Goal: Task Accomplishment & Management: Use online tool/utility

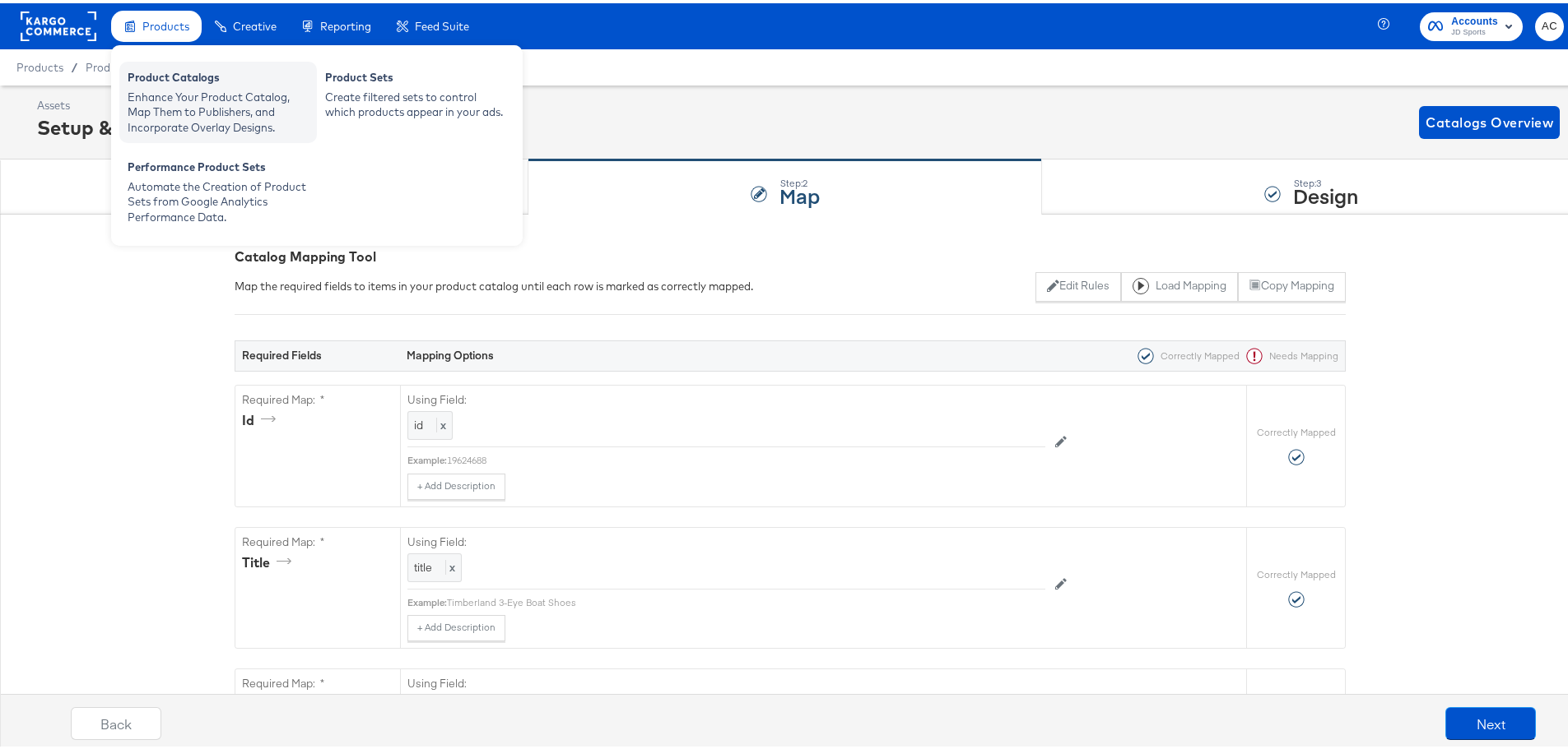
click at [229, 89] on div "Enhance Your Product Catalog, Map Them to Publishers, and Incorporate Overlay D…" at bounding box center [218, 110] width 181 height 46
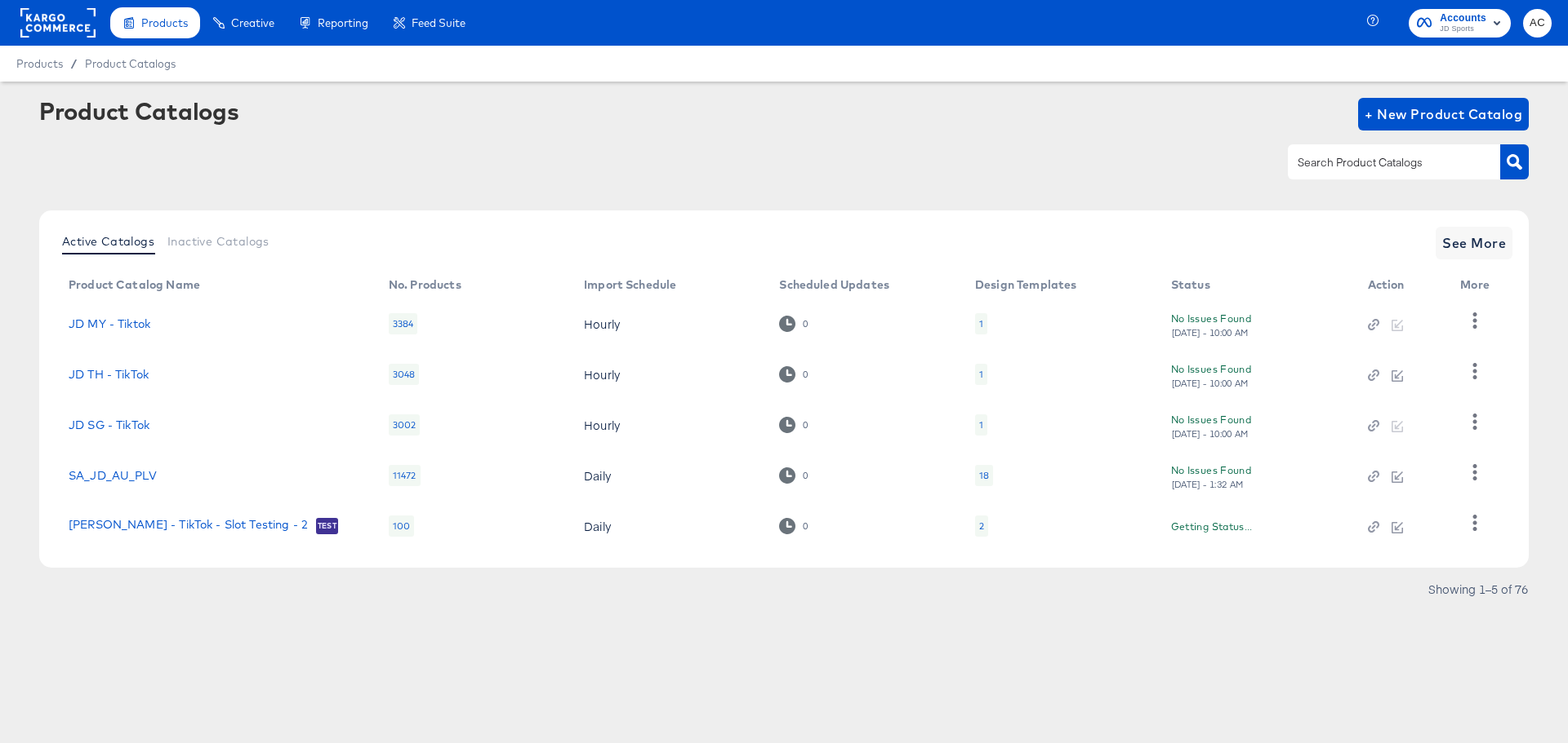
click at [1390, 149] on div at bounding box center [1394, 161] width 212 height 34
type input "size"
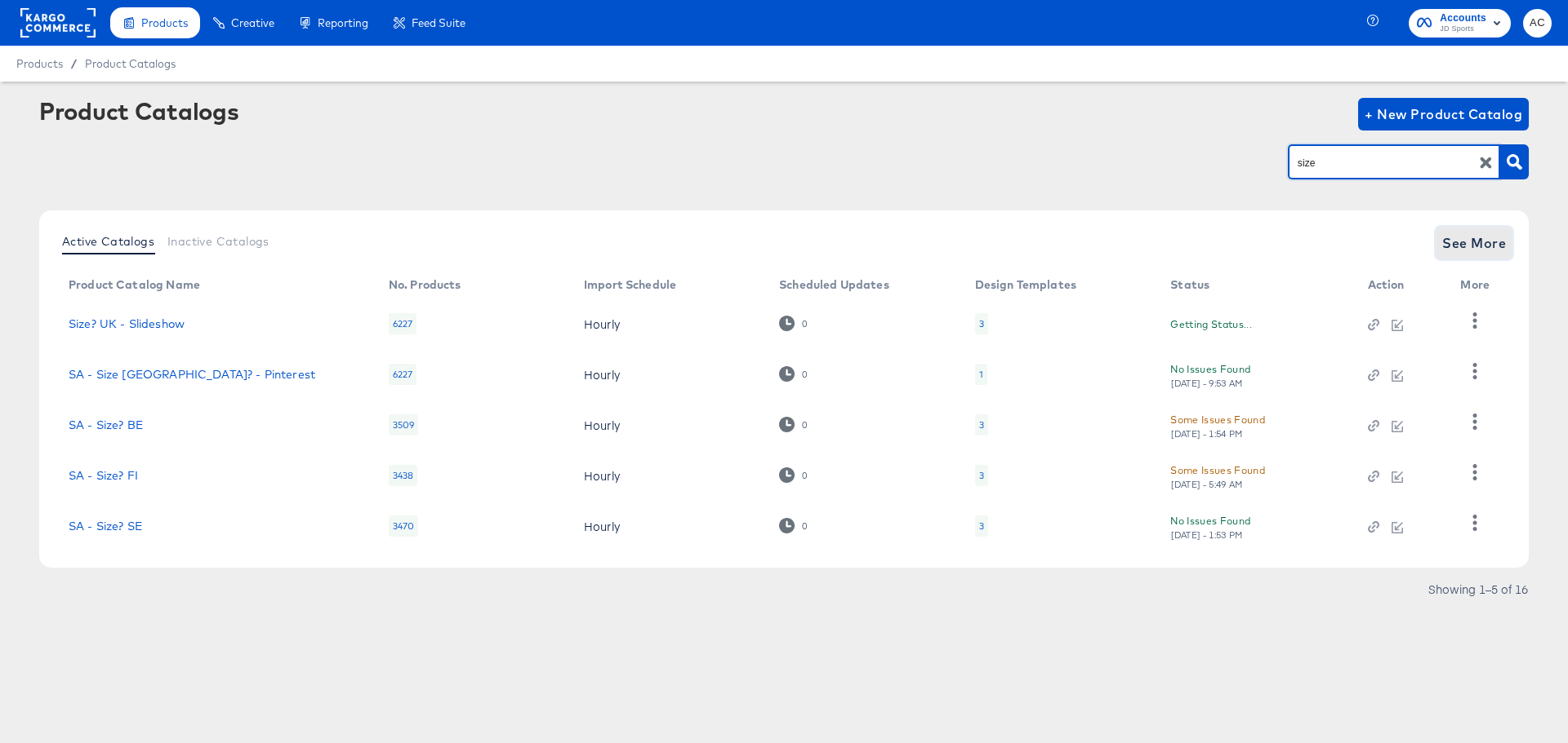
click at [1456, 247] on span "See More" at bounding box center [1473, 244] width 64 height 23
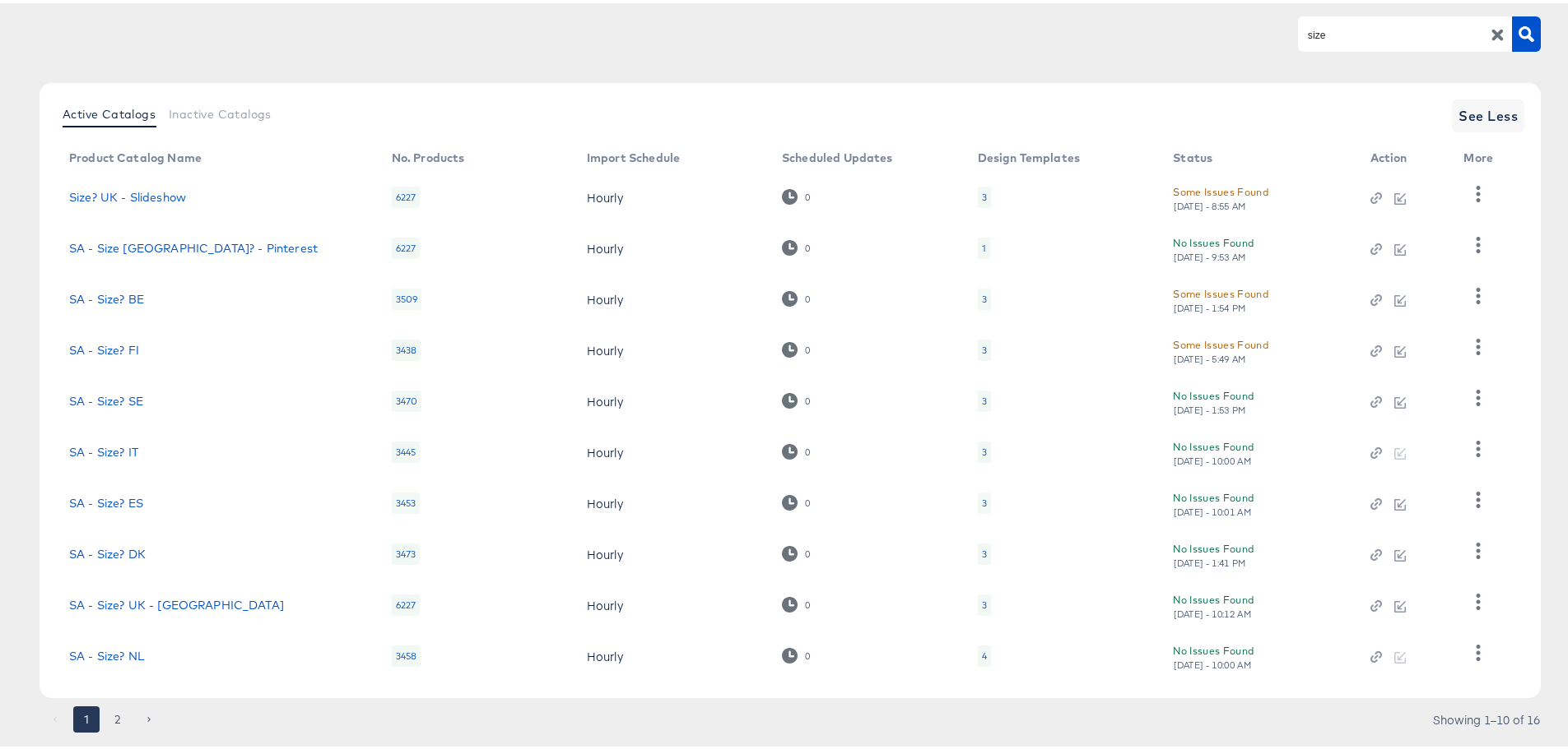
scroll to position [170, 0]
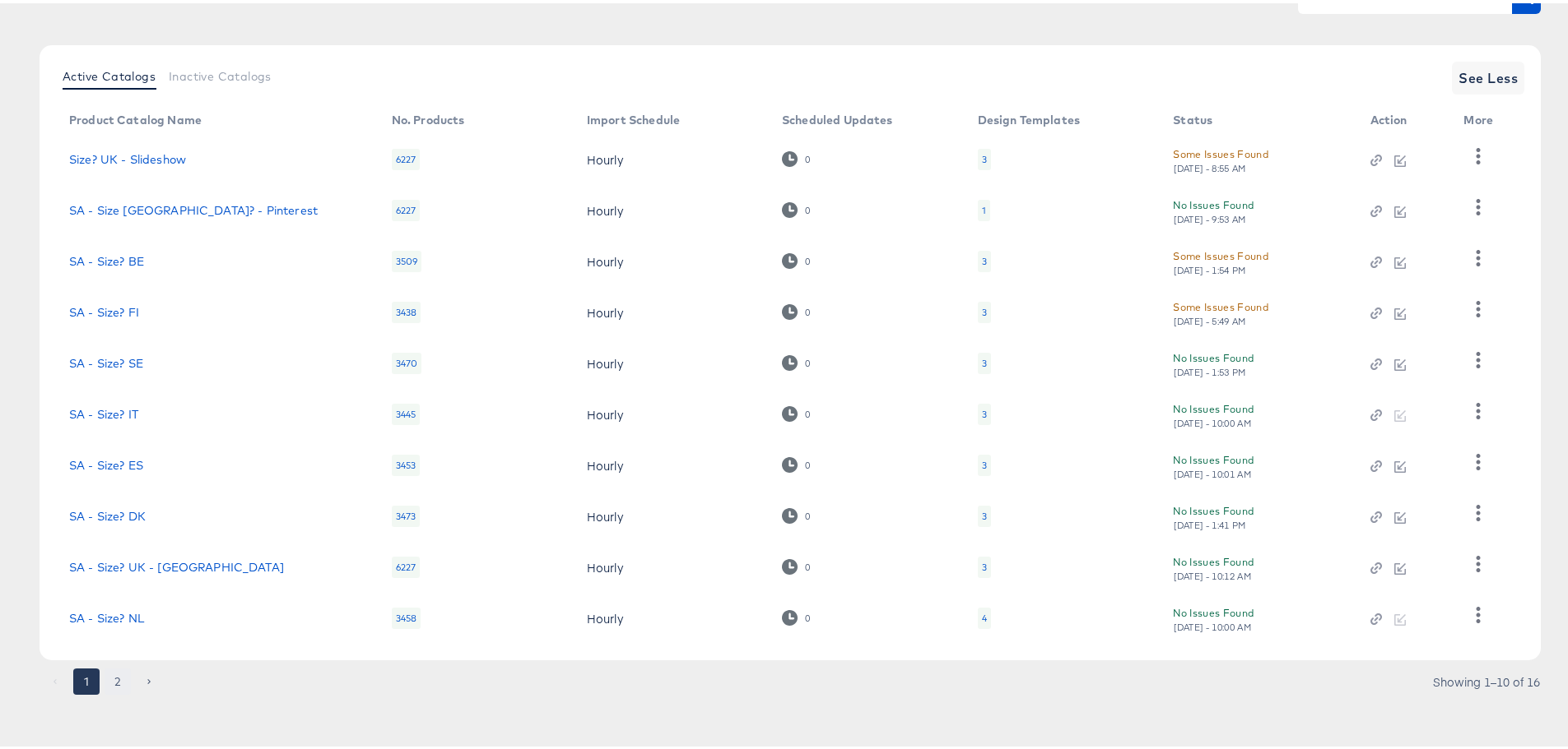
click at [108, 686] on button "2" at bounding box center [118, 678] width 26 height 26
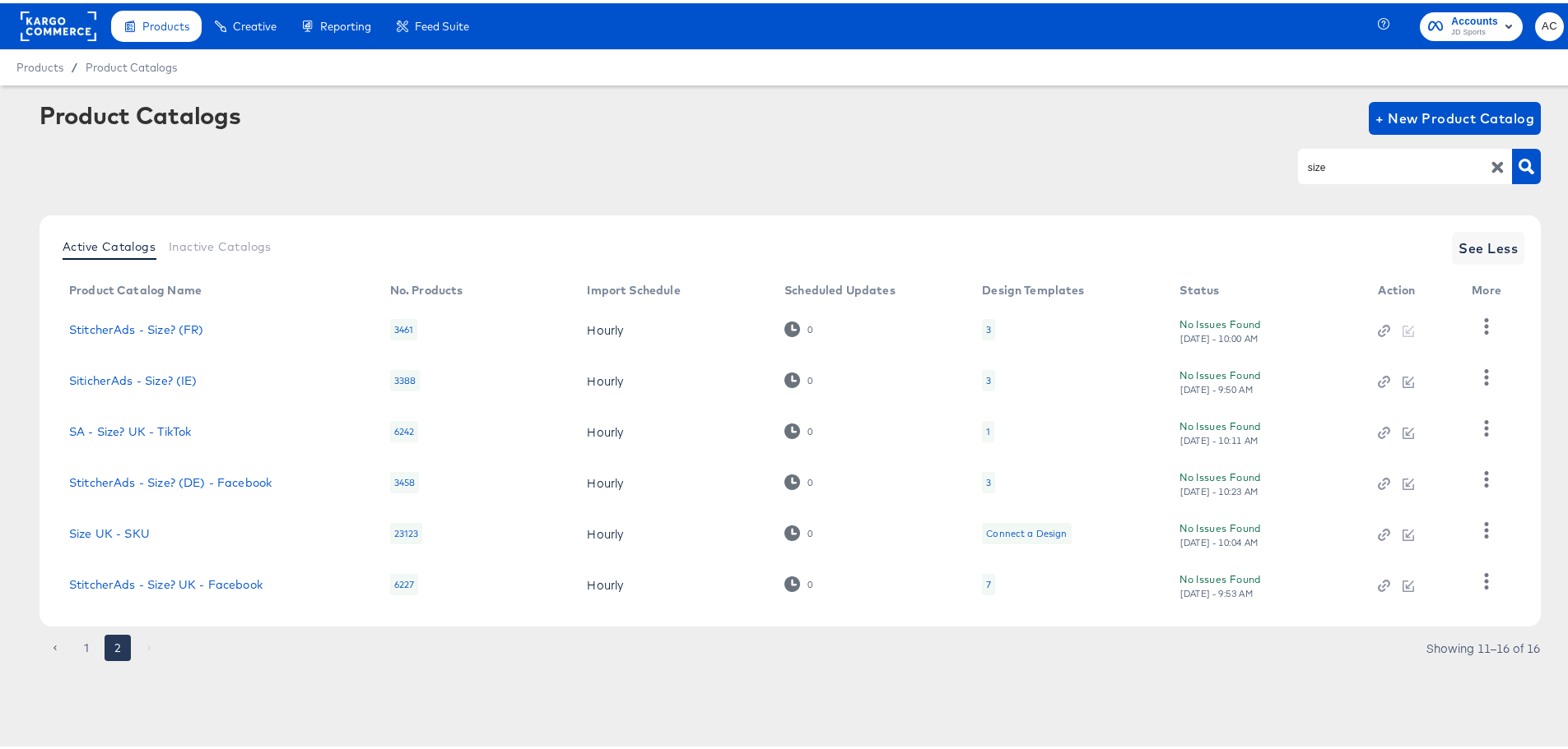
scroll to position [0, 0]
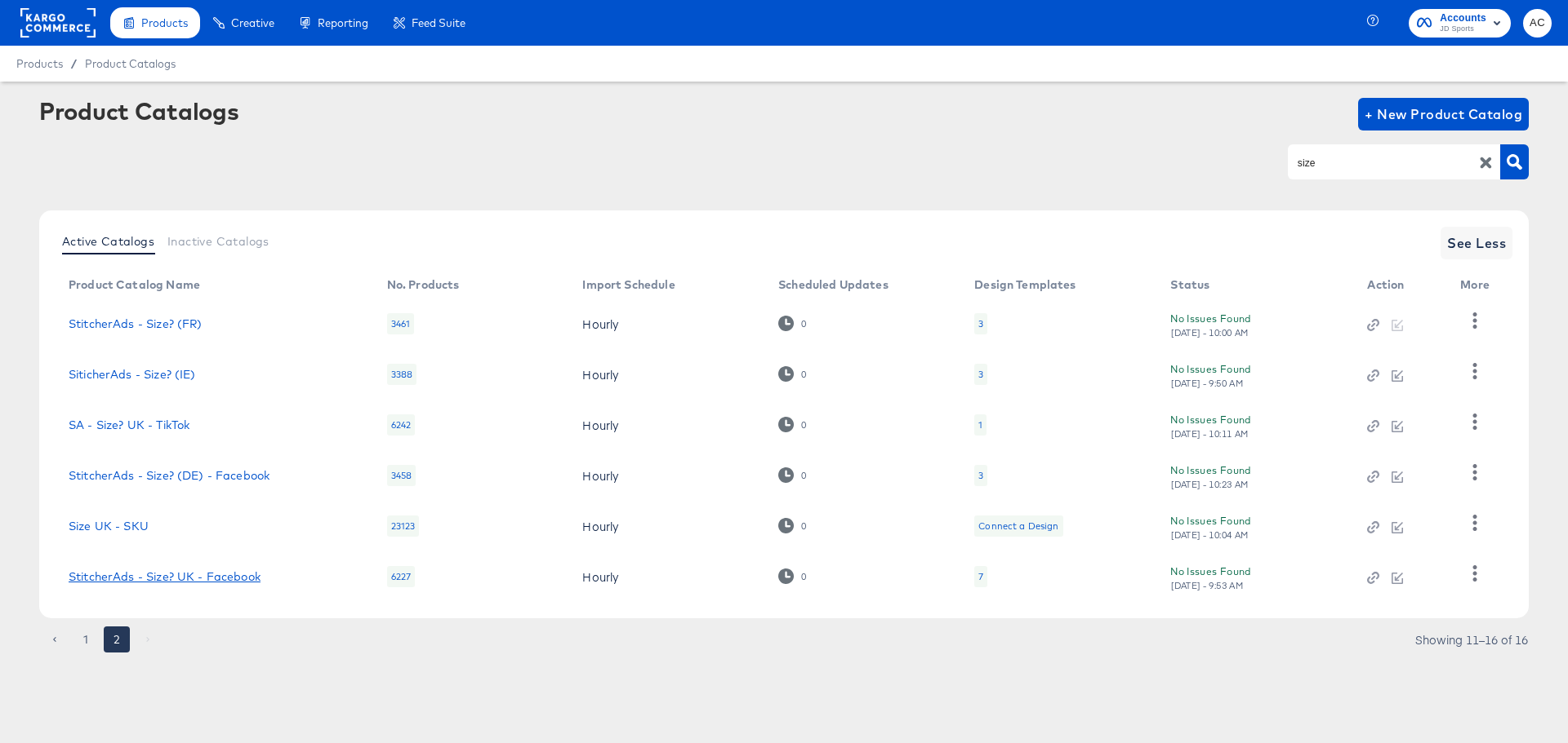
click at [204, 571] on link "StitcherAds - Size? UK - Facebook" at bounding box center [164, 577] width 192 height 13
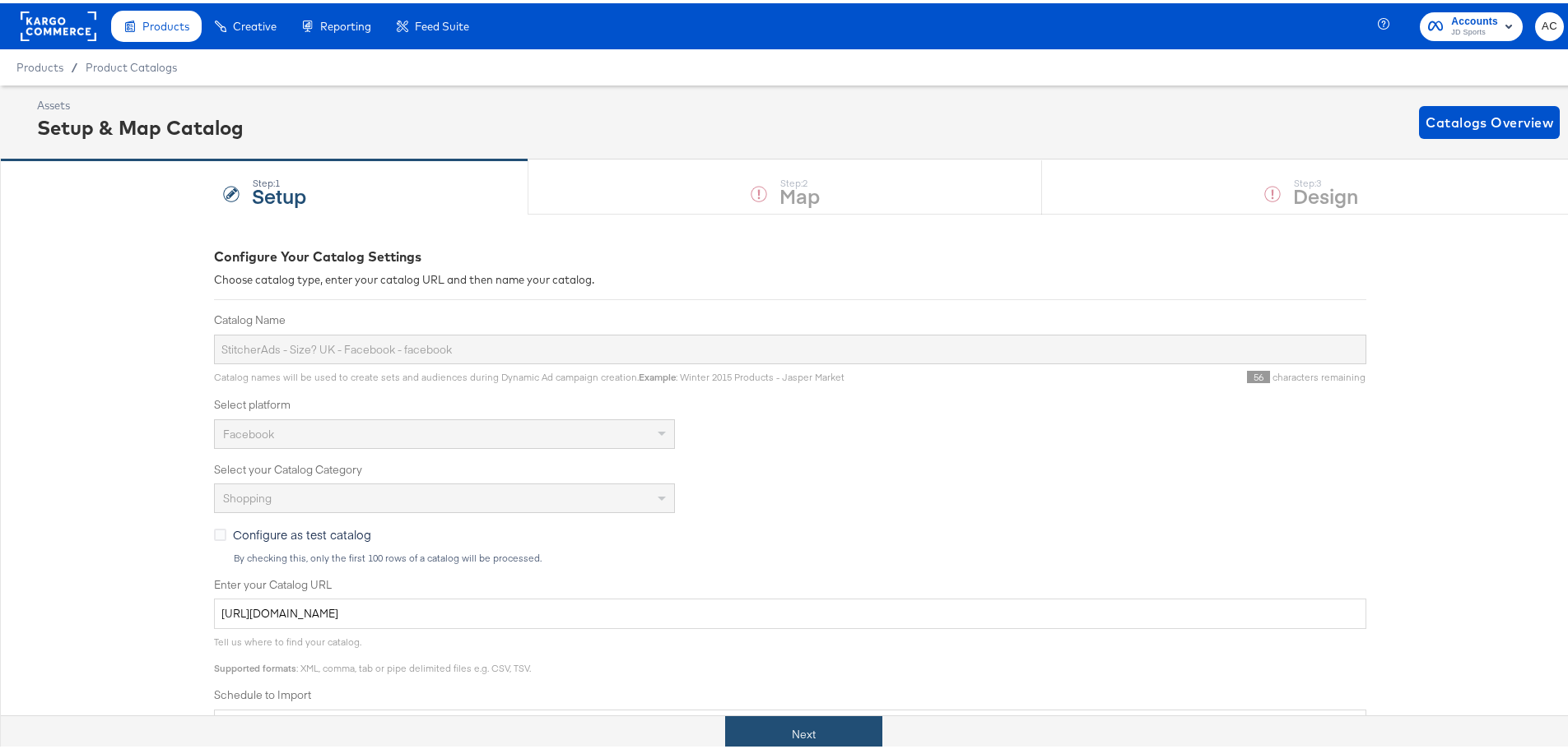
click at [780, 721] on button "Next" at bounding box center [803, 732] width 157 height 37
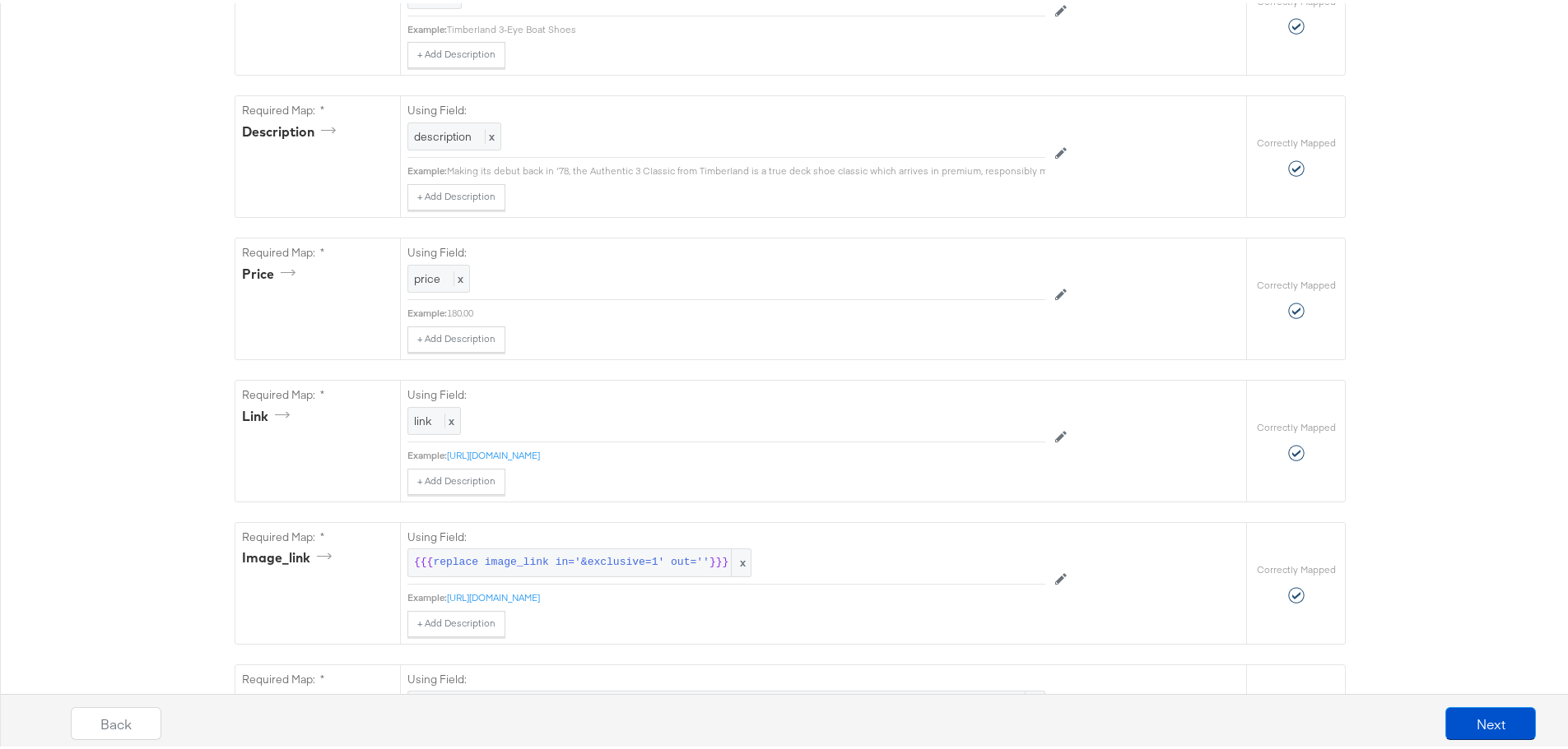
scroll to position [822, 0]
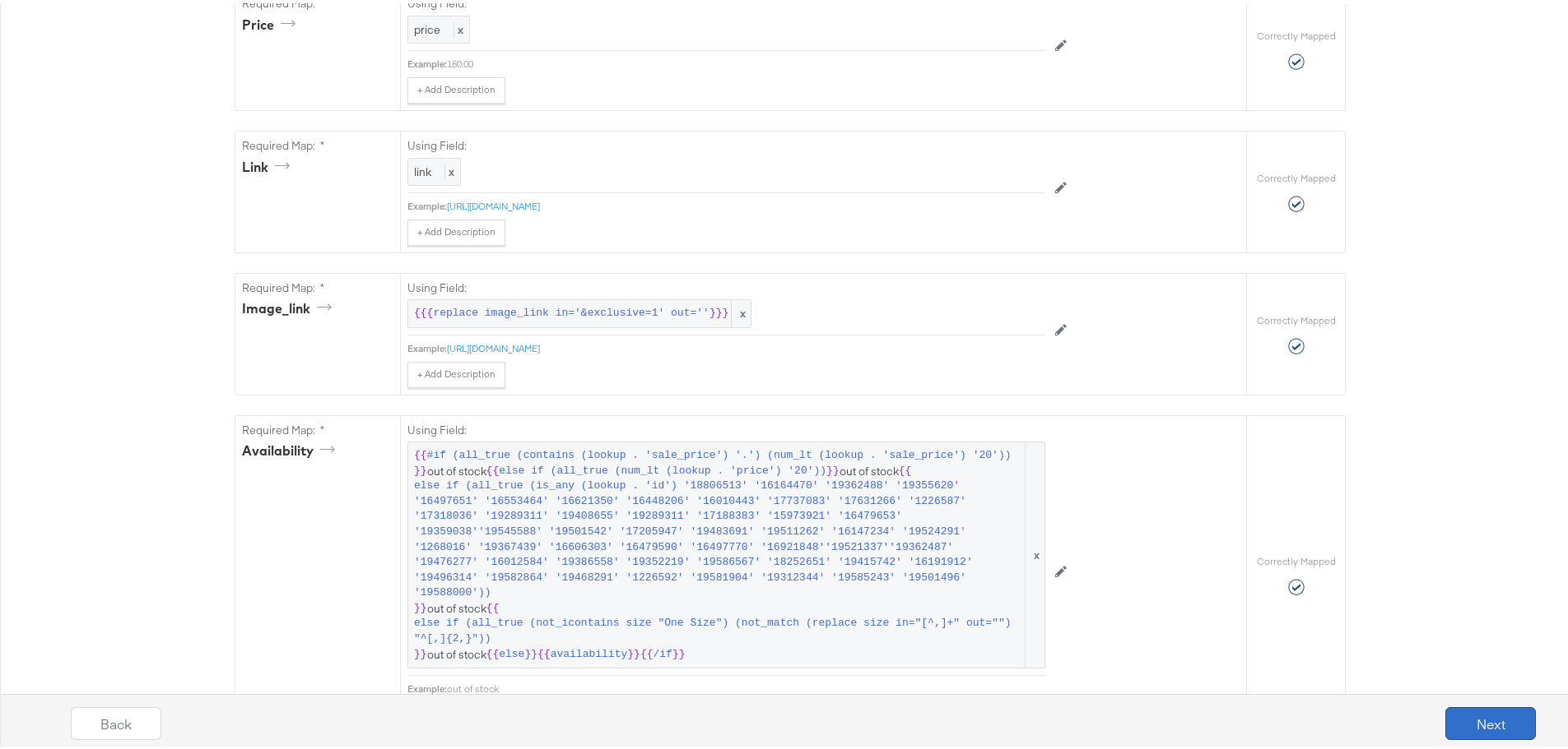
click at [1503, 728] on button "Next" at bounding box center [1490, 720] width 91 height 33
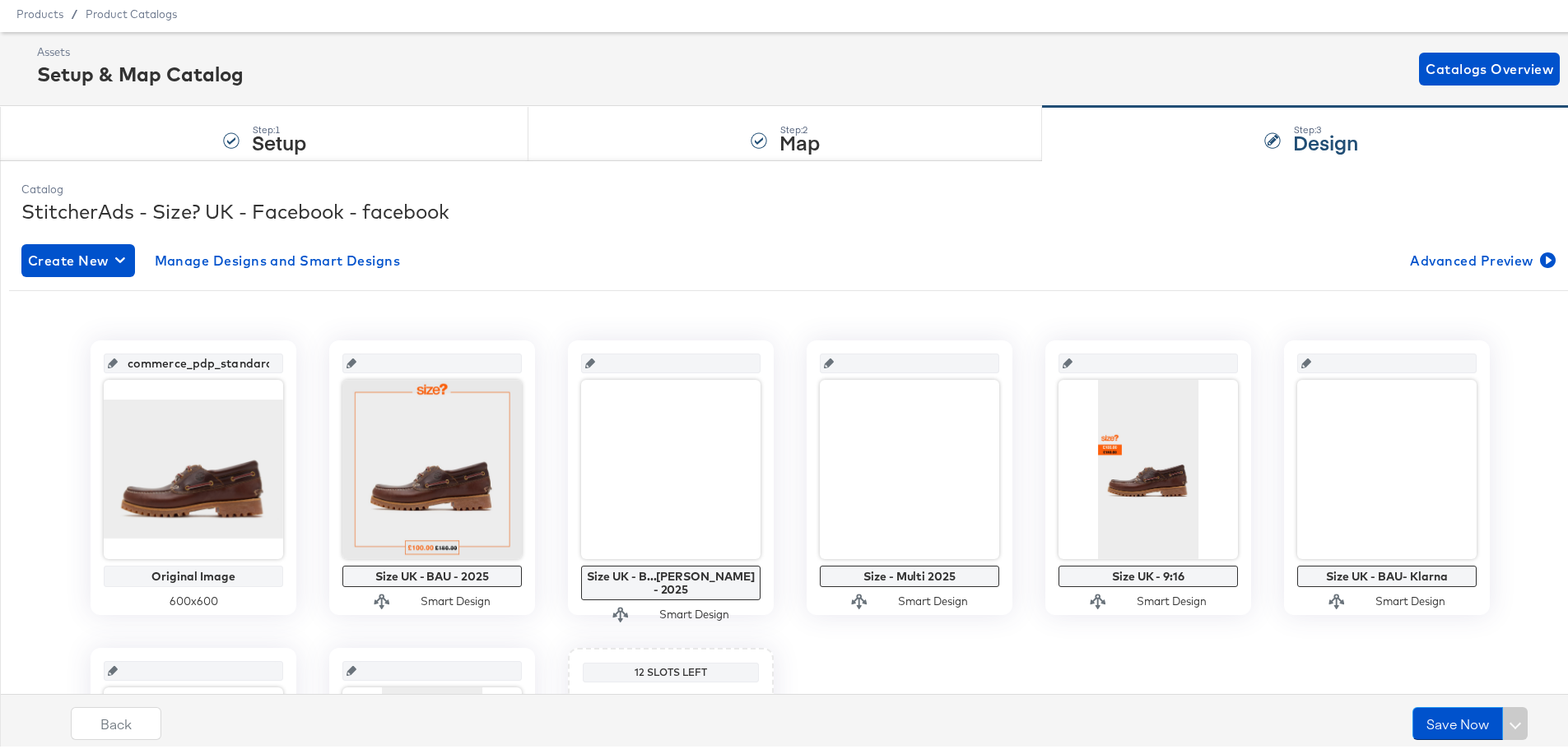
scroll to position [82, 0]
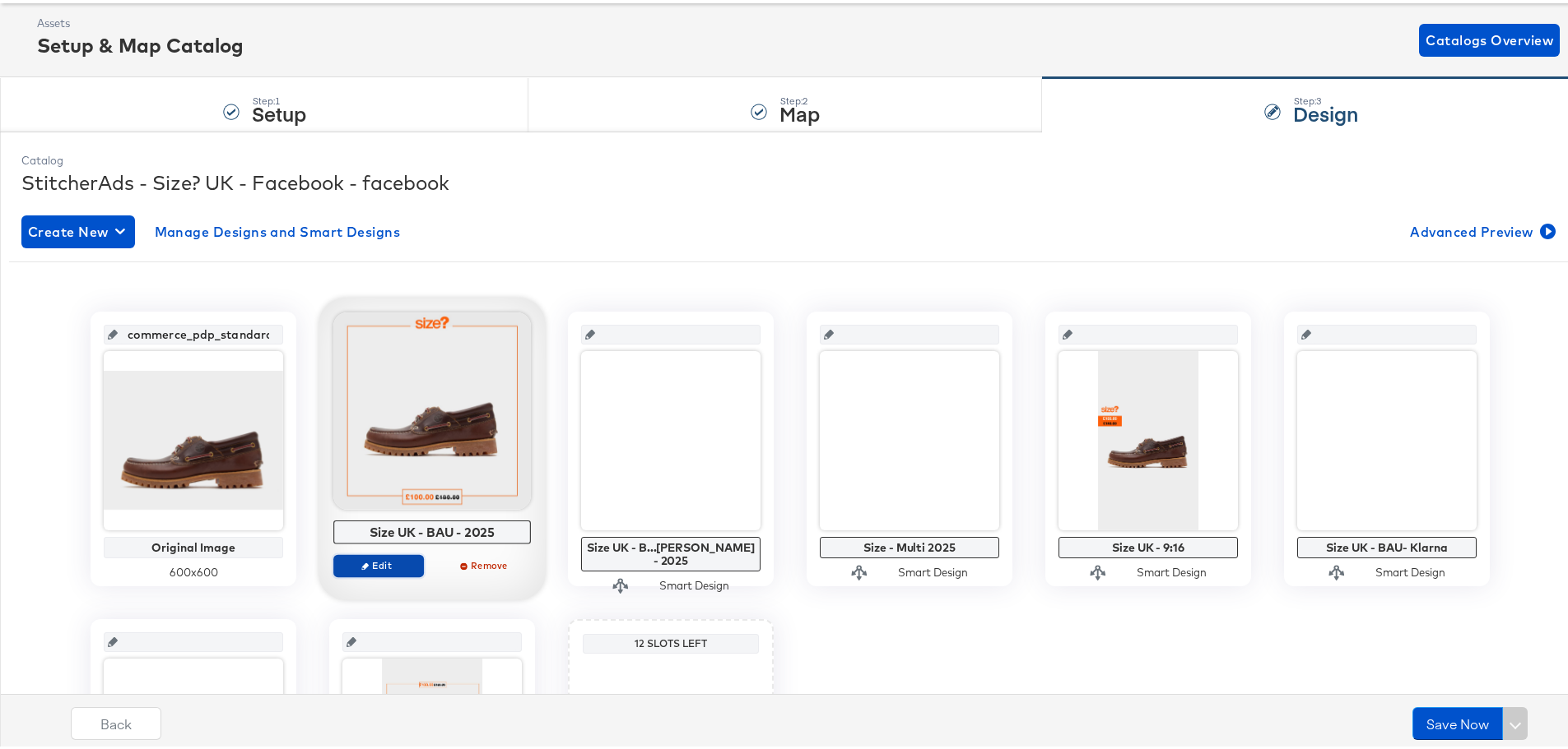
click at [391, 574] on button "Edit" at bounding box center [379, 562] width 91 height 23
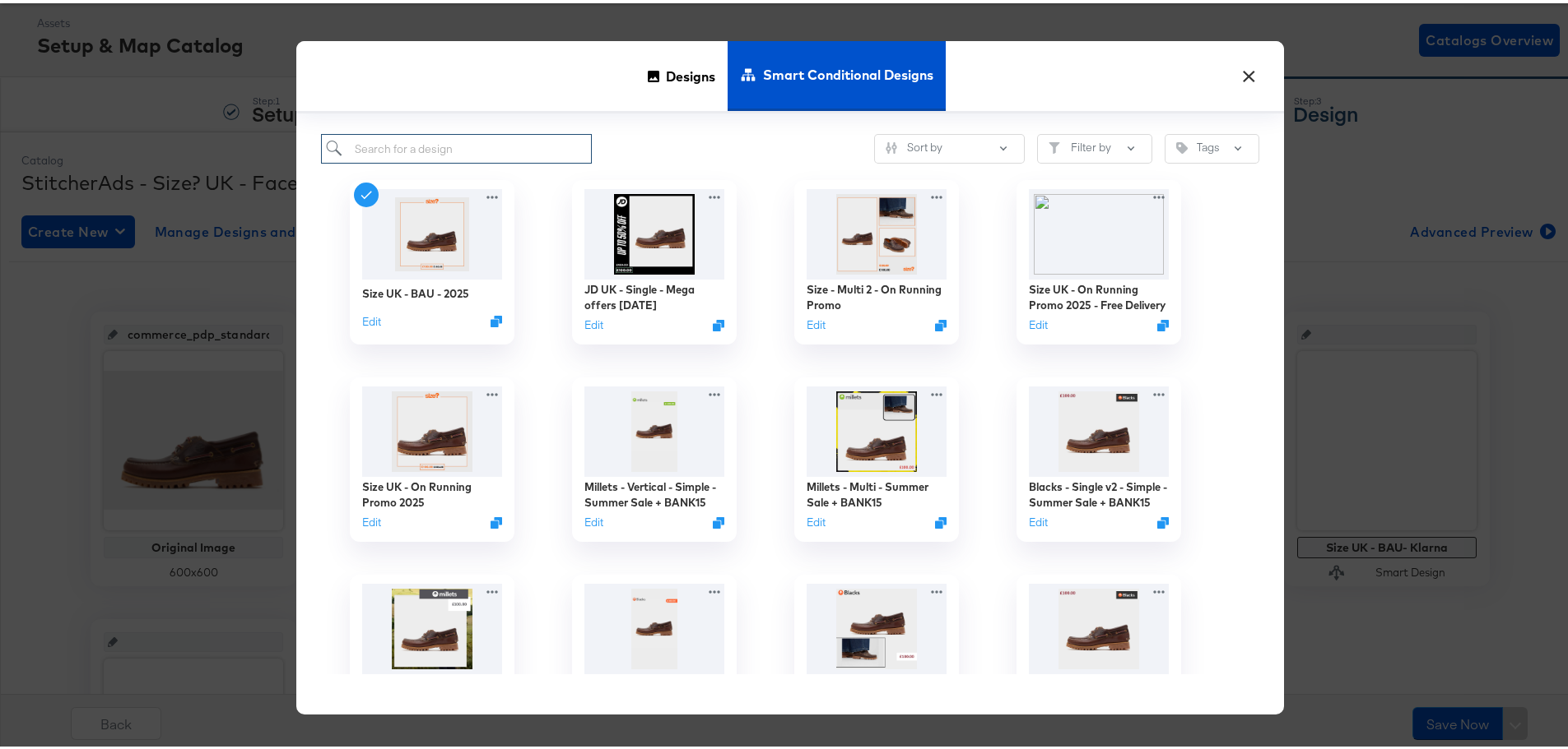
click at [529, 157] on input "search" at bounding box center [456, 146] width 271 height 31
click at [806, 82] on span "Smart Conditional Designs" at bounding box center [848, 71] width 170 height 72
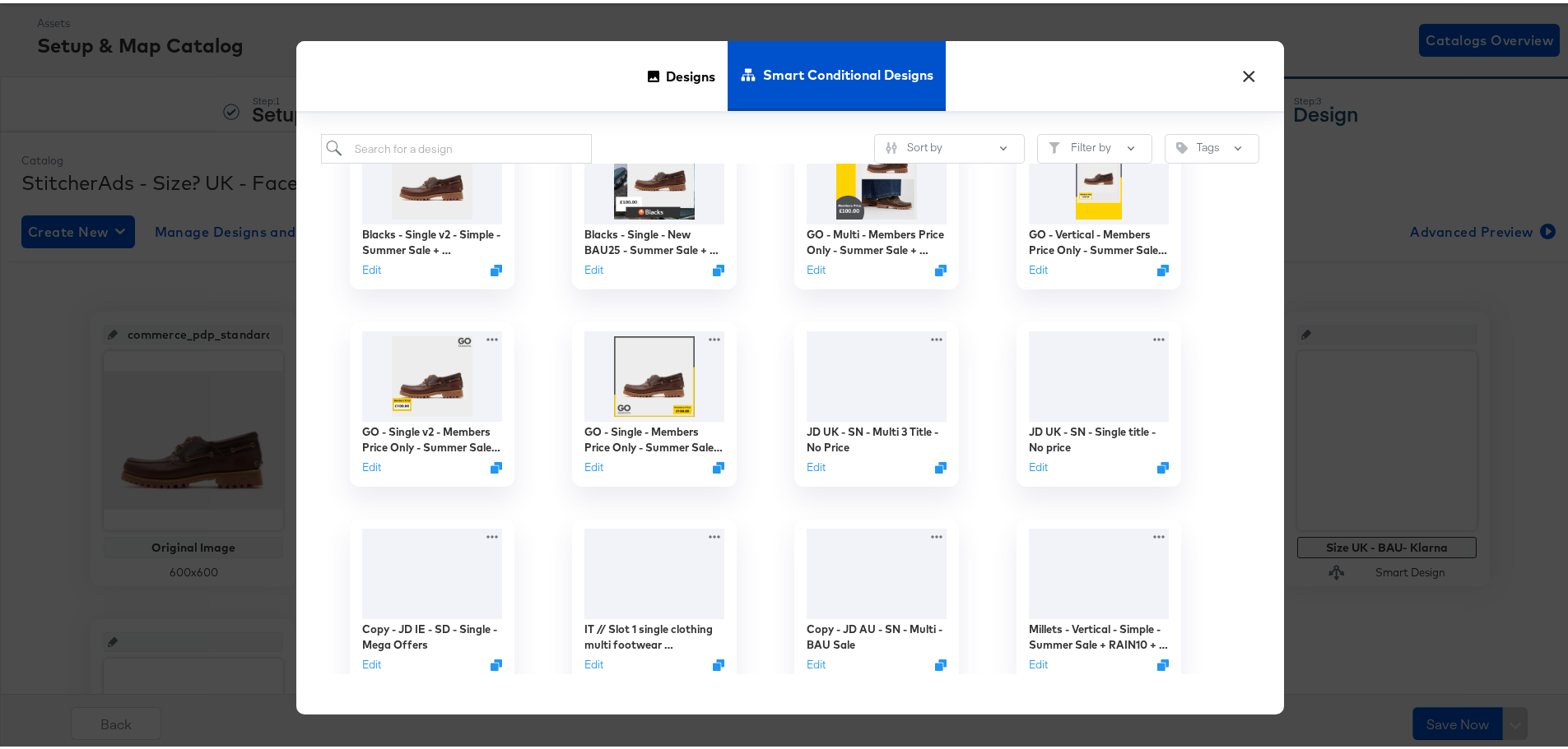
scroll to position [1645, 0]
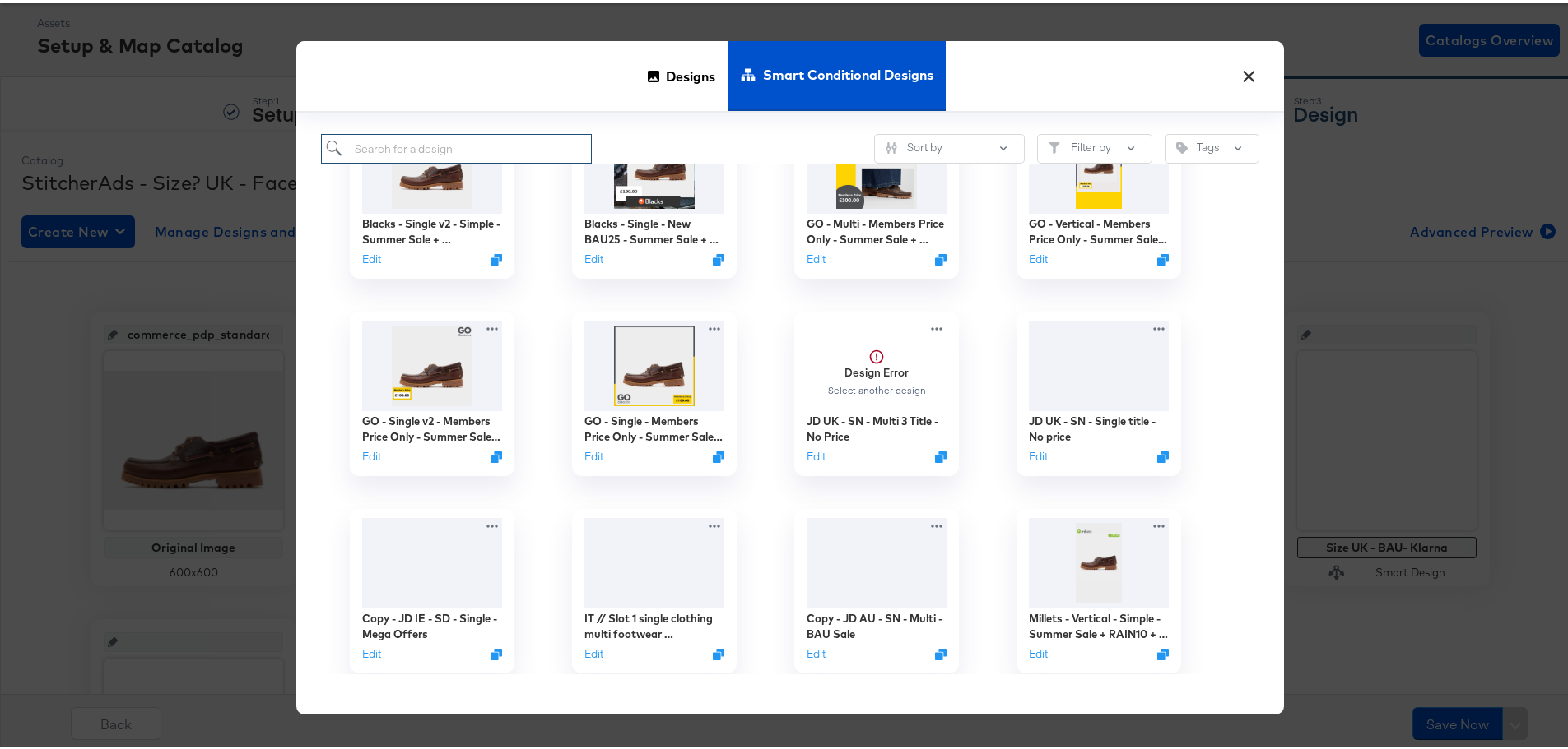
click at [467, 144] on input "search" at bounding box center [456, 146] width 271 height 31
type input "size"
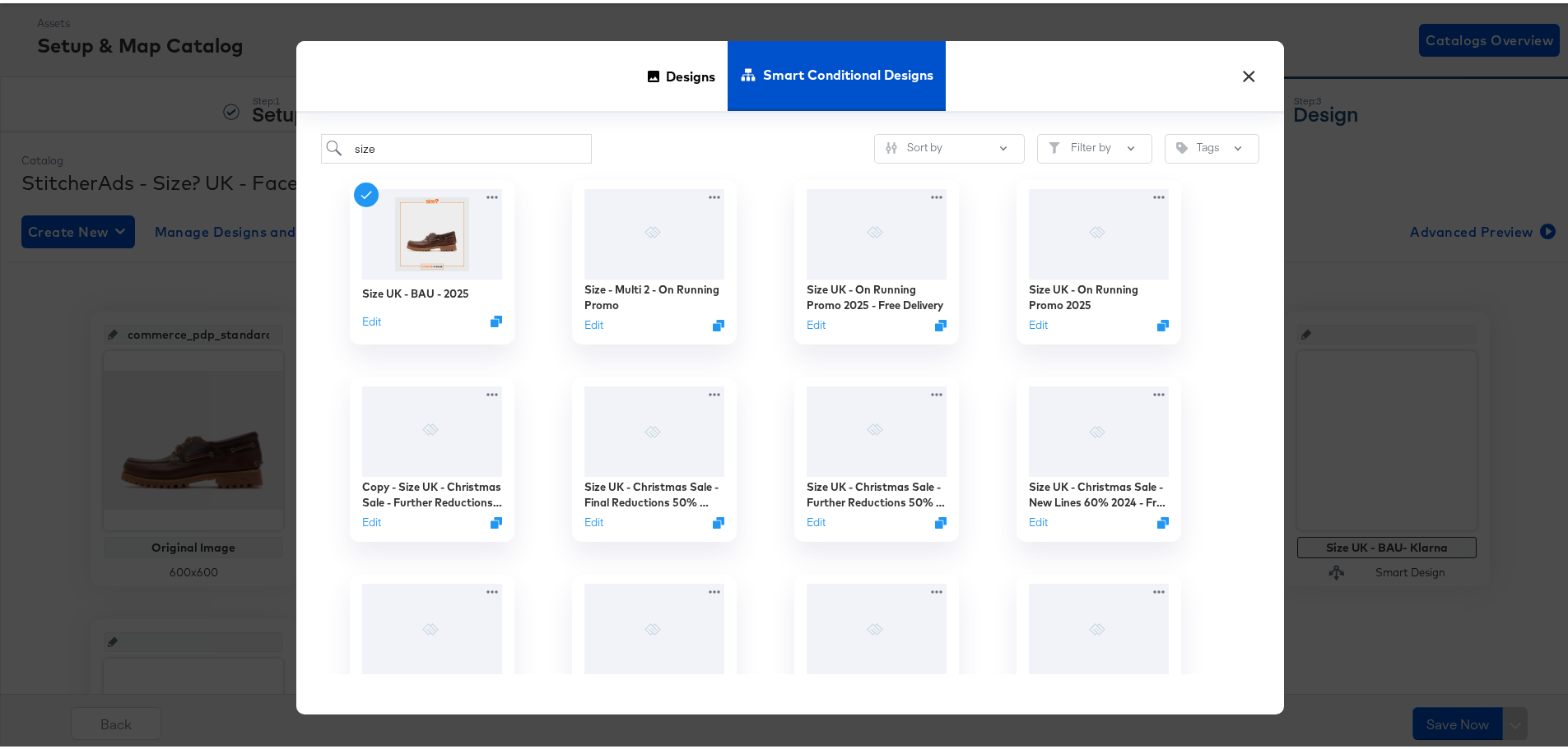
click at [517, 84] on div "Designs Smart Conditional Designs" at bounding box center [790, 73] width 987 height 72
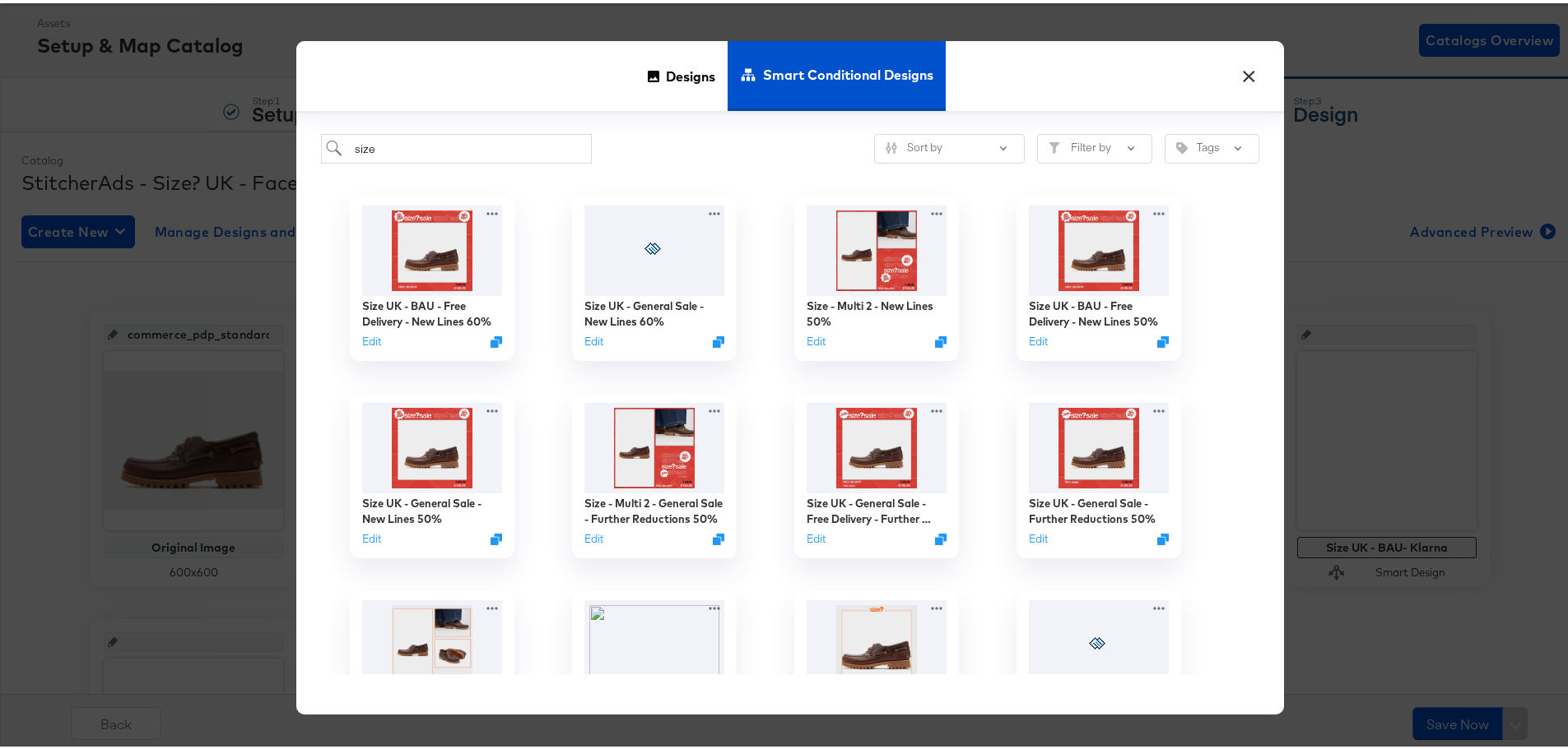
scroll to position [905, 0]
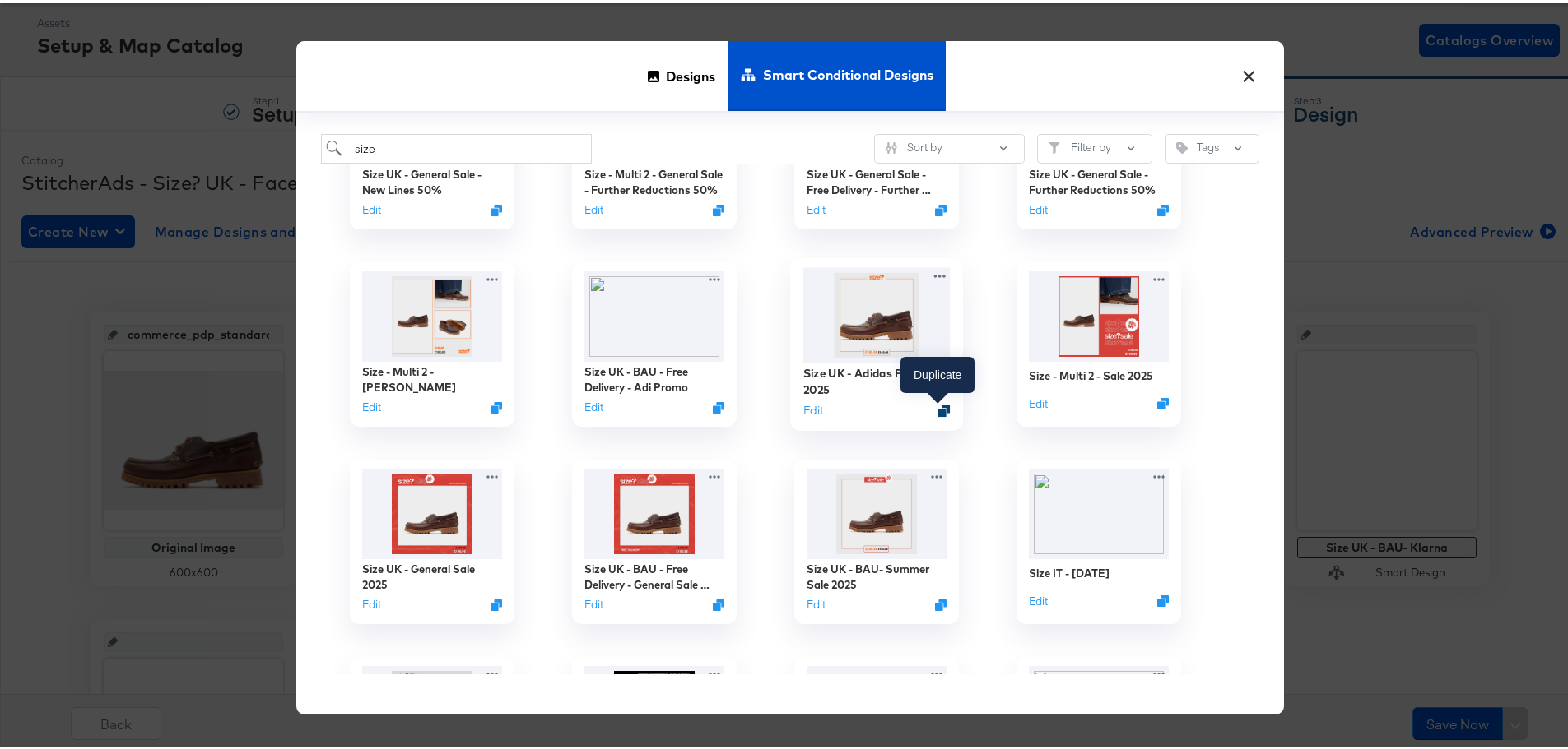
click at [938, 408] on icon "Duplicate" at bounding box center [944, 407] width 13 height 13
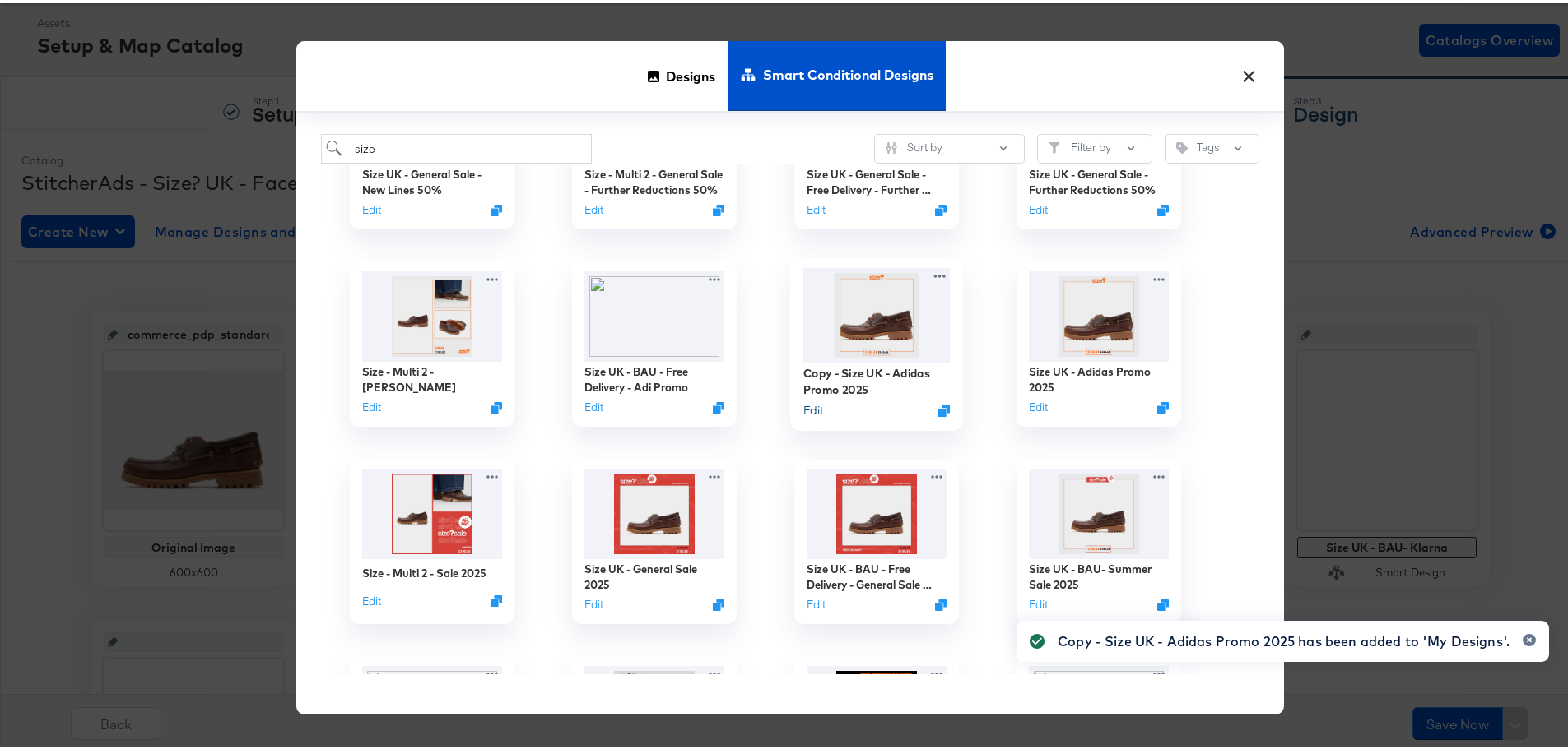
click at [804, 408] on button "Edit" at bounding box center [813, 407] width 20 height 15
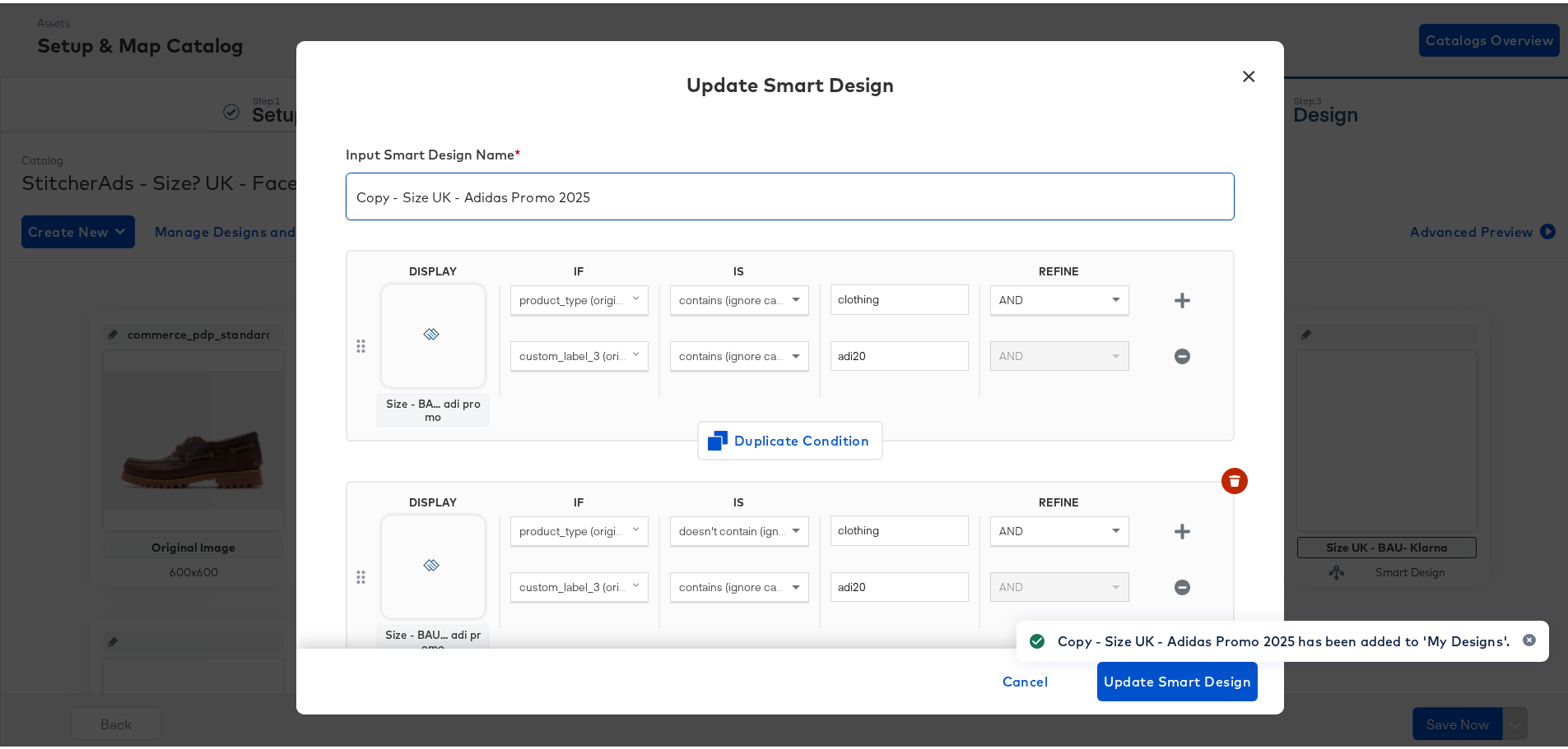
drag, startPoint x: 316, startPoint y: 190, endPoint x: 229, endPoint y: 180, distance: 87.6
click at [246, 178] on div "× Update Smart Design Input Smart Design Name * Copy - Size UK - Adidas Promo 2…" at bounding box center [790, 374] width 1581 height 749
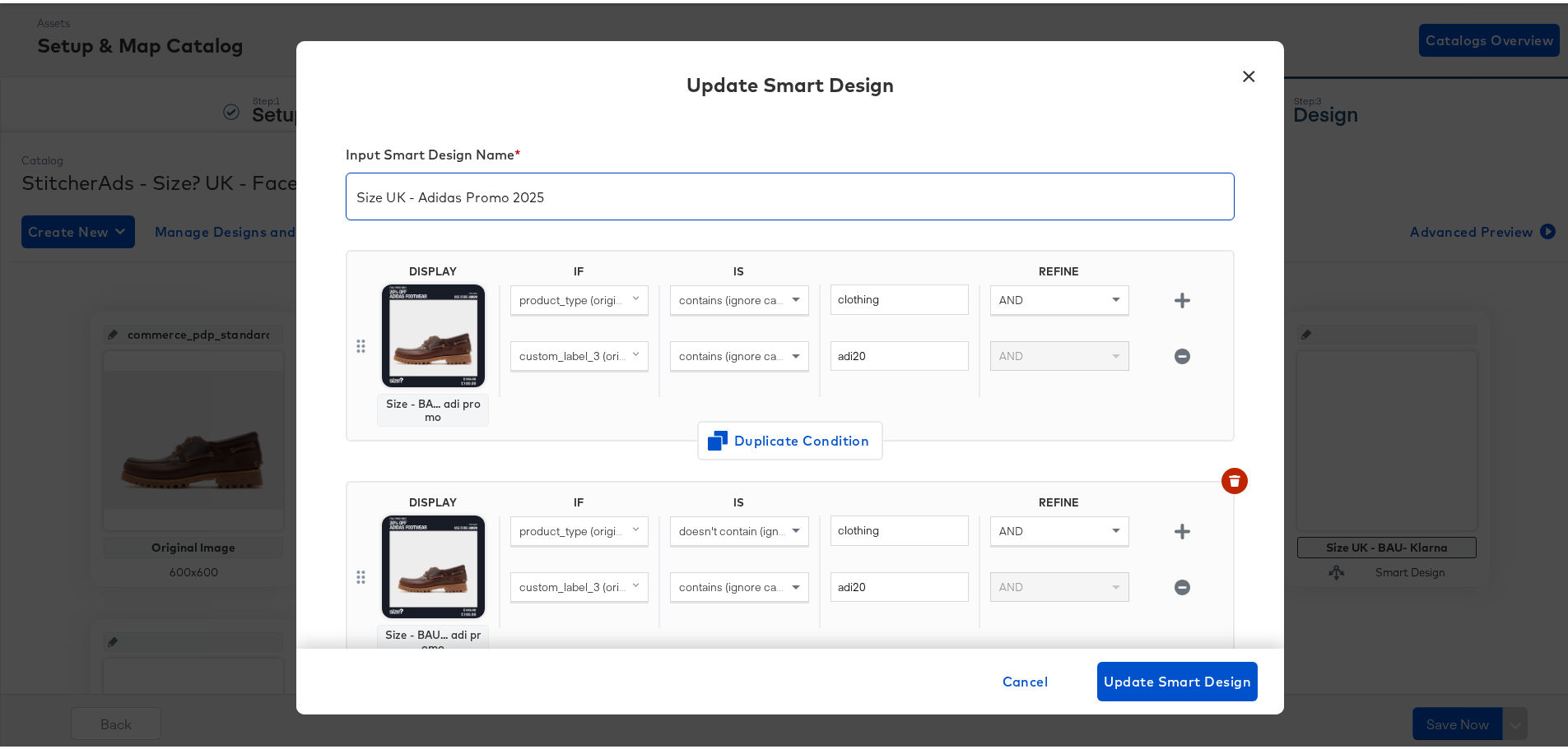
drag, startPoint x: 578, startPoint y: 195, endPoint x: 420, endPoint y: 207, distance: 158.5
click at [420, 207] on input "Size UK - Adidas Promo 2025" at bounding box center [790, 187] width 887 height 46
drag, startPoint x: 522, startPoint y: 190, endPoint x: 326, endPoint y: 167, distance: 197.3
click at [326, 167] on div "Input Smart Design Name * Size UK - Puma Promo DISPLAY Size - BA... adi promo I…" at bounding box center [790, 379] width 987 height 532
type input "Size UK - Puma Promo"
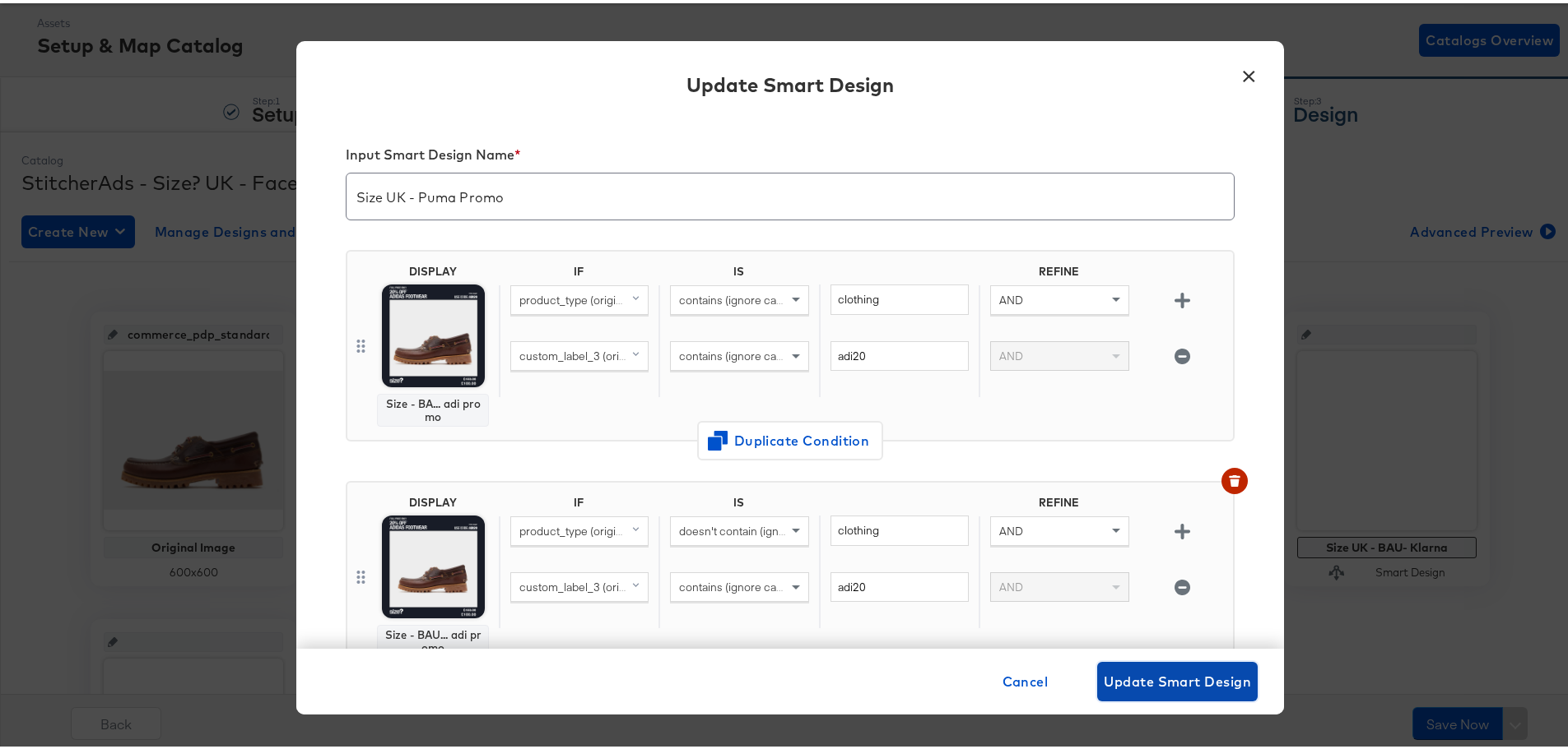
click at [1159, 676] on span "Update Smart Design" at bounding box center [1177, 679] width 147 height 23
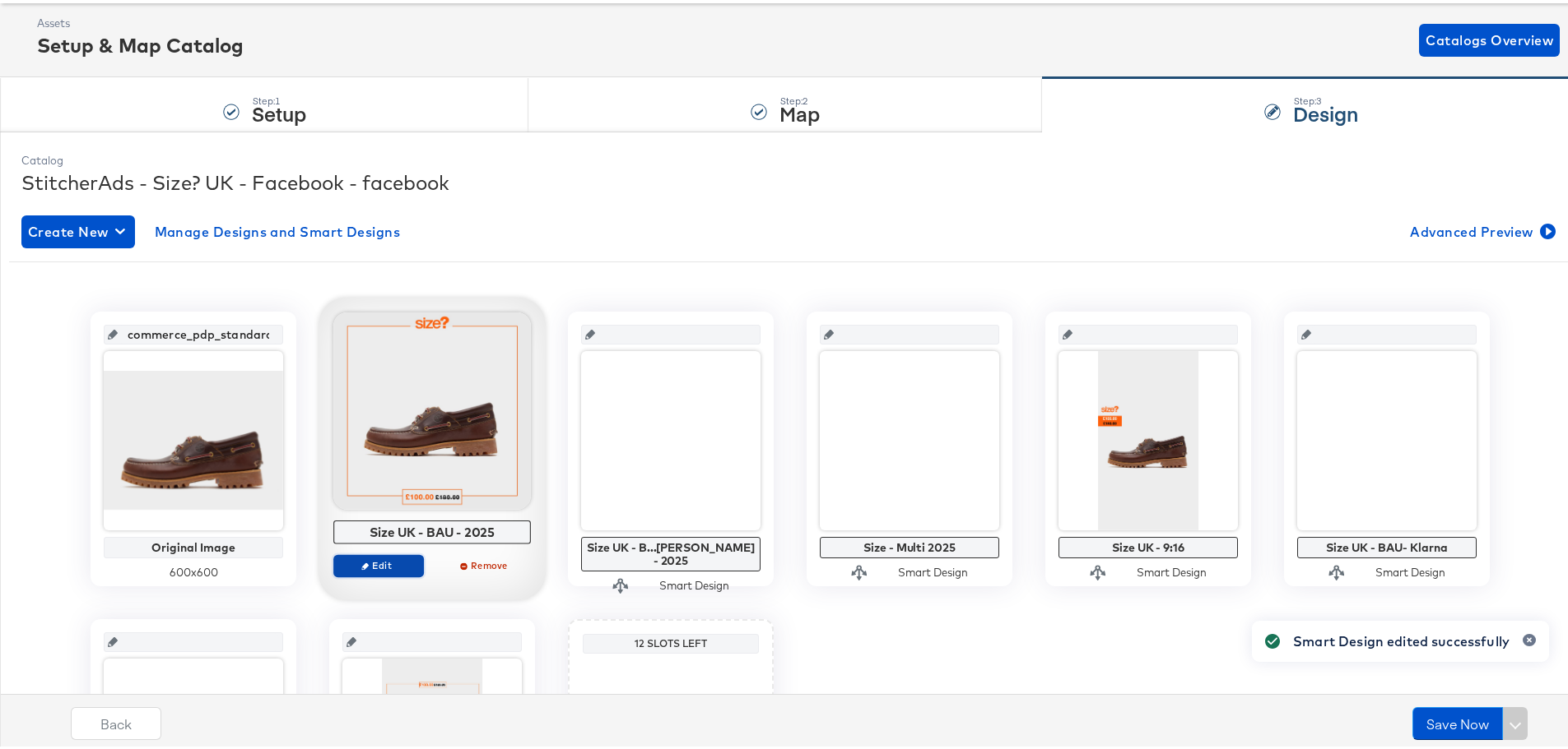
click at [392, 560] on span "Edit" at bounding box center [379, 562] width 76 height 13
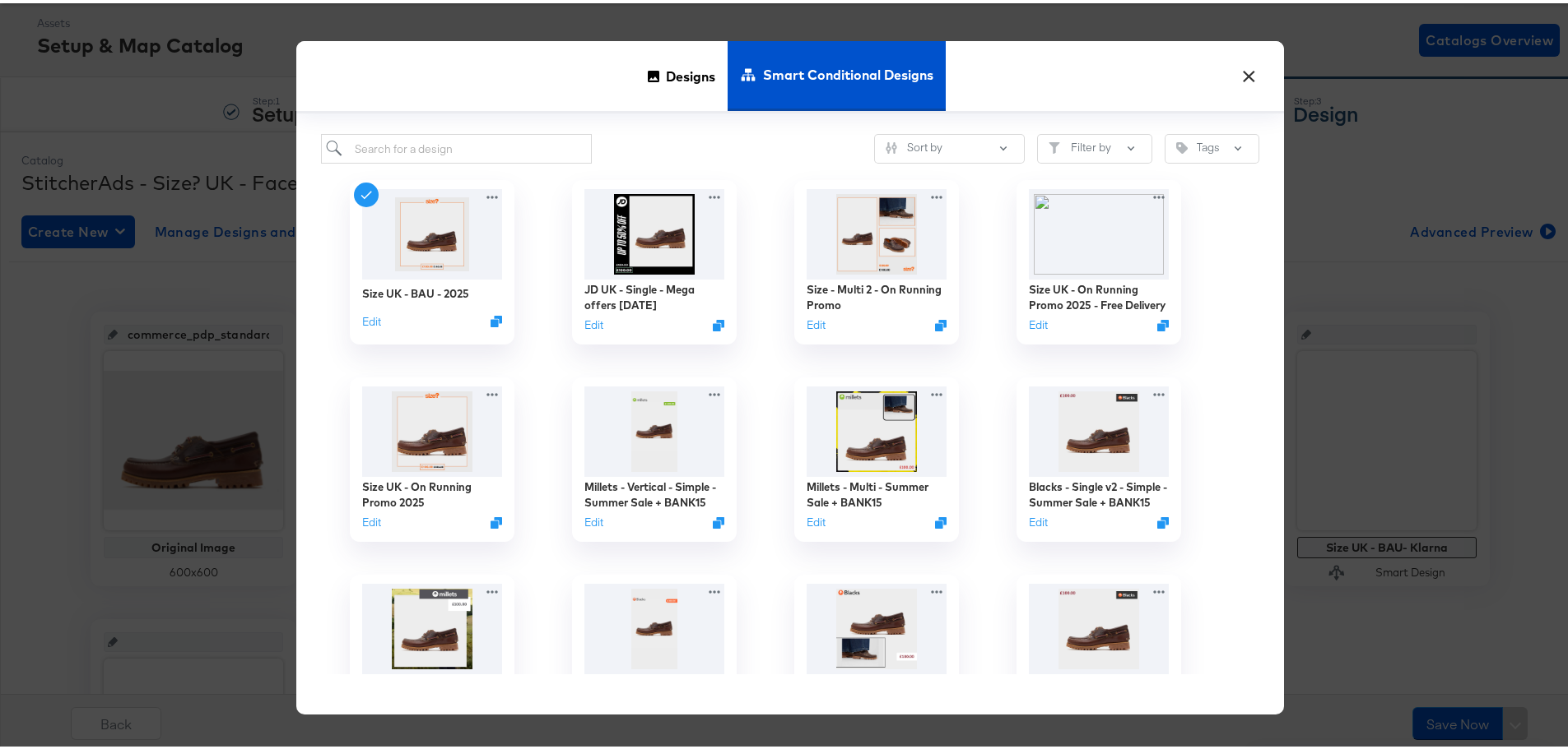
click at [666, 74] on span "Designs" at bounding box center [690, 72] width 49 height 72
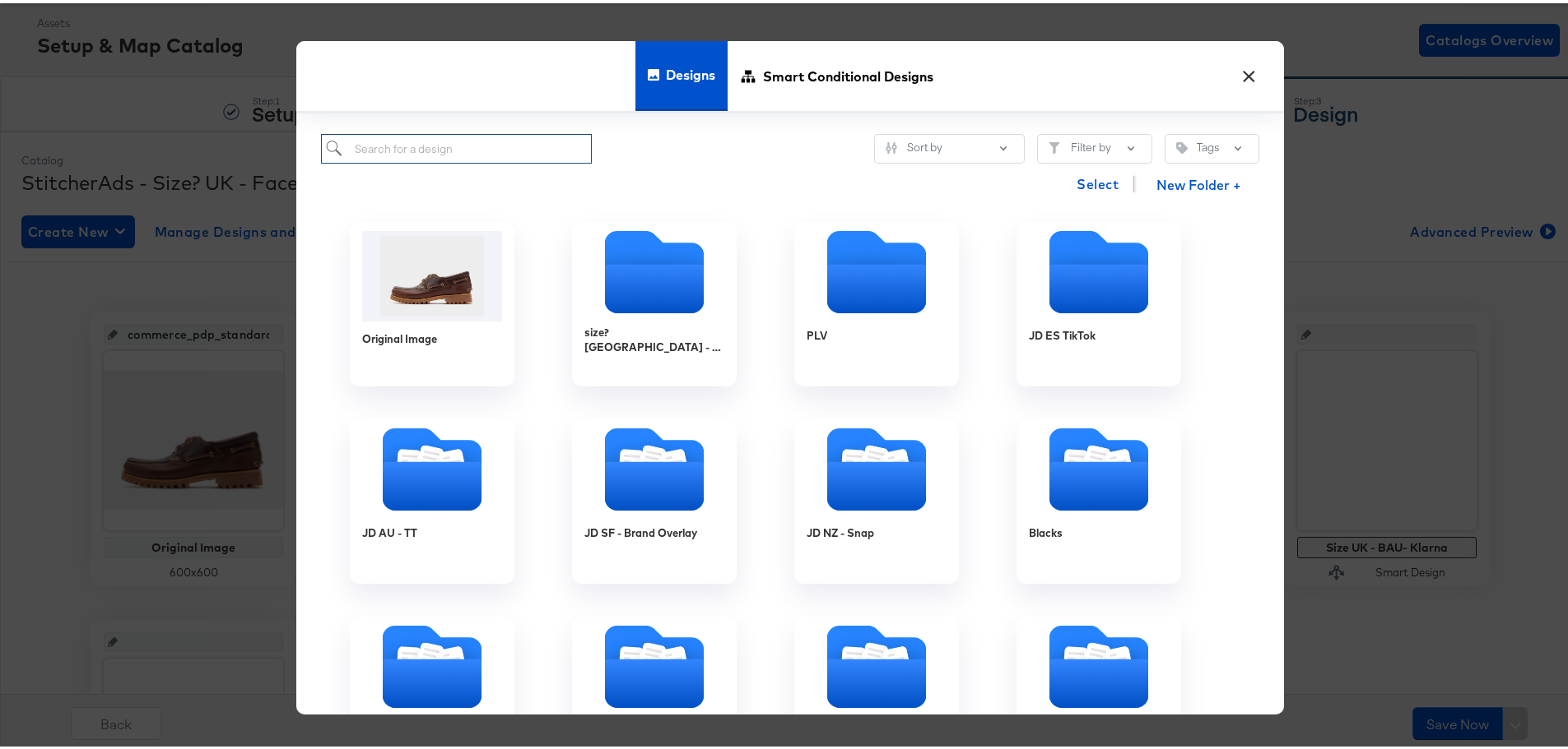
click at [431, 142] on input "search" at bounding box center [456, 146] width 271 height 31
paste input "Size - BAU Clothing- 2025 - ON Promo"
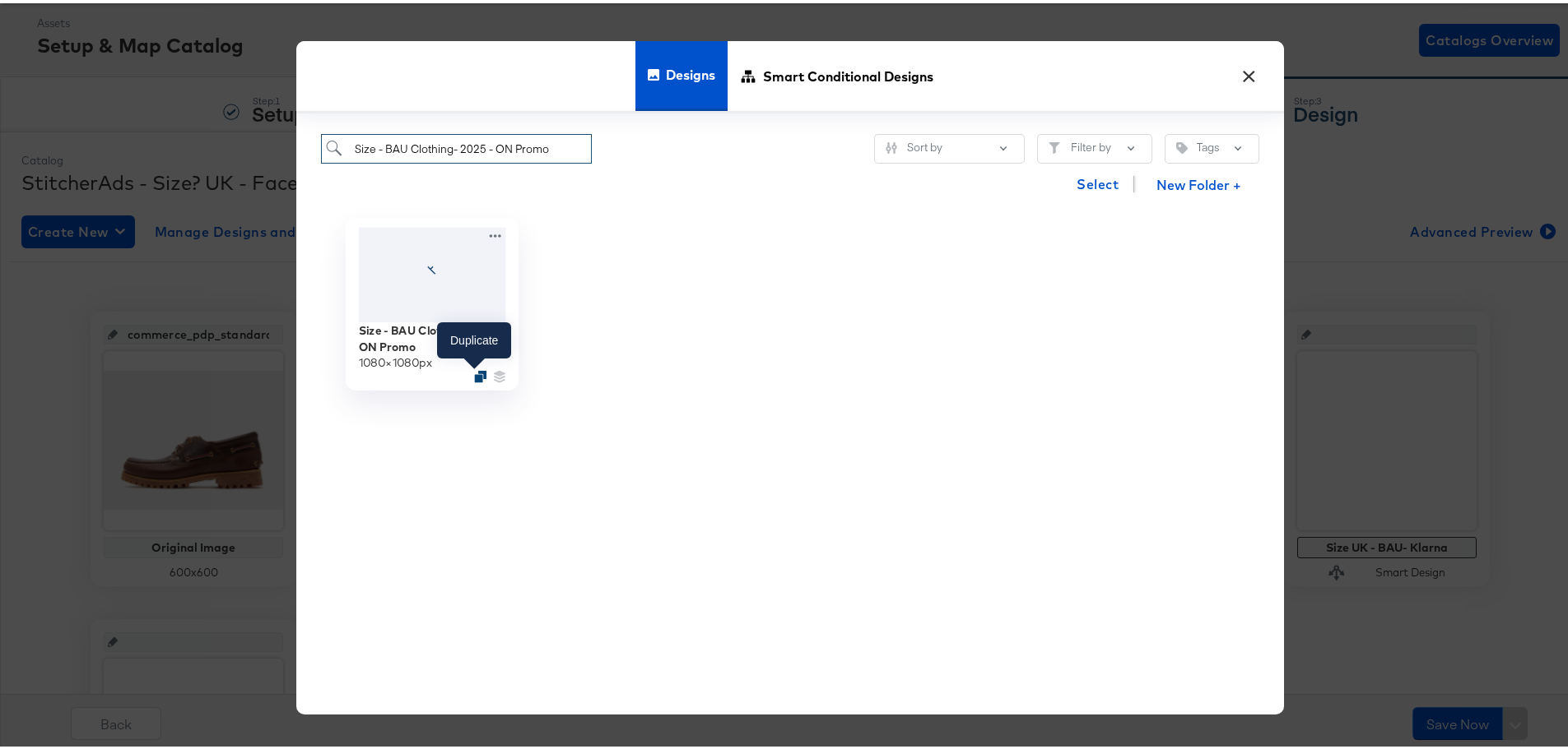
type input "Size - BAU Clothing- 2025 - ON Promo"
click at [474, 374] on icon "Duplicate" at bounding box center [480, 373] width 13 height 13
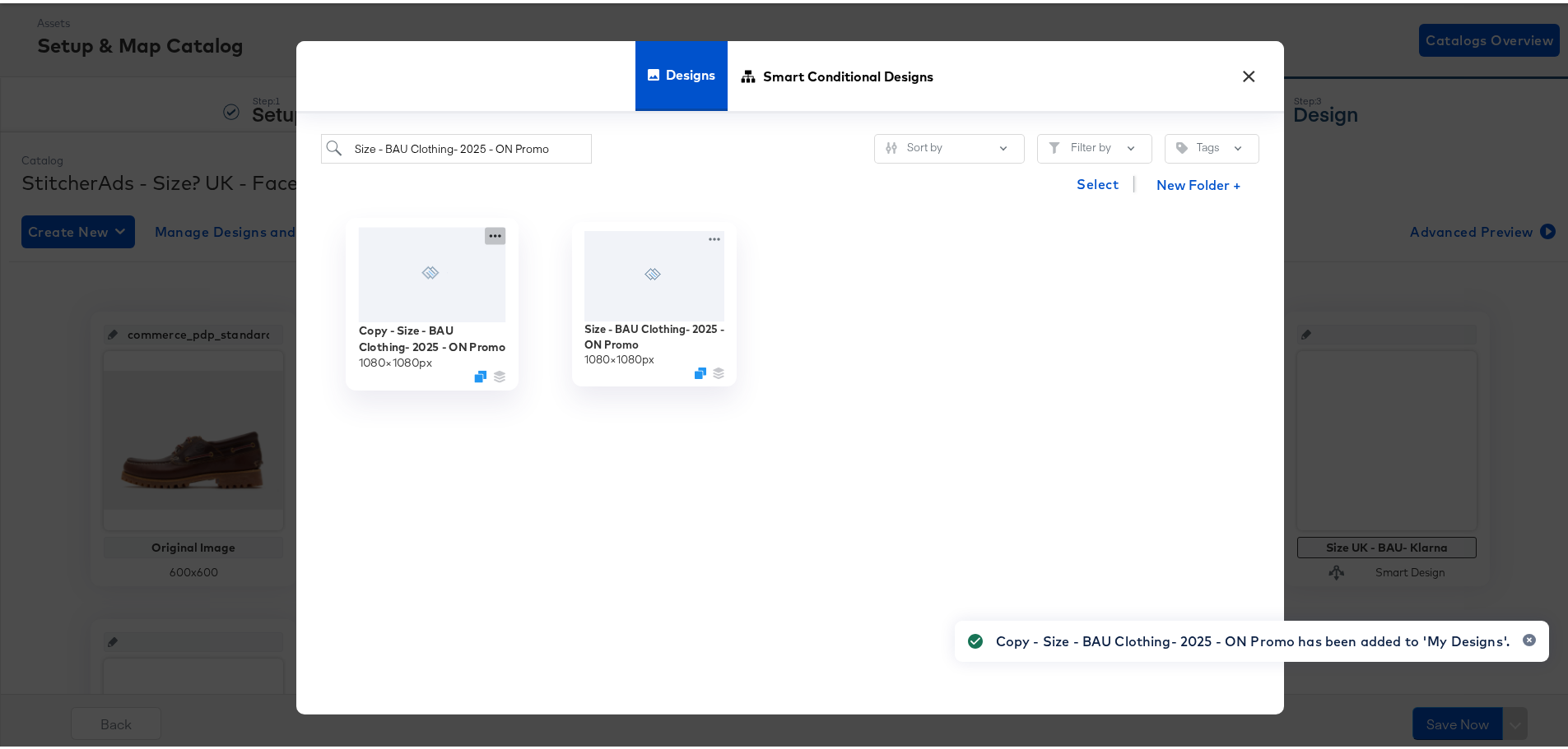
click at [484, 231] on icon at bounding box center [494, 232] width 20 height 17
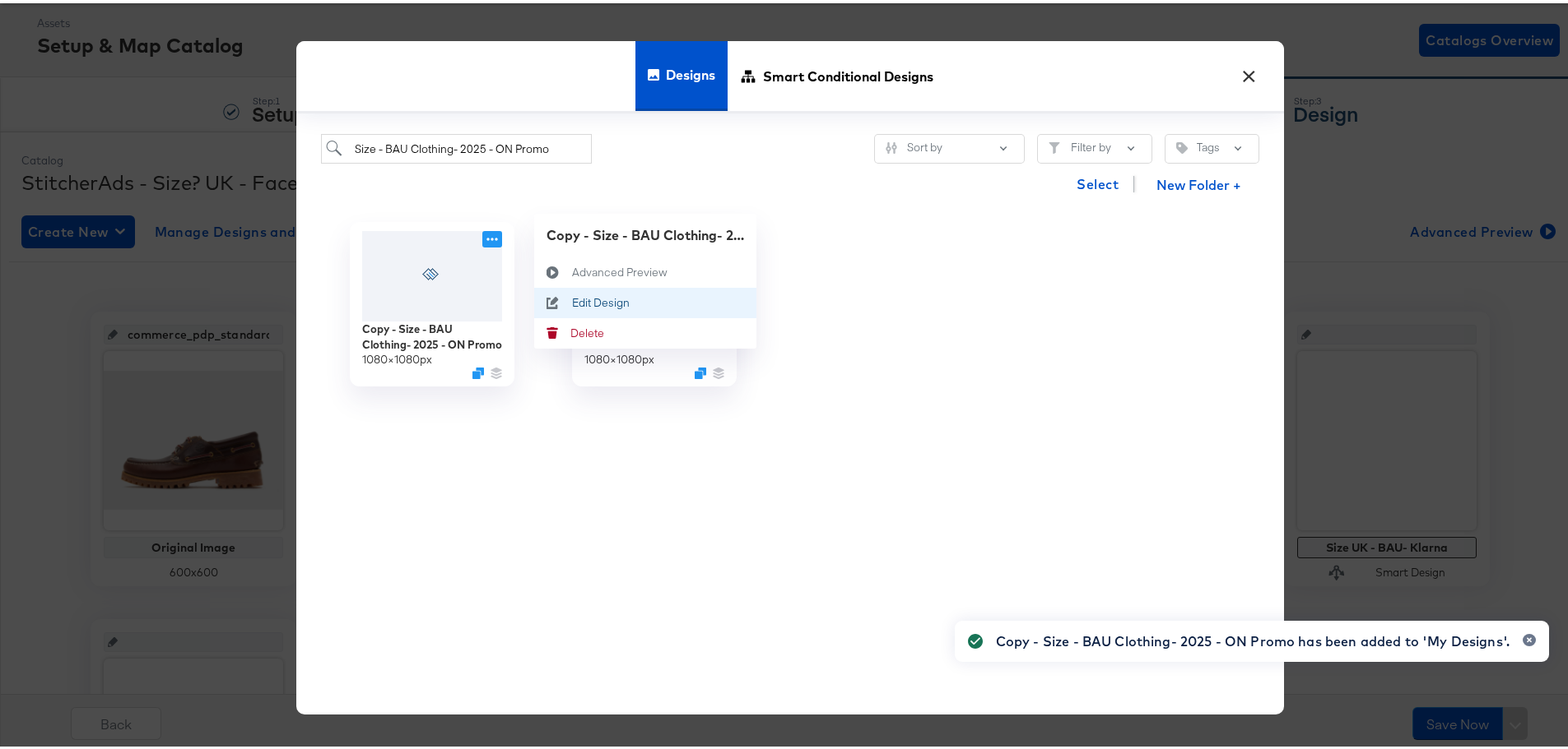
click at [572, 299] on div "Edit Design Edit Design" at bounding box center [572, 299] width 0 height 0
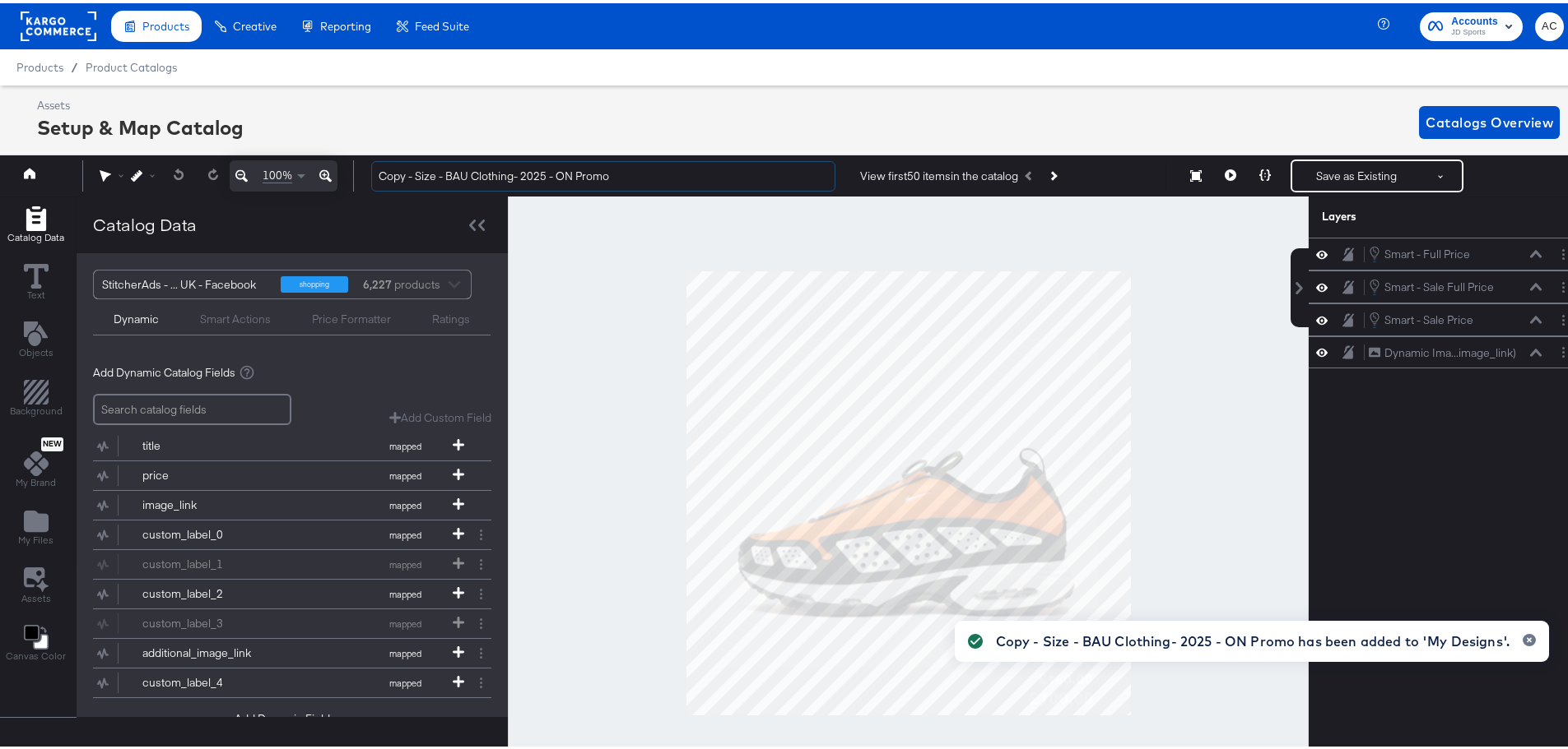
drag, startPoint x: 413, startPoint y: 175, endPoint x: 335, endPoint y: 174, distance: 78.0
click at [335, 174] on div "100% Copy - Size - BAU Clothing- 2025 - ON Promo View first 50 items in the cat…" at bounding box center [790, 172] width 1588 height 41
drag, startPoint x: 596, startPoint y: 177, endPoint x: 521, endPoint y: 176, distance: 75.0
click at [521, 176] on input "Size - BAU Clothing- 2025 - ON Promo" at bounding box center [603, 173] width 464 height 31
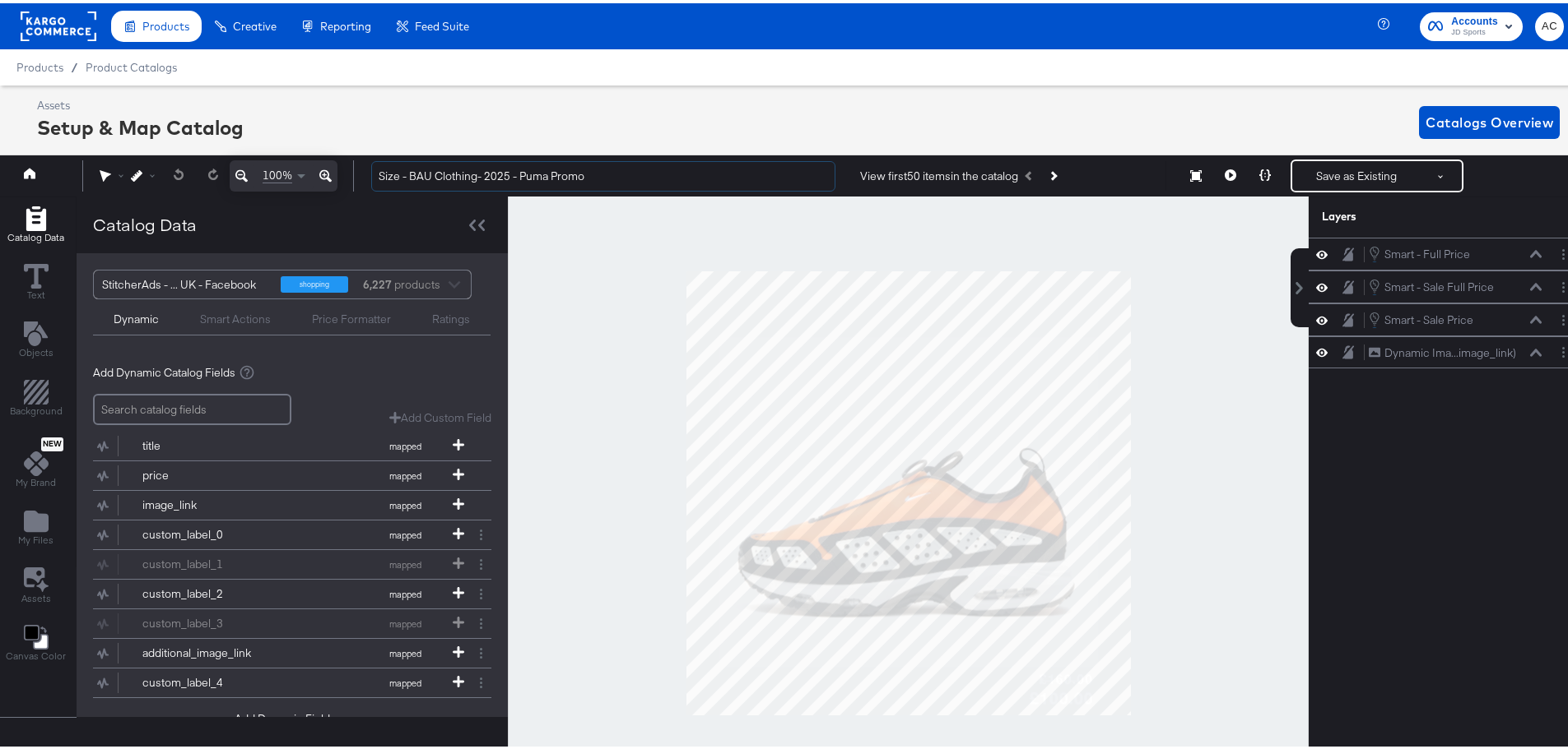
drag, startPoint x: 666, startPoint y: 170, endPoint x: 331, endPoint y: 126, distance: 337.9
click at [331, 126] on div "Assets Setup & Map Catalog Catalogs Overview 100% Size - BAU Clothing- 2025 - P…" at bounding box center [790, 425] width 1581 height 686
type input "Size - BAU Clothing- 2025 - Puma Promo"
click at [1289, 154] on div "Home 100% Size - BAU Clothing- 2025 - Puma Promo View first 50 items in the cat…" at bounding box center [790, 172] width 1588 height 41
click at [1318, 170] on button "Save as Existing" at bounding box center [1356, 172] width 128 height 30
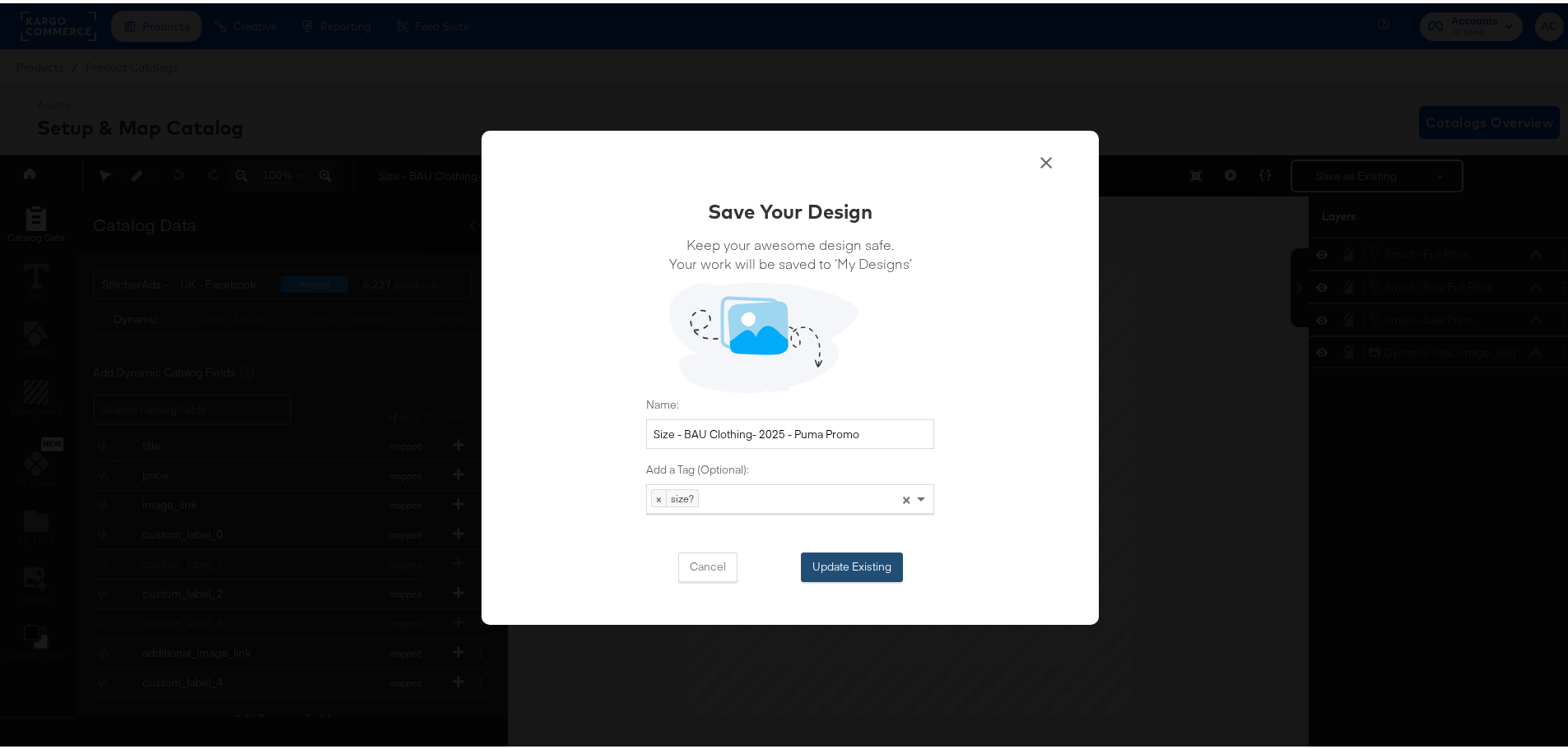
click at [834, 568] on button "Update Existing" at bounding box center [851, 564] width 102 height 30
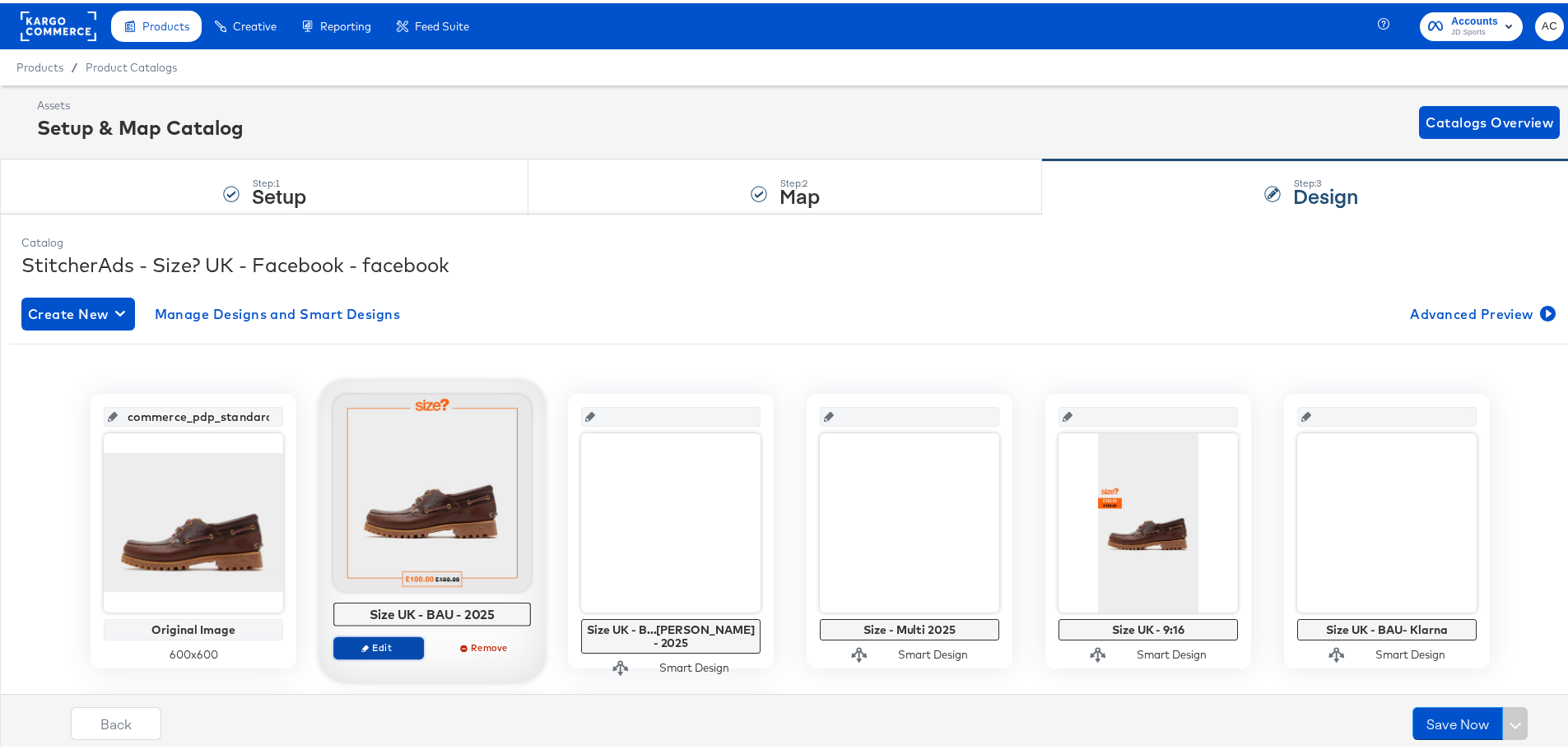
click at [372, 651] on span "Edit" at bounding box center [379, 644] width 76 height 13
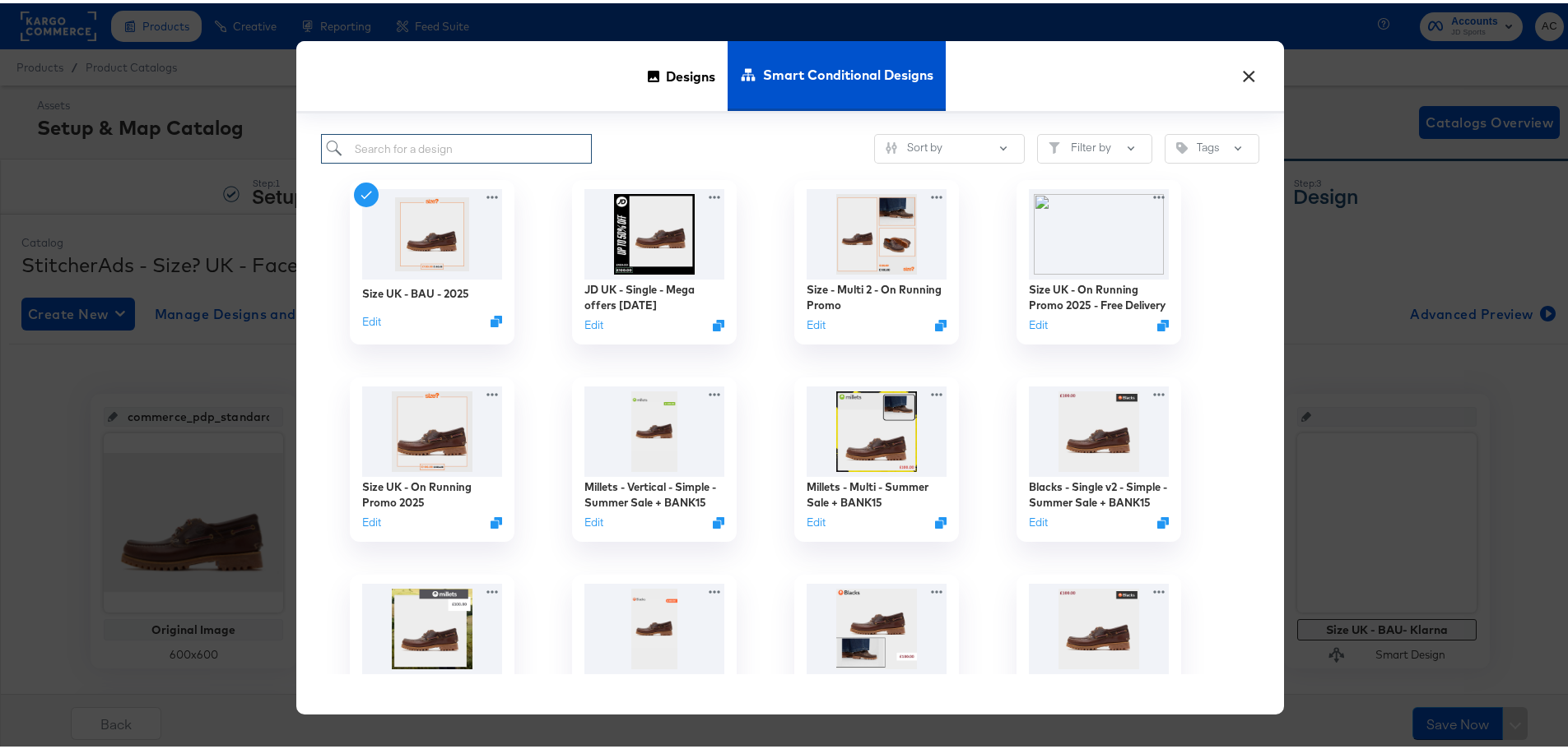
click at [533, 141] on input "search" at bounding box center [456, 146] width 271 height 31
click at [666, 61] on span "Designs" at bounding box center [690, 72] width 49 height 72
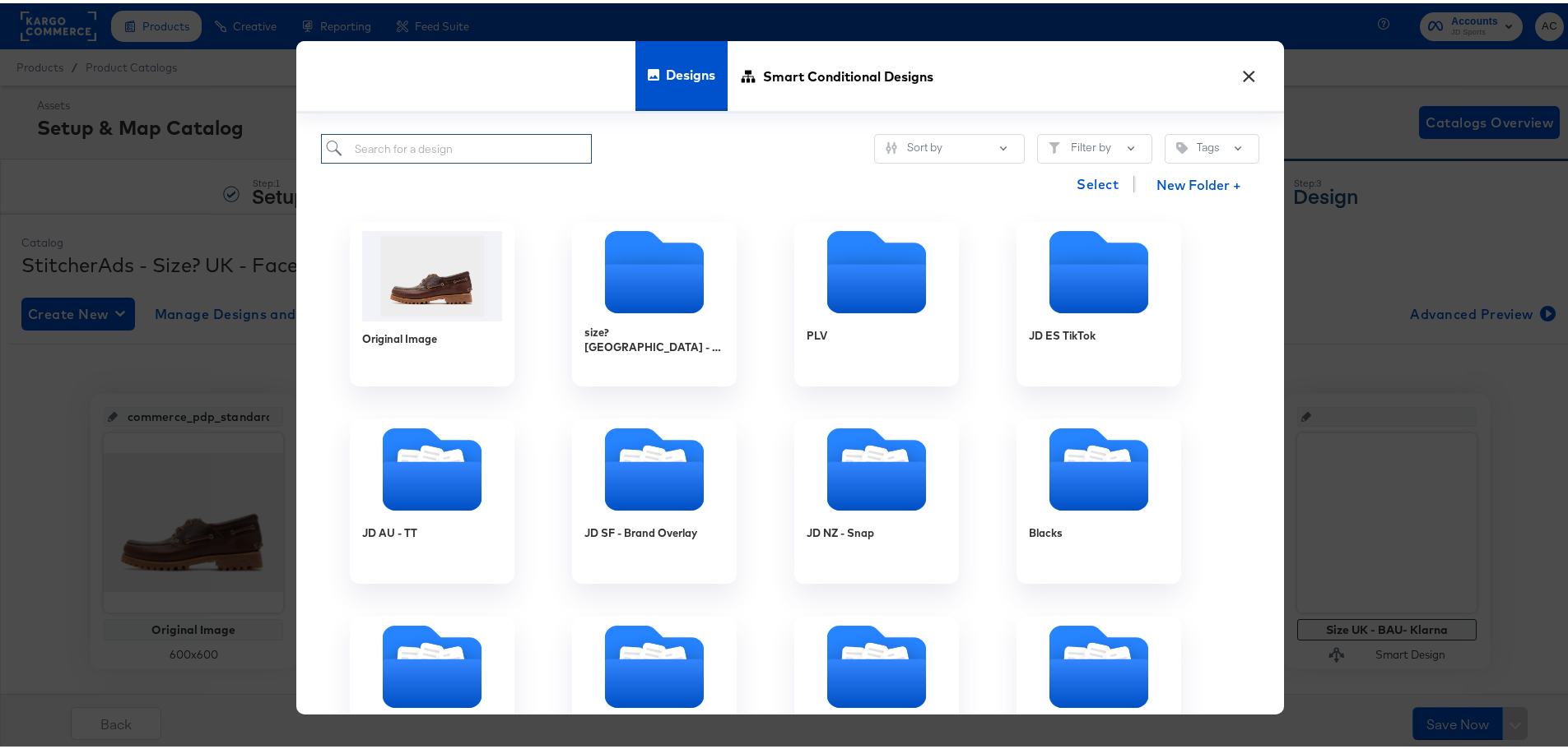
click at [467, 145] on input "search" at bounding box center [456, 146] width 271 height 31
paste input "Size - BAU Footwear- 2025 - ON promo"
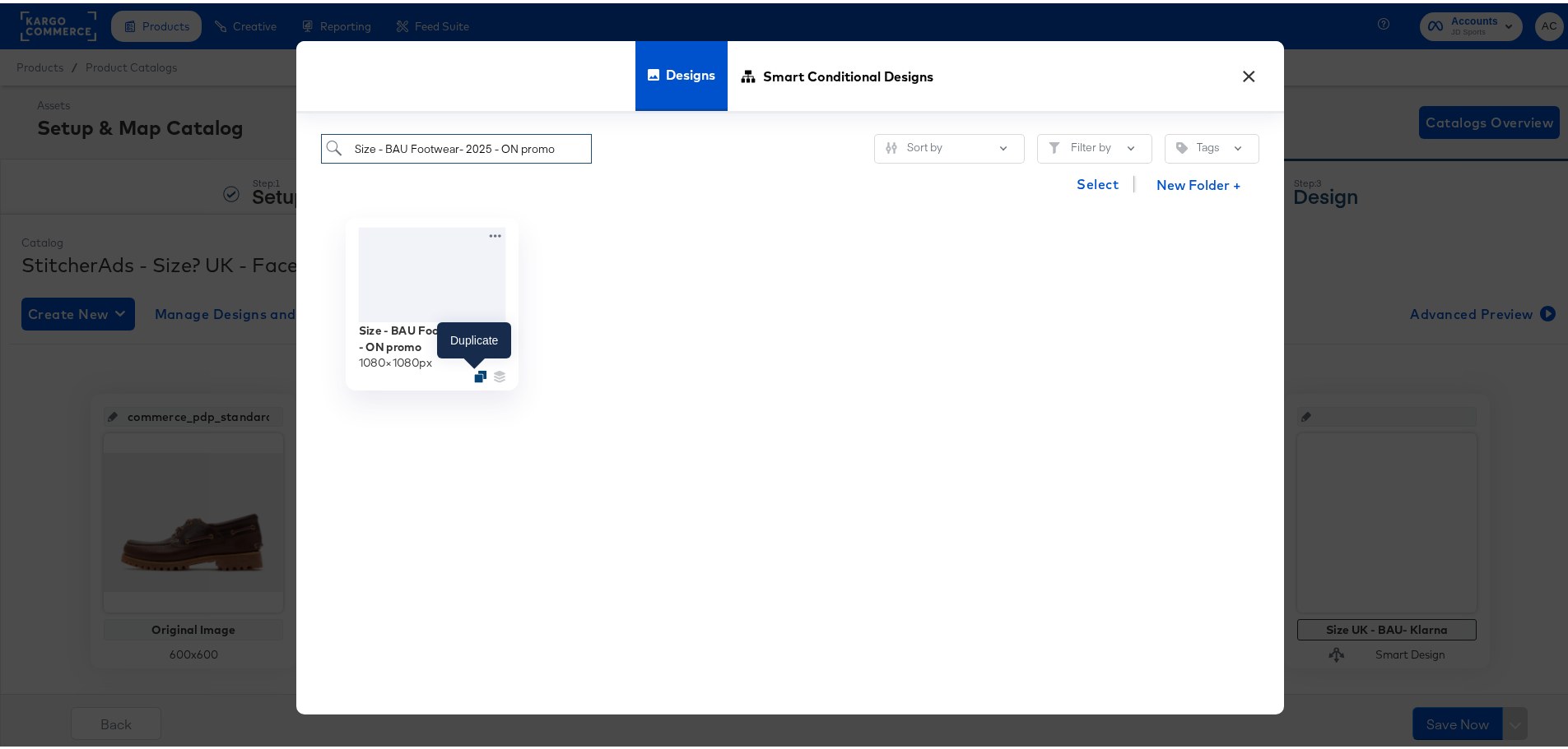
type input "Size - BAU Footwear- 2025 - ON promo"
click at [476, 372] on icon "Duplicate" at bounding box center [480, 373] width 13 height 13
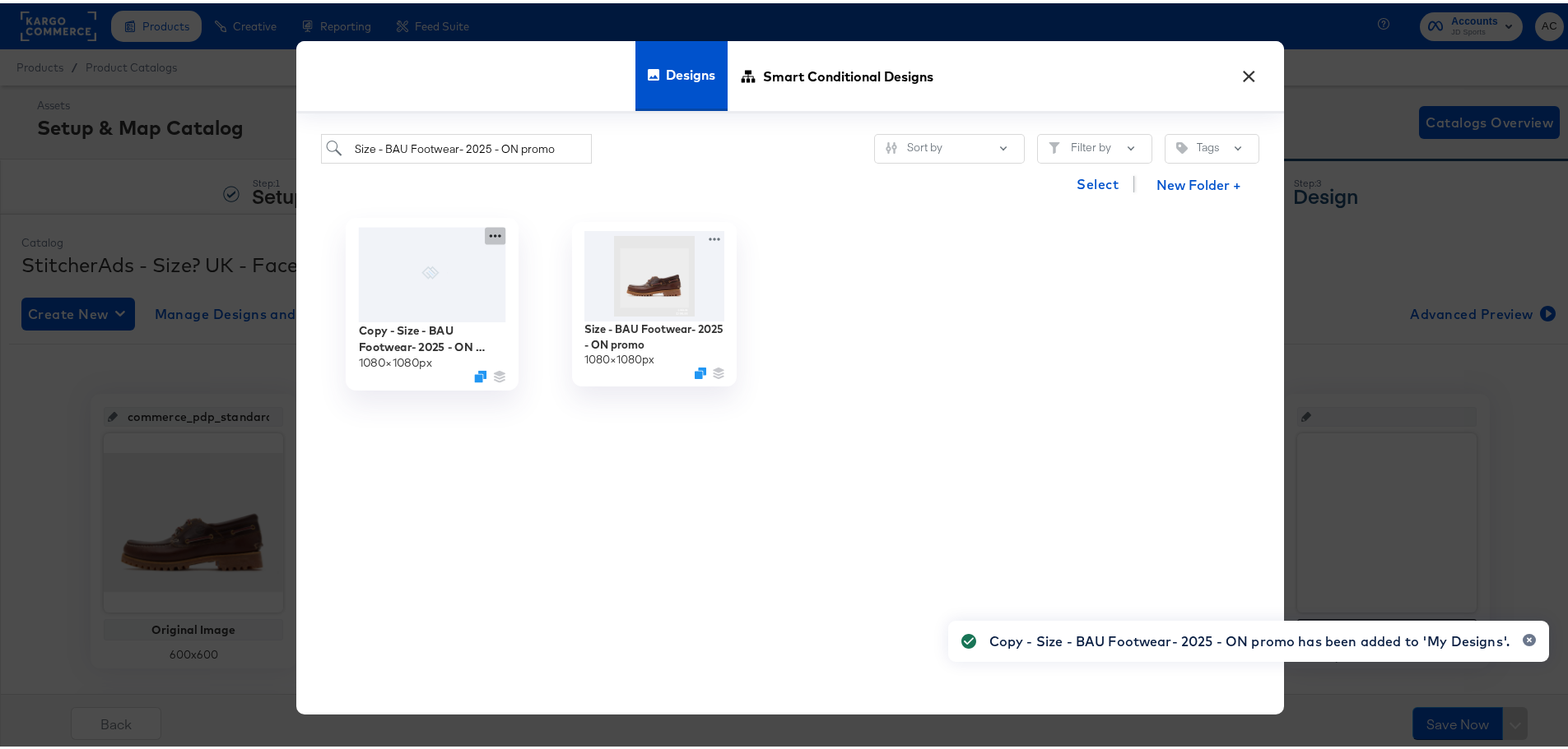
click at [494, 230] on icon at bounding box center [494, 232] width 20 height 17
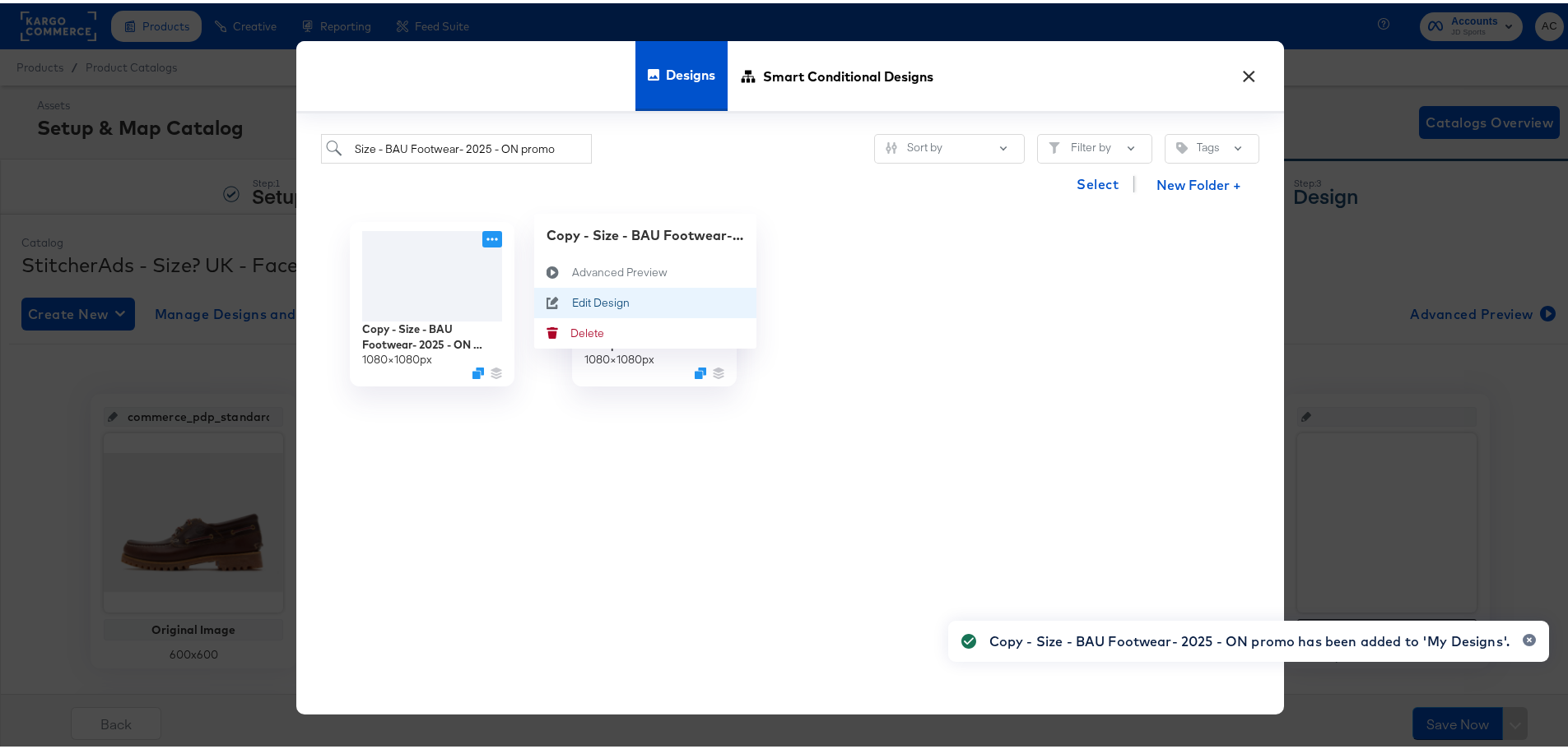
click at [562, 302] on icon at bounding box center [553, 299] width 38 height 13
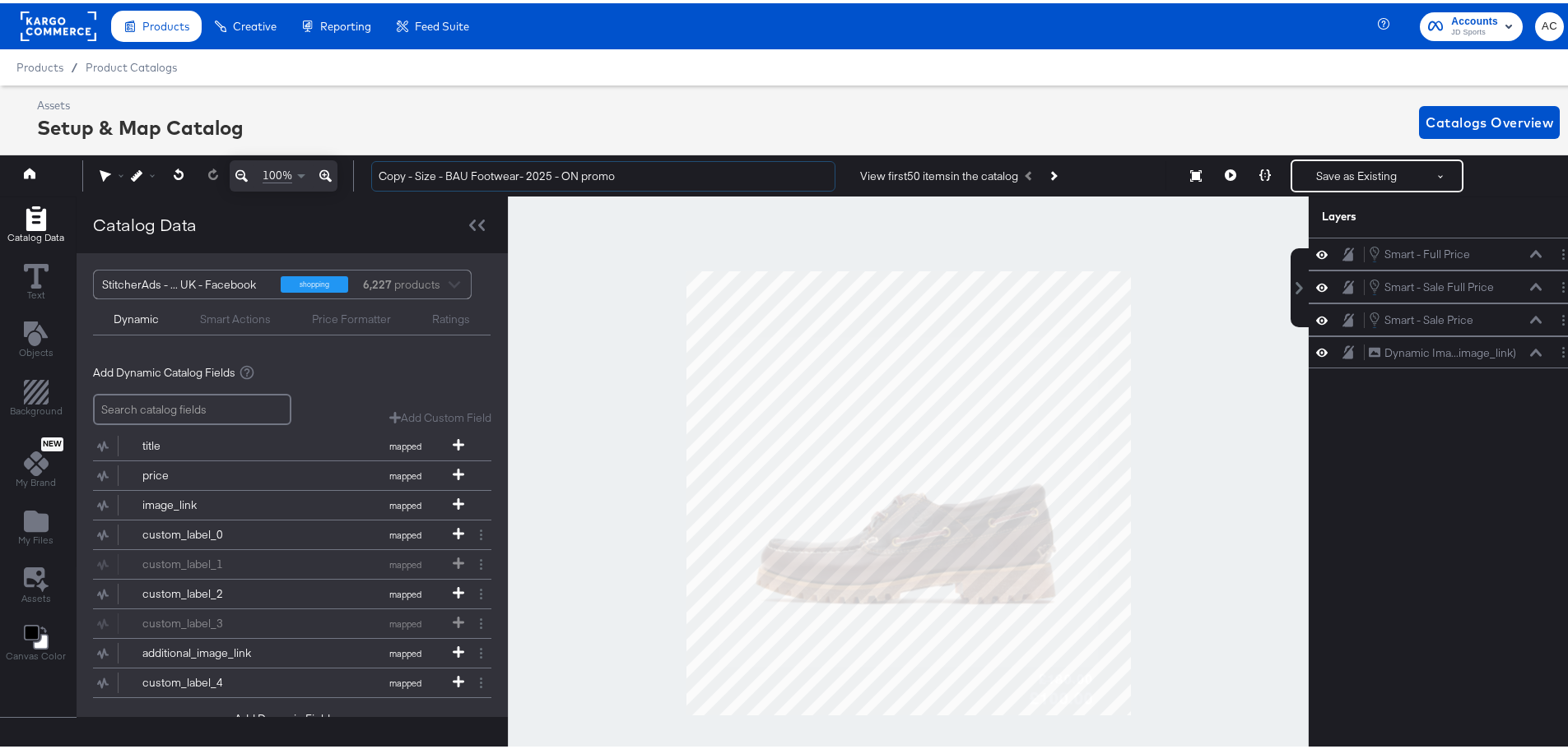
drag, startPoint x: 416, startPoint y: 172, endPoint x: 320, endPoint y: 172, distance: 96.0
click at [320, 172] on div "100% Copy - Size - BAU Footwear- 2025 - ON promo View first 50 items in the cat…" at bounding box center [790, 172] width 1588 height 41
drag, startPoint x: 623, startPoint y: 170, endPoint x: 523, endPoint y: 168, distance: 100.0
click at [526, 167] on input "Size - BAU Footwear- 2025 - ON promo" at bounding box center [603, 173] width 464 height 31
click at [537, 175] on input "Size - BAU Footwear- 2025 - Puma promo" at bounding box center [603, 173] width 464 height 31
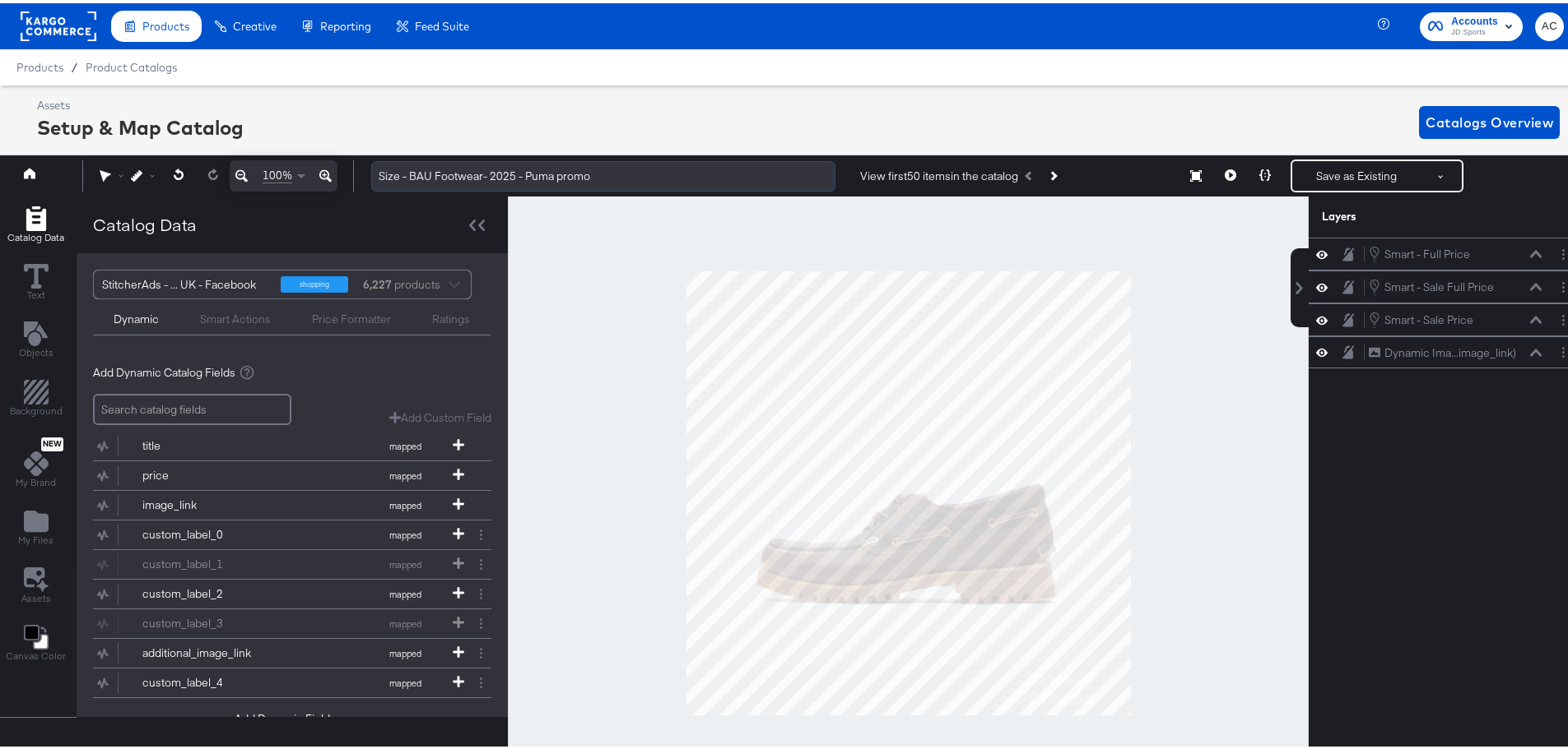
click at [537, 175] on input "Size - BAU Footwear- 2025 - Puma promo" at bounding box center [603, 173] width 464 height 31
type input "Size - BAU Footwear- 2025 - Puma promo"
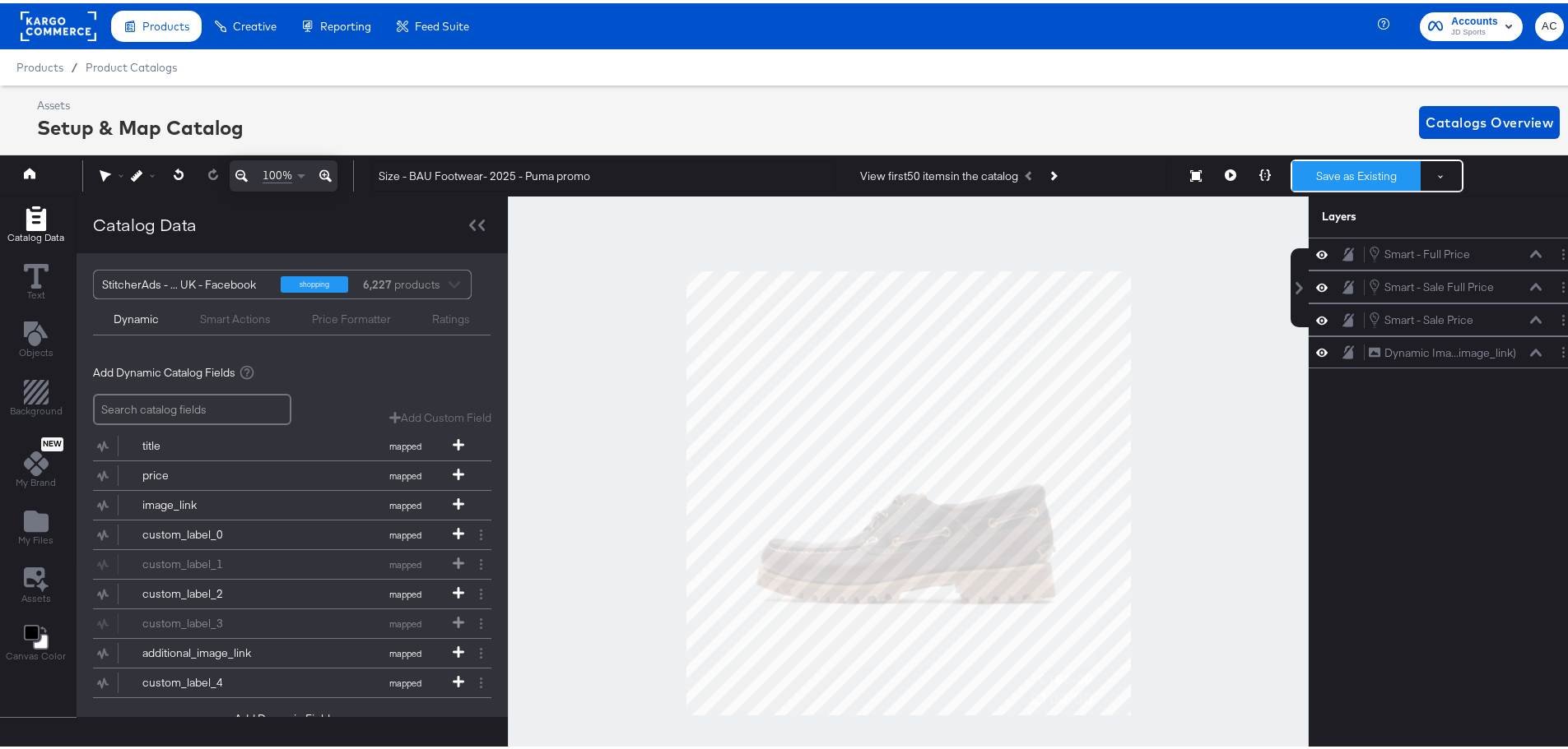
click at [1323, 180] on button "Save as Existing" at bounding box center [1356, 172] width 128 height 30
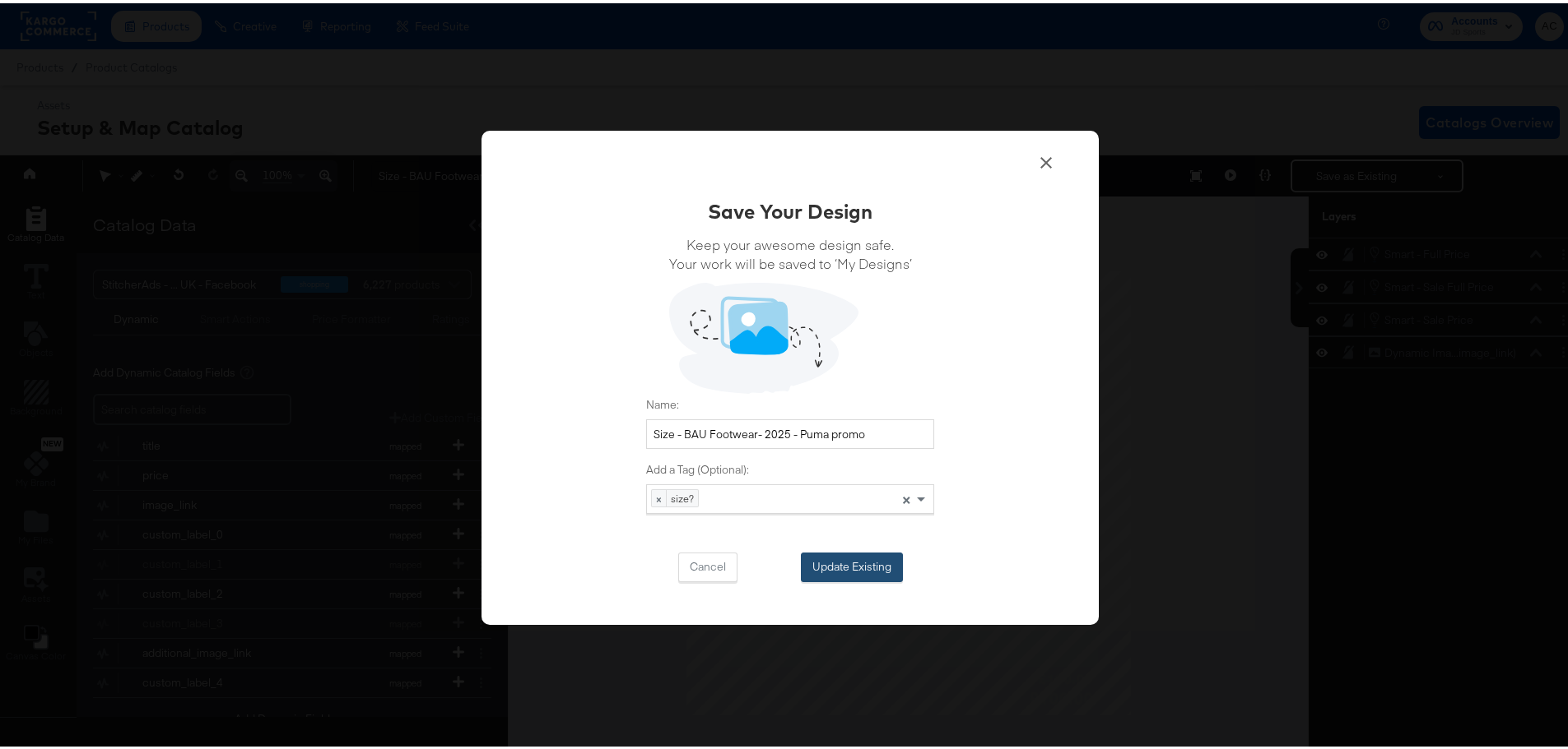
click at [879, 558] on button "Update Existing" at bounding box center [851, 564] width 102 height 30
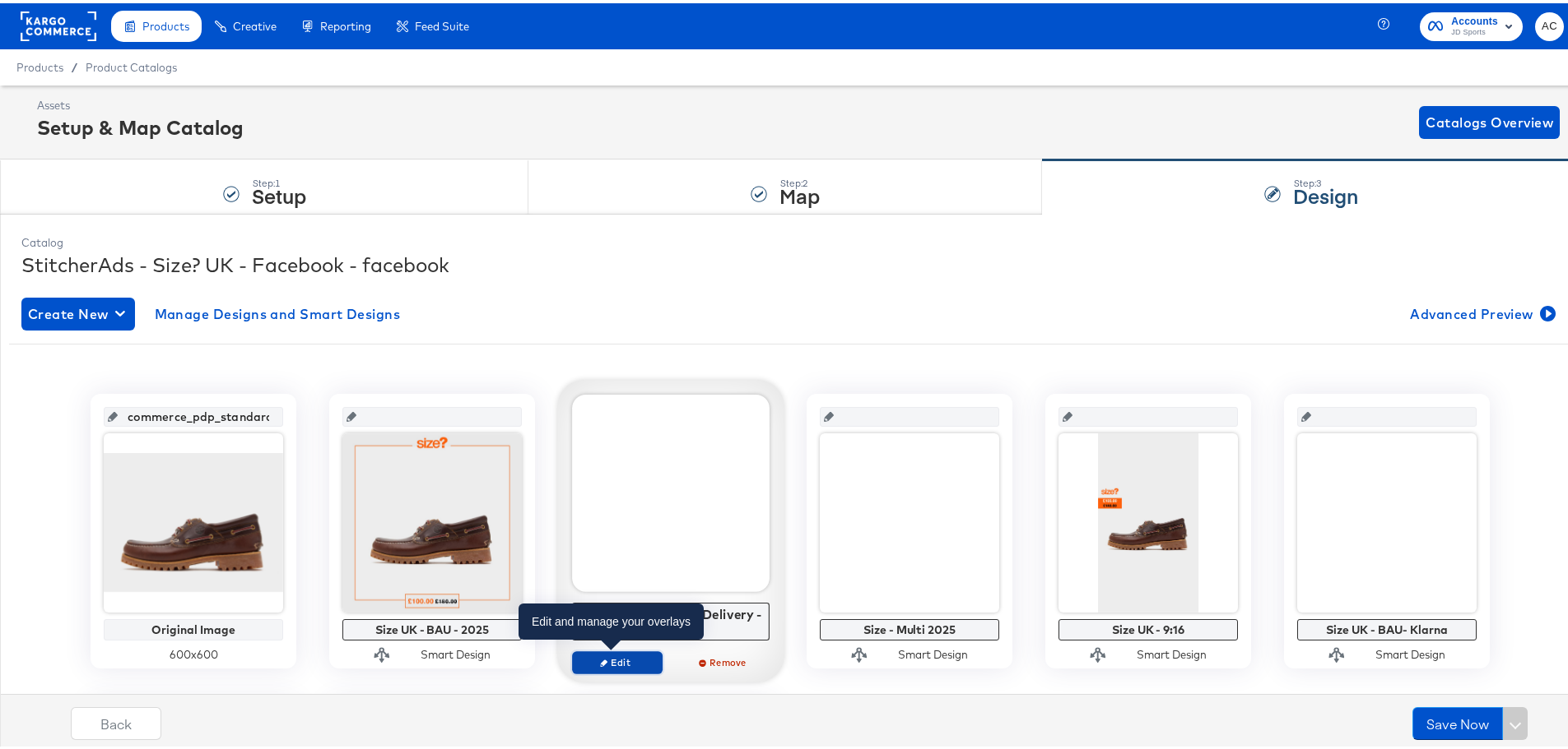
click at [625, 660] on span "Edit" at bounding box center [617, 659] width 76 height 13
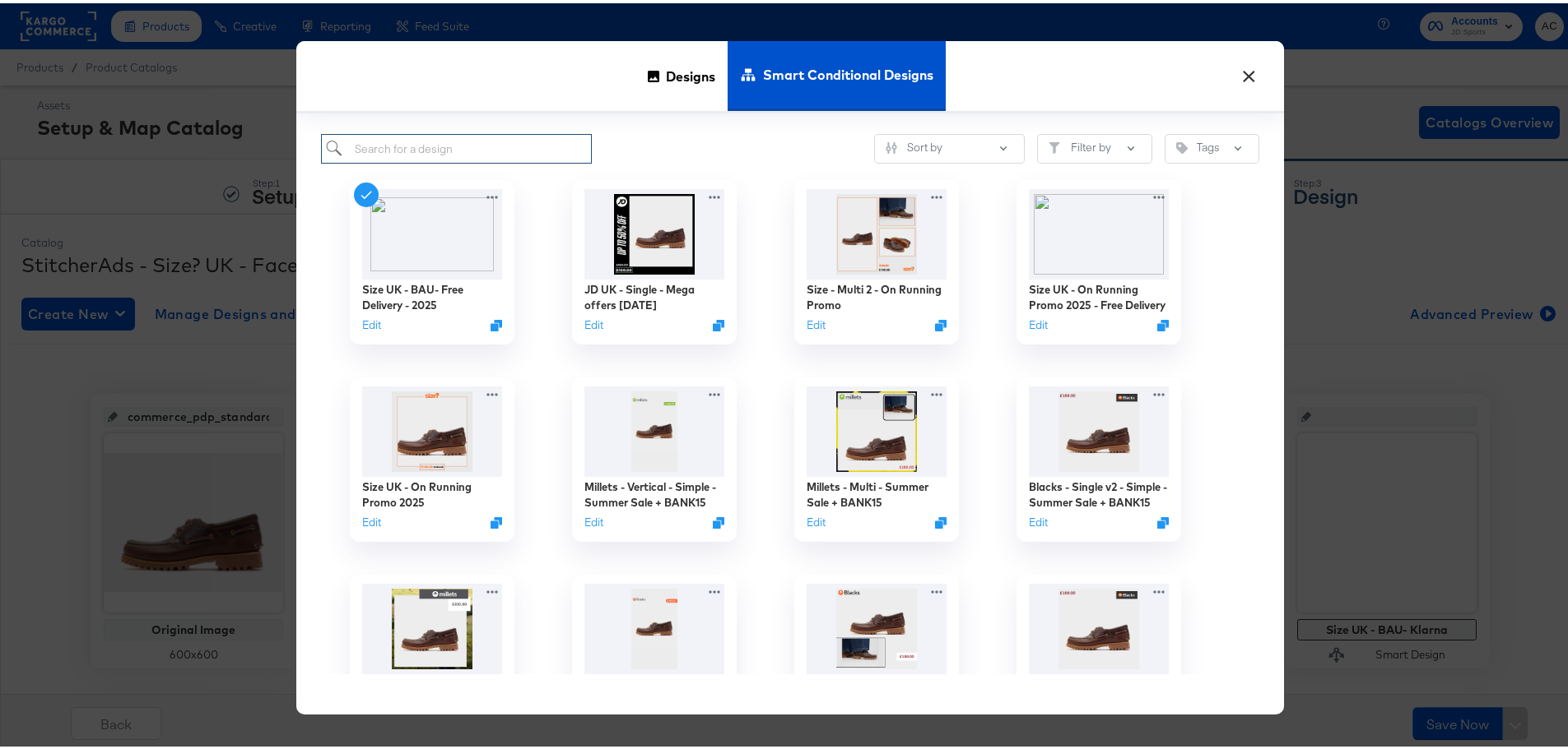
click at [441, 149] on input "search" at bounding box center [456, 146] width 271 height 31
paste input "Size UK - On Running Promo 2025 - Free Delivery"
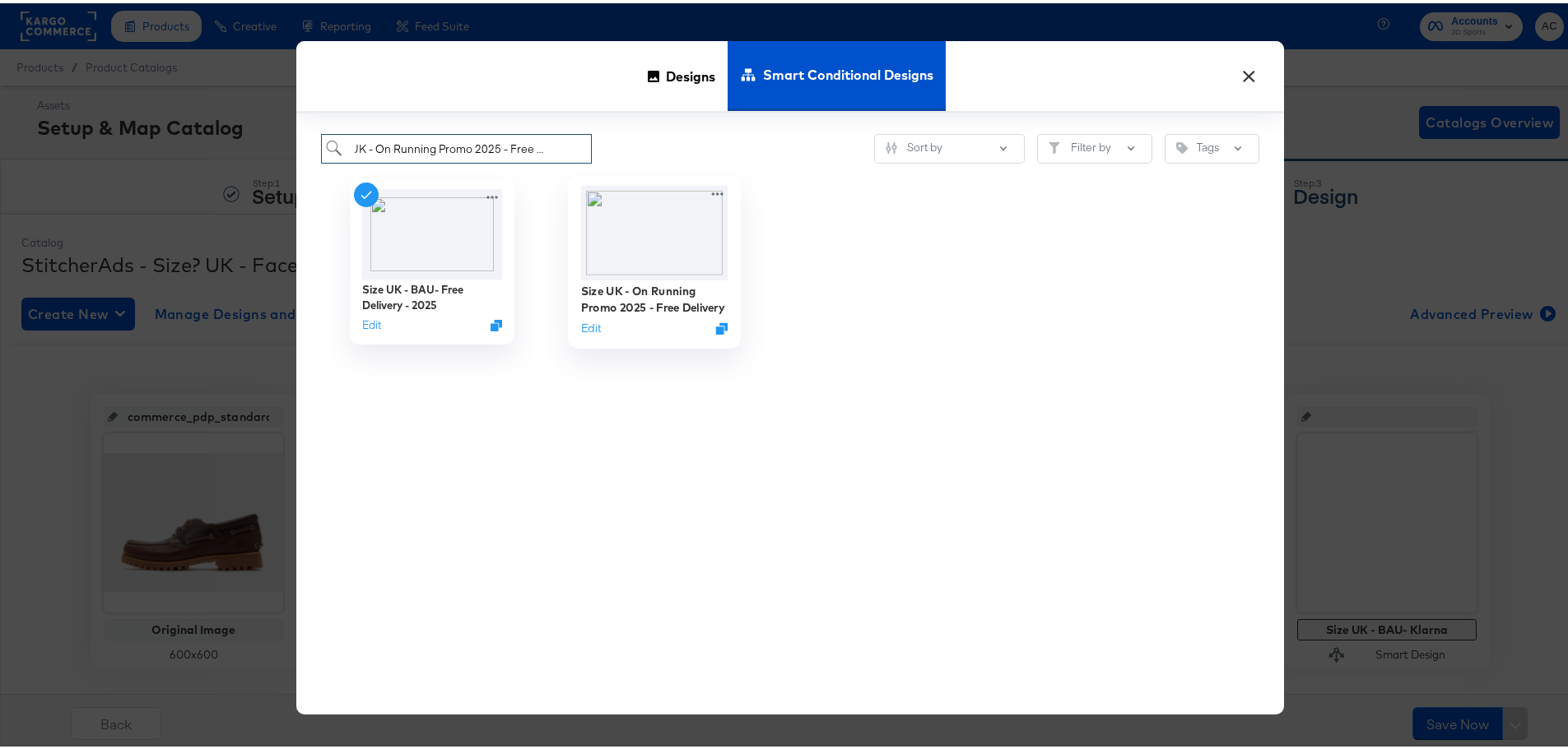
type input "Size UK - On Running Promo 2025 - Free Delivery"
click at [716, 327] on icon "Duplicate" at bounding box center [721, 325] width 13 height 13
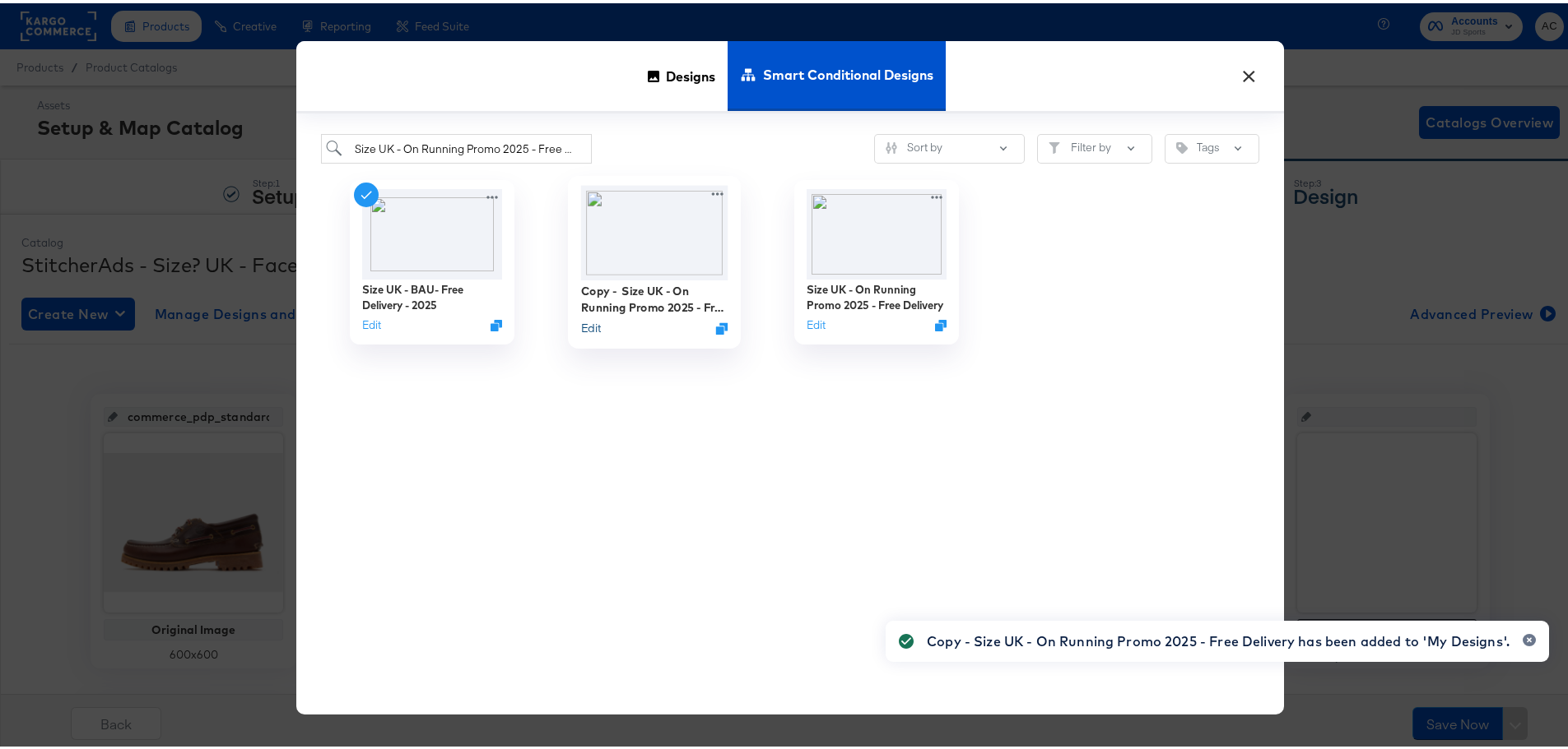
click at [591, 325] on button "Edit" at bounding box center [590, 325] width 20 height 15
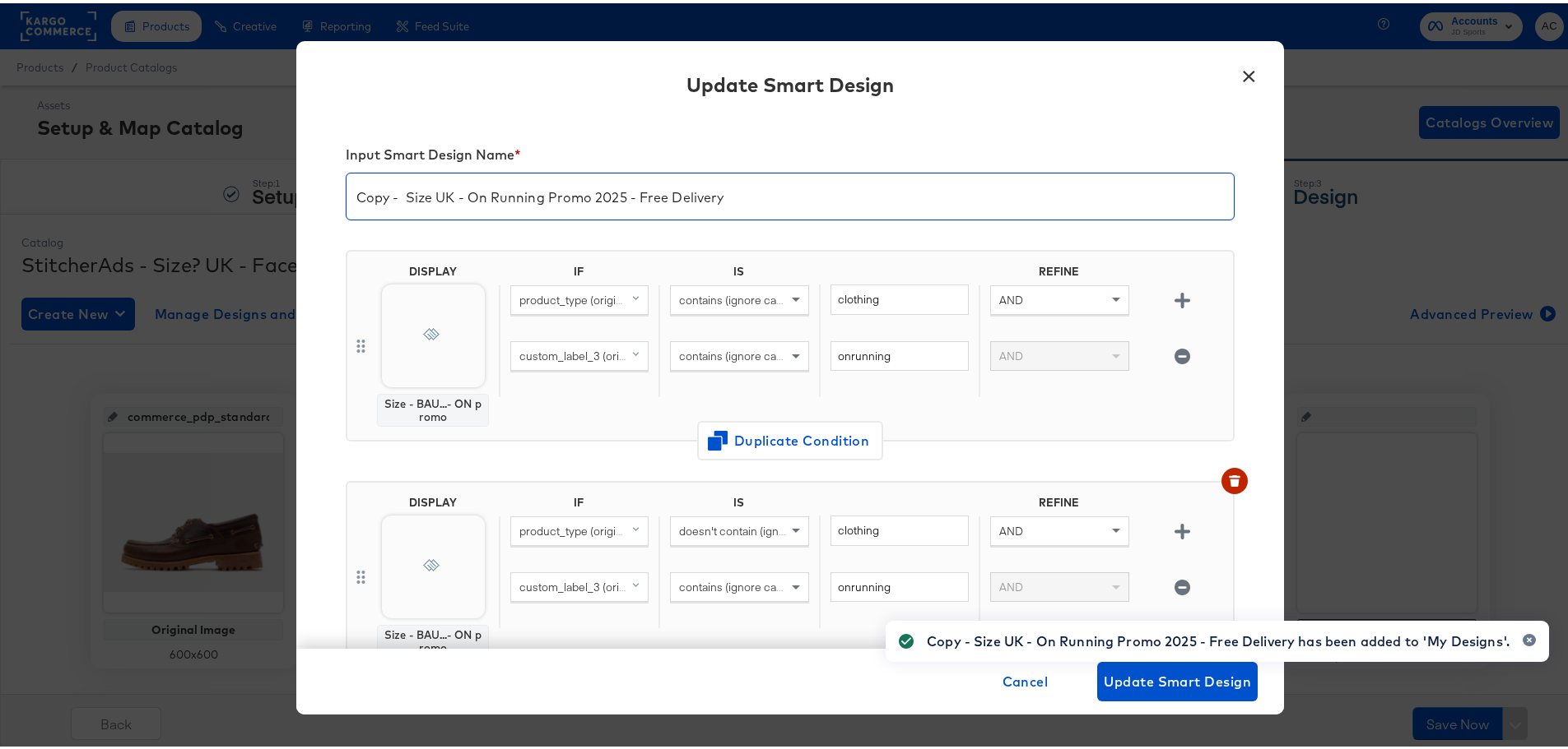
drag, startPoint x: 404, startPoint y: 190, endPoint x: 272, endPoint y: 170, distance: 133.5
click at [272, 170] on div "× Update Smart Design Input Smart Design Name * Copy - Size UK - On Running Pro…" at bounding box center [790, 374] width 1581 height 749
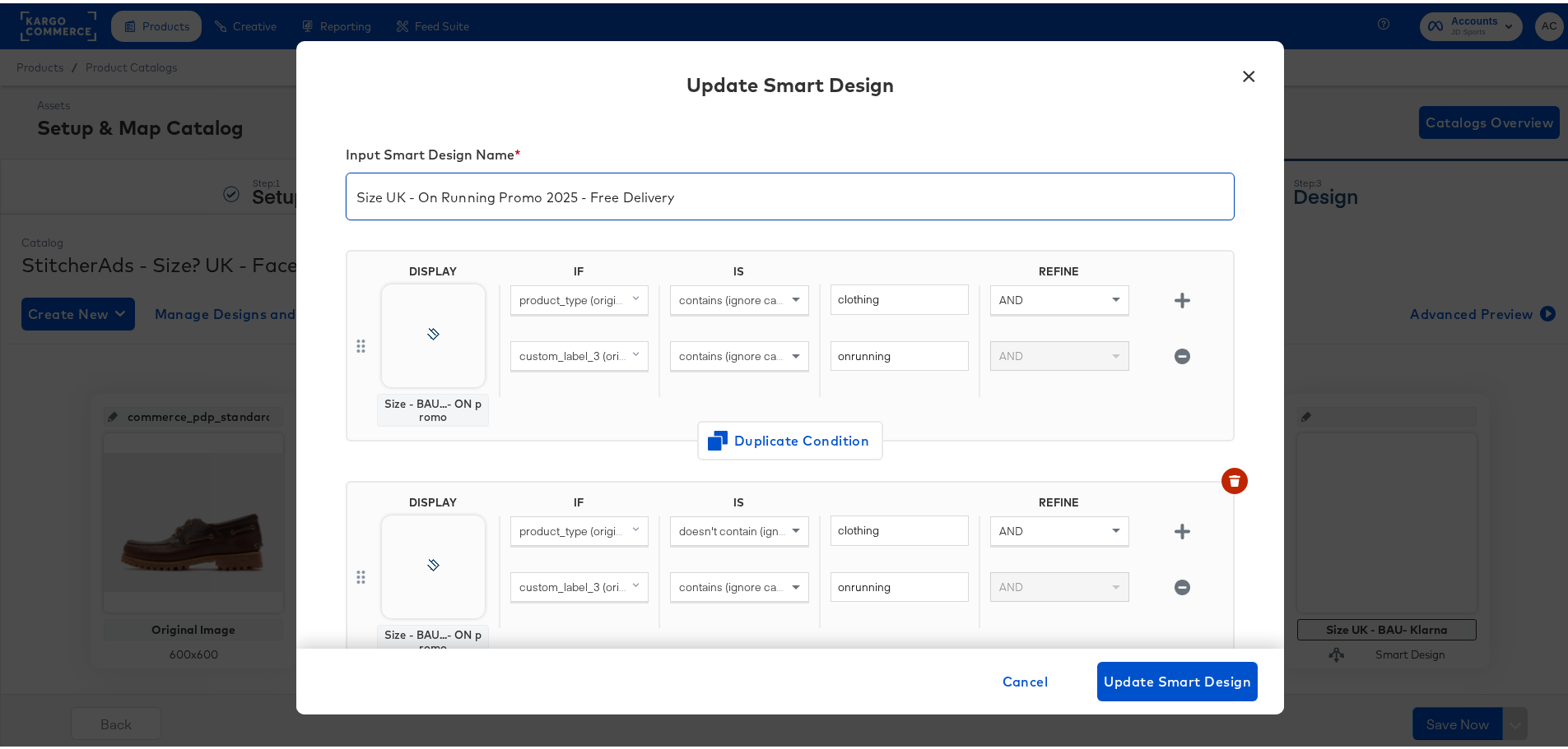
drag, startPoint x: 705, startPoint y: 195, endPoint x: 753, endPoint y: 199, distance: 48.2
click at [711, 200] on input "Size UK - On Running Promo 2025 - Free Delivery" at bounding box center [790, 187] width 887 height 46
click at [782, 197] on input "Size UK - On Running Promo 2025 - Free Delivery" at bounding box center [790, 187] width 887 height 46
drag, startPoint x: 491, startPoint y: 195, endPoint x: 412, endPoint y: 196, distance: 79.0
click at [415, 190] on input "Size UK - On Running Promo 2025 - Free Delivery" at bounding box center [790, 187] width 887 height 46
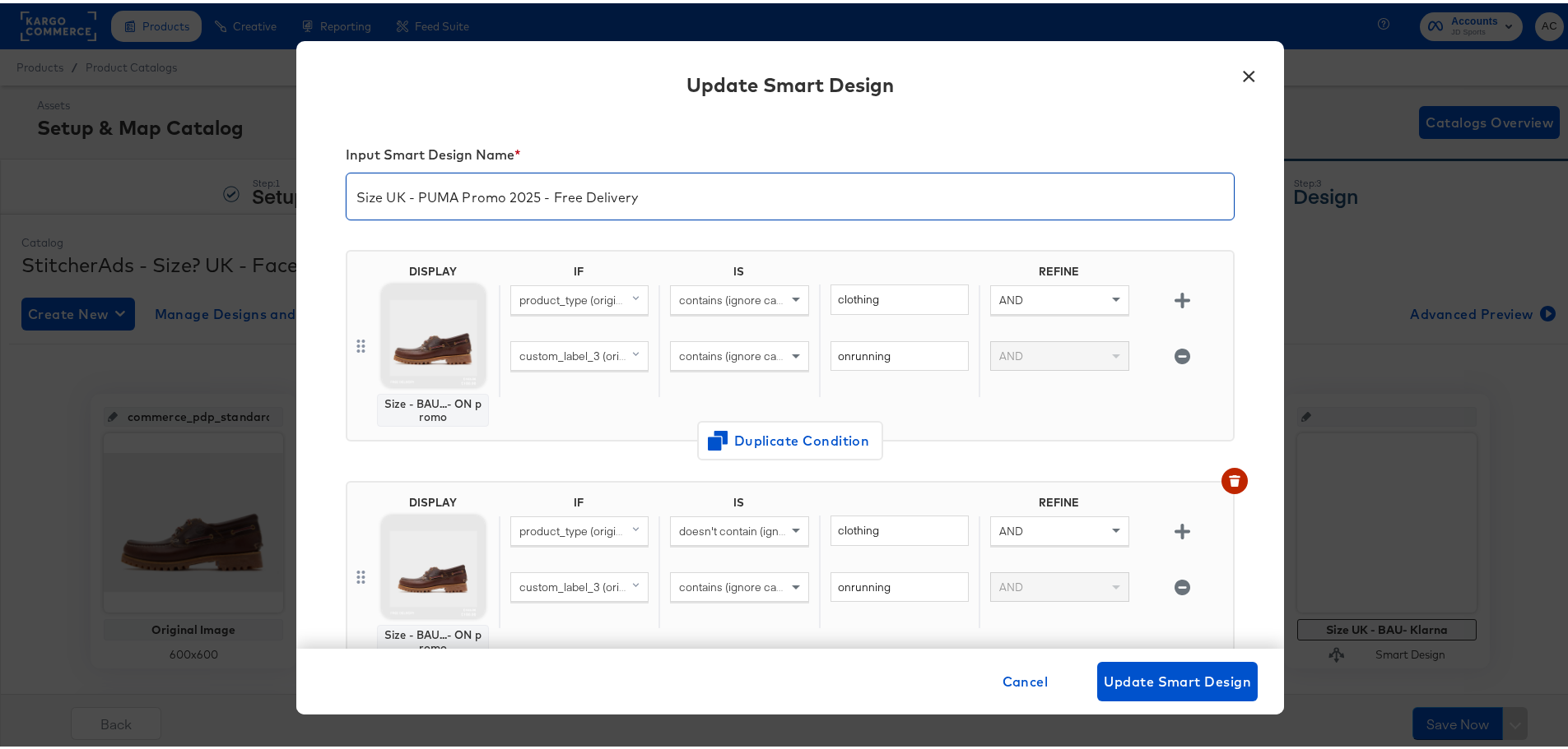
click at [440, 196] on input "Size UK - PUMA Promo 2025 - Free Delivery" at bounding box center [790, 187] width 887 height 46
type input "Size UK - PUMA Promo 2025 - Free Delivery"
drag, startPoint x: 1173, startPoint y: 684, endPoint x: 1168, endPoint y: 675, distance: 10.3
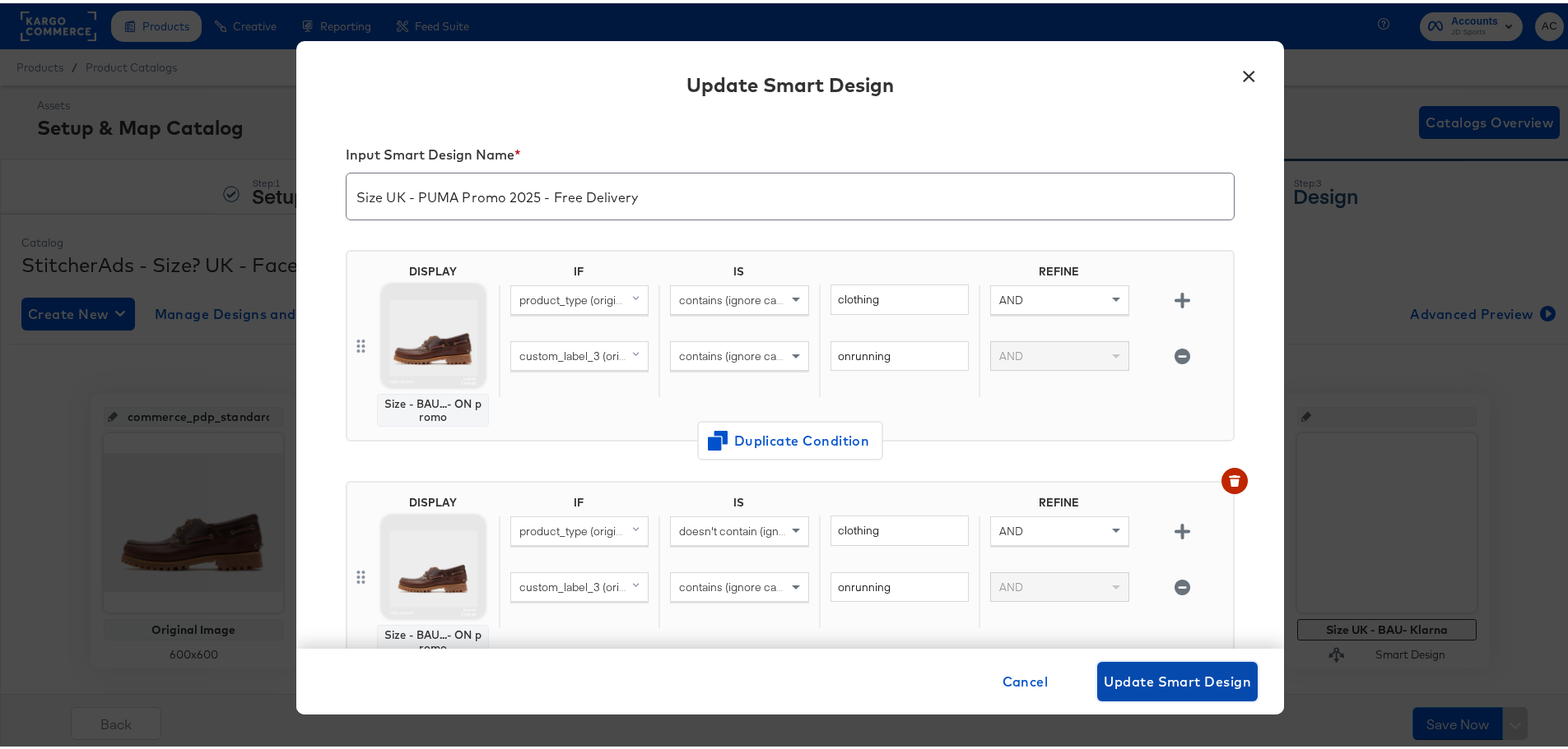
click at [1173, 682] on span "Update Smart Design" at bounding box center [1177, 679] width 147 height 23
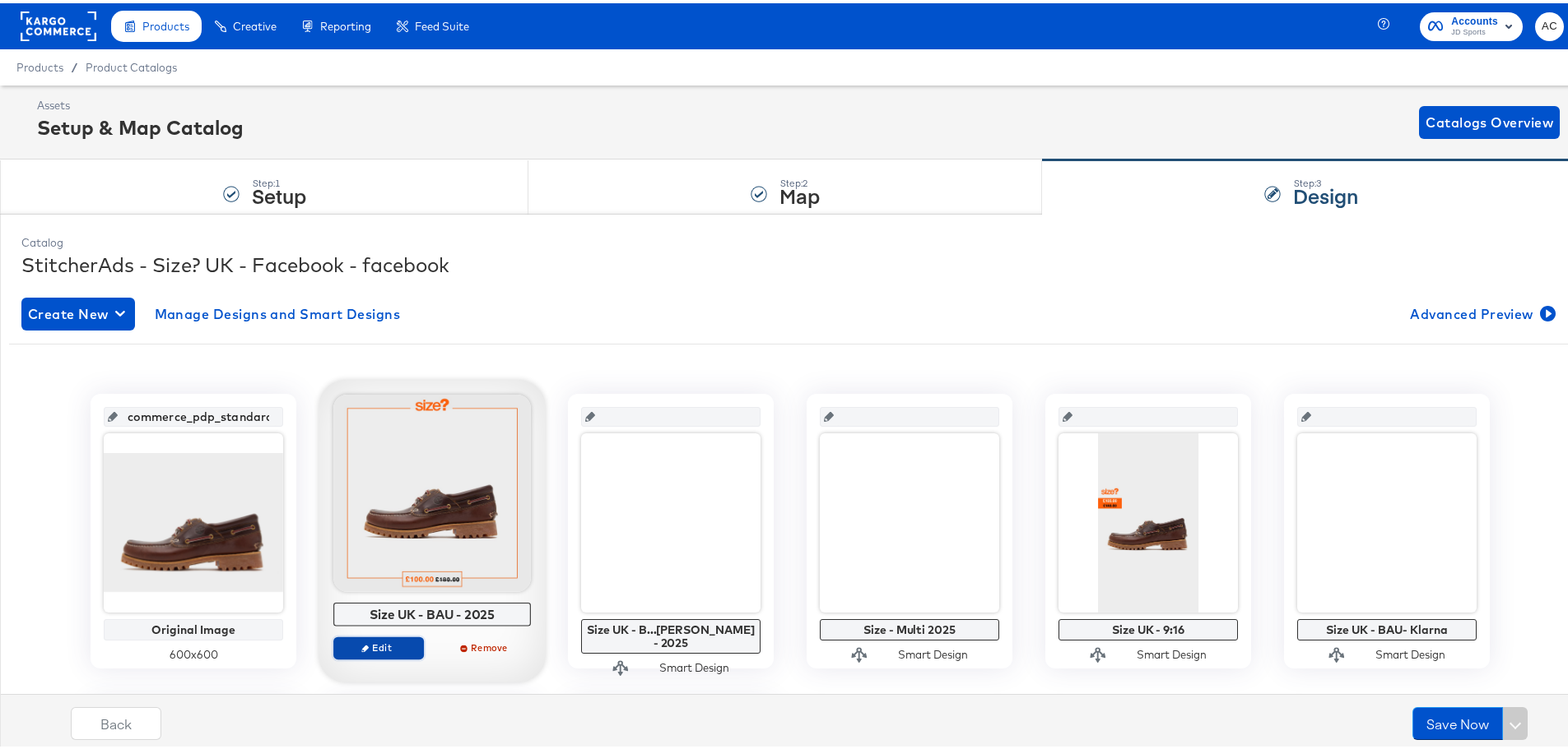
click at [379, 643] on span "Edit" at bounding box center [379, 644] width 76 height 13
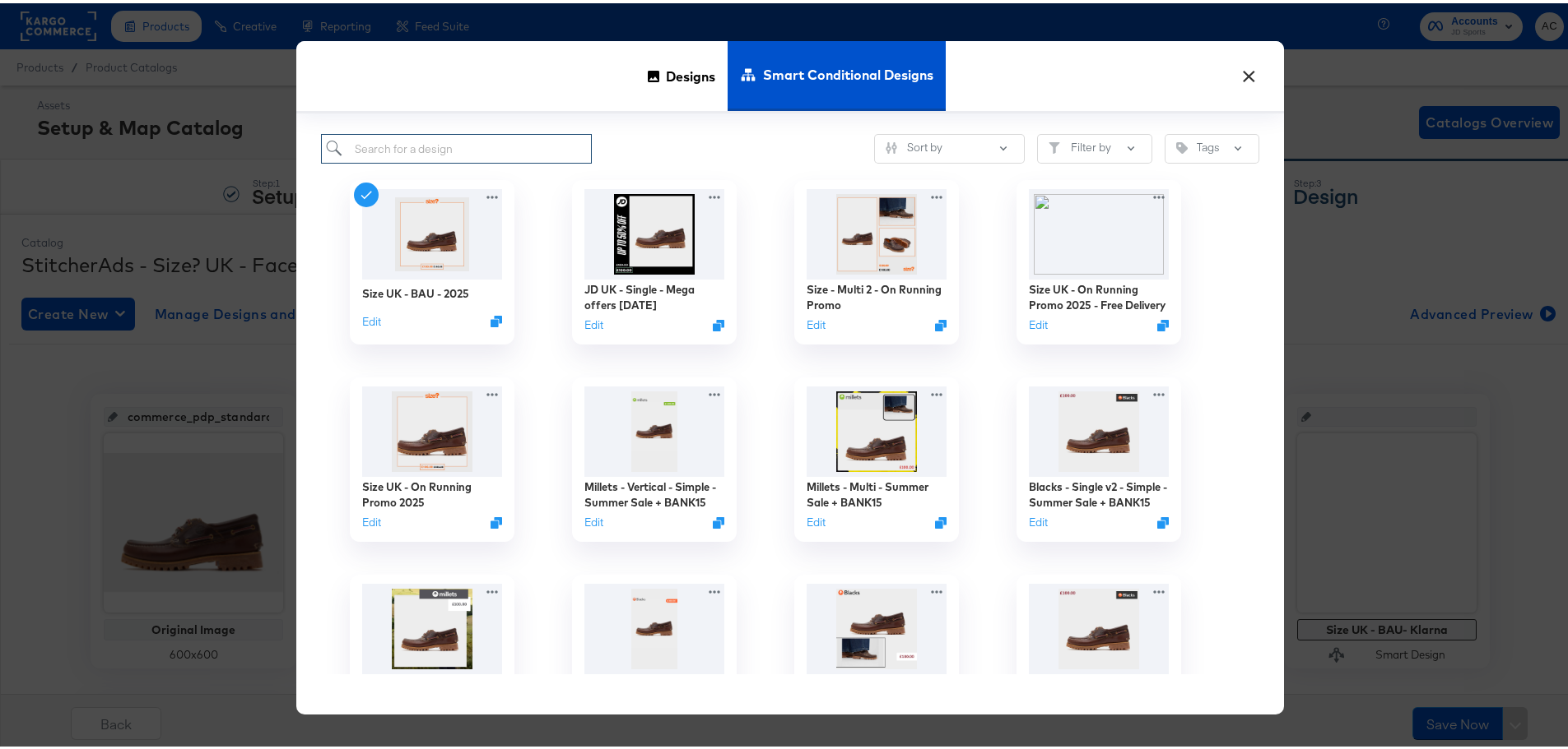
click at [501, 152] on input "search" at bounding box center [456, 146] width 271 height 31
paste input "Size - BAU Clothing - Free Delivery - ON promo"
type input "Size - BAU Clothing - Free Delivery - ON promo"
click at [647, 57] on div "Designs" at bounding box center [682, 72] width 92 height 70
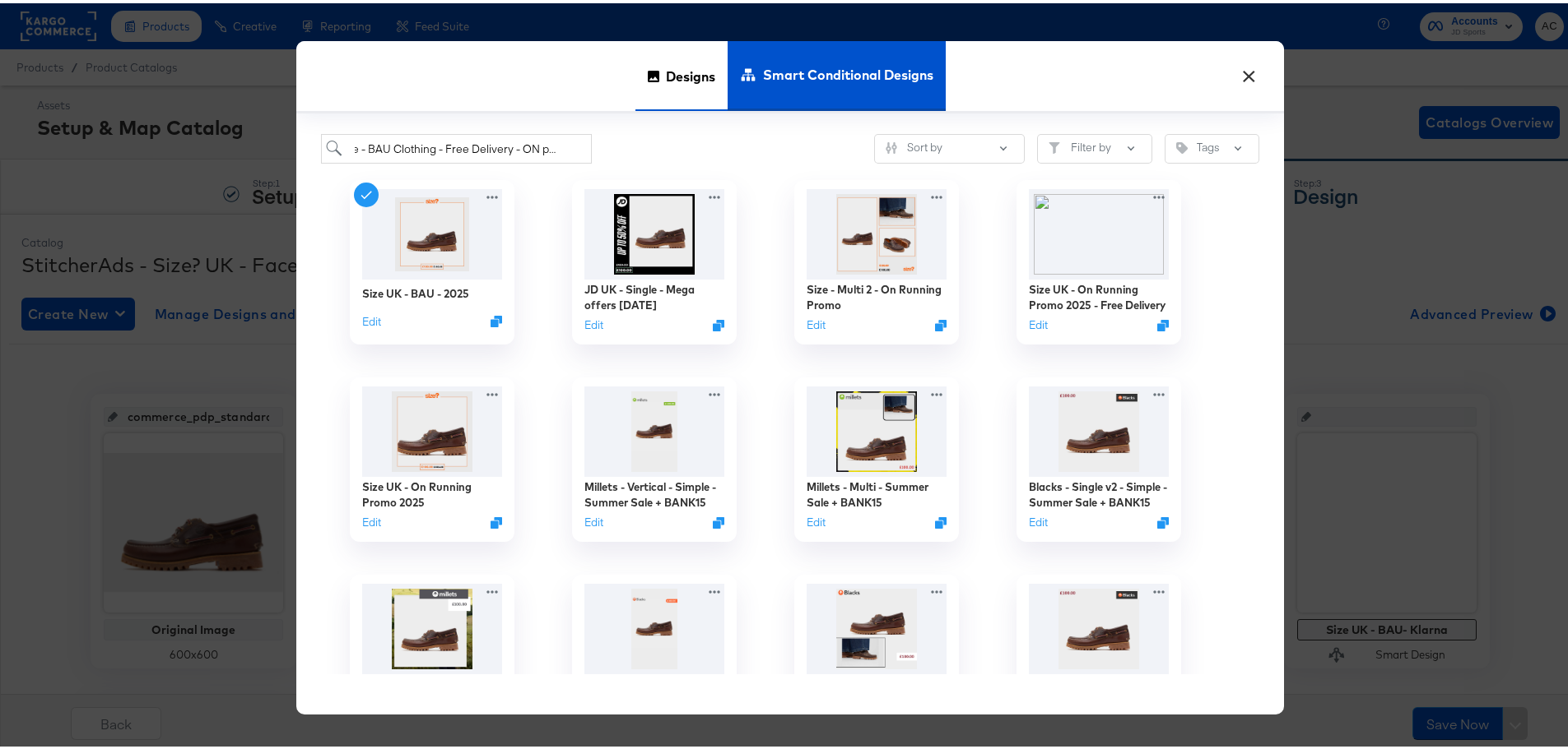
scroll to position [0, 0]
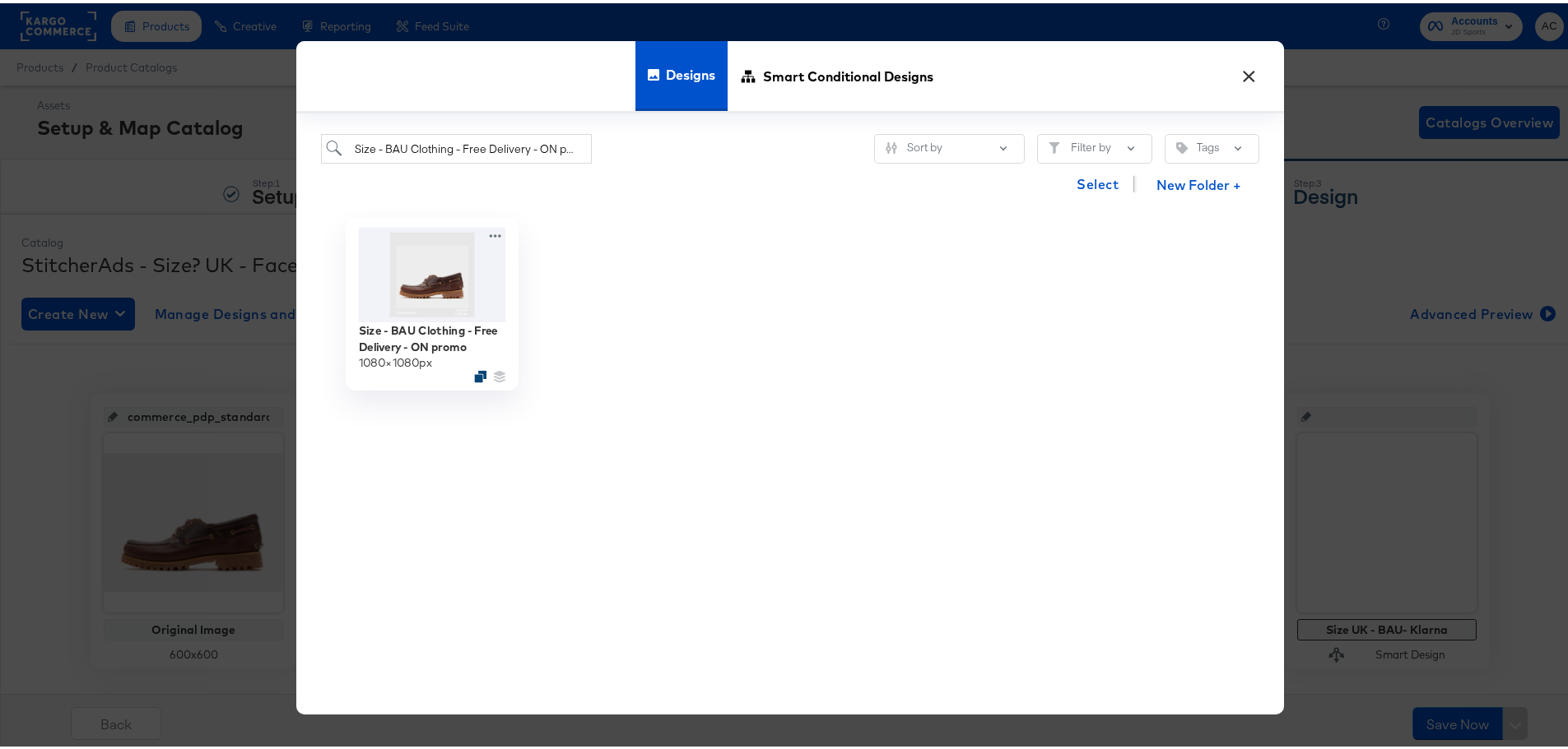
click at [474, 375] on icon "Duplicate" at bounding box center [480, 373] width 13 height 13
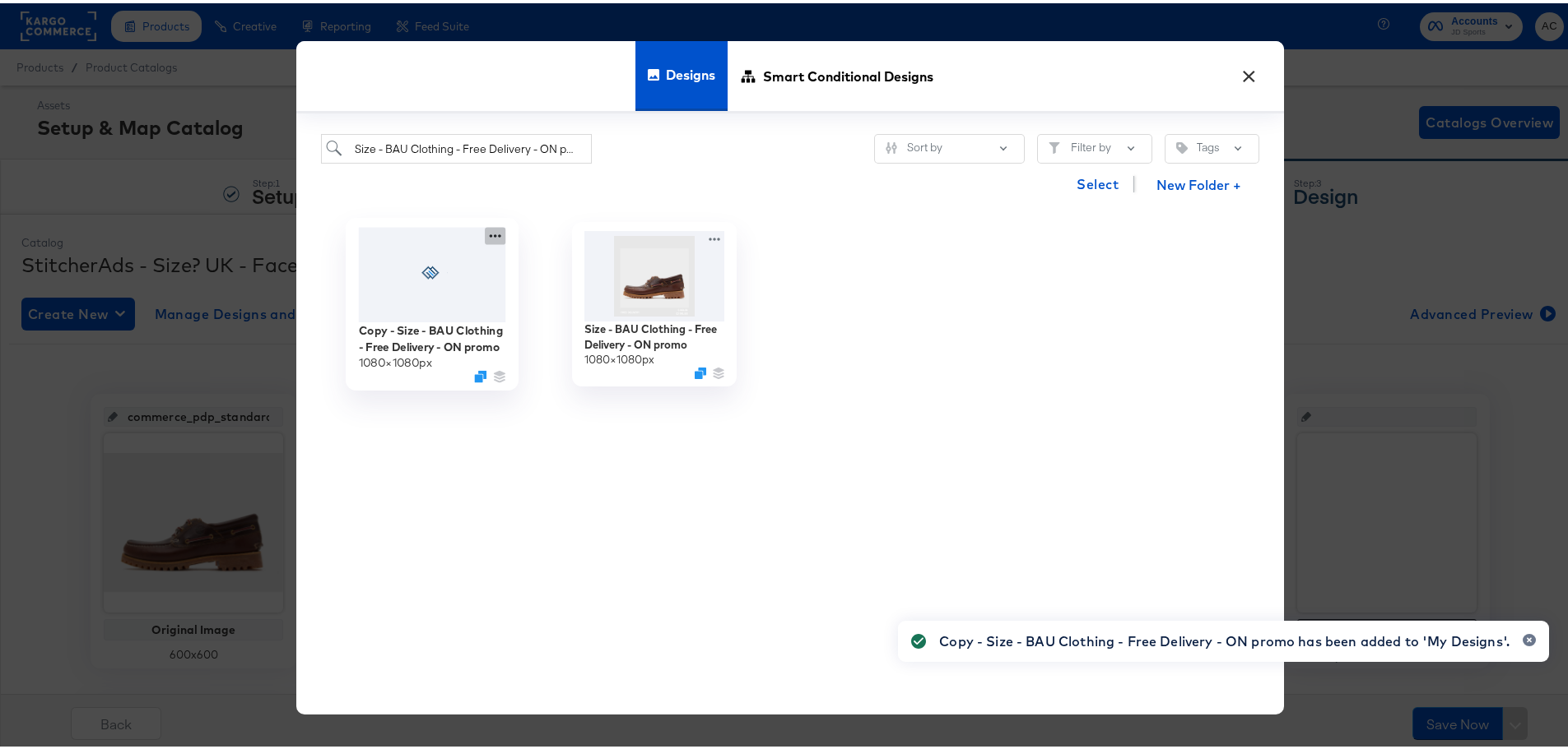
click at [484, 234] on icon at bounding box center [494, 232] width 20 height 17
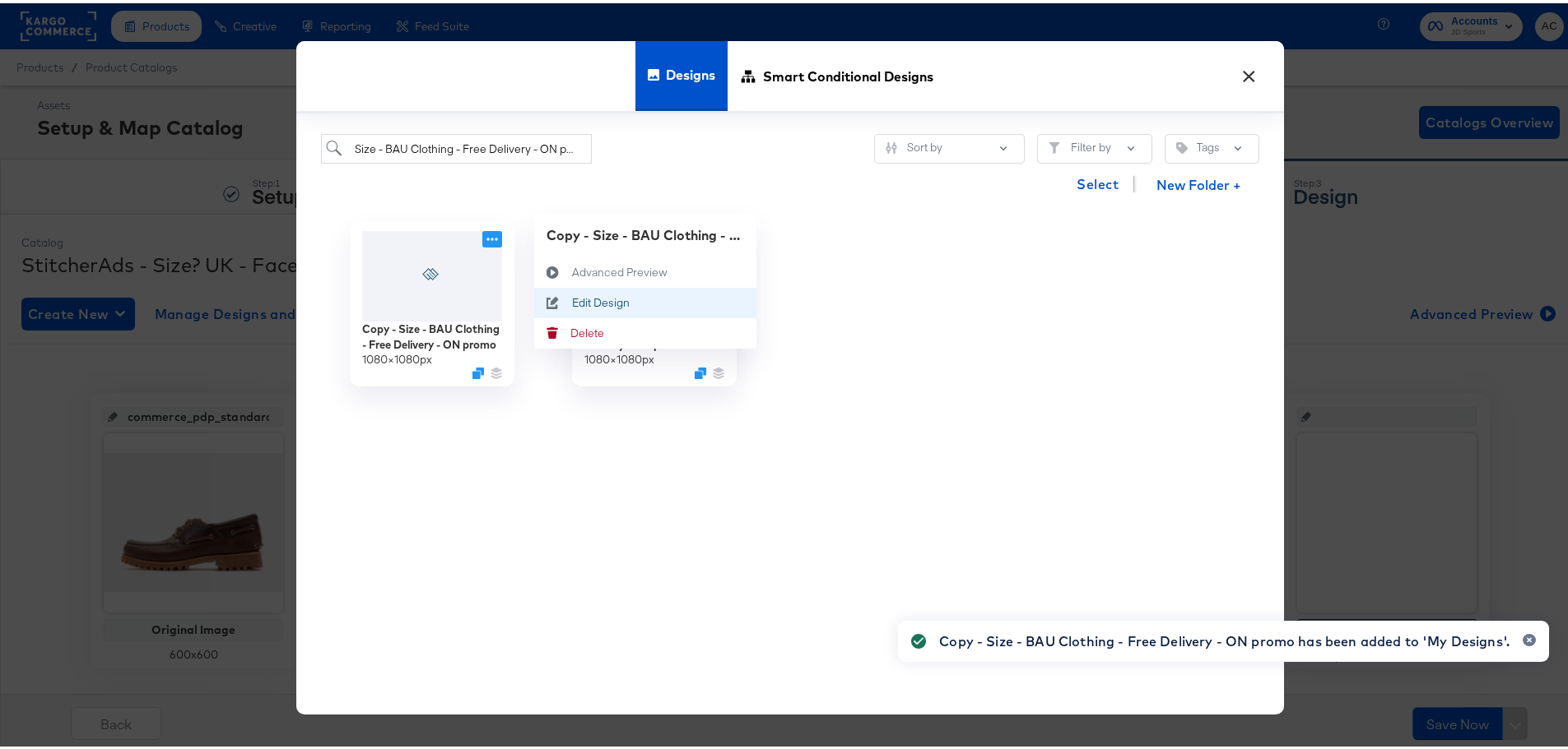
click at [572, 299] on div "Edit Design Edit Design" at bounding box center [572, 299] width 0 height 0
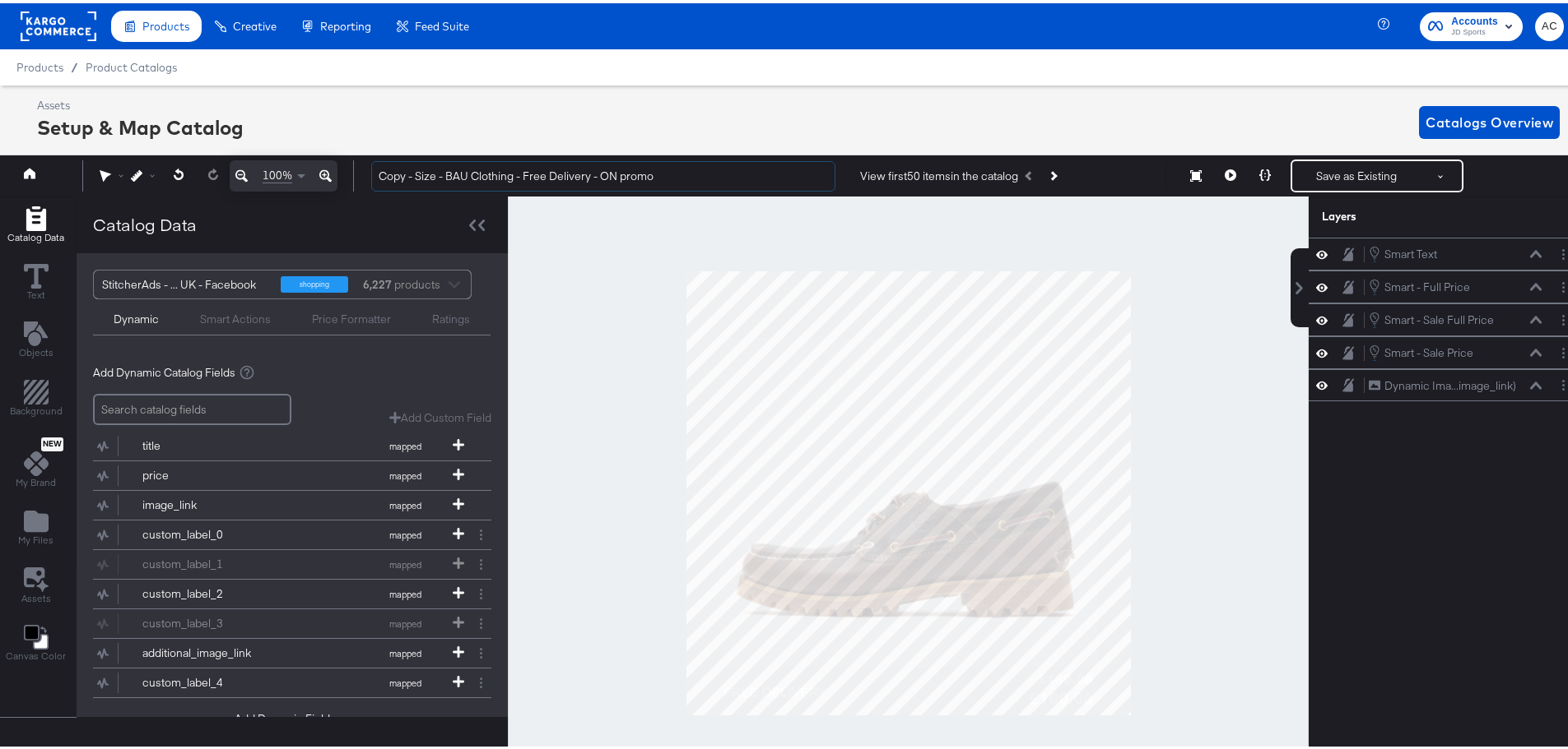
drag, startPoint x: 416, startPoint y: 172, endPoint x: 313, endPoint y: 171, distance: 103.0
click at [313, 171] on div "100% Copy - Size - BAU Clothing - Free Delivery - ON promo View first 50 items …" at bounding box center [790, 172] width 1588 height 41
drag, startPoint x: 624, startPoint y: 177, endPoint x: 565, endPoint y: 173, distance: 59.1
click at [565, 173] on input "Size - BAU Clothing - Free Delivery - ON promo" at bounding box center [603, 173] width 464 height 31
click at [582, 168] on input "Size - BAU Clothing - Free Delivery - Puma Promo" at bounding box center [603, 173] width 464 height 31
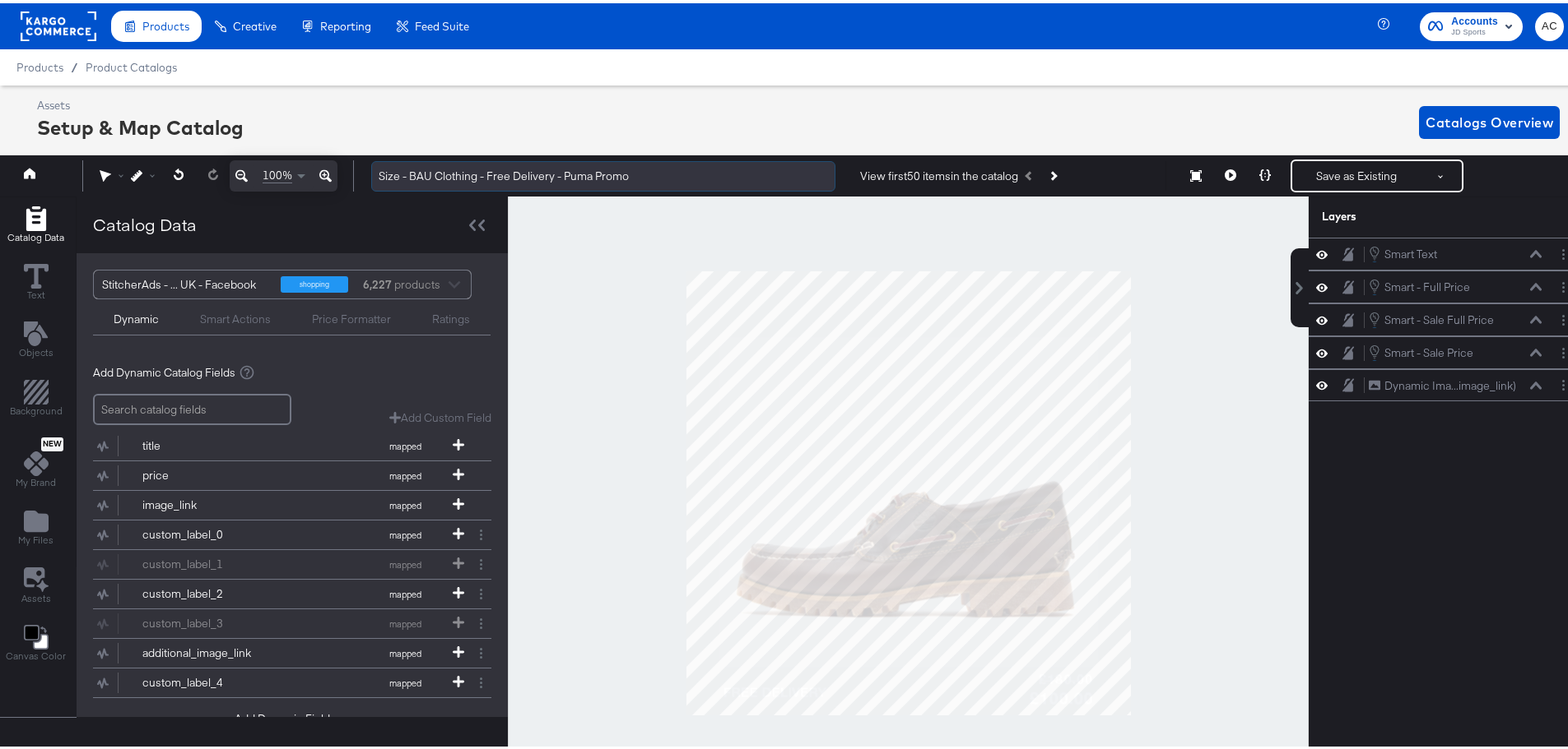
click at [583, 168] on input "Size - BAU Clothing - Free Delivery - Puma Promo" at bounding box center [603, 173] width 464 height 31
type input "Size - BAU Clothing - Free Delivery - Puma Promo"
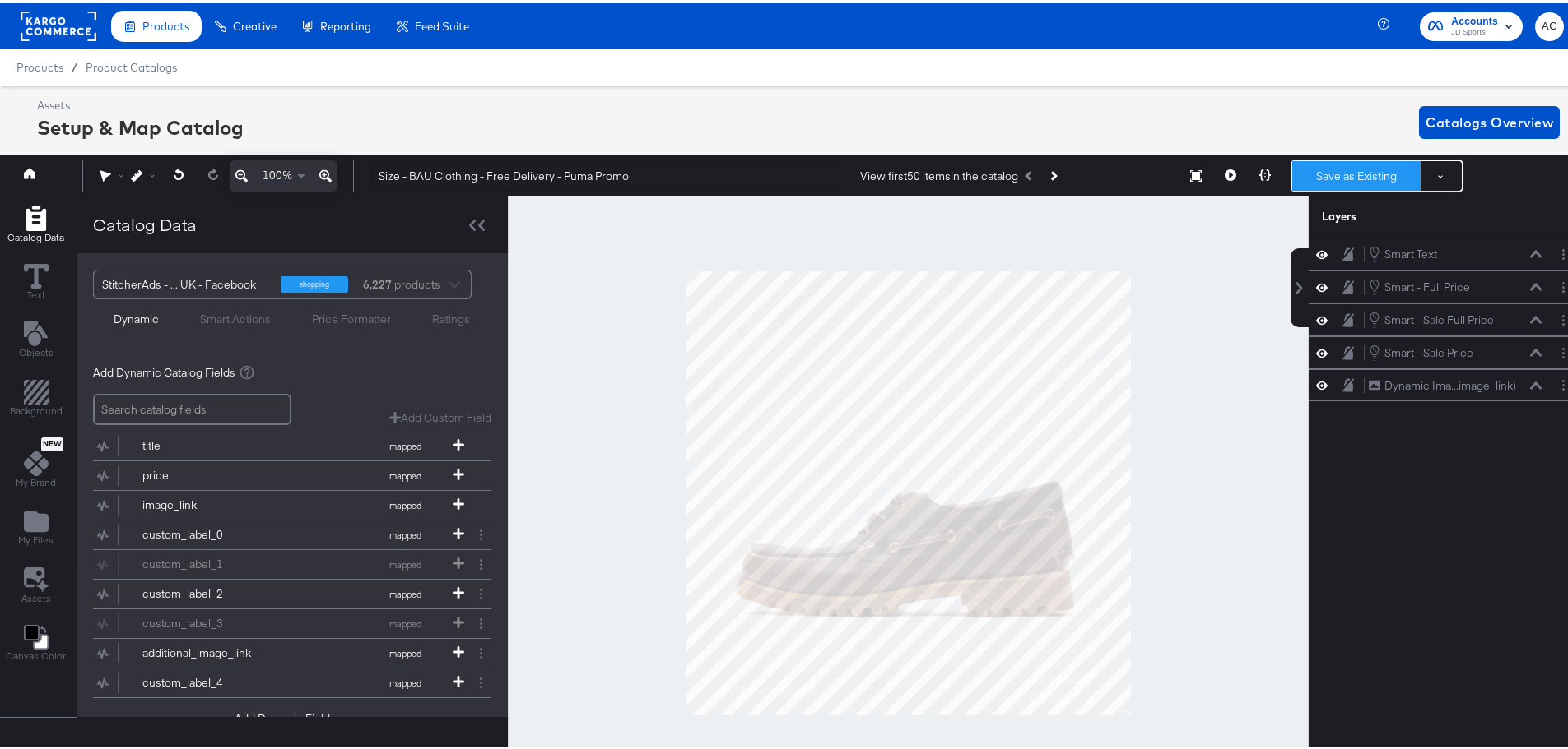
click at [1337, 178] on button "Save as Existing" at bounding box center [1356, 172] width 128 height 30
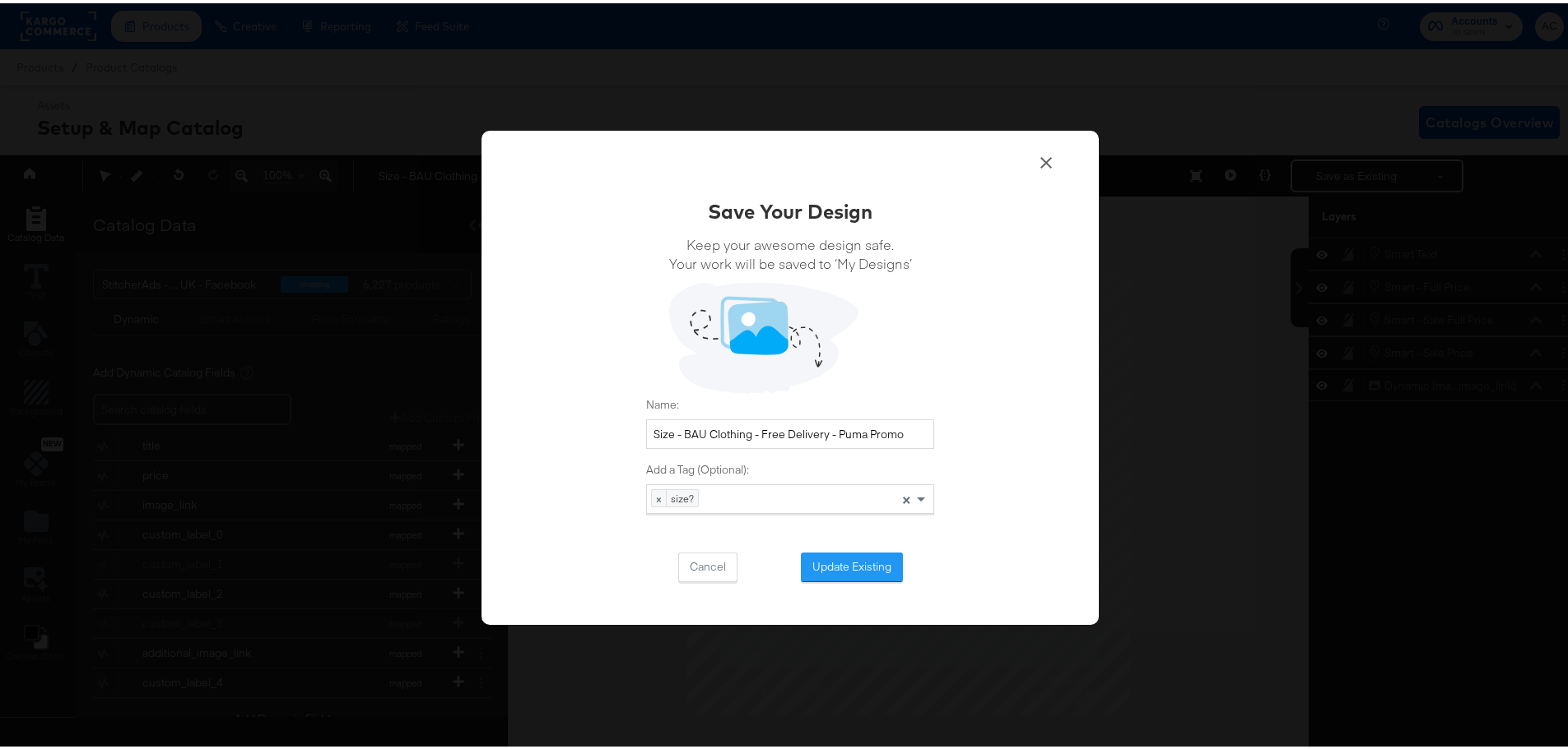
click at [865, 562] on button "Update Existing" at bounding box center [851, 564] width 102 height 30
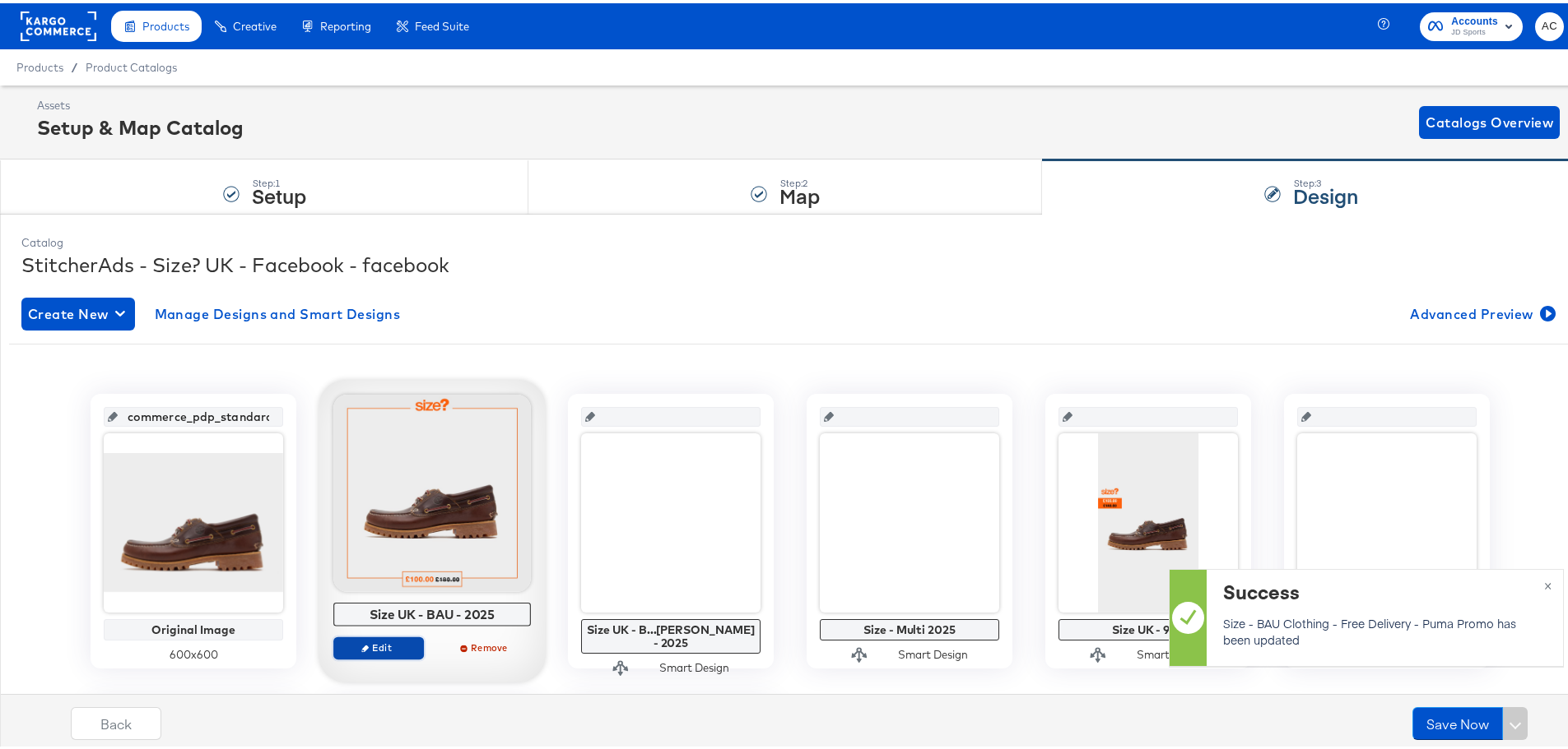
click at [379, 647] on span "Edit" at bounding box center [379, 644] width 76 height 13
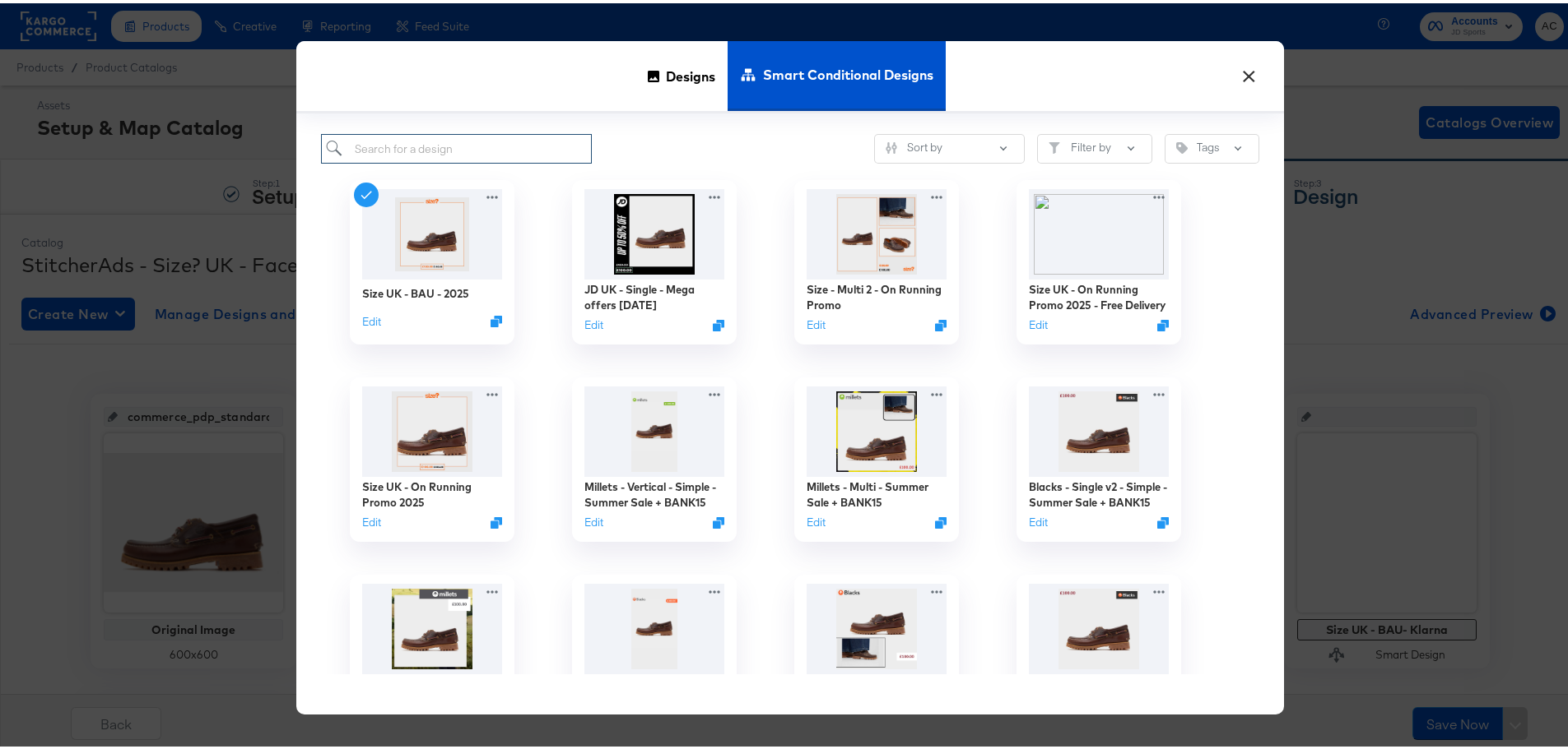
click at [480, 144] on input "search" at bounding box center [456, 146] width 271 height 31
paste input "Size - BAU Footwear - Free Delivery - ON promo"
type input "Size - BAU Footwear - Free Delivery - ON promo"
click at [727, 67] on div "Smart Conditional Designs" at bounding box center [836, 72] width 218 height 70
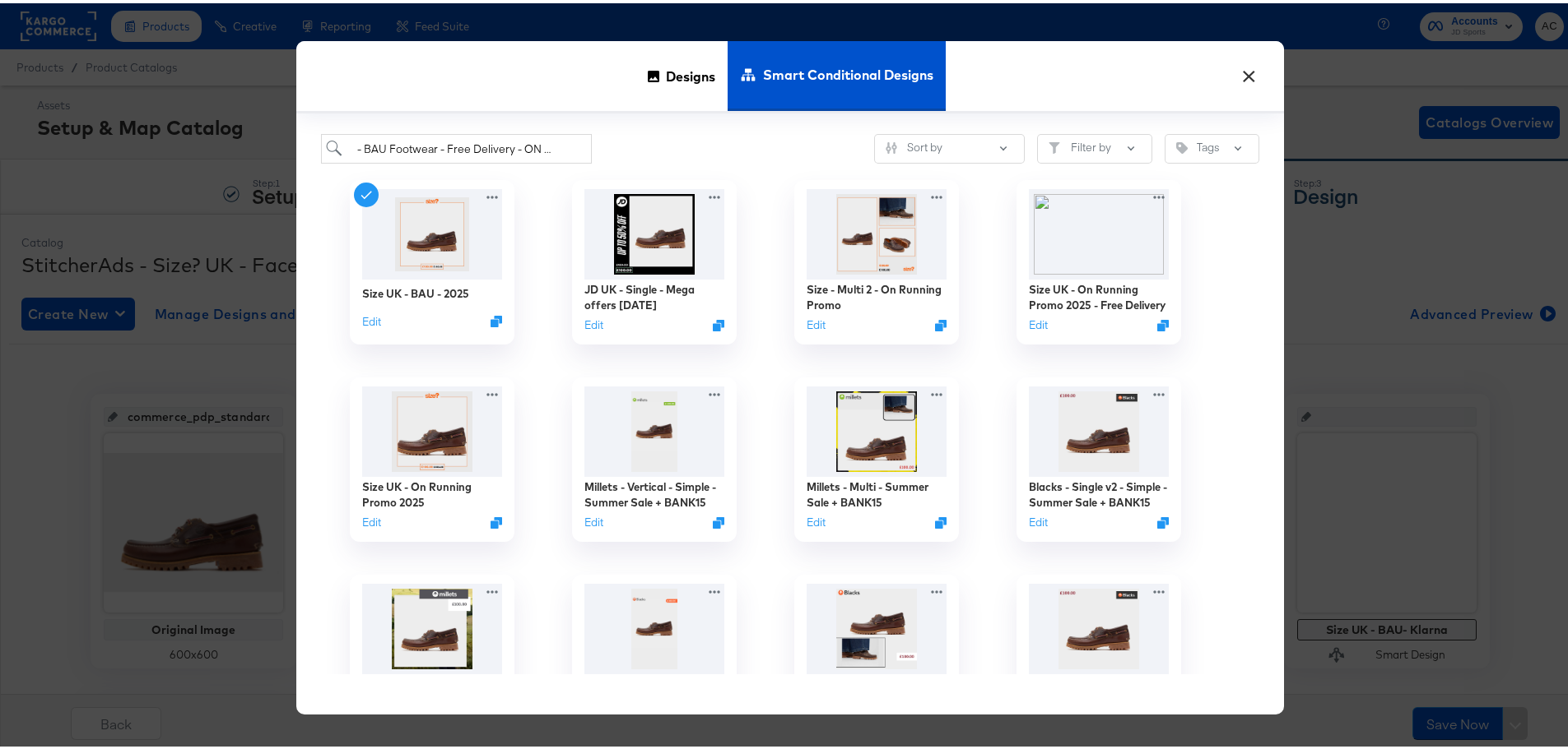
scroll to position [0, 0]
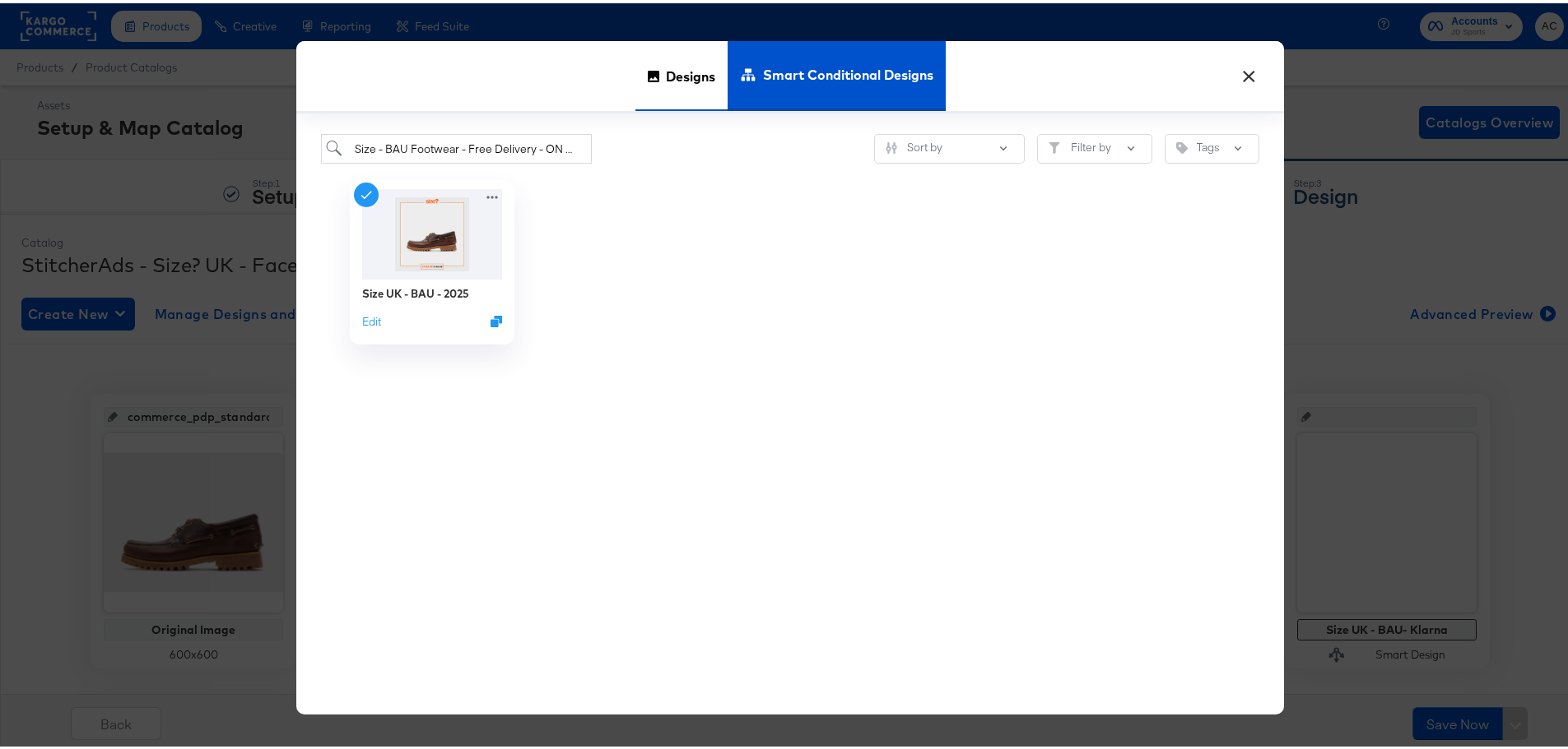
click at [683, 72] on span "Designs" at bounding box center [690, 72] width 49 height 72
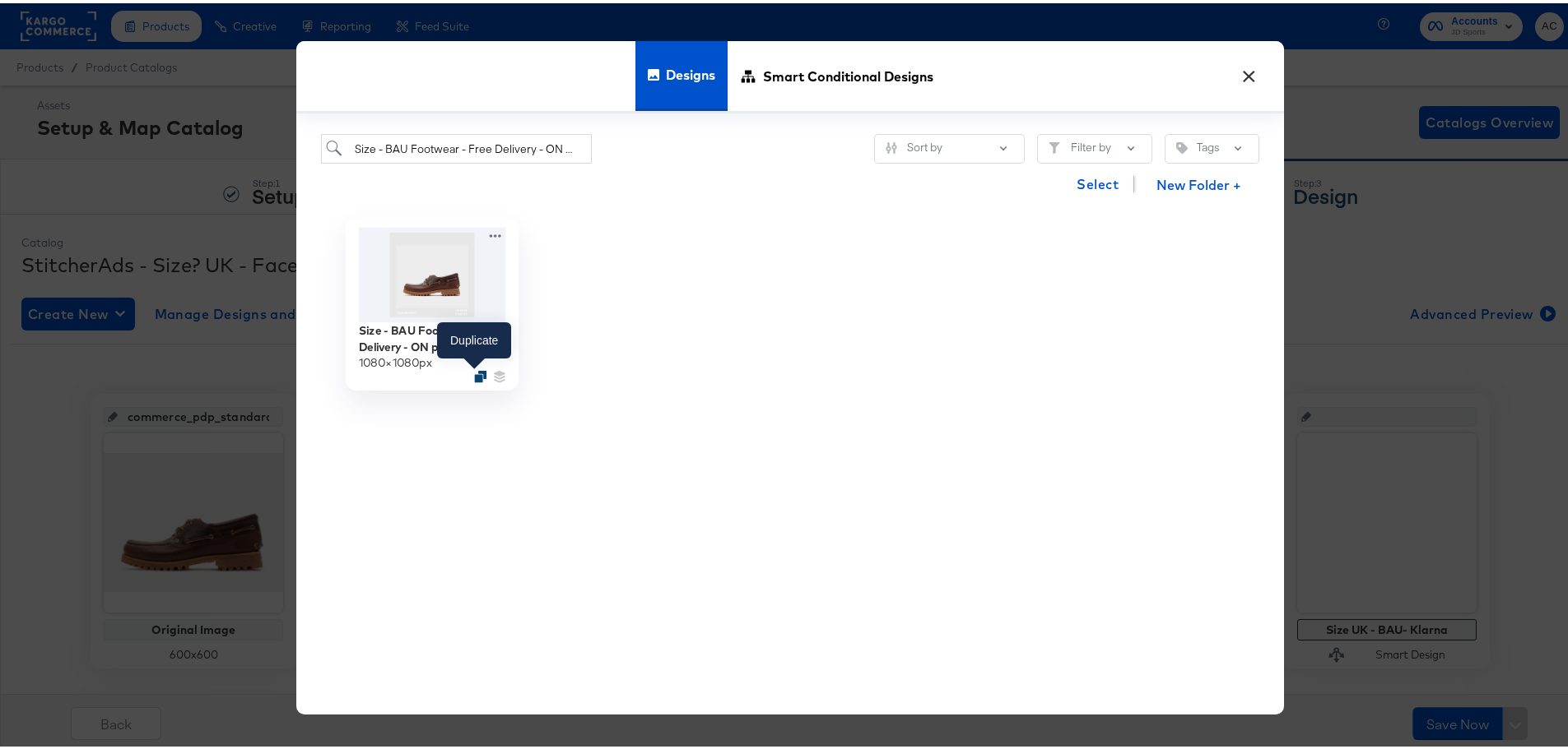
click at [478, 371] on icon "Duplicate" at bounding box center [480, 373] width 13 height 13
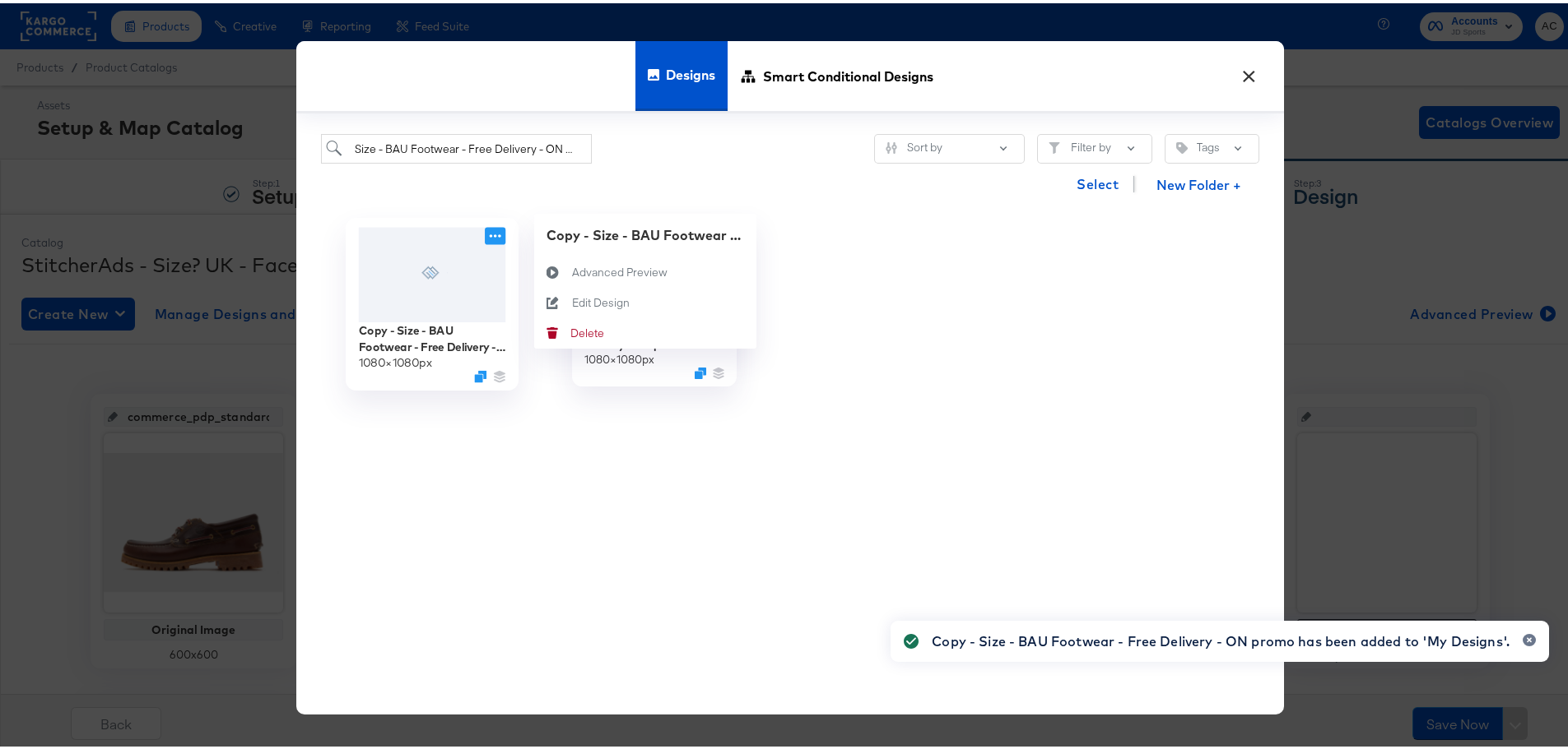
click at [488, 231] on icon at bounding box center [494, 232] width 20 height 17
click at [572, 299] on div "Edit Design Edit Design" at bounding box center [572, 299] width 0 height 0
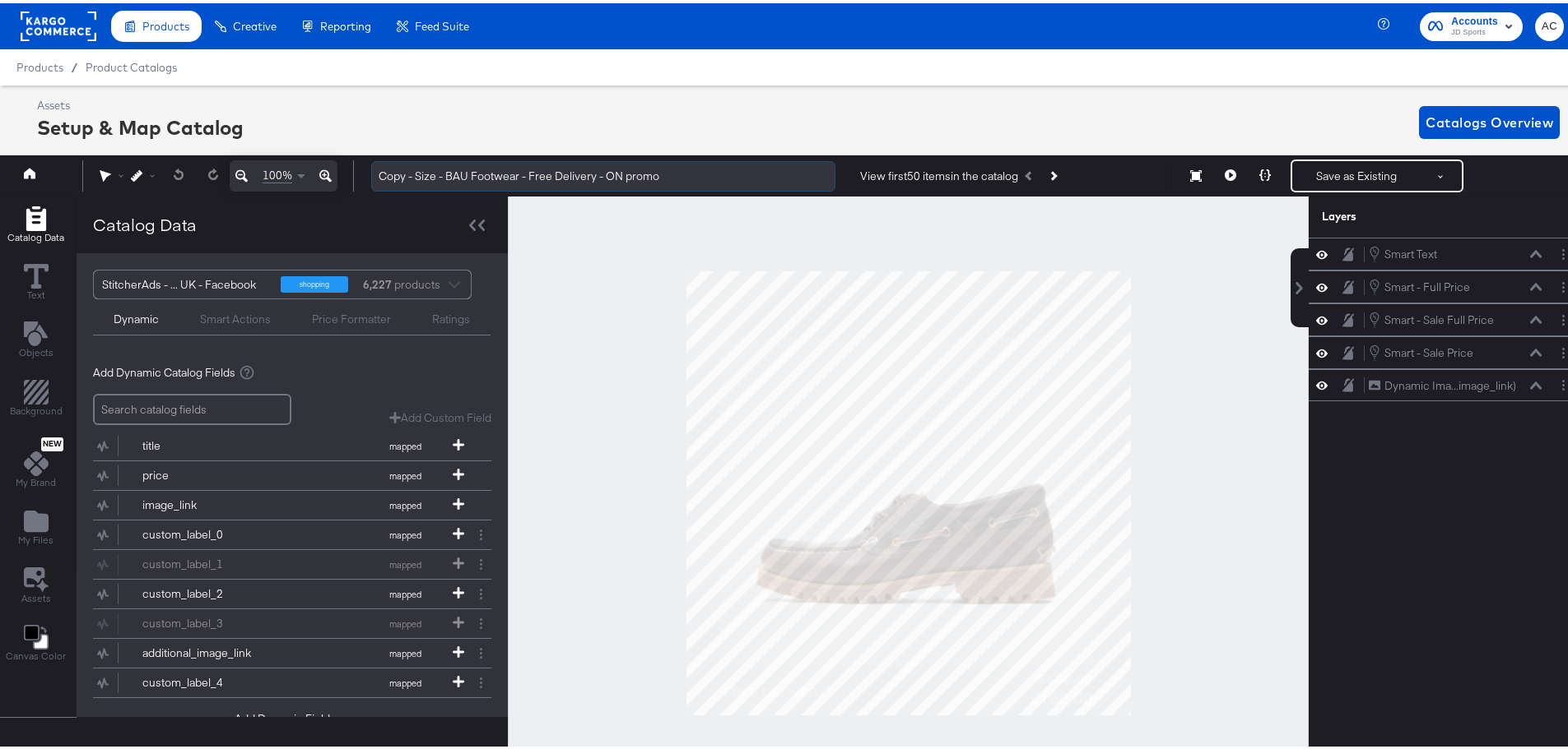
drag, startPoint x: 414, startPoint y: 171, endPoint x: 600, endPoint y: 180, distance: 186.2
click at [318, 174] on div "100% Copy - Size - BAU Footwear - Free Delivery - ON promo View first 50 items …" at bounding box center [790, 172] width 1588 height 41
drag, startPoint x: 649, startPoint y: 170, endPoint x: 573, endPoint y: 166, distance: 76.1
click at [573, 166] on input "Size - BAU Footwear - Free Delivery - ON promo" at bounding box center [603, 173] width 464 height 31
click at [562, 172] on input "Size - BAU Footwear - Free Delivery - Puma Promo" at bounding box center [603, 173] width 464 height 31
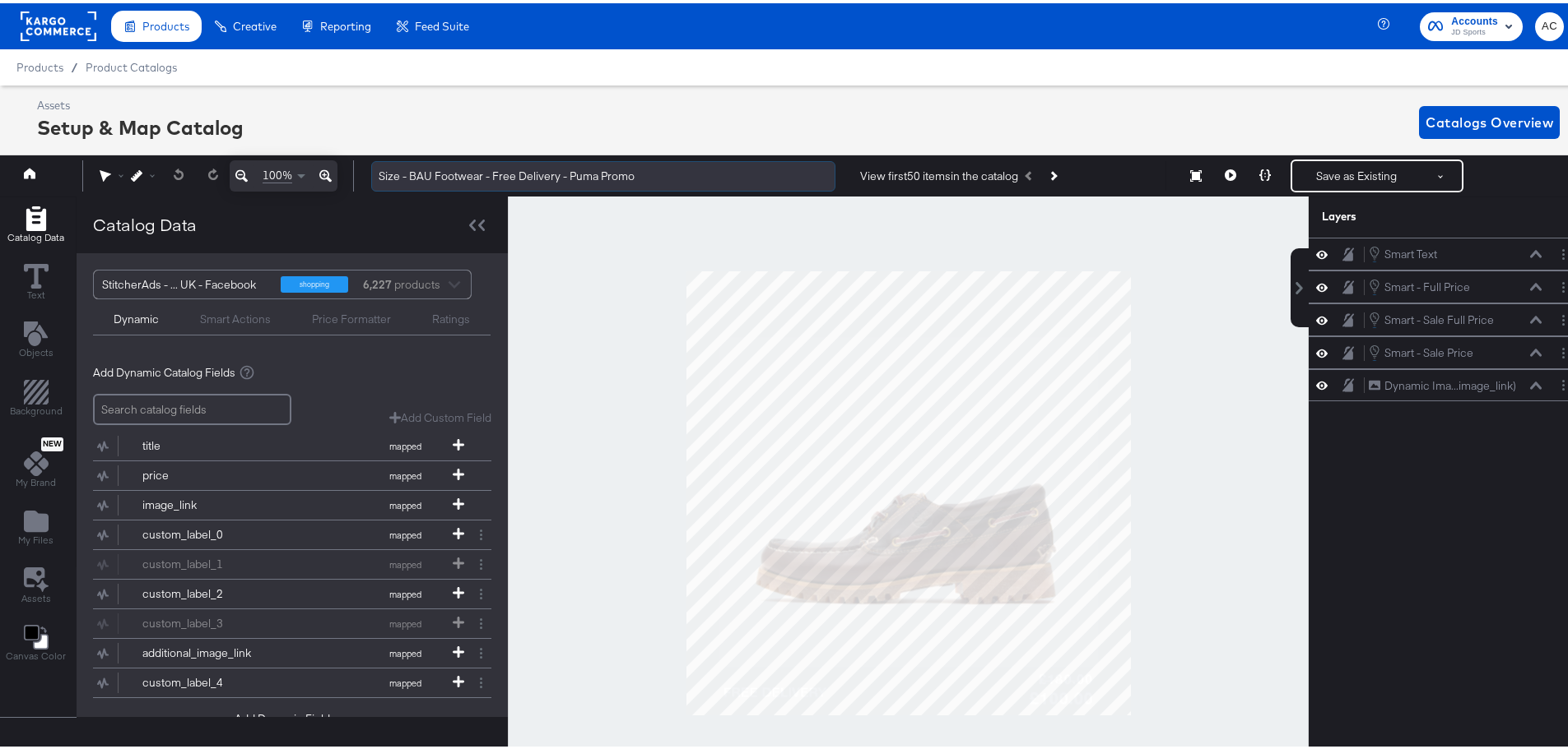
click at [562, 172] on input "Size - BAU Footwear - Free Delivery - Puma Promo" at bounding box center [603, 173] width 464 height 31
type input "Size - BAU Footwear - Free Delivery - Puma Promo"
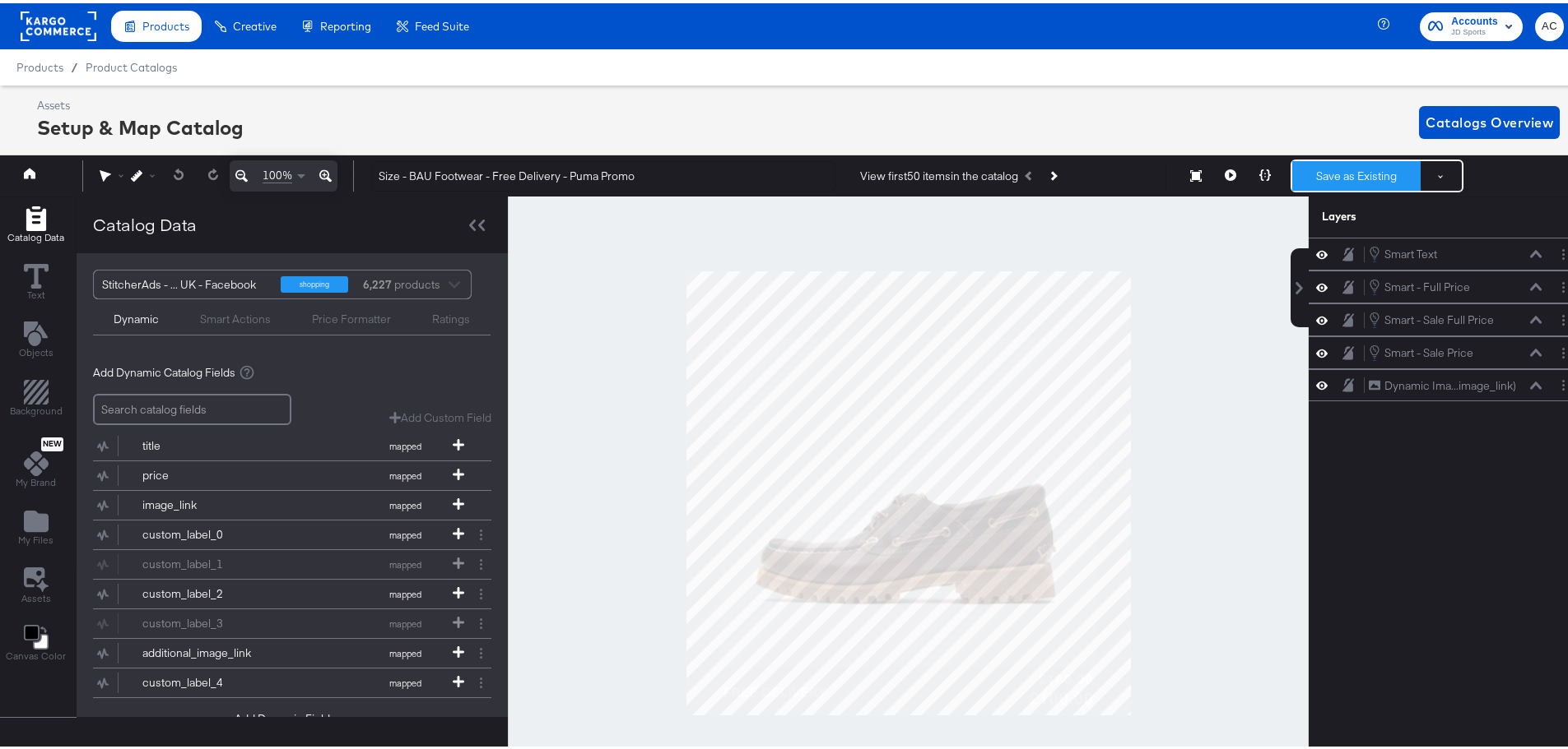
click at [1319, 183] on button "Save as Existing" at bounding box center [1356, 172] width 128 height 30
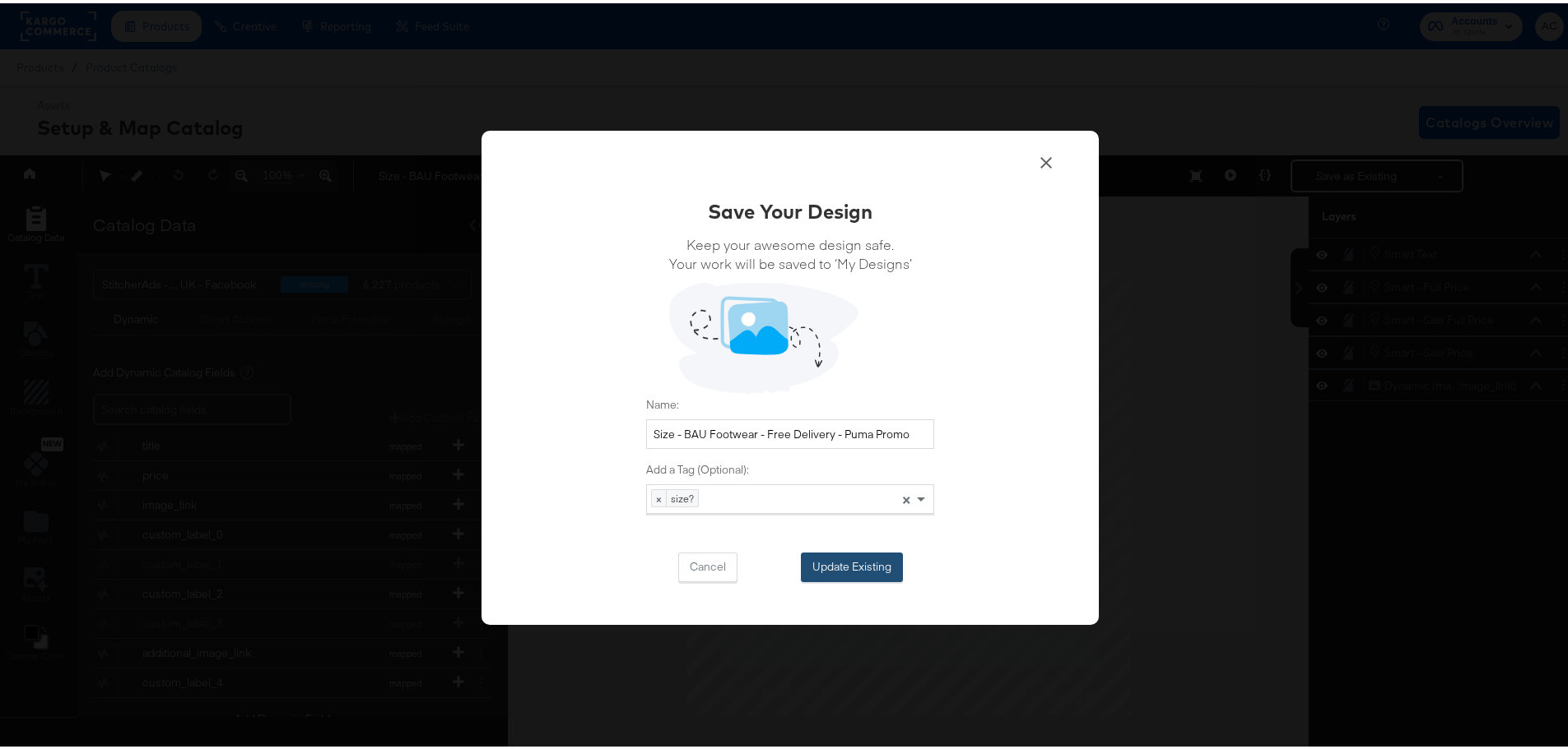
click at [845, 568] on button "Update Existing" at bounding box center [851, 564] width 102 height 30
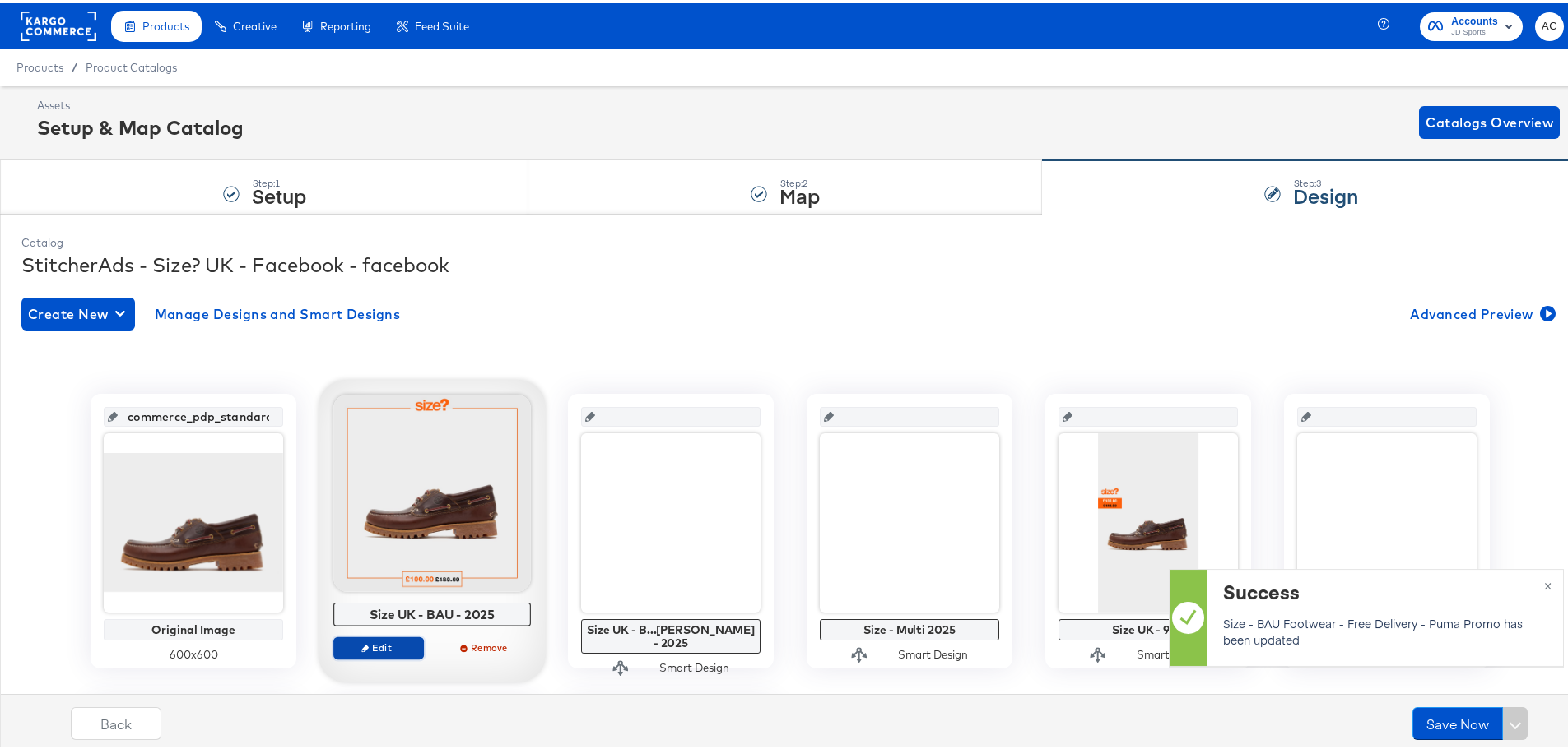
click at [392, 649] on span "Edit" at bounding box center [379, 644] width 76 height 13
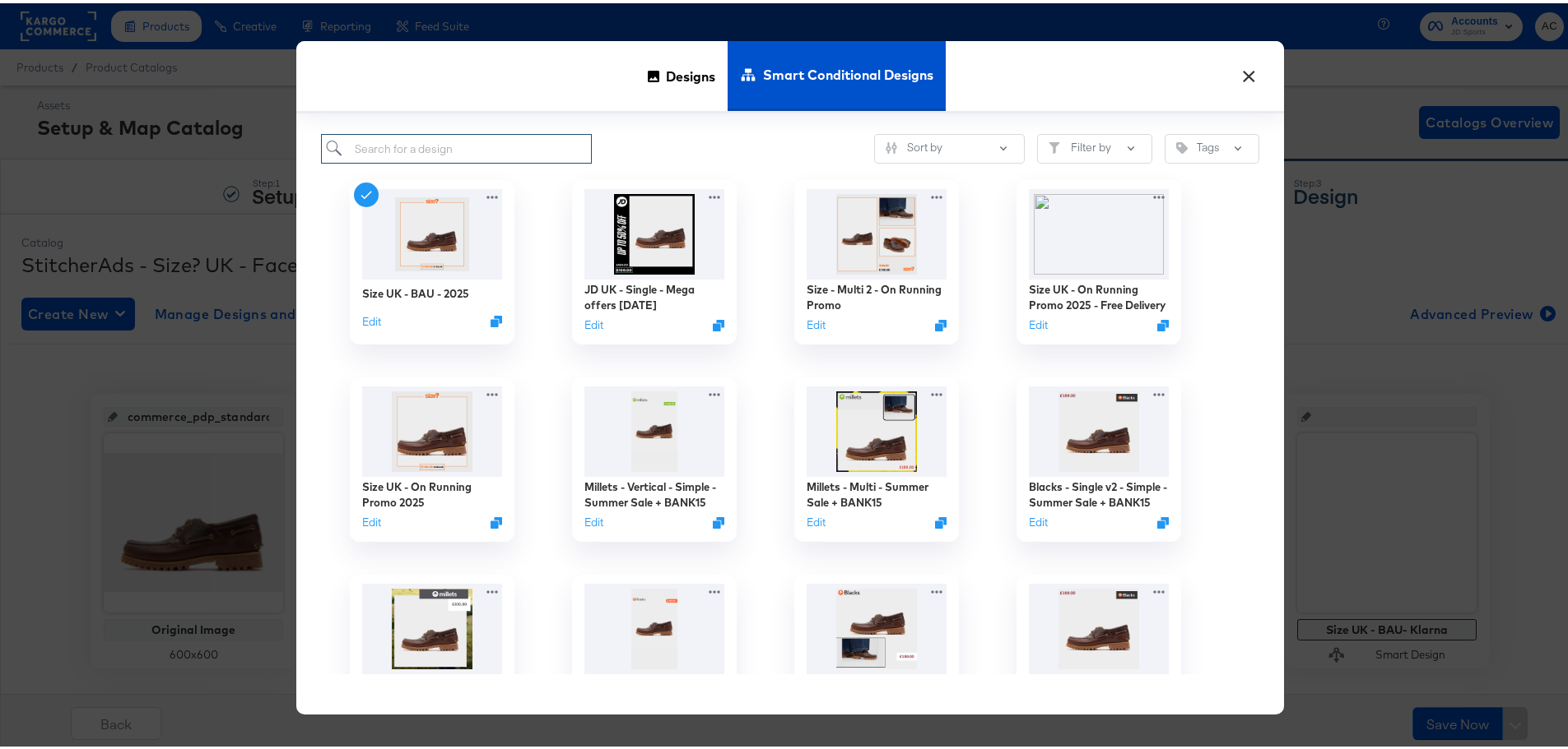
click at [490, 155] on input "search" at bounding box center [456, 146] width 271 height 31
paste input "Size - Multi 2 - On Running Promo"
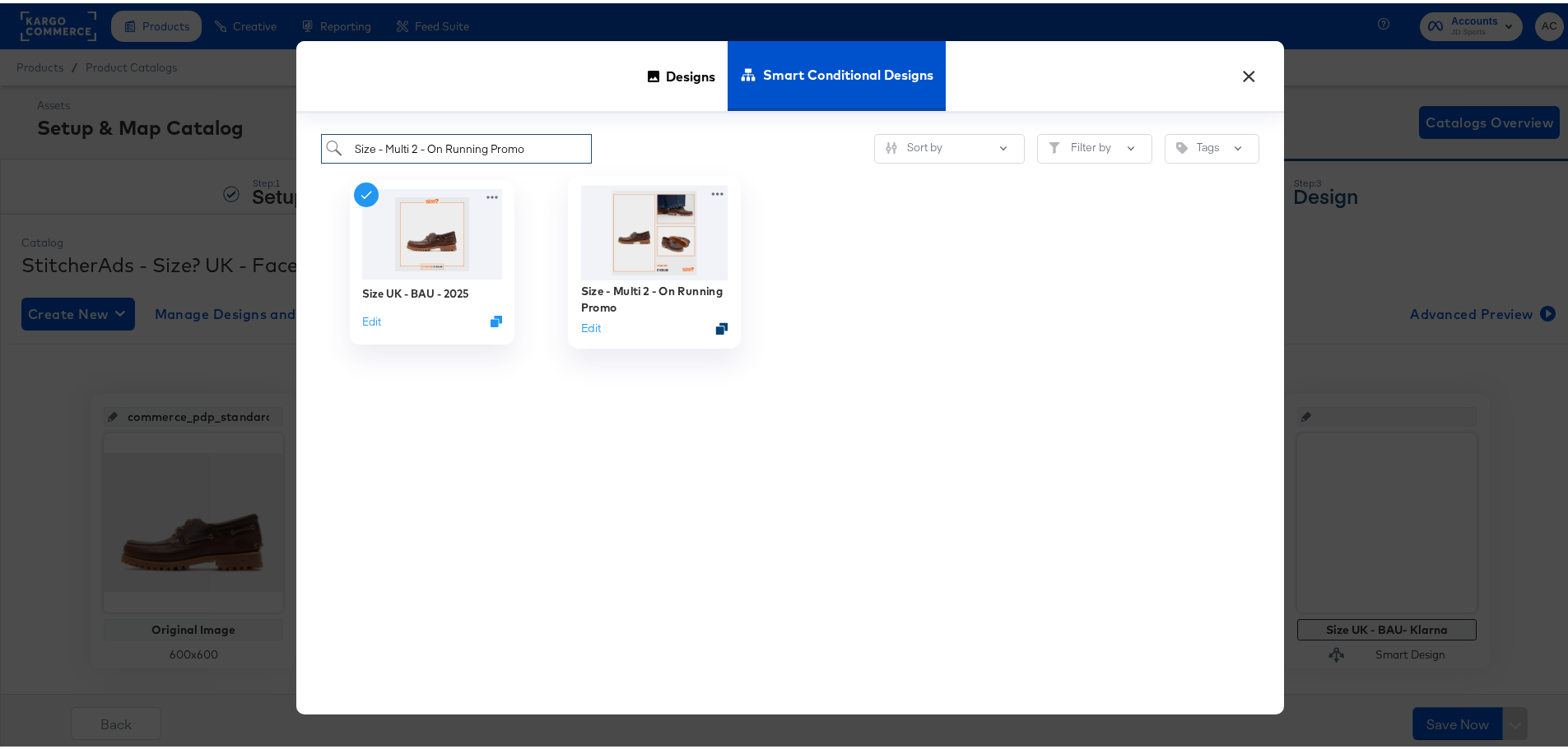
type input "Size - Multi 2 - On Running Promo"
click at [720, 330] on icon "Duplicate" at bounding box center [721, 325] width 13 height 13
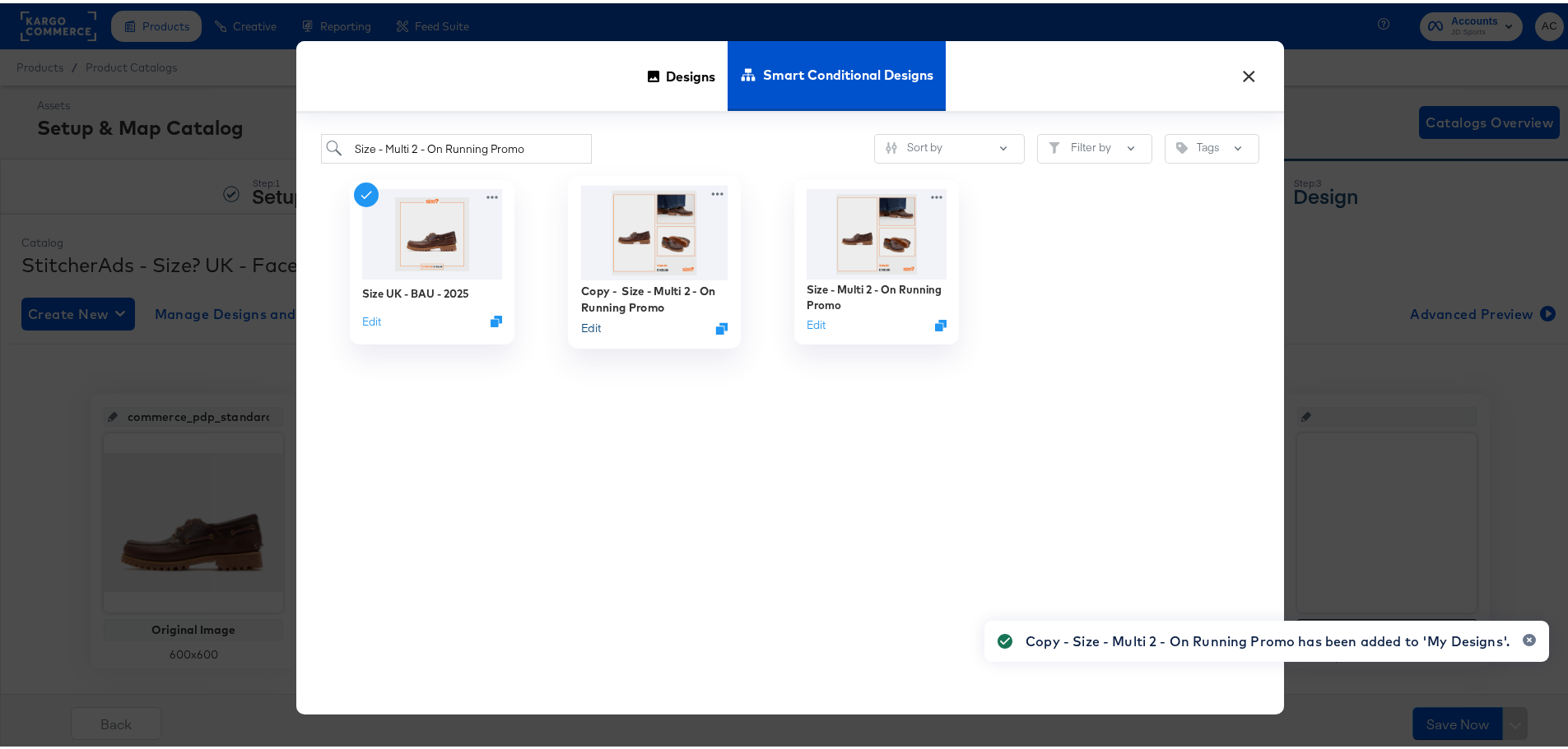
click at [589, 329] on button "Edit" at bounding box center [590, 325] width 20 height 15
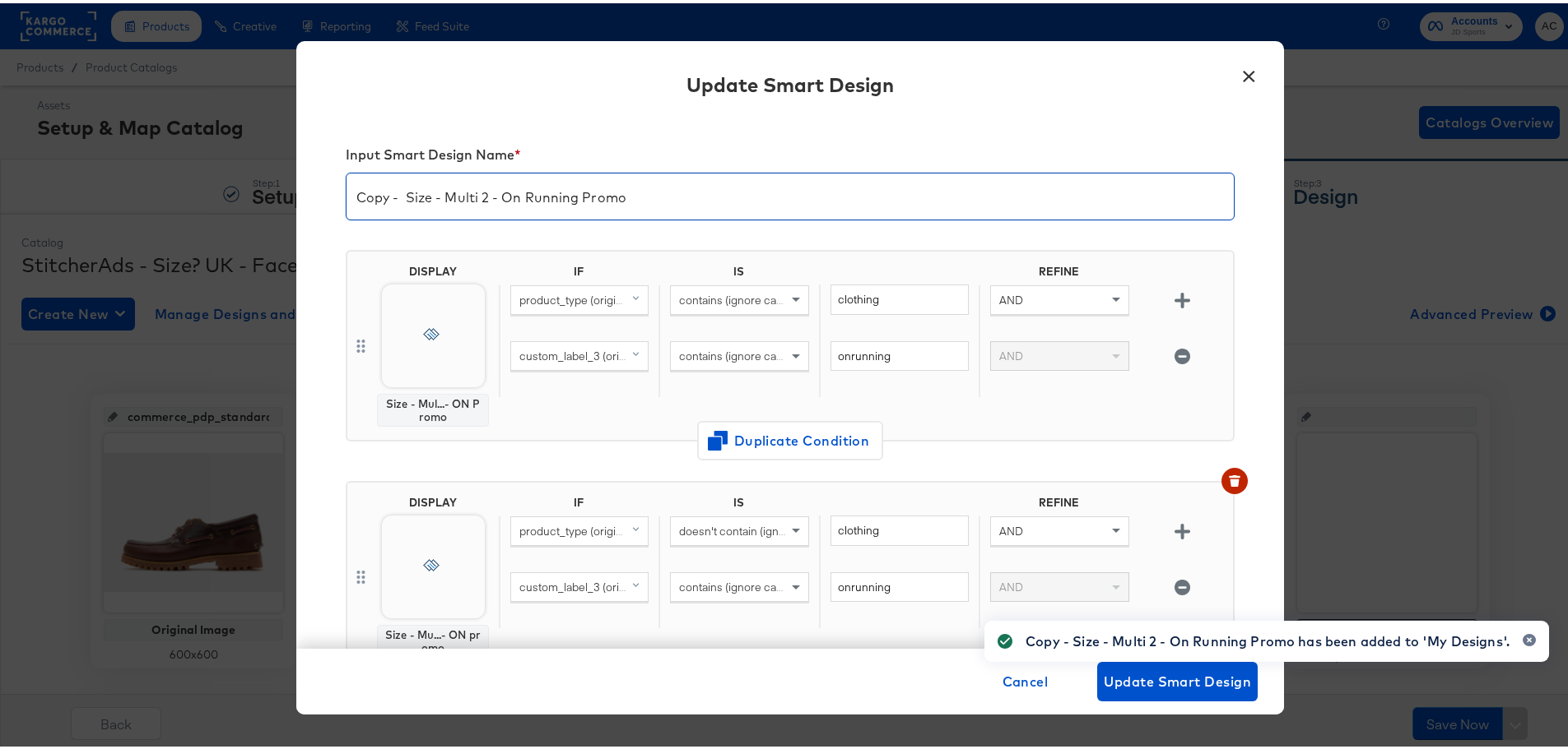
drag, startPoint x: 399, startPoint y: 195, endPoint x: 274, endPoint y: 195, distance: 125.0
click at [274, 195] on div "× Update Smart Design Input Smart Design Name * Copy - Size - Multi 2 - On Runn…" at bounding box center [790, 374] width 1581 height 749
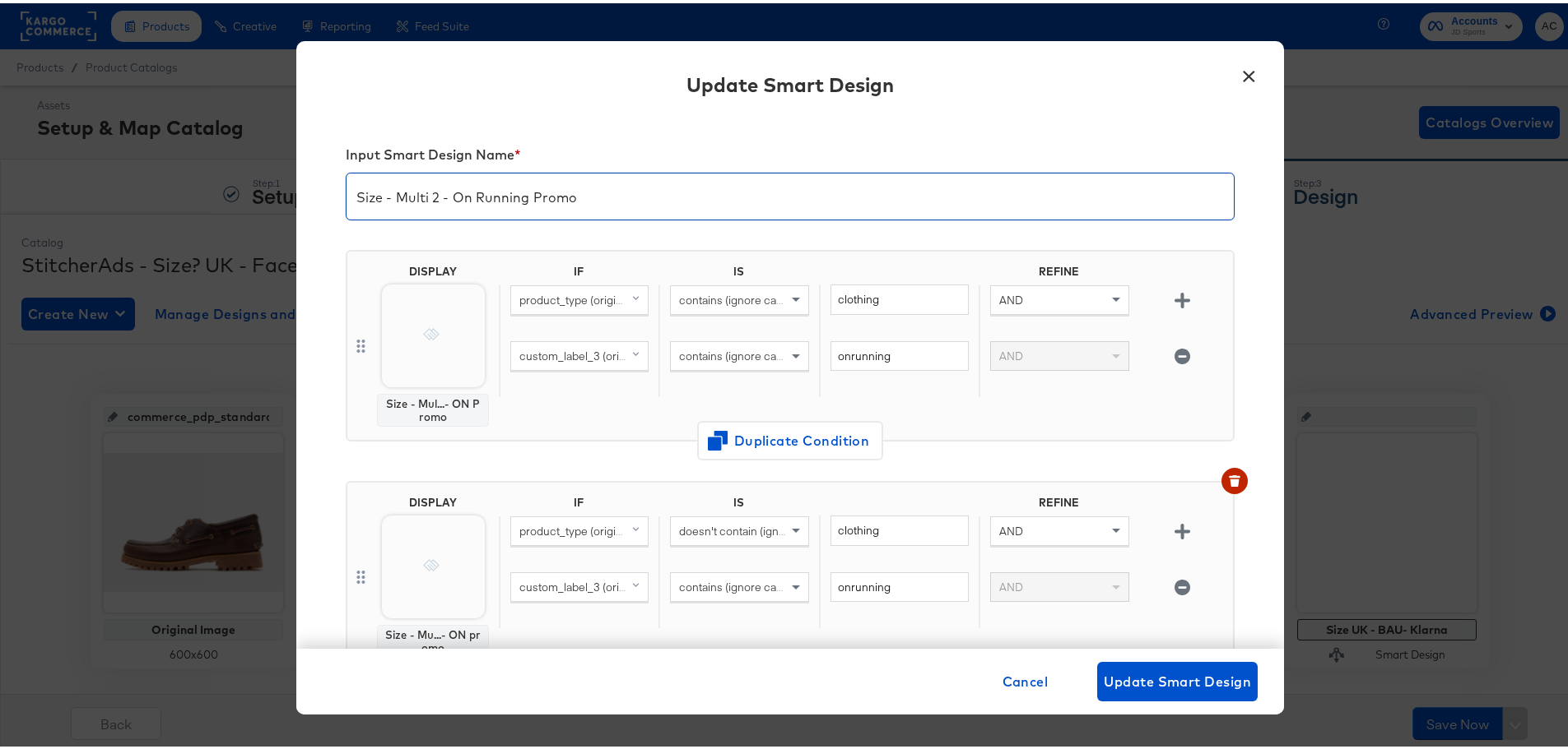
drag, startPoint x: 579, startPoint y: 195, endPoint x: 440, endPoint y: 194, distance: 139.0
click at [440, 194] on input "Size - Multi 2 - On Running Promo" at bounding box center [790, 187] width 887 height 46
drag, startPoint x: 580, startPoint y: 198, endPoint x: 399, endPoint y: 198, distance: 181.0
click at [368, 200] on input "Size - Multi 2 - Puma Promo" at bounding box center [790, 187] width 887 height 46
drag, startPoint x: 399, startPoint y: 198, endPoint x: 537, endPoint y: 205, distance: 138.2
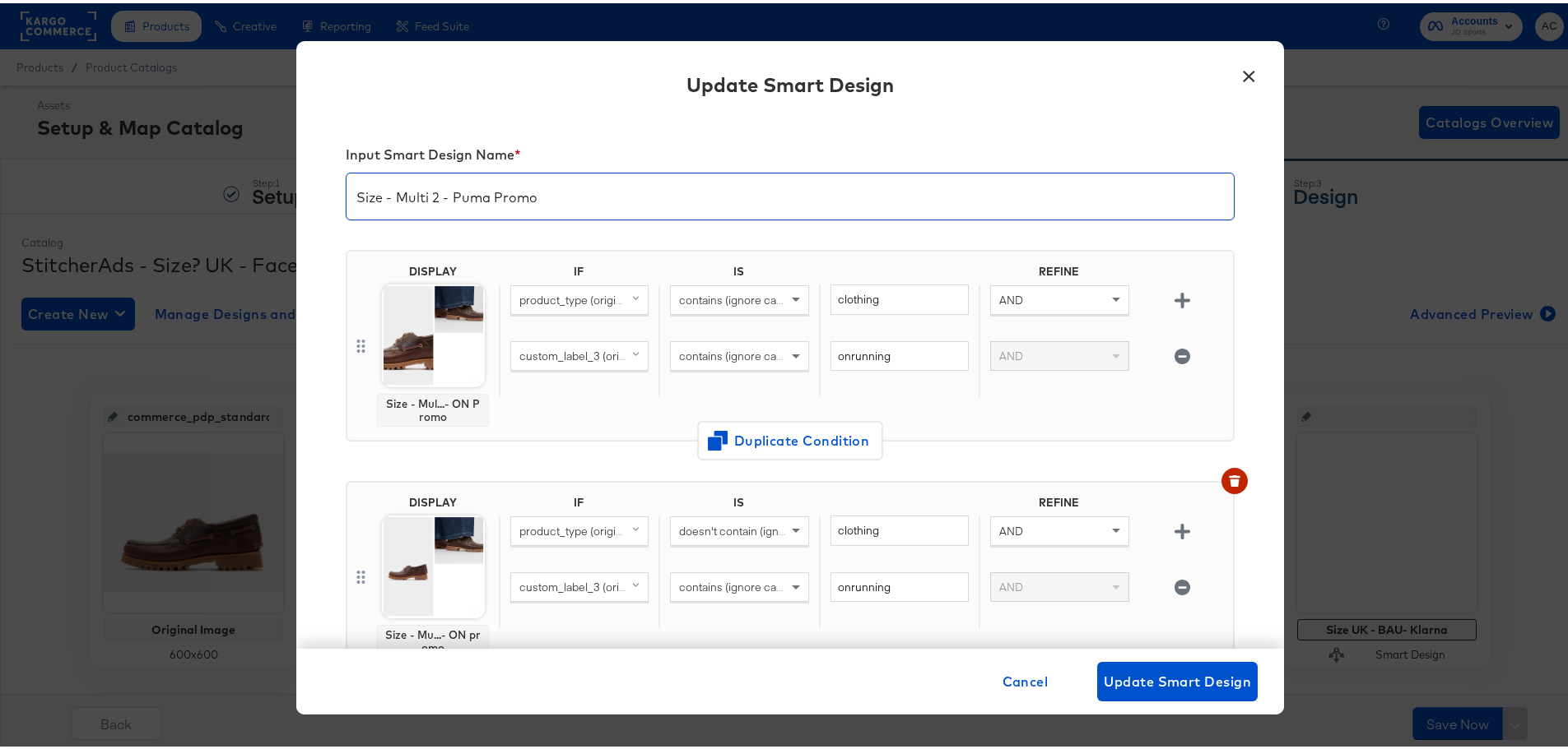
click at [537, 205] on input "Size - Multi 2 - Puma Promo" at bounding box center [790, 187] width 887 height 46
click at [439, 198] on input "Size - Multi 2 - Puma Promo" at bounding box center [790, 187] width 887 height 46
type input "Size - Multi 2 - Puma Promo"
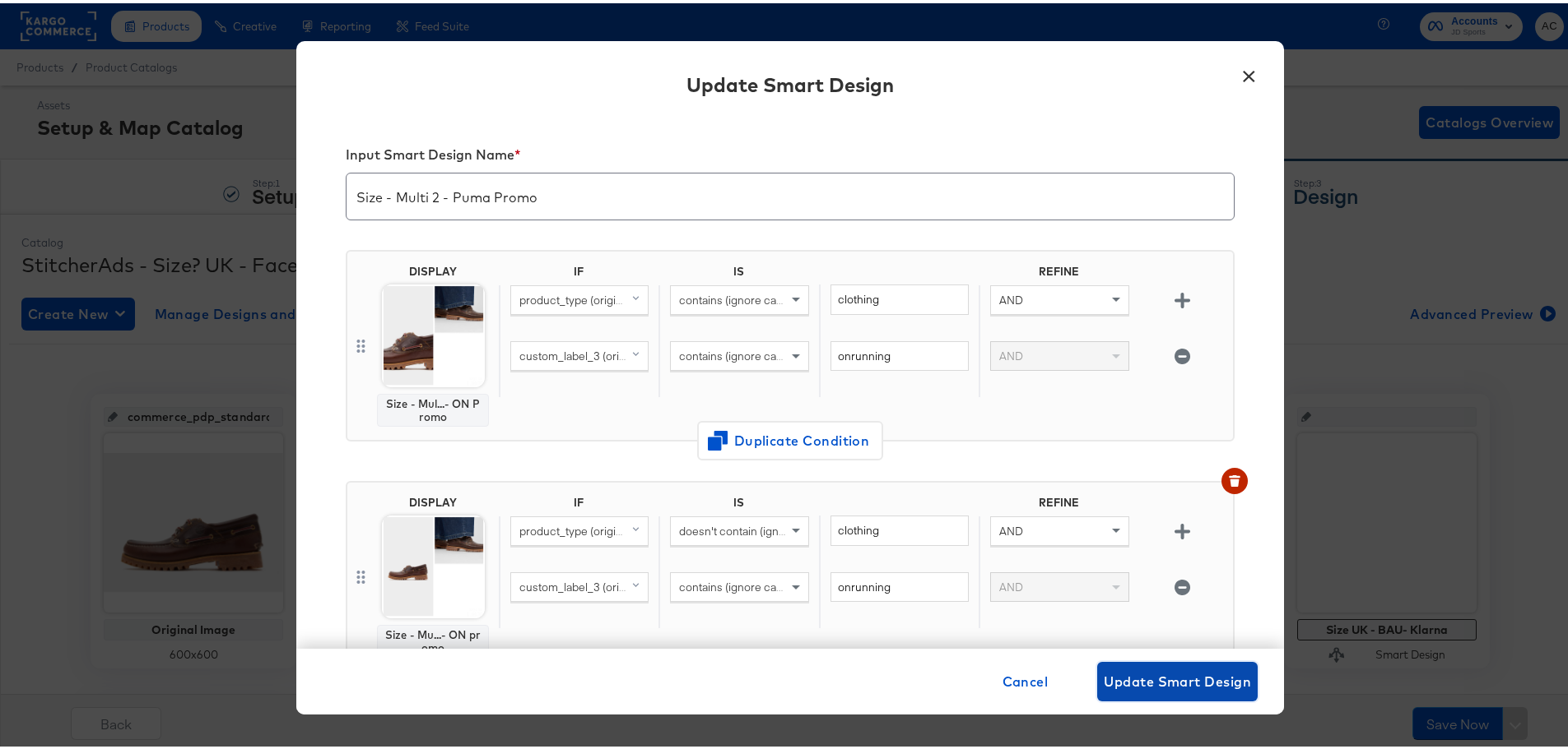
click at [1169, 676] on span "Update Smart Design" at bounding box center [1177, 679] width 147 height 23
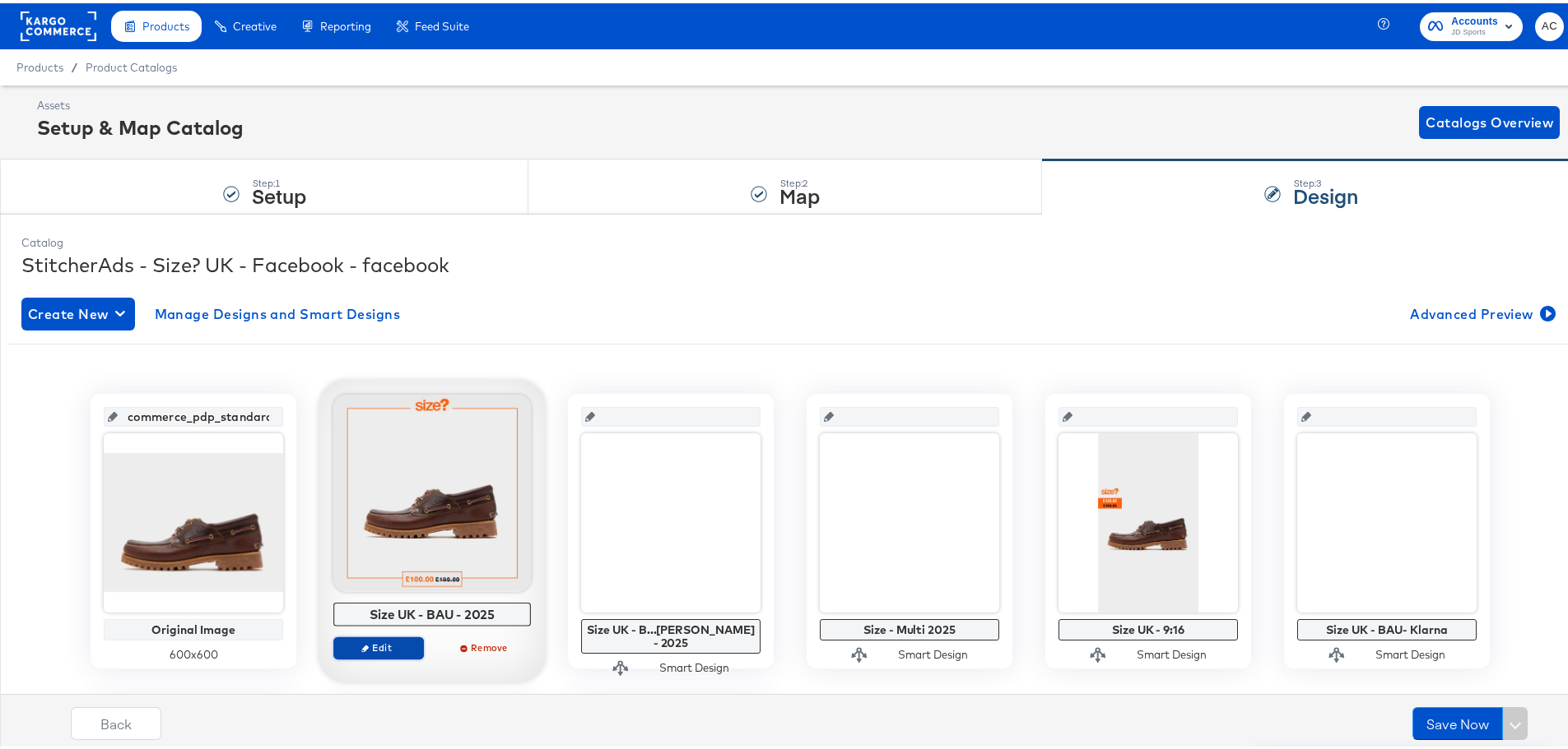
click at [399, 639] on span "Edit" at bounding box center [379, 644] width 76 height 13
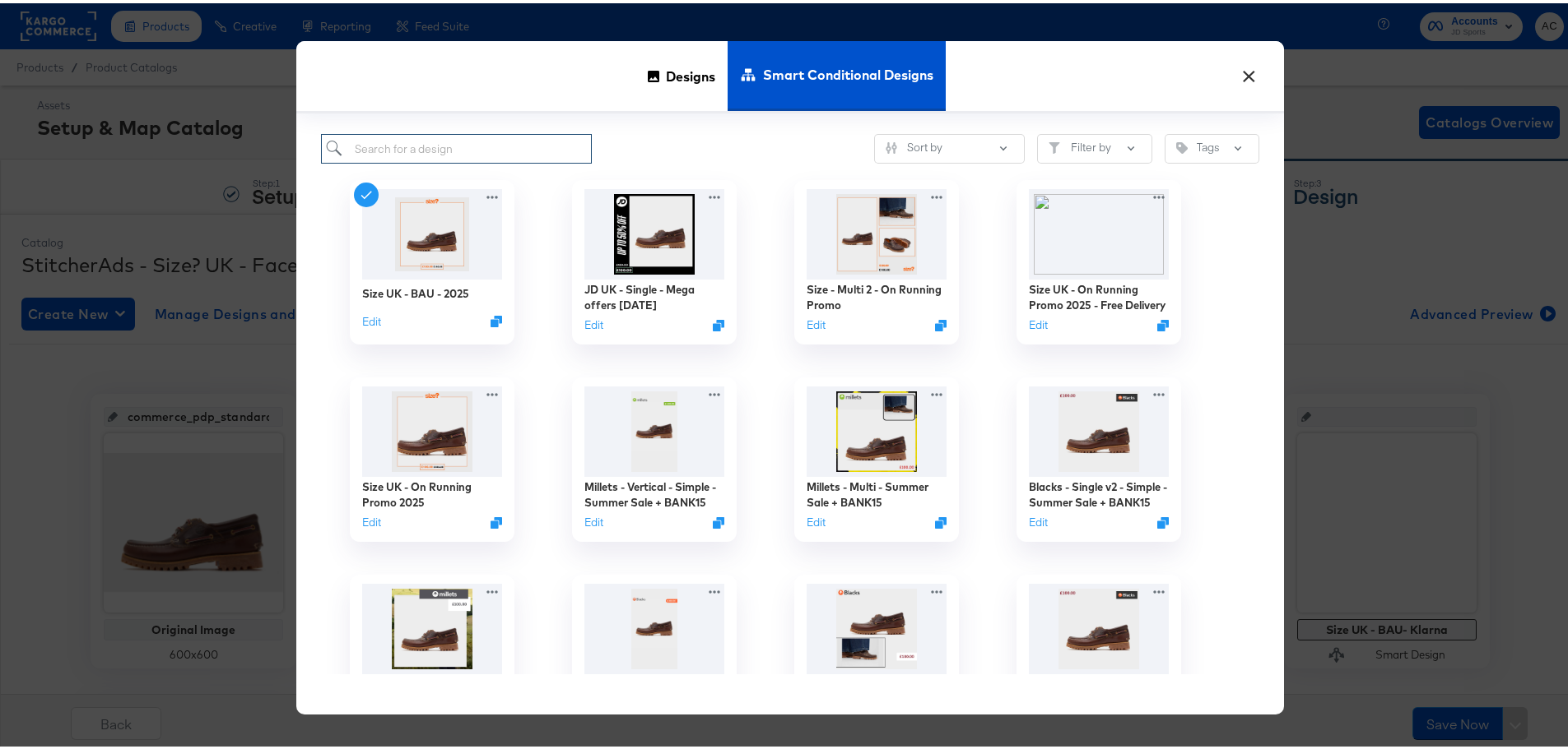
click at [498, 137] on input "search" at bounding box center [456, 146] width 271 height 31
paste input "Size - Multi 2 - Clothing - ON Promo"
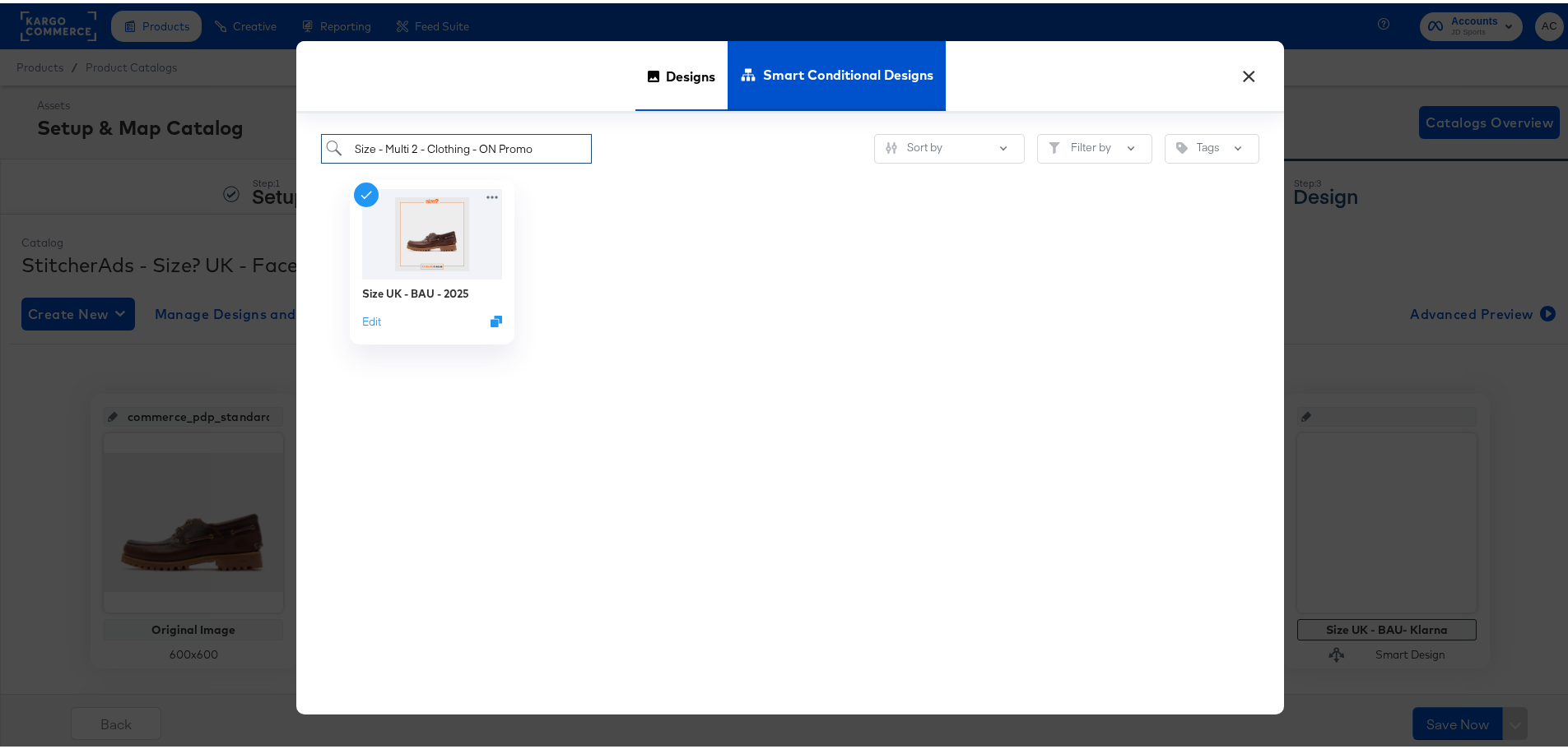
type input "Size - Multi 2 - Clothing - ON Promo"
click at [666, 75] on span "Designs" at bounding box center [690, 72] width 49 height 72
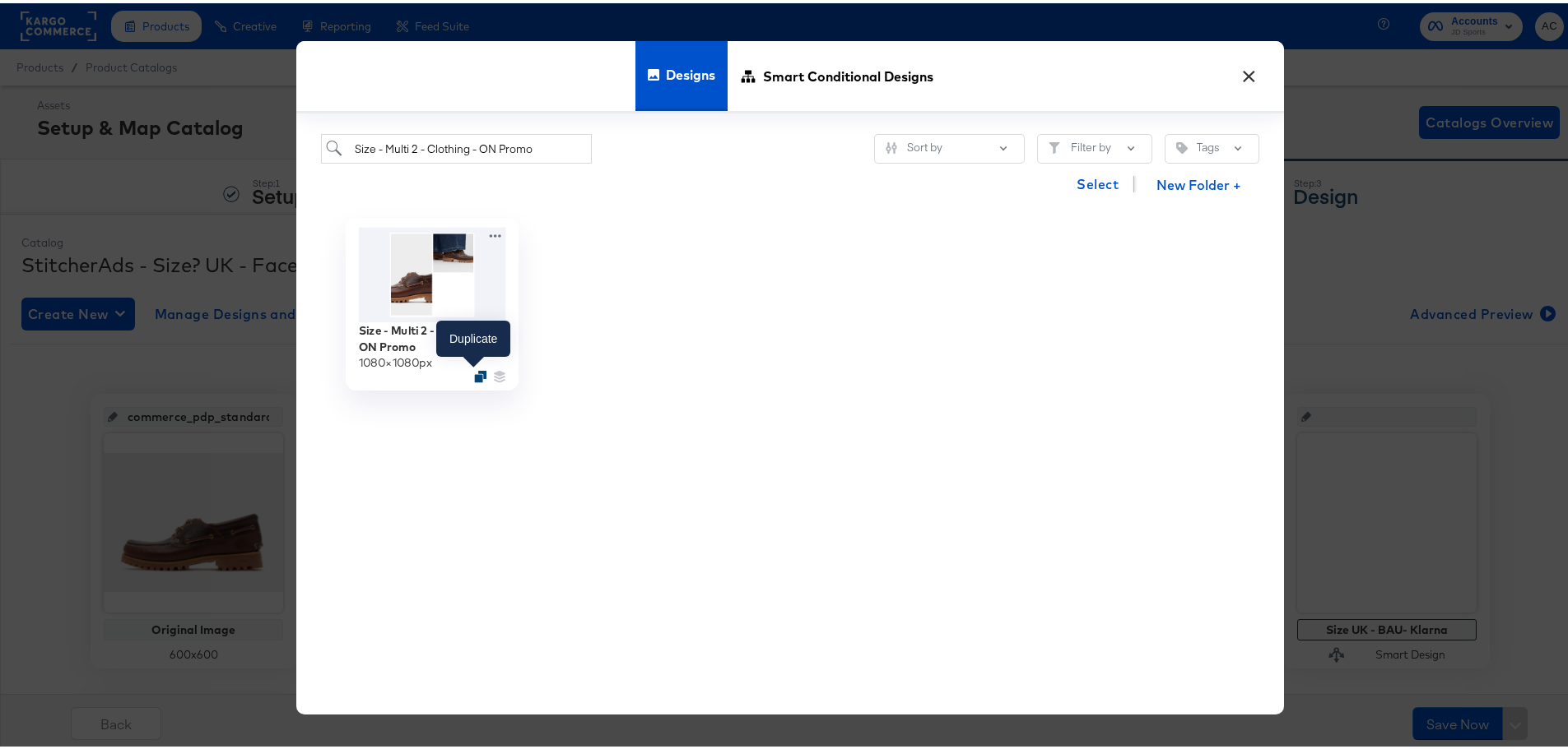
click at [478, 371] on icon "Duplicate" at bounding box center [480, 373] width 13 height 13
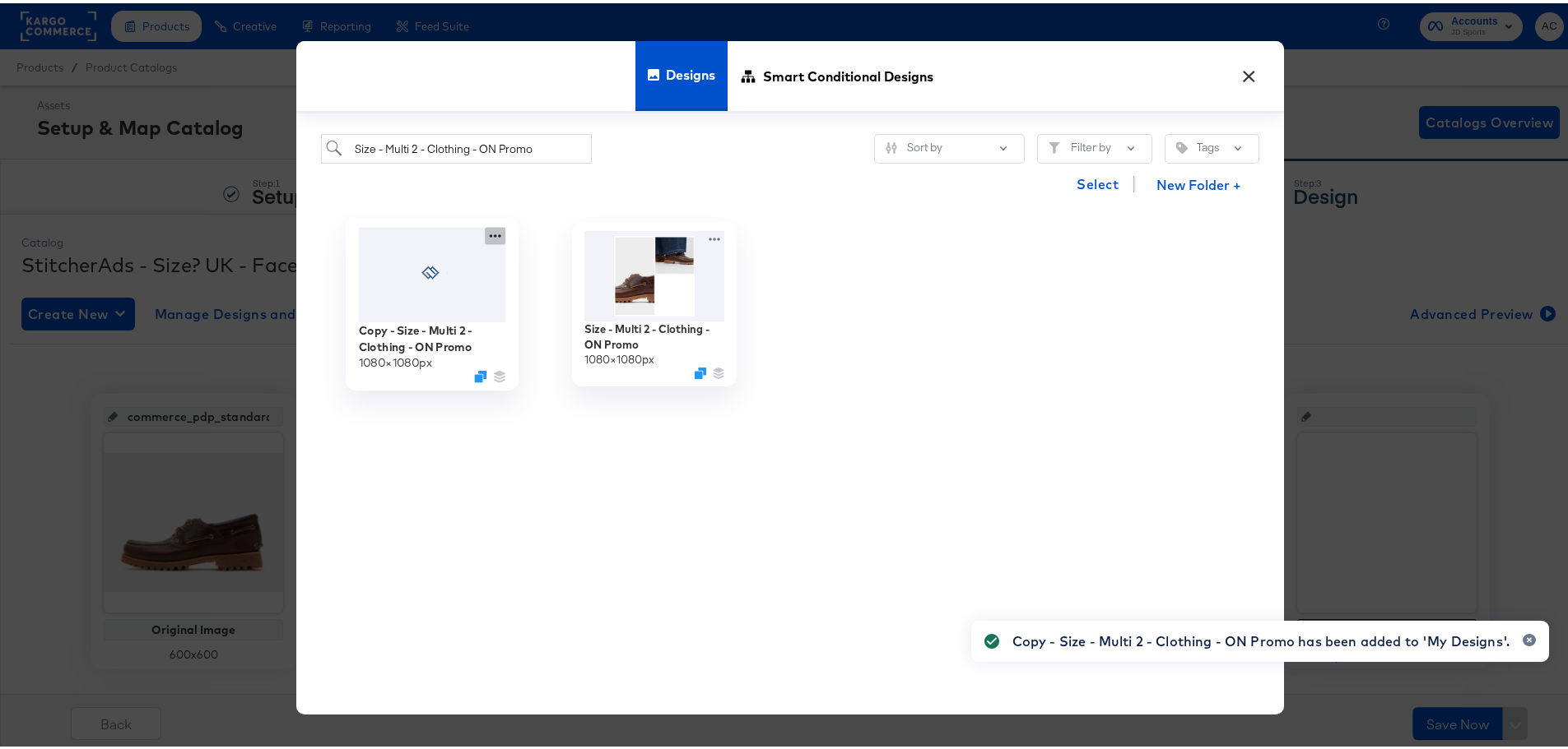
click at [492, 229] on icon at bounding box center [494, 232] width 20 height 17
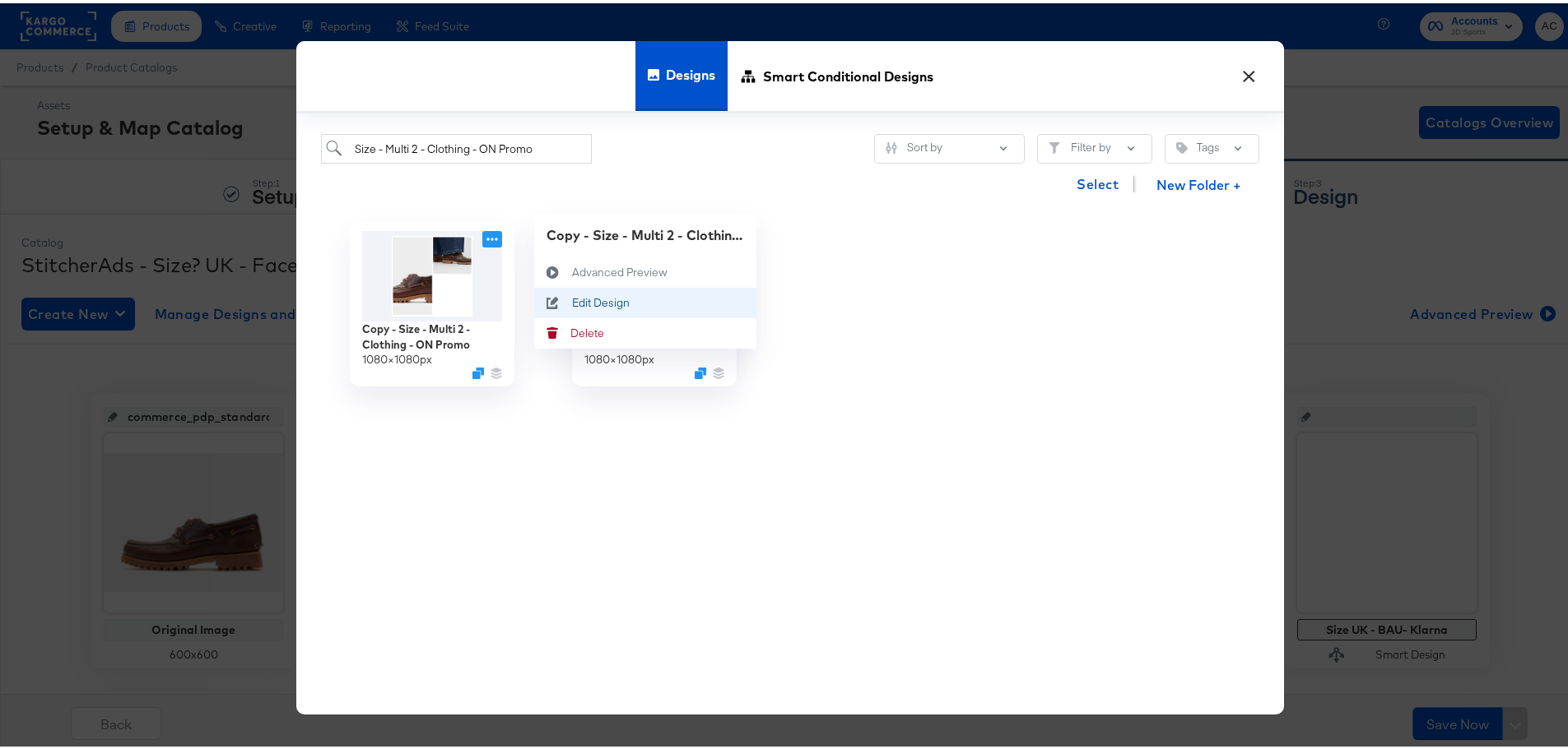
click at [572, 299] on div "Edit Design Edit Design" at bounding box center [572, 299] width 0 height 0
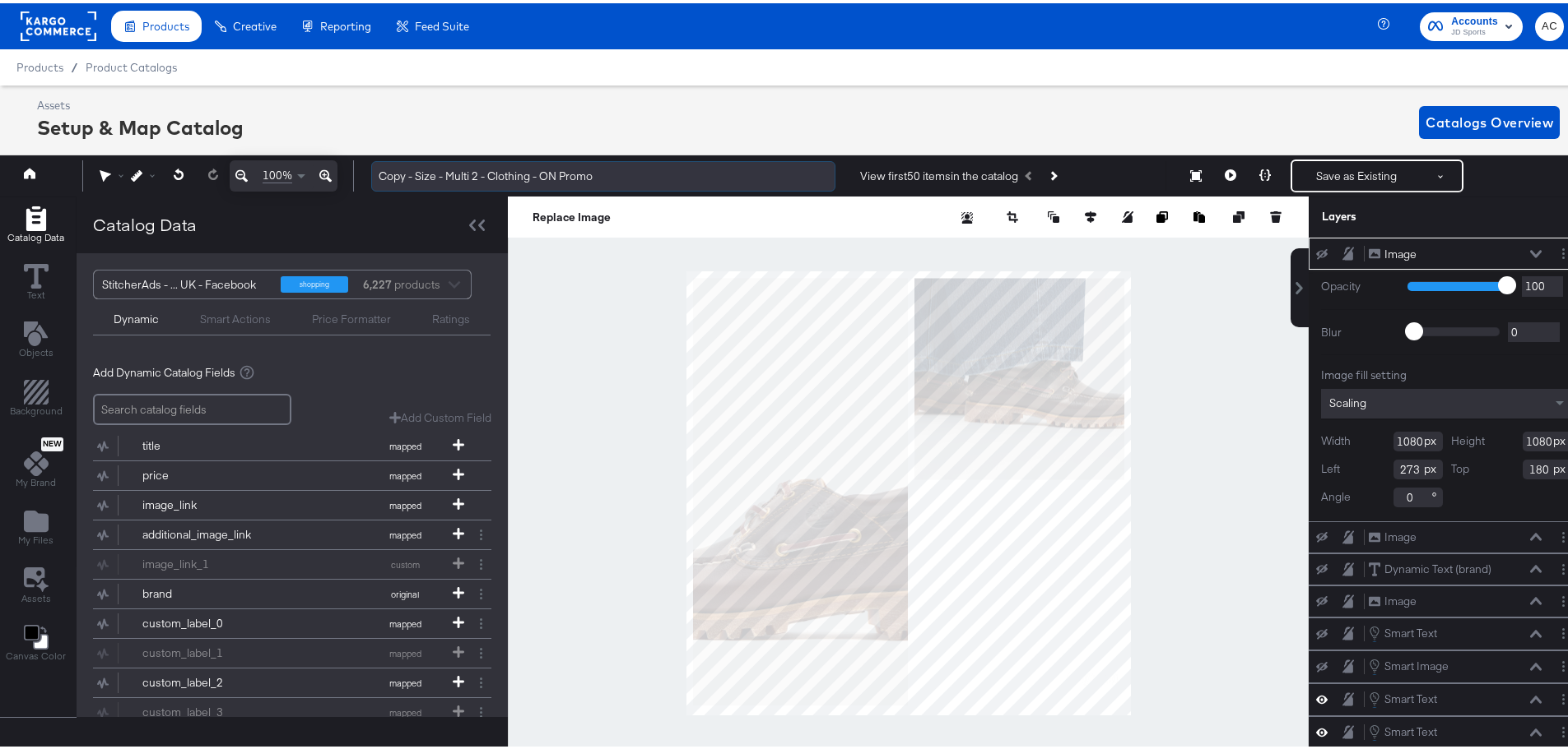
click at [495, 176] on input "Copy - Size - Multi 2 - Clothing - ON Promo" at bounding box center [603, 173] width 464 height 31
click at [609, 174] on input "Copy - Size - Multi 2 - Clothing - ON Promo" at bounding box center [603, 173] width 464 height 31
drag, startPoint x: 416, startPoint y: 174, endPoint x: 320, endPoint y: 168, distance: 96.2
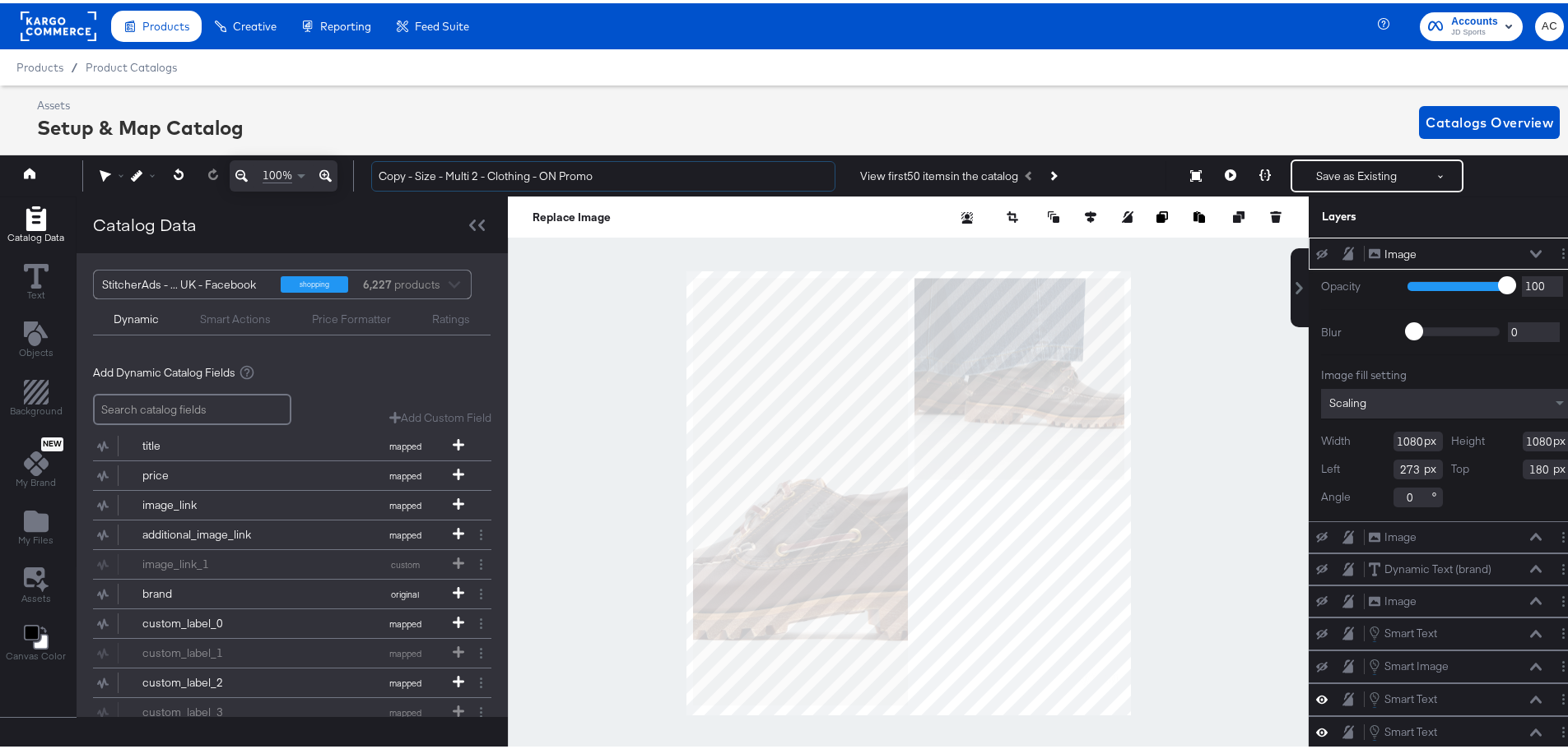
click at [320, 168] on div "100% Copy - Size - Multi 2 - Clothing - ON Promo View first 50 items in the cat…" at bounding box center [790, 172] width 1588 height 41
drag, startPoint x: 527, startPoint y: 170, endPoint x: 510, endPoint y: 173, distance: 17.3
click at [510, 173] on input "Size - Multi 2 - Clothing - ON Promo" at bounding box center [603, 173] width 464 height 31
click at [500, 169] on input "Size - Multi 2 - Clothing - Puma Promo" at bounding box center [603, 173] width 464 height 31
click at [501, 169] on input "Size - Multi 2 - Clothing - Puma Promo" at bounding box center [603, 173] width 464 height 31
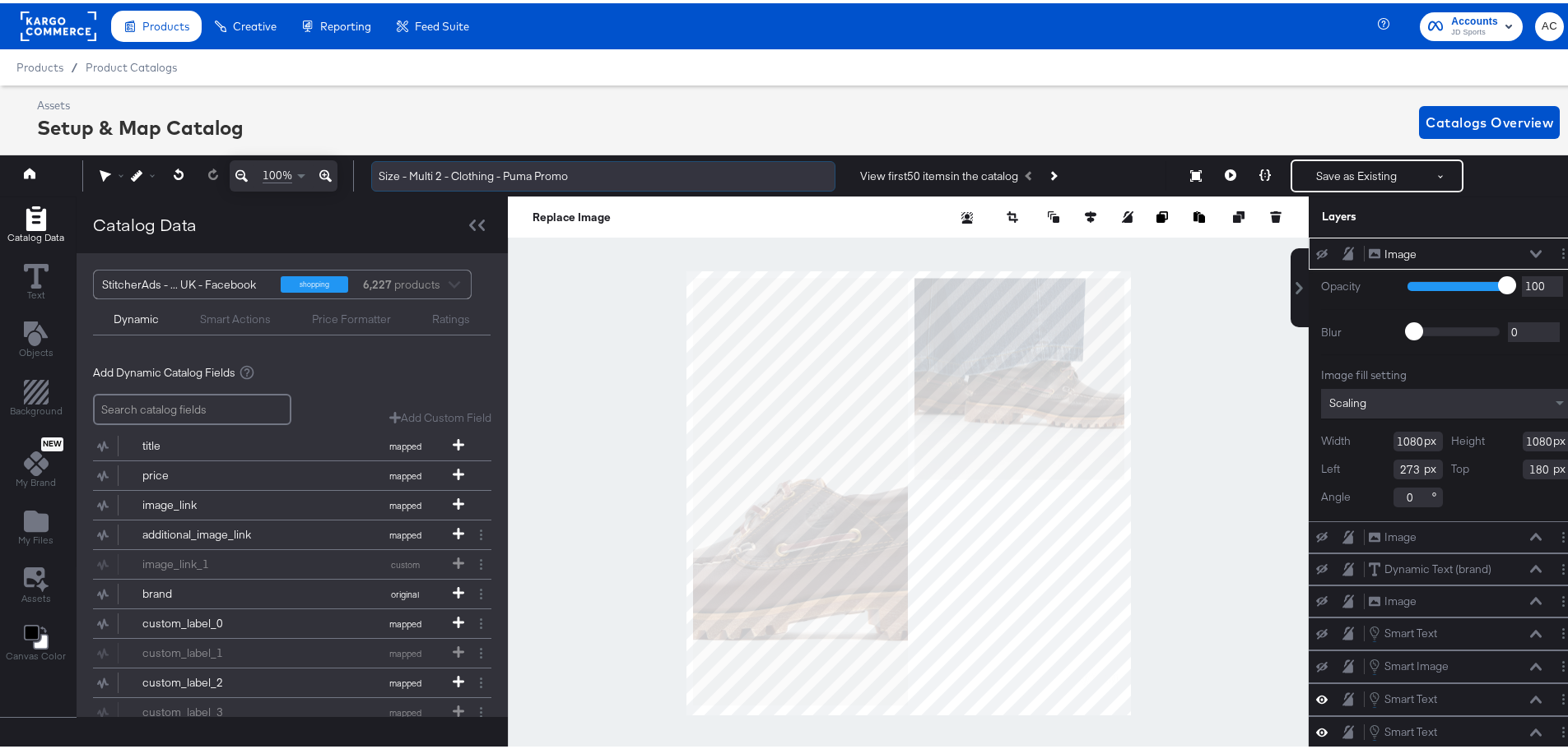
click at [501, 169] on input "Size - Multi 2 - Clothing - Puma Promo" at bounding box center [603, 173] width 464 height 31
type input "Size - Multi 2 - Clothing - Puma Promo"
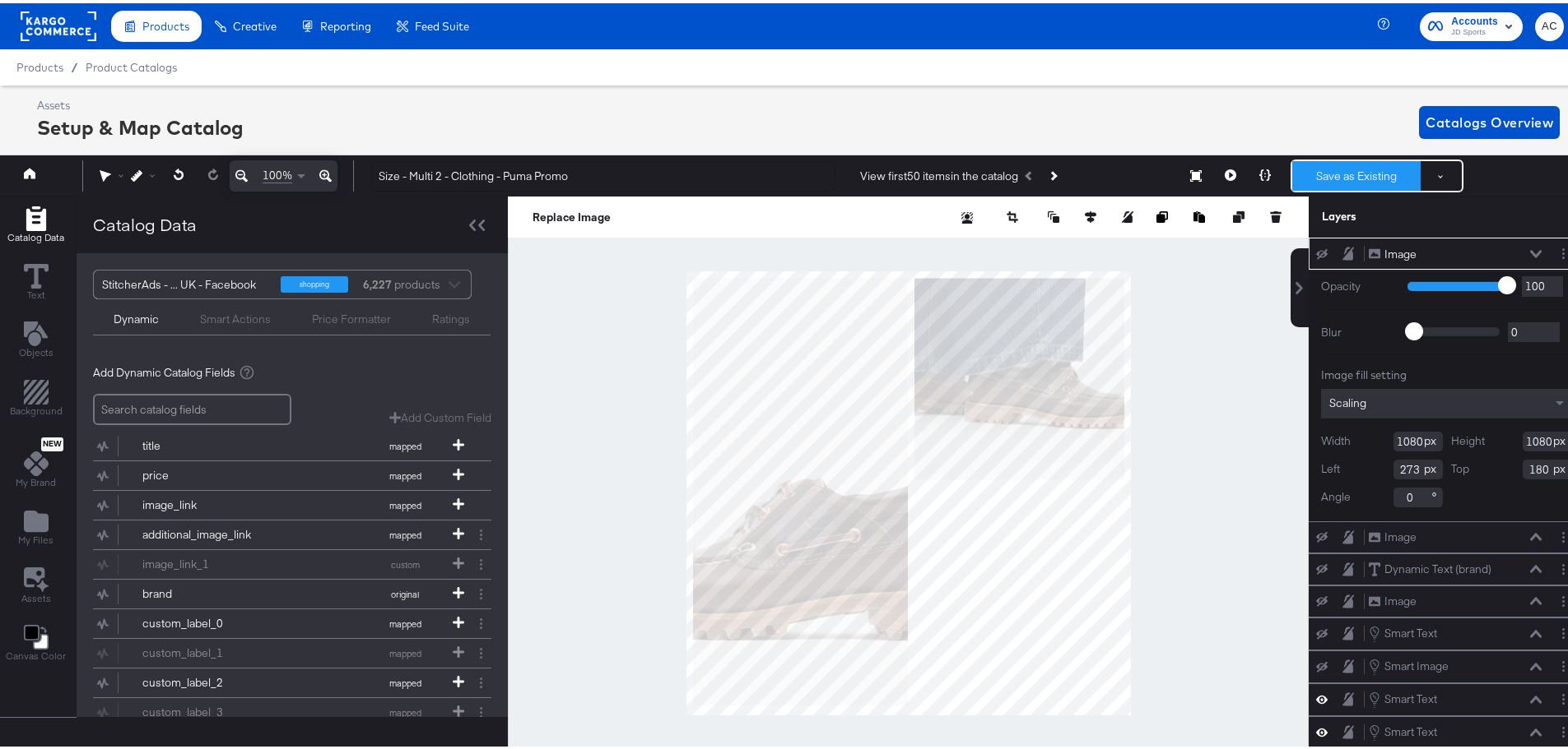
click at [1315, 170] on button "Save as Existing" at bounding box center [1356, 172] width 128 height 30
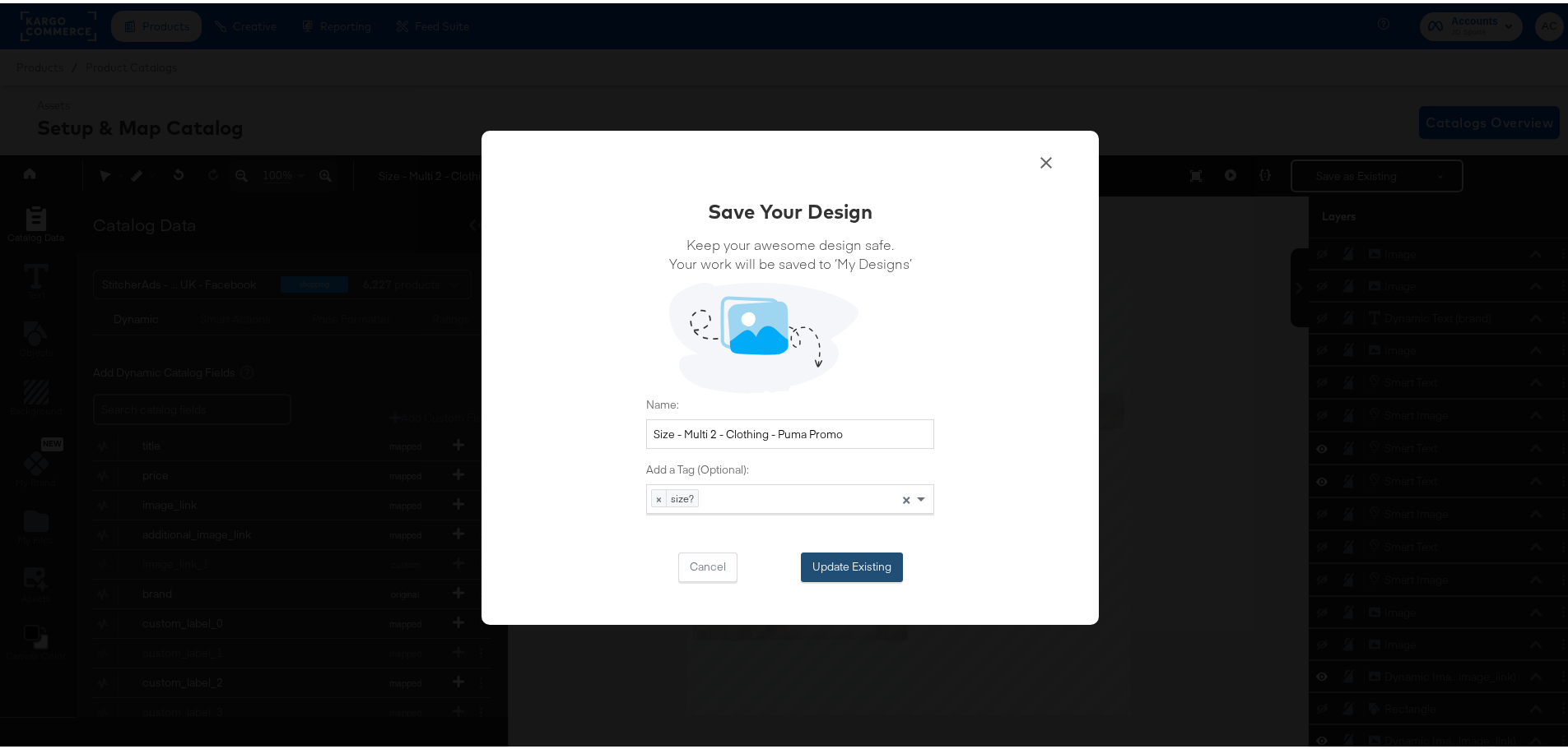
click at [840, 561] on button "Update Existing" at bounding box center [851, 564] width 102 height 30
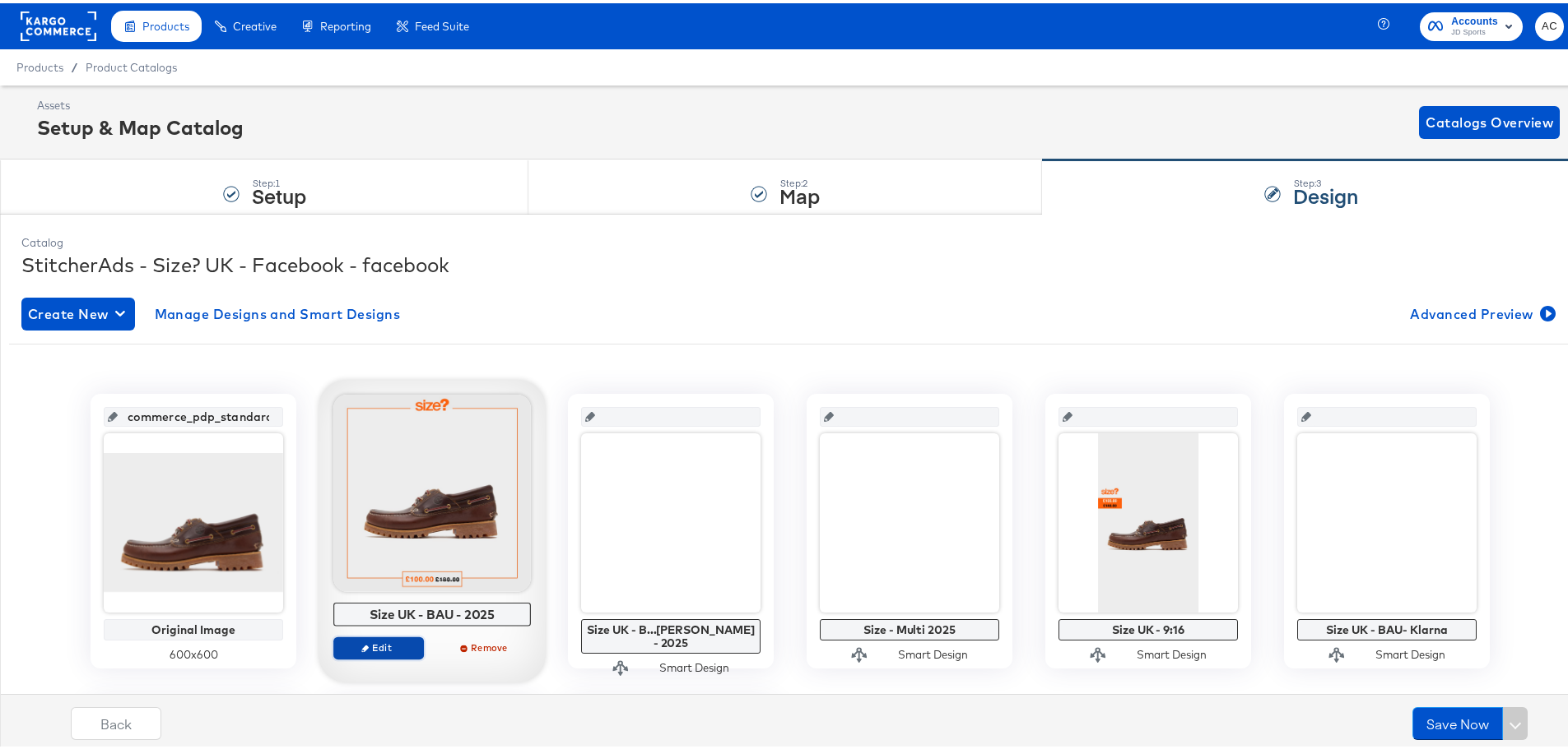
click at [381, 645] on span "Edit" at bounding box center [379, 644] width 76 height 13
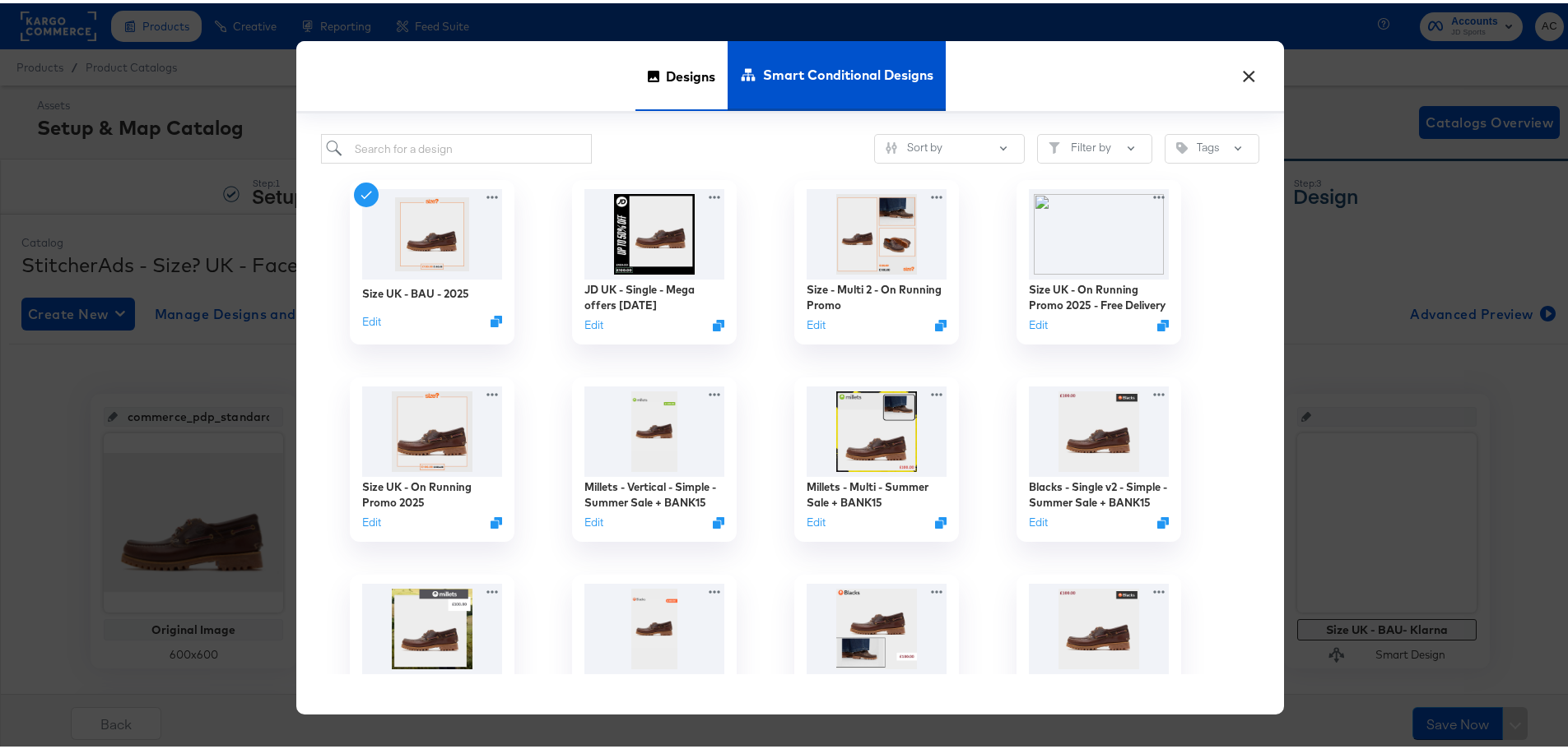
click at [666, 84] on span "Designs" at bounding box center [690, 72] width 49 height 72
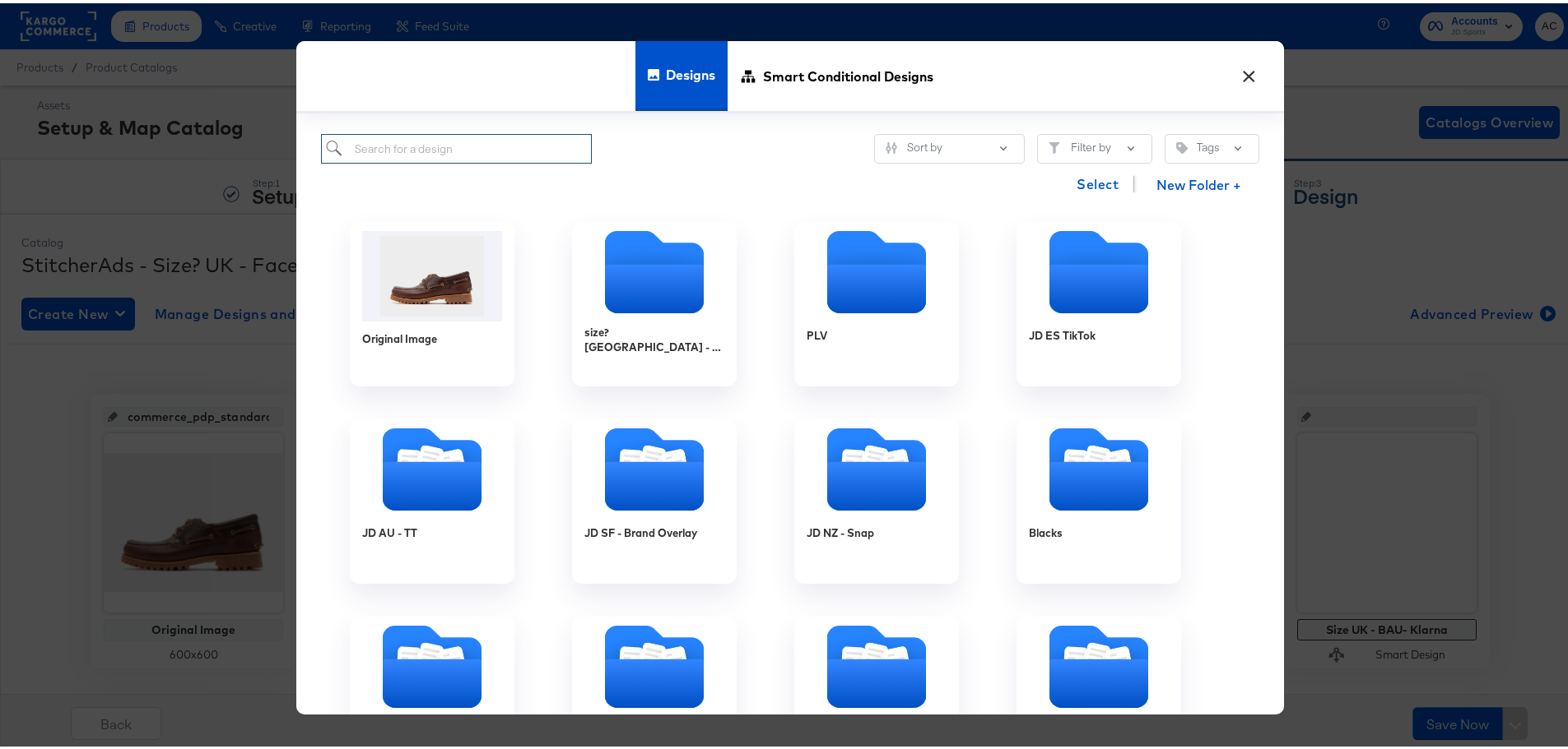
click at [429, 150] on input "search" at bounding box center [456, 146] width 271 height 31
paste input "Size - BAU Footwear - Free Delivery - Puma Promo"
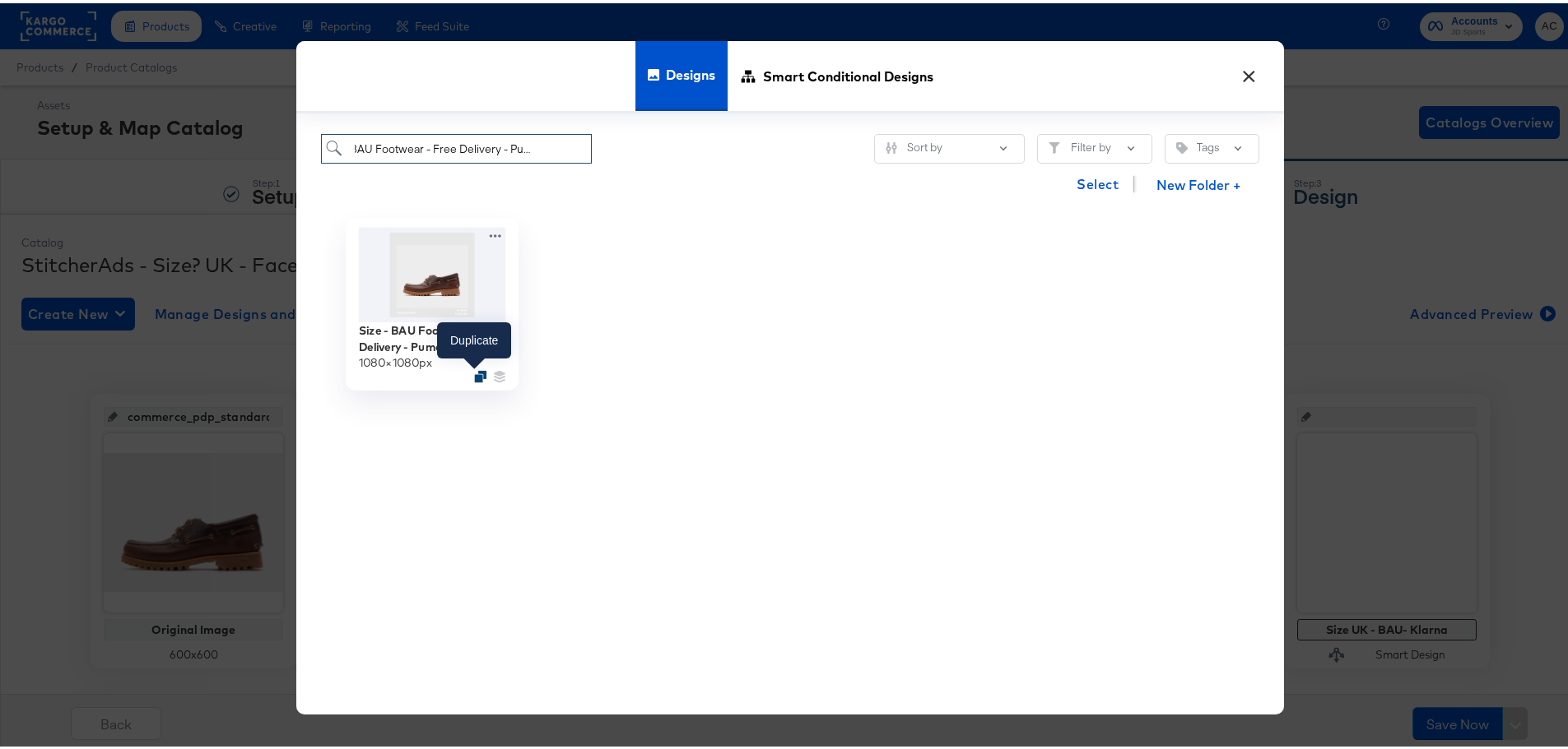
type input "Size - BAU Footwear - Free Delivery - Puma Promo"
click at [474, 374] on icon "Duplicate" at bounding box center [480, 373] width 13 height 13
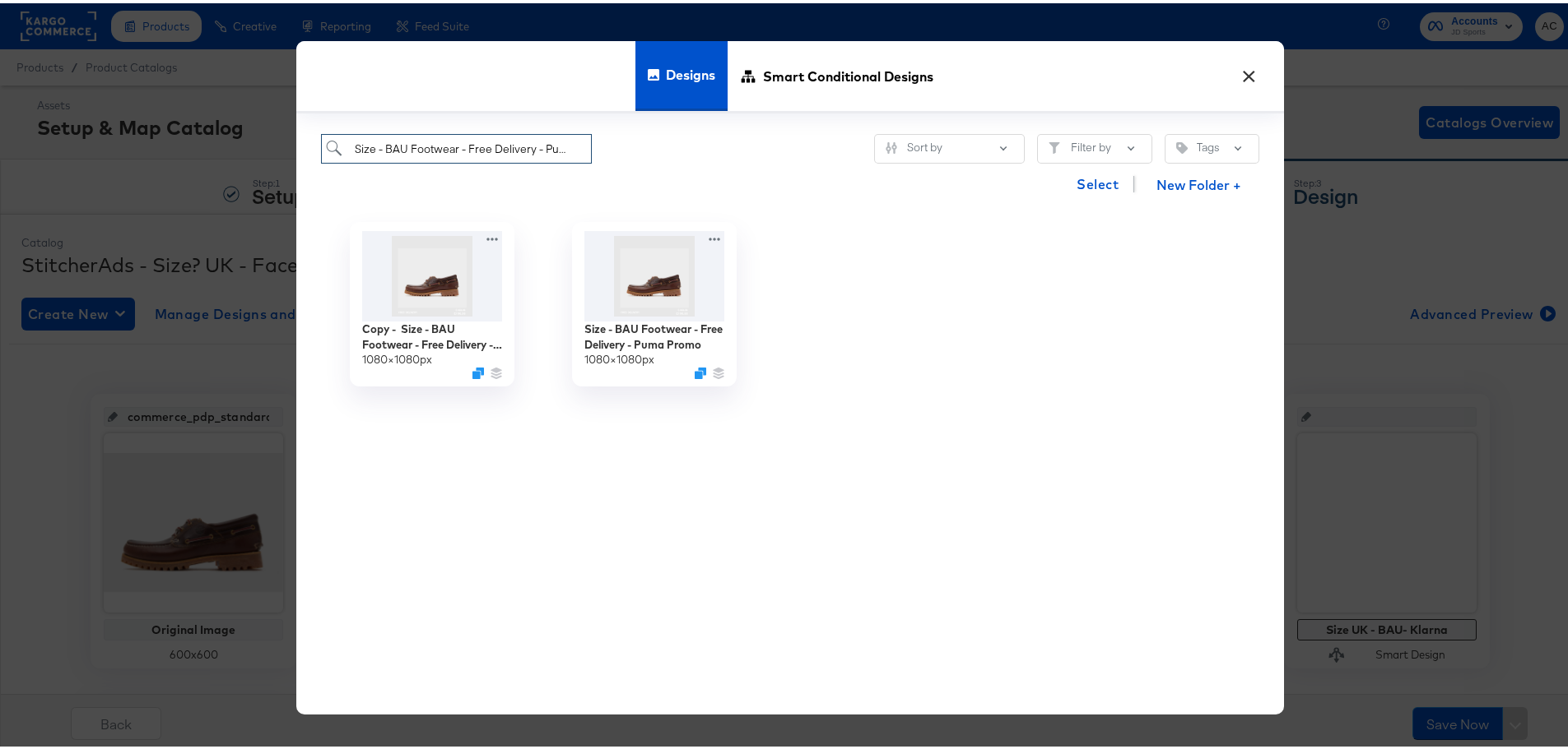
click at [418, 148] on input "Size - BAU Footwear - Free Delivery - Puma Promo" at bounding box center [456, 146] width 271 height 31
paste input "Size - Multi 2 - Footwear - ON promo"
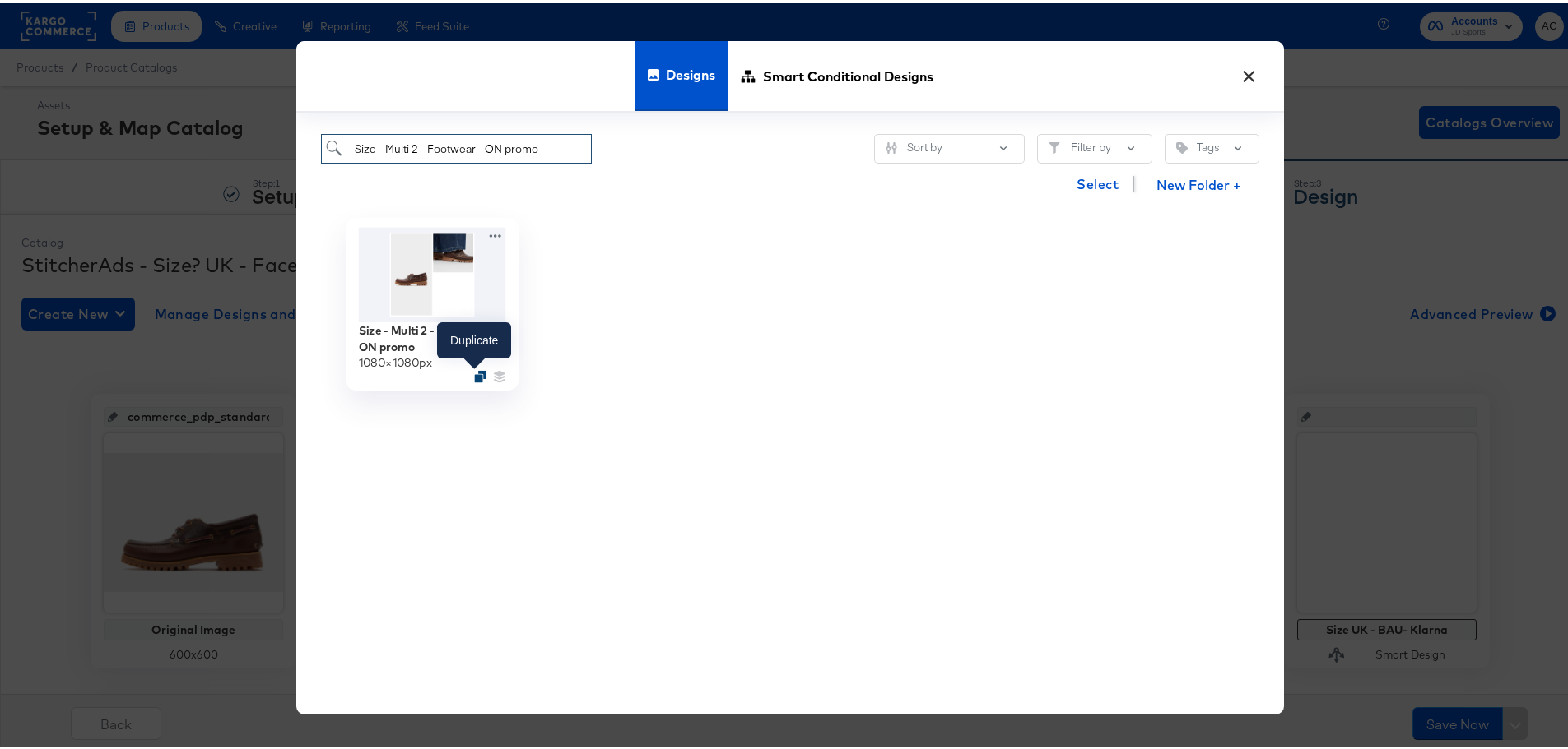
type input "Size - Multi 2 - Footwear - ON promo"
click at [474, 372] on icon "Duplicate" at bounding box center [480, 373] width 13 height 13
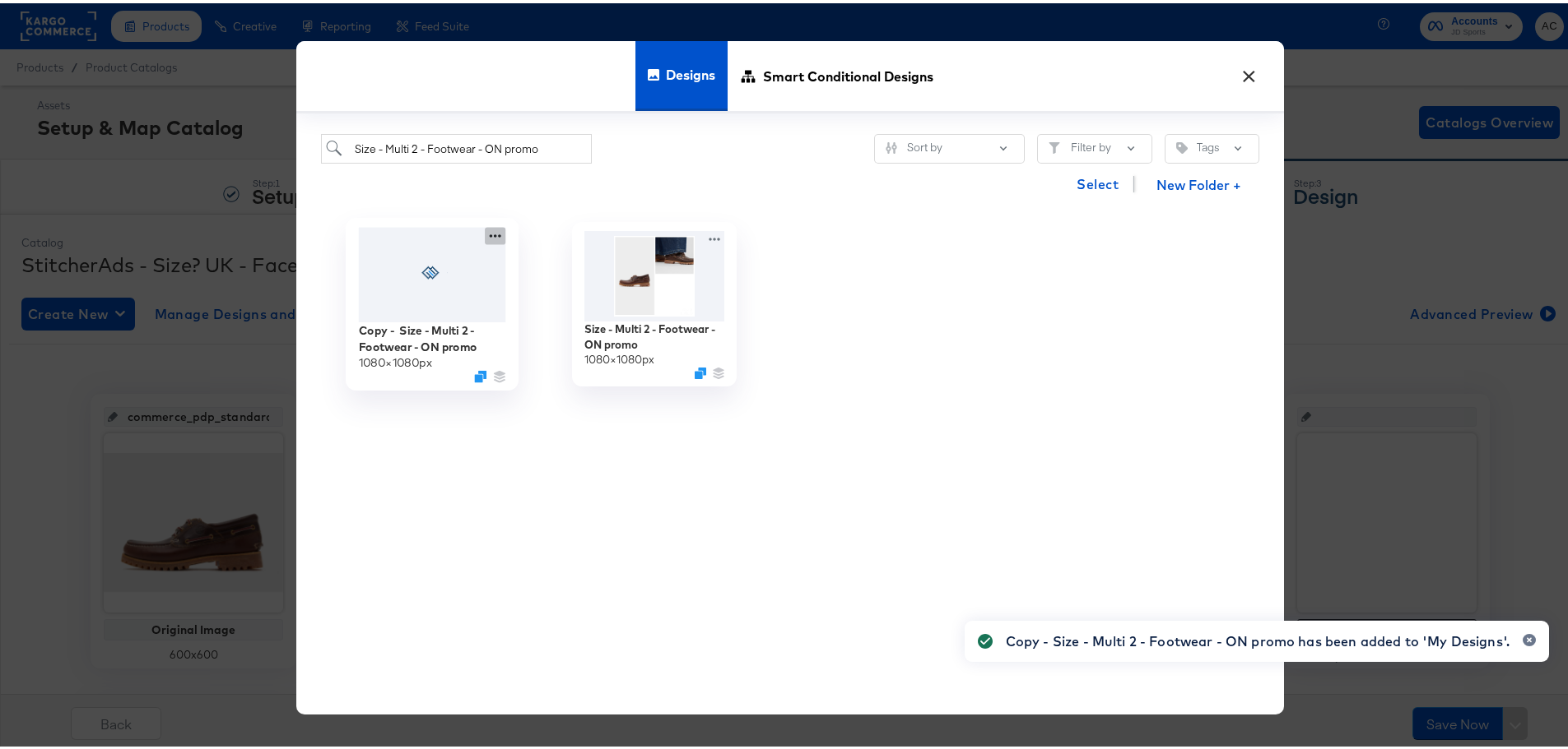
click at [488, 227] on icon at bounding box center [494, 232] width 20 height 17
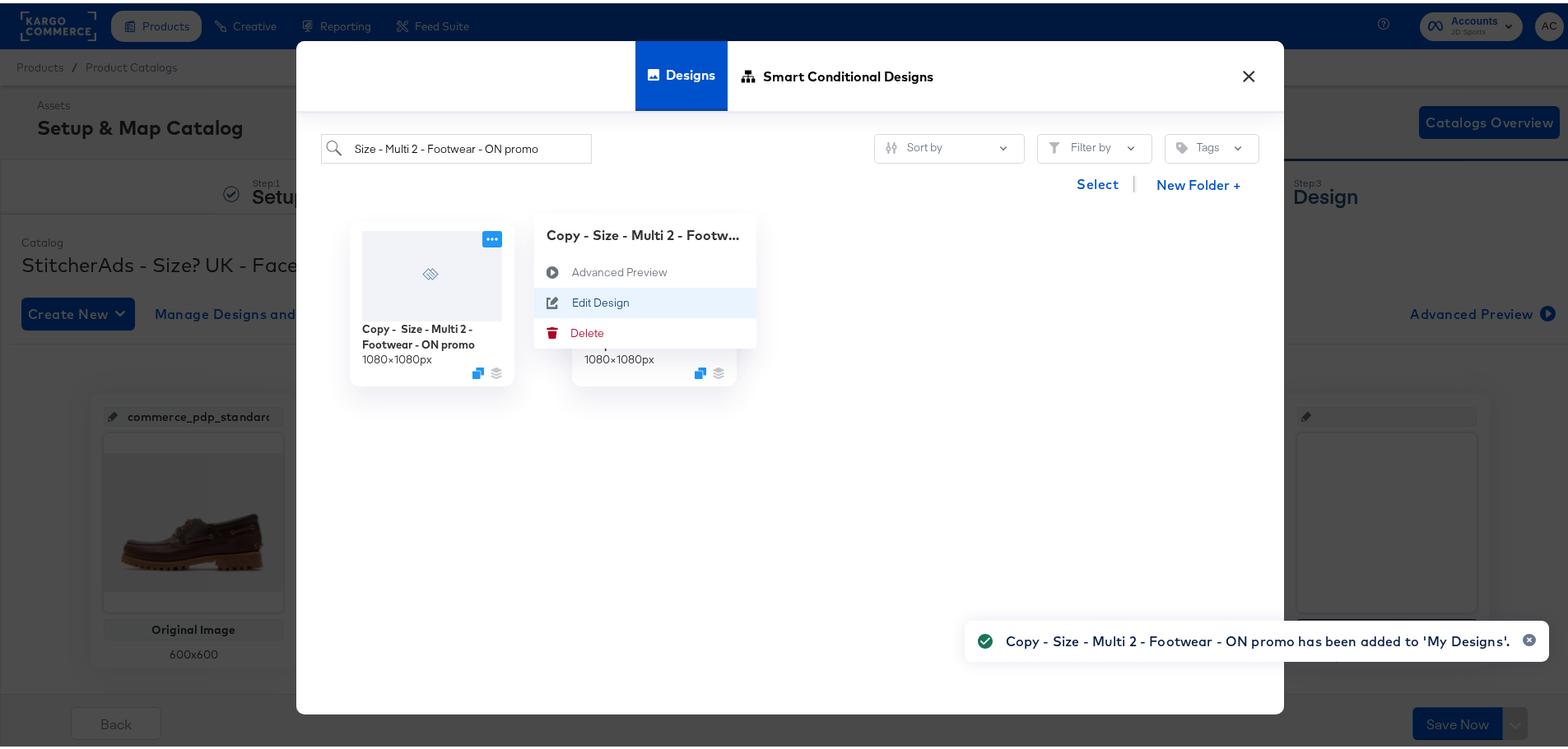
click at [565, 296] on div "Edit Design Edit Design" at bounding box center [553, 300] width 38 height 31
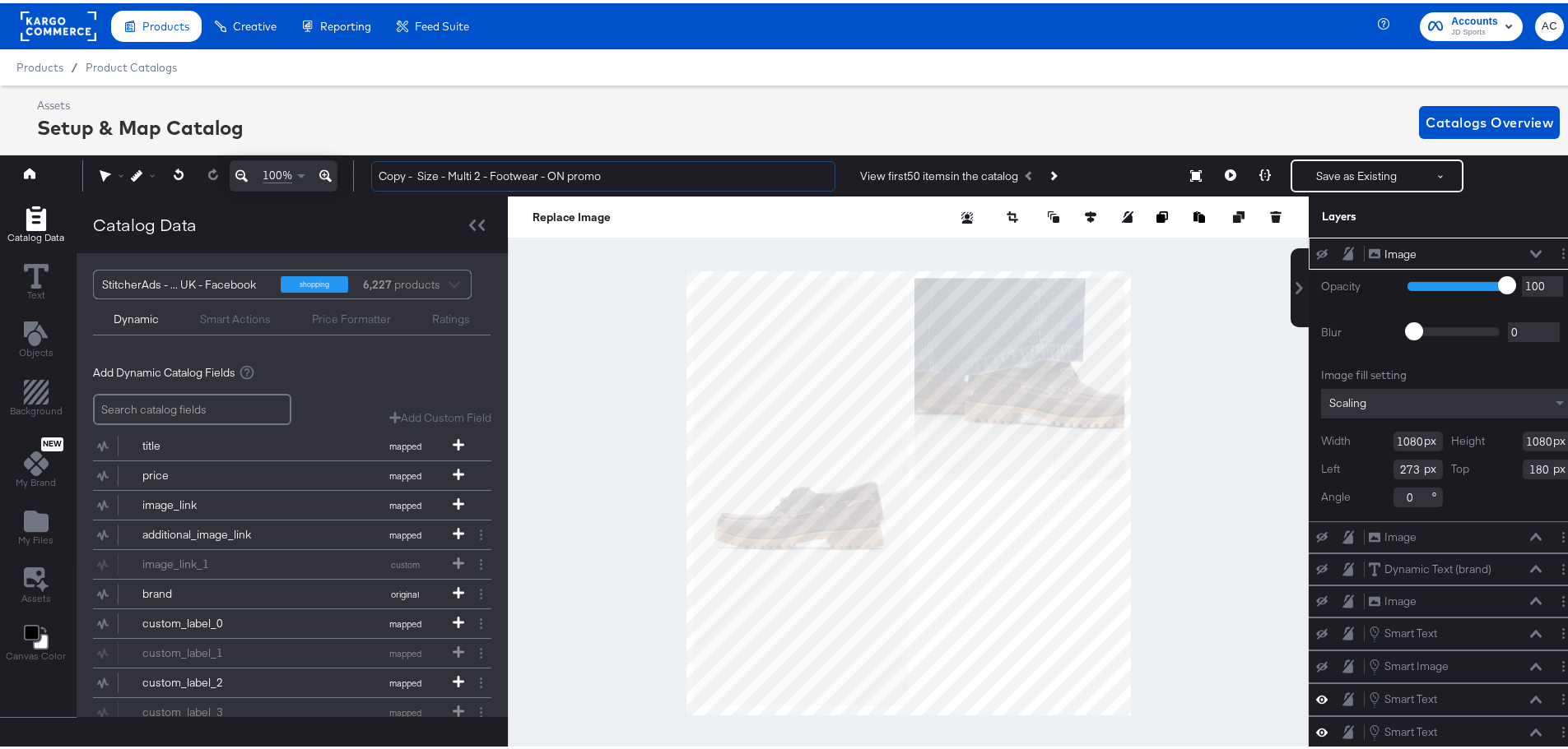
drag, startPoint x: 418, startPoint y: 175, endPoint x: 259, endPoint y: 165, distance: 159.3
click at [259, 165] on div "100% Copy - Size - Multi 2 - Footwear - ON promo View first 50 items in the cat…" at bounding box center [790, 172] width 1588 height 41
drag, startPoint x: 546, startPoint y: 176, endPoint x: 517, endPoint y: 177, distance: 29.0
click at [517, 177] on input "Size - Multi 2 - Footwear - ON promo" at bounding box center [603, 173] width 464 height 31
click at [518, 174] on input "Size - Multi 2 - Footwear - Puma Promo" at bounding box center [603, 173] width 464 height 31
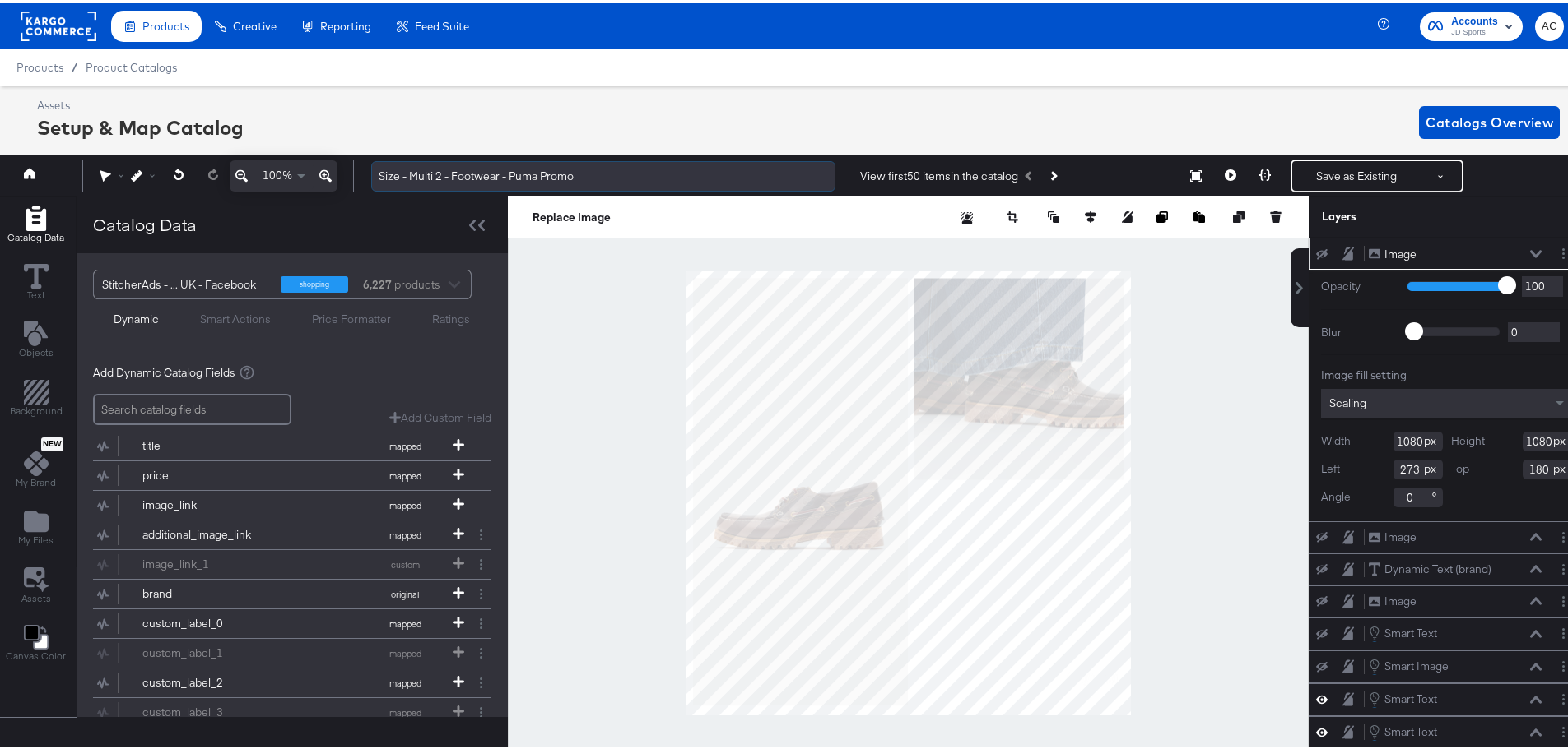
click at [518, 173] on input "Size - Multi 2 - Footwear - Puma Promo" at bounding box center [603, 173] width 464 height 31
type input "Size - Multi 2 - Footwear - Puma Promo"
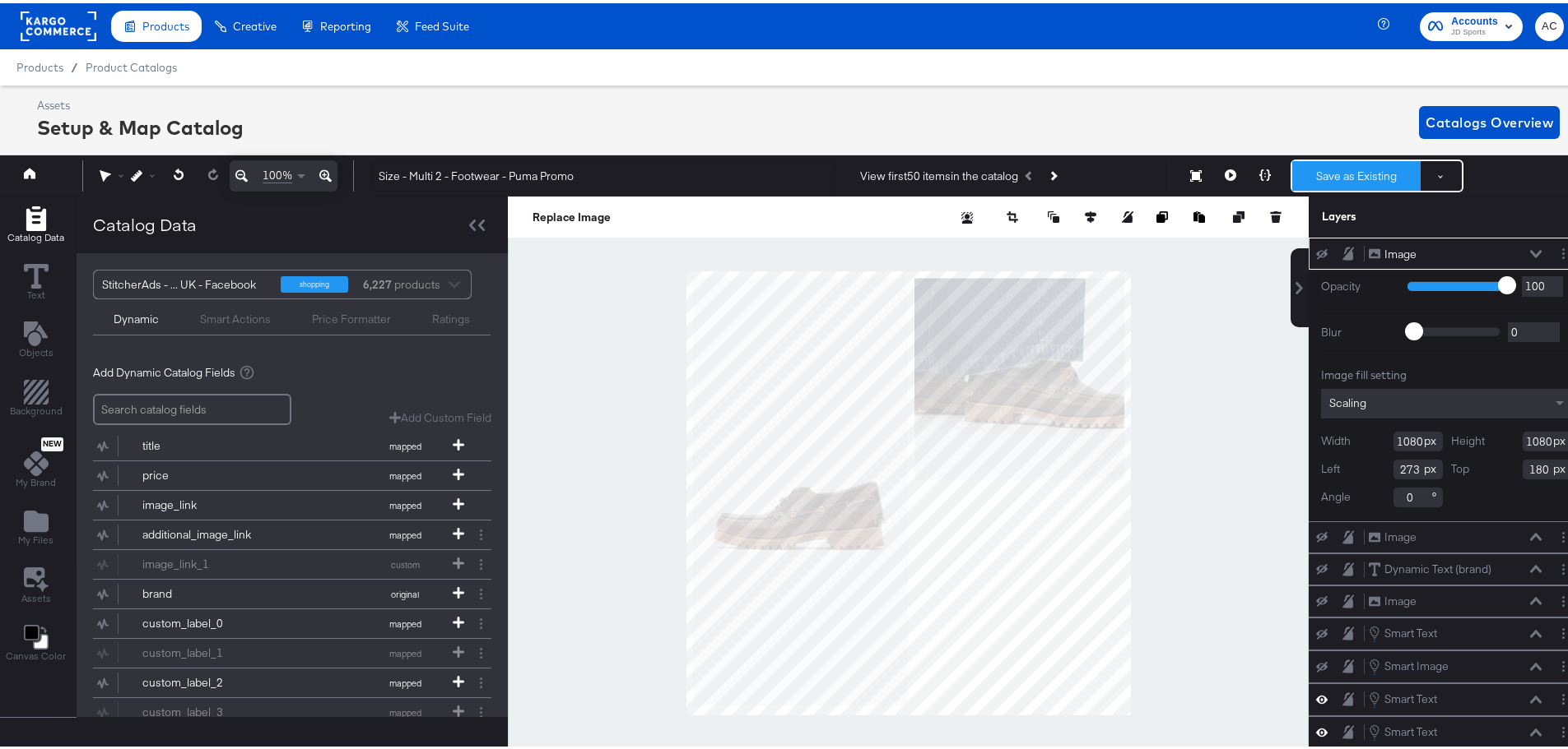
click at [1354, 177] on button "Save as Existing" at bounding box center [1356, 172] width 128 height 30
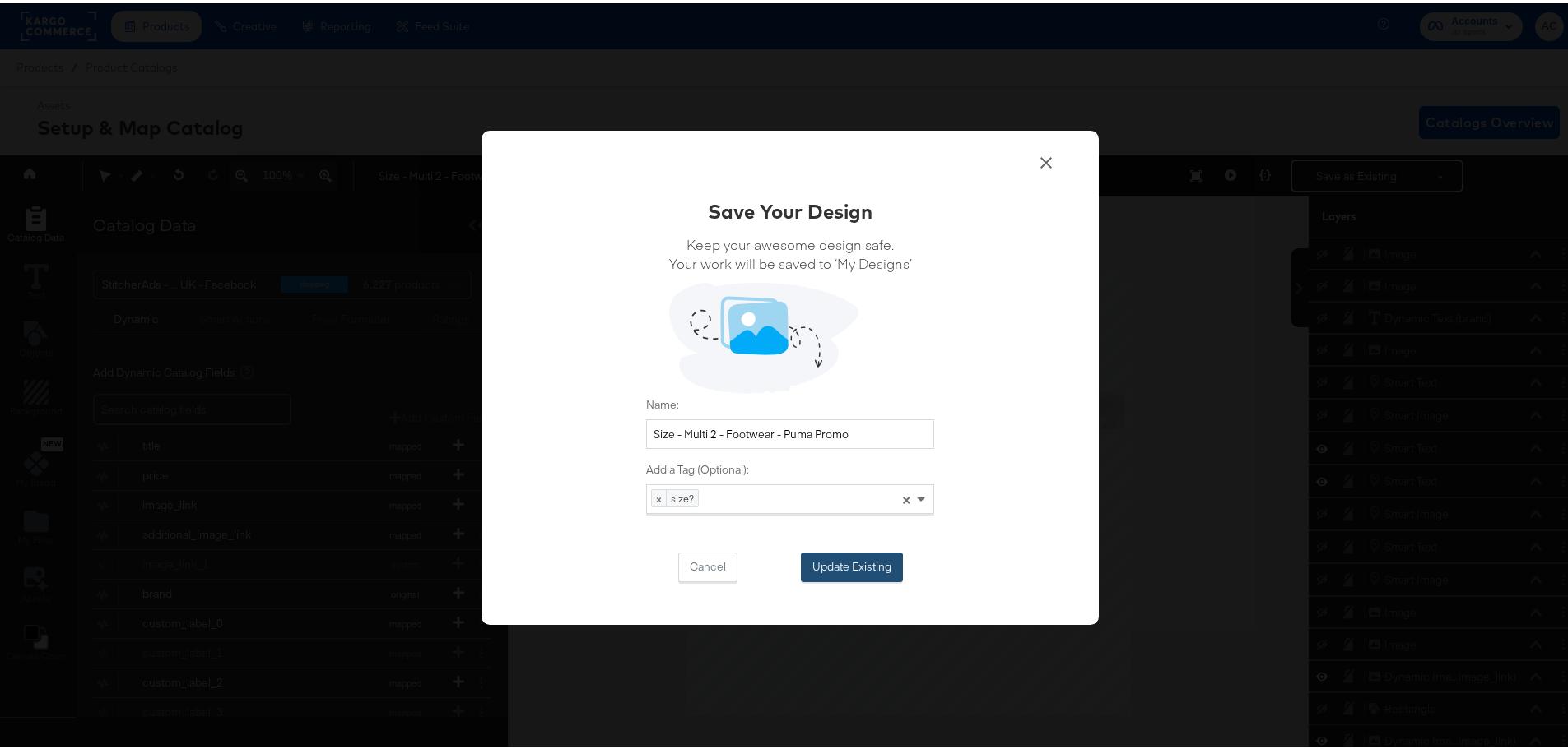
click at [857, 571] on button "Update Existing" at bounding box center [851, 564] width 102 height 30
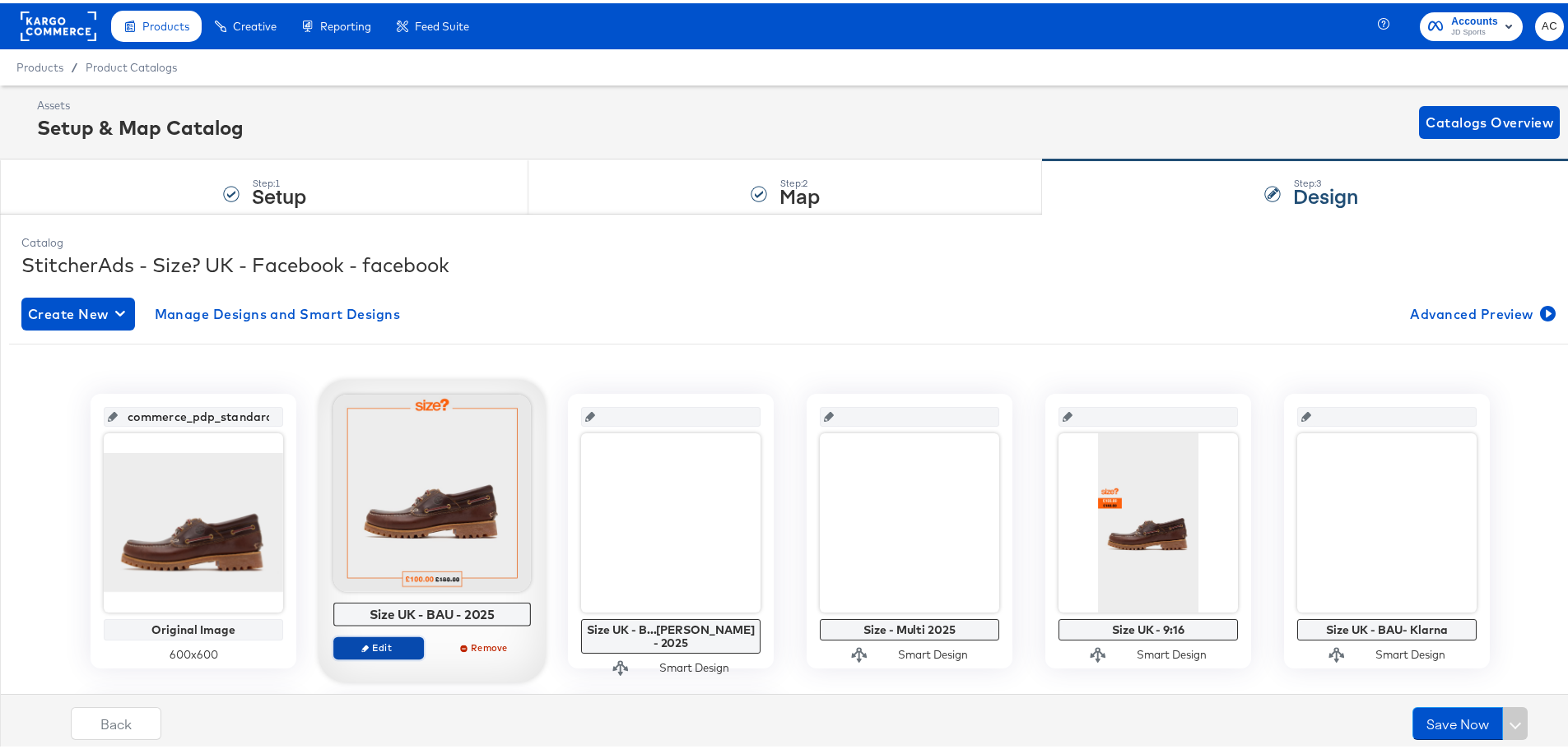
click at [369, 639] on span "Edit" at bounding box center [379, 644] width 76 height 13
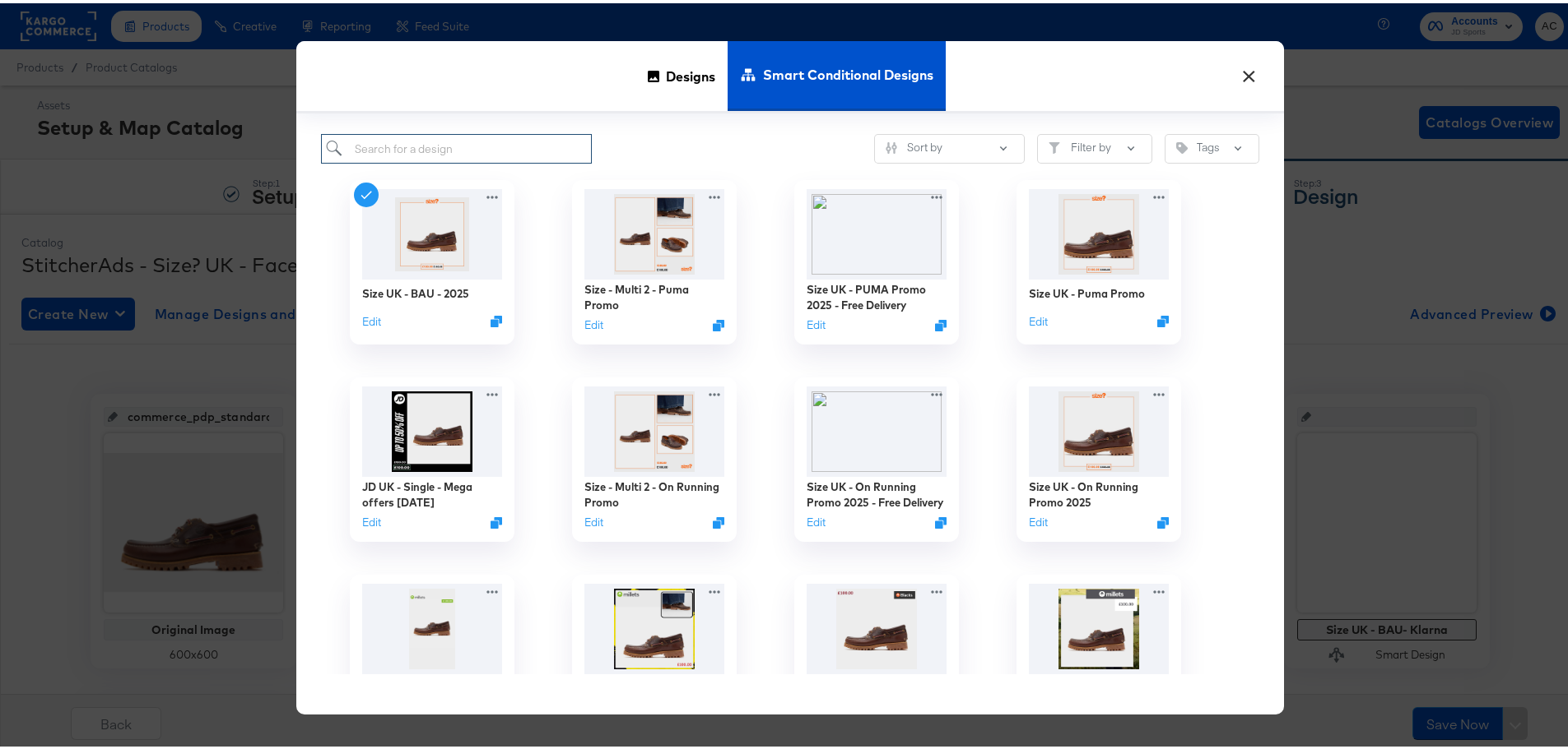
click at [501, 139] on input "search" at bounding box center [456, 146] width 271 height 31
paste input "Size UK - Puma Promo"
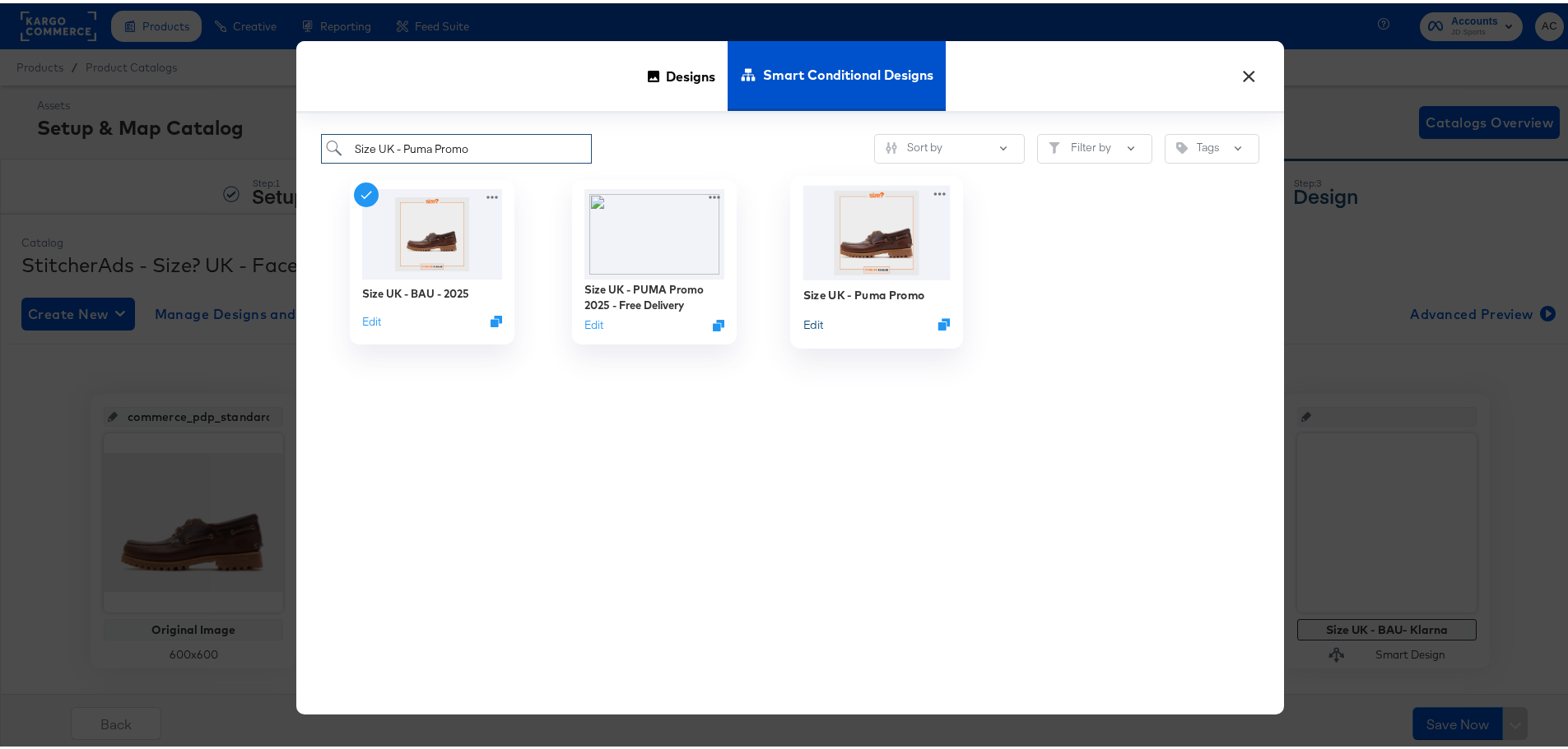
type input "Size UK - Puma Promo"
click at [806, 320] on button "Edit" at bounding box center [813, 322] width 20 height 15
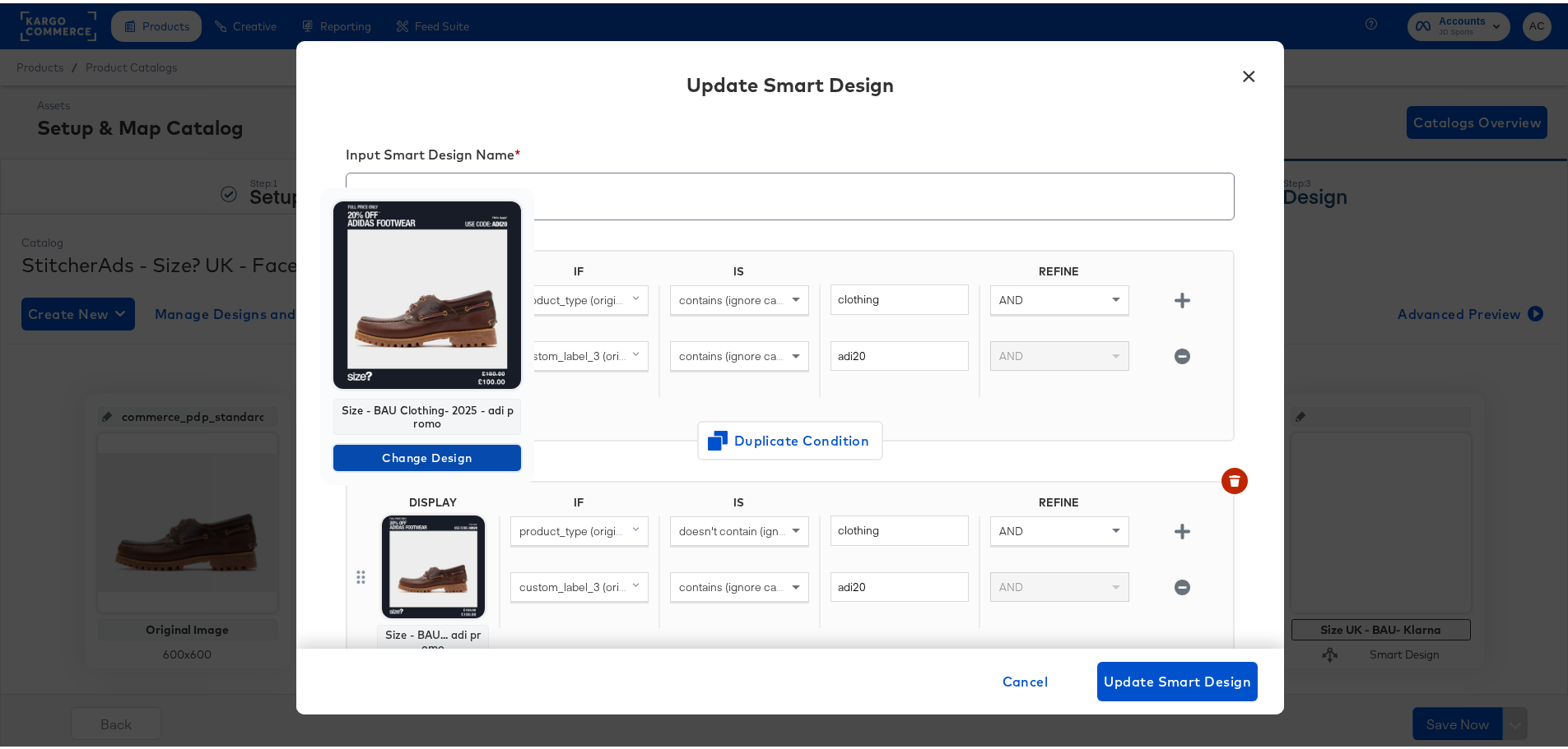
click at [427, 450] on span "Change Design" at bounding box center [427, 454] width 174 height 20
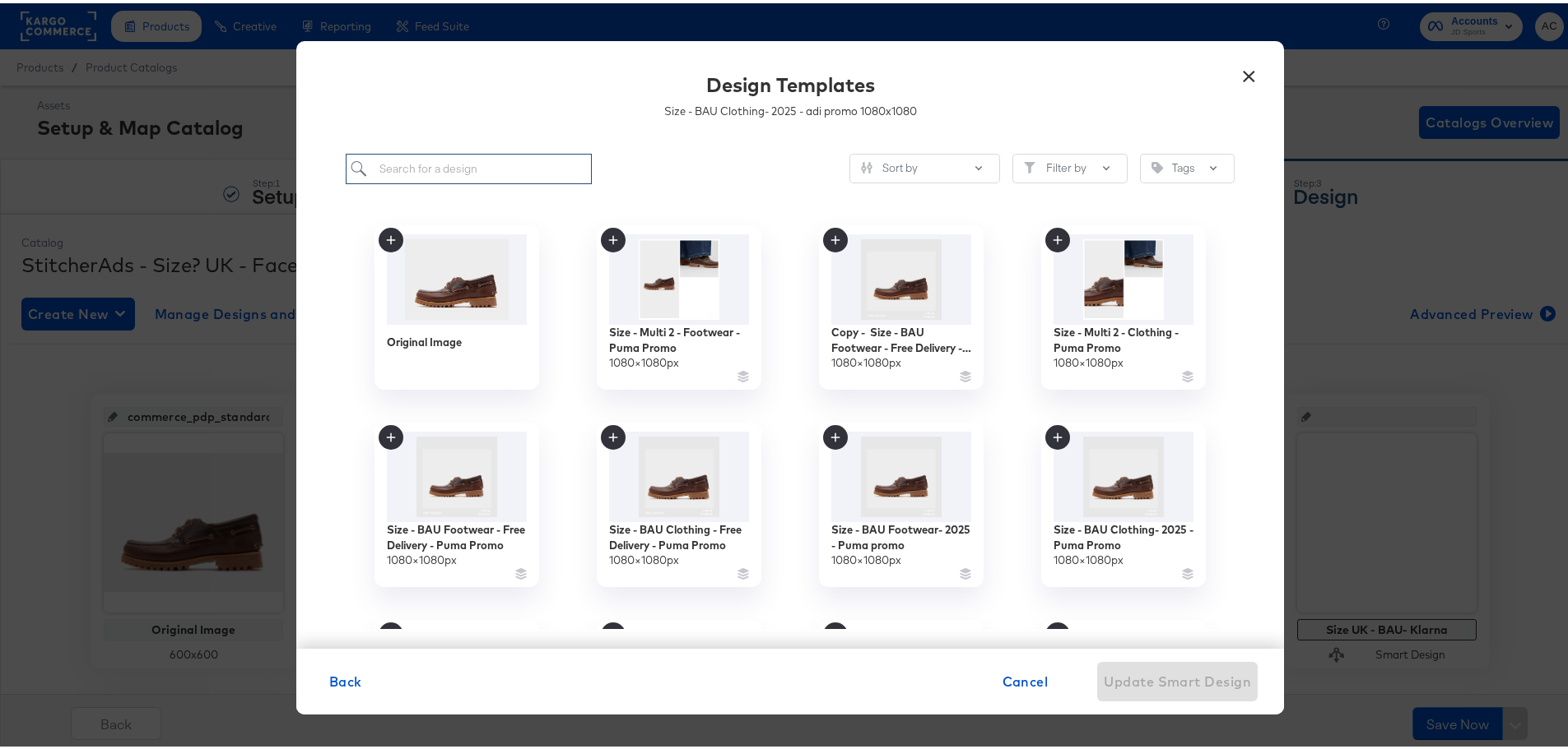
click at [469, 163] on input "search" at bounding box center [468, 166] width 246 height 31
paste input "Size - BAU Clothing- 2025 - Puma Promo"
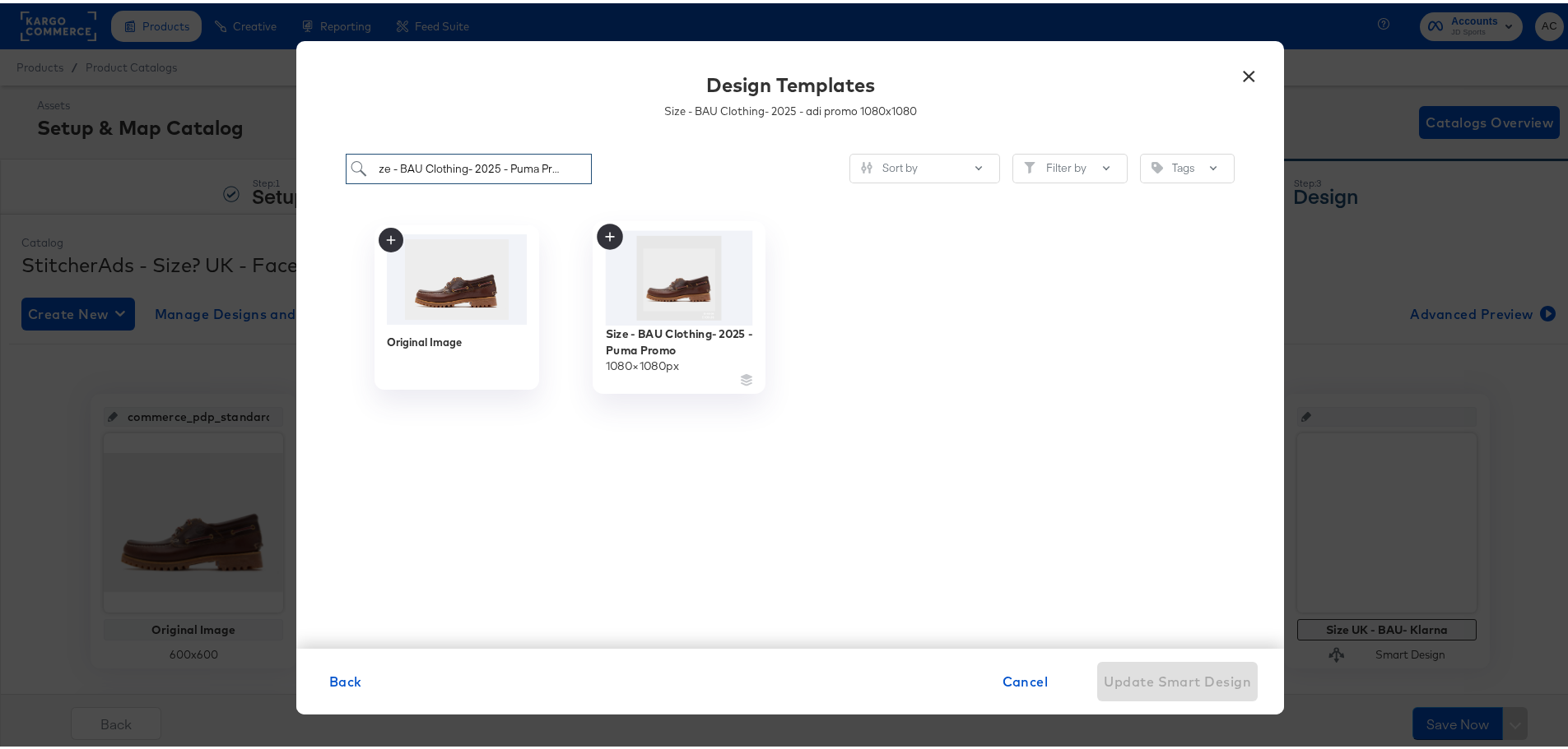
type input "Size - BAU Clothing- 2025 - Puma Promo"
click at [737, 325] on div "Size - BAU Clothing- 2025 - Puma Promo" at bounding box center [679, 338] width 147 height 32
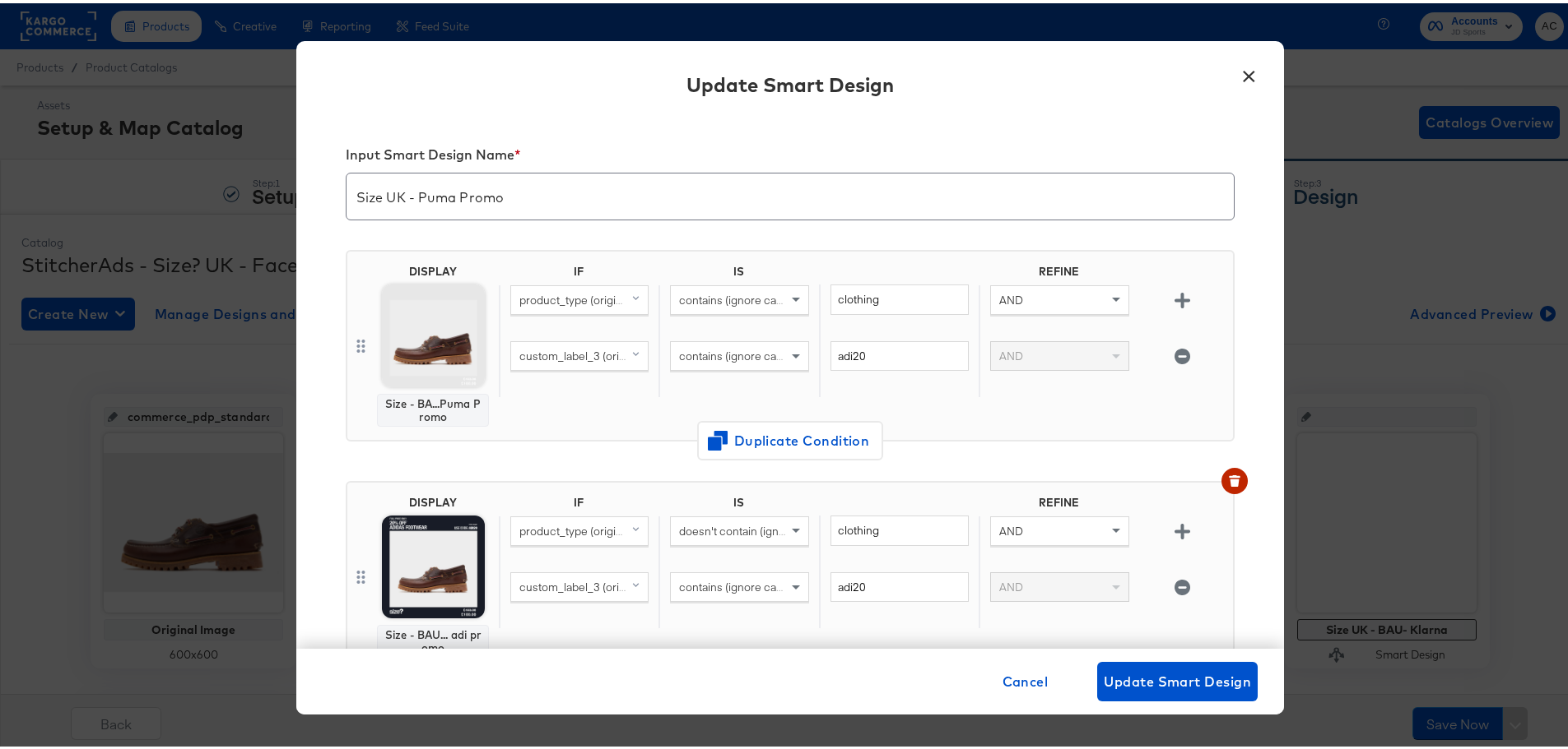
scroll to position [82, 0]
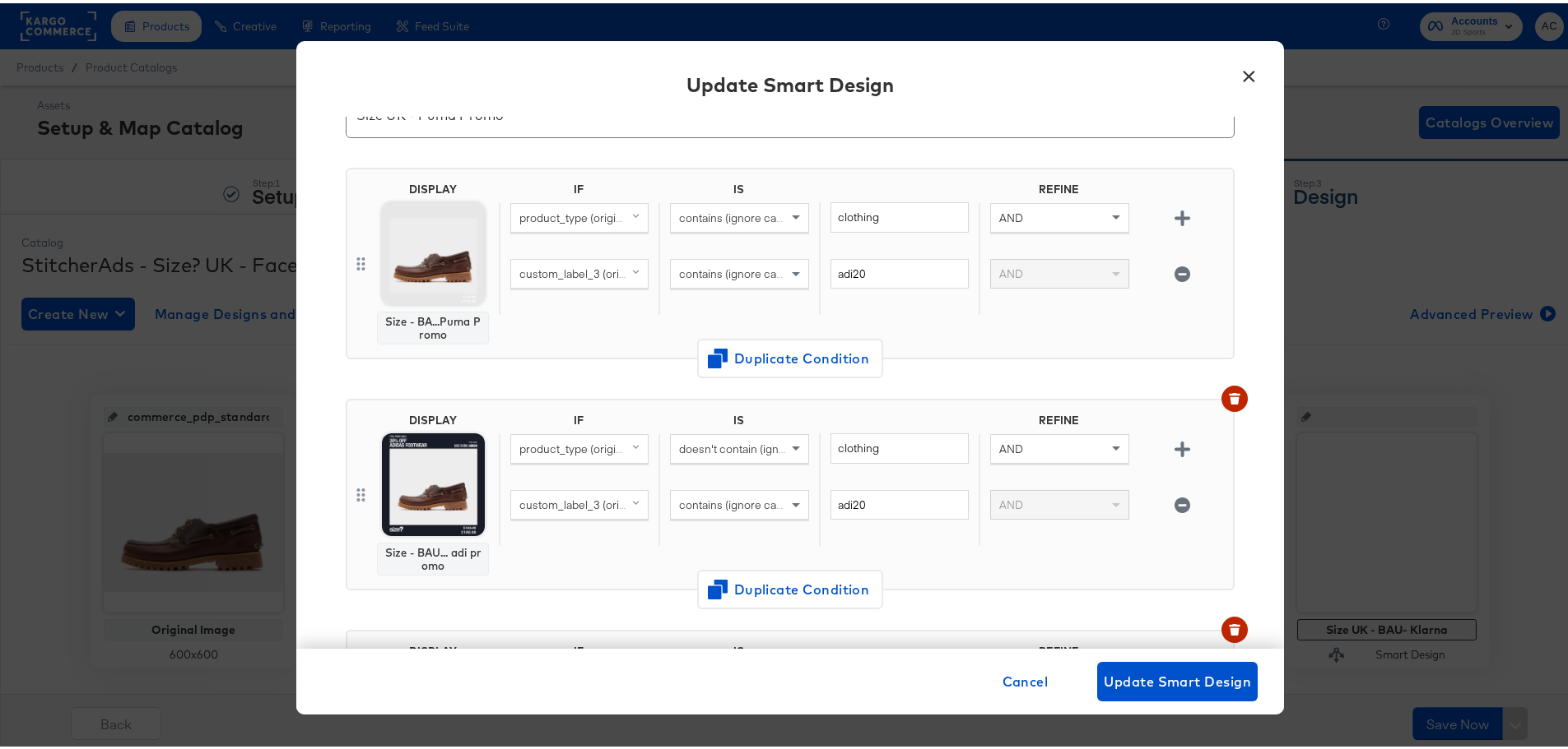
click at [460, 460] on img at bounding box center [432, 481] width 103 height 103
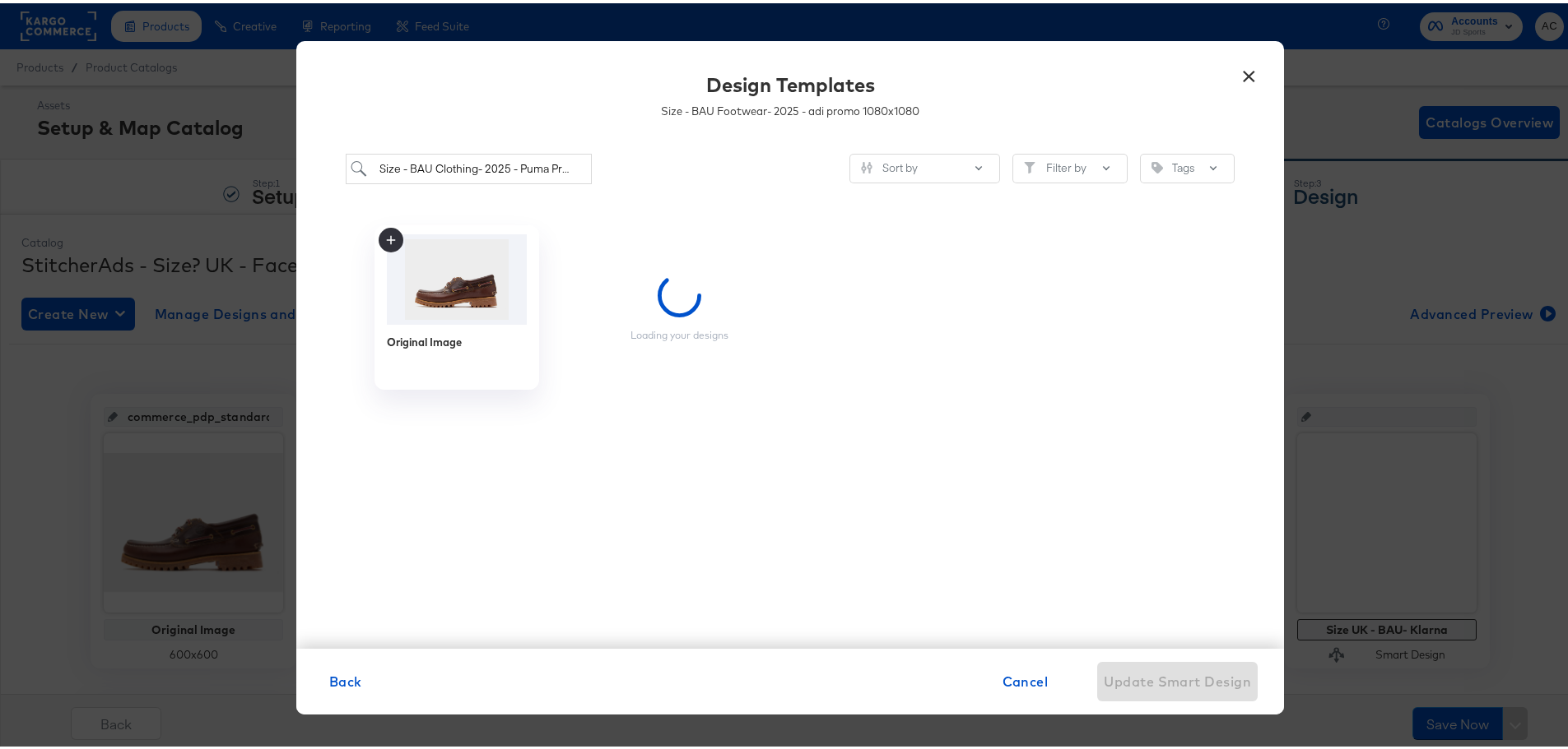
scroll to position [0, 0]
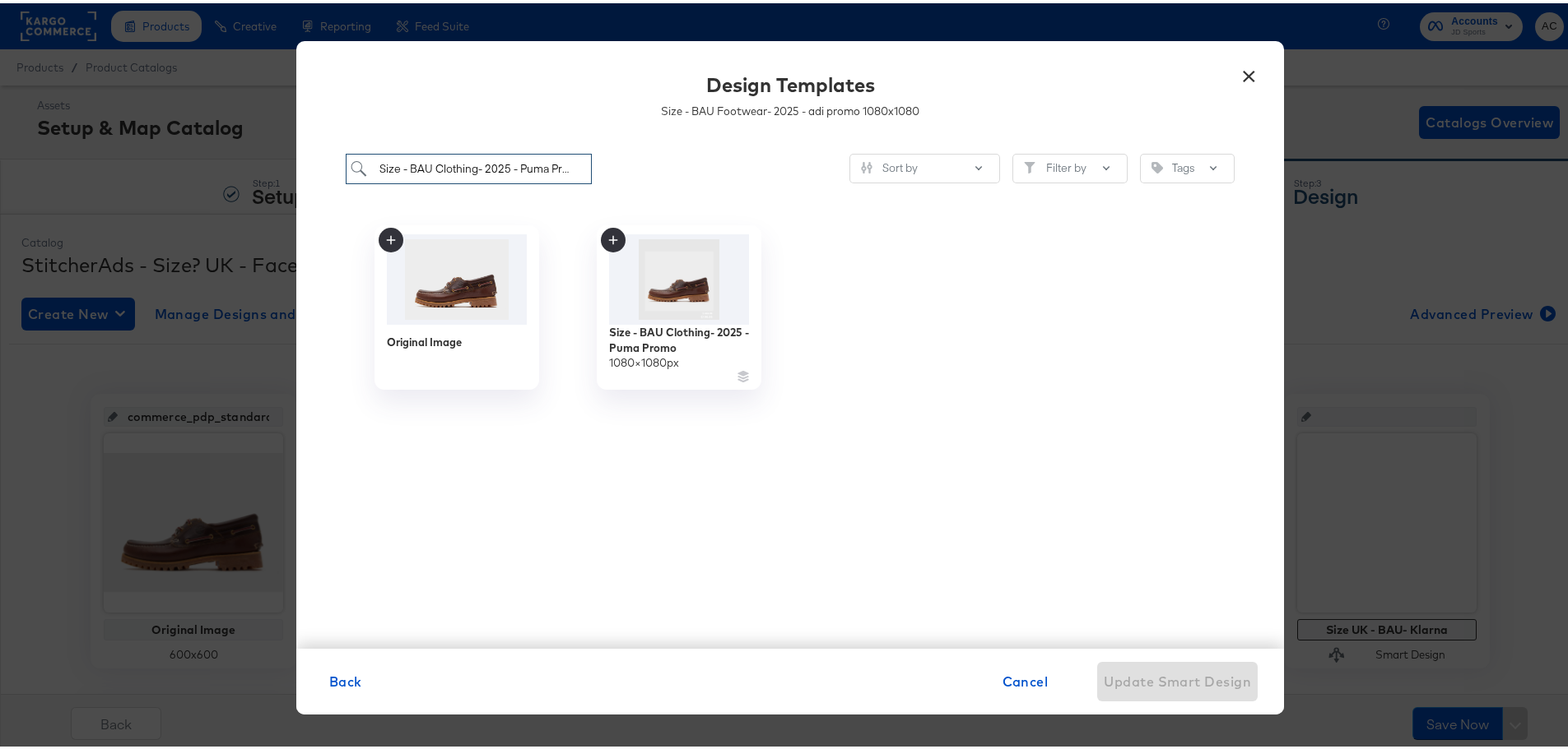
click at [506, 155] on input "Size - BAU Clothing- 2025 - Puma Promo" at bounding box center [468, 166] width 246 height 31
paste input "Size - BAU Footwear- 2025 - Puma promo"
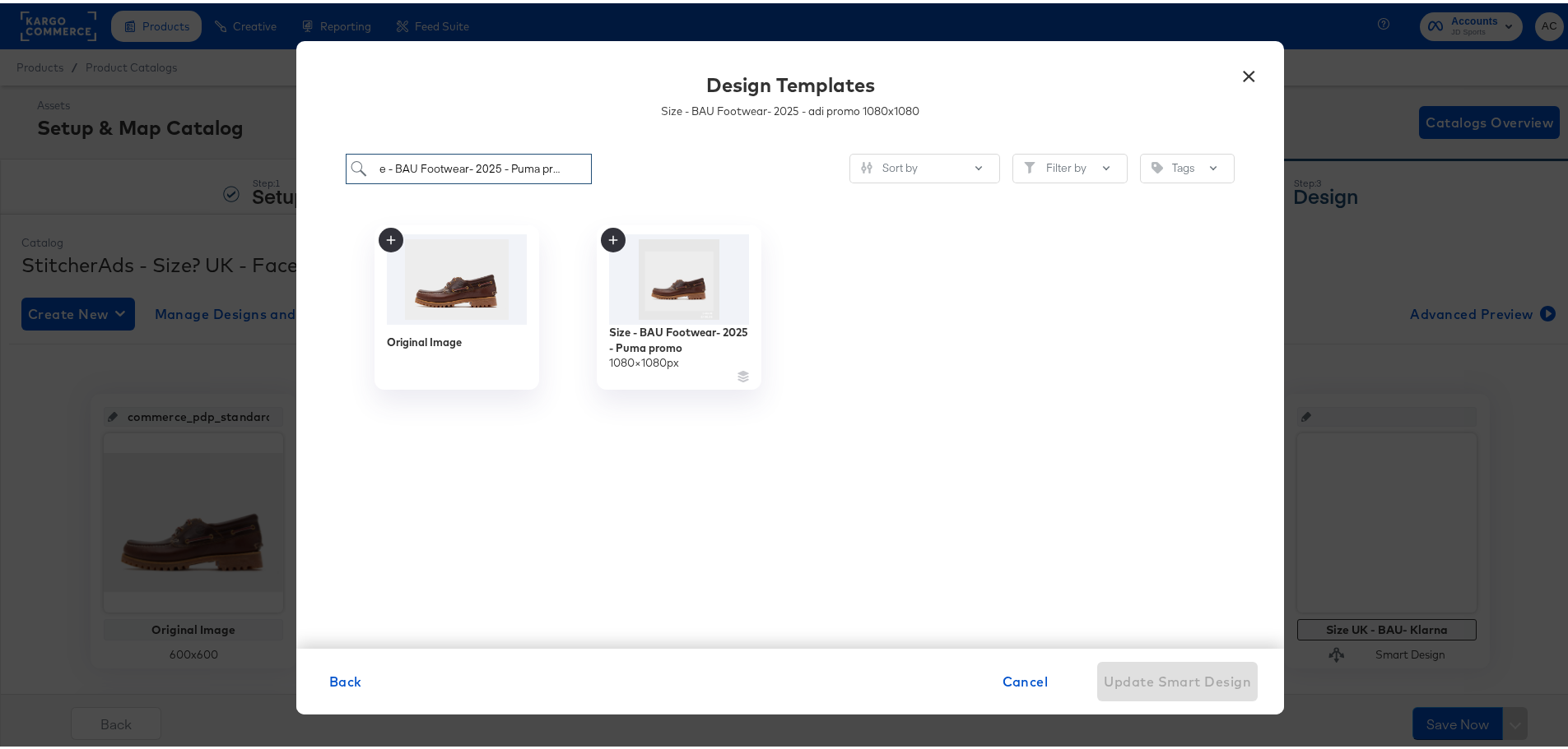
type input "Size - BAU Footwear- 2025 - Puma promo"
click at [790, 315] on div at bounding box center [901, 304] width 222 height 197
click at [728, 319] on img at bounding box center [679, 275] width 147 height 94
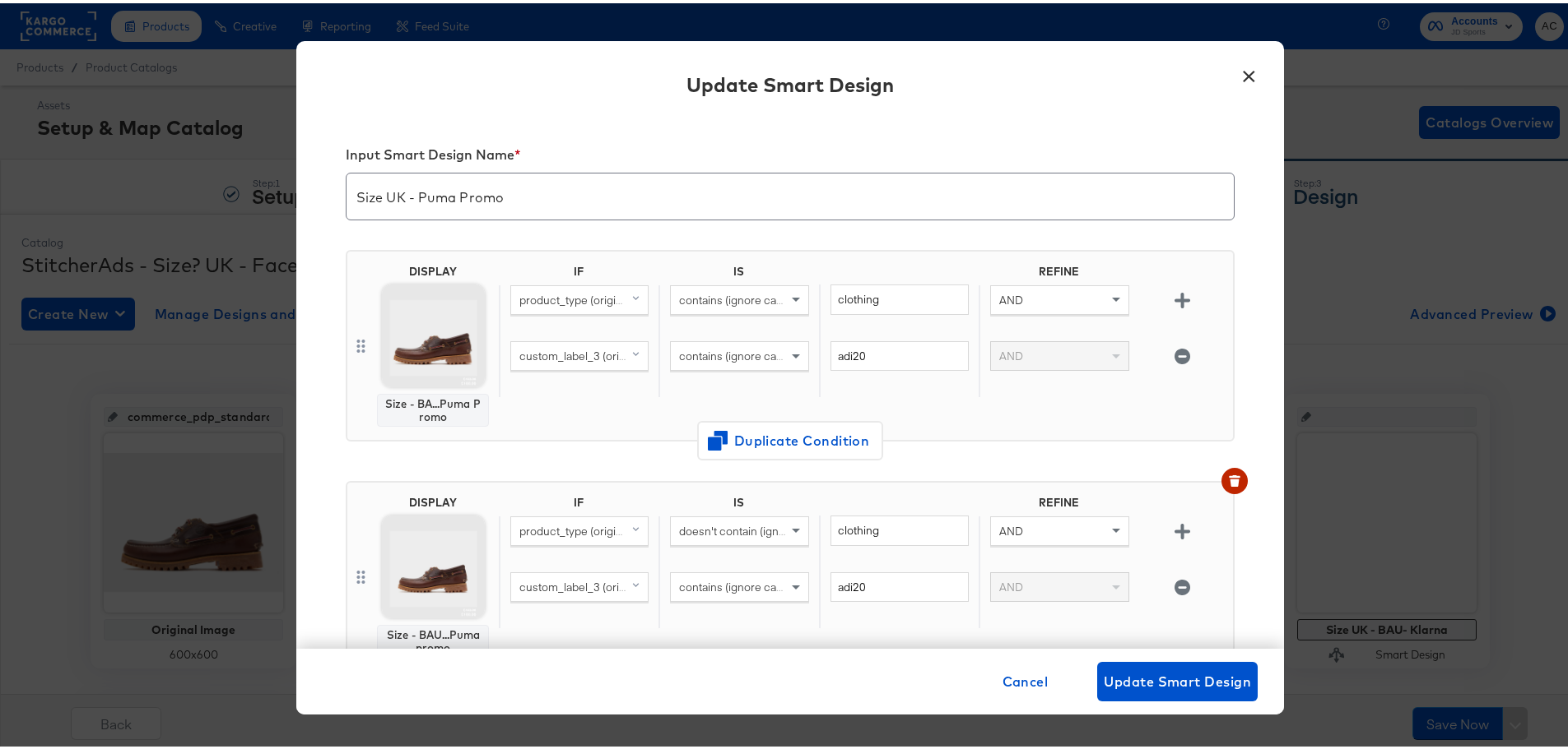
scroll to position [82, 0]
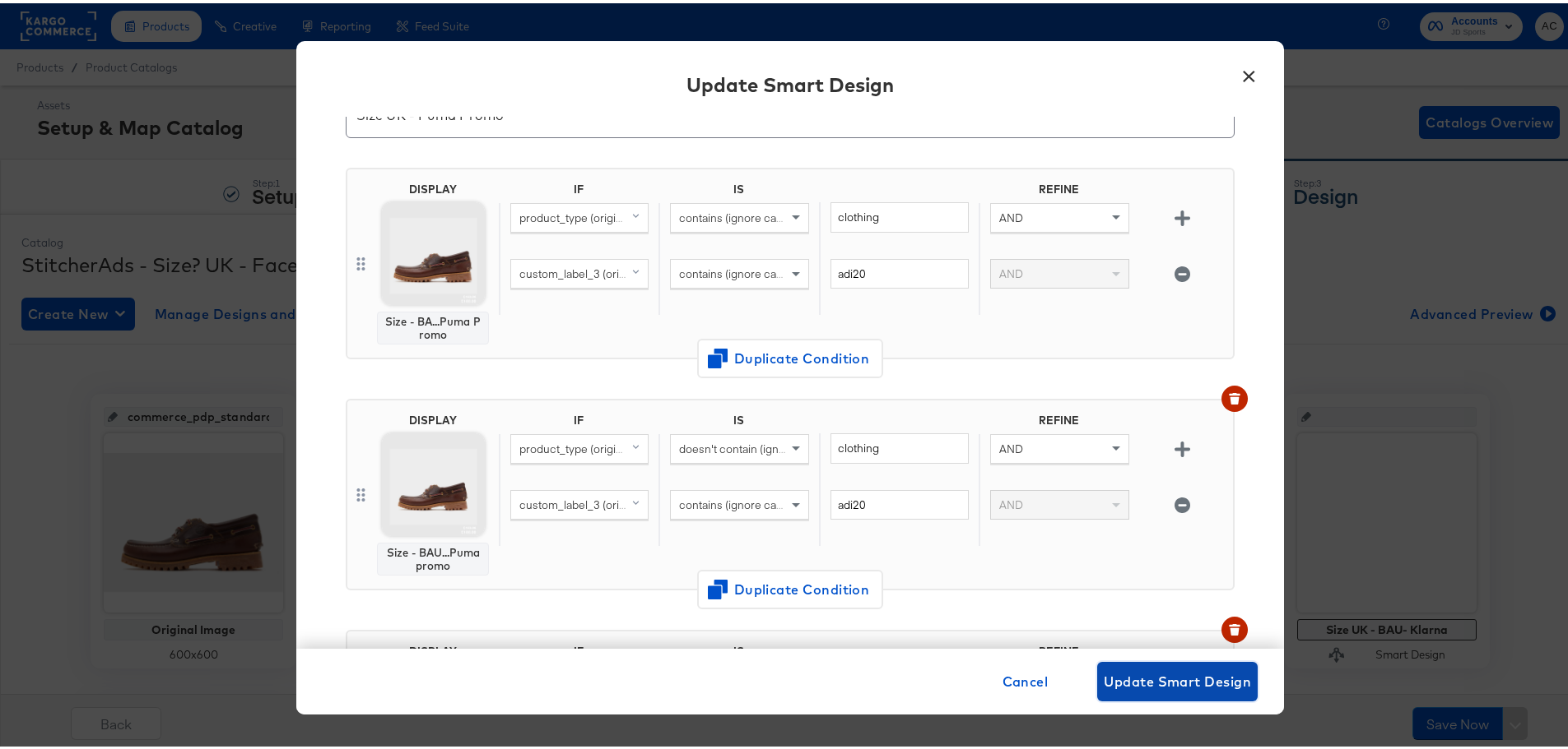
click at [1133, 680] on span "Update Smart Design" at bounding box center [1177, 679] width 147 height 23
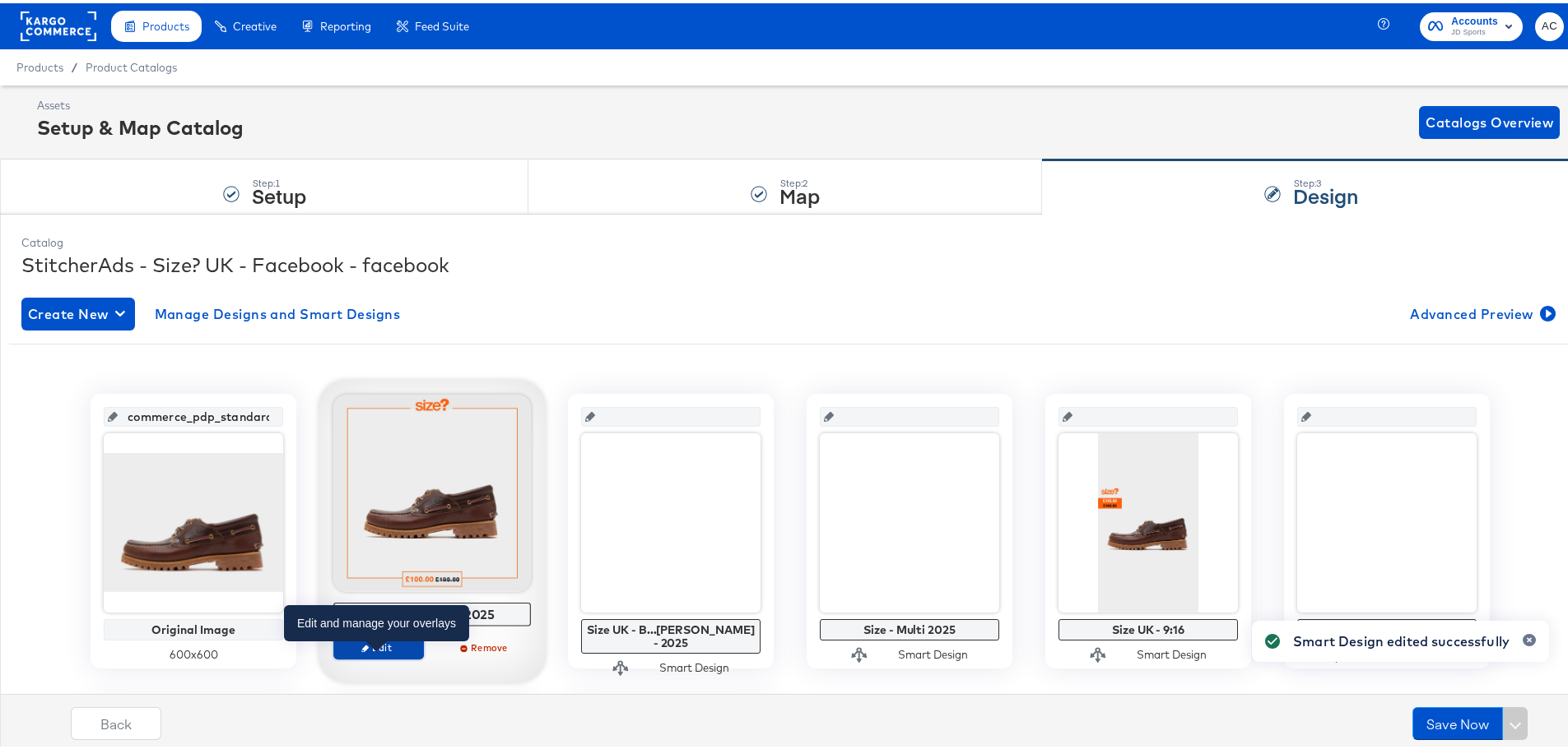
click at [372, 651] on span "Edit" at bounding box center [379, 644] width 76 height 13
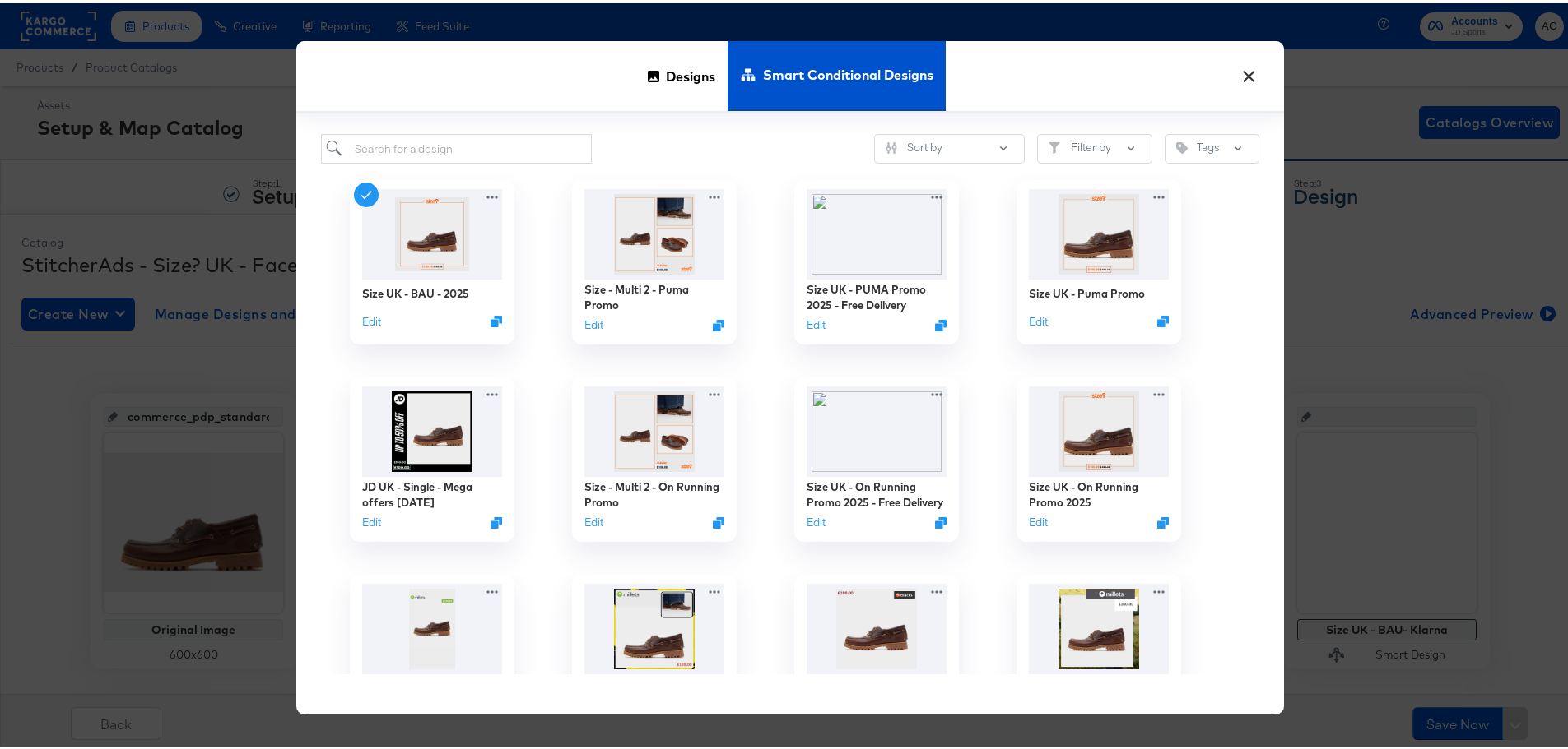
click at [440, 120] on div "Sort by Filter by Tags Size UK - BAU - 2025 Edit Size - Multi 2 - Puma Promo Ed…" at bounding box center [790, 410] width 987 height 602
click at [450, 150] on input "search" at bounding box center [456, 146] width 271 height 31
paste input "Size UK - PUMA Promo 2025 - Free Delivery"
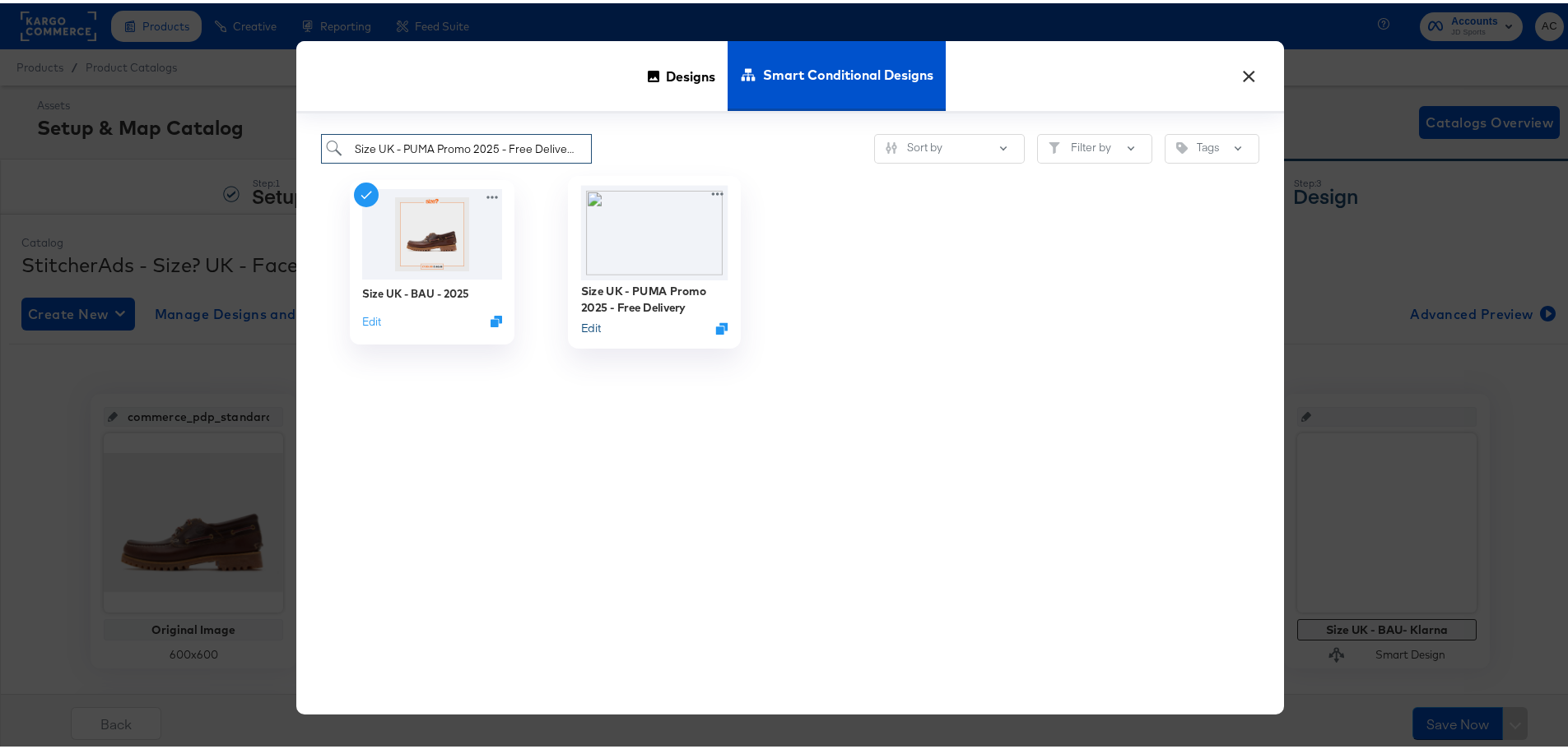
type input "Size UK - PUMA Promo 2025 - Free Delivery"
click at [582, 323] on button "Edit" at bounding box center [590, 325] width 20 height 15
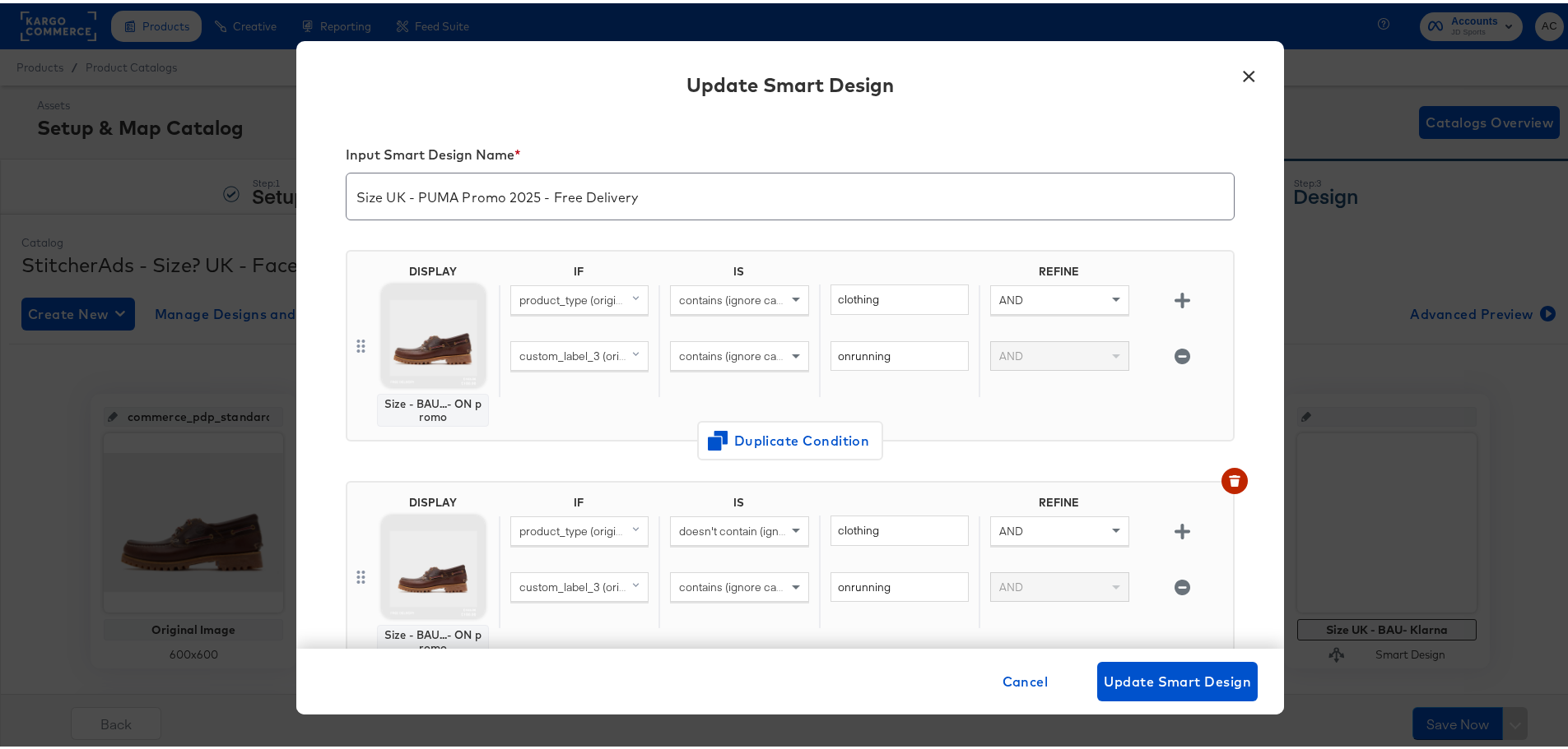
click at [432, 331] on img at bounding box center [432, 332] width 103 height 103
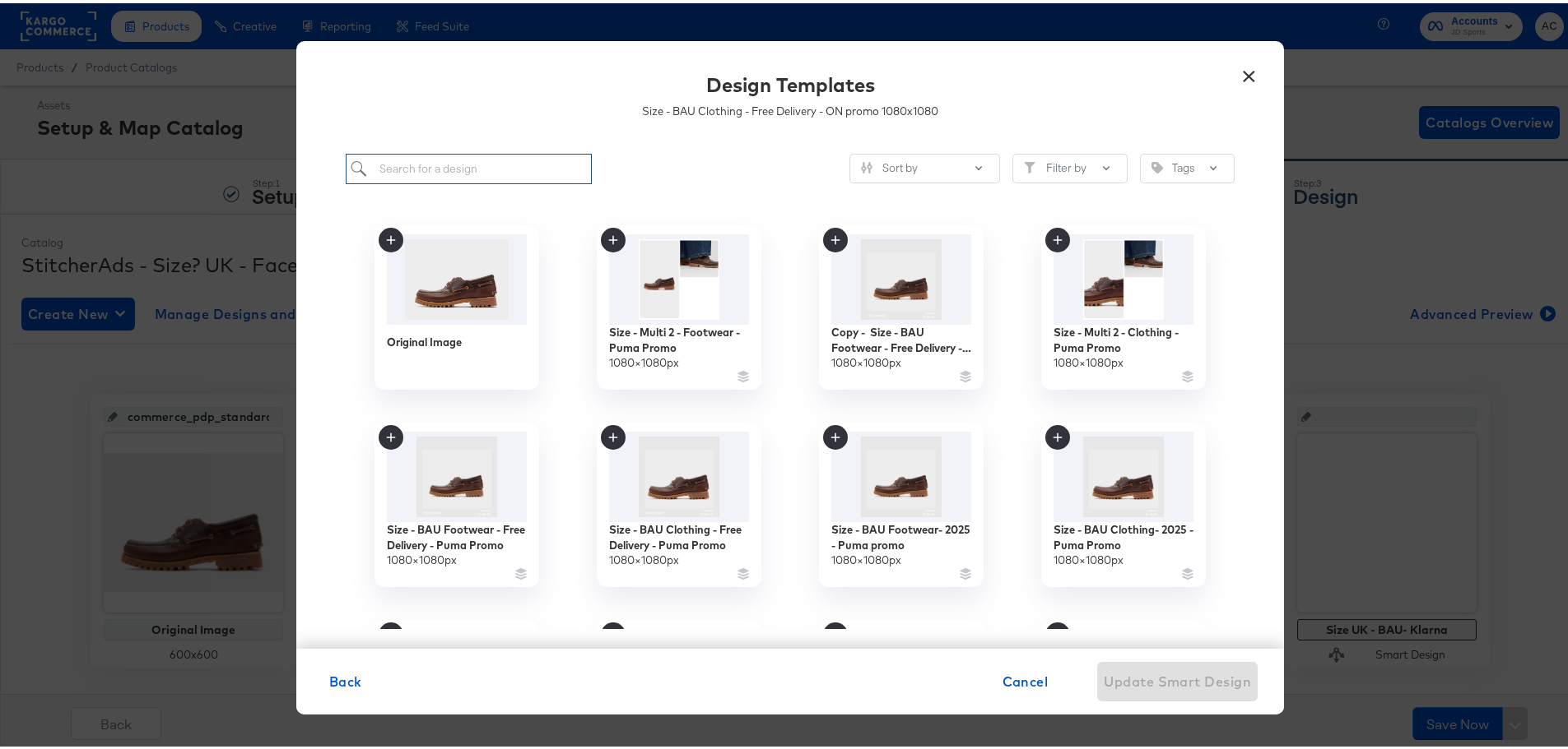
click at [454, 163] on input "search" at bounding box center [468, 166] width 246 height 31
paste input "Size - BAU Clothing - Free Delivery - Puma Promo"
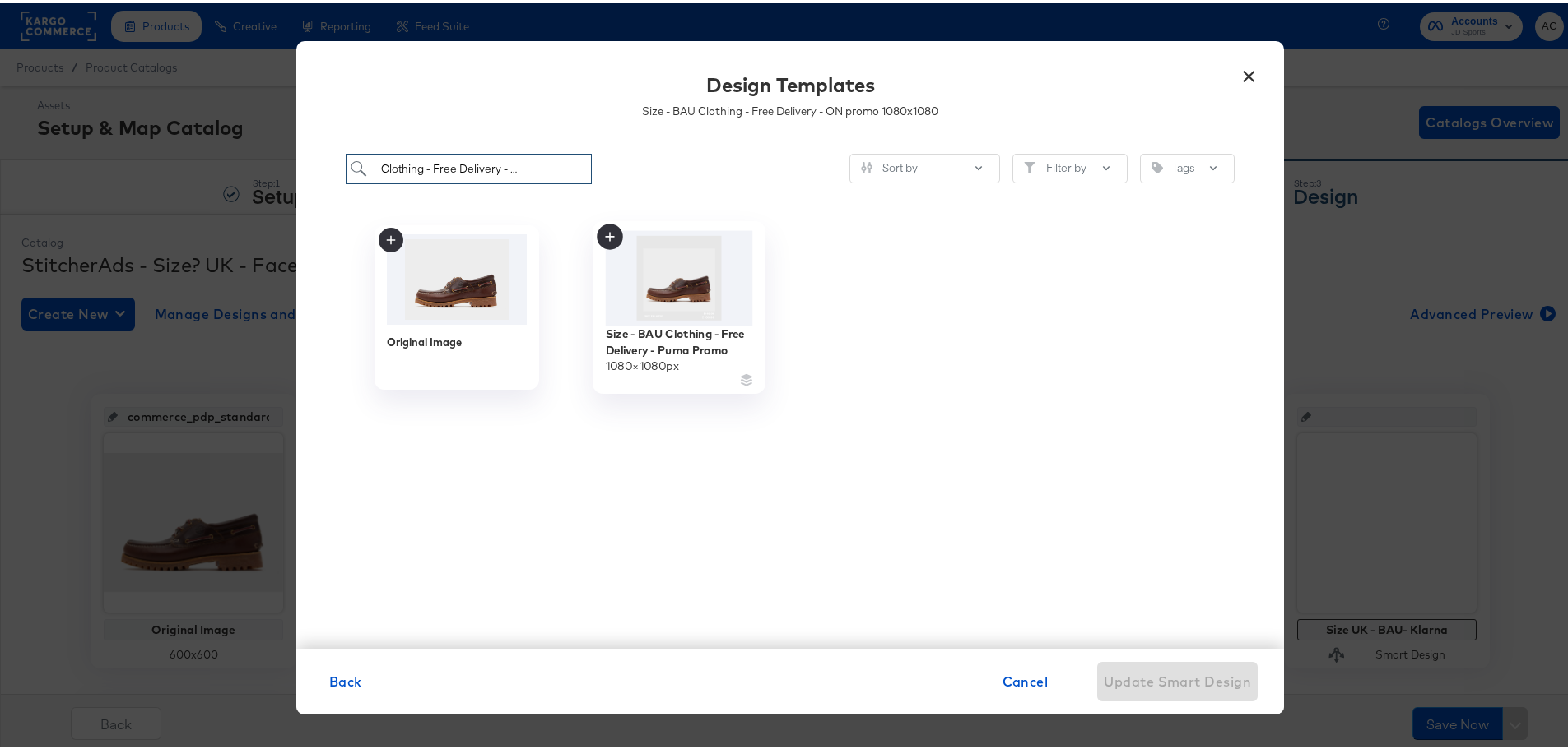
type input "Size - BAU Clothing - Free Delivery - Puma Promo"
click at [653, 270] on img at bounding box center [679, 275] width 147 height 94
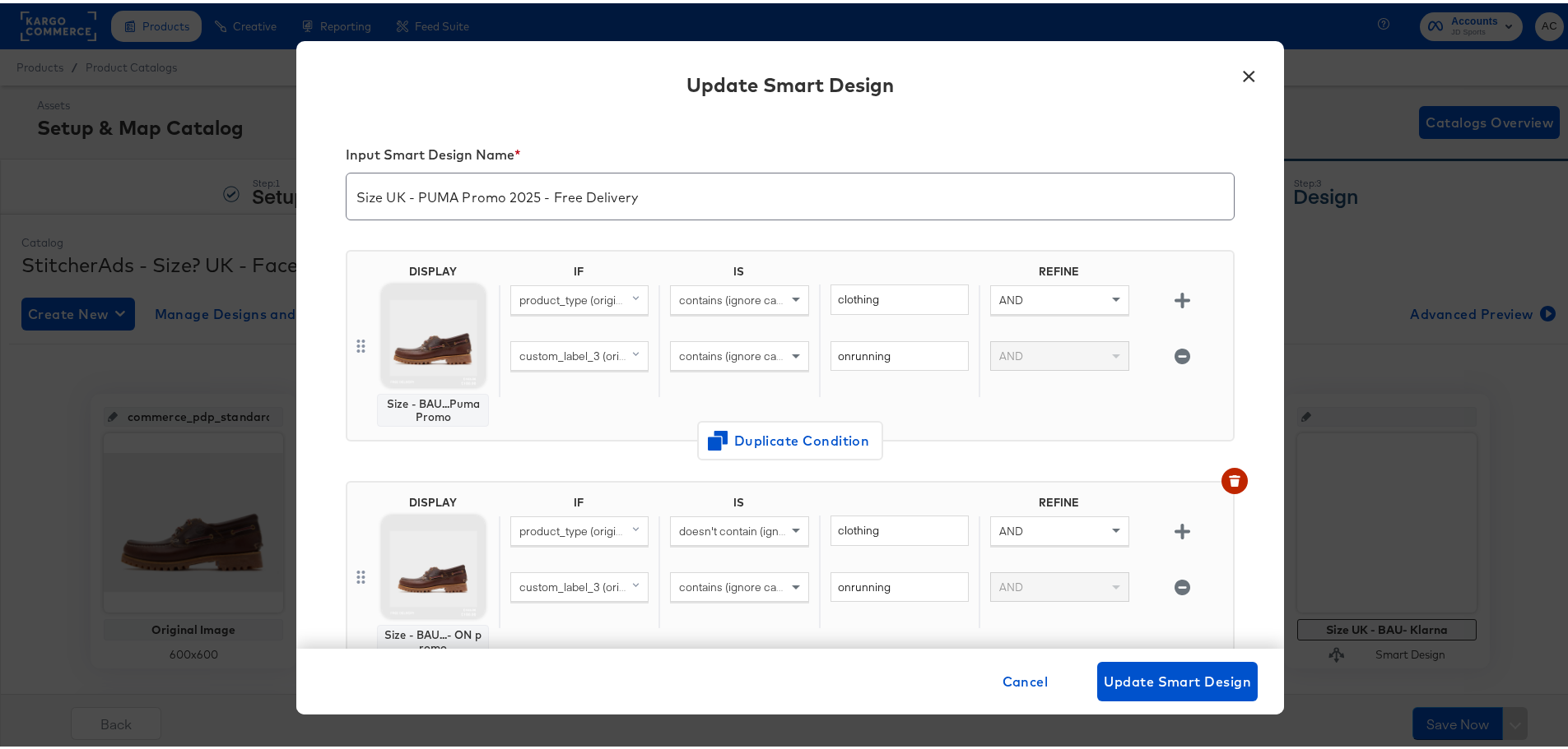
click at [422, 552] on img at bounding box center [432, 563] width 103 height 103
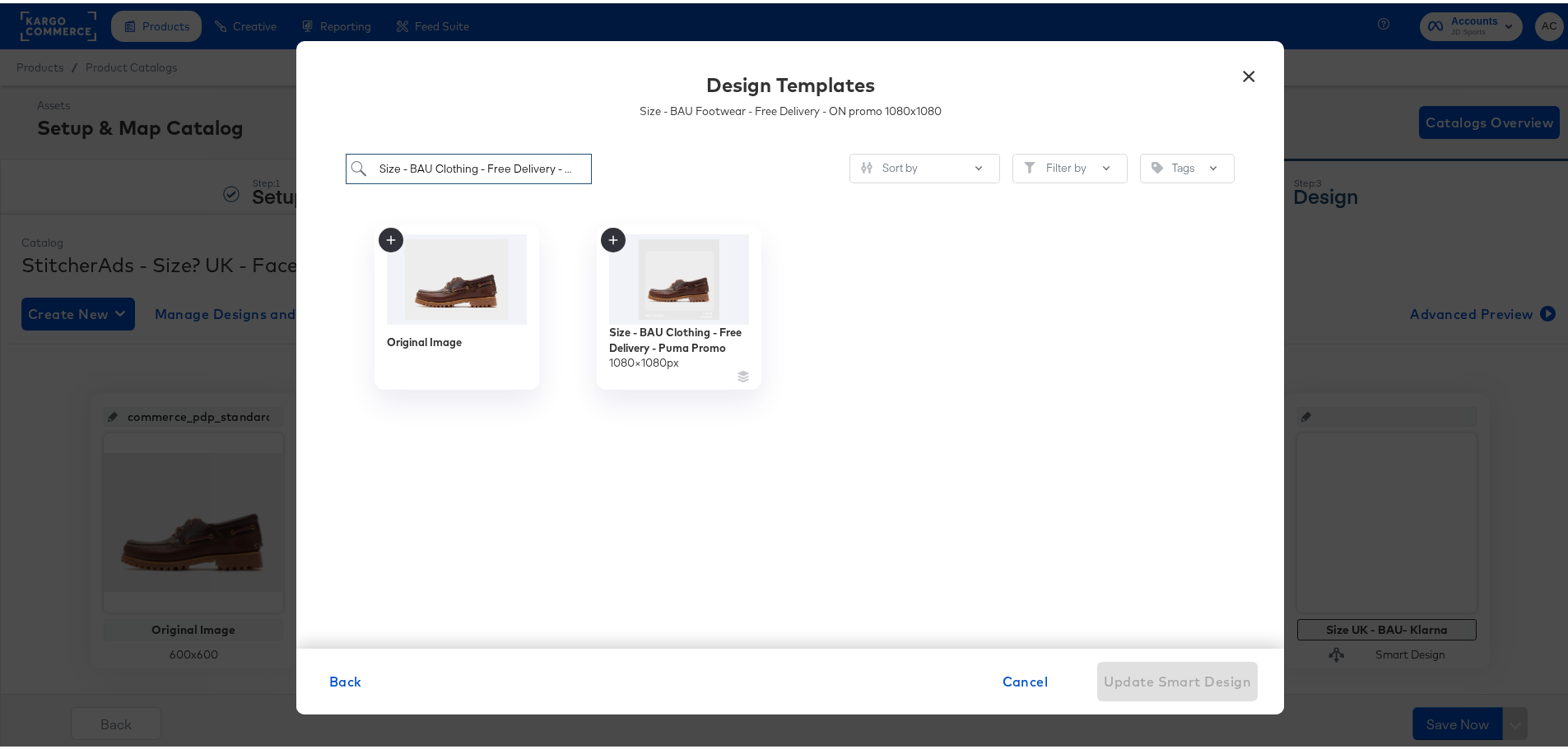
click at [487, 175] on input "Size - BAU Clothing - Free Delivery - Puma Promo" at bounding box center [468, 166] width 246 height 31
paste input "Size - BAU Footwear - Free Delivery - Puma Promo"
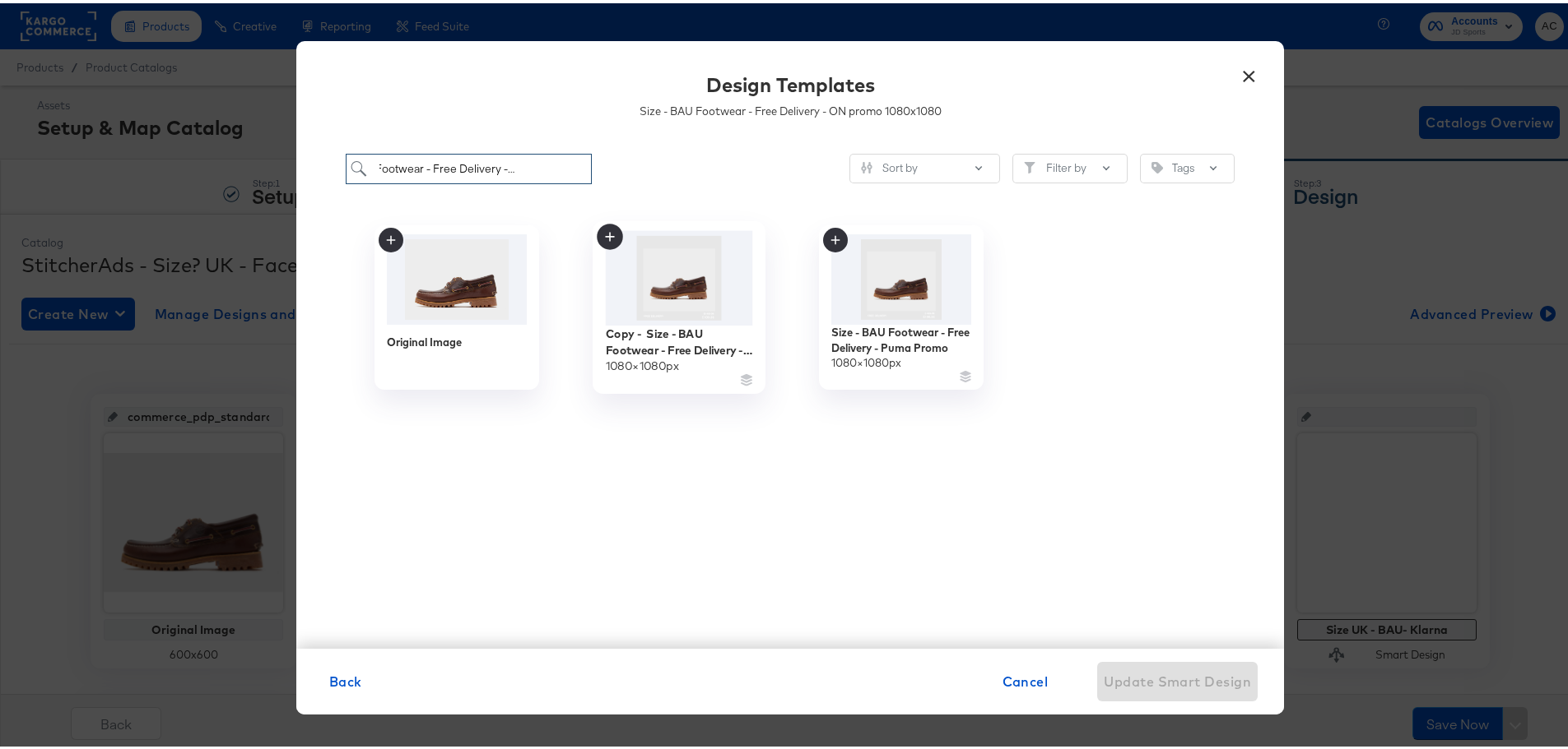
type input "Size - BAU Footwear - Free Delivery - Puma Promo"
click at [678, 299] on img at bounding box center [679, 275] width 147 height 94
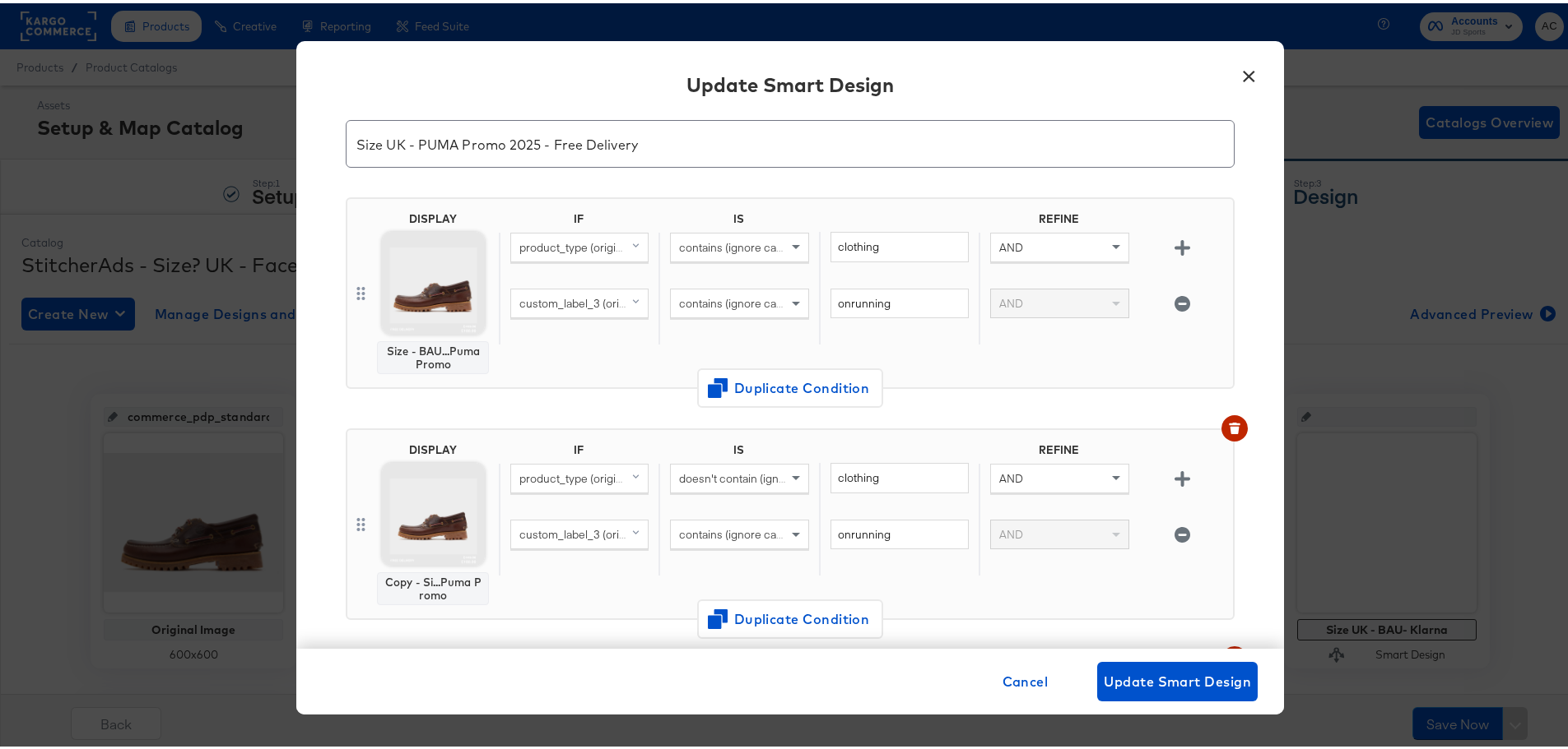
scroll to position [82, 0]
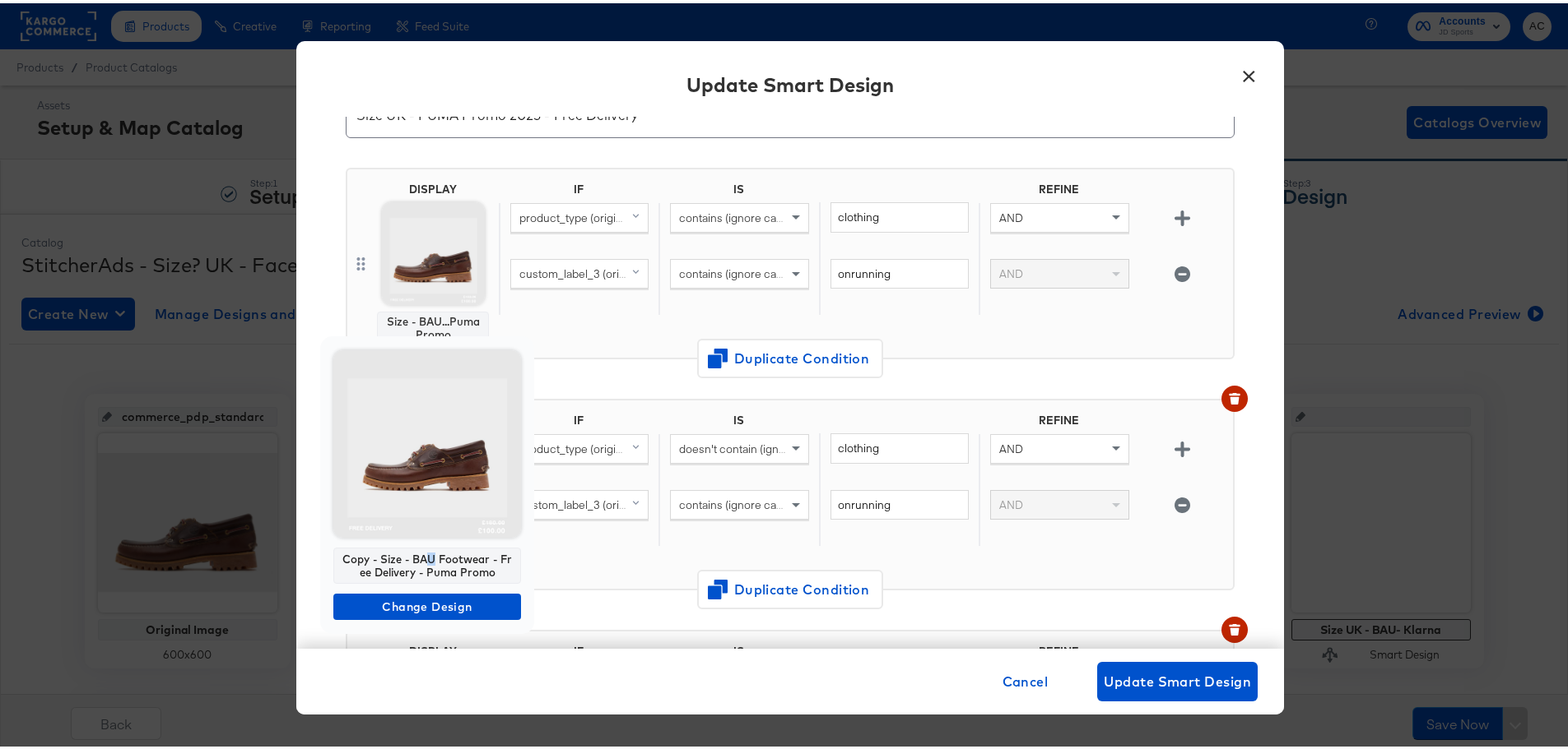
click at [432, 551] on div "Copy - Size - BAU Footwear - Free Delivery - Puma Promo" at bounding box center [427, 563] width 188 height 37
copy div "Copy - Size - BAU Footwear - Free Delivery - Puma Promo"
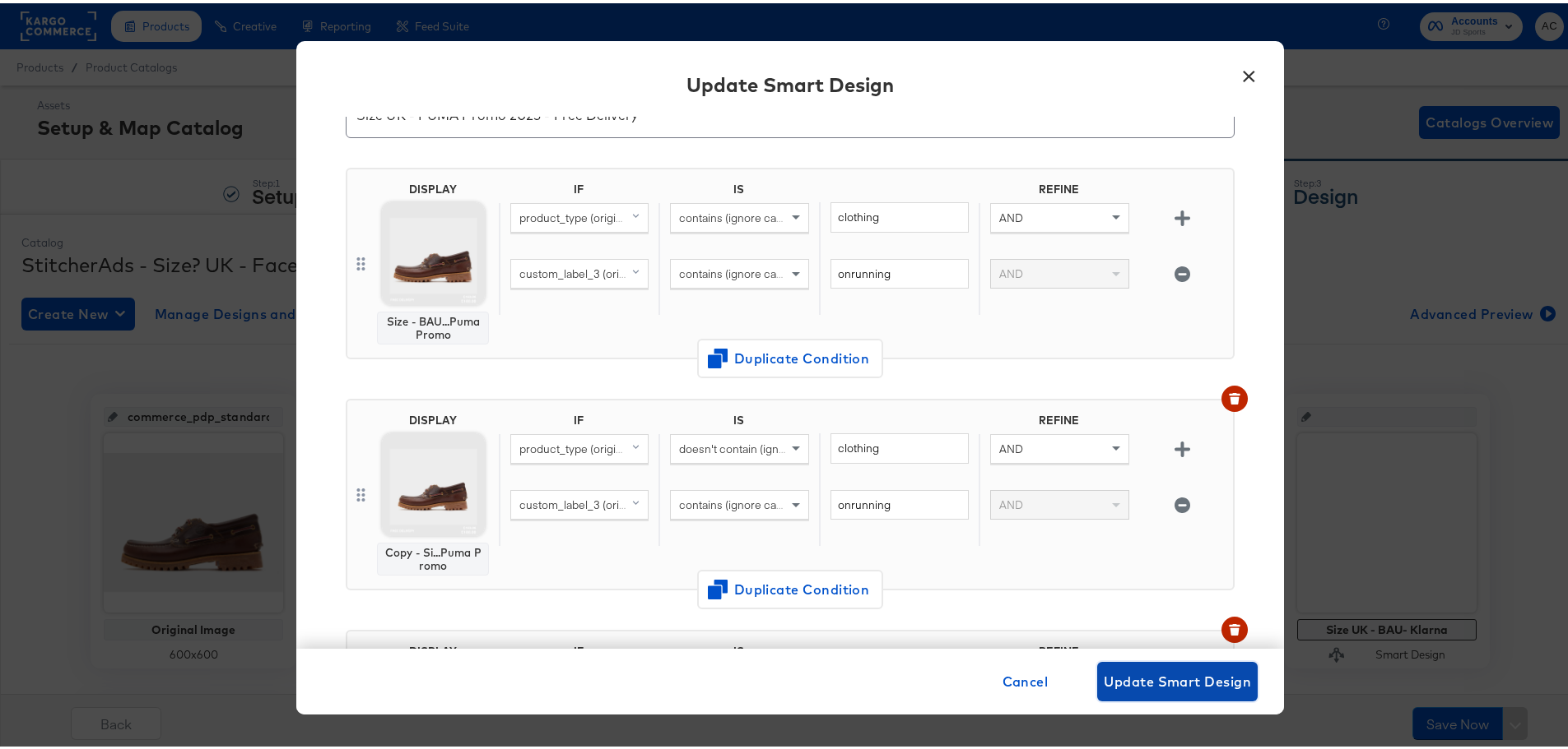
click at [1190, 676] on span "Update Smart Design" at bounding box center [1177, 679] width 147 height 23
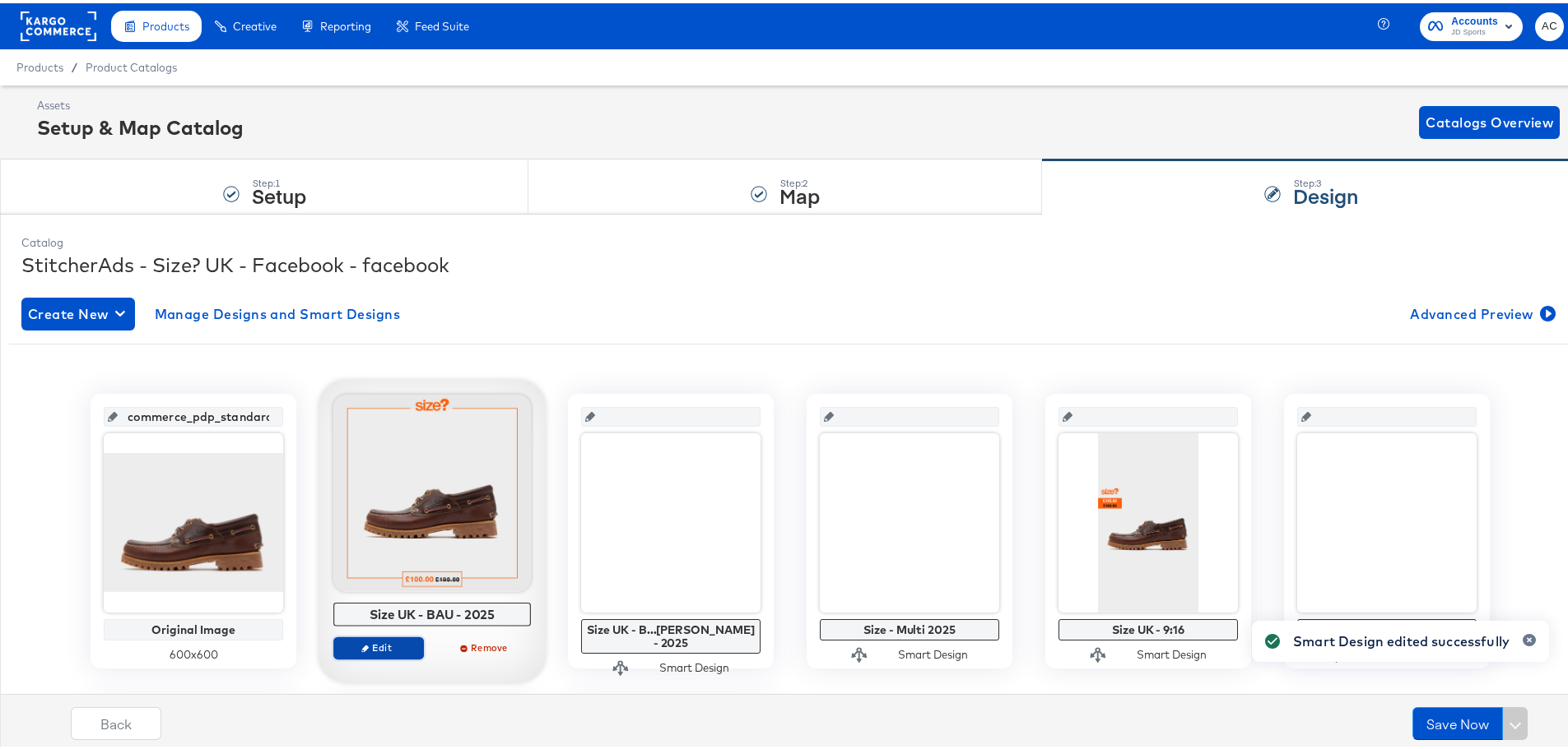
click at [390, 648] on span "Edit" at bounding box center [379, 644] width 76 height 13
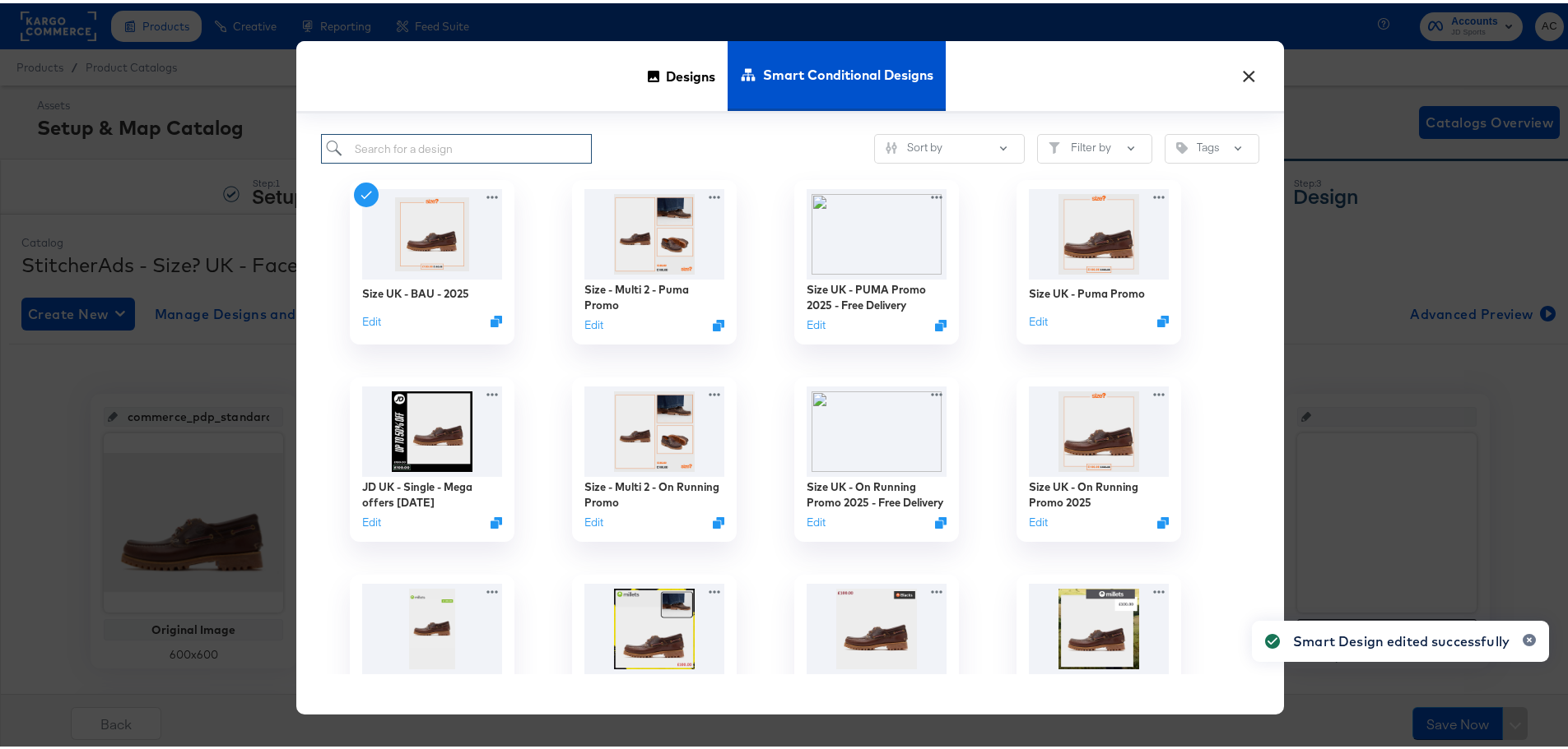
click at [471, 153] on input "search" at bounding box center [456, 146] width 271 height 31
paste input "Size - Multi 2 - Puma Promo"
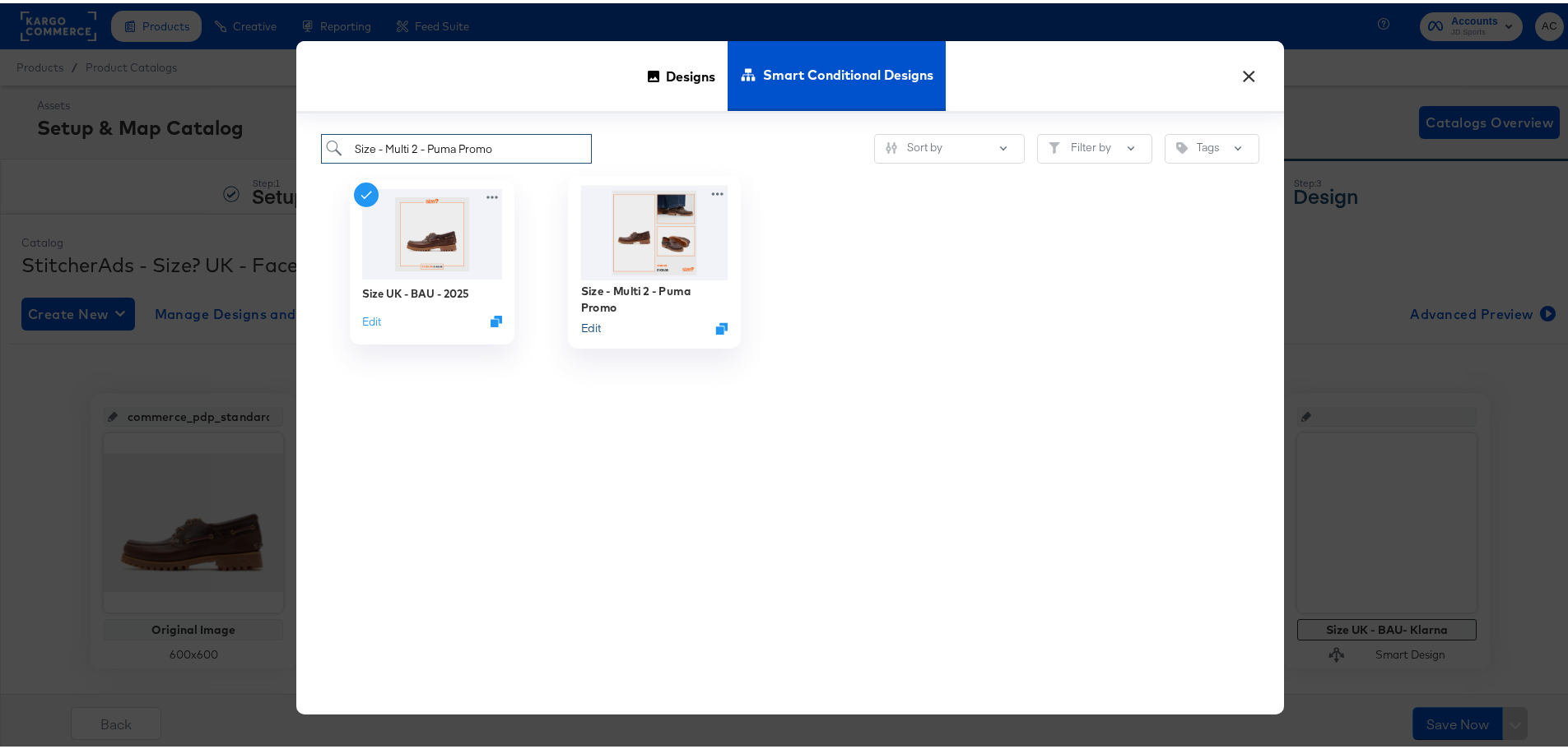
type input "Size - Multi 2 - Puma Promo"
click at [585, 325] on button "Edit" at bounding box center [590, 325] width 20 height 15
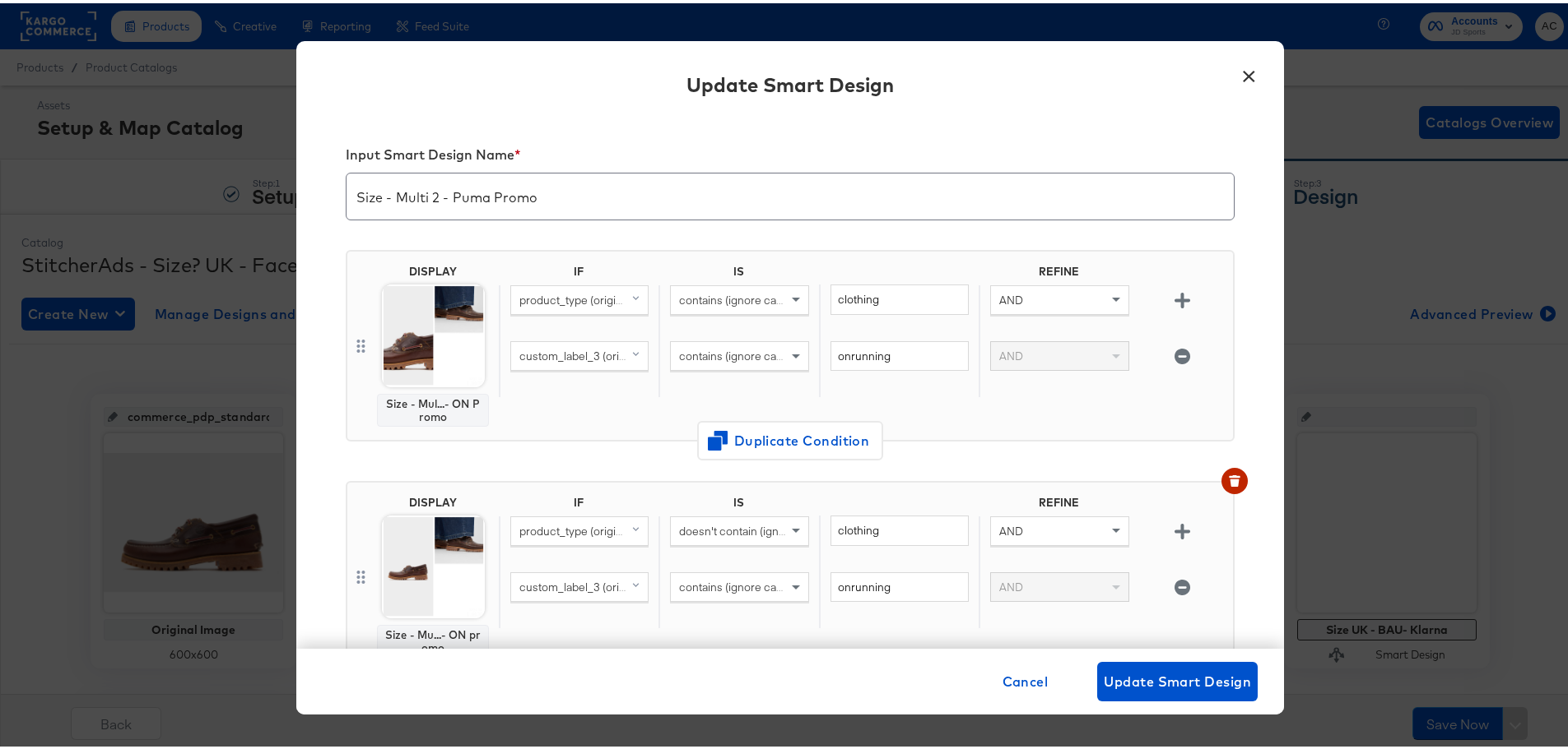
click at [387, 305] on img at bounding box center [432, 332] width 103 height 103
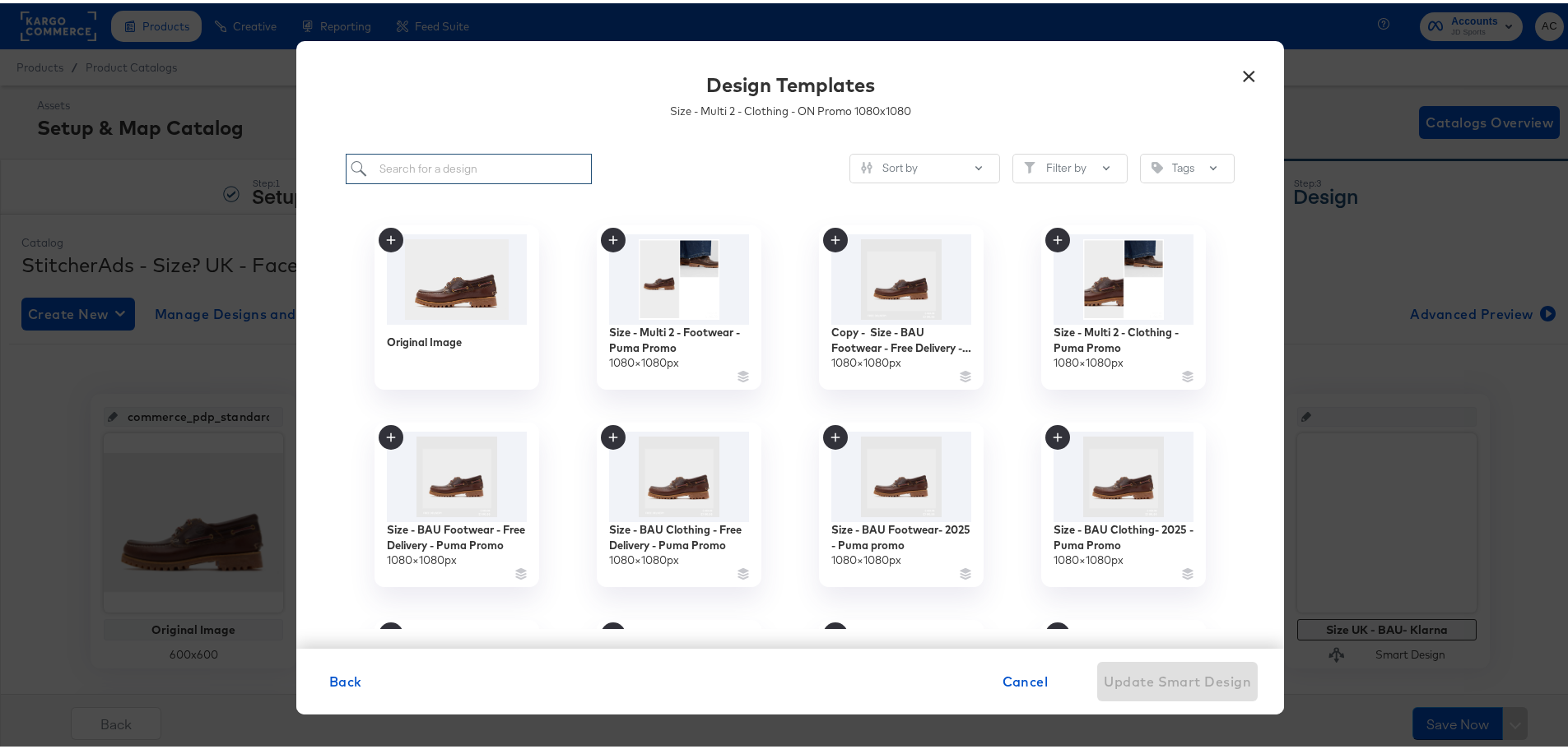
click at [450, 158] on input "search" at bounding box center [468, 166] width 246 height 31
paste input "Size - Multi 2 - Clothing - Puma Promo"
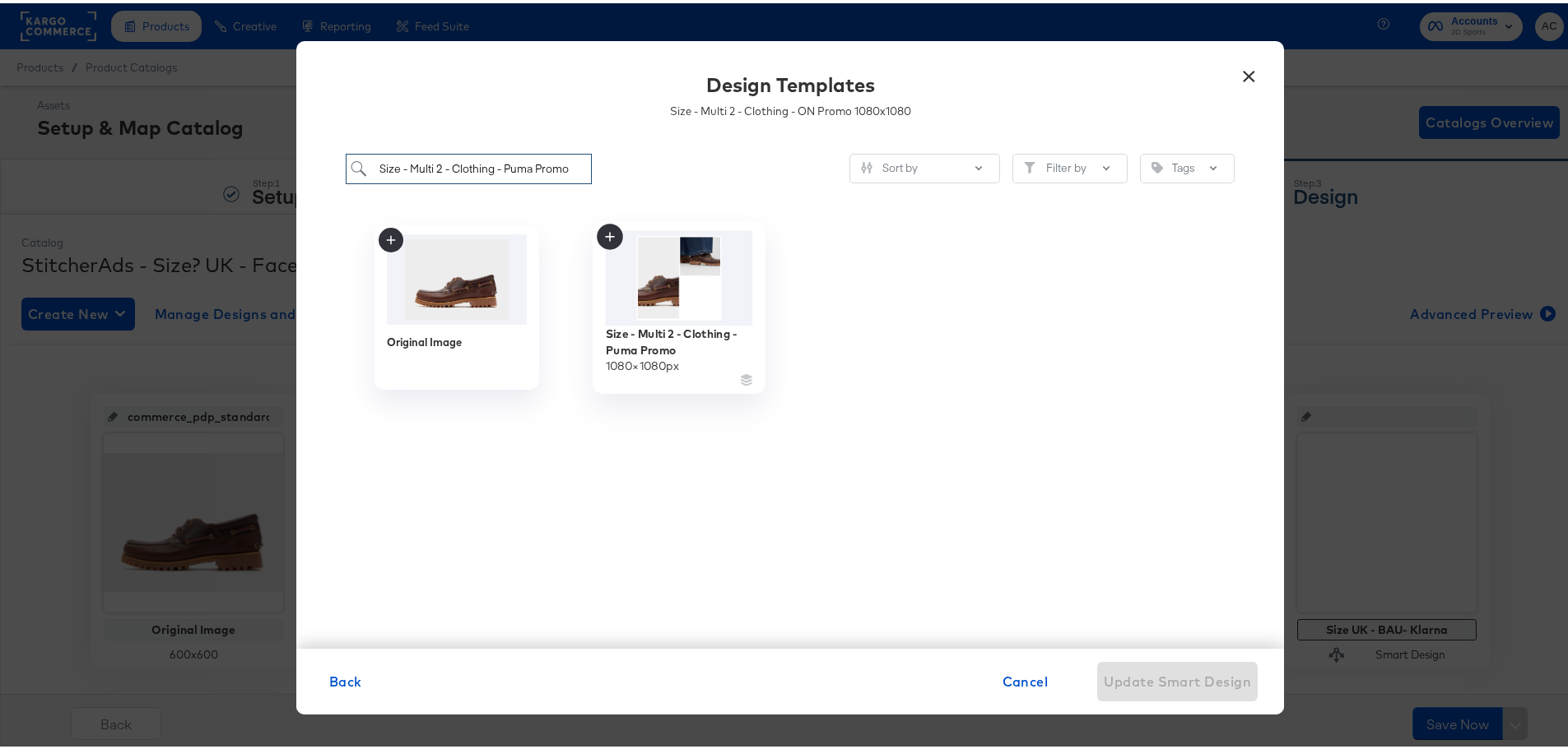
type input "Size - Multi 2 - Clothing - Puma Promo"
click at [655, 303] on img at bounding box center [679, 275] width 147 height 94
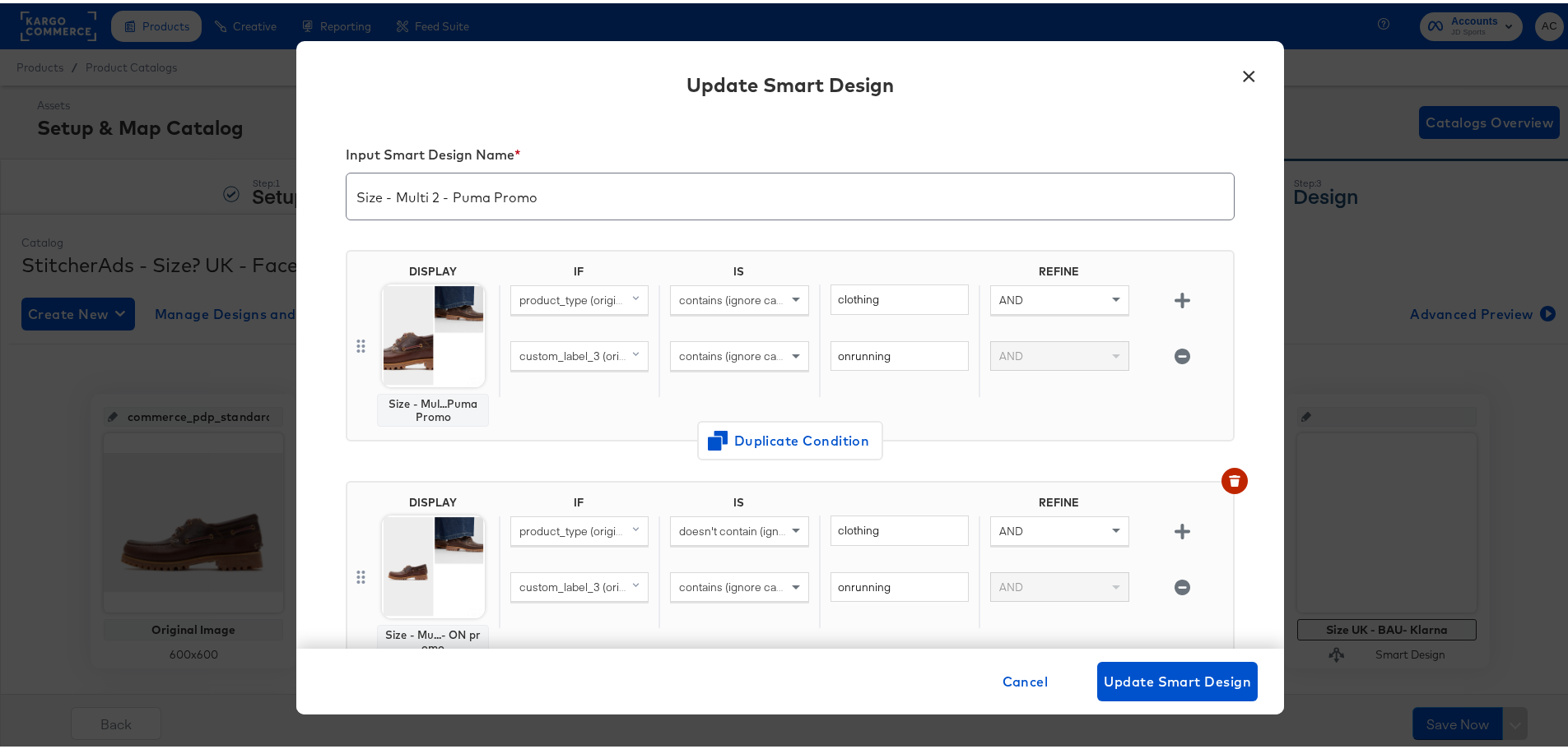
click at [406, 596] on img at bounding box center [432, 563] width 103 height 103
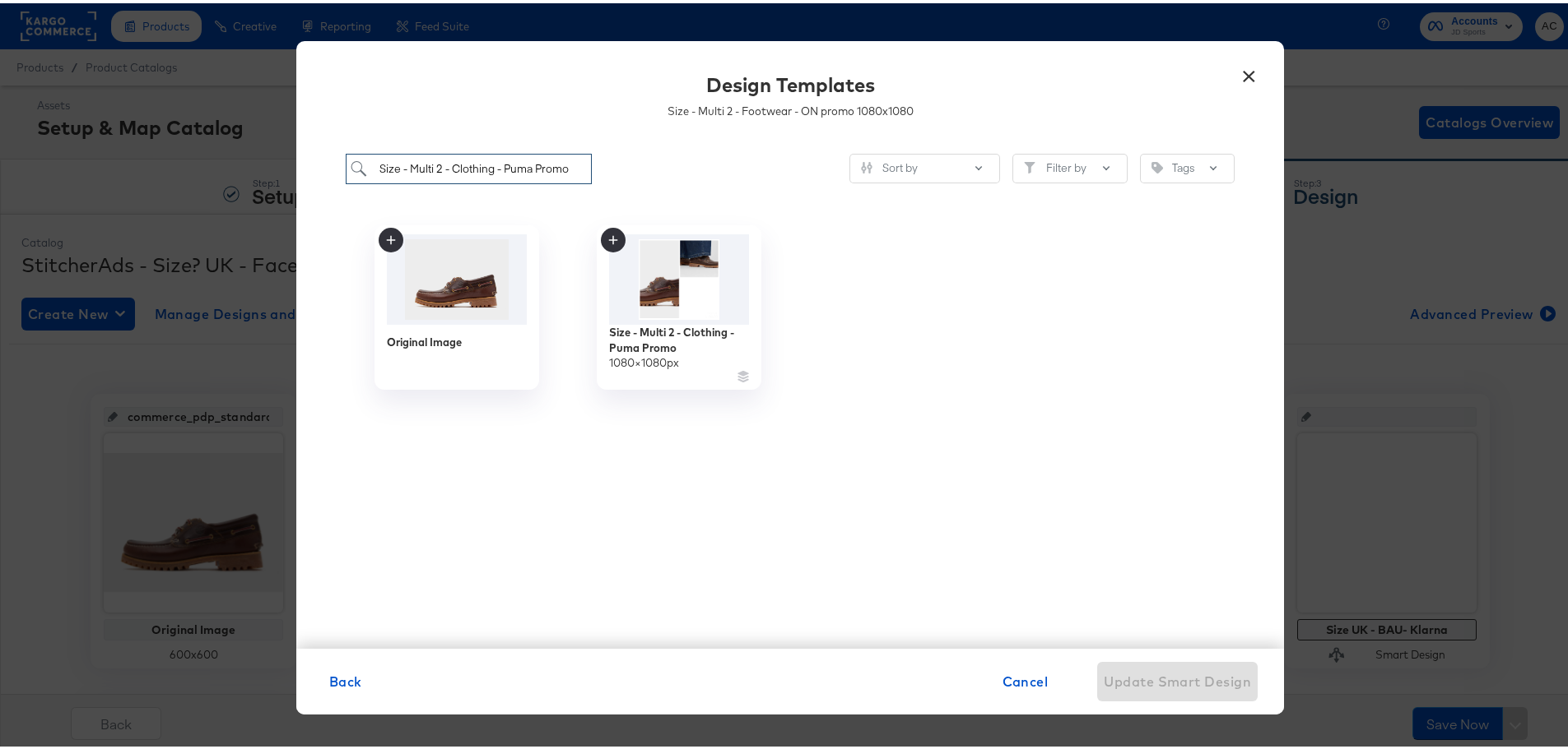
click at [510, 168] on input "Size - Multi 2 - Clothing - Puma Promo" at bounding box center [468, 166] width 246 height 31
paste input "Size - Multi 2 - Footwear - Puma Promo"
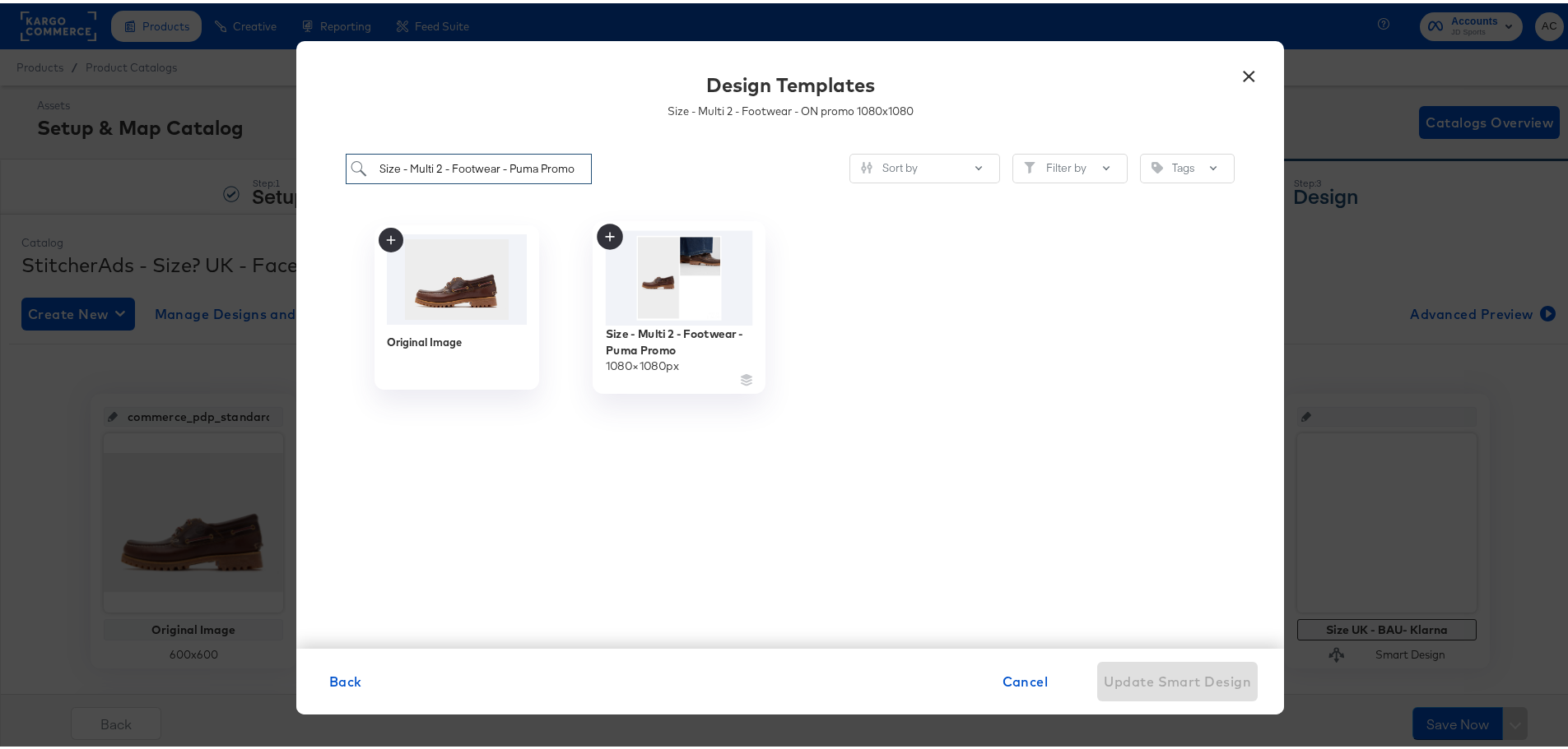
type input "Size - Multi 2 - Footwear - Puma Promo"
click at [726, 302] on img at bounding box center [679, 275] width 147 height 94
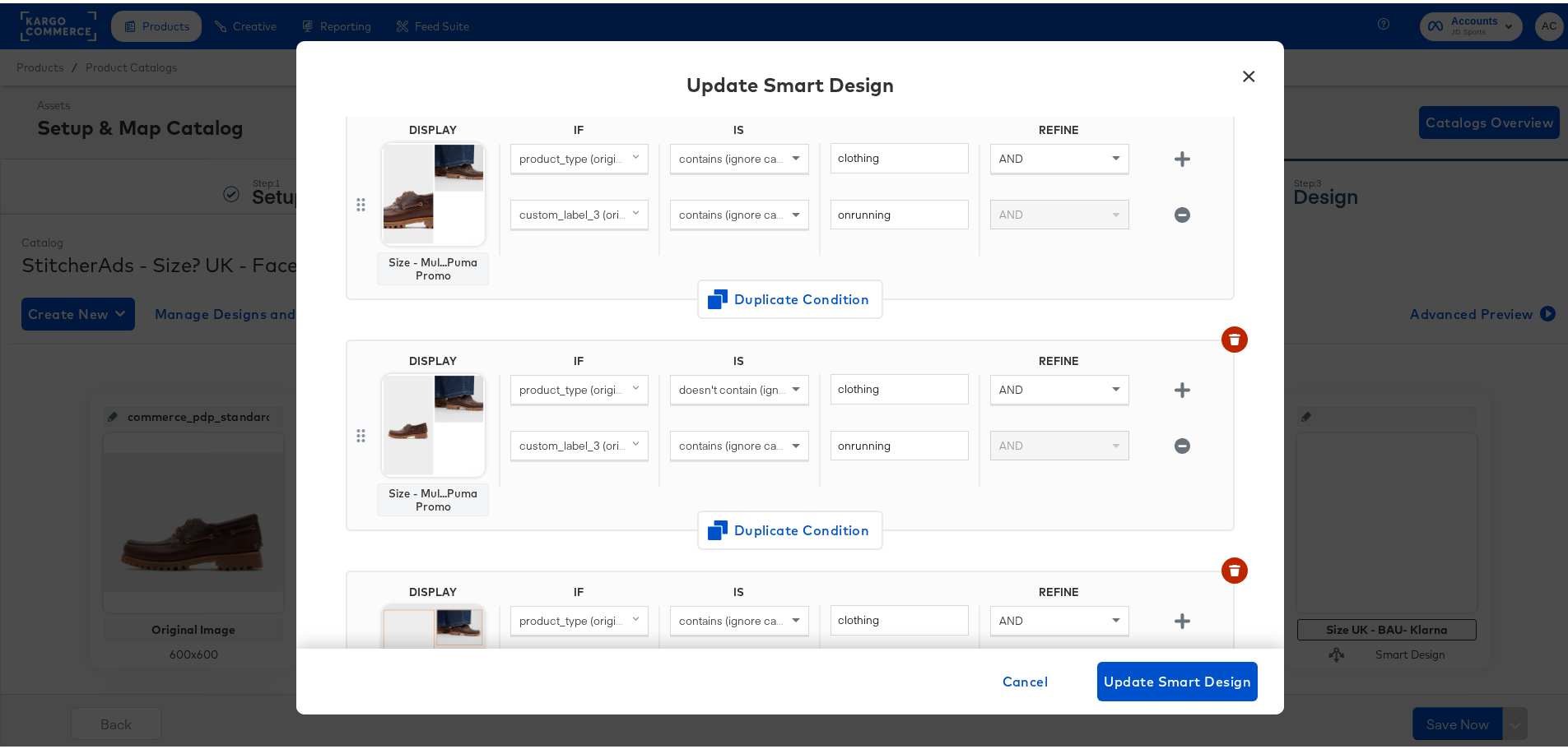
scroll to position [0, 0]
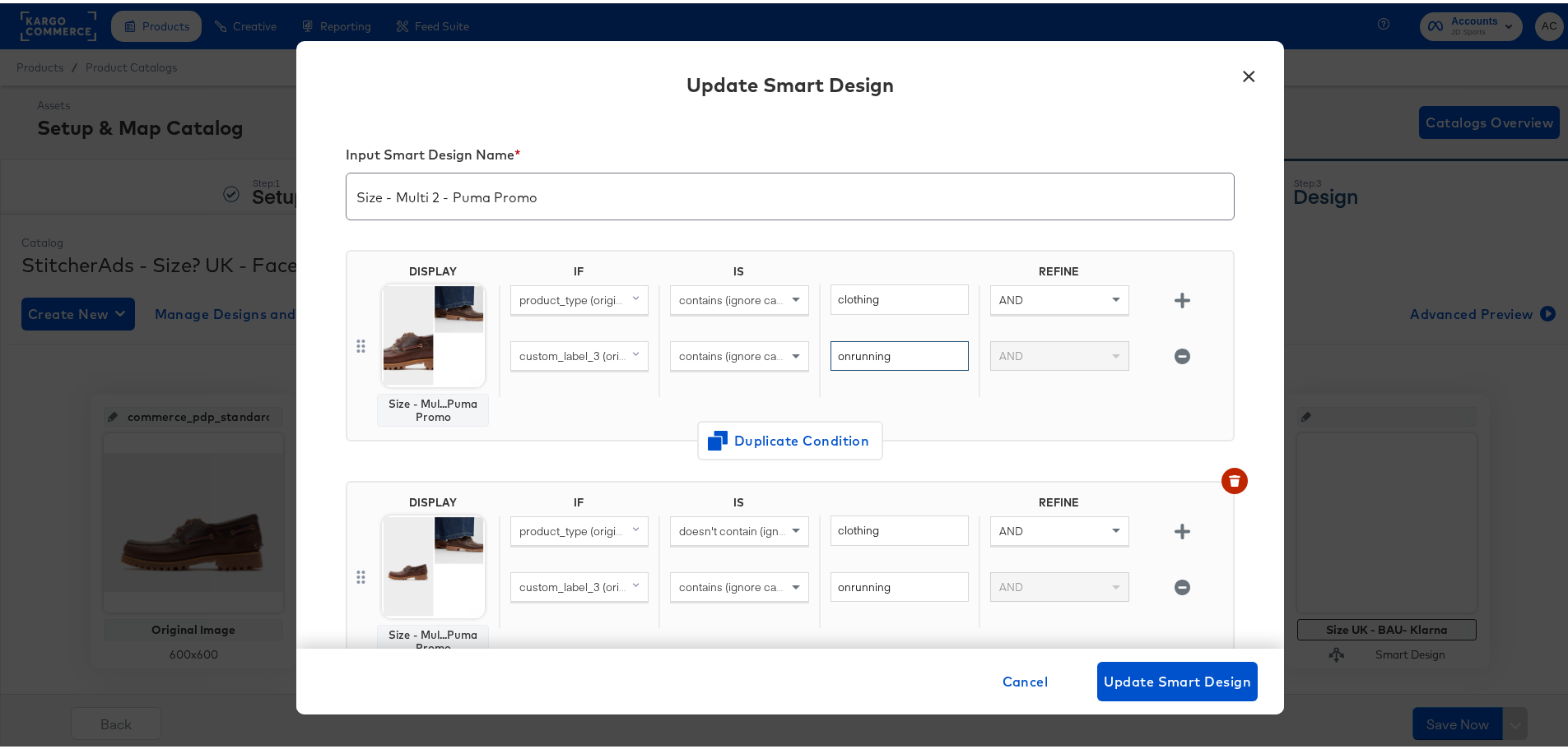
drag, startPoint x: 847, startPoint y: 351, endPoint x: 622, endPoint y: 342, distance: 225.2
click at [622, 342] on div "custom_label_3 (original) contains (ignore case) onrunning AND" at bounding box center [862, 366] width 727 height 57
type input "puma"
click at [853, 598] on input "onrunning" at bounding box center [900, 584] width 139 height 31
click at [859, 589] on input "onrunning" at bounding box center [900, 584] width 139 height 31
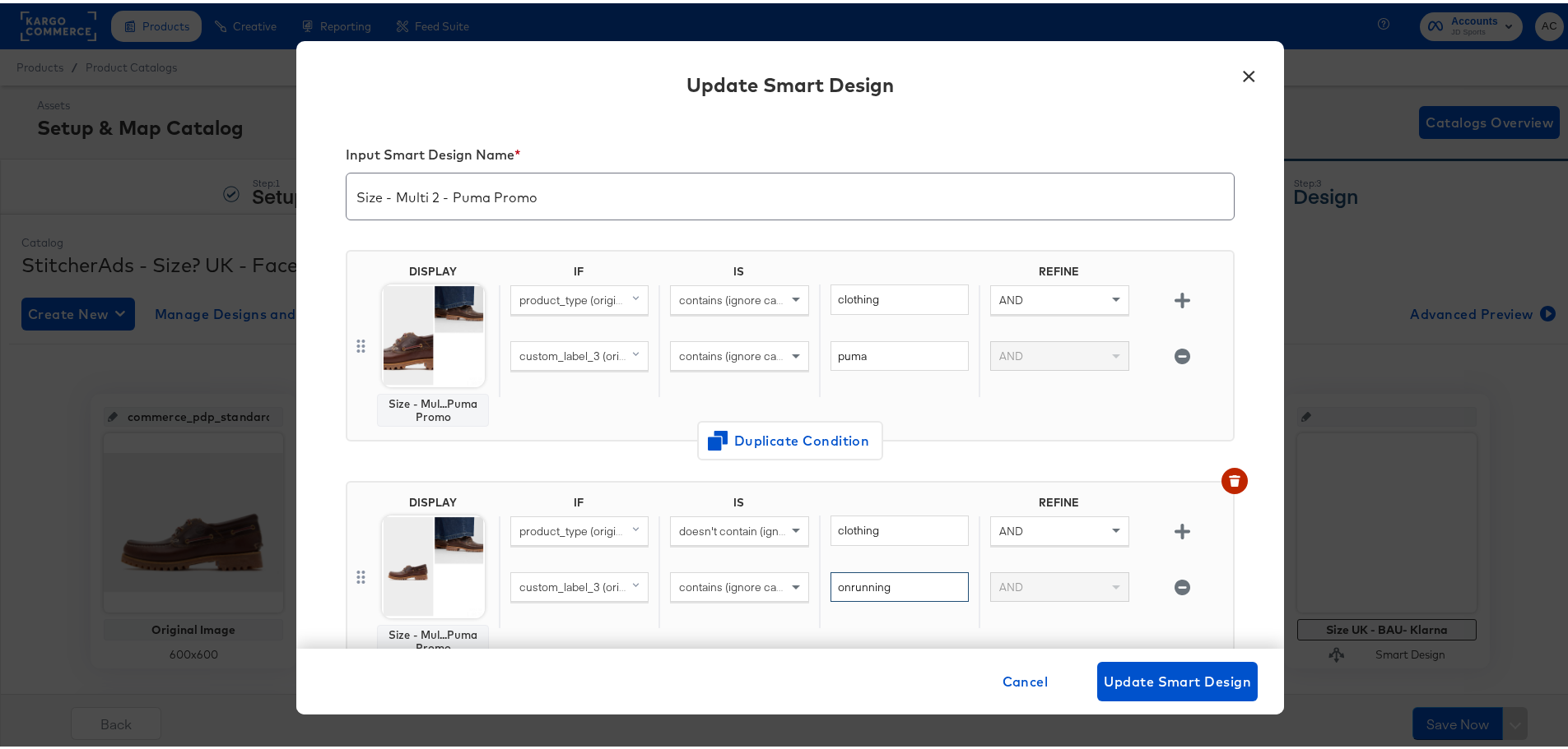
click at [859, 589] on input "onrunning" at bounding box center [900, 584] width 139 height 31
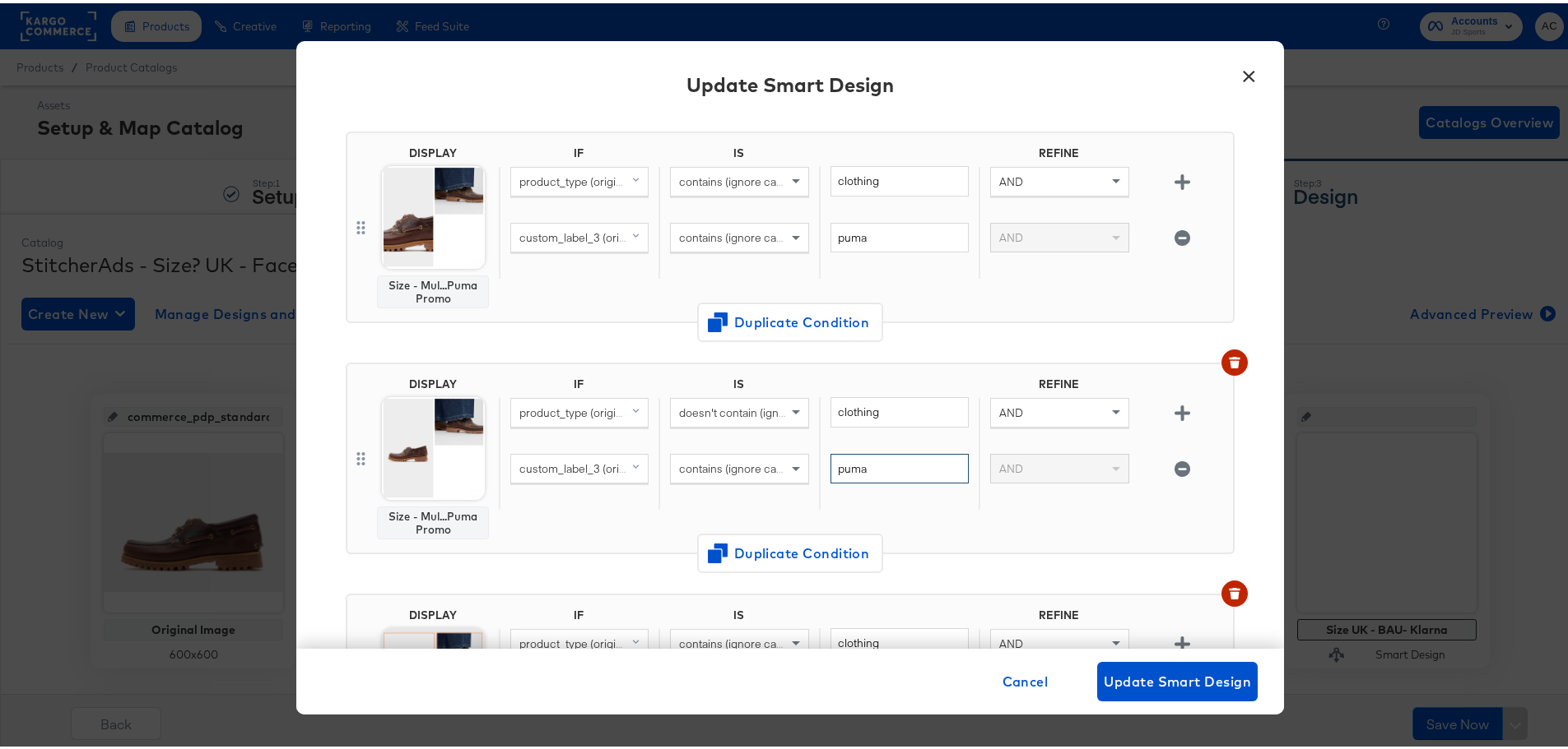
scroll to position [329, 0]
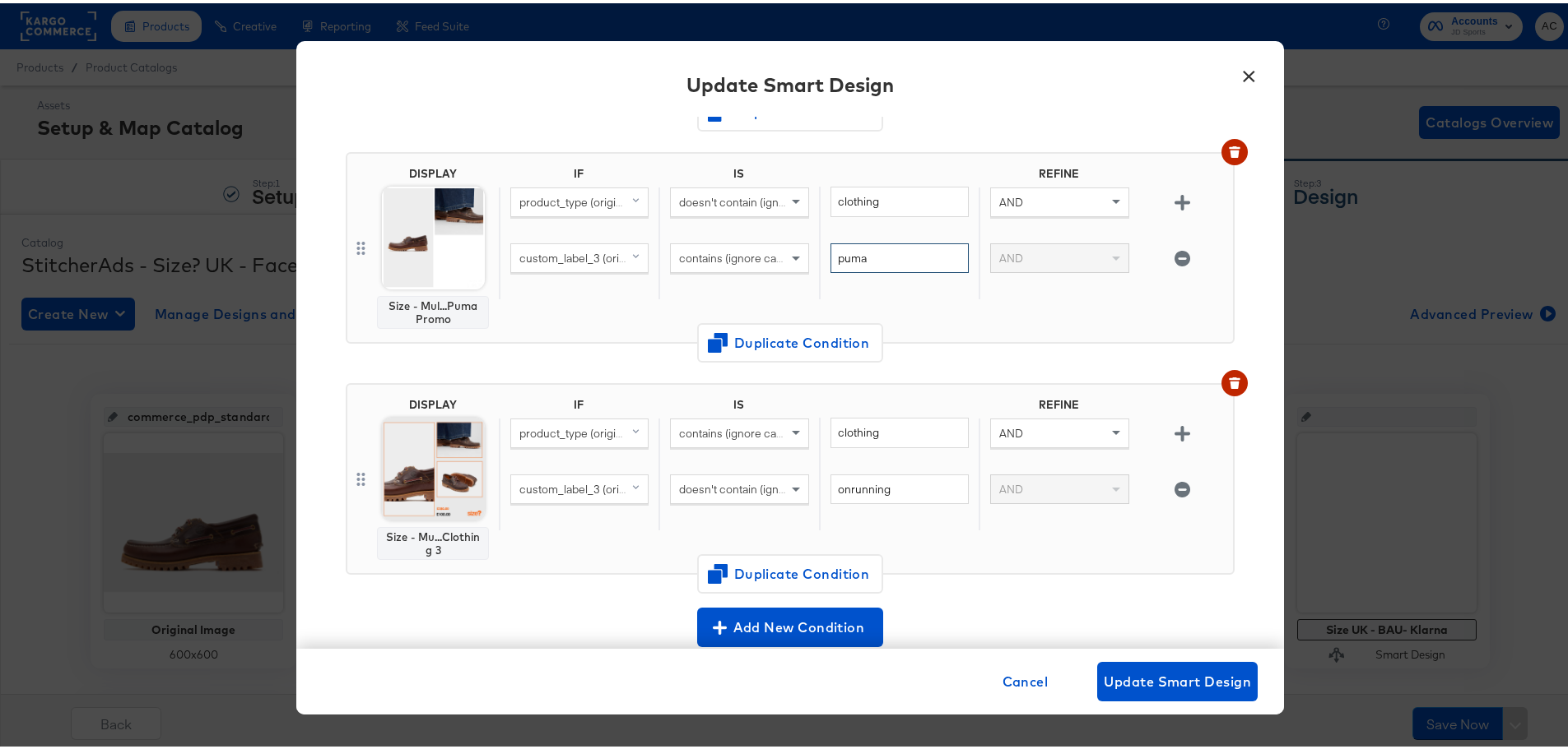
type input "puma"
click at [874, 486] on input "onrunning" at bounding box center [900, 487] width 139 height 31
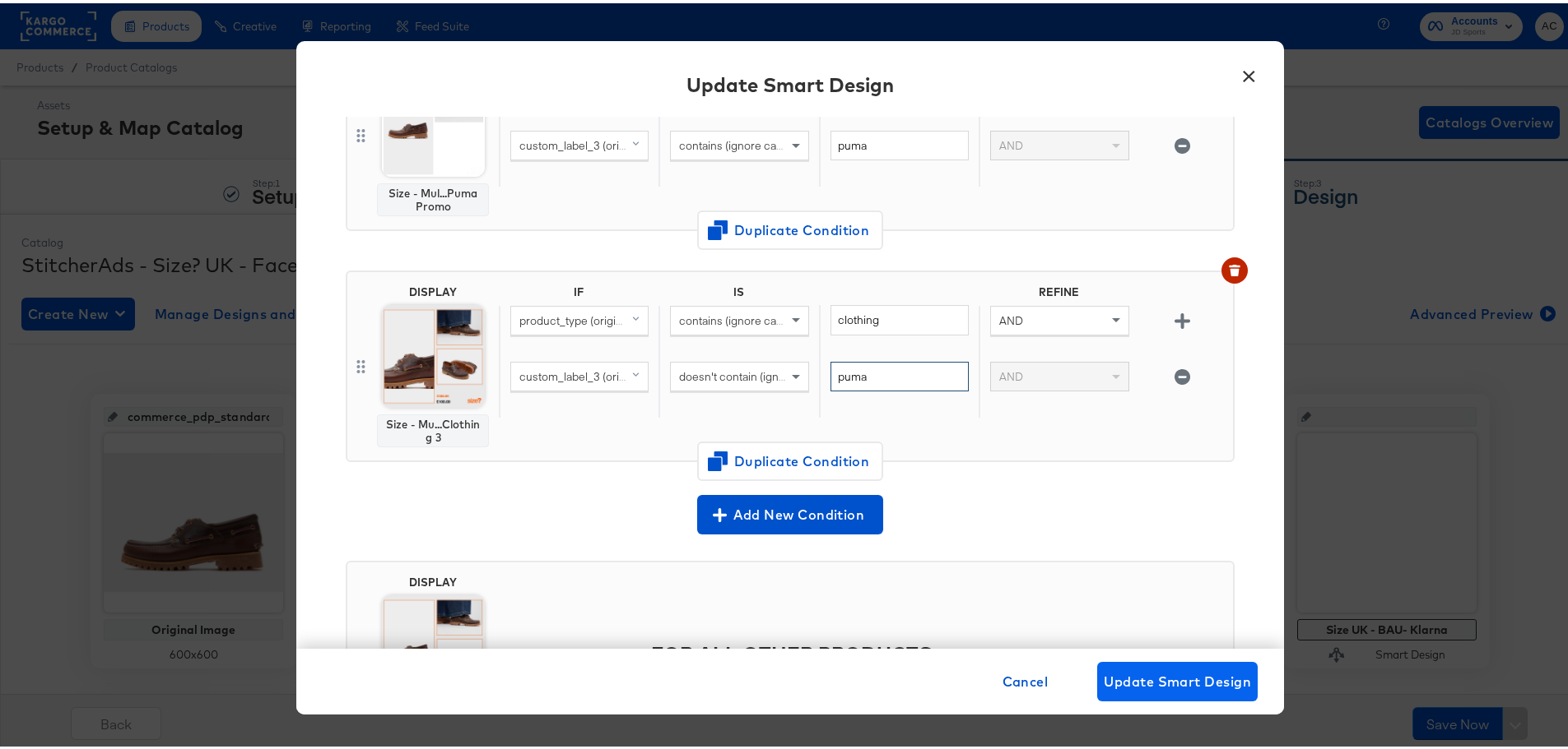
scroll to position [588, 0]
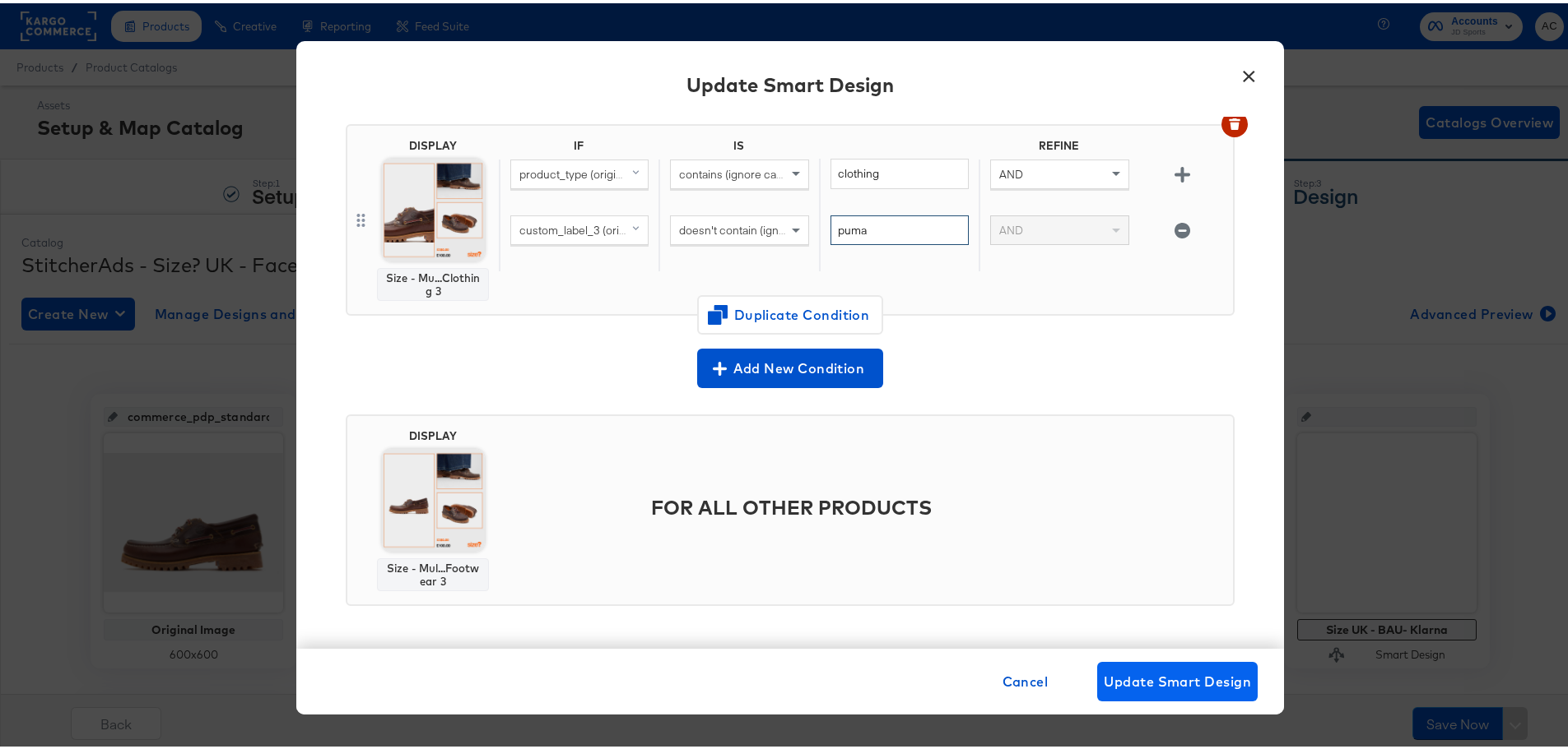
type input "puma"
click at [1145, 685] on span "Update Smart Design" at bounding box center [1177, 679] width 147 height 23
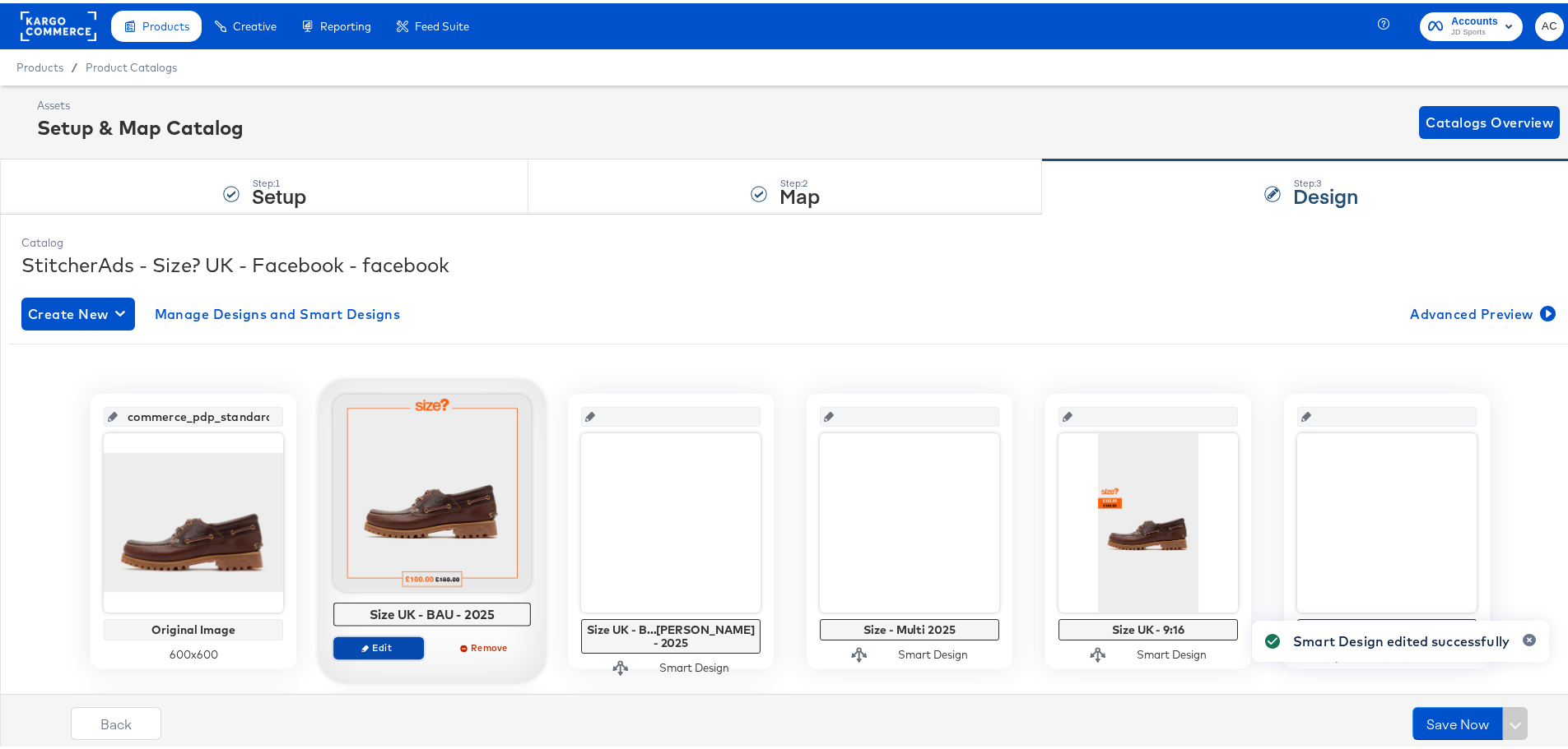
click at [369, 644] on span "Edit" at bounding box center [379, 644] width 76 height 13
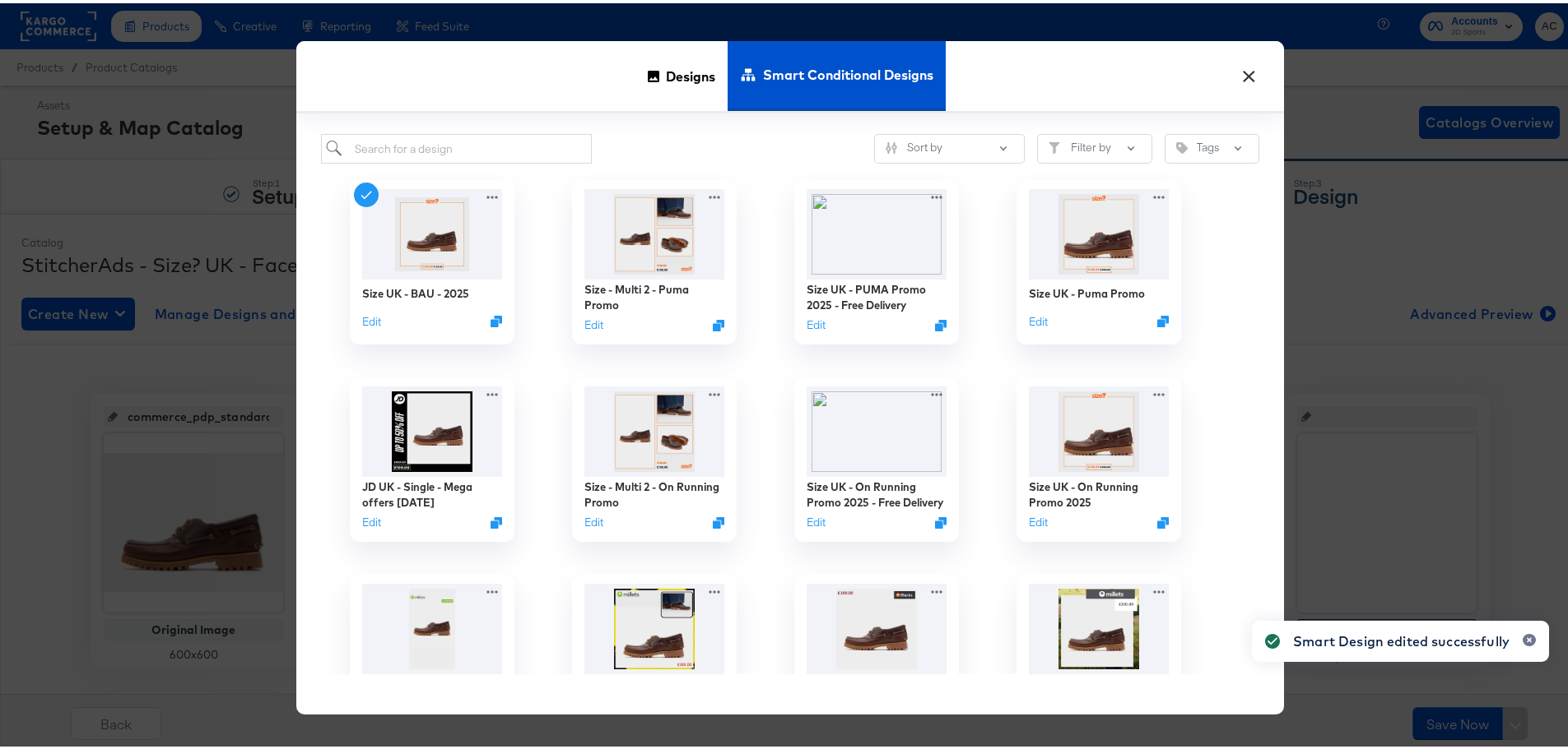
drag, startPoint x: 472, startPoint y: 164, endPoint x: 474, endPoint y: 148, distance: 16.1
click at [472, 164] on div "Size UK - BAU - 2025 Edit" at bounding box center [431, 259] width 222 height 197
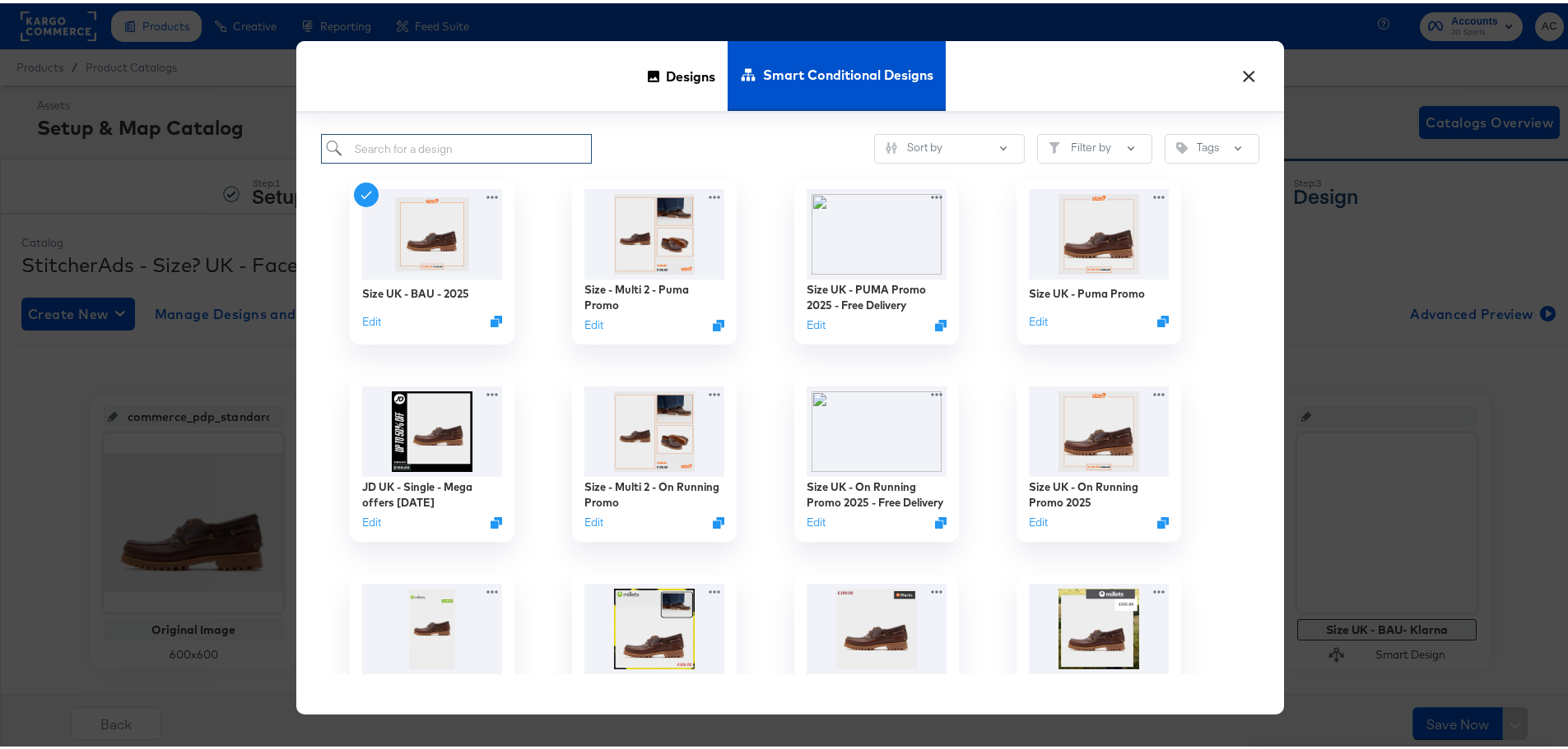
click at [481, 142] on input "search" at bounding box center [456, 146] width 271 height 31
paste input "Size UK - PUMA Promo 2025 - Free Delivery"
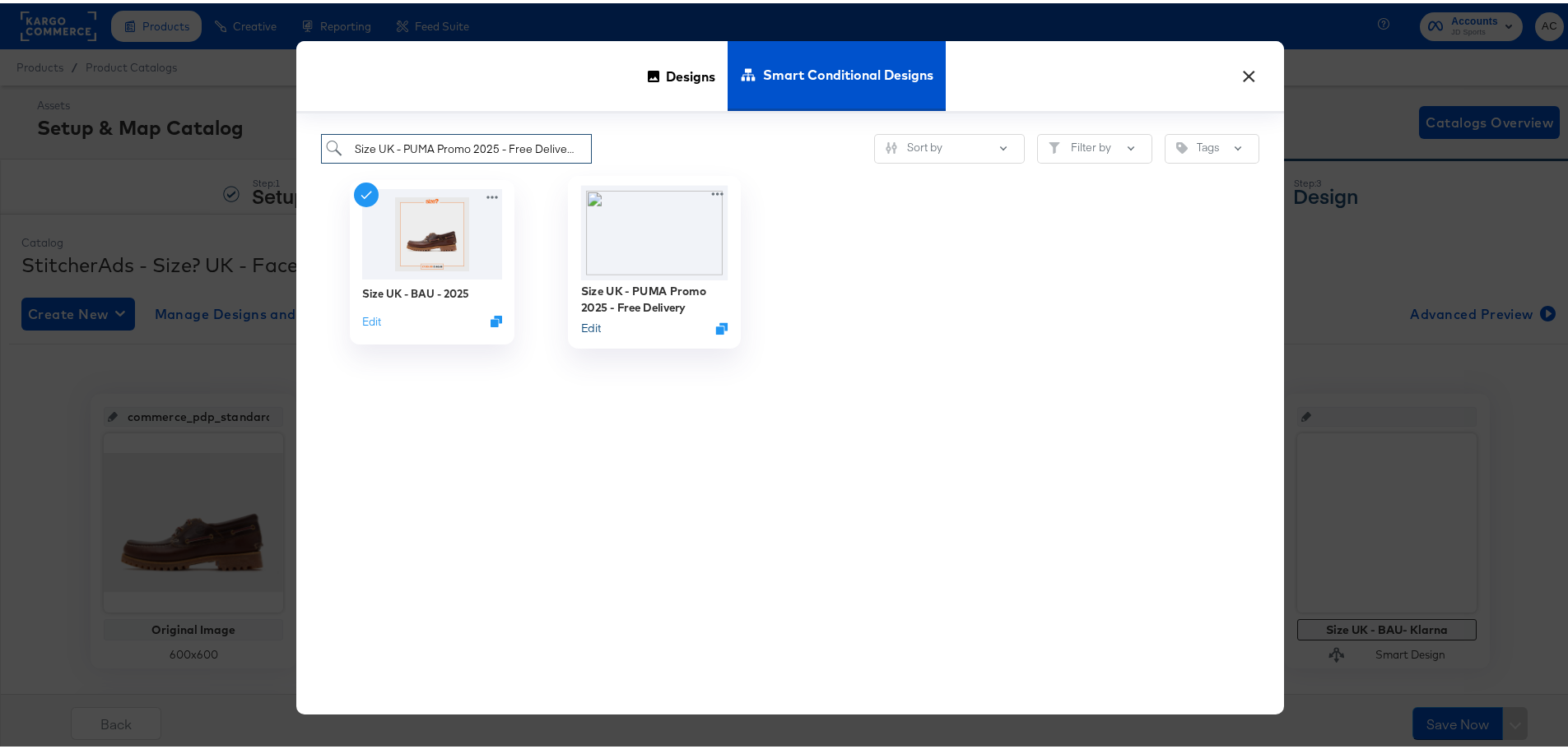
type input "Size UK - PUMA Promo 2025 - Free Delivery"
click at [584, 326] on button "Edit" at bounding box center [590, 325] width 20 height 15
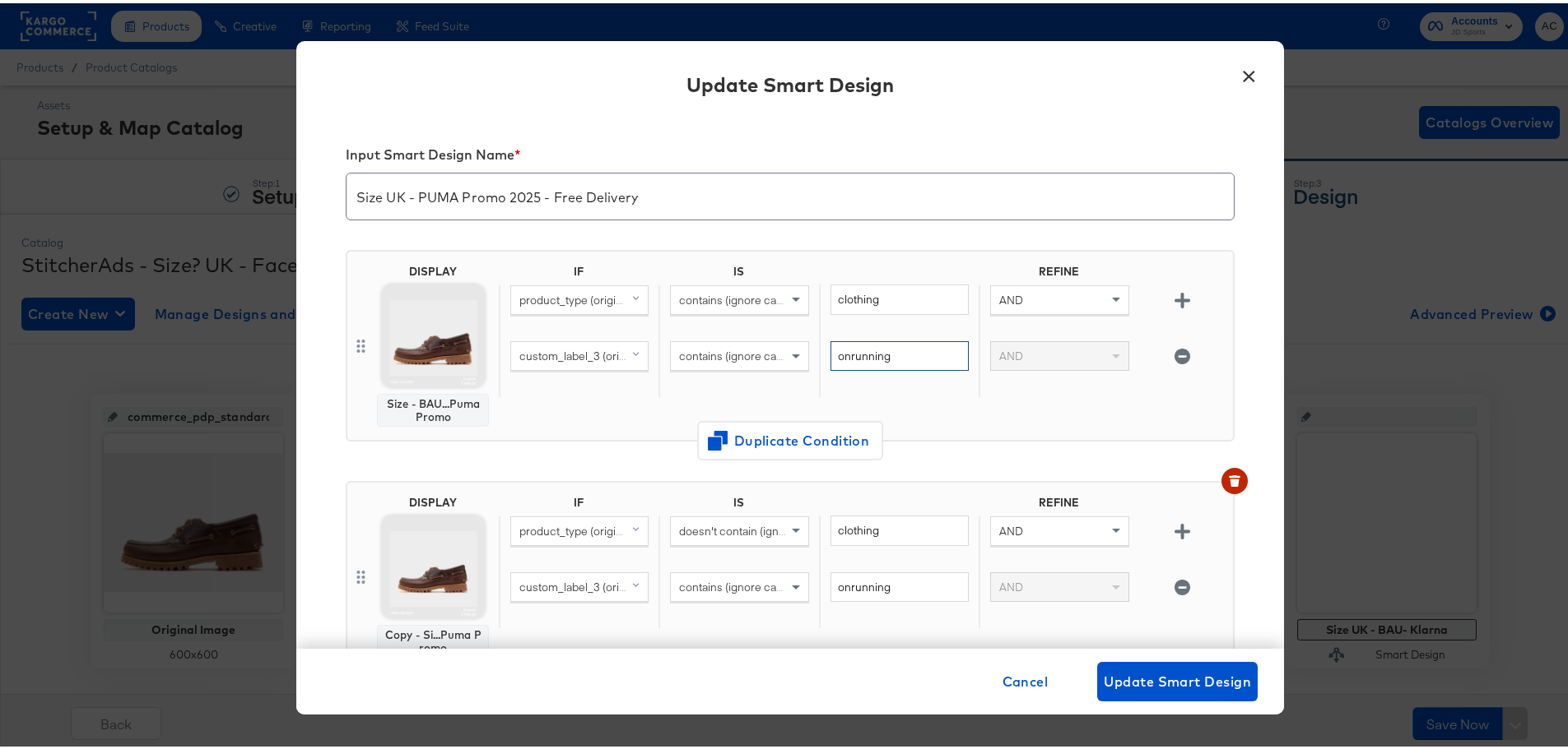
drag, startPoint x: 900, startPoint y: 359, endPoint x: 759, endPoint y: 330, distance: 144.0
click at [765, 332] on div "IF IS REFINE product_type (original) contains (ignore case) clothing AND custom…" at bounding box center [862, 343] width 727 height 162
type input "puma"
drag, startPoint x: 904, startPoint y: 587, endPoint x: 676, endPoint y: 565, distance: 229.1
click at [666, 577] on div "custom_label_3 (original) contains (ignore case) onrunning AND" at bounding box center [862, 597] width 727 height 57
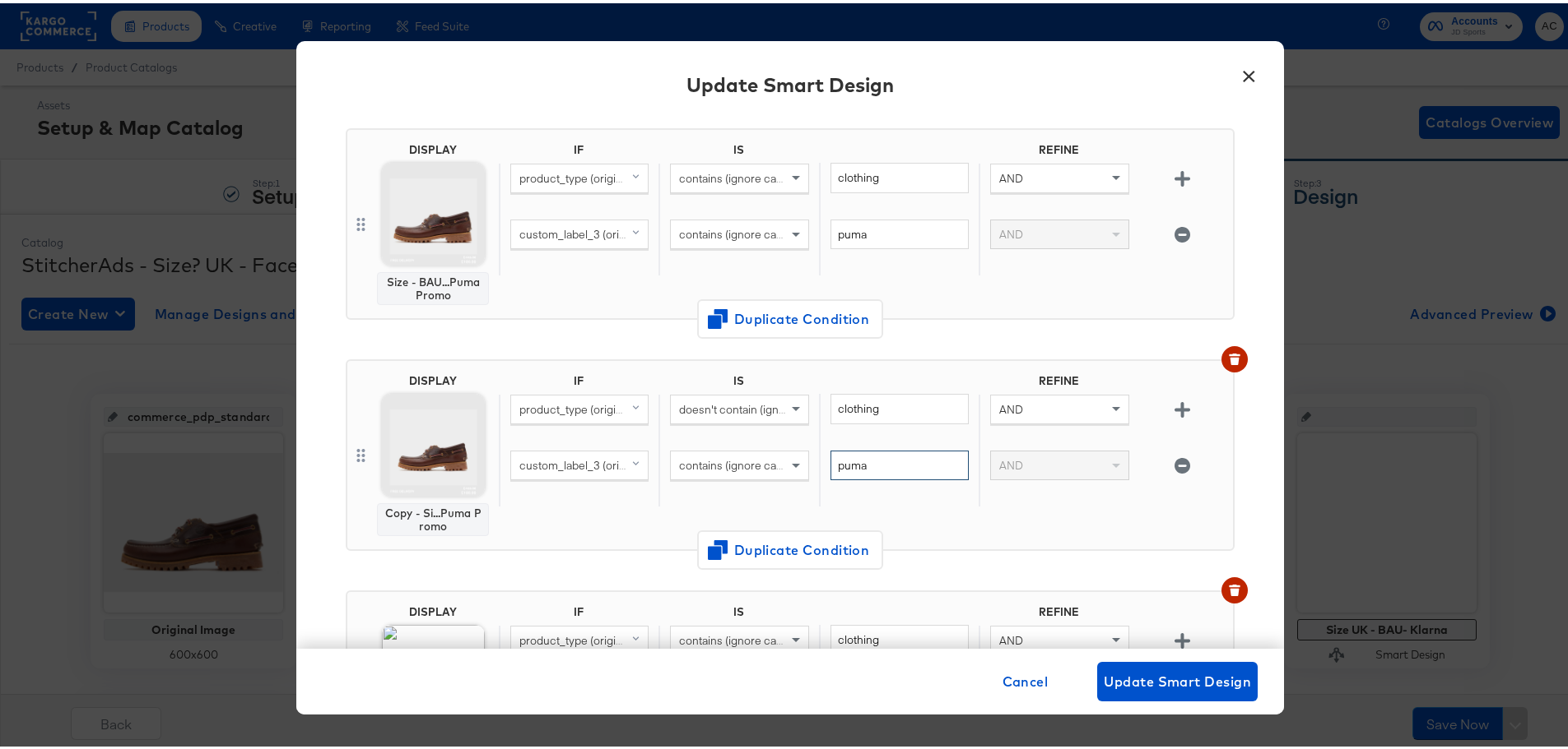
scroll to position [246, 0]
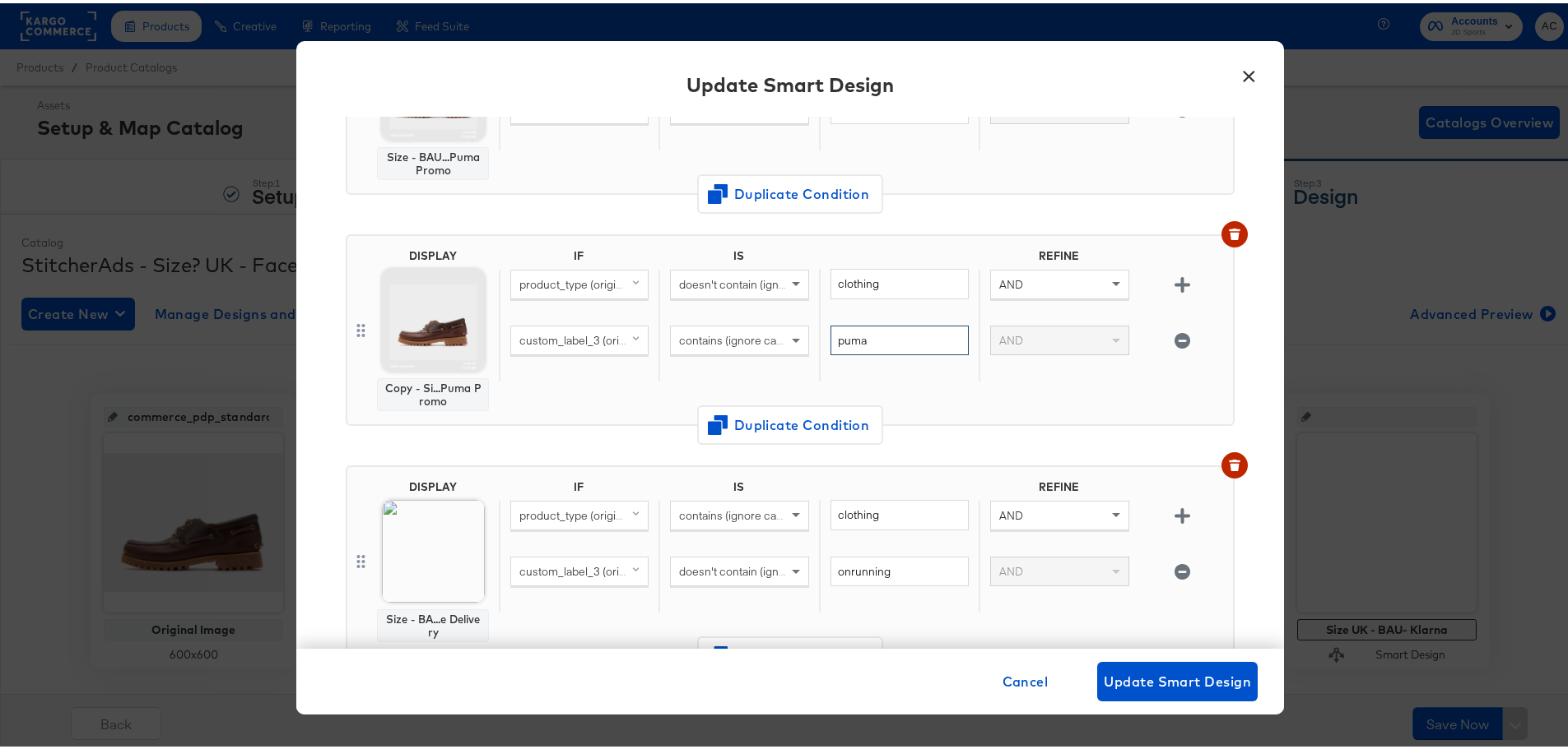
type input "puma"
drag, startPoint x: 903, startPoint y: 565, endPoint x: 680, endPoint y: 539, distance: 224.5
click at [680, 539] on div "IF IS REFINE product_type (original) contains (ignore case) clothing AND custom…" at bounding box center [862, 558] width 727 height 162
click at [867, 568] on input "onrunning" at bounding box center [900, 569] width 139 height 31
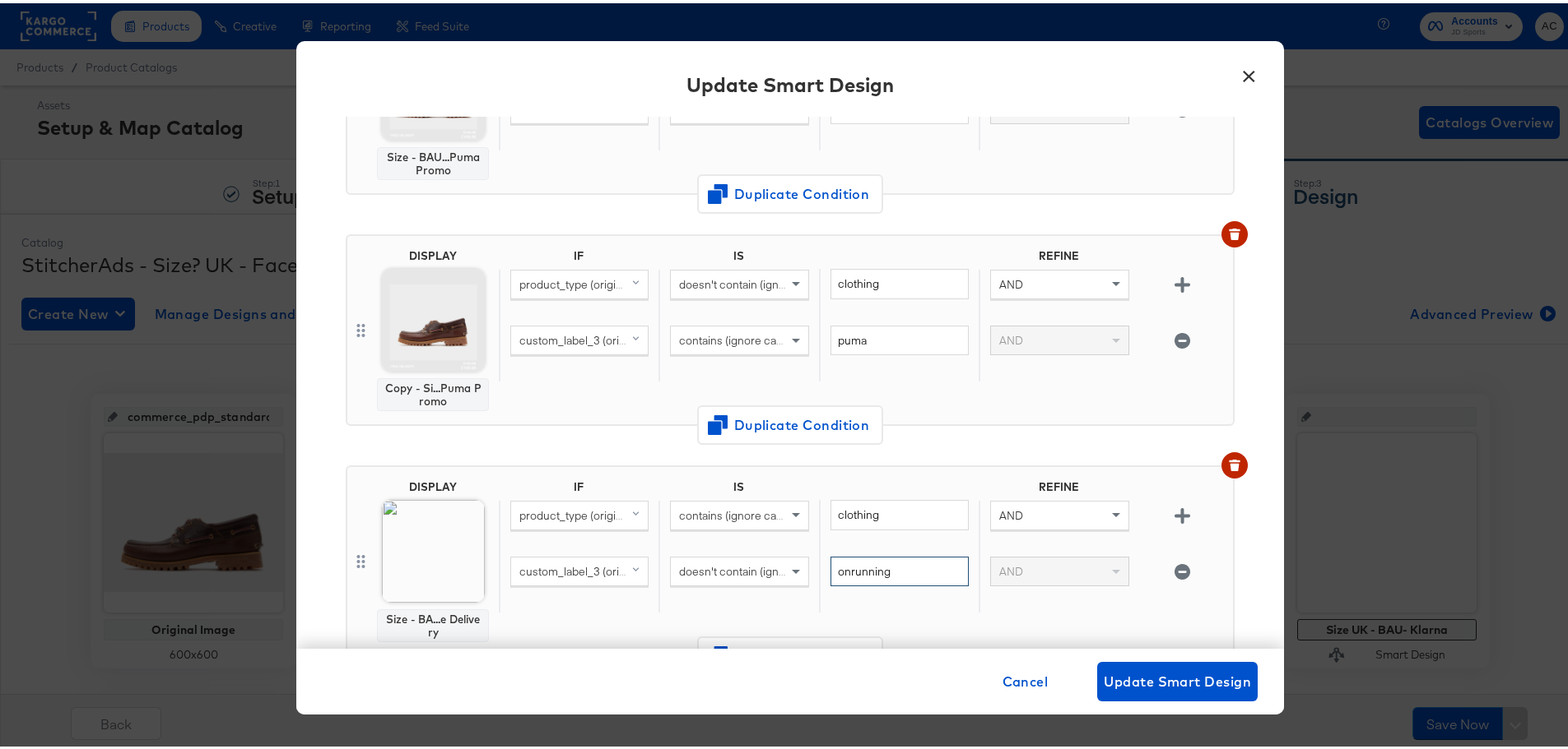
drag, startPoint x: 867, startPoint y: 568, endPoint x: 856, endPoint y: 546, distance: 24.6
click at [868, 567] on input "onrunning" at bounding box center [900, 569] width 139 height 31
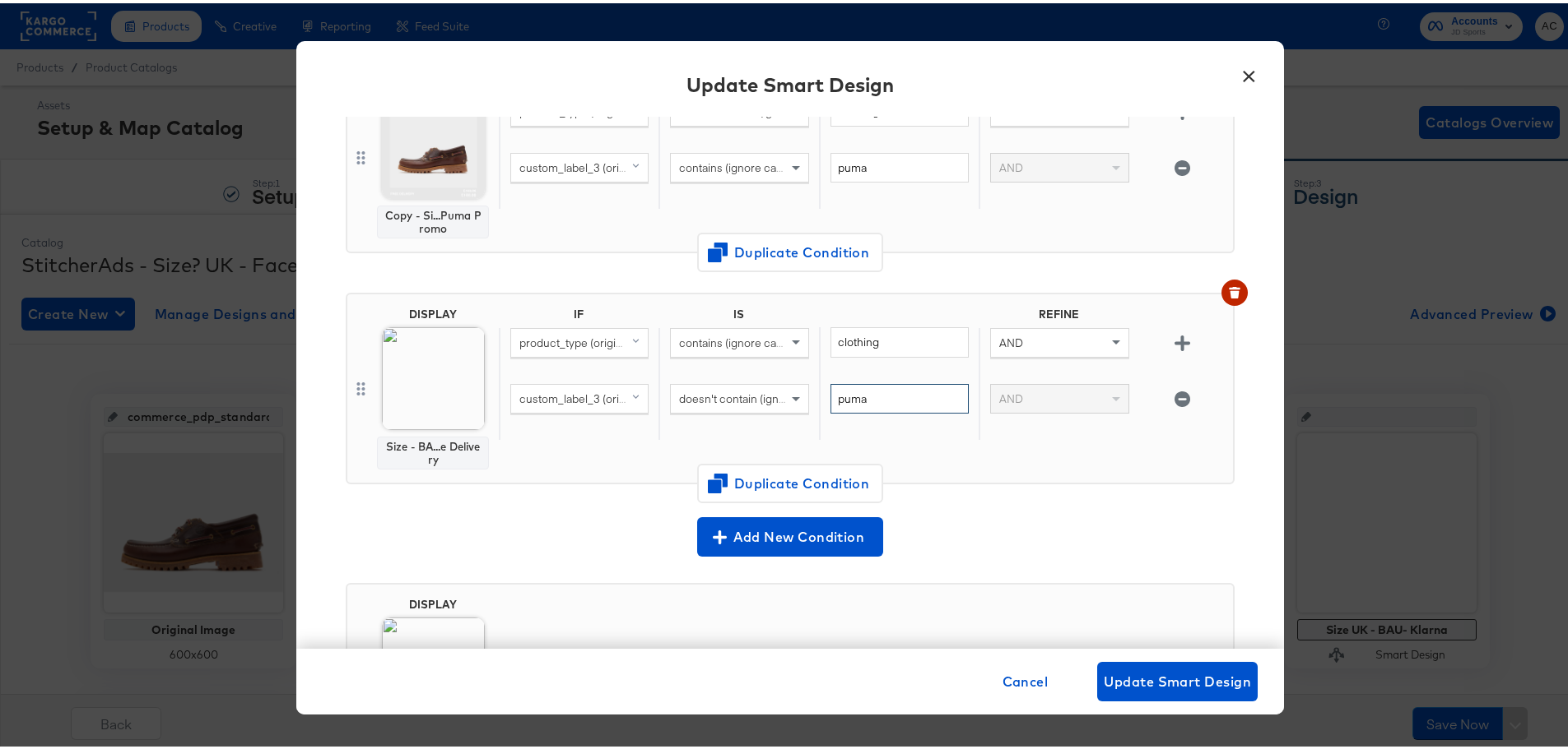
scroll to position [588, 0]
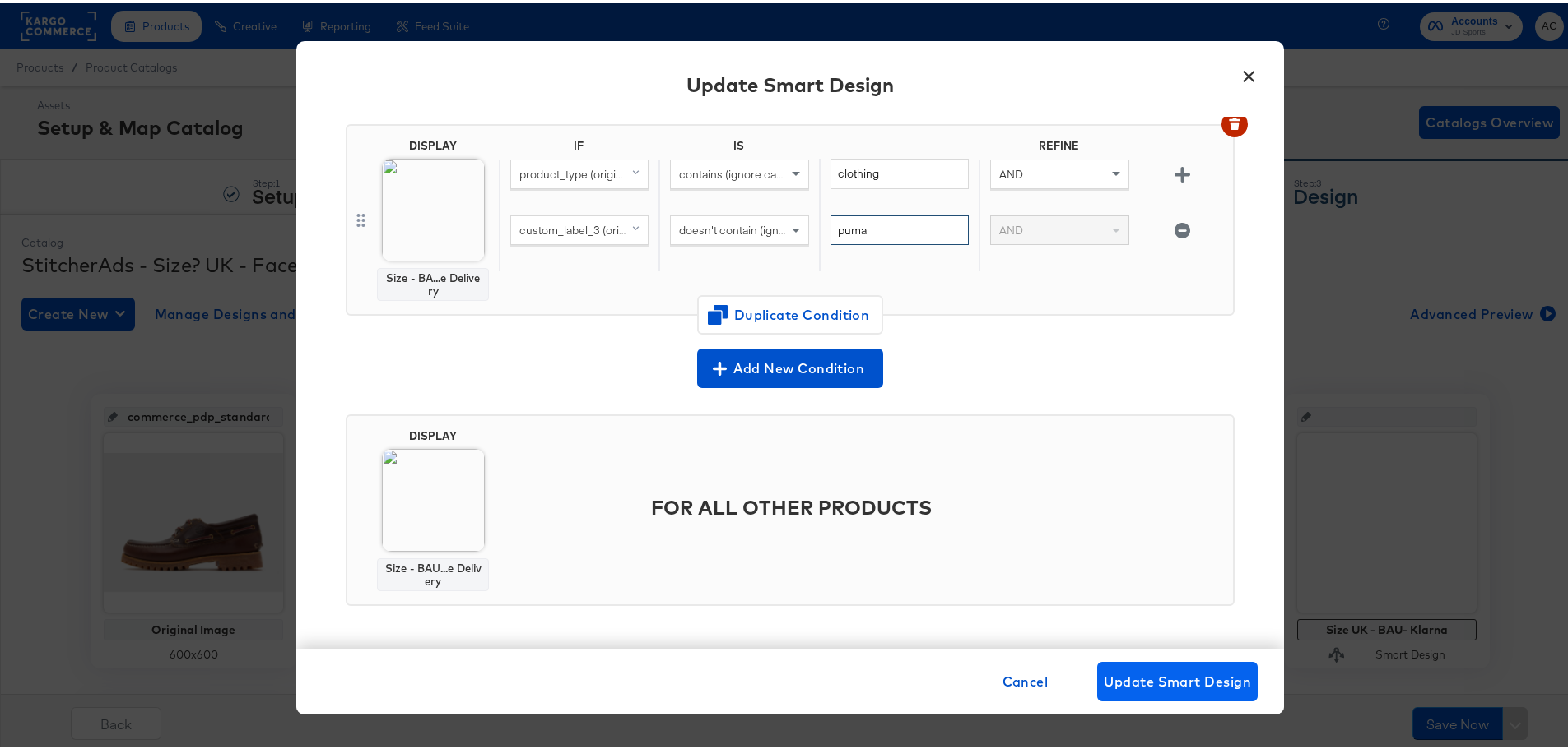
type input "puma"
click at [1173, 691] on button "Update Smart Design" at bounding box center [1177, 678] width 161 height 39
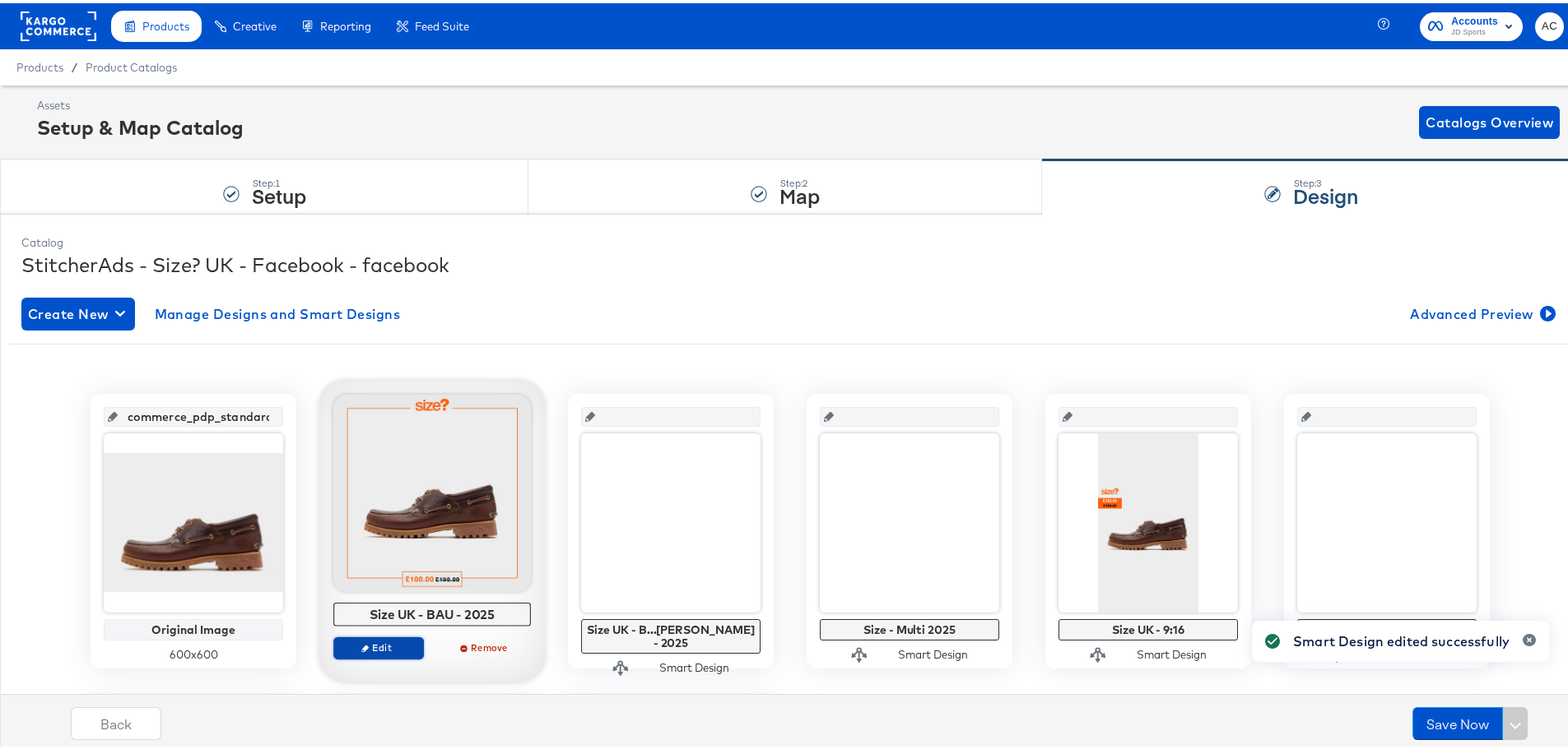
click at [383, 650] on span "Edit" at bounding box center [379, 644] width 76 height 13
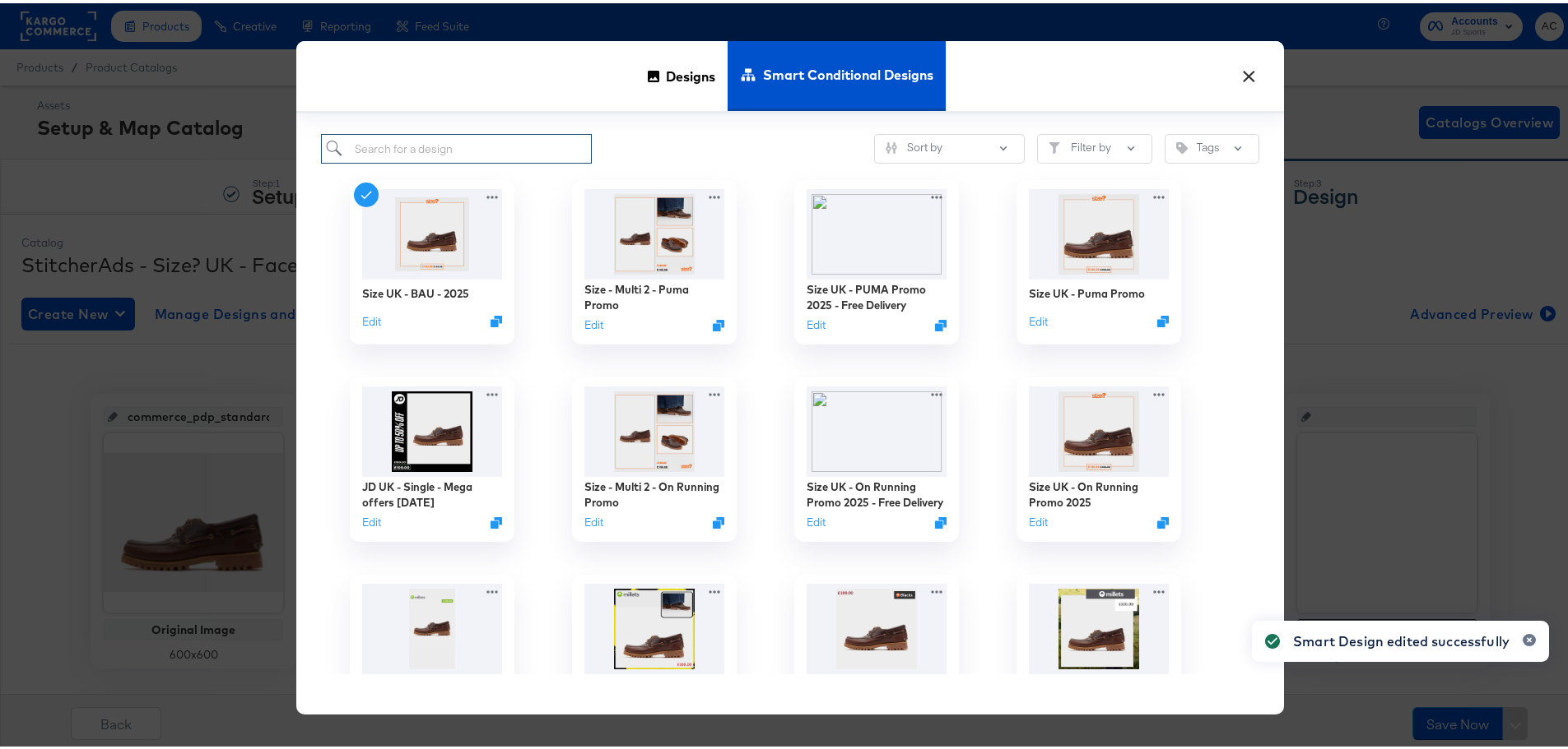
click at [482, 153] on input "search" at bounding box center [456, 146] width 271 height 31
paste input "Size UK - Puma Promo"
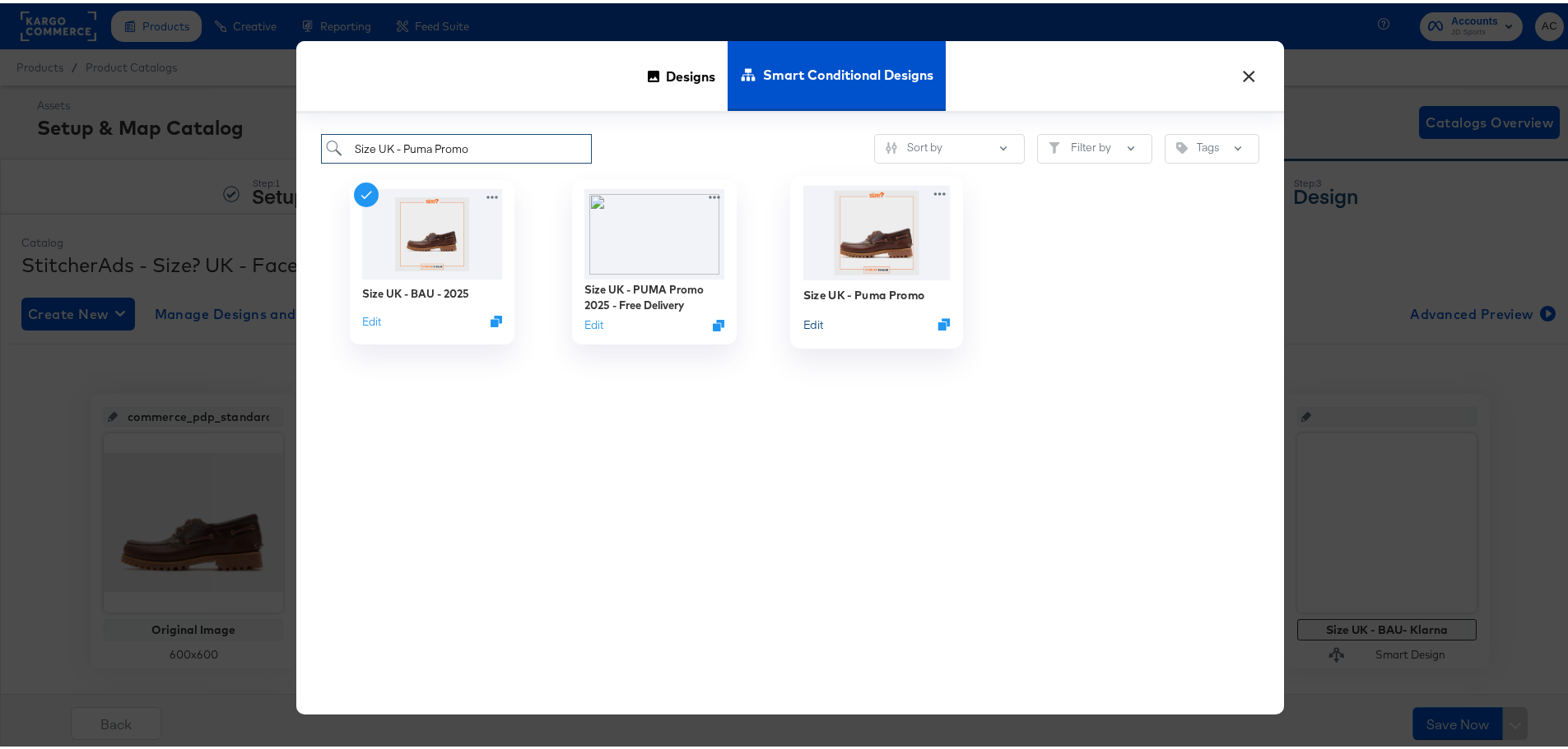
type input "Size UK - Puma Promo"
click at [809, 324] on button "Edit" at bounding box center [813, 322] width 20 height 15
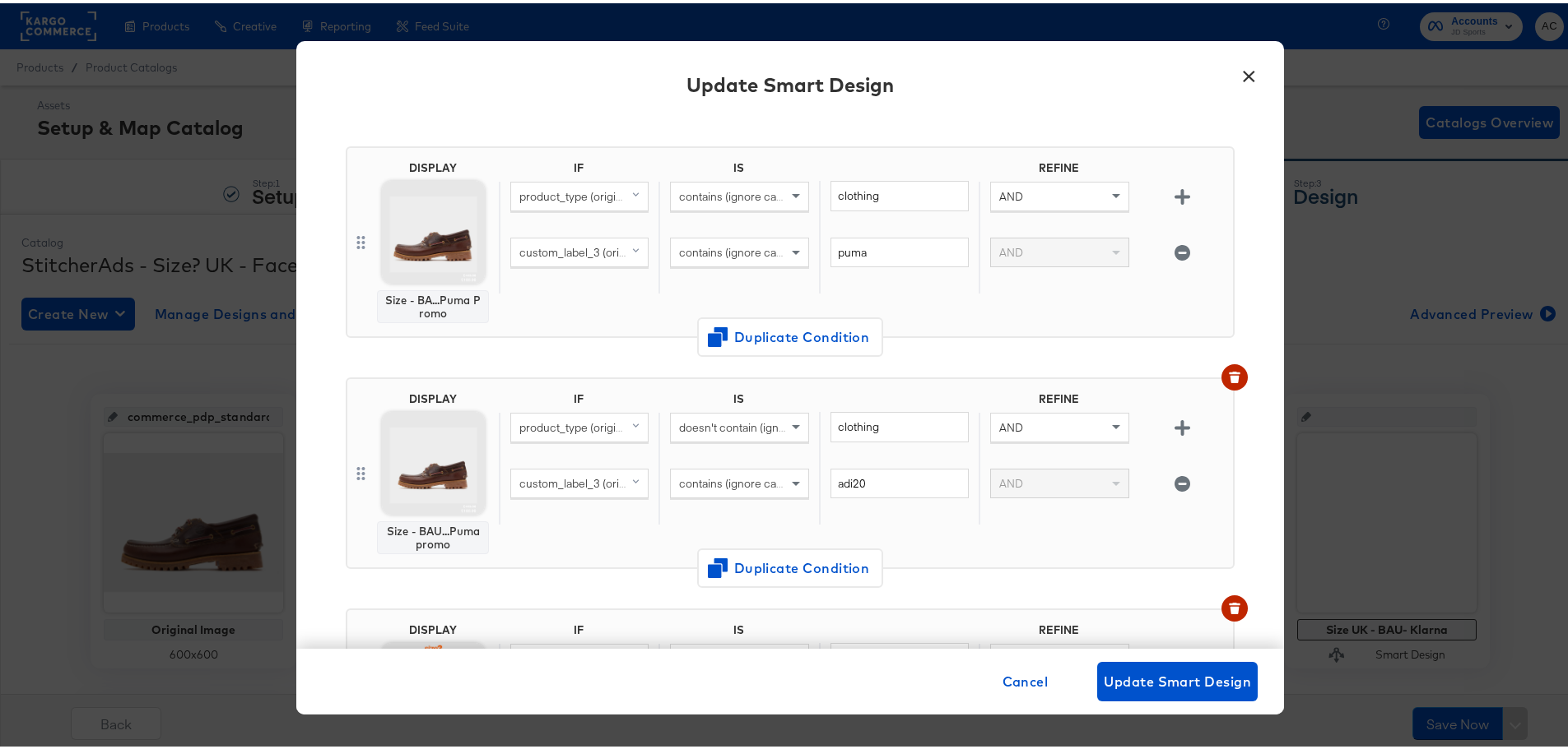
scroll to position [165, 0]
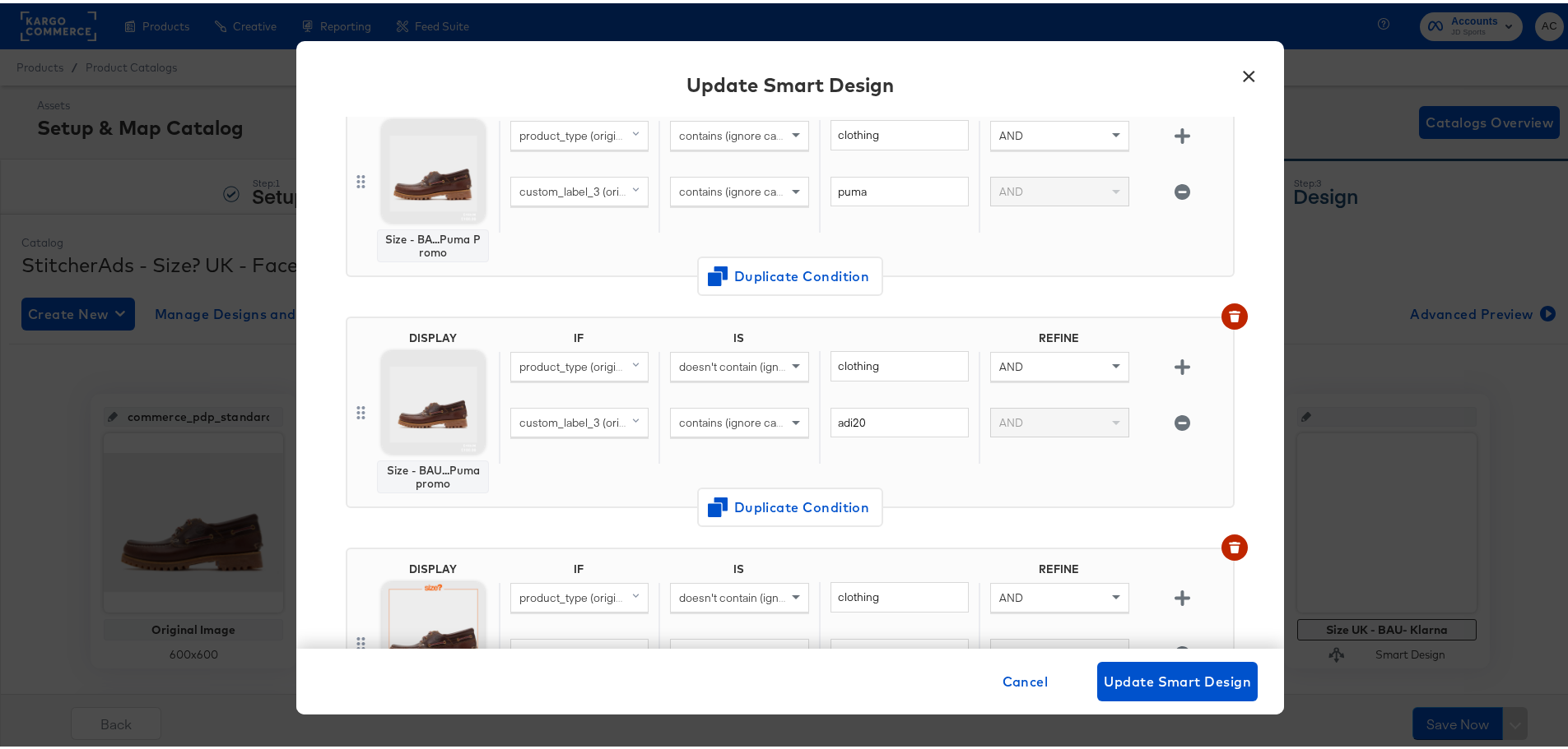
type input "puma"
drag, startPoint x: 672, startPoint y: 422, endPoint x: 663, endPoint y: 413, distance: 12.7
click at [647, 416] on div "custom_label_3 (original) contains (ignore case) adi20 AND" at bounding box center [862, 432] width 727 height 57
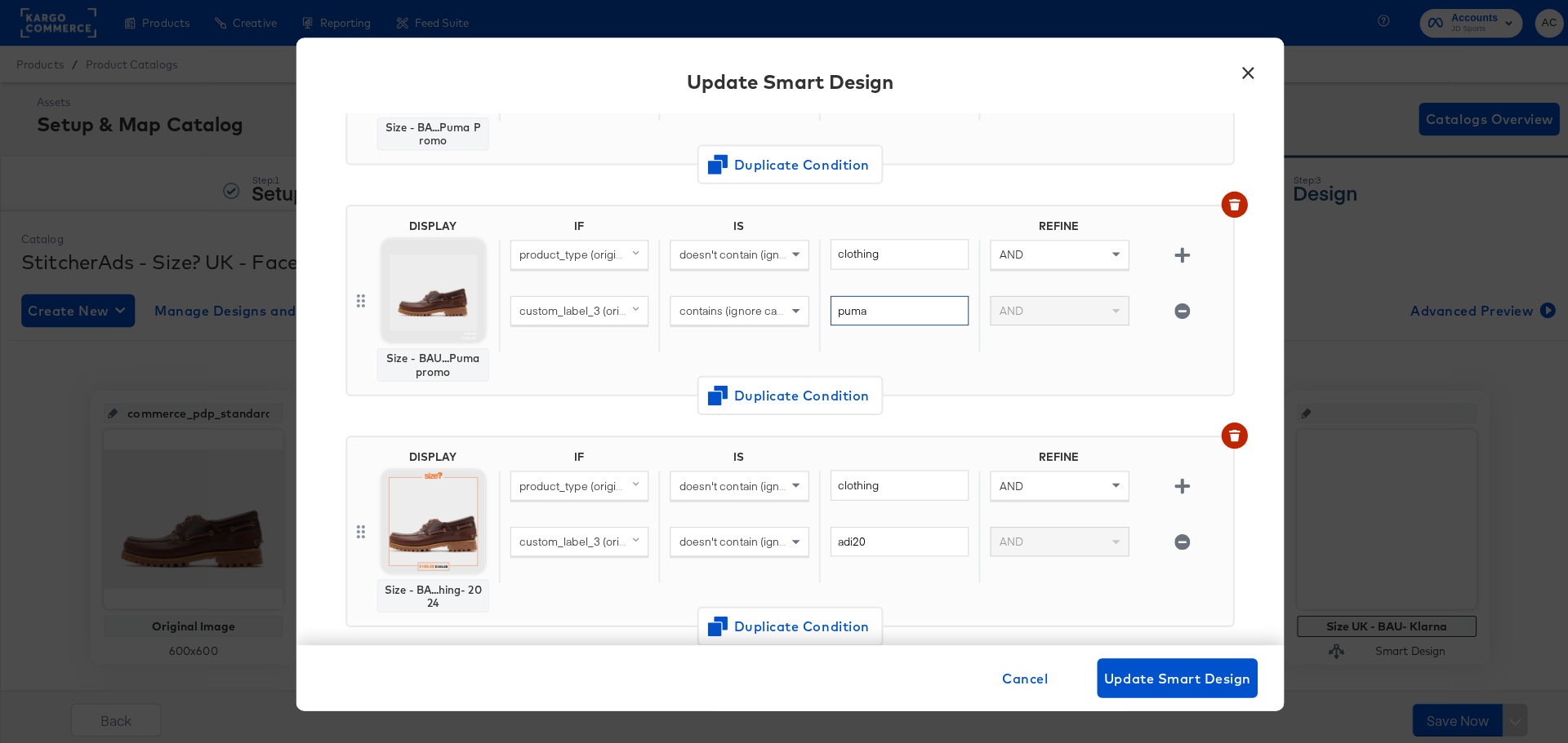
scroll to position [408, 0]
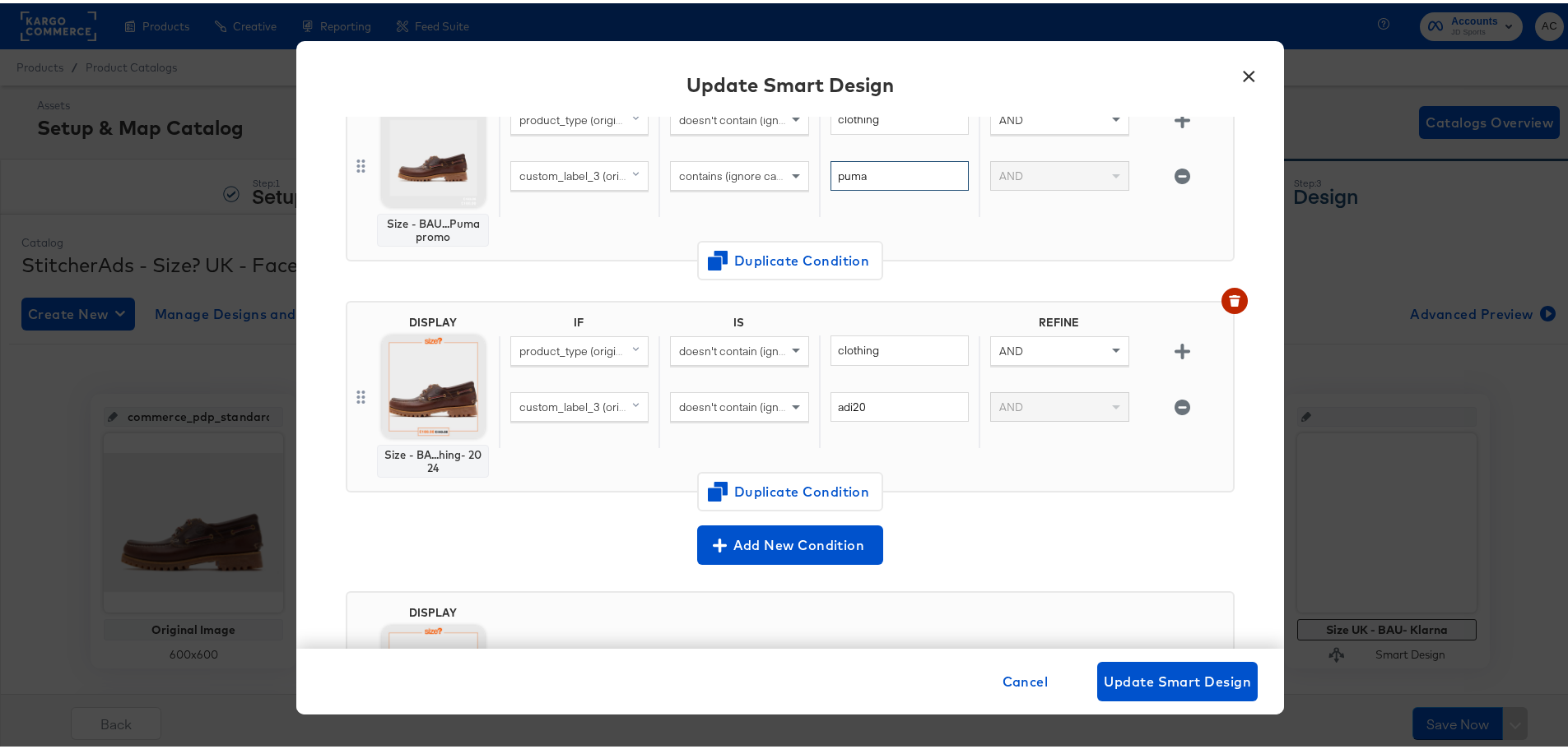
type input "puma"
drag, startPoint x: 767, startPoint y: 416, endPoint x: 674, endPoint y: 406, distance: 93.5
click at [678, 409] on div "custom_label_3 (original) doesn't contain (ignore case) adi20 AND" at bounding box center [862, 417] width 727 height 57
type input "puma"
click at [1229, 670] on span "Update Smart Design" at bounding box center [1177, 679] width 147 height 23
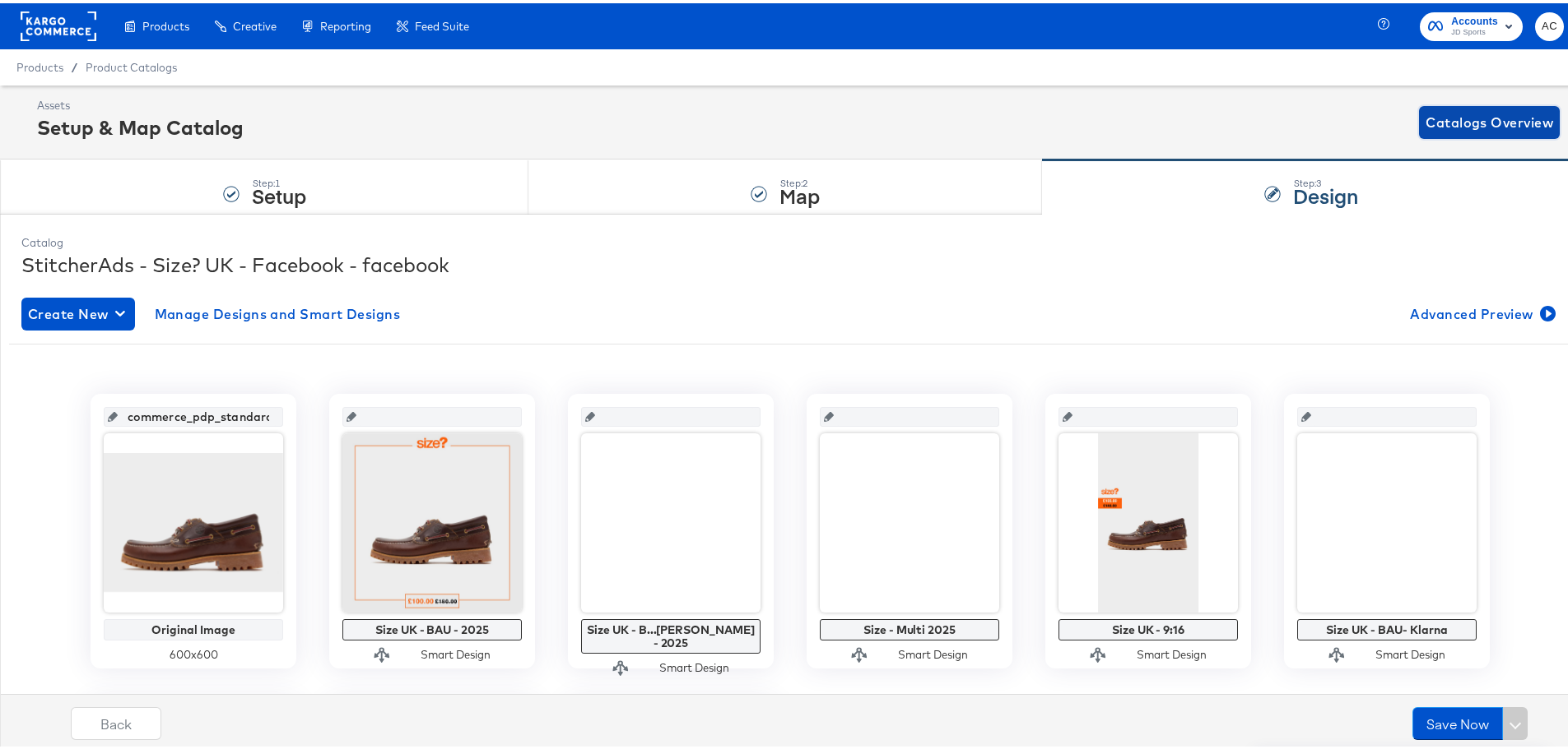
click at [1464, 106] on button "Catalogs Overview" at bounding box center [1489, 119] width 141 height 33
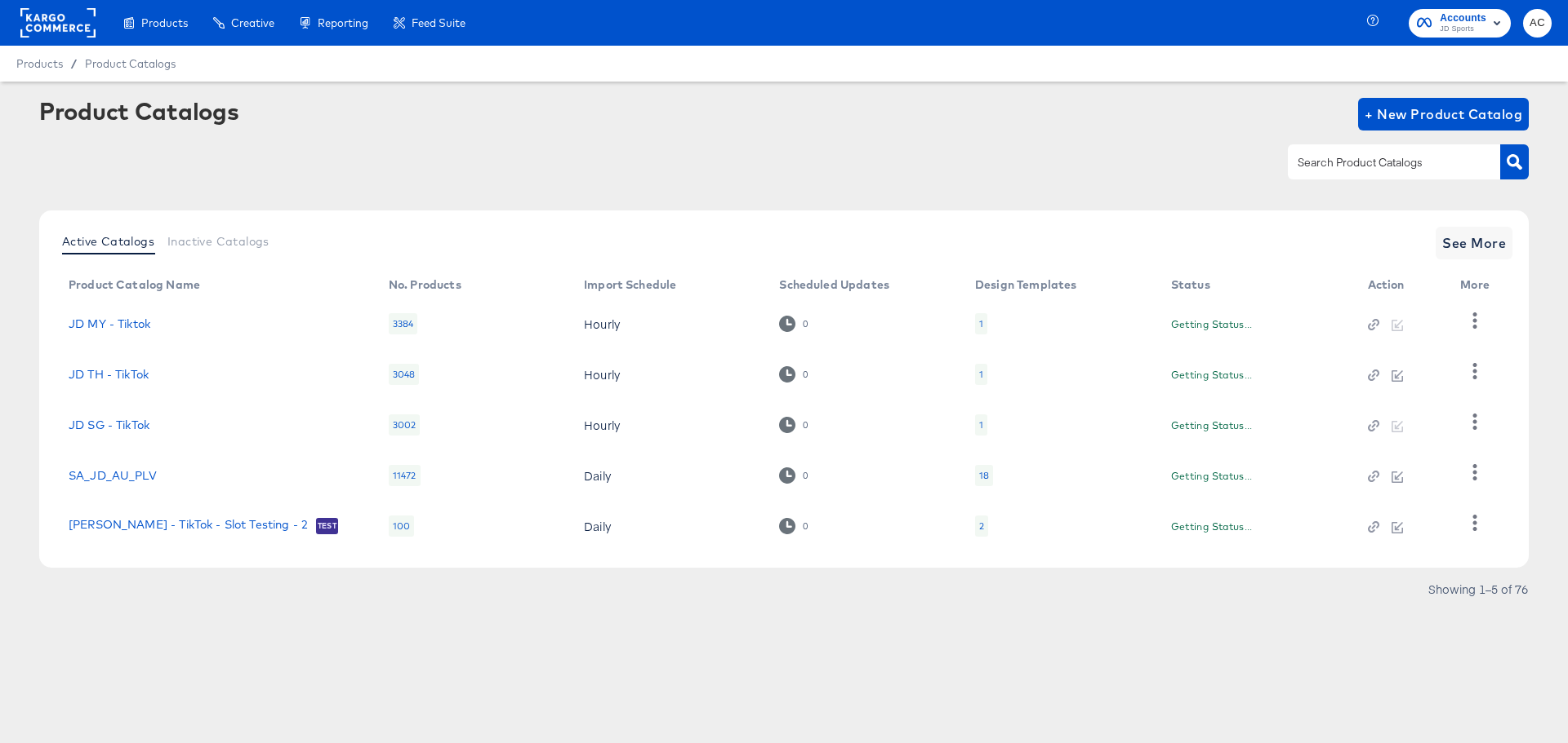
click at [1363, 169] on input "text" at bounding box center [1381, 163] width 174 height 19
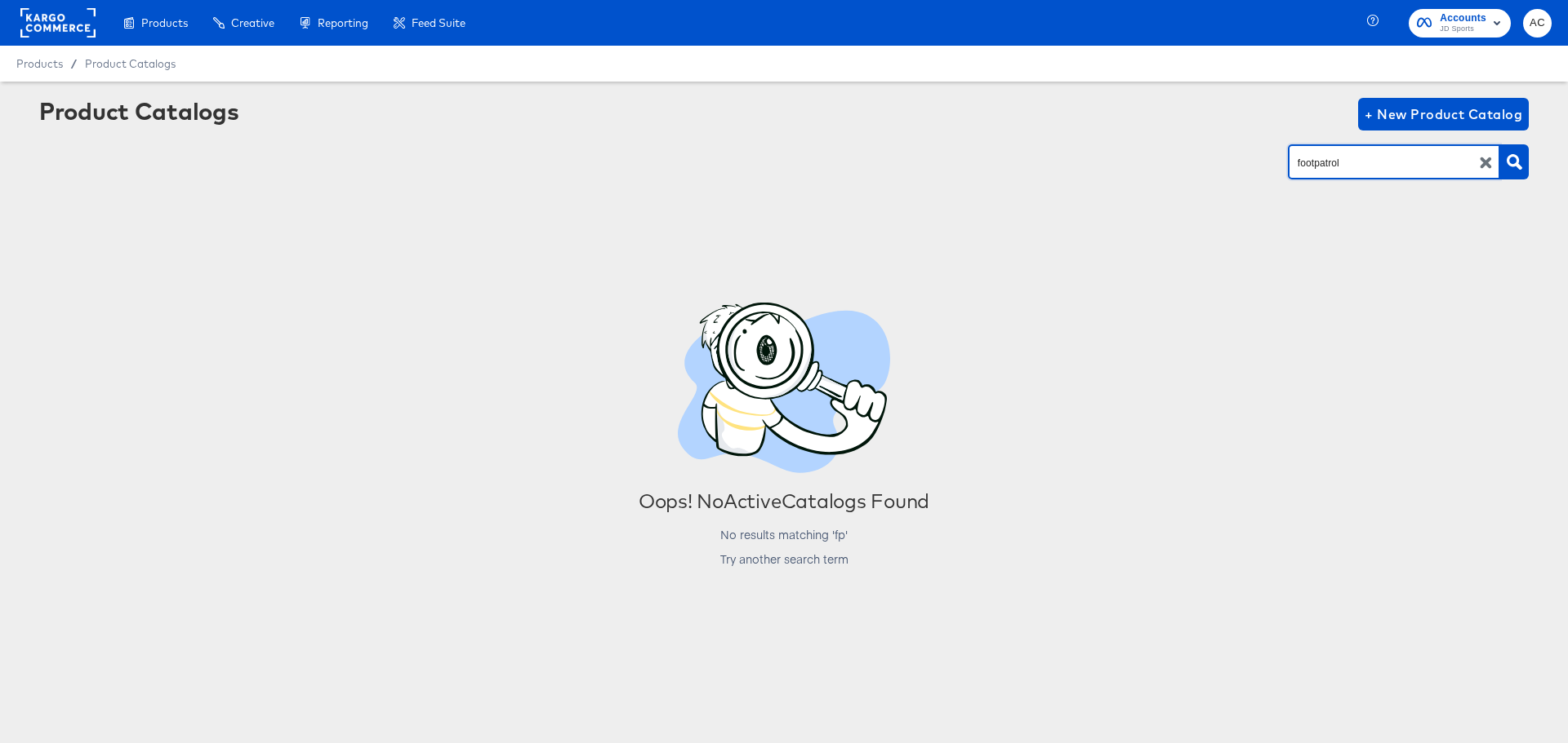
type input "footpatrol"
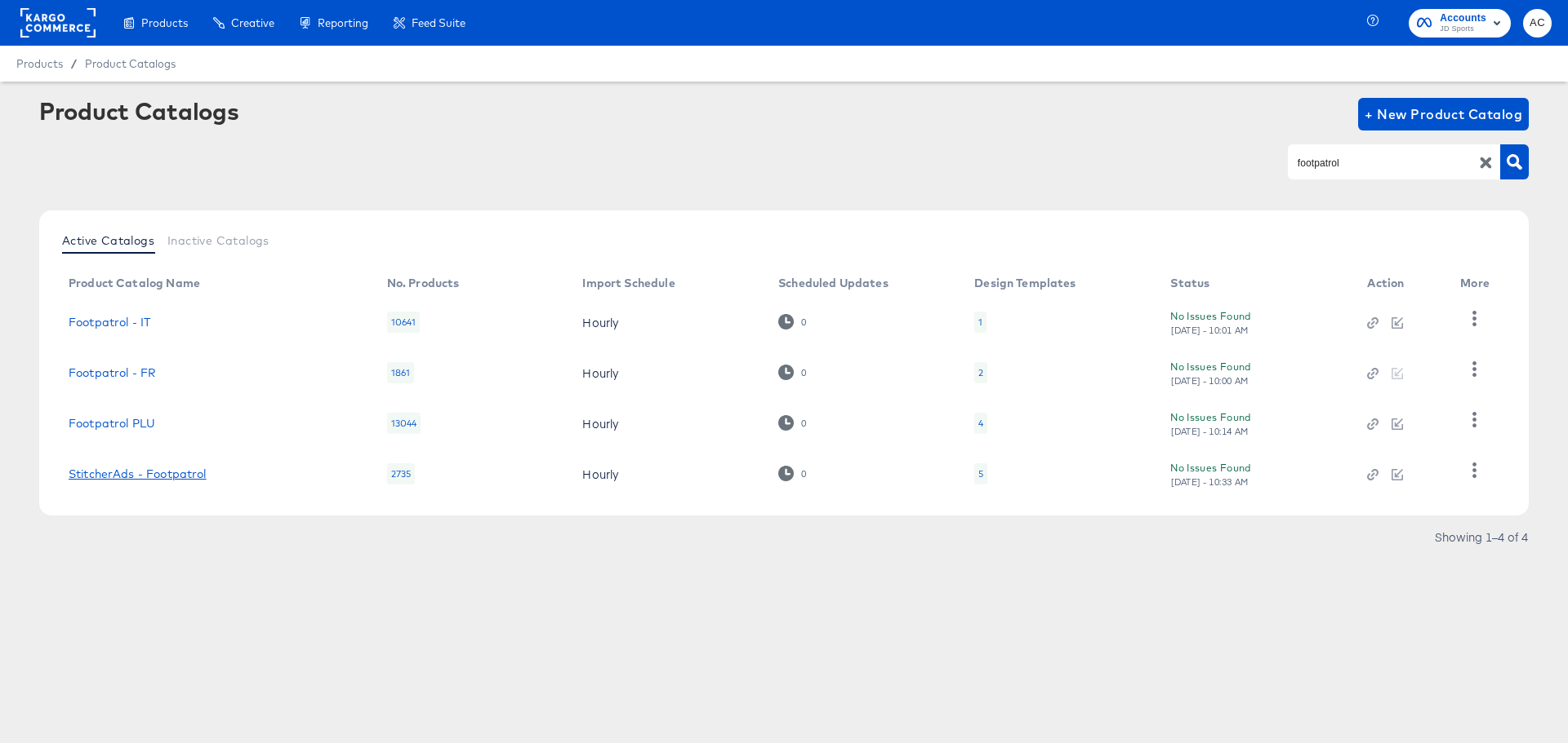
click at [138, 472] on link "StitcherAds - Footpatrol" at bounding box center [138, 475] width 138 height 13
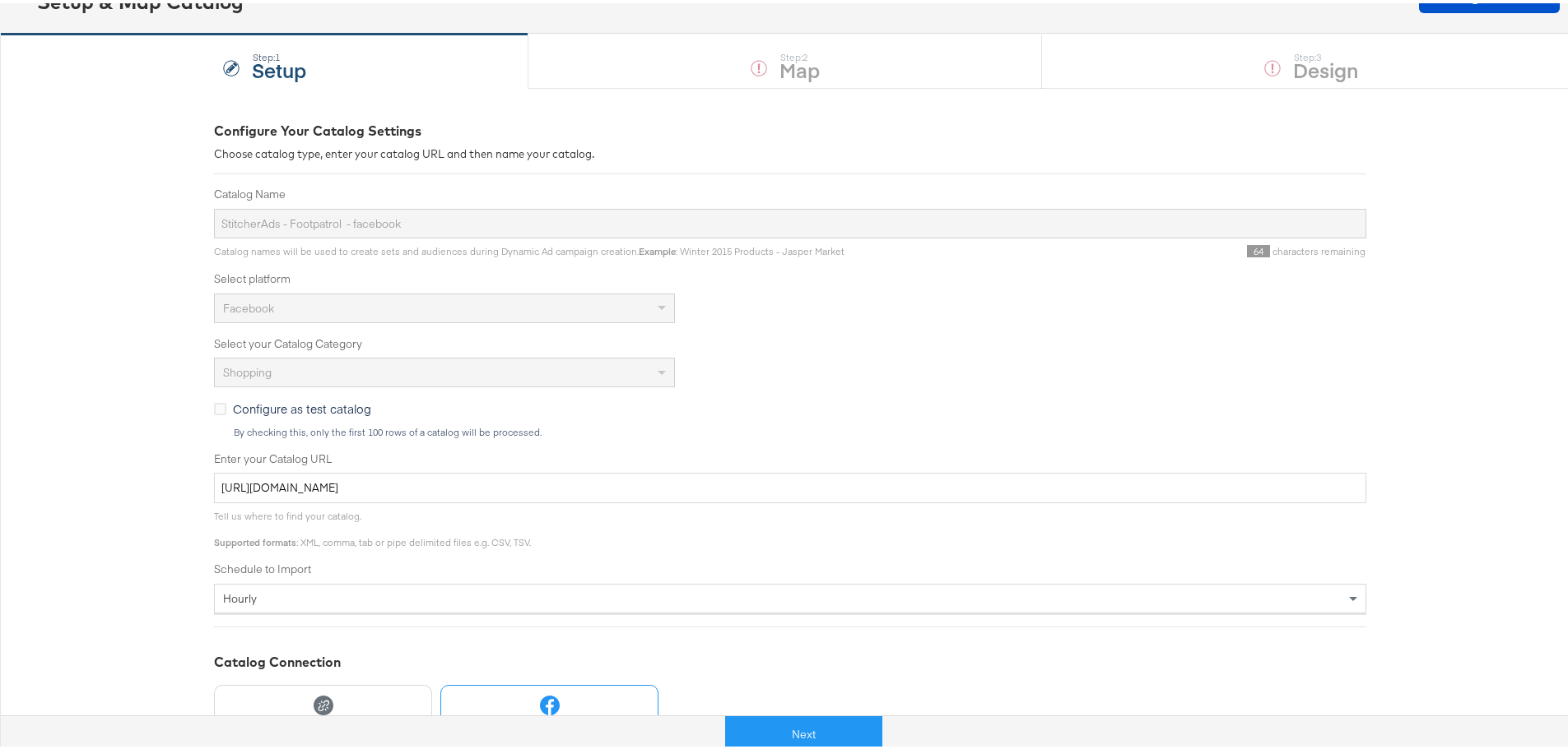
scroll to position [246, 0]
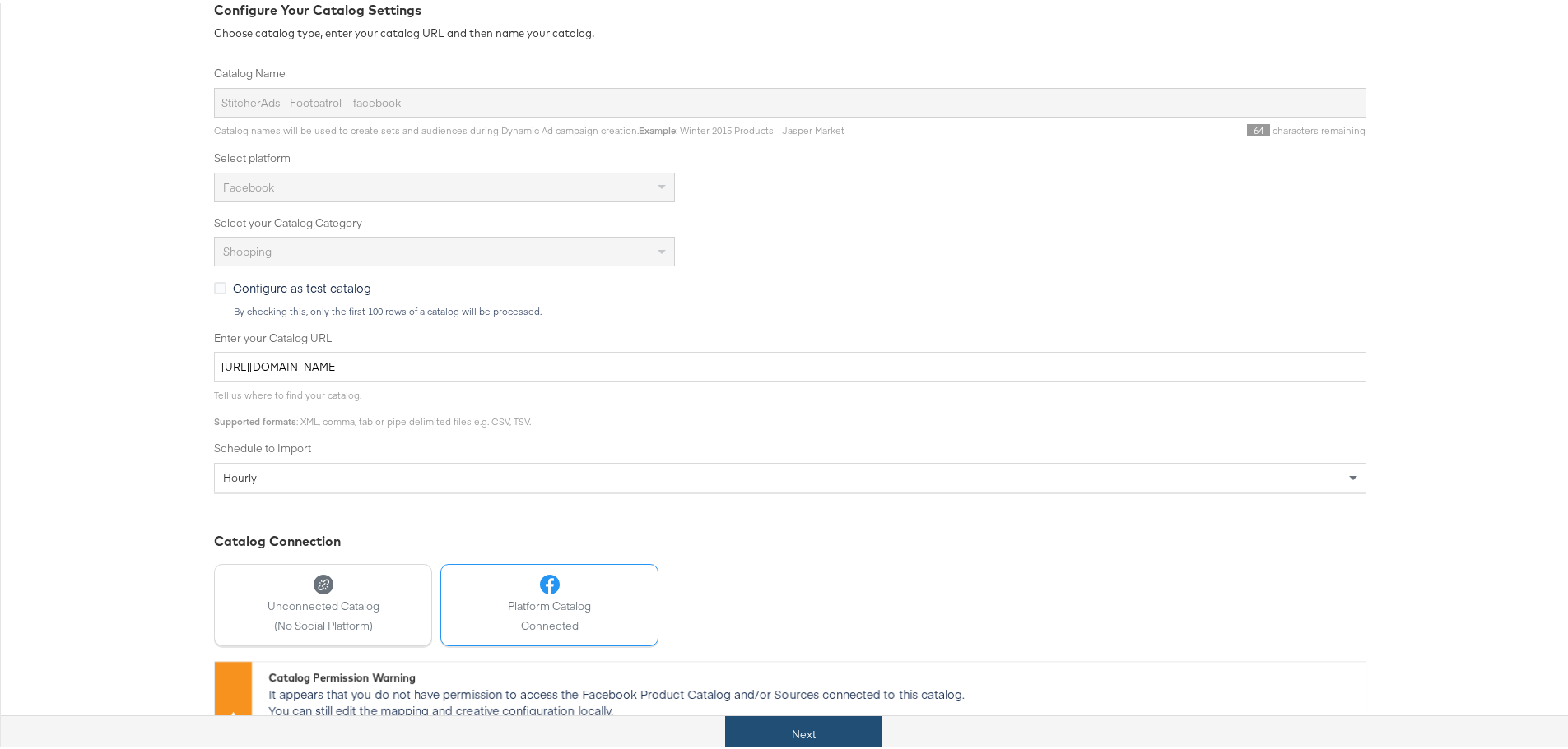
click at [807, 726] on button "Next" at bounding box center [803, 732] width 157 height 37
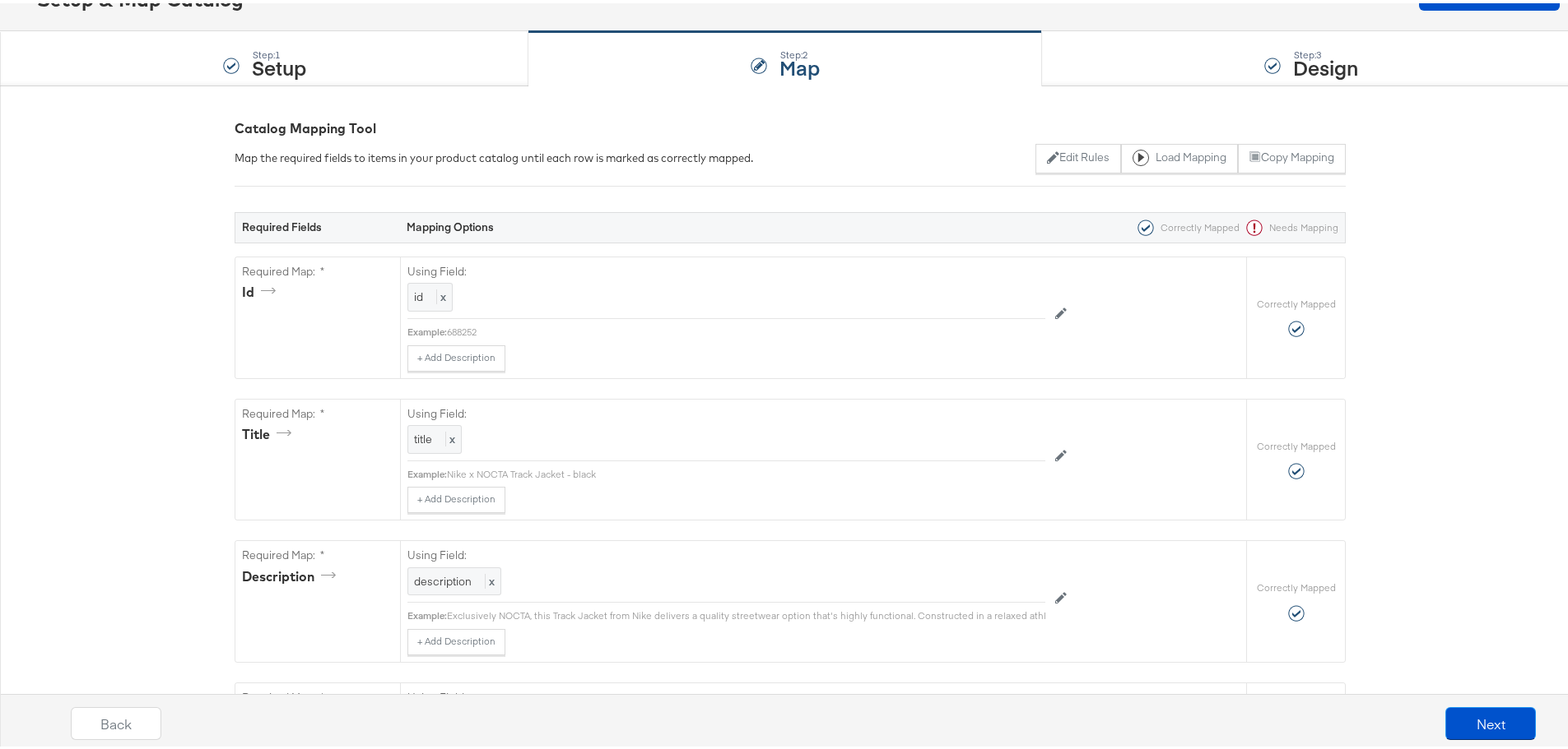
scroll to position [0, 0]
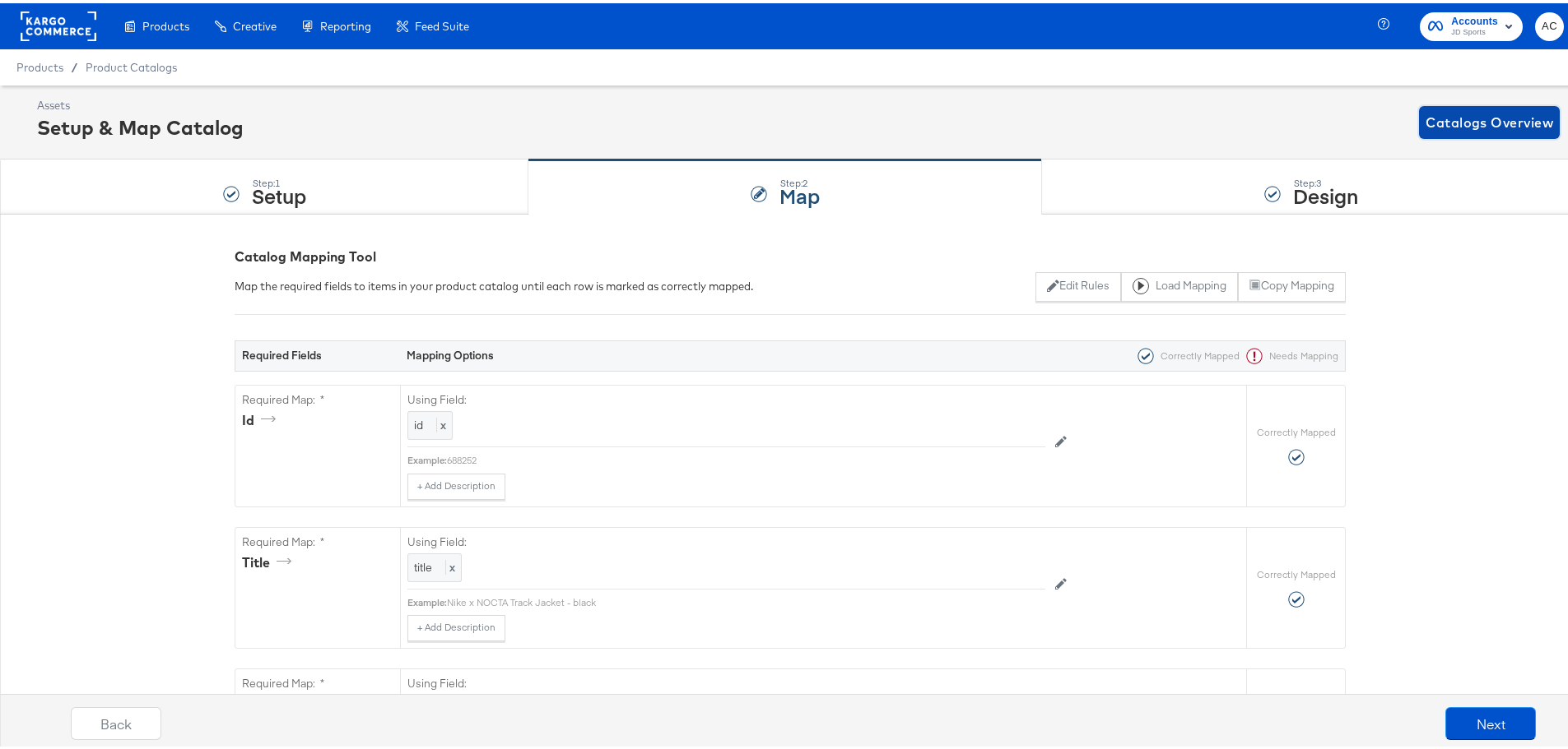
click at [1452, 108] on span "Catalogs Overview" at bounding box center [1489, 119] width 127 height 23
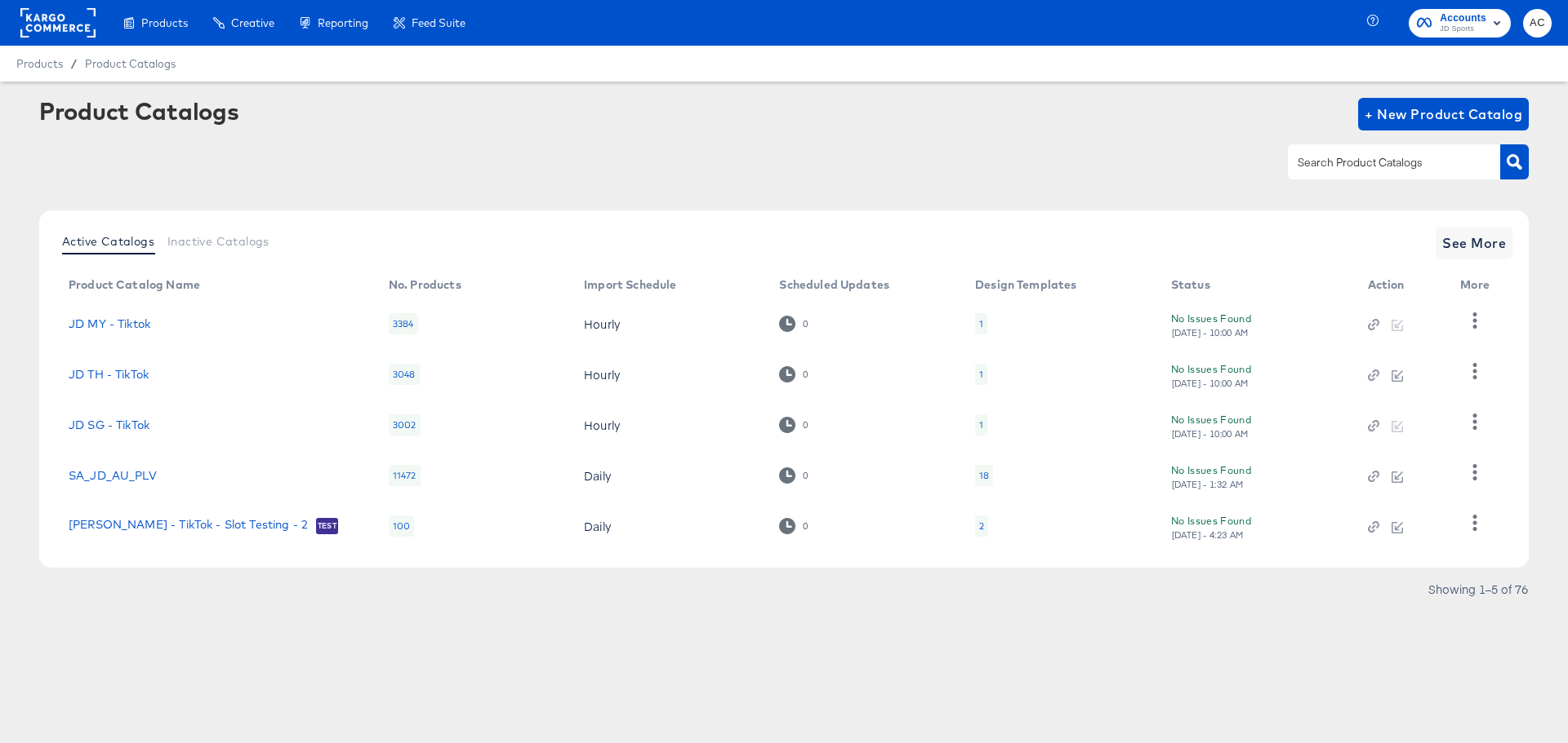
click at [1363, 165] on input "text" at bounding box center [1381, 163] width 174 height 19
type input "footpatrol"
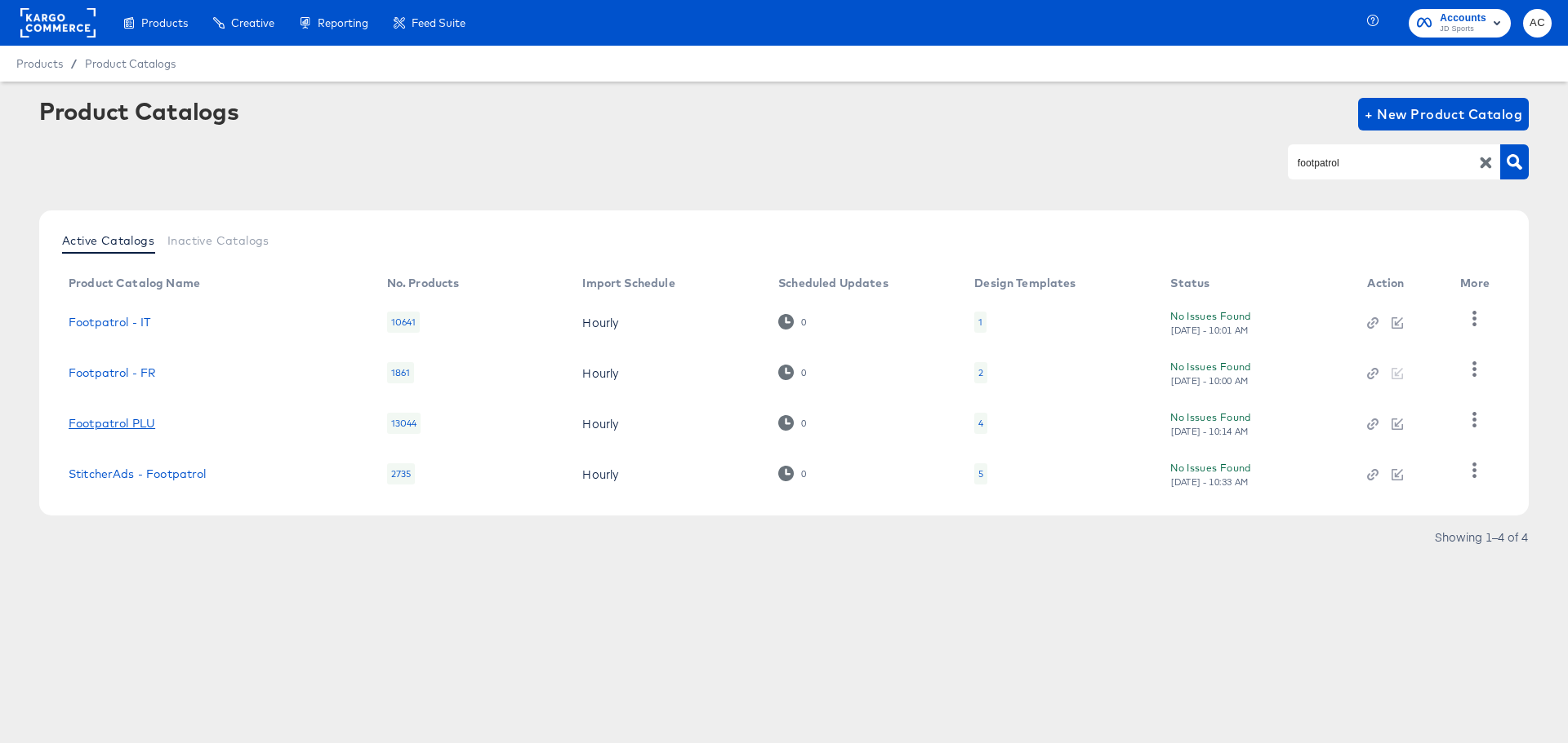
click at [148, 419] on link "Footpatrol PLU" at bounding box center [112, 424] width 87 height 13
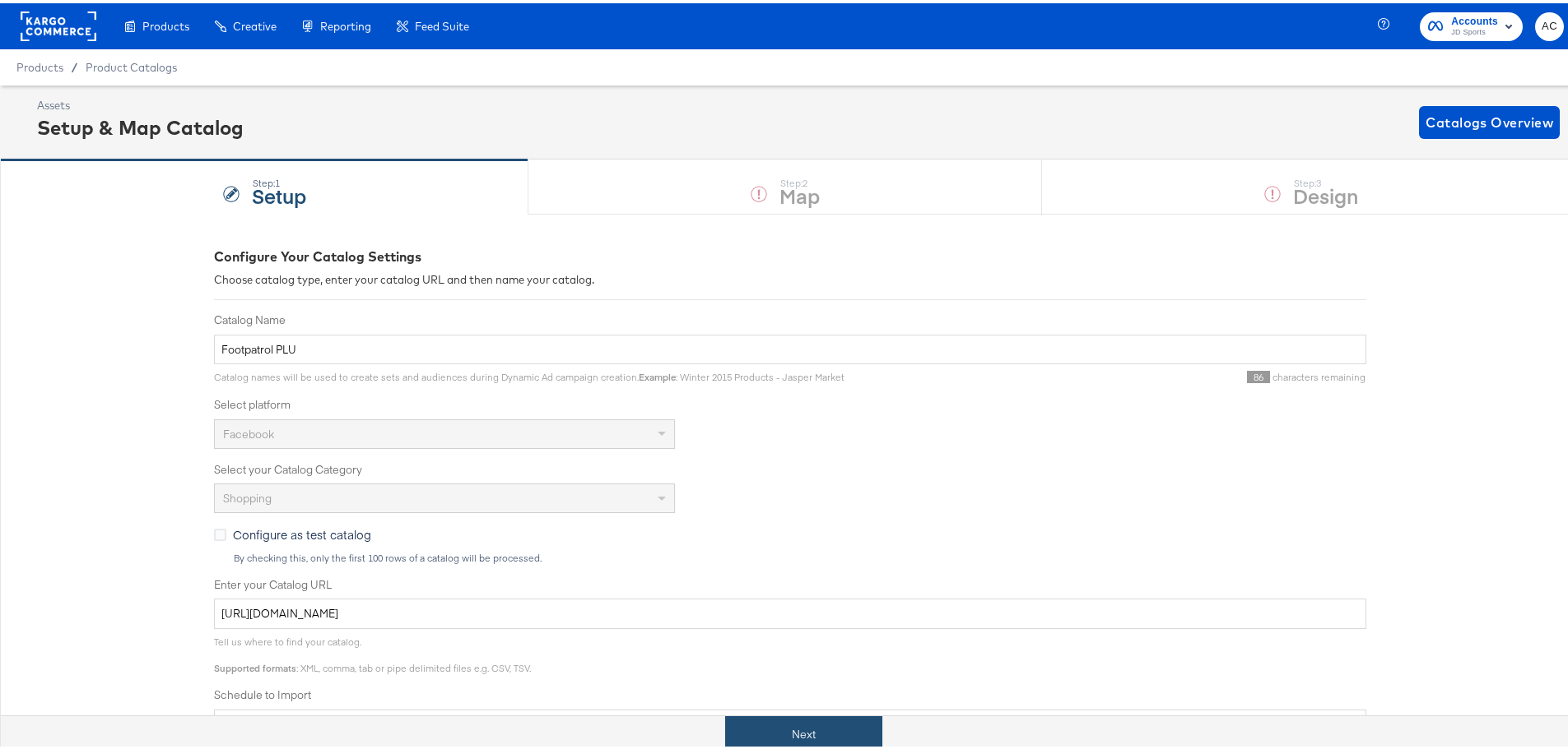
click at [834, 721] on button "Next" at bounding box center [803, 732] width 157 height 37
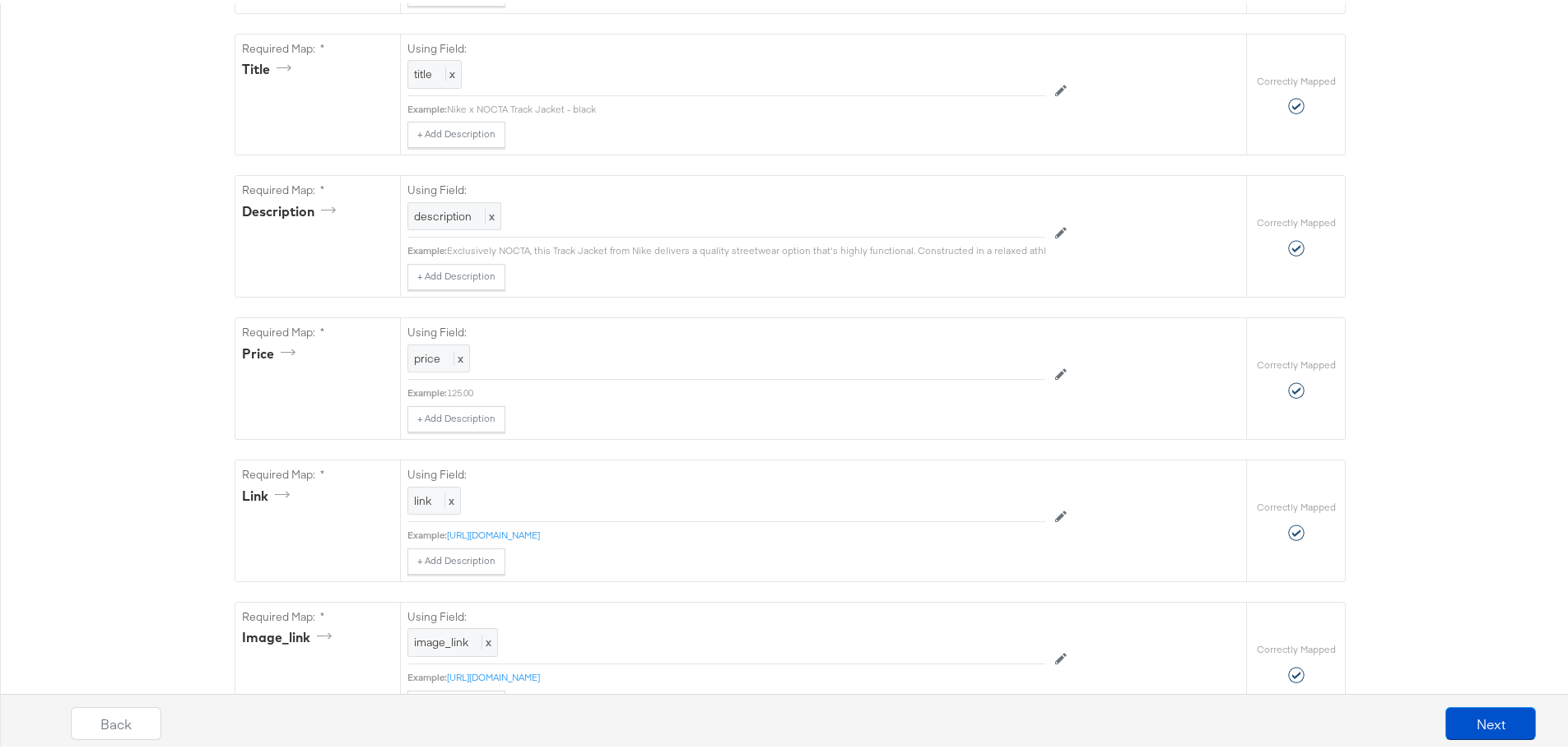
scroll to position [1070, 0]
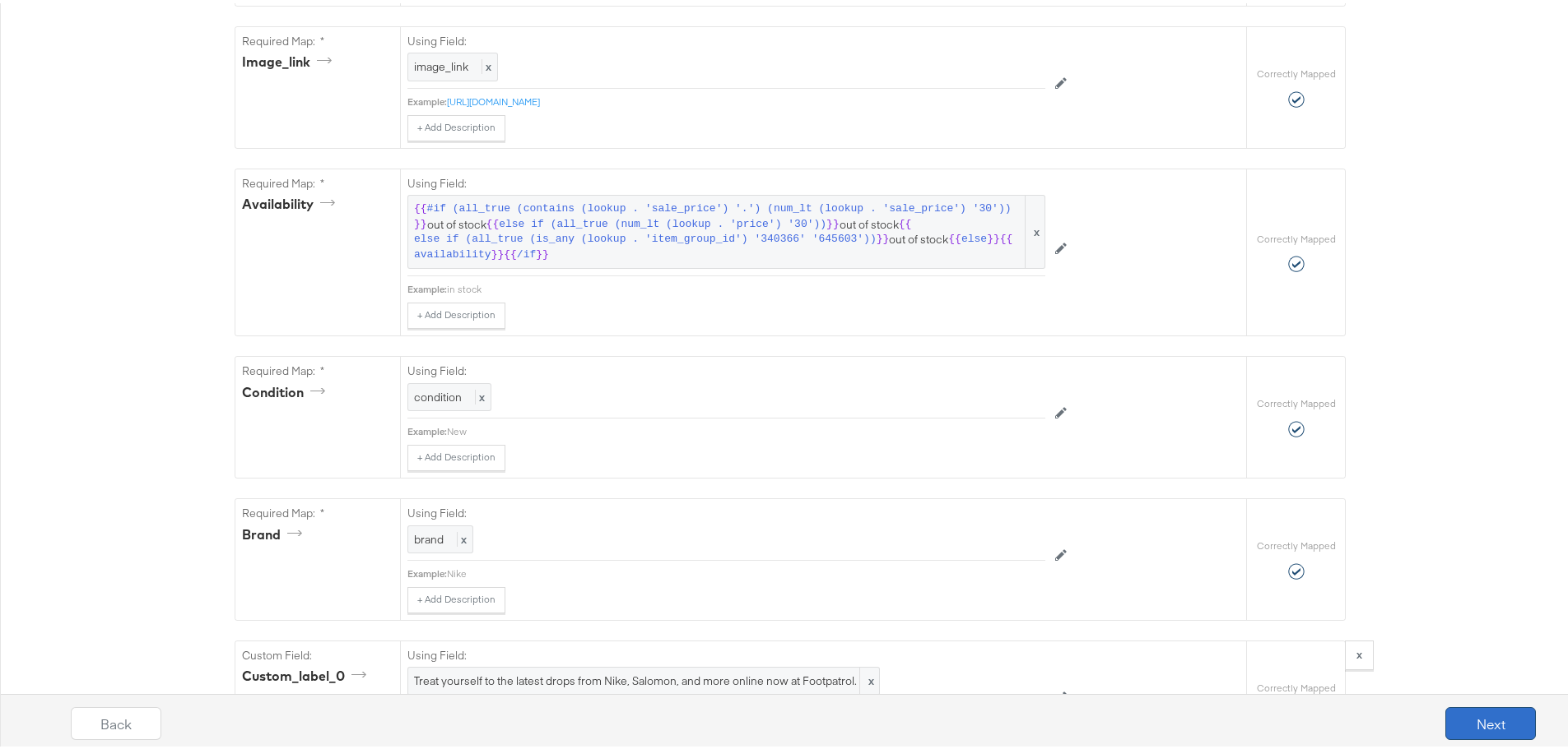
click at [1490, 735] on button "Next" at bounding box center [1490, 720] width 91 height 33
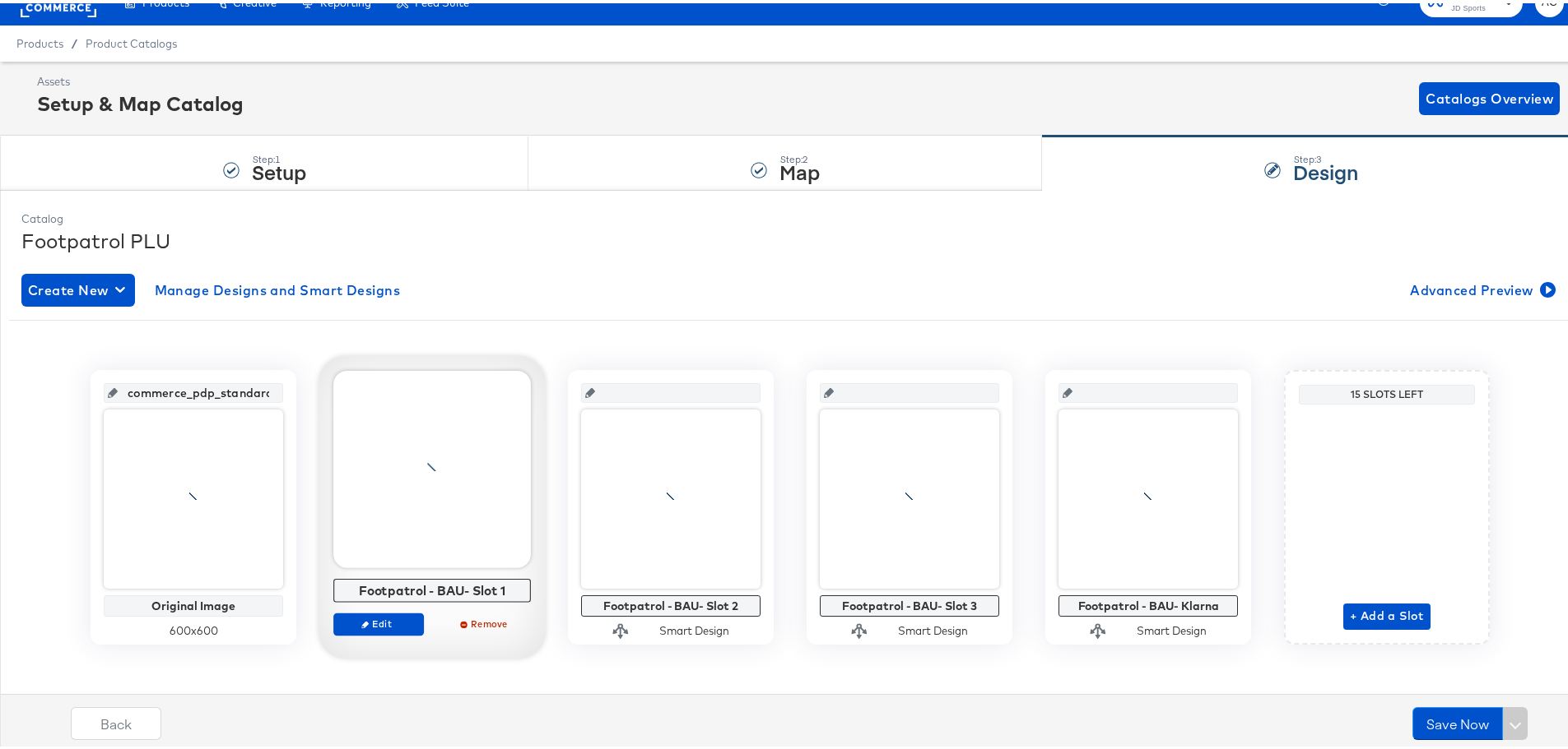
scroll to position [36, 0]
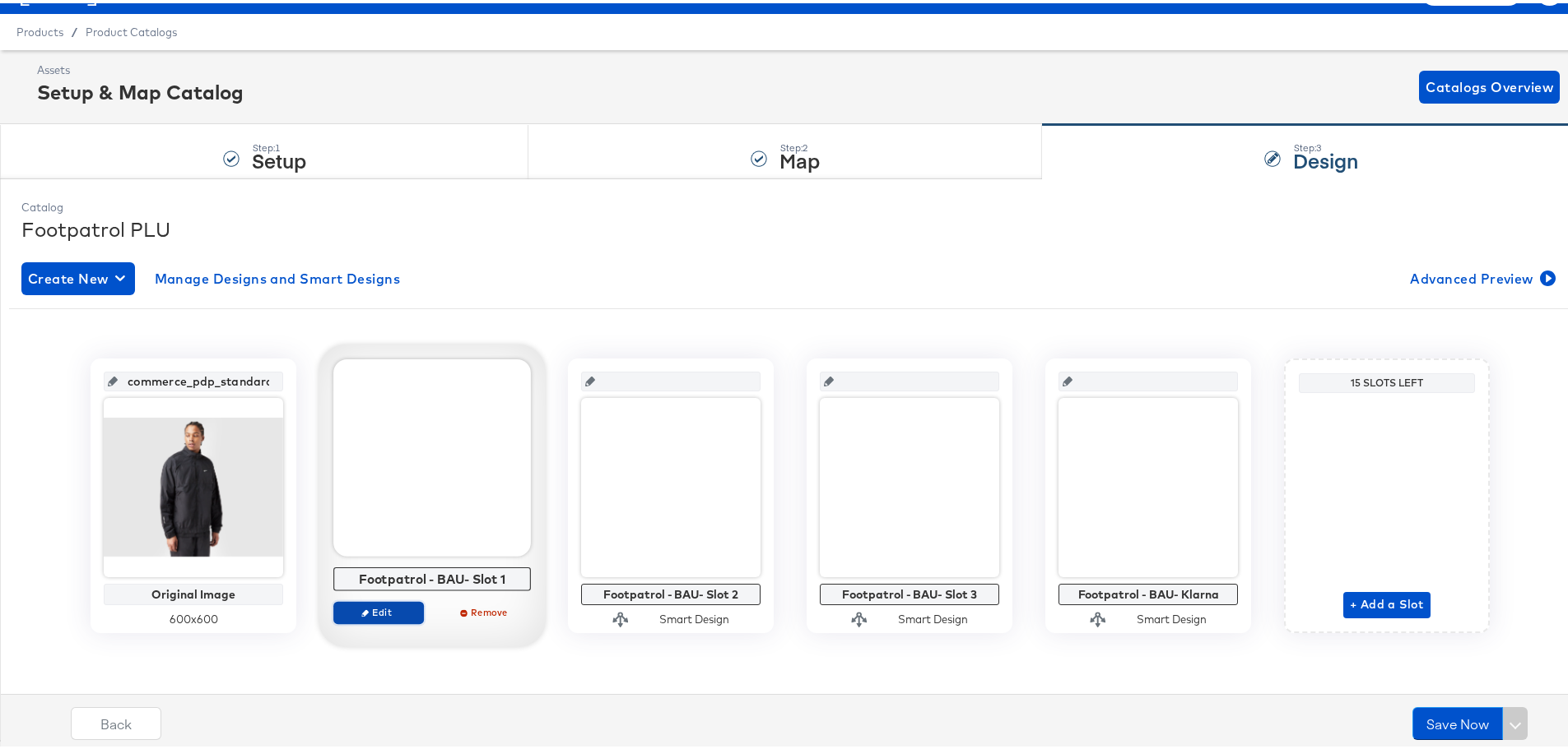
click at [376, 607] on span "Edit" at bounding box center [379, 608] width 76 height 13
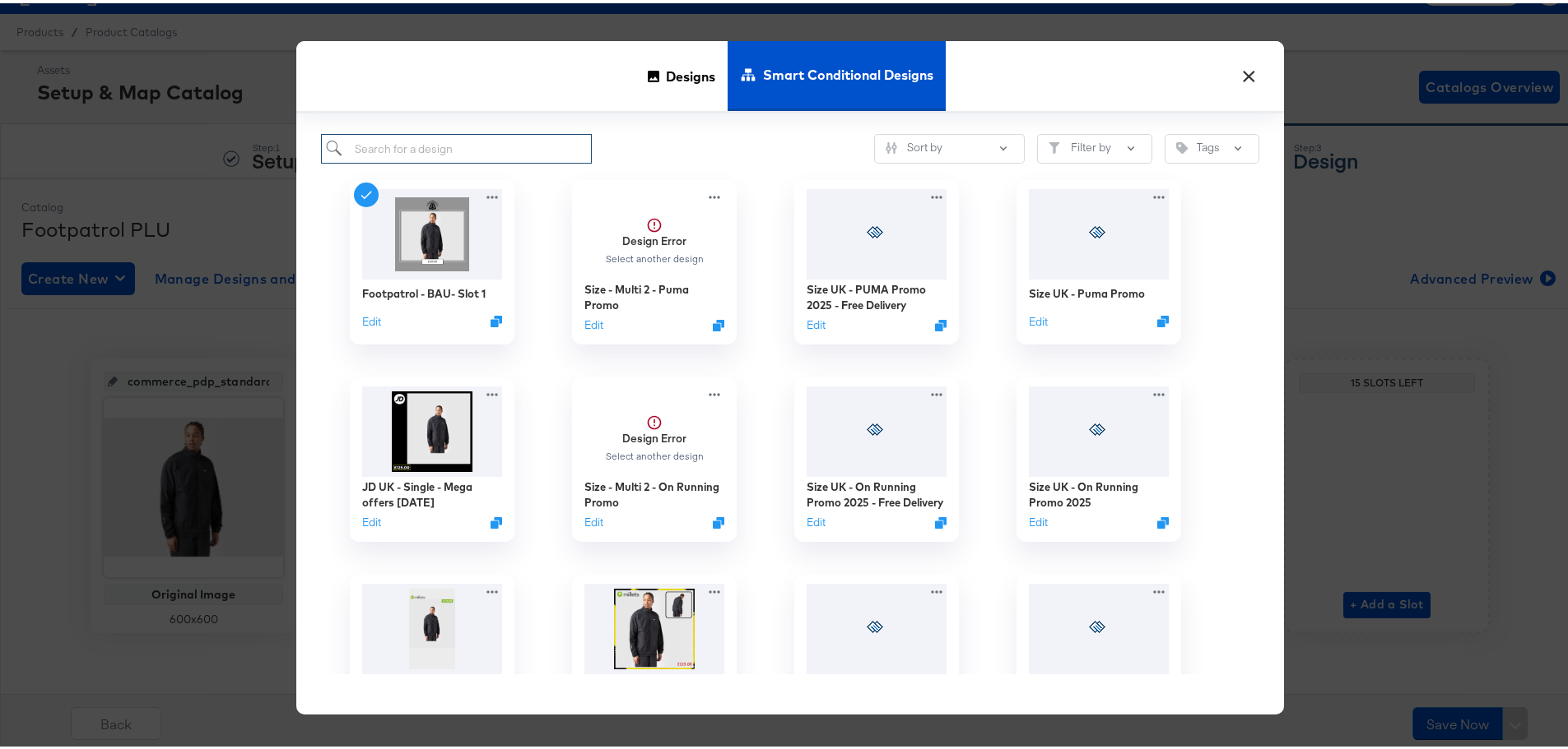
click at [463, 144] on input "search" at bounding box center [456, 146] width 271 height 31
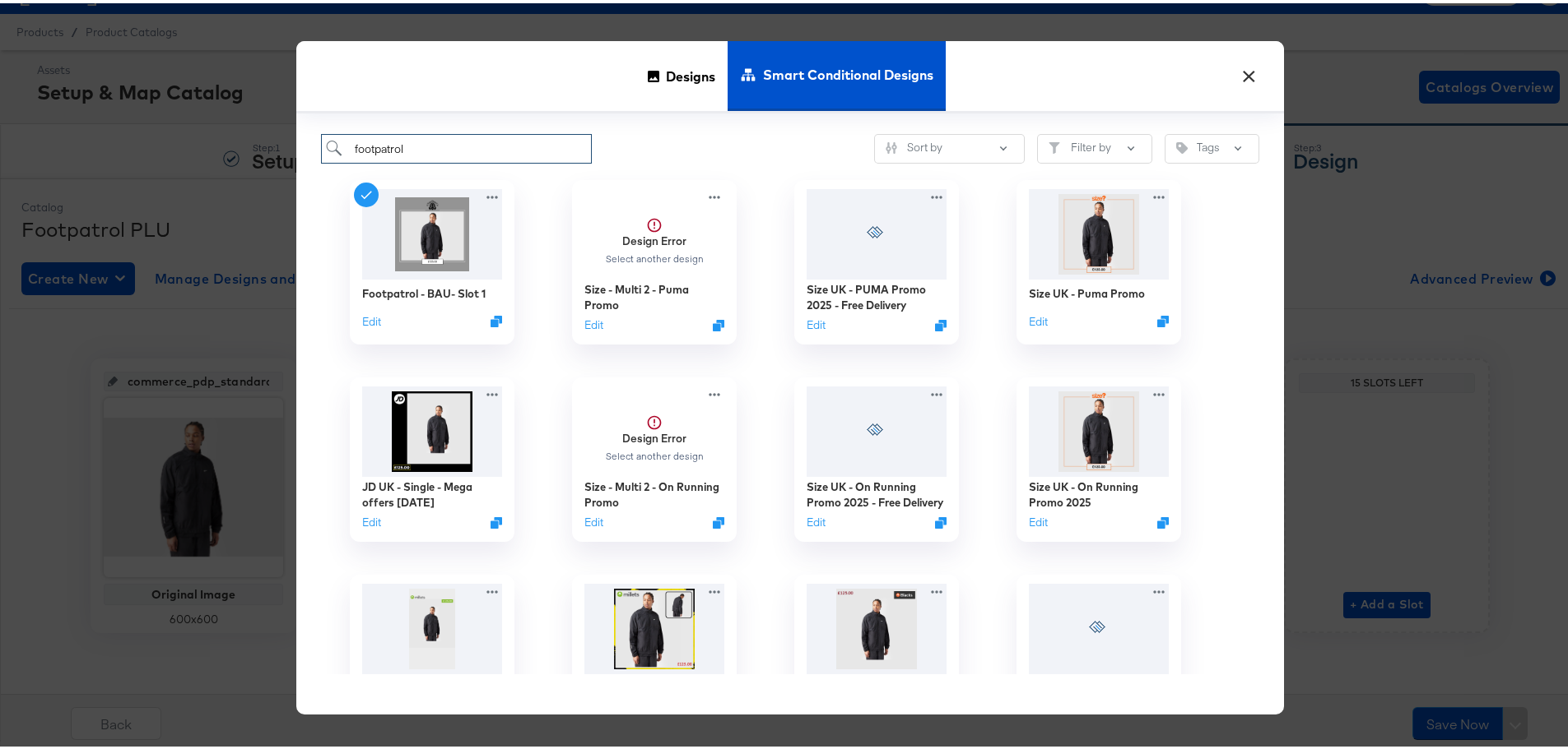
type input "footpatrol"
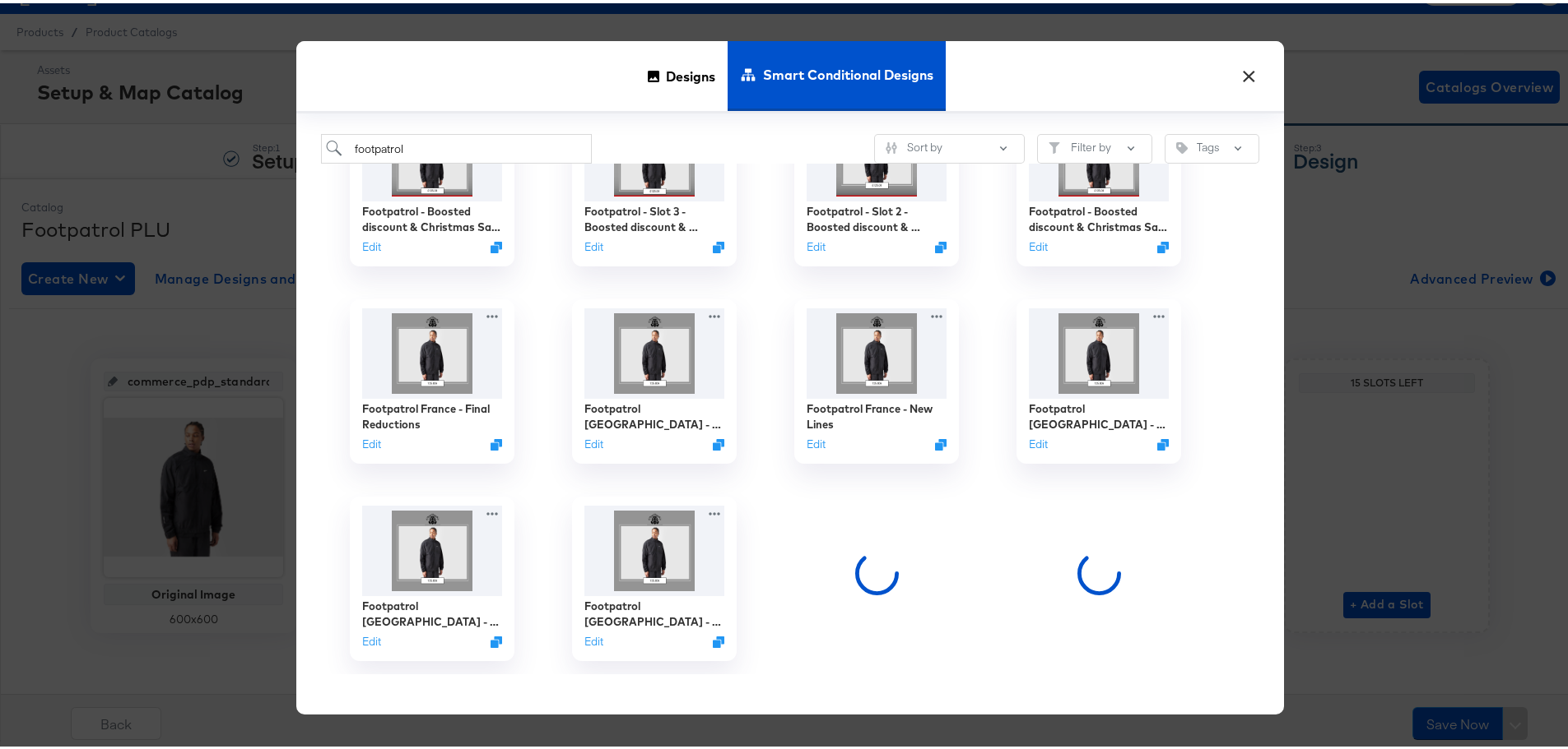
scroll to position [830, 0]
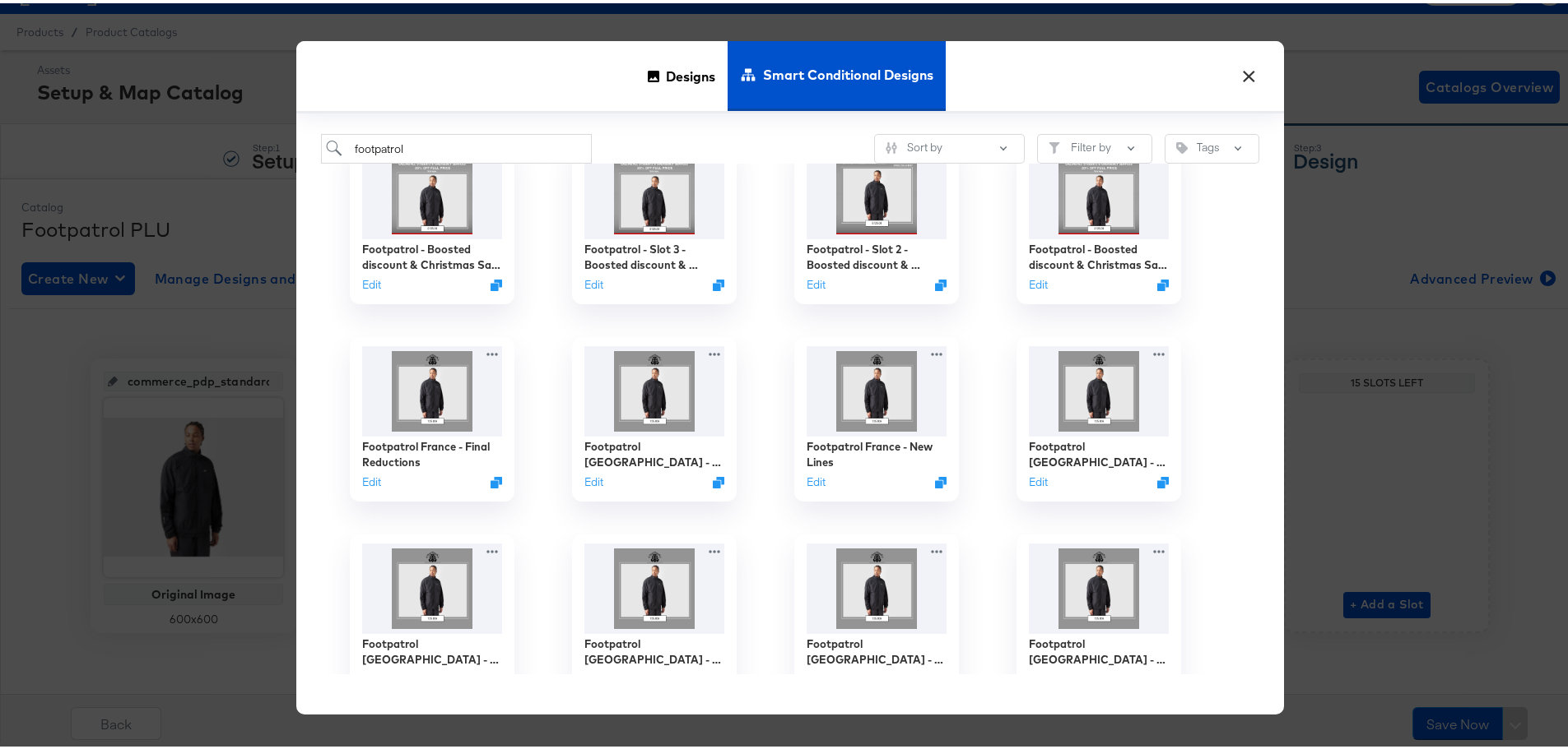
click at [1247, 76] on button "×" at bounding box center [1248, 68] width 30 height 30
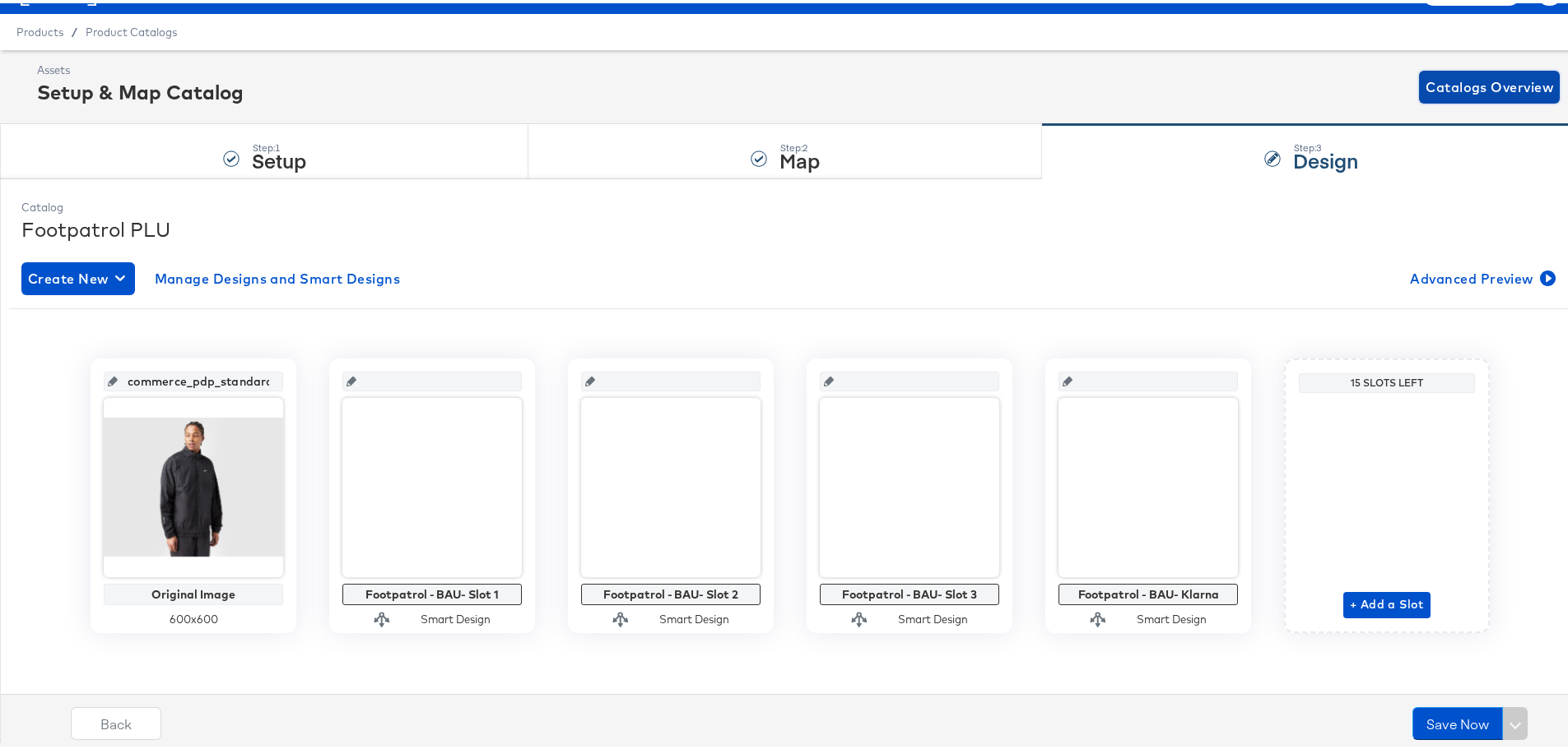
click at [1498, 79] on span "Catalogs Overview" at bounding box center [1489, 84] width 127 height 23
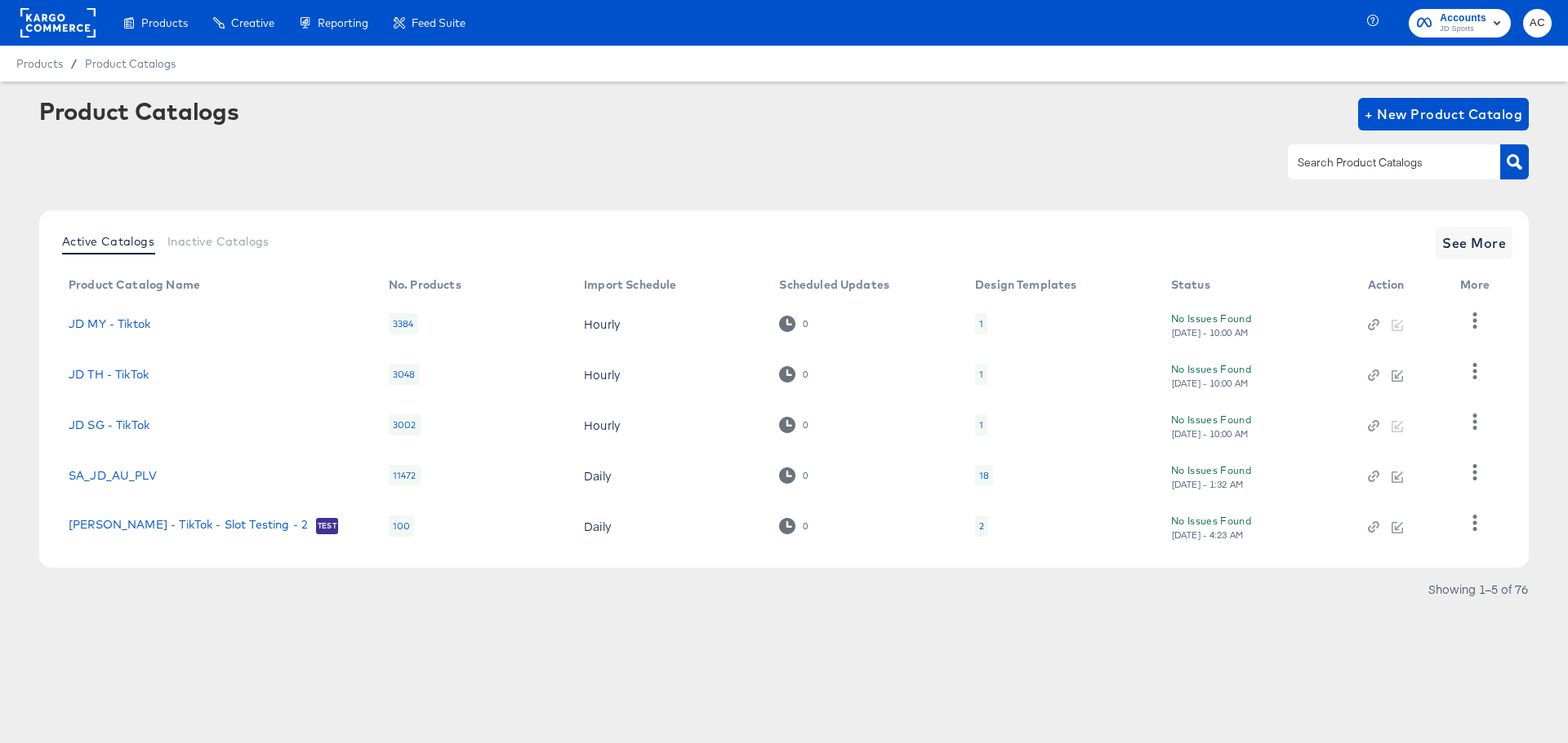
click at [1381, 167] on input "text" at bounding box center [1381, 163] width 174 height 19
type input "size"
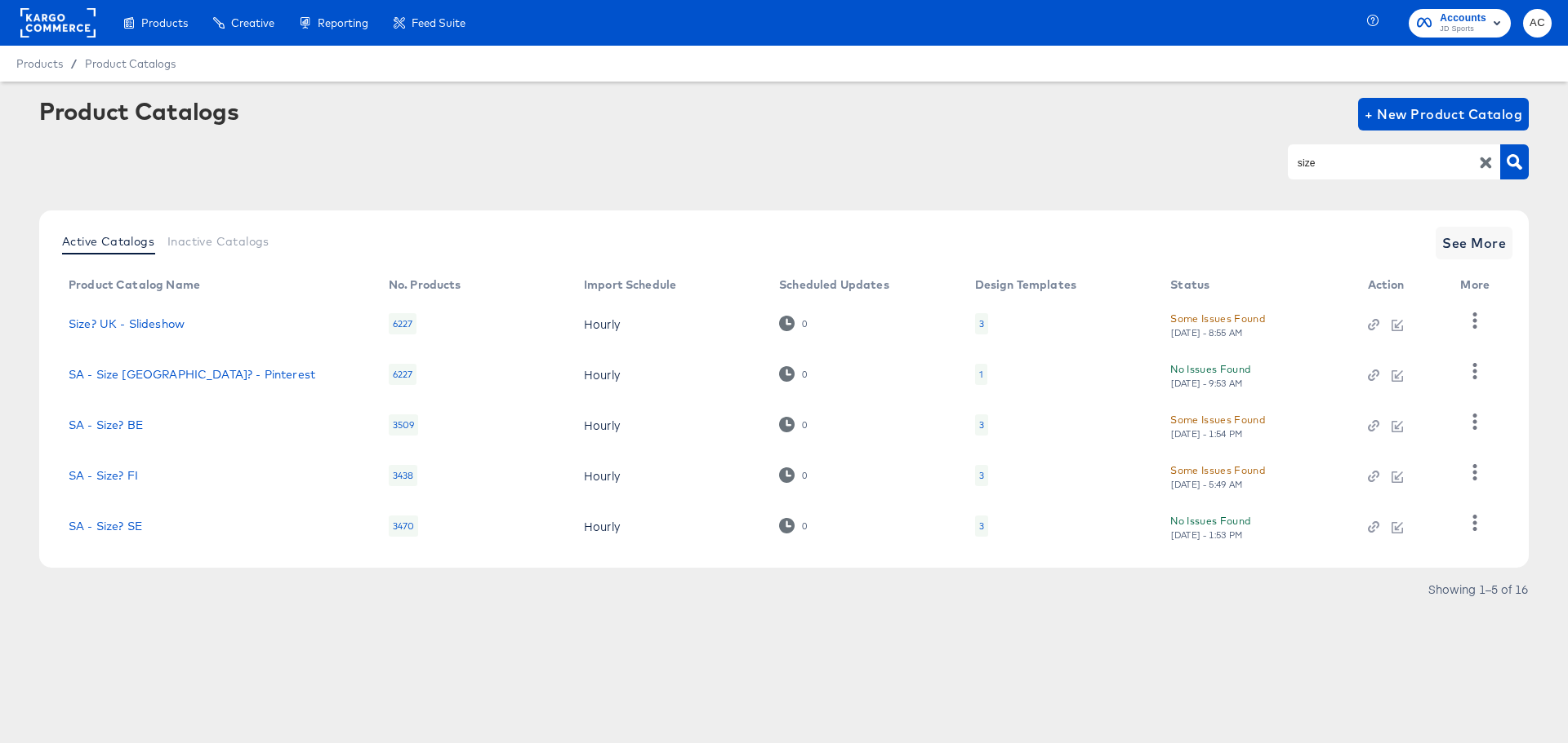
click at [1499, 222] on div "Active Catalogs Inactive Catalogs See More Product Catalog Name No. Products Im…" at bounding box center [784, 389] width 1490 height 357
click at [1480, 238] on span "See More" at bounding box center [1473, 244] width 64 height 23
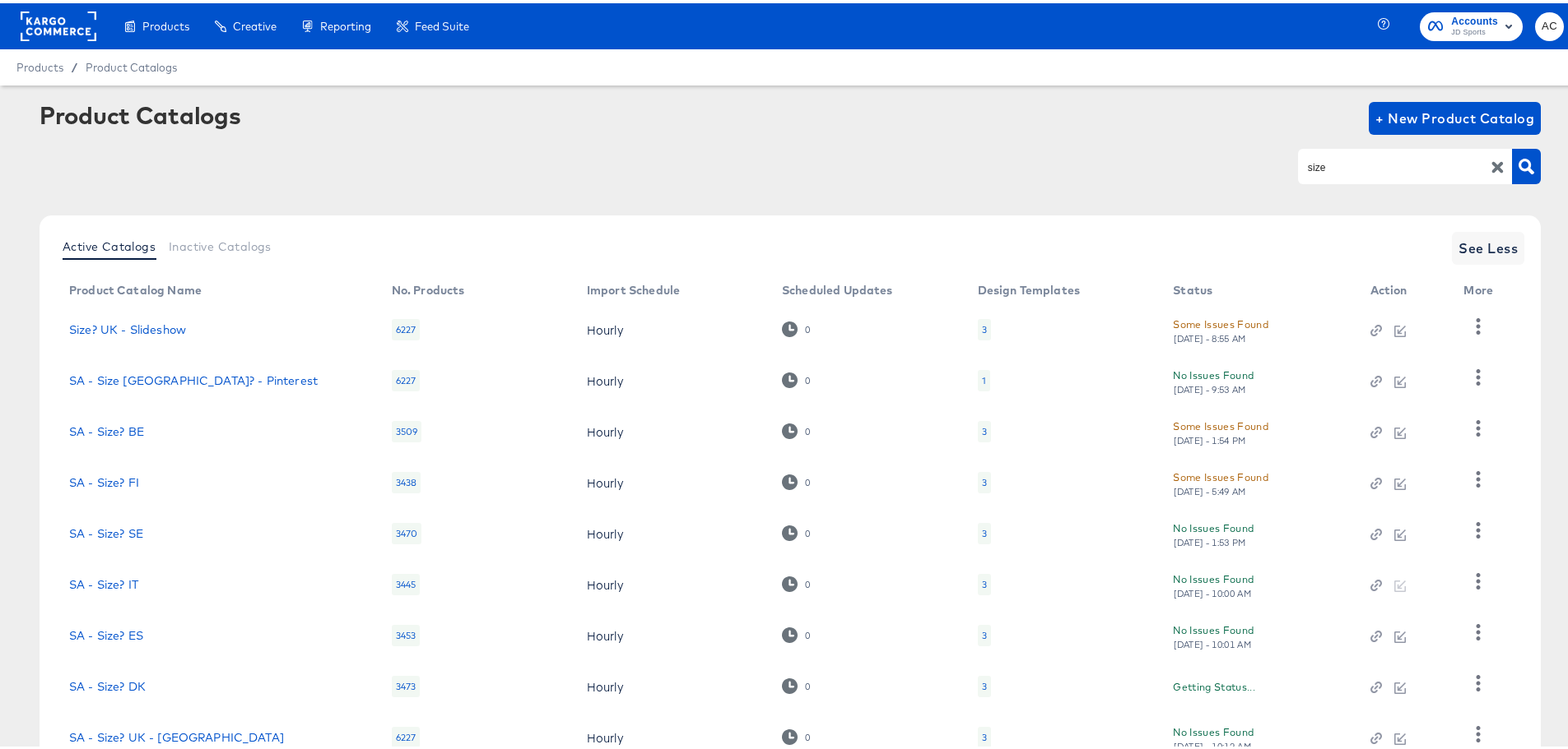
click at [120, 687] on div "Active Catalogs Inactive Catalogs See Less Product Catalog Name No. Products Im…" at bounding box center [790, 541] width 1502 height 659
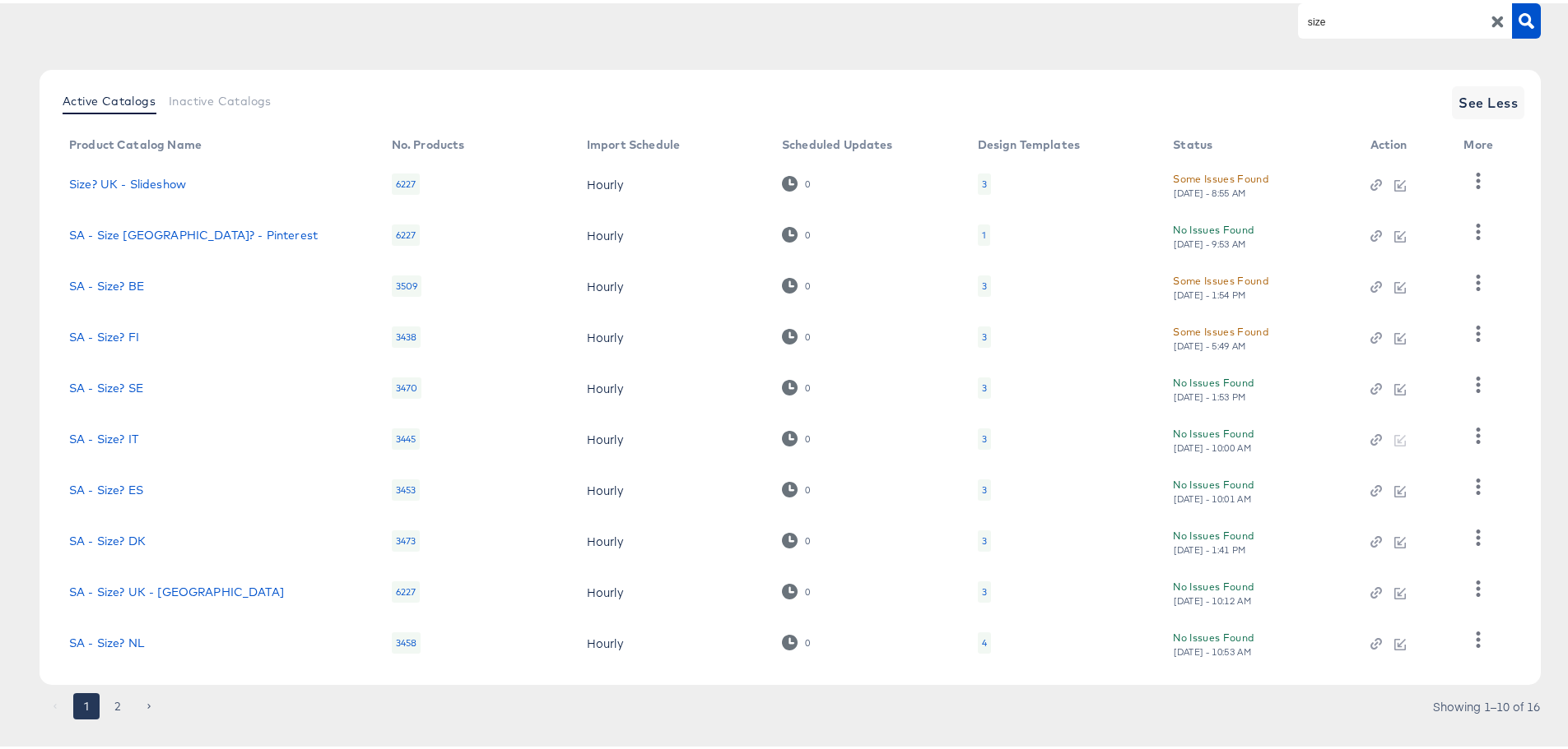
click at [124, 697] on button "2" at bounding box center [118, 703] width 26 height 26
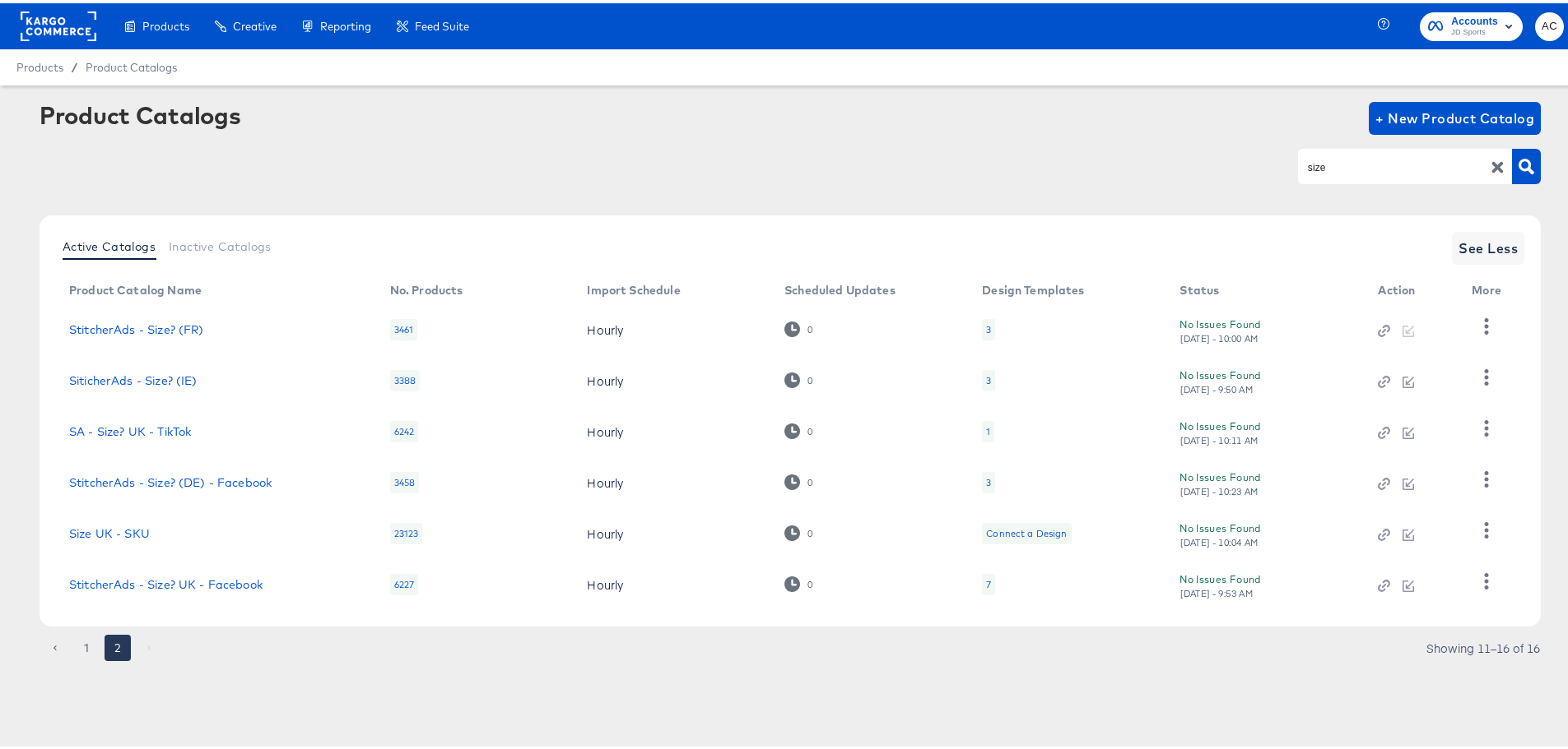
scroll to position [0, 0]
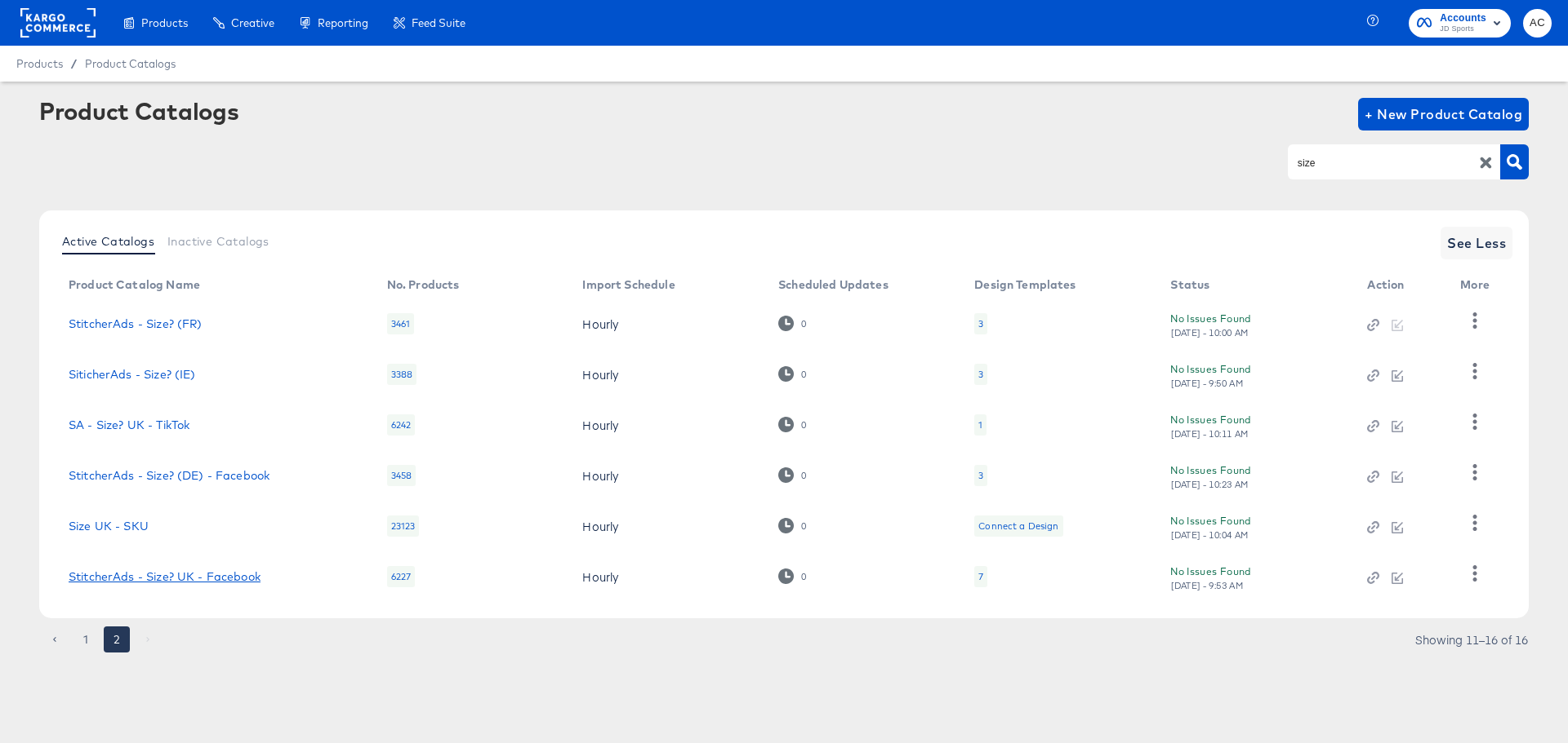
click at [184, 581] on link "StitcherAds - Size? UK - Facebook" at bounding box center [164, 577] width 192 height 13
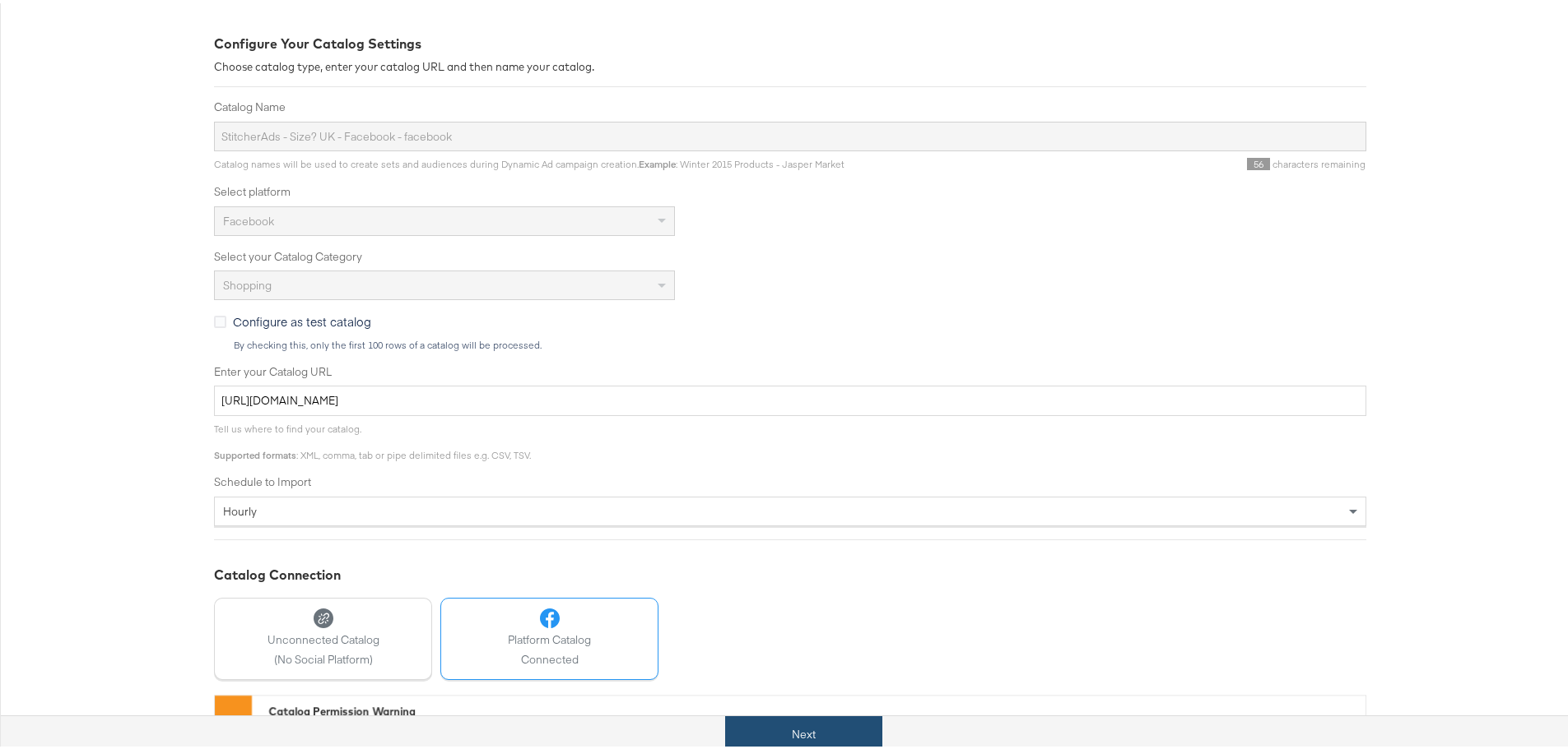
scroll to position [328, 0]
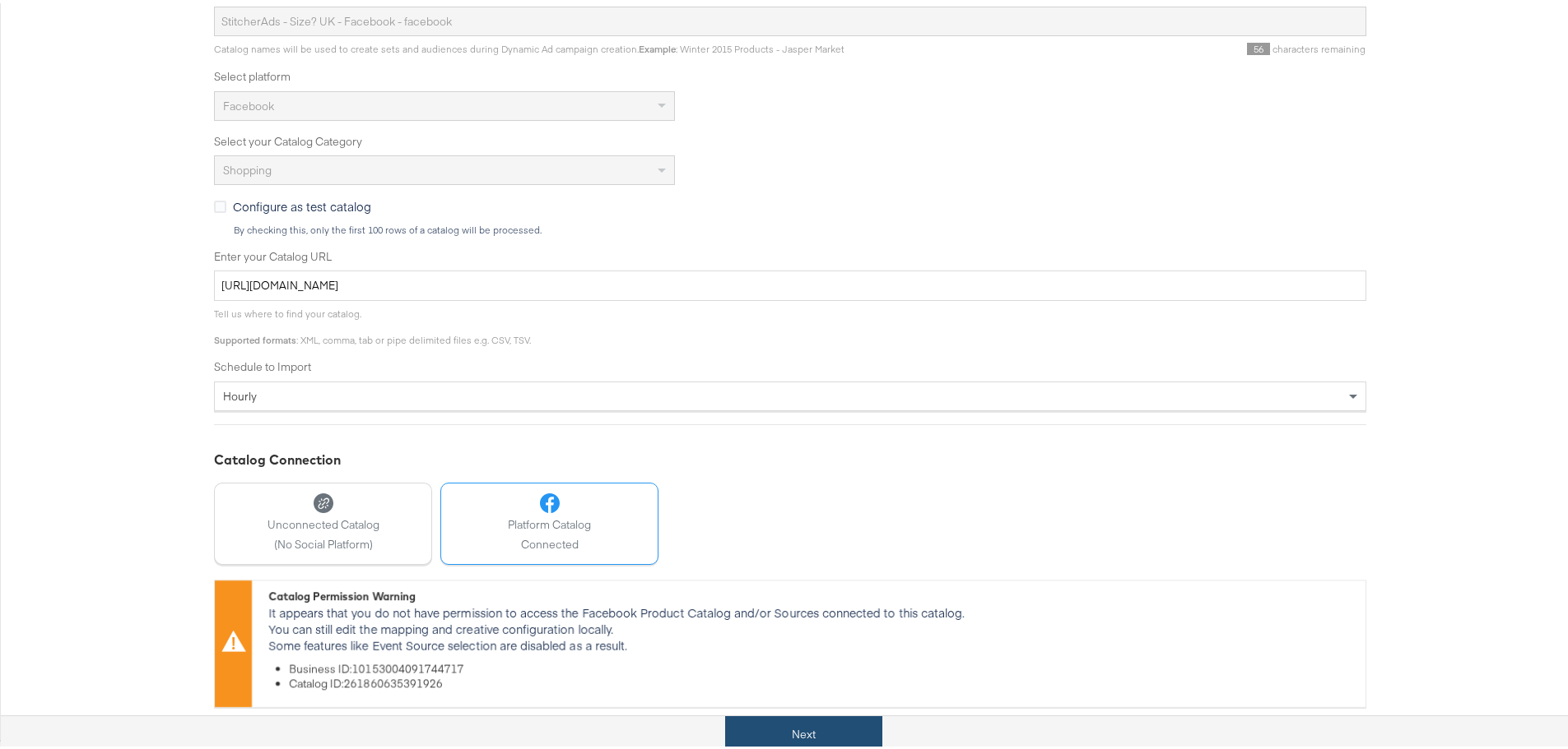
click at [785, 715] on button "Next" at bounding box center [803, 732] width 157 height 37
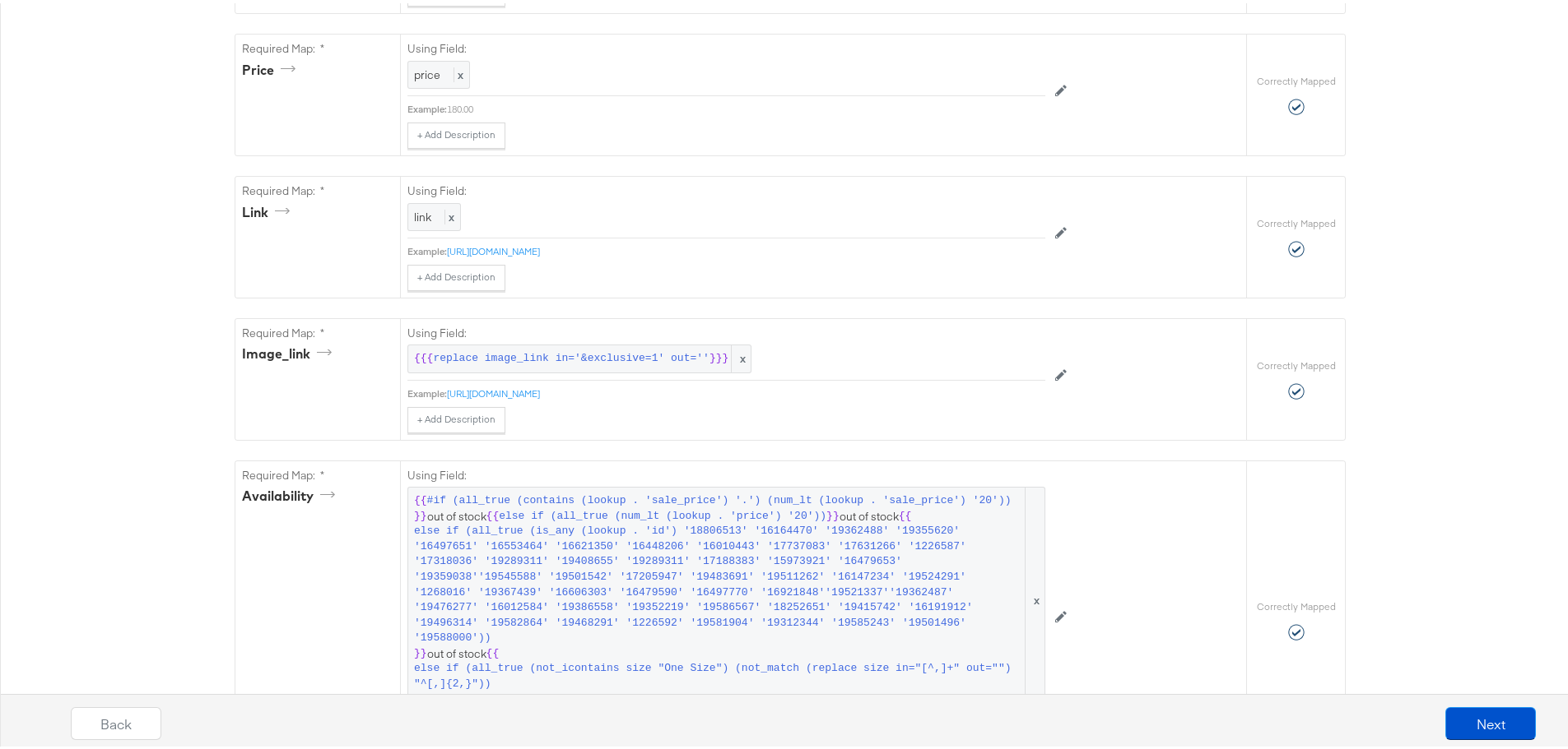
scroll to position [1151, 0]
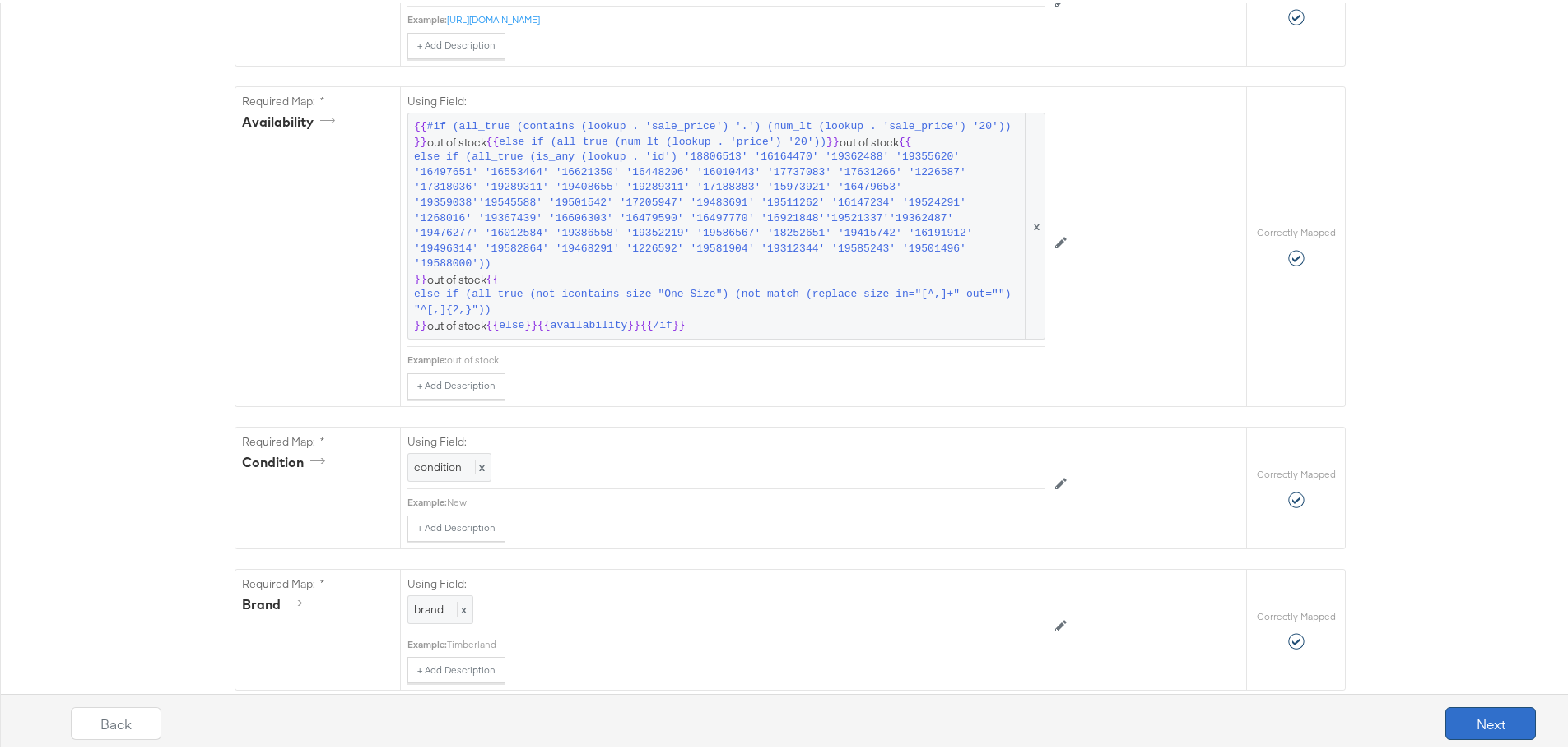
click at [1462, 718] on button "Next" at bounding box center [1490, 720] width 91 height 33
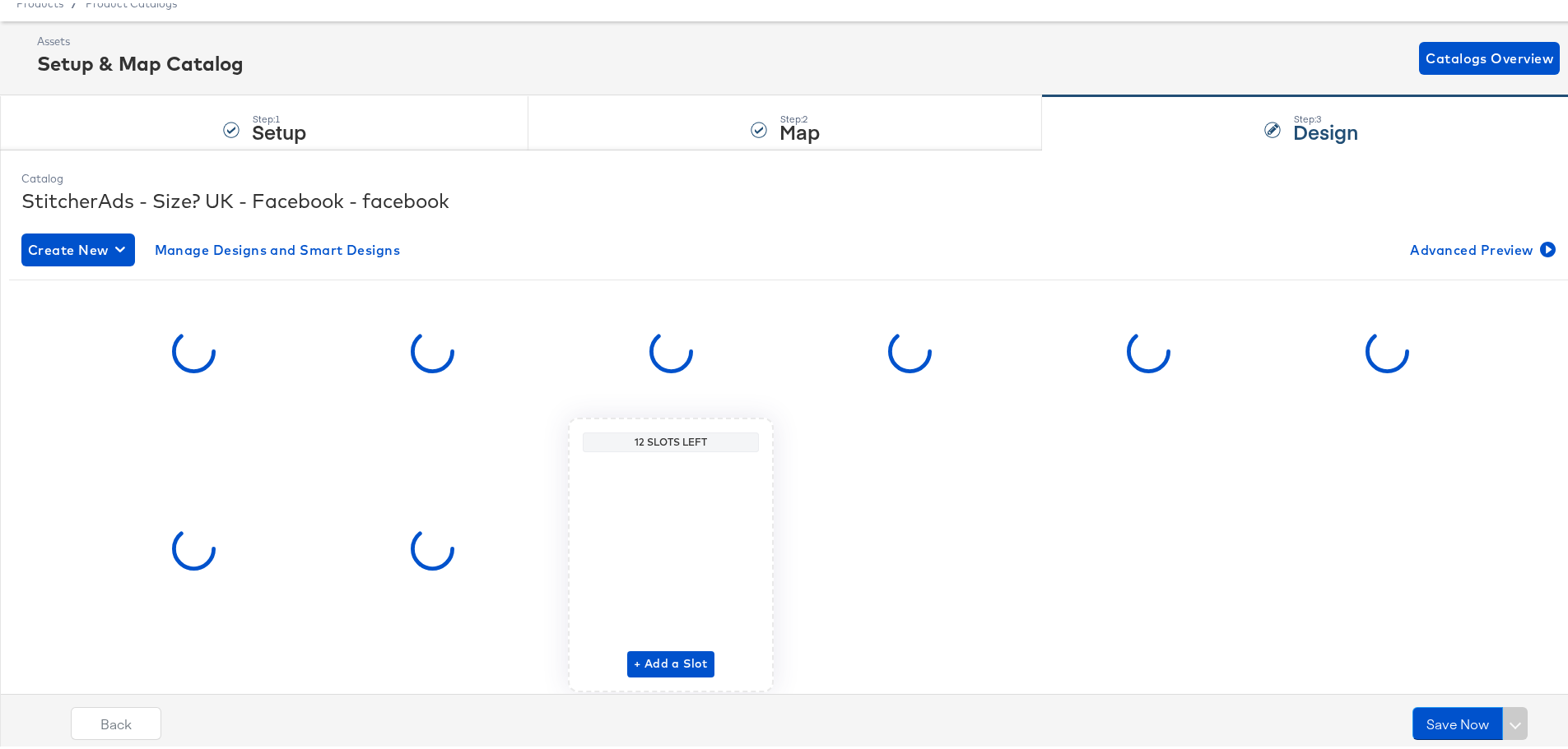
scroll to position [123, 0]
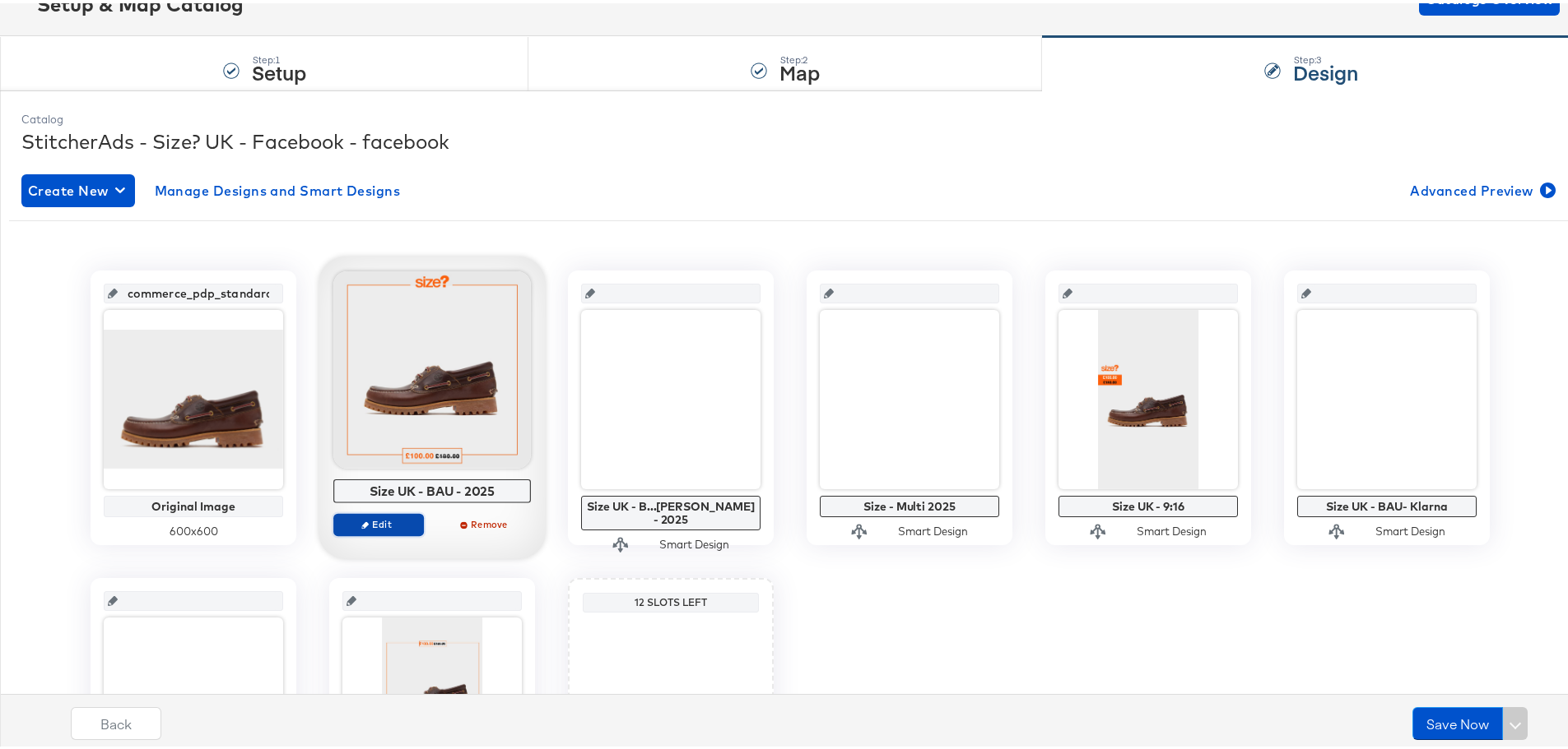
click at [376, 522] on span "Edit" at bounding box center [379, 521] width 76 height 13
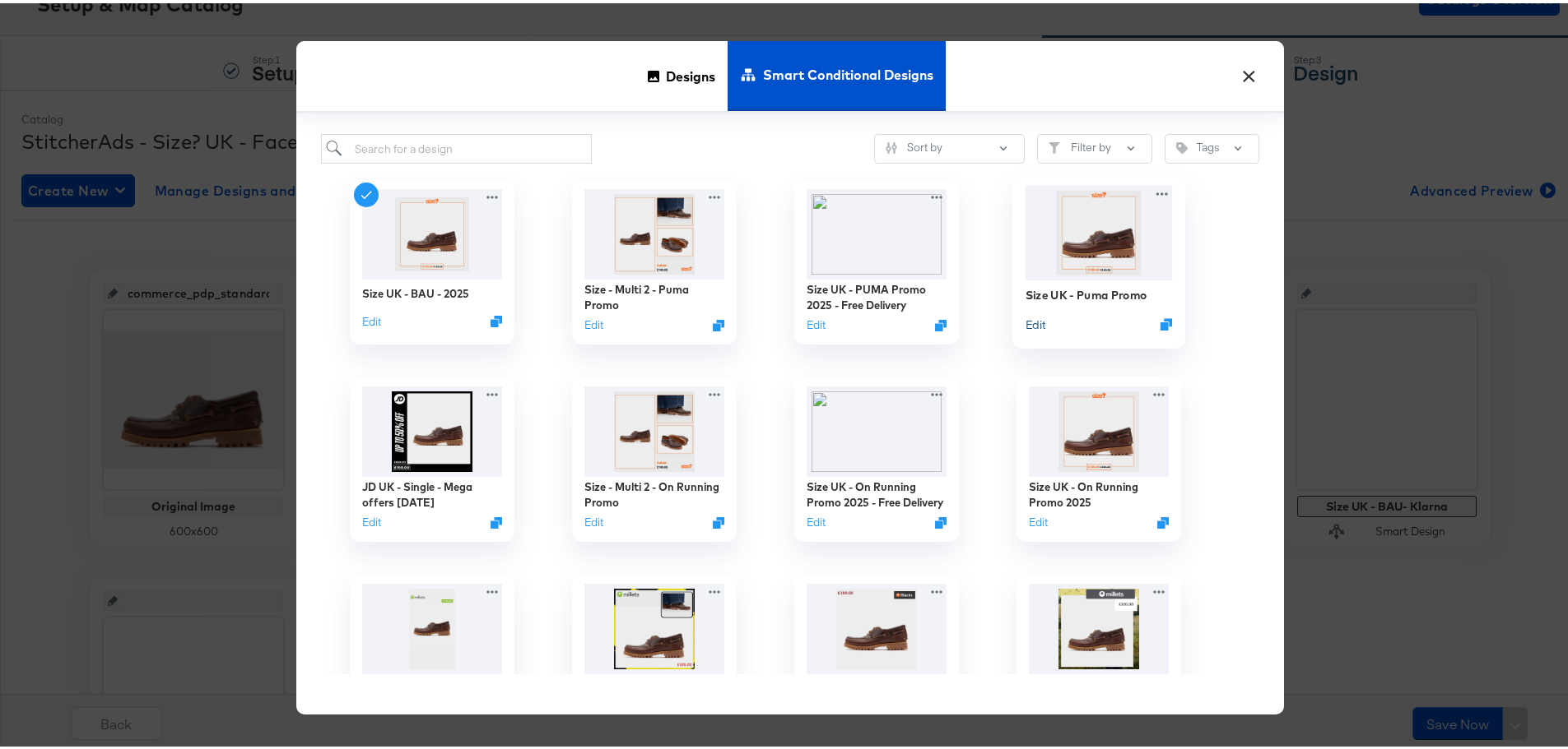
click at [1030, 323] on button "Edit" at bounding box center [1035, 322] width 20 height 15
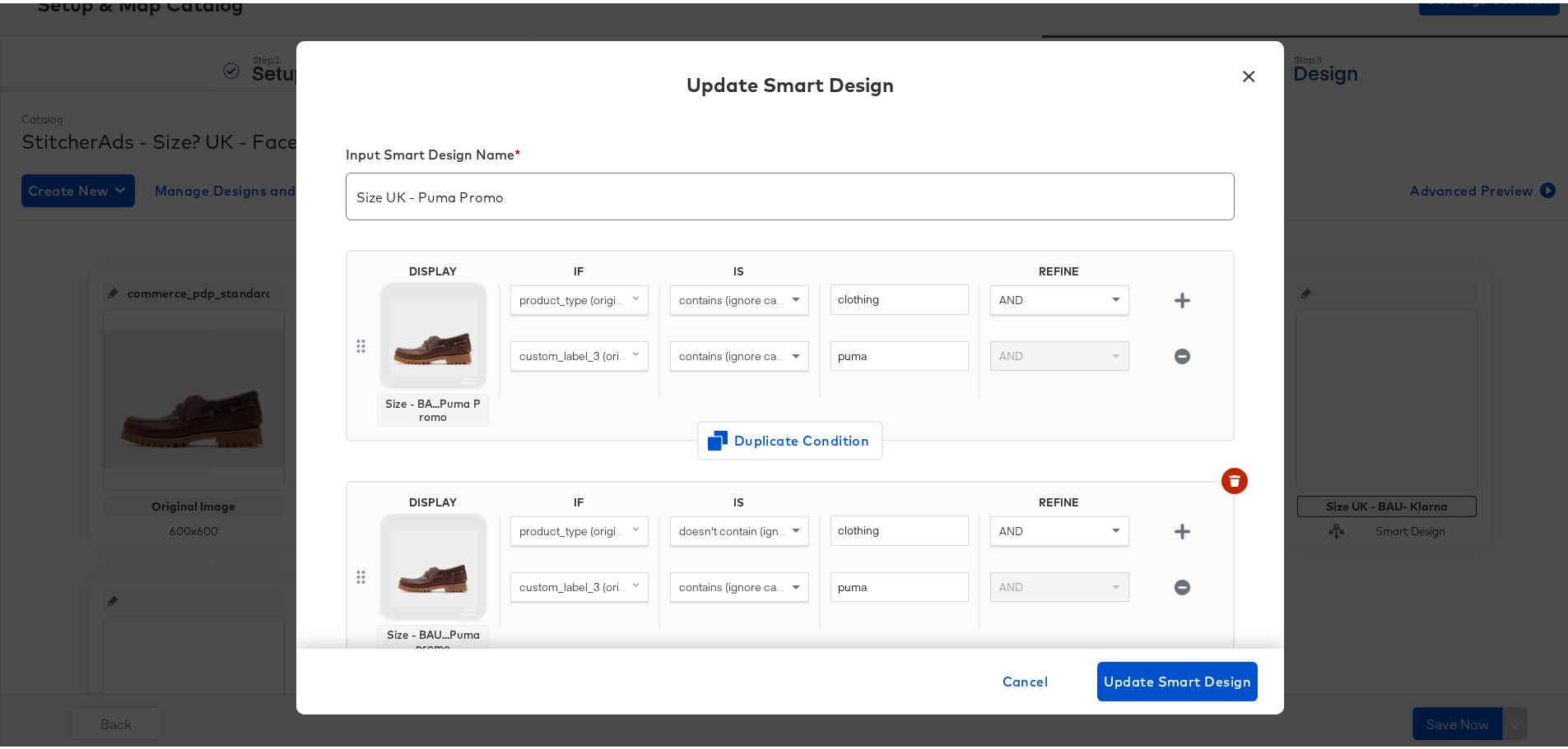
click at [591, 350] on span "custom_label_3 (original)" at bounding box center [583, 352] width 127 height 14
drag, startPoint x: 551, startPoint y: 466, endPoint x: 591, endPoint y: 461, distance: 40.3
click at [551, 467] on div "brand" at bounding box center [587, 467] width 142 height 15
click at [756, 365] on div "contains (ignore case)" at bounding box center [739, 352] width 137 height 28
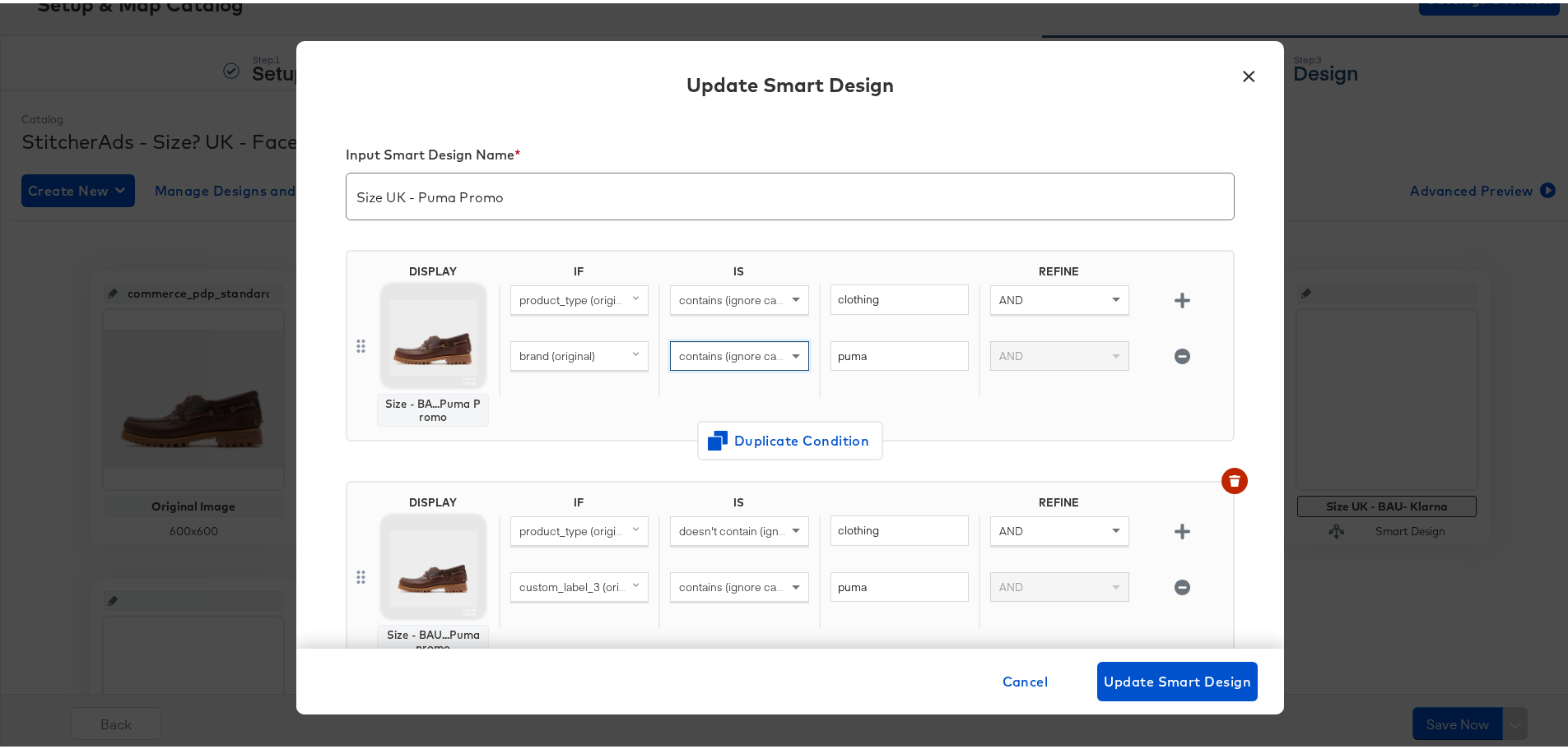
click at [752, 374] on div "contains (ignore case)" at bounding box center [739, 366] width 160 height 56
click at [885, 359] on input "puma" at bounding box center [900, 353] width 139 height 31
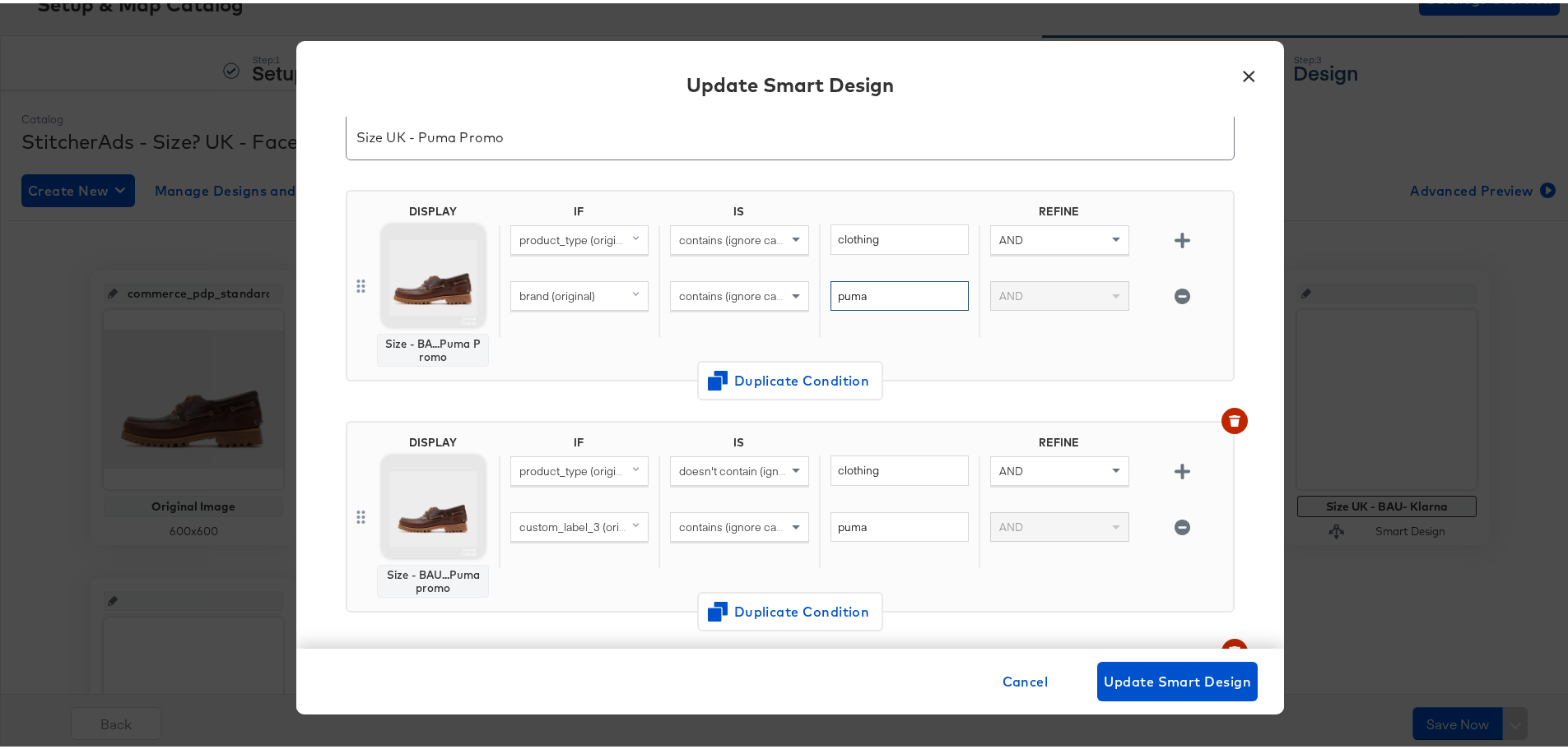
scroll to position [246, 0]
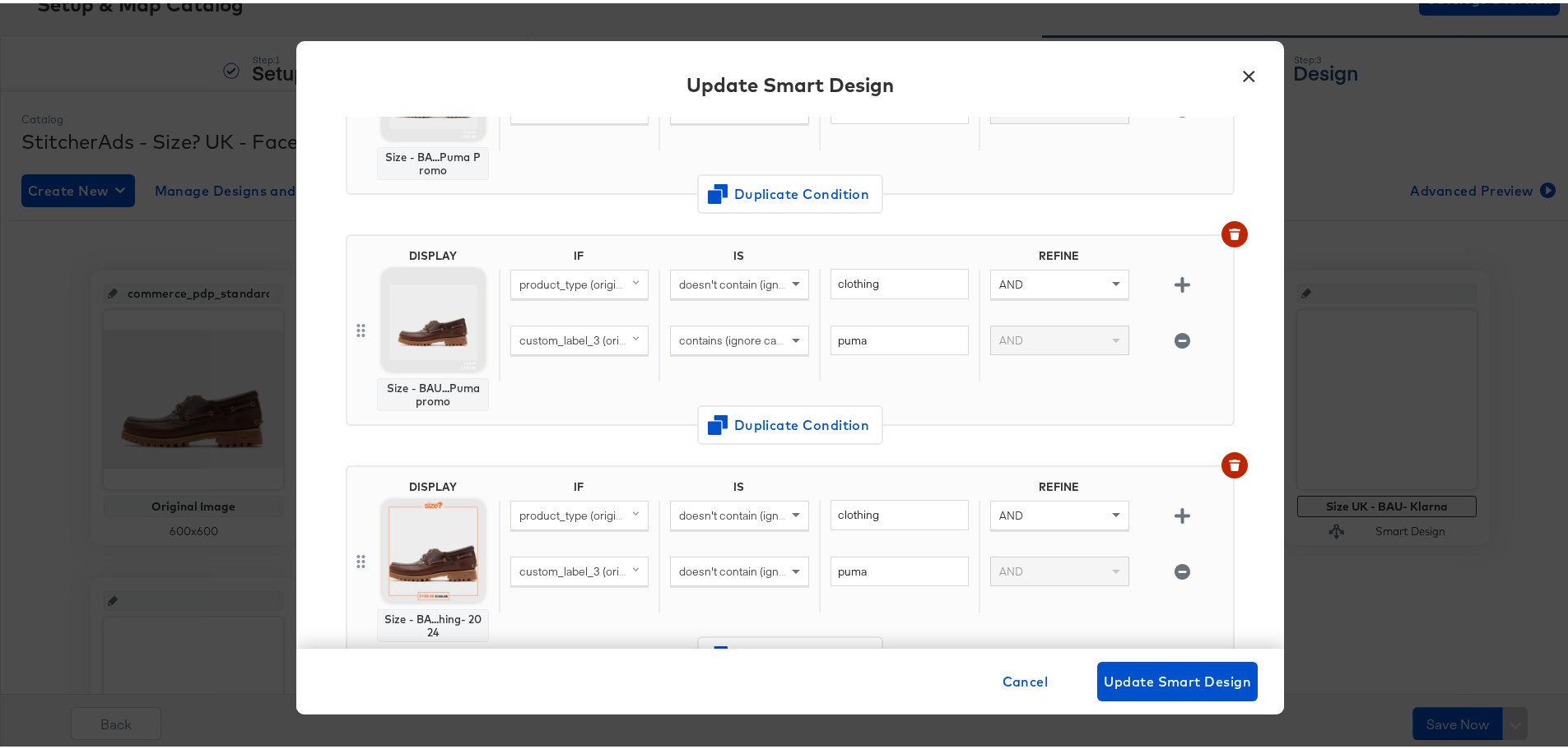
click at [594, 337] on span "custom_label_3 (original)" at bounding box center [583, 337] width 127 height 14
type input "brand"
click at [528, 466] on div "brand Mapped Original brand original" at bounding box center [580, 410] width 139 height 116
click at [549, 457] on div "brand" at bounding box center [551, 452] width 69 height 15
click at [574, 562] on span "custom_label_3 (original)" at bounding box center [583, 568] width 127 height 14
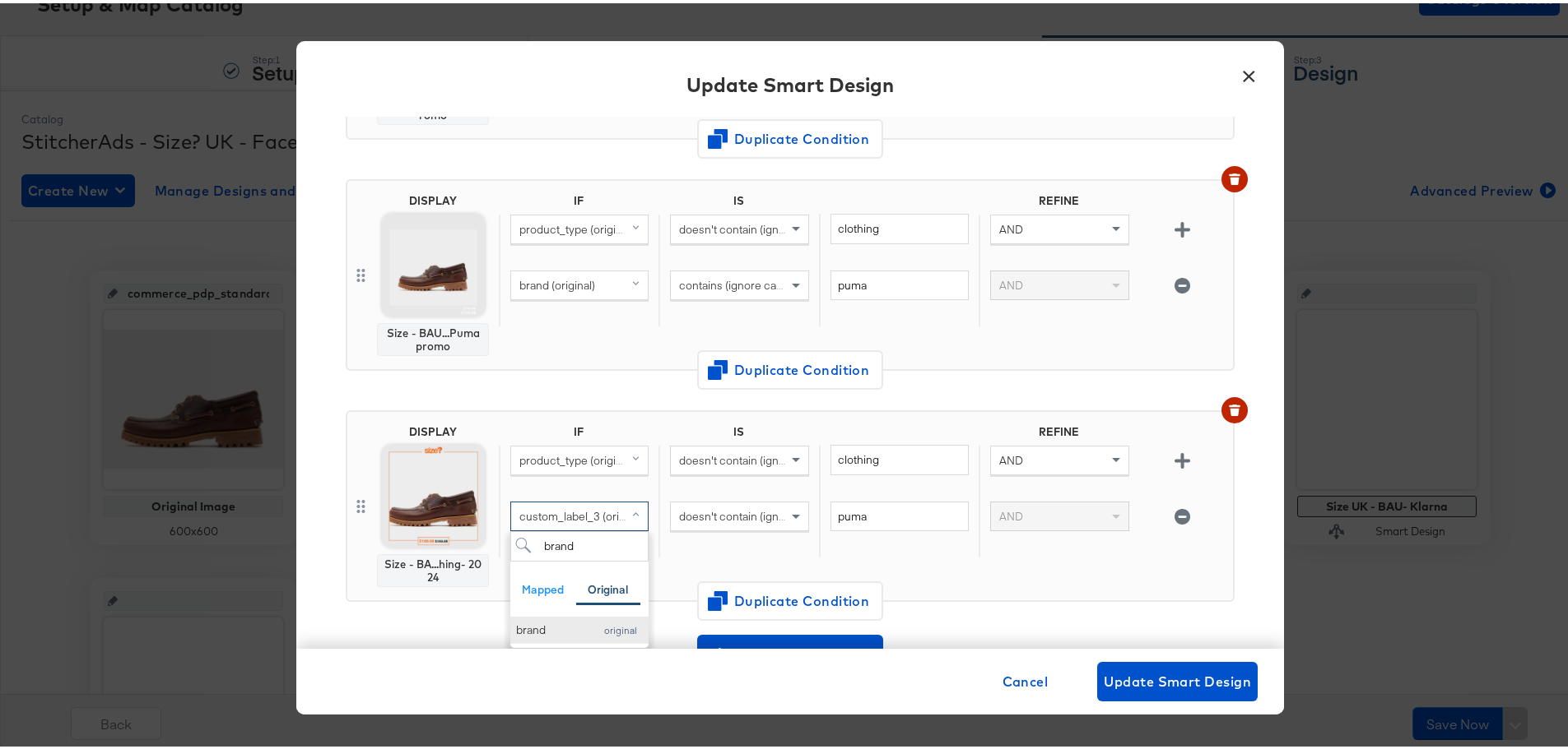
scroll to position [329, 0]
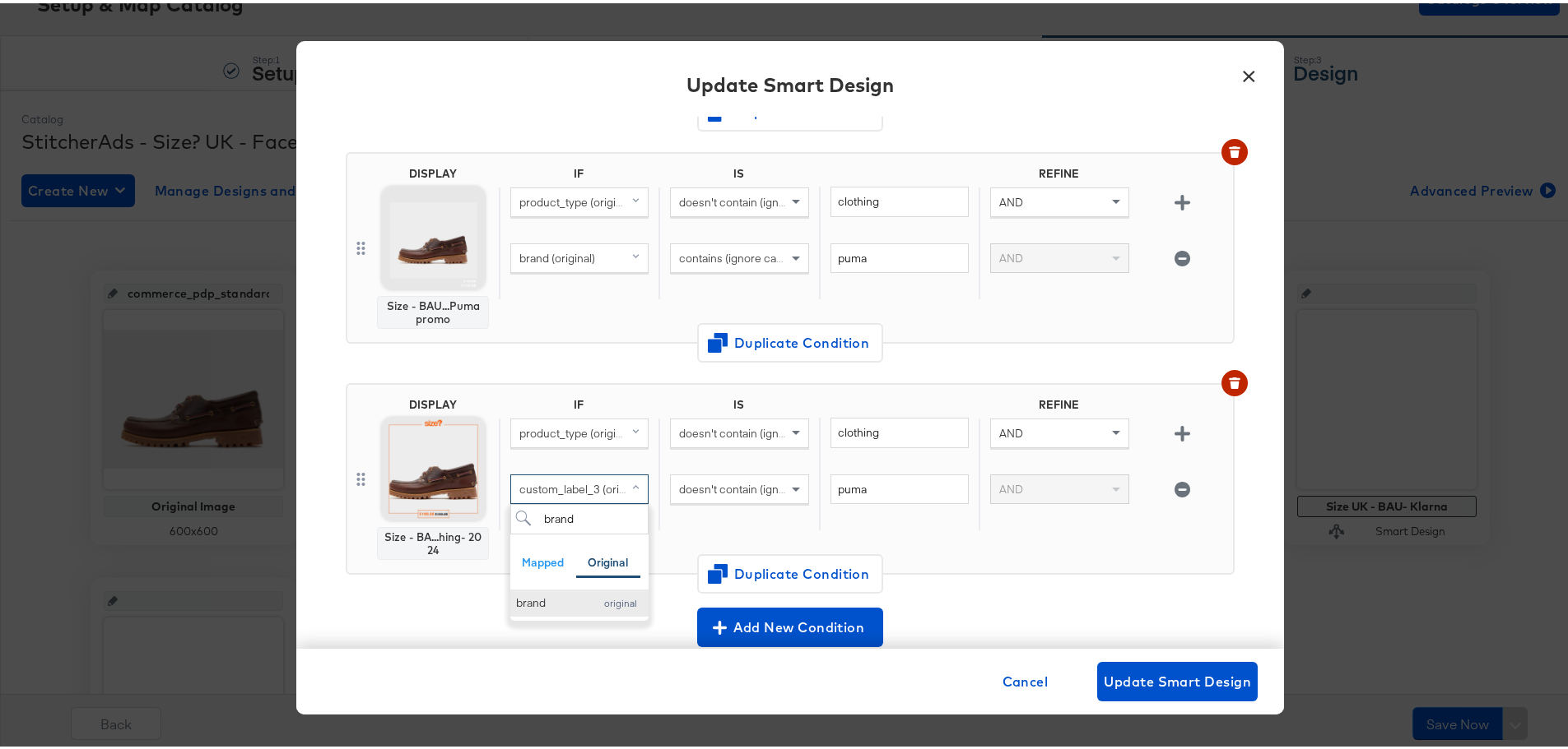
type input "brand"
click at [556, 597] on div "brand" at bounding box center [551, 600] width 69 height 15
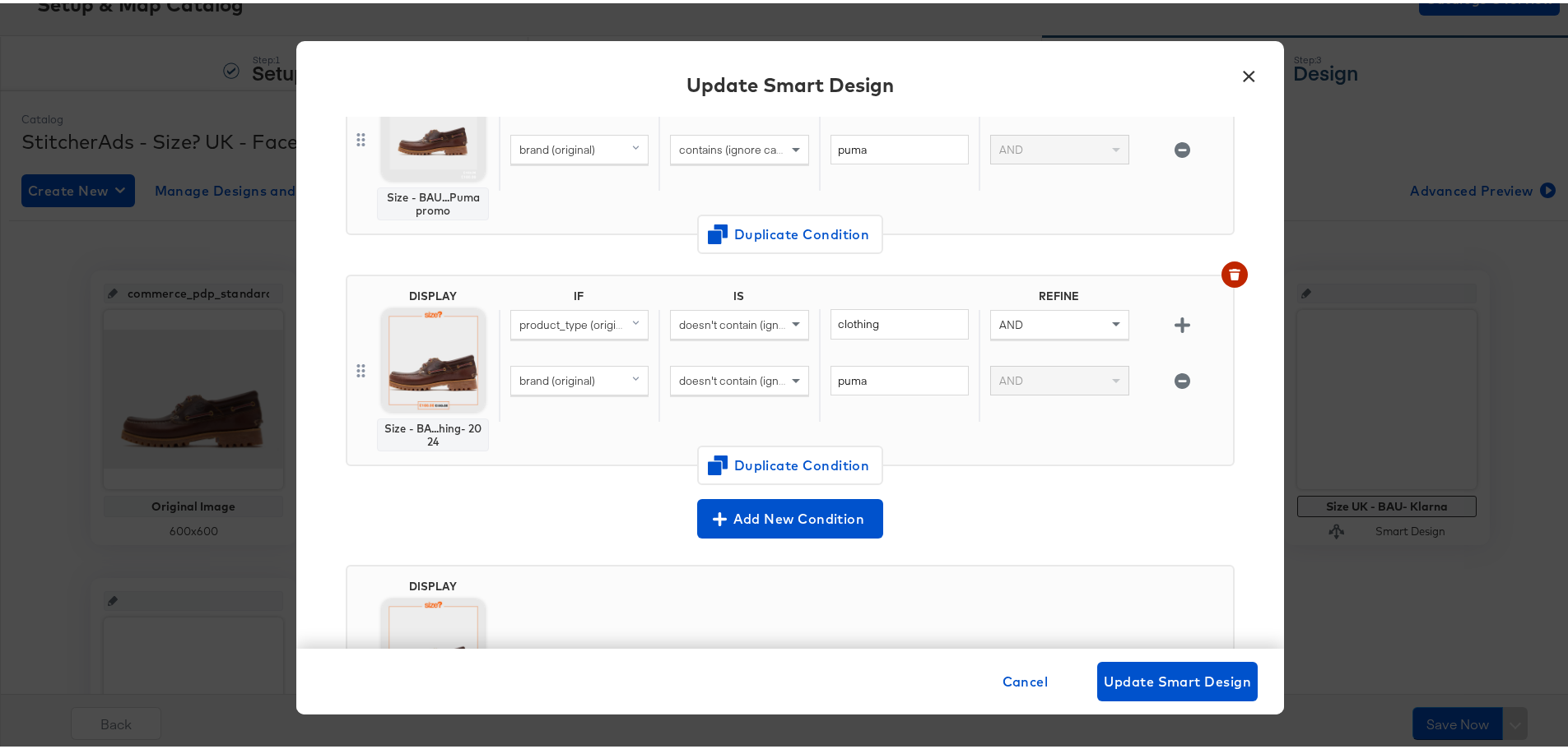
scroll to position [588, 0]
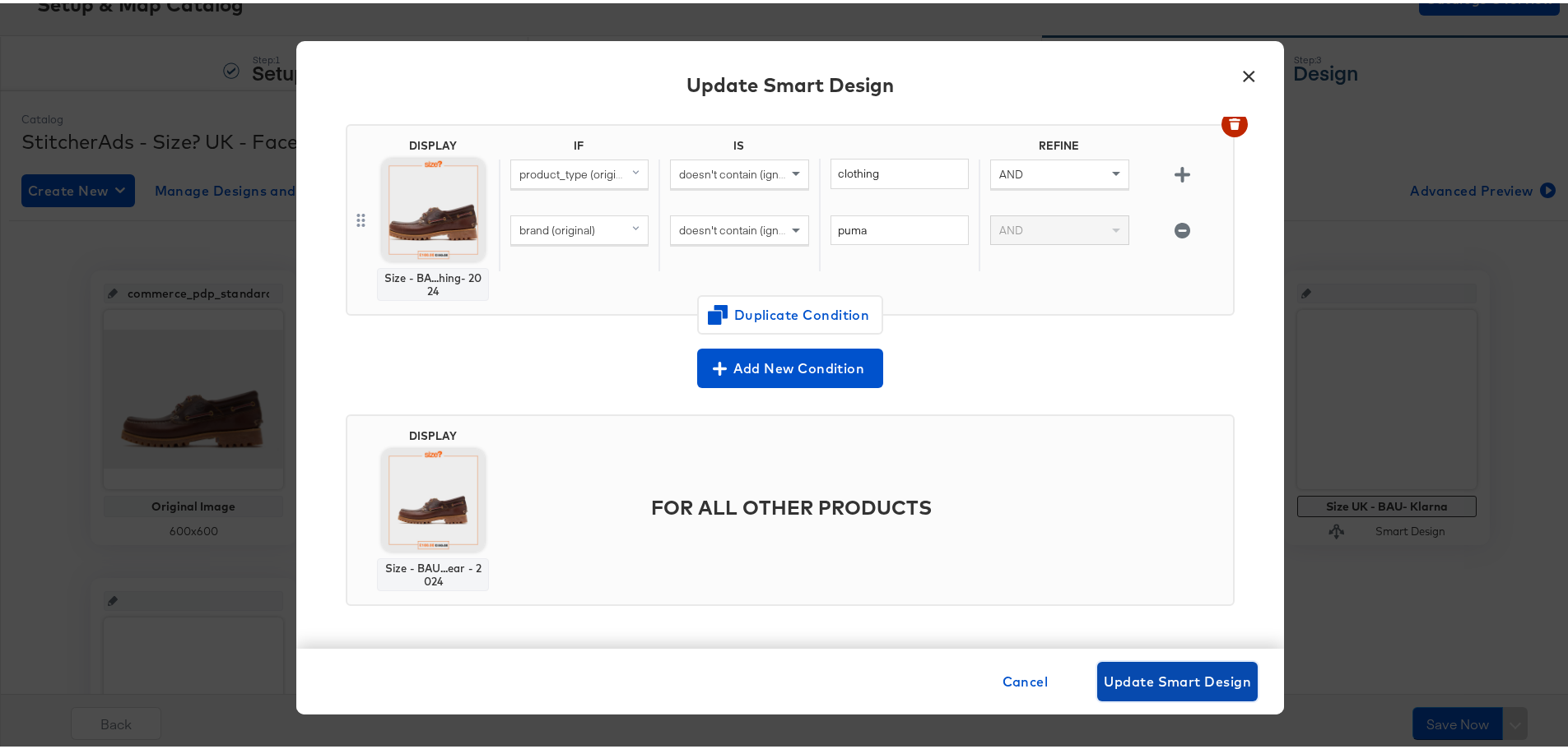
click at [1151, 684] on span "Update Smart Design" at bounding box center [1177, 679] width 147 height 23
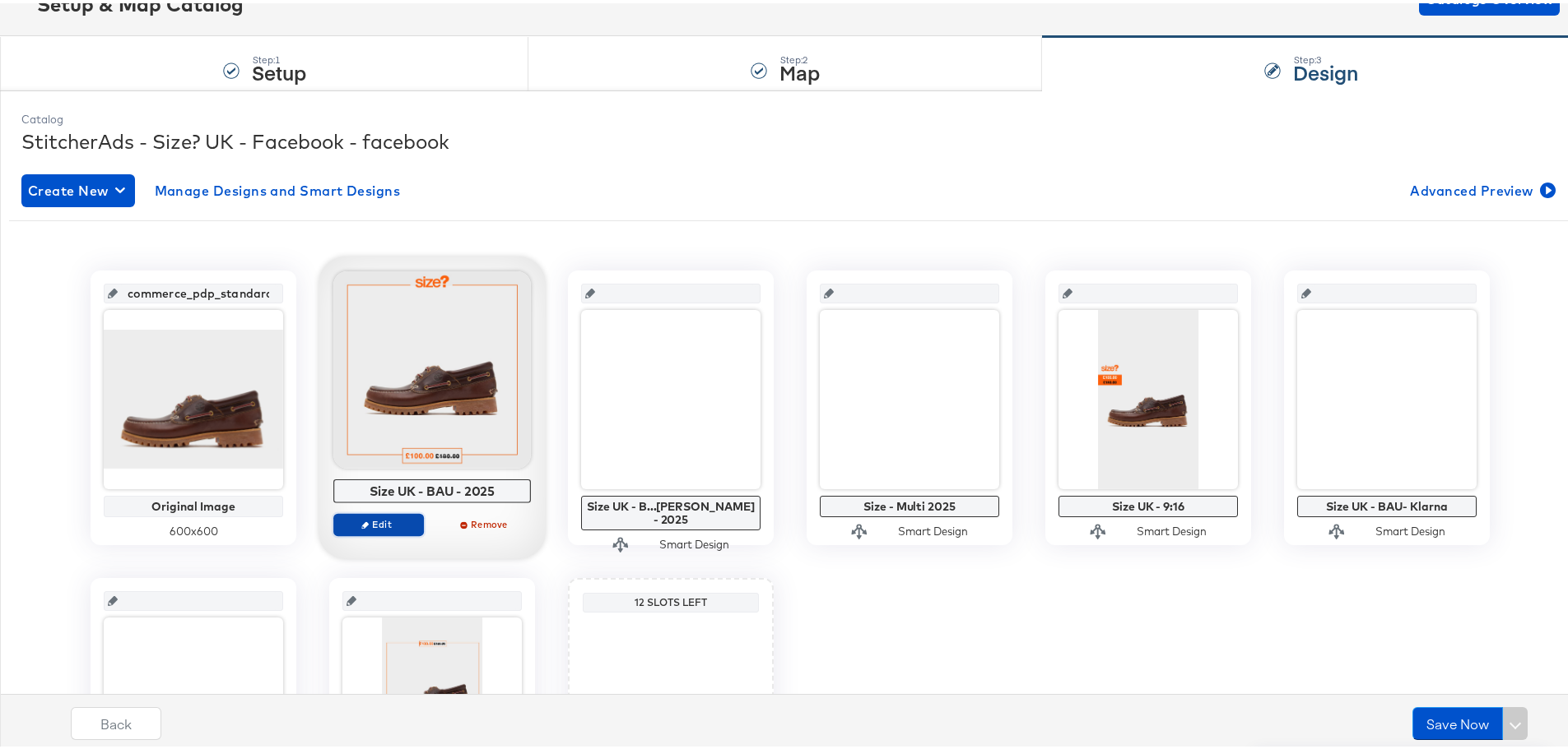
click at [375, 522] on span "Edit" at bounding box center [379, 521] width 76 height 13
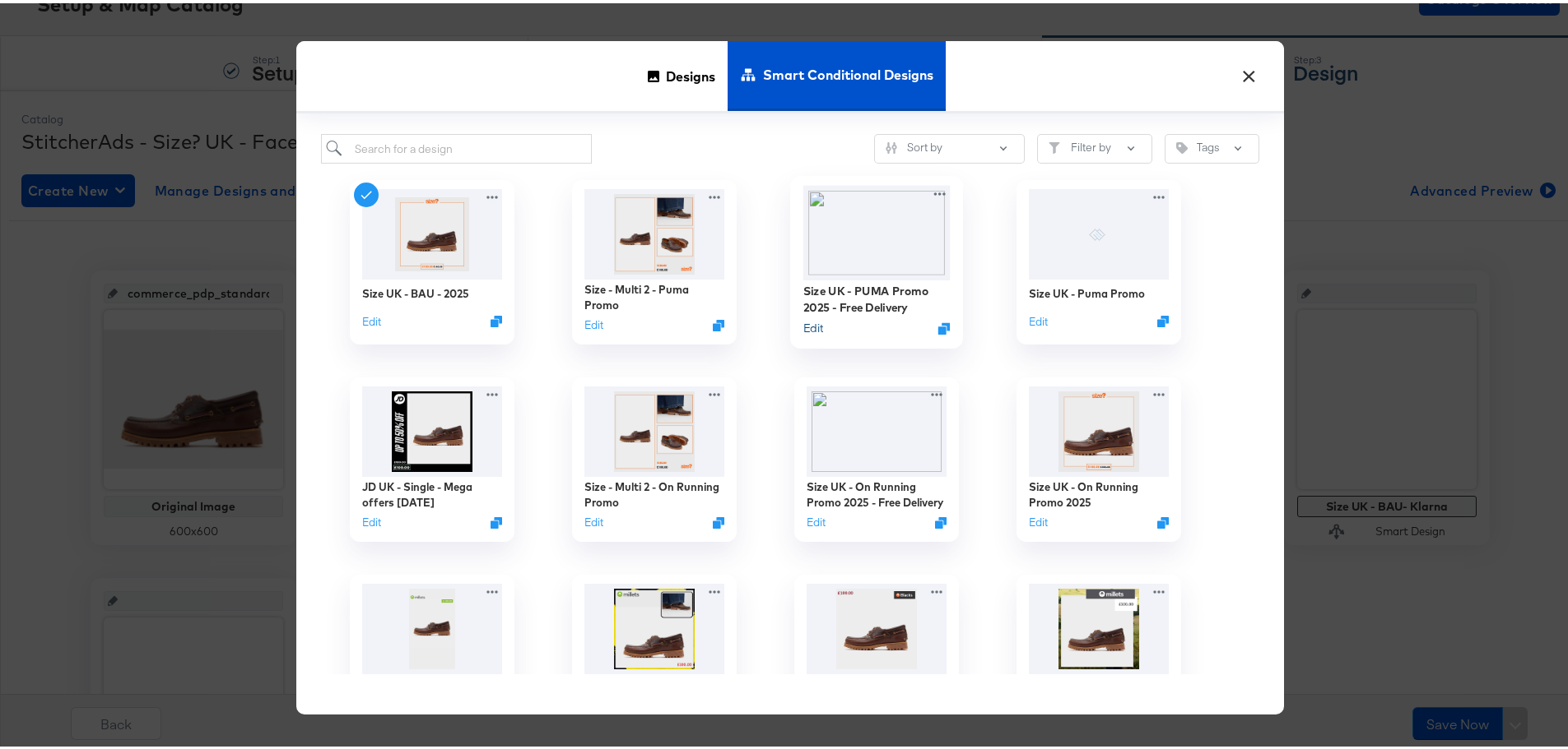
click at [812, 327] on button "Edit" at bounding box center [813, 325] width 20 height 15
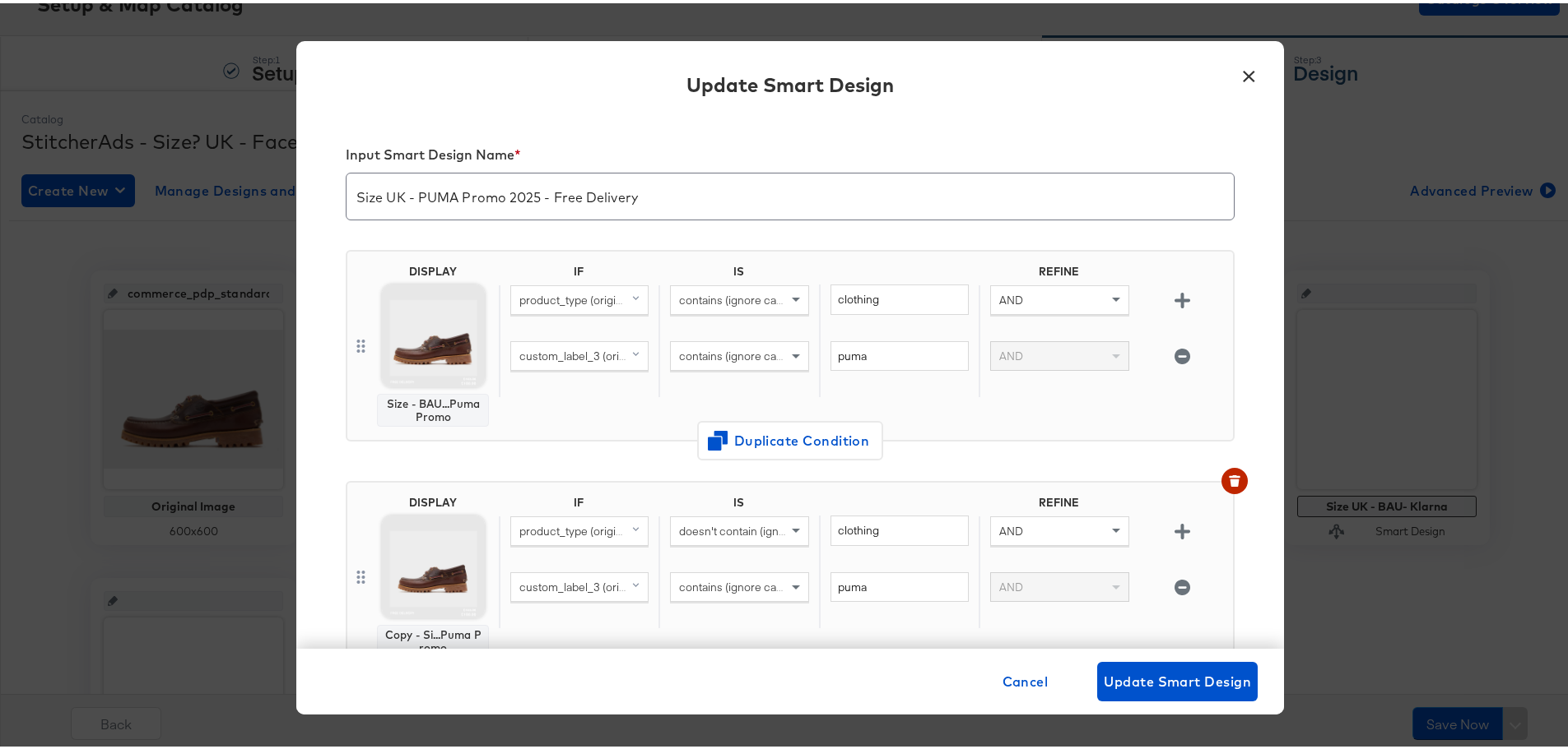
click at [580, 359] on span "custom_label_3 (original)" at bounding box center [583, 352] width 127 height 14
type input "brand"
click at [554, 464] on div "brand" at bounding box center [551, 467] width 69 height 15
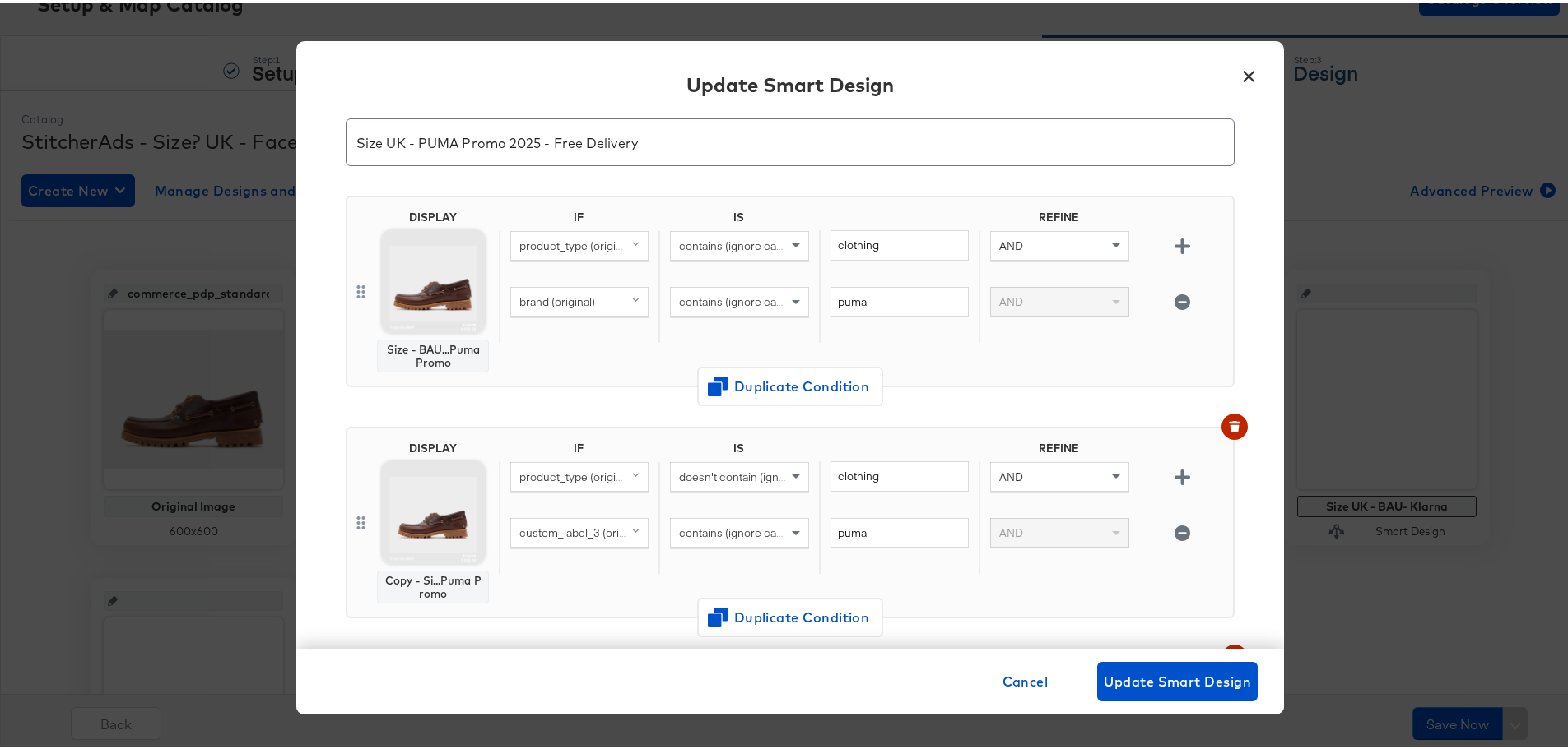
scroll to position [82, 0]
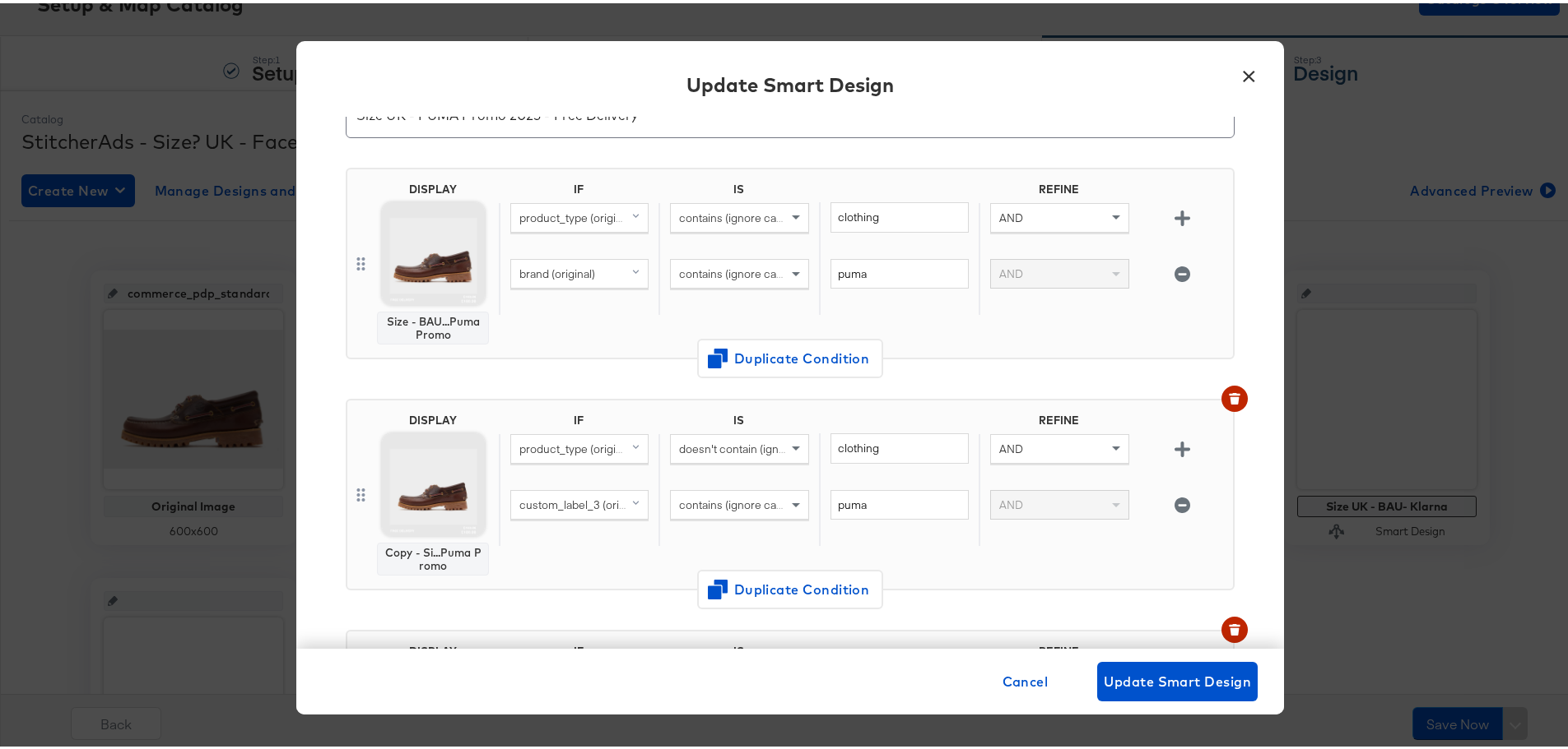
click at [580, 506] on span "custom_label_3 (original)" at bounding box center [583, 502] width 127 height 14
type input "brand"
click at [546, 608] on div "brand" at bounding box center [551, 615] width 69 height 15
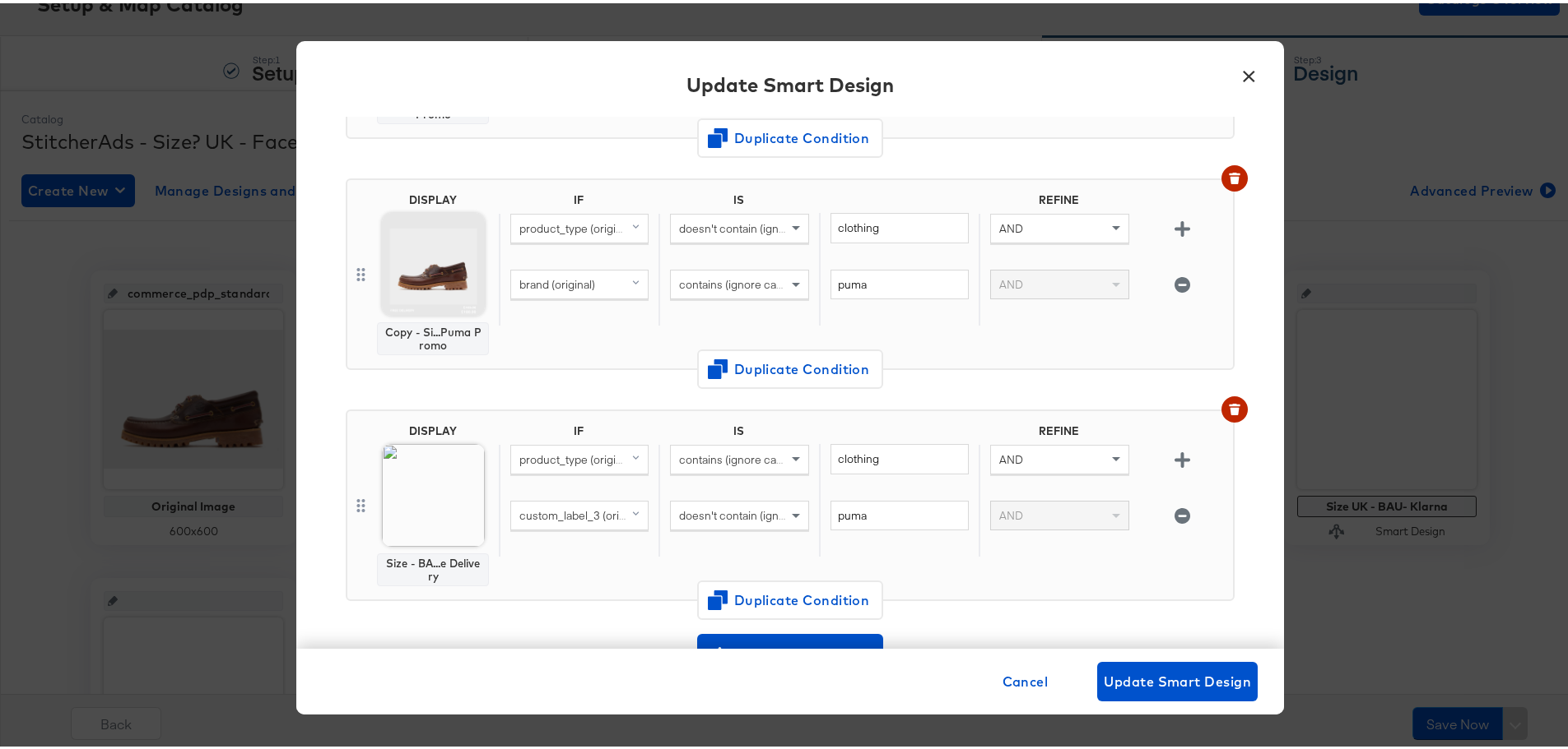
scroll to position [329, 0]
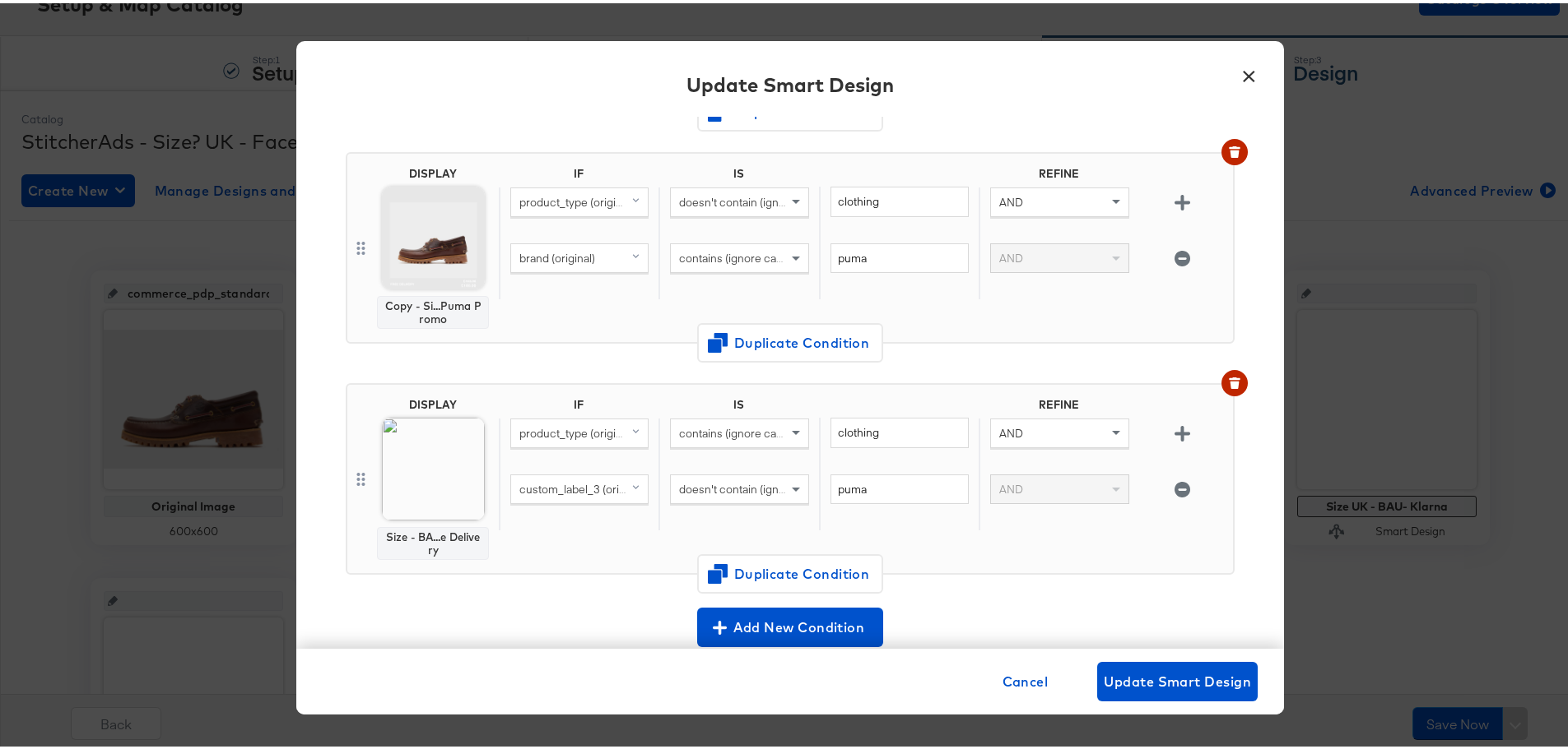
click at [587, 485] on span "custom_label_3 (original)" at bounding box center [583, 485] width 127 height 14
type input "brand"
click at [529, 602] on div "brand" at bounding box center [551, 600] width 69 height 15
click at [1188, 691] on button "Update Smart Design" at bounding box center [1177, 678] width 161 height 39
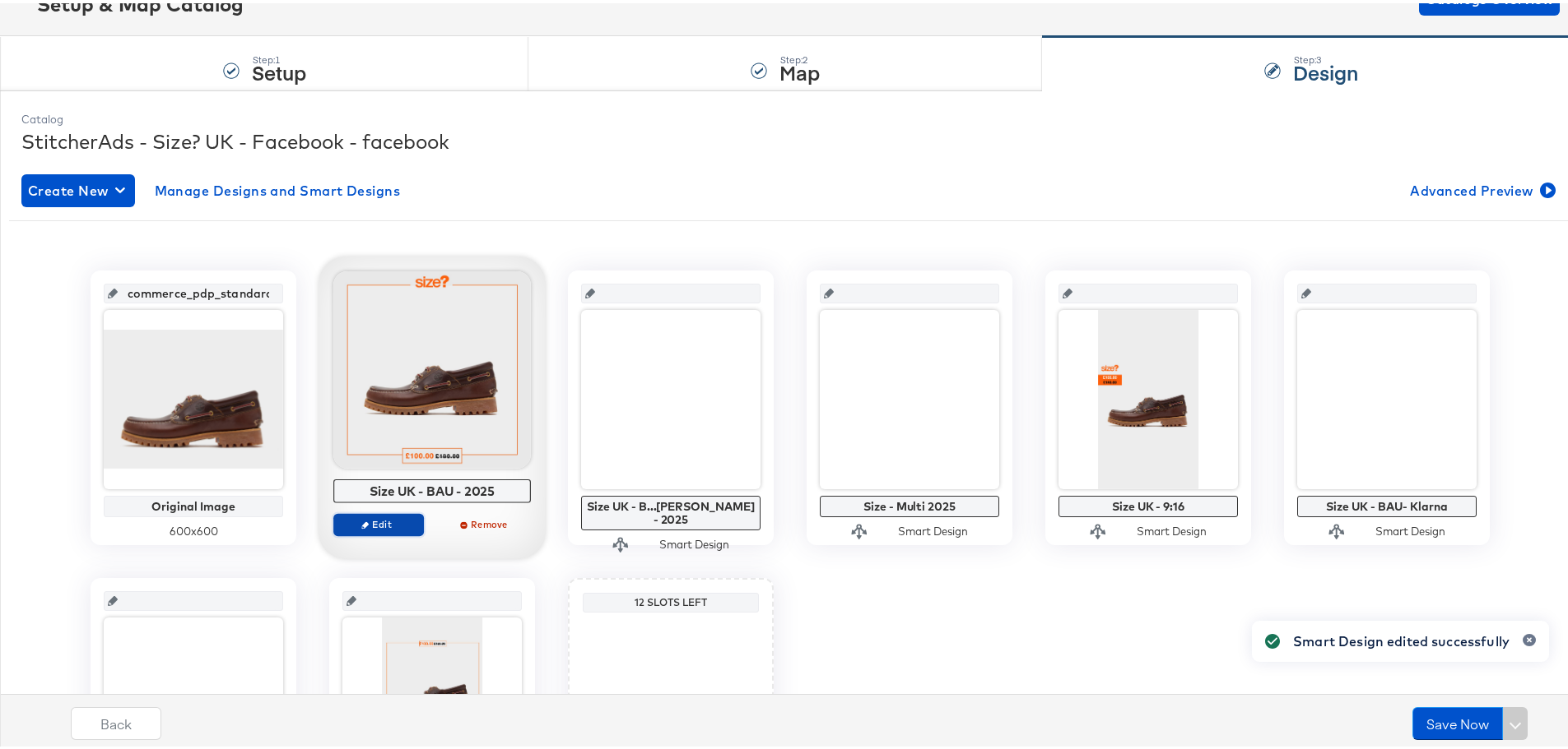
click at [399, 516] on span "Edit" at bounding box center [379, 521] width 76 height 13
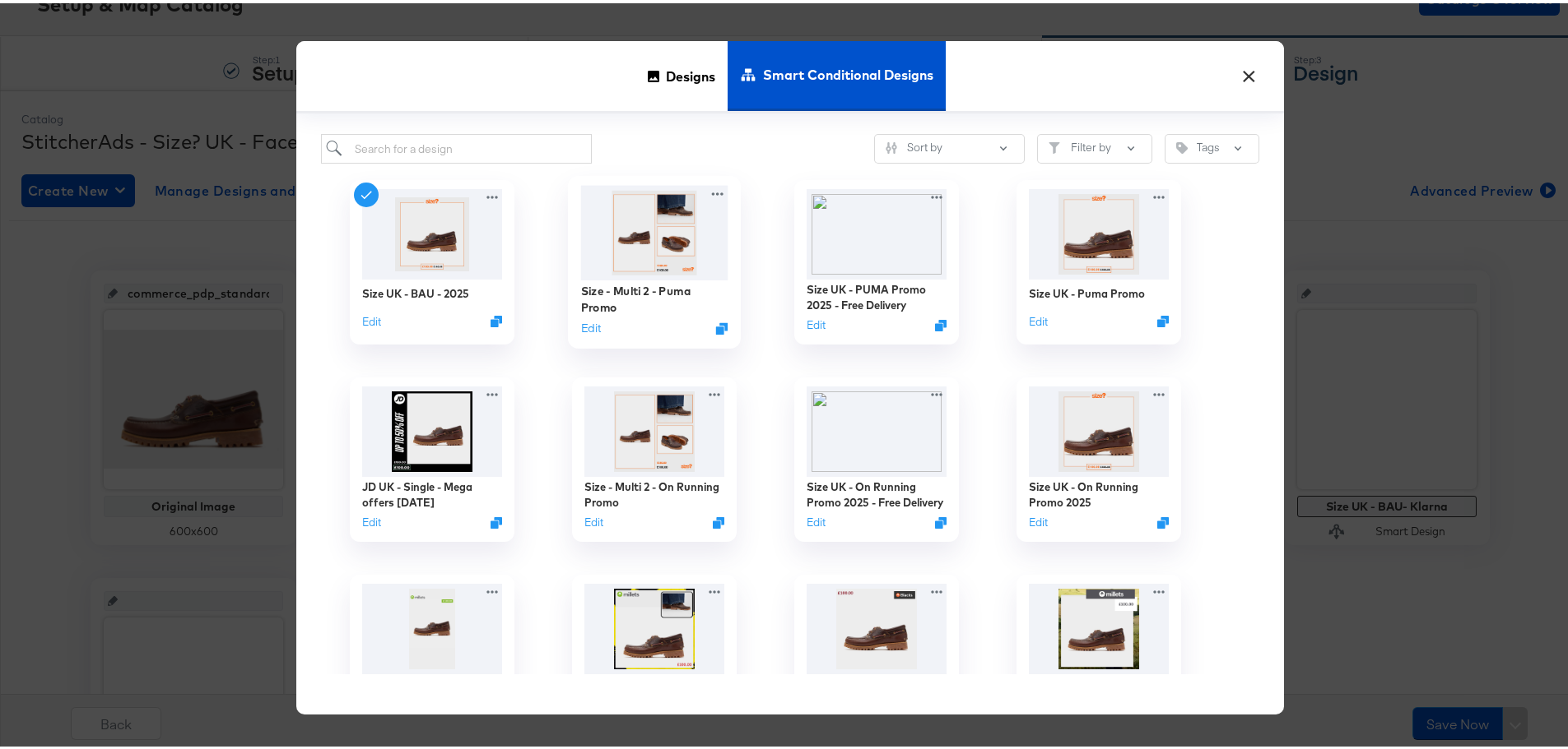
click at [581, 334] on div "Size - Multi 2 - Puma Promo Edit" at bounding box center [654, 306] width 147 height 59
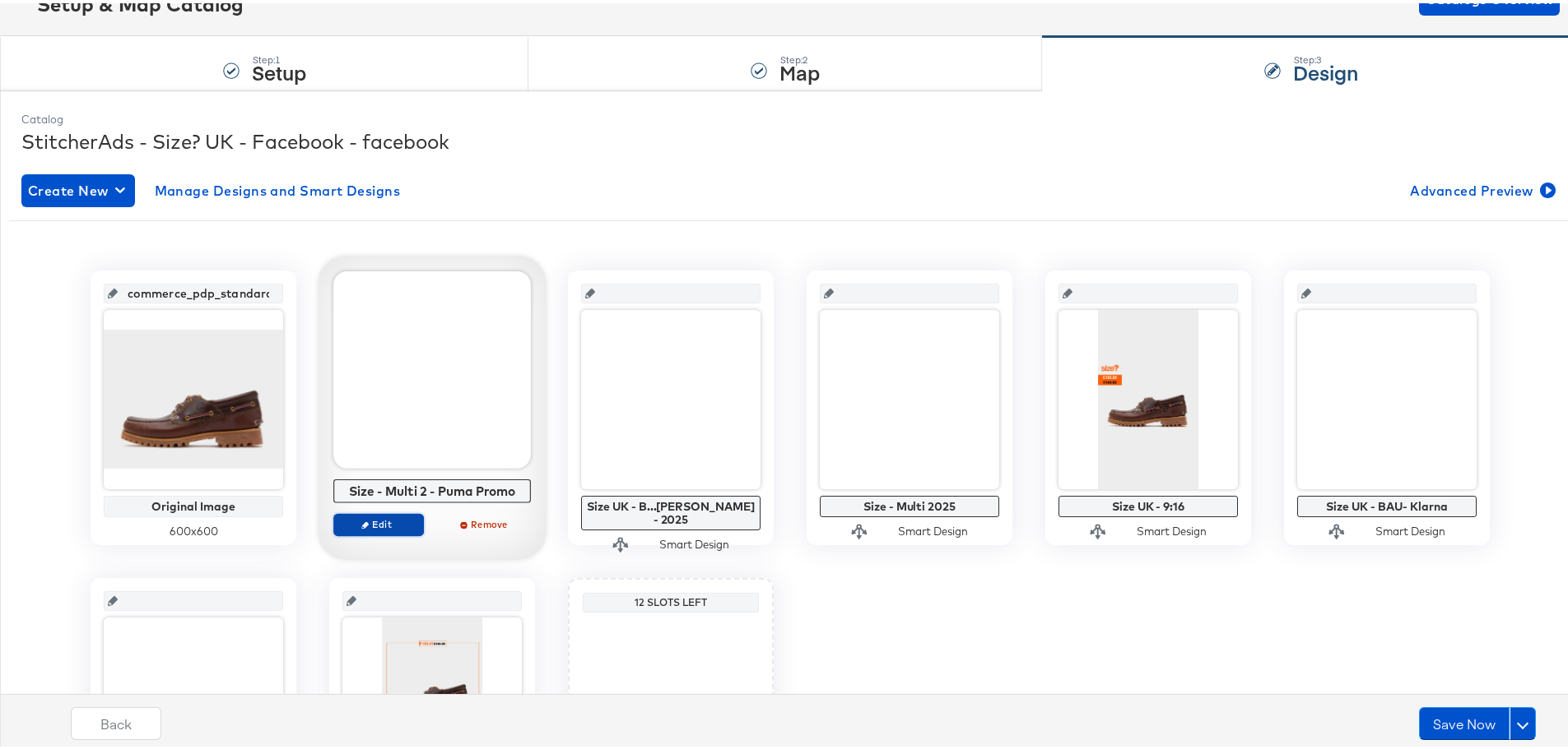
click at [384, 528] on span "Edit" at bounding box center [379, 521] width 76 height 13
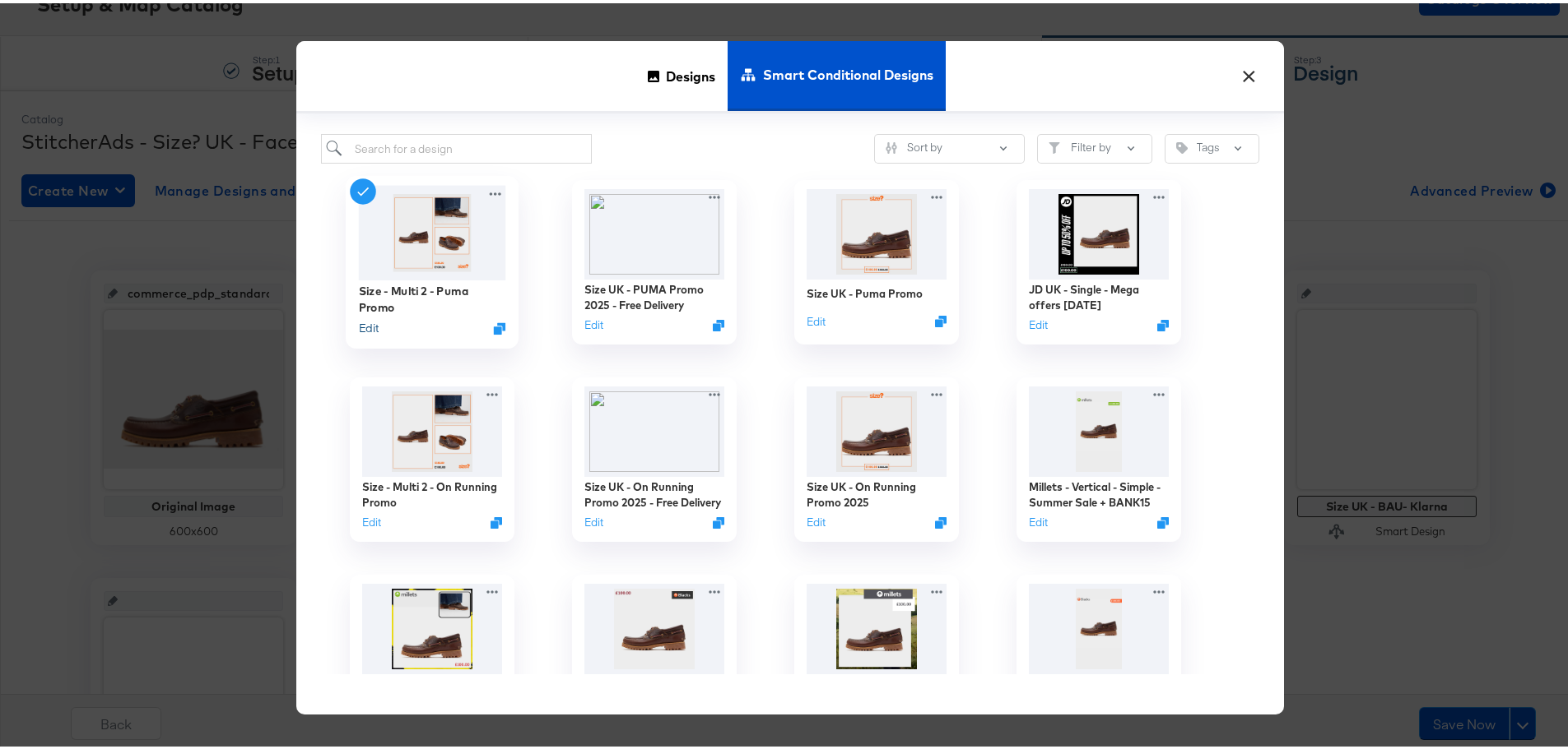
click at [364, 323] on button "Edit" at bounding box center [369, 325] width 20 height 15
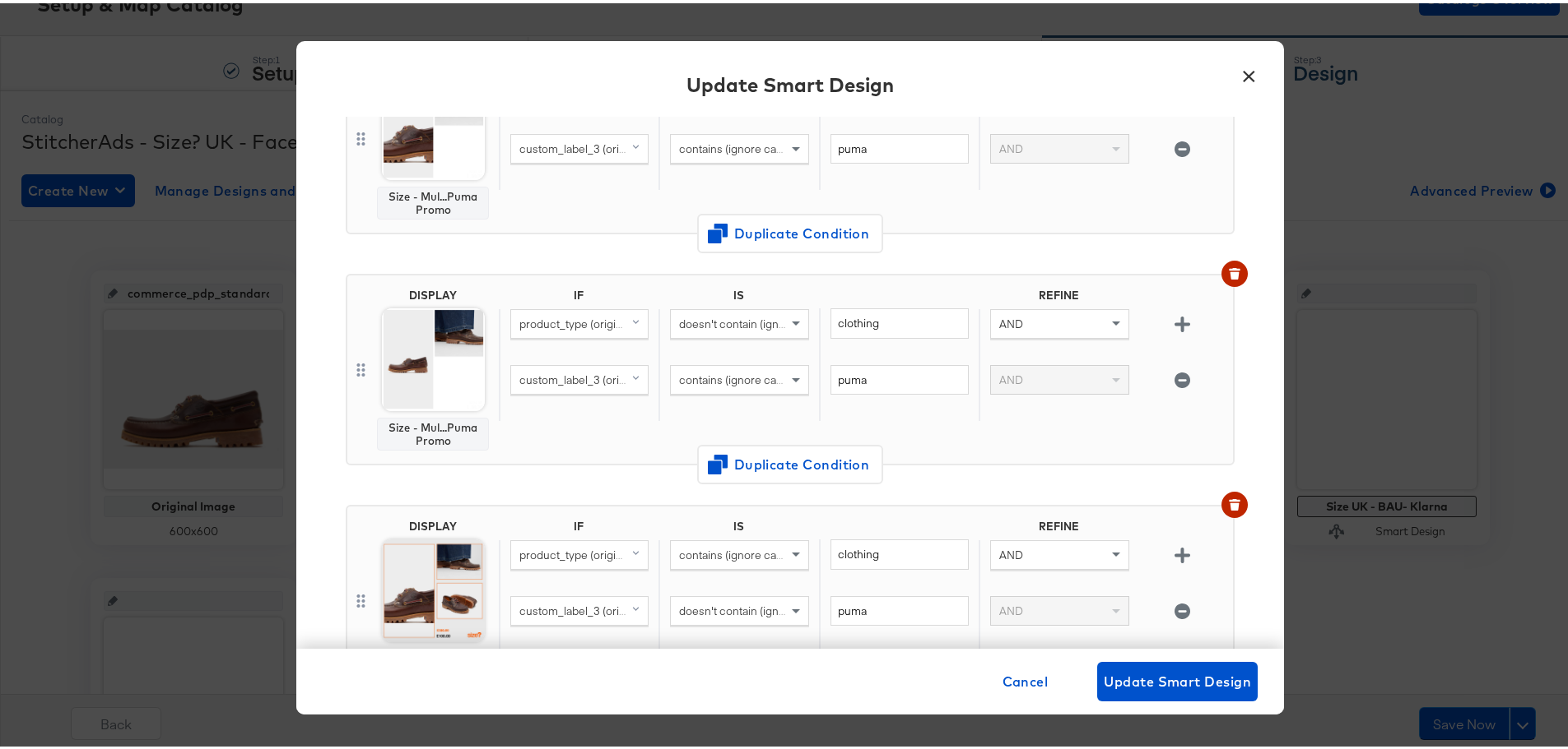
scroll to position [82, 0]
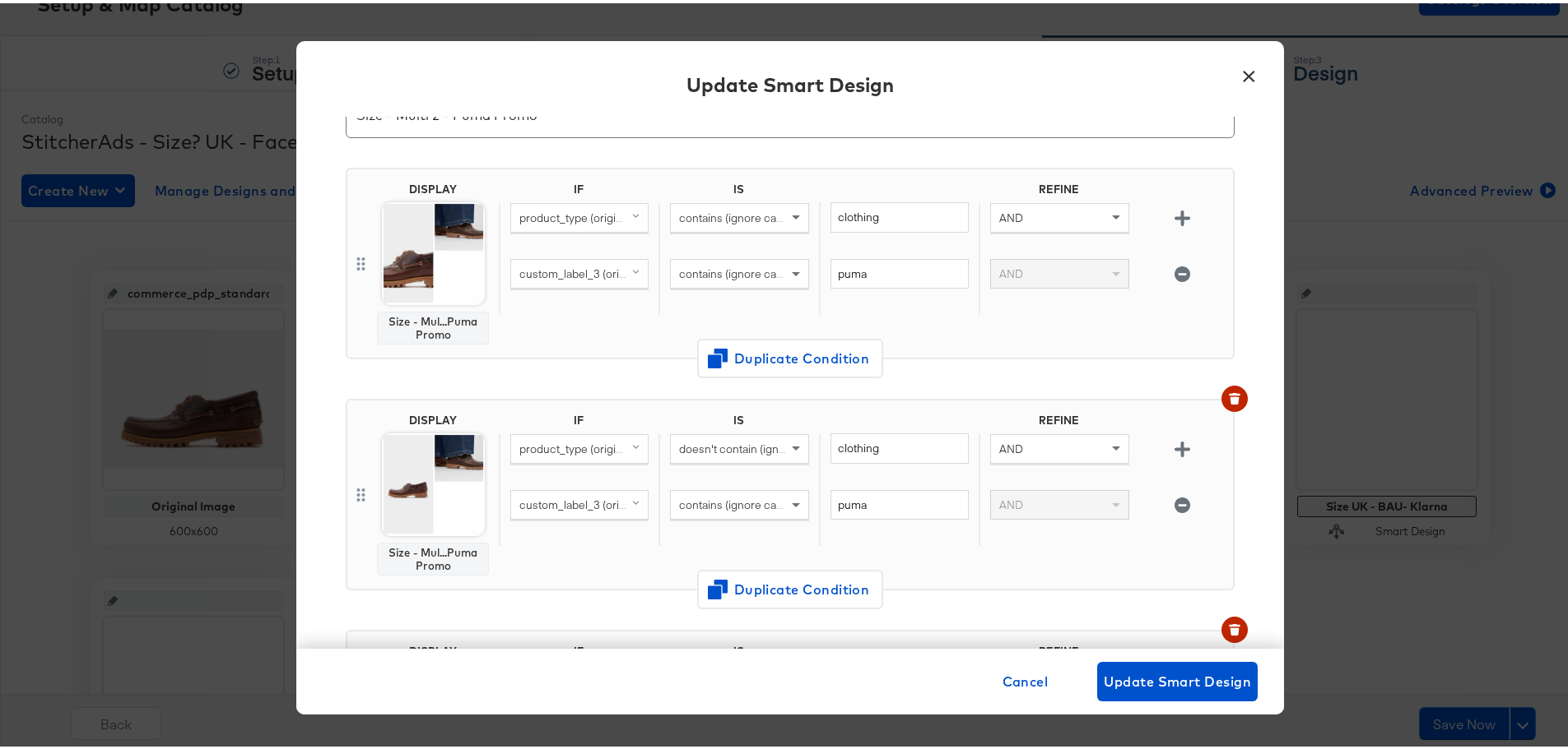
click at [562, 279] on div "custom_label_3 (original)" at bounding box center [580, 271] width 137 height 28
type input "brand"
click at [556, 381] on div "brand" at bounding box center [551, 384] width 69 height 15
click at [586, 508] on span "custom_label_3 (original)" at bounding box center [583, 502] width 127 height 14
click at [534, 618] on div "brand" at bounding box center [587, 615] width 142 height 15
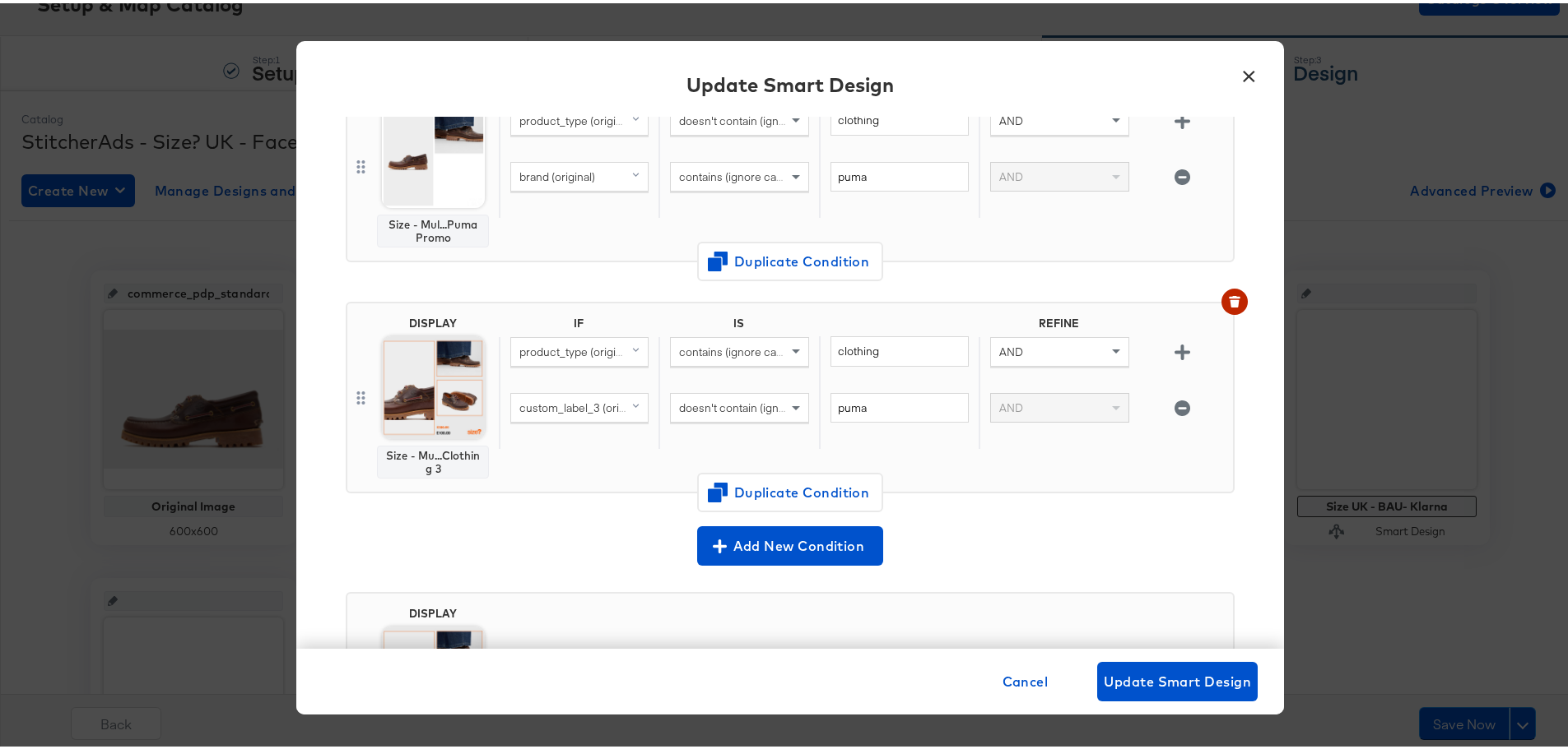
scroll to position [411, 0]
click at [565, 408] on span "custom_label_3 (original)" at bounding box center [583, 403] width 127 height 14
type input "brand"
click at [538, 520] on div "brand" at bounding box center [551, 518] width 69 height 15
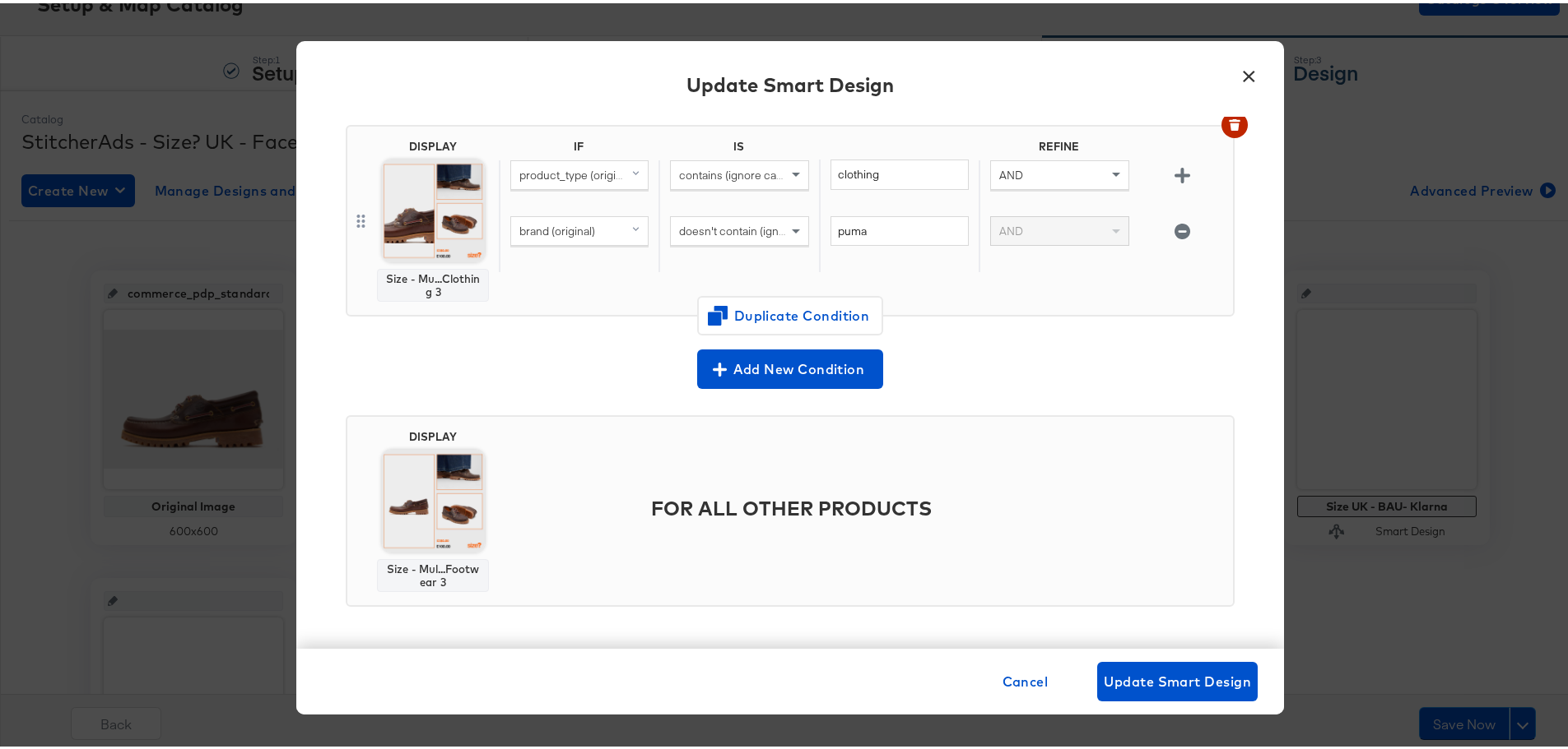
scroll to position [588, 0]
click at [1148, 674] on span "Update Smart Design" at bounding box center [1177, 679] width 147 height 23
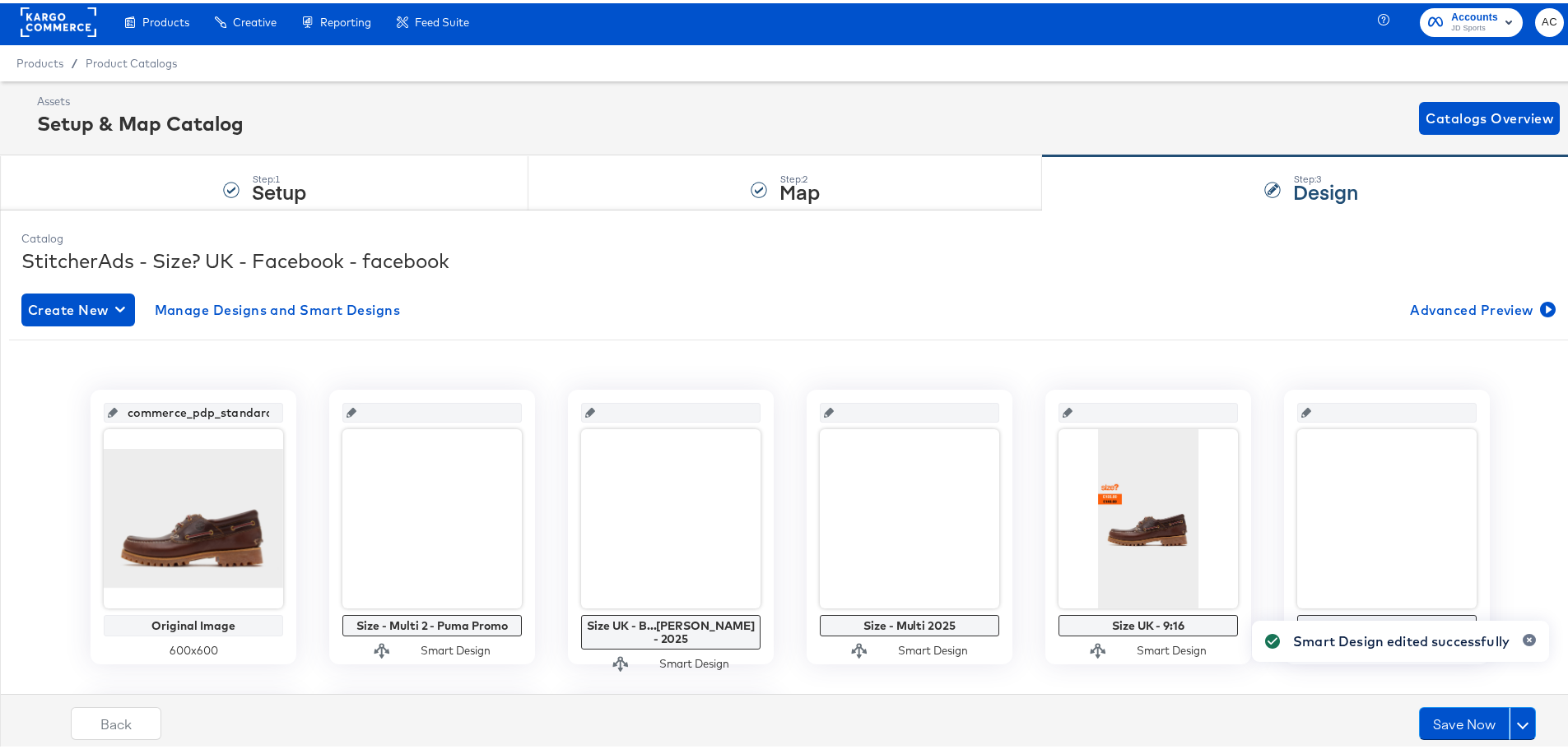
scroll to position [0, 0]
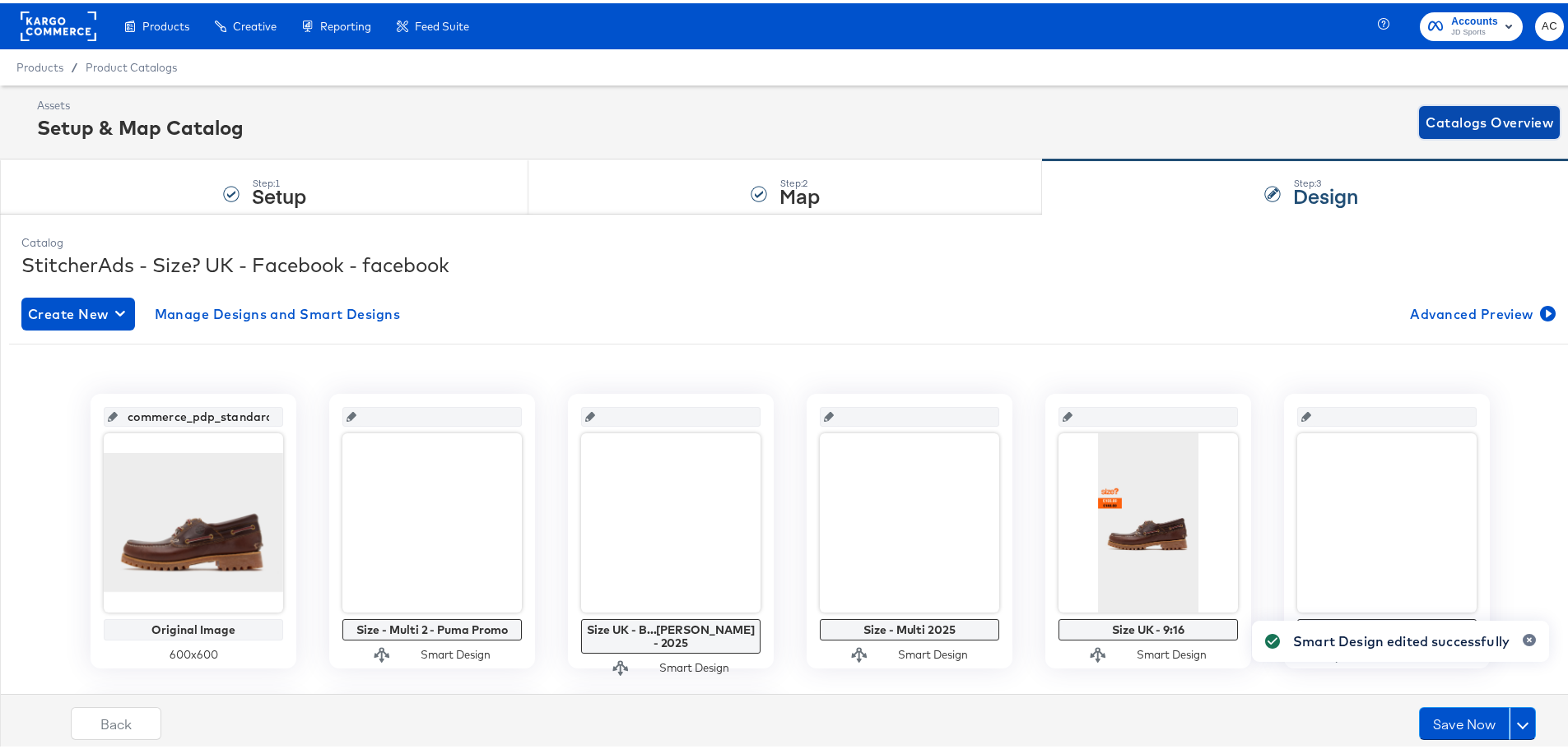
click at [1425, 117] on span "Catalogs Overview" at bounding box center [1489, 119] width 127 height 23
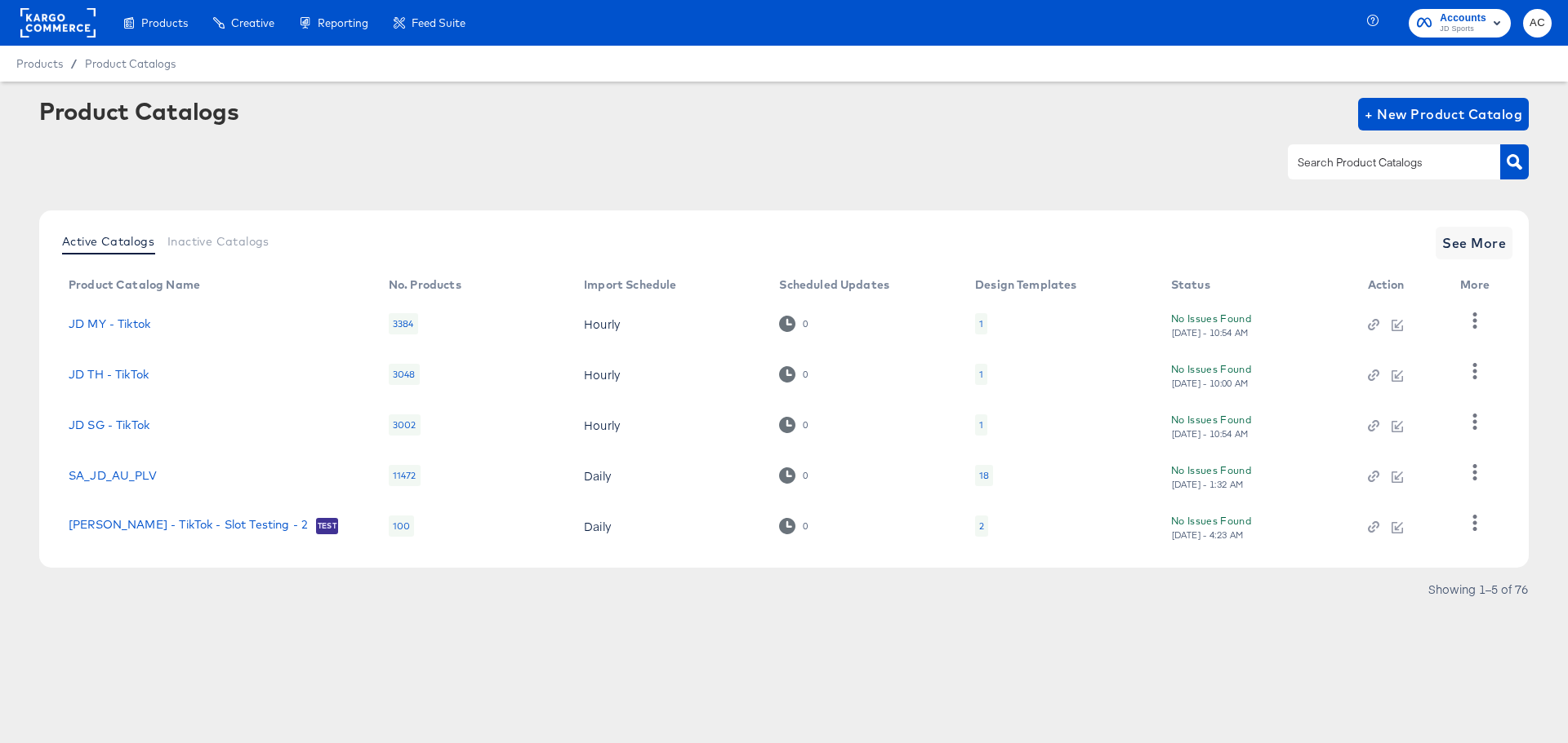
click at [1376, 144] on div at bounding box center [1394, 161] width 212 height 34
type input "hip"
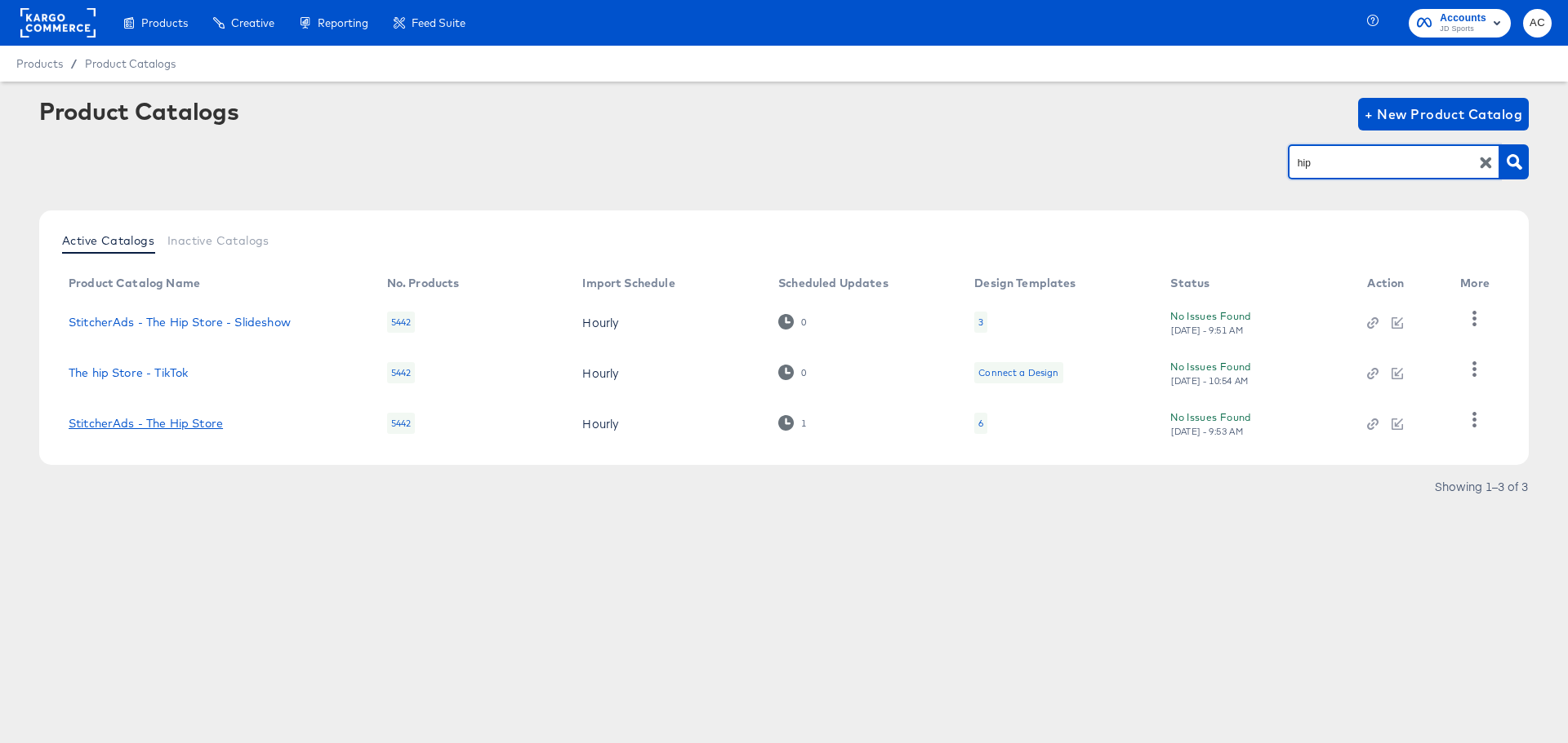
click at [192, 429] on link "StitcherAds - The Hip Store" at bounding box center [145, 424] width 154 height 13
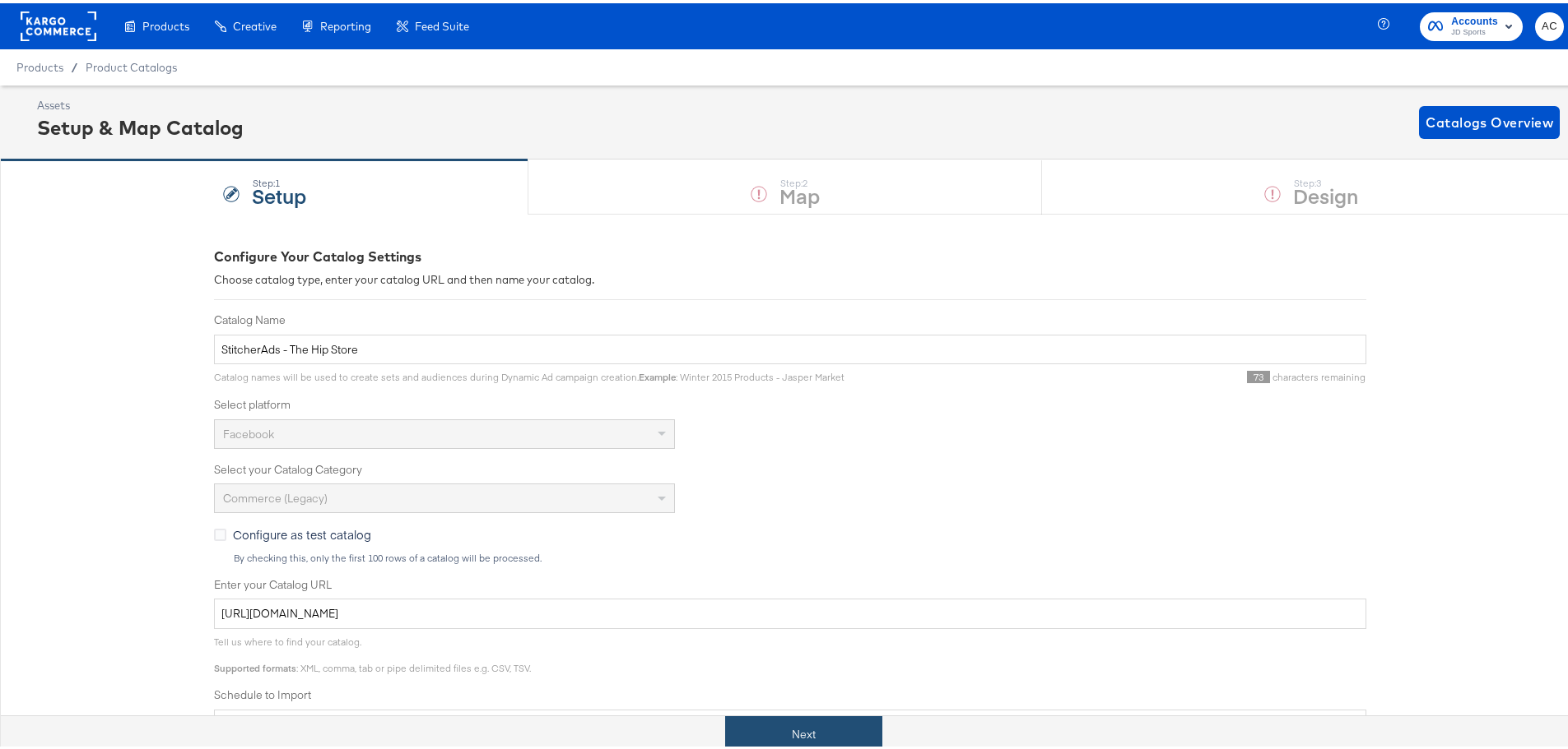
click at [837, 735] on button "Next" at bounding box center [803, 732] width 157 height 37
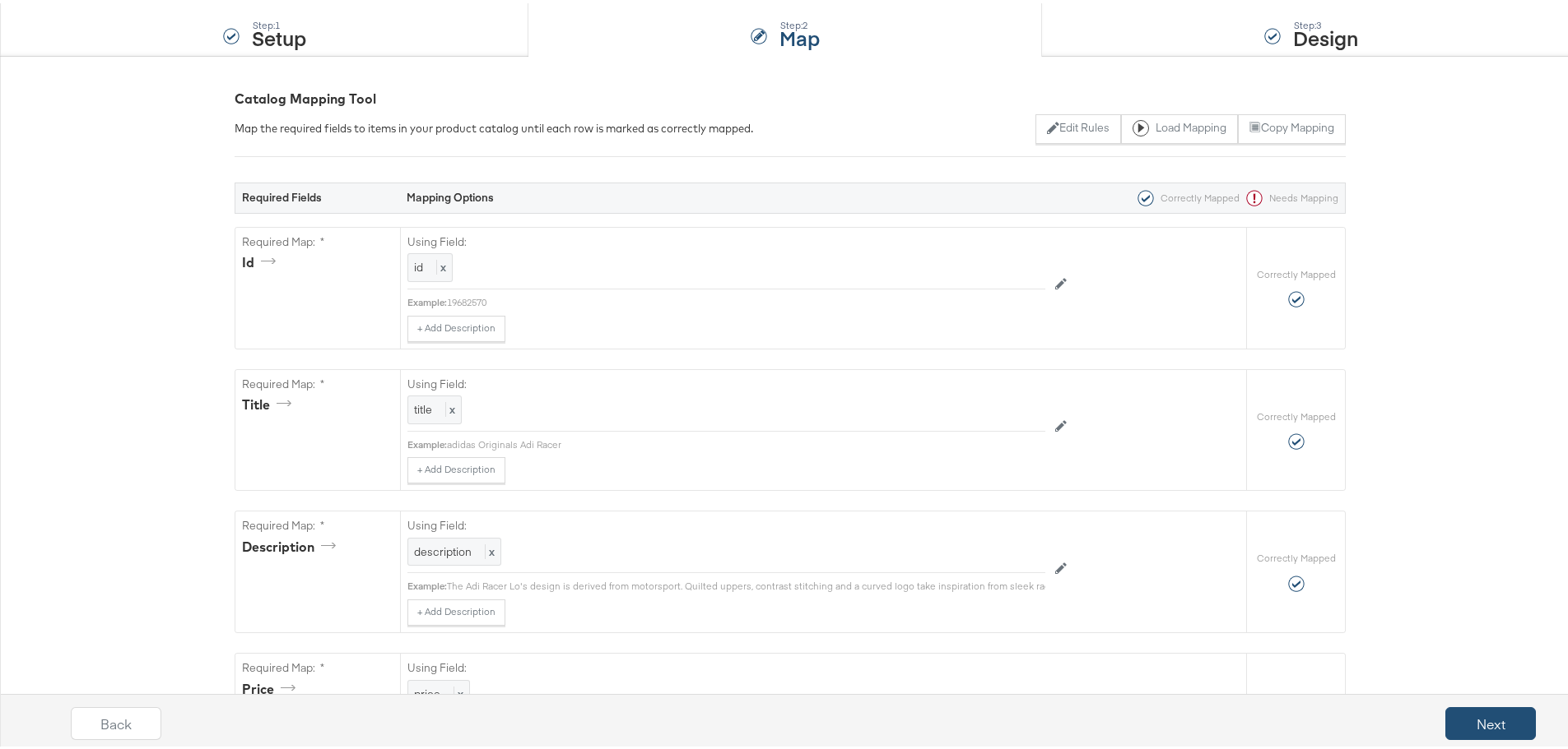
scroll to position [494, 0]
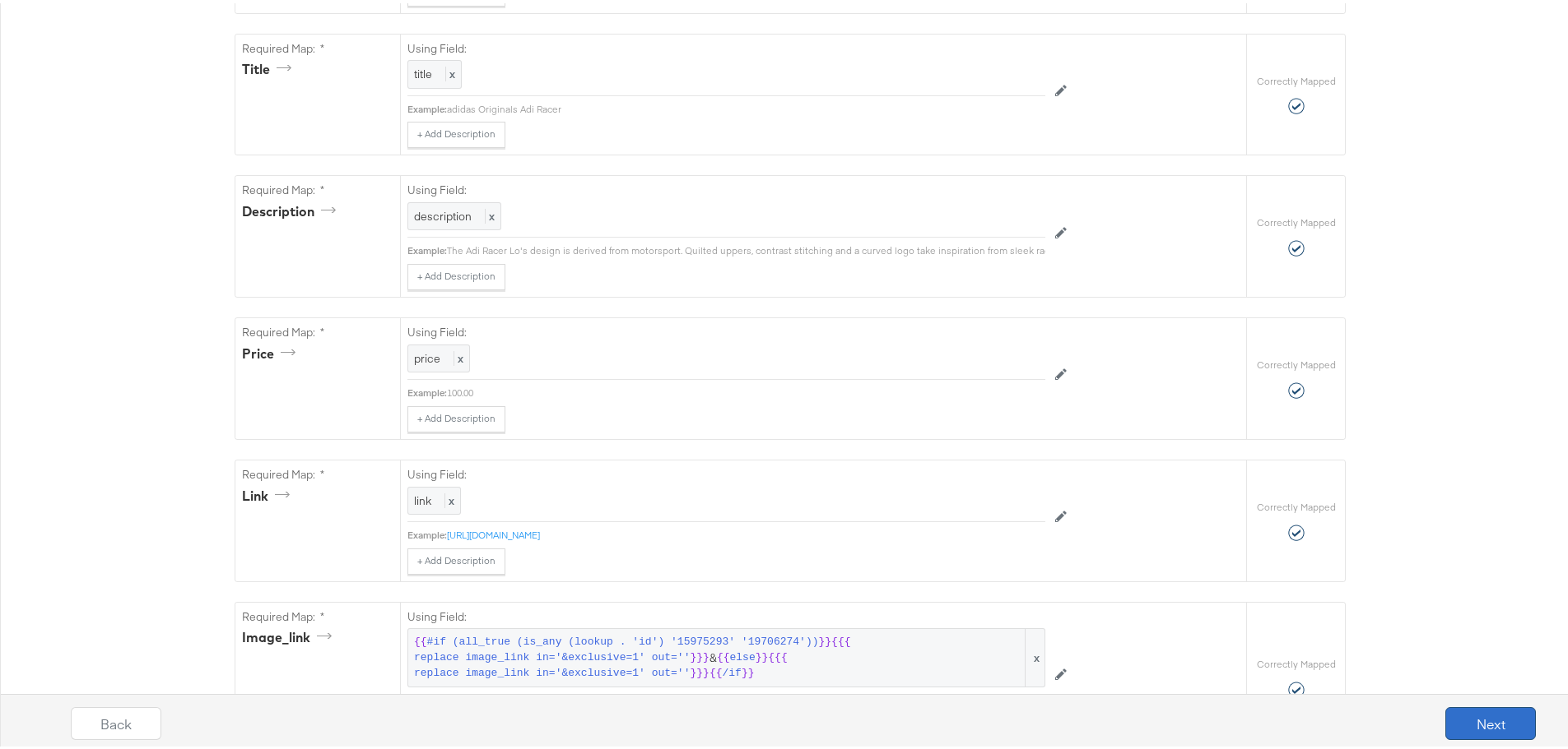
click at [1489, 718] on button "Next" at bounding box center [1490, 720] width 91 height 33
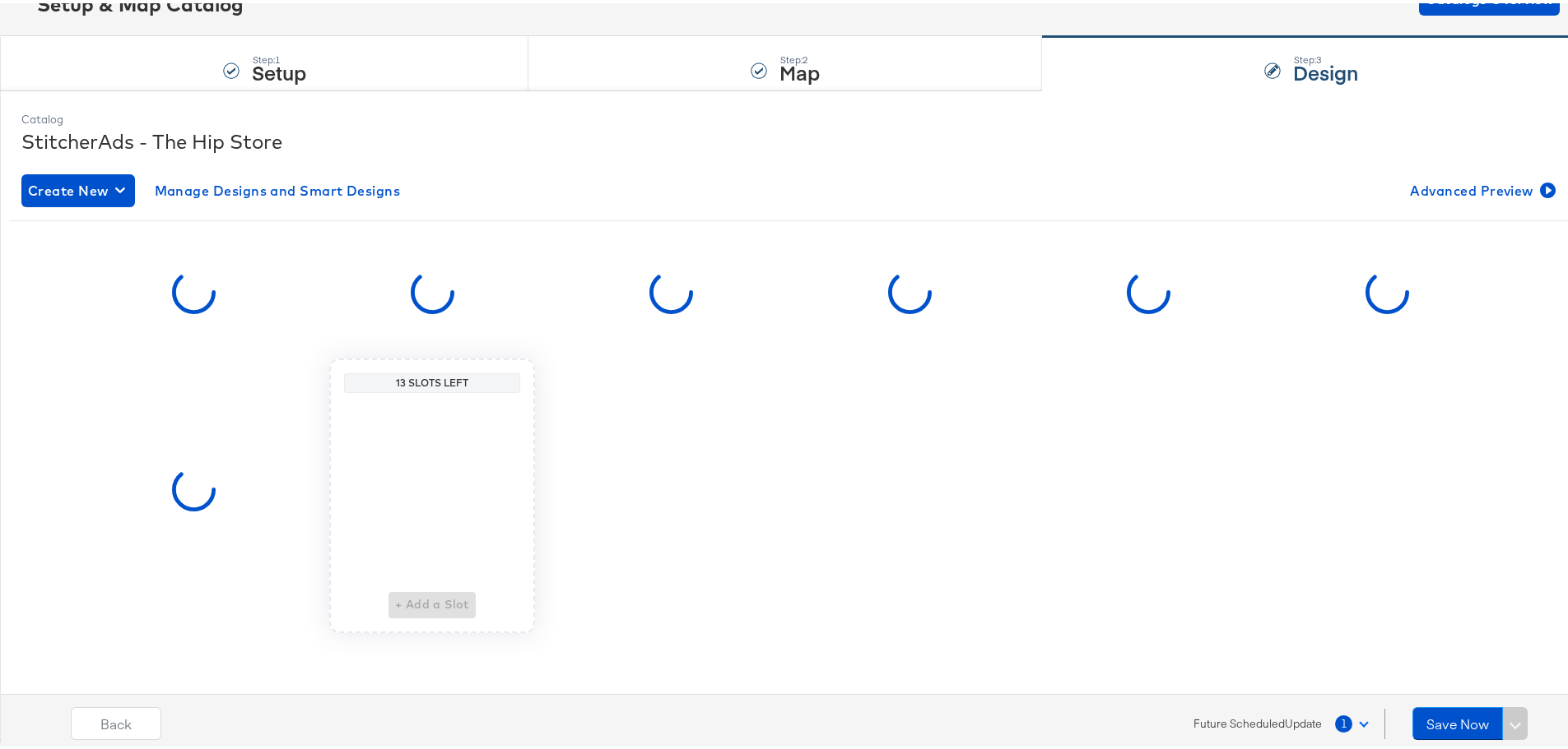
scroll to position [0, 0]
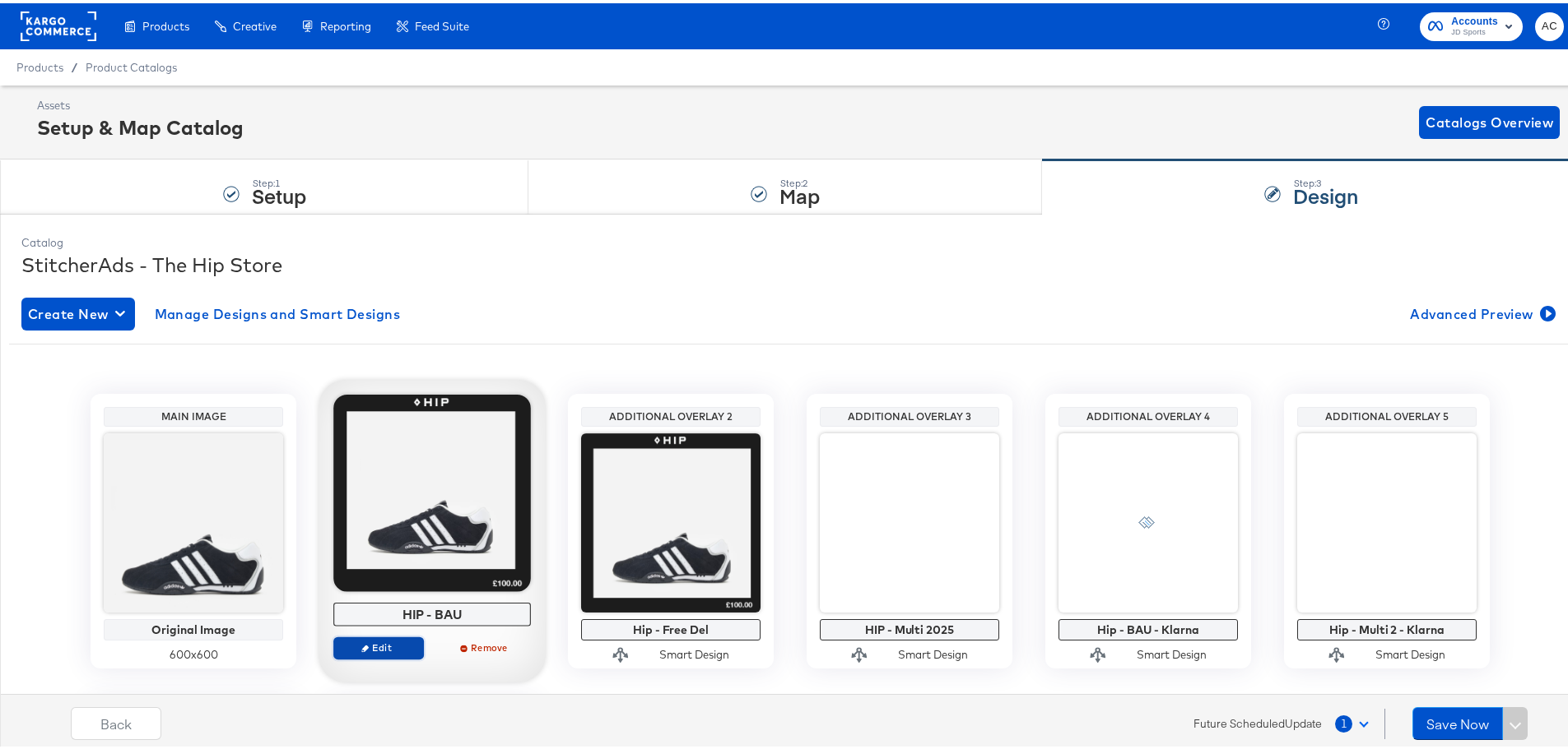
click at [397, 643] on span "Edit" at bounding box center [379, 644] width 76 height 13
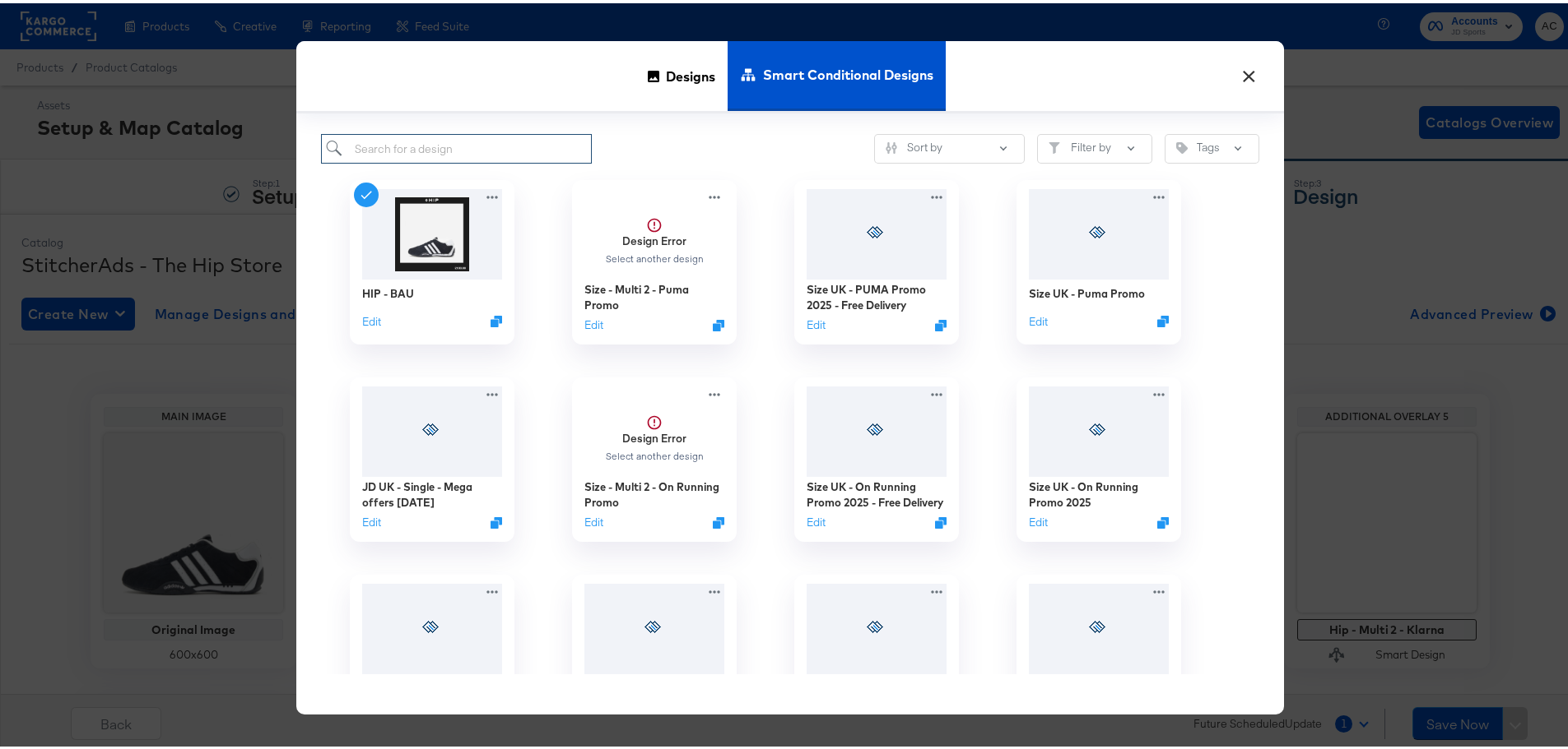
click at [506, 144] on input "search" at bounding box center [456, 146] width 271 height 31
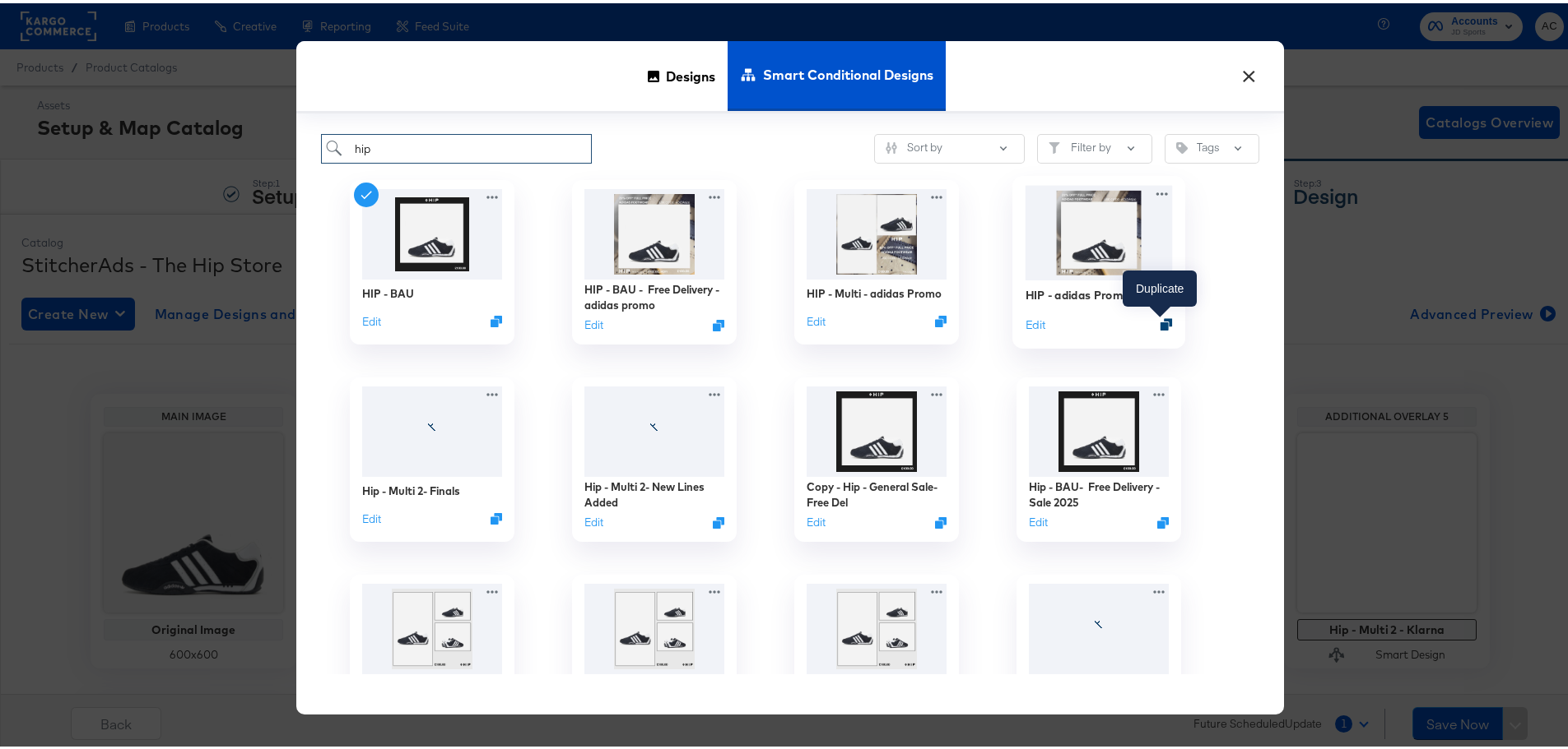
type input "hip"
click at [1166, 323] on icon "Duplicate" at bounding box center [1166, 321] width 13 height 13
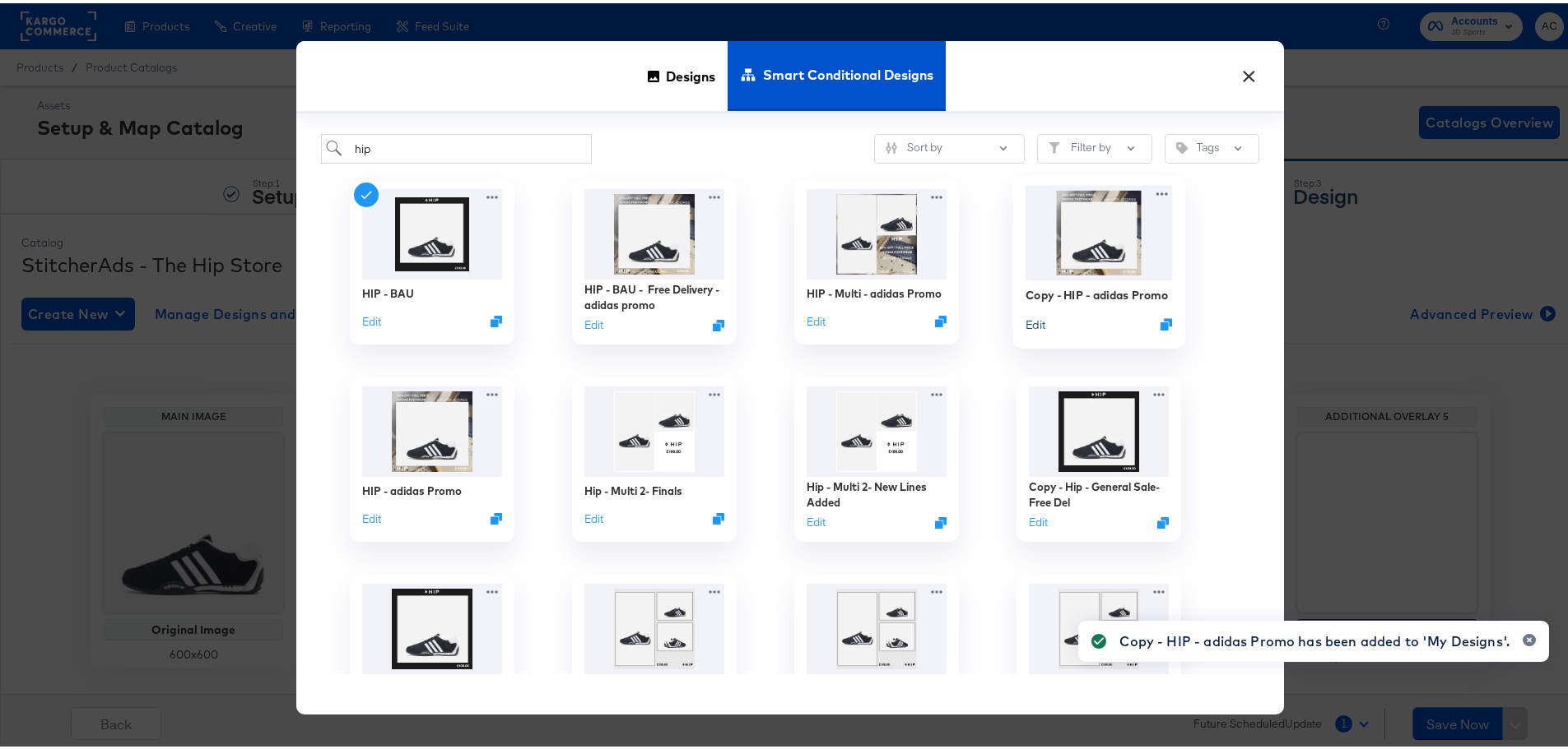
click at [1027, 324] on button "Edit" at bounding box center [1035, 322] width 20 height 15
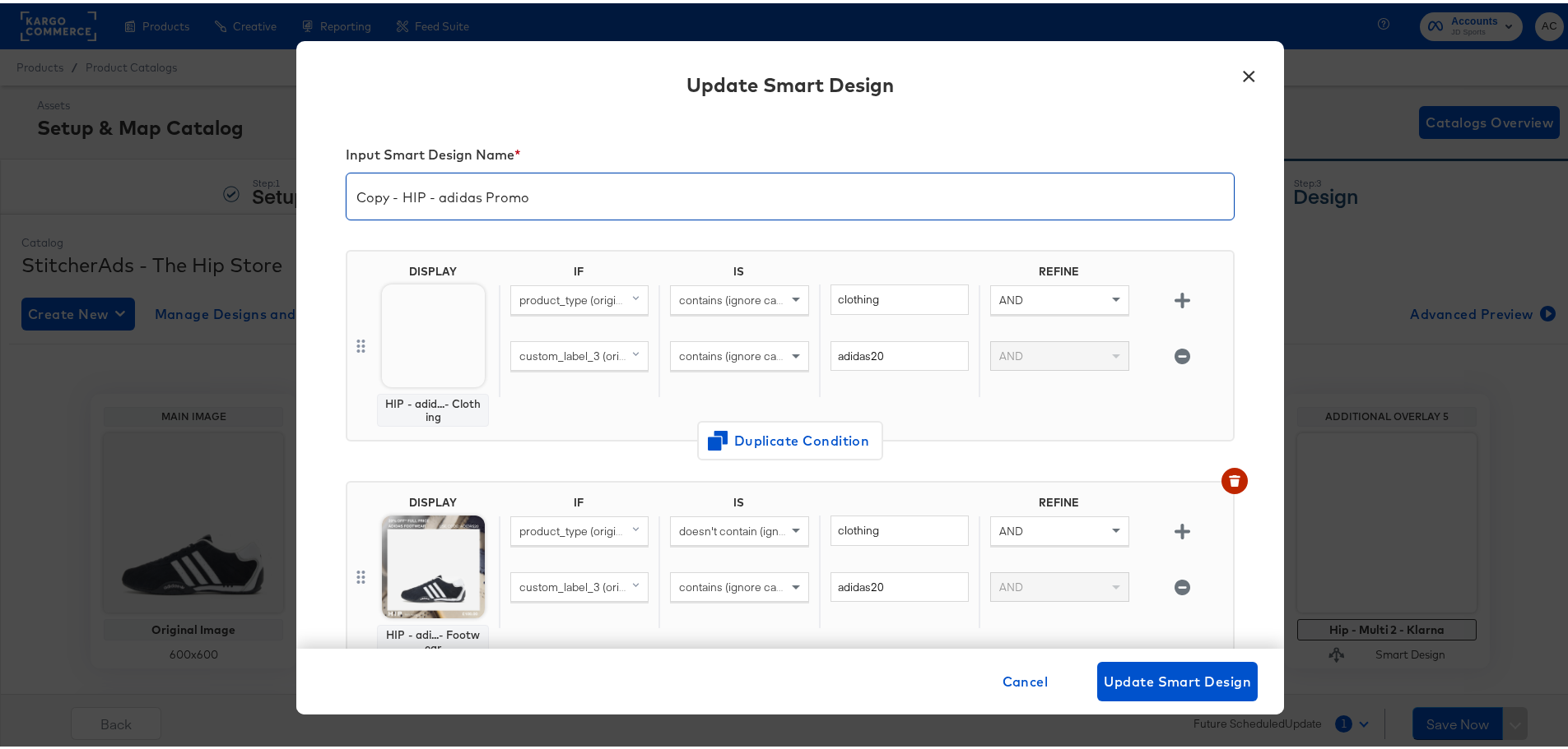
drag, startPoint x: 396, startPoint y: 197, endPoint x: 287, endPoint y: 191, distance: 109.2
click at [287, 191] on div "× Update Smart Design Input Smart Design Name * Copy - HIP - adidas Promo DISPL…" at bounding box center [790, 374] width 1581 height 749
drag, startPoint x: 517, startPoint y: 191, endPoint x: 386, endPoint y: 194, distance: 131.0
click at [386, 194] on input "HIP - adidas Promo" at bounding box center [790, 187] width 887 height 46
type input "HIP - PUMA promo"
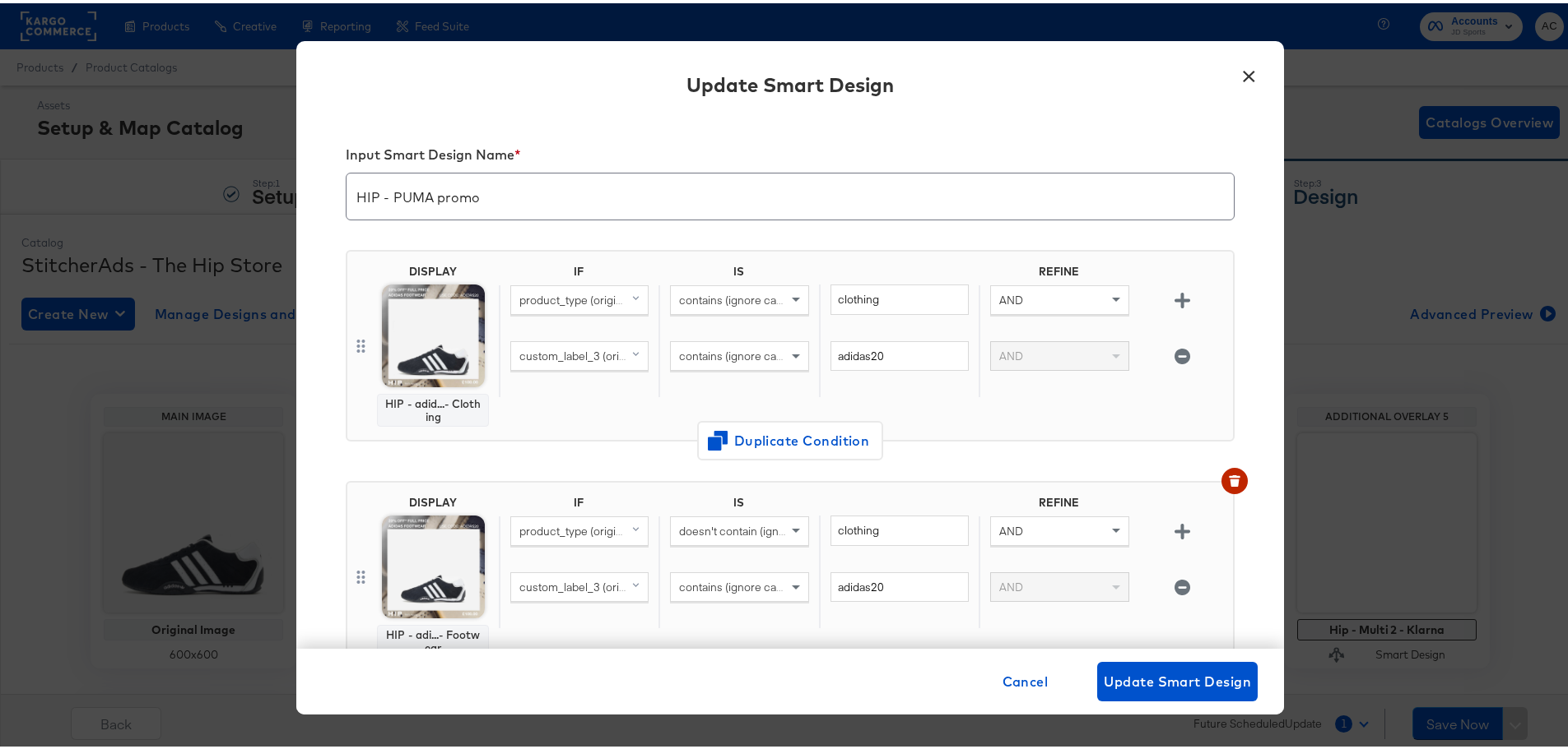
drag, startPoint x: 495, startPoint y: 218, endPoint x: 497, endPoint y: 196, distance: 22.1
click at [495, 206] on div "Input Smart Design Name * HIP - PUMA promo" at bounding box center [790, 182] width 889 height 104
drag, startPoint x: 497, startPoint y: 196, endPoint x: 285, endPoint y: 196, distance: 212.0
click at [285, 196] on div "× Update Smart Design Input Smart Design Name * HIP - PUMA promo DISPLAY HIP - …" at bounding box center [790, 374] width 1581 height 749
click at [511, 190] on input "HIP - PUMA promo" at bounding box center [790, 187] width 887 height 46
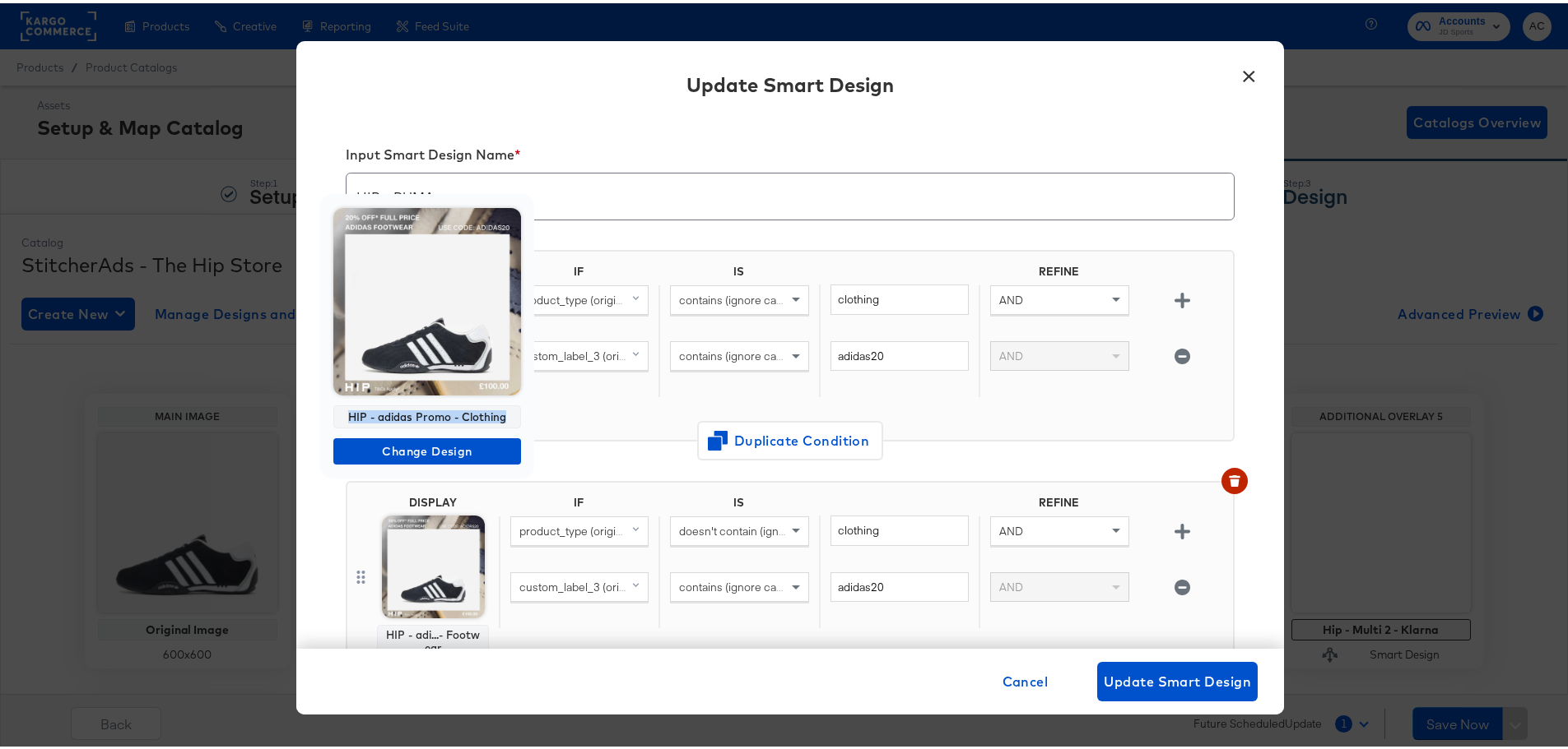
drag, startPoint x: 510, startPoint y: 413, endPoint x: 334, endPoint y: 401, distance: 176.4
click at [334, 401] on div "HIP - adidas Promo - Clothing Change Design" at bounding box center [427, 333] width 214 height 285
copy div "HIP - adidas Promo - Clothing"
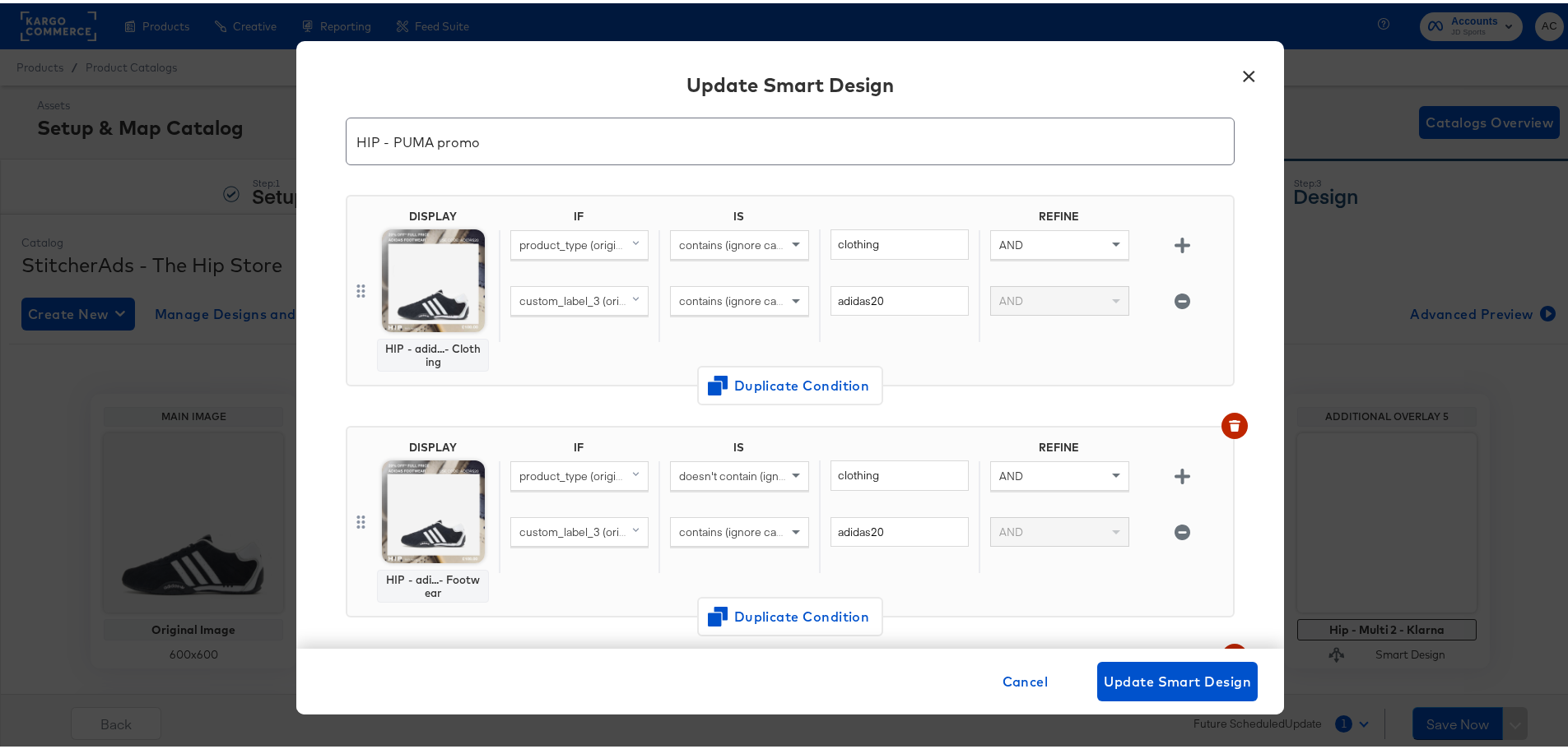
scroll to position [82, 0]
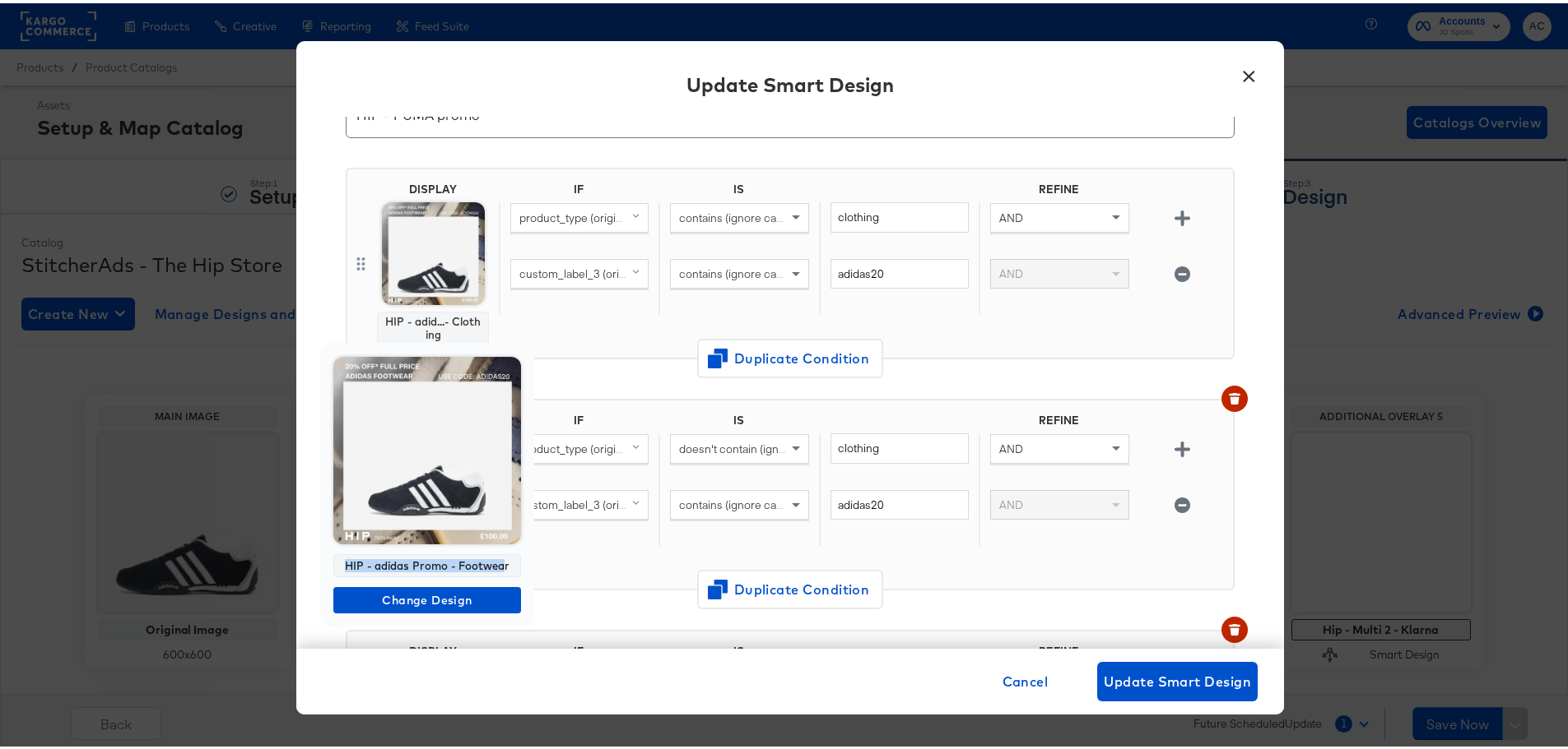
drag, startPoint x: 506, startPoint y: 564, endPoint x: 336, endPoint y: 553, distance: 170.4
click at [336, 553] on div "HIP - adidas Promo - Footwear" at bounding box center [427, 562] width 188 height 23
click at [347, 556] on div "HIP - adidas Promo - Footwear" at bounding box center [427, 562] width 188 height 23
drag, startPoint x: 345, startPoint y: 562, endPoint x: 528, endPoint y: 577, distance: 183.6
click at [528, 577] on div "HIP - adidas Promo - Footwear Change Design" at bounding box center [427, 482] width 214 height 285
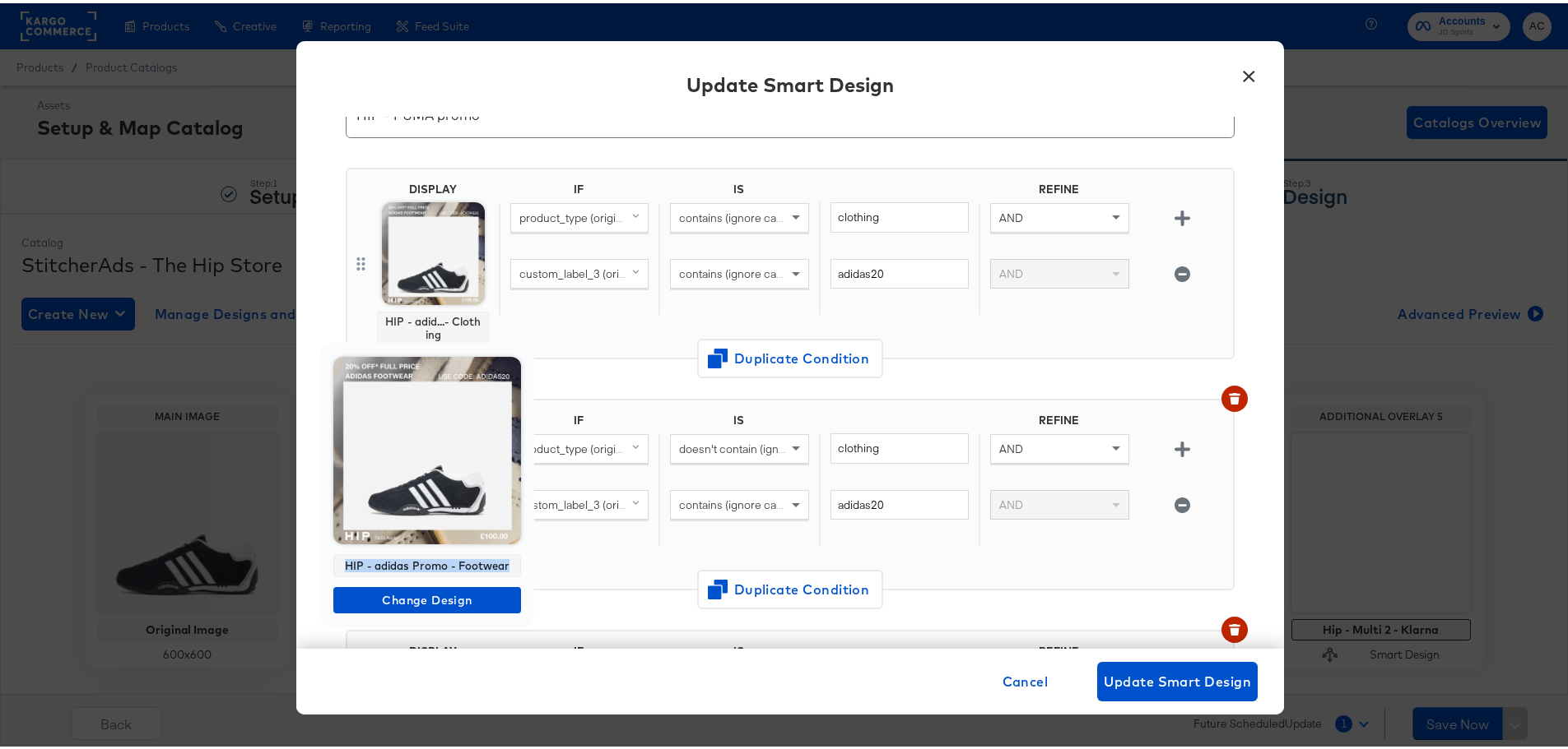
copy div "HIP - adidas Promo - Footwear"
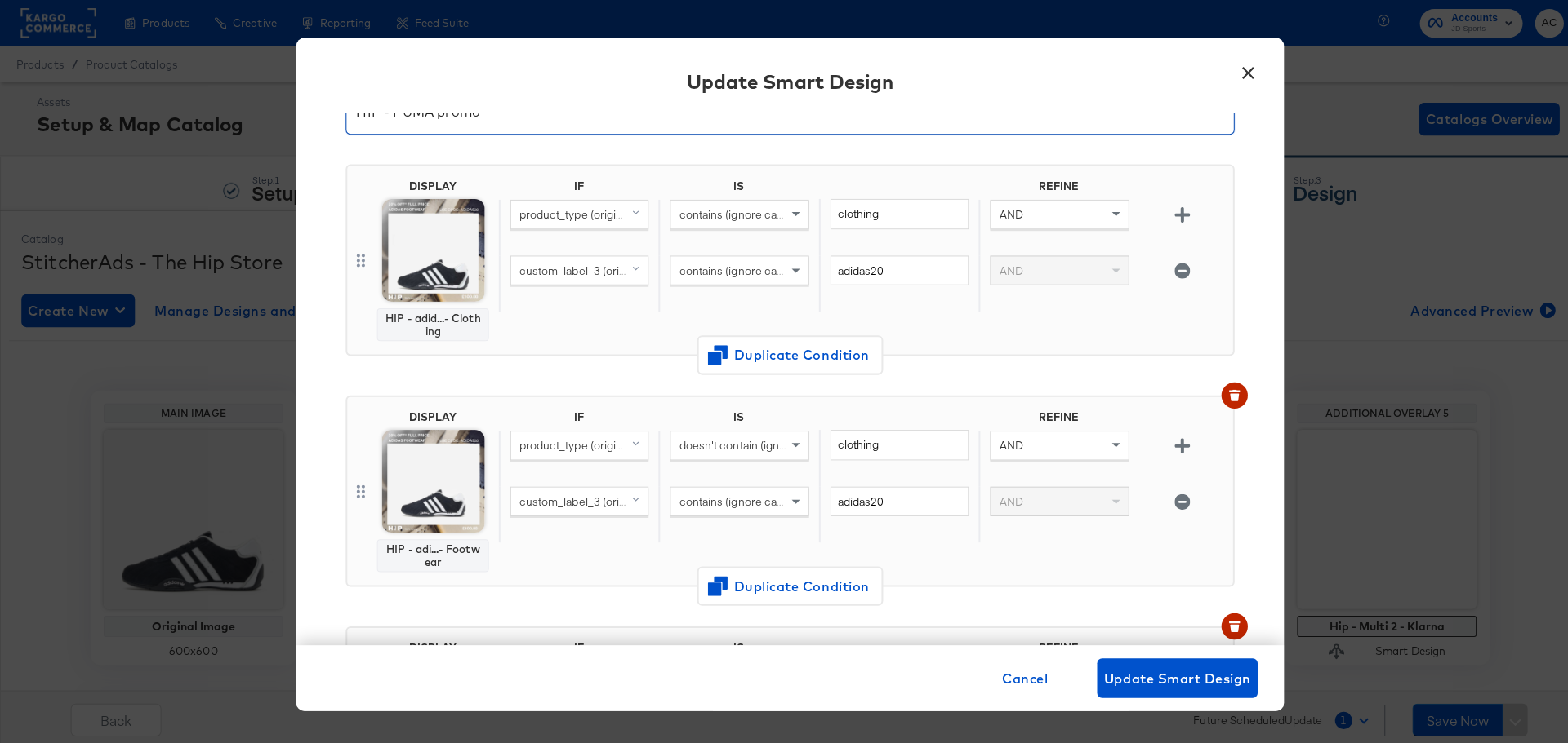
scroll to position [50, 0]
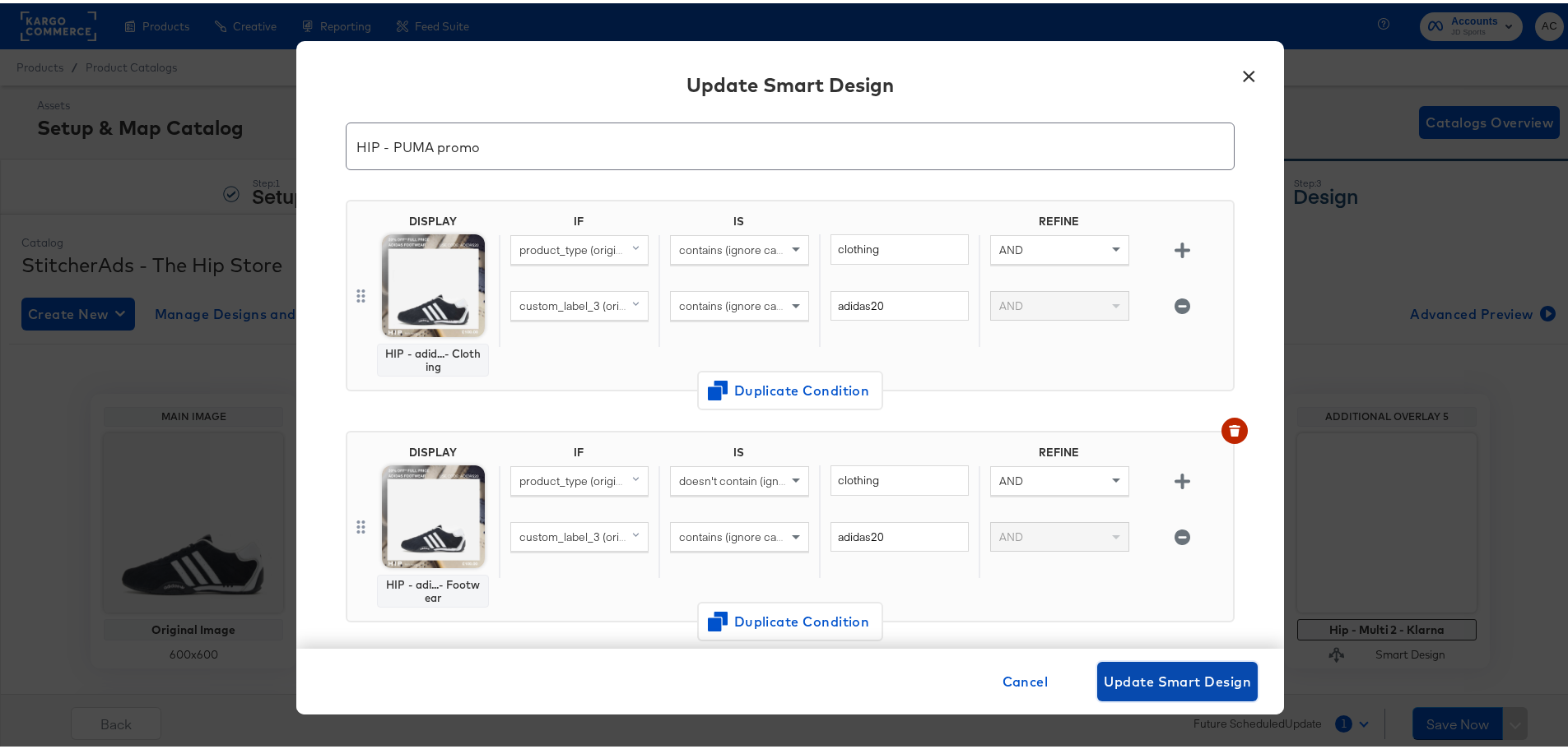
click at [1159, 675] on span "Update Smart Design" at bounding box center [1177, 679] width 147 height 23
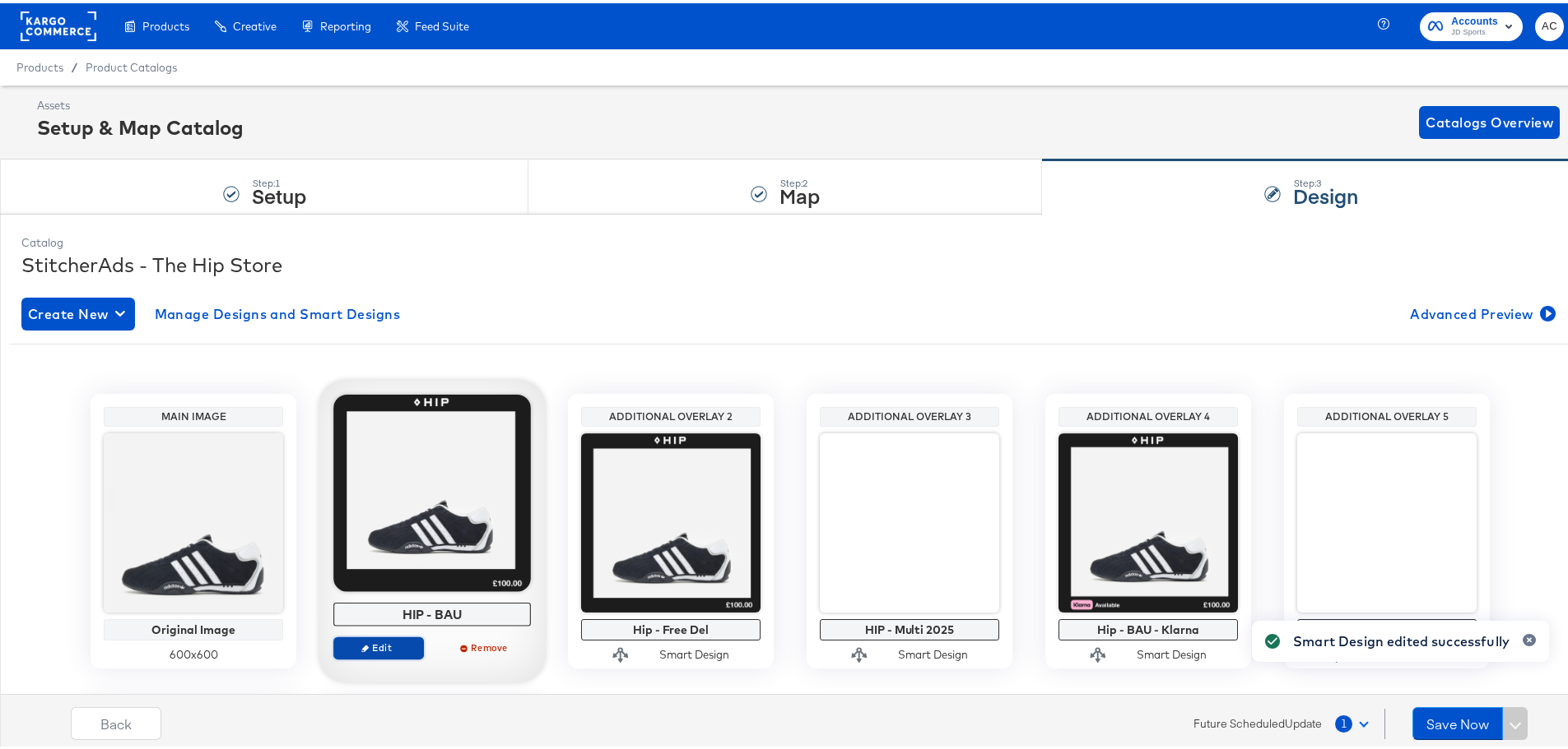
click at [396, 645] on span "Edit" at bounding box center [379, 644] width 76 height 13
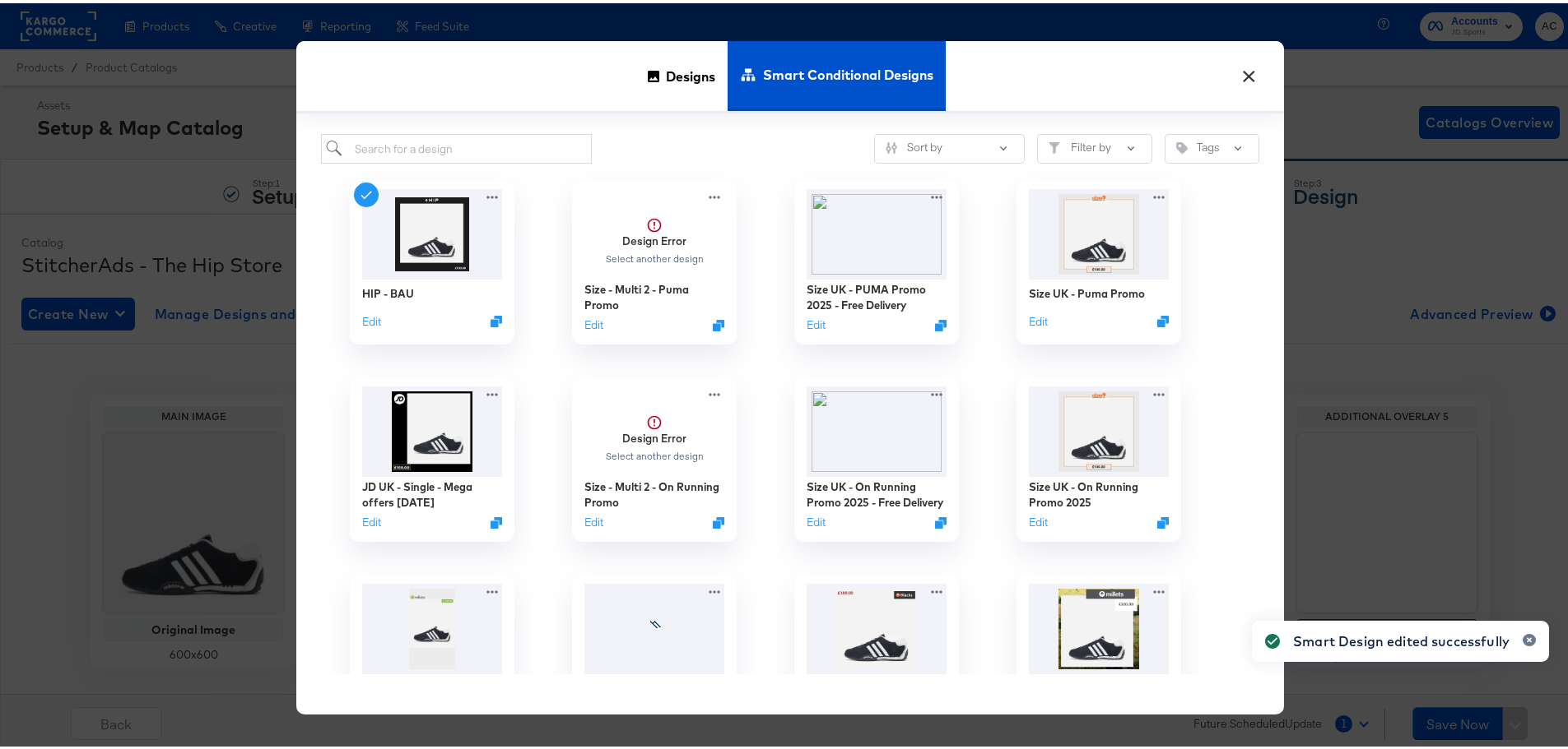
click at [676, 66] on span "Designs" at bounding box center [690, 72] width 49 height 72
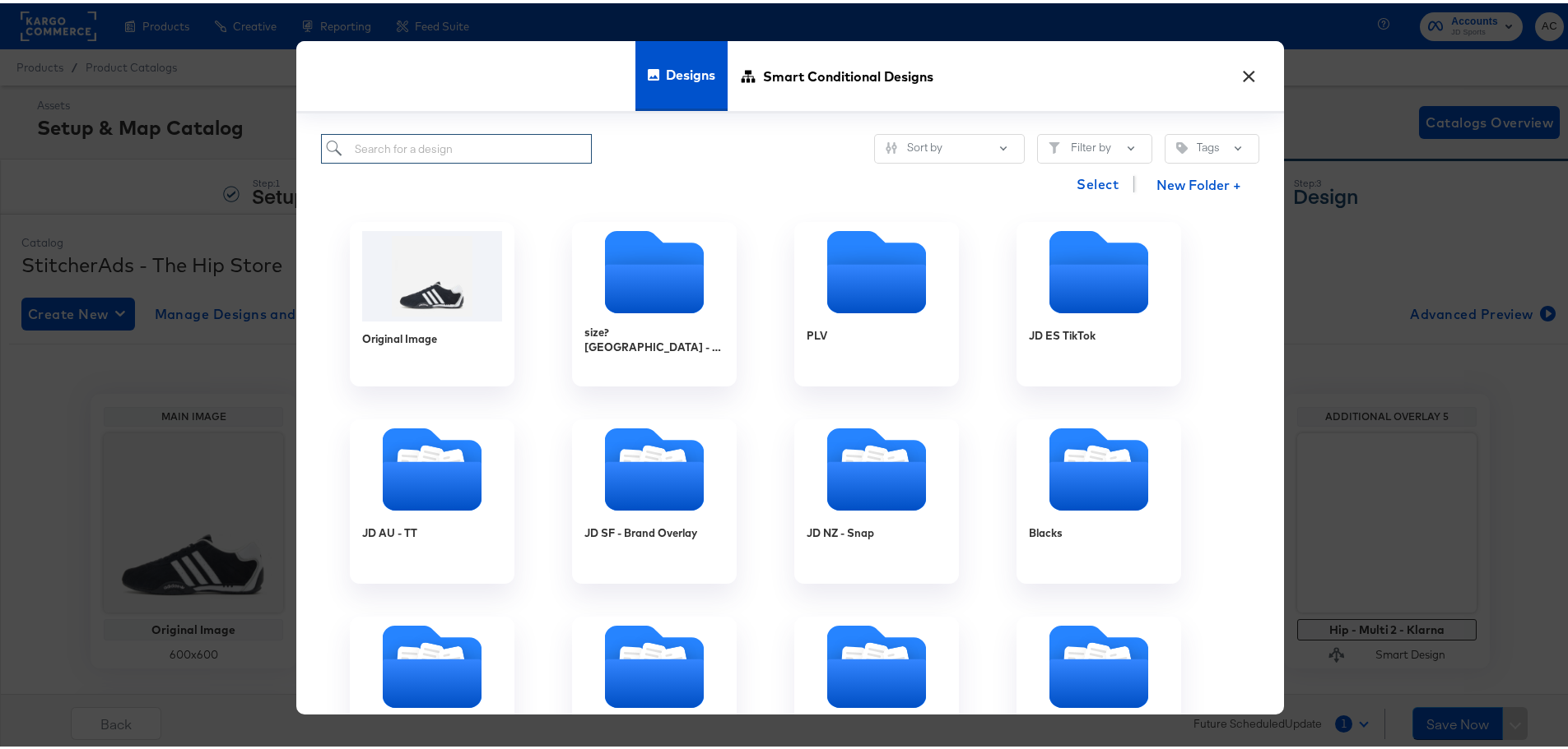
click at [495, 139] on input "search" at bounding box center [456, 146] width 271 height 31
paste input "HIP - adidas Promo - Clothing"
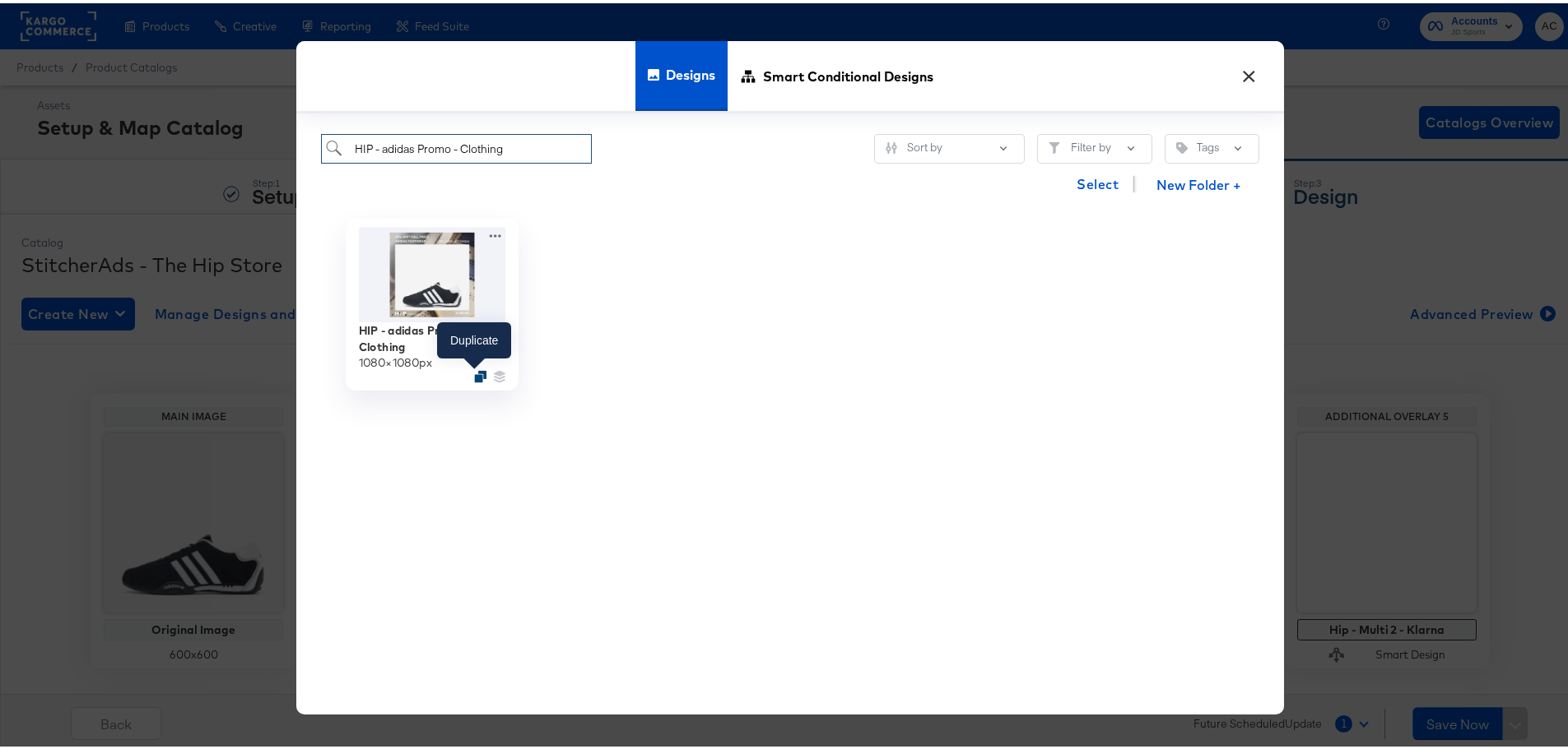
type input "HIP - adidas Promo - Clothing"
drag, startPoint x: 476, startPoint y: 374, endPoint x: 379, endPoint y: 383, distance: 97.4
click at [477, 374] on icon "Duplicate" at bounding box center [480, 373] width 13 height 13
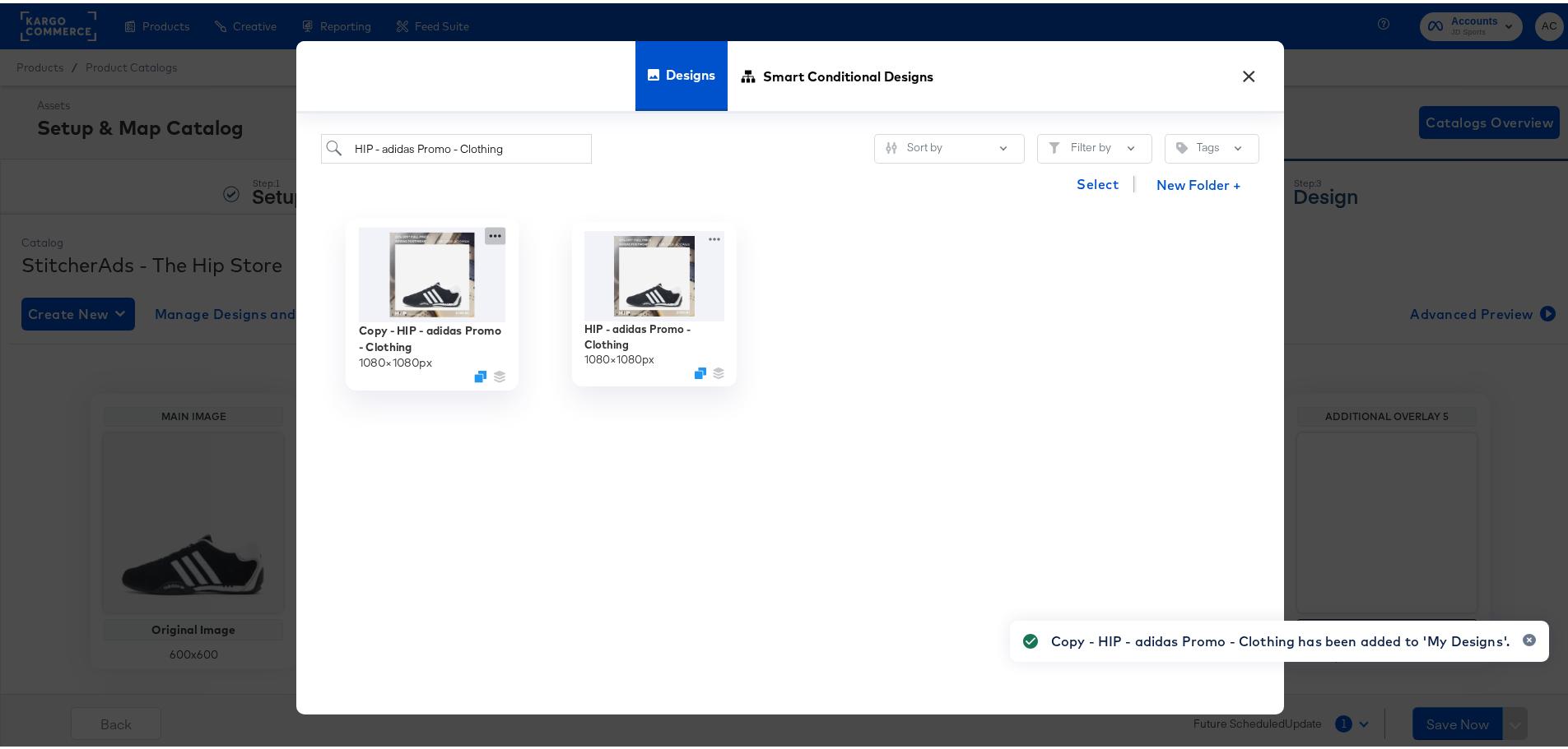
click at [489, 231] on icon at bounding box center [494, 232] width 20 height 17
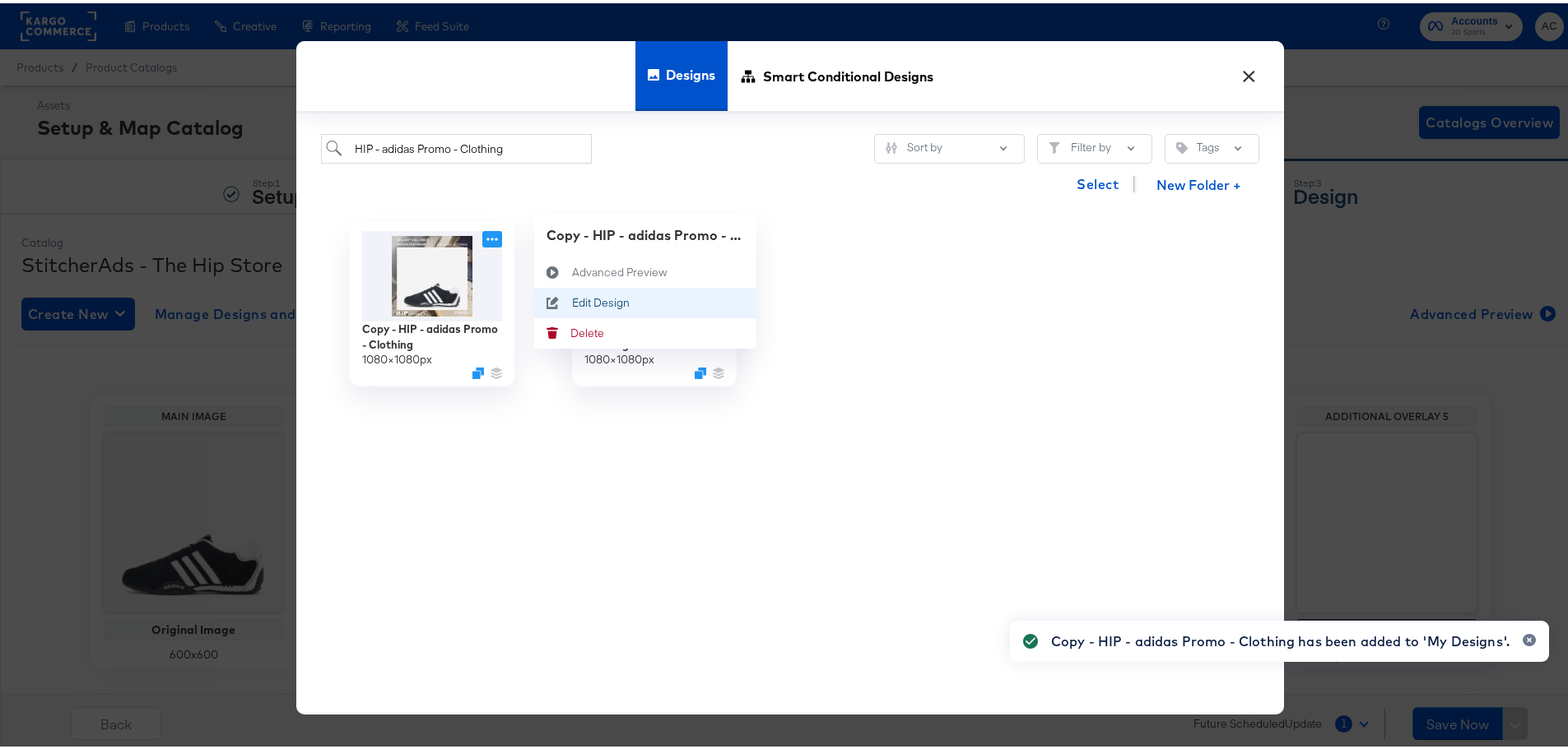
click at [572, 299] on div "Edit Design Edit Design" at bounding box center [572, 299] width 0 height 0
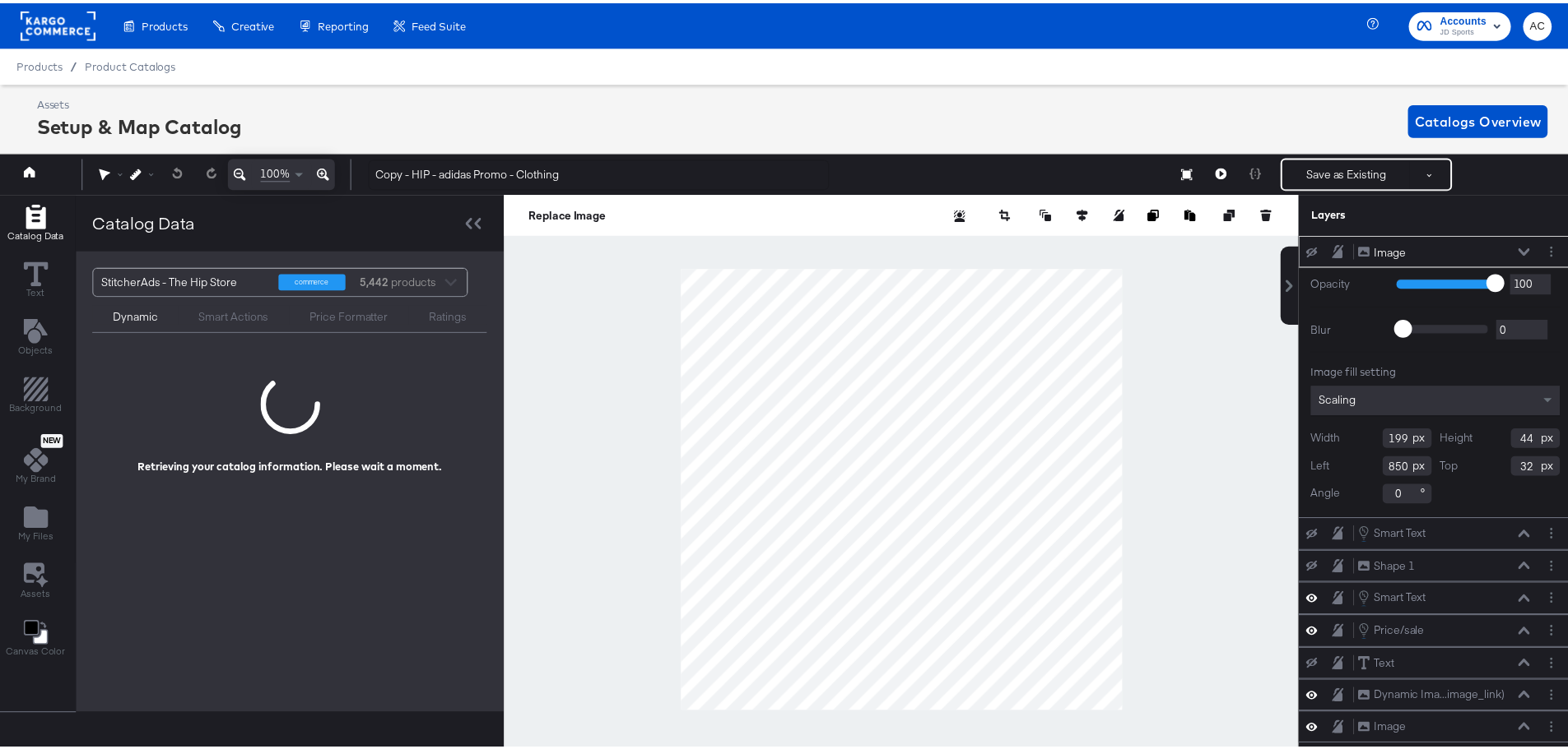
scroll to position [0, 4]
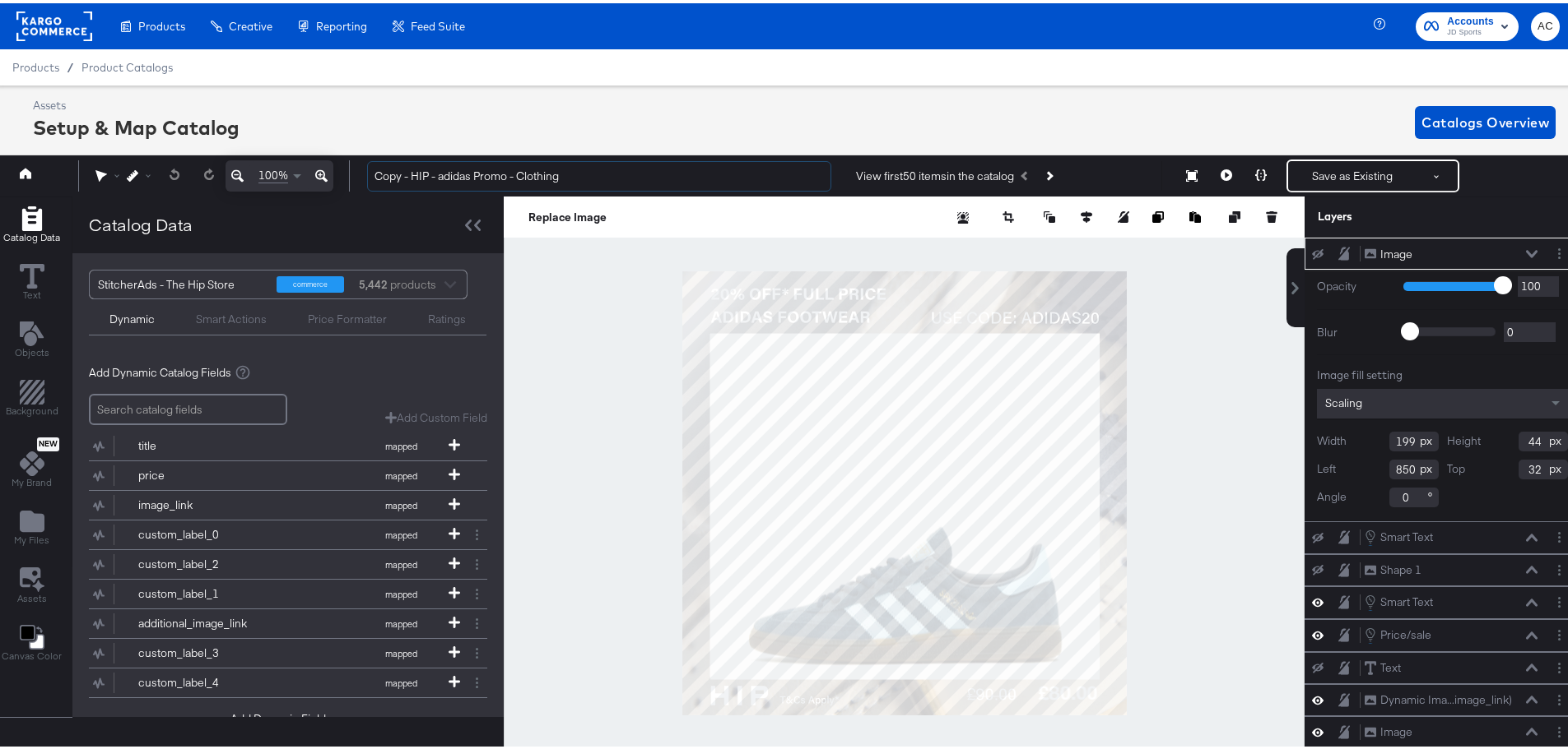
drag, startPoint x: 412, startPoint y: 172, endPoint x: 346, endPoint y: 170, distance: 66.0
click at [346, 170] on div "100% Copy - HIP - adidas Promo - Clothing View first 50 items in the catalog Sa…" at bounding box center [785, 172] width 1588 height 41
click at [431, 172] on input "HIP - adidas Promo - Clothing" at bounding box center [599, 173] width 464 height 31
drag, startPoint x: 438, startPoint y: 174, endPoint x: 407, endPoint y: 176, distance: 31.1
click at [407, 176] on input "HIP - adidas Promo - Clothing" at bounding box center [599, 173] width 464 height 31
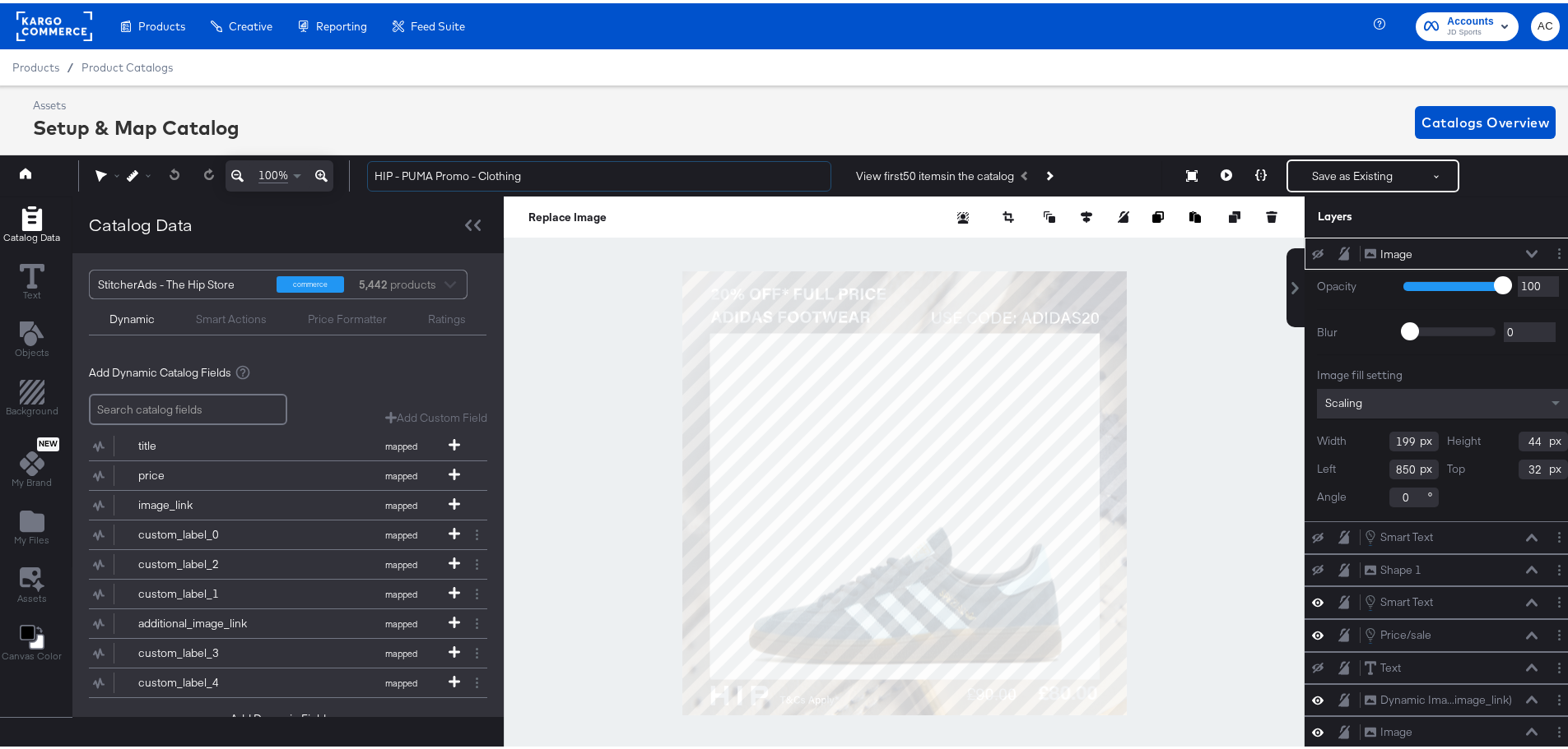
type input "HIP - PUMA Promo - Clothing"
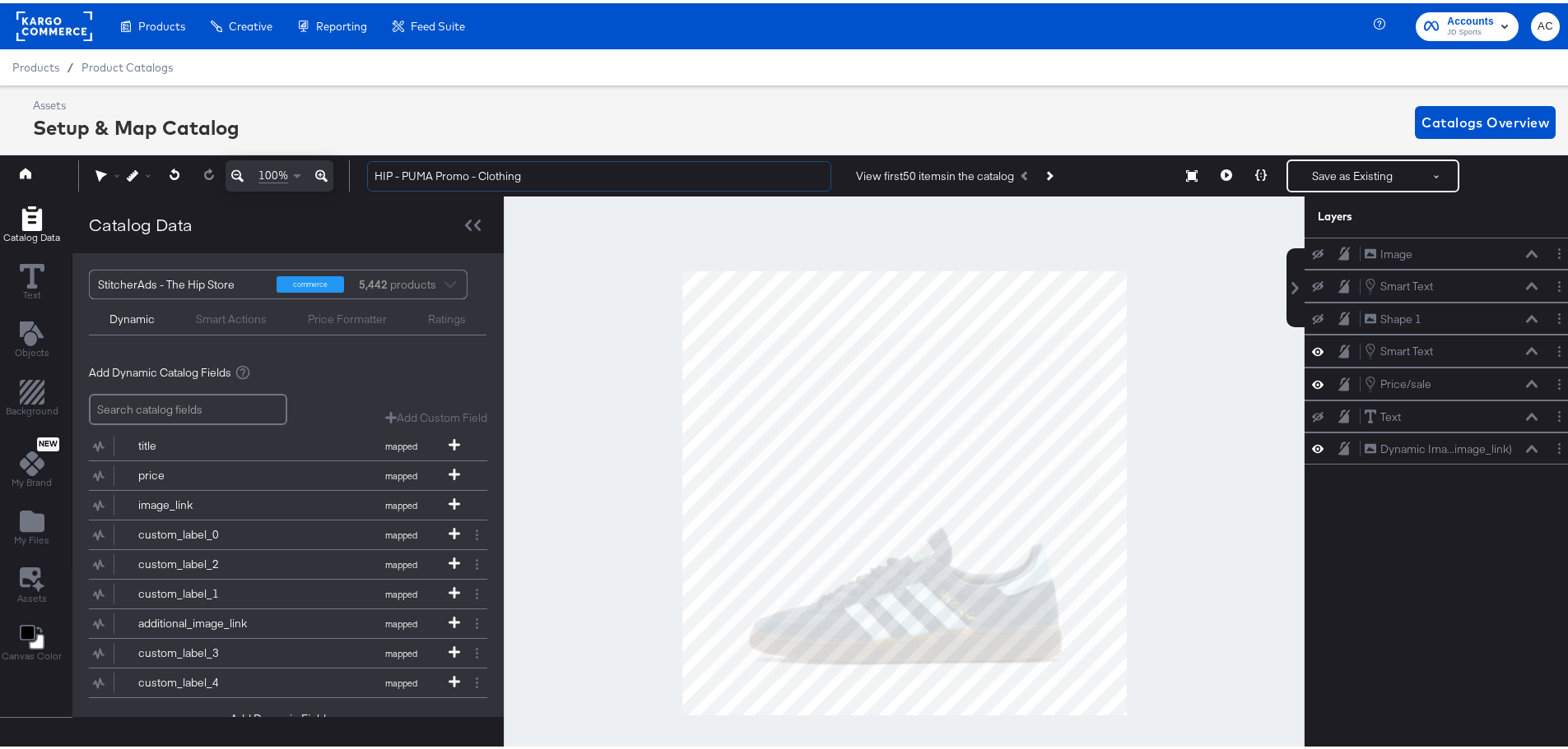
drag, startPoint x: 544, startPoint y: 175, endPoint x: 210, endPoint y: 150, distance: 334.9
click at [210, 150] on div "Assets Setup & Map Catalog Catalogs Overview 100% HIP - PUMA Promo - Clothing V…" at bounding box center [786, 425] width 1581 height 686
click at [1360, 164] on button "Save as Existing" at bounding box center [1351, 172] width 128 height 30
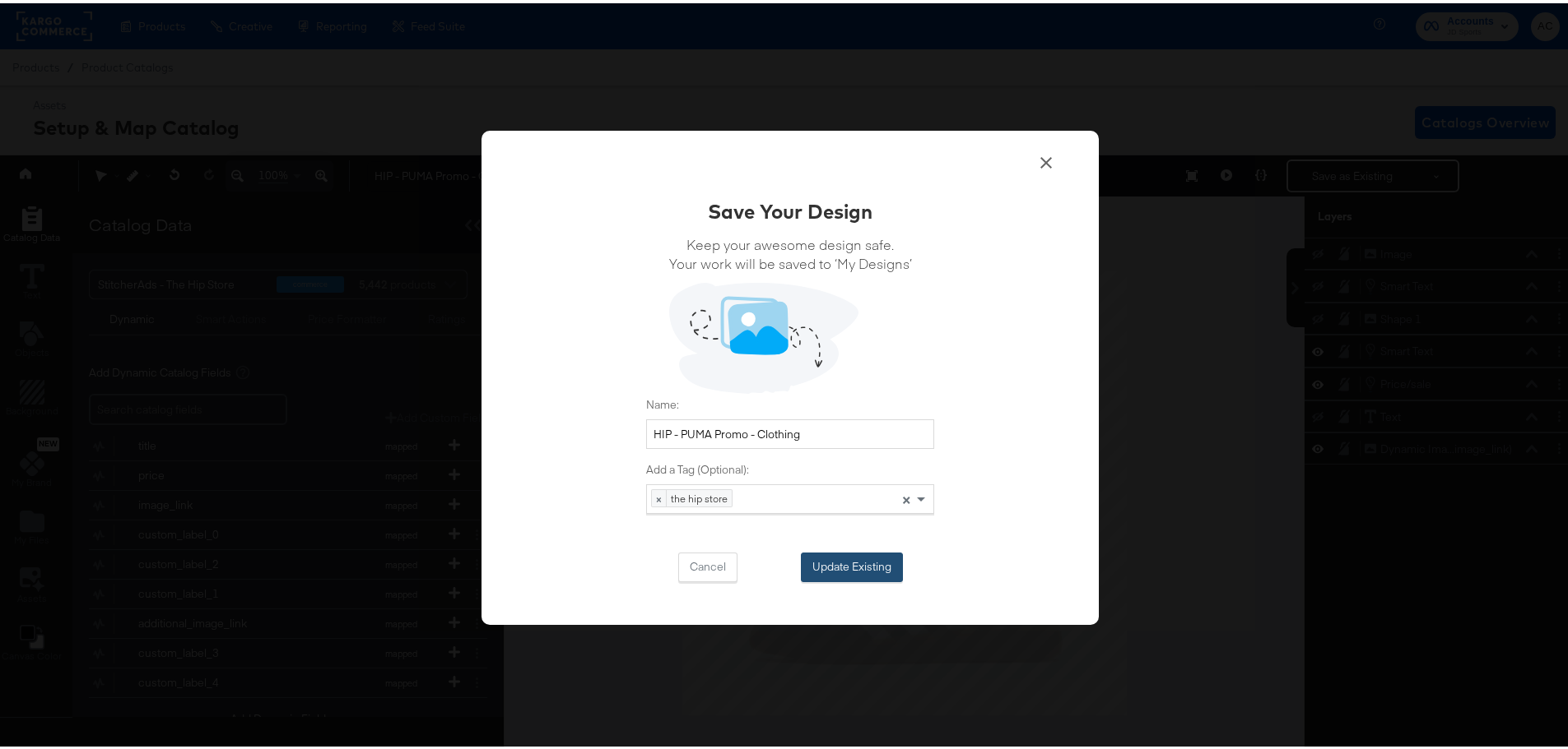
click at [849, 563] on button "Update Existing" at bounding box center [851, 564] width 102 height 30
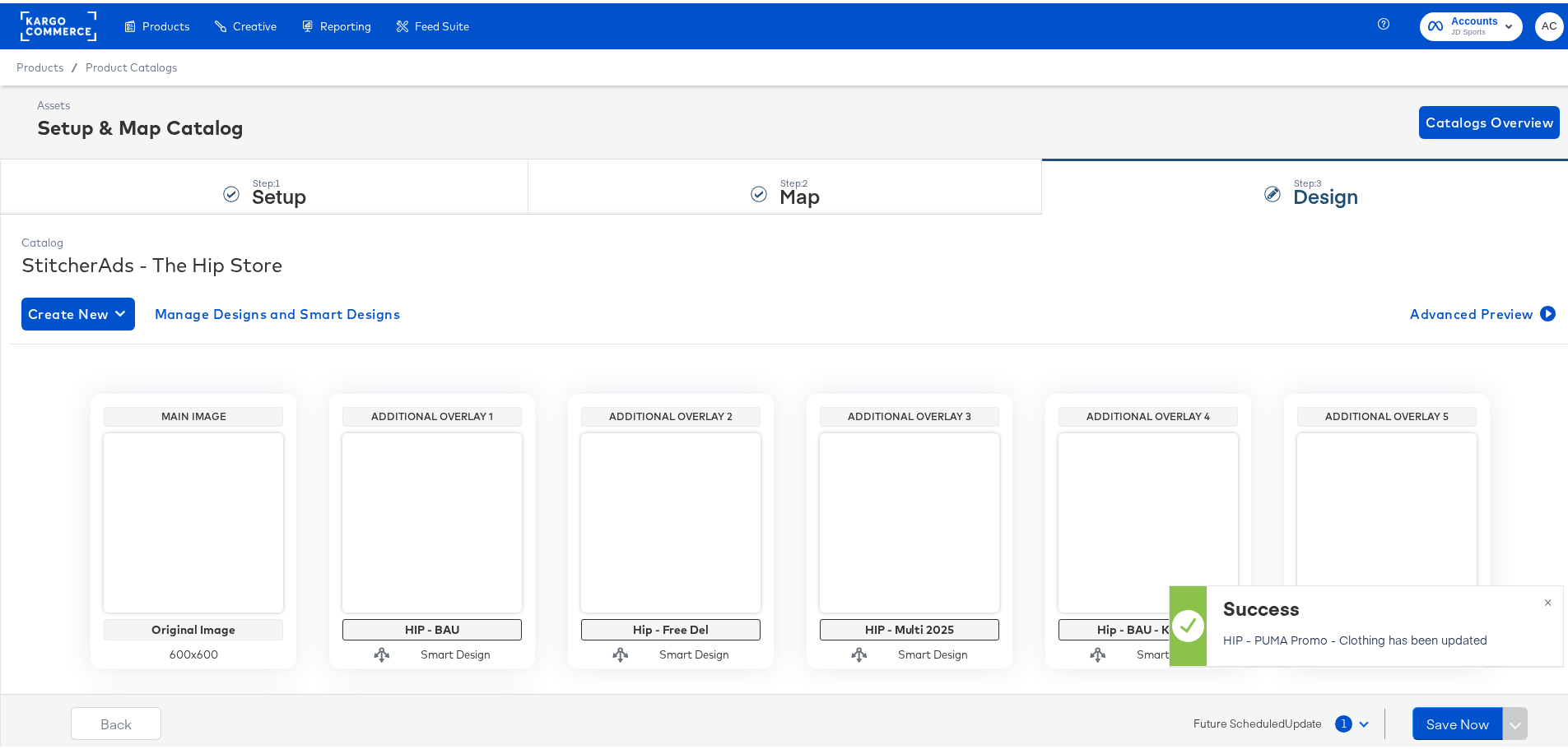
scroll to position [0, 0]
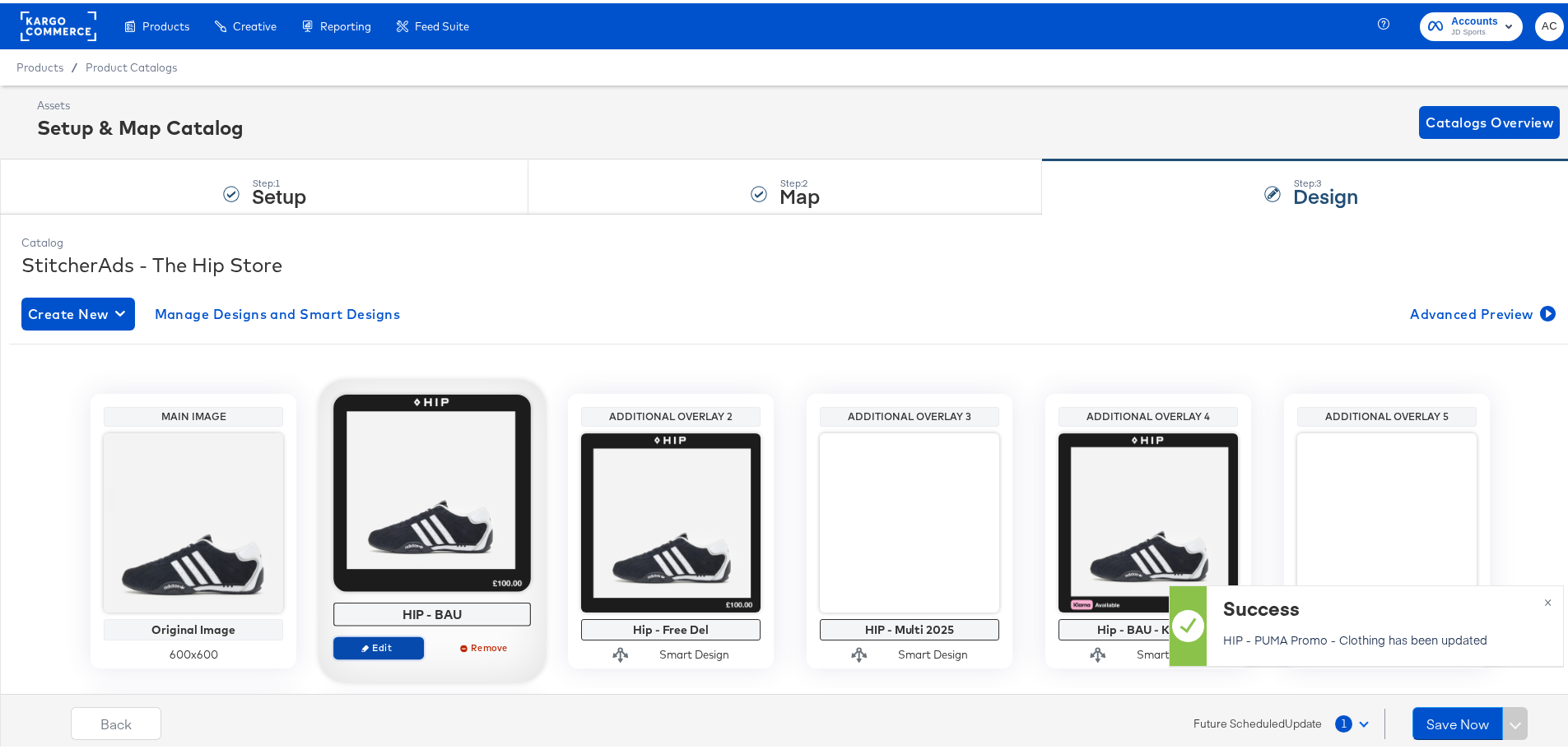
click at [396, 642] on span "Edit" at bounding box center [379, 644] width 76 height 13
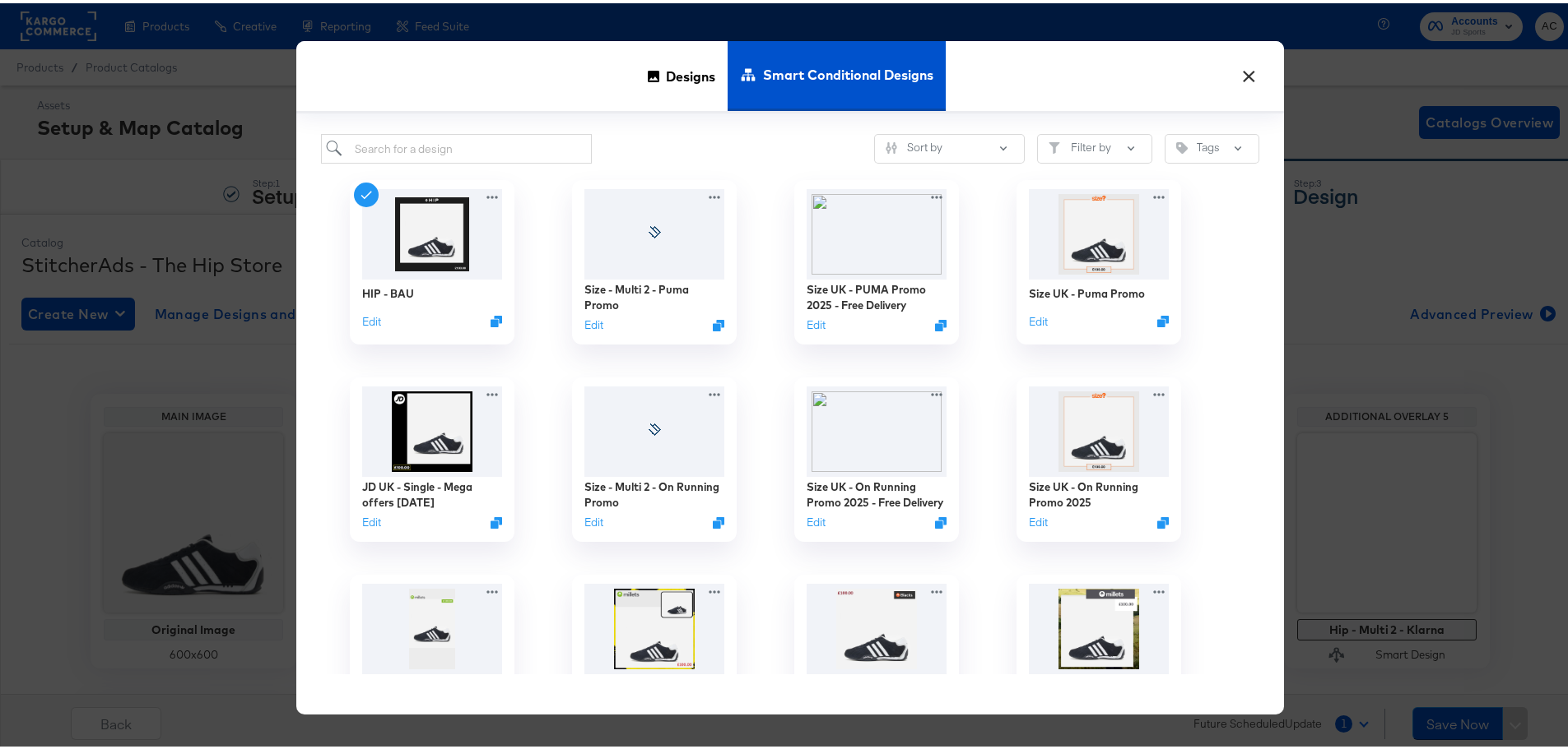
drag, startPoint x: 670, startPoint y: 76, endPoint x: 438, endPoint y: 144, distance: 241.8
click at [669, 76] on span "Designs" at bounding box center [690, 72] width 49 height 72
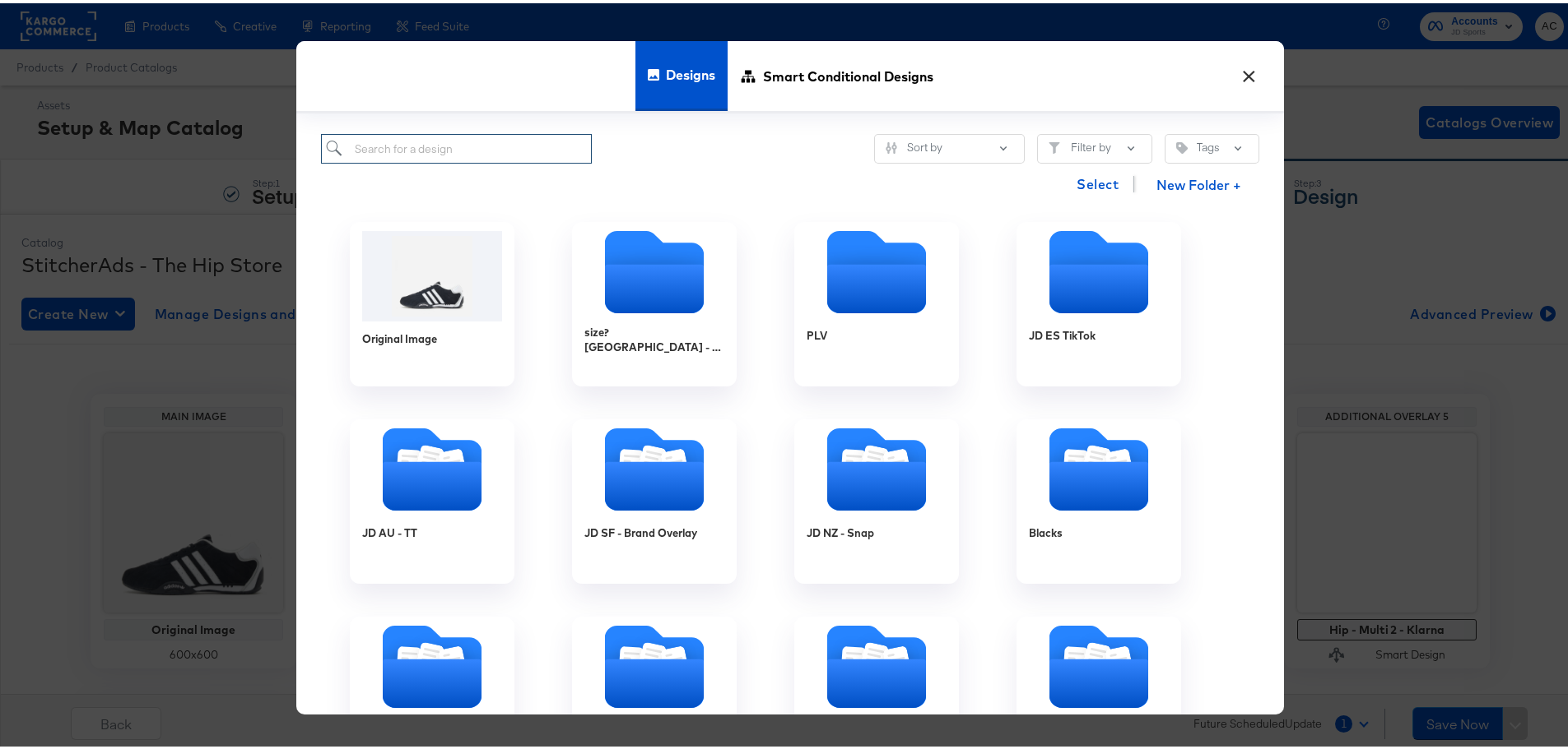
click at [436, 147] on input "search" at bounding box center [456, 146] width 271 height 31
paste input "HIP - adidas Promo - Footwear"
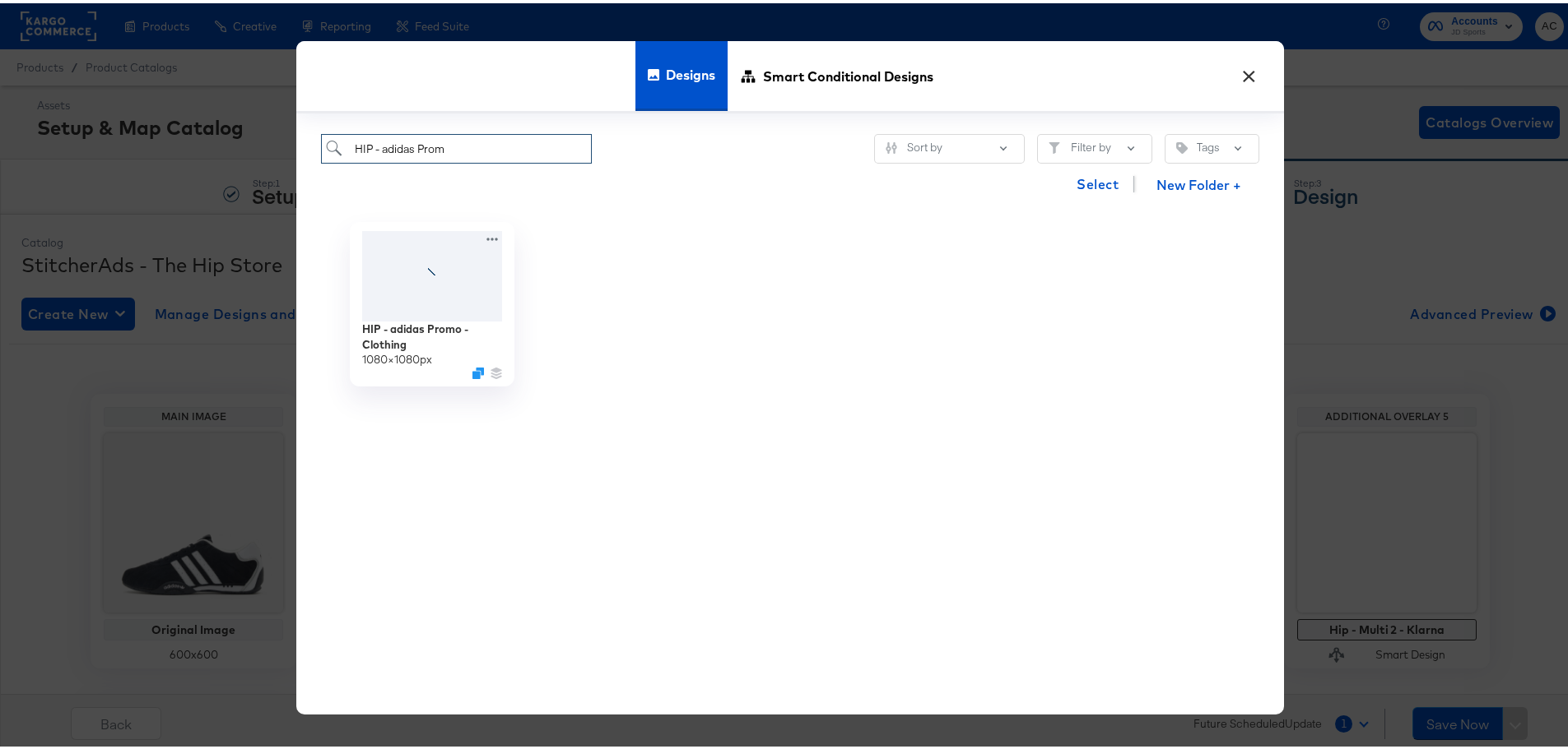
click at [347, 149] on input "HIP - adidas Prom" at bounding box center [456, 146] width 271 height 31
drag, startPoint x: 449, startPoint y: 150, endPoint x: 381, endPoint y: 155, distance: 68.2
click at [381, 155] on input "HIP - adidas Prom" at bounding box center [456, 146] width 271 height 31
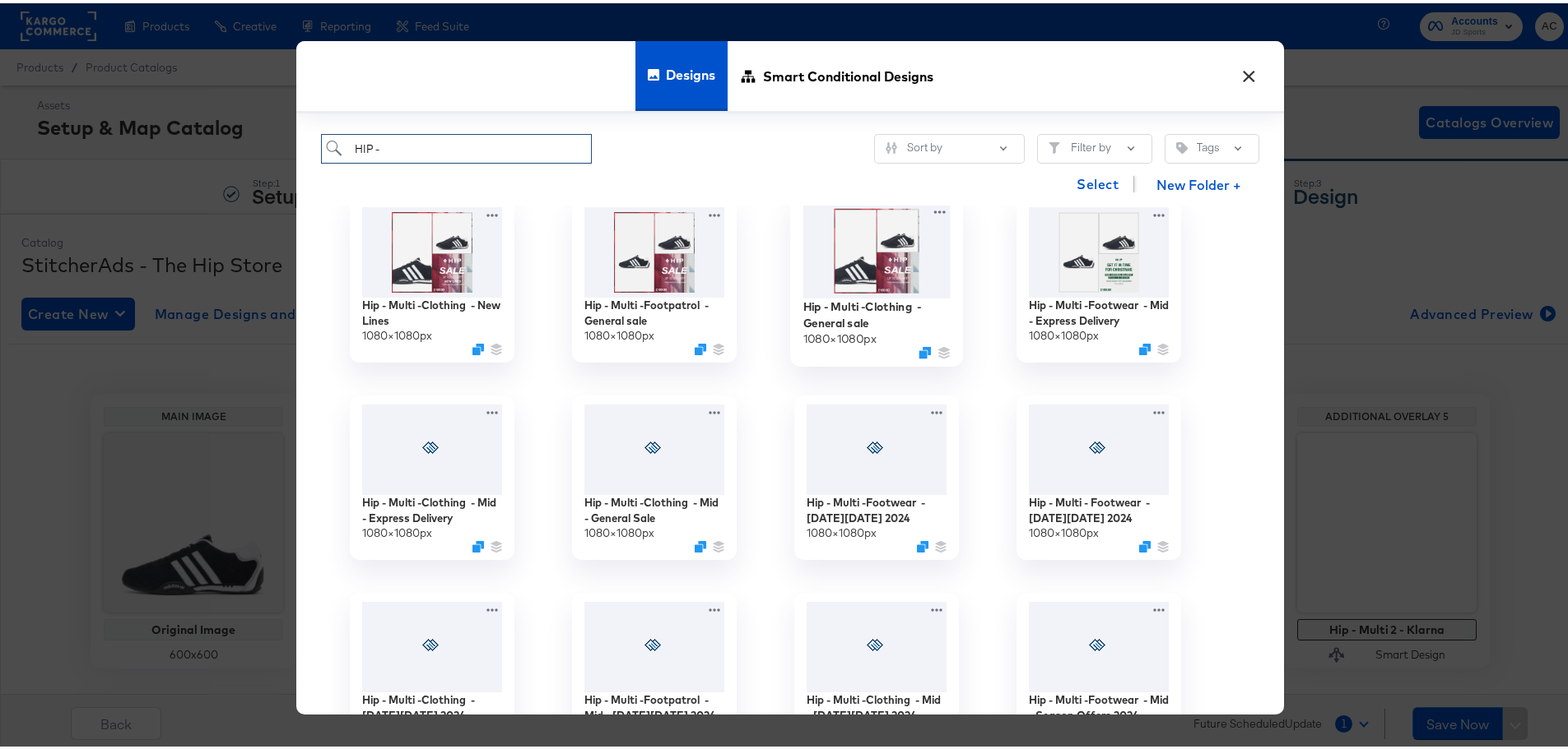
scroll to position [822, 0]
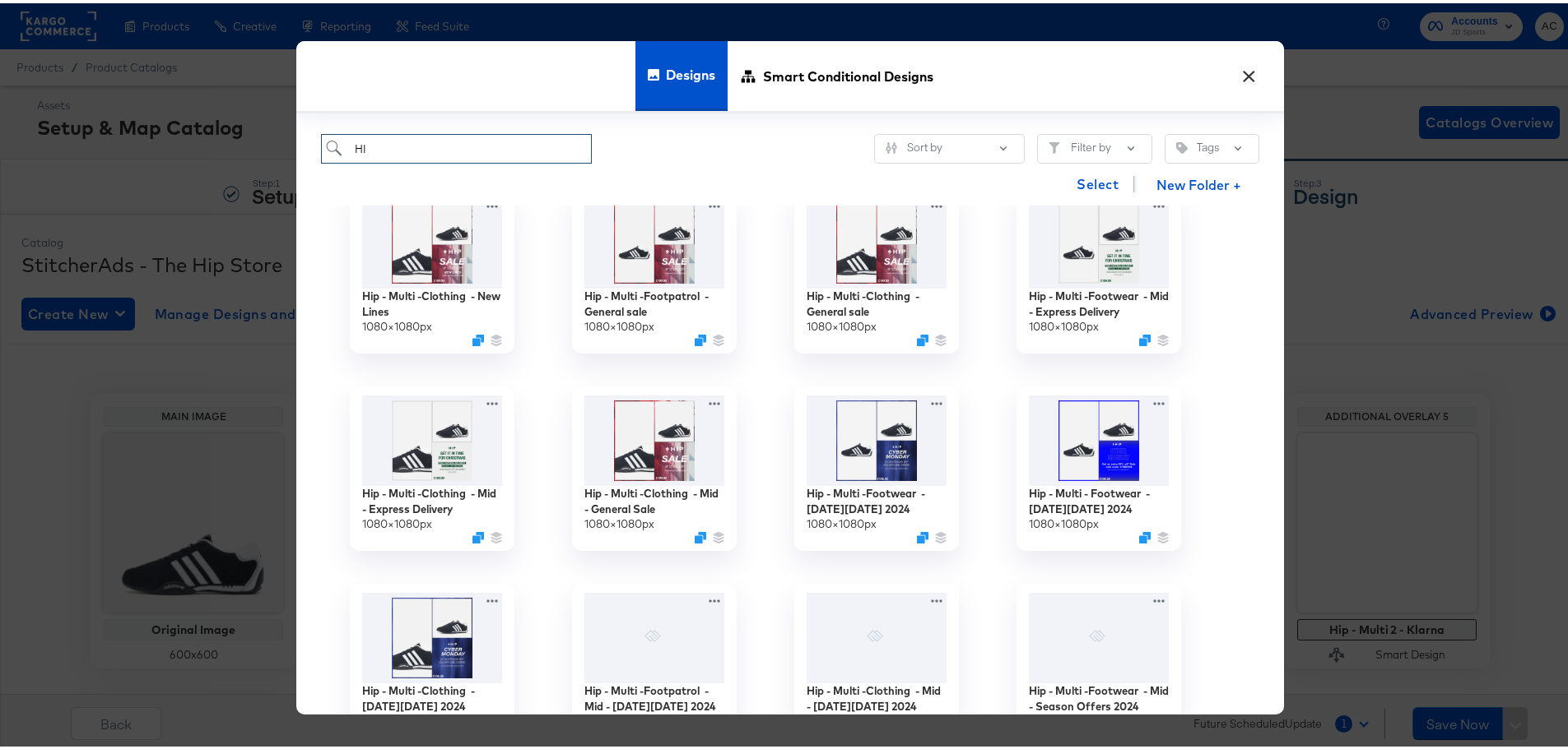
type input "H"
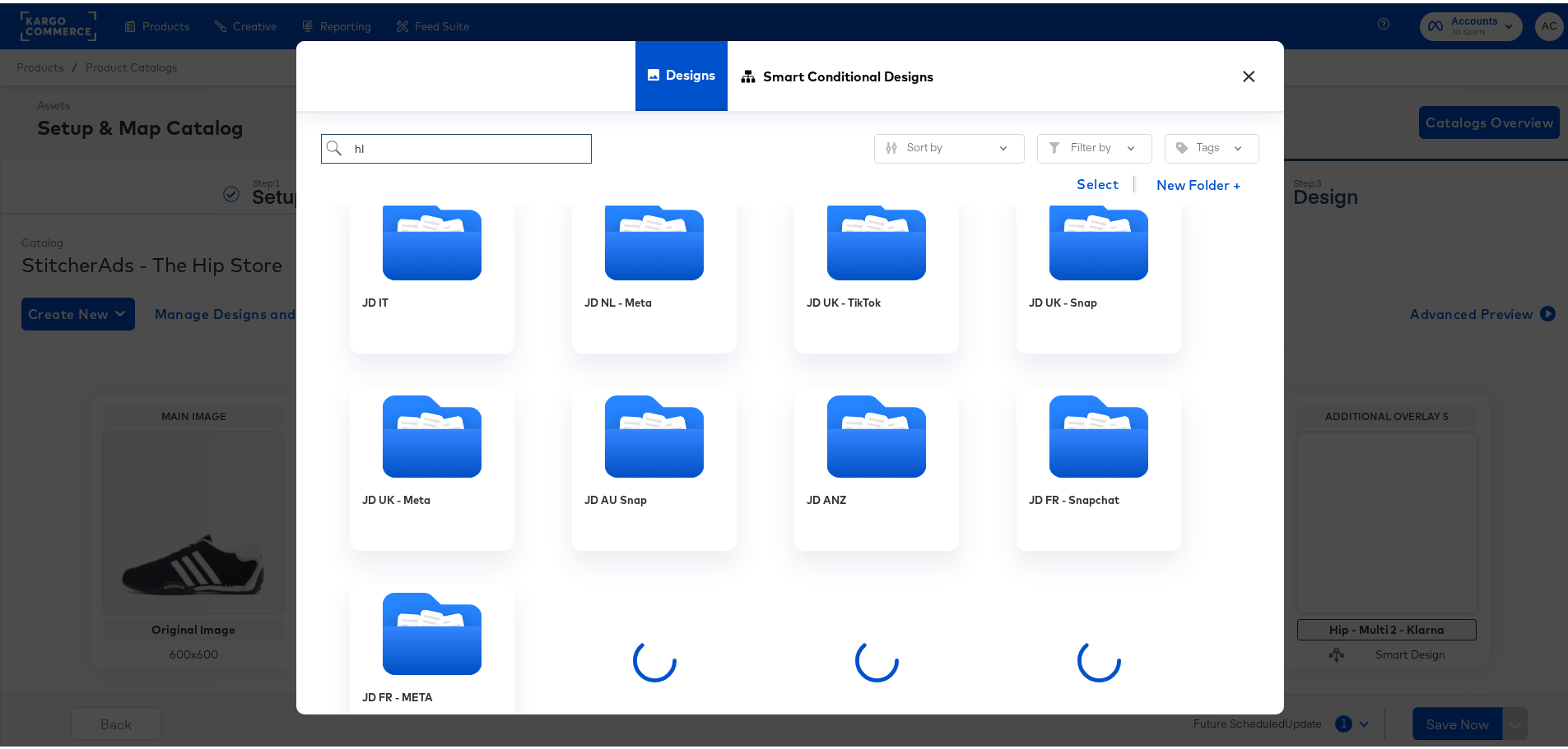
type input "h"
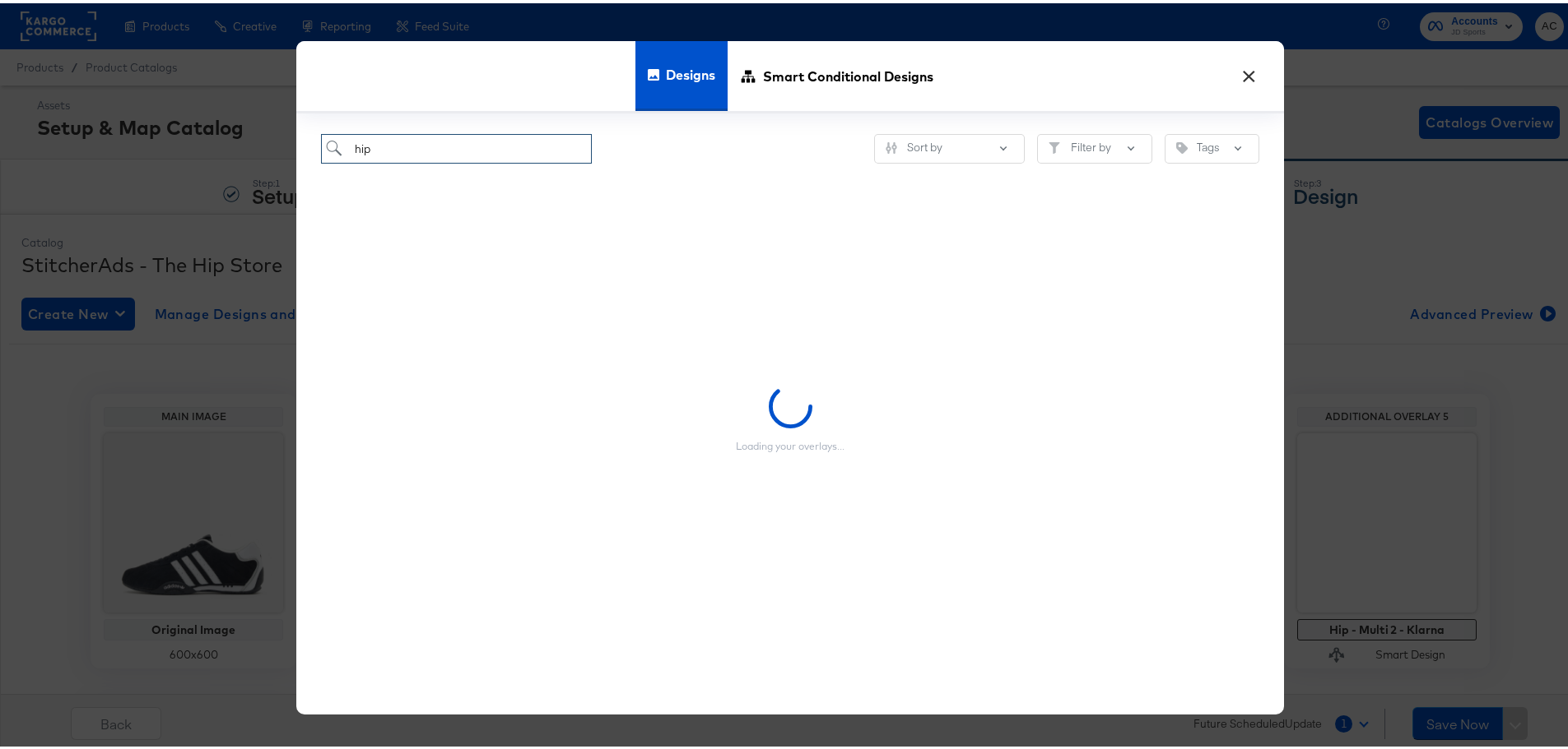
type input "hip"
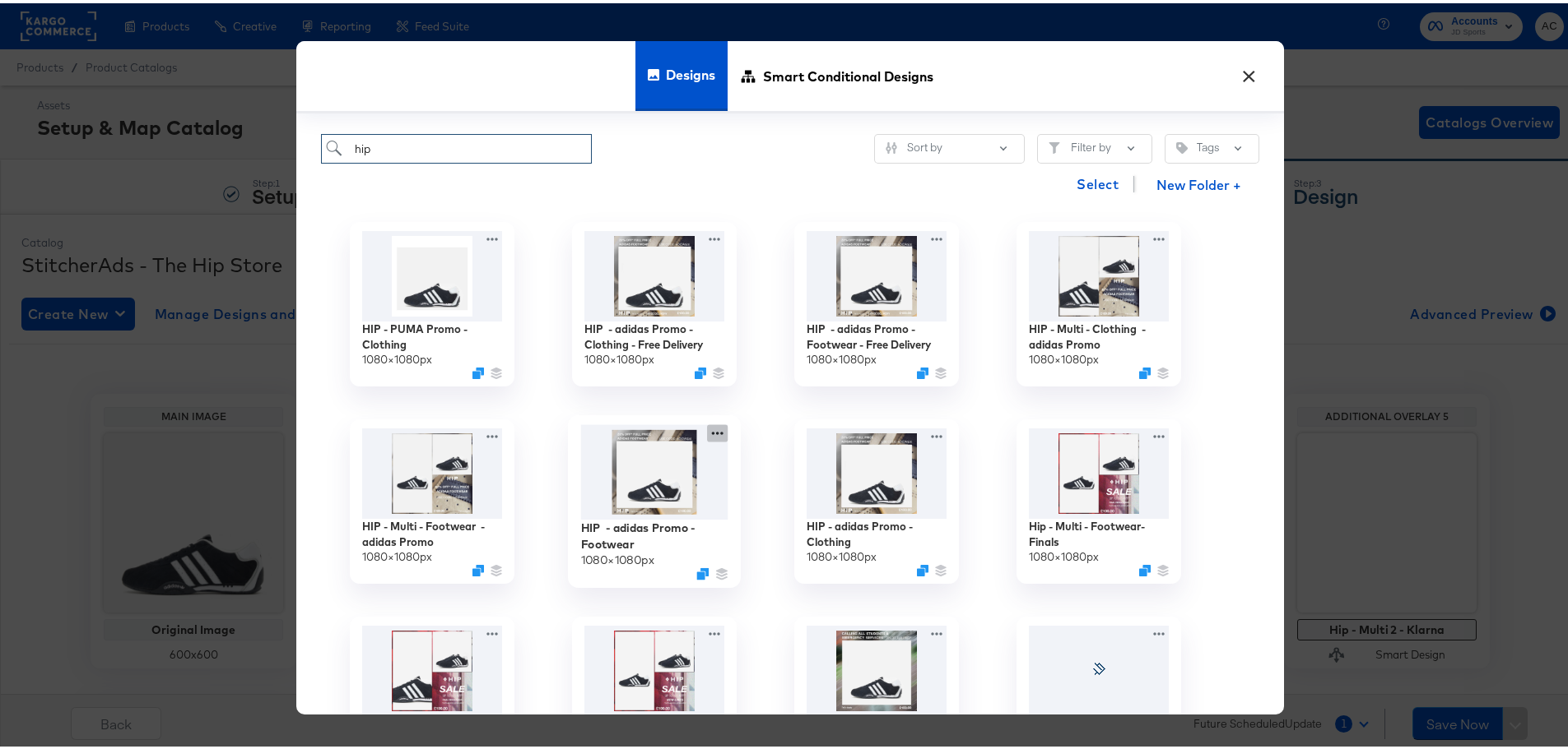
click at [716, 433] on icon at bounding box center [717, 429] width 20 height 17
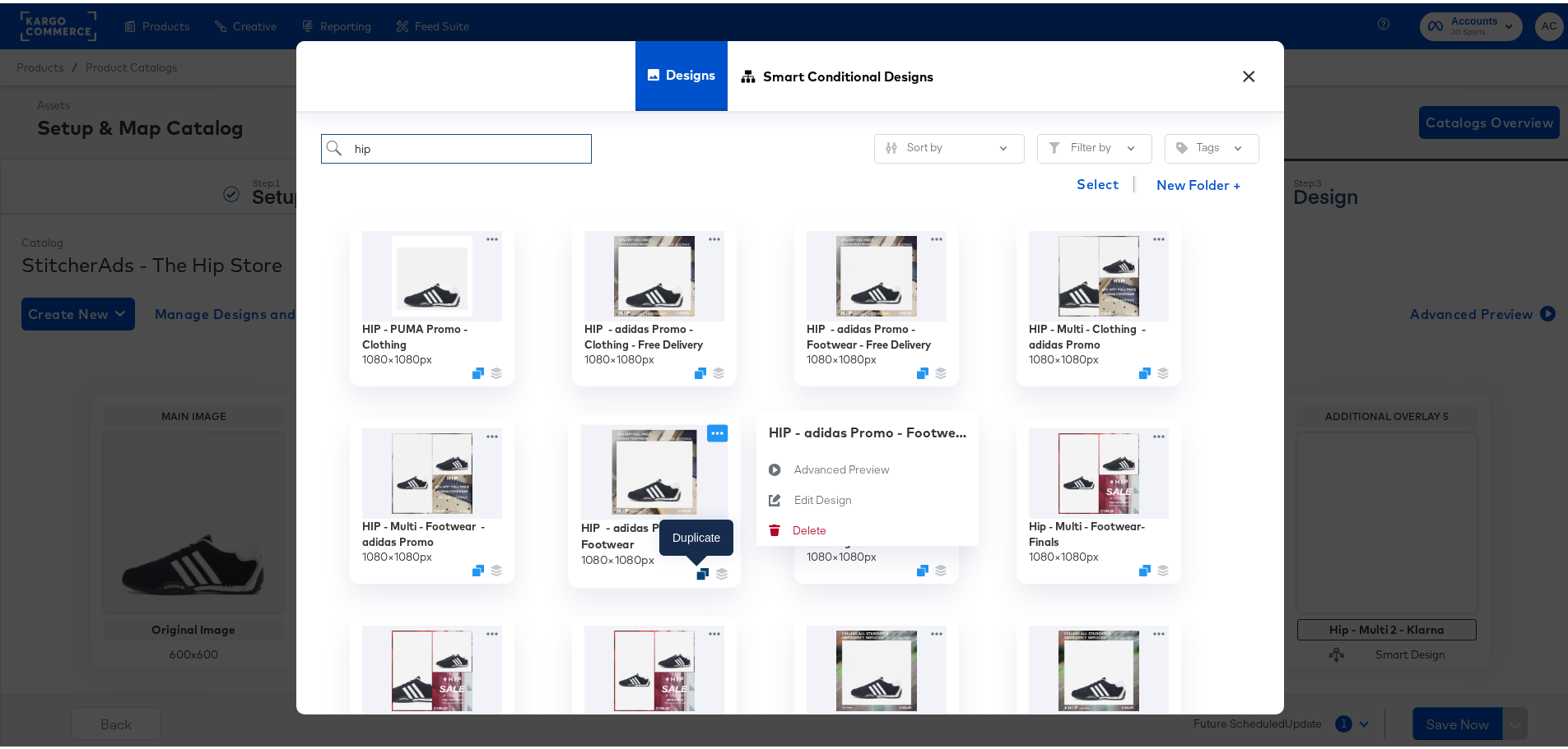
click at [699, 570] on icon "Duplicate" at bounding box center [702, 570] width 13 height 13
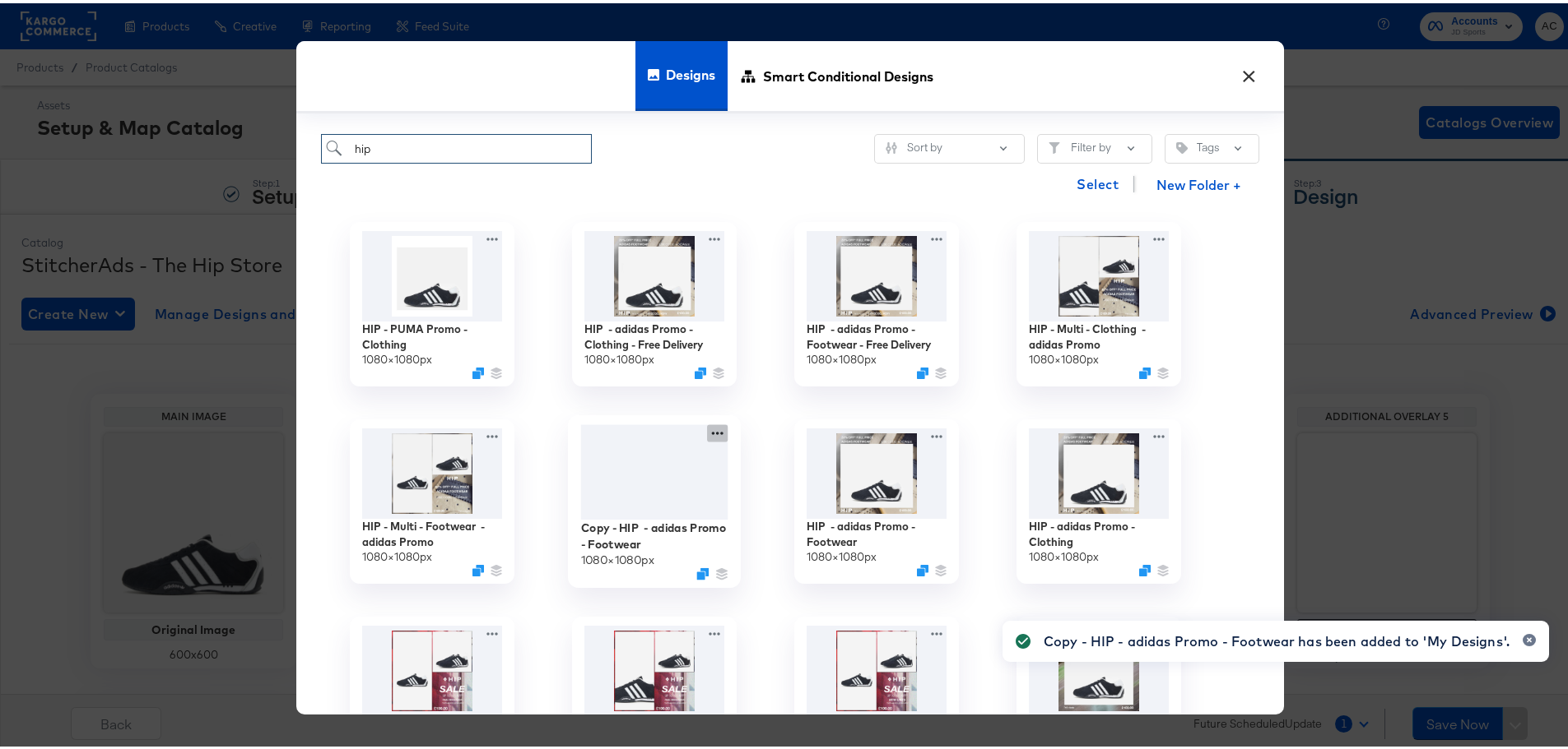
click at [717, 429] on icon at bounding box center [717, 429] width 20 height 17
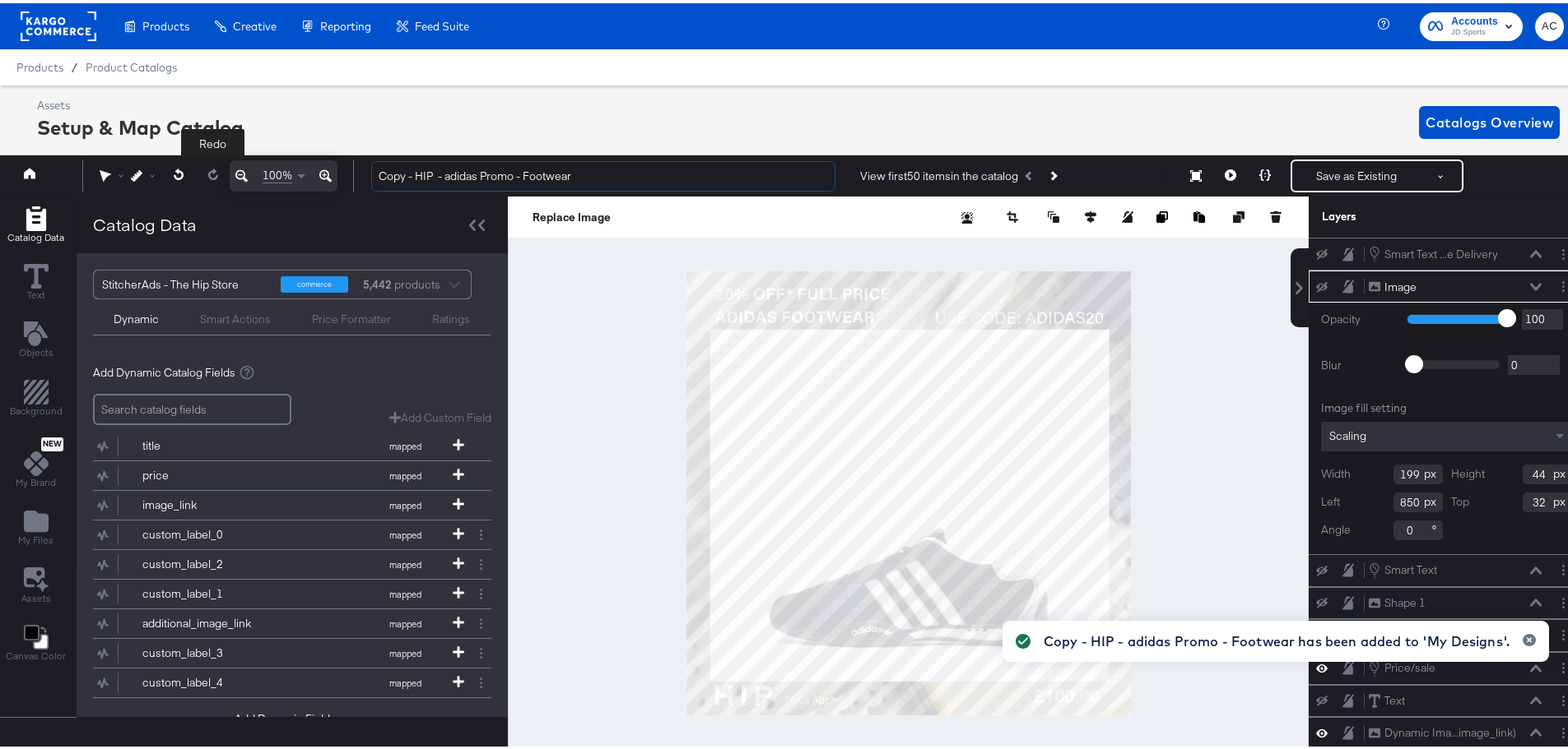
drag, startPoint x: 416, startPoint y: 171, endPoint x: 219, endPoint y: 167, distance: 197.0
click at [221, 167] on div "Redo 100% Copy - HIP - adidas Promo - Footwear View first 50 items in the catal…" at bounding box center [790, 172] width 1588 height 41
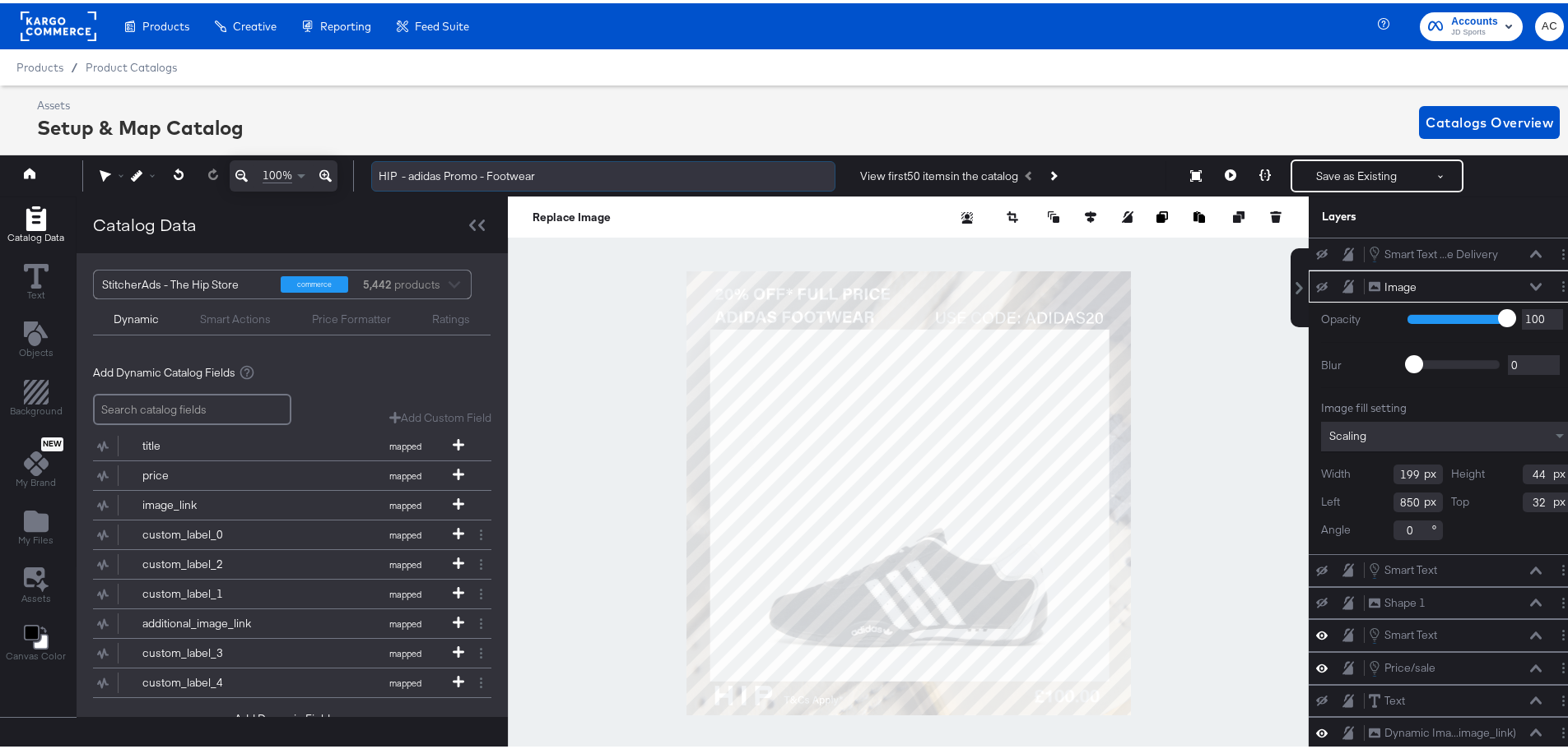
drag, startPoint x: 443, startPoint y: 172, endPoint x: 416, endPoint y: 168, distance: 27.3
click at [416, 168] on input "HIP - adidas Promo - Footwear" at bounding box center [603, 173] width 464 height 31
type input "HIP - Puma Promo - Footwear"
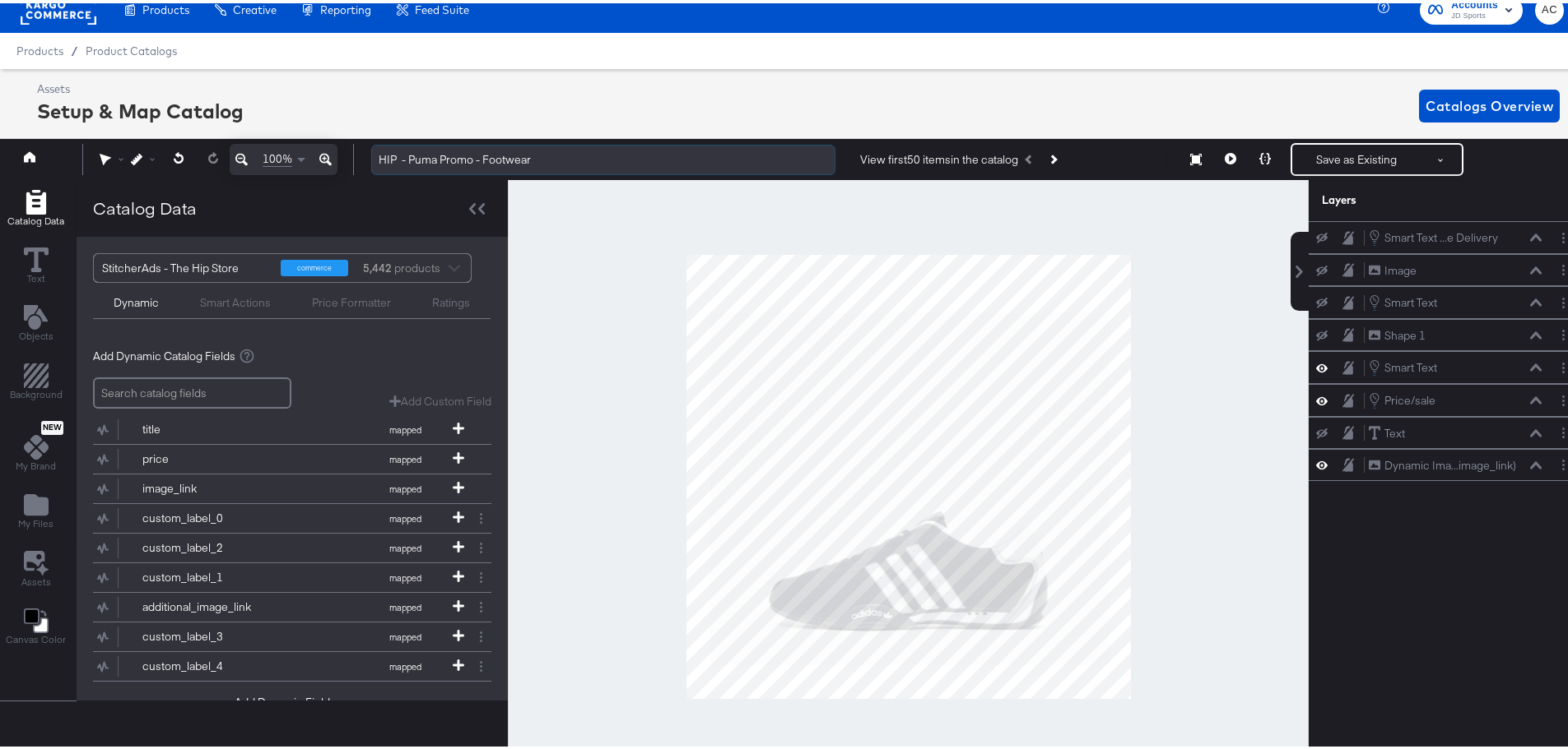
click at [496, 159] on input "HIP - Puma Promo - Footwear" at bounding box center [603, 157] width 464 height 31
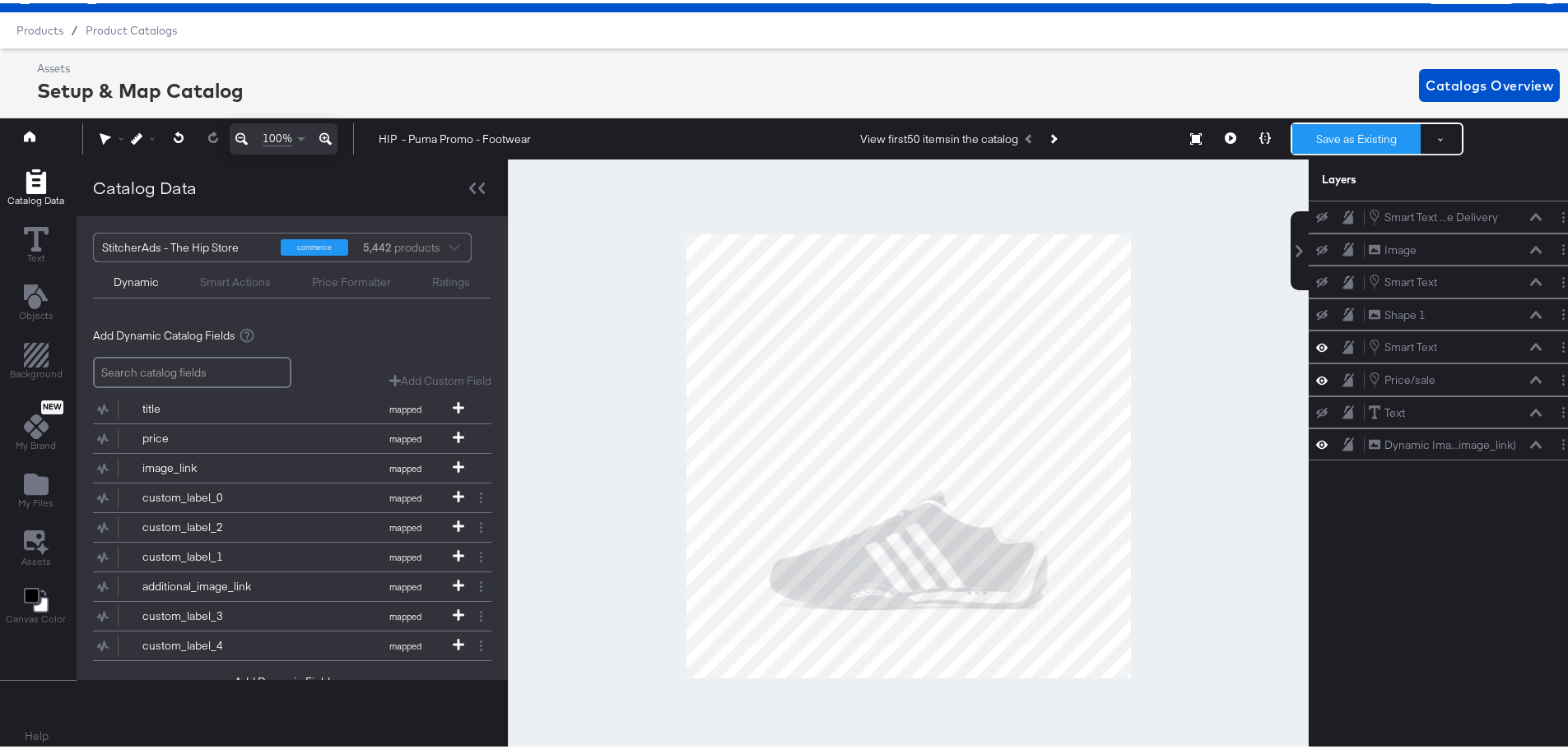
click at [1315, 141] on button "Save as Existing" at bounding box center [1356, 136] width 128 height 30
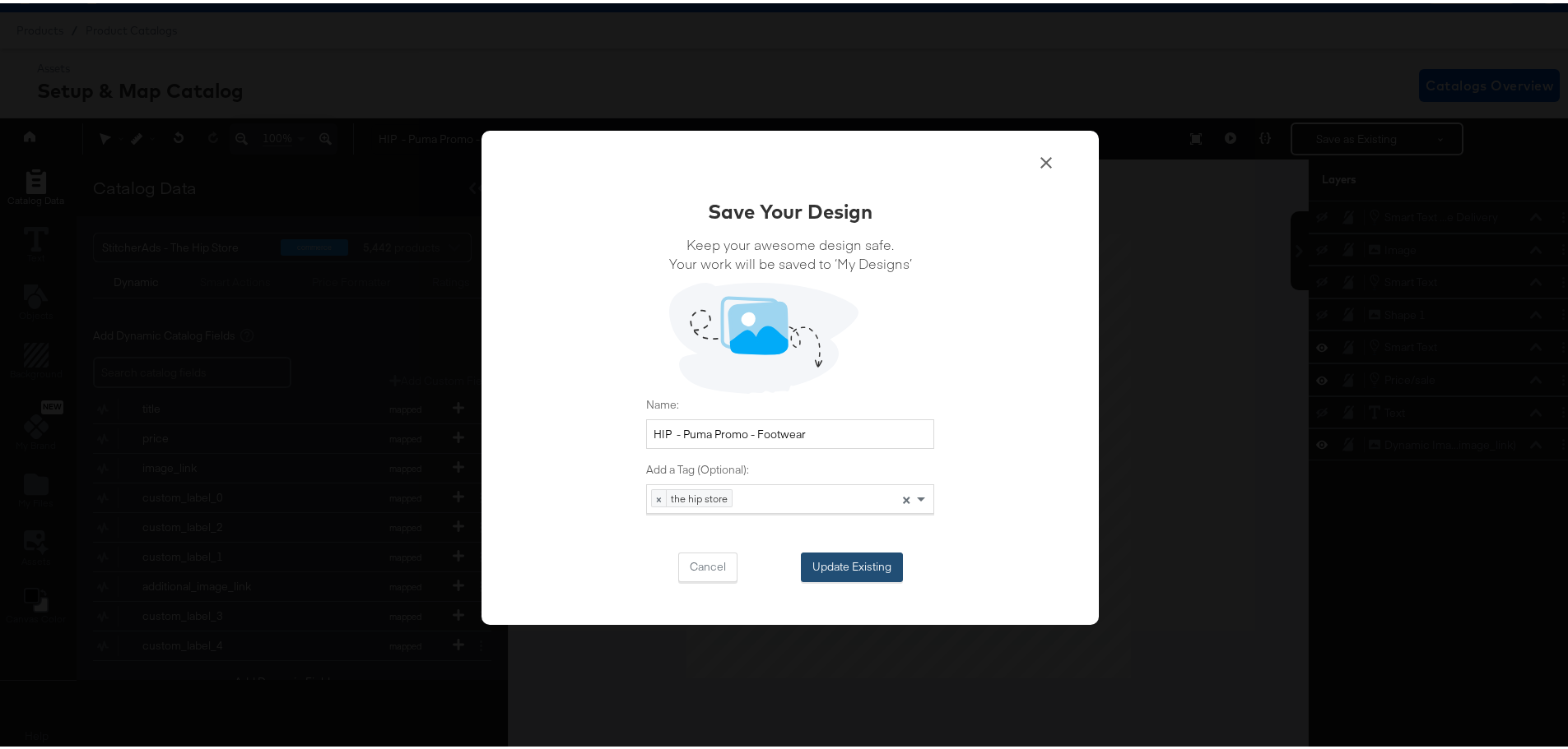
click at [856, 559] on button "Update Existing" at bounding box center [851, 564] width 102 height 30
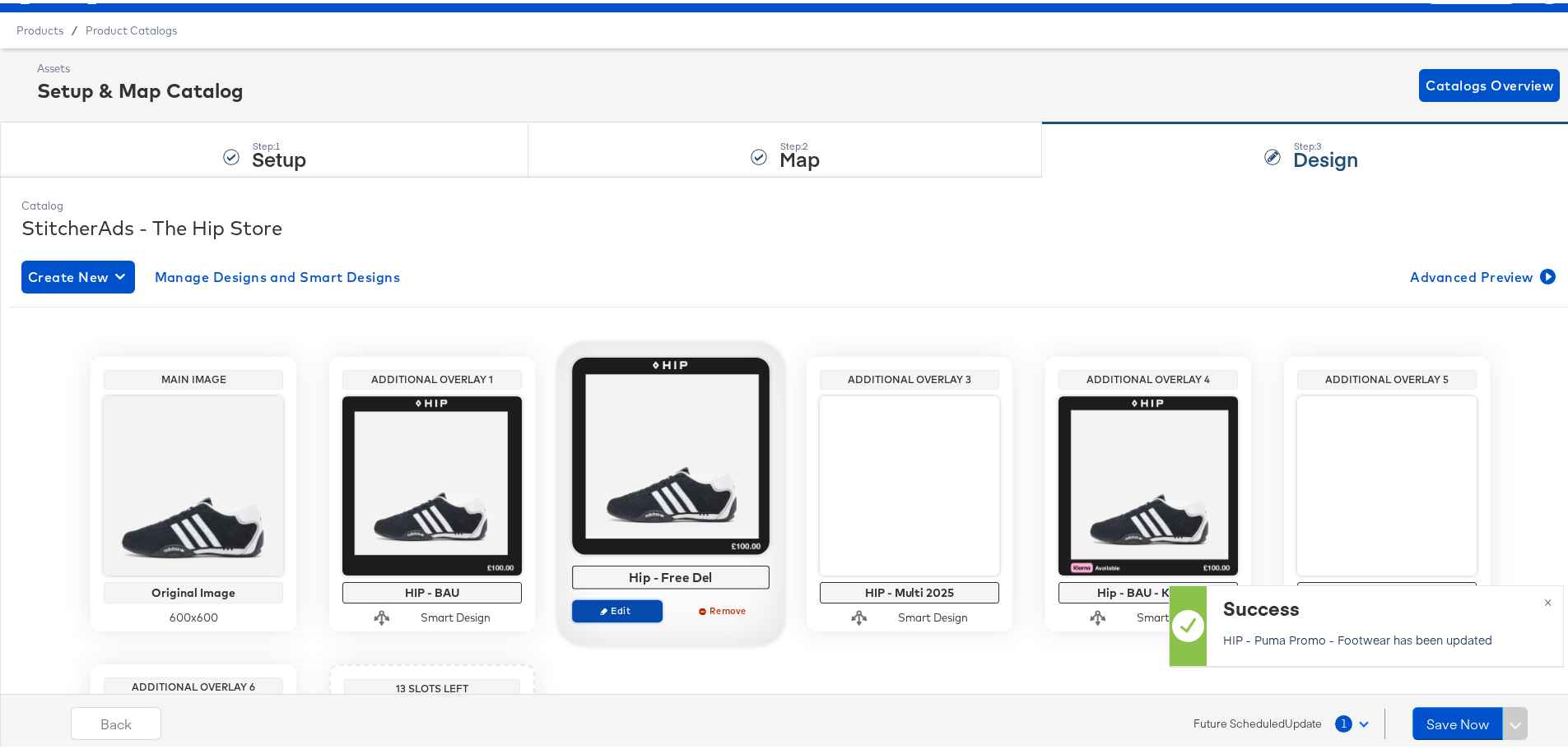
click at [617, 607] on span "Edit" at bounding box center [617, 607] width 76 height 13
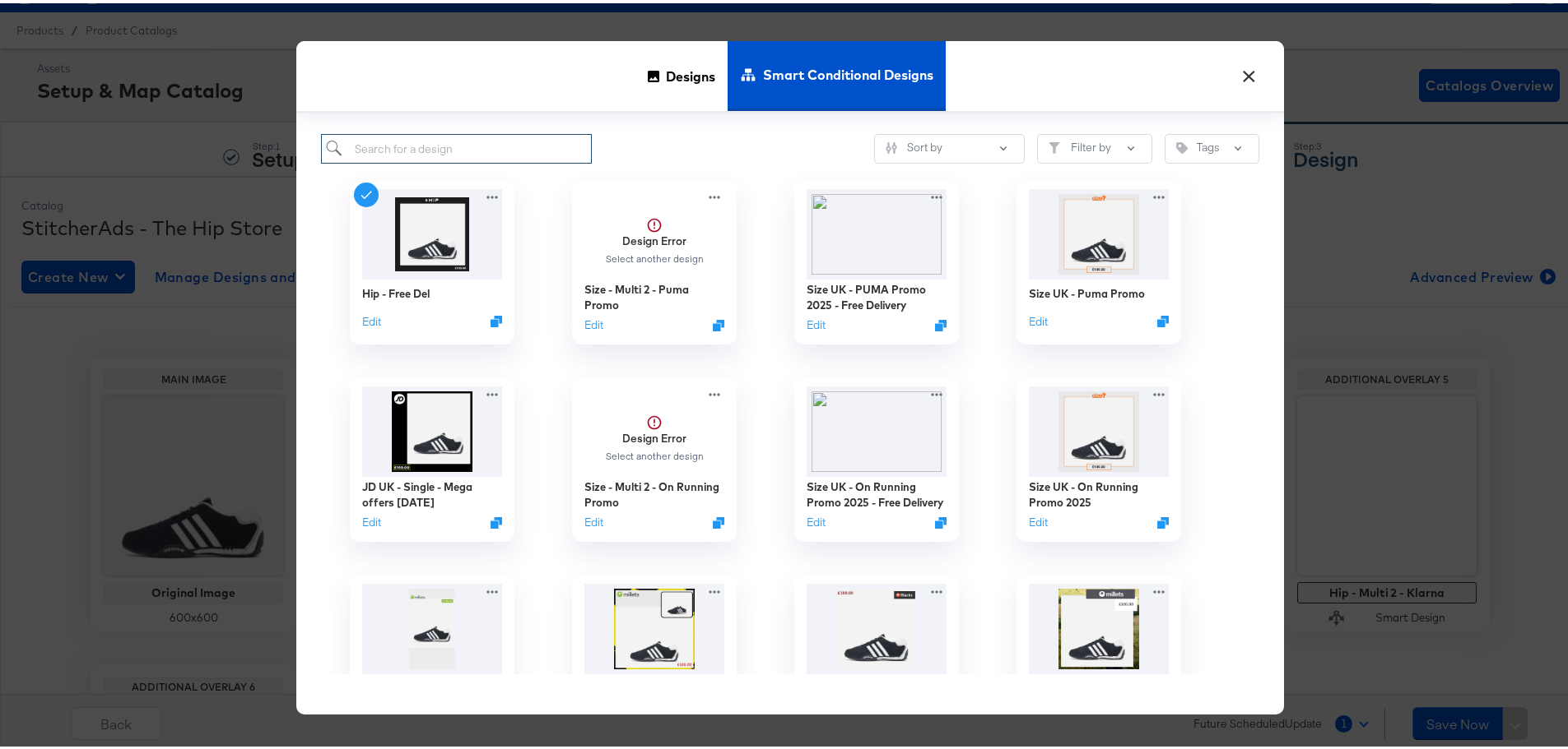
click at [493, 144] on input "search" at bounding box center [456, 146] width 271 height 31
type input "HIP"
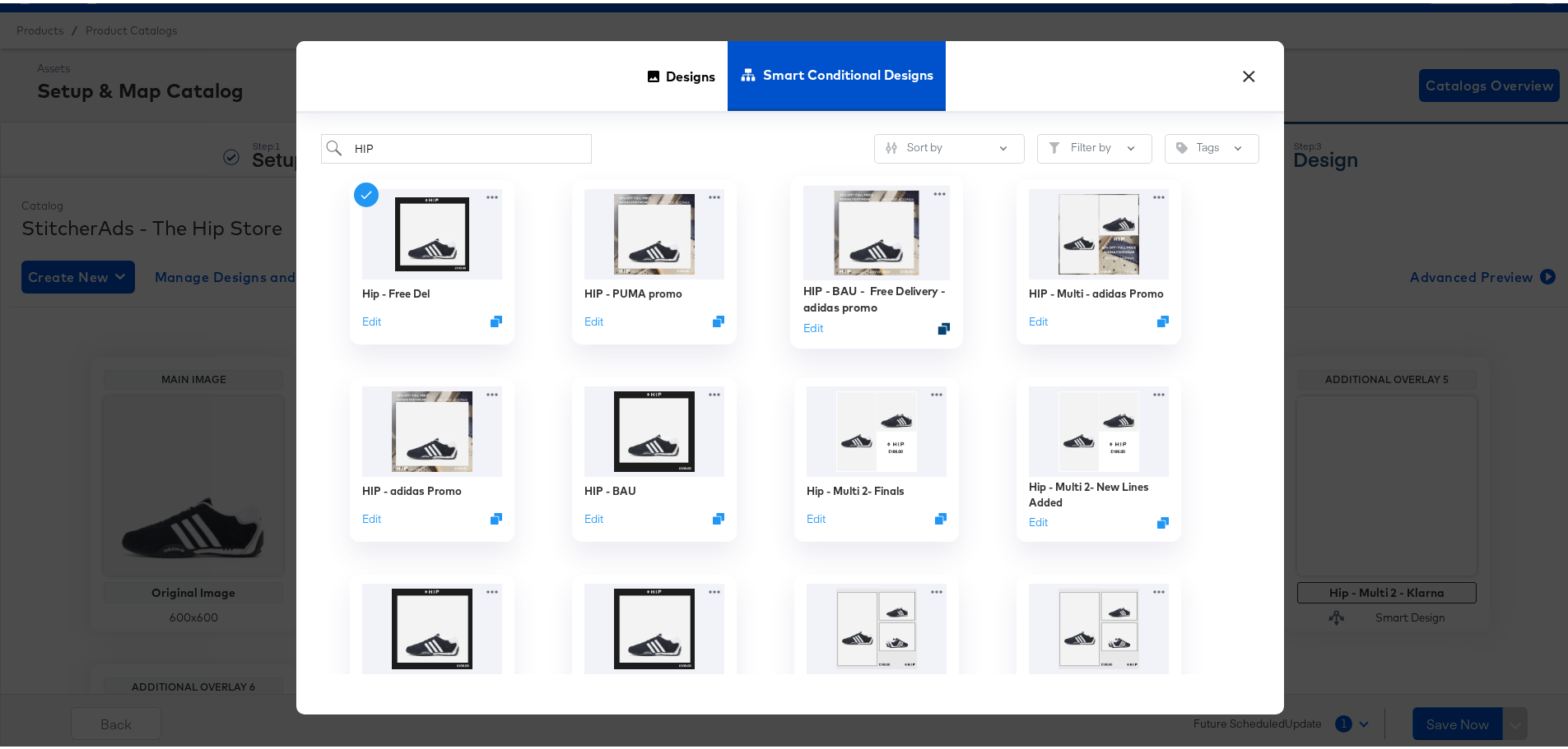
click at [938, 326] on icon "Duplicate" at bounding box center [944, 325] width 13 height 13
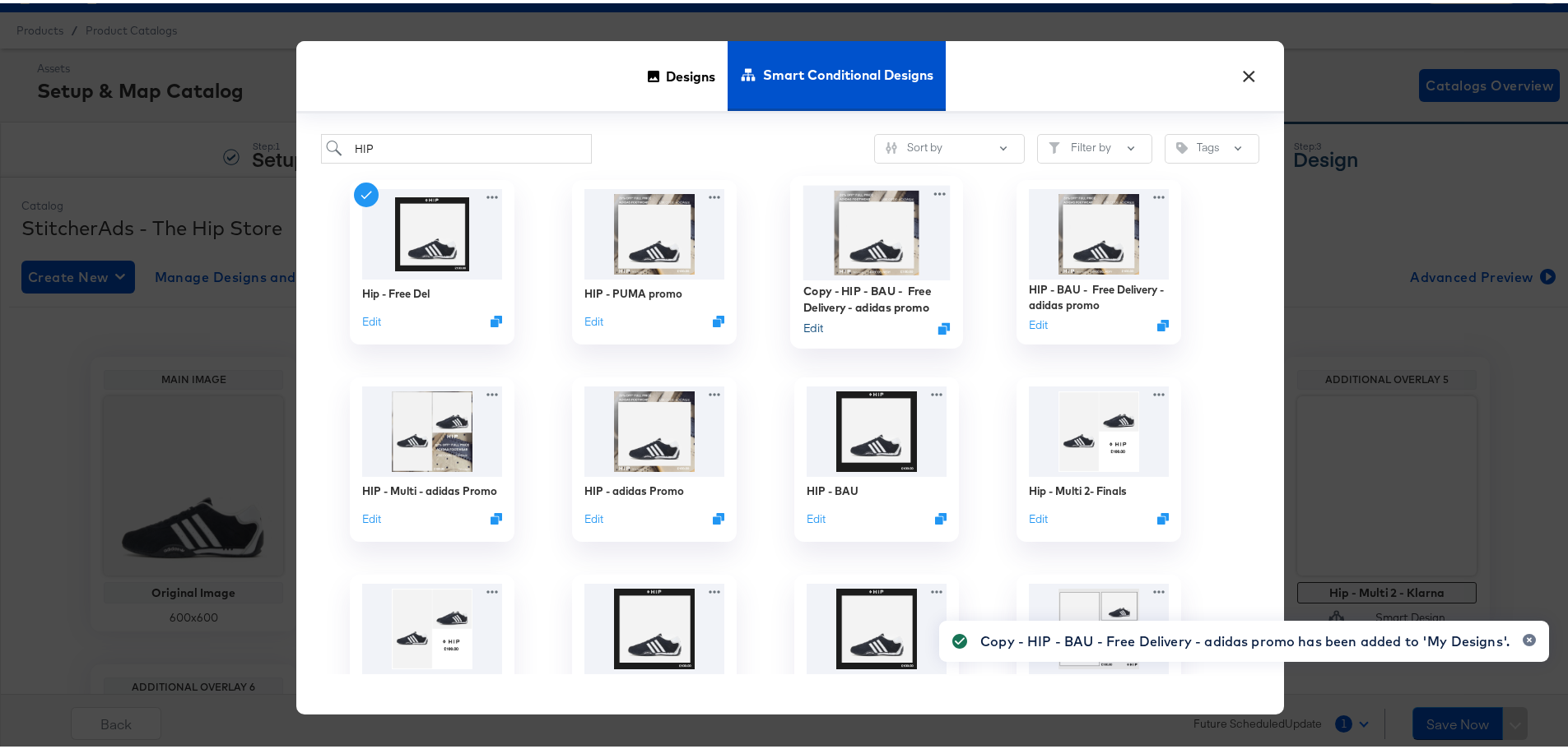
click at [812, 324] on button "Edit" at bounding box center [813, 325] width 20 height 15
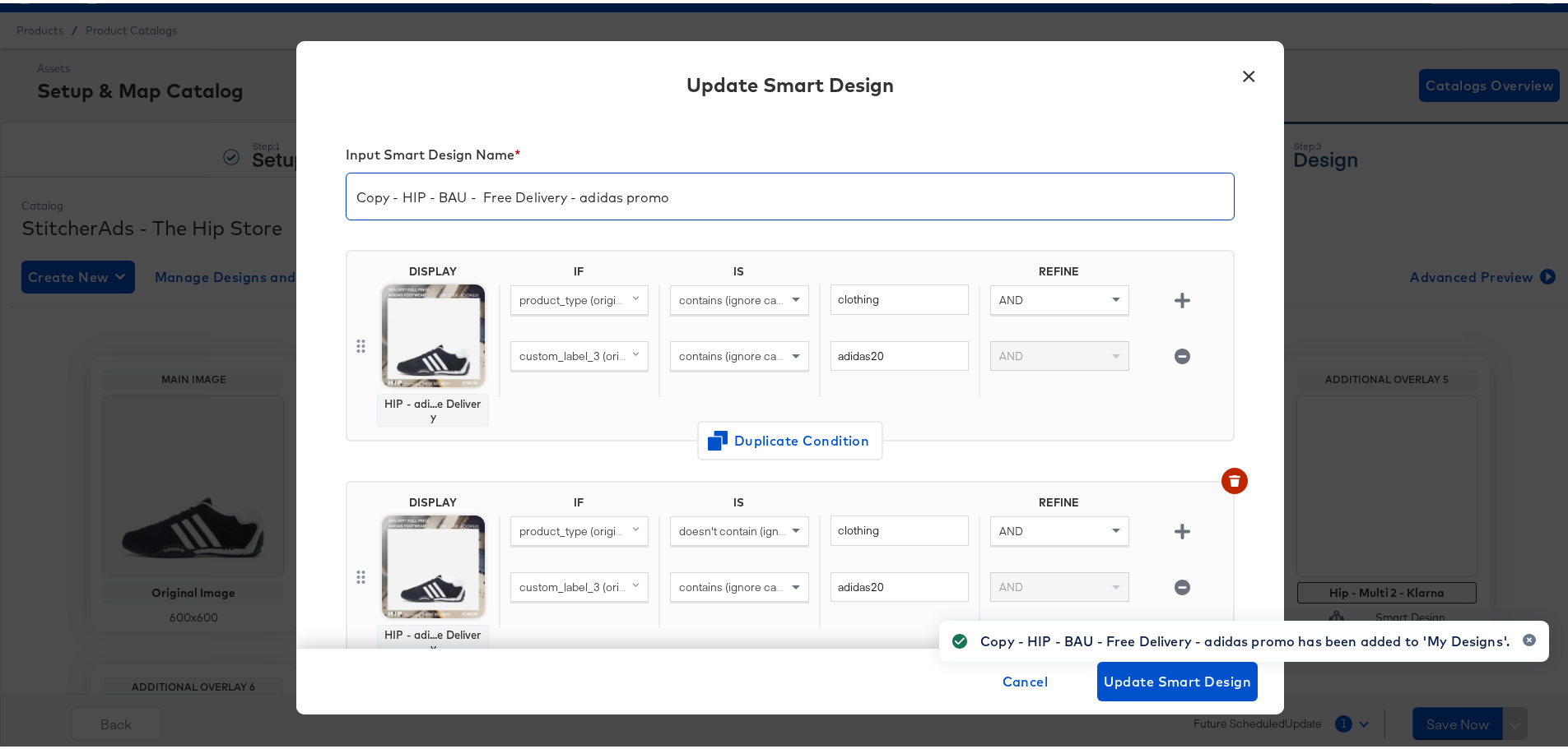
drag, startPoint x: 393, startPoint y: 195, endPoint x: 616, endPoint y: 198, distance: 223.0
click at [310, 199] on div "Input Smart Design Name * Copy - HIP - BAU - Free Delivery - adidas promo DISPL…" at bounding box center [790, 379] width 987 height 532
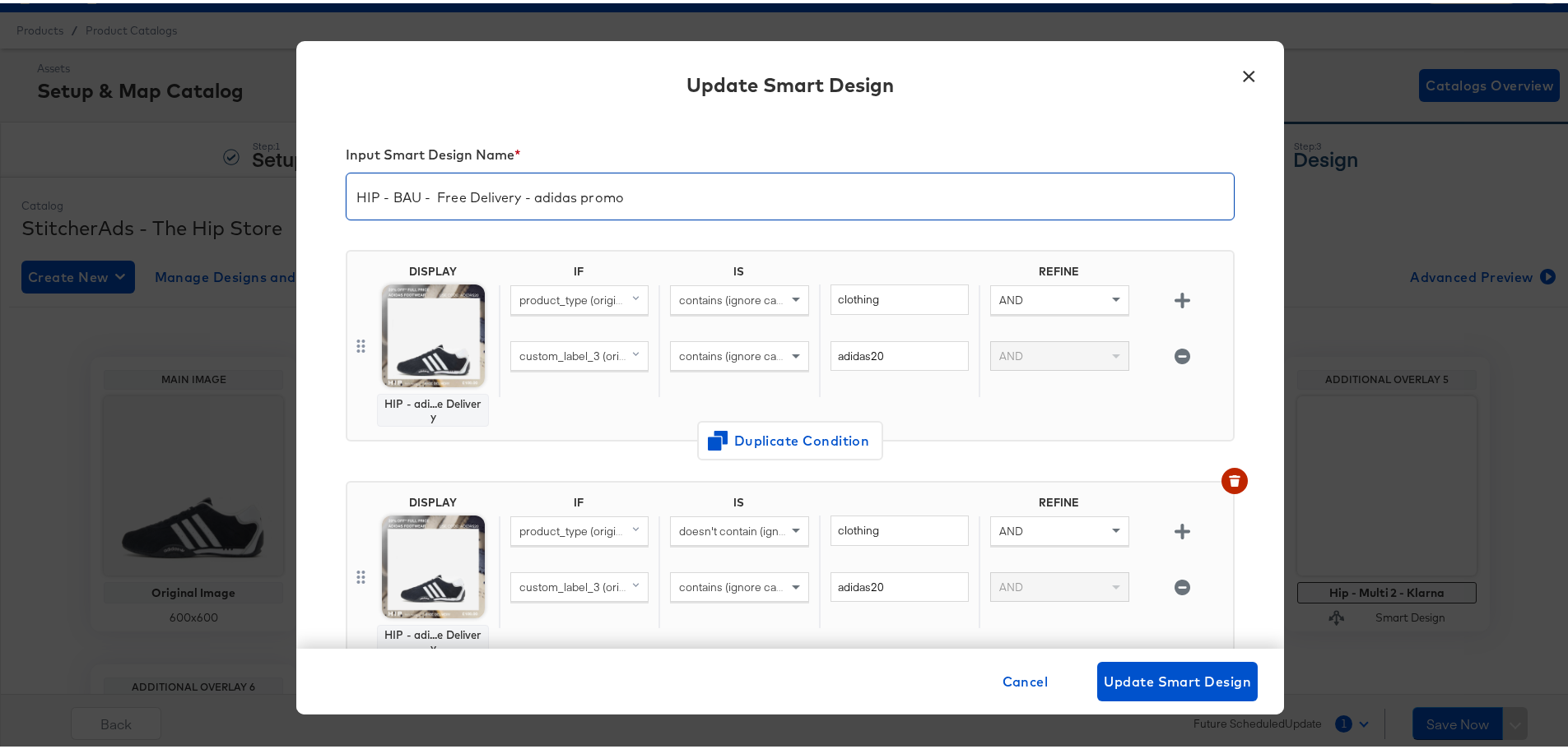
drag, startPoint x: 679, startPoint y: 200, endPoint x: 518, endPoint y: 202, distance: 161.0
click at [530, 193] on input "HIP - BAU - Free Delivery - adidas promo" at bounding box center [790, 187] width 887 height 46
type input "HIP - BAU - Free Delivery - puma promo"
click at [633, 200] on input "HIP - BAU - Free Delivery - puma promo" at bounding box center [790, 187] width 887 height 46
click at [508, 187] on input "HIP - BAU - Free Delivery - puma promo" at bounding box center [790, 187] width 887 height 46
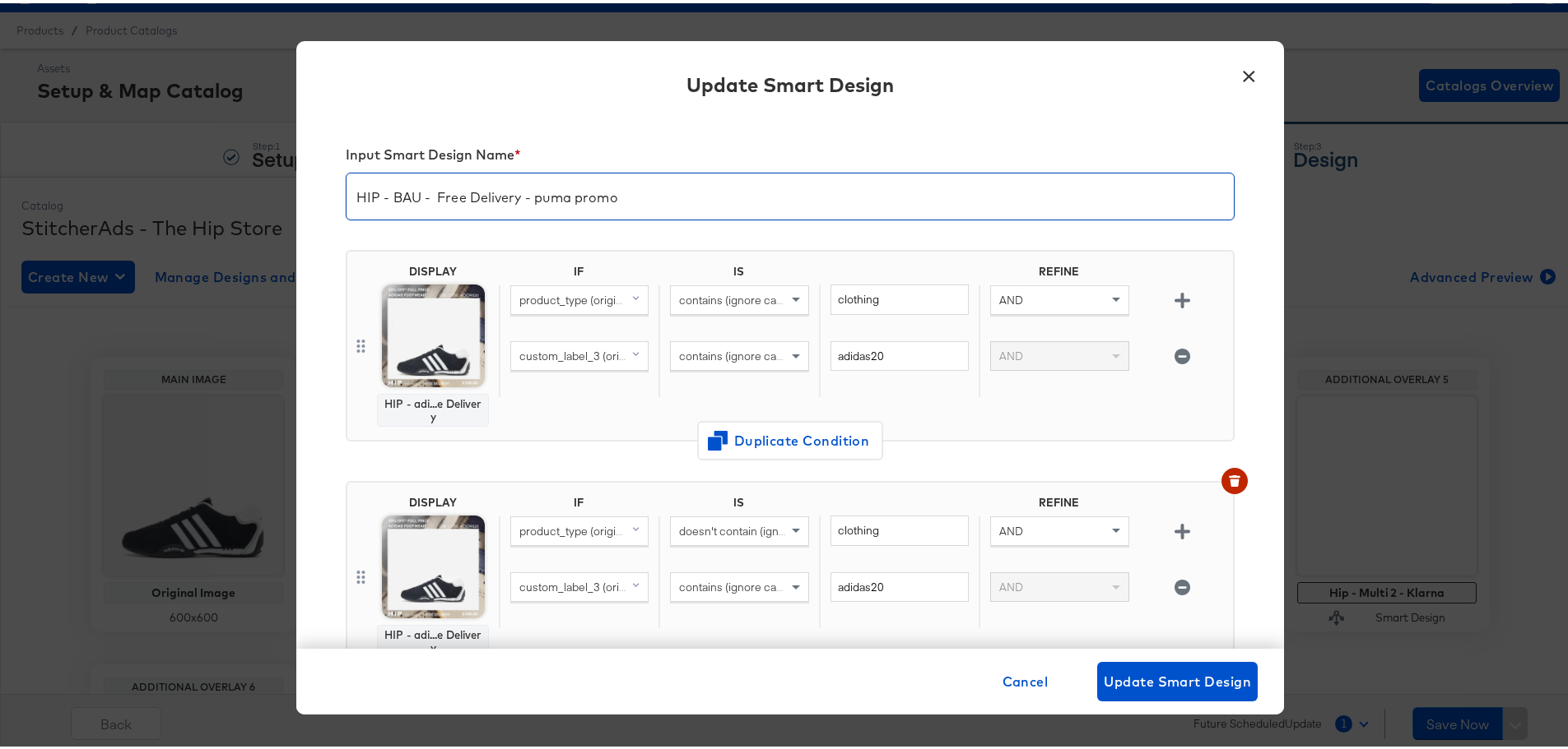
click at [508, 187] on input "HIP - BAU - Free Delivery - puma promo" at bounding box center [790, 187] width 887 height 46
drag, startPoint x: 601, startPoint y: 200, endPoint x: 575, endPoint y: 200, distance: 26.0
click at [601, 200] on input "HIP - BAU - Free Delivery - puma promo" at bounding box center [790, 187] width 887 height 46
click at [568, 193] on input "HIP - BAU - Free Delivery - puma promo" at bounding box center [790, 187] width 887 height 46
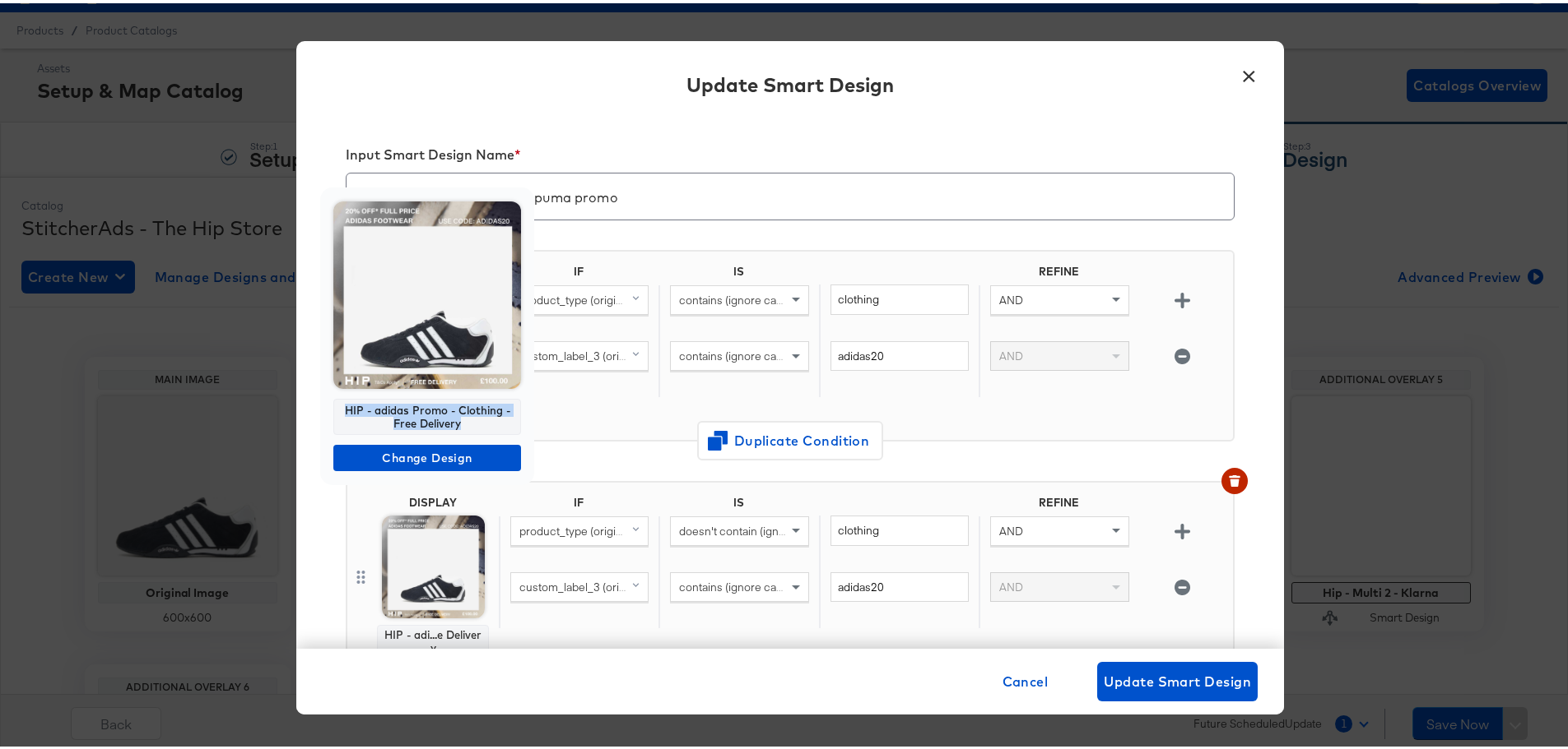
drag, startPoint x: 397, startPoint y: 413, endPoint x: 345, endPoint y: 401, distance: 53.4
click at [345, 401] on div "HIP - adidas Promo - Clothing - Free Delivery" at bounding box center [427, 414] width 188 height 37
copy div "HIP - adidas Promo - Clothing - Free Delivery"
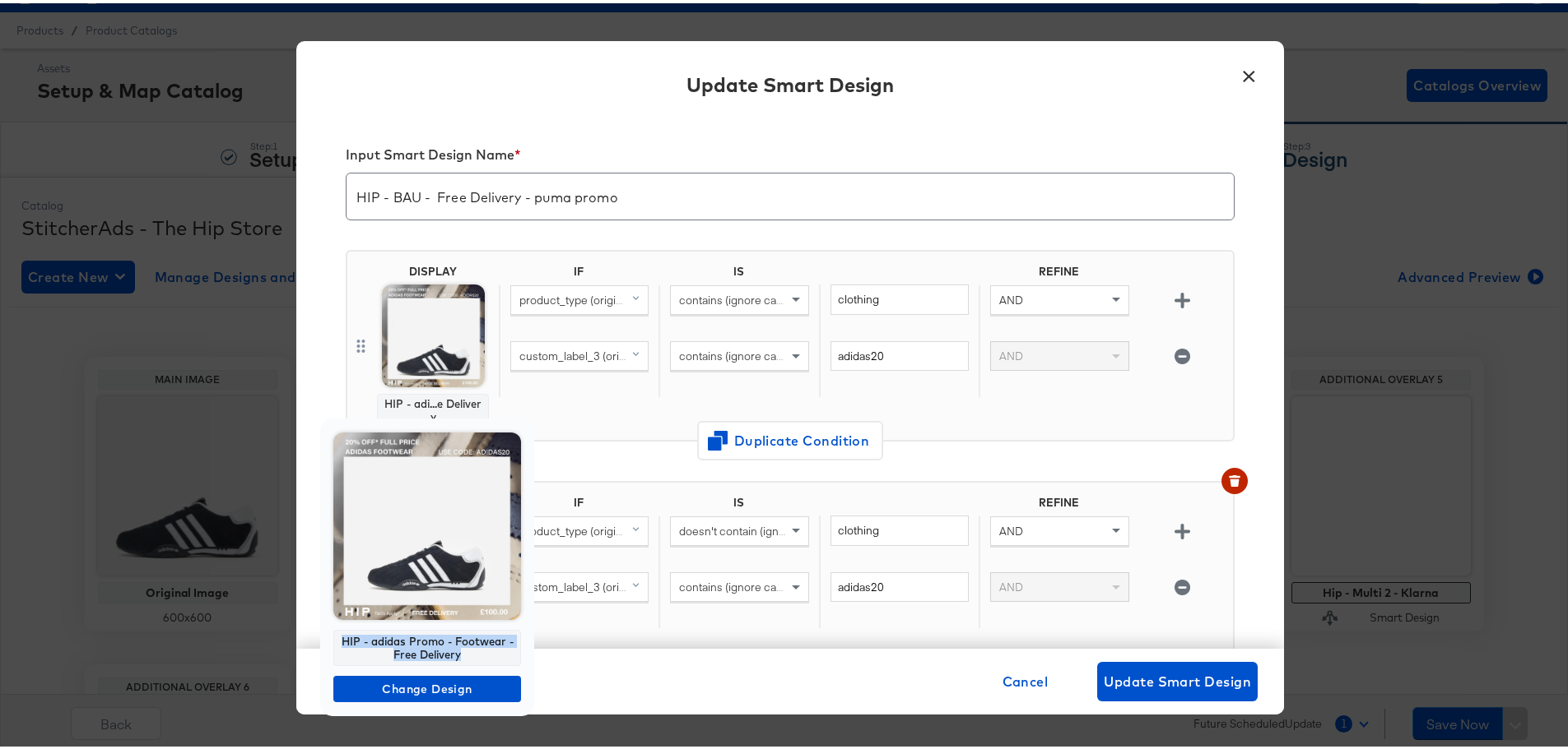
drag, startPoint x: 466, startPoint y: 656, endPoint x: 336, endPoint y: 637, distance: 131.4
click at [336, 637] on div "HIP - adidas Promo - Footwear - Free Delivery" at bounding box center [427, 645] width 188 height 37
copy div "HIP - adidas Promo - Footwear - Free Delivery"
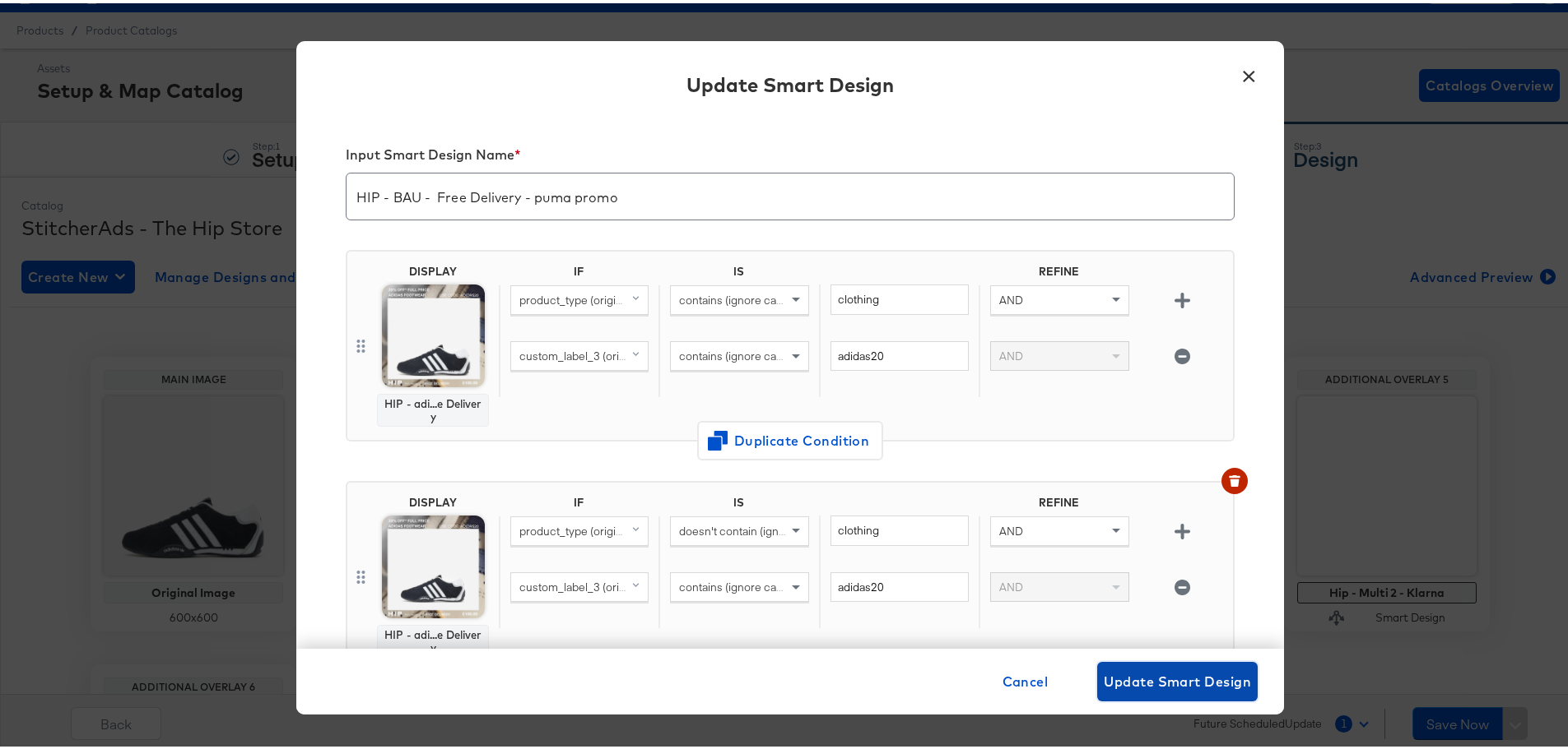
click at [1177, 677] on span "Update Smart Design" at bounding box center [1177, 679] width 147 height 23
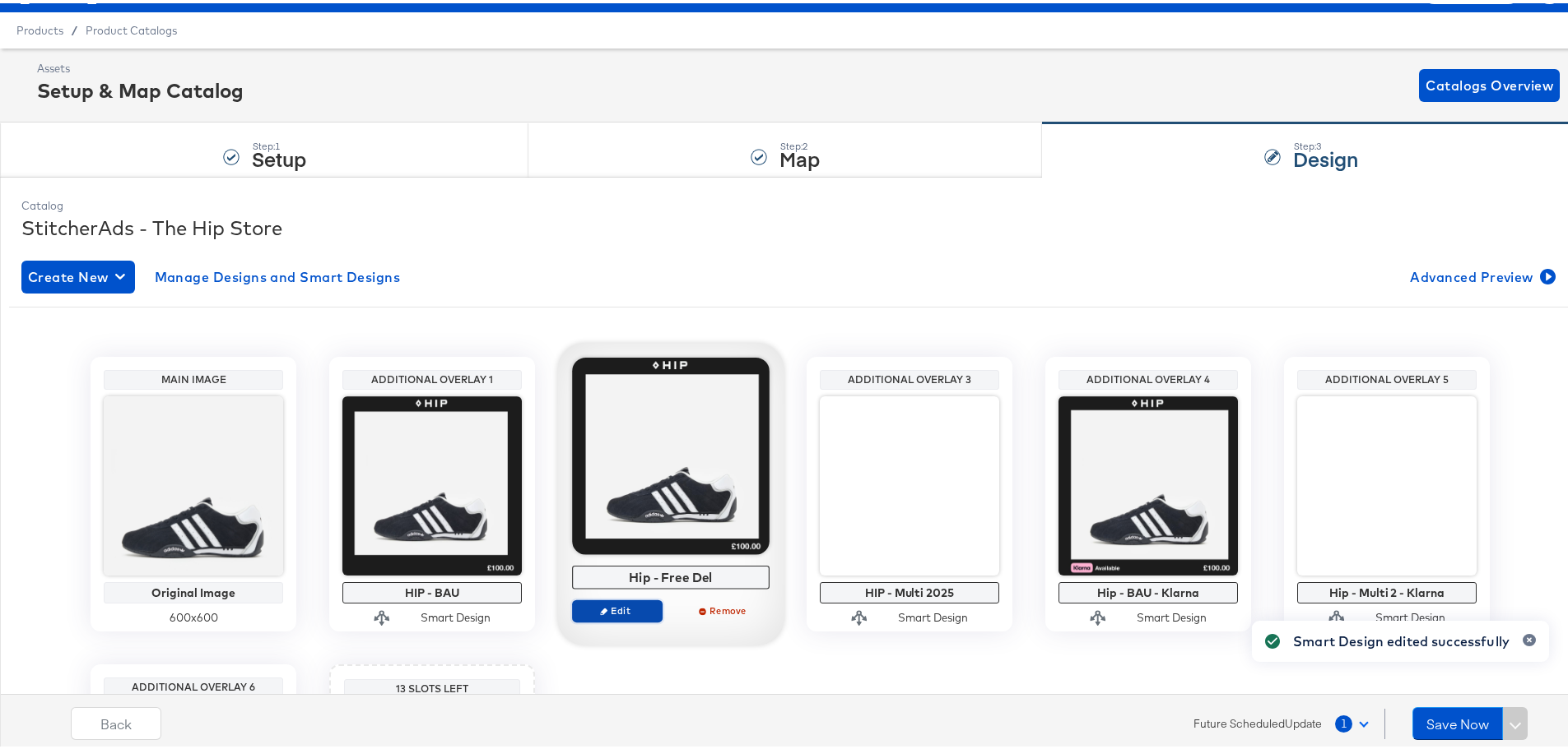
click at [602, 610] on span "Edit" at bounding box center [617, 607] width 76 height 13
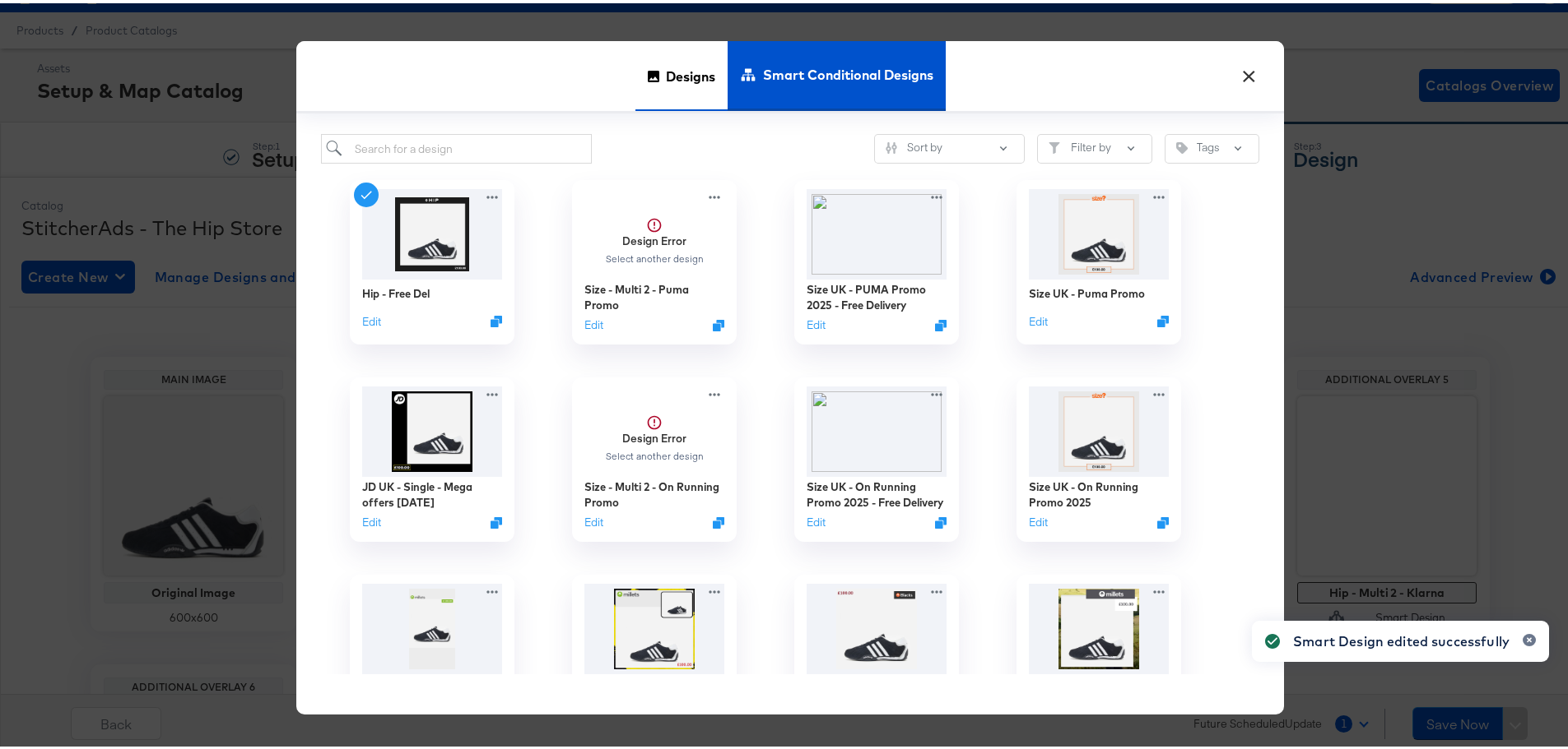
click at [666, 69] on span "Designs" at bounding box center [690, 72] width 49 height 72
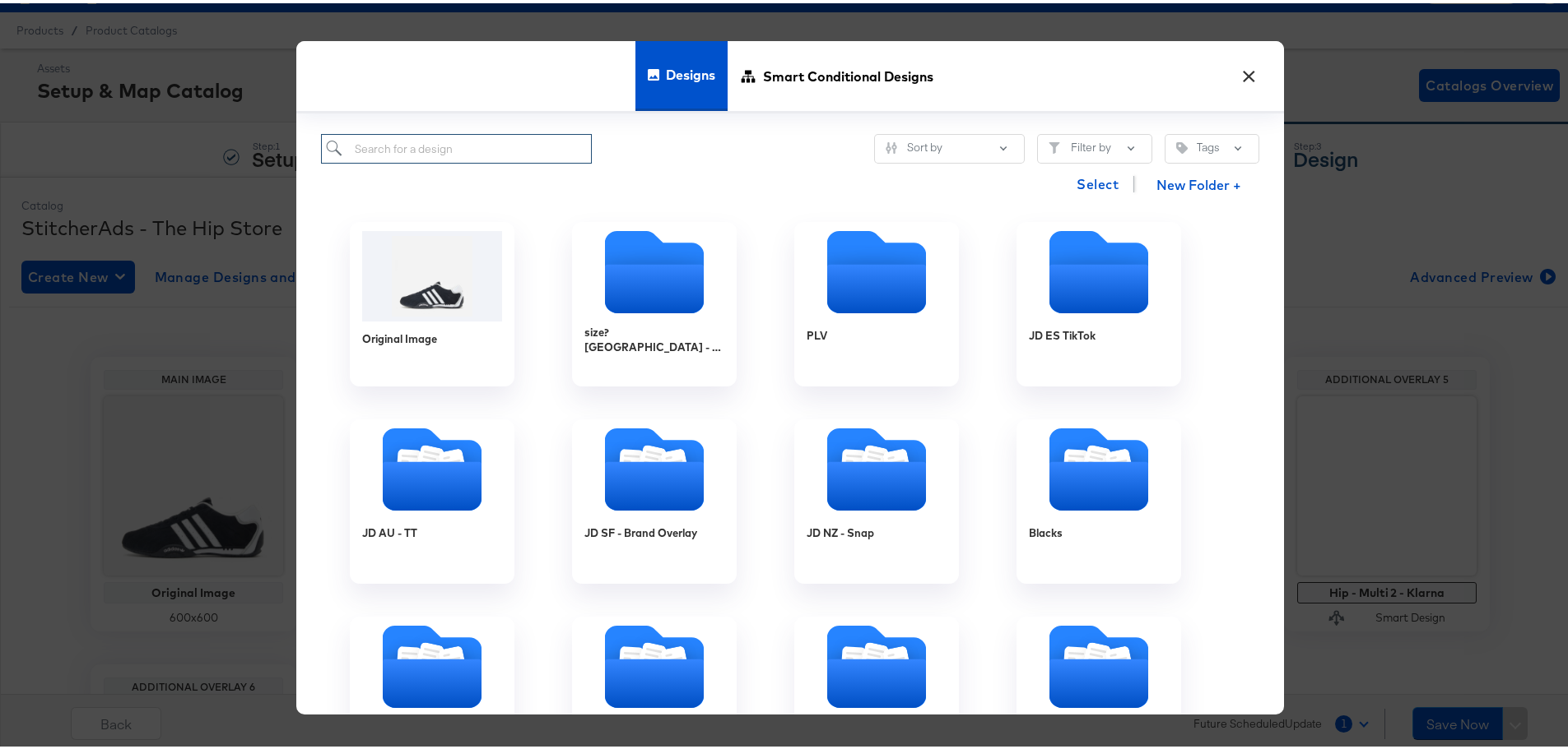
drag, startPoint x: 503, startPoint y: 154, endPoint x: 495, endPoint y: 144, distance: 12.8
click at [501, 152] on input "search" at bounding box center [456, 146] width 271 height 31
paste input "HIP - adidas Promo - Clothing - Free Delivery"
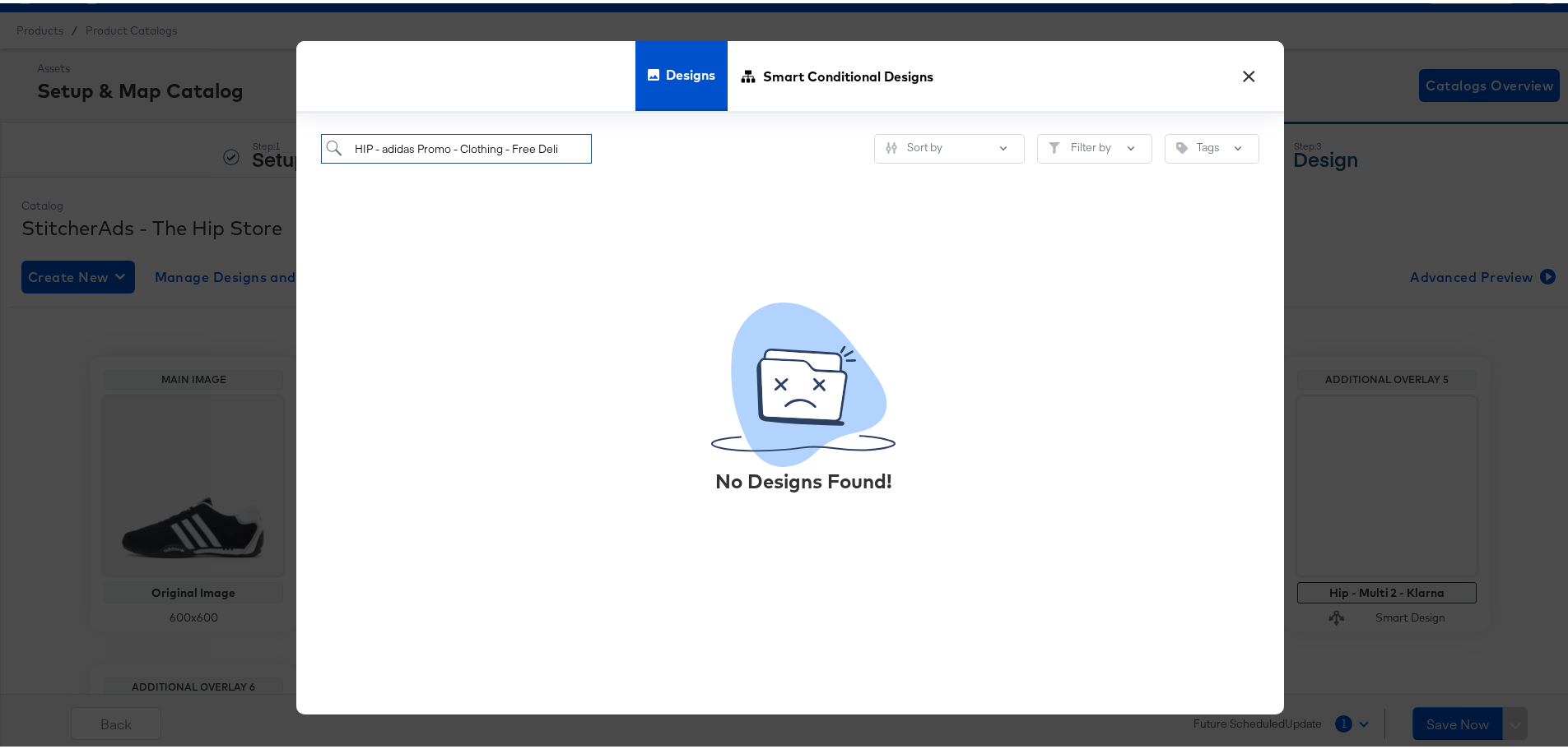
scroll to position [0, 0]
type input "H"
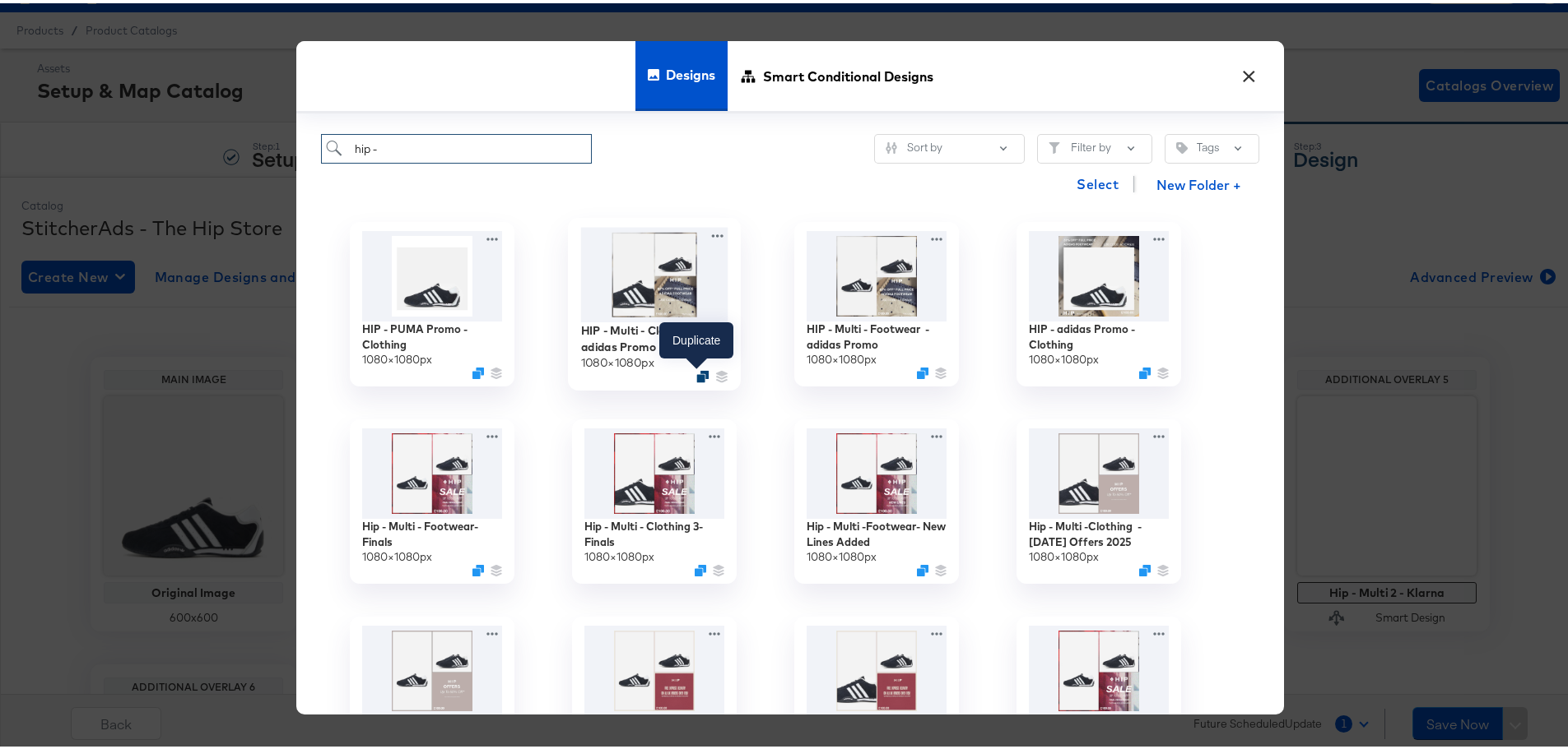
type input "hip -"
click at [696, 368] on icon "Duplicate" at bounding box center [702, 373] width 13 height 13
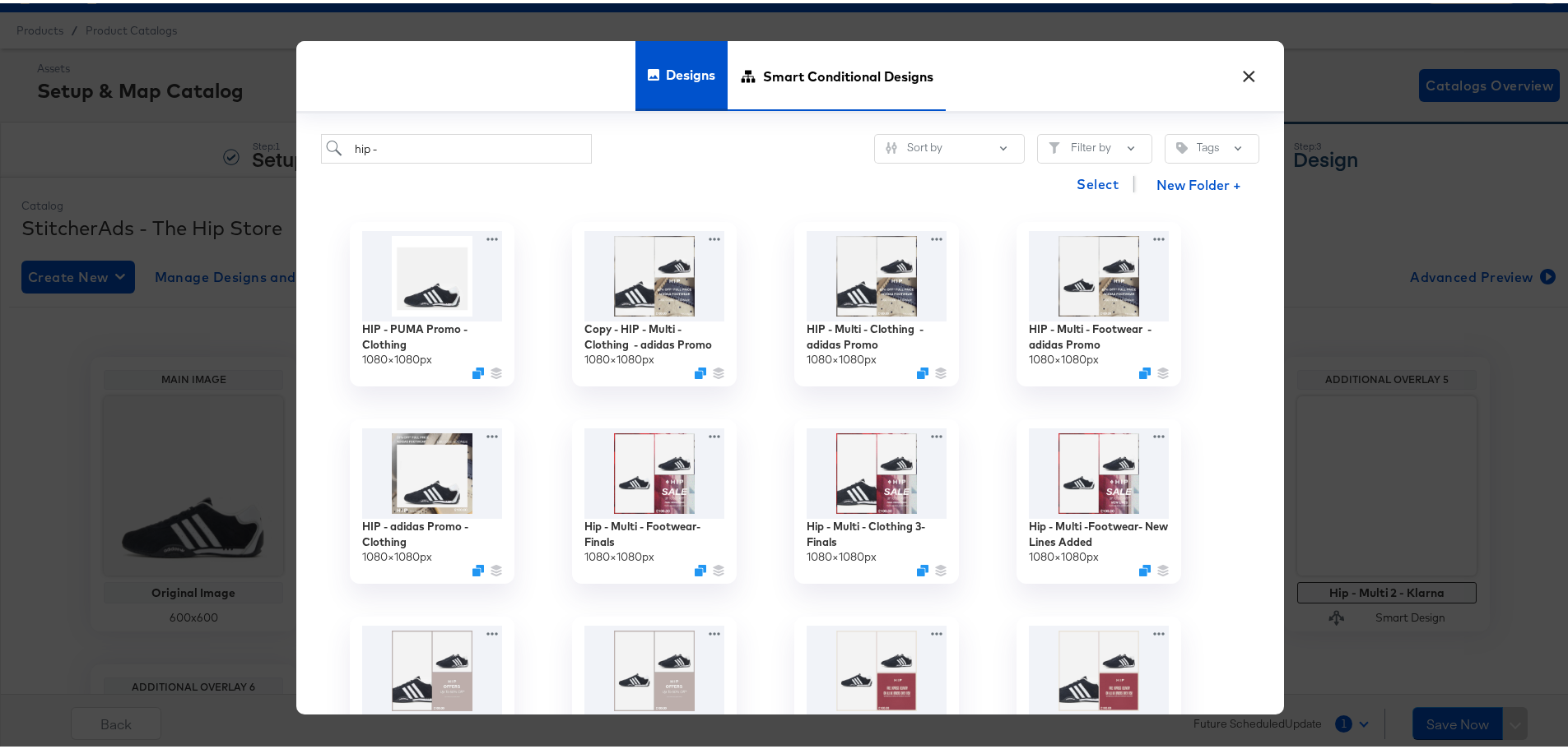
click at [878, 65] on span "Smart Conditional Designs" at bounding box center [848, 72] width 170 height 72
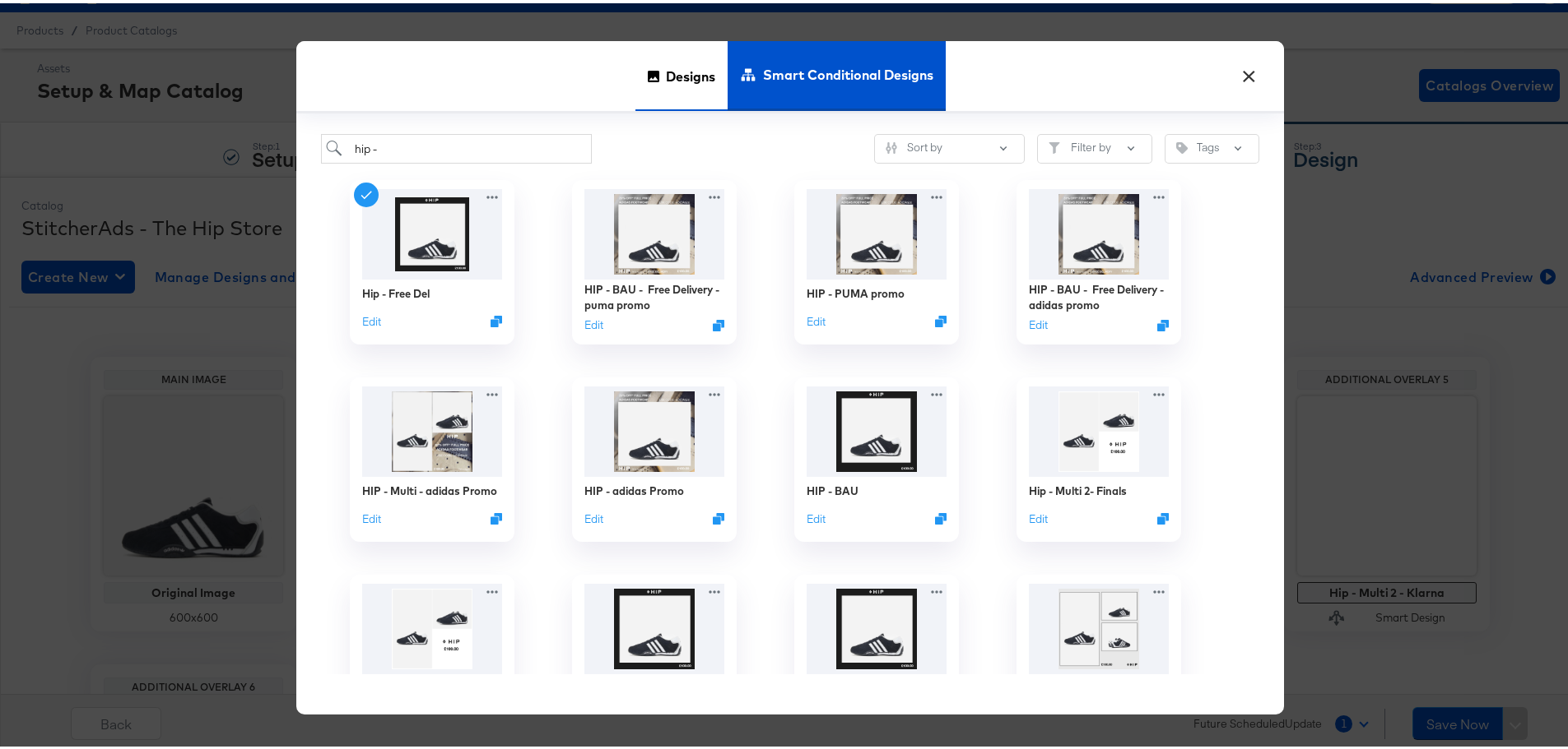
click at [671, 88] on span "Designs" at bounding box center [690, 72] width 49 height 72
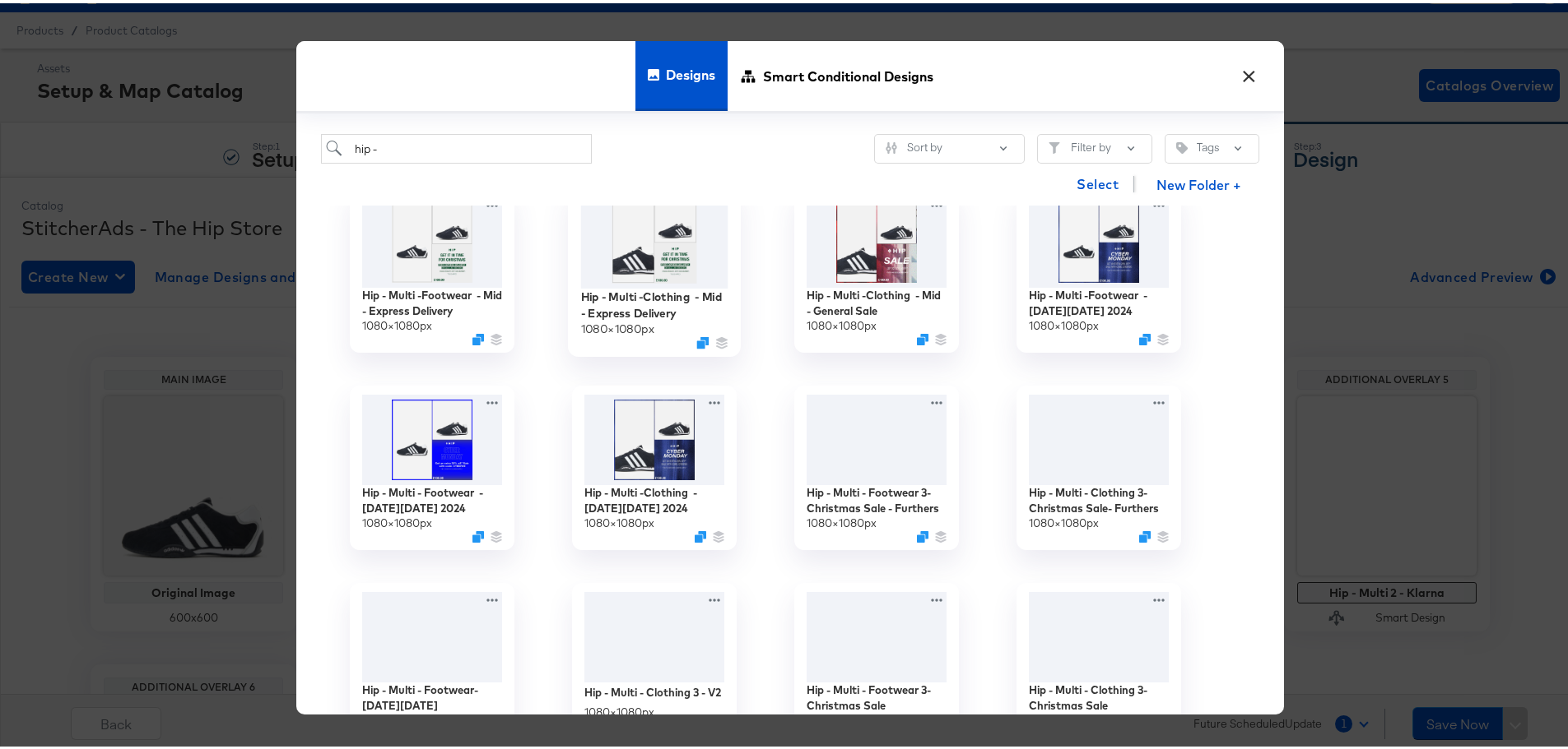
scroll to position [1070, 0]
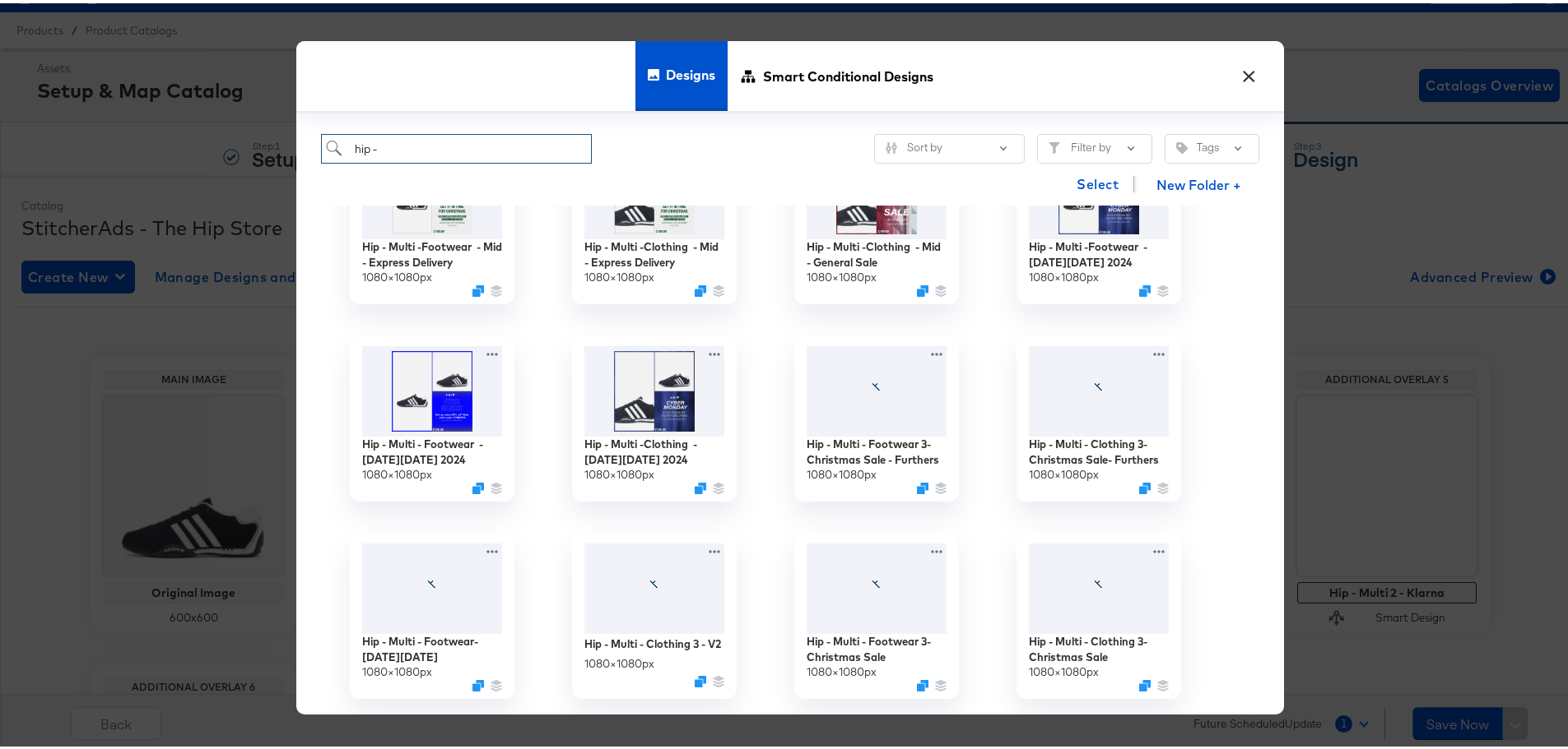
click at [391, 154] on input "hip -" at bounding box center [456, 146] width 271 height 31
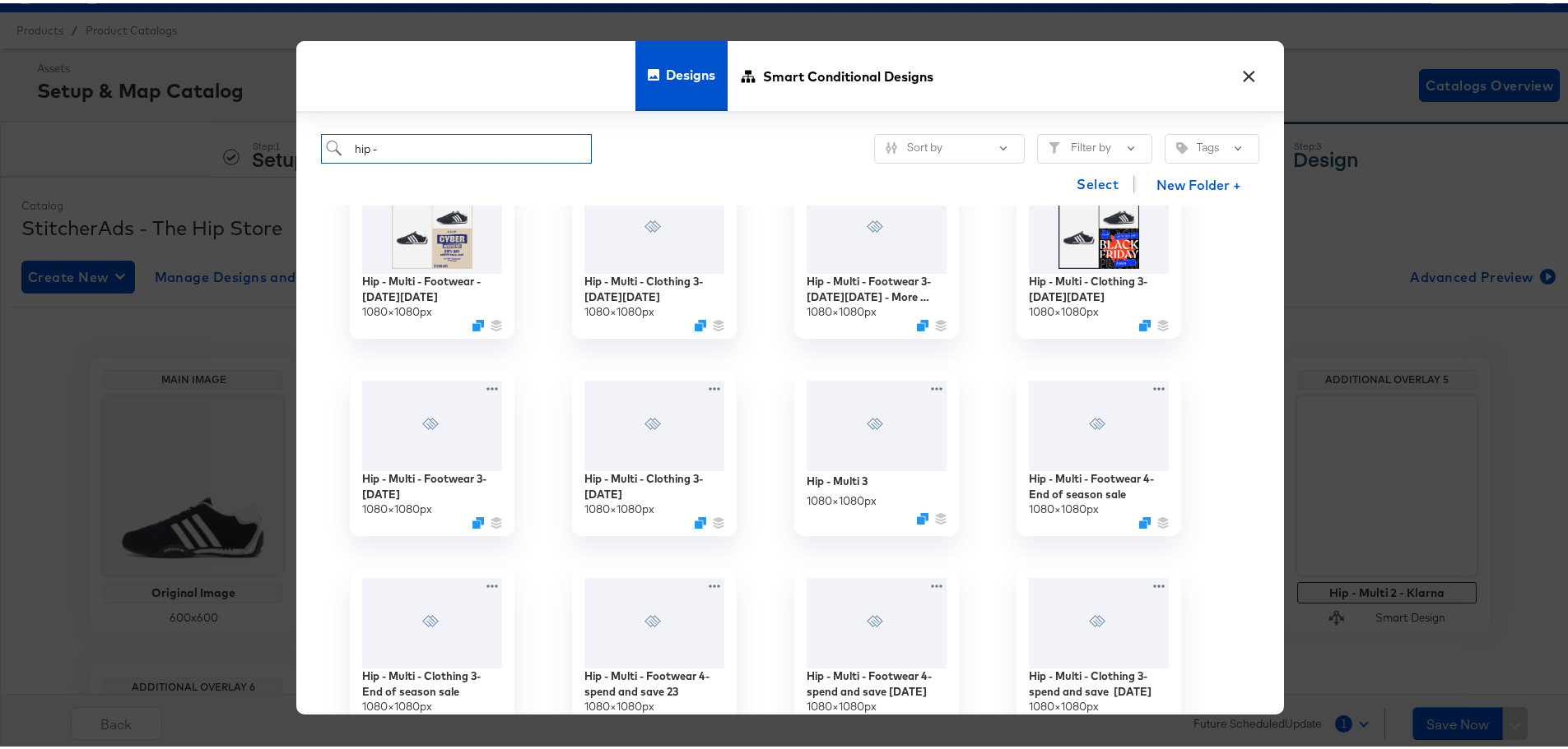
scroll to position [1645, 0]
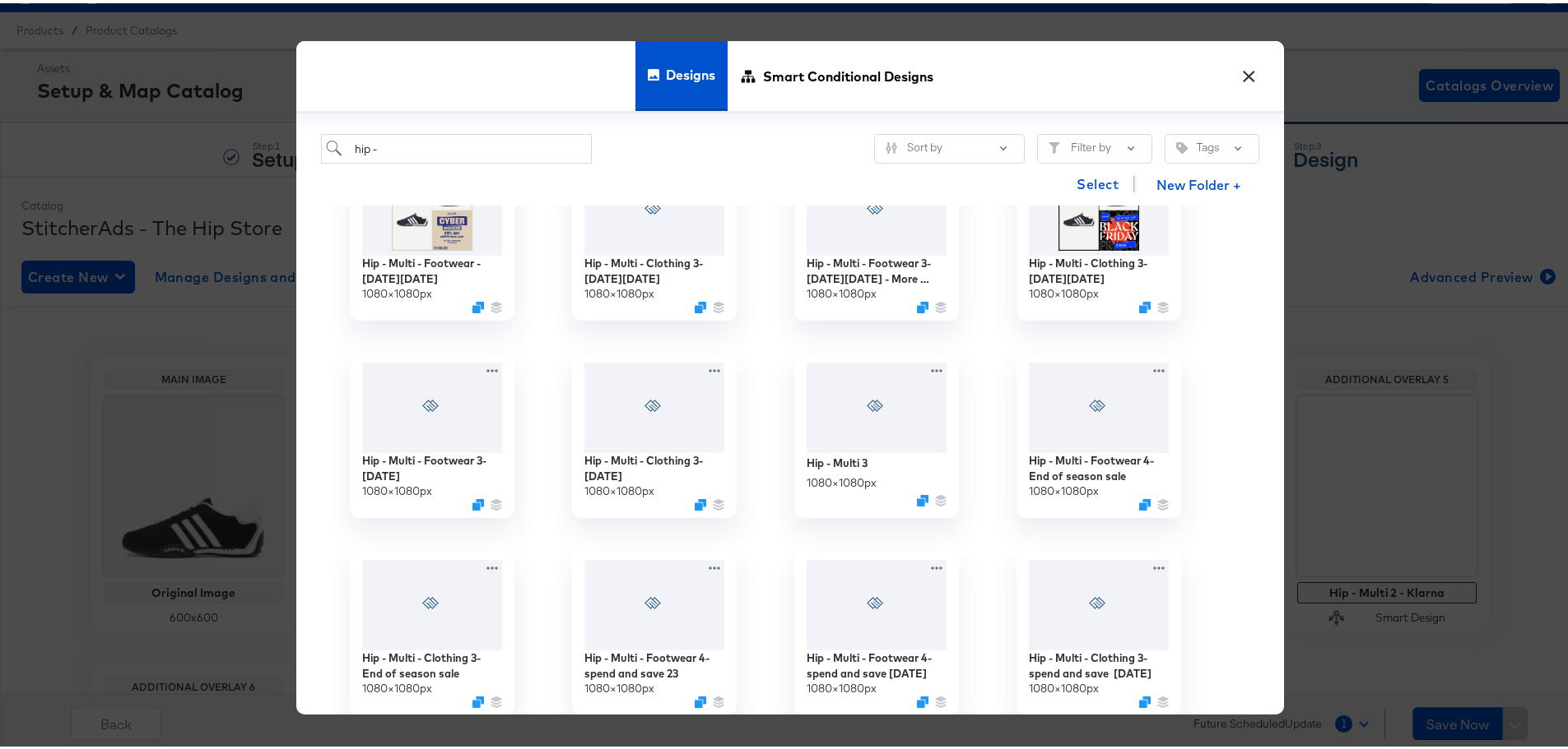
click at [1234, 75] on button "×" at bounding box center [1248, 68] width 30 height 30
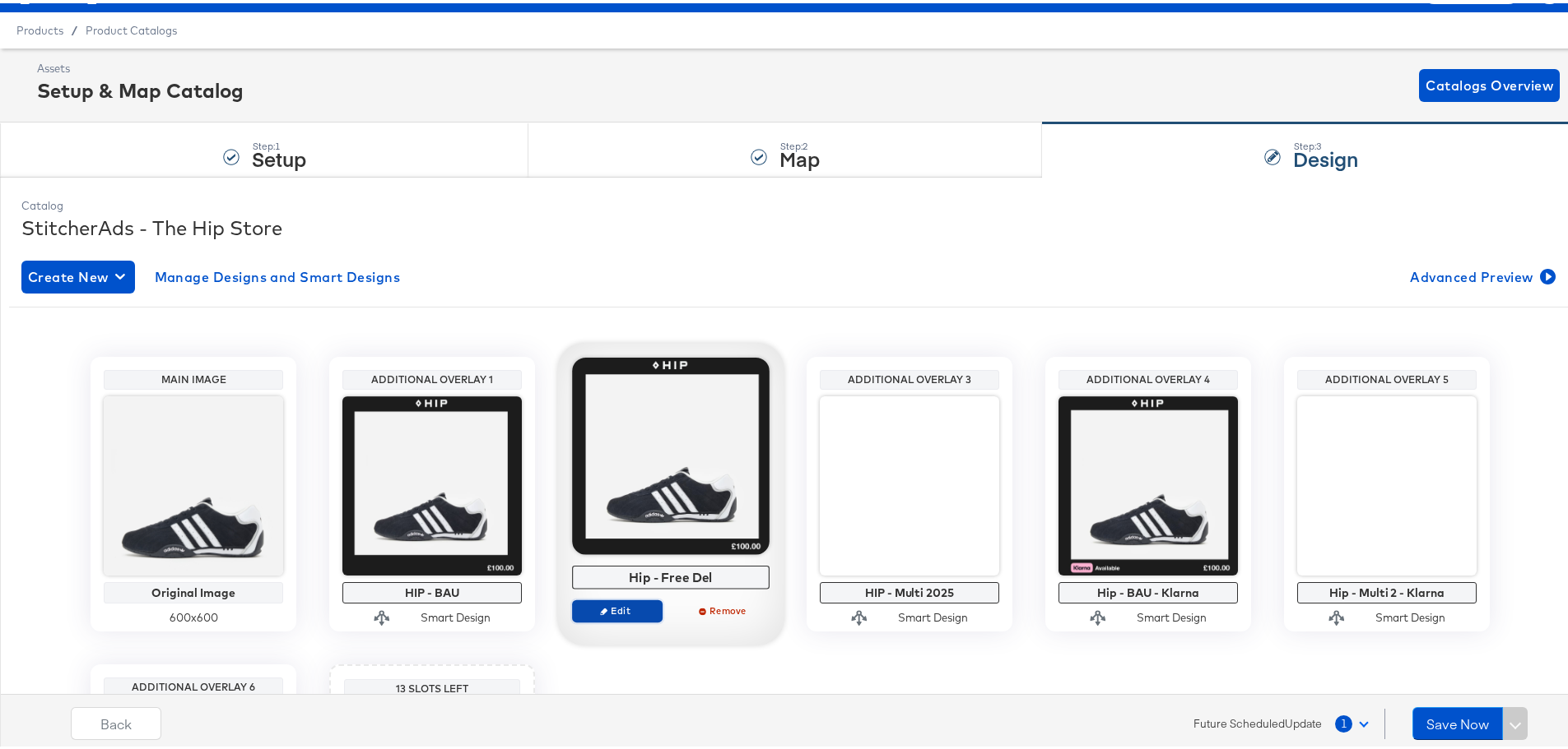
click at [615, 616] on button "Edit" at bounding box center [617, 607] width 91 height 23
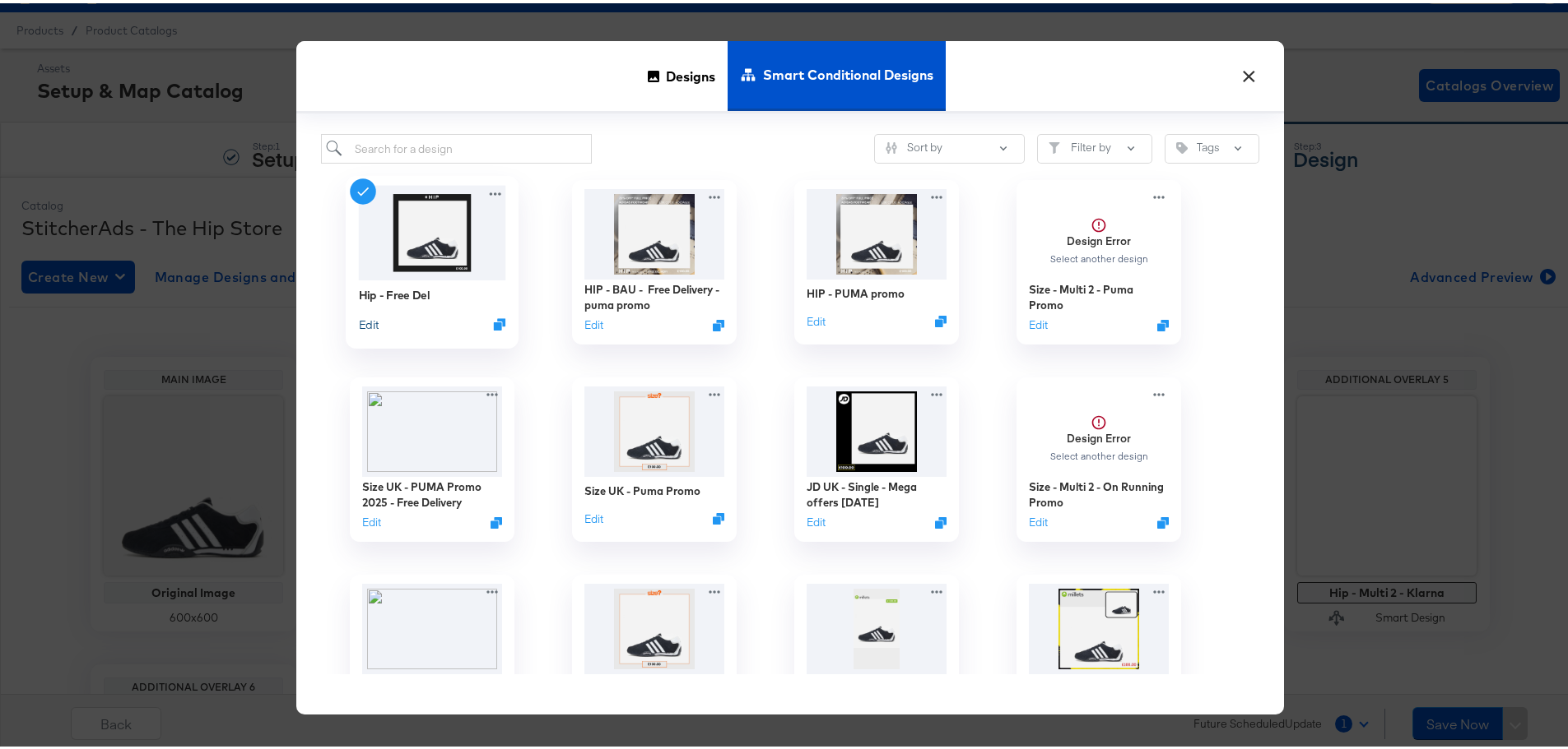
click at [368, 323] on button "Edit" at bounding box center [369, 322] width 20 height 15
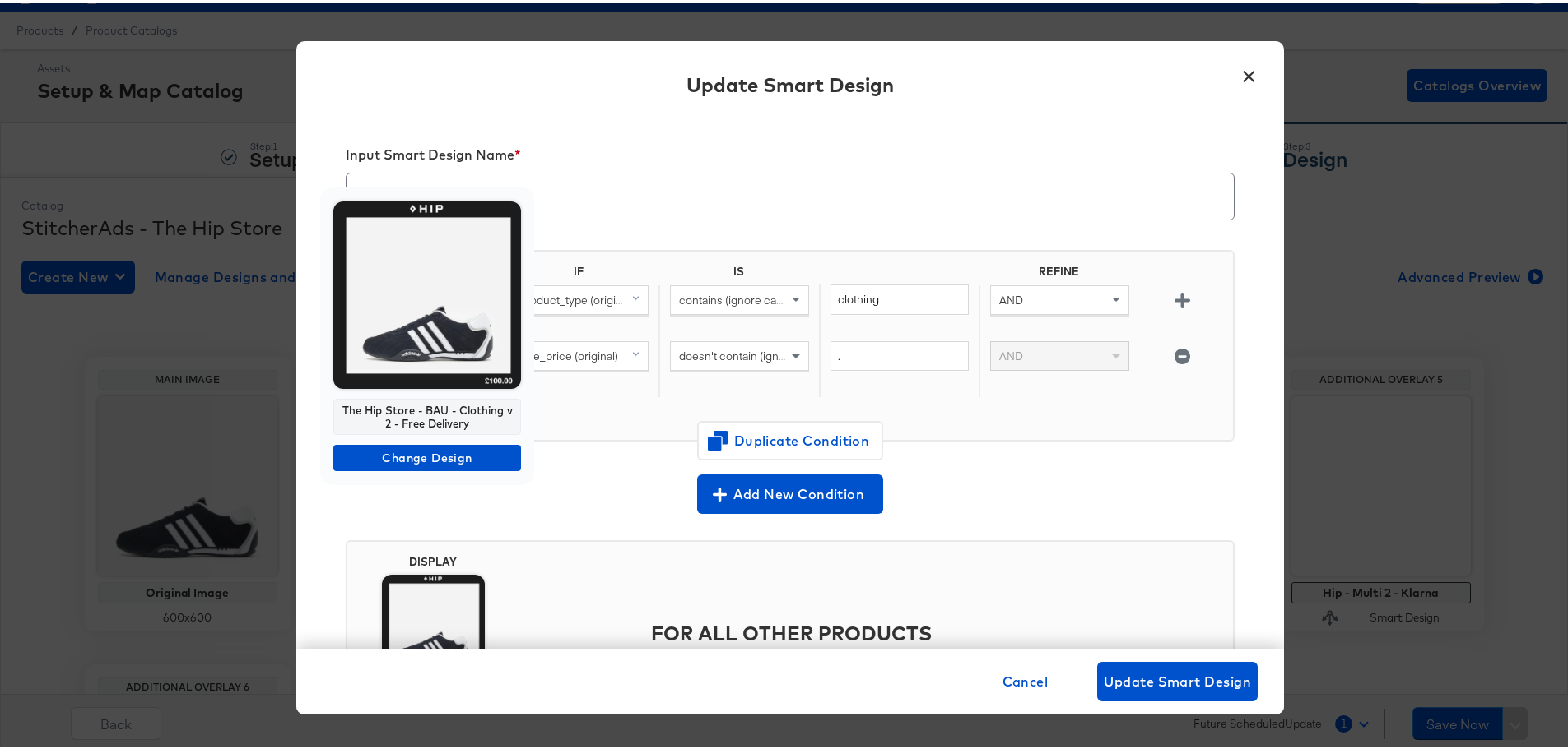
drag, startPoint x: 474, startPoint y: 427, endPoint x: 337, endPoint y: 405, distance: 138.8
click at [337, 405] on div "The Hip Store - BAU - Clothing v2 - Free Delivery" at bounding box center [427, 414] width 188 height 37
copy div "The Hip Store - BAU - Clothing v2 - Free Delivery"
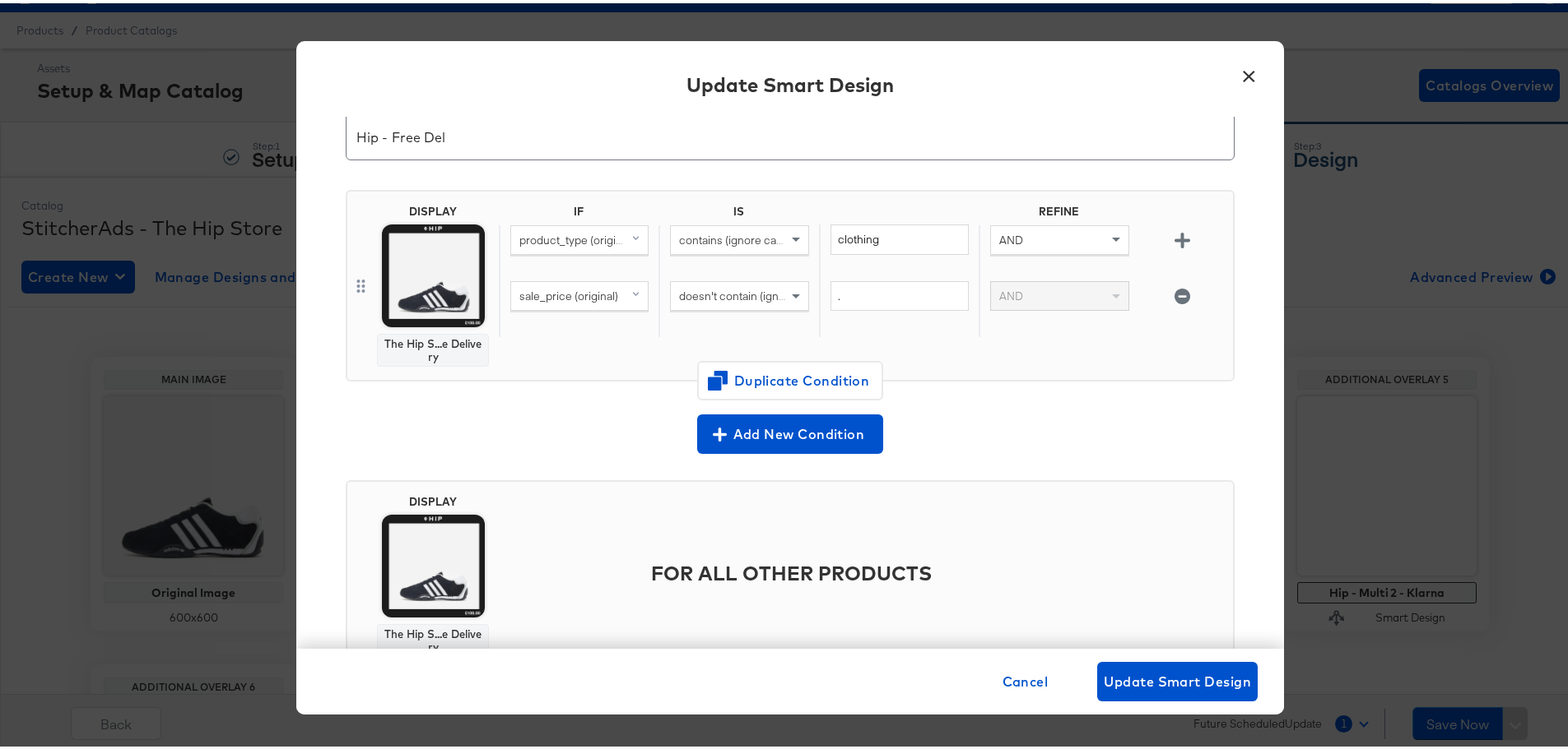
scroll to position [126, 0]
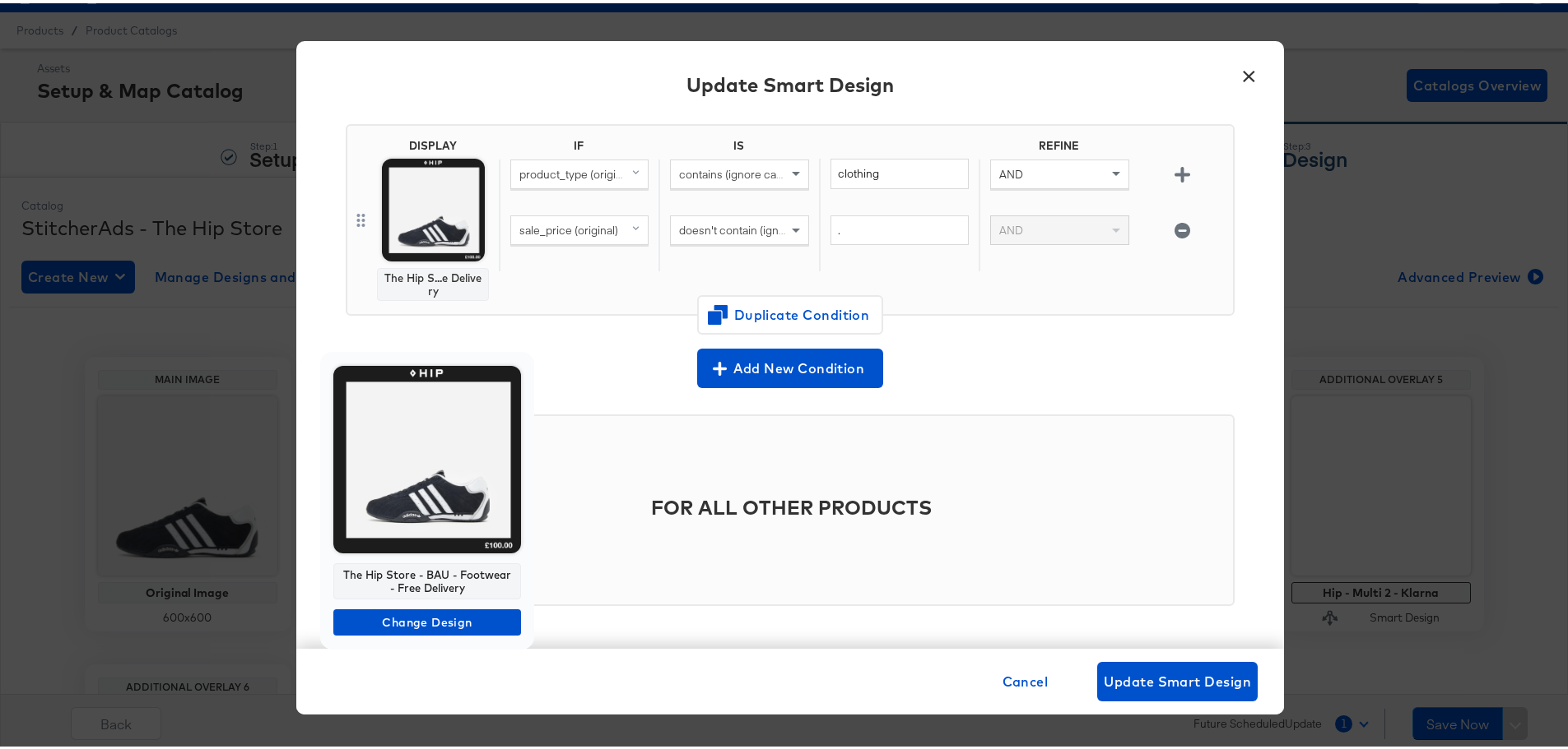
drag, startPoint x: 474, startPoint y: 583, endPoint x: 331, endPoint y: 568, distance: 143.8
click at [331, 568] on div "The Hip Store - BAU - Footwear - Free Delivery Change Design" at bounding box center [427, 497] width 214 height 297
copy div "The Hip Store - BAU - Footwear - Free Delivery"
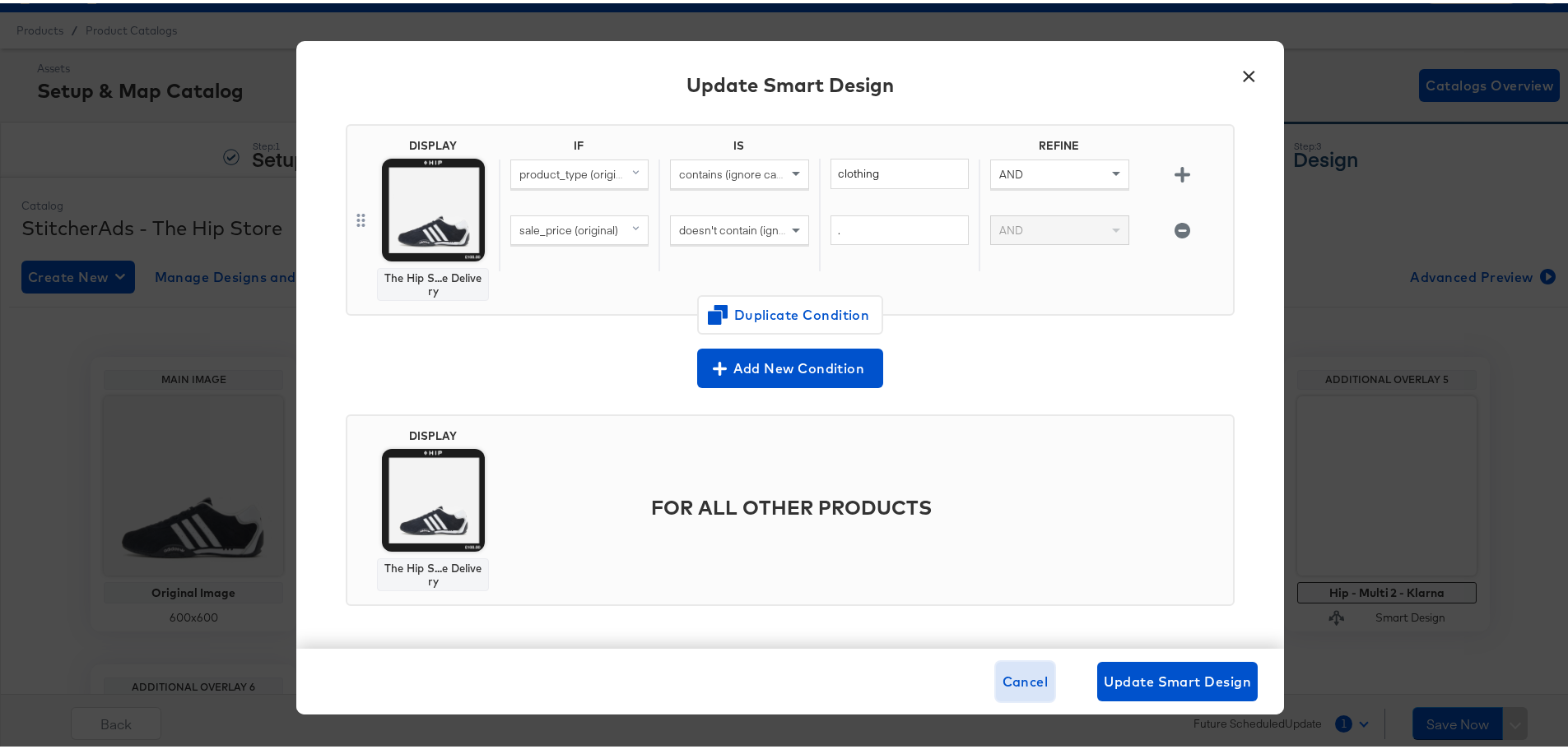
click at [1030, 683] on span "Cancel" at bounding box center [1026, 679] width 46 height 23
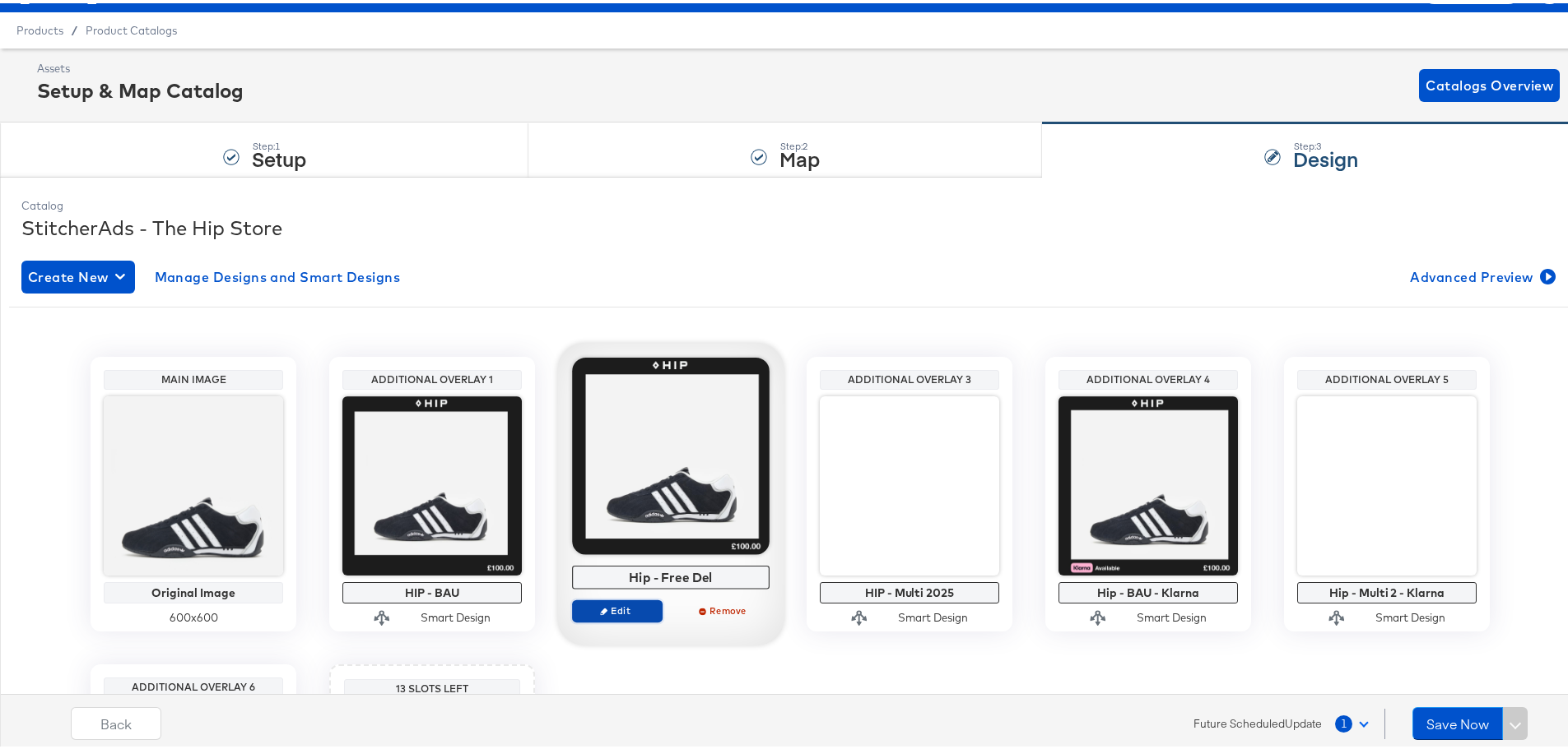
click at [641, 607] on span "Edit" at bounding box center [617, 607] width 76 height 13
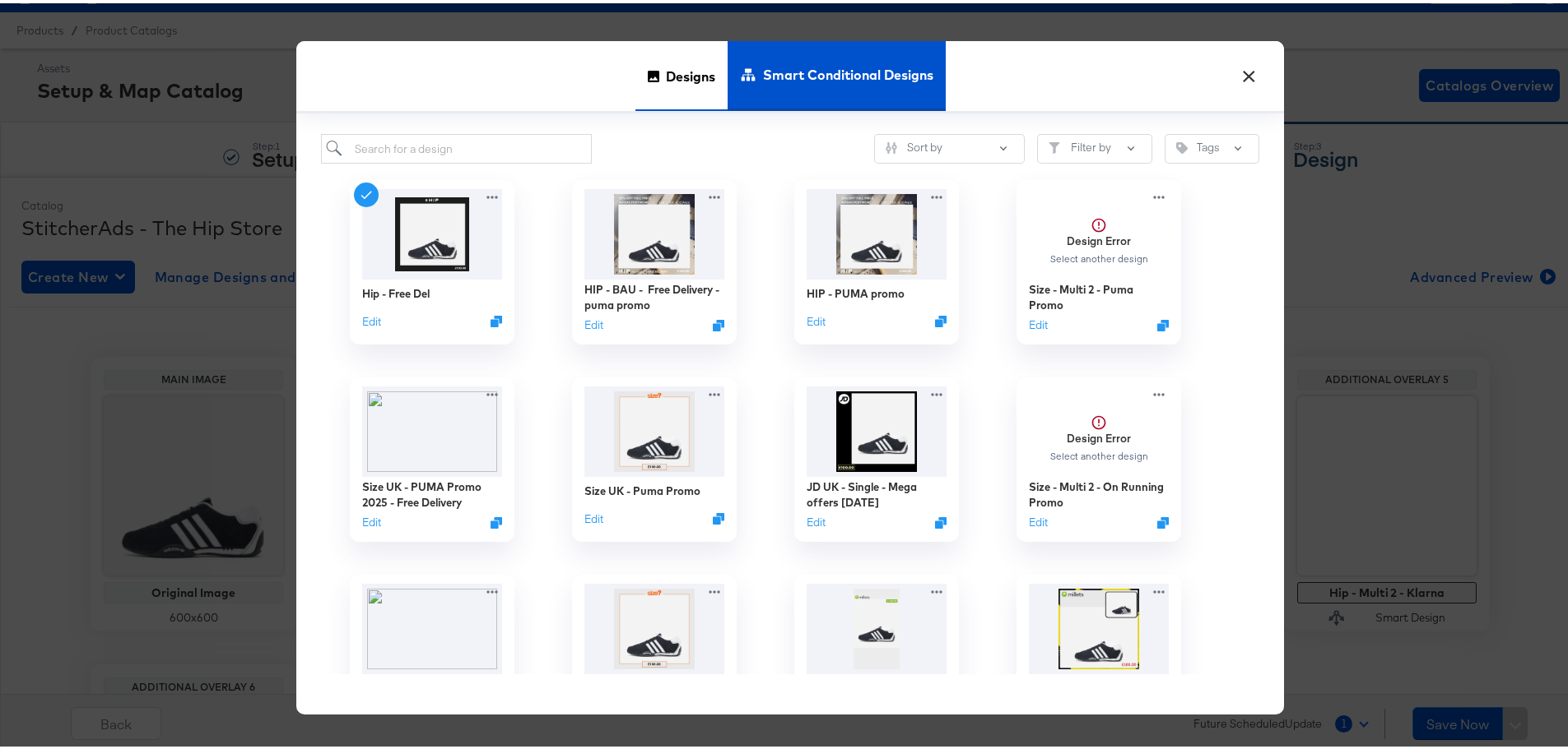
click at [666, 83] on span "Designs" at bounding box center [690, 72] width 49 height 72
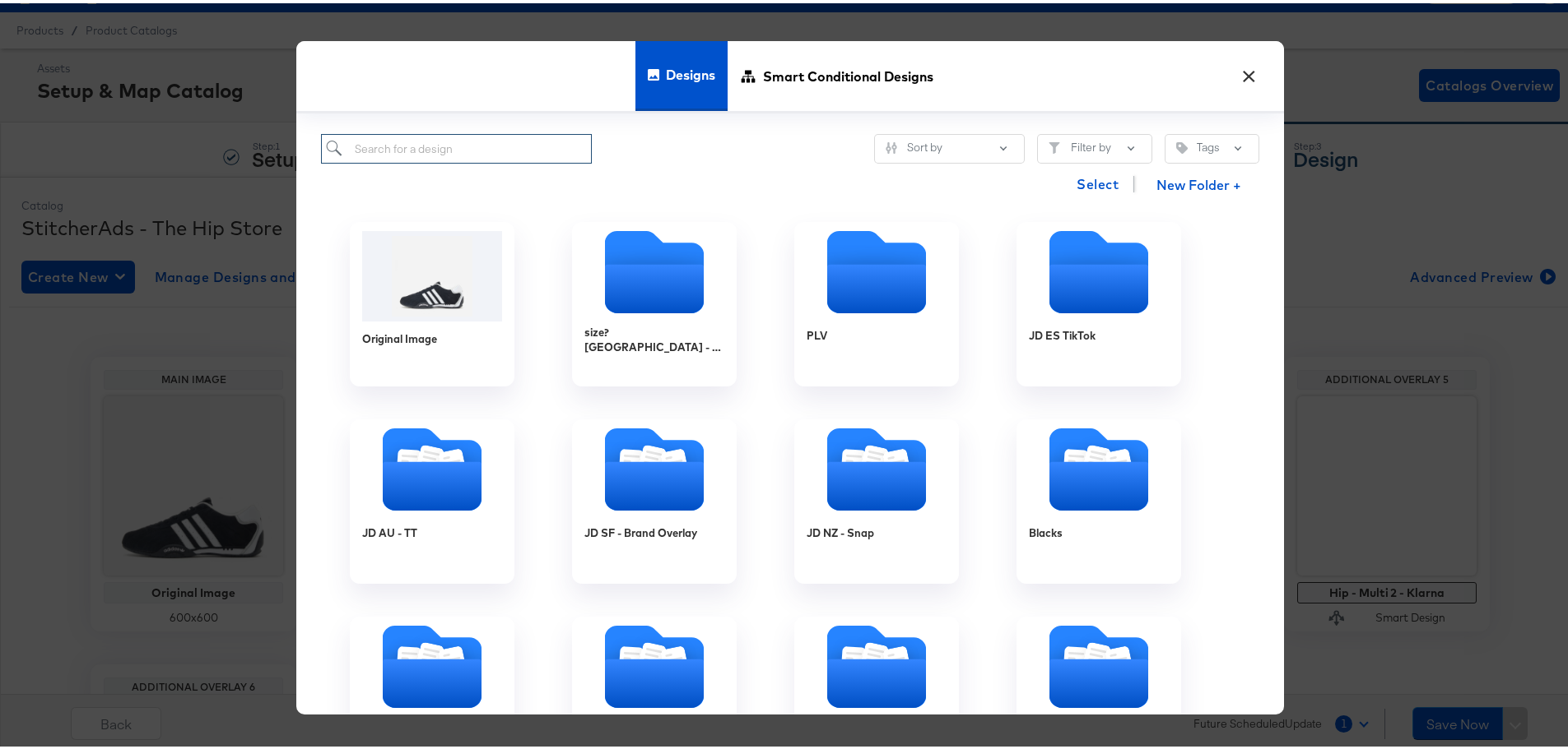
drag, startPoint x: 504, startPoint y: 158, endPoint x: 497, endPoint y: 152, distance: 9.2
click at [504, 158] on input "search" at bounding box center [456, 146] width 271 height 31
paste input "HIP - BAU - Free Delivery - puma promo"
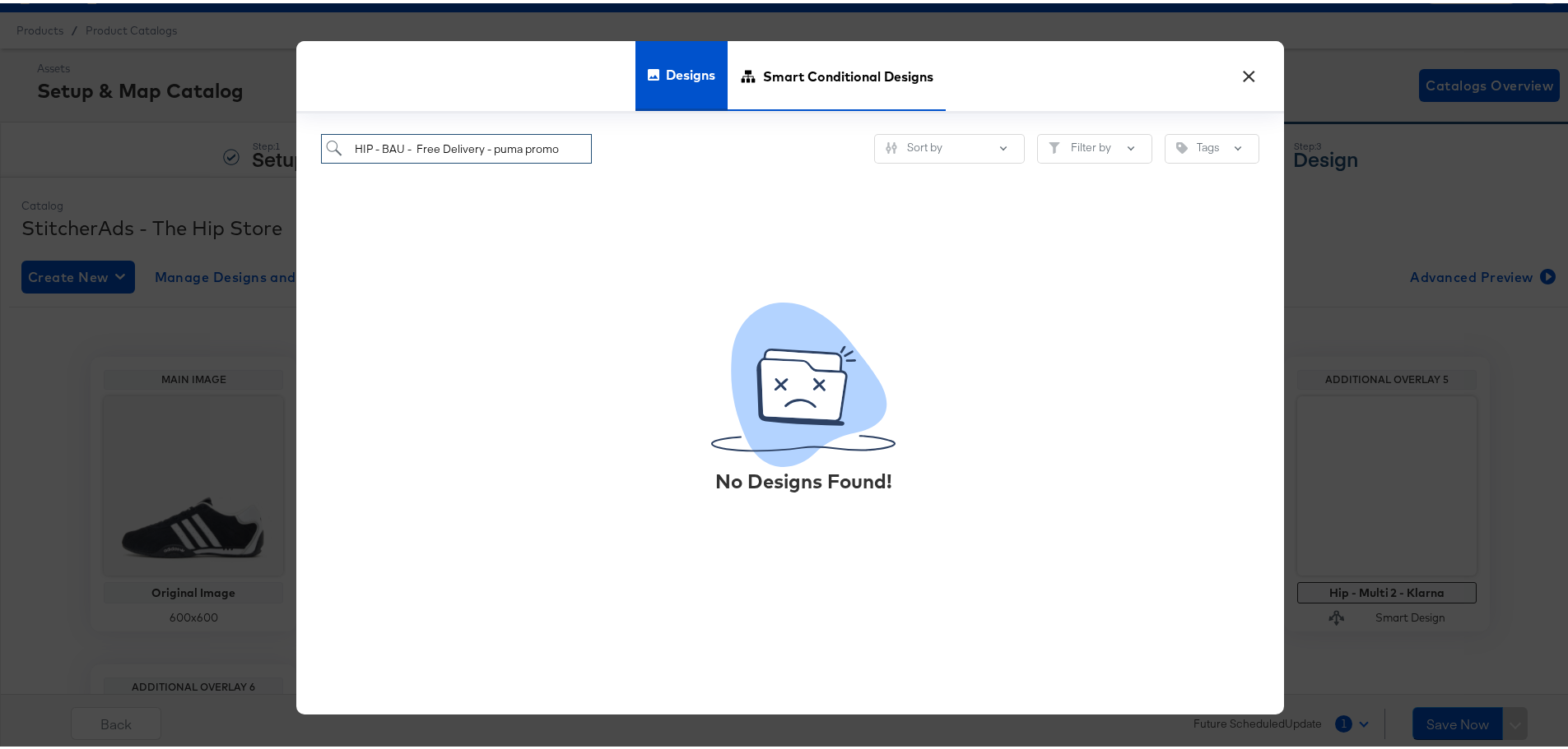
type input "HIP - BAU - Free Delivery - puma promo"
click at [798, 82] on span "Smart Conditional Designs" at bounding box center [848, 72] width 170 height 72
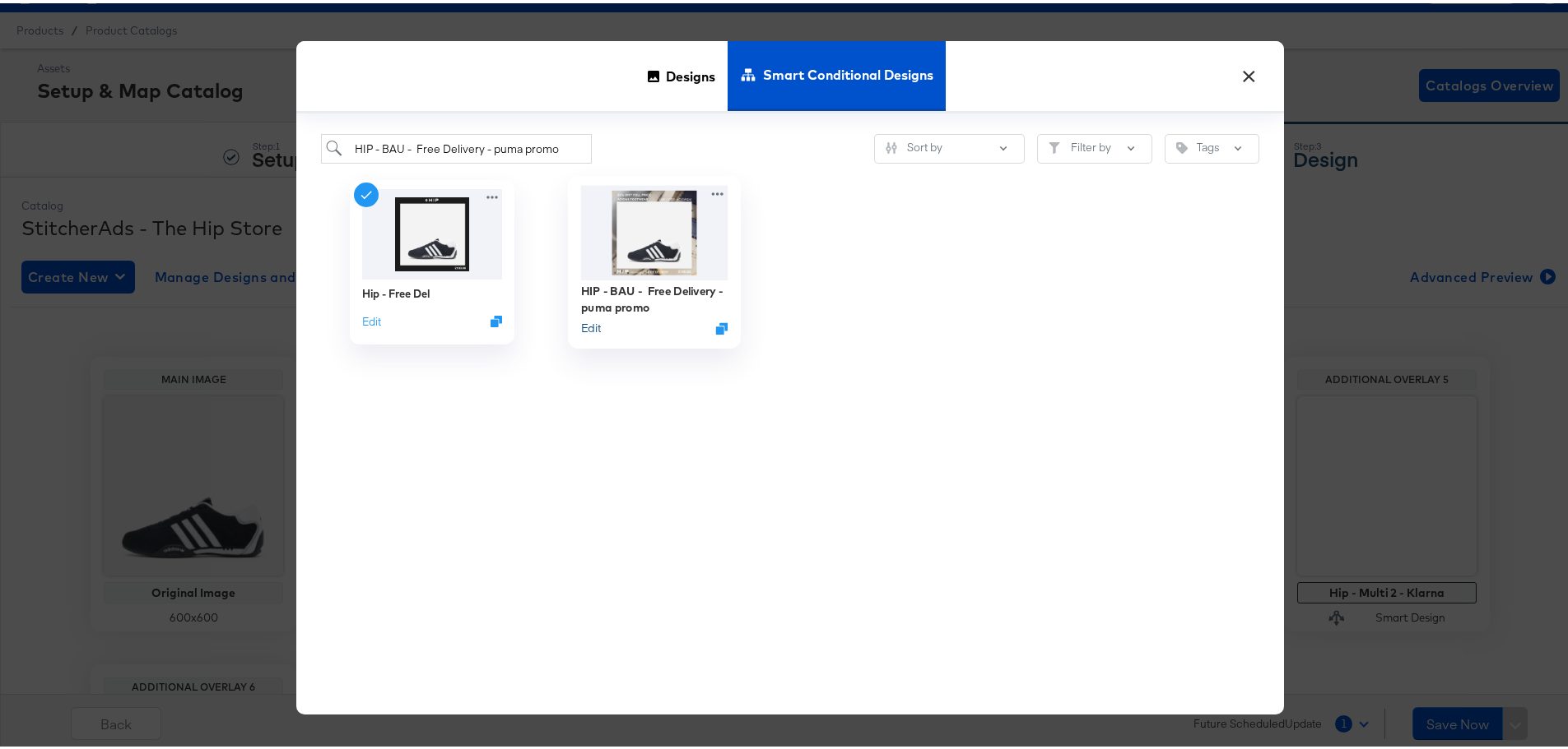
click at [585, 325] on button "Edit" at bounding box center [590, 325] width 20 height 15
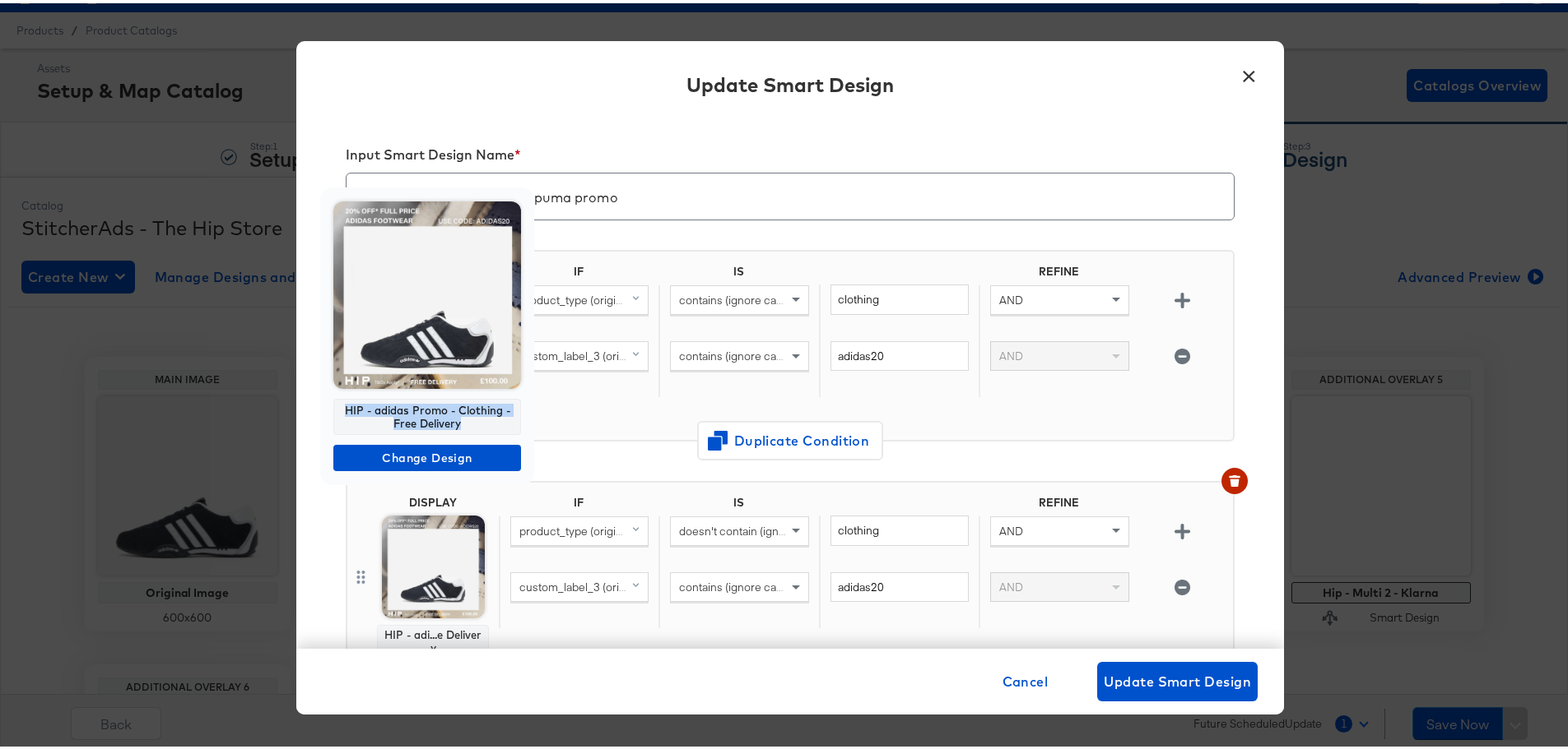
drag, startPoint x: 466, startPoint y: 418, endPoint x: 324, endPoint y: 393, distance: 144.2
click at [324, 393] on div "HIP - adidas Promo - Clothing - Free Delivery Change Design" at bounding box center [427, 332] width 214 height 297
copy div "HIP - adidas Promo - Clothing - Free Delivery"
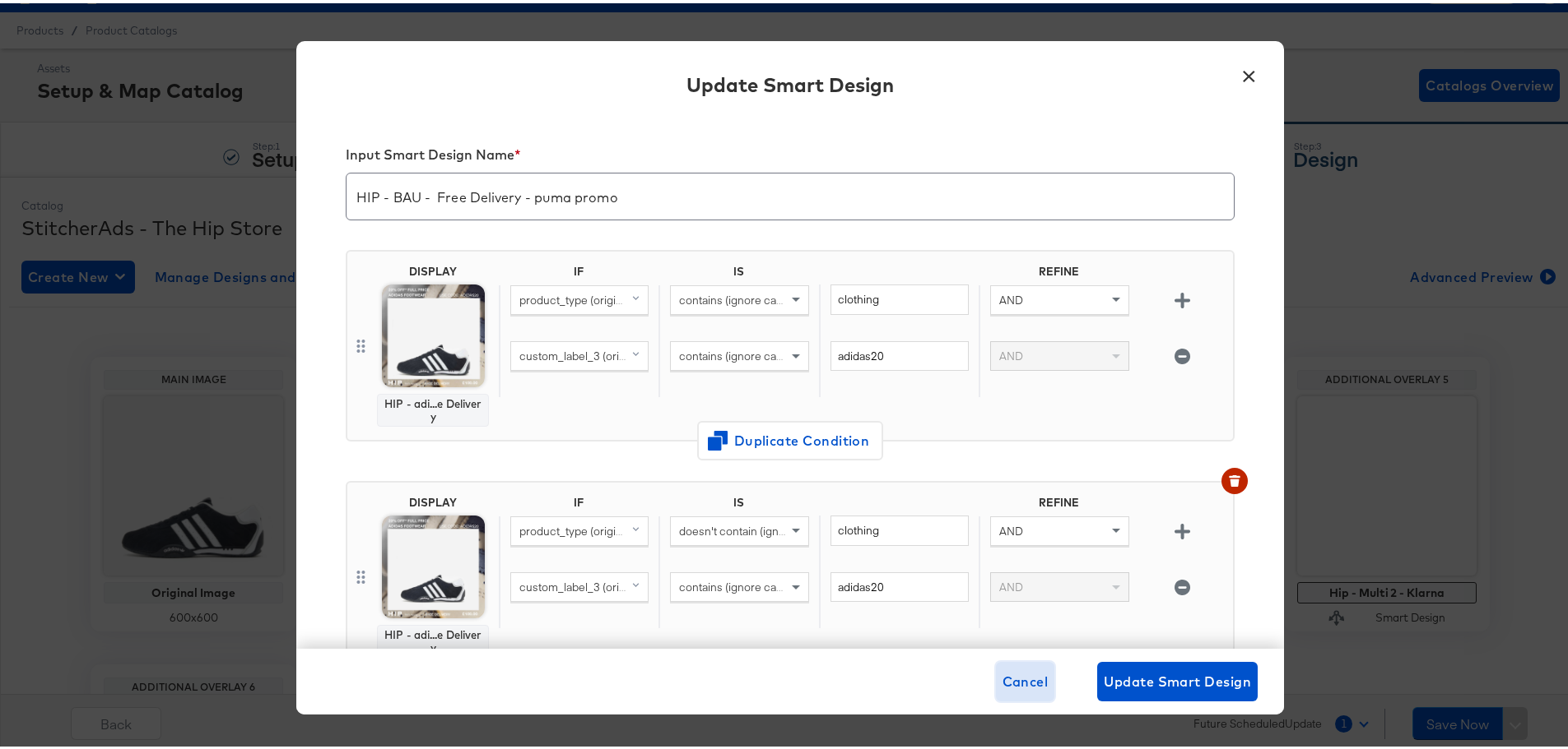
click at [1017, 679] on span "Cancel" at bounding box center [1026, 679] width 46 height 23
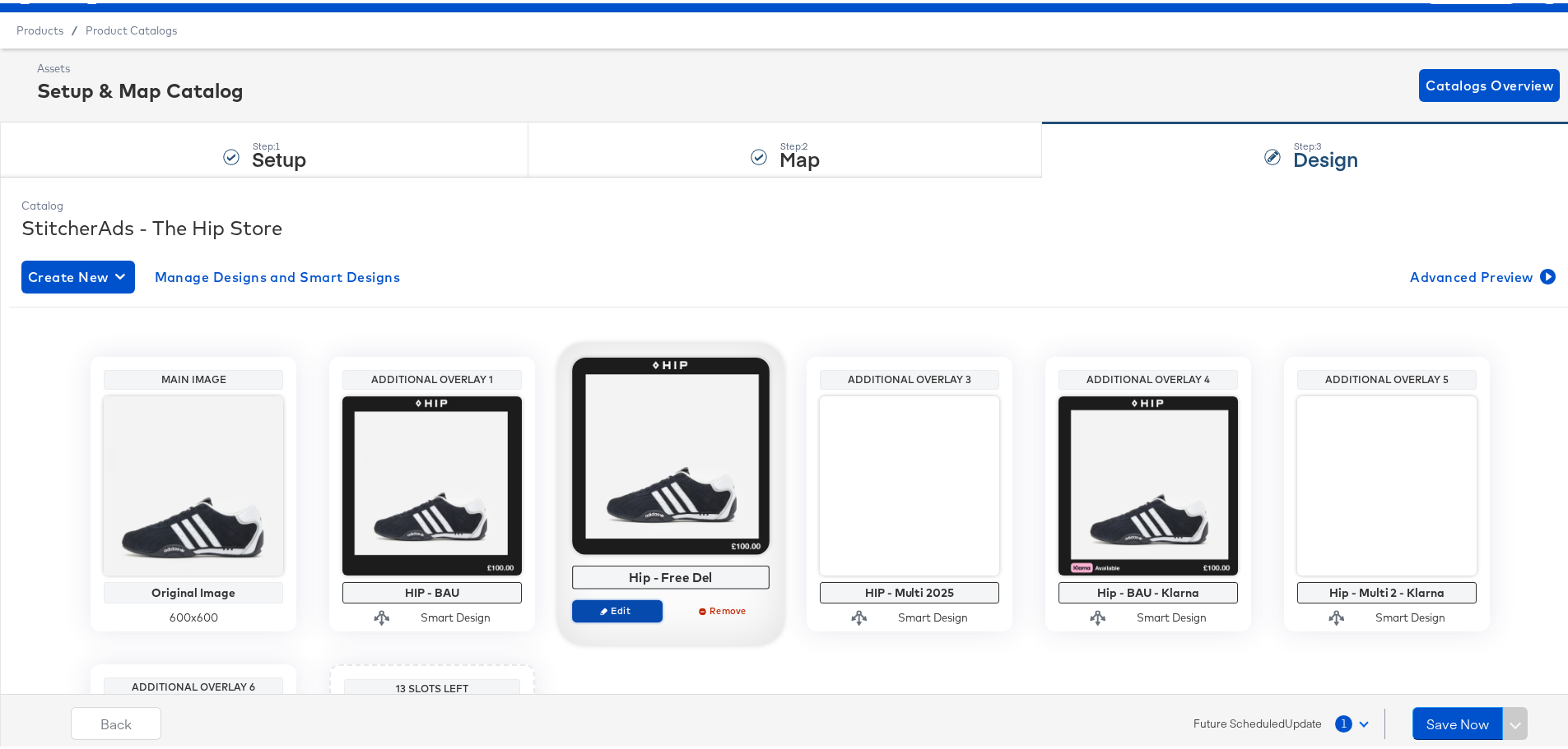
click at [609, 613] on span "Edit" at bounding box center [617, 607] width 76 height 13
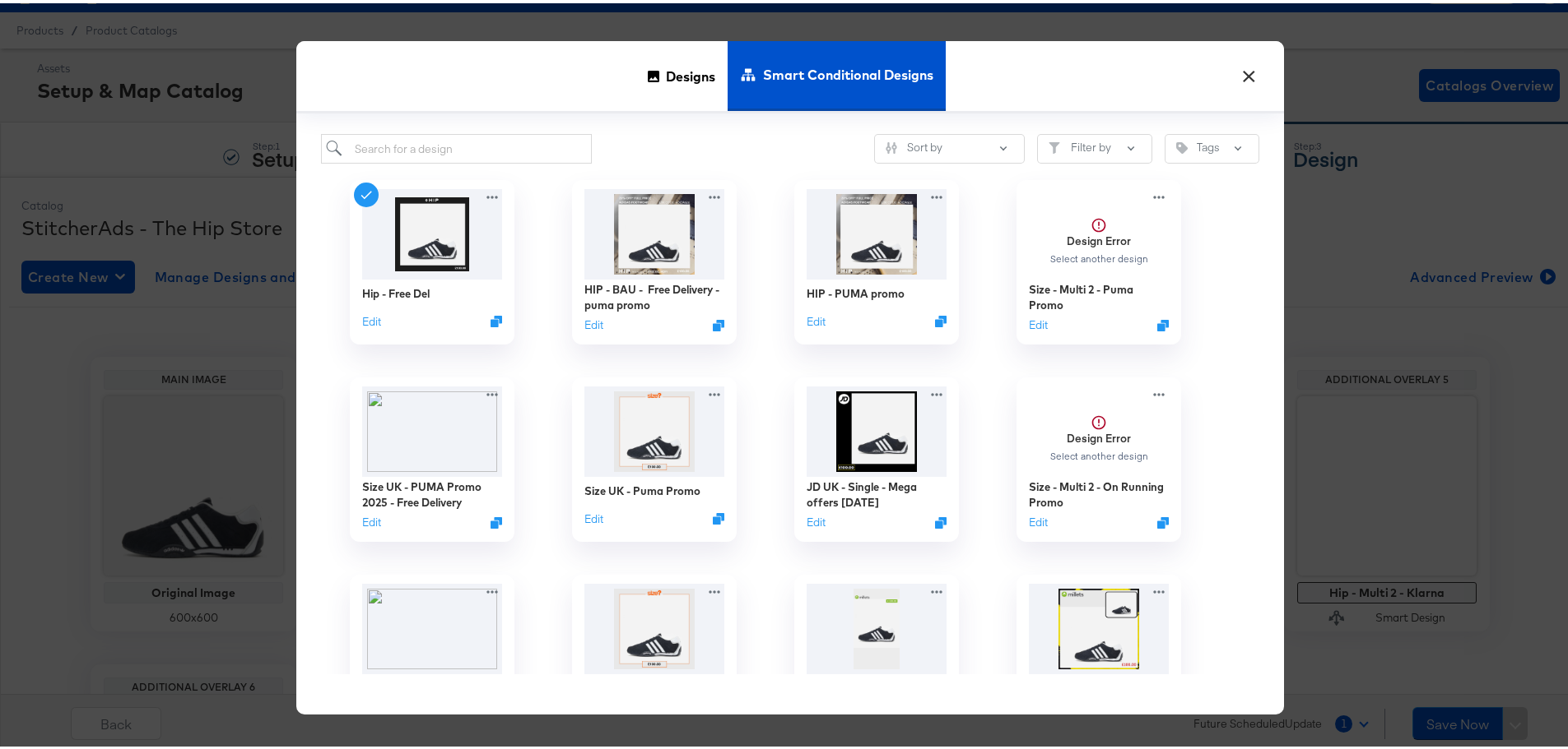
click at [728, 40] on div "Smart Conditional Designs" at bounding box center [836, 72] width 218 height 70
click at [651, 76] on icon at bounding box center [653, 72] width 12 height 12
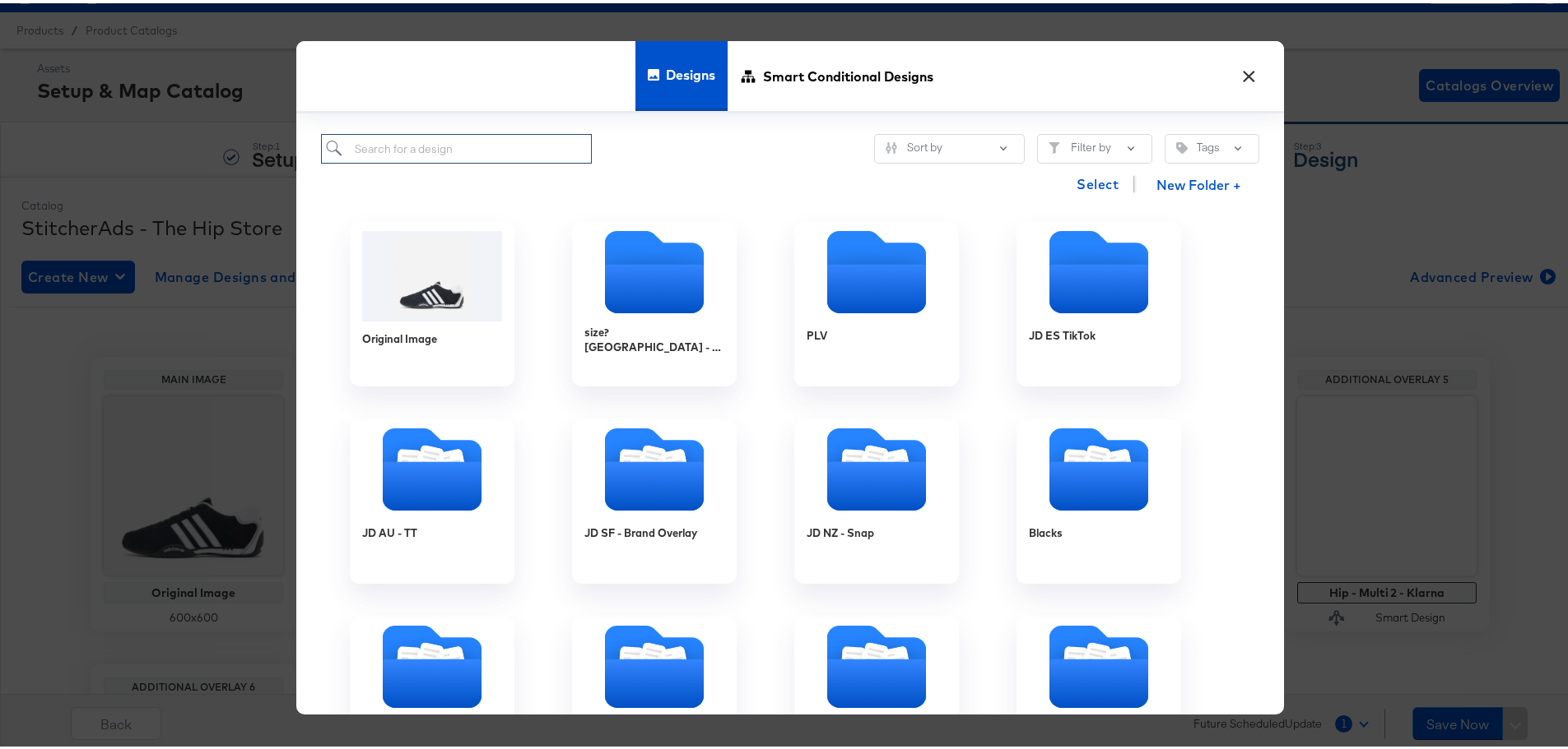
click at [499, 141] on input "search" at bounding box center [456, 146] width 271 height 31
paste input "HIP - adidas Promo - Clothing - Free Delivery"
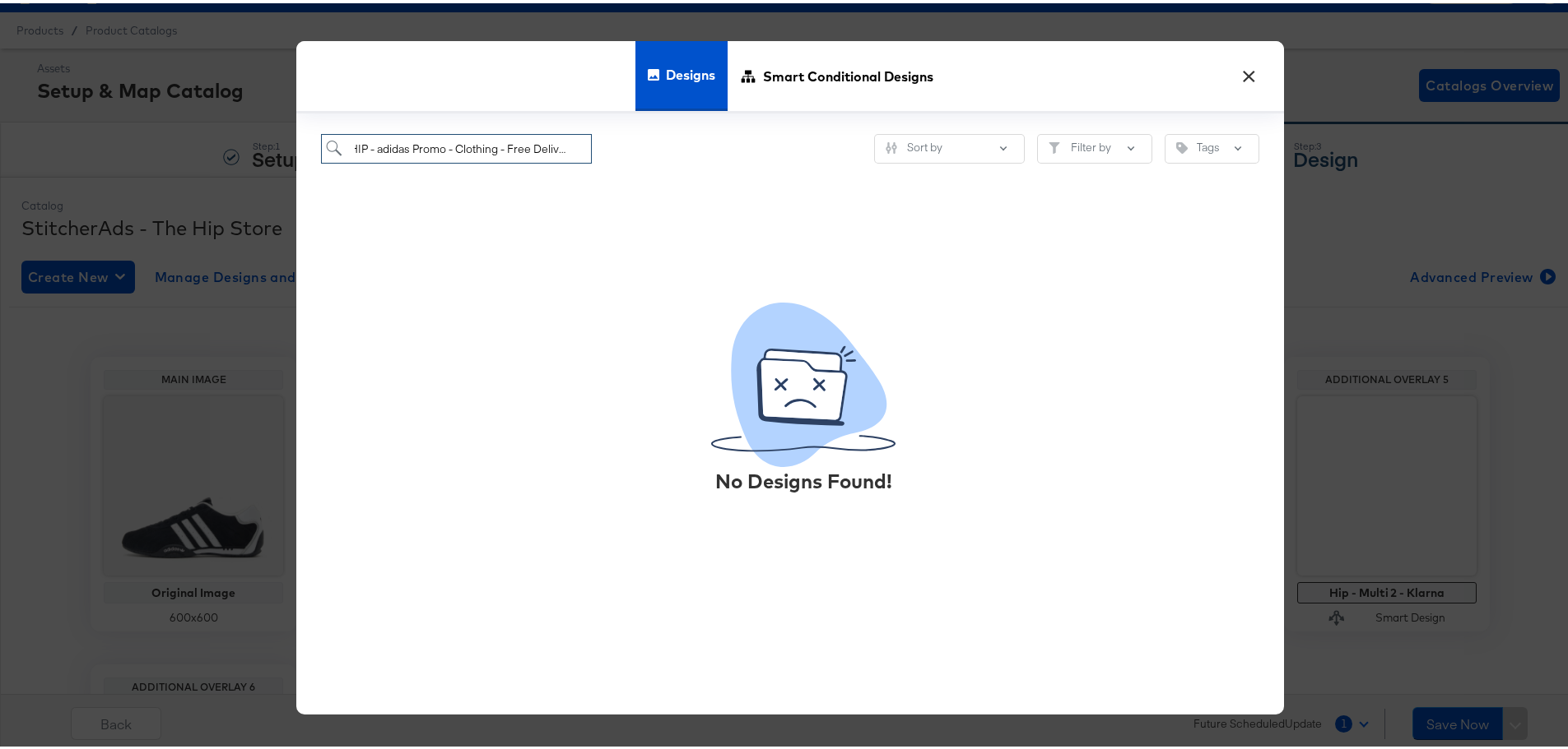
drag, startPoint x: 543, startPoint y: 145, endPoint x: 619, endPoint y: 156, distance: 76.8
click at [659, 147] on div "HIP - adidas Promo - Clothing - Free Delivery Sort by Filter by Tags" at bounding box center [790, 146] width 938 height 31
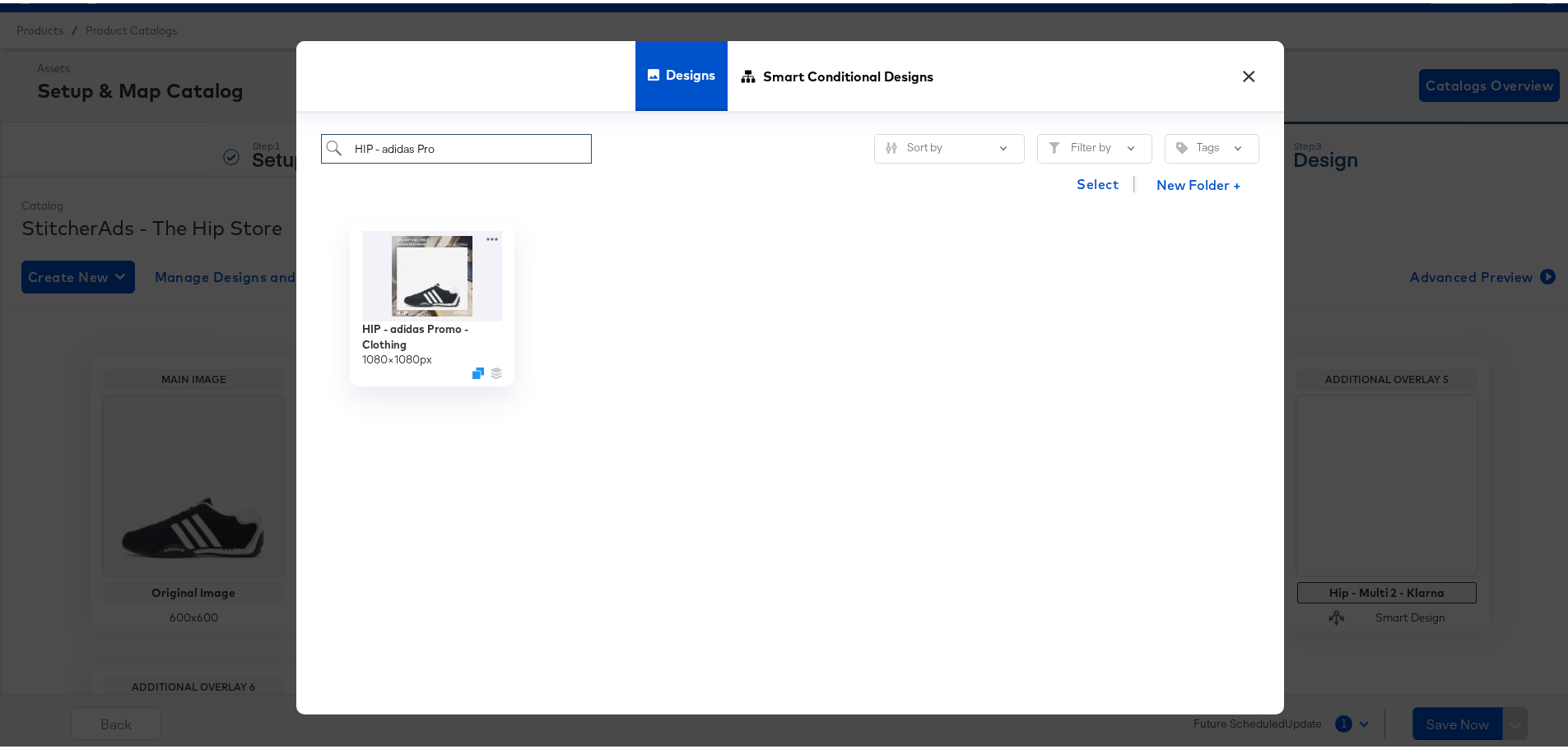
click at [348, 139] on input "HIP - adidas Pro" at bounding box center [456, 146] width 271 height 31
click at [423, 147] on input "HIP - adidas Pro" at bounding box center [456, 146] width 271 height 31
click at [450, 145] on input "HIP - adidas Pro" at bounding box center [456, 146] width 271 height 31
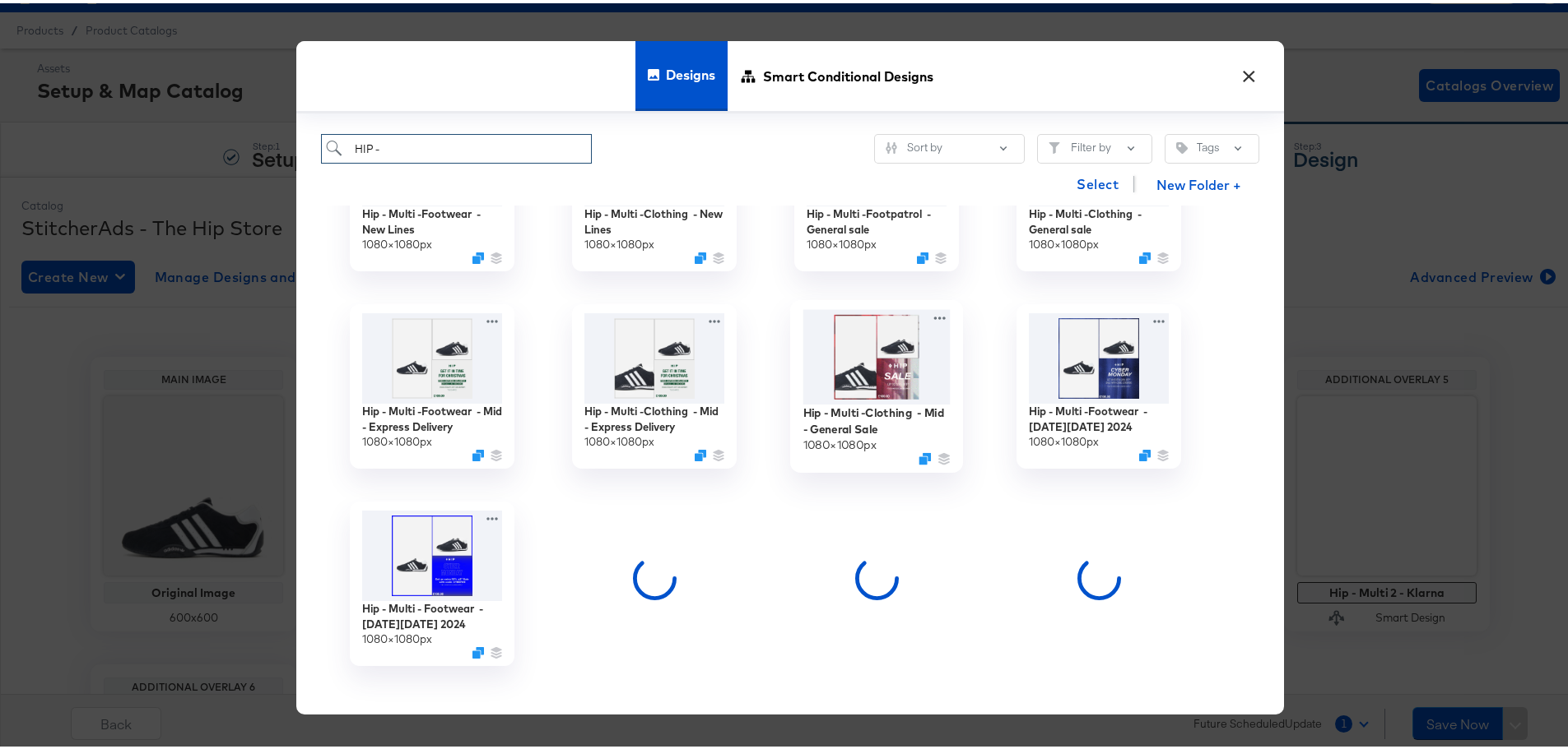
scroll to position [913, 0]
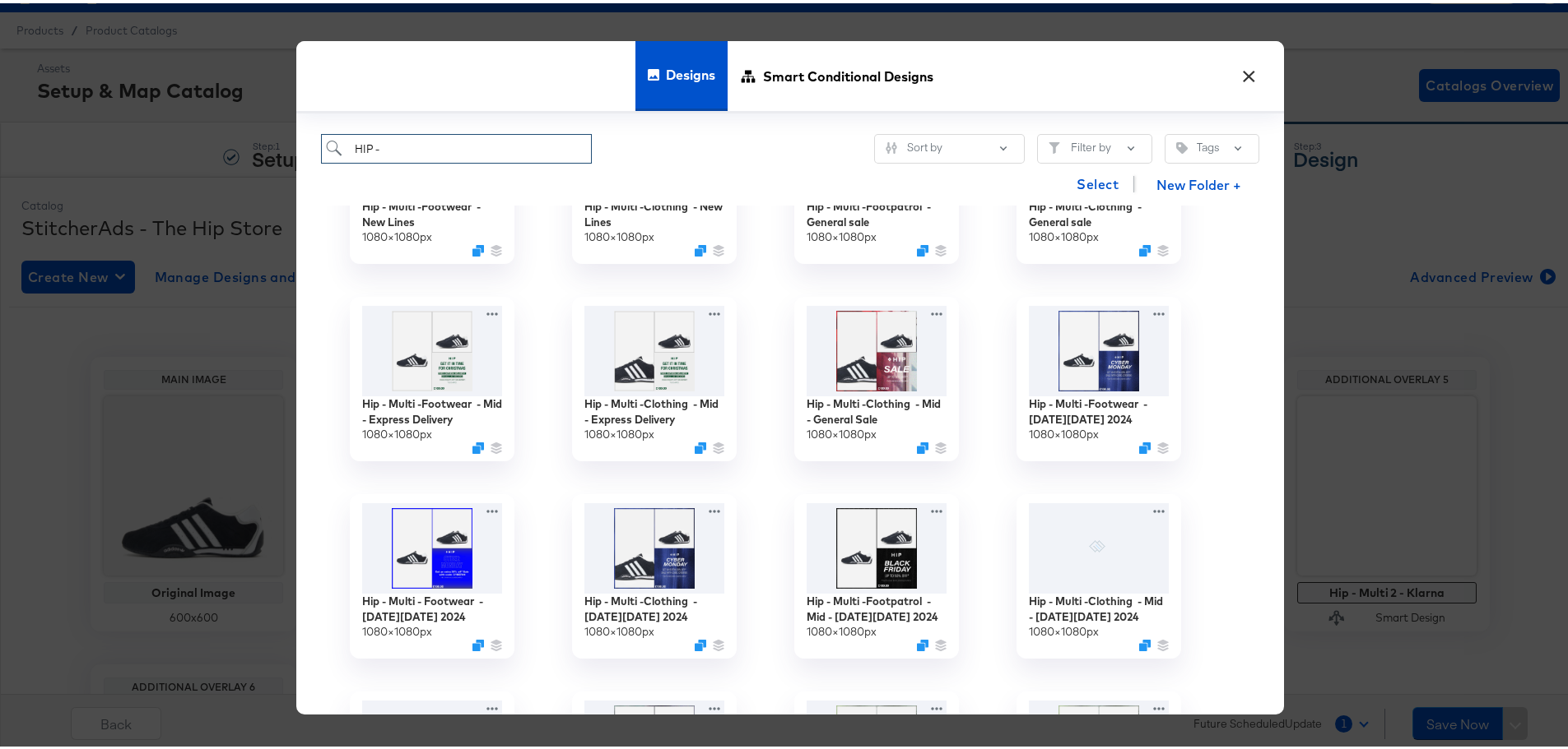
type input "HIP -"
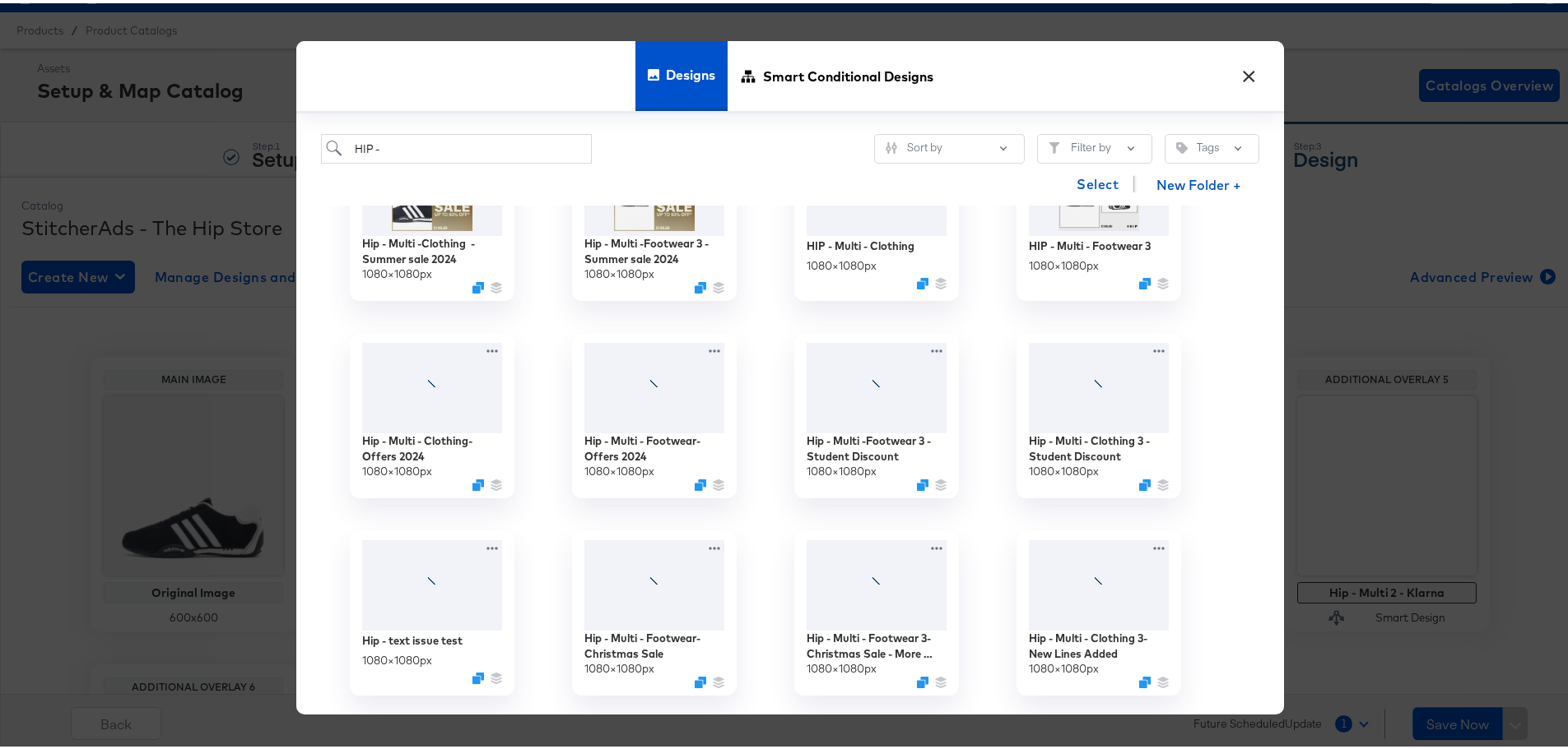
scroll to position [1981, 0]
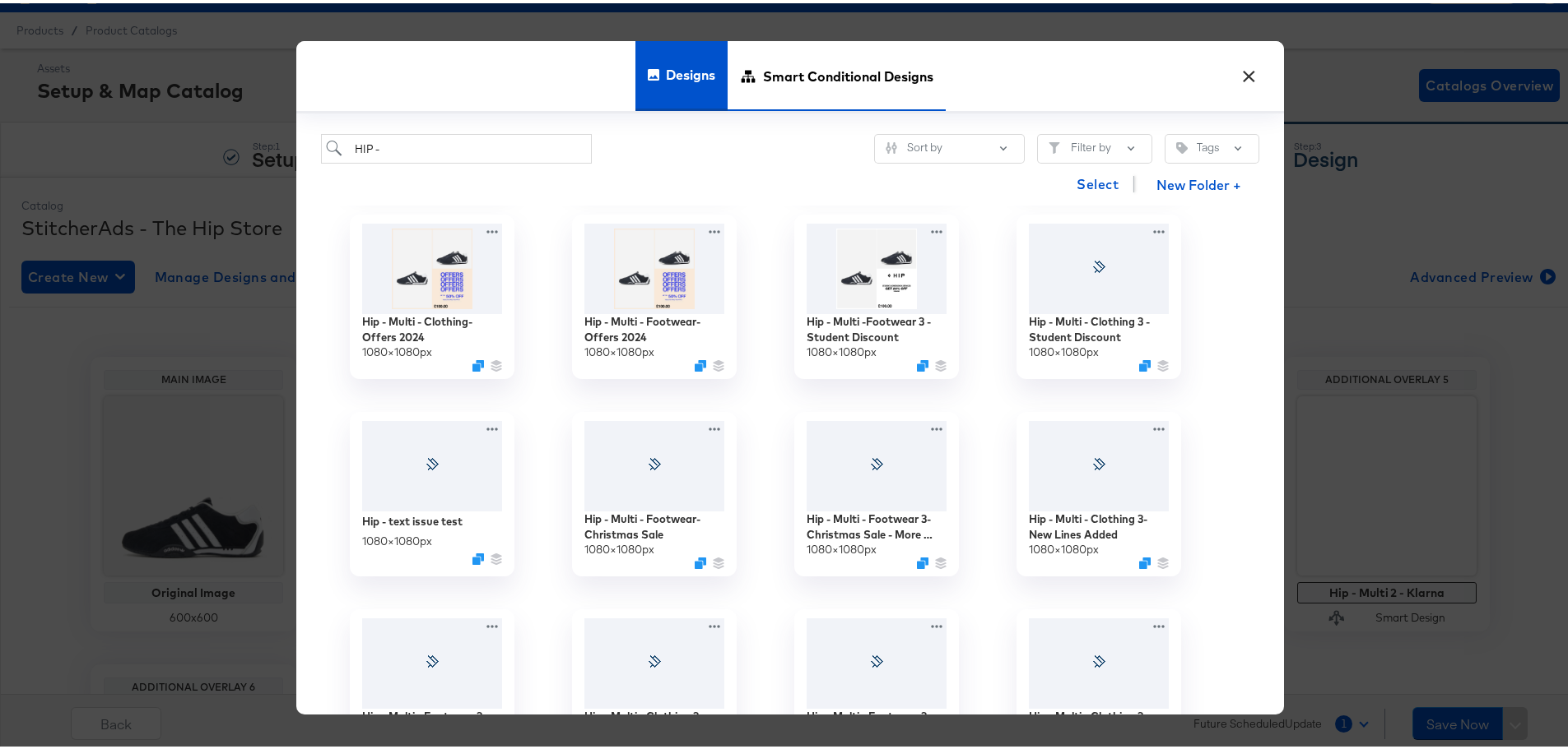
click at [836, 39] on span "Smart Conditional Designs" at bounding box center [848, 72] width 170 height 72
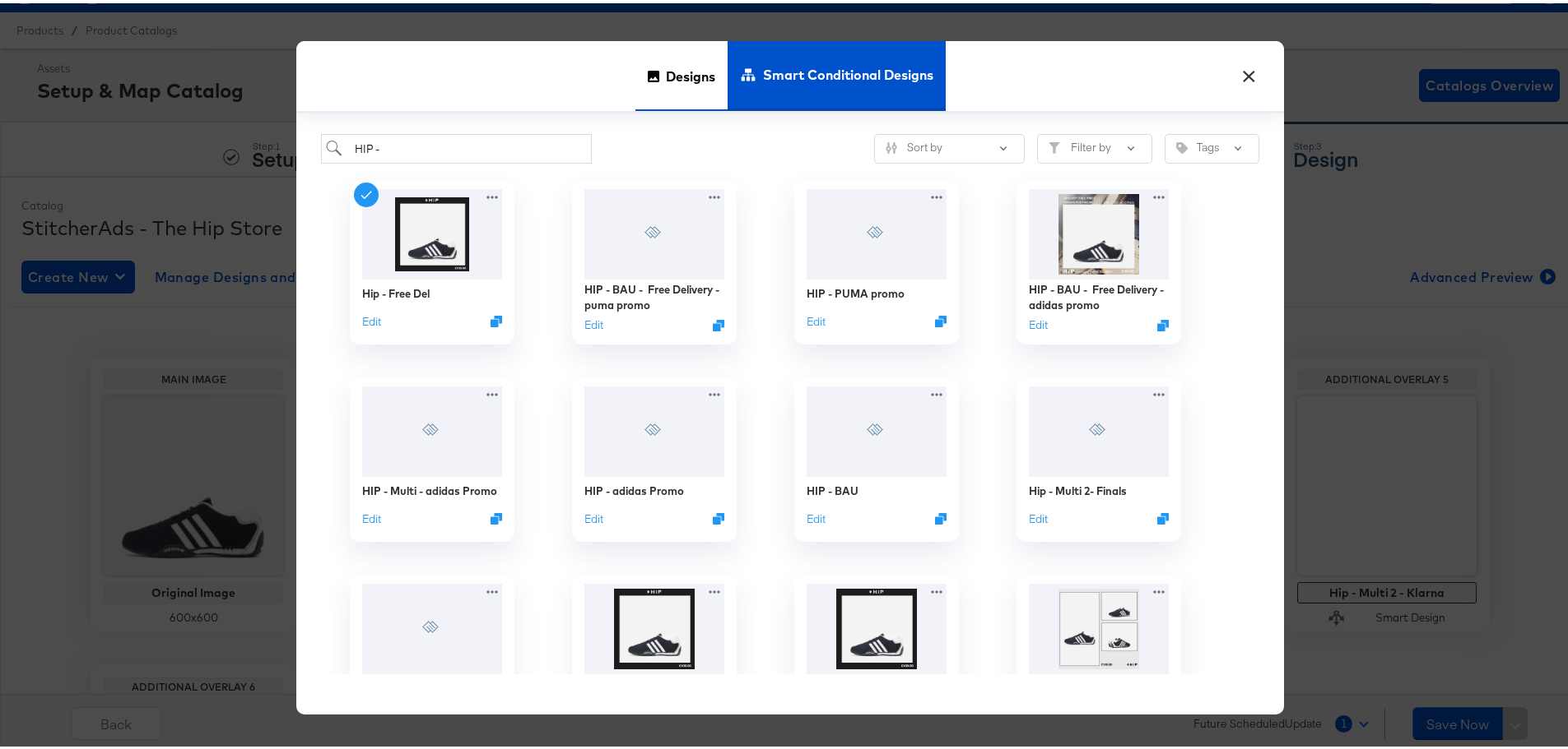
click at [666, 68] on span "Designs" at bounding box center [690, 72] width 49 height 72
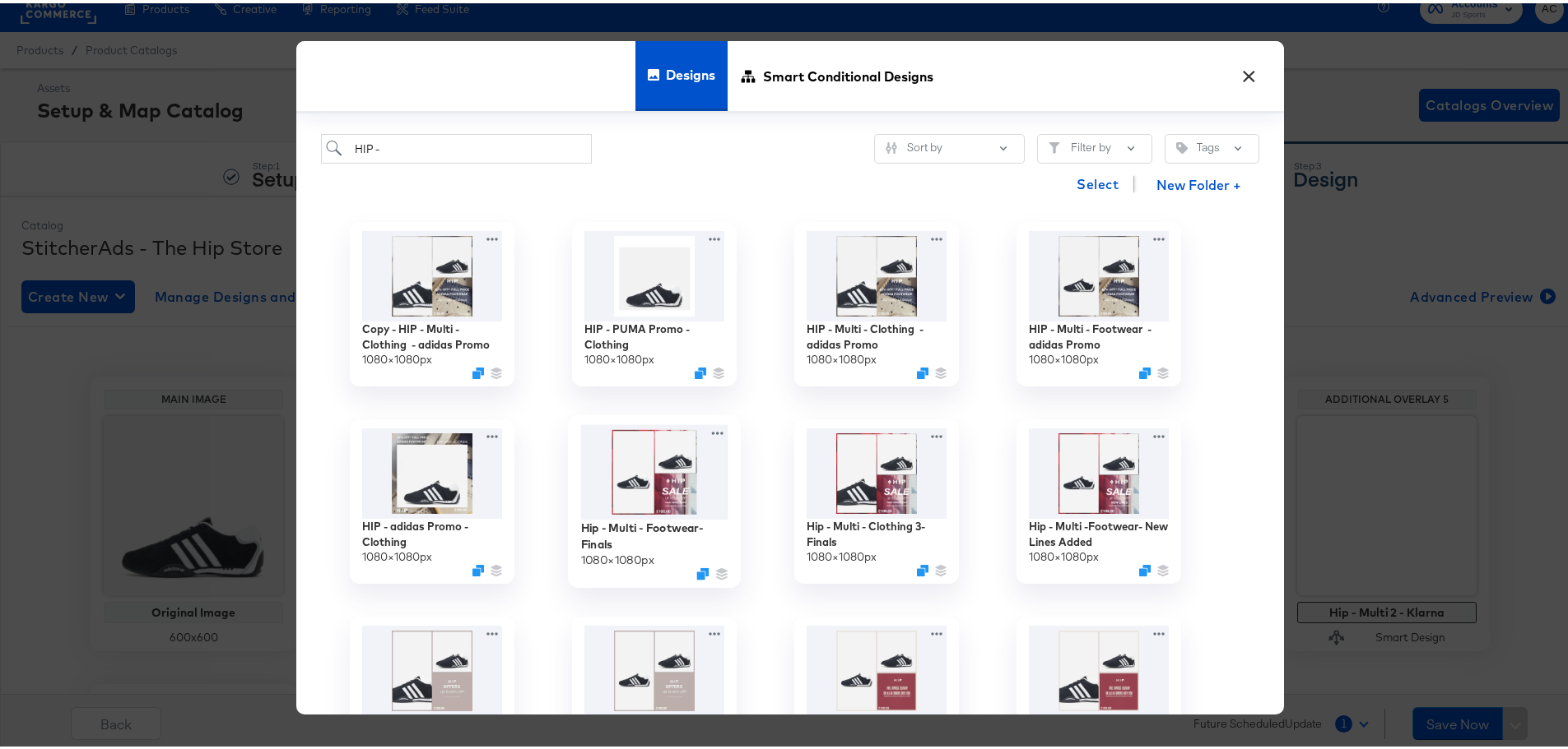
scroll to position [0, 0]
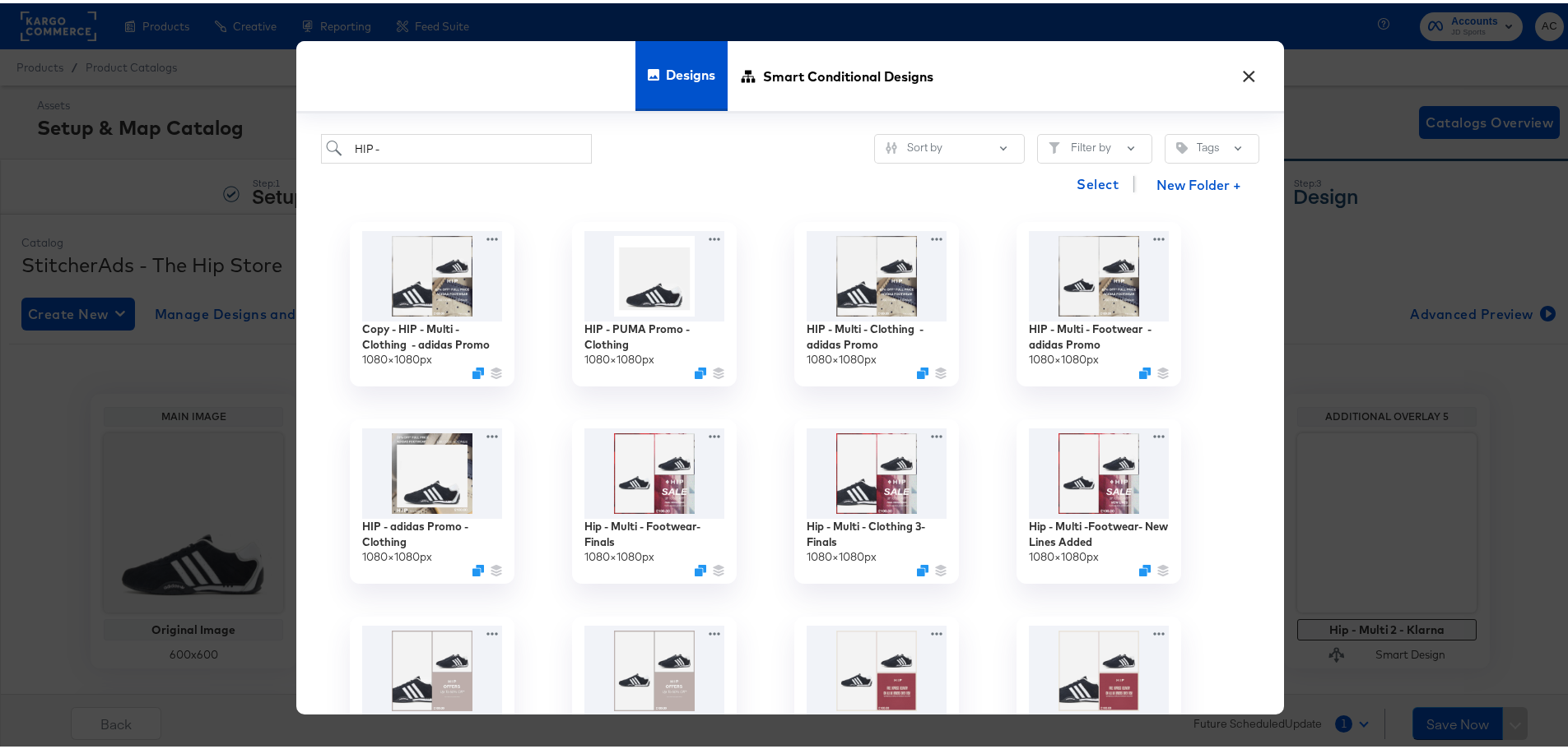
click at [1247, 73] on button "×" at bounding box center [1248, 68] width 30 height 30
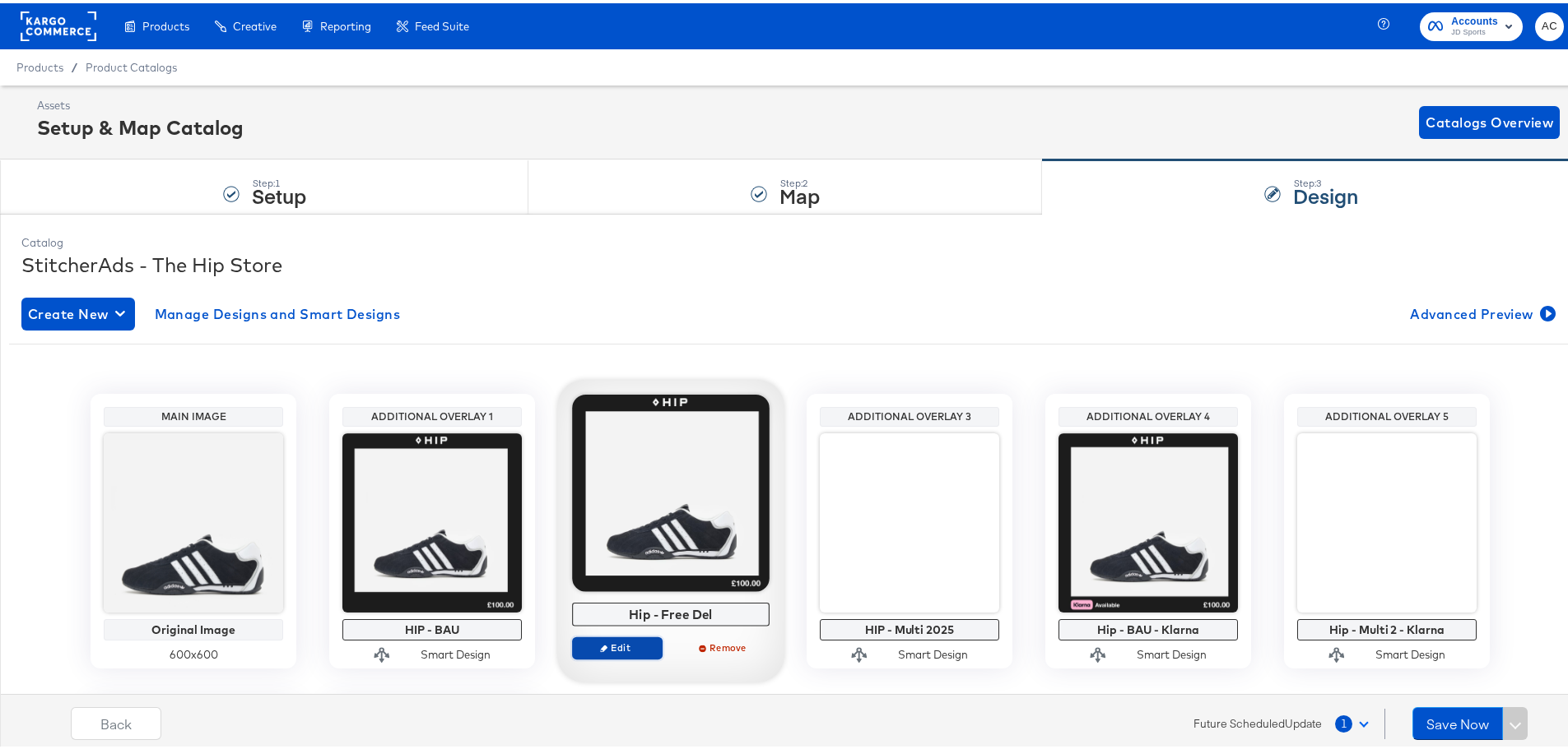
click at [617, 641] on span "Edit" at bounding box center [617, 644] width 76 height 13
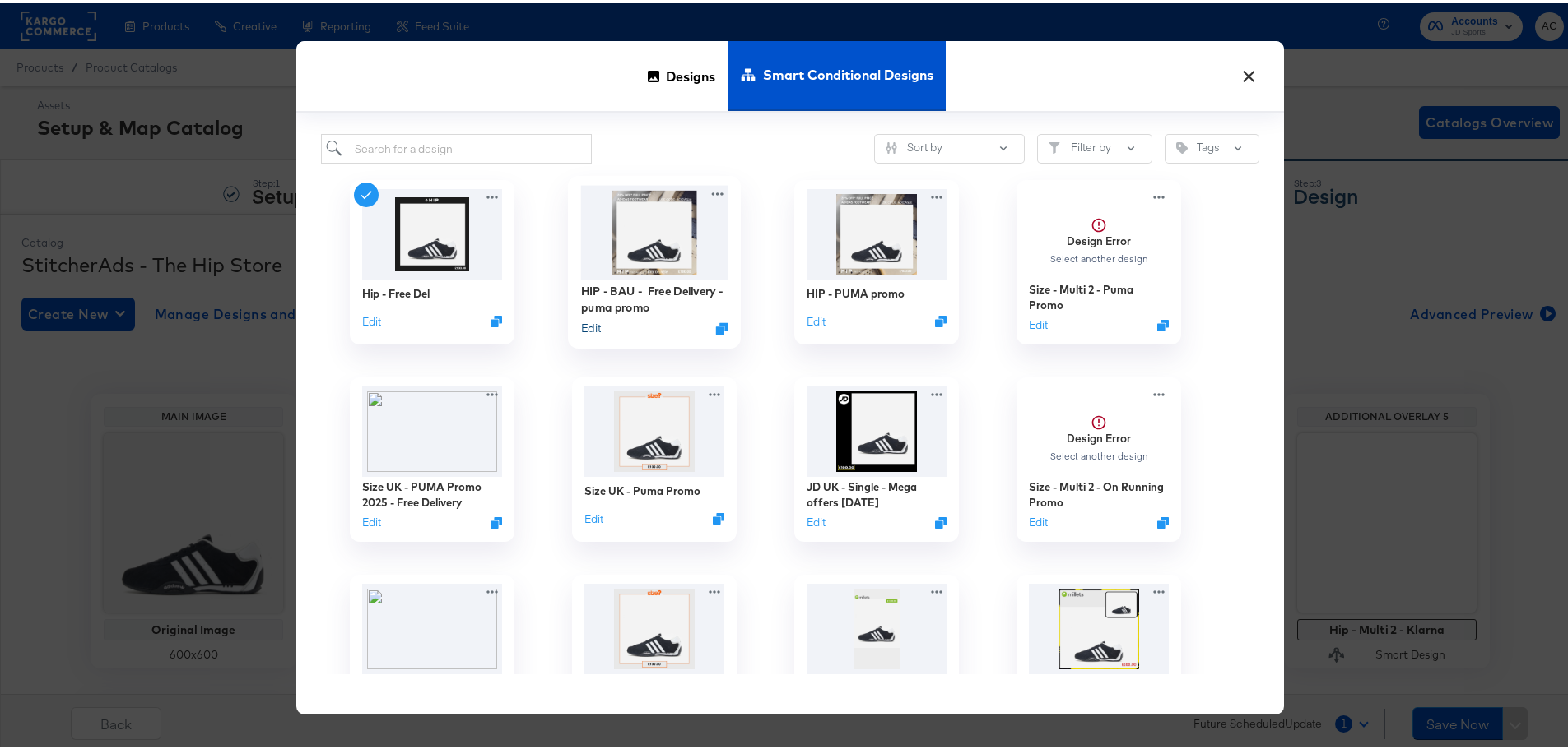
click at [589, 329] on button "Edit" at bounding box center [590, 325] width 20 height 15
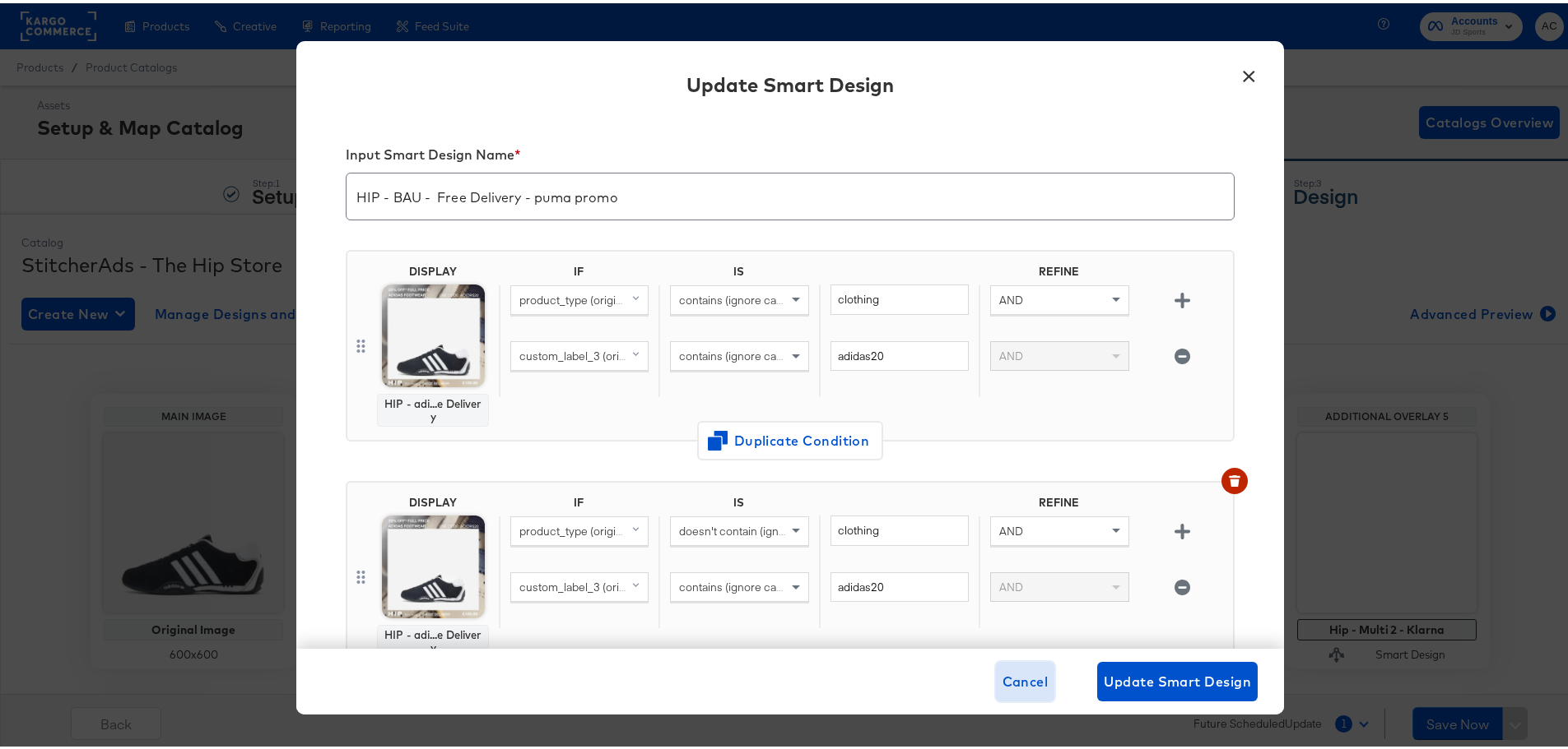
click at [1011, 684] on span "Cancel" at bounding box center [1026, 679] width 46 height 23
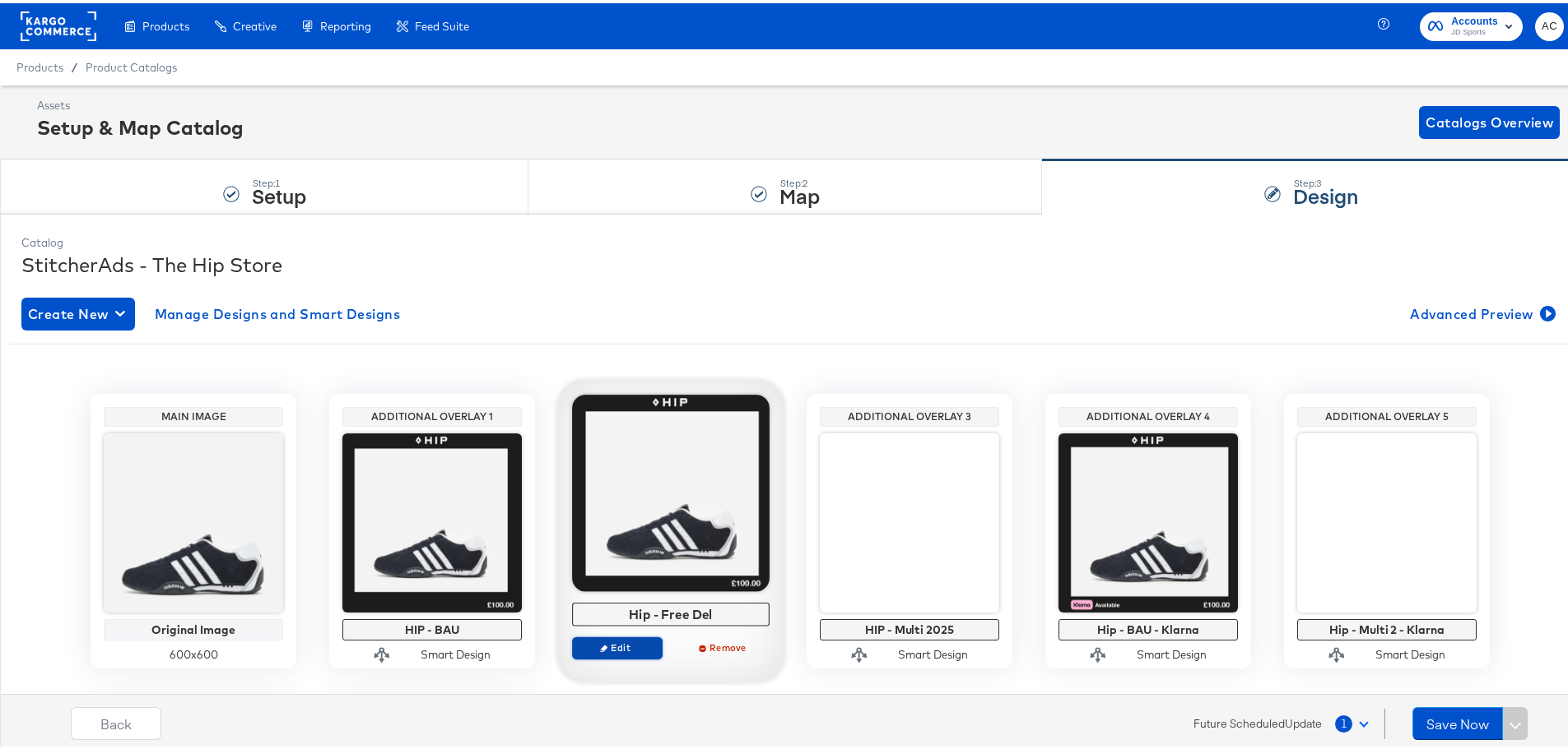
click at [627, 641] on span "Edit" at bounding box center [617, 644] width 76 height 13
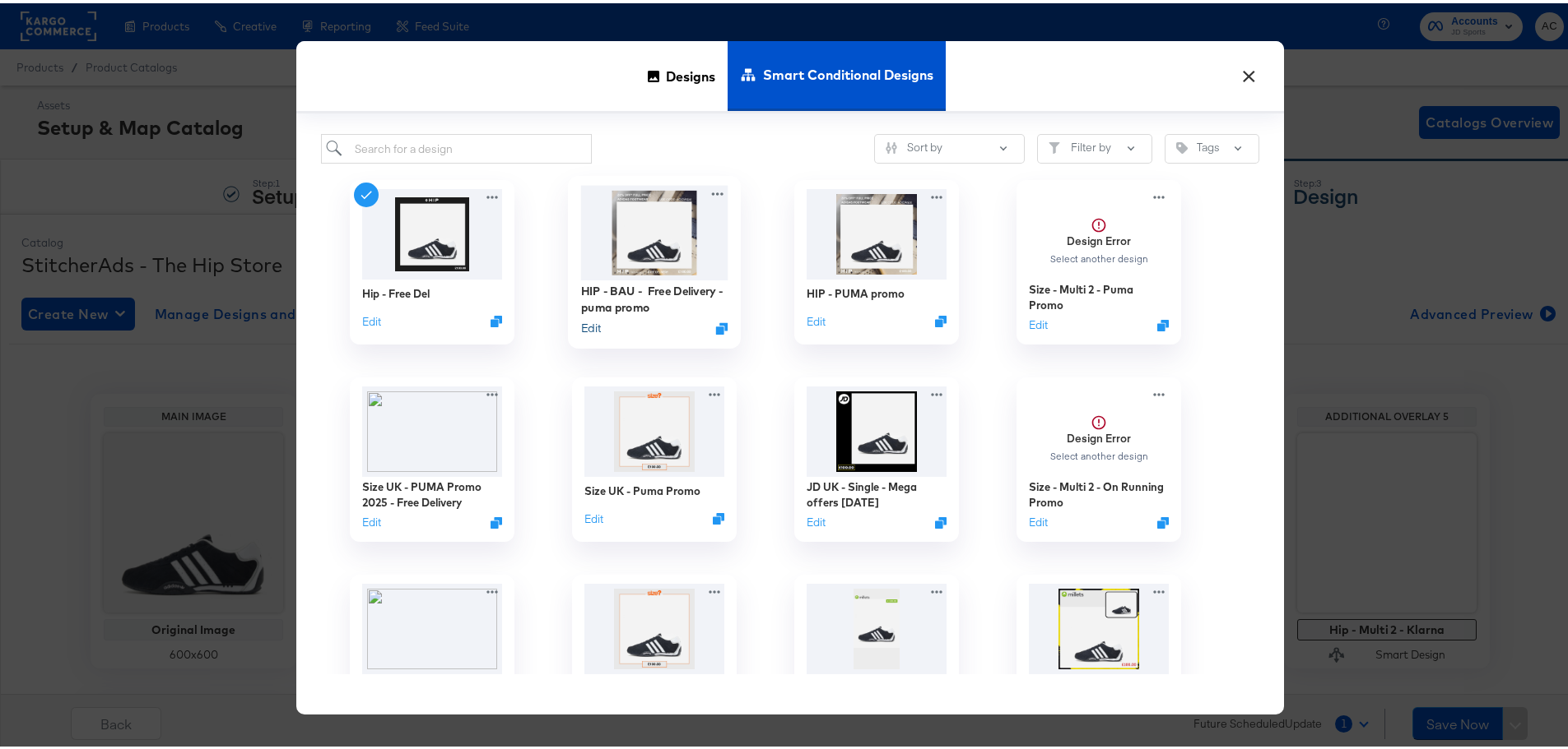
click at [587, 328] on button "Edit" at bounding box center [590, 325] width 20 height 15
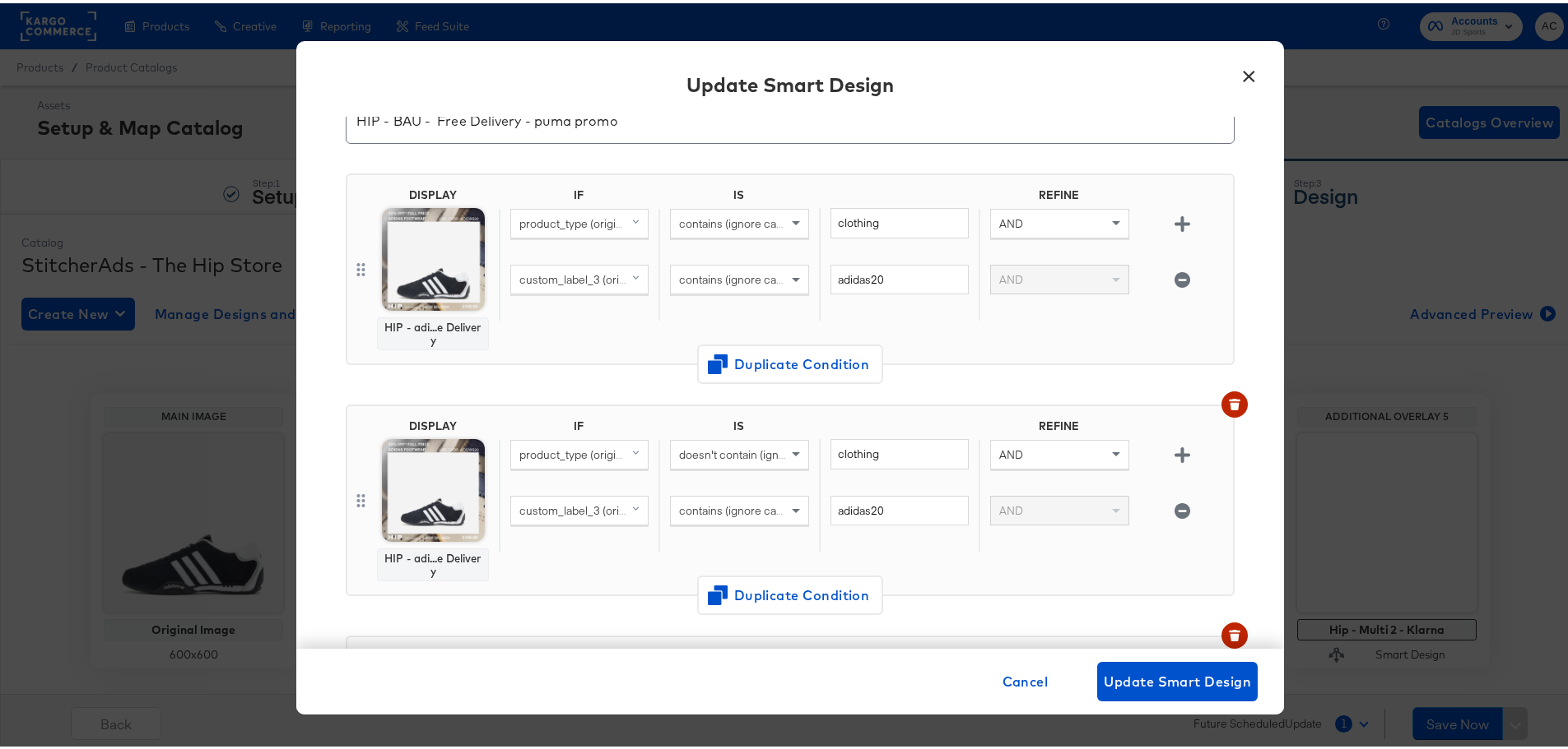
scroll to position [246, 0]
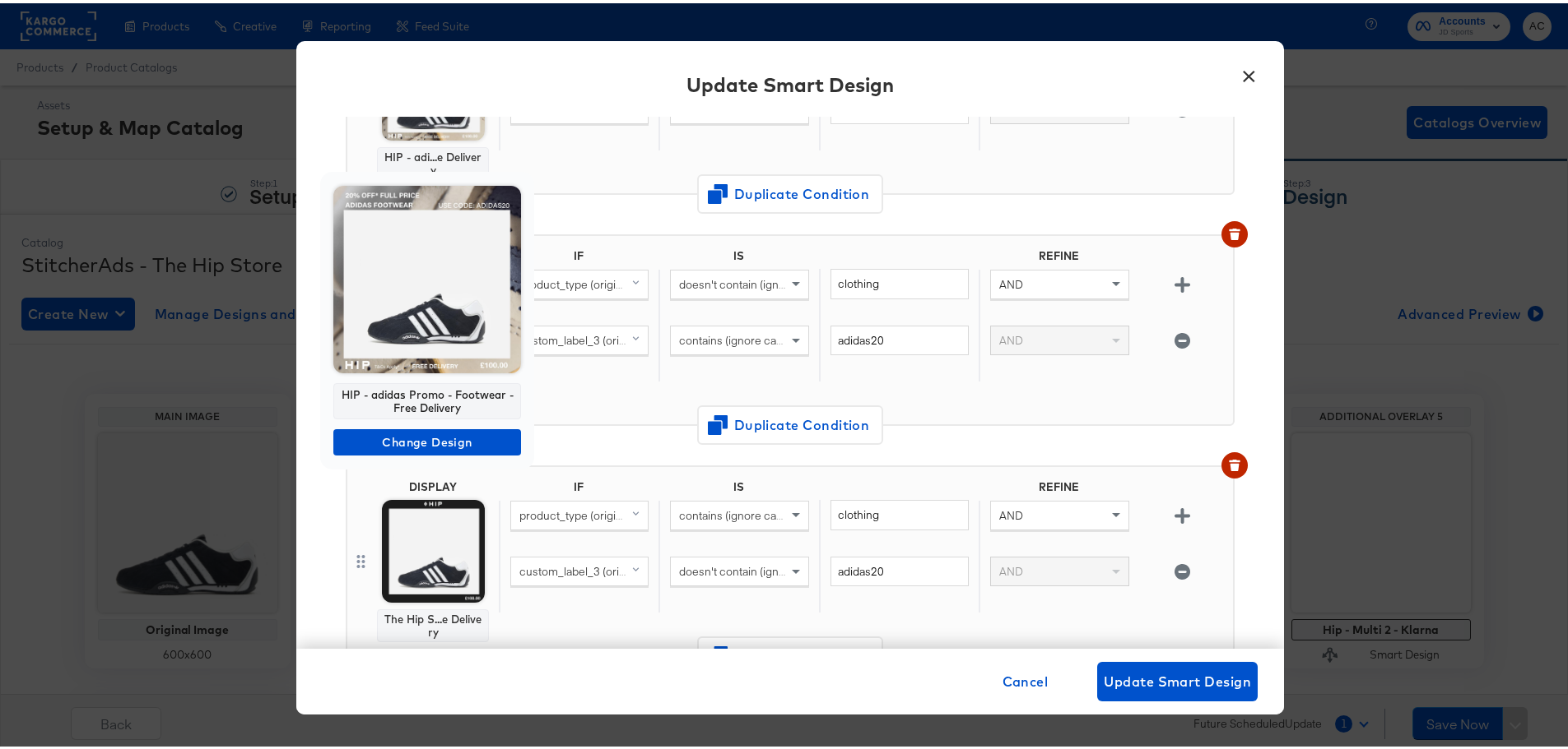
click at [438, 393] on div "HIP - adidas Promo - Footwear - Free Delivery" at bounding box center [427, 399] width 188 height 37
copy div "HIP - adidas Promo - Footwear - Free Delivery"
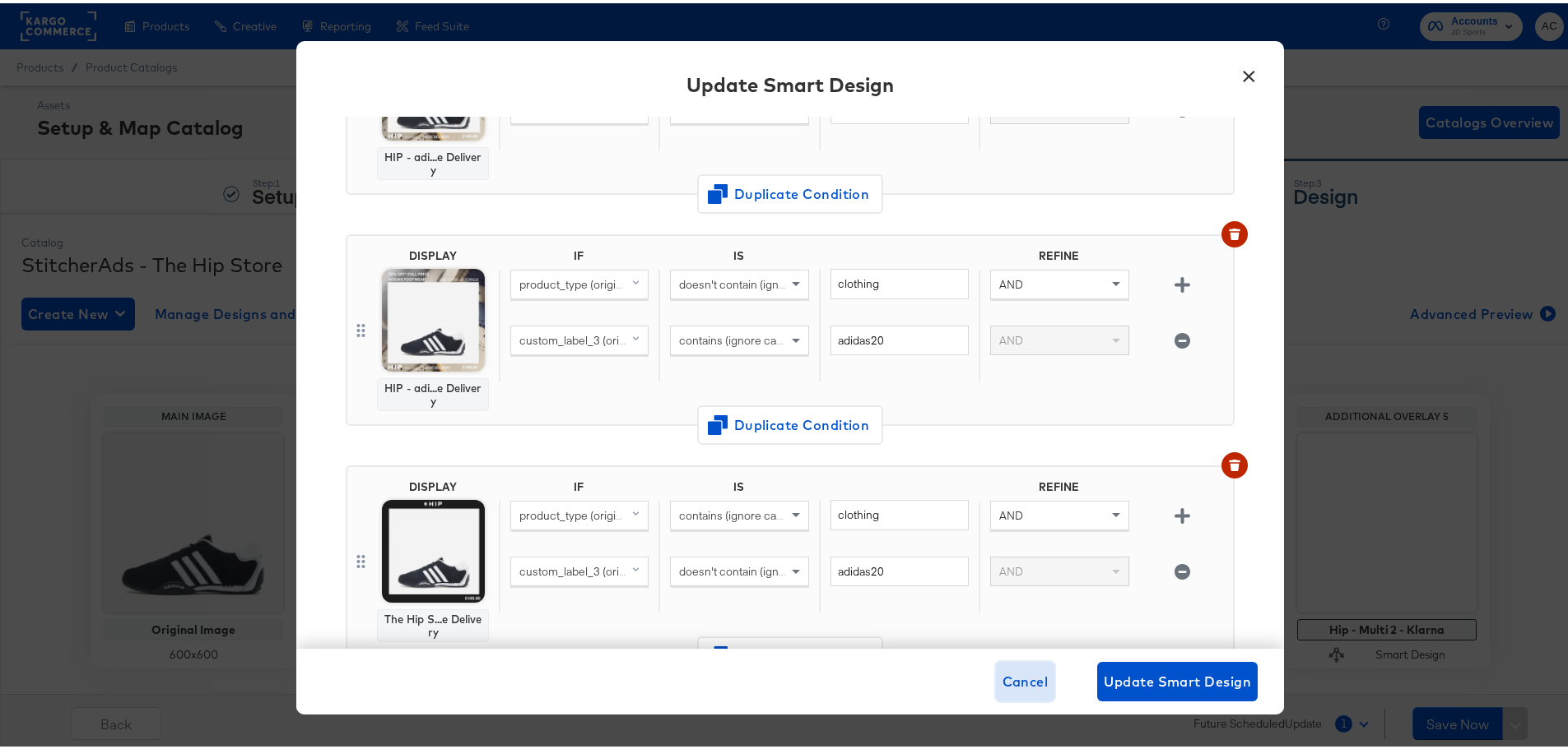
click at [1037, 693] on button "Cancel" at bounding box center [1026, 678] width 60 height 39
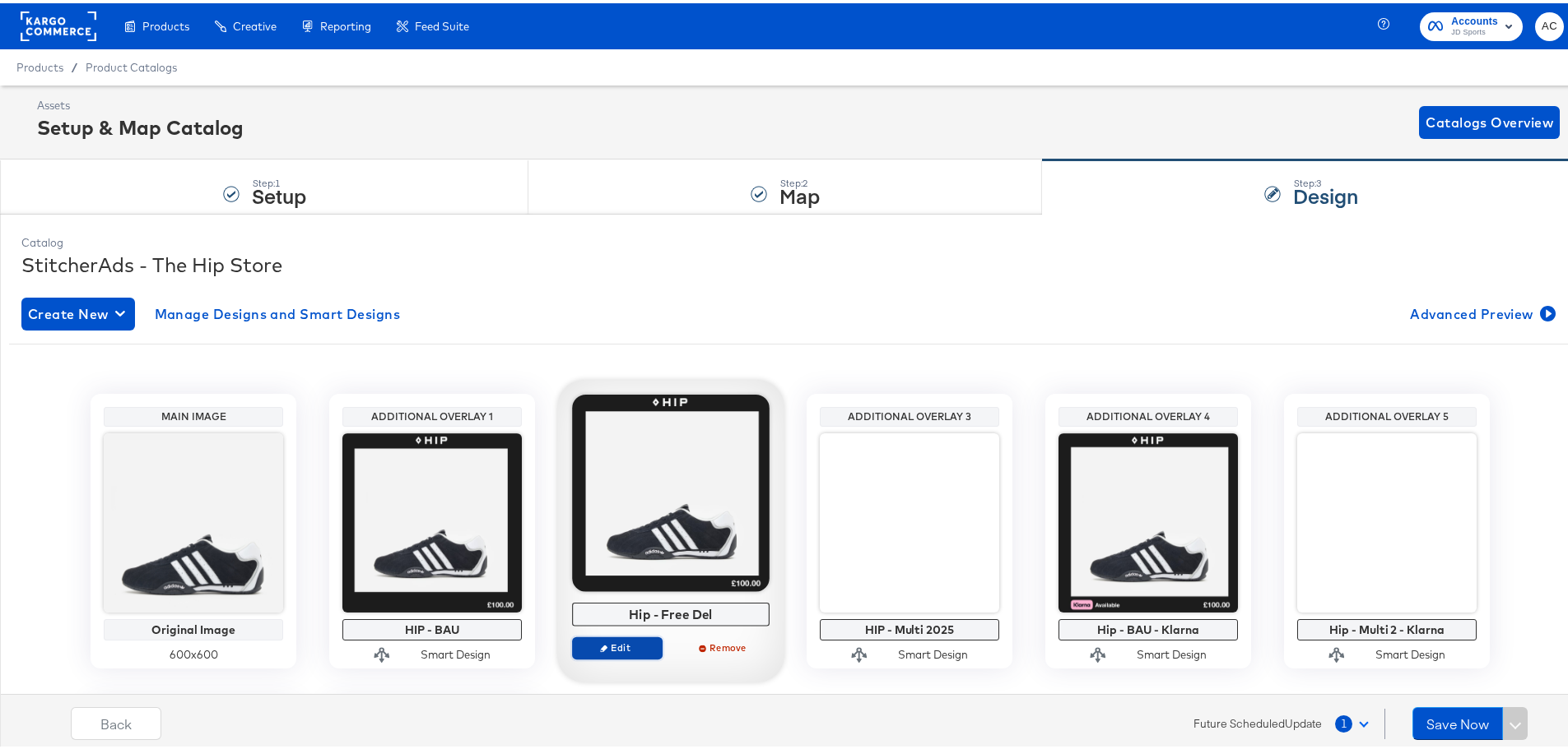
click at [624, 647] on span "Edit" at bounding box center [617, 644] width 76 height 13
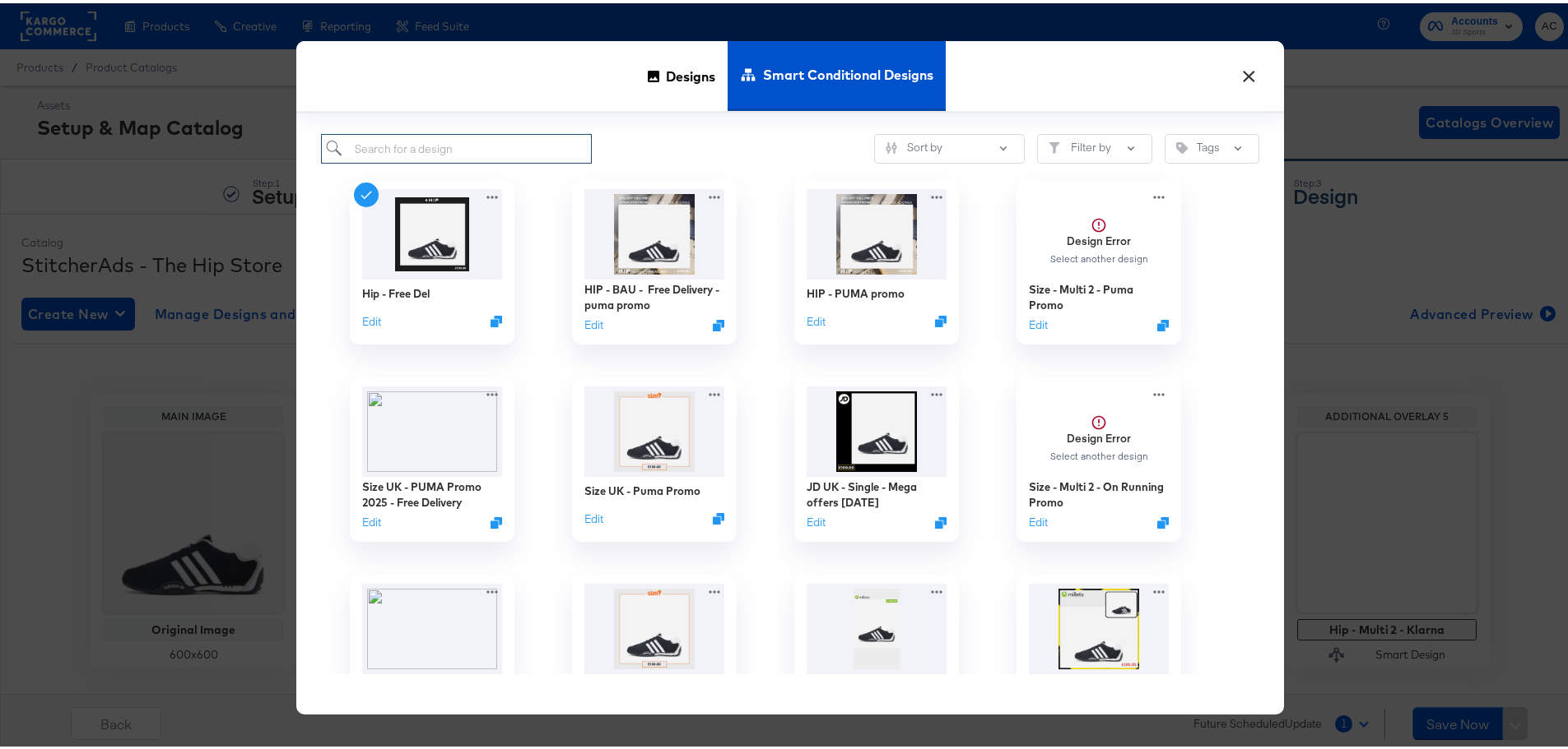
click at [498, 135] on input "search" at bounding box center [456, 146] width 271 height 31
paste input "HIP - adidas Promo - Footwear - Free Delivery"
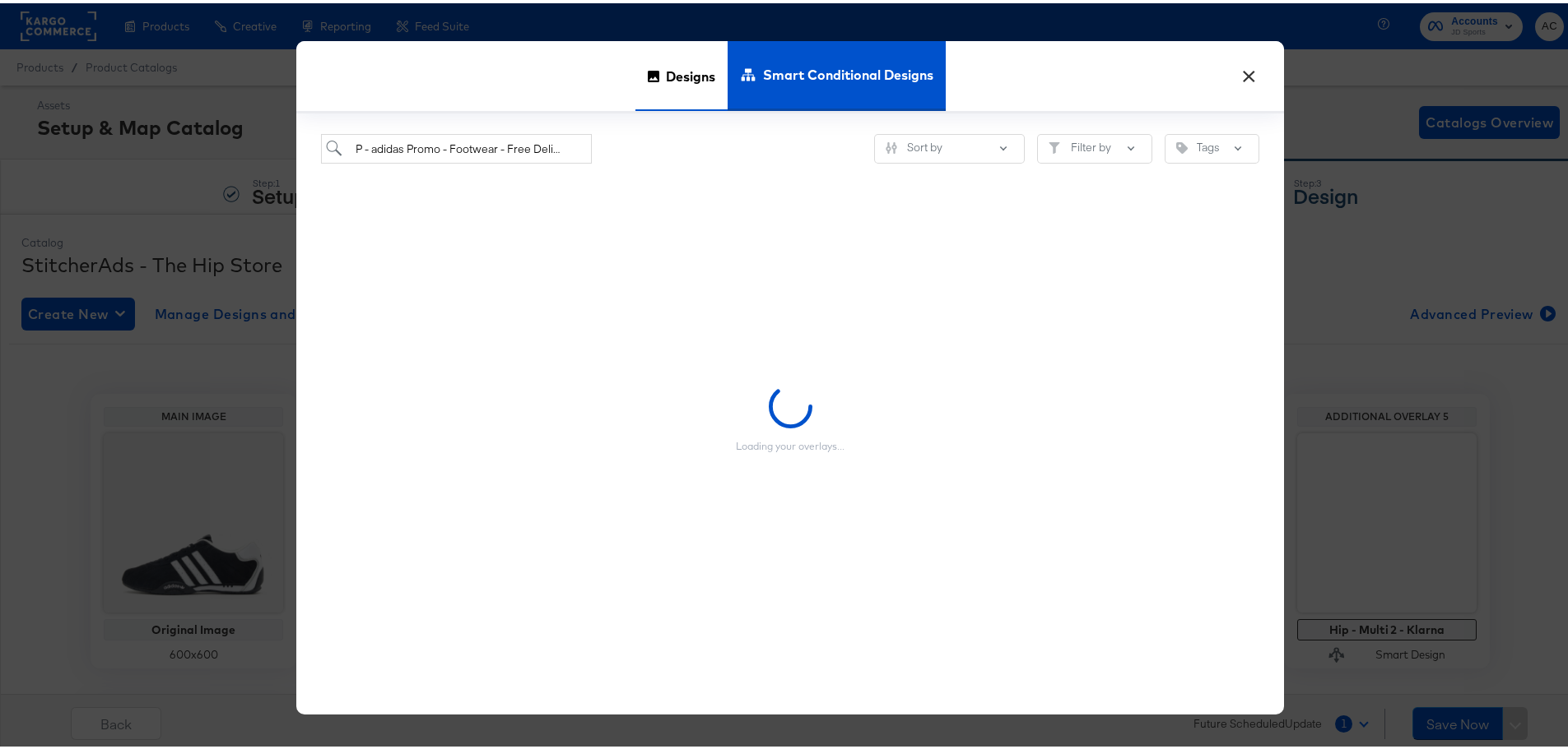
click at [659, 60] on div "Designs" at bounding box center [682, 72] width 92 height 70
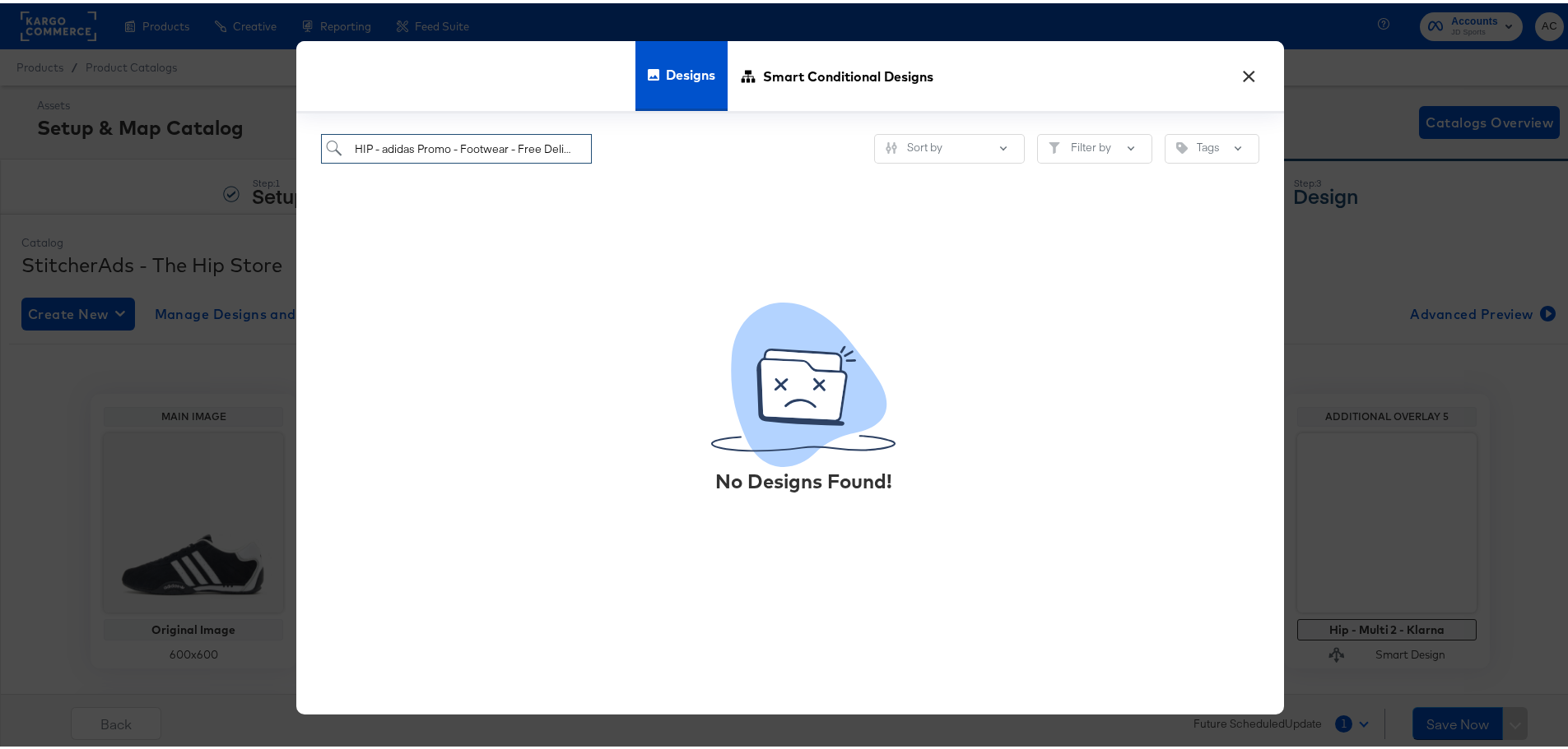
click at [421, 143] on input "HIP - adidas Promo - Footwear - Free Delivery" at bounding box center [456, 146] width 271 height 31
click at [422, 142] on input "HIP - adidas Promo - Footwear - Free Delivery" at bounding box center [456, 146] width 271 height 31
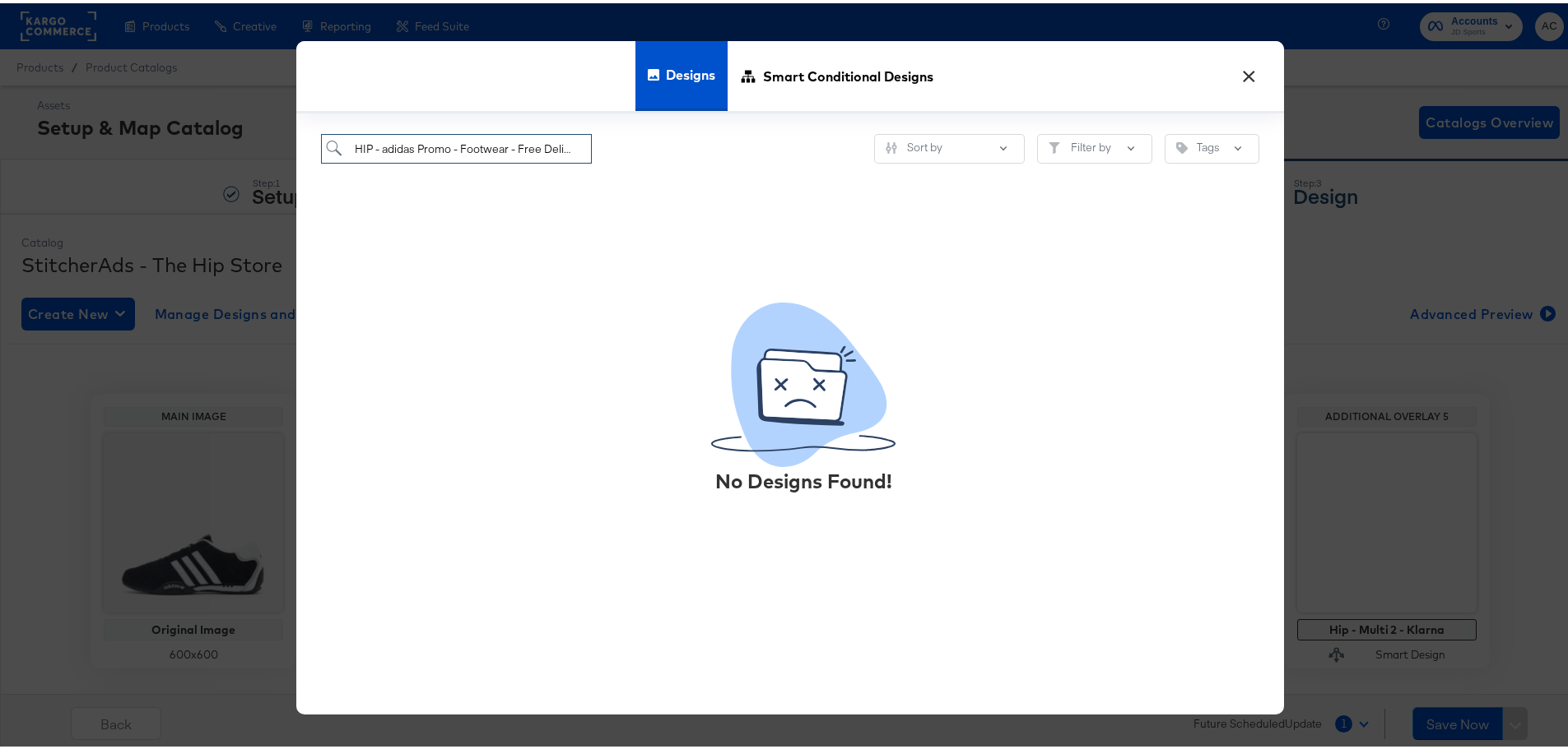
drag, startPoint x: 378, startPoint y: 149, endPoint x: 769, endPoint y: 188, distance: 392.9
click at [769, 188] on div "HIP - adidas Promo - Footwear - Free Delivery Sort by Filter by Tags No Designs…" at bounding box center [790, 410] width 987 height 602
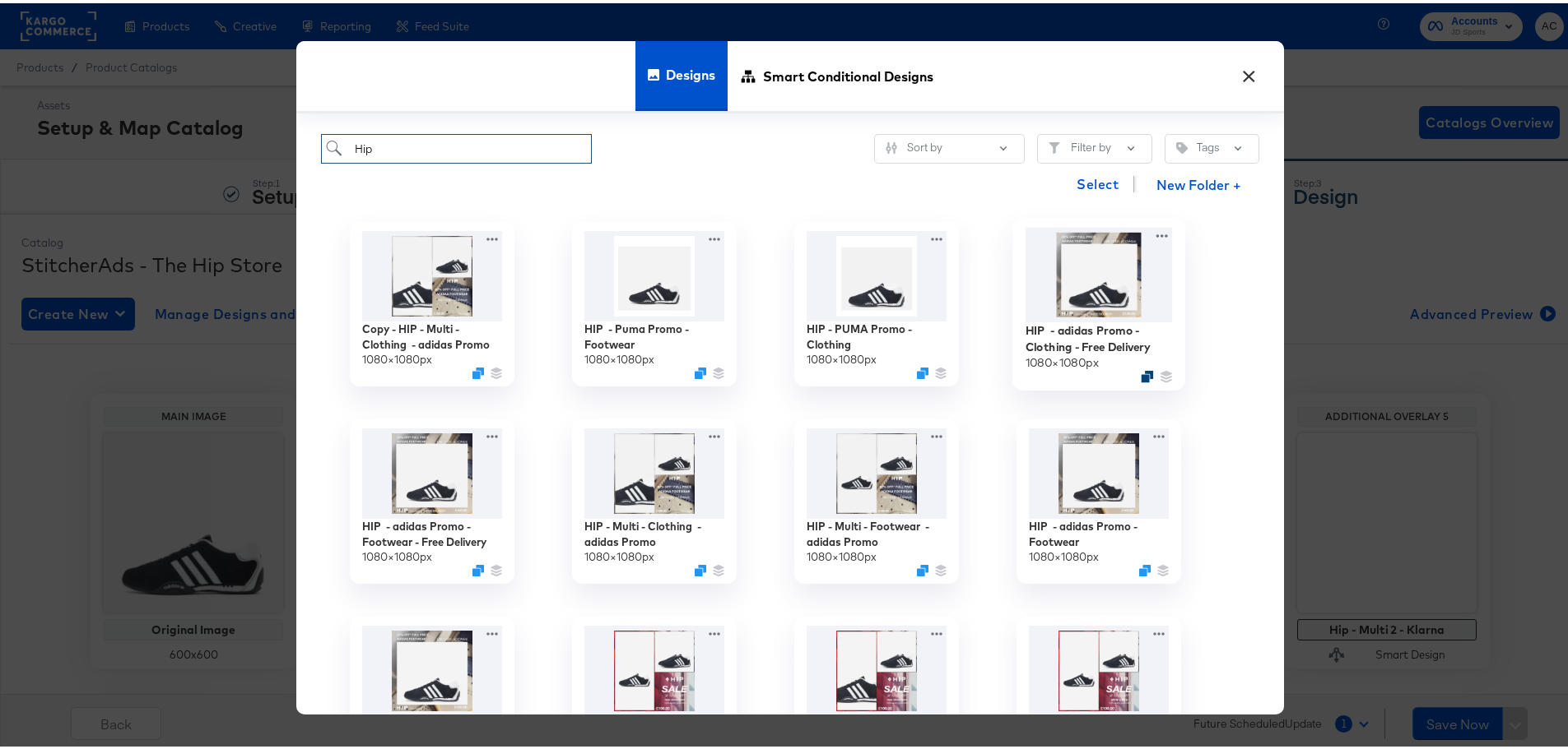
type input "Hip"
click at [1140, 375] on icon "Duplicate" at bounding box center [1146, 373] width 13 height 13
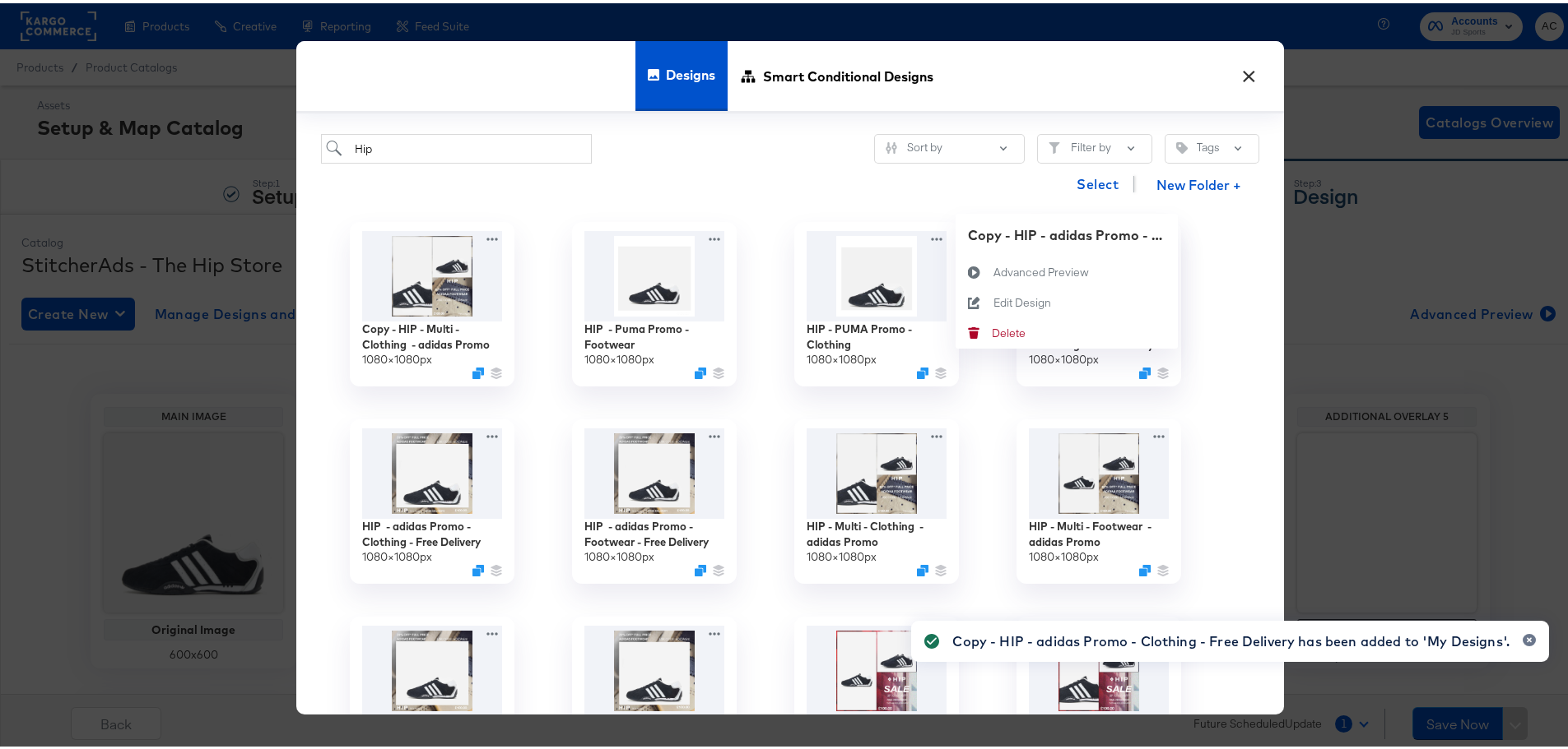
click at [1152, 229] on div "Copy - HIP - adidas Promo - Clothing - Free Delivery 1080 × 1080 px Copy - HIP …" at bounding box center [1098, 300] width 222 height 197
click at [993, 299] on div "Edit Design Edit Design" at bounding box center [993, 299] width 0 height 0
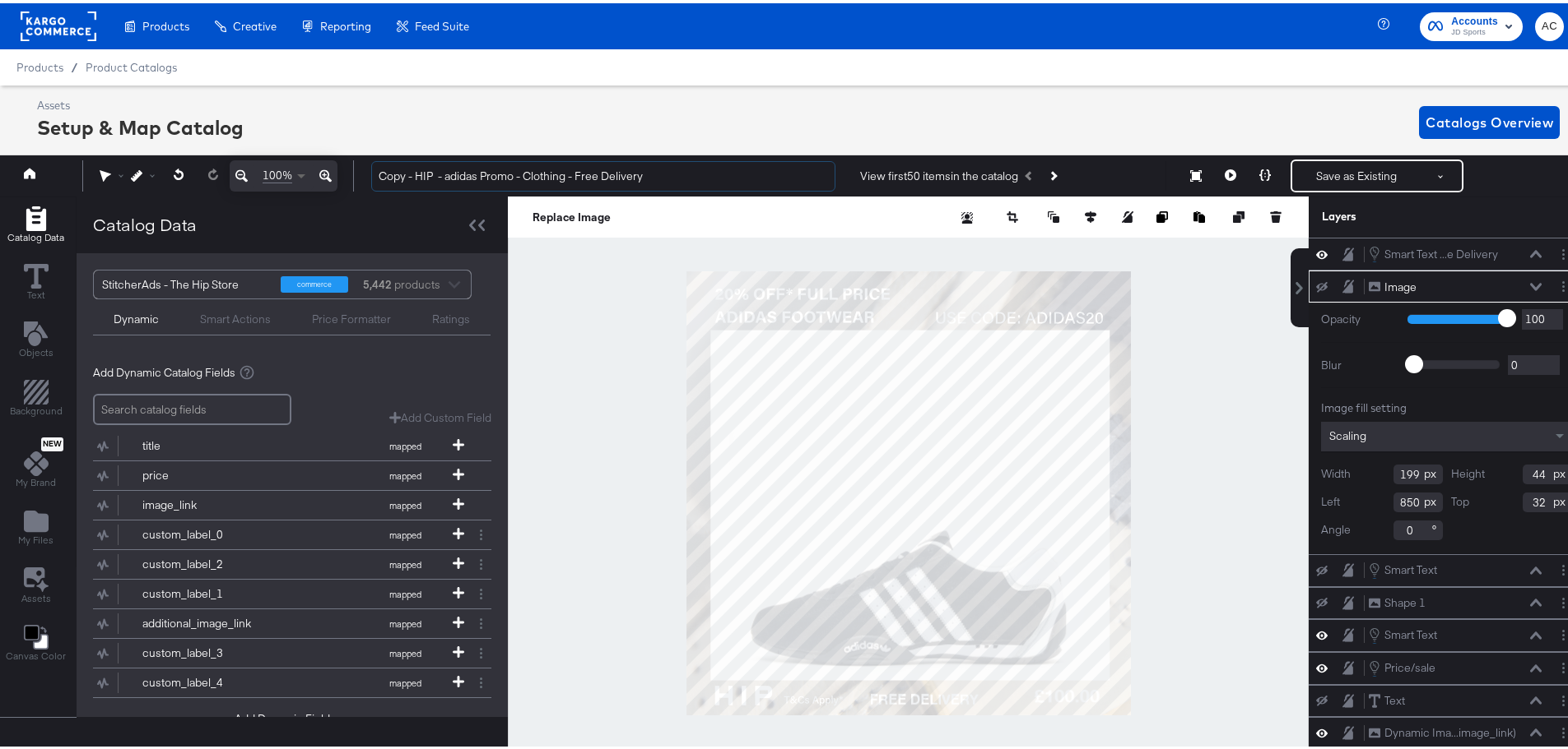
drag, startPoint x: 387, startPoint y: 172, endPoint x: 298, endPoint y: 175, distance: 89.1
click at [298, 175] on div "100% Copy - HIP - adidas Promo - Clothing - Free Delivery View first 50 items i…" at bounding box center [790, 172] width 1588 height 41
drag, startPoint x: 447, startPoint y: 176, endPoint x: 411, endPoint y: 179, distance: 36.1
click at [410, 179] on input "HIP - adidas Promo - Clothing - Free Delivery" at bounding box center [603, 173] width 464 height 31
type input "HIP - Puma Promo - Clothing - Free Delivery"
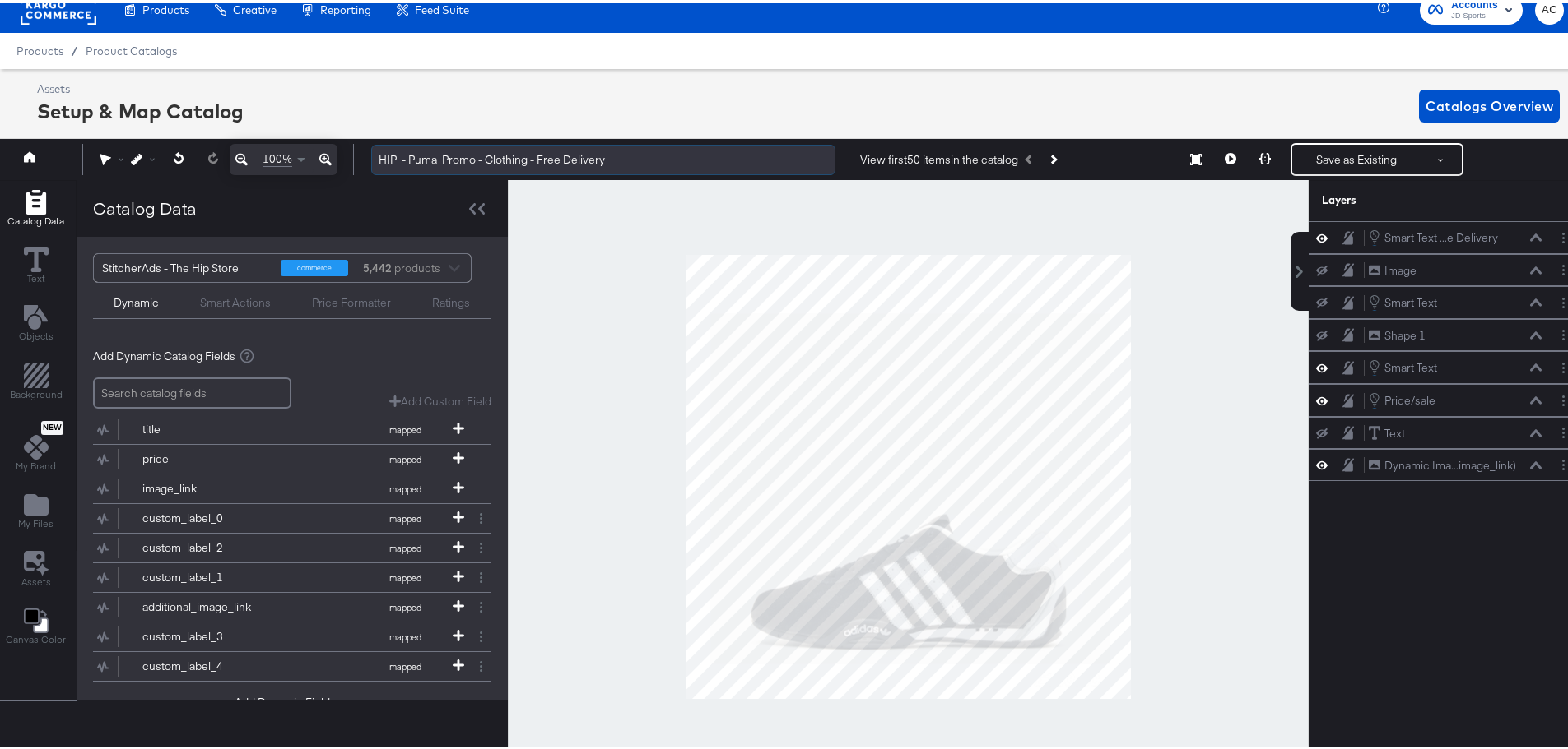
drag, startPoint x: 633, startPoint y: 159, endPoint x: 399, endPoint y: 147, distance: 234.3
click at [399, 145] on input "HIP - Puma Promo - Clothing - Free Delivery" at bounding box center [603, 157] width 464 height 31
click at [405, 155] on input "HIP - Puma Promo - Clothing - Free Delivery" at bounding box center [603, 157] width 464 height 31
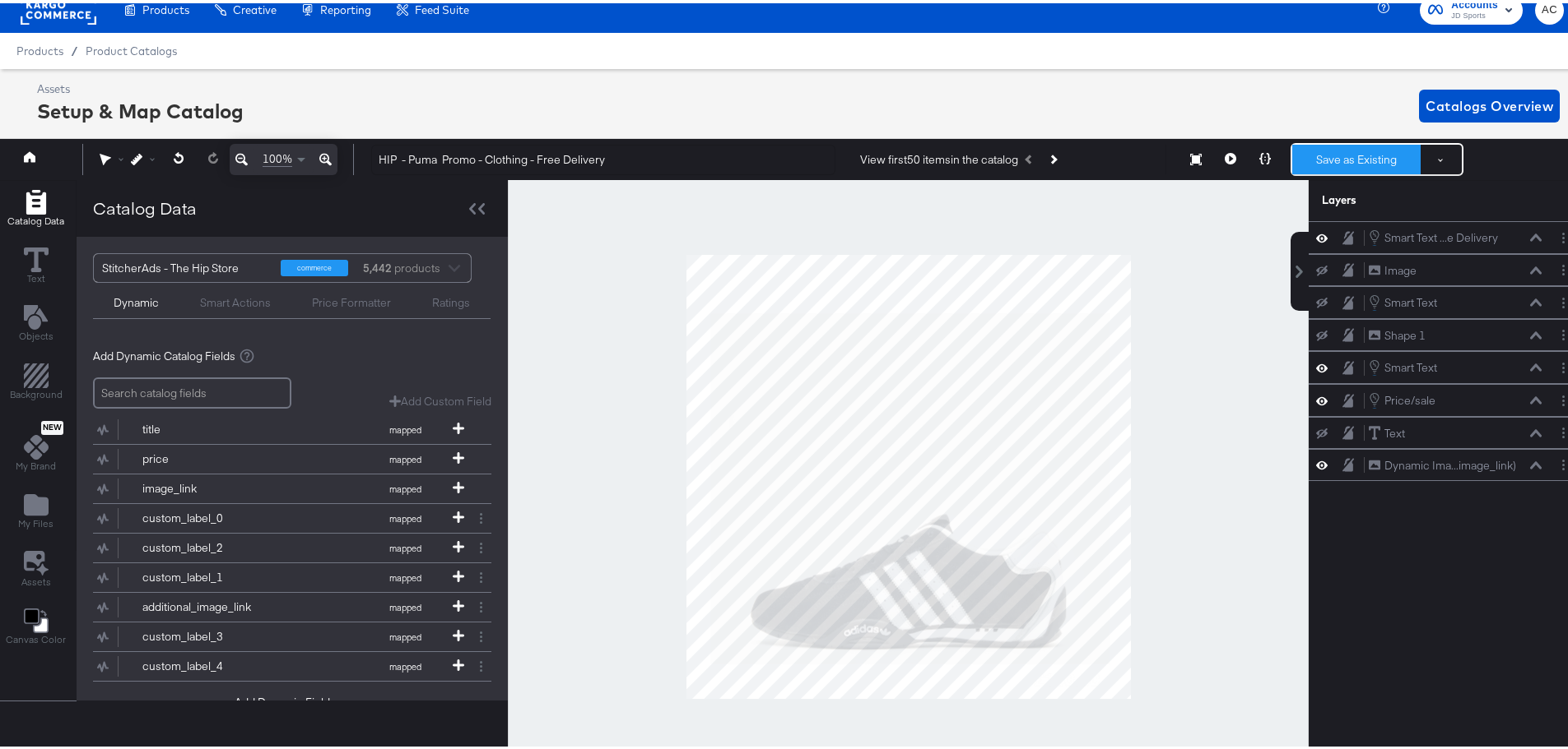
click at [1348, 153] on button "Save as Existing" at bounding box center [1356, 156] width 128 height 30
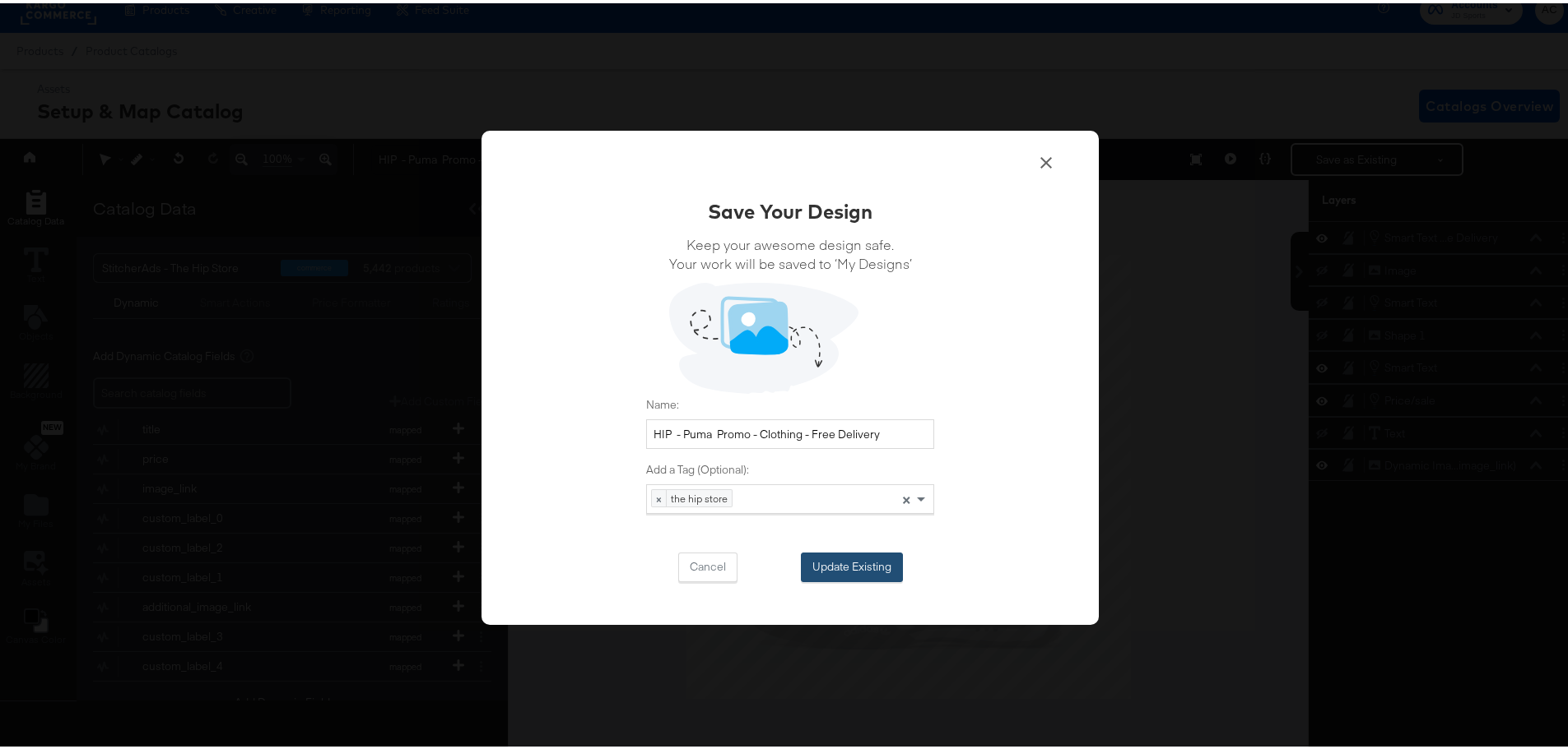
click at [859, 574] on button "Update Existing" at bounding box center [851, 564] width 102 height 30
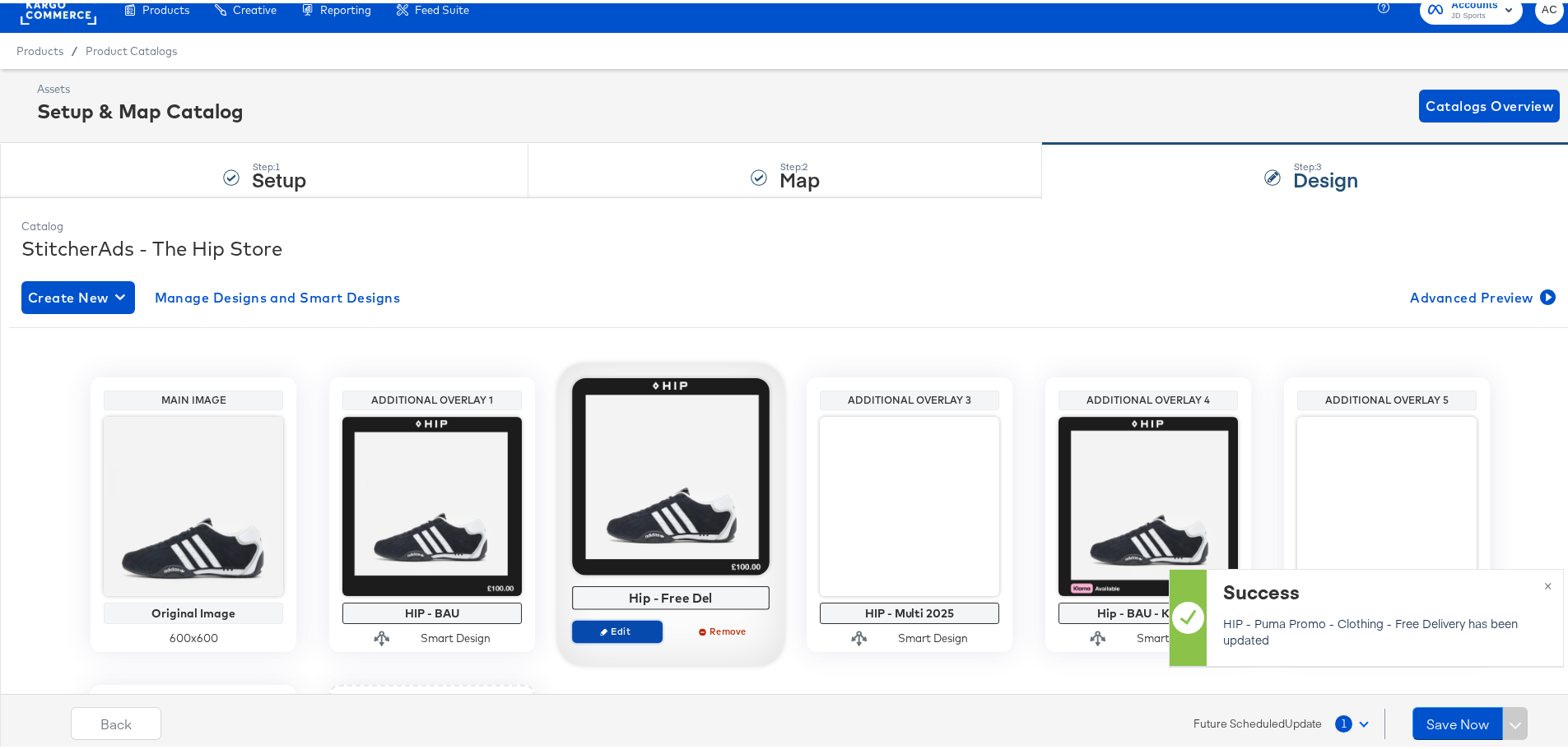
click at [609, 629] on span "Edit" at bounding box center [617, 628] width 76 height 13
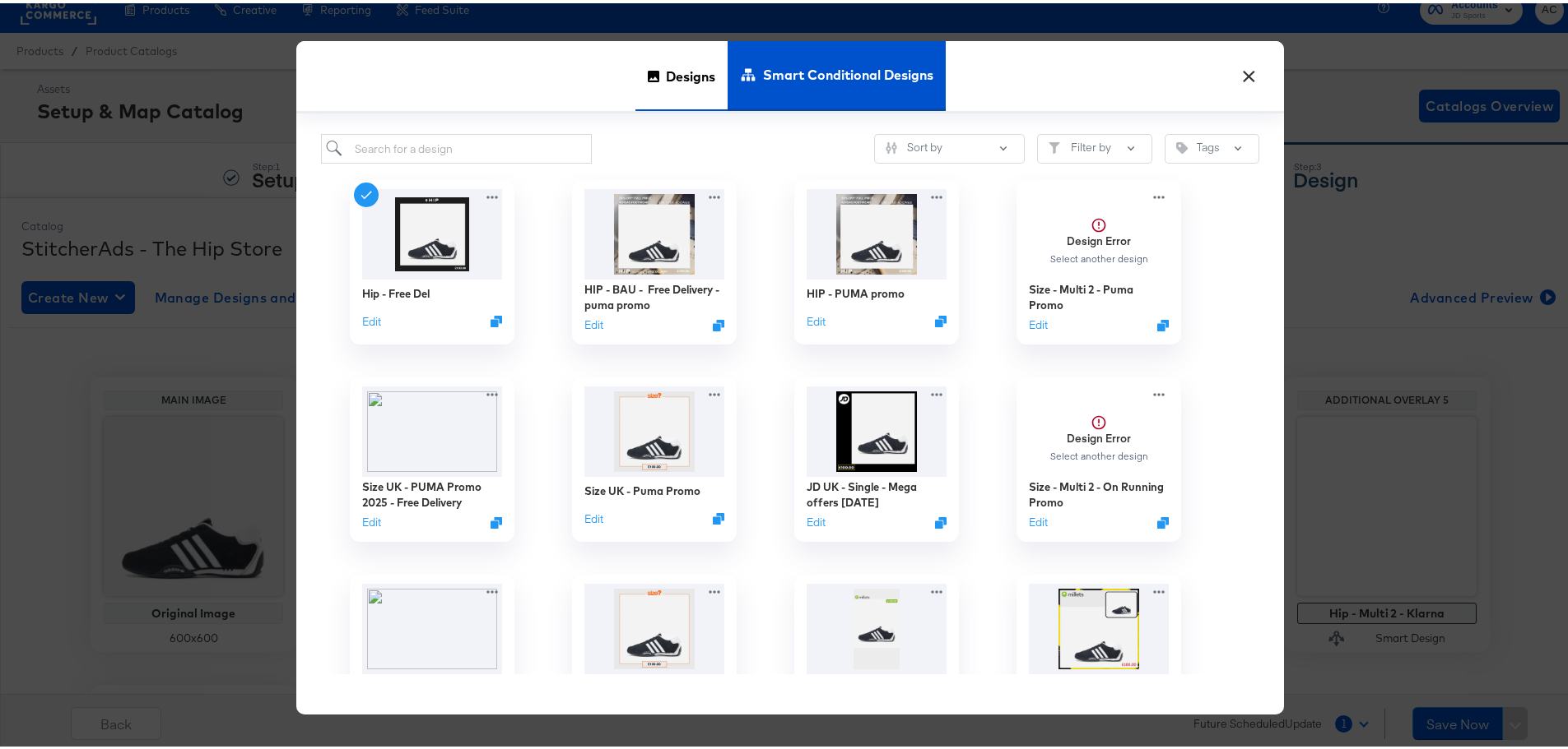
click at [687, 74] on span "Designs" at bounding box center [690, 72] width 49 height 72
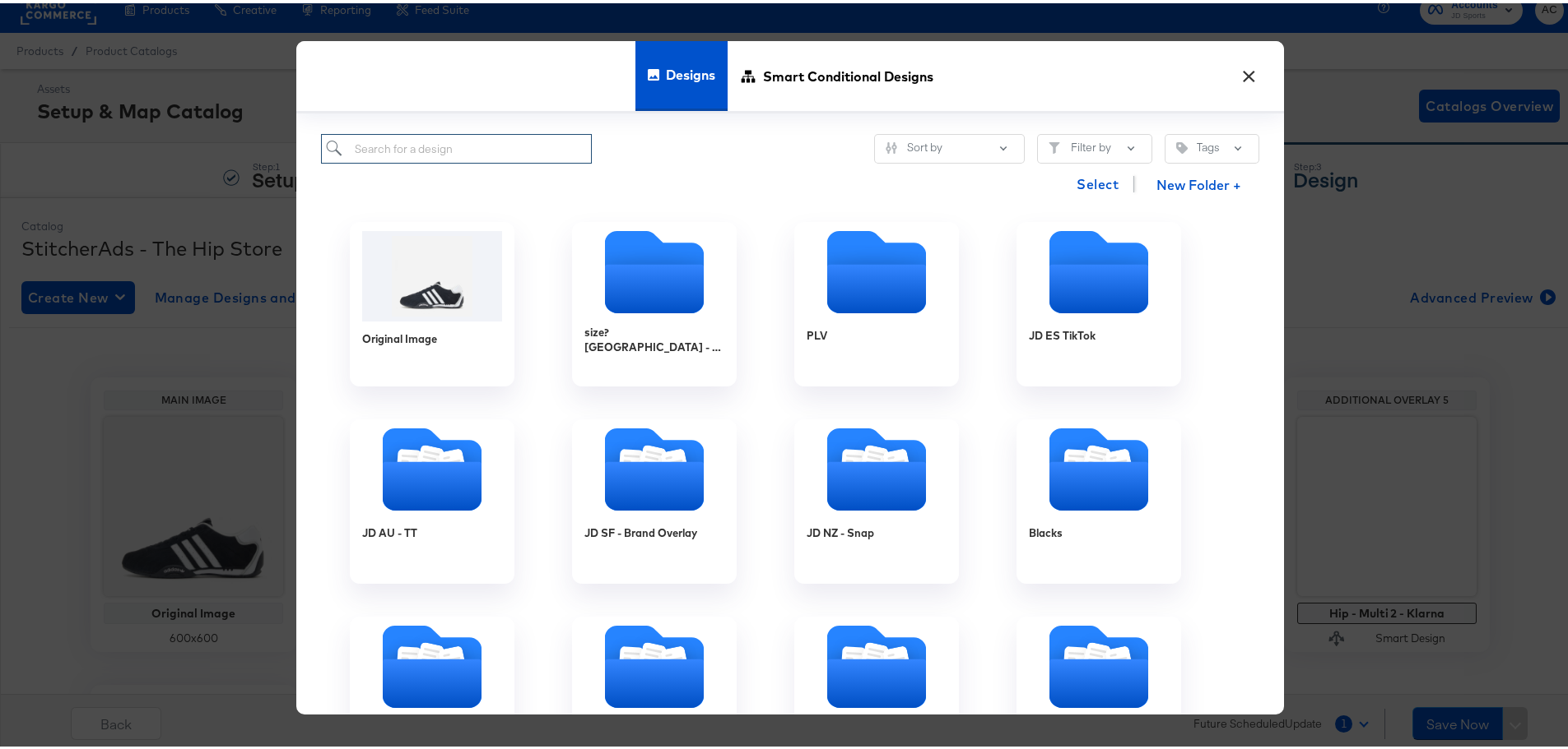
click at [478, 148] on input "search" at bounding box center [456, 146] width 271 height 31
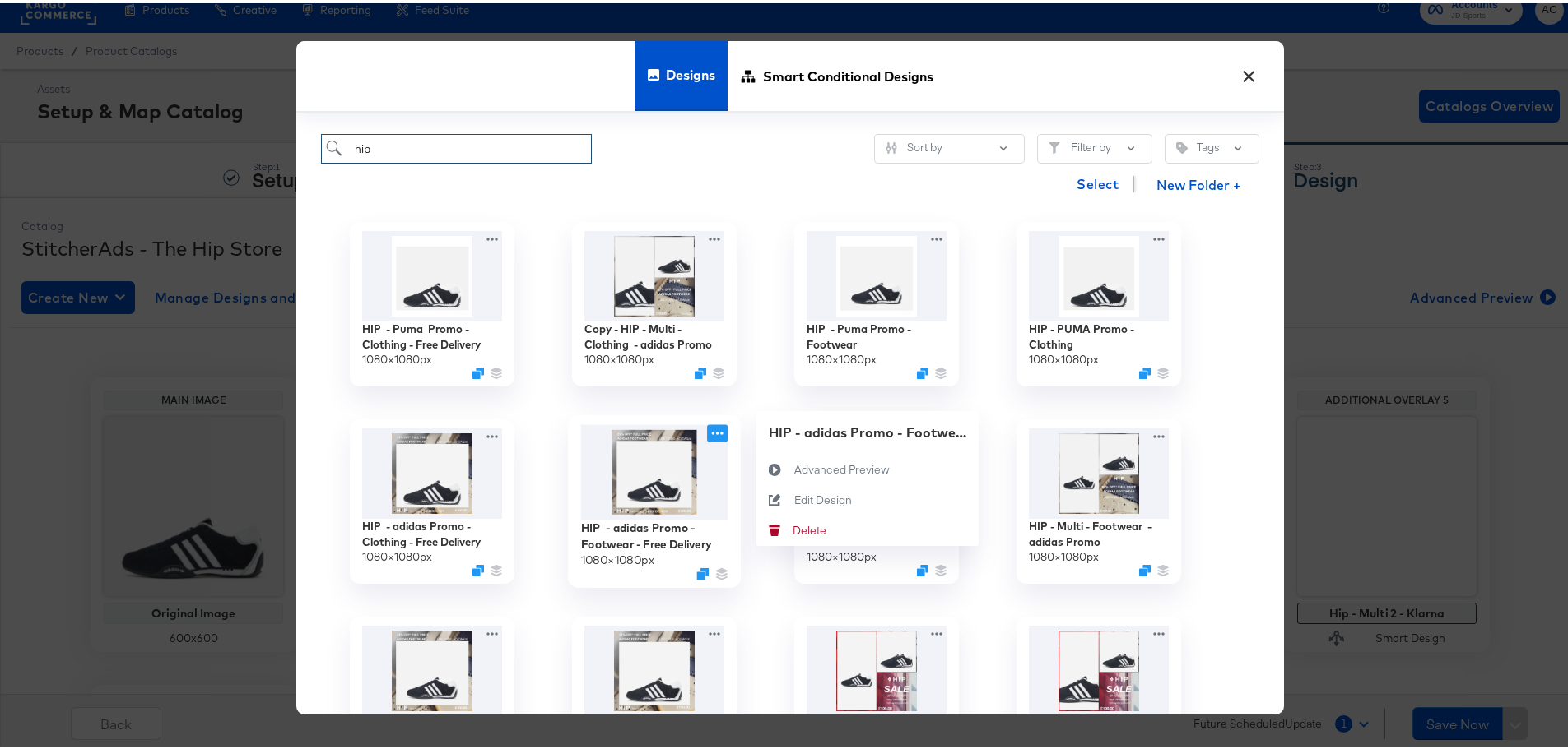
click at [716, 433] on icon at bounding box center [717, 429] width 20 height 17
click at [697, 570] on icon "Duplicate" at bounding box center [702, 570] width 13 height 13
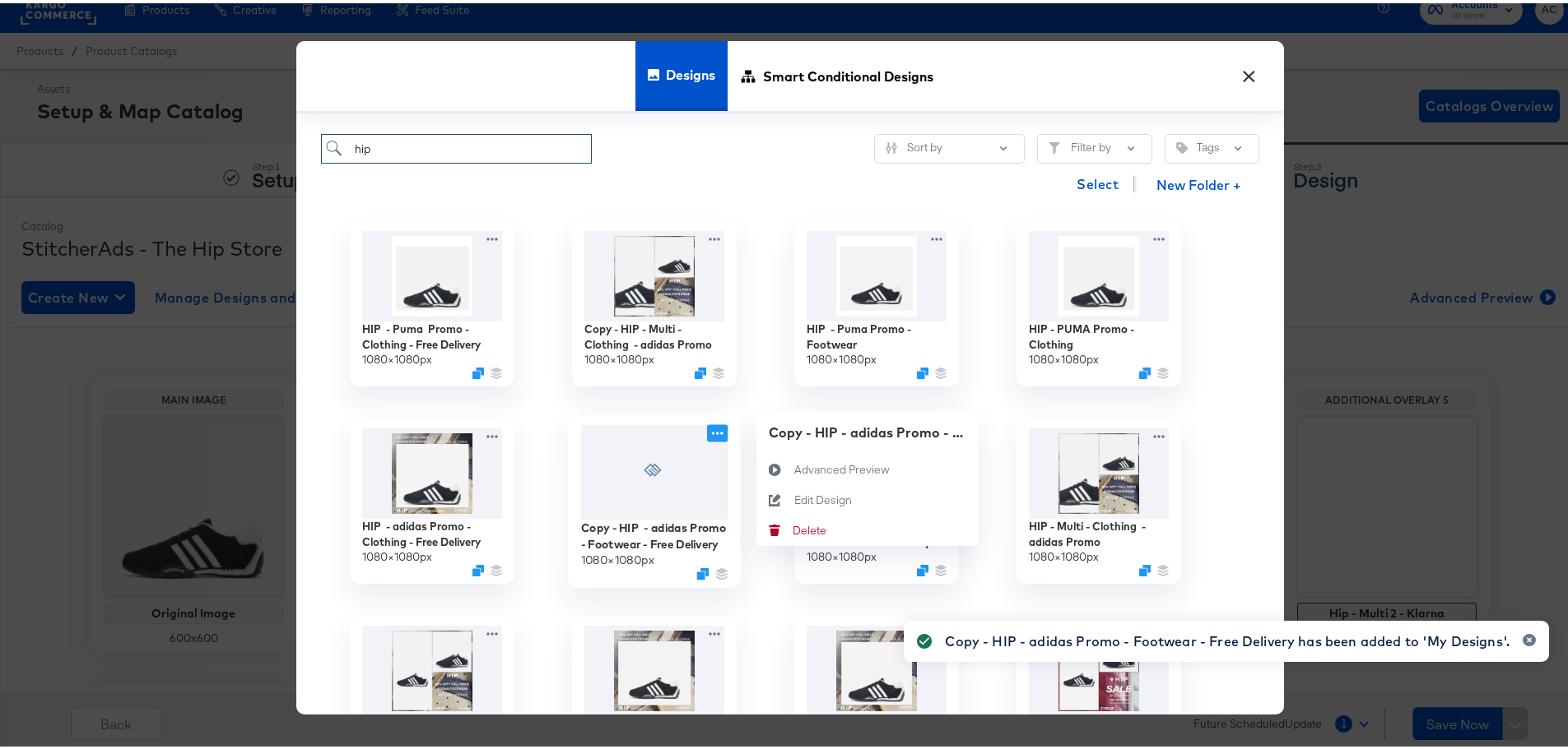
click at [712, 426] on icon at bounding box center [717, 429] width 20 height 17
type input "hip"
click at [795, 497] on div "Edit Design Edit Design" at bounding box center [795, 497] width 0 height 0
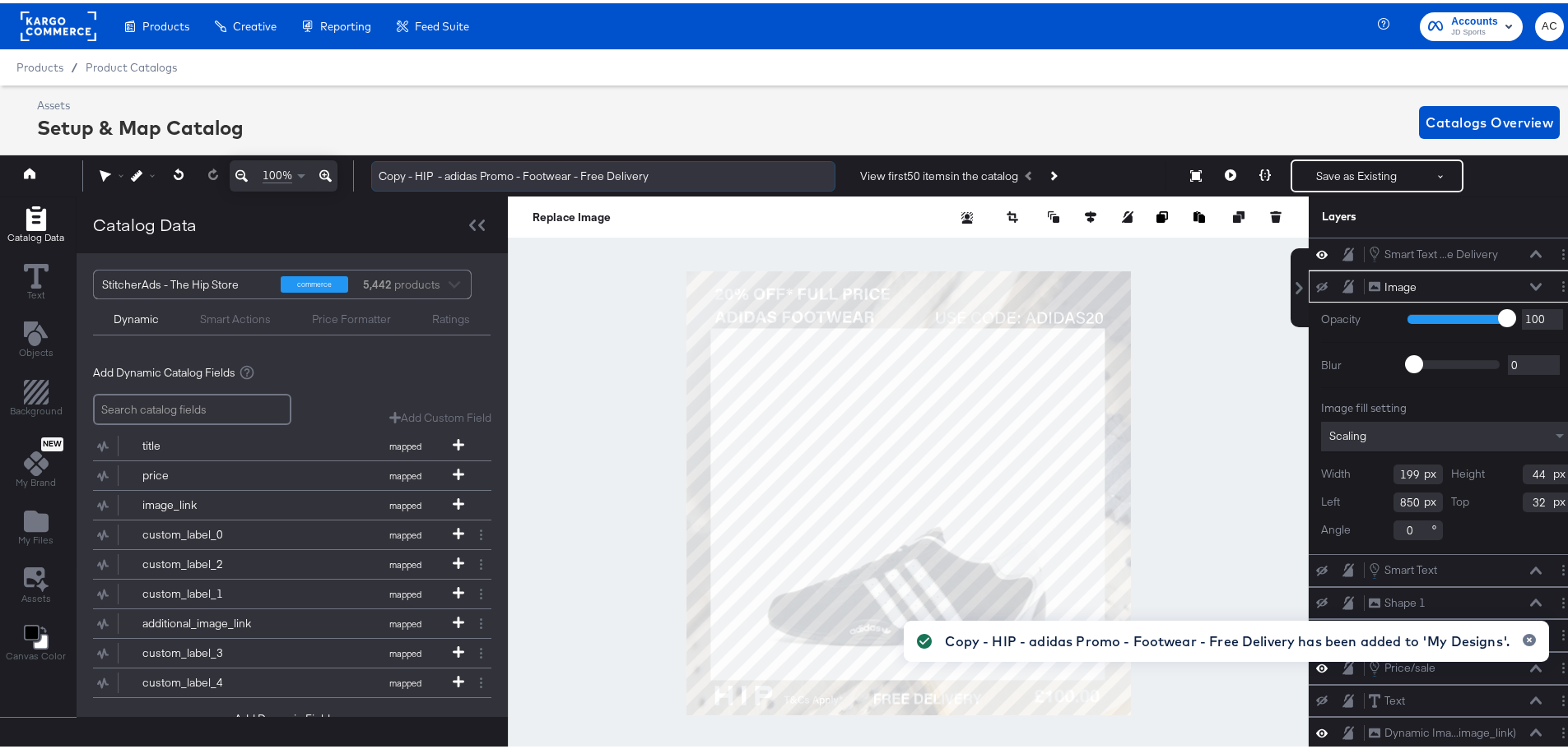
drag, startPoint x: 483, startPoint y: 176, endPoint x: 450, endPoint y: 174, distance: 33.1
click at [450, 174] on input "Copy - HIP - adidas Promo - Footwear - Free Delivery" at bounding box center [603, 173] width 464 height 31
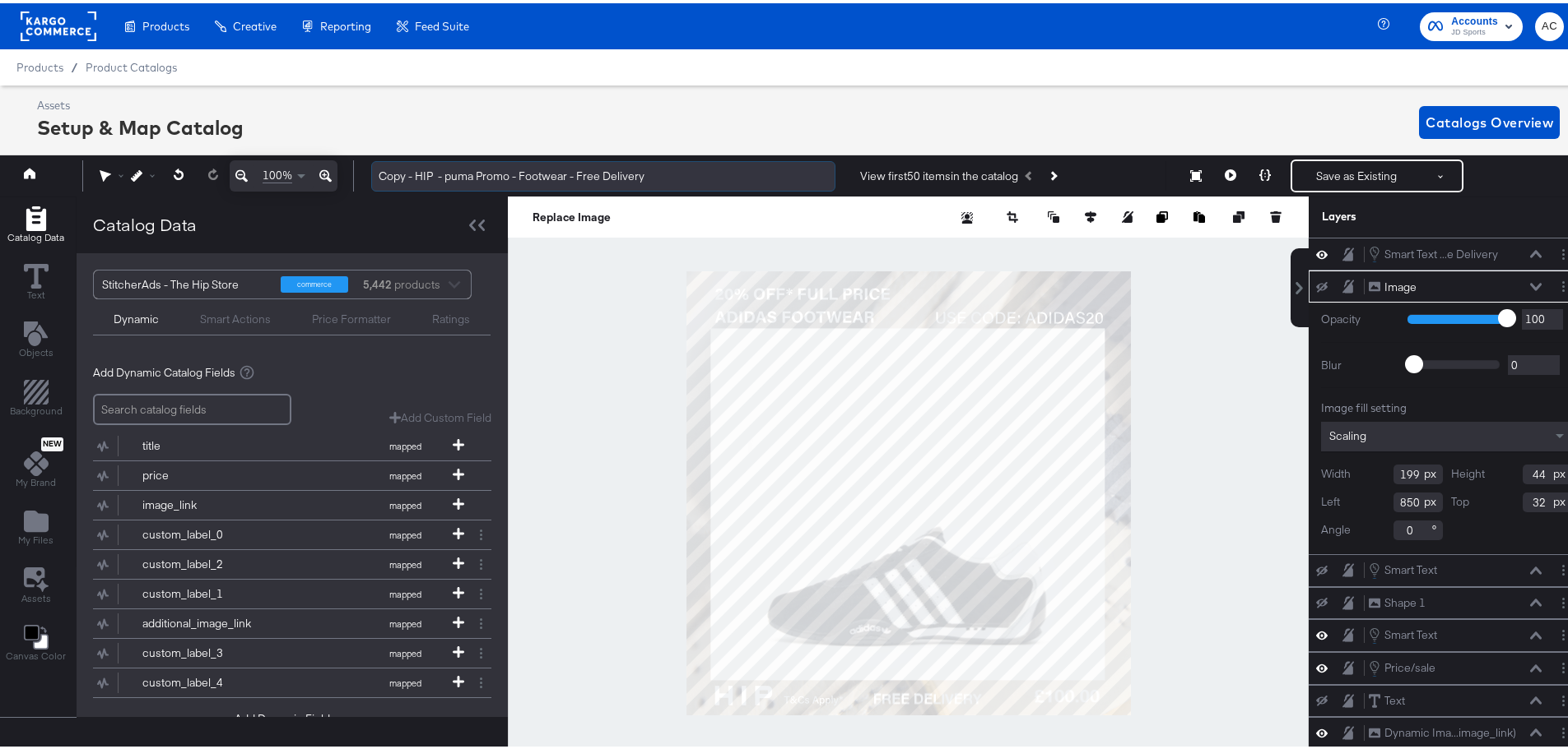
click at [460, 181] on input "Copy - HIP - puma Promo - Footwear - Free Delivery" at bounding box center [603, 173] width 464 height 31
click at [466, 179] on input "Copy - HIP - puma Promo - Footwear - Free Delivery" at bounding box center [603, 173] width 464 height 31
drag, startPoint x: 414, startPoint y: 173, endPoint x: 376, endPoint y: 170, distance: 38.1
click at [358, 168] on div "Copy - HIP - puma Promo - Footwear - Free Delivery View first 50 items in the c…" at bounding box center [963, 172] width 1210 height 33
click at [474, 175] on input "HIP - puma Promo - Footwear - Free Delivery" at bounding box center [603, 173] width 464 height 31
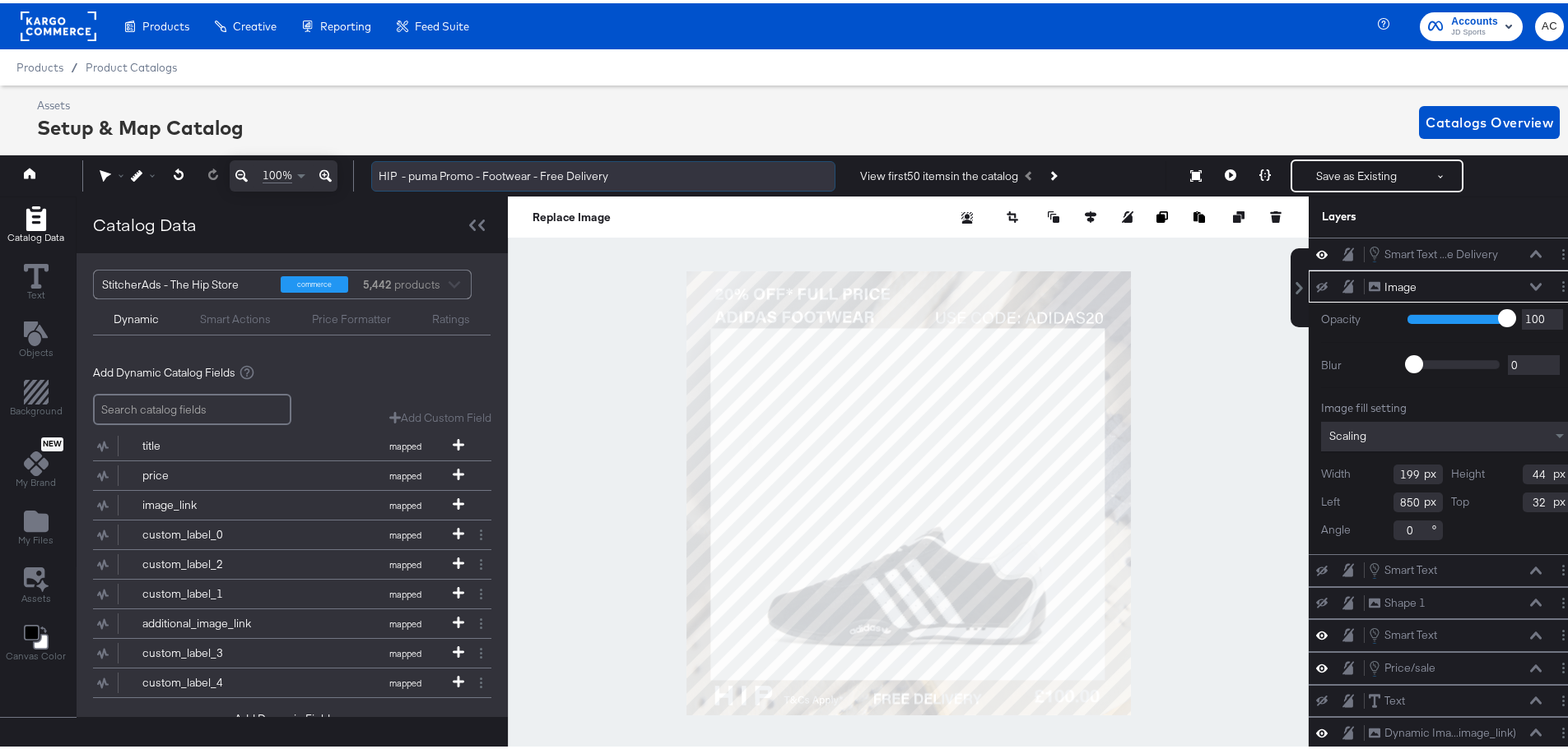
click at [474, 175] on input "HIP - puma Promo - Footwear - Free Delivery" at bounding box center [603, 173] width 464 height 31
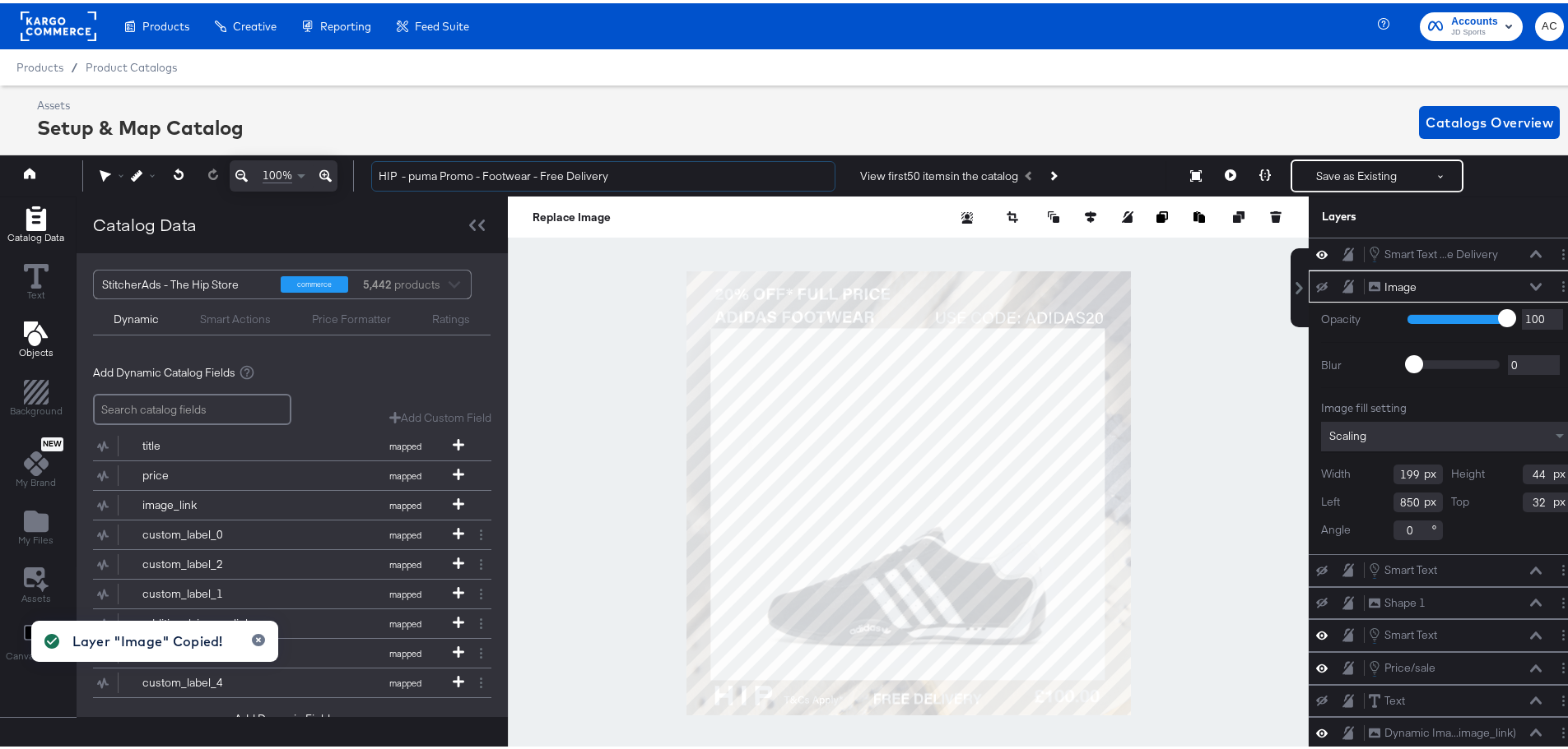
type input "HIP - puma Promo - Footwear - Free Delivery"
click at [442, 167] on input "HIP - puma Promo - Footwear - Free Delivery" at bounding box center [603, 173] width 464 height 31
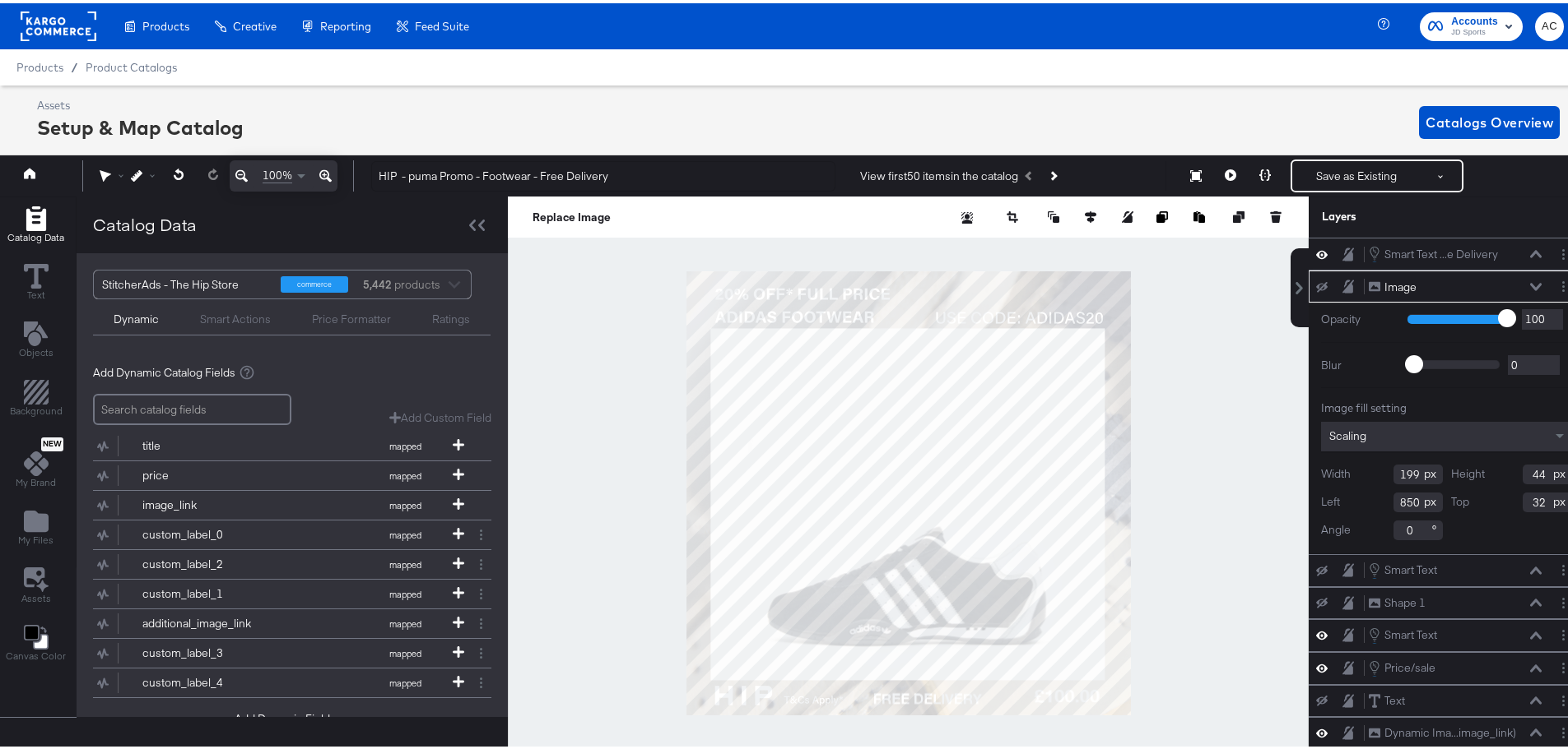
click at [928, 258] on div at bounding box center [907, 490] width 800 height 593
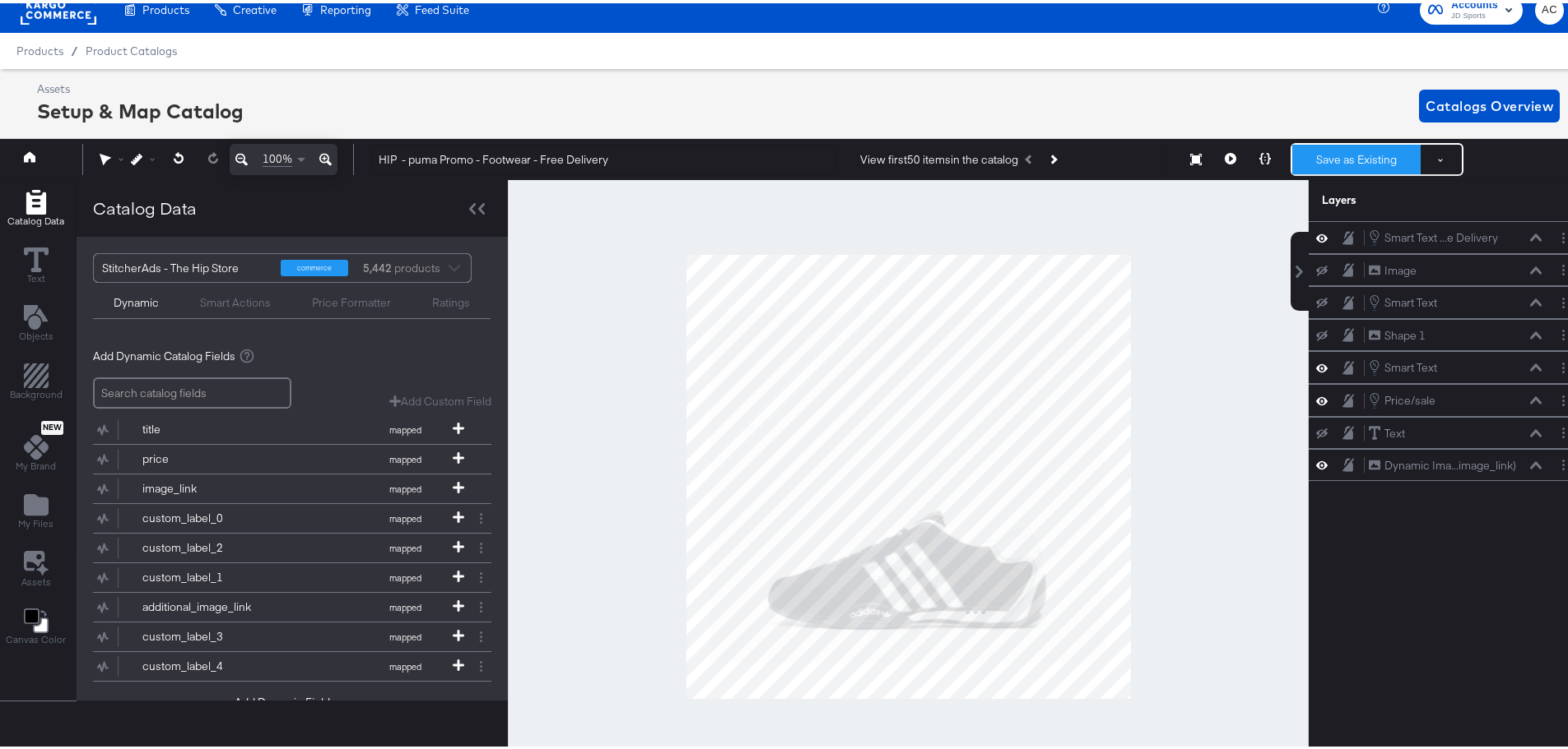
click at [1353, 152] on button "Save as Existing" at bounding box center [1356, 156] width 128 height 30
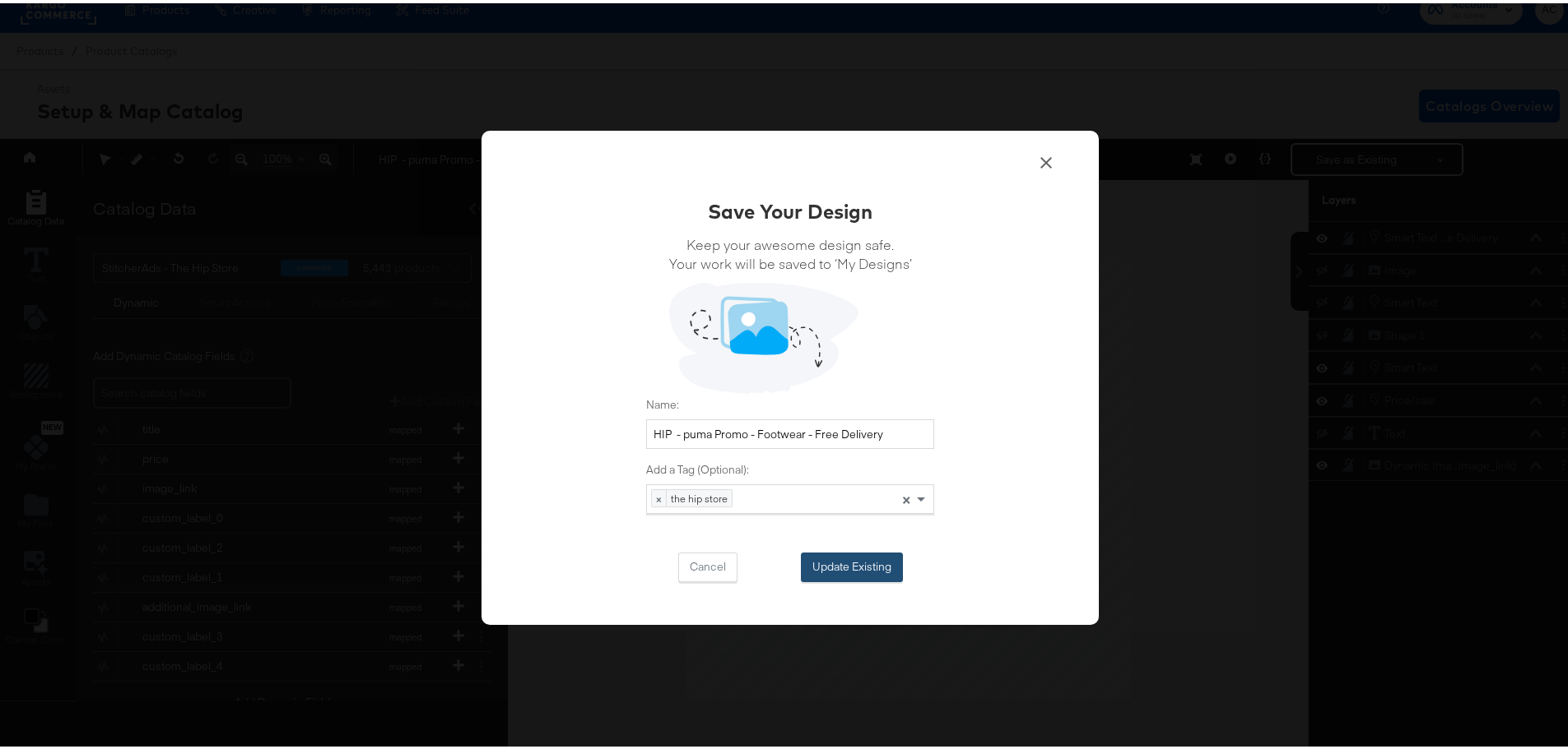
click at [872, 562] on button "Update Existing" at bounding box center [851, 564] width 102 height 30
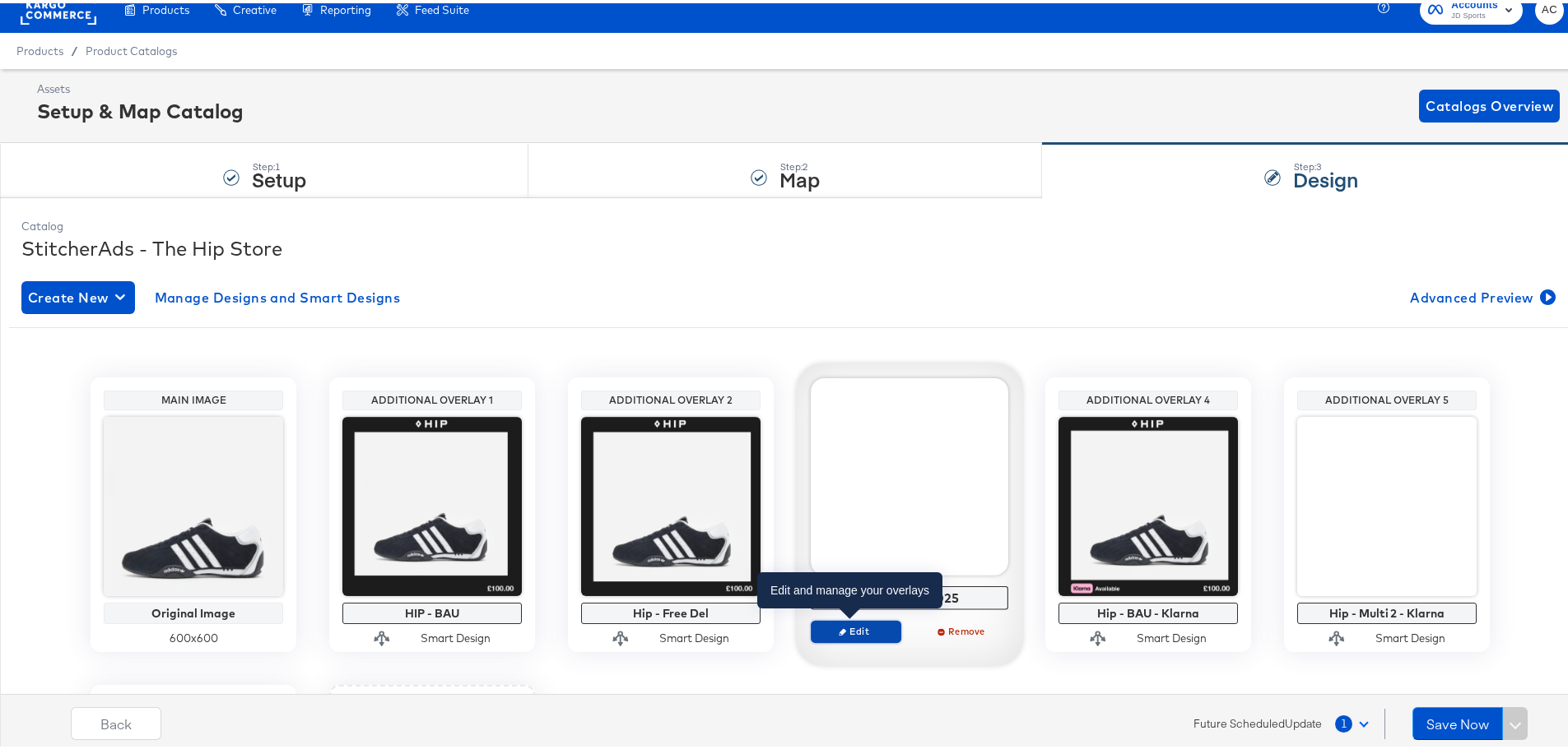
click at [876, 631] on span "Edit" at bounding box center [855, 628] width 76 height 13
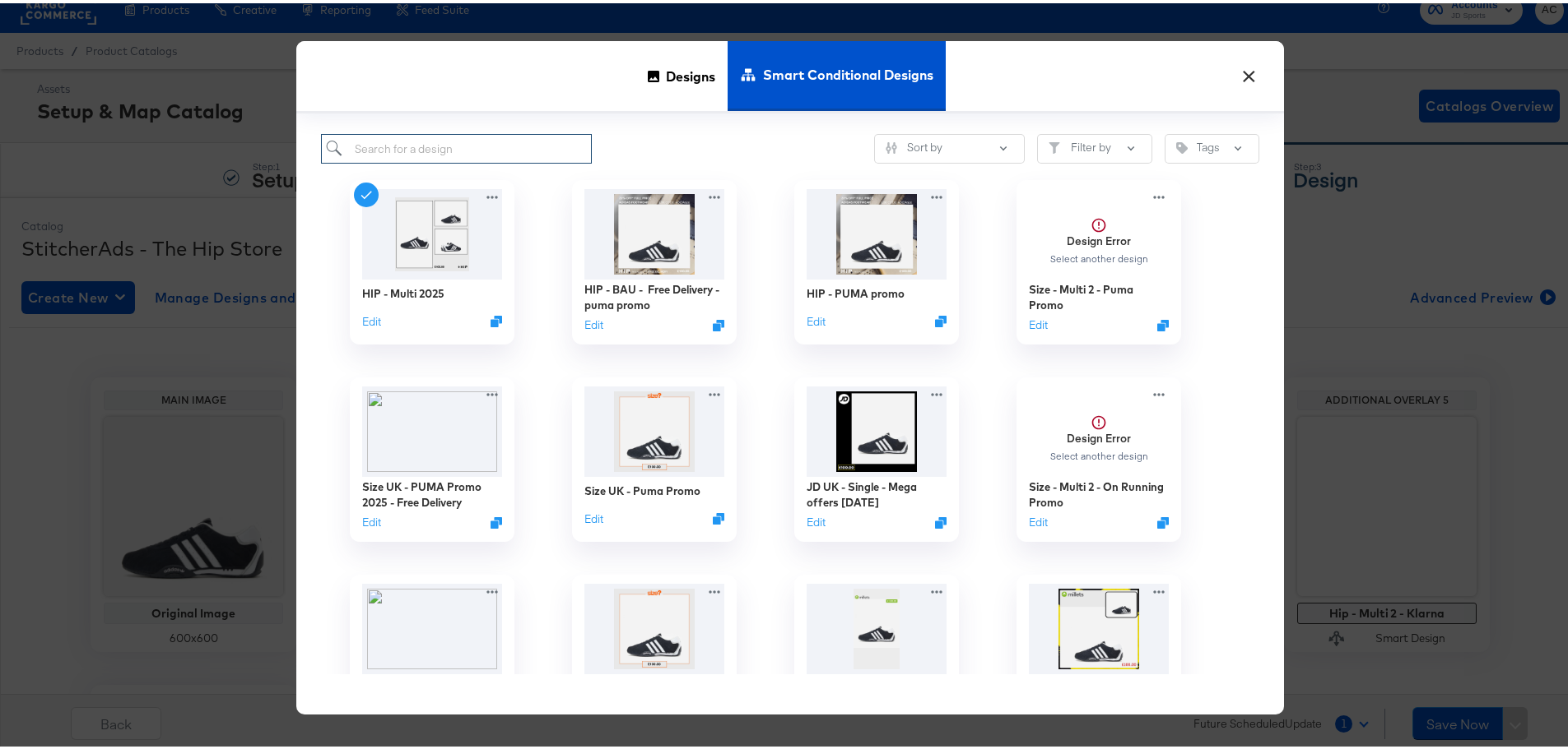
click at [455, 144] on input "search" at bounding box center [456, 146] width 271 height 31
type input "hip"
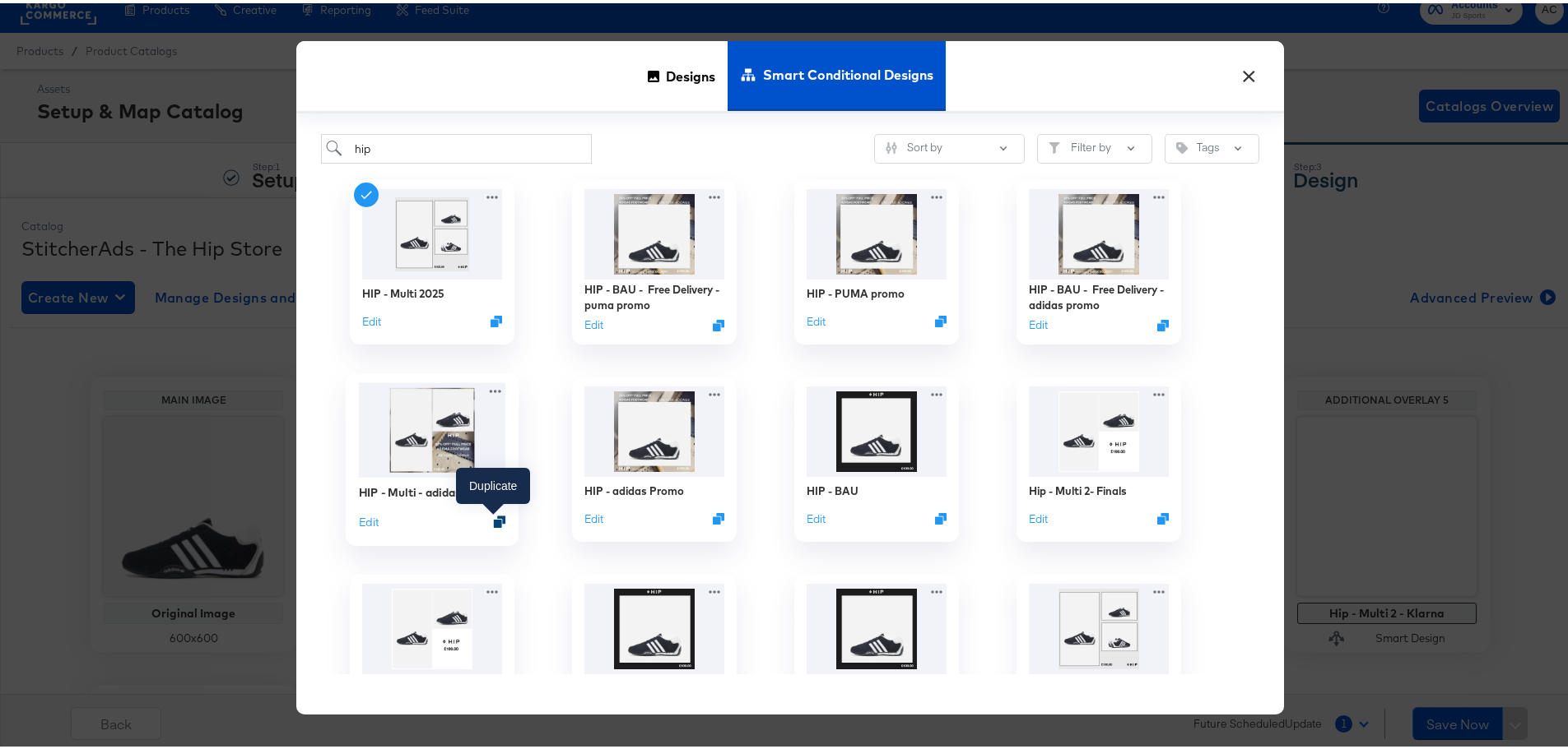
click at [494, 519] on icon "Duplicate" at bounding box center [500, 518] width 13 height 13
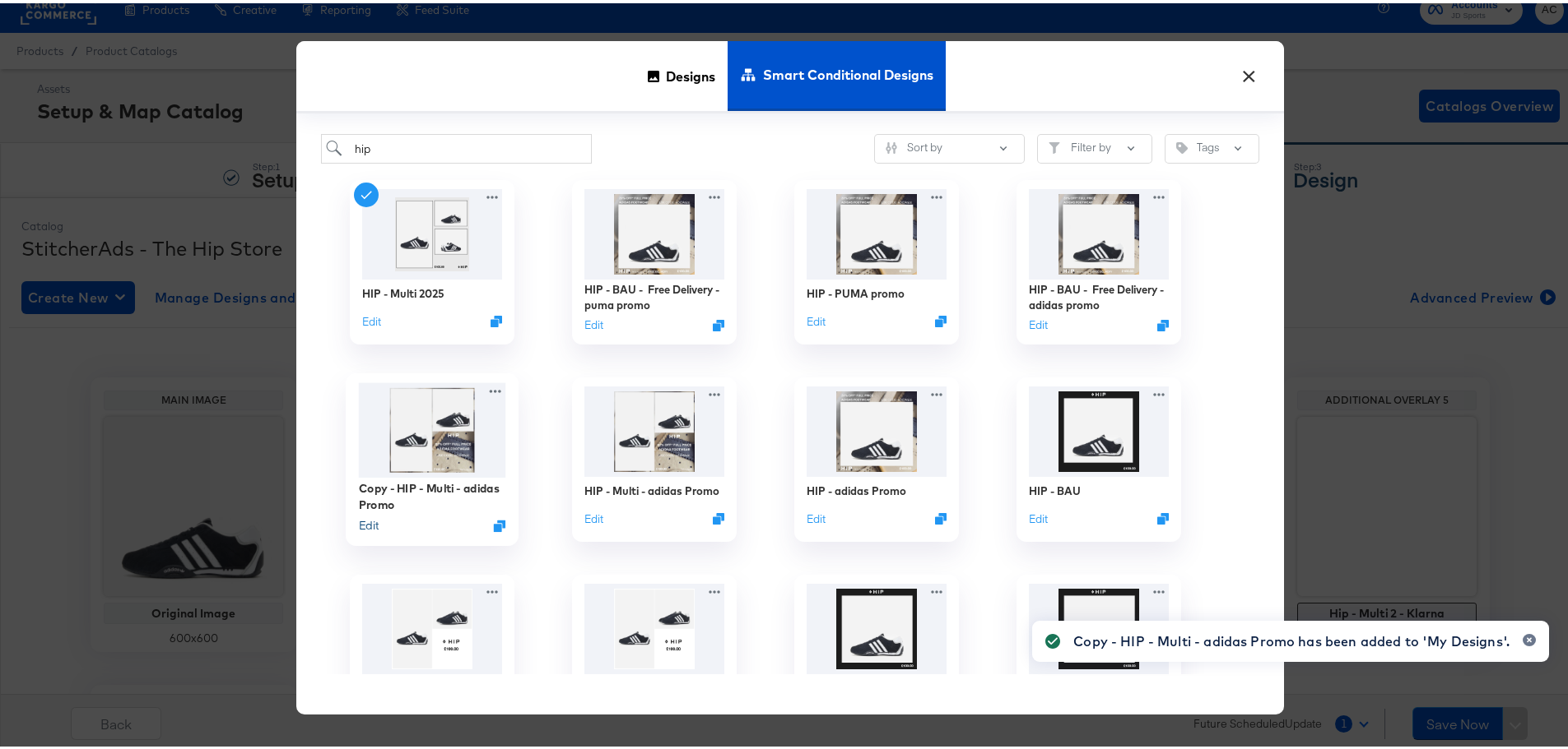
click at [365, 522] on button "Edit" at bounding box center [369, 523] width 20 height 15
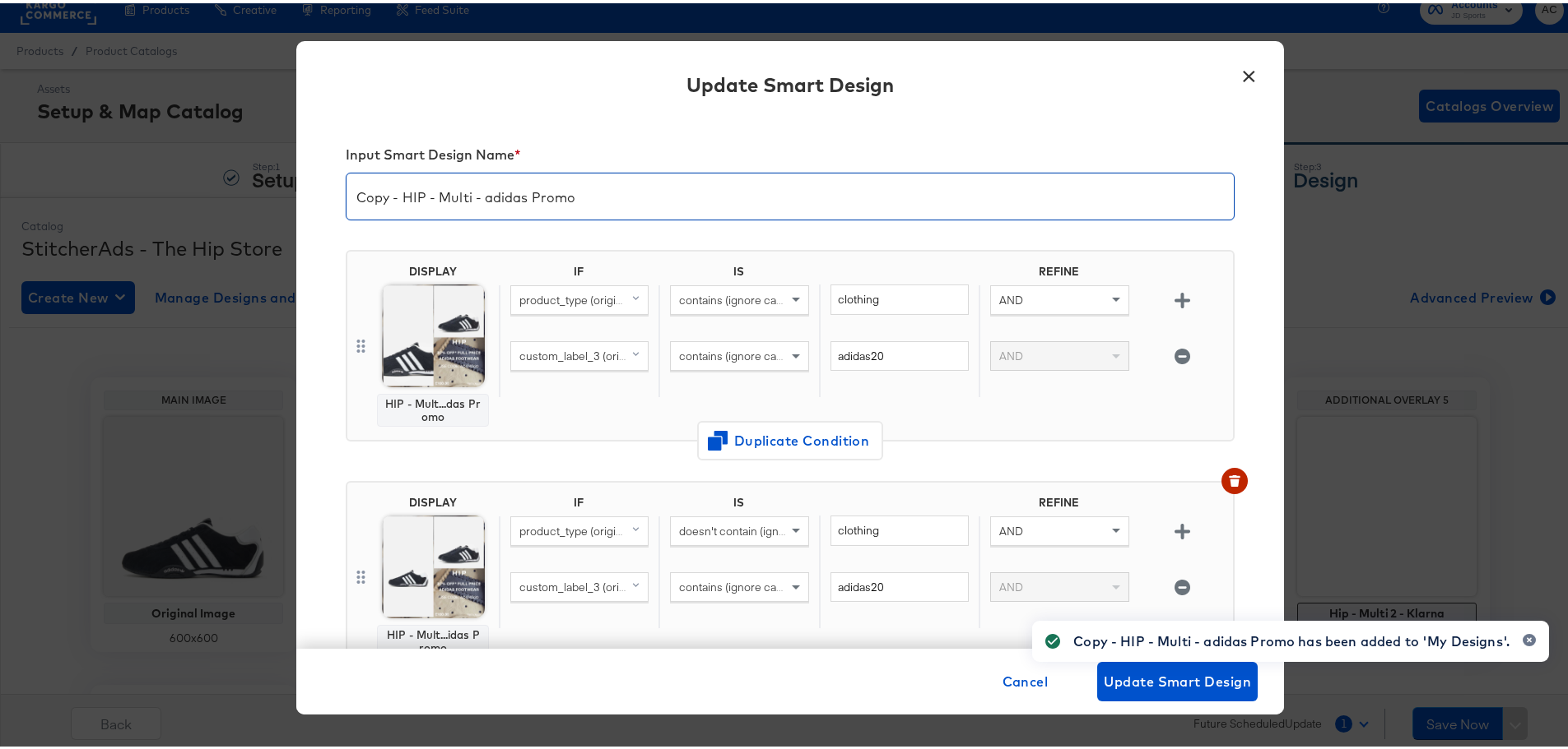
drag, startPoint x: 397, startPoint y: 192, endPoint x: 474, endPoint y: 203, distance: 77.8
click at [326, 197] on div "Input Smart Design Name * Copy - HIP - Multi - adidas Promo DISPLAY HIP - Mult.…" at bounding box center [790, 379] width 987 height 532
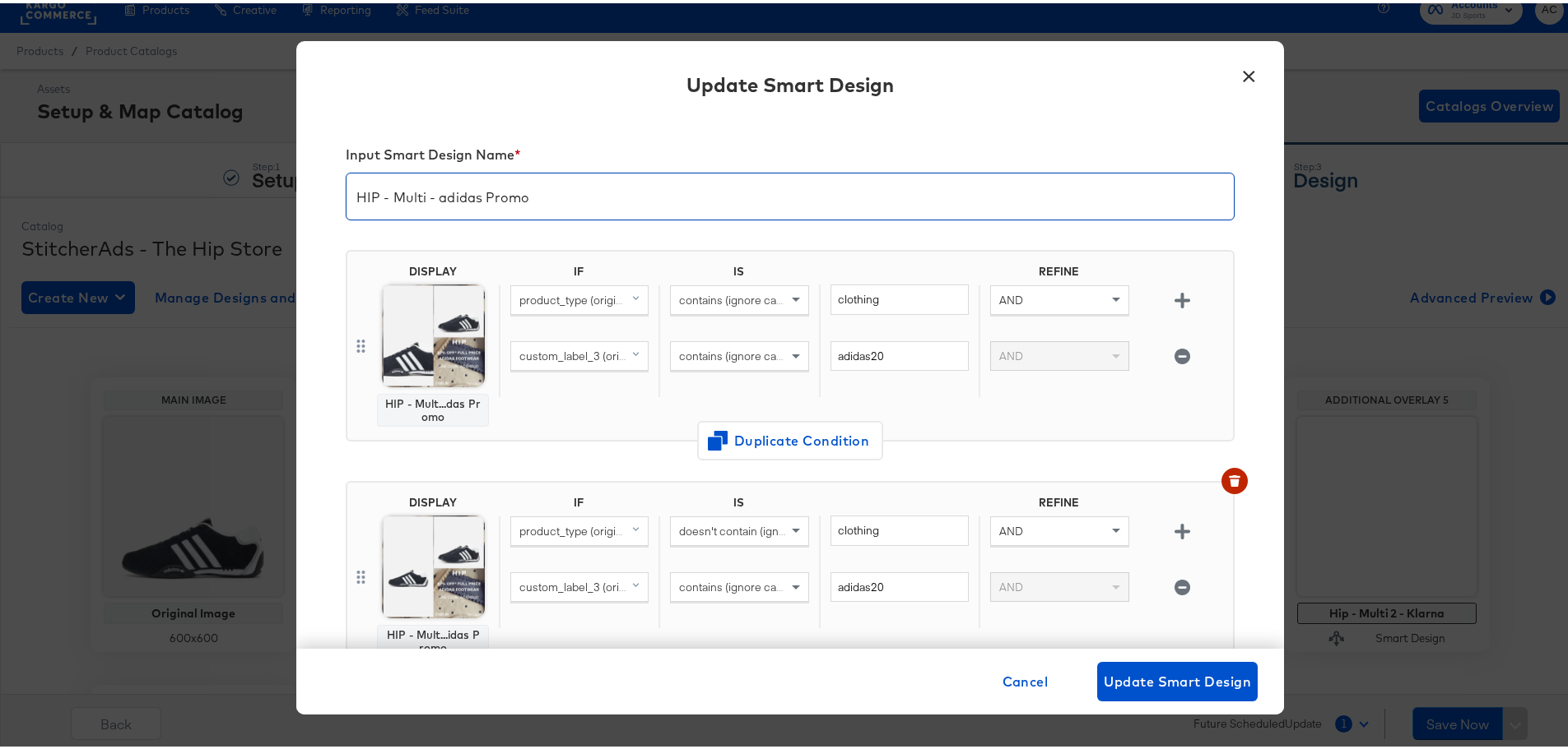
drag, startPoint x: 563, startPoint y: 199, endPoint x: 436, endPoint y: 202, distance: 127.0
click at [436, 202] on input "HIP - Multi - adidas Promo" at bounding box center [790, 187] width 887 height 46
drag, startPoint x: 270, startPoint y: 199, endPoint x: 187, endPoint y: 208, distance: 83.5
click at [187, 208] on div "× Update Smart Design Input Smart Design Name * HIP - Multi - Puma promo DISPLA…" at bounding box center [790, 374] width 1581 height 749
type input "HIP - Multi - Puma promo"
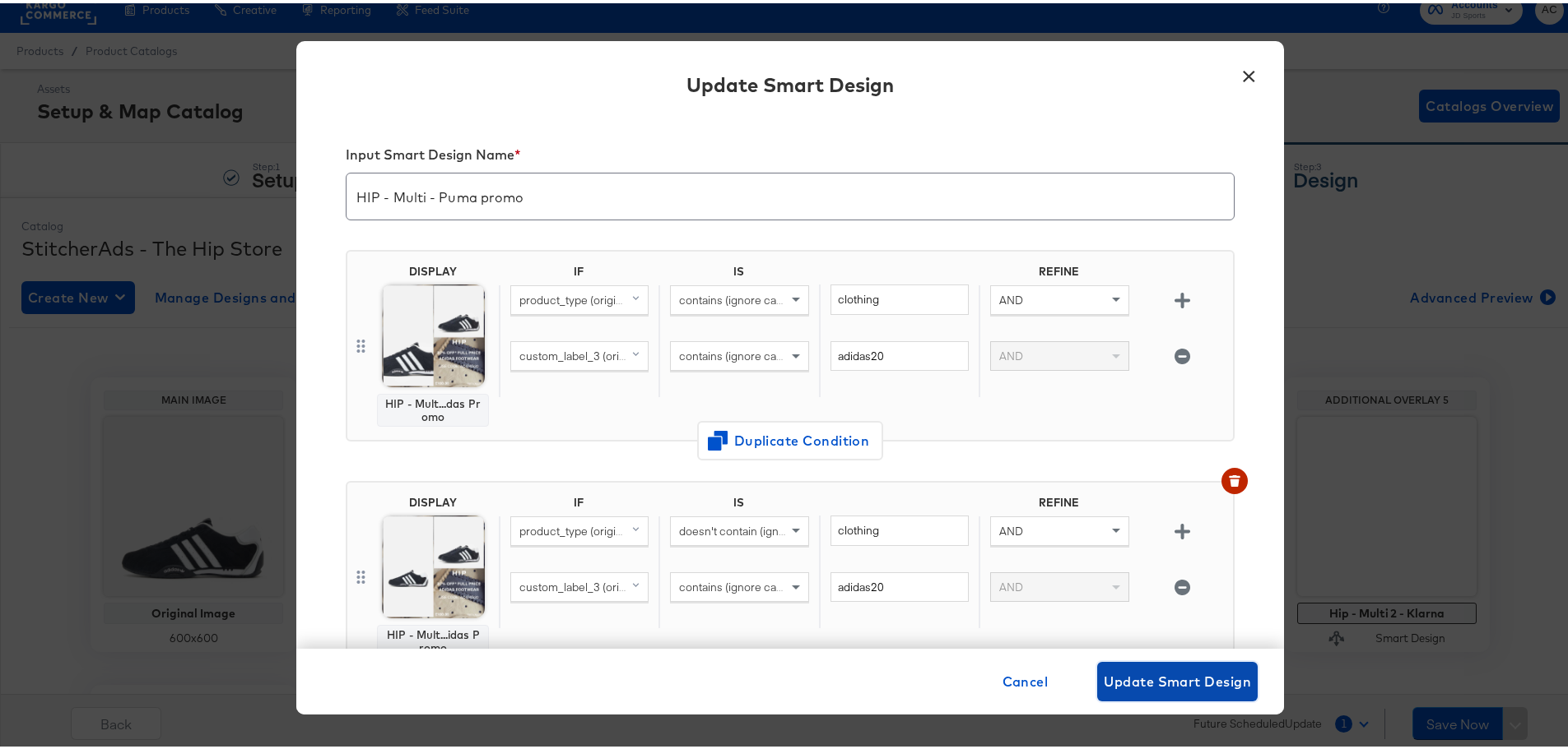
drag, startPoint x: 1138, startPoint y: 682, endPoint x: 877, endPoint y: 599, distance: 273.9
click at [1138, 682] on span "Update Smart Design" at bounding box center [1177, 679] width 147 height 23
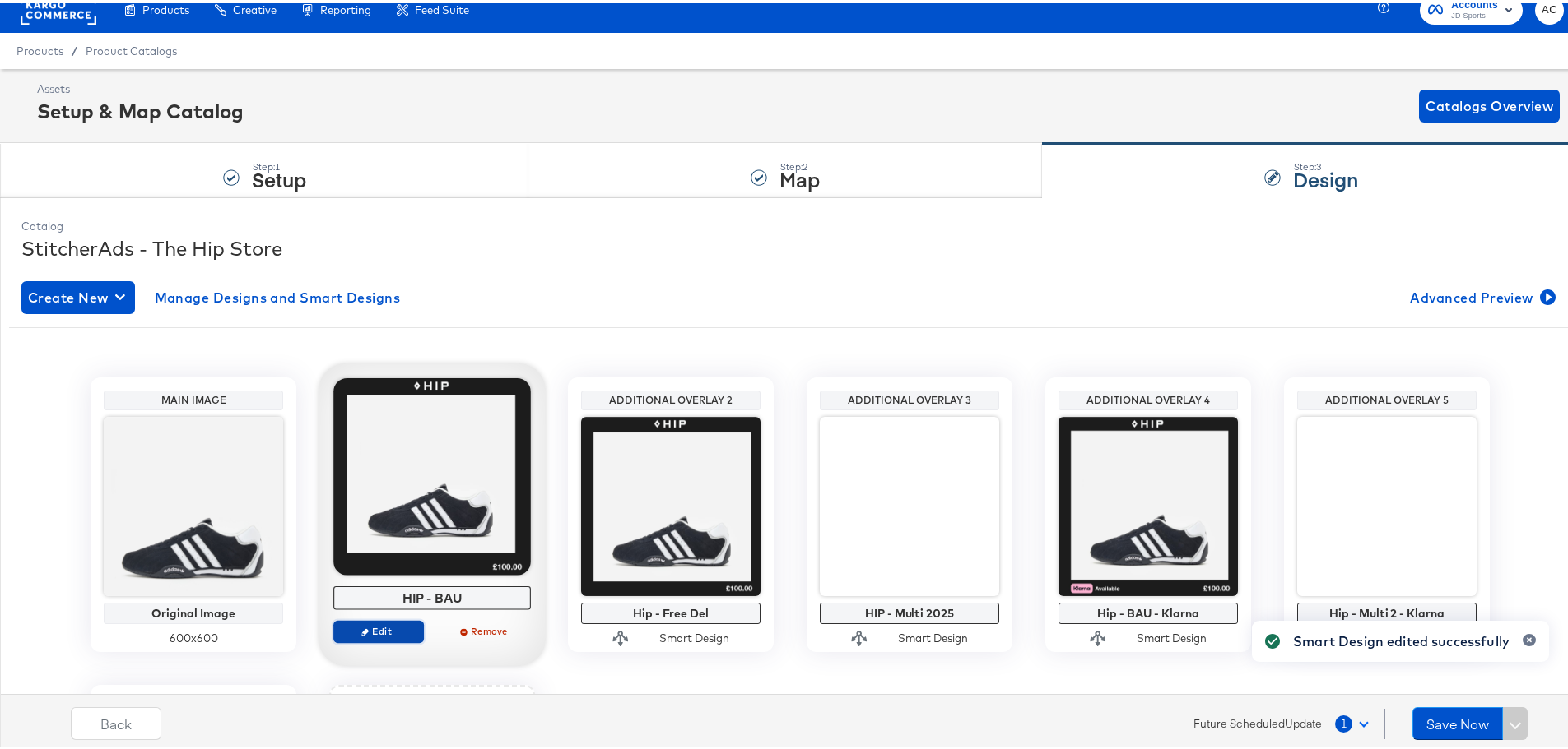
click at [393, 639] on button "Edit" at bounding box center [379, 629] width 91 height 23
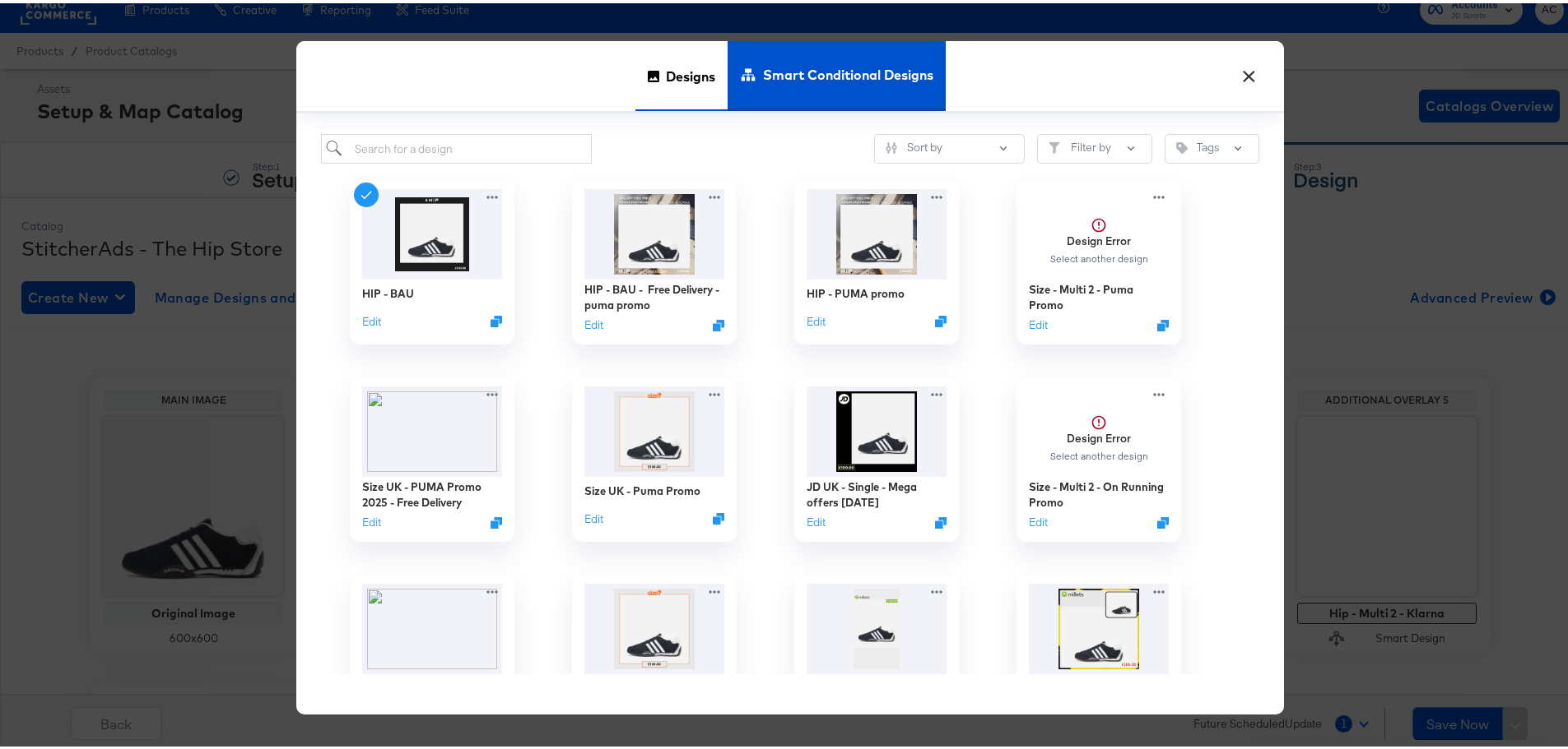
click at [680, 75] on span "Designs" at bounding box center [690, 72] width 49 height 72
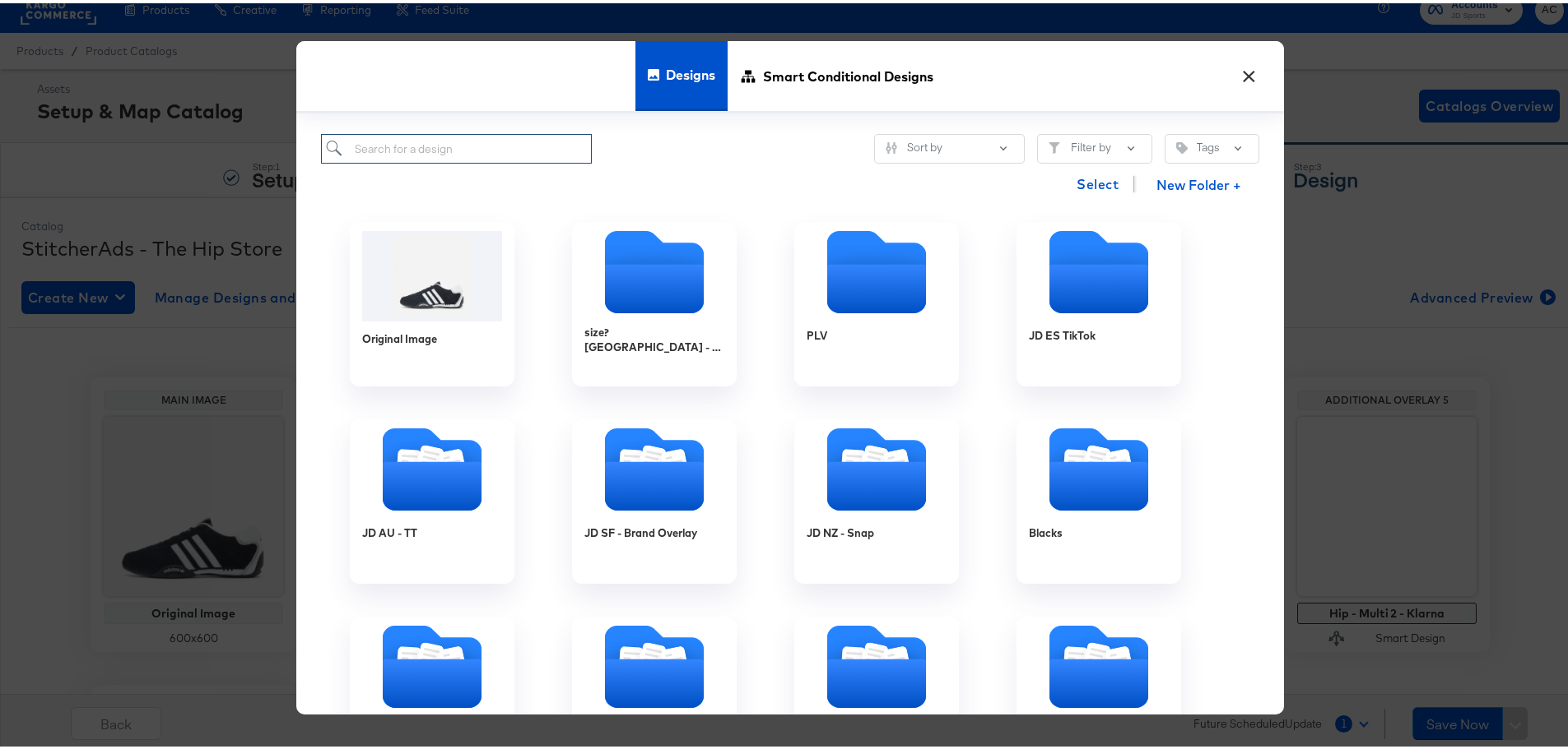
click at [433, 147] on input "search" at bounding box center [456, 146] width 271 height 31
type input "hip"
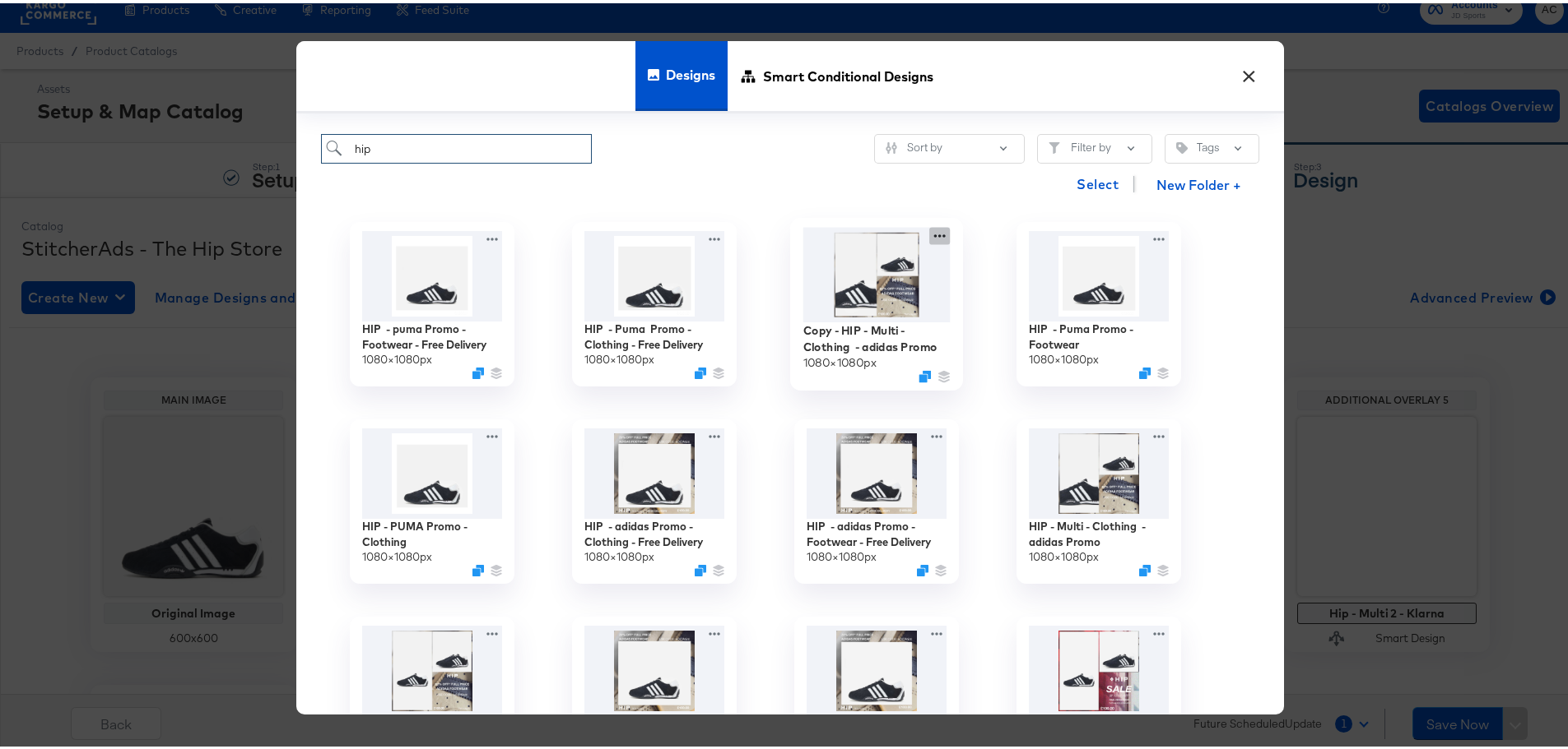
click at [936, 230] on icon at bounding box center [939, 232] width 20 height 17
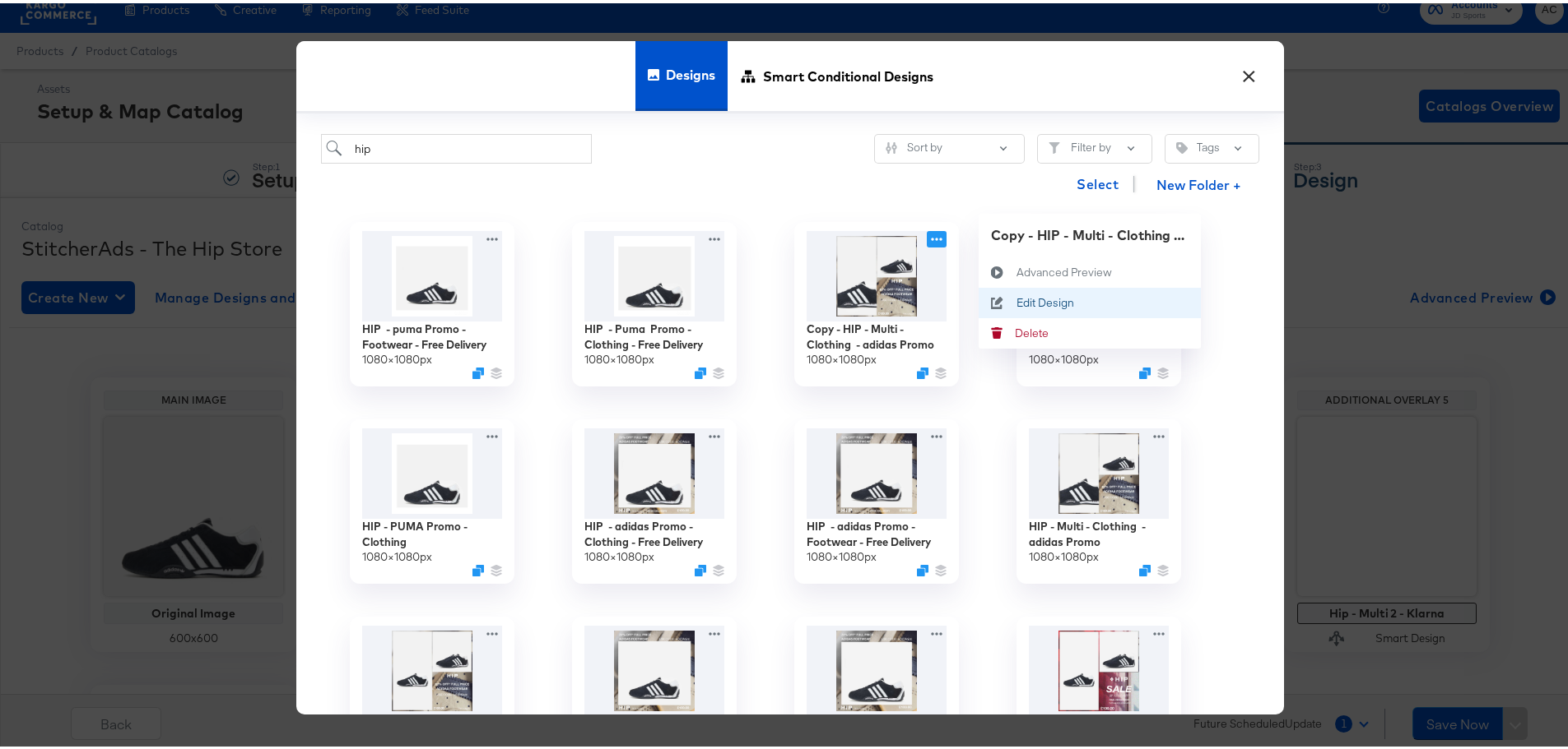
click at [1016, 299] on div "Edit Design Edit Design" at bounding box center [1016, 299] width 0 height 0
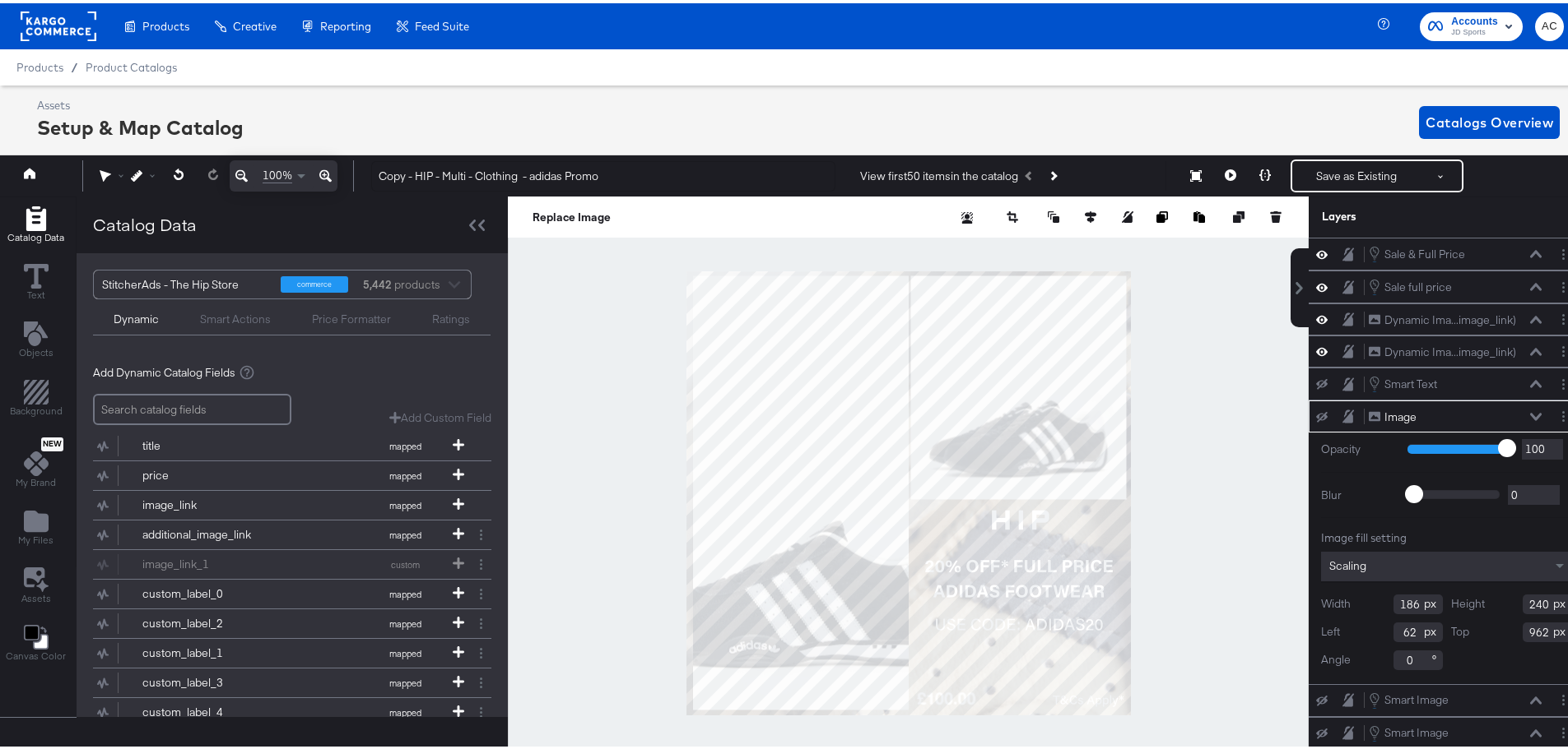
click at [1190, 404] on div at bounding box center [907, 490] width 800 height 593
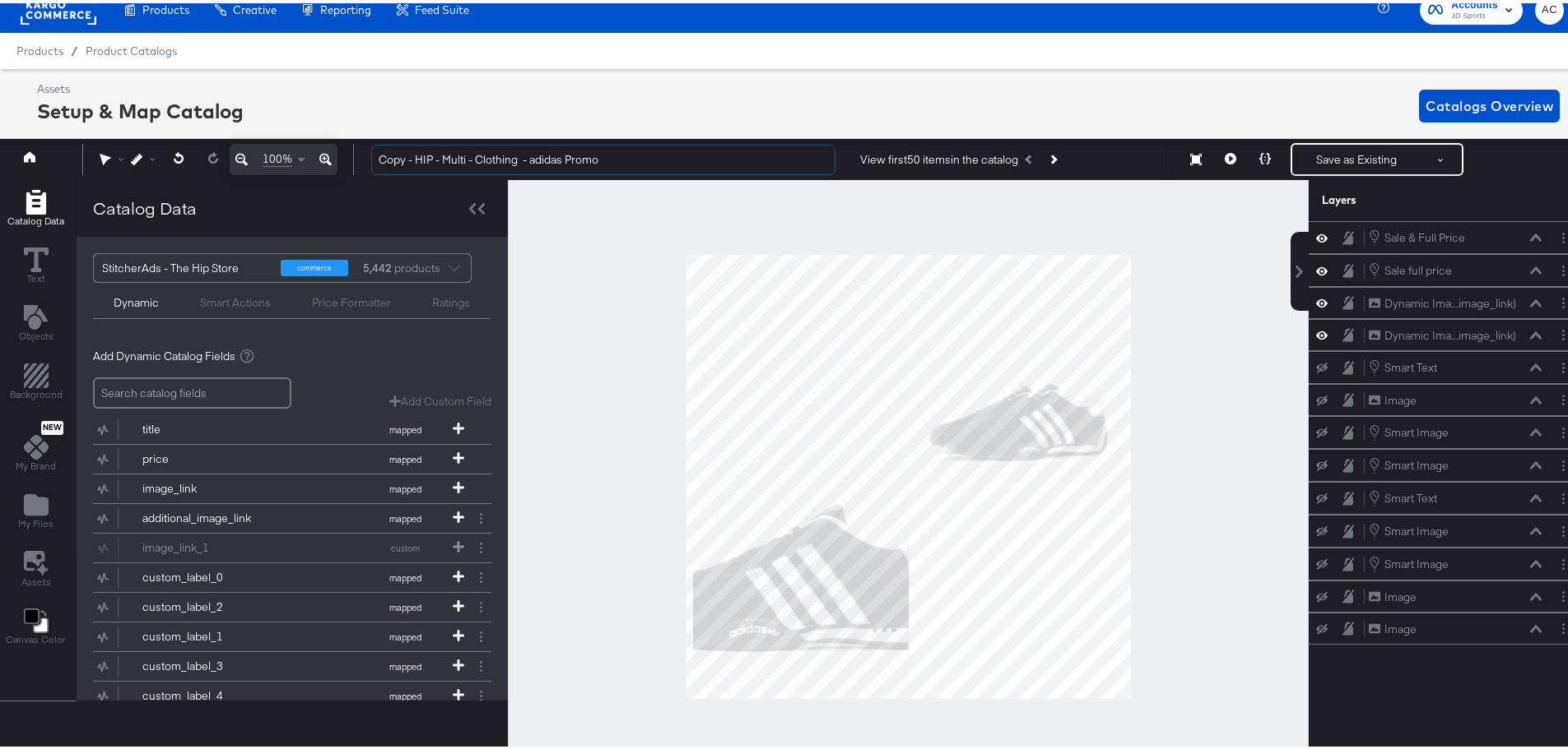
drag, startPoint x: 415, startPoint y: 158, endPoint x: 263, endPoint y: 151, distance: 152.2
click at [263, 151] on div "100% Copy - HIP - Multi - Clothing - adidas Promo View first 50 items in the ca…" at bounding box center [790, 156] width 1588 height 41
drag, startPoint x: 528, startPoint y: 157, endPoint x: 498, endPoint y: 151, distance: 30.6
click at [498, 151] on input "HIP - Multi - Clothing - adidas Promo" at bounding box center [603, 157] width 464 height 31
drag, startPoint x: 518, startPoint y: 165, endPoint x: 269, endPoint y: 167, distance: 249.0
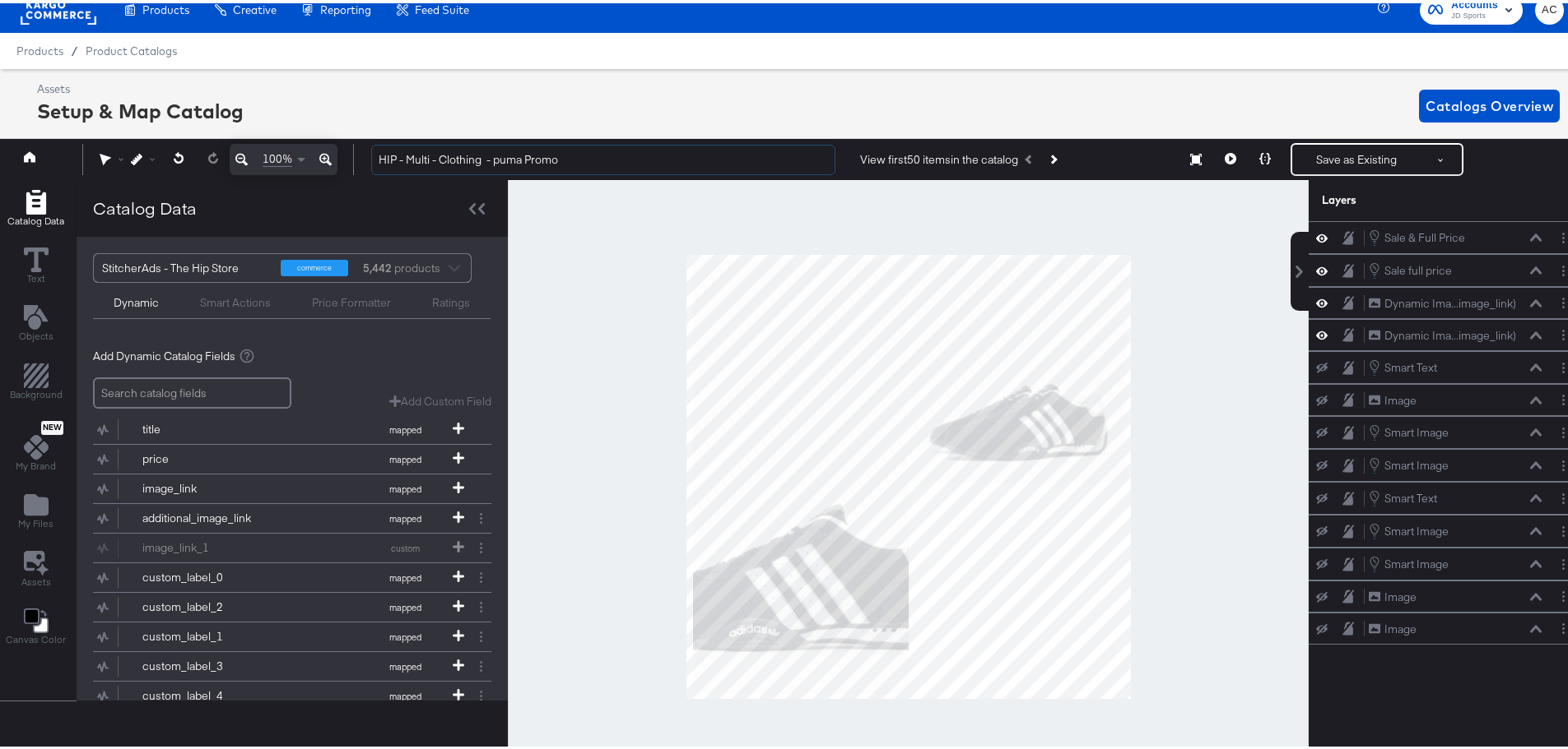
click at [269, 167] on div "100% HIP - Multi - Clothing - puma Promo View first 50 items in the catalog Sav…" at bounding box center [790, 156] width 1588 height 41
type input "HIP - Multi - Clothing - puma Promo"
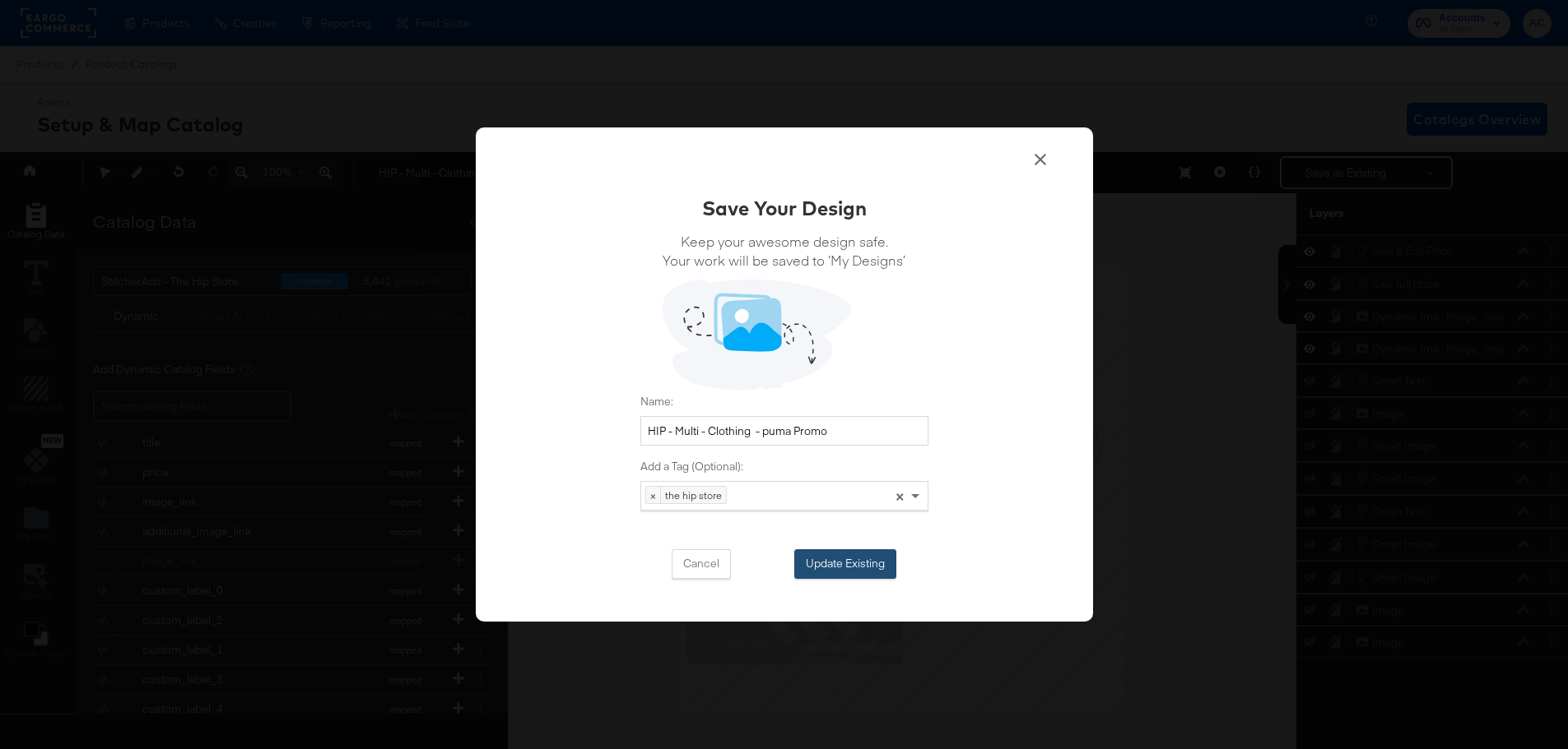
scroll to position [16, 0]
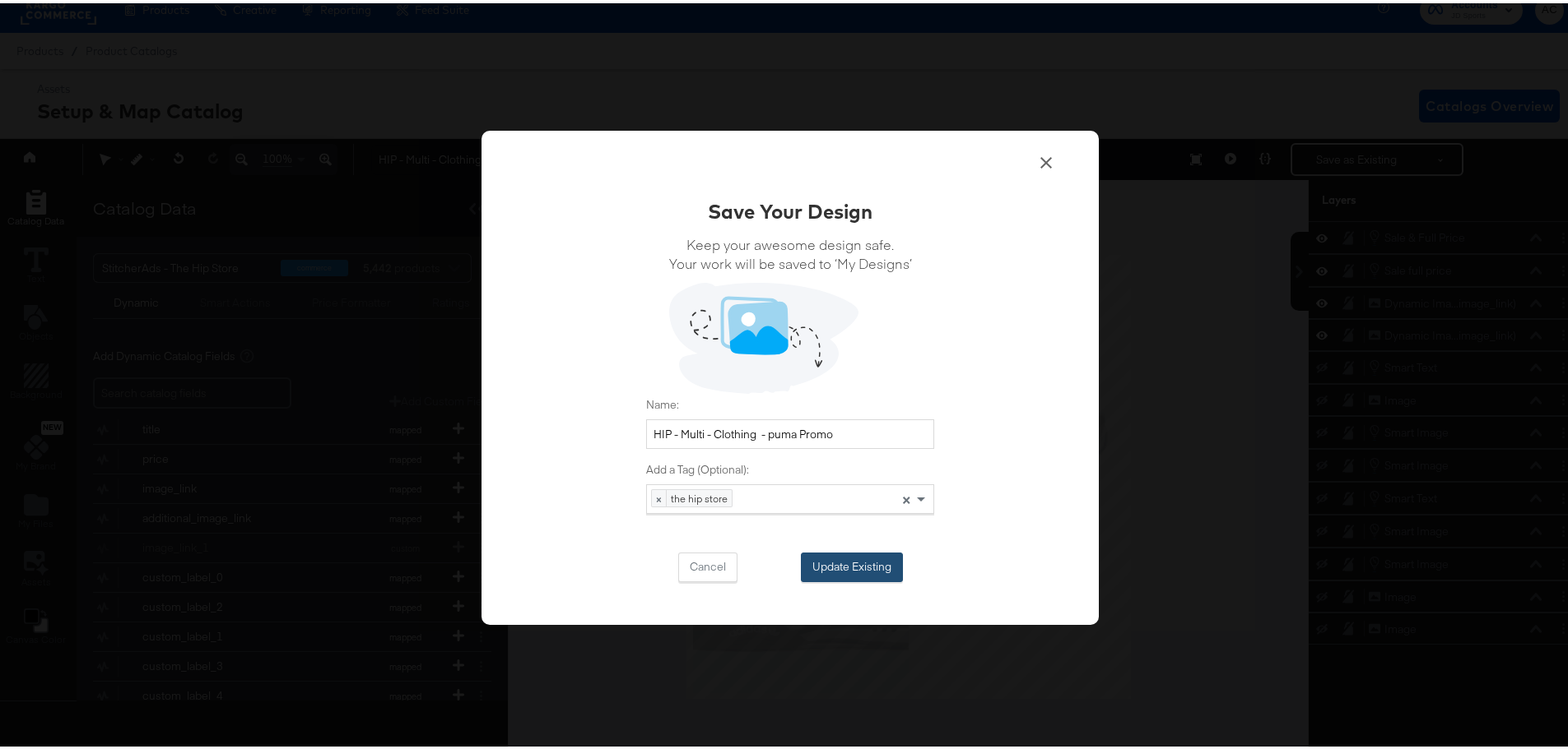
click at [817, 569] on button "Update Existing" at bounding box center [851, 564] width 102 height 30
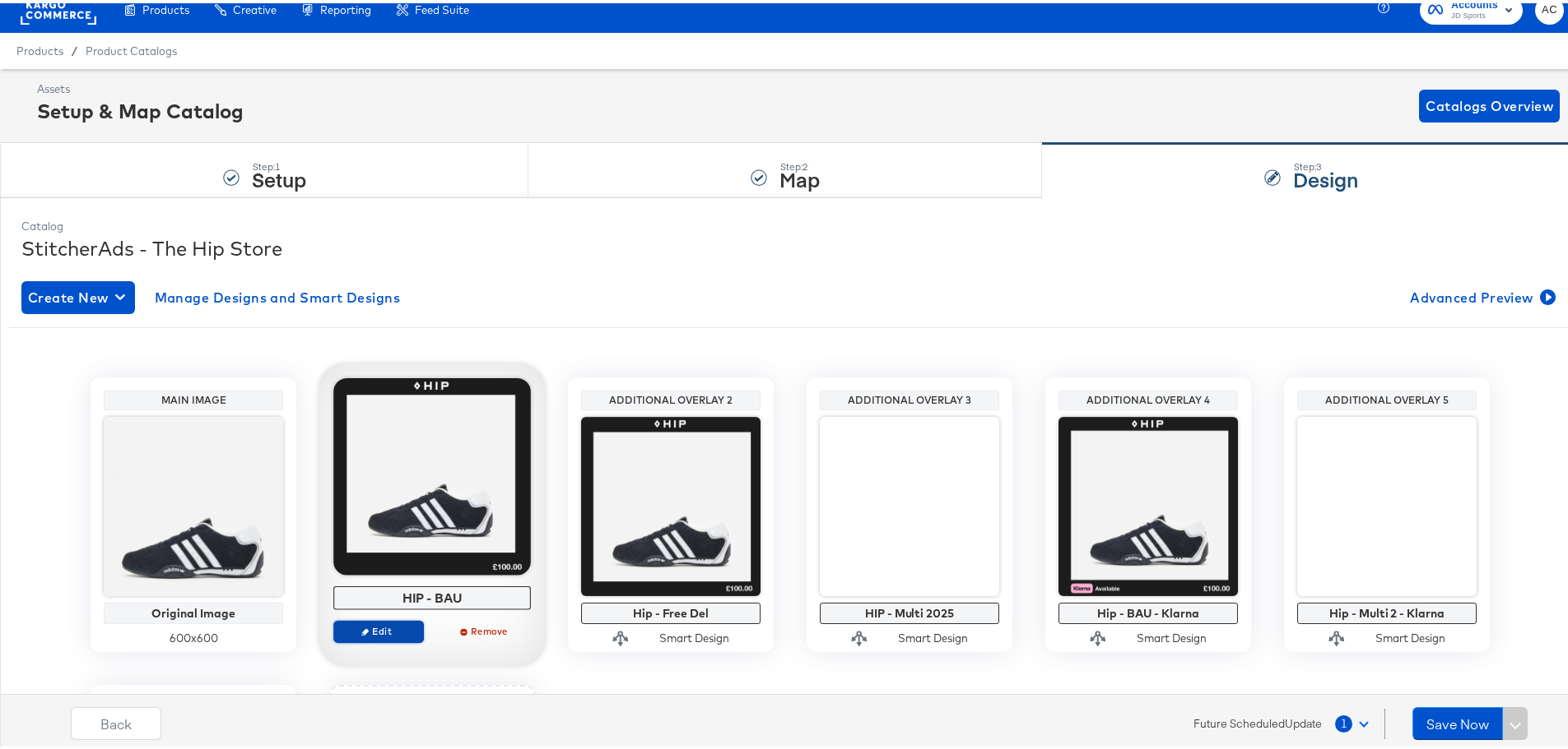
click at [387, 631] on span "Edit" at bounding box center [379, 628] width 76 height 13
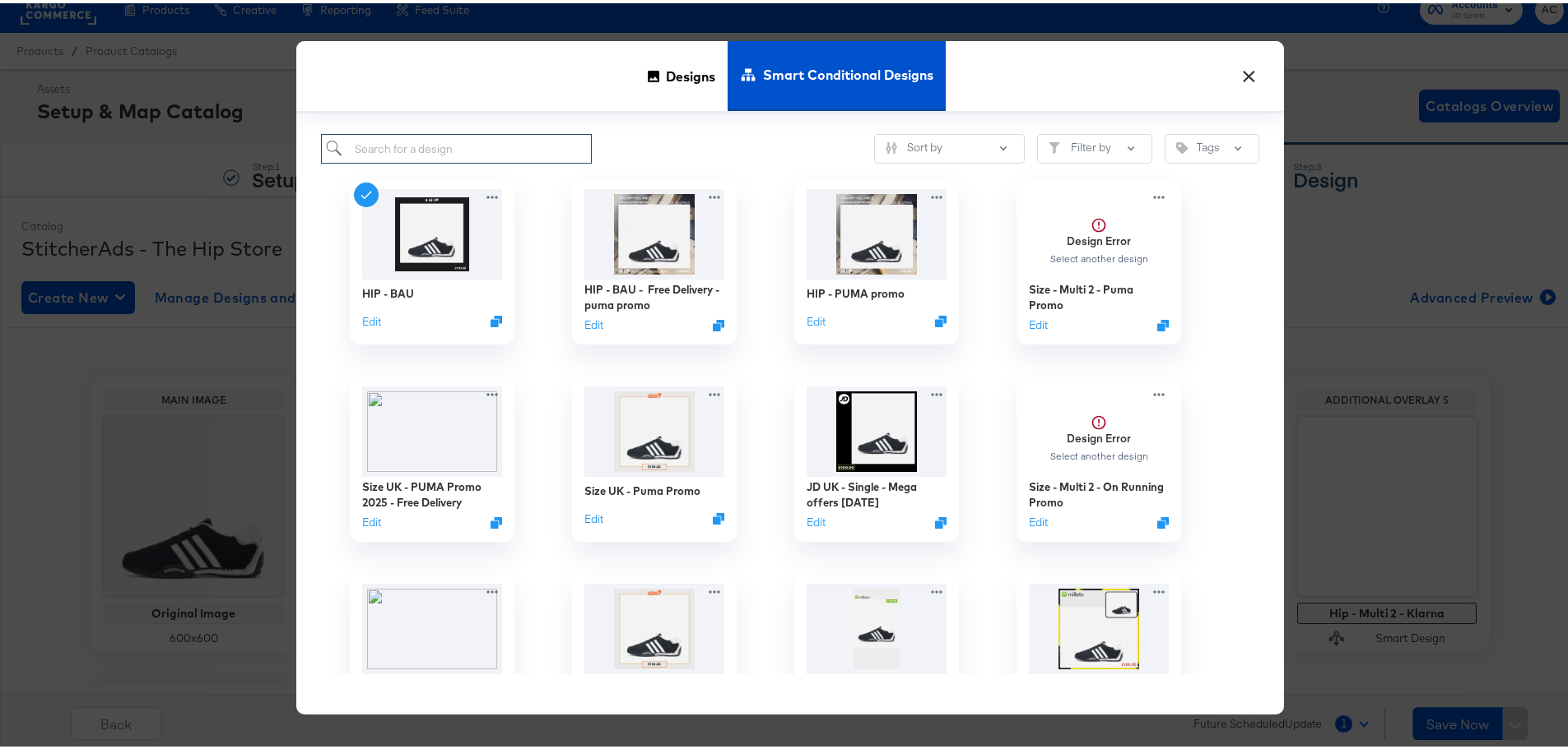
click at [527, 131] on input "search" at bounding box center [456, 146] width 271 height 31
click at [528, 142] on input "search" at bounding box center [456, 146] width 271 height 31
type input "hip"
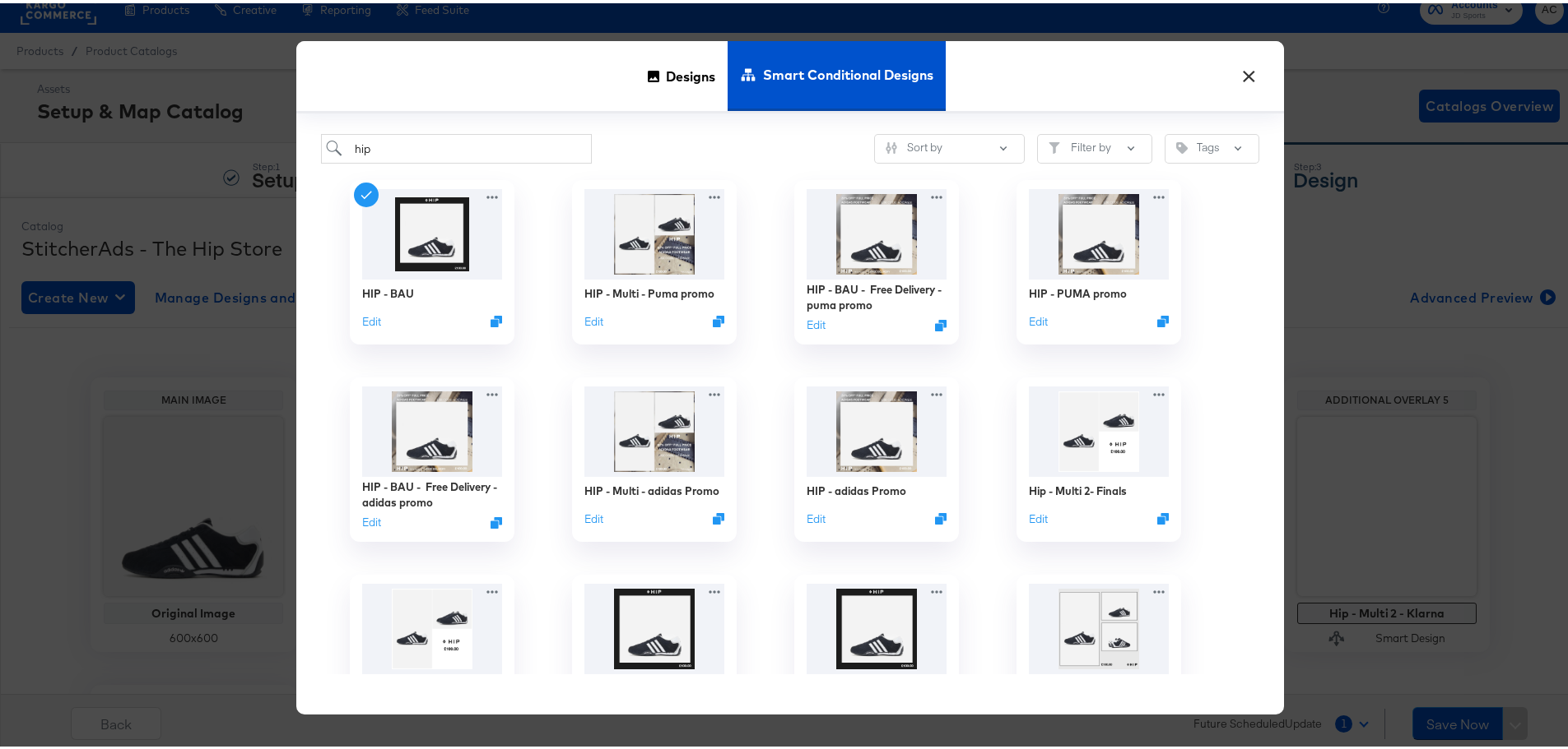
click at [666, 77] on span "Designs" at bounding box center [690, 72] width 49 height 72
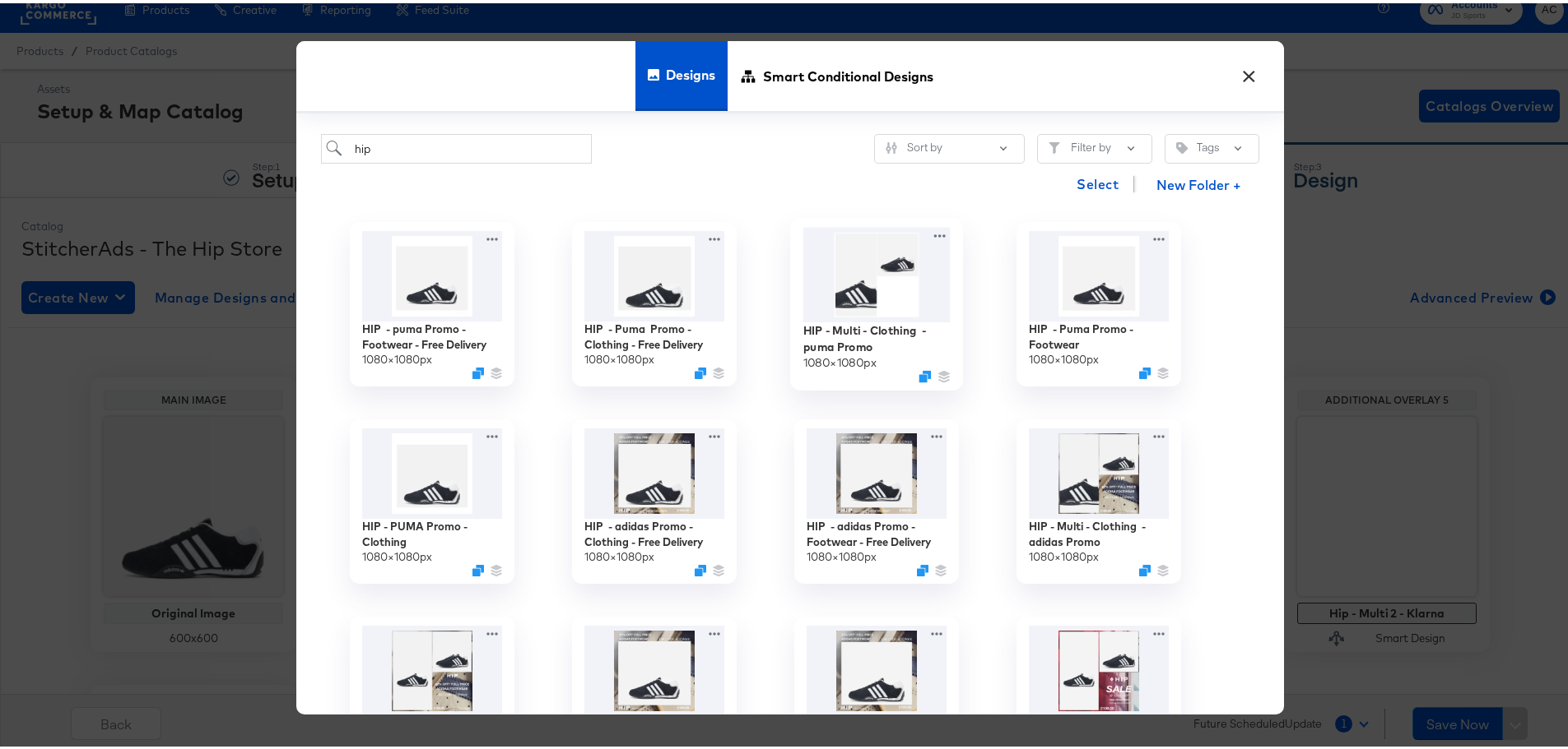
scroll to position [82, 0]
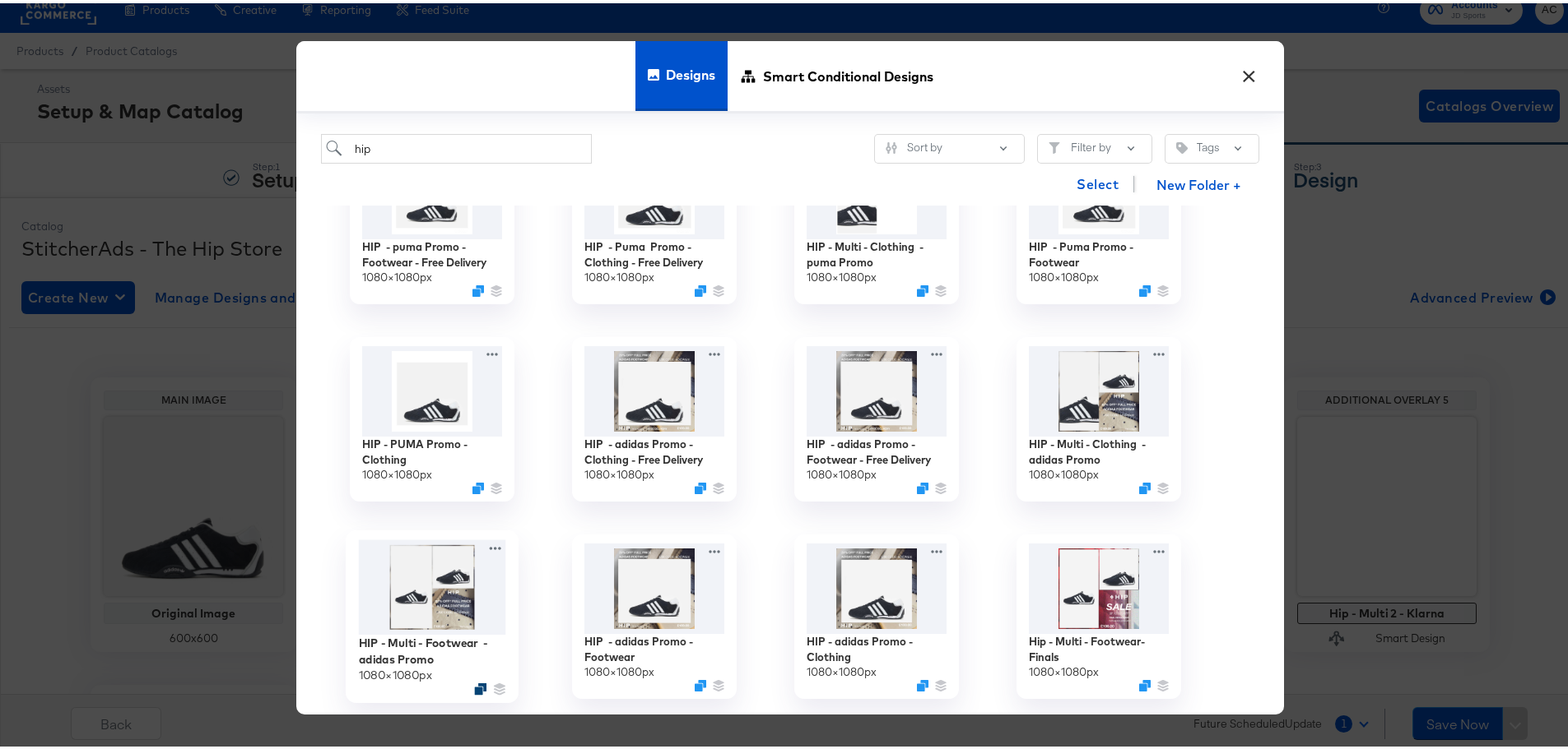
click at [475, 689] on icon "Duplicate" at bounding box center [480, 685] width 13 height 13
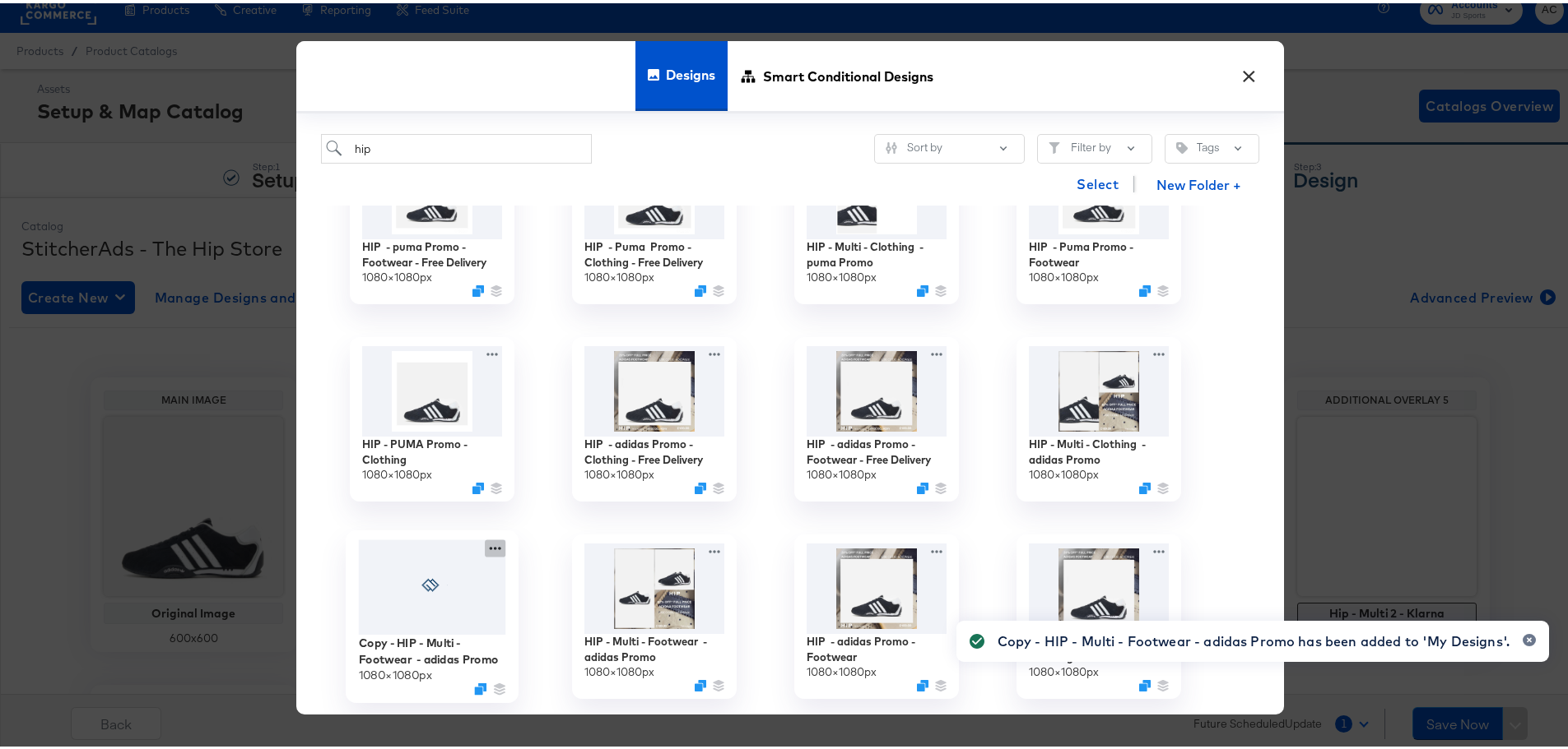
click at [487, 536] on div at bounding box center [494, 545] width 20 height 17
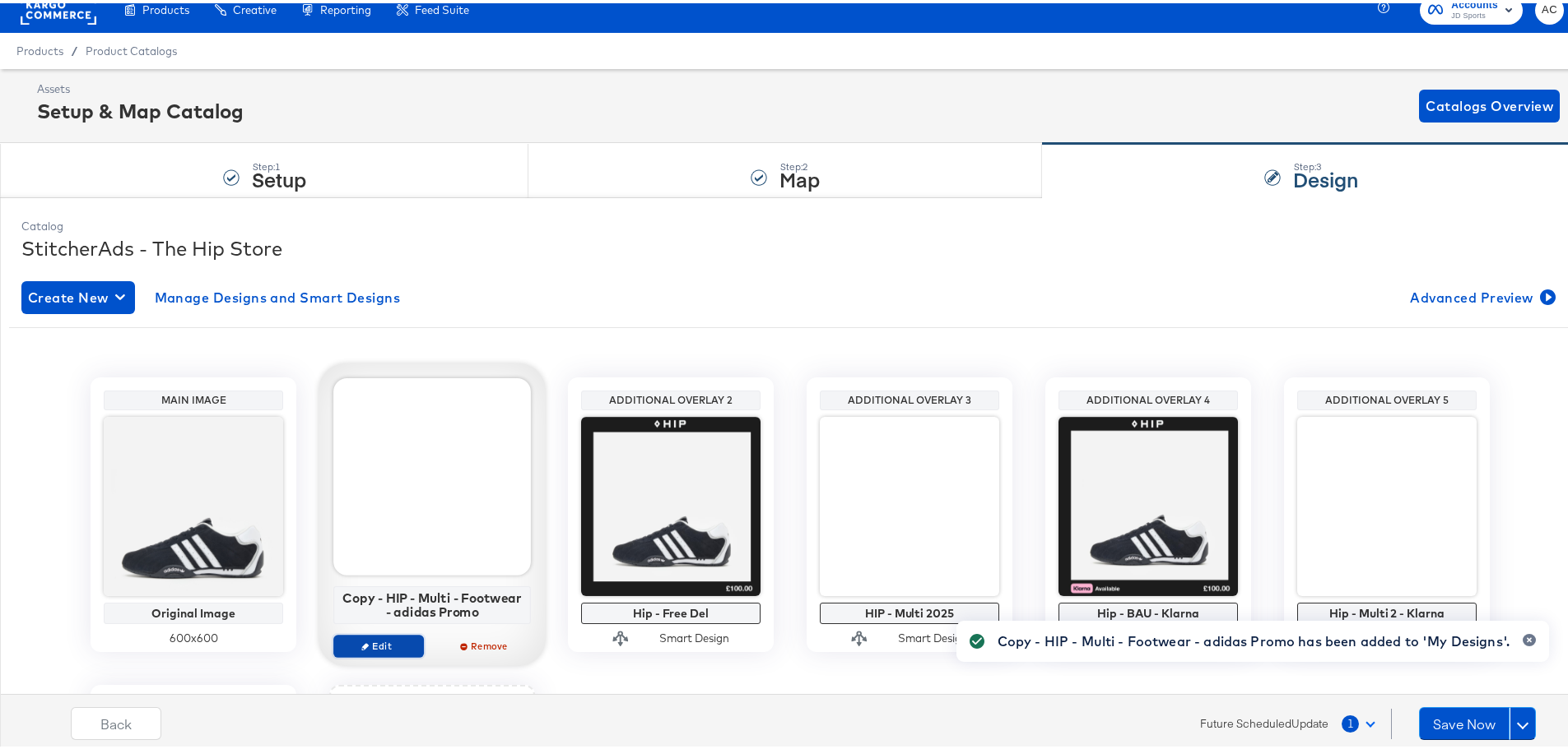
click at [375, 646] on span "Edit" at bounding box center [379, 642] width 76 height 13
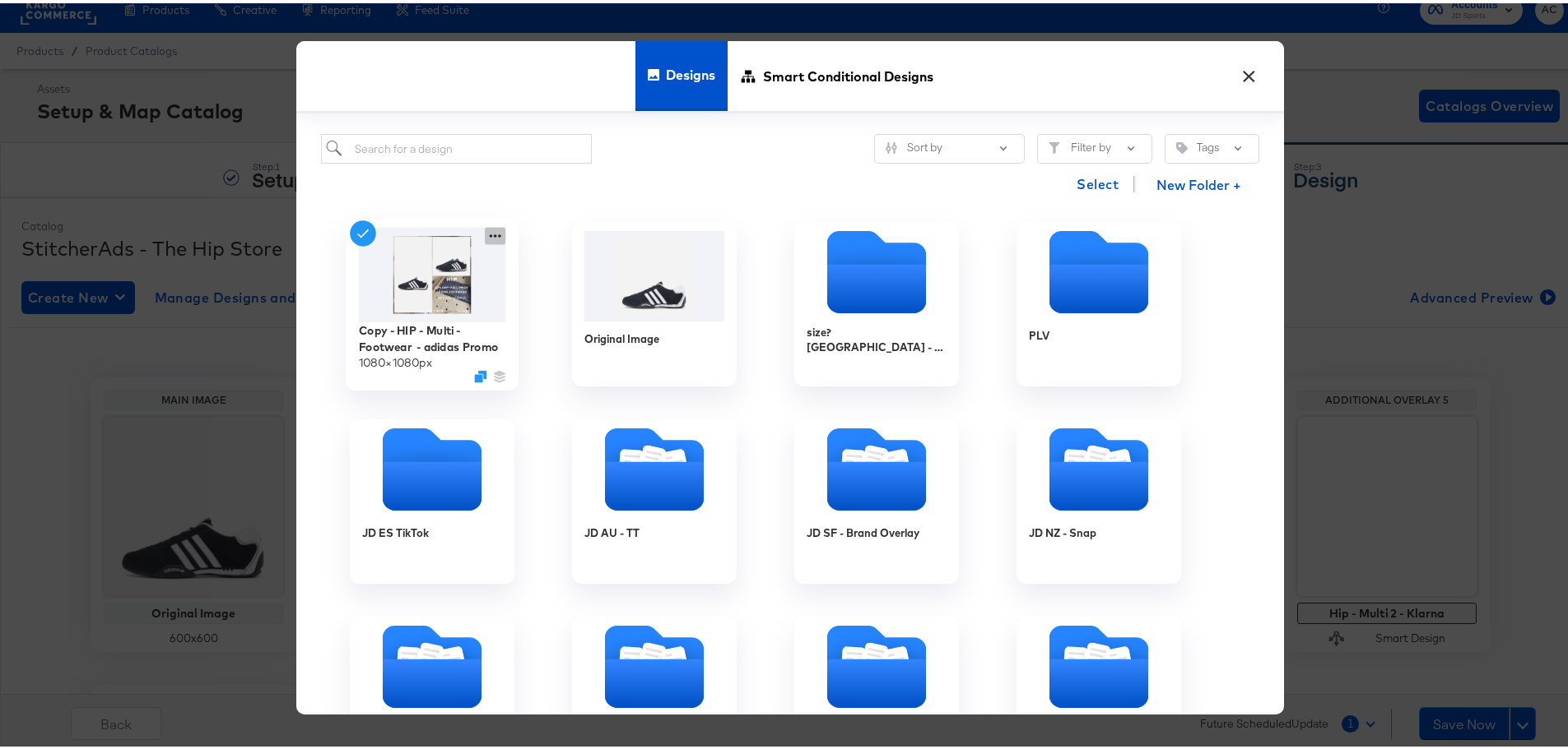
click at [494, 229] on icon at bounding box center [494, 232] width 20 height 17
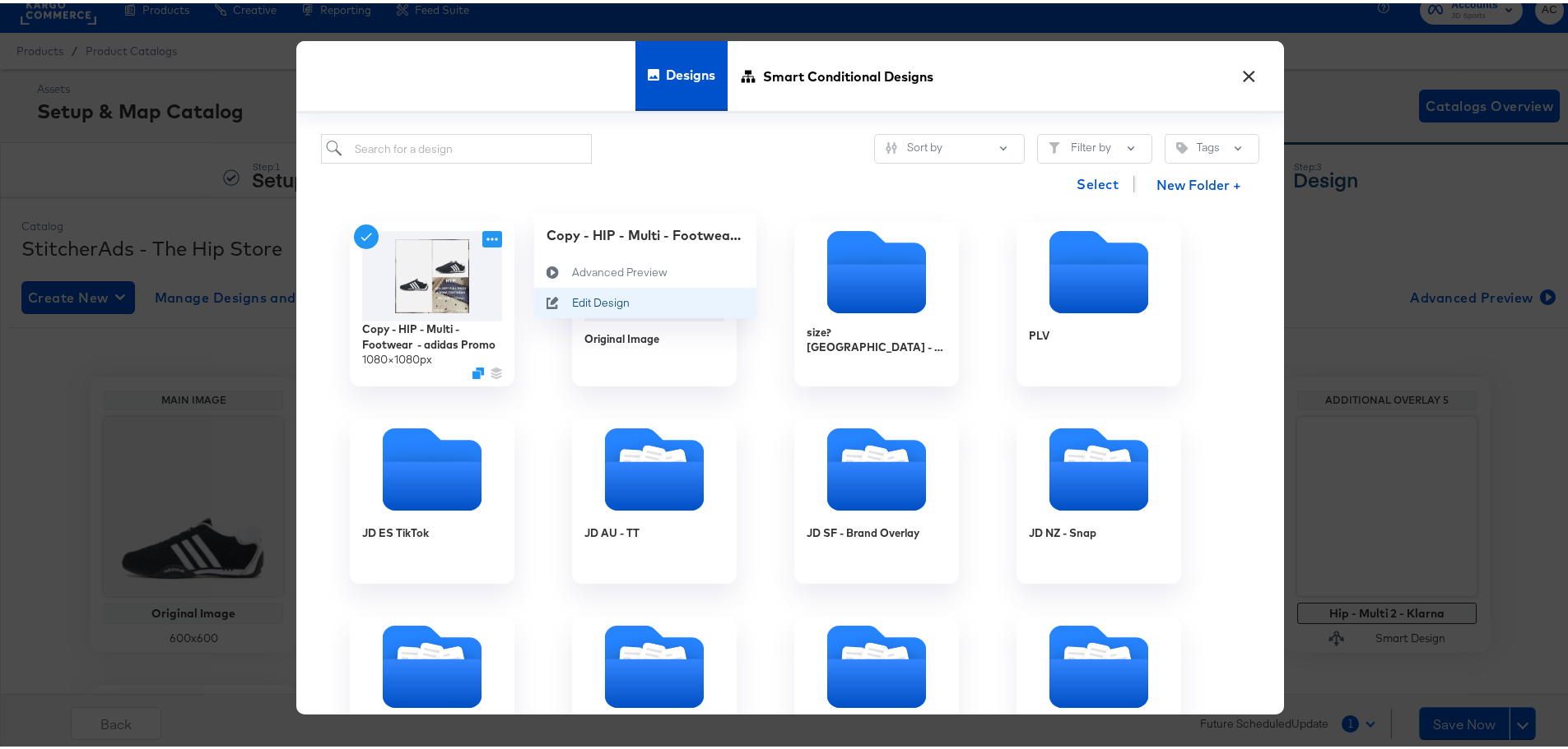
click at [572, 299] on div "Edit Design Edit Design" at bounding box center [572, 299] width 0 height 0
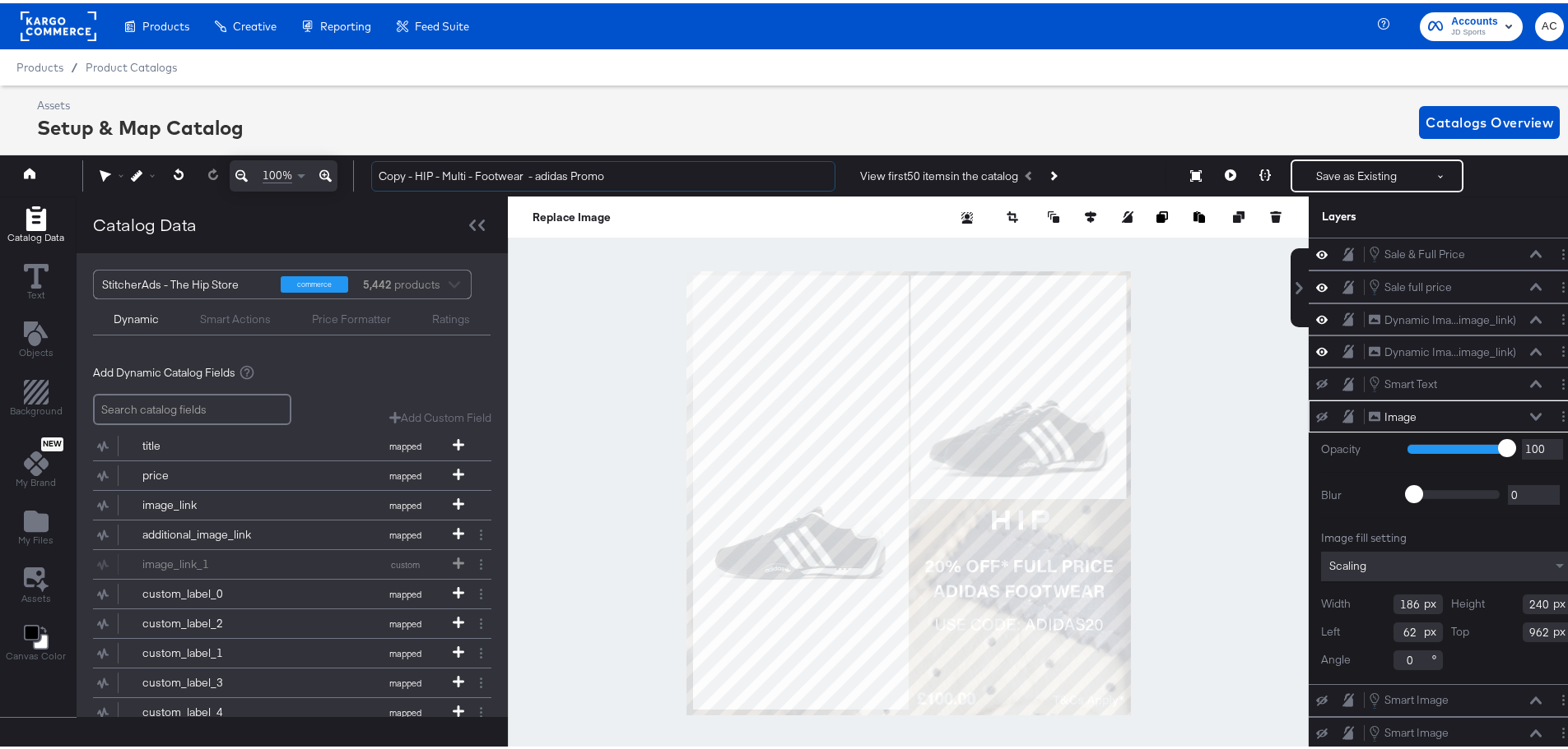
drag, startPoint x: 419, startPoint y: 170, endPoint x: 359, endPoint y: 172, distance: 60.0
click at [359, 172] on div "Copy - HIP - Multi - Footwear - adidas Promo View first 50 items in the catalog…" at bounding box center [963, 172] width 1210 height 33
drag, startPoint x: 524, startPoint y: 168, endPoint x: 496, endPoint y: 179, distance: 30.1
click at [496, 179] on input "HIP - Multi - Footwear - adidas Promo" at bounding box center [603, 173] width 464 height 31
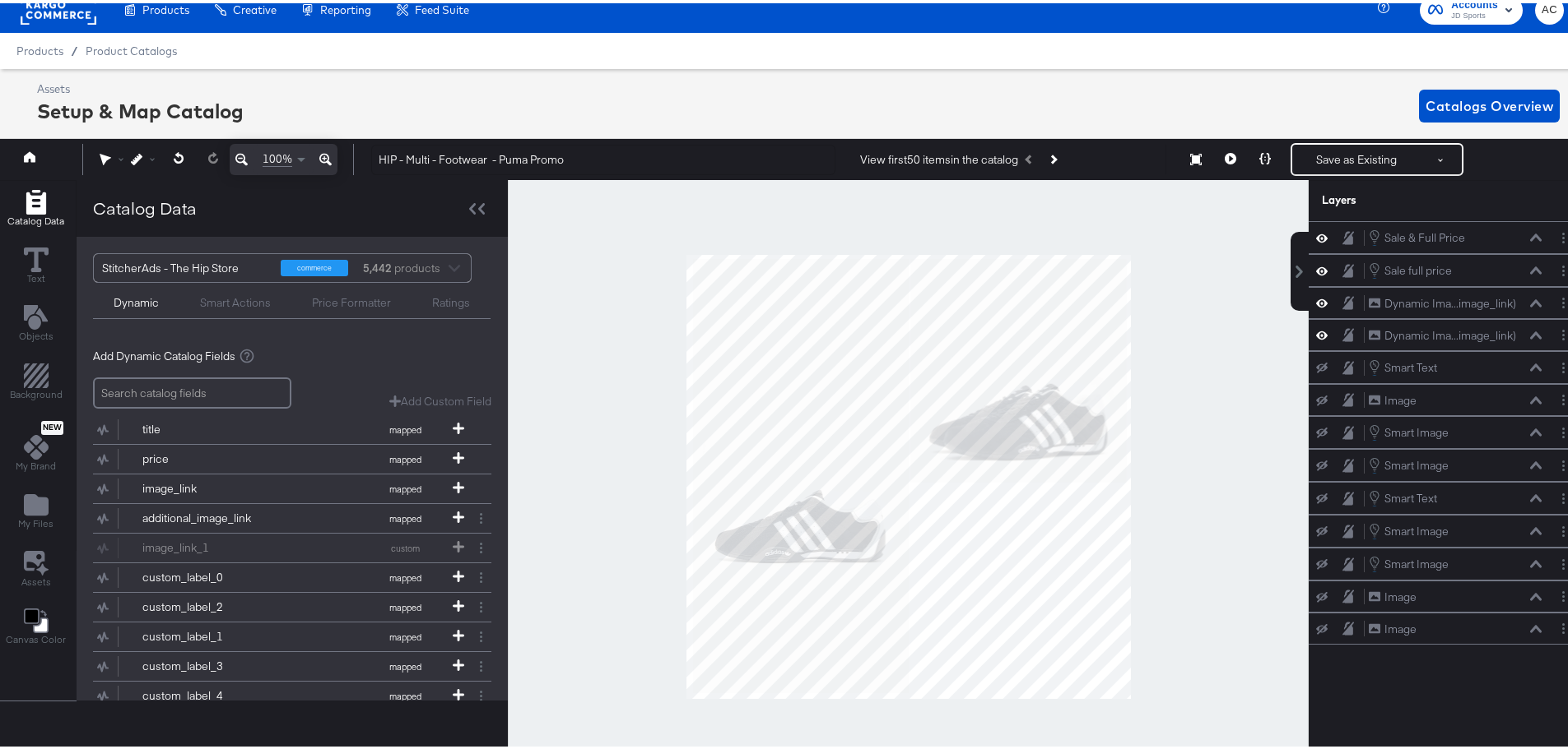
click at [1215, 457] on div at bounding box center [907, 474] width 800 height 593
click at [574, 148] on input "HIP - Multi - Footwear - Puma Promo" at bounding box center [603, 157] width 464 height 31
paste input "Clothing - puma Promo"
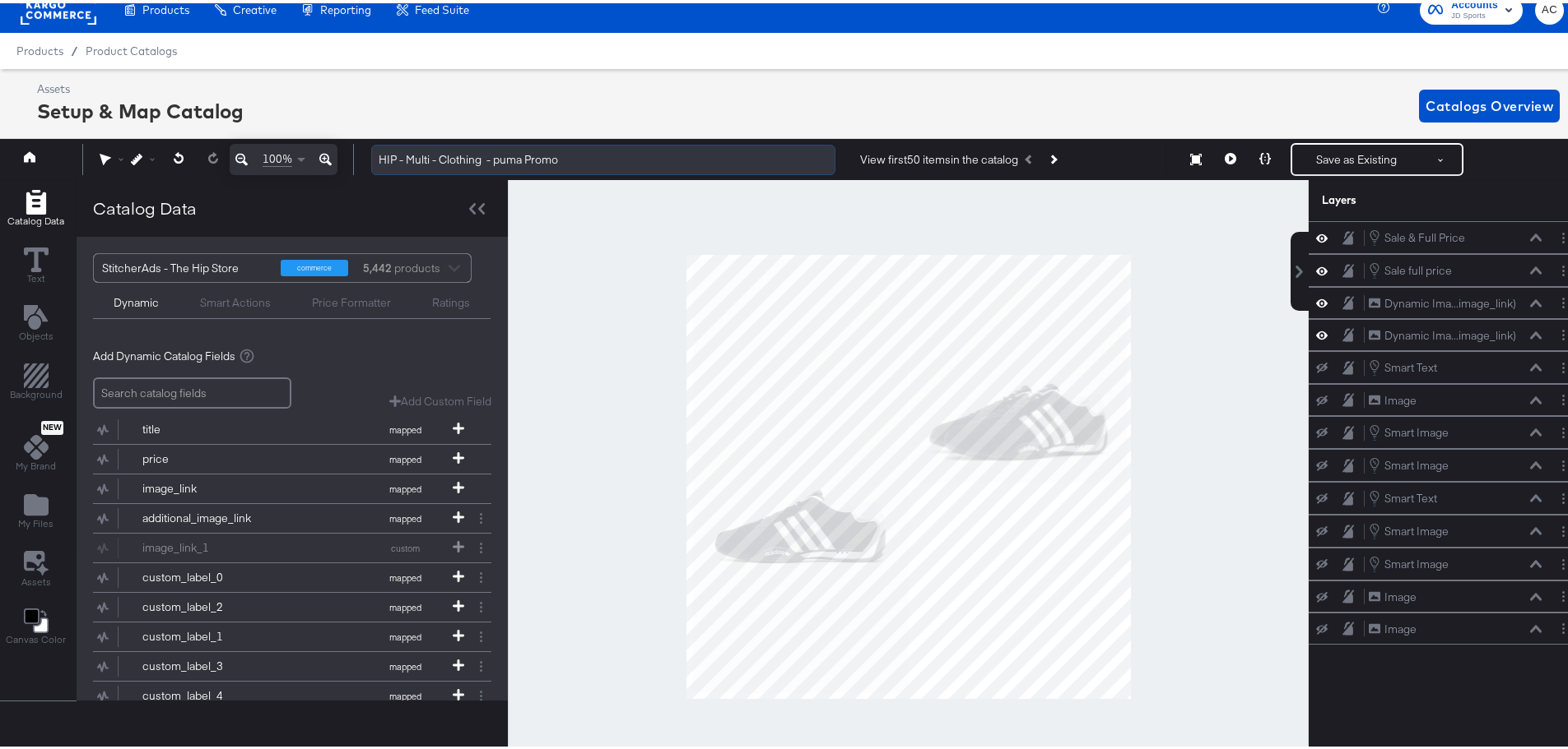
drag, startPoint x: 483, startPoint y: 161, endPoint x: 439, endPoint y: 161, distance: 44.0
click at [439, 161] on input "HIP - Multi - Clothing - puma Promo" at bounding box center [603, 157] width 464 height 31
click at [430, 145] on input "HIP - Multi - Footwear - puma Promo" at bounding box center [603, 157] width 464 height 31
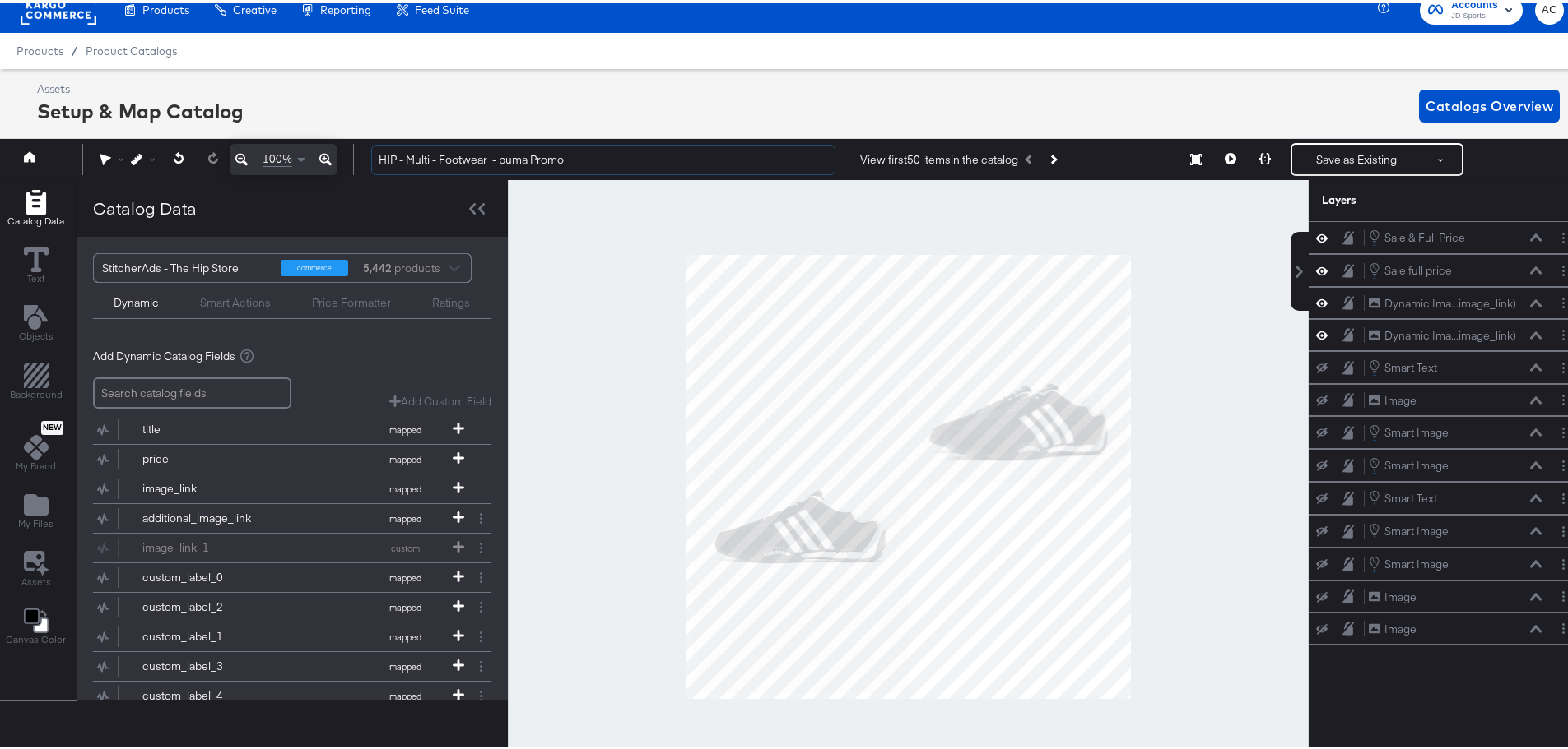
type input "HIP - Multi - Footwear - puma Promo"
click at [1325, 155] on button "Save as Existing" at bounding box center [1356, 156] width 128 height 30
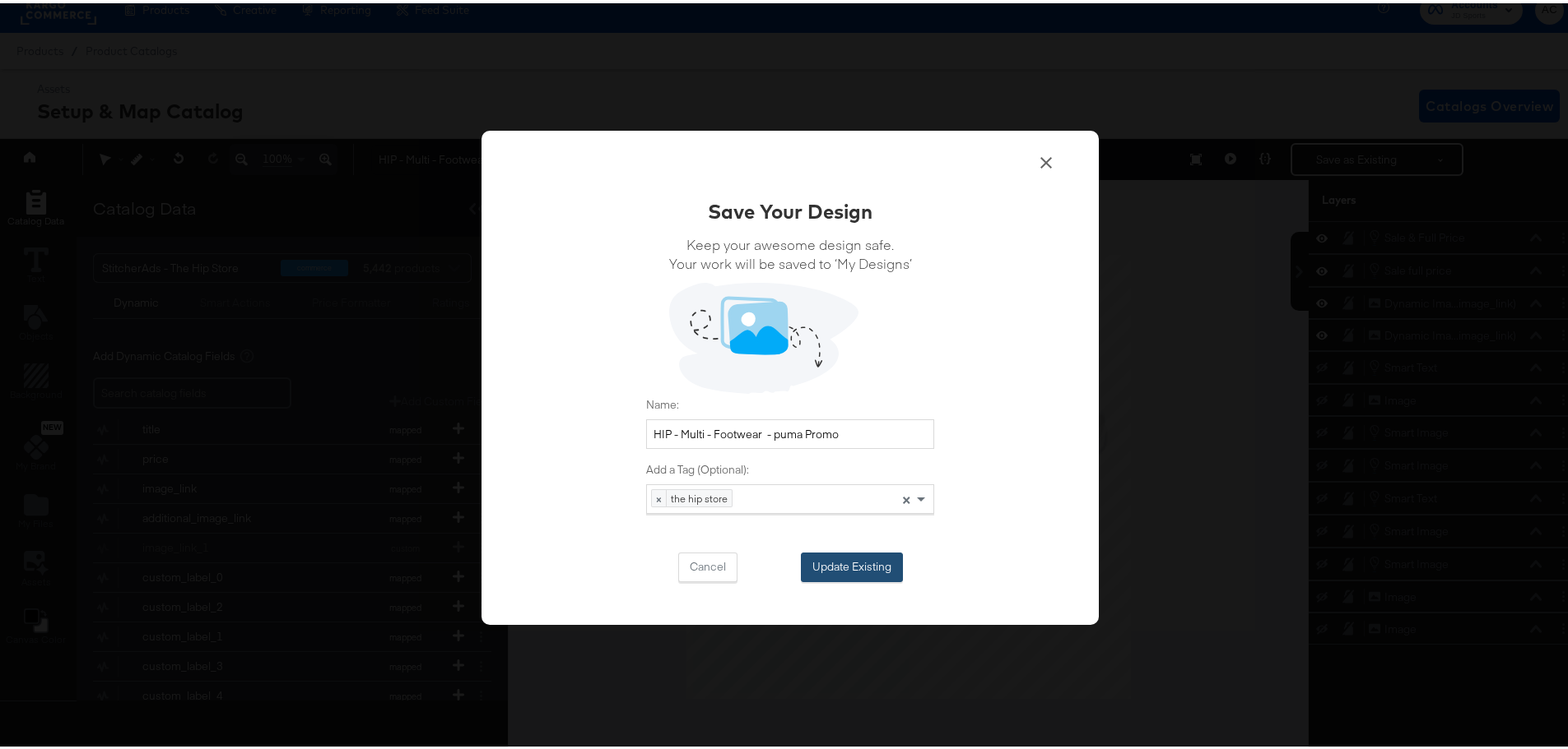
click at [879, 573] on button "Update Existing" at bounding box center [851, 564] width 102 height 30
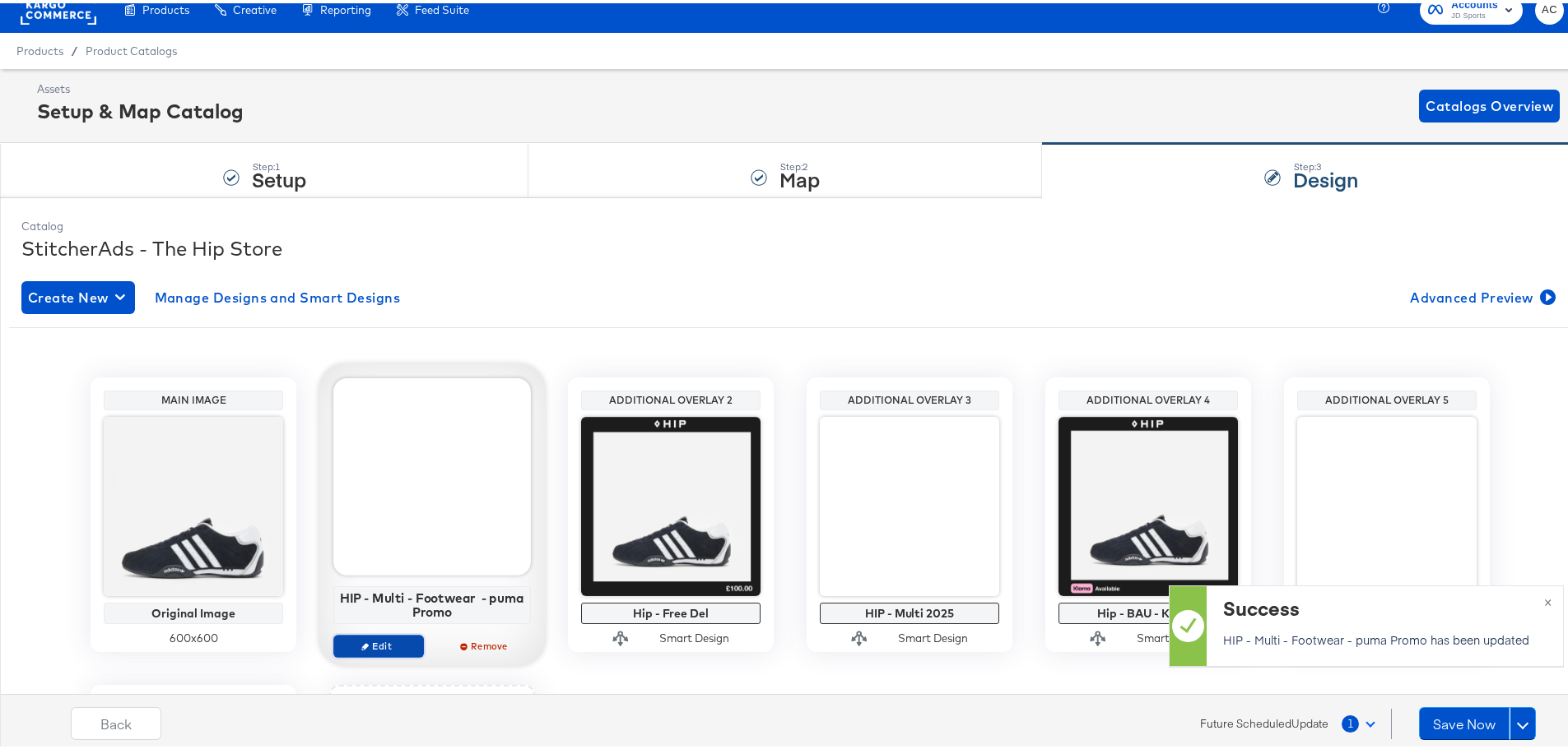
click at [376, 646] on span "Edit" at bounding box center [379, 642] width 76 height 13
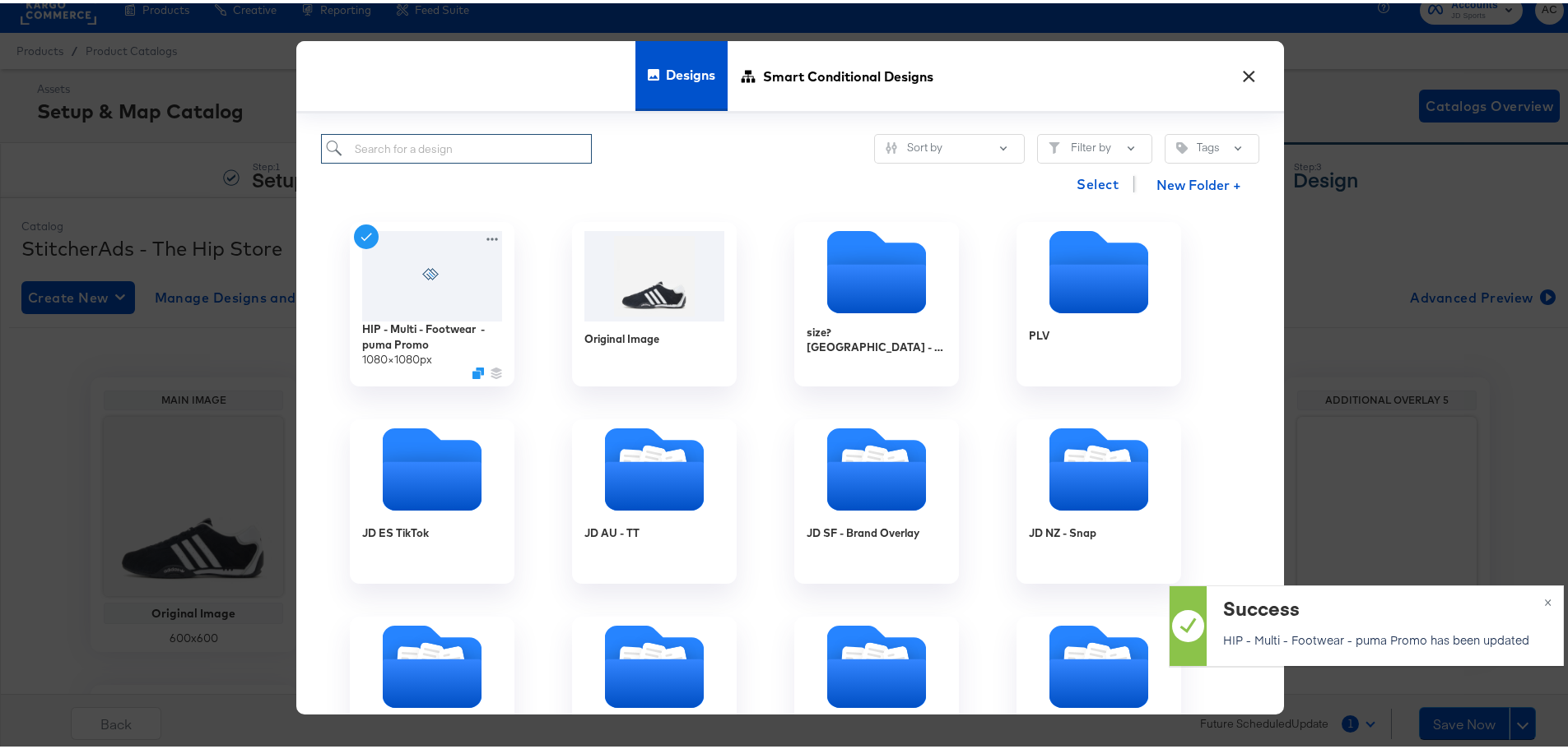
click at [458, 150] on input "search" at bounding box center [456, 146] width 271 height 31
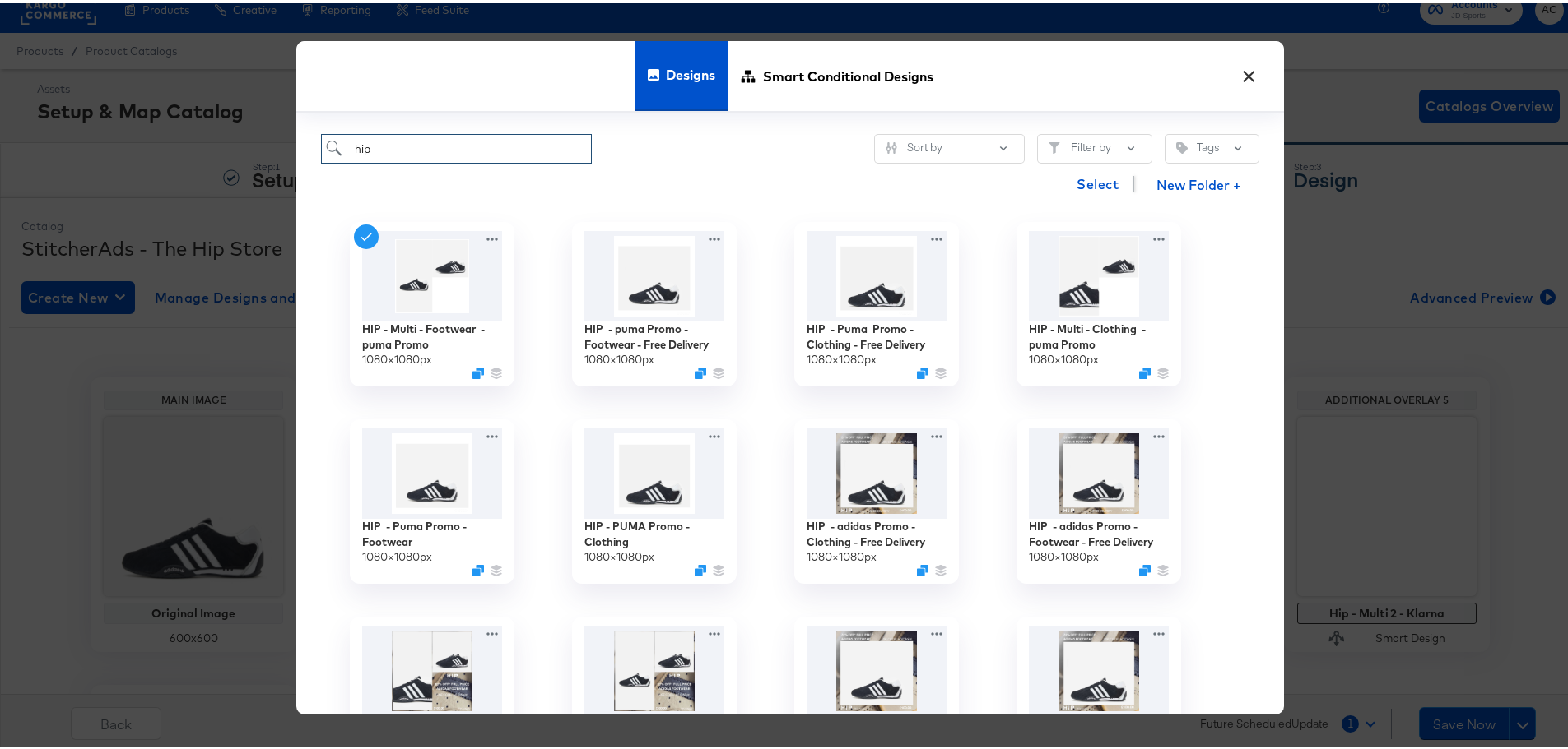
click at [476, 138] on input "hip" at bounding box center [456, 146] width 271 height 31
paste input "HIP - PUMA promo"
type input "hipHIP - PUMA promo"
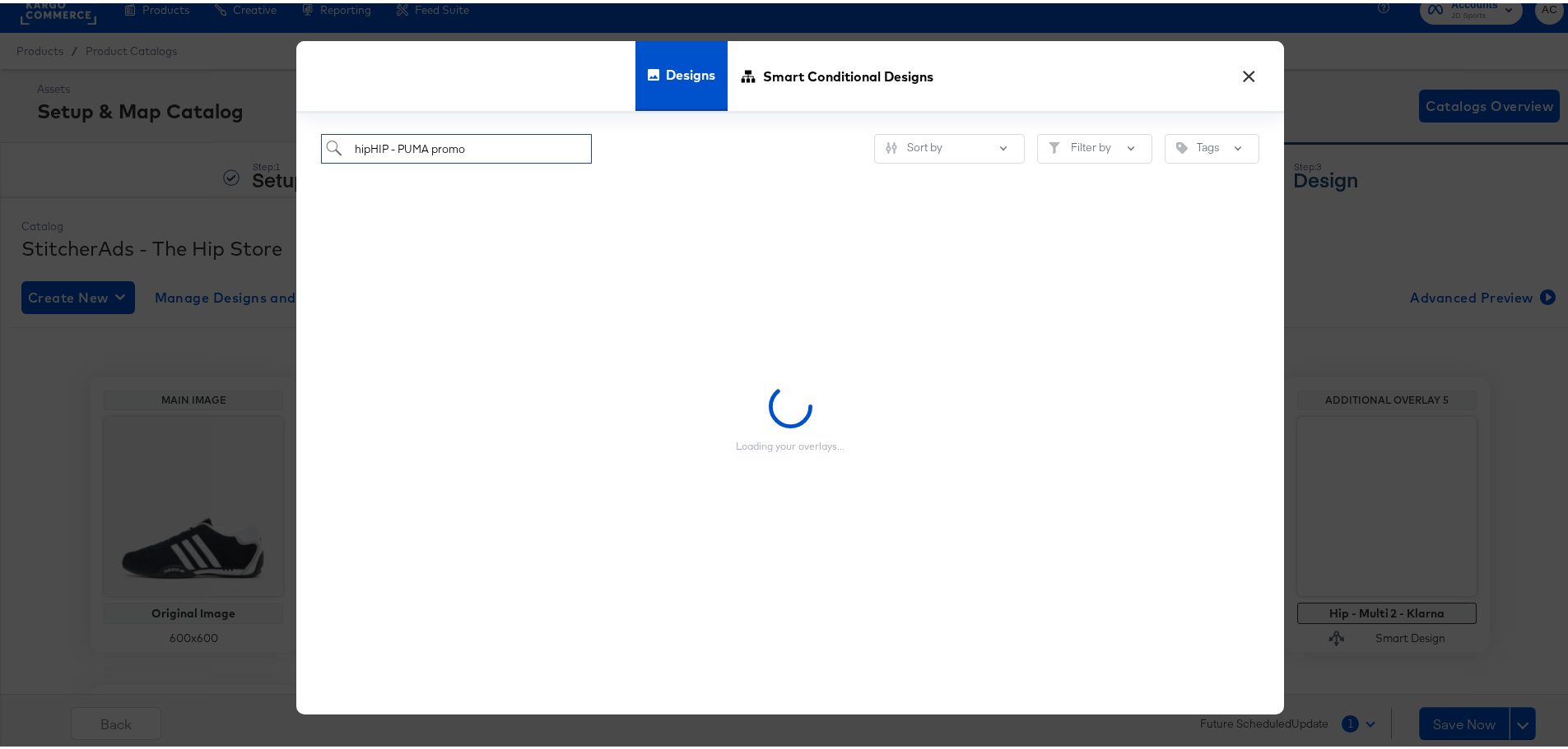
drag, startPoint x: 271, startPoint y: 148, endPoint x: 134, endPoint y: 114, distance: 141.2
click at [176, 140] on div "× Designs Smart Conditional Designs hipHIP - PUMA promo Sort by Filter by Tags …" at bounding box center [790, 374] width 1581 height 749
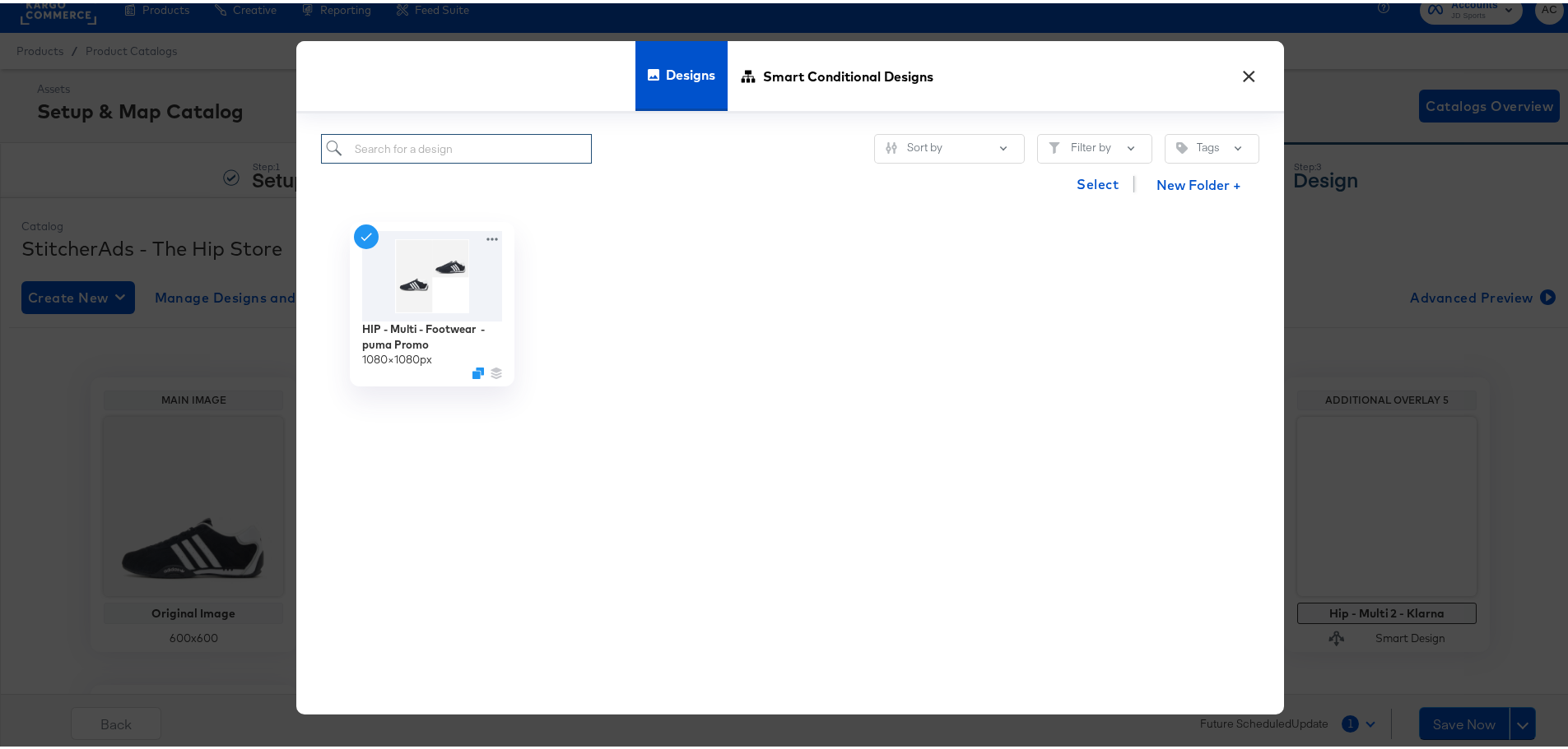
paste input "HIP - PUMA promo"
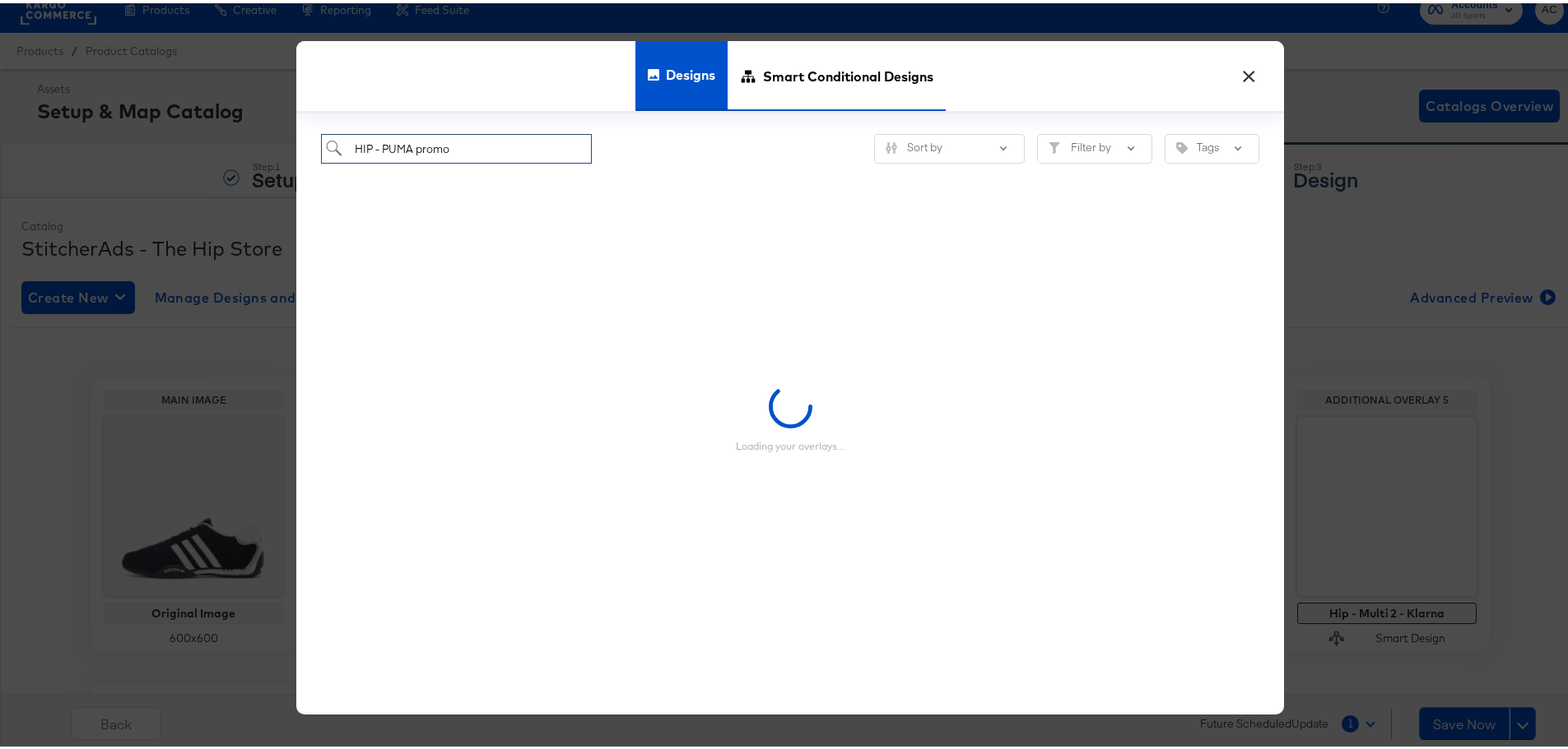
type input "HIP - PUMA promo"
click at [870, 59] on span "Smart Conditional Designs" at bounding box center [848, 72] width 170 height 72
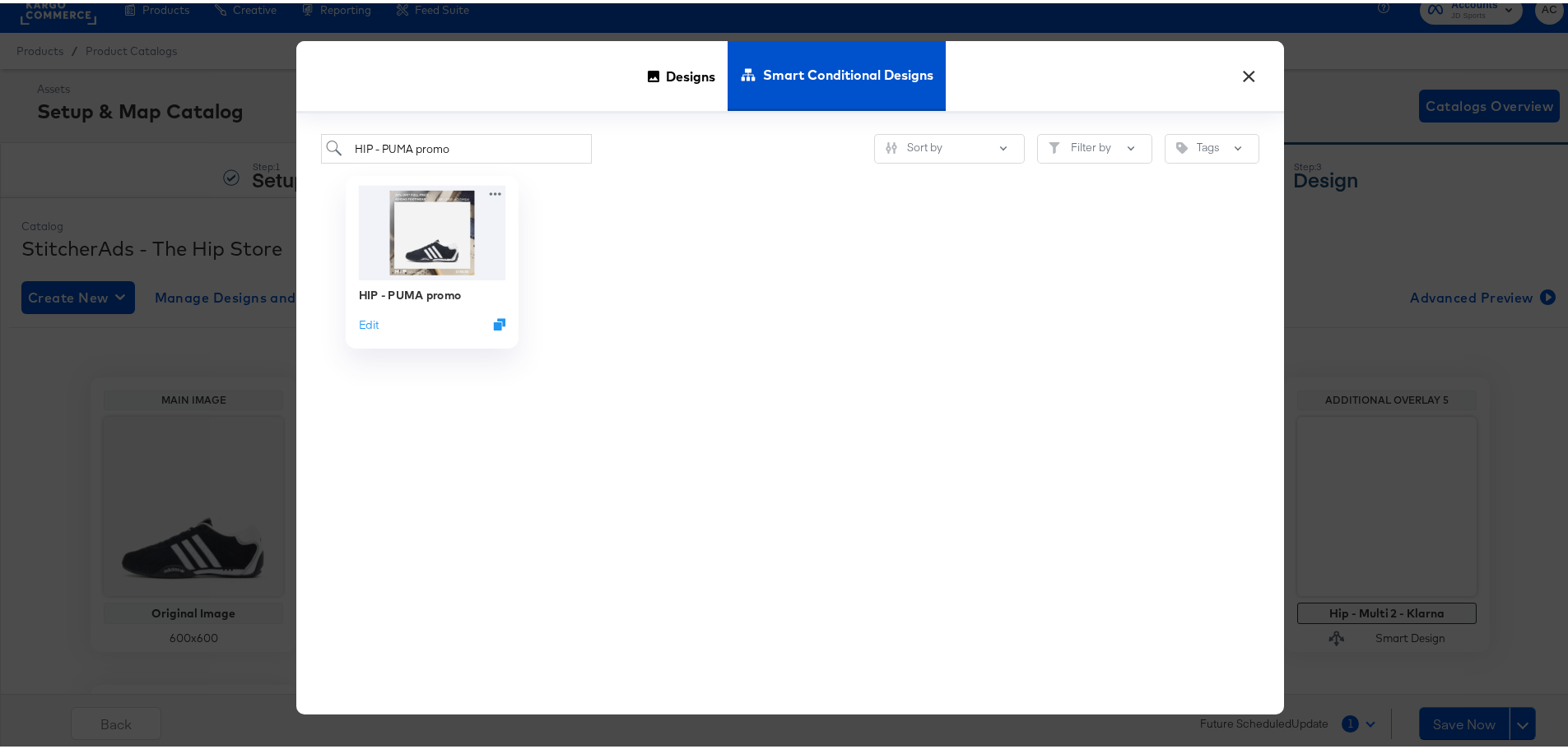
click at [376, 325] on div "Edit" at bounding box center [432, 322] width 147 height 15
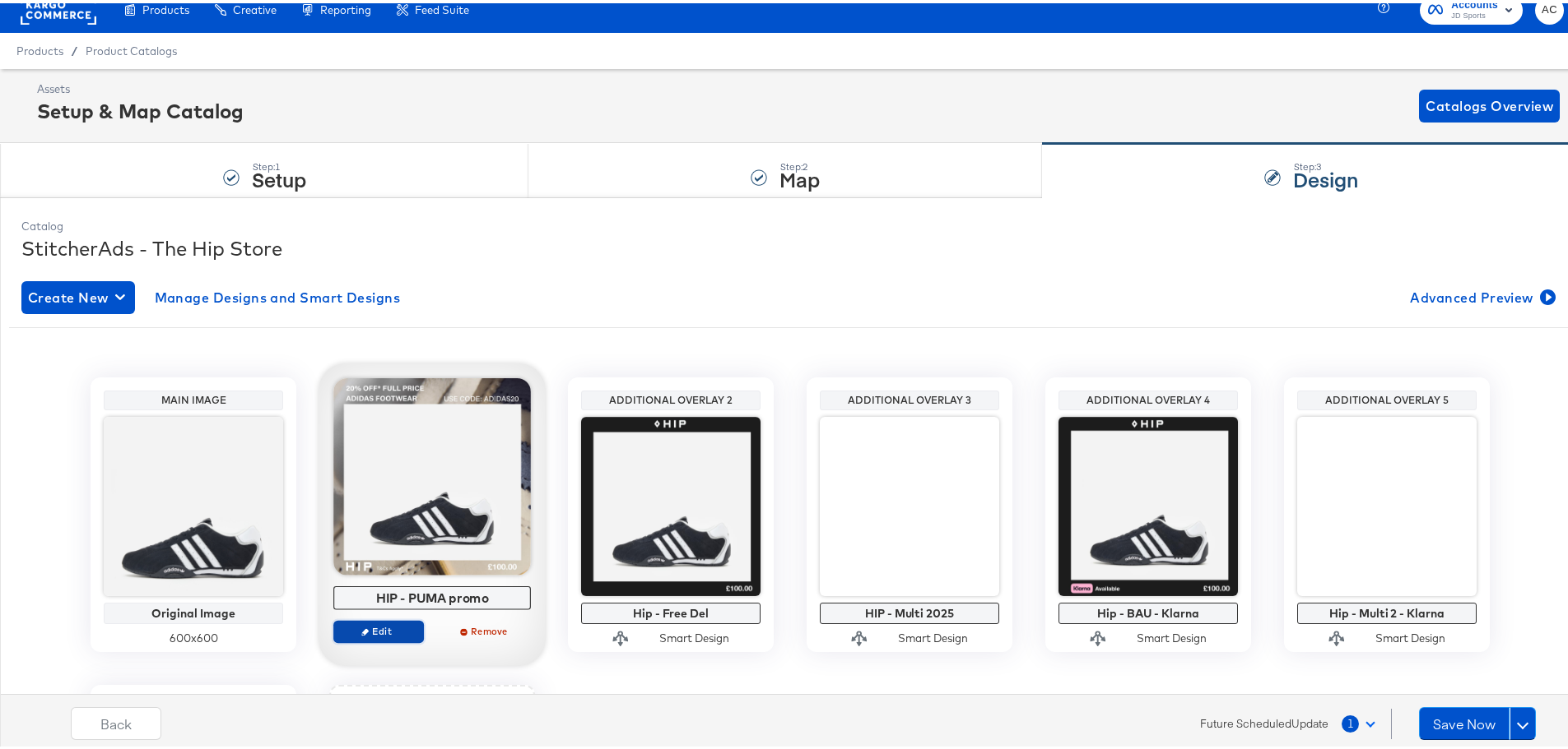
click at [387, 630] on span "Edit" at bounding box center [379, 628] width 76 height 13
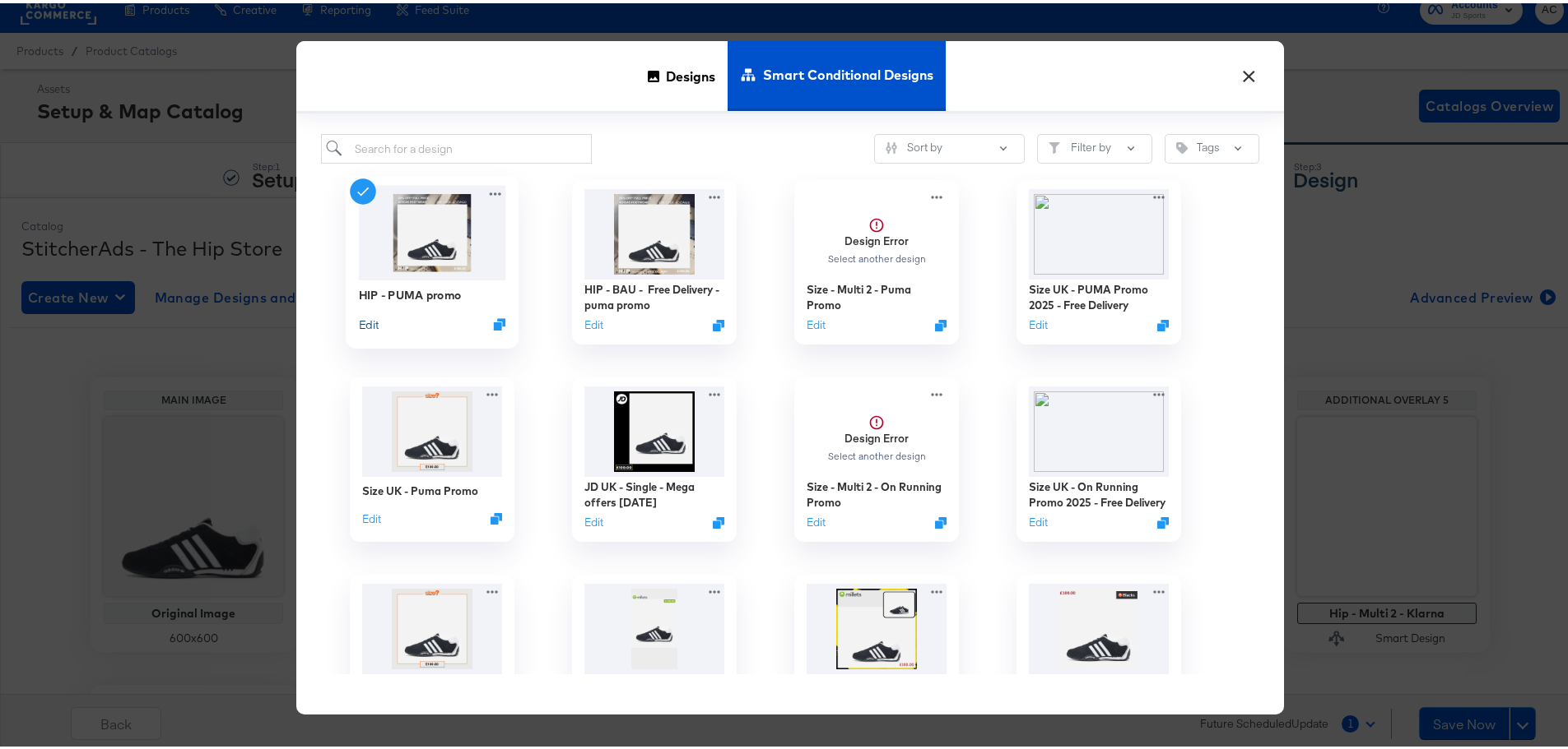
click at [359, 321] on button "Edit" at bounding box center [369, 322] width 20 height 15
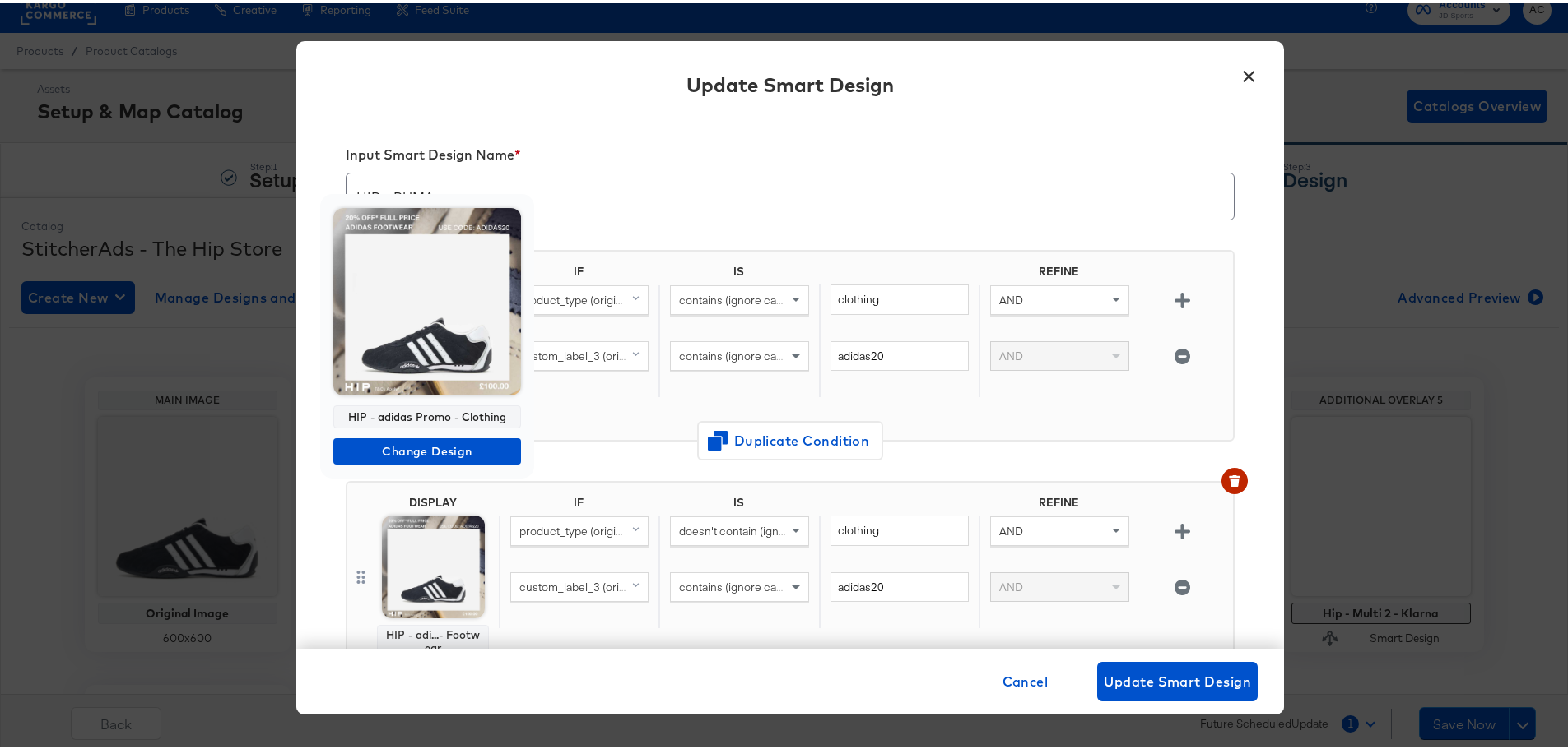
click at [437, 330] on img at bounding box center [427, 298] width 188 height 188
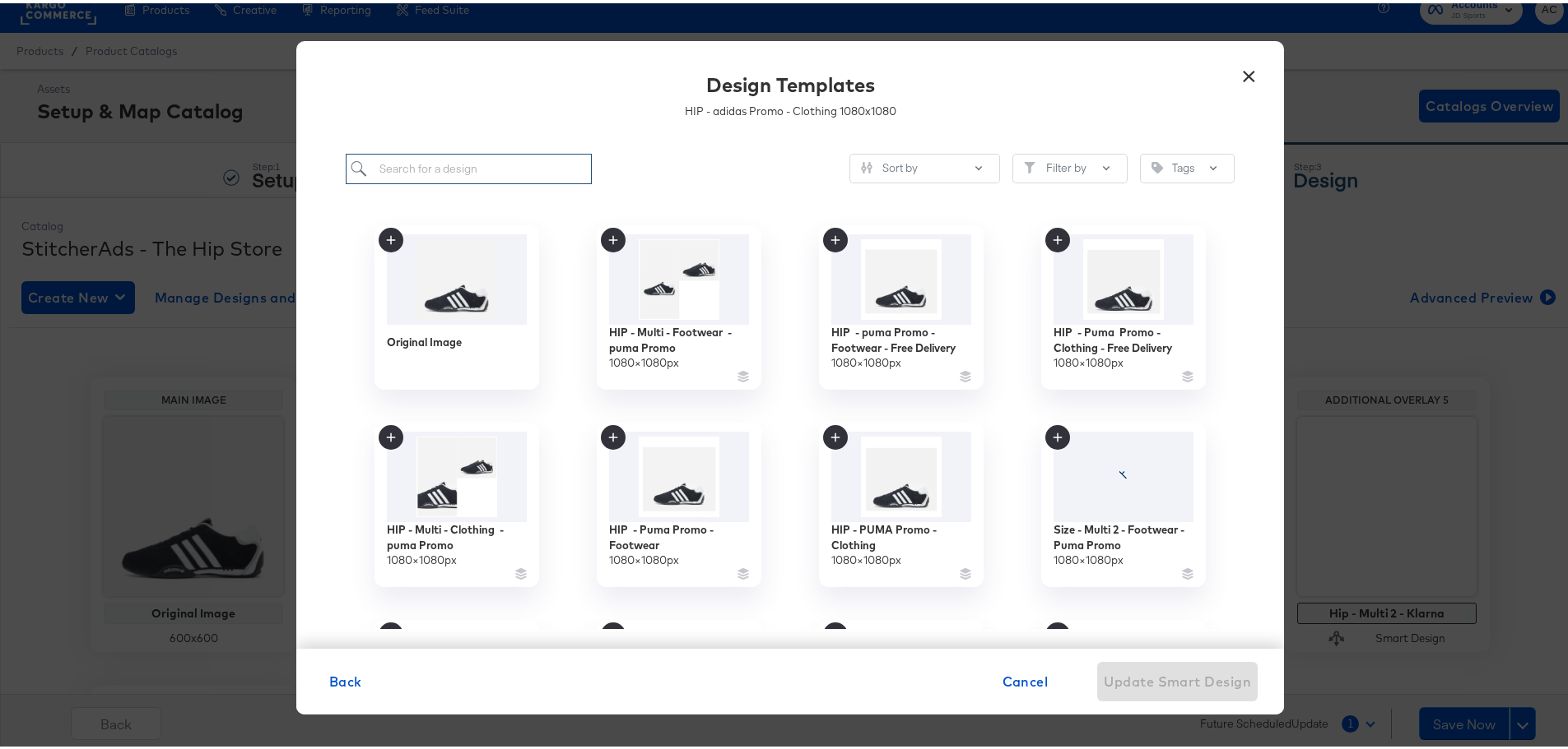
click at [486, 150] on input "search" at bounding box center [468, 166] width 246 height 31
paste input "HIP - PUMA Promo - Clothing"
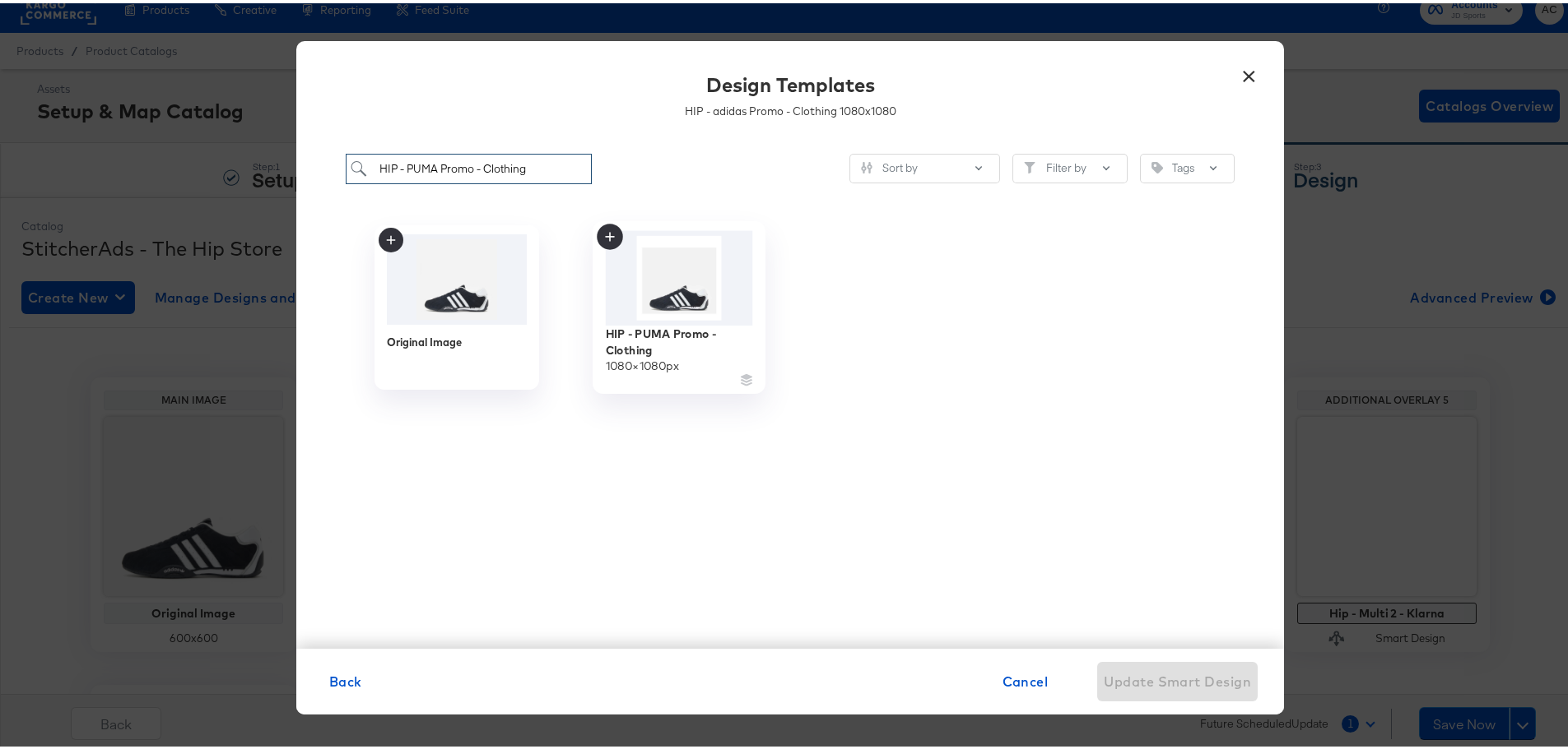
type input "HIP - PUMA Promo - Clothing"
click at [642, 280] on img at bounding box center [679, 275] width 147 height 94
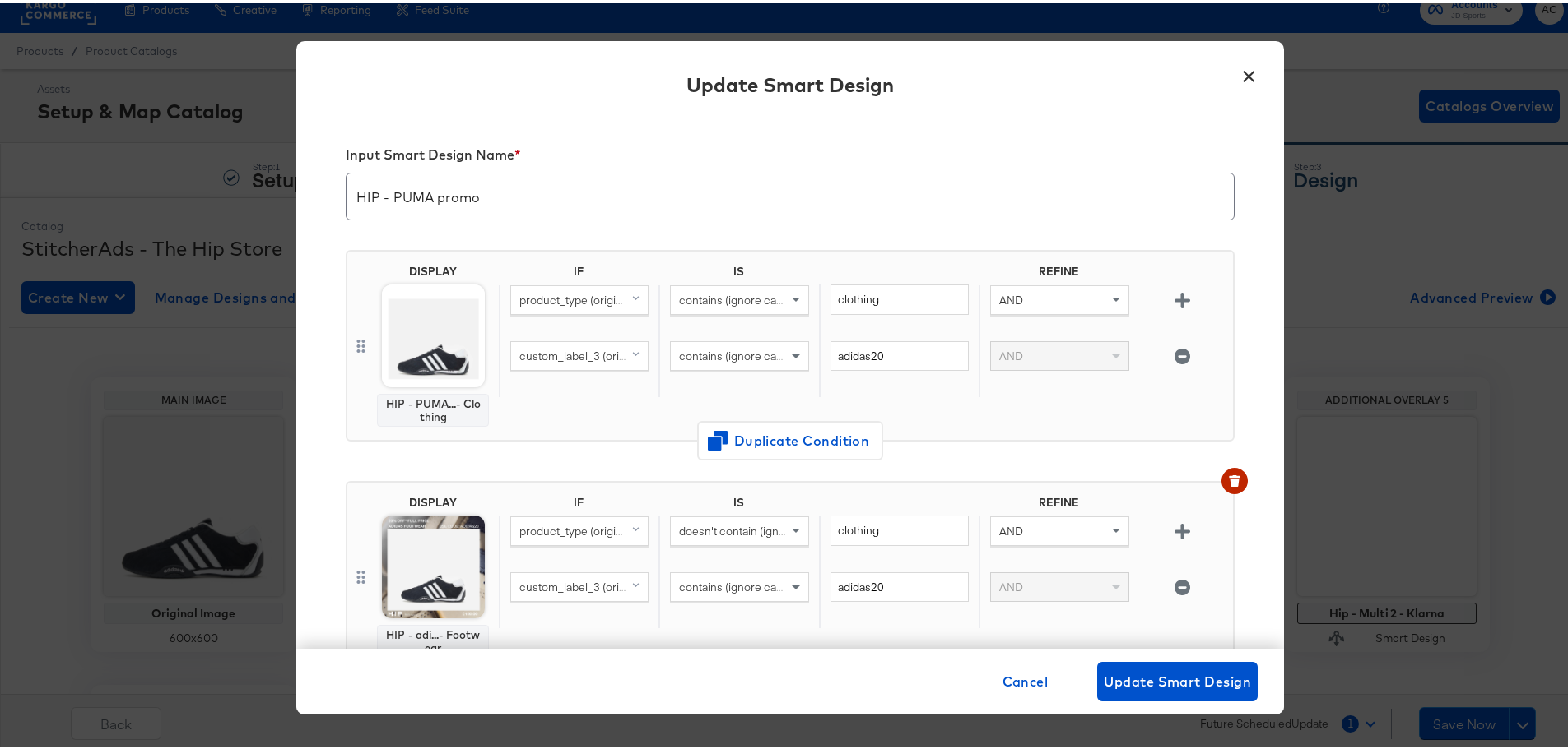
click at [437, 536] on img at bounding box center [432, 563] width 103 height 103
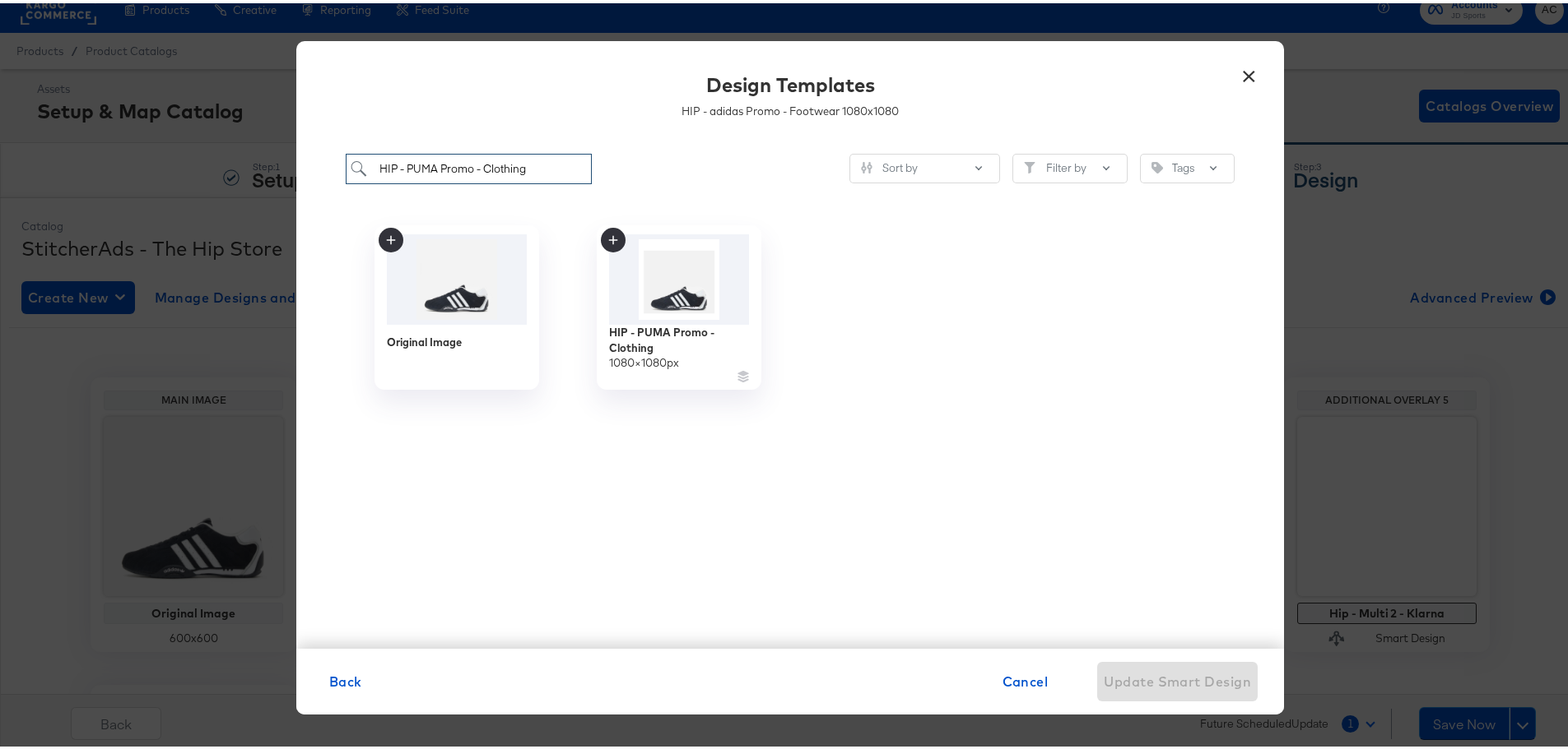
click at [498, 167] on input "HIP - PUMA Promo - Clothing" at bounding box center [468, 166] width 246 height 31
paste input "HIP - Puma Promo - Footwear"
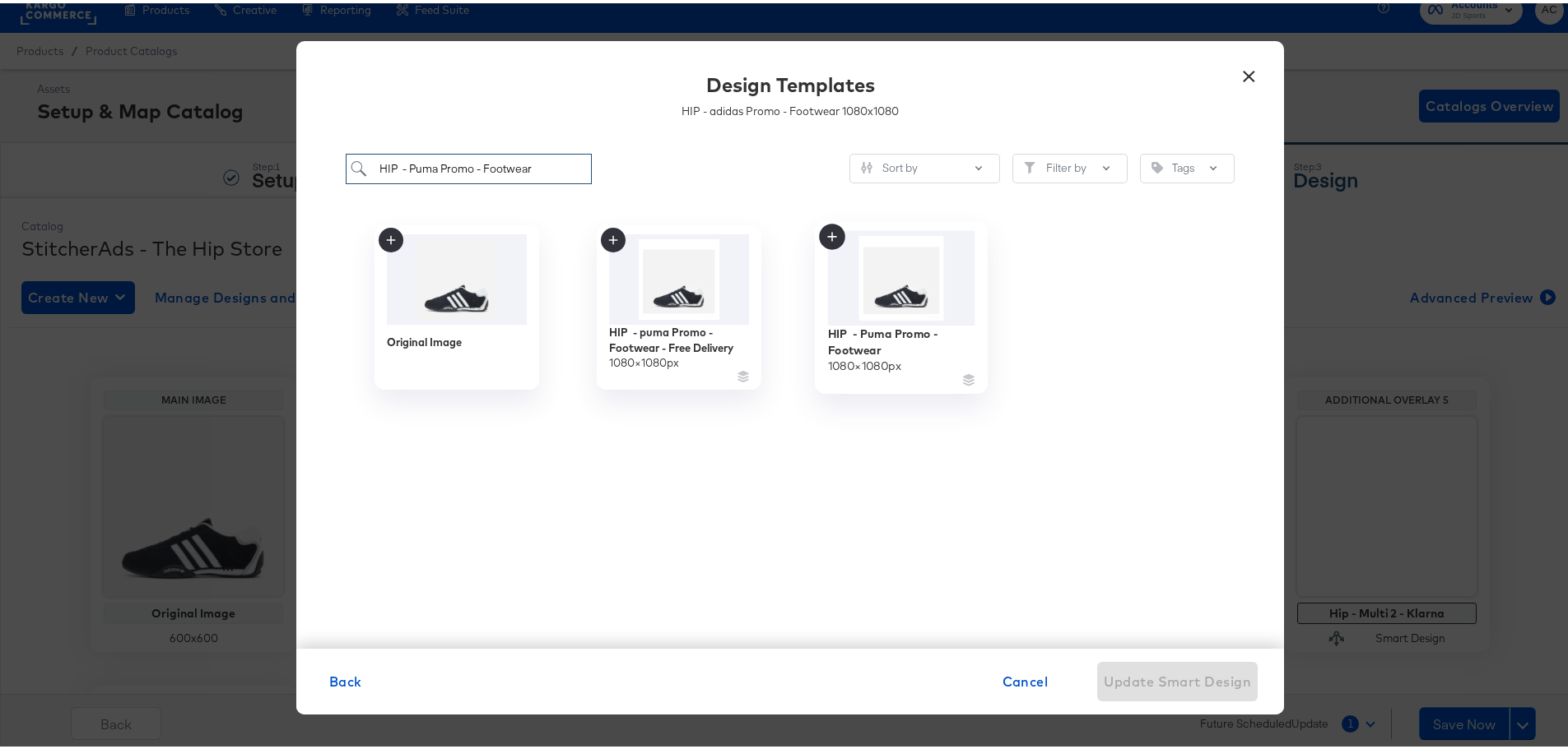
type input "HIP - Puma Promo - Footwear"
click at [916, 287] on img at bounding box center [902, 275] width 147 height 94
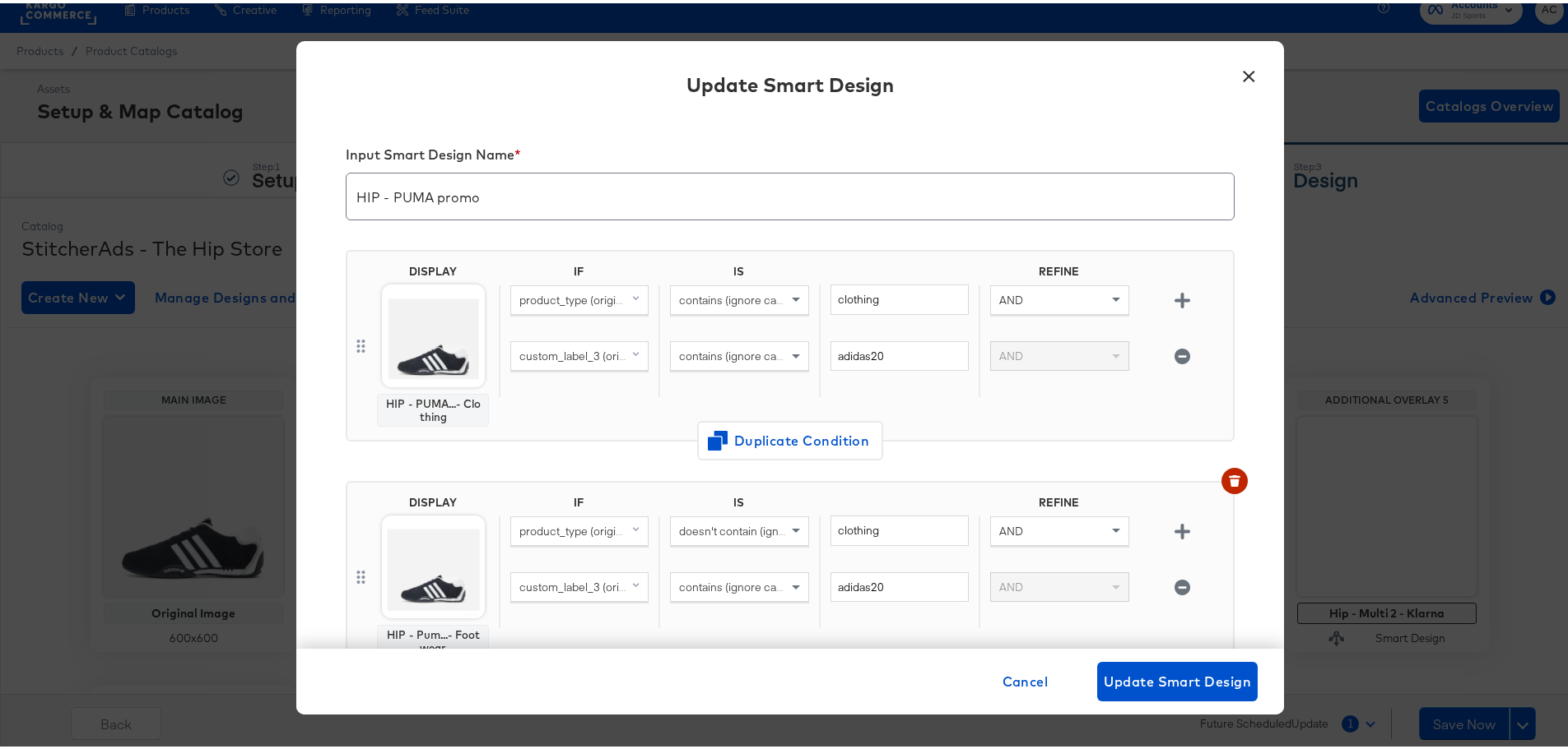
click at [609, 348] on span "custom_label_3 (original)" at bounding box center [583, 352] width 127 height 14
type input "brand"
click at [541, 459] on button "brand original" at bounding box center [607, 467] width 194 height 27
click at [889, 360] on input "adidas20" at bounding box center [900, 353] width 139 height 31
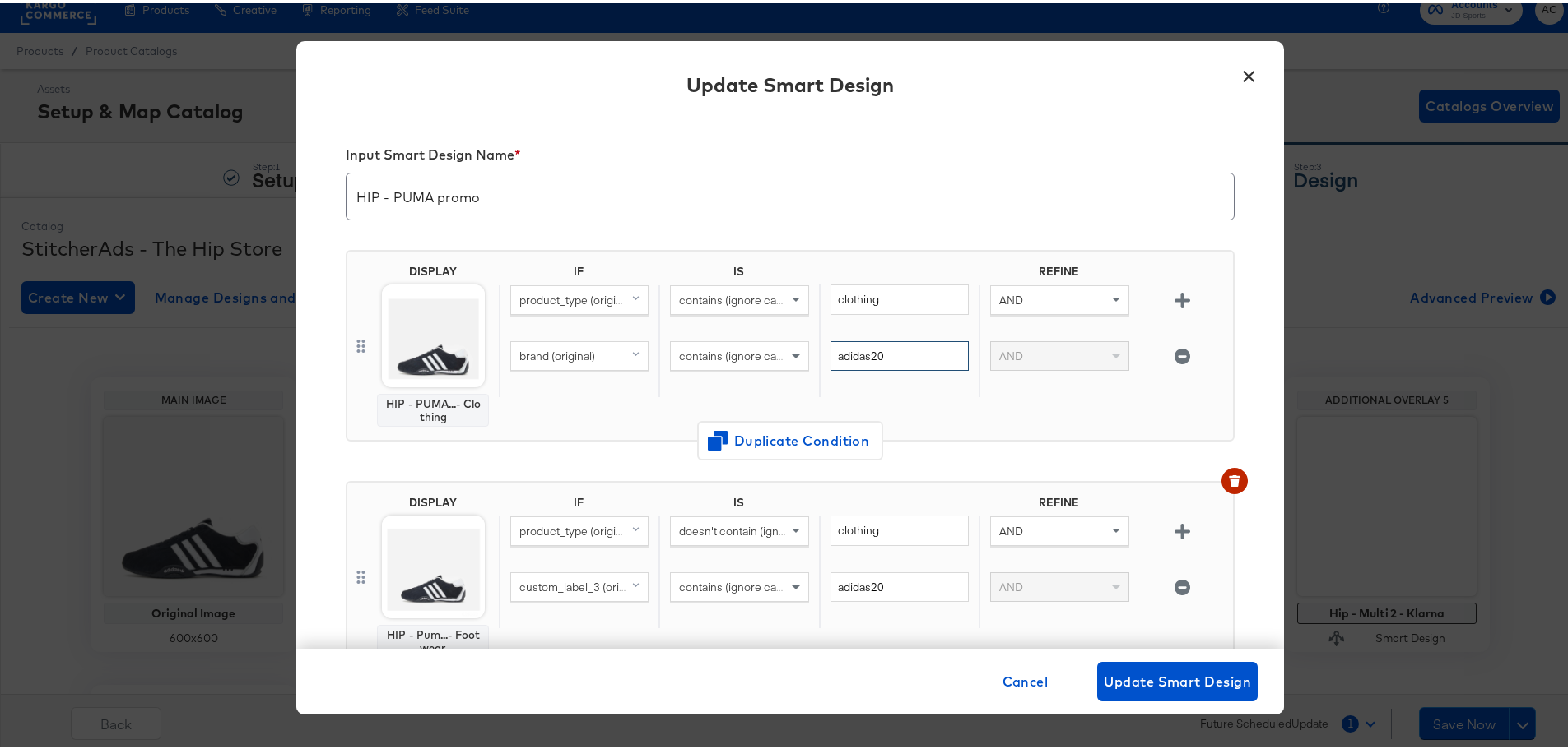
click at [889, 360] on input "adidas20" at bounding box center [900, 353] width 139 height 31
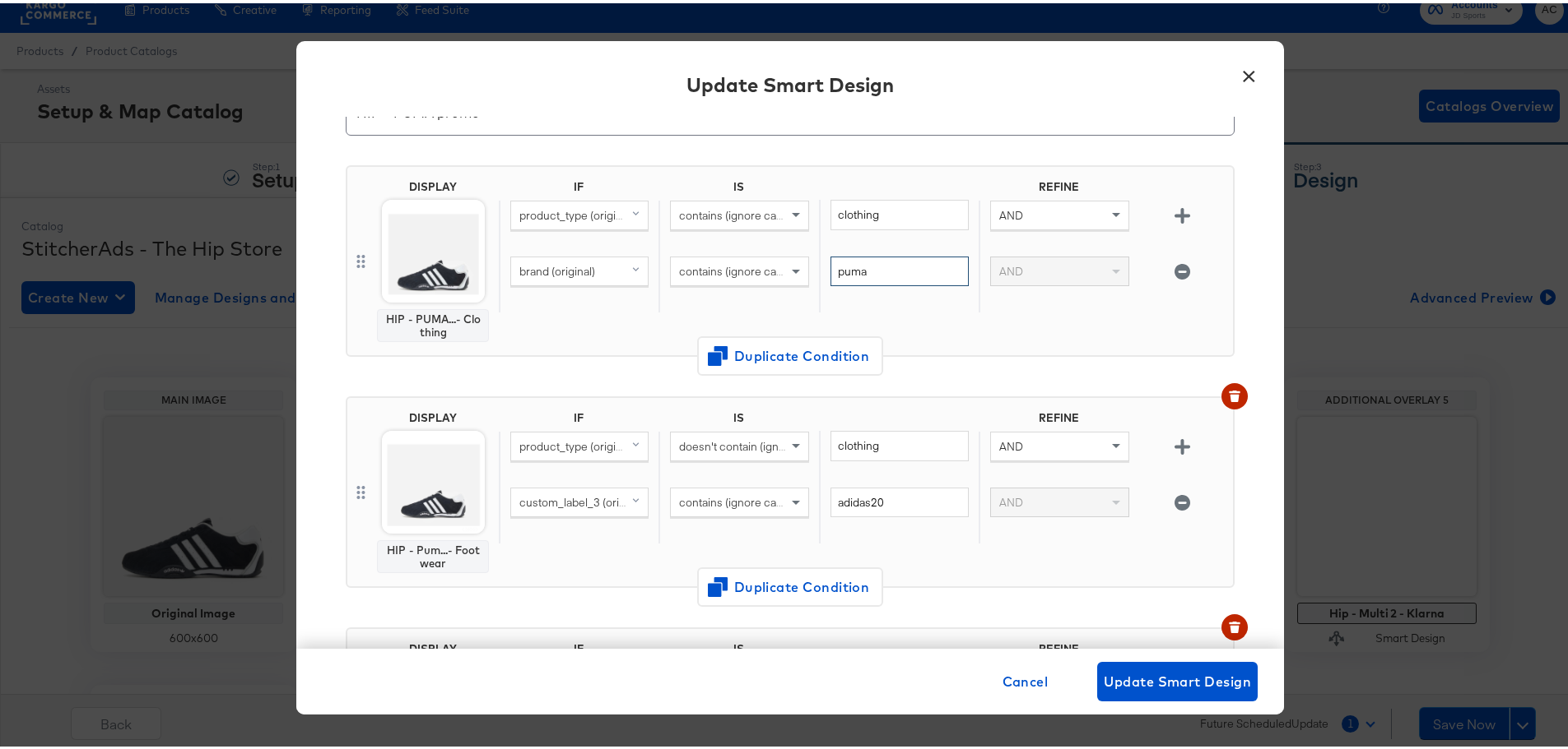
scroll to position [165, 0]
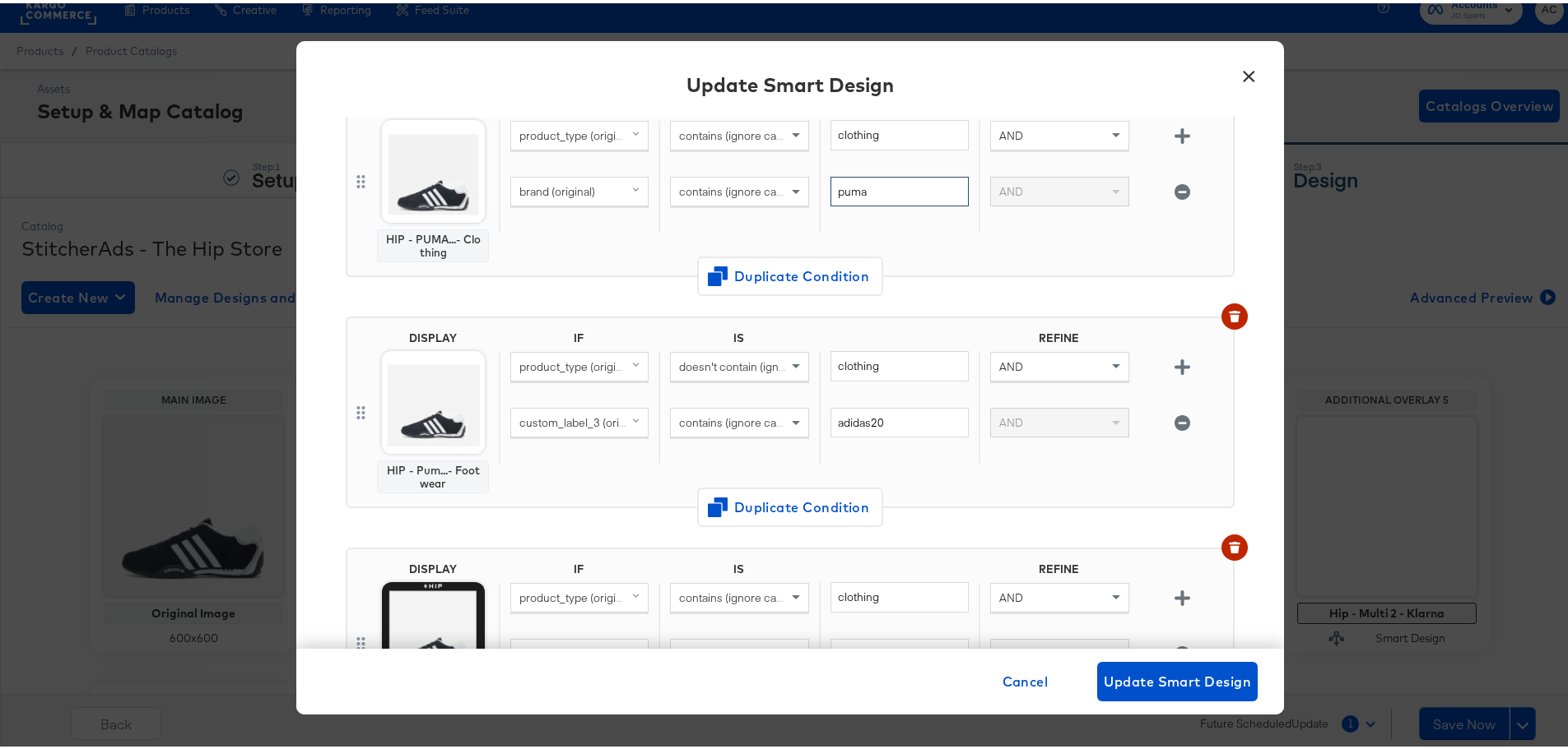
type input "puma"
click at [557, 400] on div "product_type (original)" at bounding box center [579, 376] width 160 height 56
click at [562, 417] on span "custom_label_3 (original)" at bounding box center [583, 419] width 127 height 14
type input "brand"
click at [562, 528] on div "brand" at bounding box center [578, 533] width 124 height 15
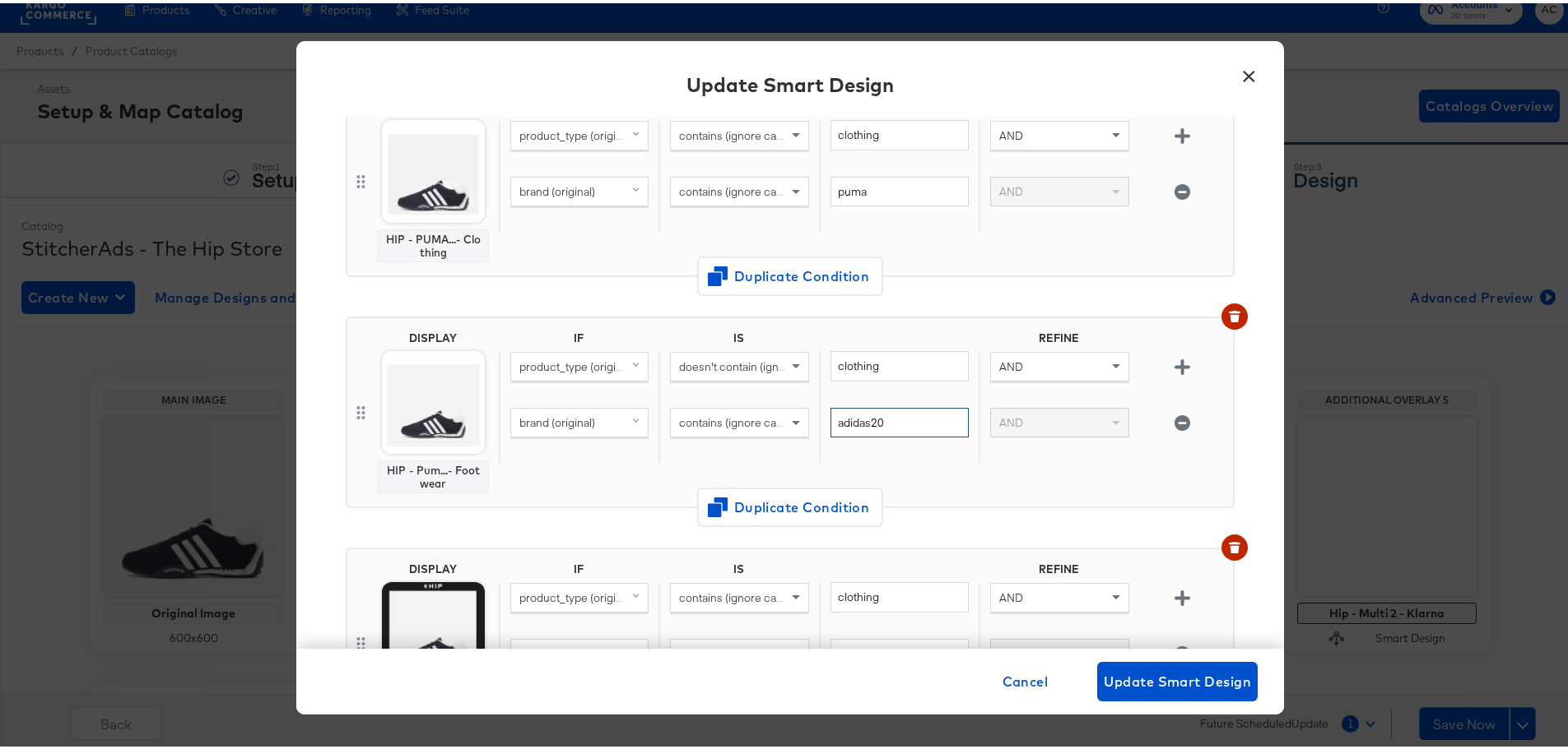
click at [852, 421] on input "adidas20" at bounding box center [900, 420] width 139 height 31
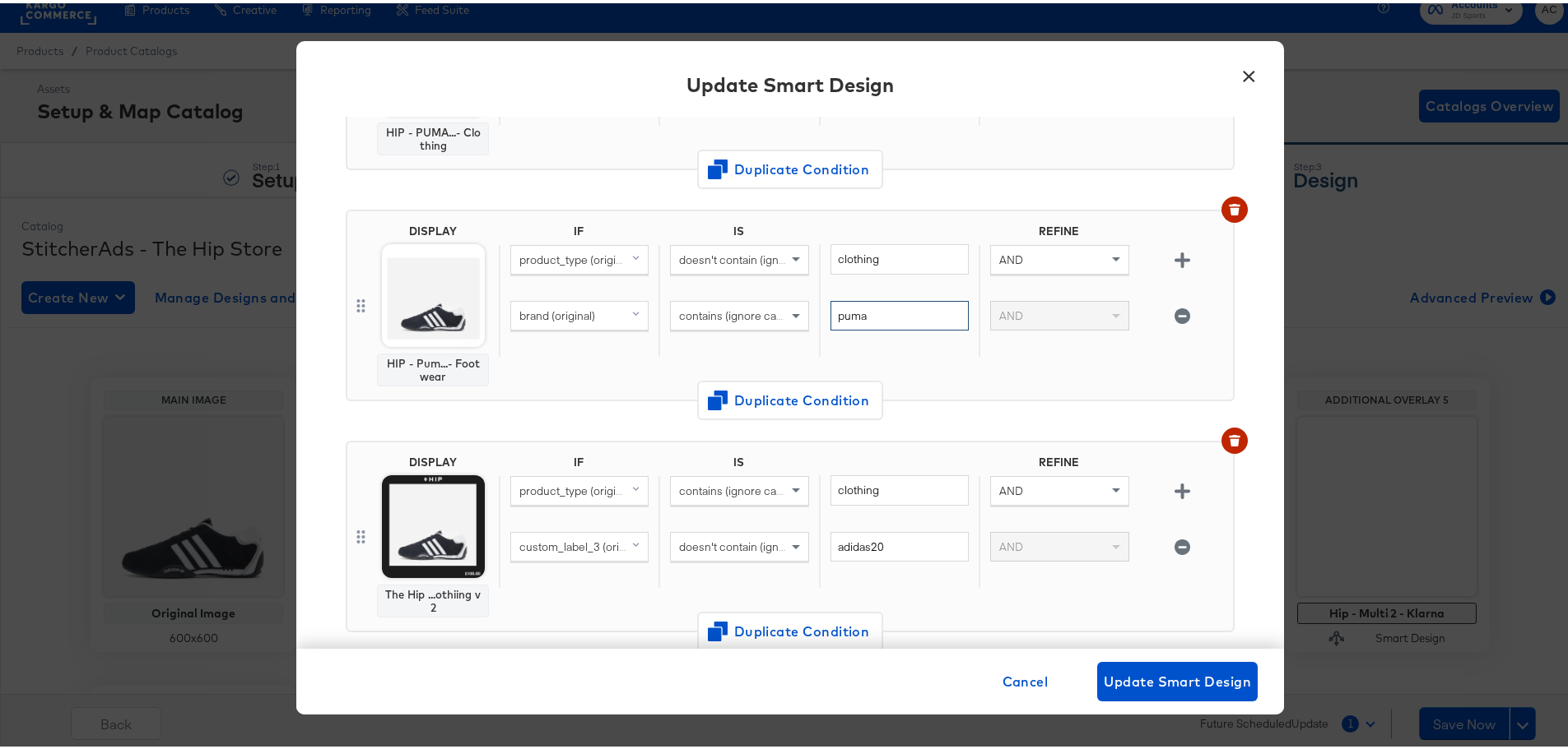
scroll to position [494, 0]
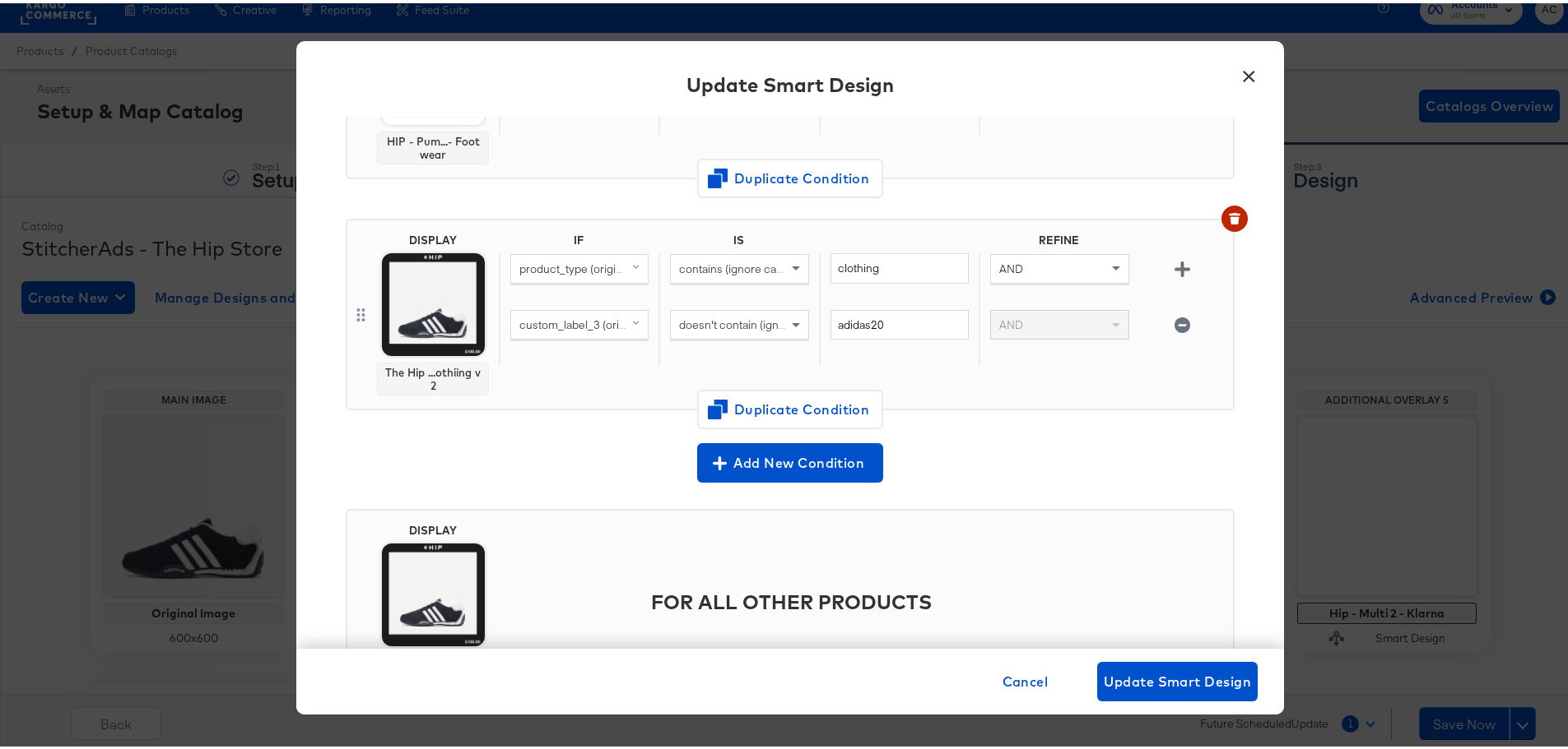
type input "puma"
click at [602, 322] on span "custom_label_3 (original)" at bounding box center [583, 321] width 127 height 14
type input "brand"
click at [535, 444] on button "brand original" at bounding box center [607, 435] width 194 height 27
click at [874, 327] on input "adidas20" at bounding box center [900, 323] width 139 height 31
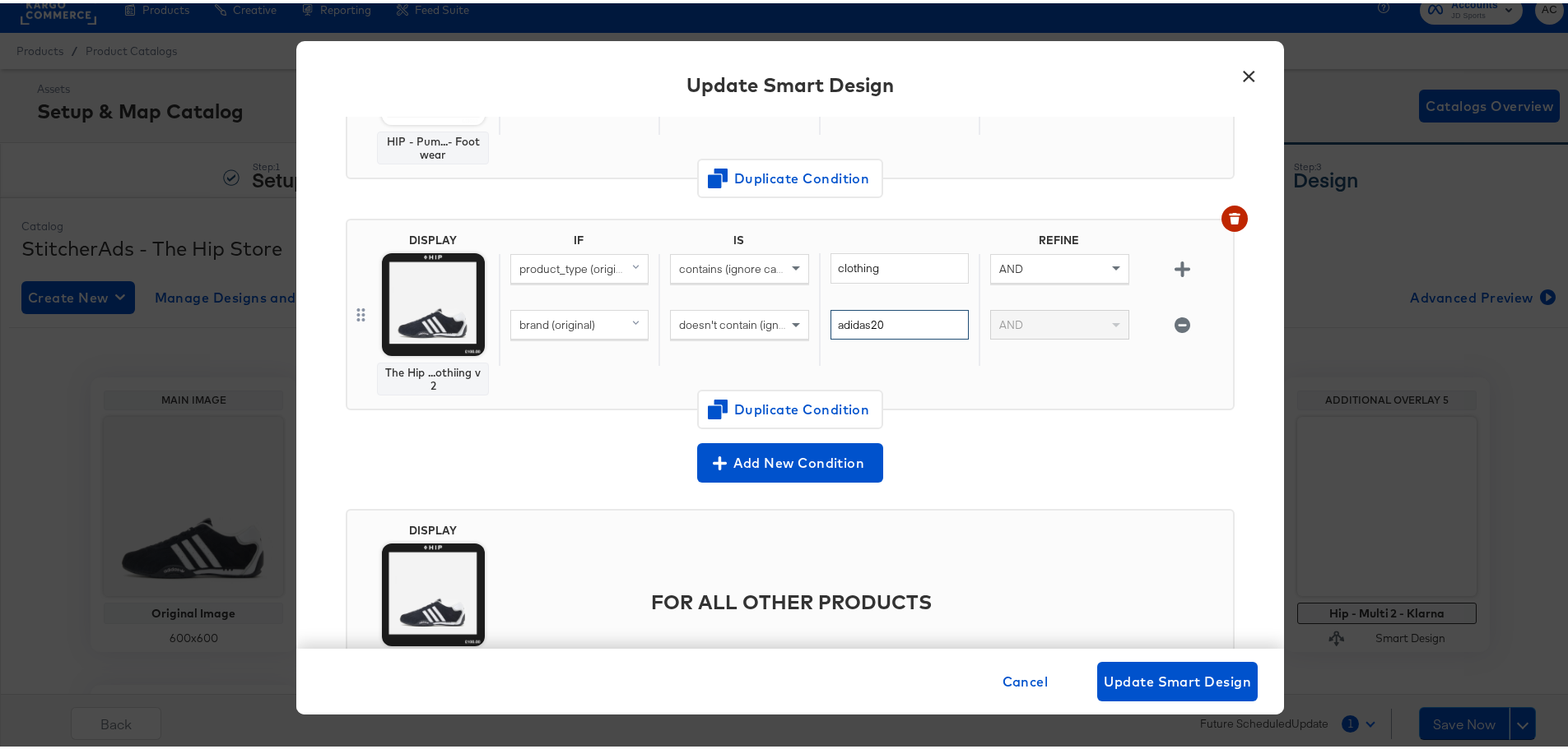
drag, startPoint x: 887, startPoint y: 326, endPoint x: 646, endPoint y: 263, distance: 249.1
click at [726, 302] on div "IF IS REFINE product_type (original) contains (ignore case) clothing AND brand …" at bounding box center [862, 311] width 727 height 162
type input "puma"
click at [1154, 684] on span "Update Smart Design" at bounding box center [1177, 679] width 147 height 23
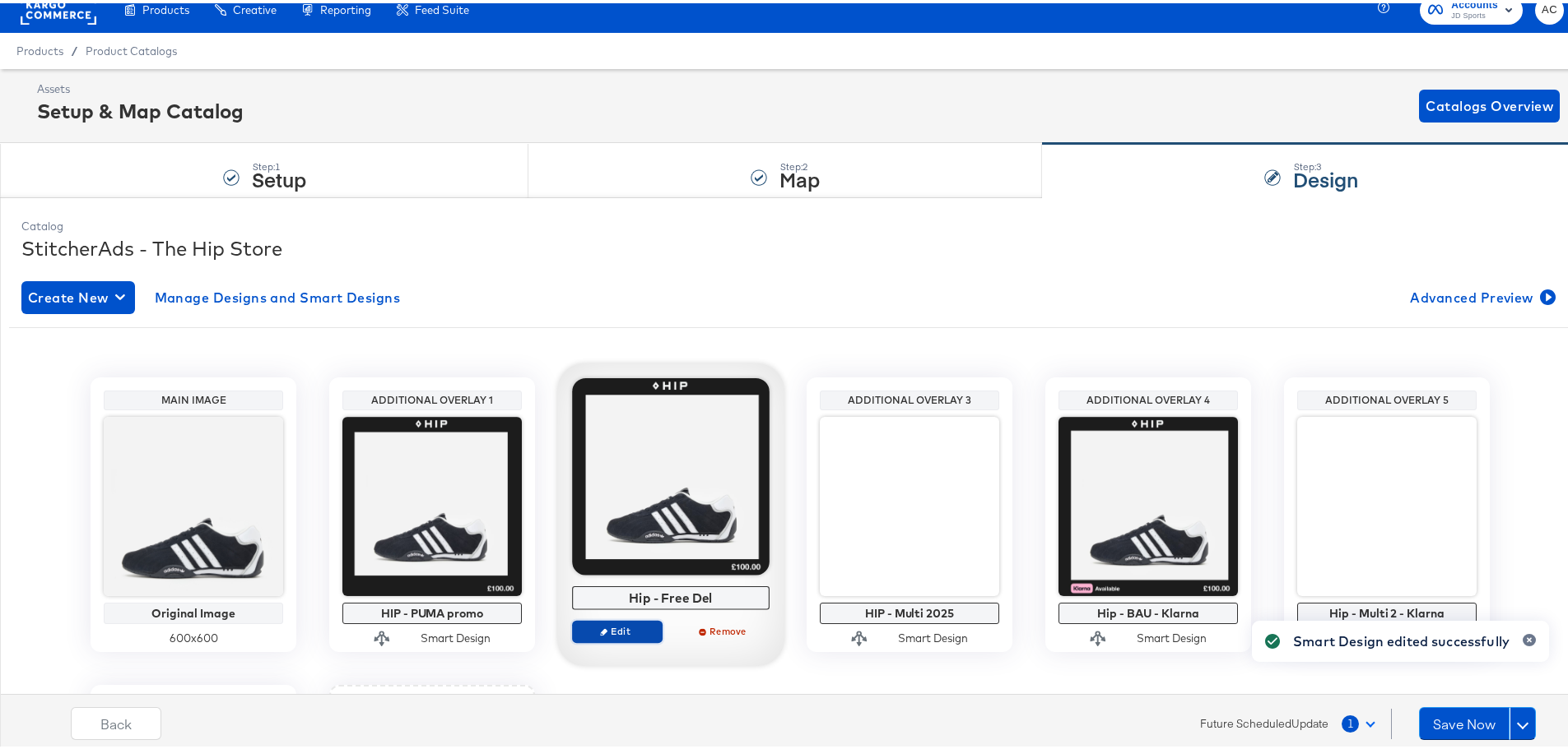
click at [621, 624] on span "Edit" at bounding box center [617, 628] width 76 height 13
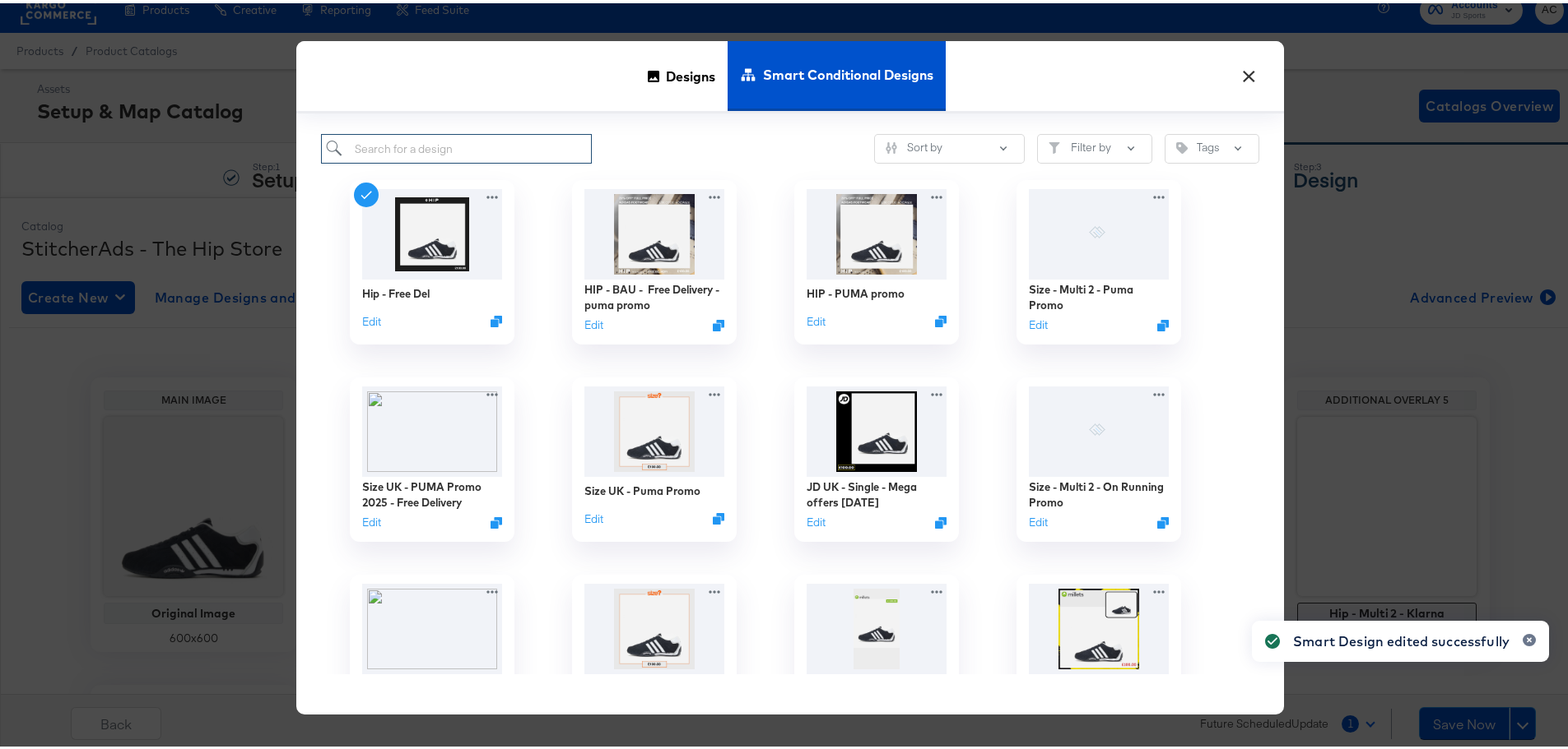
click at [450, 143] on input "search" at bounding box center [456, 146] width 271 height 31
paste input "HIP - BAU - Free Delivery - puma promo"
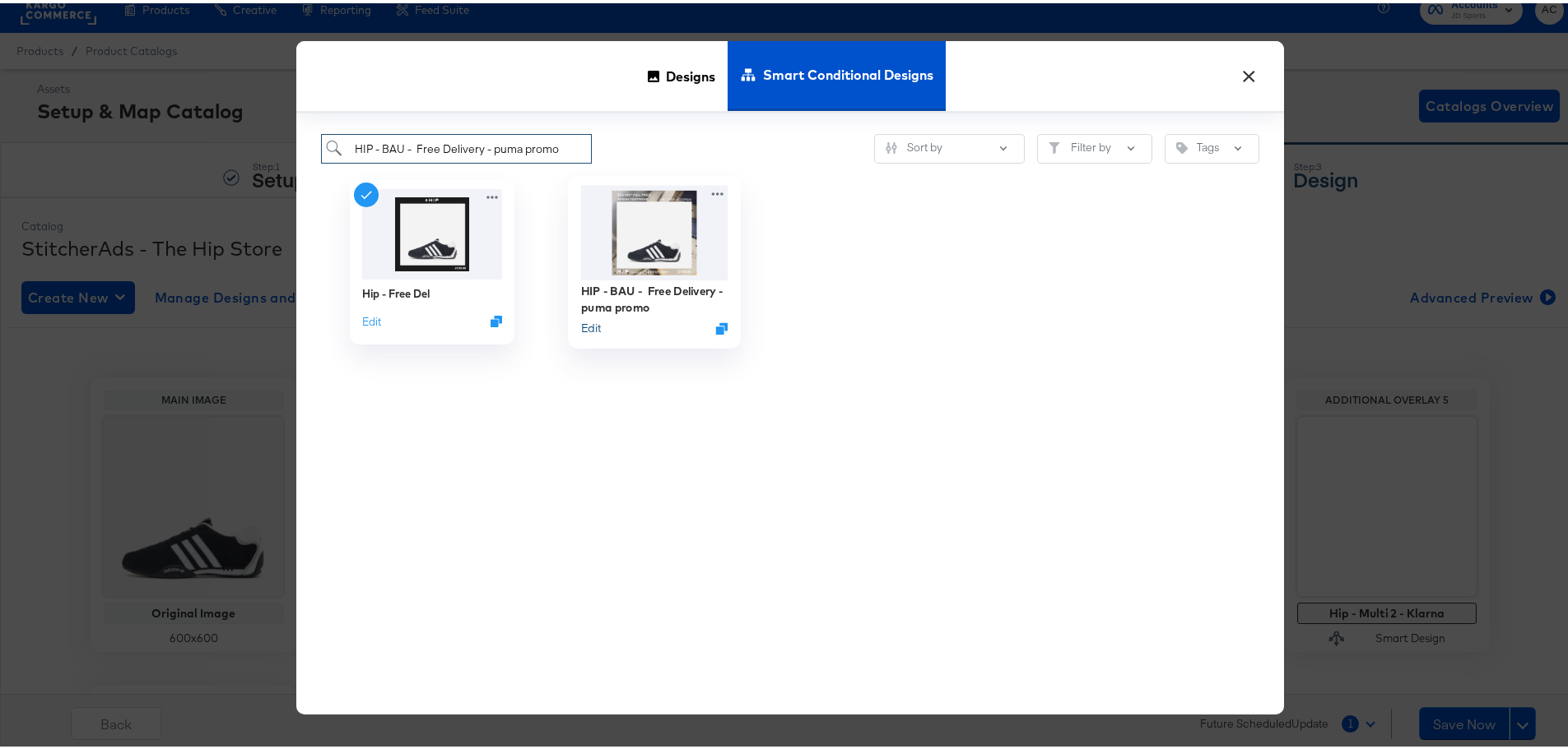
type input "HIP - BAU - Free Delivery - puma promo"
click at [581, 326] on button "Edit" at bounding box center [590, 325] width 20 height 15
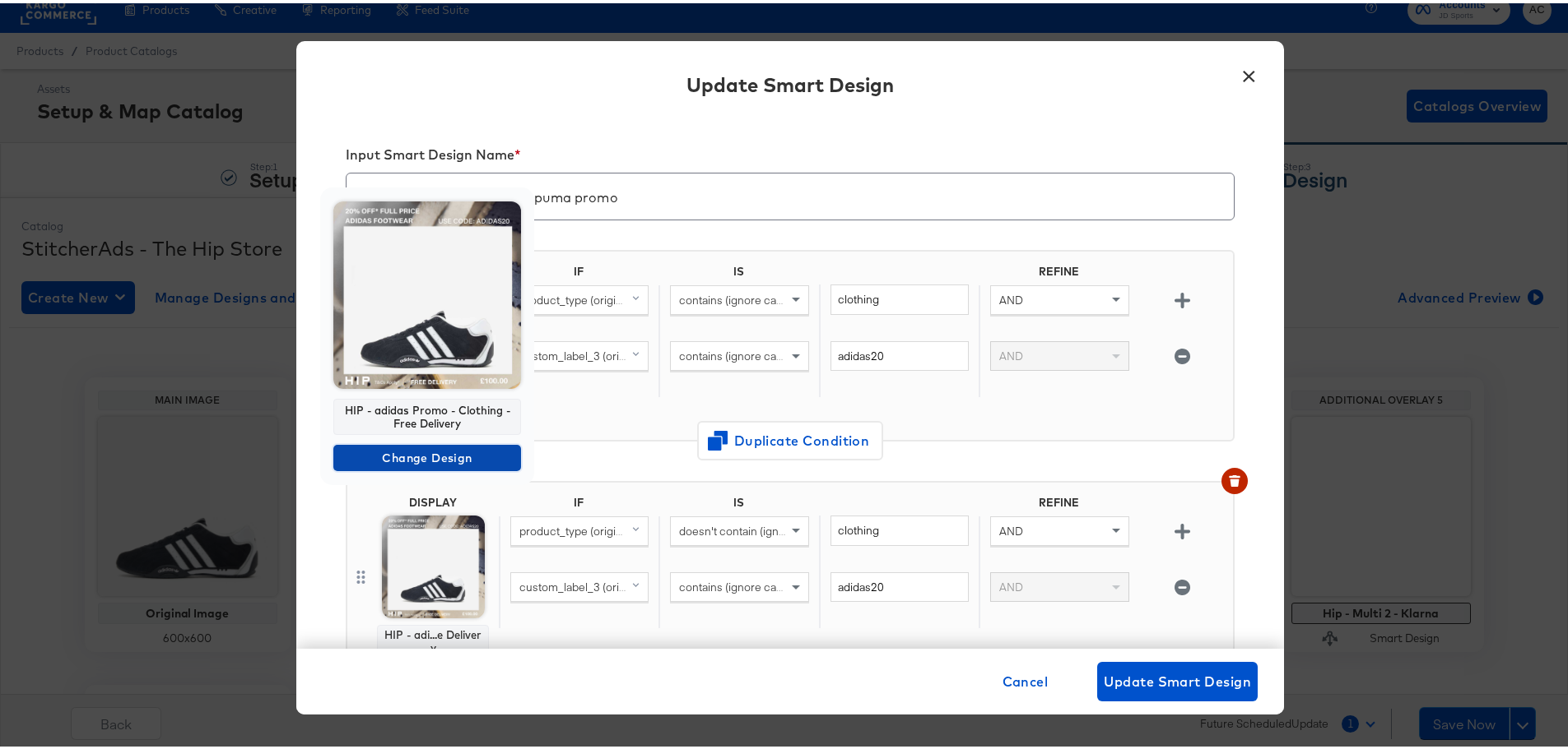
click at [417, 455] on span "Change Design" at bounding box center [427, 454] width 174 height 20
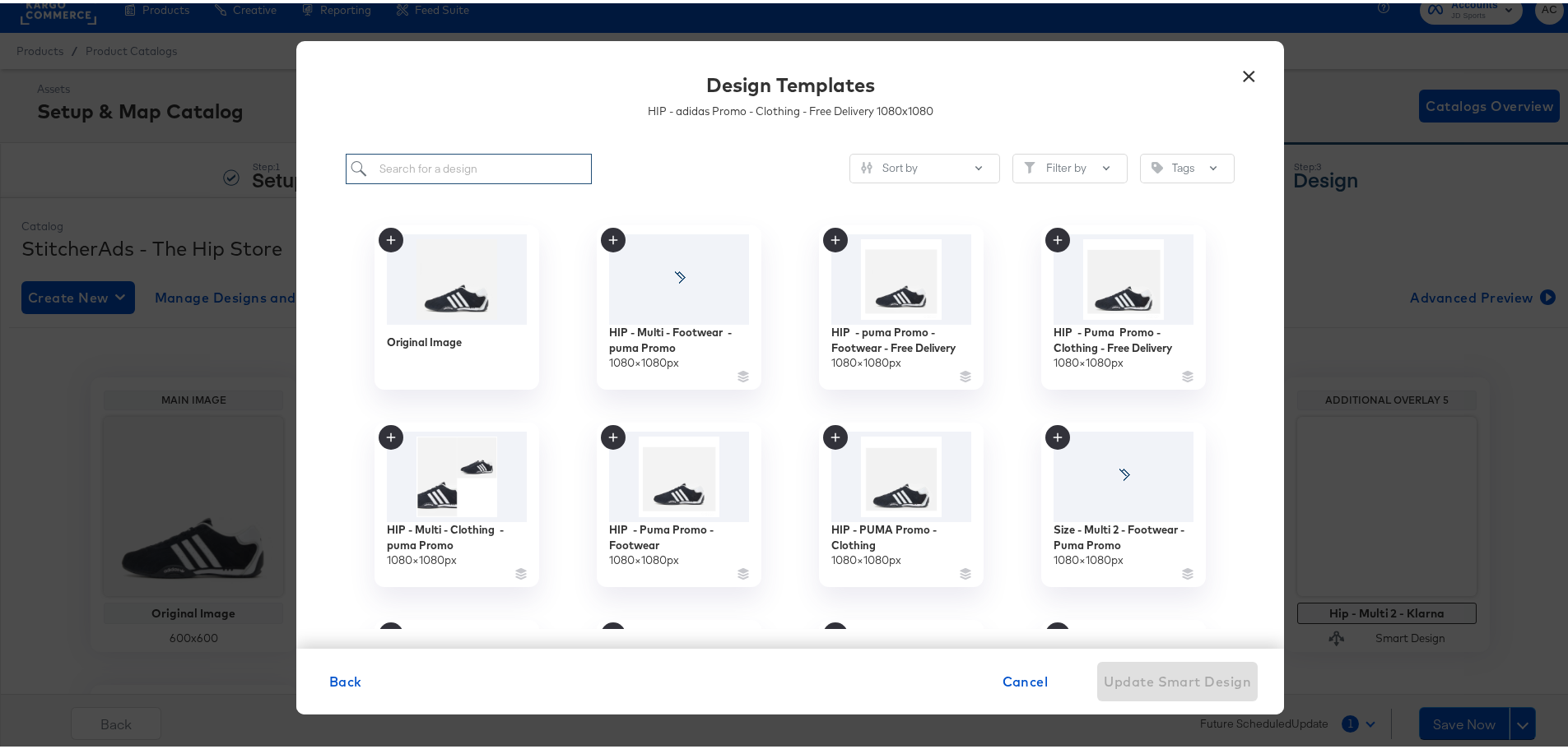
click at [543, 167] on input "search" at bounding box center [468, 166] width 246 height 31
paste input "HIP - Puma Promo - Clothing - Free Delivery"
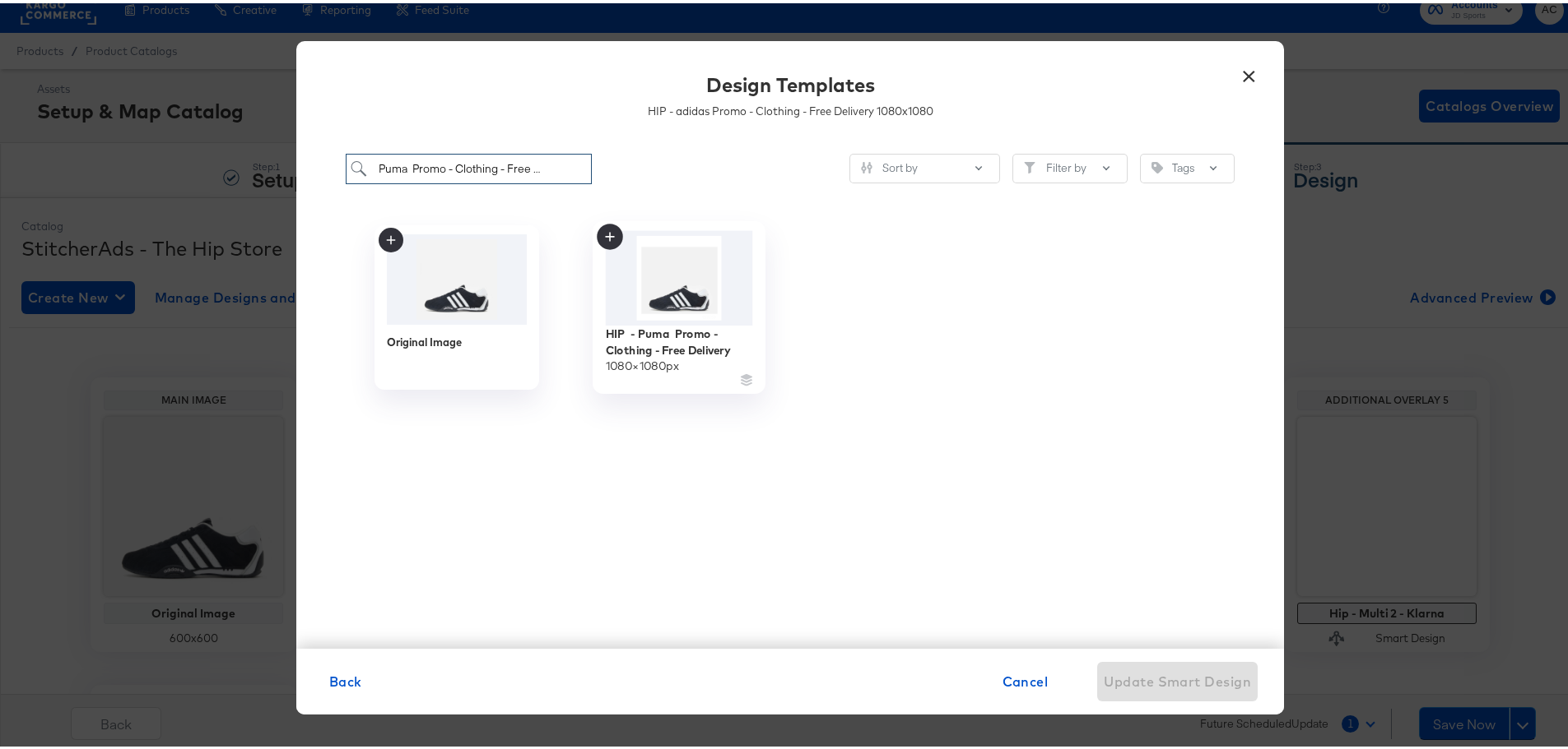
type input "HIP - Puma Promo - Clothing - Free Delivery"
click at [645, 282] on img at bounding box center [679, 275] width 147 height 94
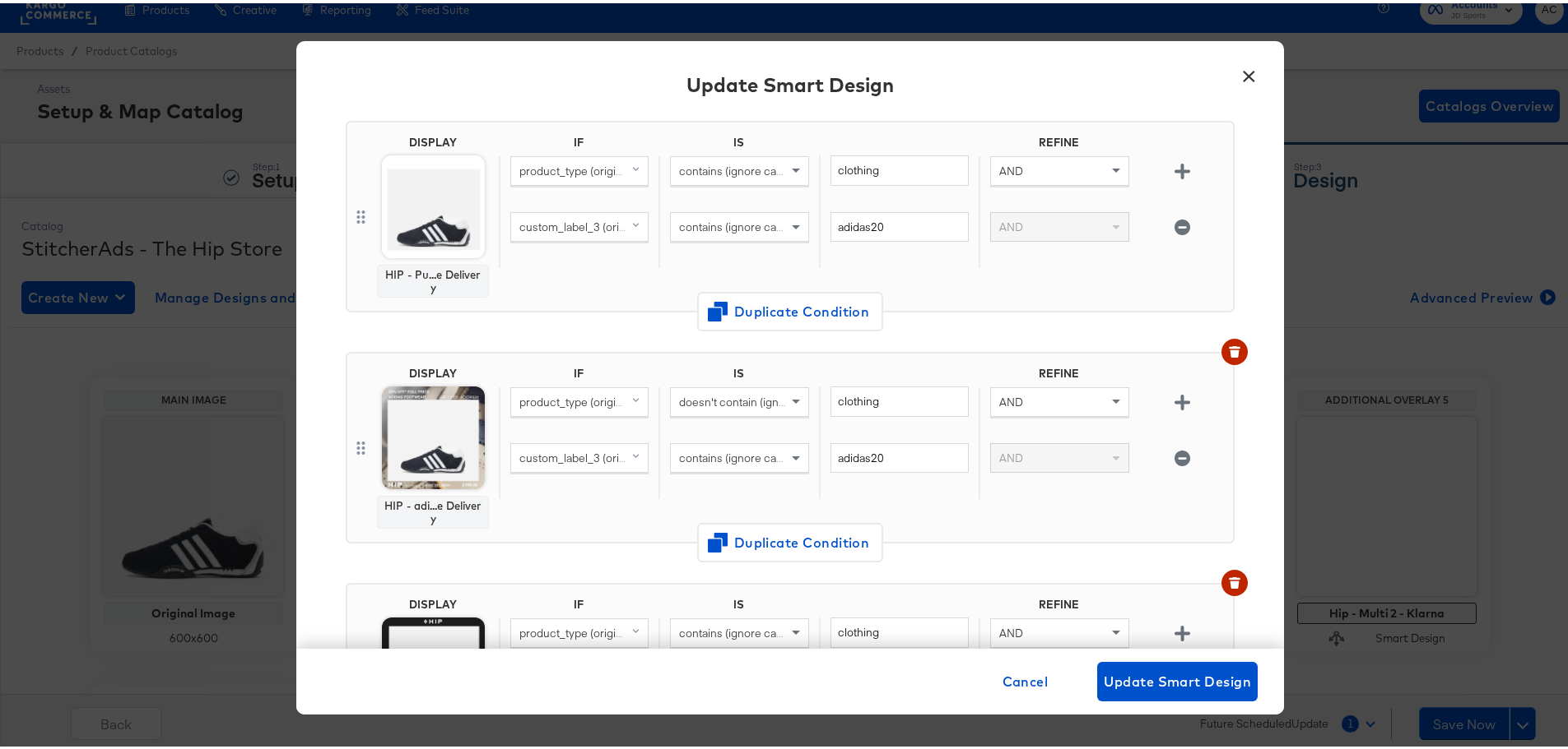
scroll to position [165, 0]
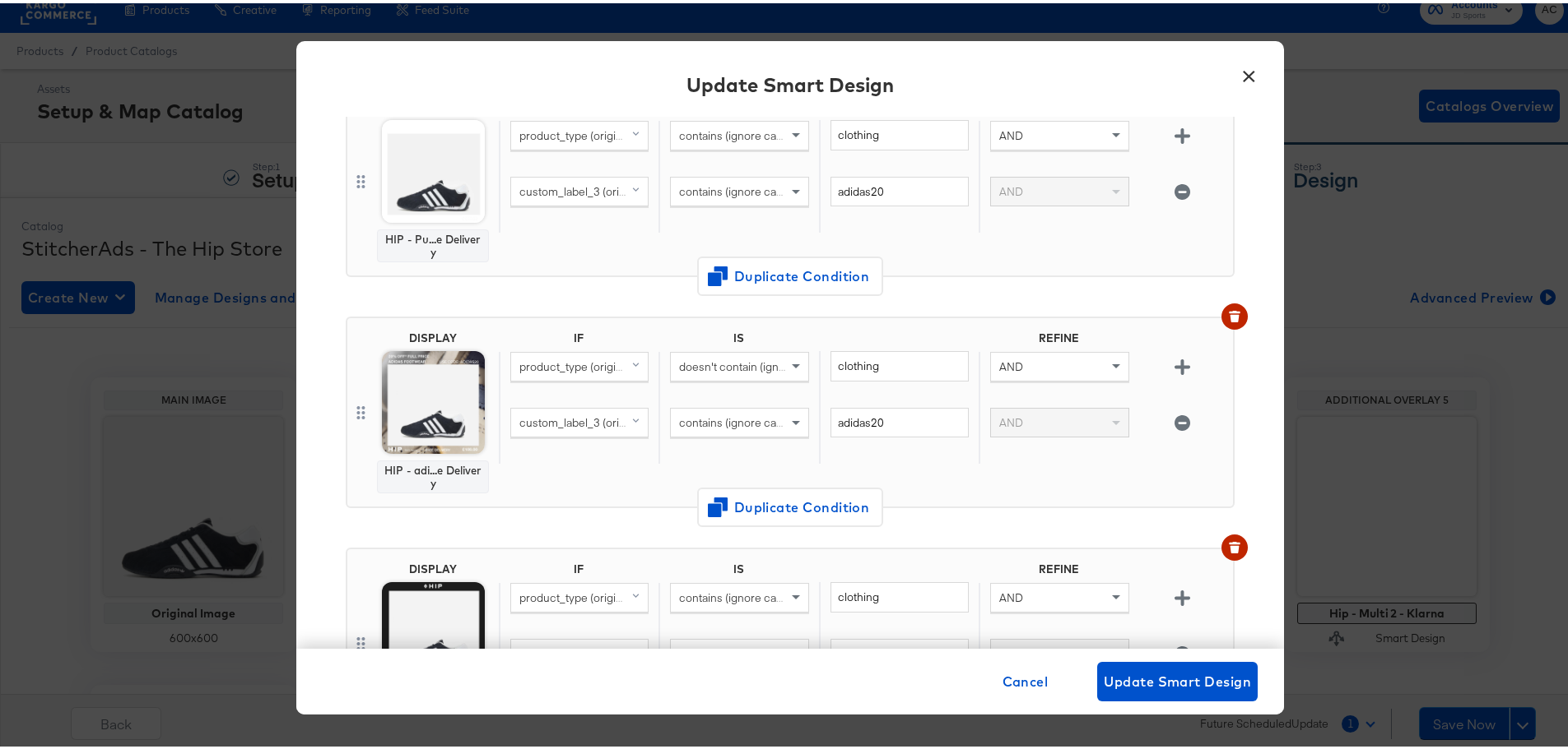
click at [421, 392] on img at bounding box center [432, 399] width 103 height 103
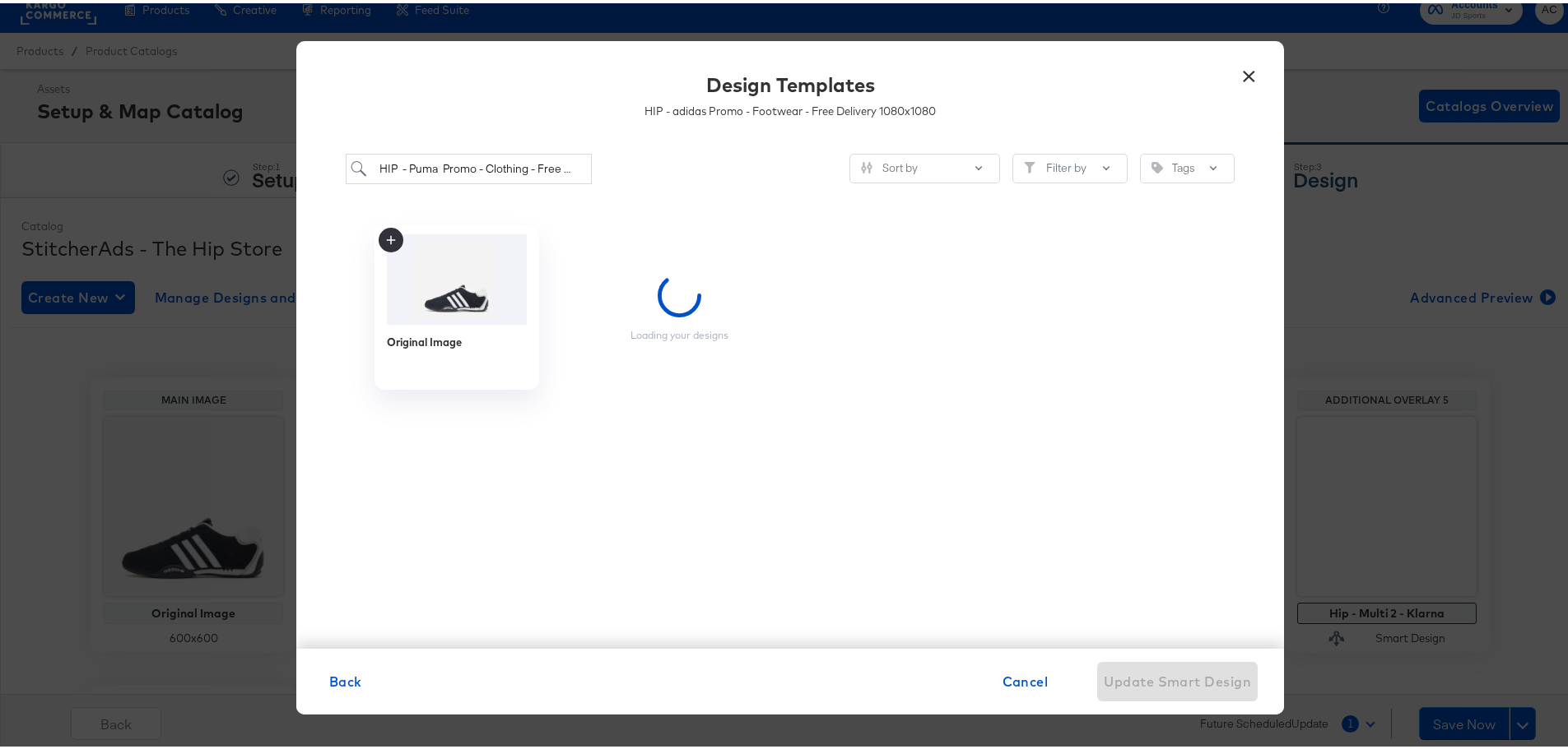
scroll to position [0, 0]
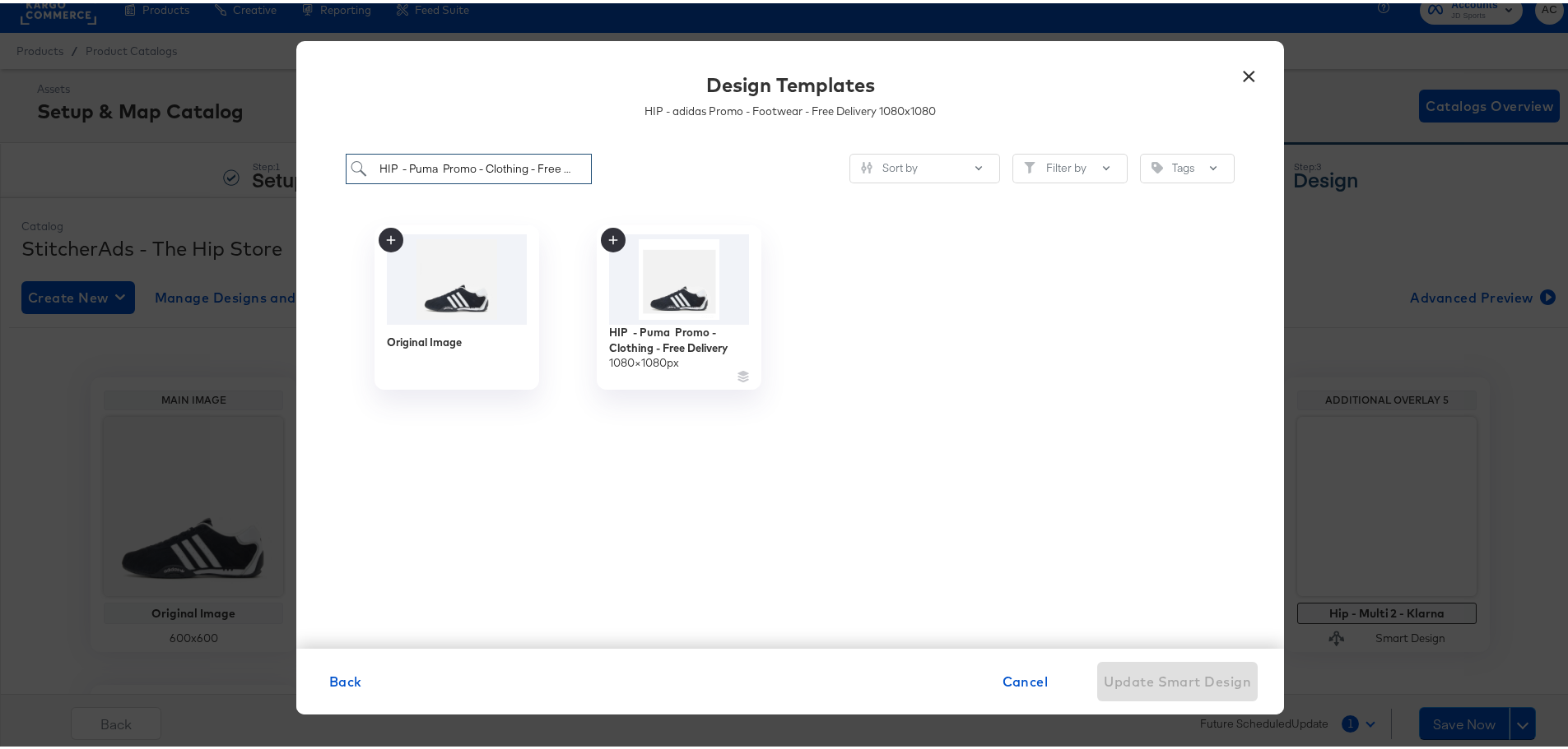
click at [516, 158] on input "HIP - Puma Promo - Clothing - Free Delivery" at bounding box center [468, 166] width 246 height 31
click at [515, 159] on input "HIP - Puma Promo - Clothing - Free Delivery" at bounding box center [468, 166] width 246 height 31
paste input "HIP - puma Promo - Footwear - Free Delivery"
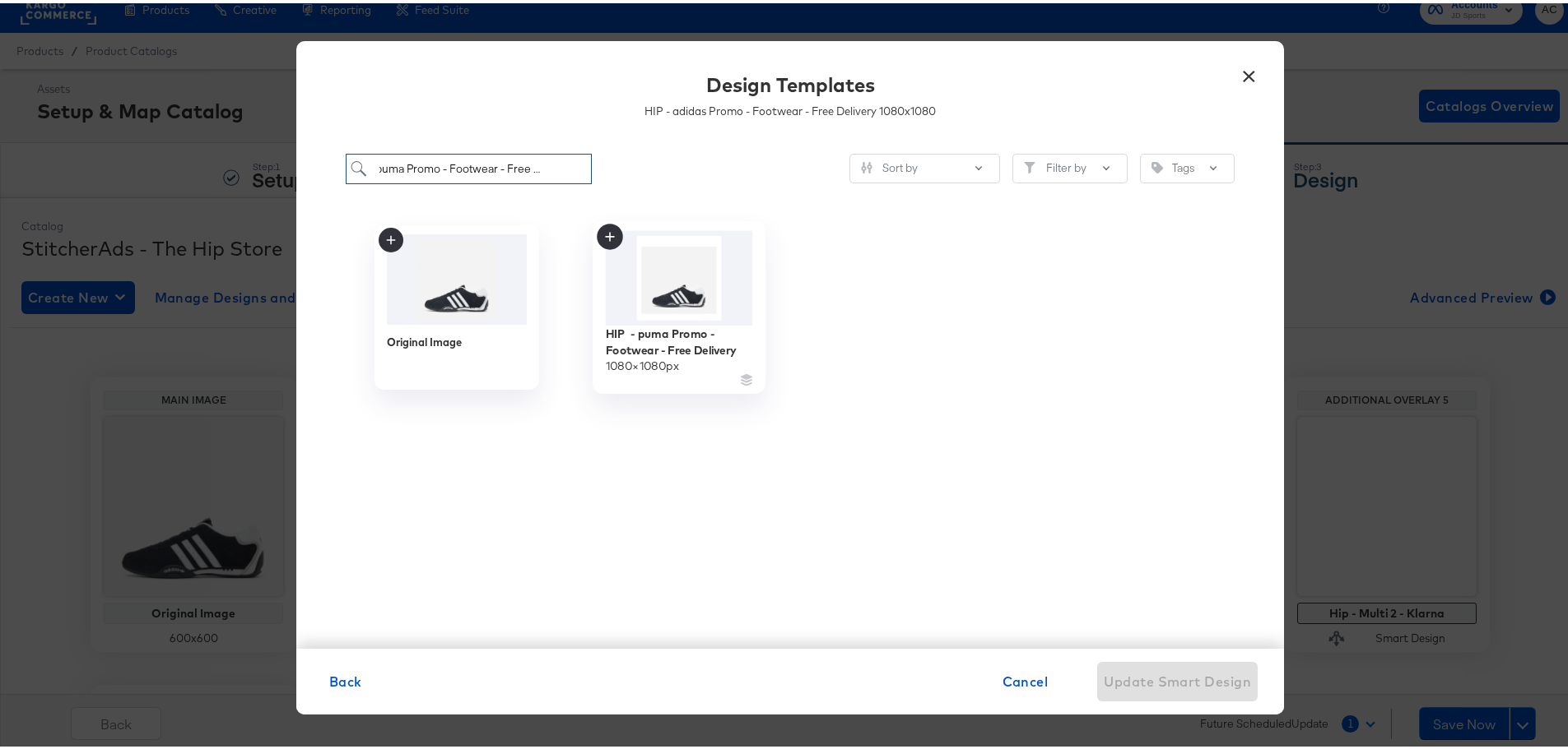
type input "HIP - puma Promo - Footwear - Free Delivery"
click at [692, 311] on img at bounding box center [679, 275] width 147 height 94
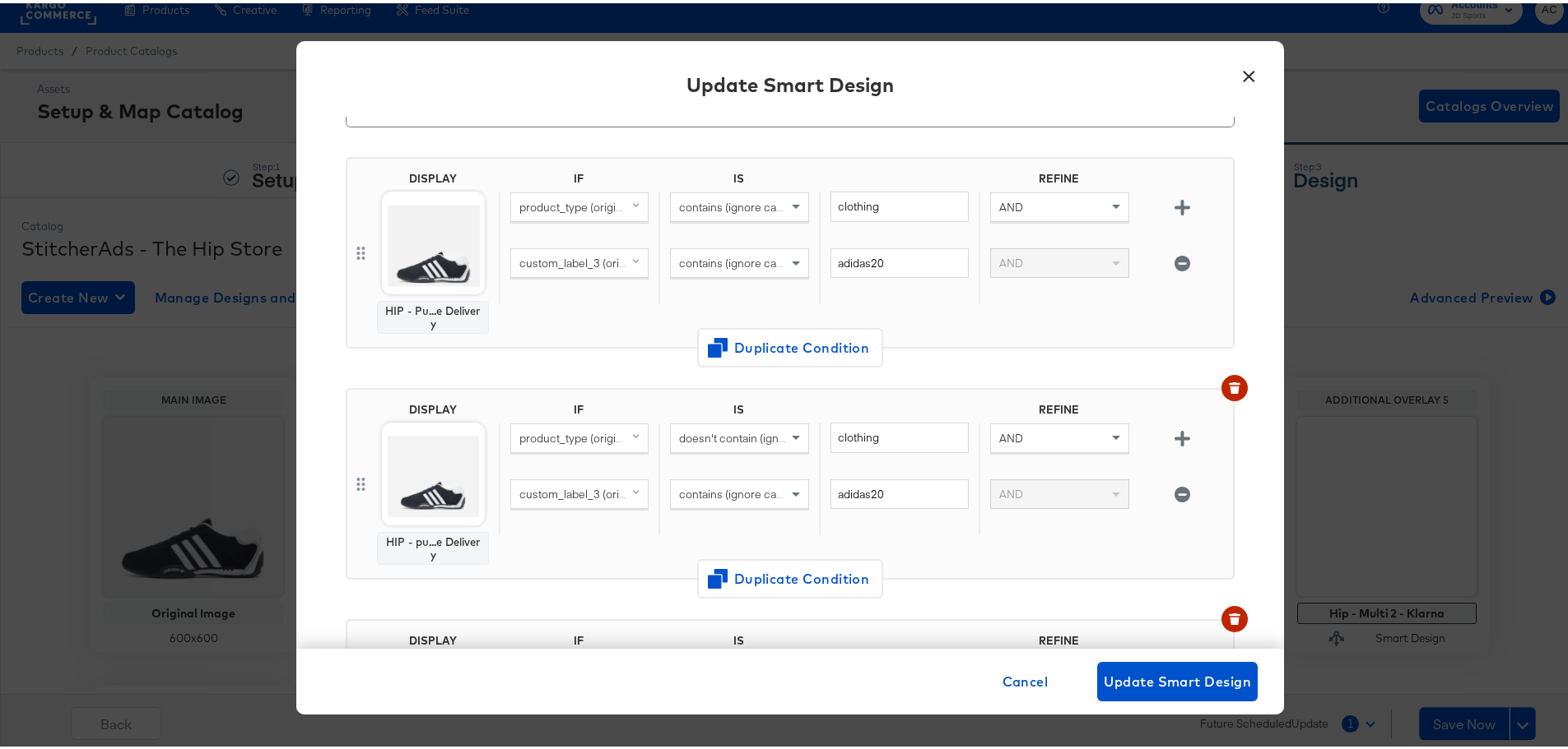
scroll to position [0, 0]
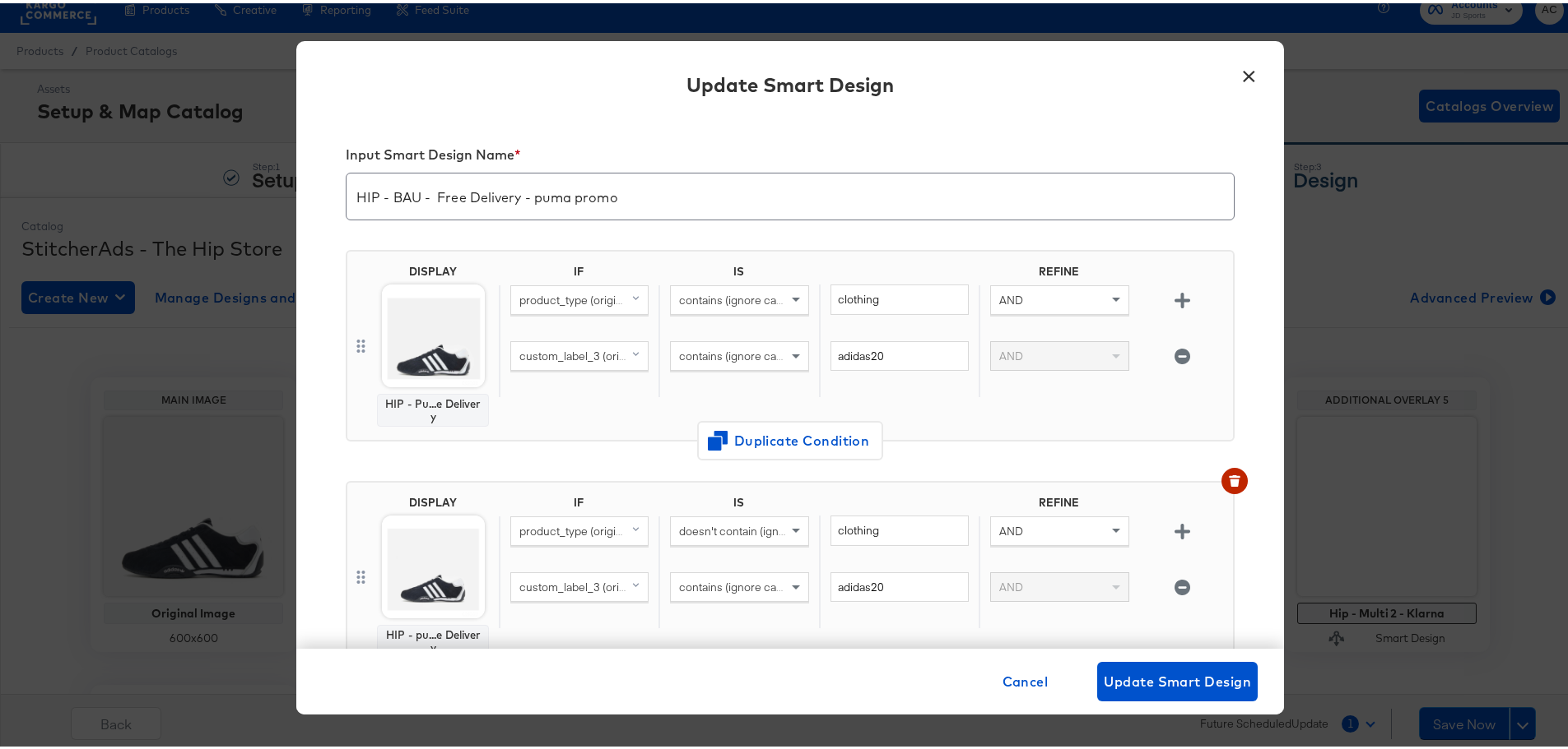
click at [557, 360] on span "custom_label_3 (original)" at bounding box center [583, 352] width 127 height 14
drag, startPoint x: 523, startPoint y: 466, endPoint x: 719, endPoint y: 389, distance: 210.6
click at [523, 467] on div "brand" at bounding box center [587, 467] width 142 height 15
drag, startPoint x: 859, startPoint y: 353, endPoint x: 772, endPoint y: 354, distance: 87.0
click at [772, 354] on div "brand (original) contains (ignore case) adidas20 AND" at bounding box center [862, 366] width 727 height 57
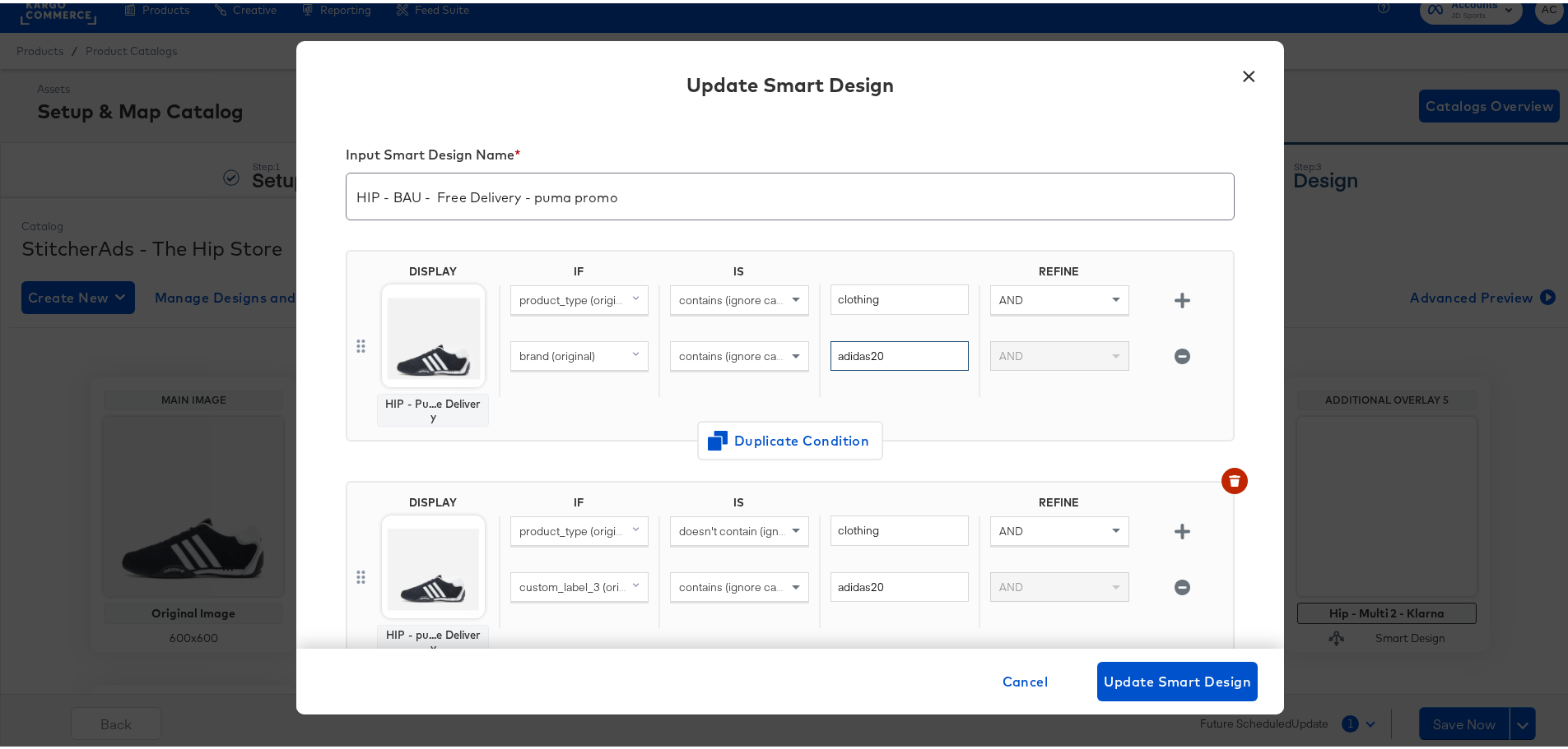
drag, startPoint x: 904, startPoint y: 348, endPoint x: 725, endPoint y: 276, distance: 192.9
click at [719, 333] on div "IF IS REFINE product_type (original) contains (ignore case) clothing AND brand …" at bounding box center [862, 343] width 727 height 162
type input "P"
type input "puma"
click at [593, 585] on span "custom_label_3 (original)" at bounding box center [583, 583] width 127 height 14
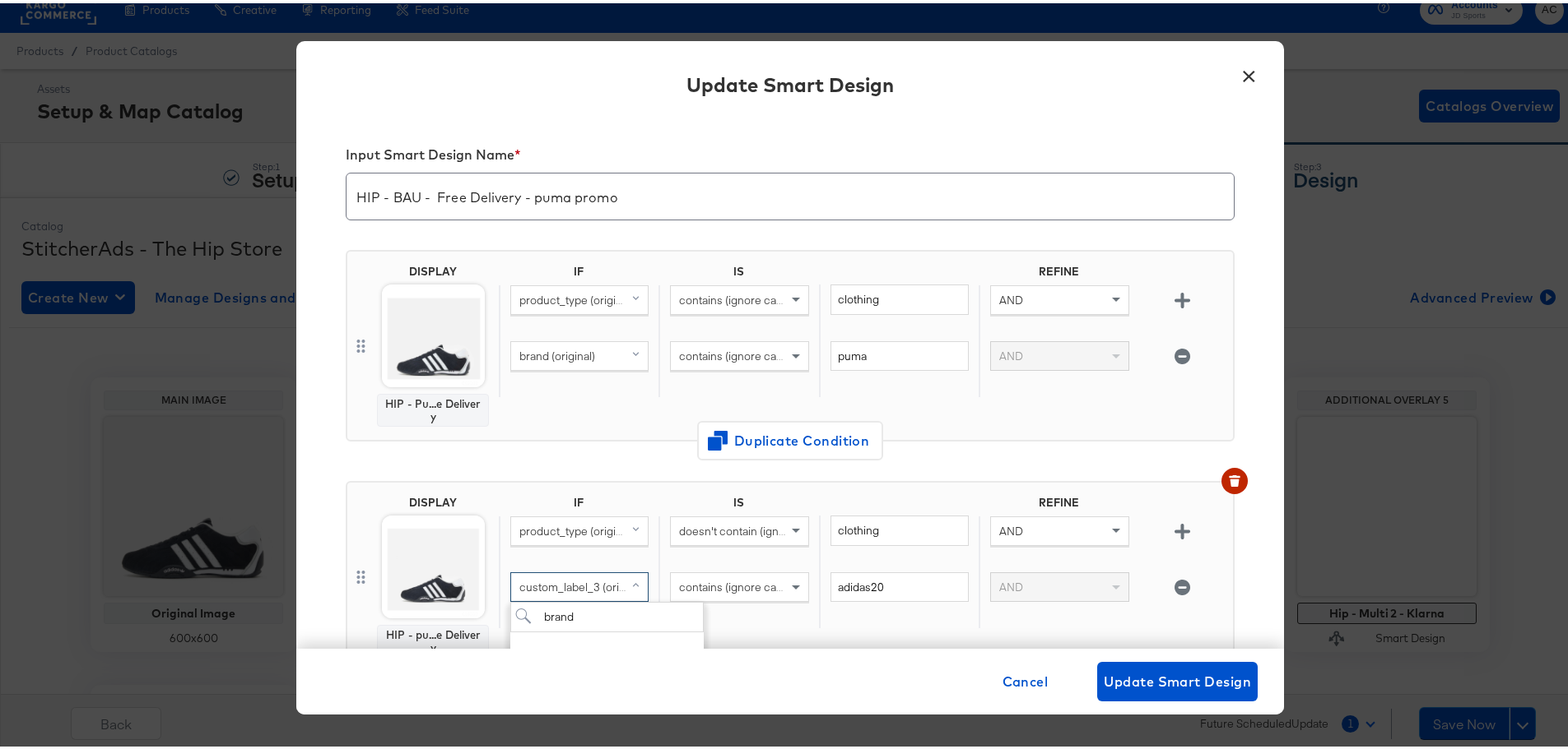
scroll to position [82, 0]
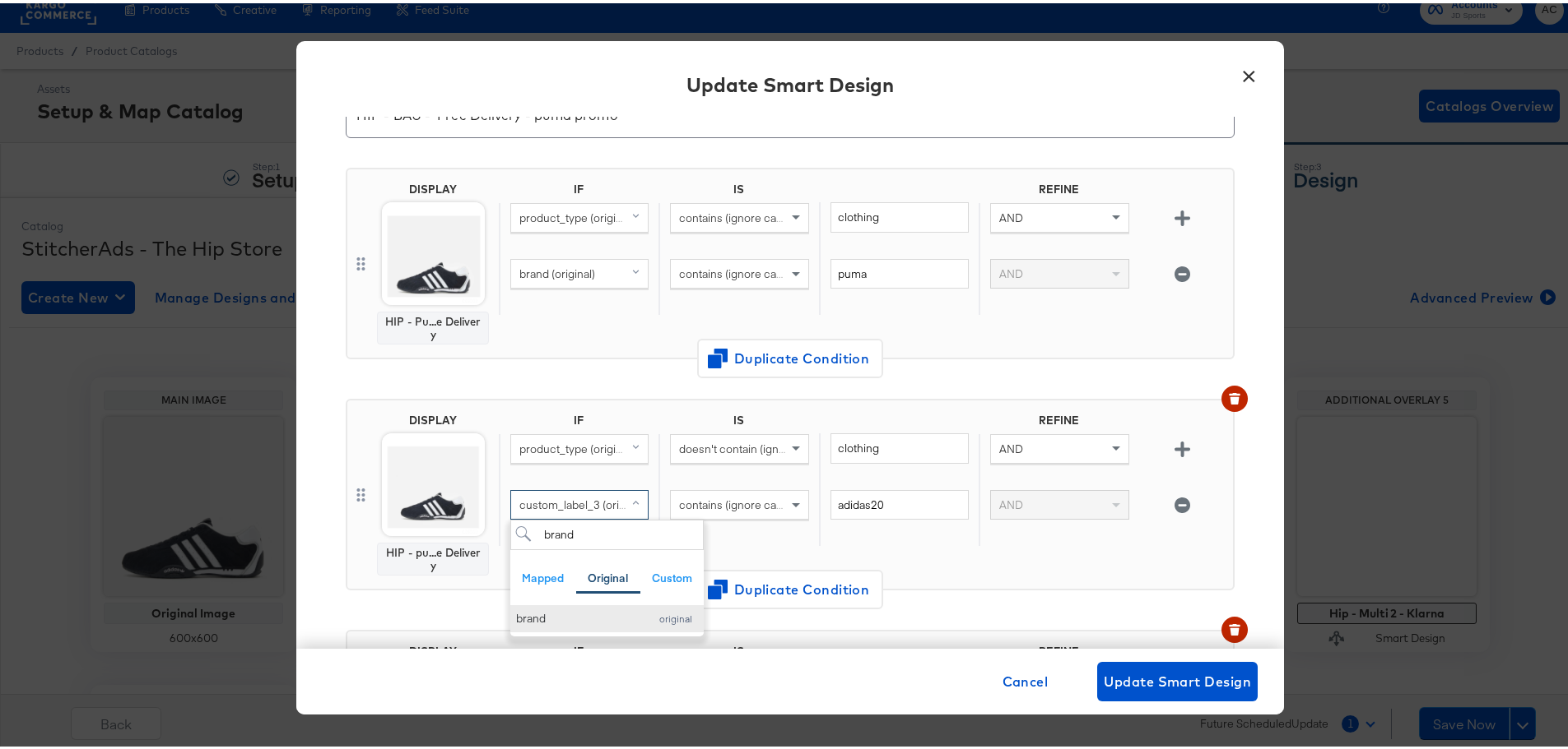
type input "brand"
click at [542, 625] on button "brand original" at bounding box center [607, 615] width 194 height 27
drag, startPoint x: 819, startPoint y: 504, endPoint x: 811, endPoint y: 501, distance: 8.5
click at [819, 501] on div "adidas20" at bounding box center [899, 515] width 160 height 57
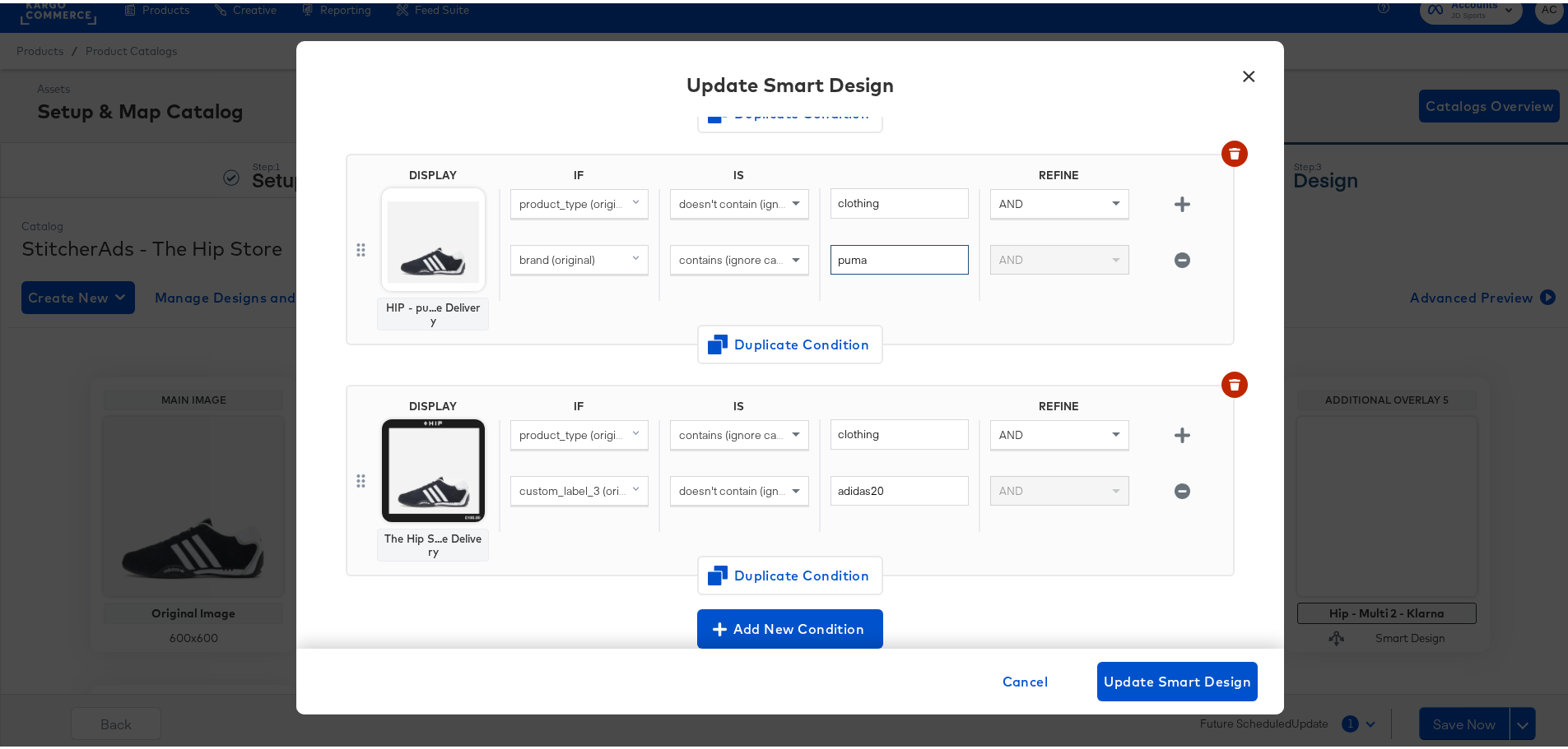
scroll to position [329, 0]
type input "puma"
click at [571, 480] on span "custom_label_3 (original)" at bounding box center [583, 485] width 127 height 14
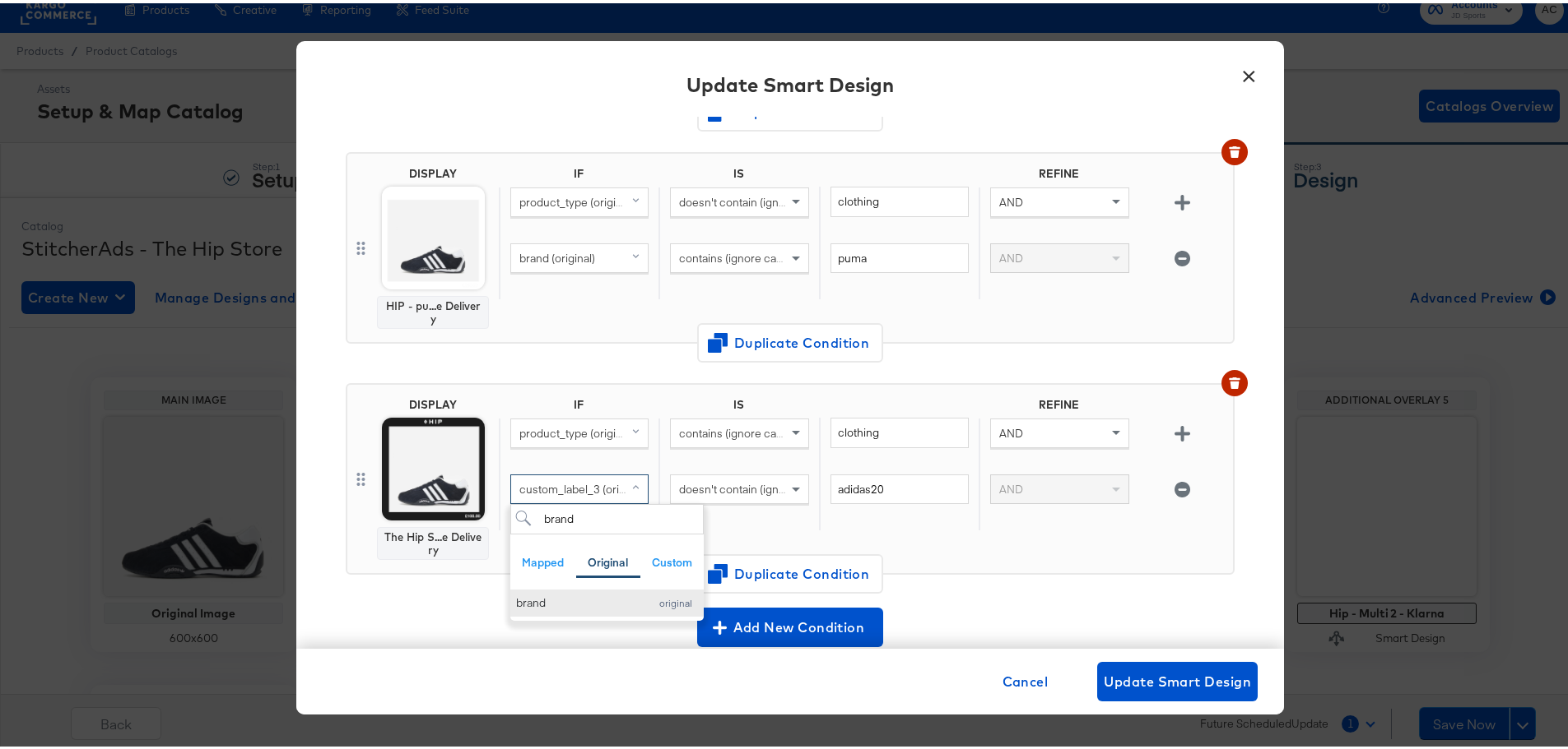
type input "brand"
click at [562, 593] on div "brand" at bounding box center [578, 600] width 124 height 15
drag, startPoint x: 885, startPoint y: 483, endPoint x: 731, endPoint y: 492, distance: 154.3
click at [748, 500] on div "brand (original) doesn't contain (ignore case) adidas20 AND" at bounding box center [862, 500] width 727 height 57
type input "puma"
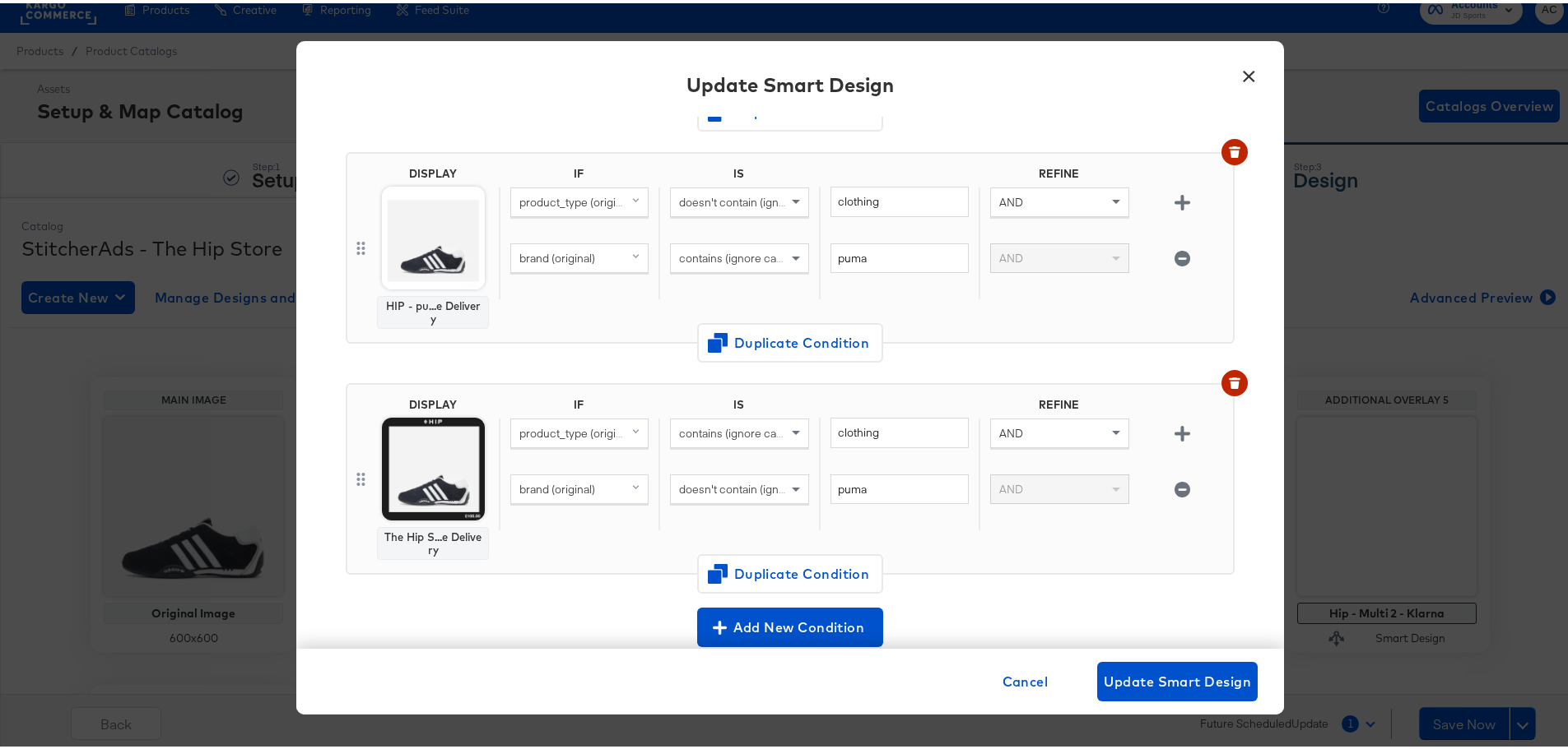
click at [1004, 545] on div "IF IS REFINE product_type (original) contains (ignore case) clothing AND brand …" at bounding box center [862, 476] width 727 height 162
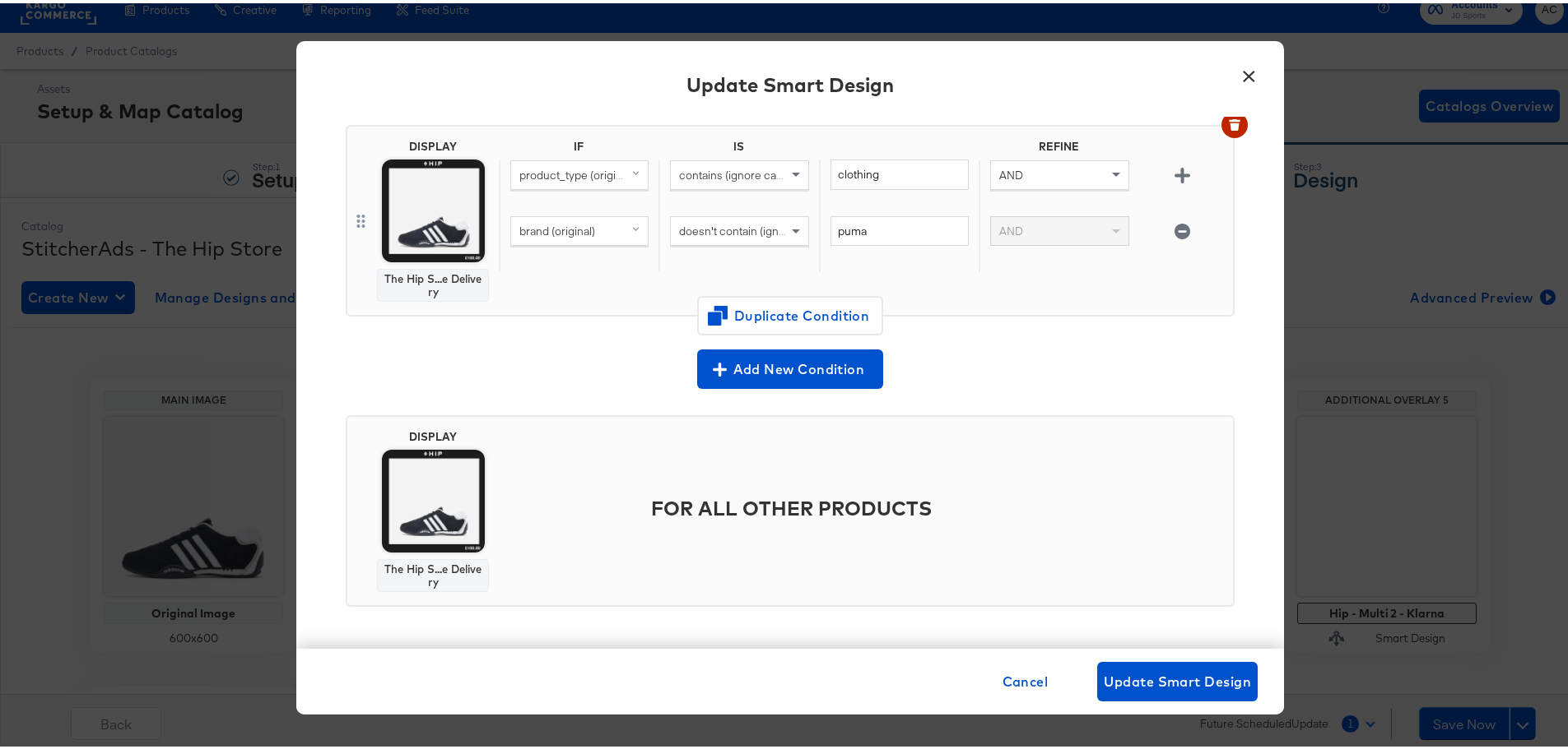
scroll to position [588, 0]
click at [1175, 670] on span "Update Smart Design" at bounding box center [1177, 679] width 147 height 23
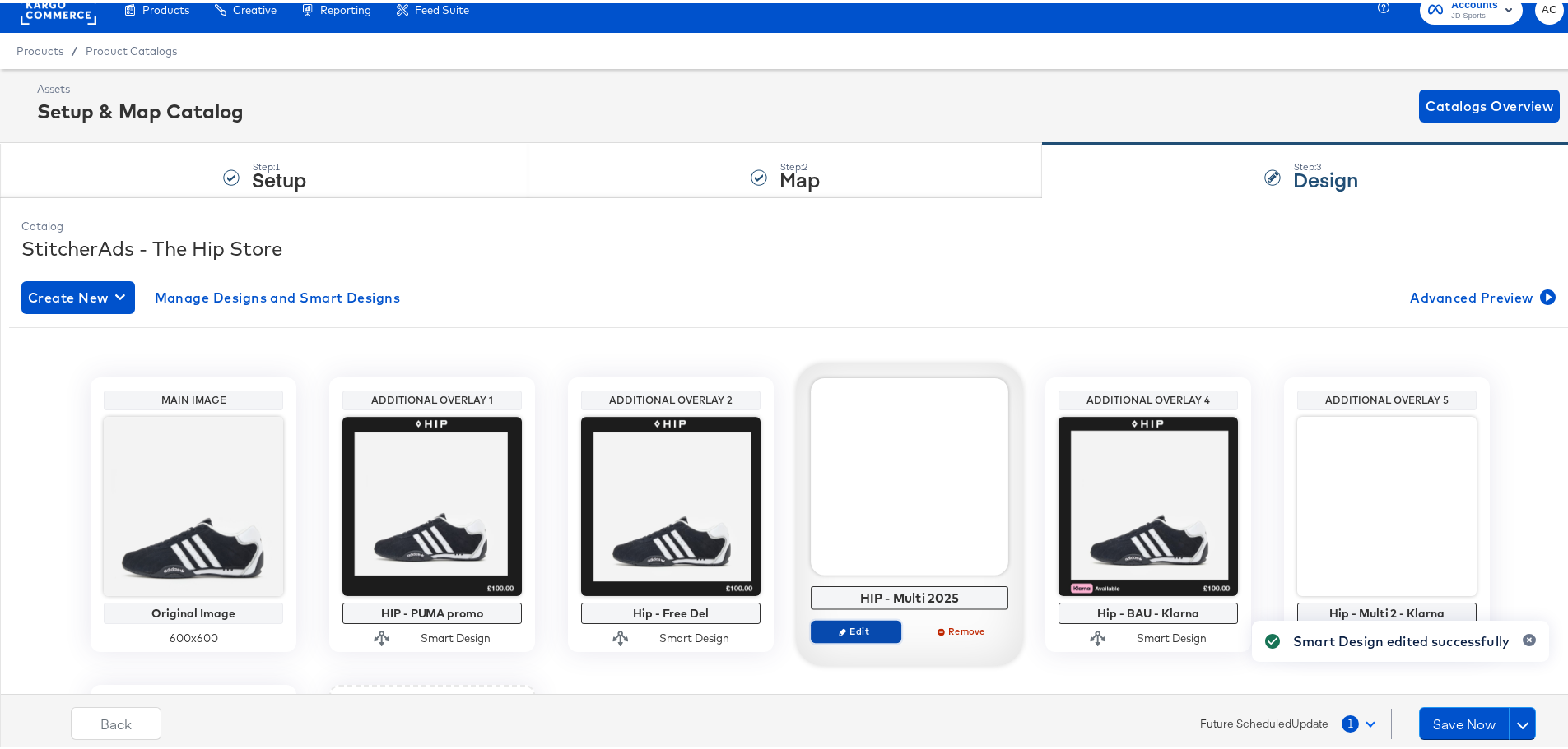
click at [865, 630] on span "Edit" at bounding box center [855, 628] width 76 height 13
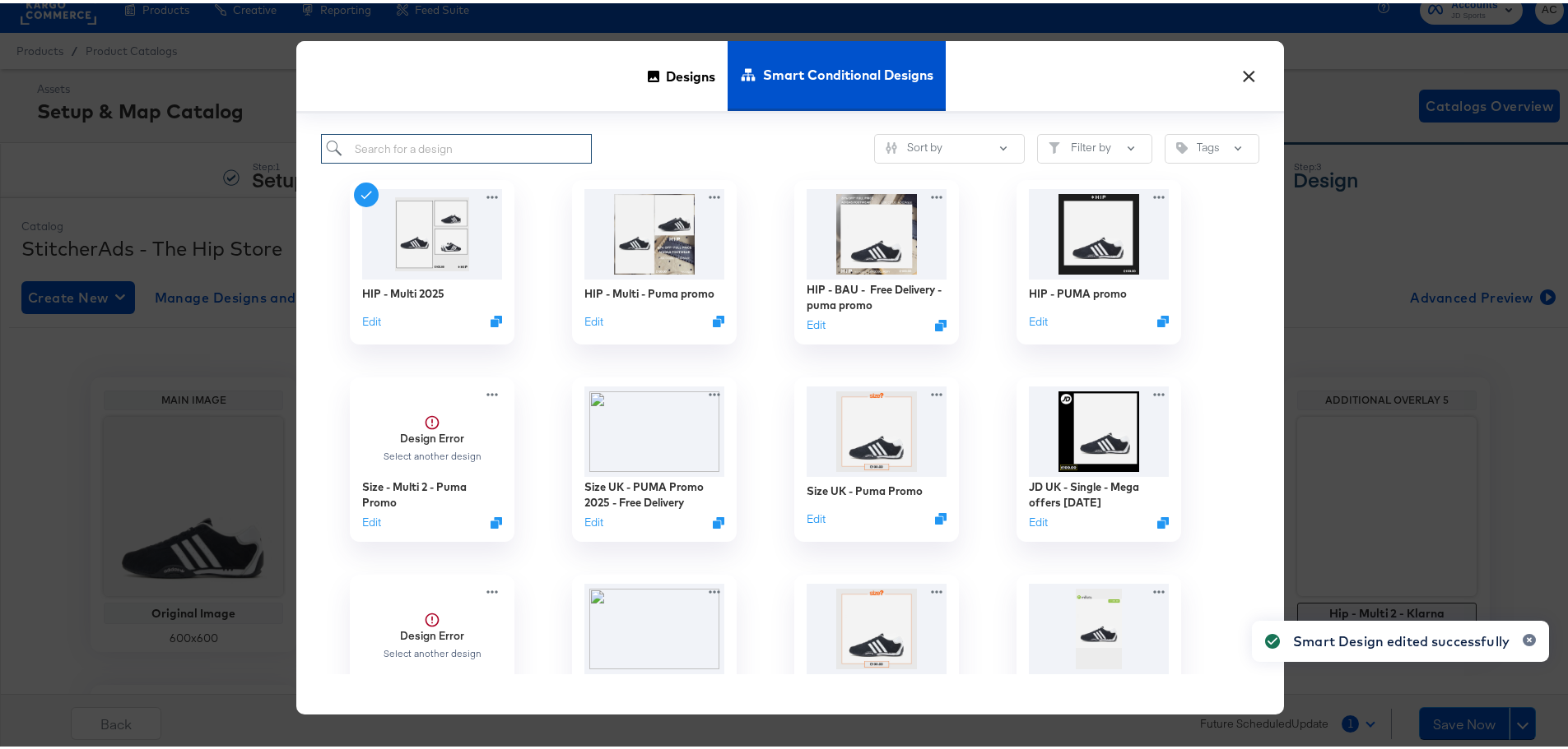
click at [423, 142] on input "search" at bounding box center [456, 146] width 271 height 31
paste input "HIP - Multi - Puma promo"
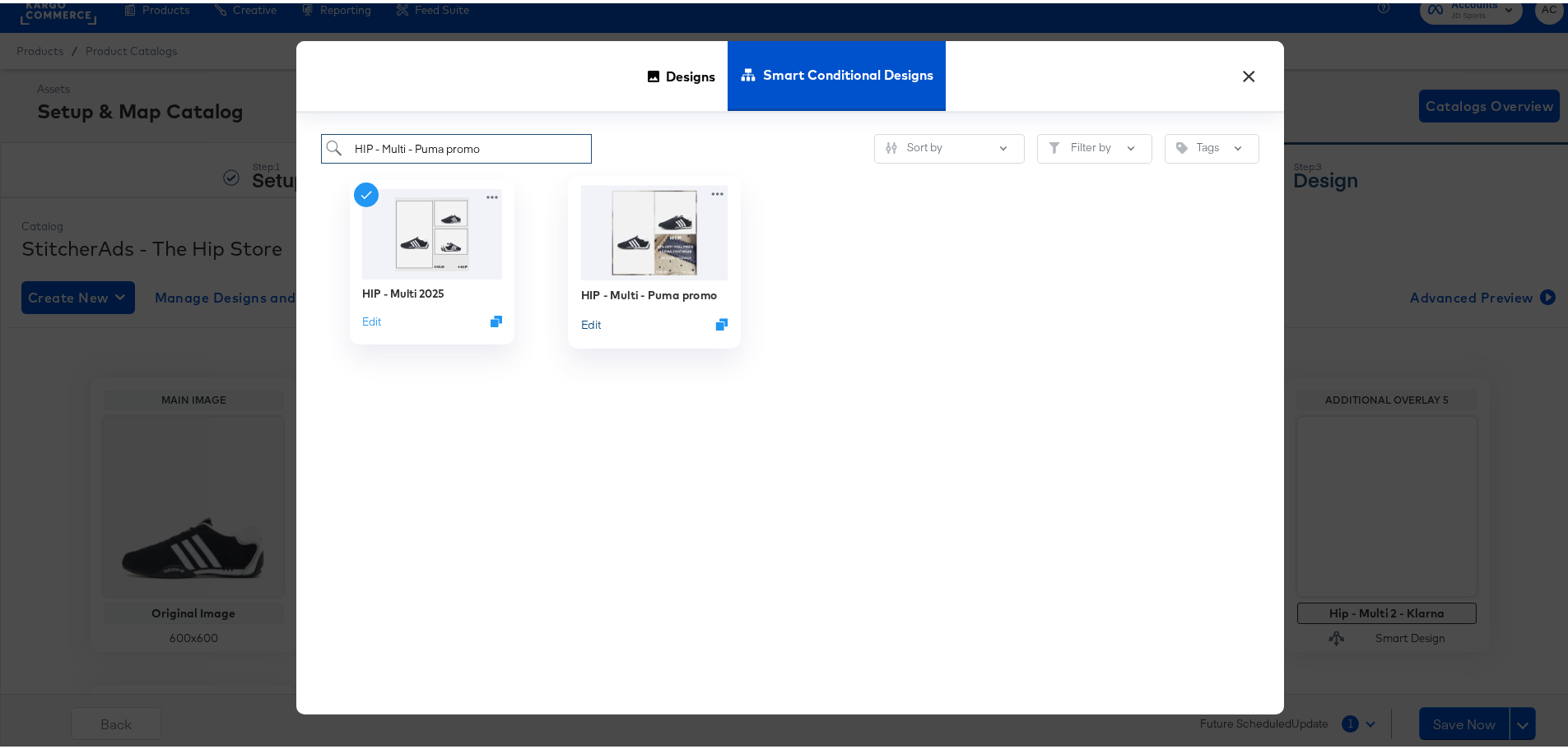
type input "HIP - Multi - Puma promo"
click at [586, 319] on button "Edit" at bounding box center [590, 322] width 20 height 15
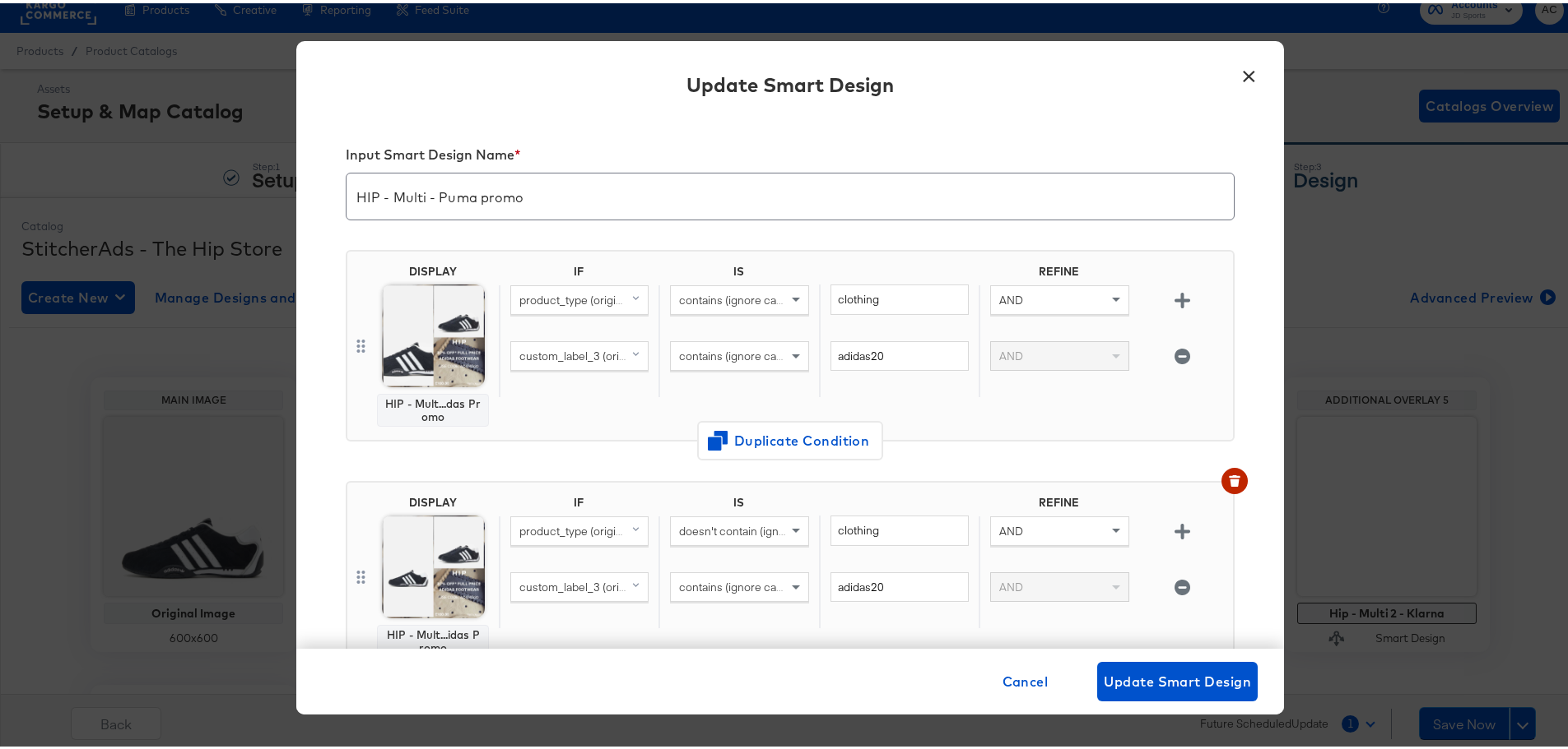
click at [455, 350] on img at bounding box center [432, 332] width 103 height 103
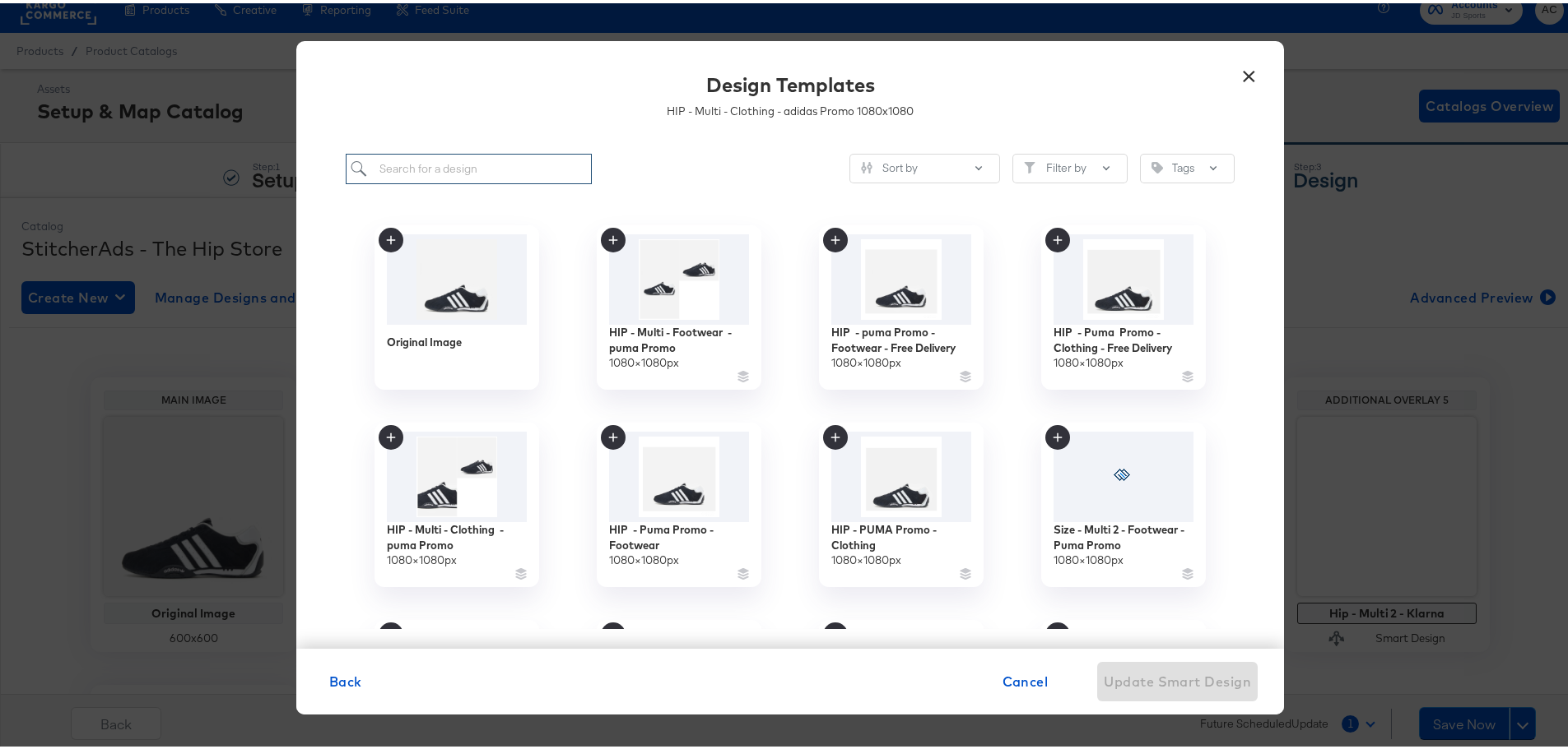
click at [508, 163] on input "search" at bounding box center [468, 166] width 246 height 31
paste input "HIP - Multi - Clothing - puma Promo"
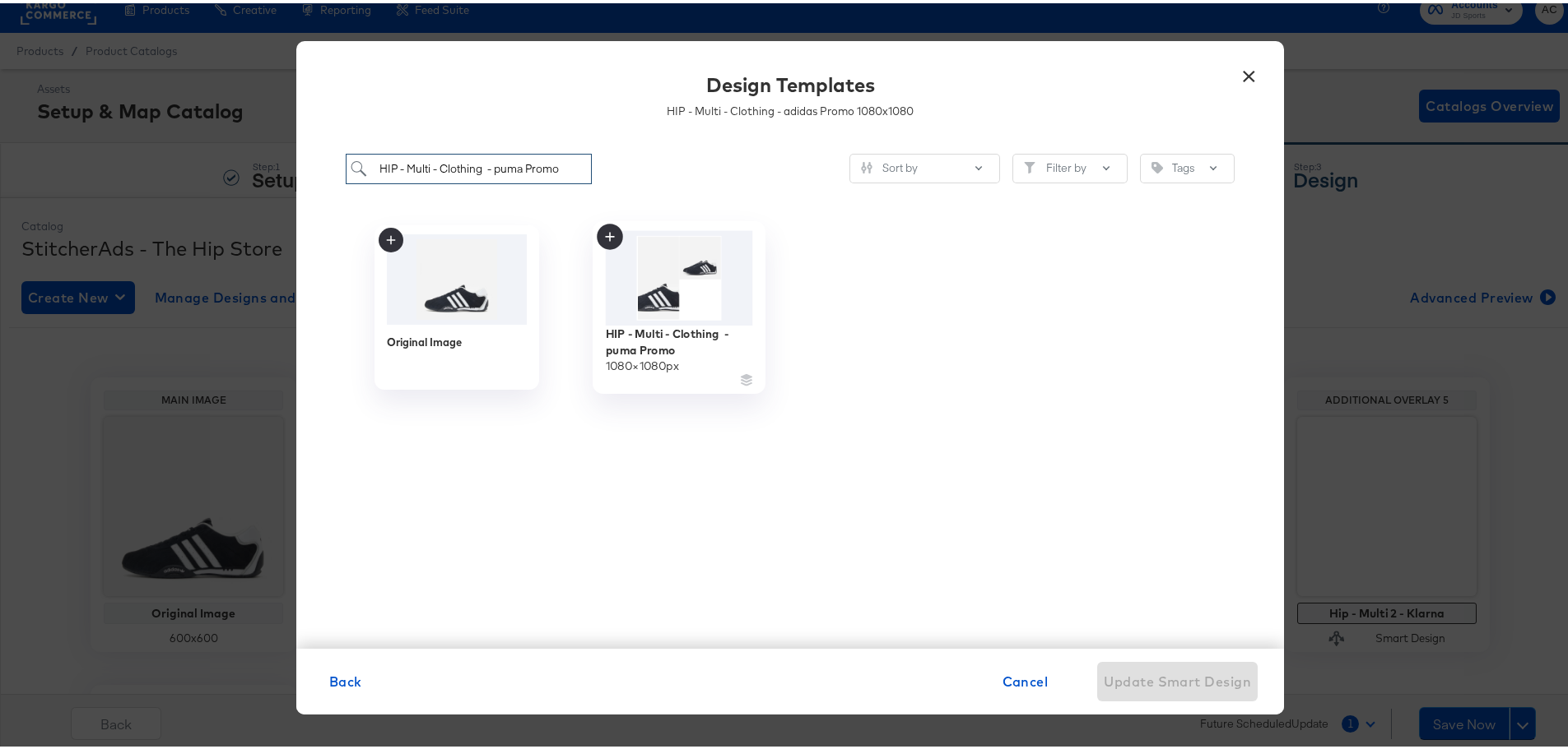
type input "HIP - Multi - Clothing - puma Promo"
click at [659, 286] on img at bounding box center [679, 275] width 147 height 94
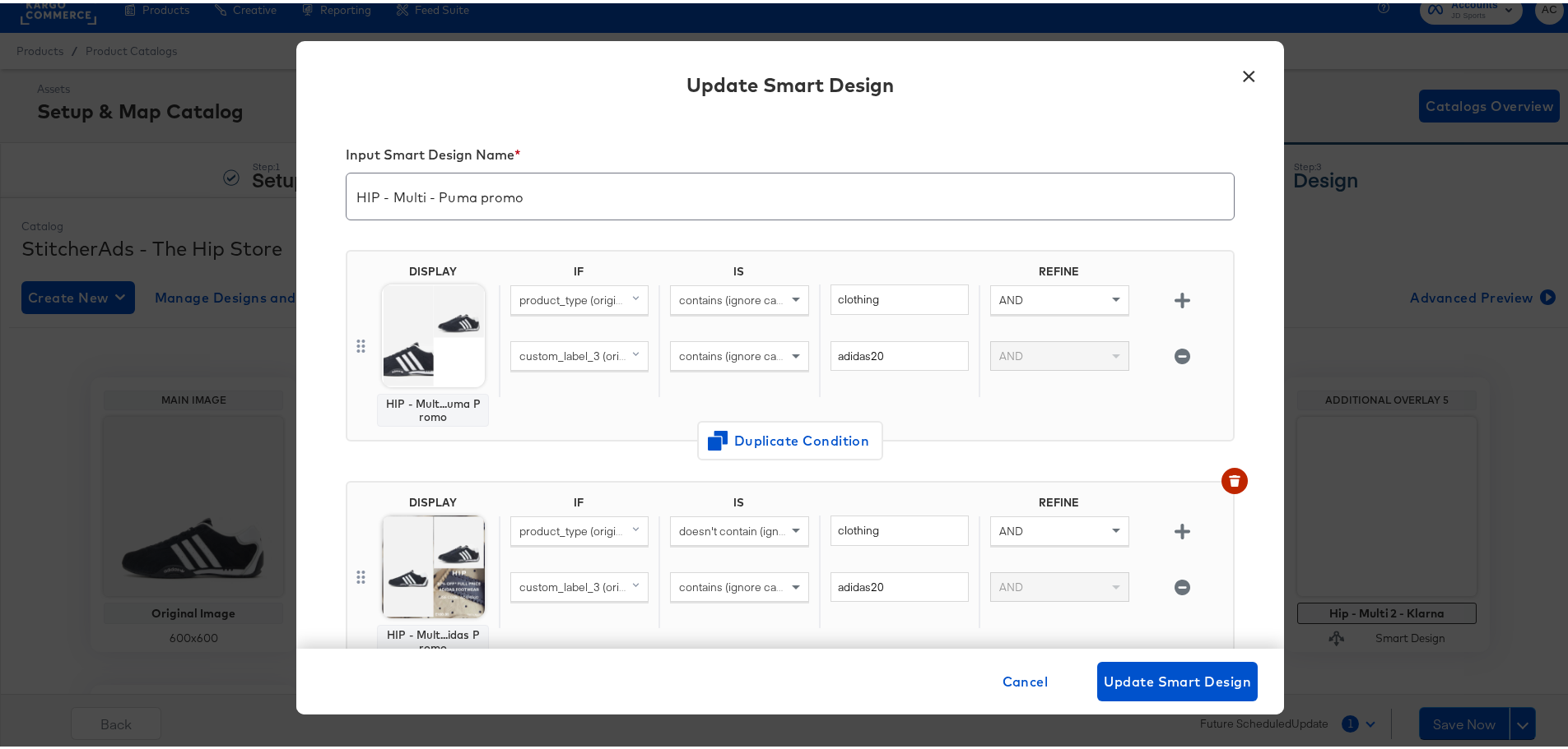
click at [399, 573] on img at bounding box center [432, 563] width 103 height 103
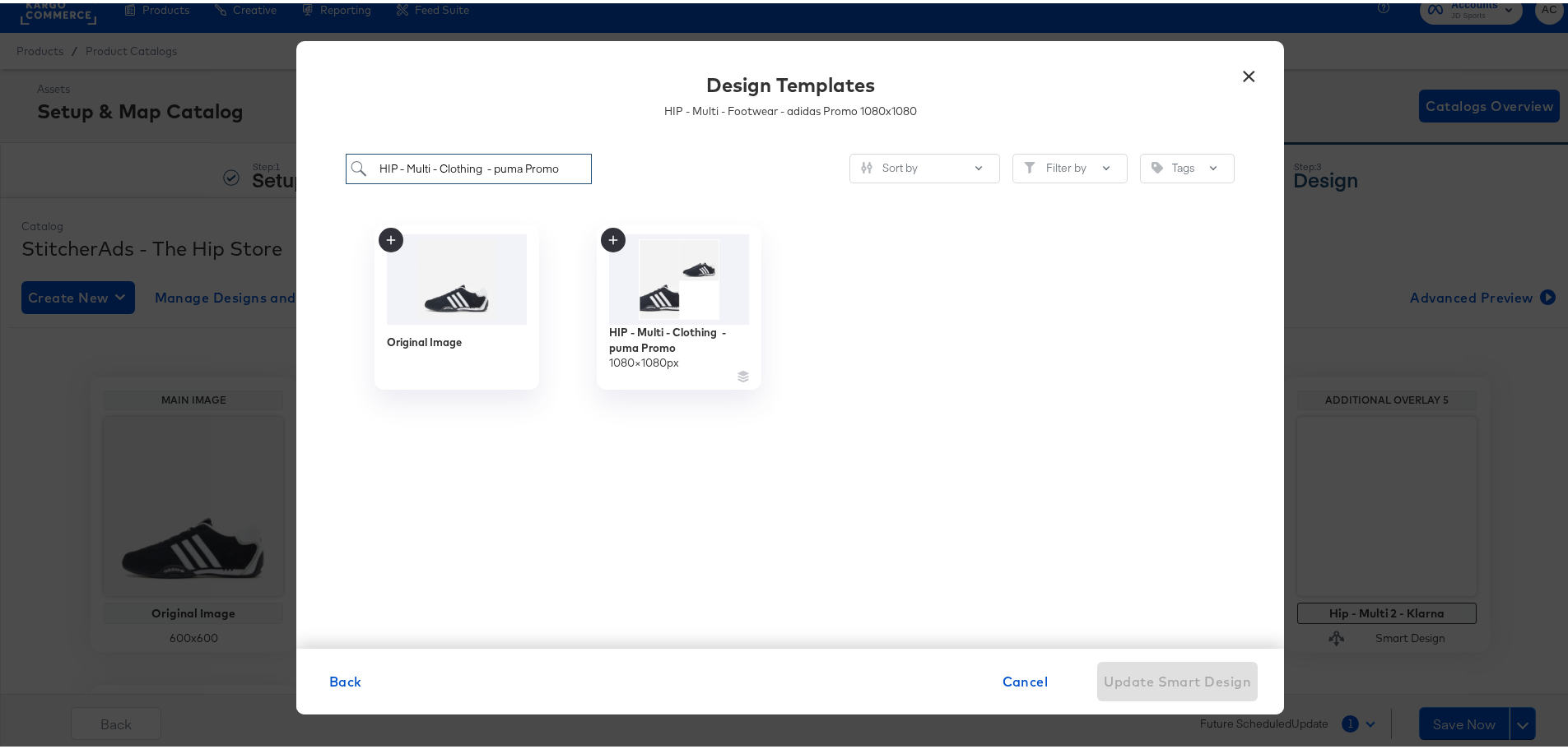
click at [511, 164] on input "HIP - Multi - Clothing - puma Promo" at bounding box center [468, 166] width 246 height 31
paste input "HIP - Multi - Footwear - puma Promo"
type input "HIP - Multi - Footwear - puma Promo"
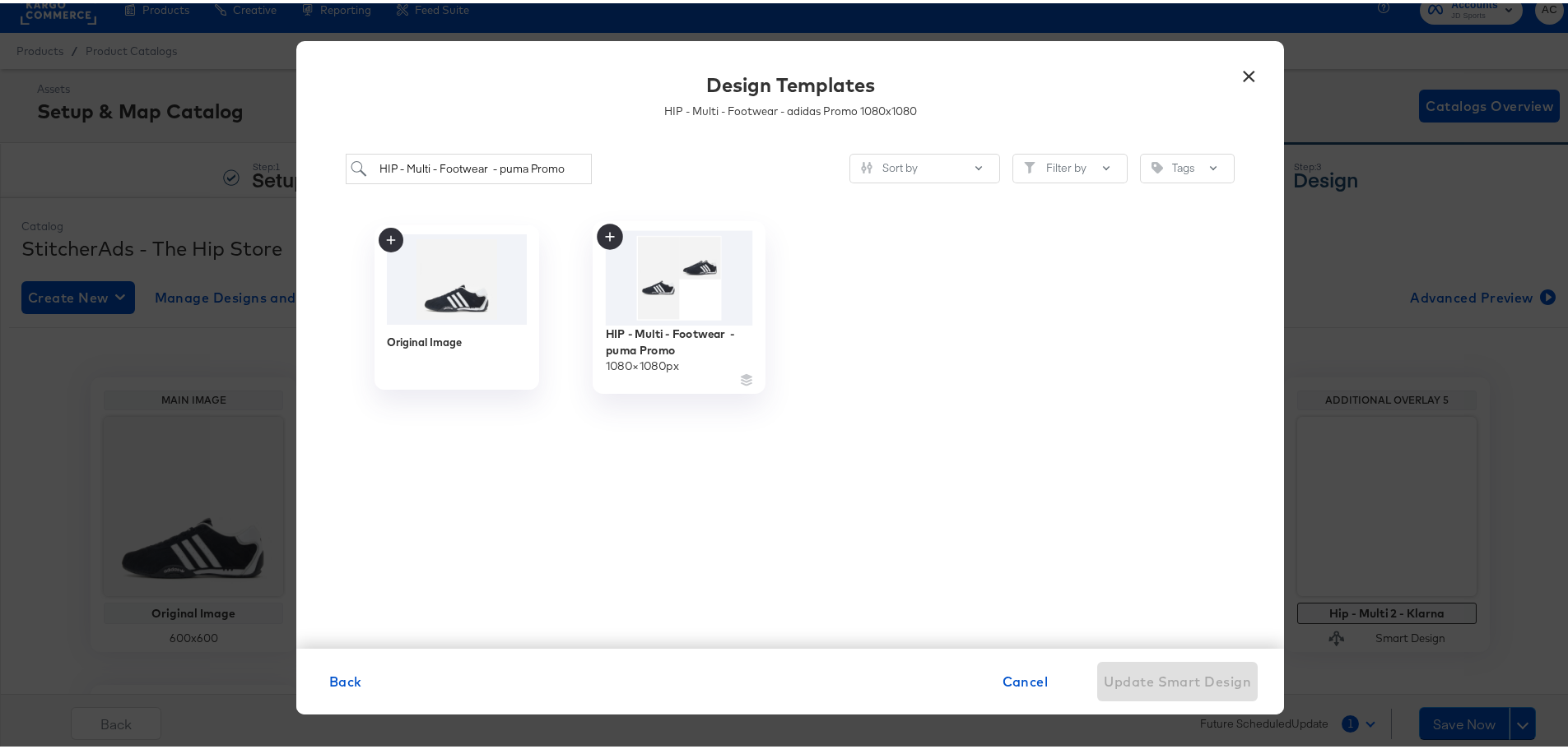
click at [693, 265] on img at bounding box center [679, 275] width 147 height 94
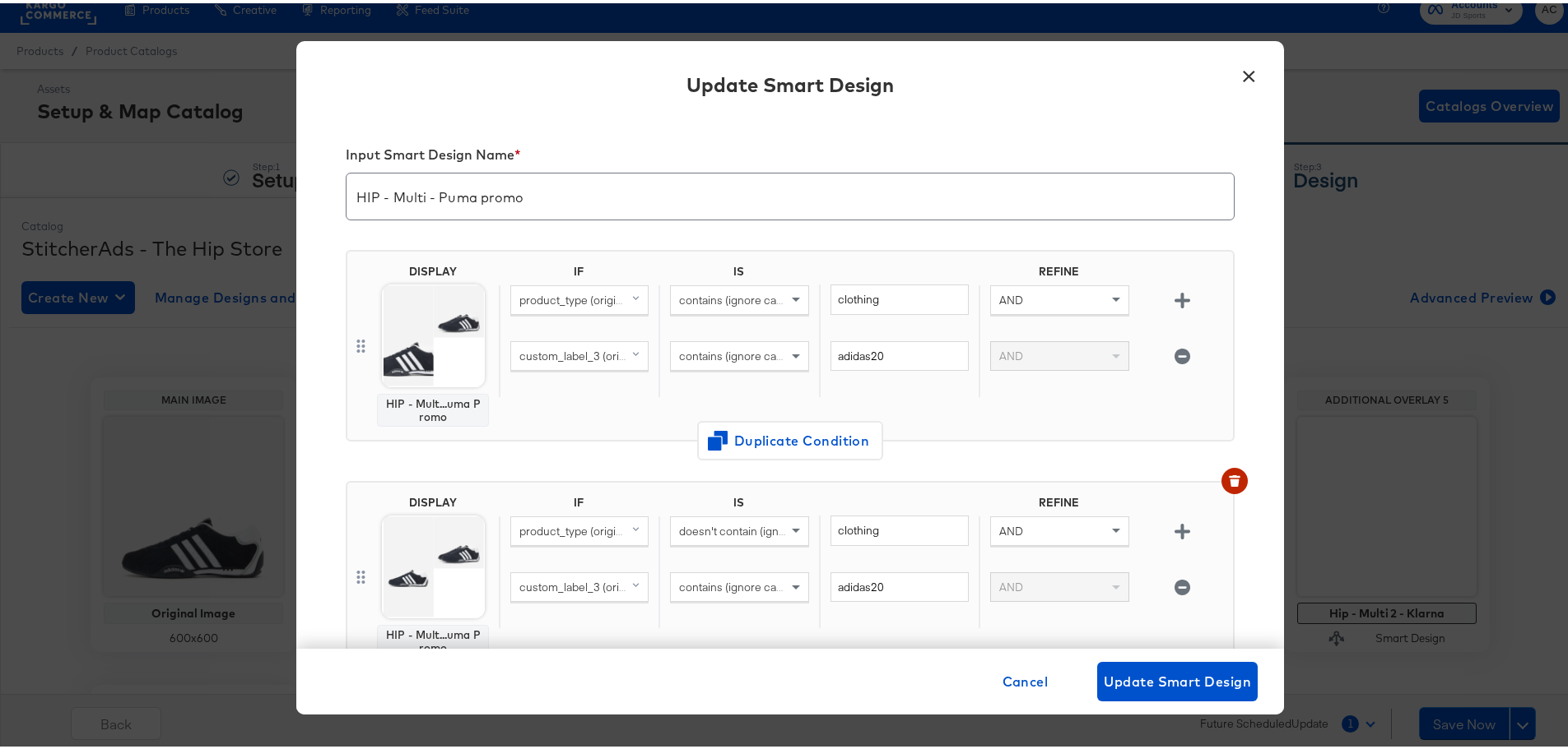
click at [583, 341] on div "custom_label_3 (original)" at bounding box center [580, 352] width 137 height 28
click at [581, 354] on span "custom_label_3 (original)" at bounding box center [583, 352] width 127 height 14
click at [580, 352] on span "custom_label_3 (original)" at bounding box center [583, 352] width 127 height 14
type input "r"
type input "brand"
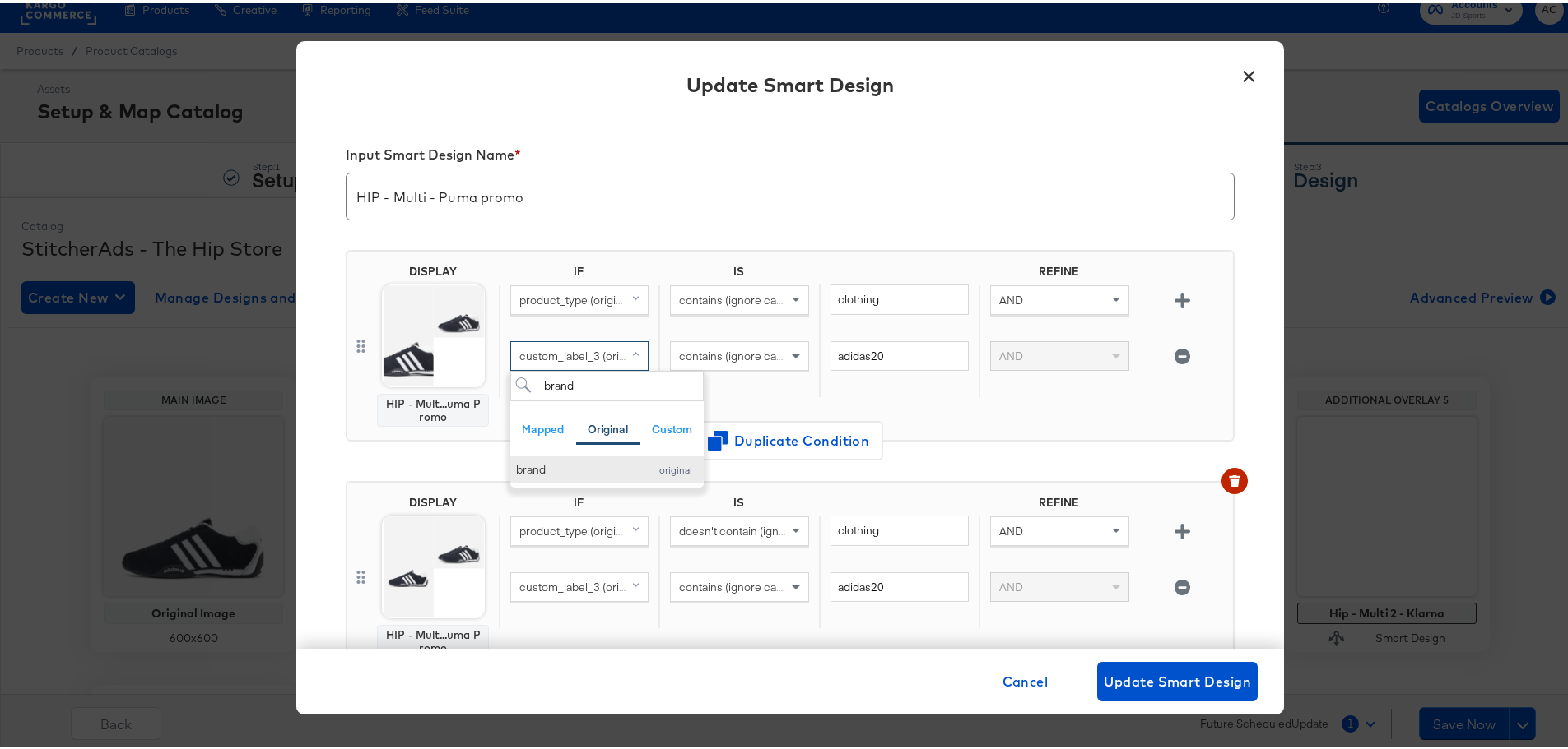
click at [532, 478] on button "brand original" at bounding box center [607, 467] width 194 height 27
click at [900, 359] on input "adidas20" at bounding box center [900, 353] width 139 height 31
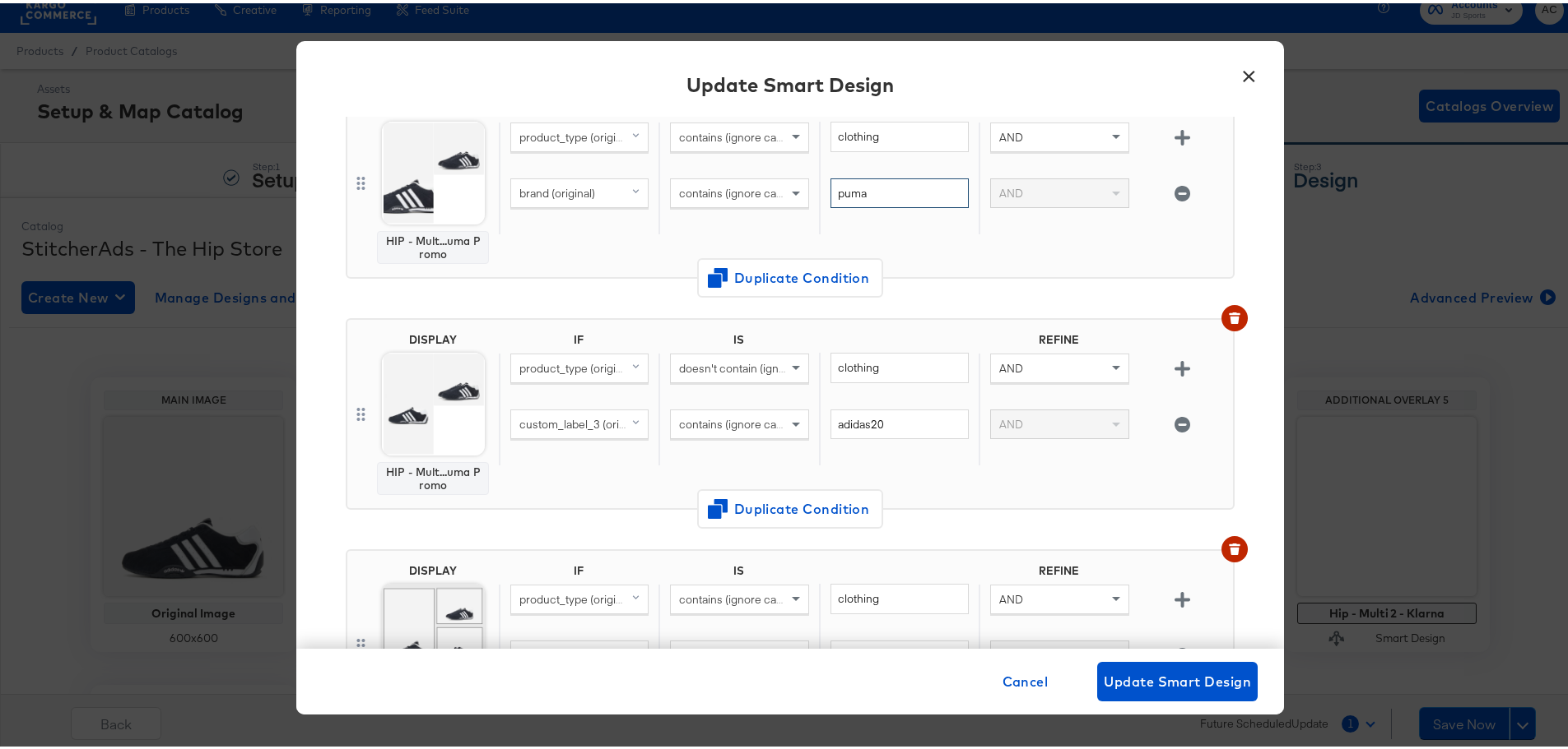
scroll to position [165, 0]
type input "puma"
click at [566, 426] on span "custom_label_3 (original)" at bounding box center [583, 419] width 127 height 14
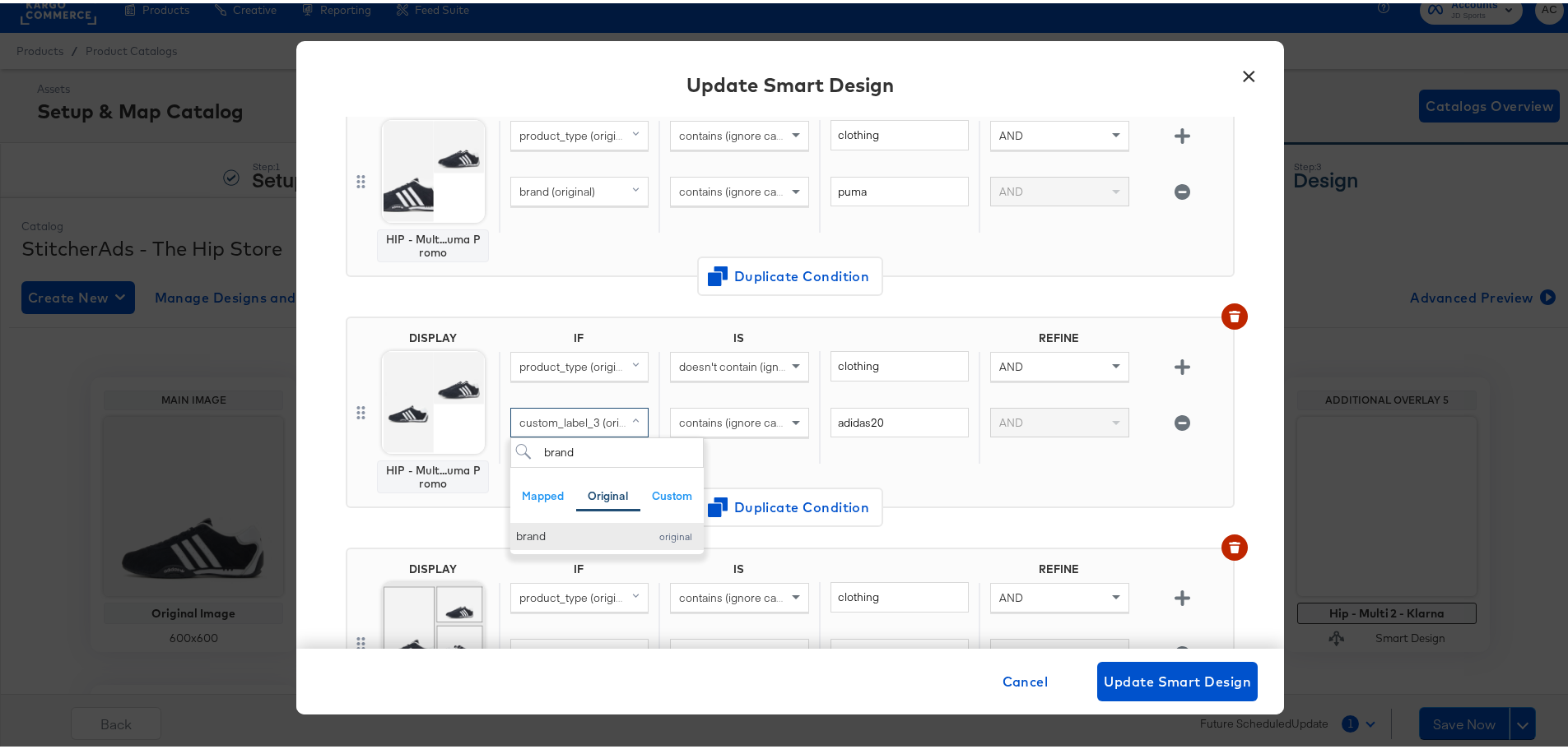
type input "brand"
click at [562, 529] on div "brand" at bounding box center [578, 533] width 124 height 15
click at [871, 414] on input "adidas20" at bounding box center [900, 420] width 139 height 31
click at [871, 412] on input "adidas20" at bounding box center [900, 420] width 139 height 31
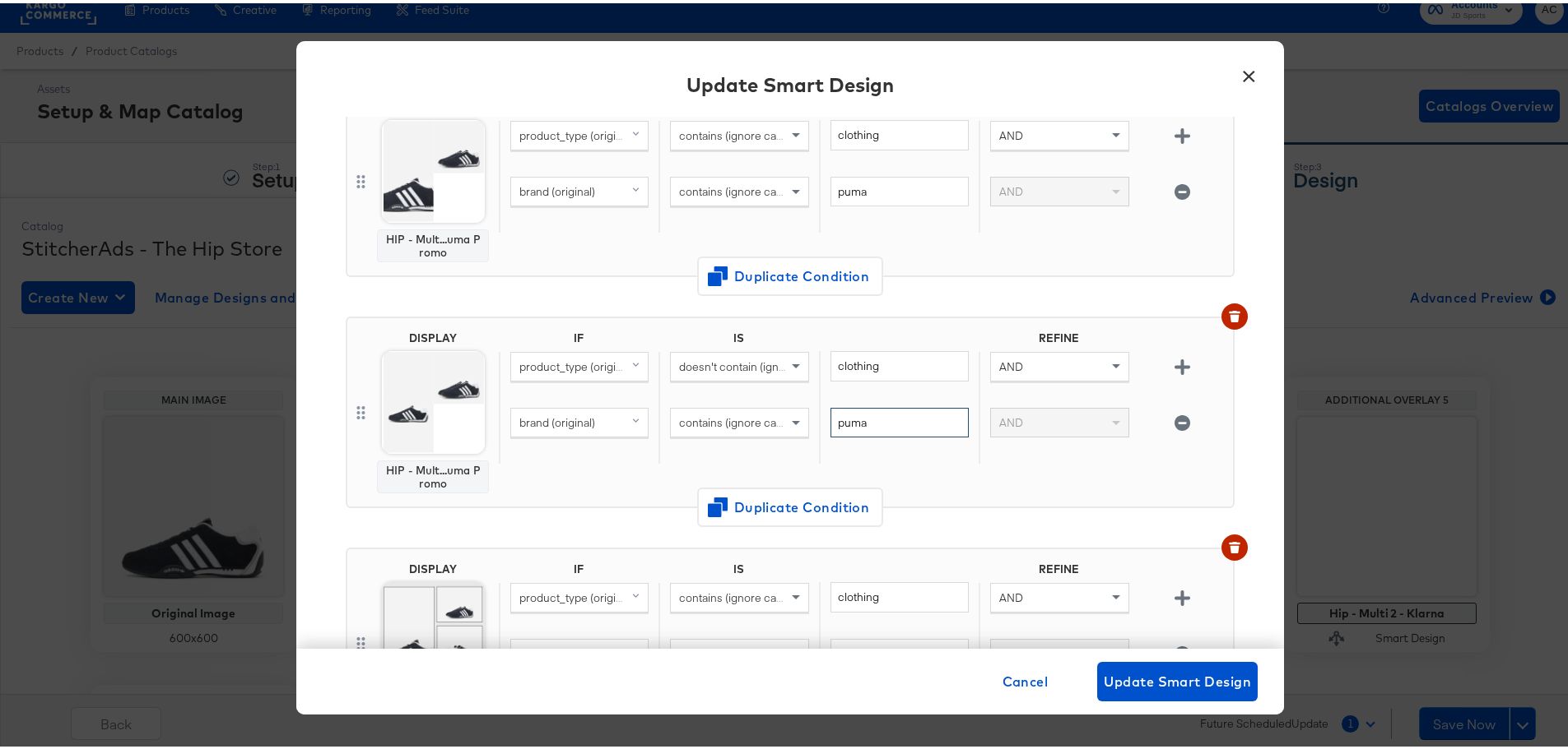
scroll to position [411, 0]
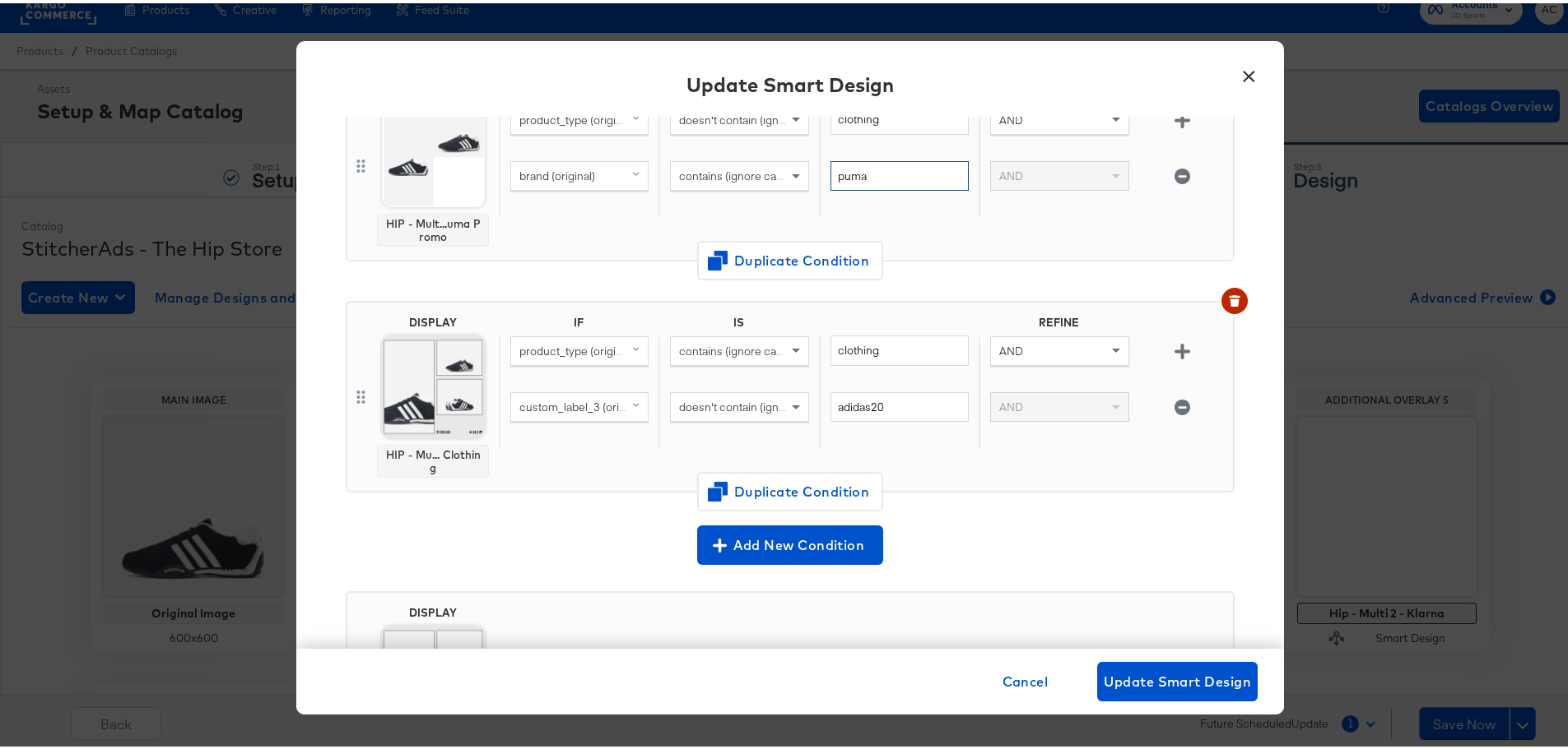
type input "puma"
click at [584, 401] on span "custom_label_3 (original)" at bounding box center [583, 403] width 127 height 14
type input "brand"
click at [552, 527] on button "brand original" at bounding box center [607, 518] width 194 height 27
click at [879, 385] on div "clothing" at bounding box center [899, 360] width 160 height 57
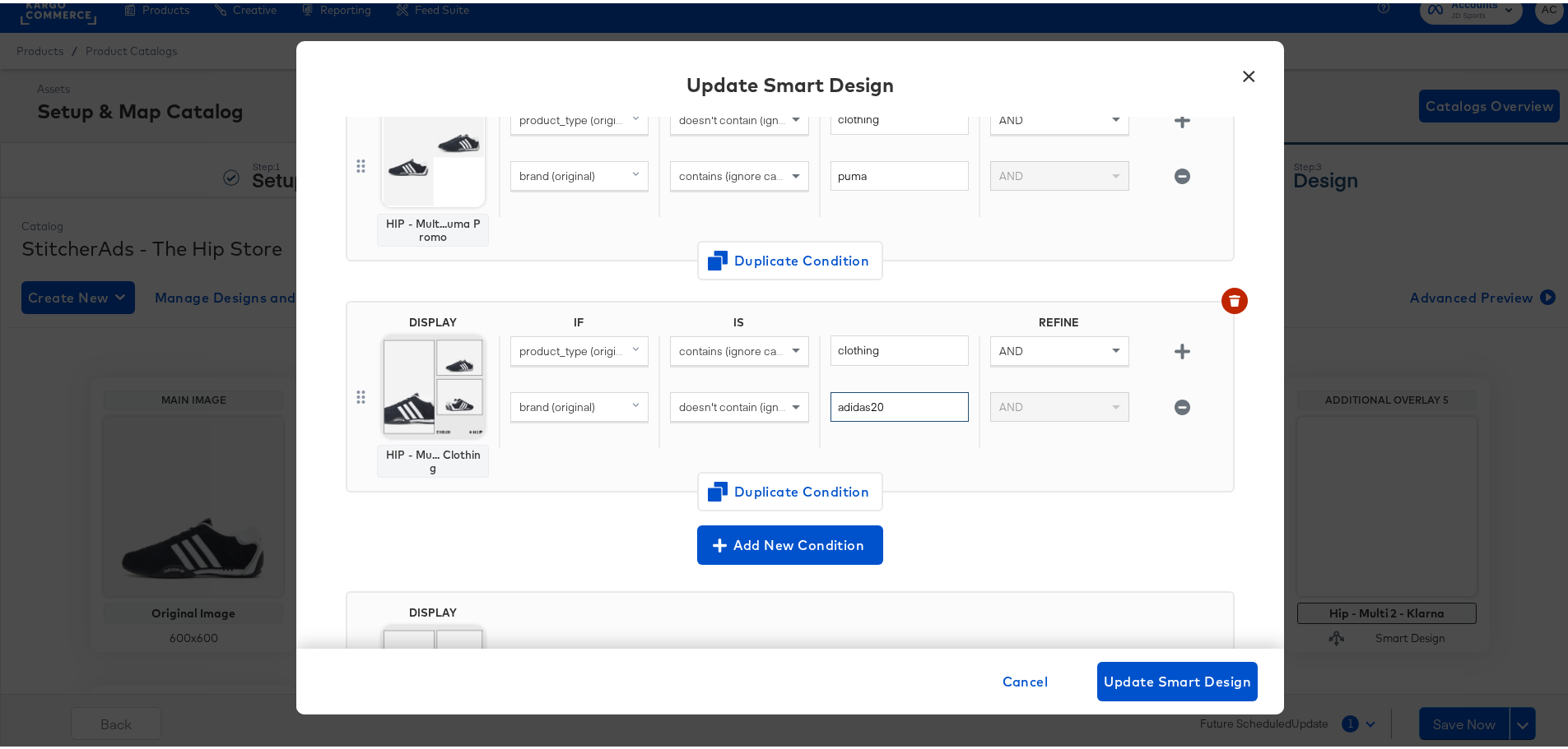
click at [865, 413] on input "adidas20" at bounding box center [900, 404] width 139 height 31
type input "puma"
click at [1162, 682] on span "Update Smart Design" at bounding box center [1177, 679] width 147 height 23
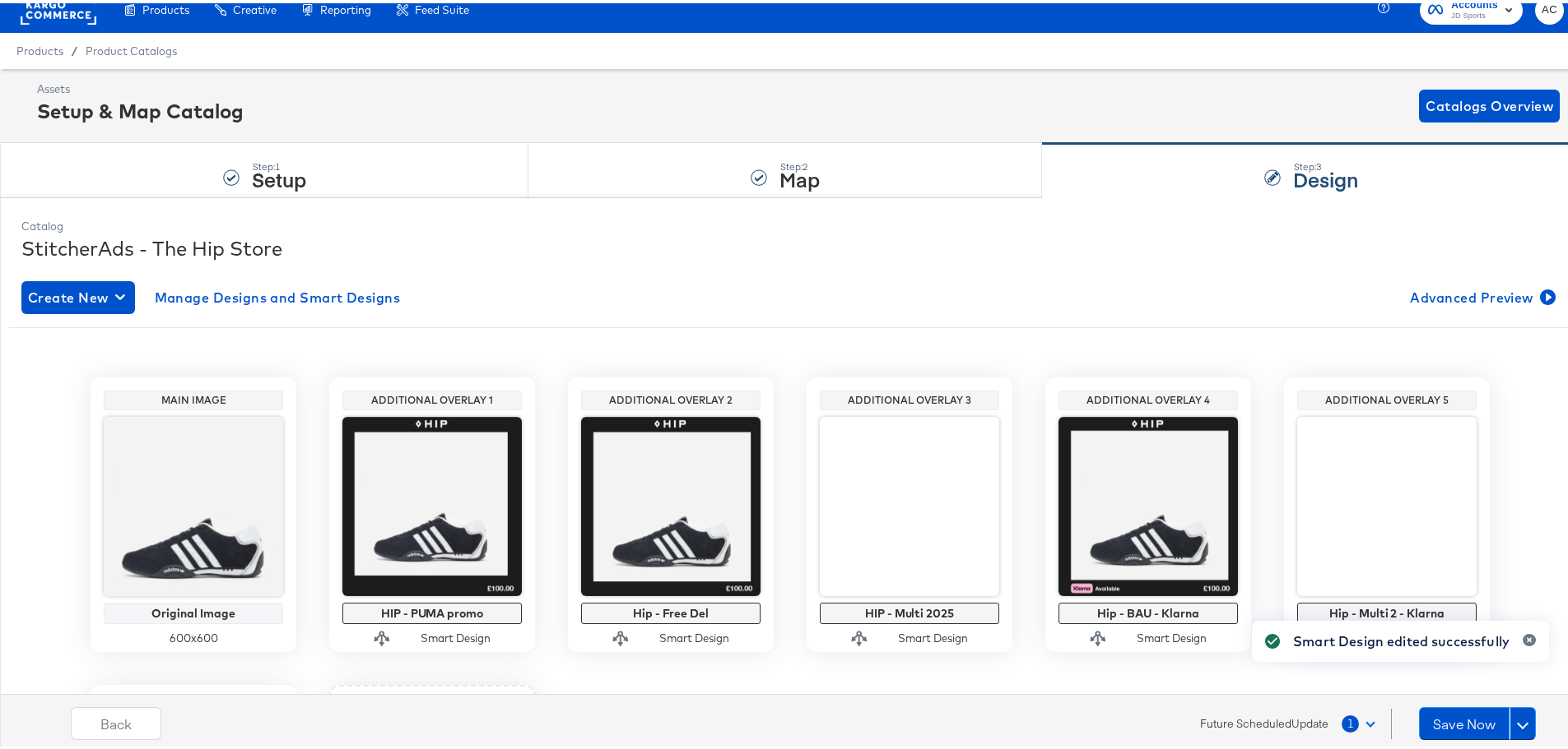
click at [1360, 724] on button "1" at bounding box center [1362, 720] width 42 height 30
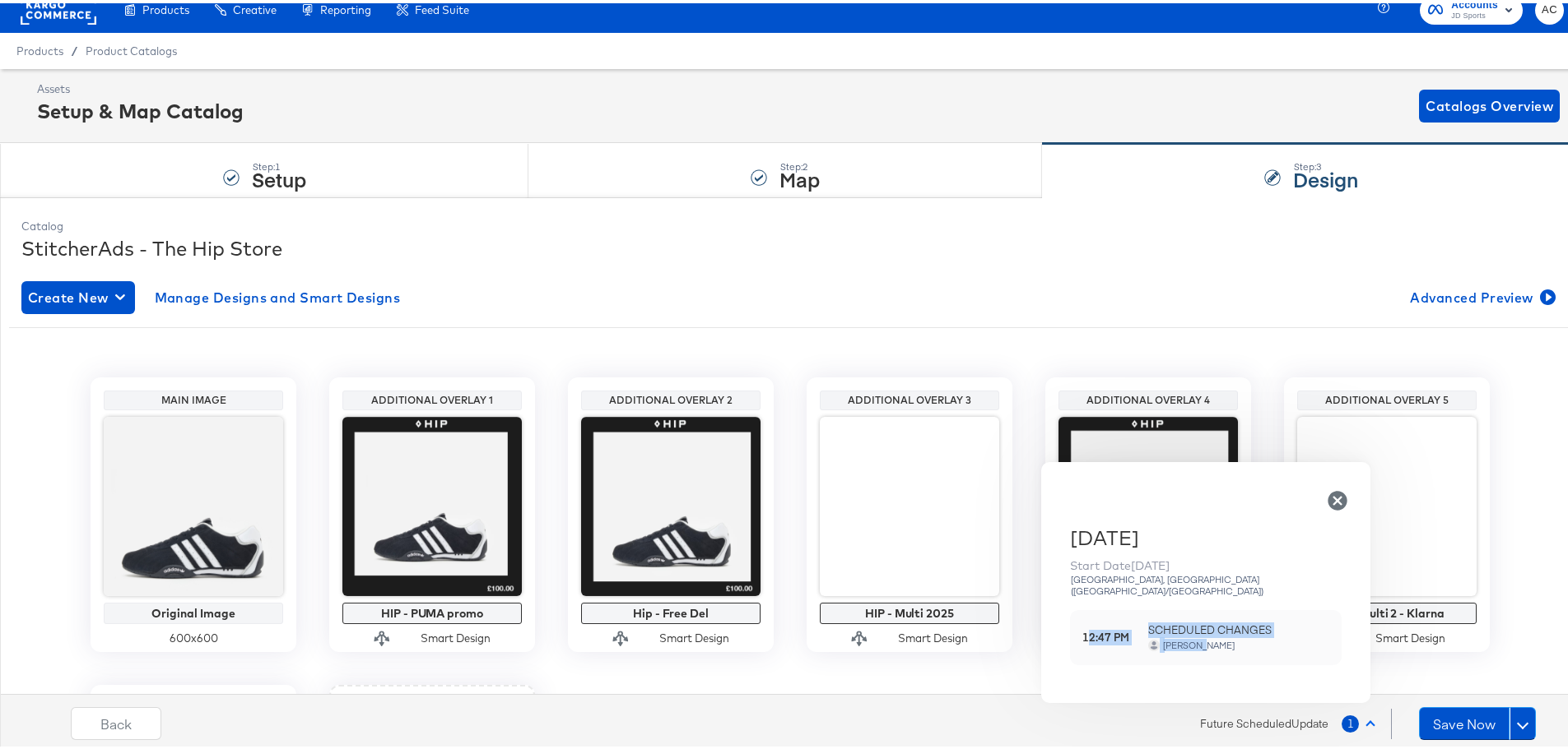
drag, startPoint x: 1089, startPoint y: 627, endPoint x: 1196, endPoint y: 636, distance: 107.4
click at [1196, 636] on div "12:47 PM SCHEDULED CHANGES Allana Cooper" at bounding box center [1206, 634] width 272 height 55
click at [1015, 689] on div "Back Future Scheduled Update 1 Wednesday Start Date 27th Aug 2025 Edinburgh, Lo…" at bounding box center [803, 713] width 1581 height 70
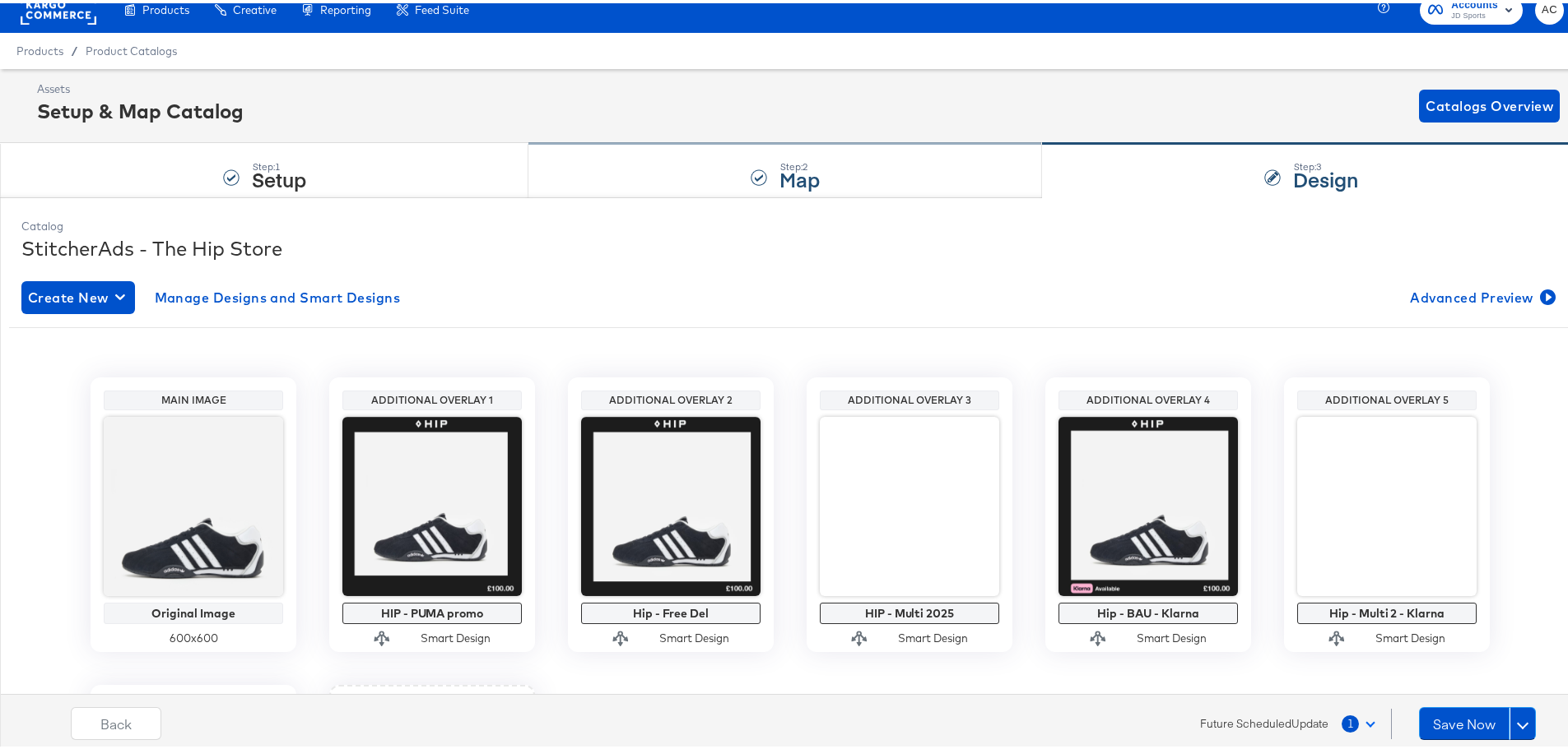
click at [646, 167] on div "Step: 2 Map" at bounding box center [785, 168] width 513 height 54
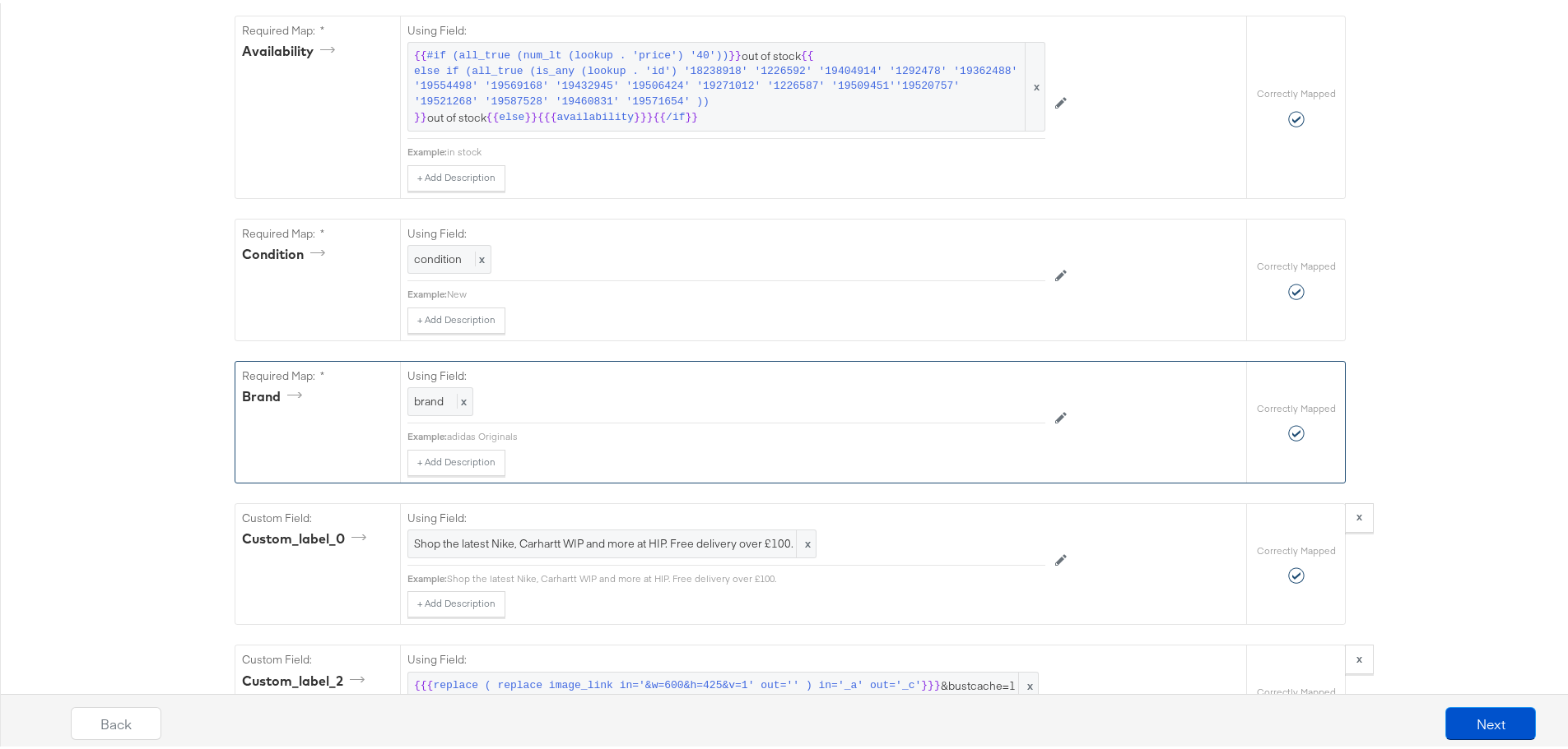
scroll to position [1316, 0]
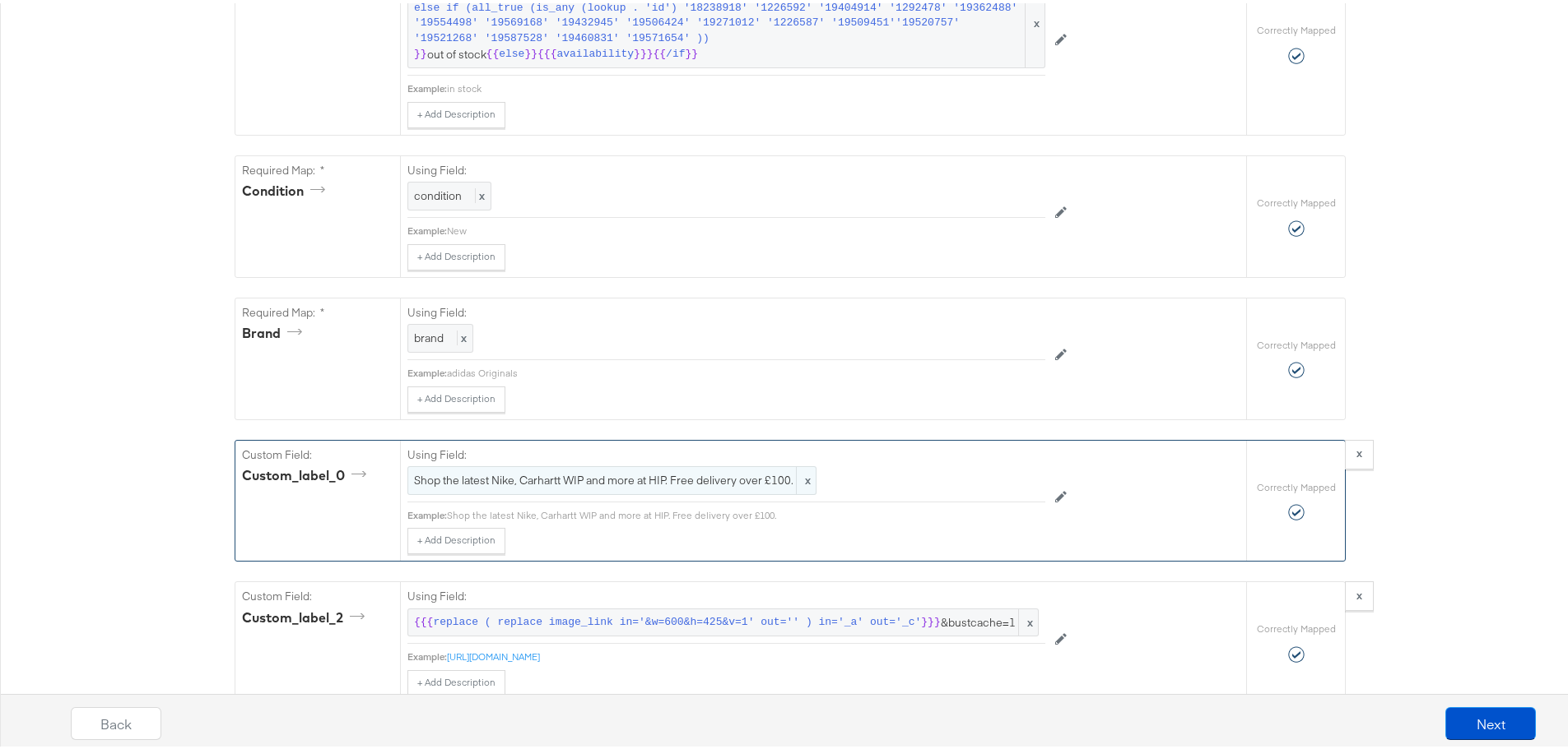
click at [726, 485] on span "Shop the latest Nike, Carhartt WIP and more at HIP. Free delivery over £100." at bounding box center [612, 478] width 396 height 15
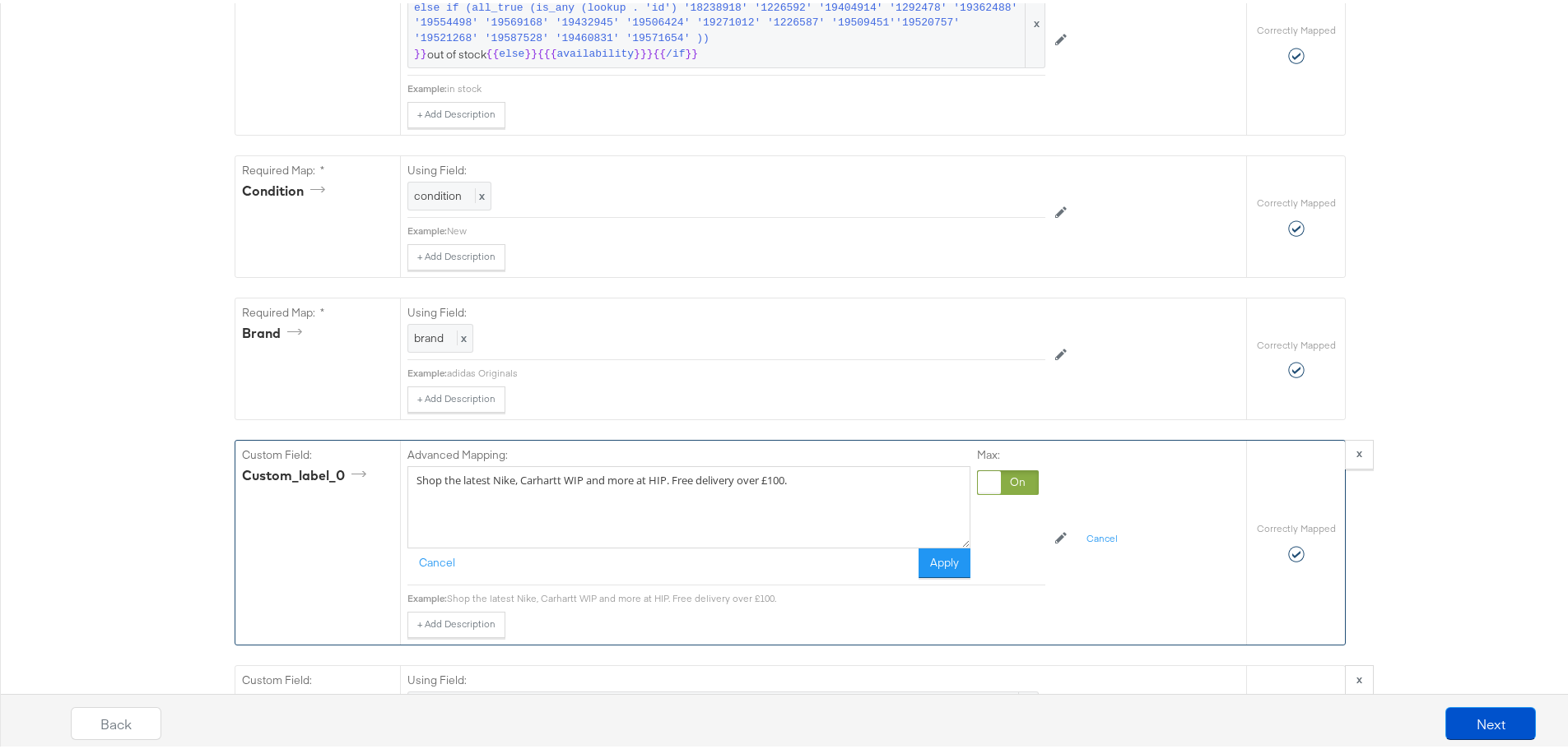
drag, startPoint x: 804, startPoint y: 506, endPoint x: 691, endPoint y: 504, distance: 113.0
click at [691, 504] on textarea "Shop the latest Nike, Carhartt WIP and more at HIP. Free delivery over £100." at bounding box center [689, 504] width 562 height 82
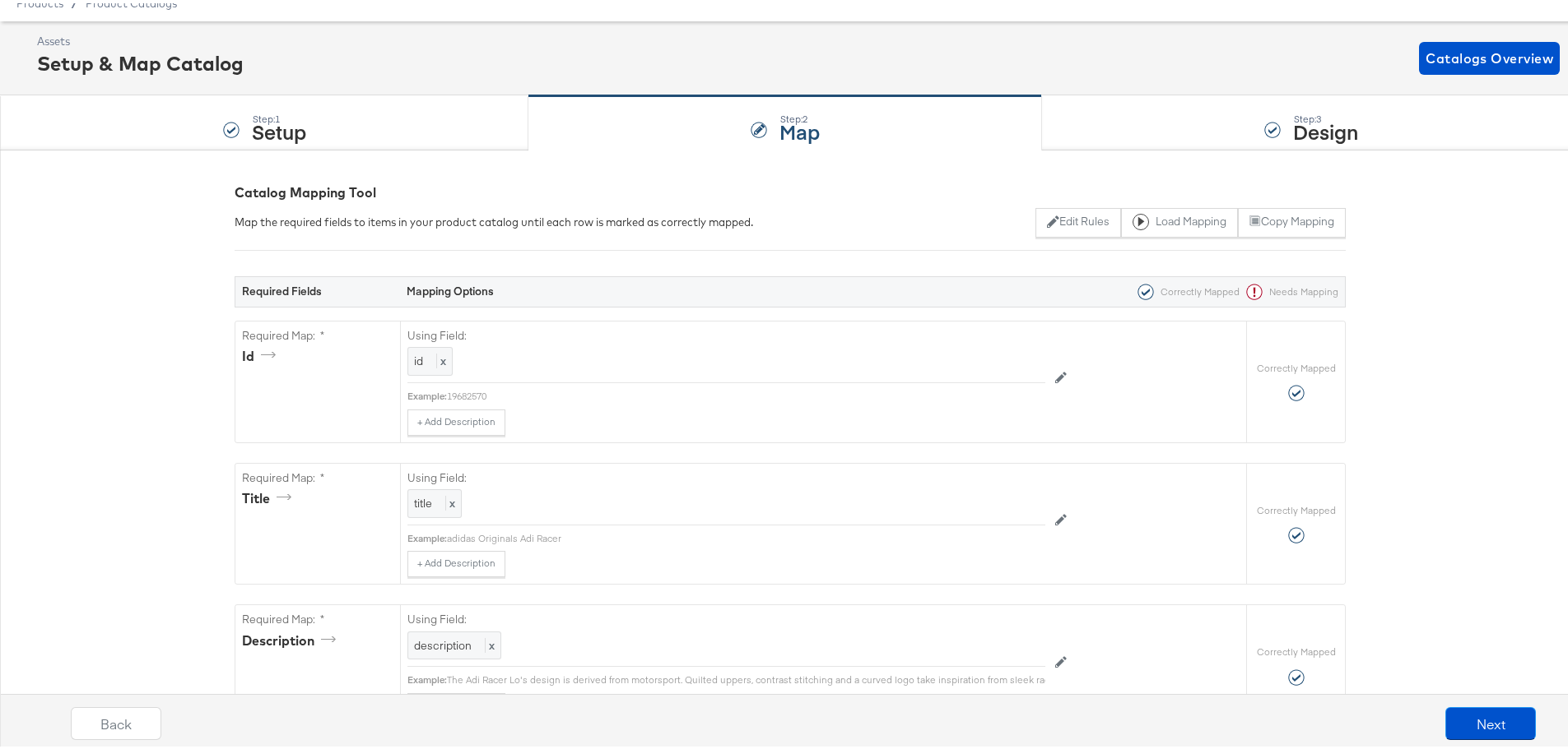
scroll to position [0, 0]
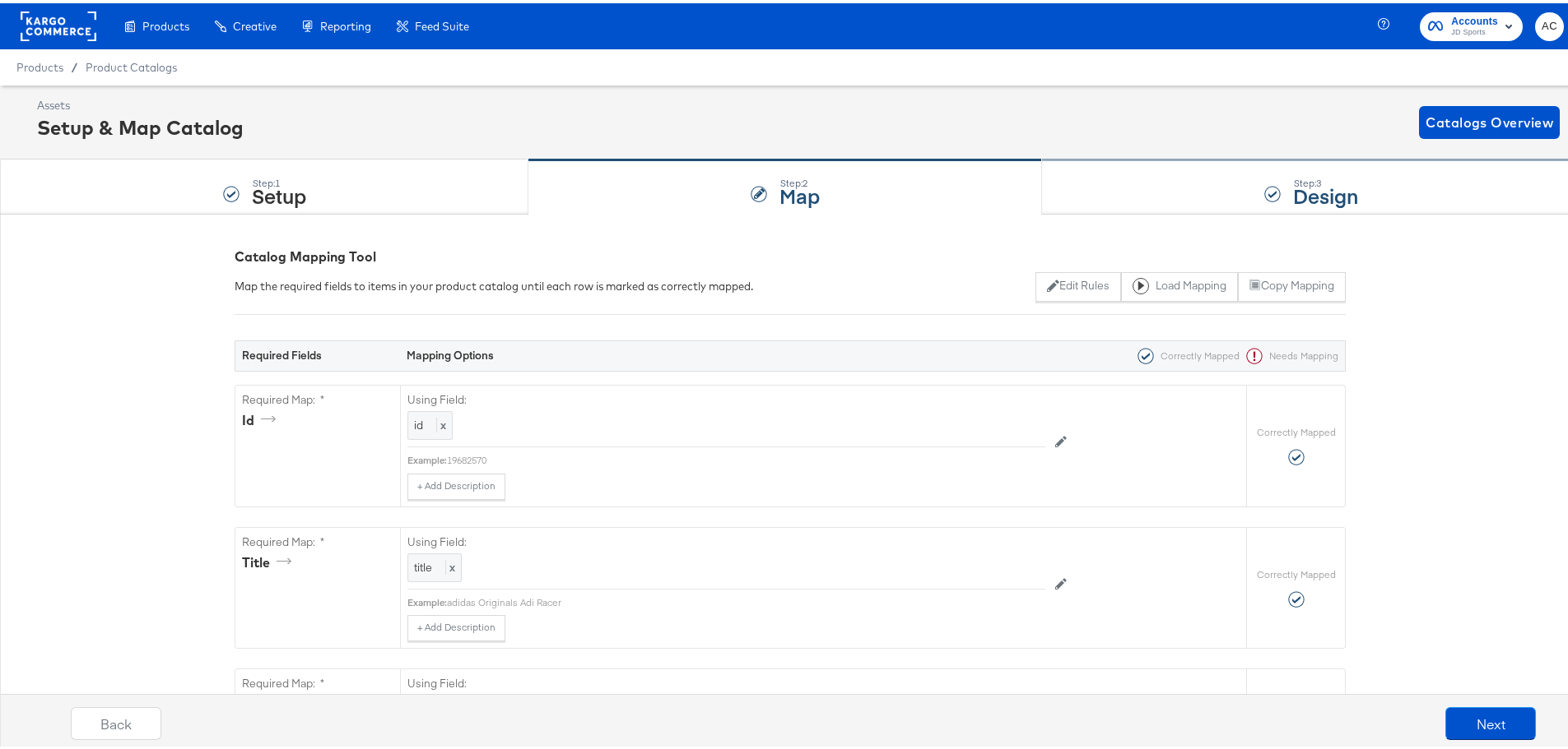
type textarea "Shop the latest Nike, Carhartt WIP and more at HIP. Free ex"
drag, startPoint x: 1291, startPoint y: 171, endPoint x: 1283, endPoint y: 184, distance: 15.3
click at [1293, 172] on div "Step: 3 Design" at bounding box center [1325, 184] width 65 height 30
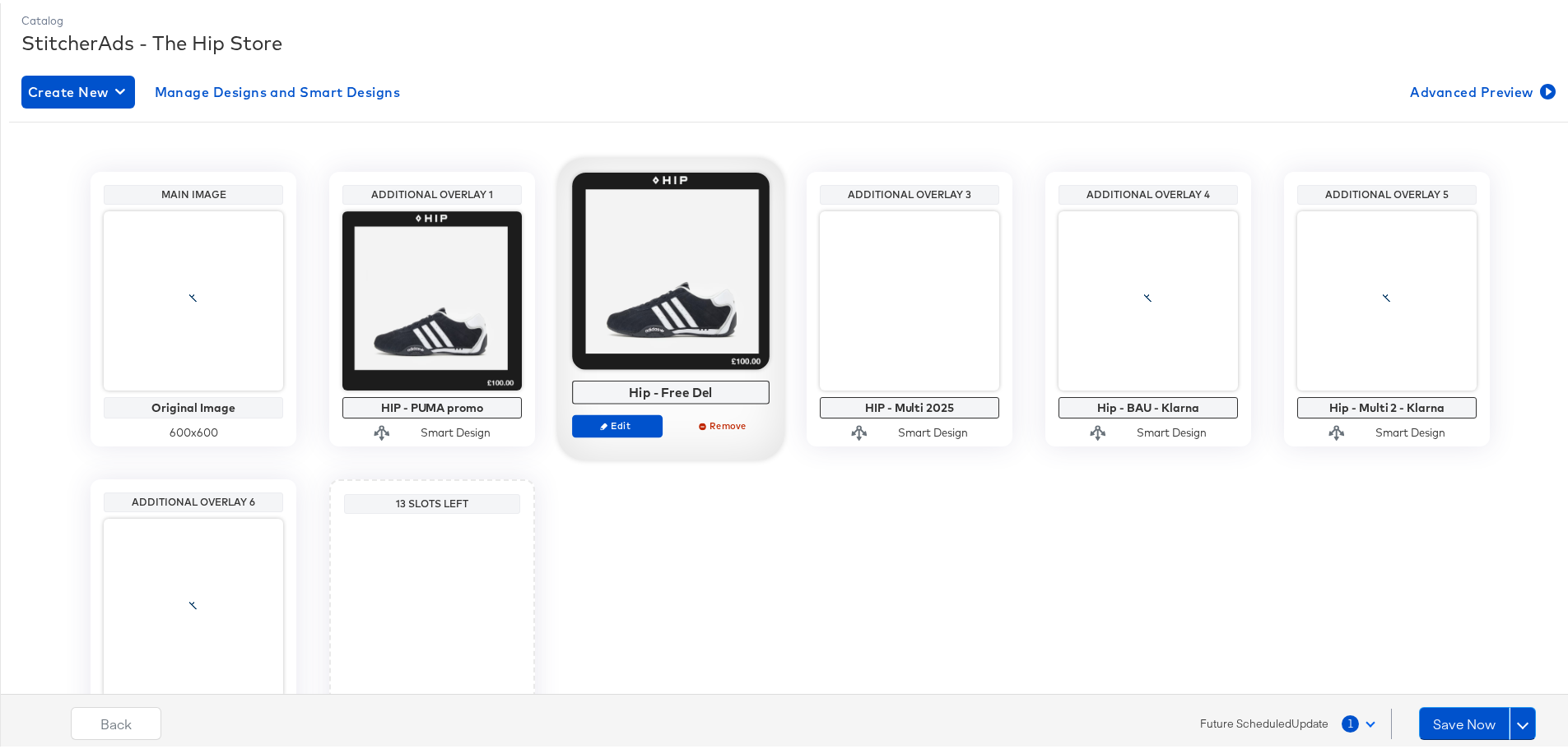
scroll to position [246, 0]
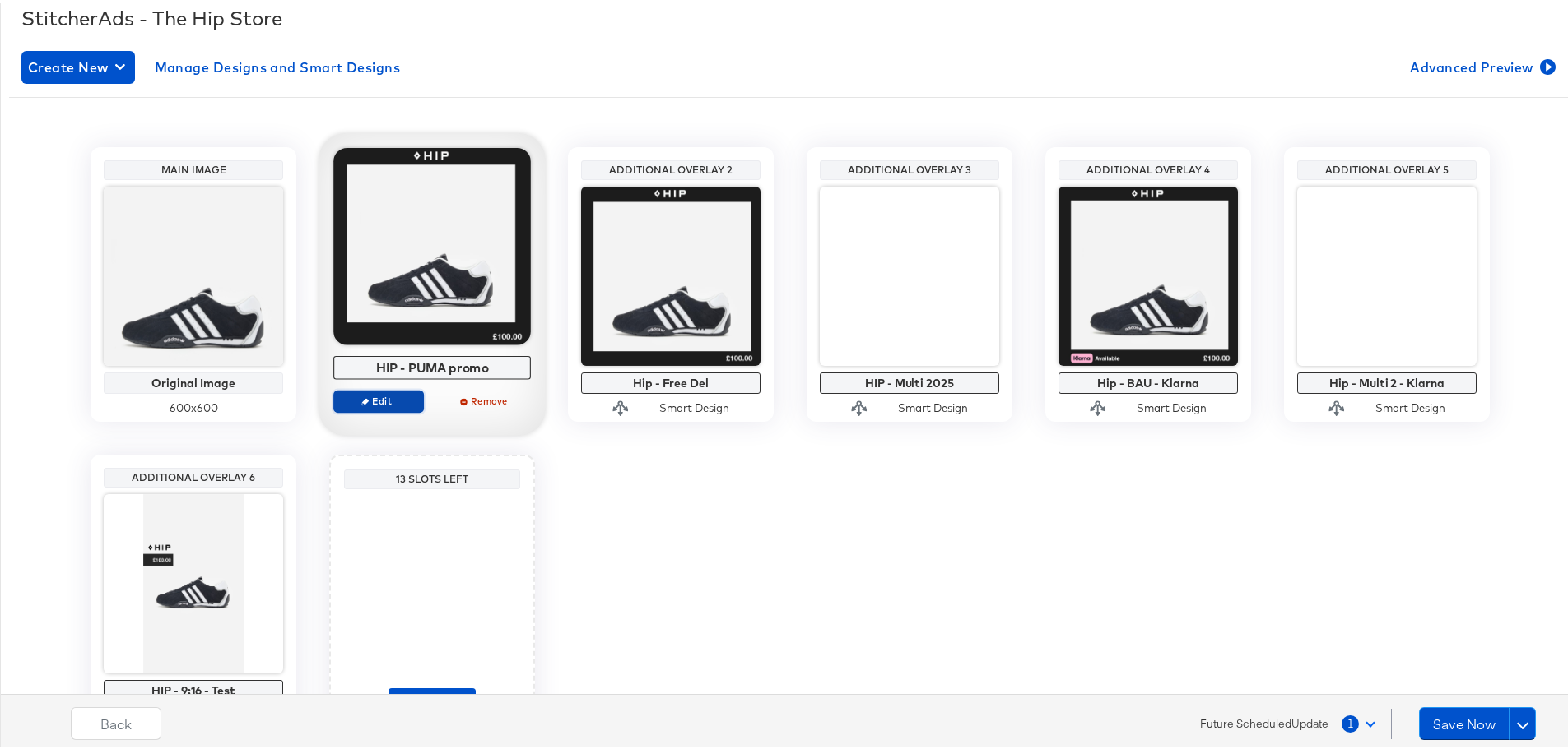
click at [367, 394] on span "Edit" at bounding box center [379, 398] width 76 height 13
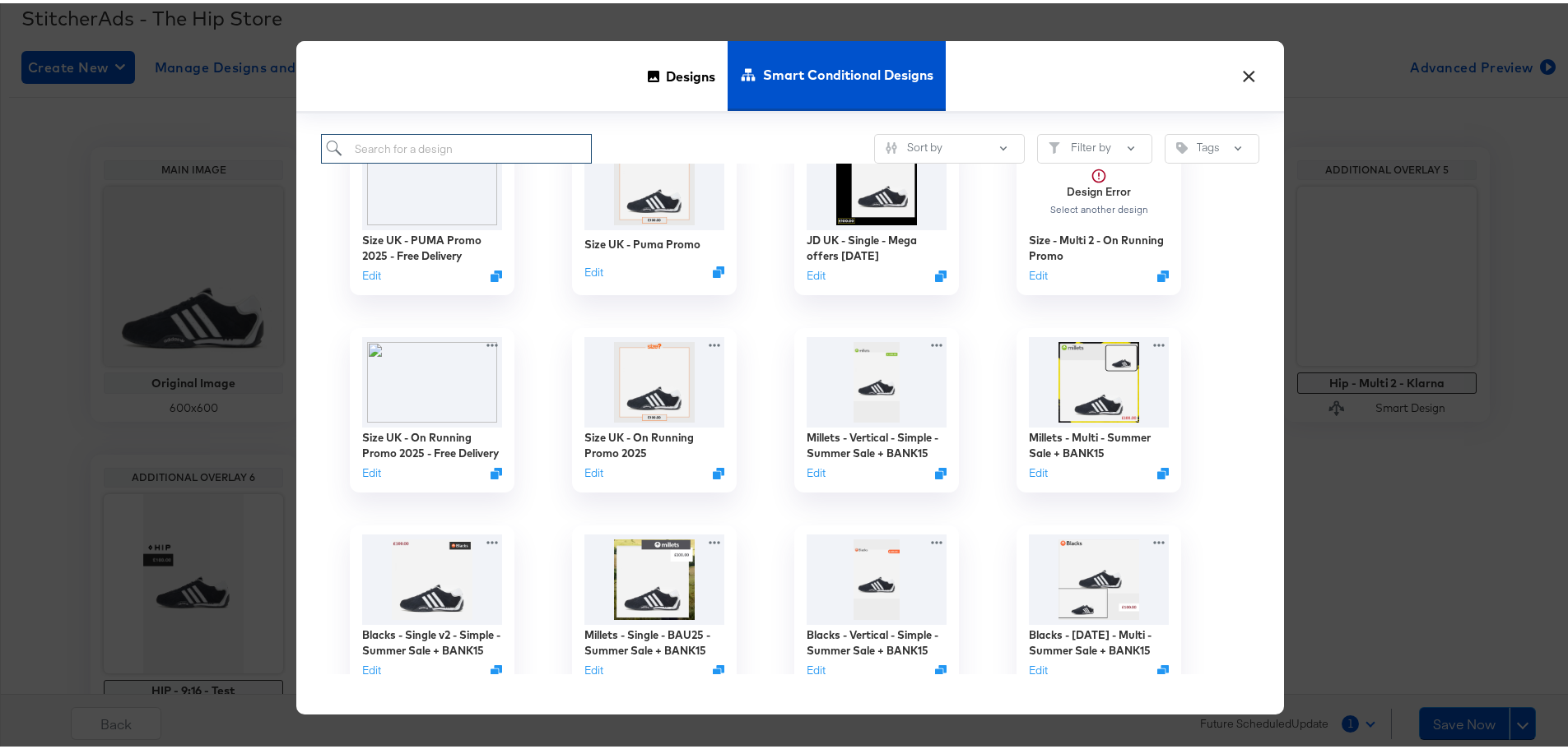
click at [471, 152] on input "search" at bounding box center [456, 146] width 271 height 31
type input "hip -"
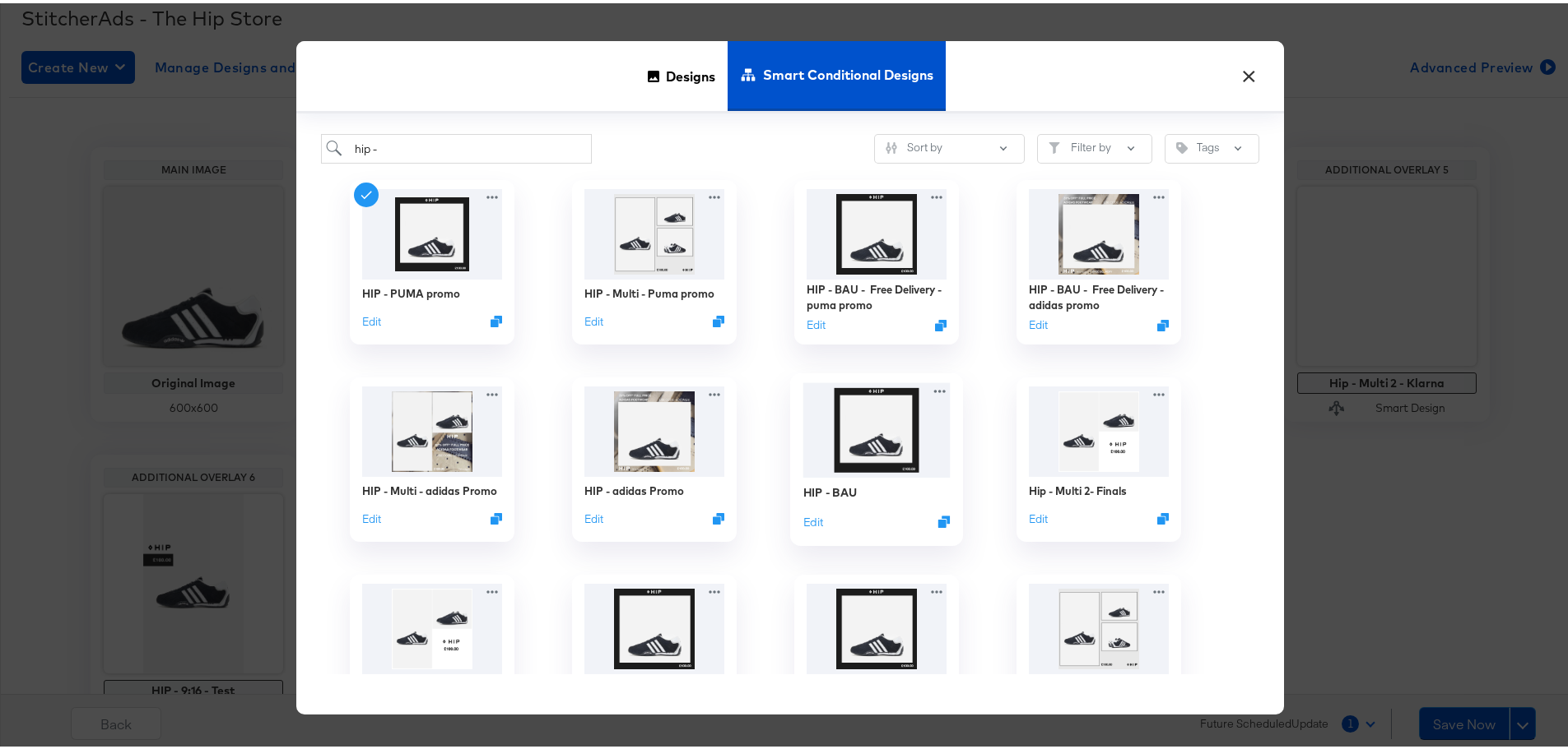
click at [862, 433] on img at bounding box center [876, 427] width 147 height 94
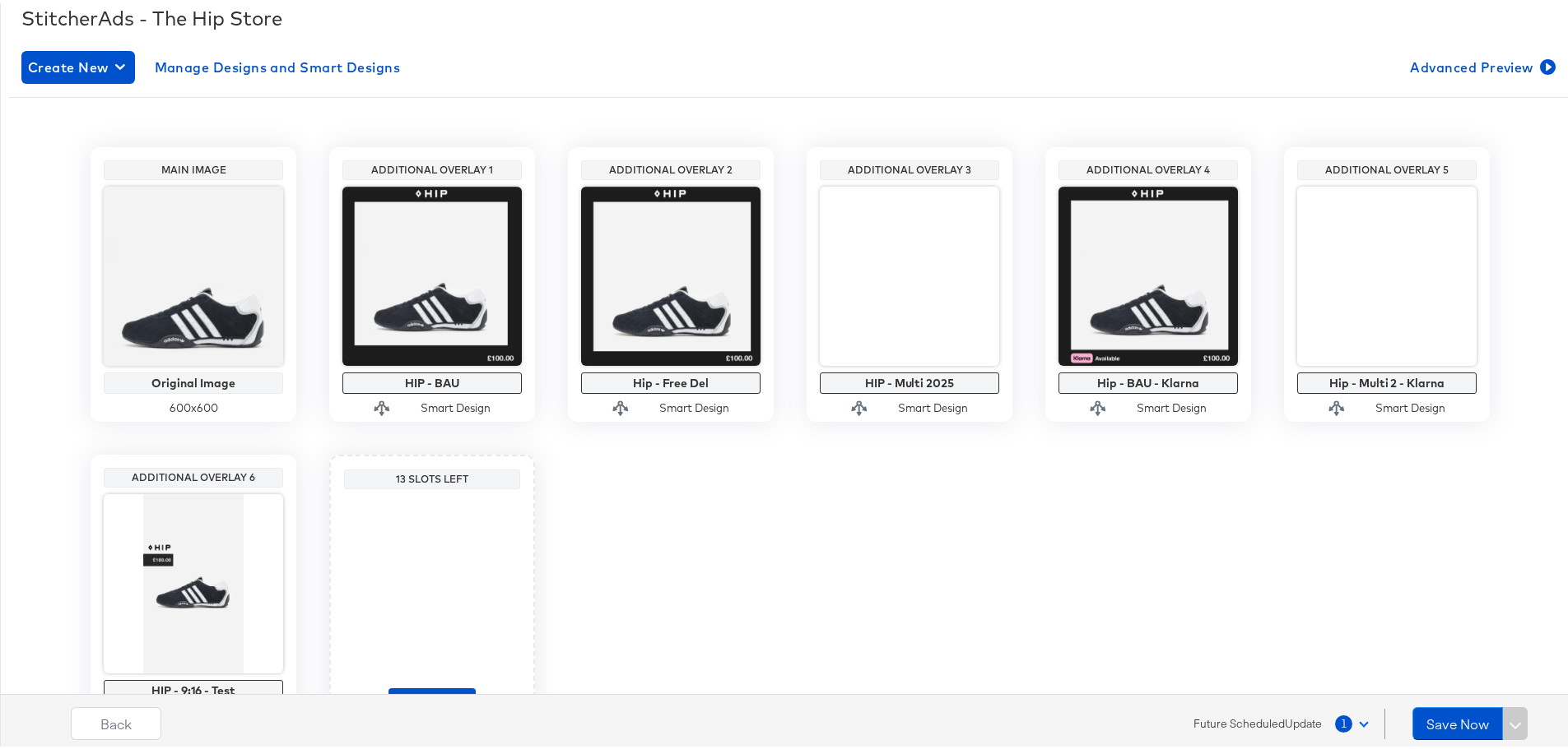
click at [1339, 726] on div "1" at bounding box center [1344, 721] width 17 height 17
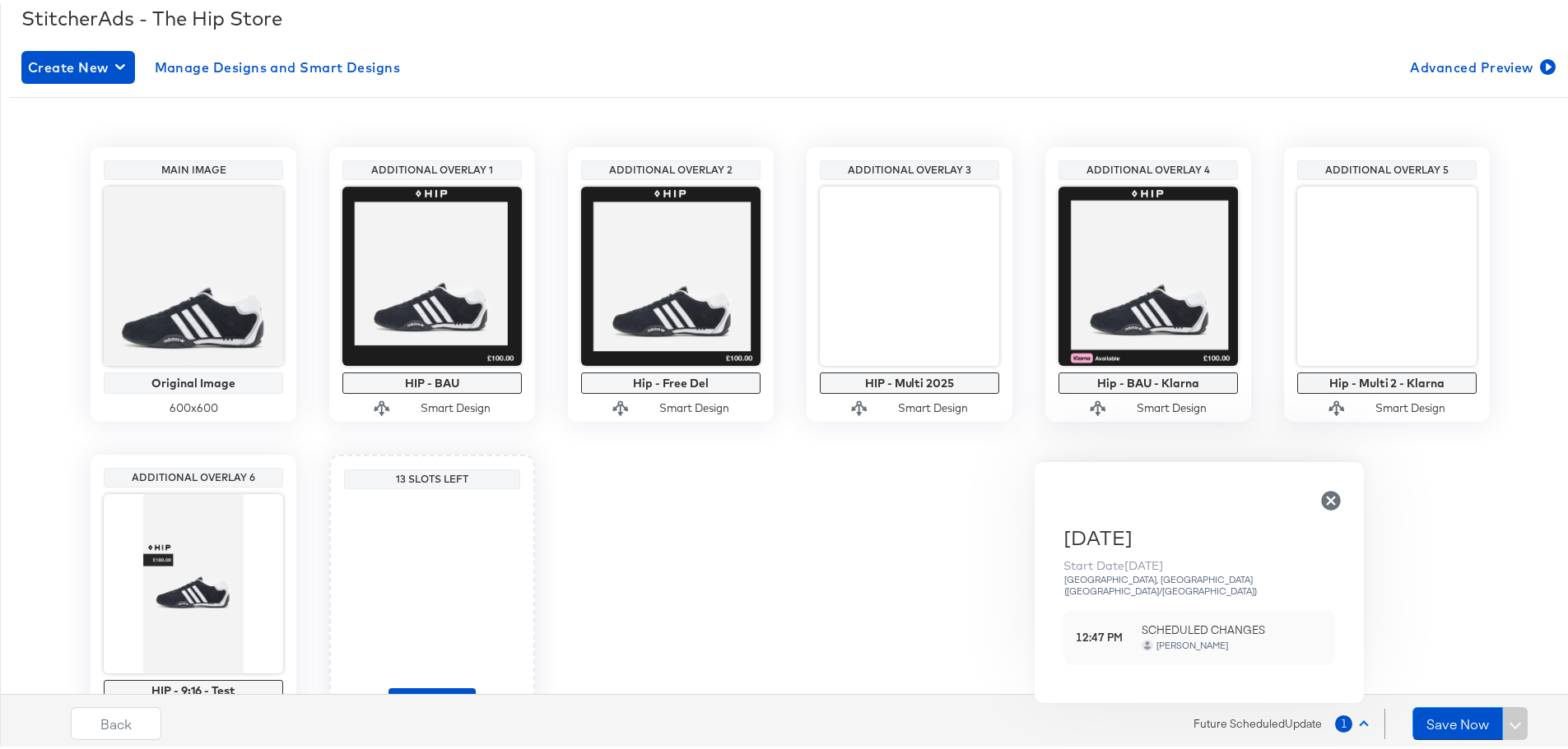
click at [1154, 634] on div "Allana Cooper" at bounding box center [1232, 642] width 181 height 15
click at [1412, 717] on button "Save Now" at bounding box center [1457, 720] width 91 height 33
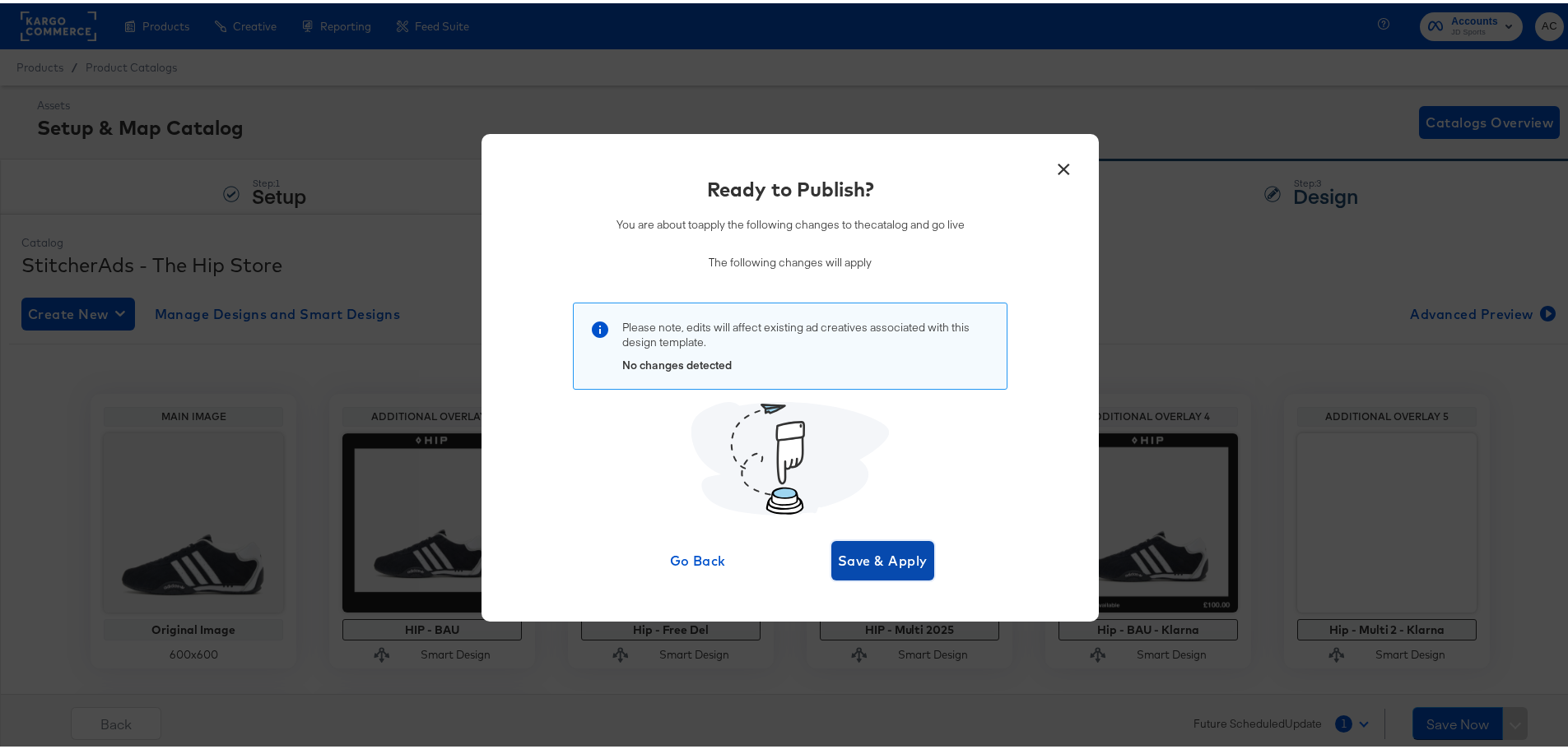
click at [886, 568] on span "Save & Apply" at bounding box center [882, 557] width 90 height 23
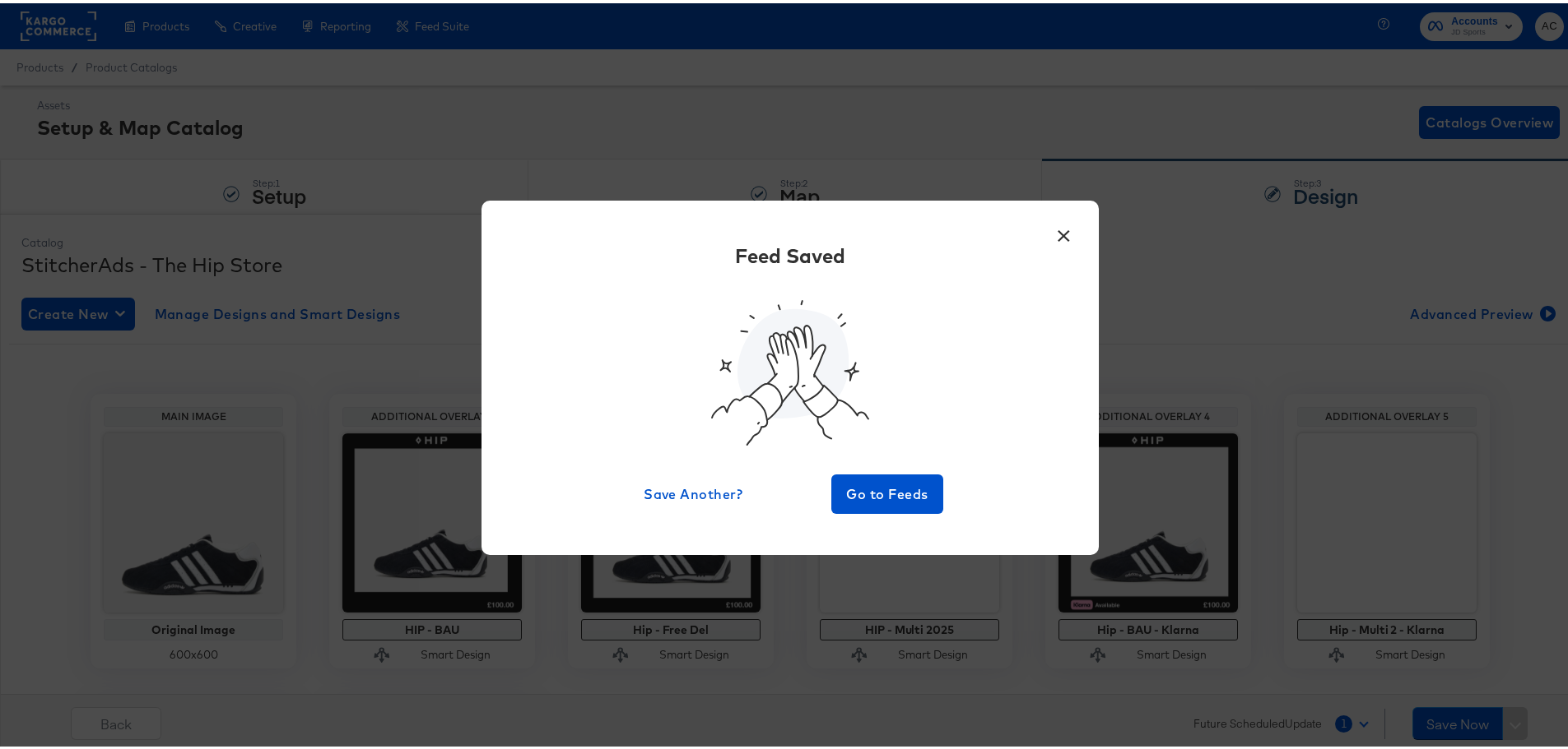
click at [1064, 235] on button "×" at bounding box center [1063, 228] width 30 height 30
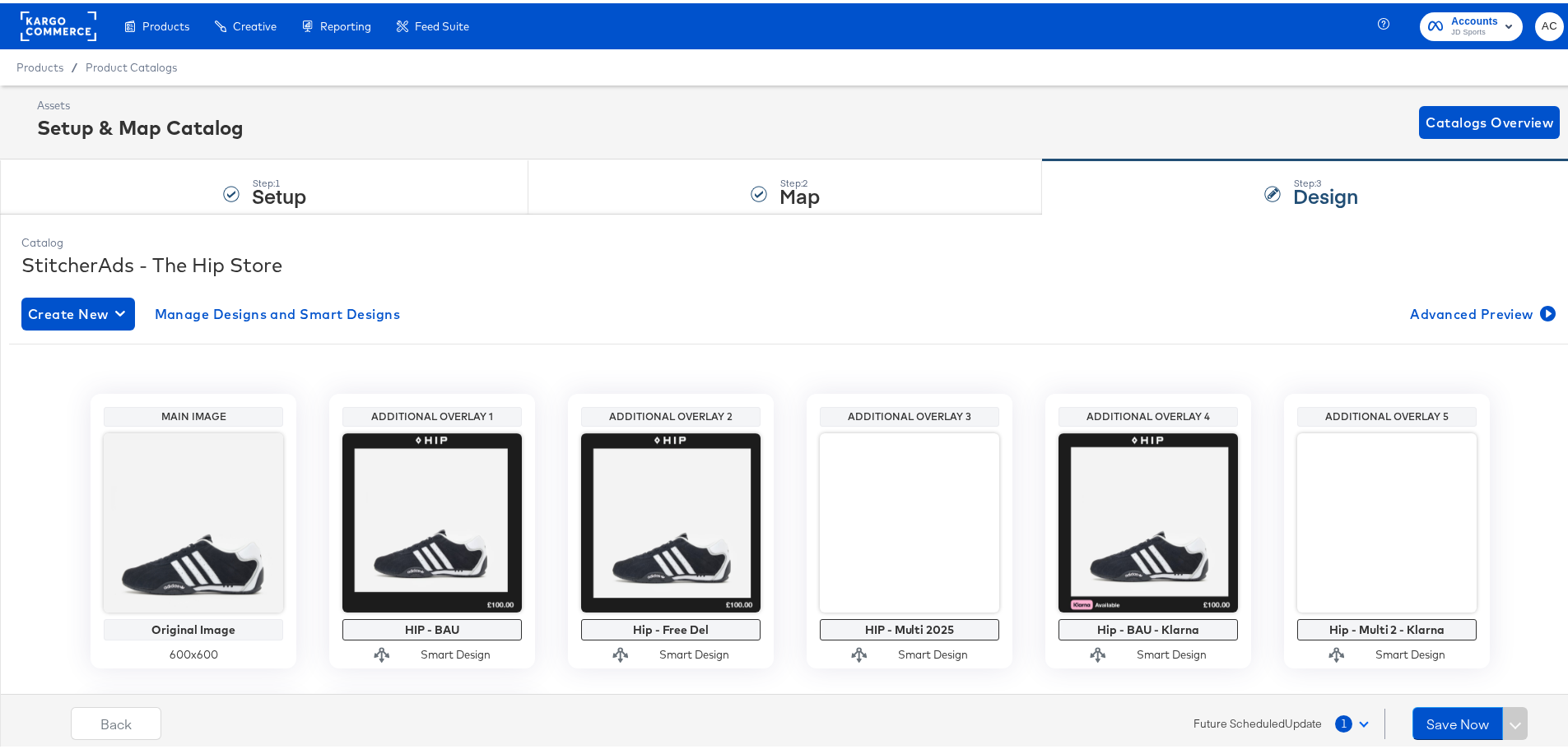
click at [1320, 710] on div "Future Scheduled Update 1" at bounding box center [1289, 721] width 192 height 31
click at [1352, 724] on button "1" at bounding box center [1355, 720] width 42 height 30
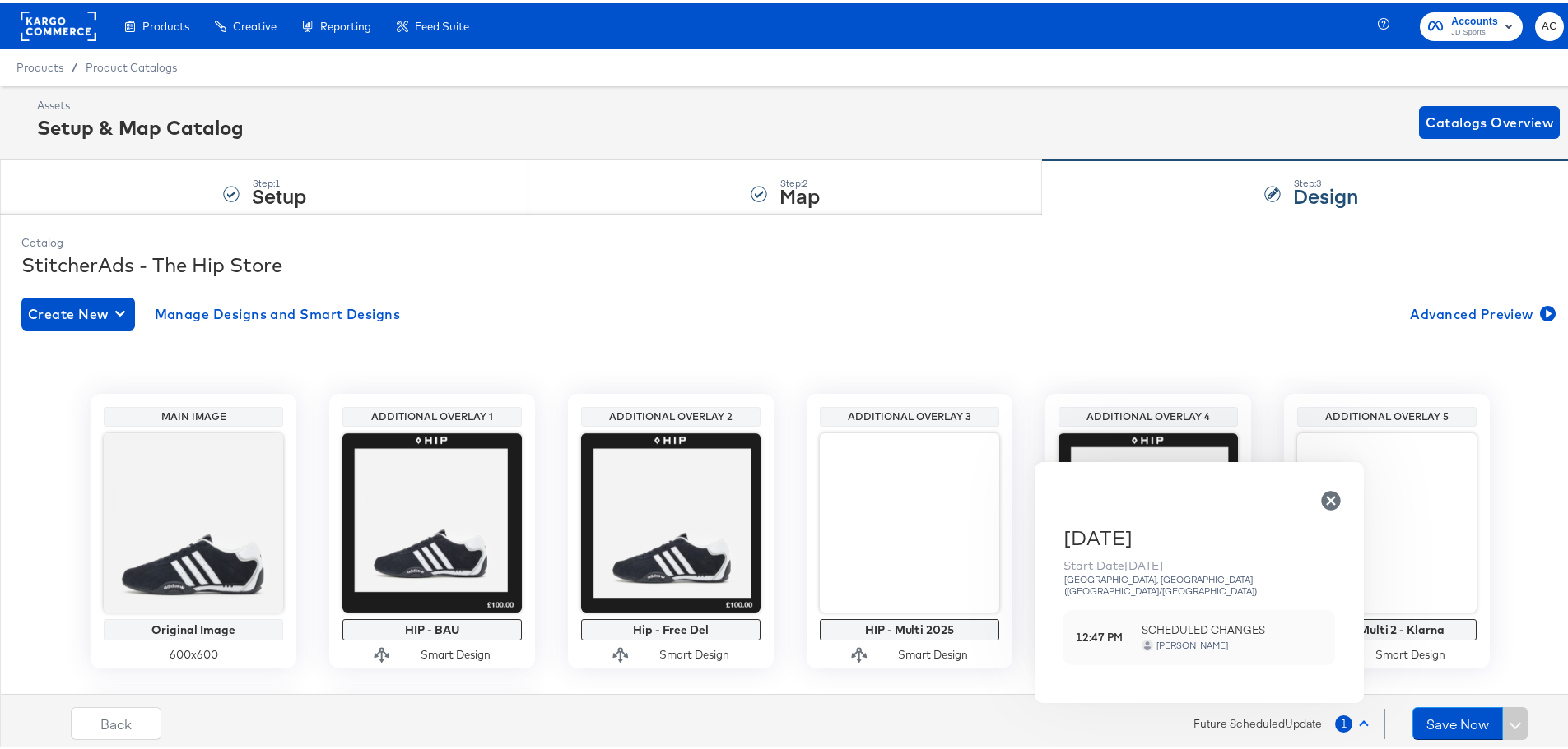
click at [1120, 627] on strong "12:47 PM" at bounding box center [1103, 634] width 54 height 15
drag, startPoint x: 1102, startPoint y: 619, endPoint x: 1247, endPoint y: 614, distance: 145.1
click at [1285, 607] on div "12:47 PM SCHEDULED CHANGES Allana Cooper" at bounding box center [1199, 634] width 272 height 55
click at [1216, 636] on div "Allana Cooper" at bounding box center [1192, 642] width 73 height 12
click at [1111, 637] on div "12:47 PM SCHEDULED CHANGES Allana Cooper" at bounding box center [1199, 634] width 272 height 55
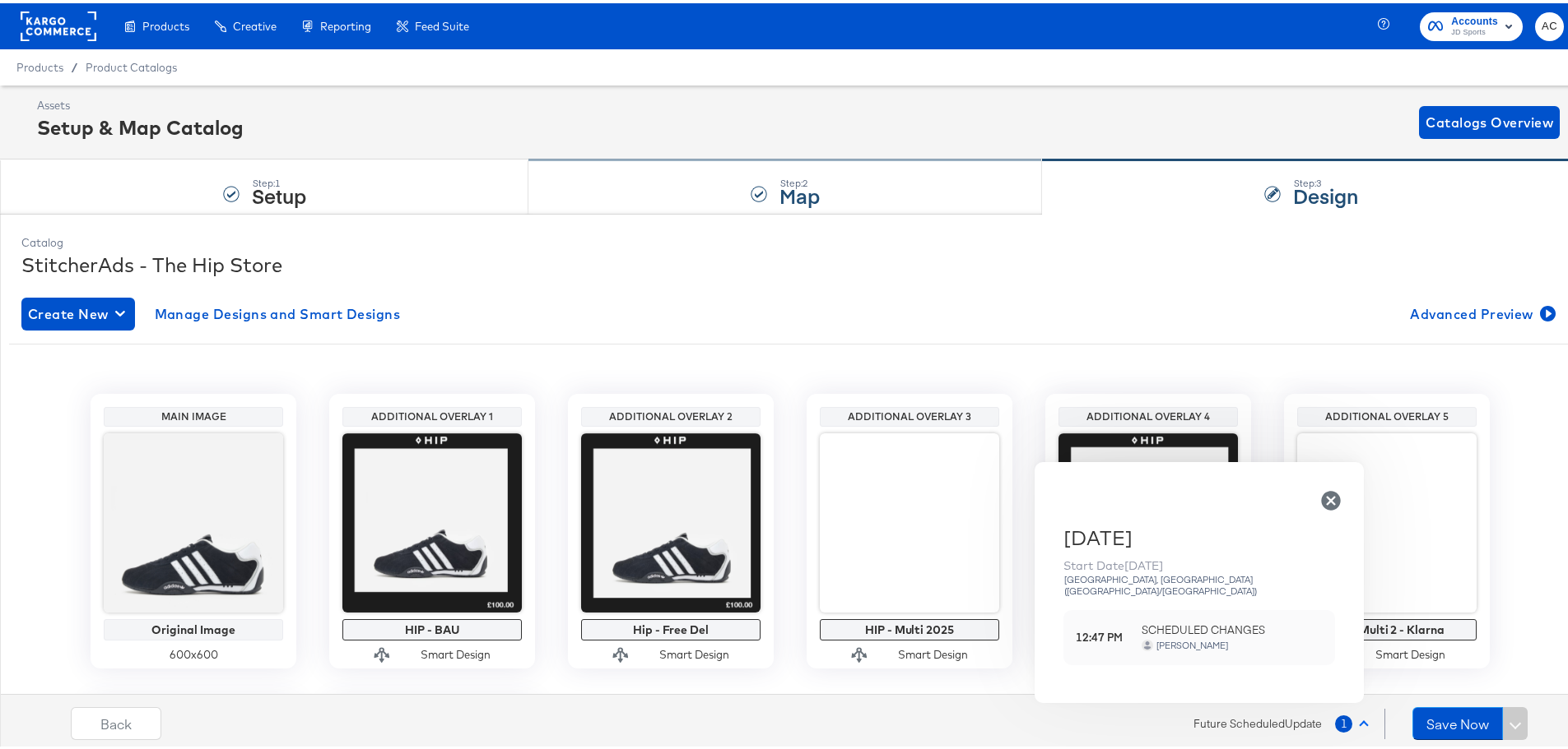
click at [942, 198] on div "Step: 2 Map" at bounding box center [785, 184] width 513 height 54
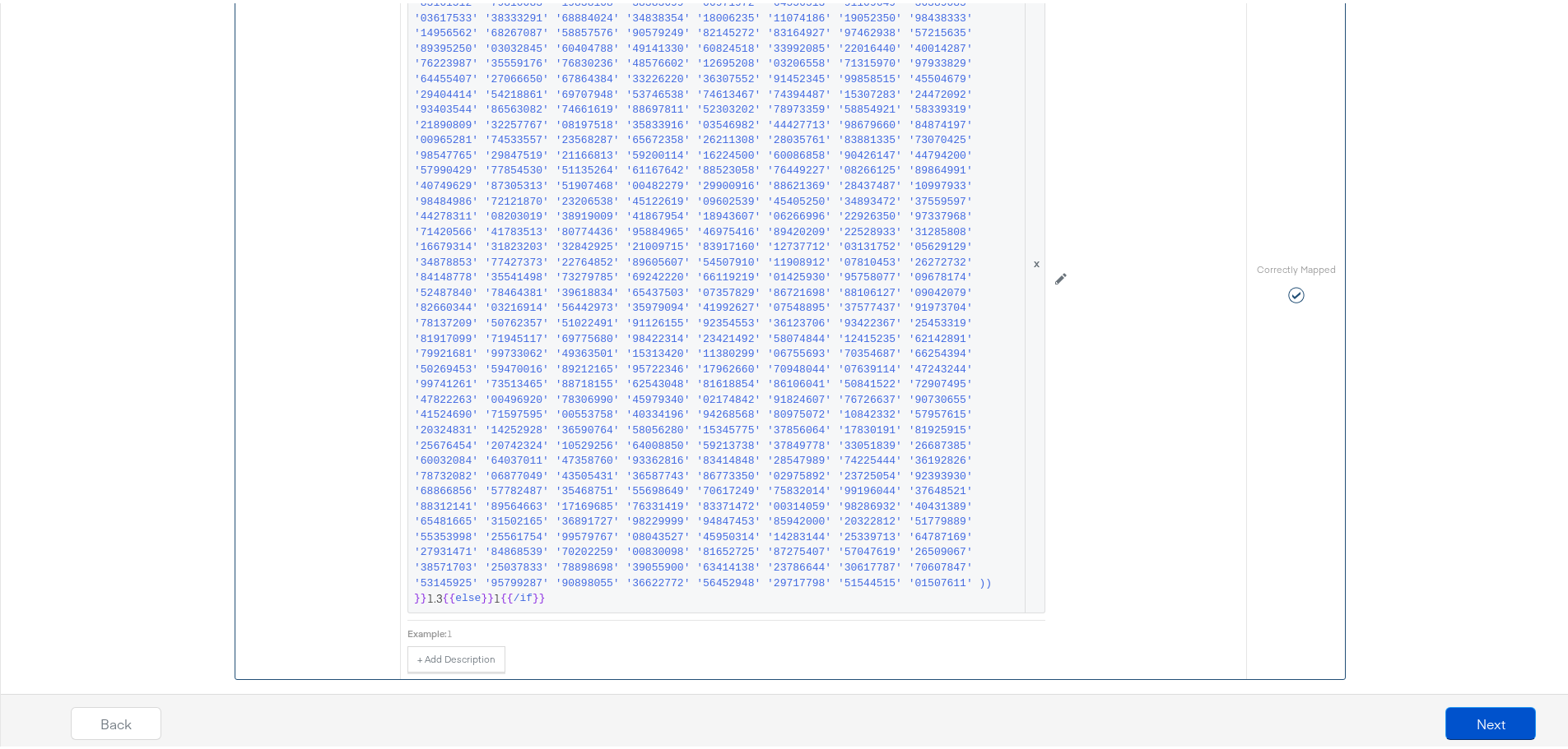
scroll to position [2950, 0]
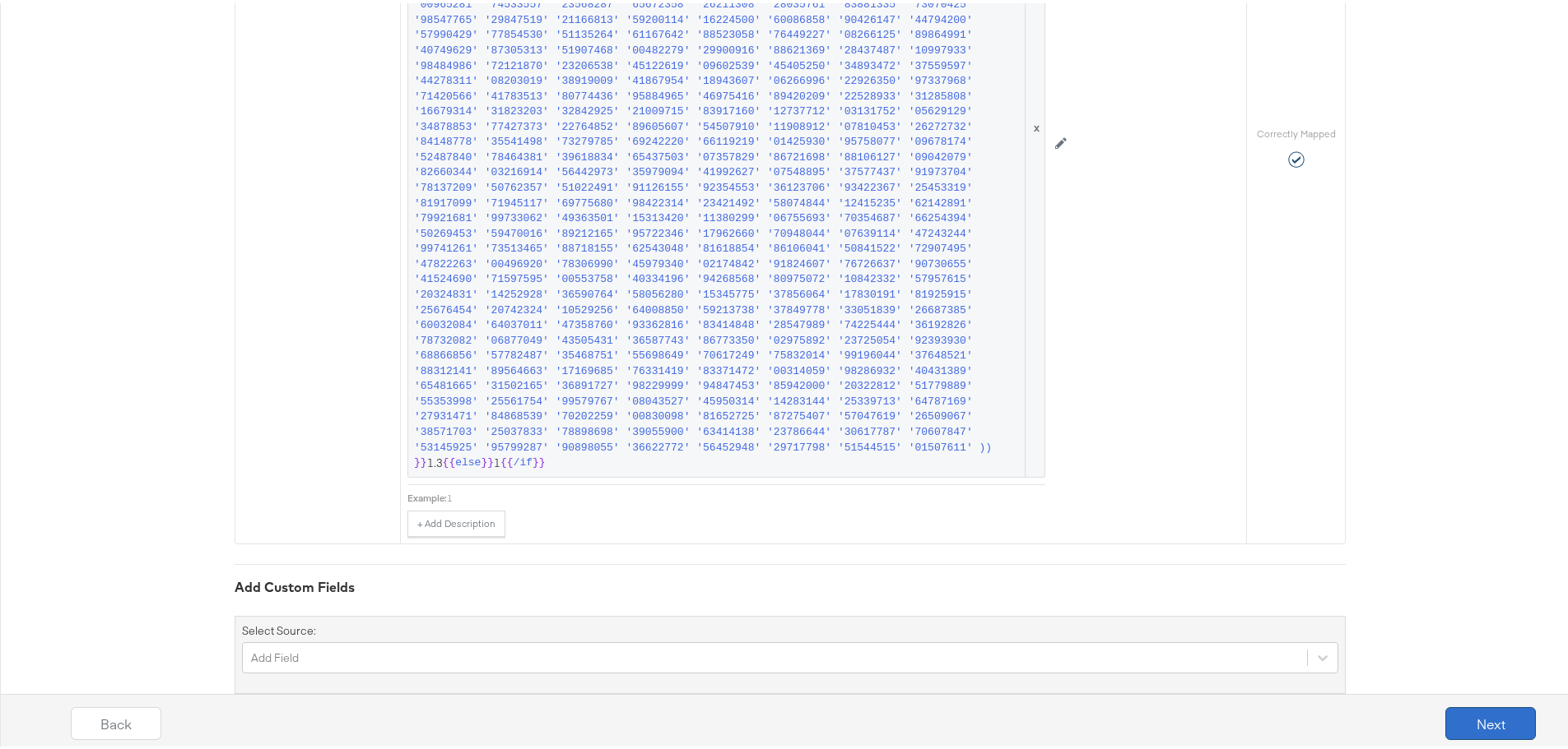
click at [1445, 715] on button "Next" at bounding box center [1490, 720] width 91 height 33
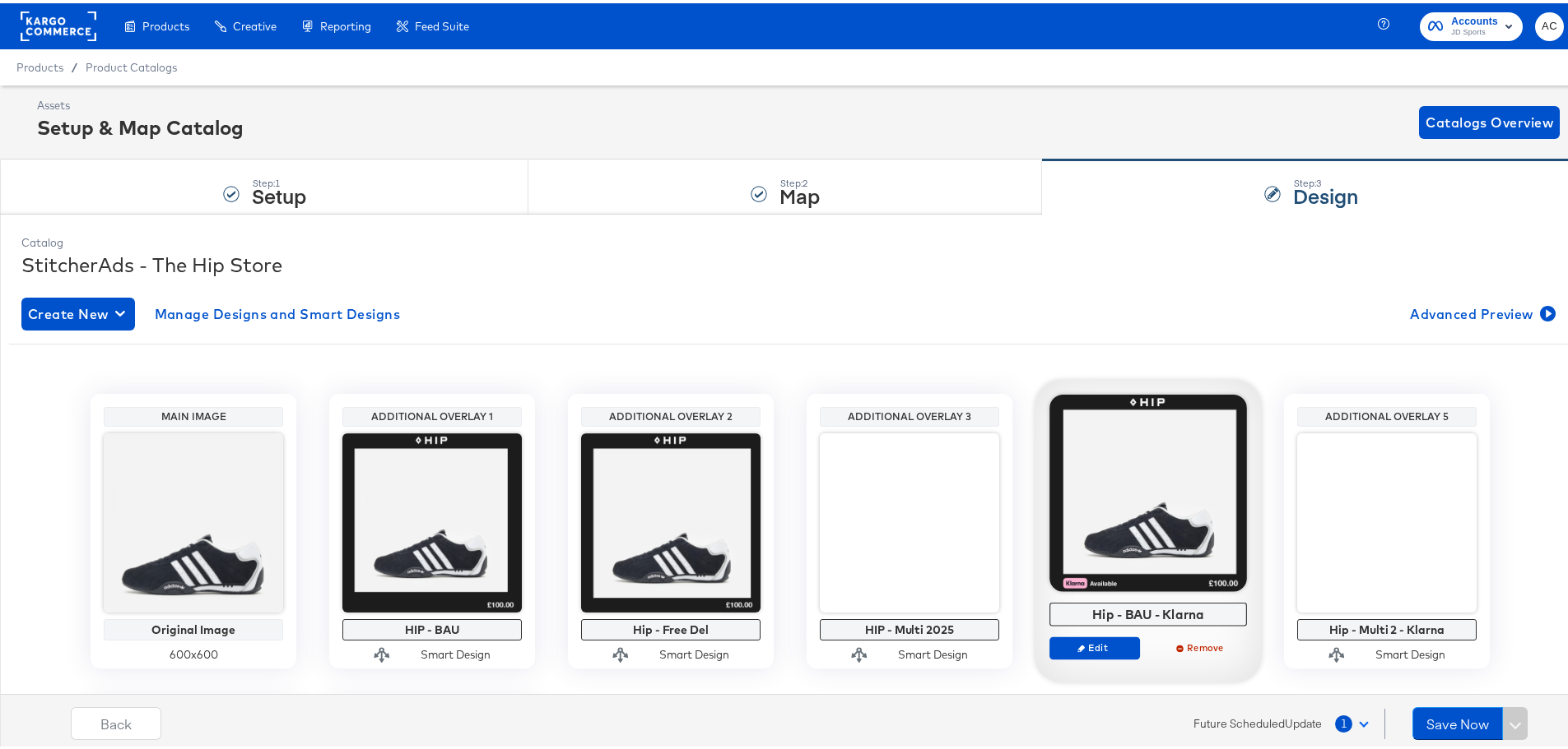
scroll to position [343, 0]
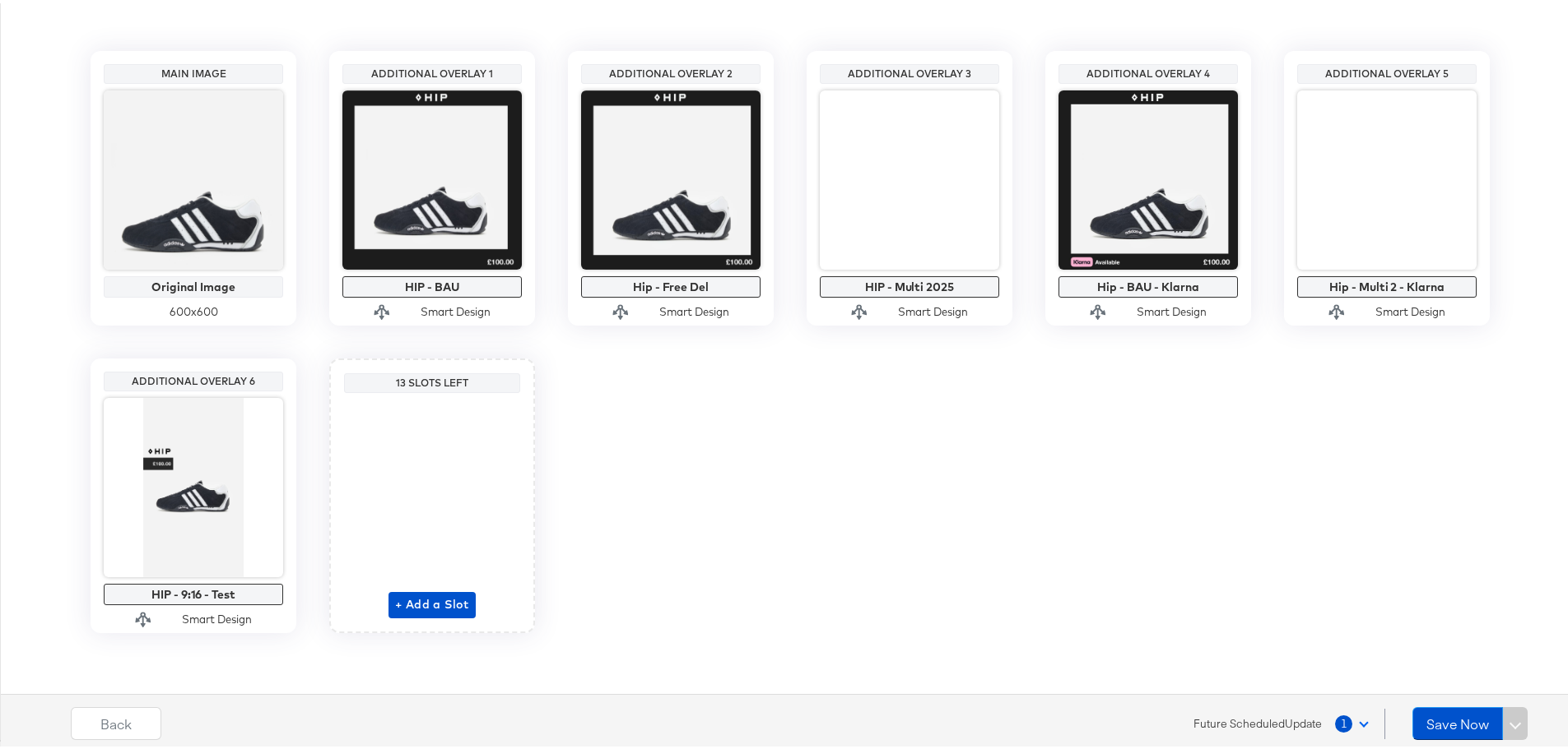
click at [1318, 735] on div "Future Scheduled Update 1" at bounding box center [1289, 721] width 192 height 31
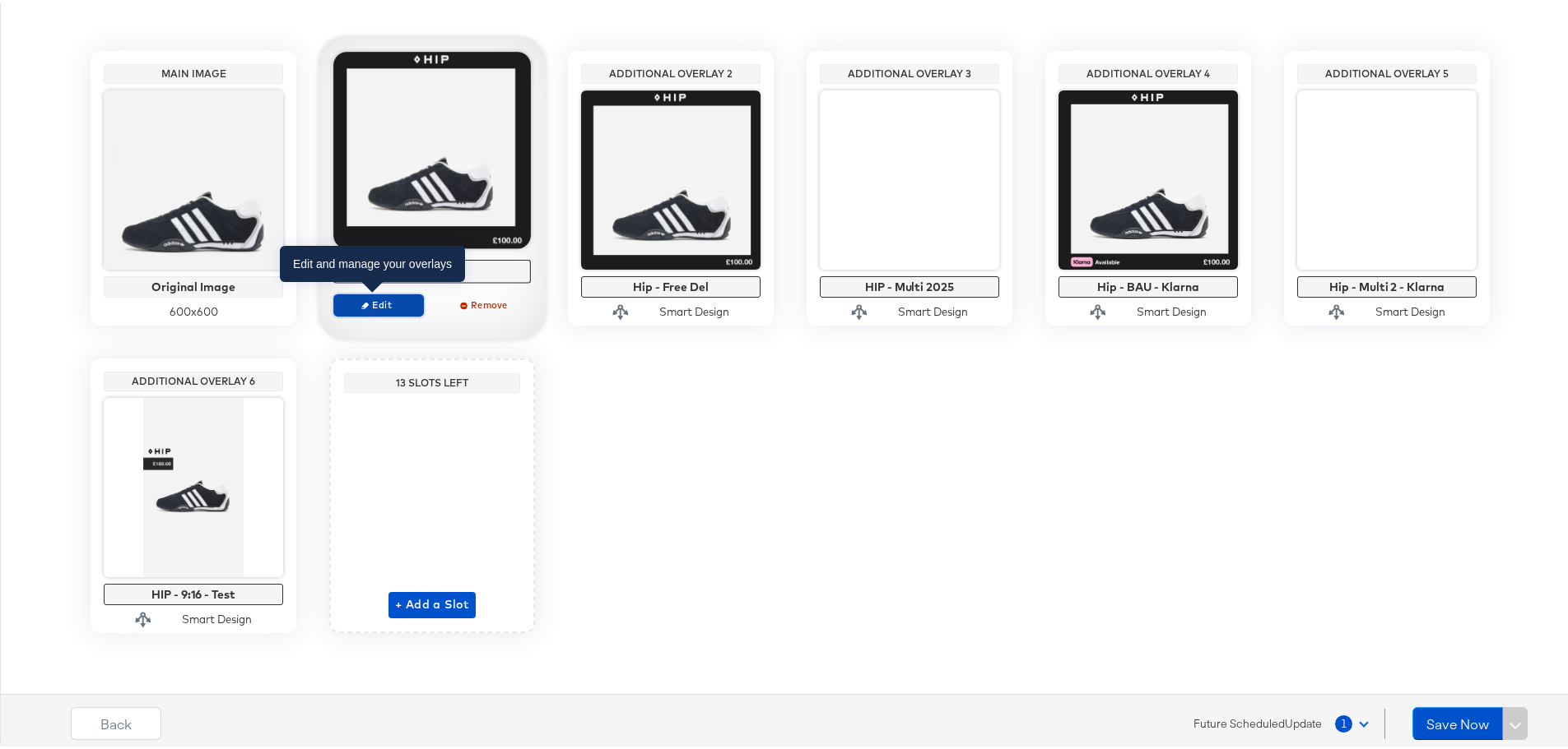
click at [391, 297] on span "Edit" at bounding box center [379, 301] width 76 height 13
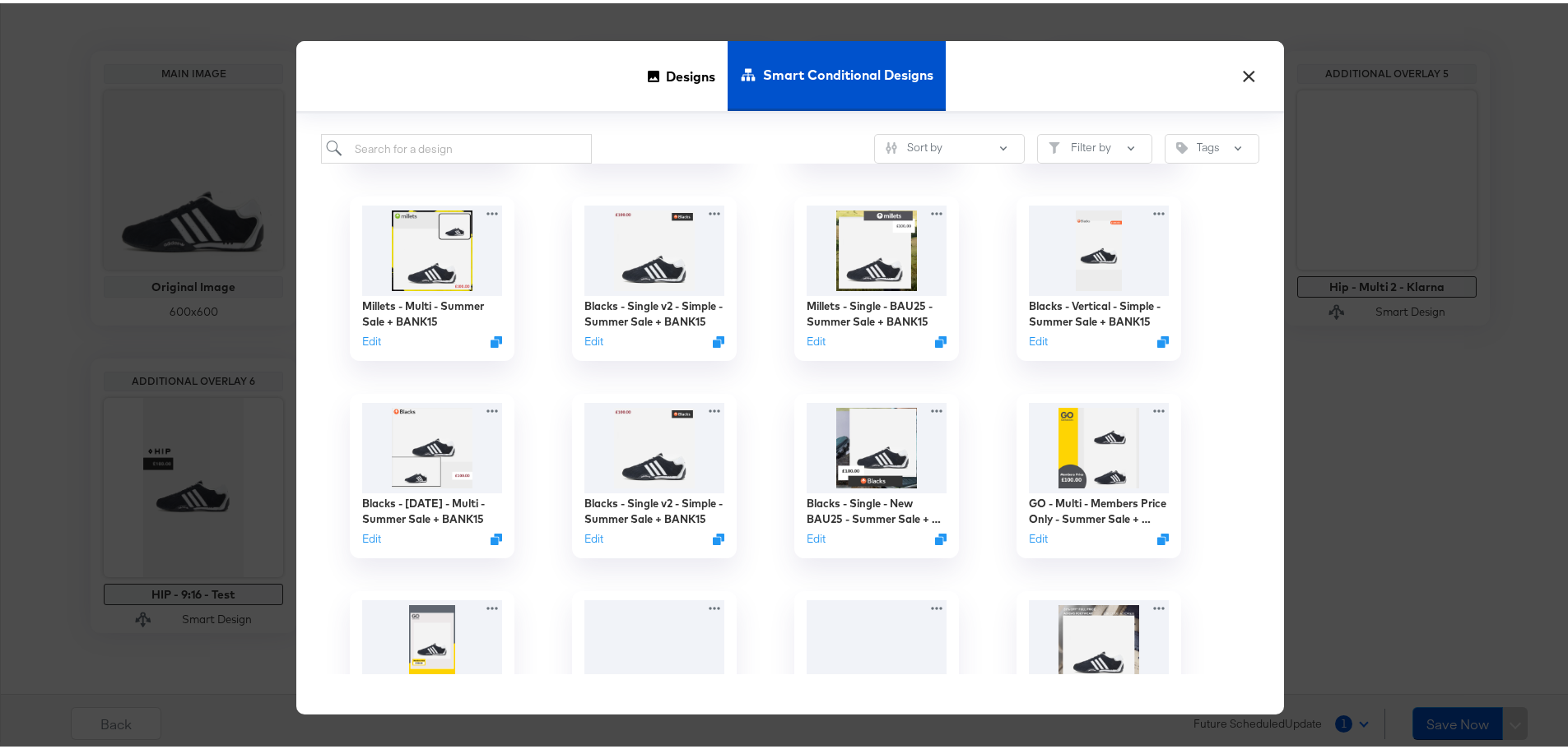
scroll to position [246, 0]
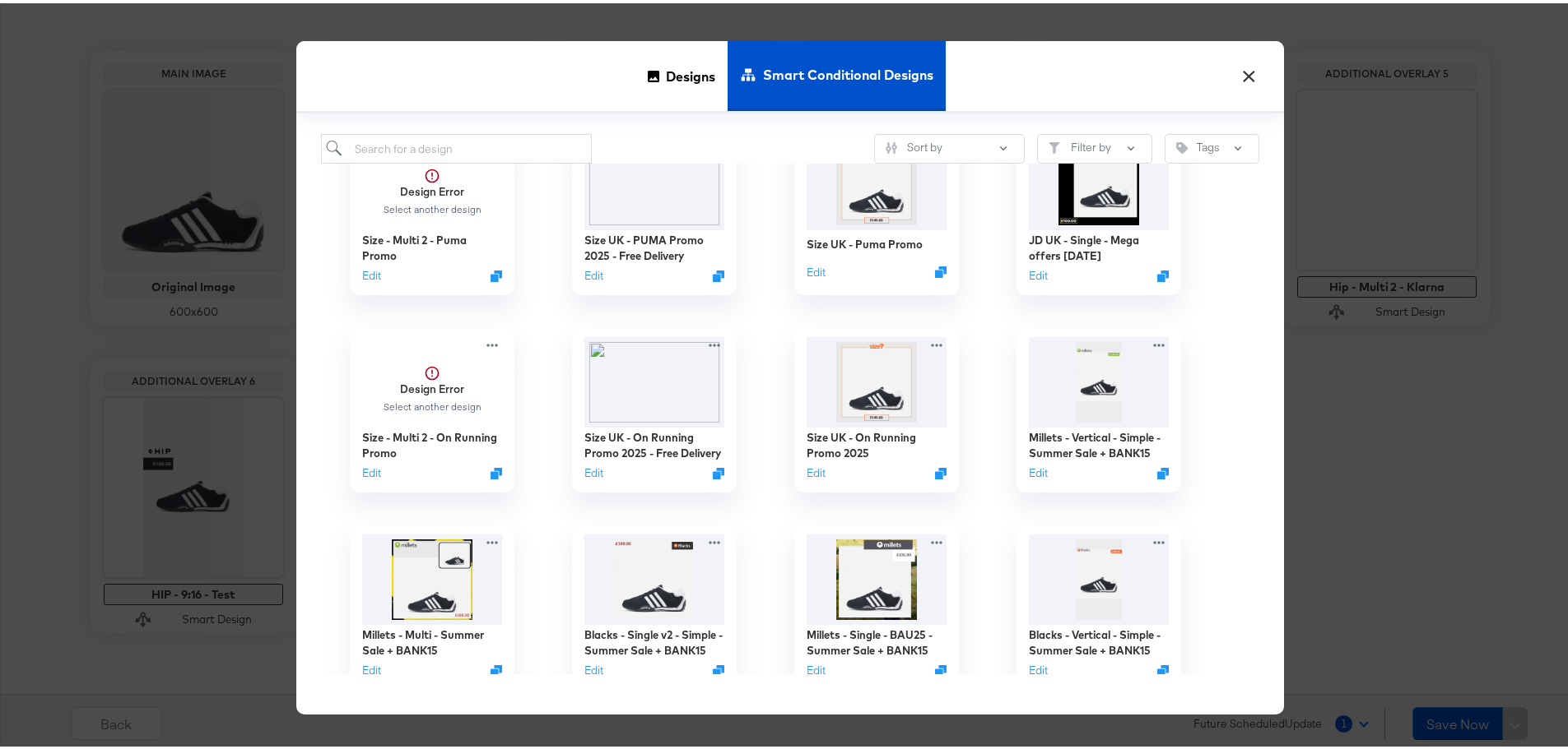
click at [1236, 70] on button "×" at bounding box center [1248, 68] width 30 height 30
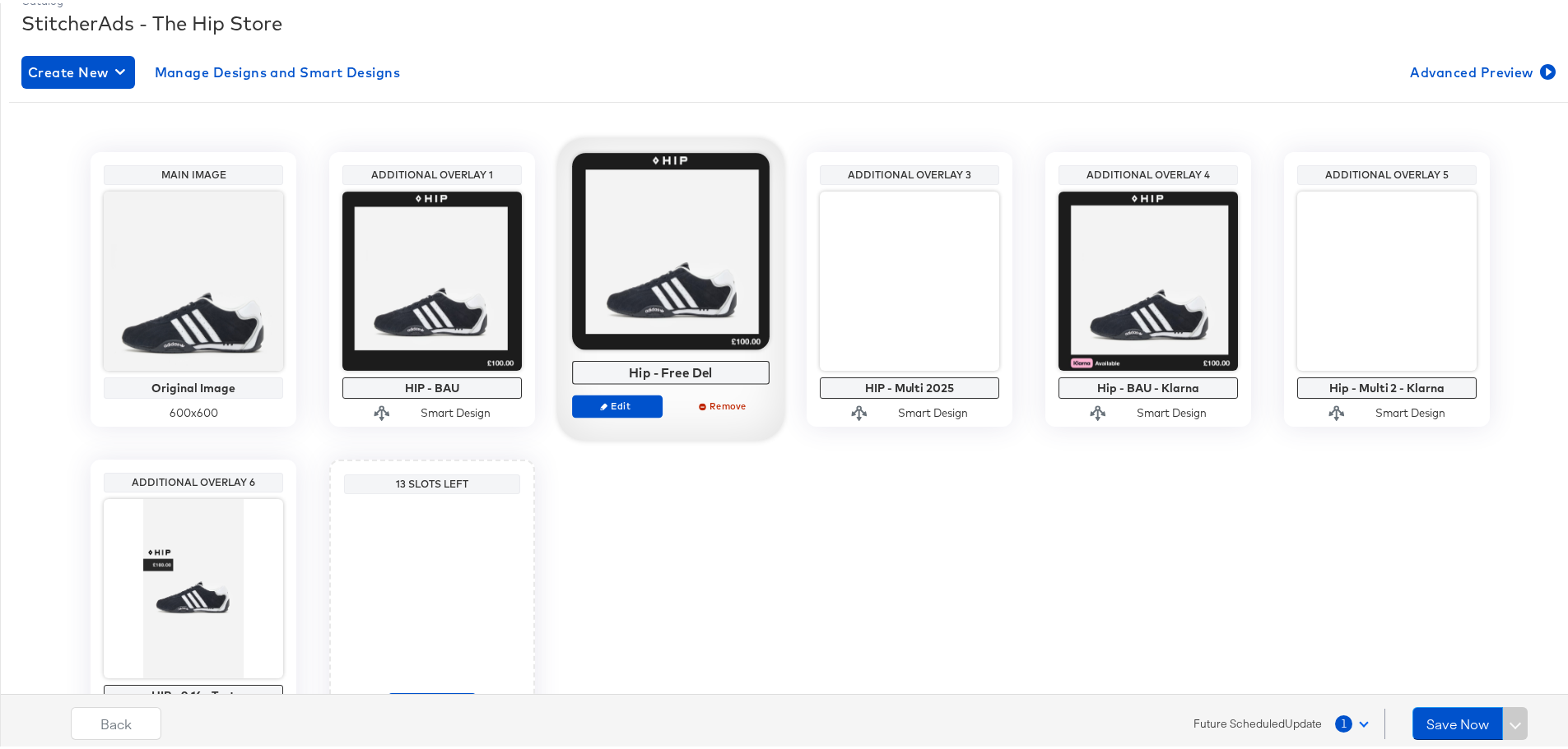
scroll to position [0, 0]
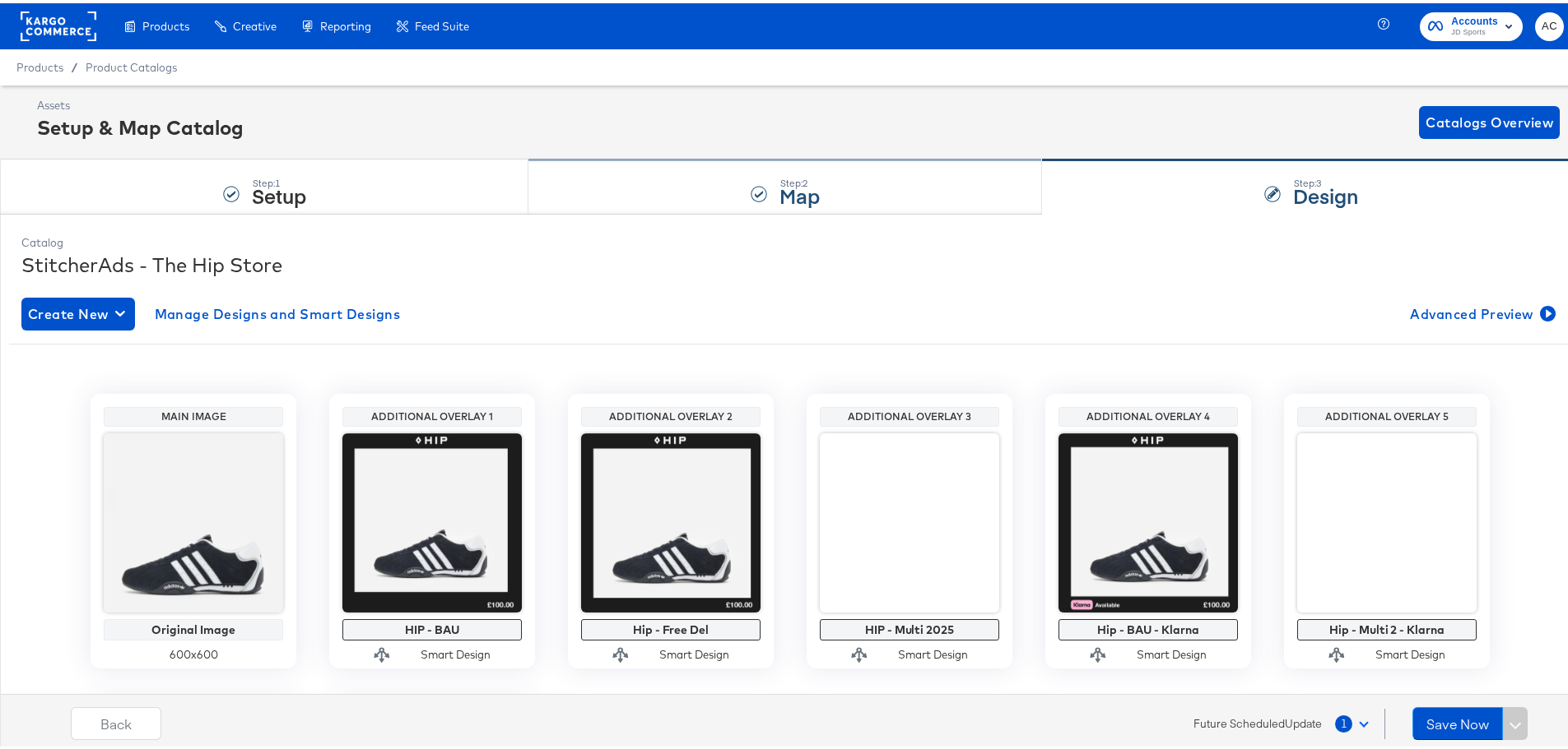
click at [720, 171] on div "Step: 2 Map" at bounding box center [785, 184] width 513 height 54
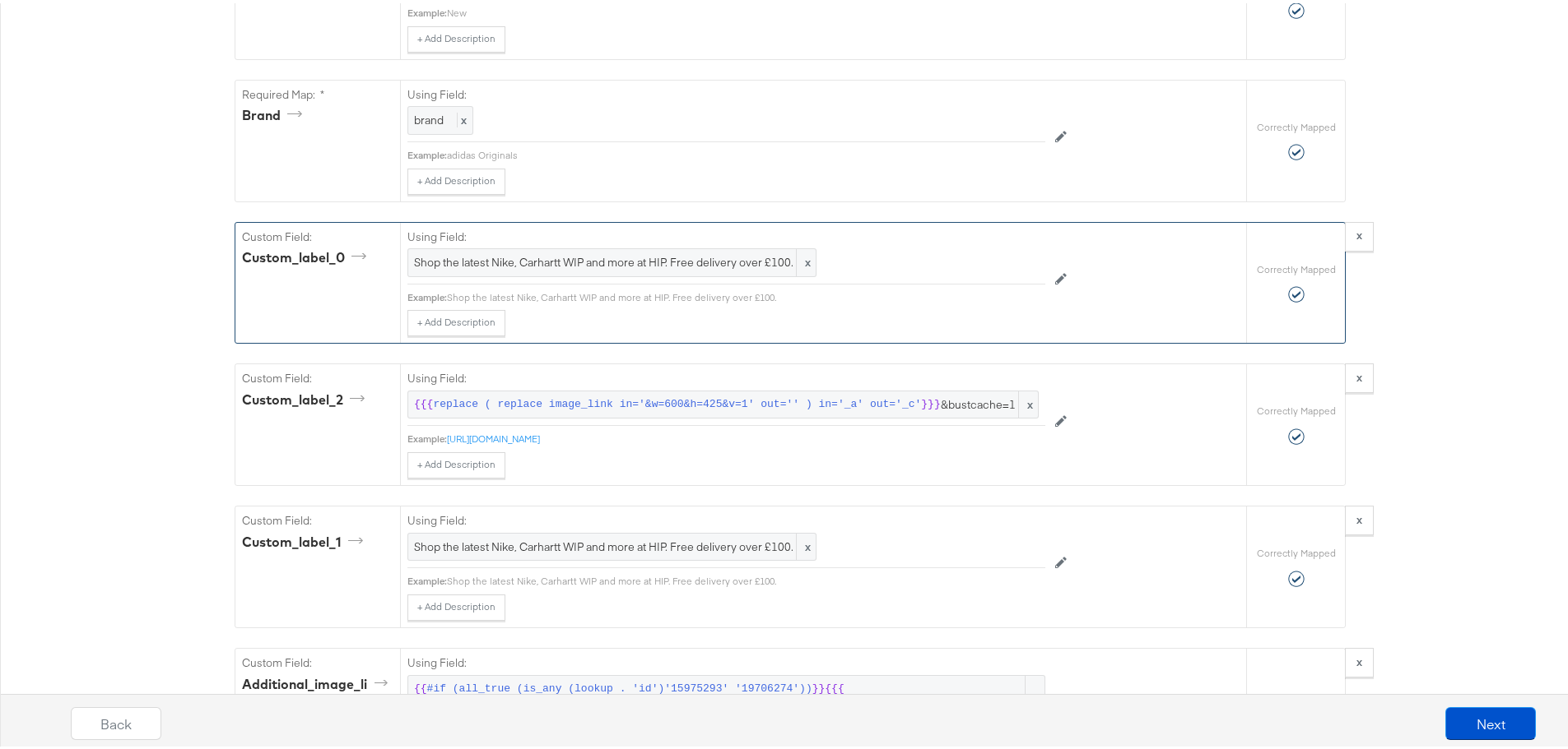
scroll to position [1563, 0]
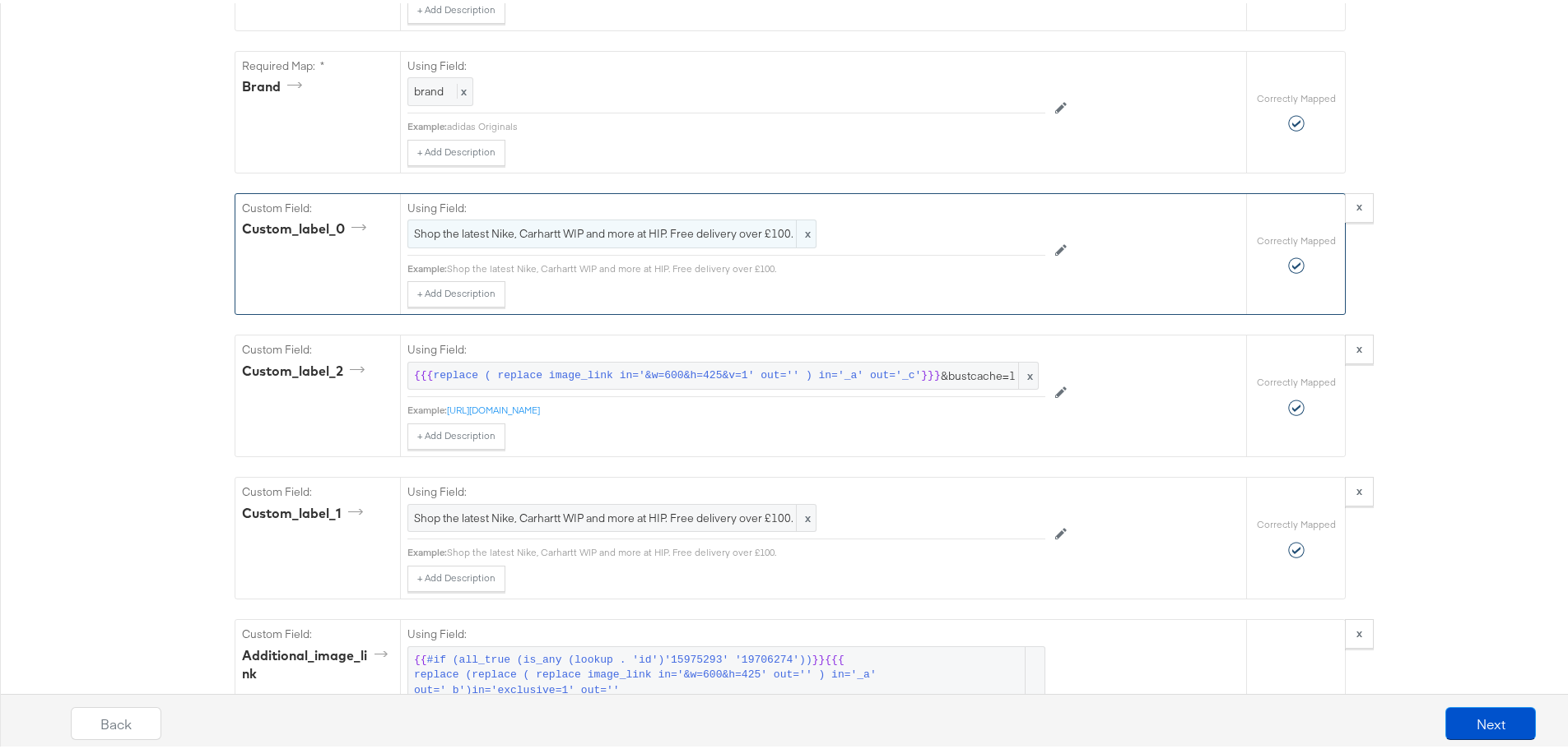
click at [732, 245] on div "Shop the latest Nike, Carhartt WIP and more at HIP. Free delivery over £100. x" at bounding box center [612, 231] width 409 height 29
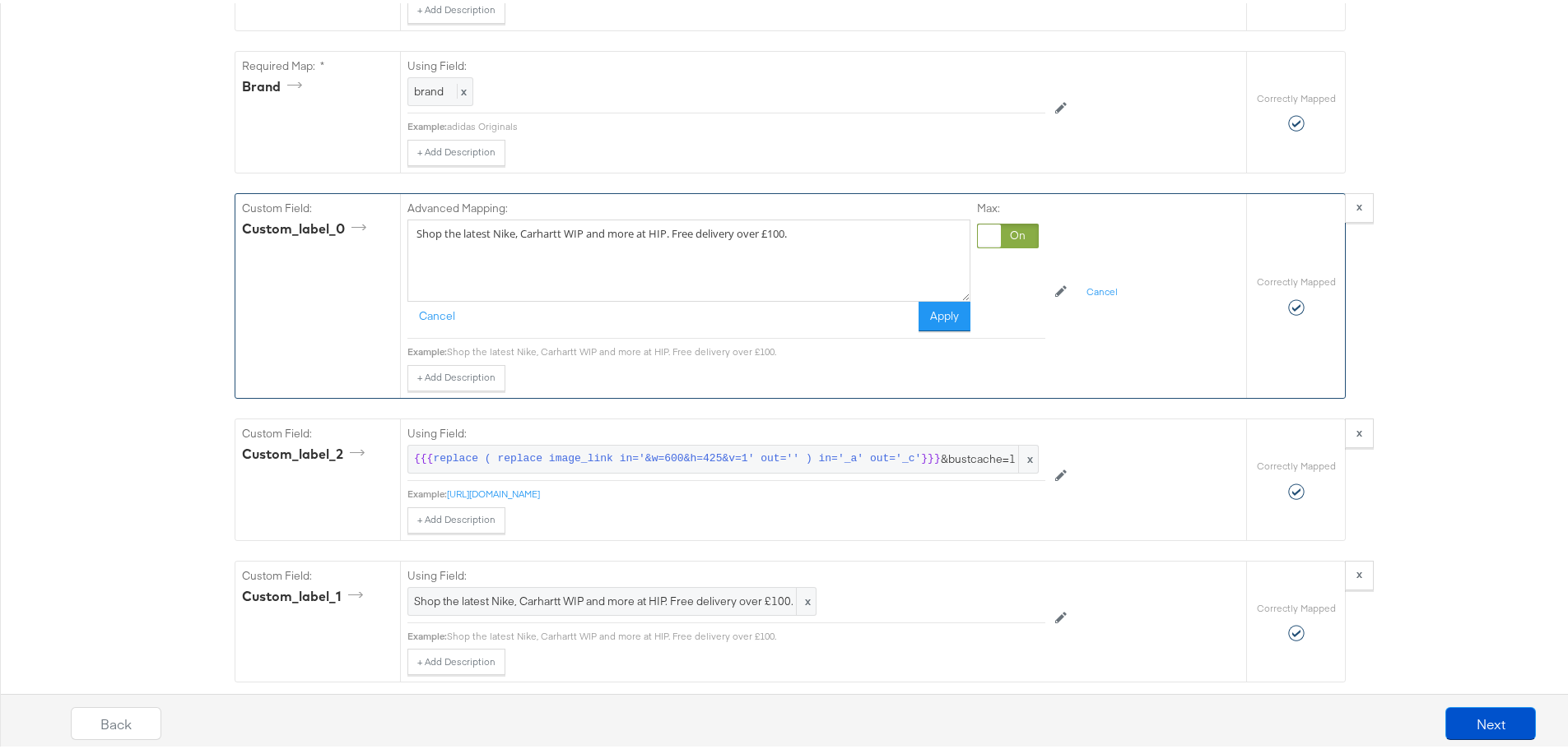
click at [695, 248] on textarea "Shop the latest Nike, Carhartt WIP and more at HIP. Free delivery over £100." at bounding box center [689, 257] width 562 height 82
click at [834, 254] on textarea "Shop the latest Nike, Carhartt WIP and more at HIP. Free express delivery over …" at bounding box center [689, 257] width 562 height 82
click at [861, 275] on textarea "Shop the latest Nike, Carhartt WIP and more at HIP. Free express delivery over …" at bounding box center [689, 257] width 562 height 82
type textarea "Shop the latest Nike, Carhartt WIP and more at HIP. Free express delivery over …"
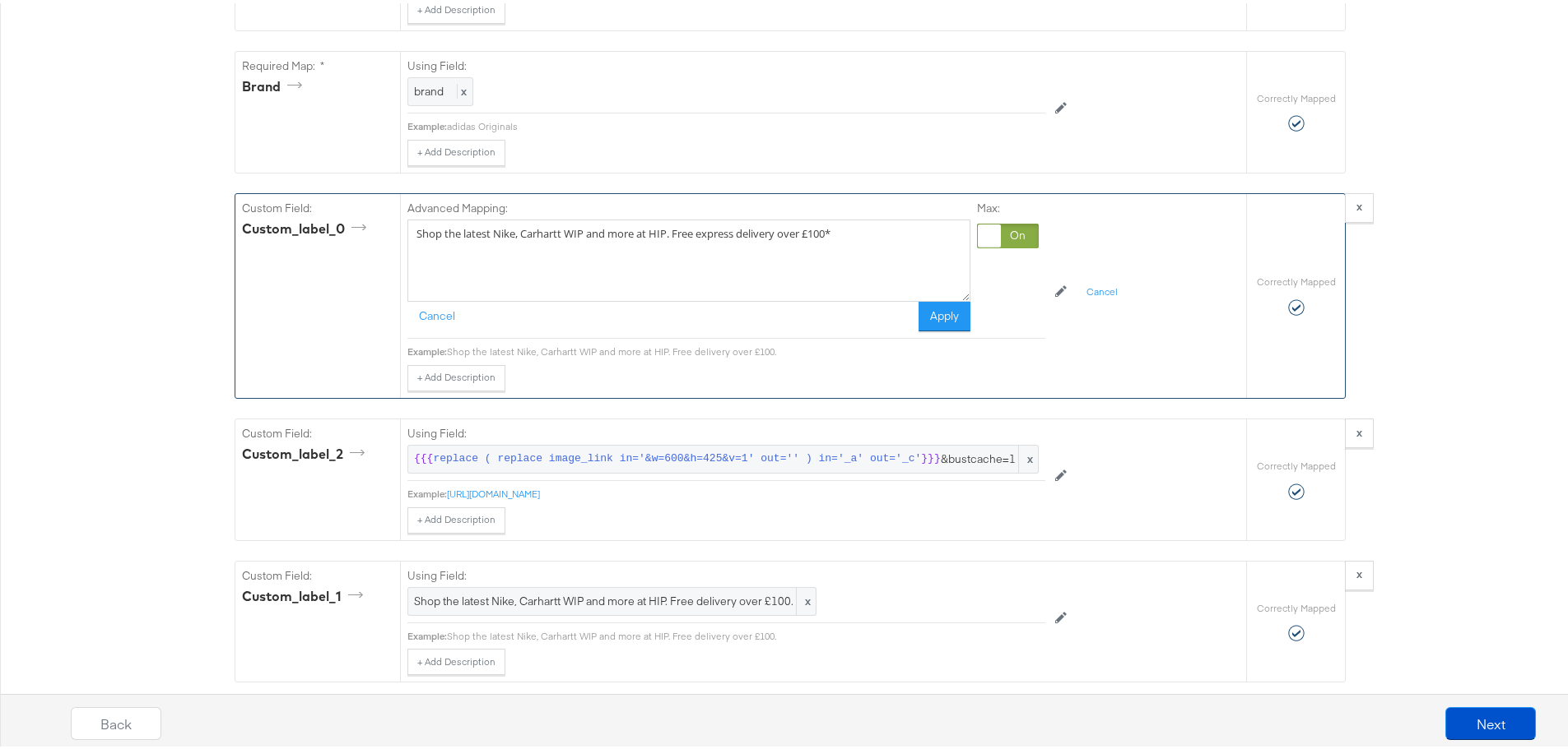
click at [834, 218] on div "Advanced Mapping:" at bounding box center [689, 207] width 562 height 20
click at [829, 249] on textarea "Shop the latest Nike, Carhartt WIP and more at HIP. Free express delivery over …" at bounding box center [689, 257] width 562 height 82
click at [930, 327] on button "Apply" at bounding box center [945, 313] width 52 height 30
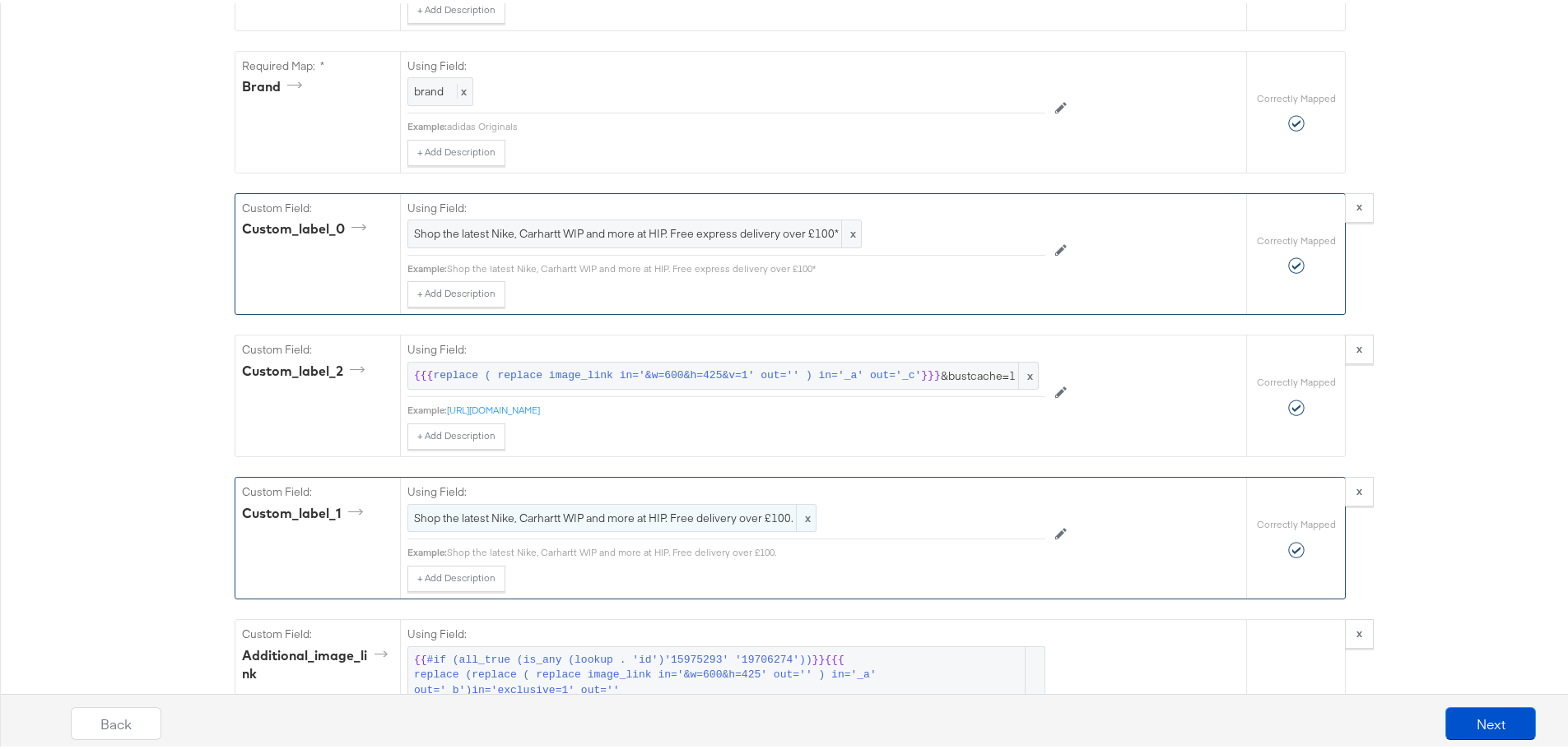
click at [745, 523] on span "Shop the latest Nike, Carhartt WIP and more at HIP. Free delivery over £100." at bounding box center [612, 515] width 396 height 15
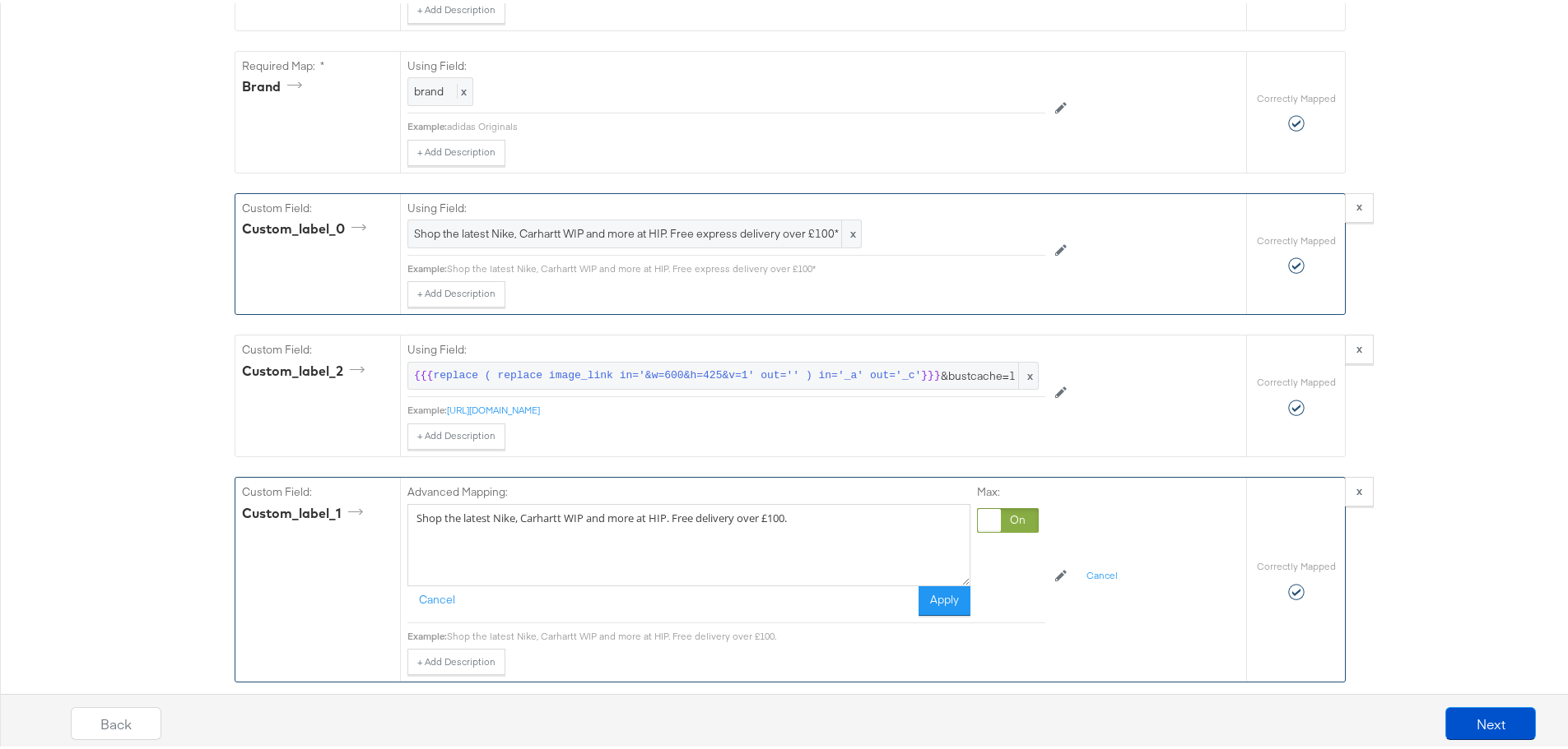
drag, startPoint x: 745, startPoint y: 534, endPoint x: 72, endPoint y: 478, distance: 675.3
click at [89, 462] on div "Catalog Mapping Tool Map the required fields to items in your product catalog u…" at bounding box center [790, 445] width 1581 height 3596
paste textarea "Shop the latest Nike, Carhartt WIP and more at HIP. Free express delivery over …"
type textarea "Shop the latest Nike, Carhartt WIP and more at HIP. Free express delivery over …"
click at [936, 620] on div "Advanced Mapping: Shop the latest Nike, Carhartt WIP and more at HIP. Free expr…" at bounding box center [726, 547] width 638 height 145
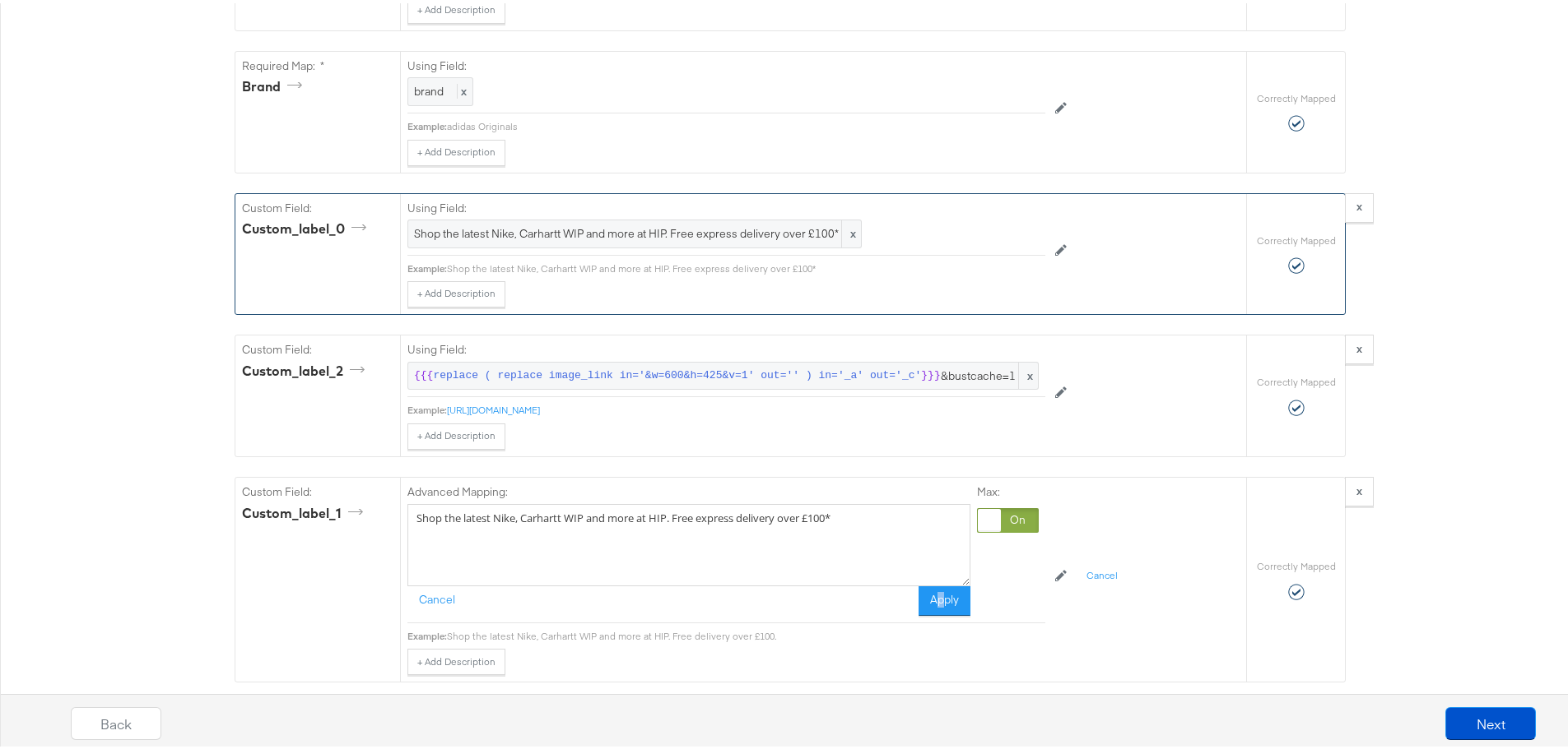
click at [941, 613] on button "Apply" at bounding box center [945, 598] width 52 height 30
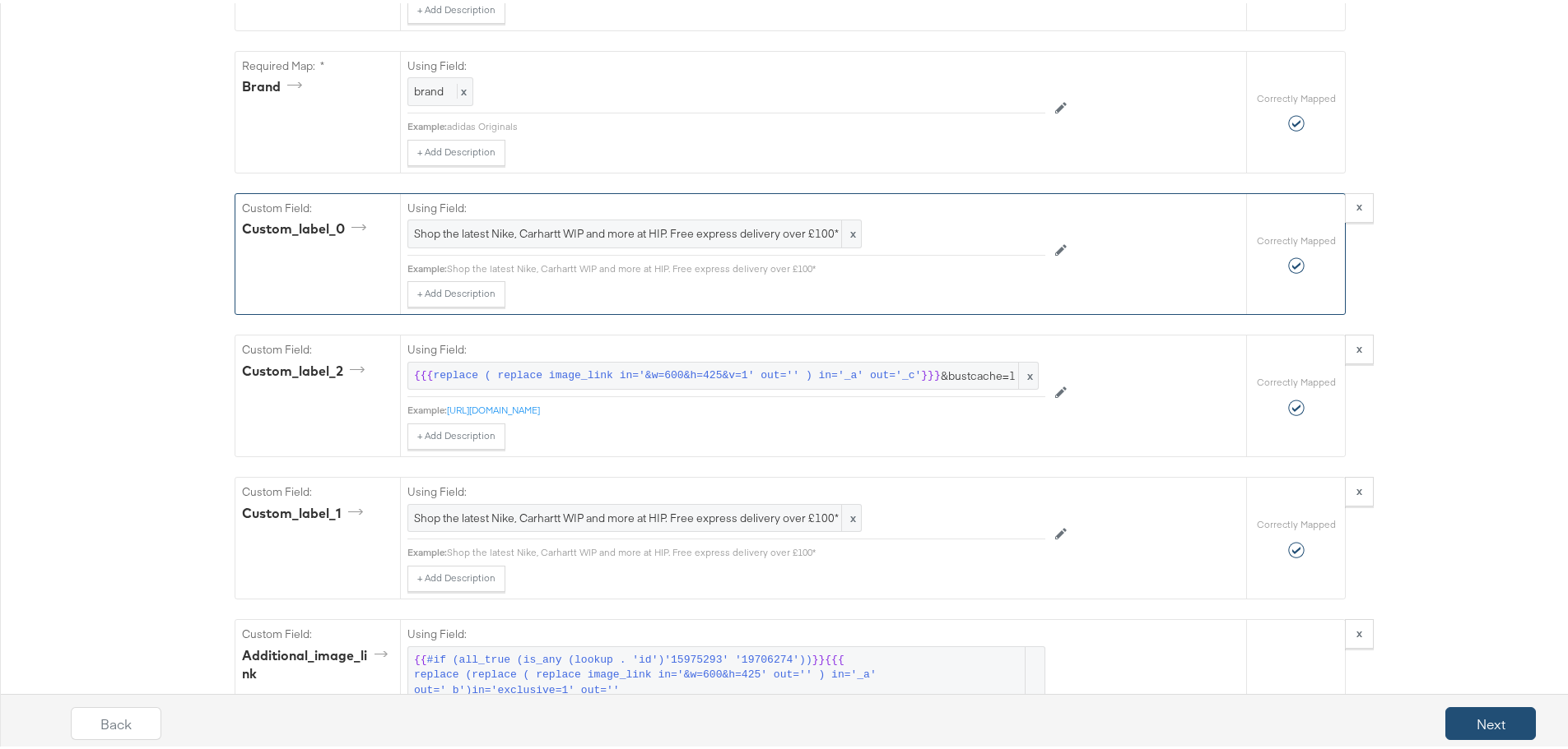
drag, startPoint x: 1505, startPoint y: 698, endPoint x: 1493, endPoint y: 710, distance: 17.0
click at [1505, 698] on div "Back Next" at bounding box center [803, 727] width 1597 height 62
click at [1492, 714] on button "Next" at bounding box center [1490, 720] width 91 height 33
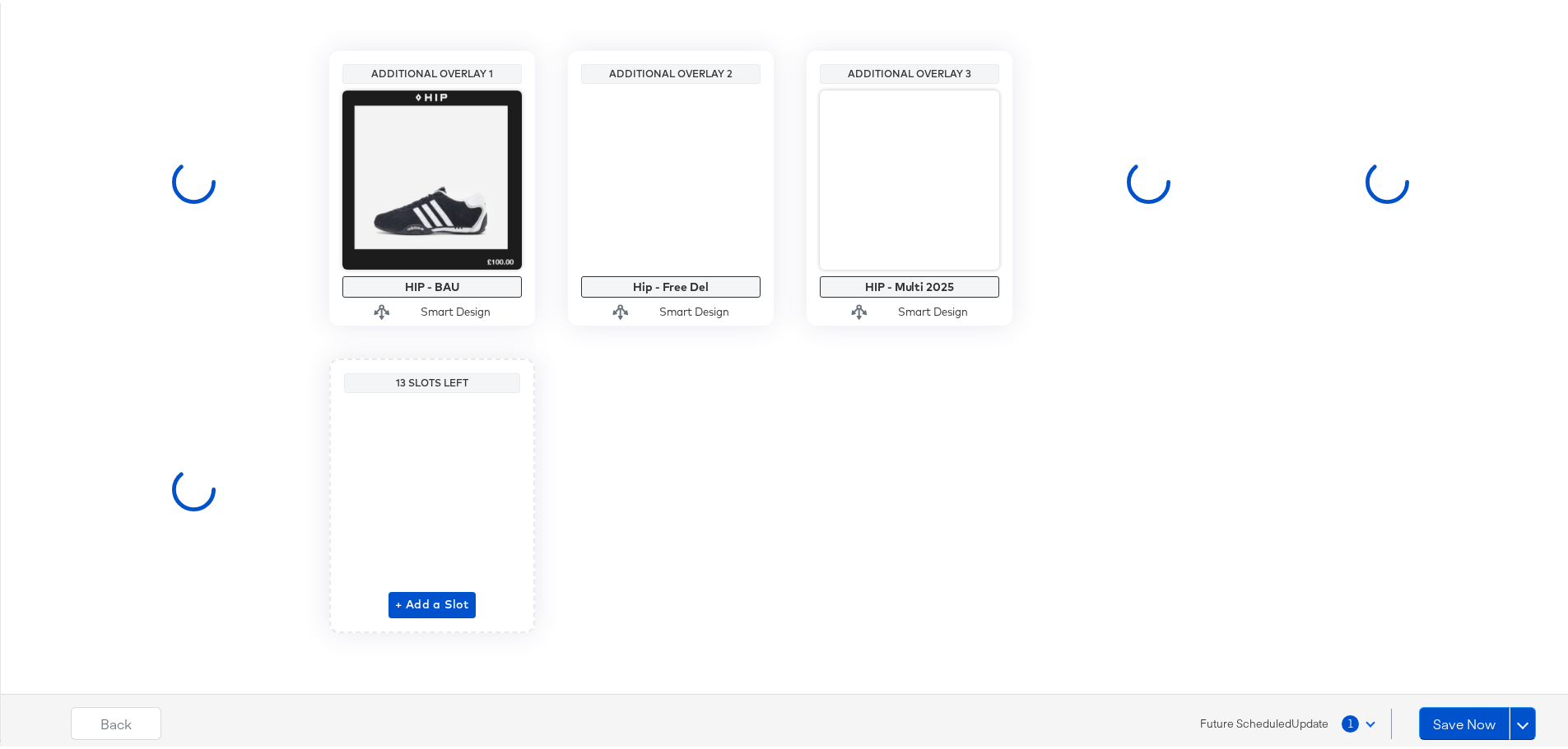
scroll to position [0, 0]
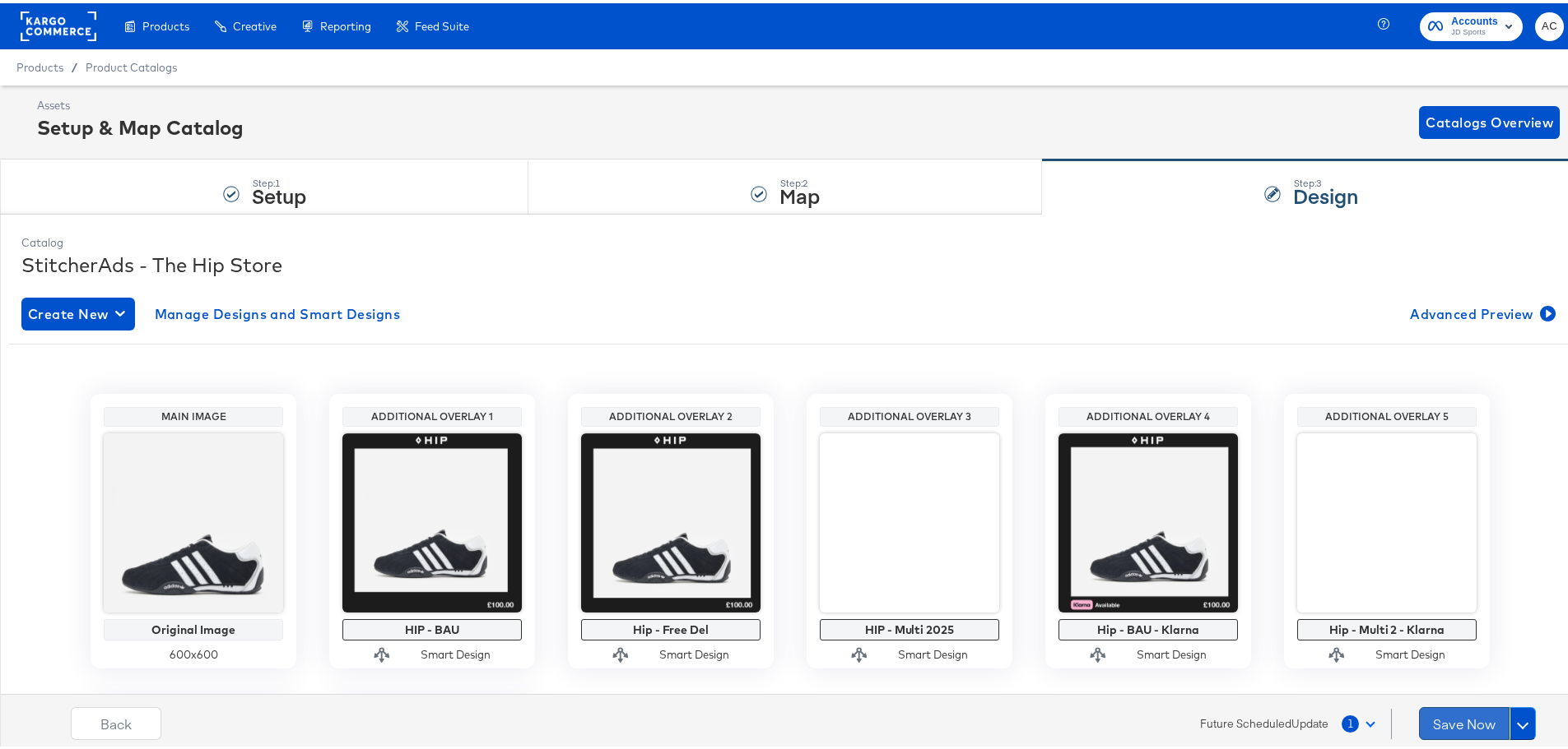
click at [1473, 721] on button "Save Now" at bounding box center [1464, 720] width 91 height 33
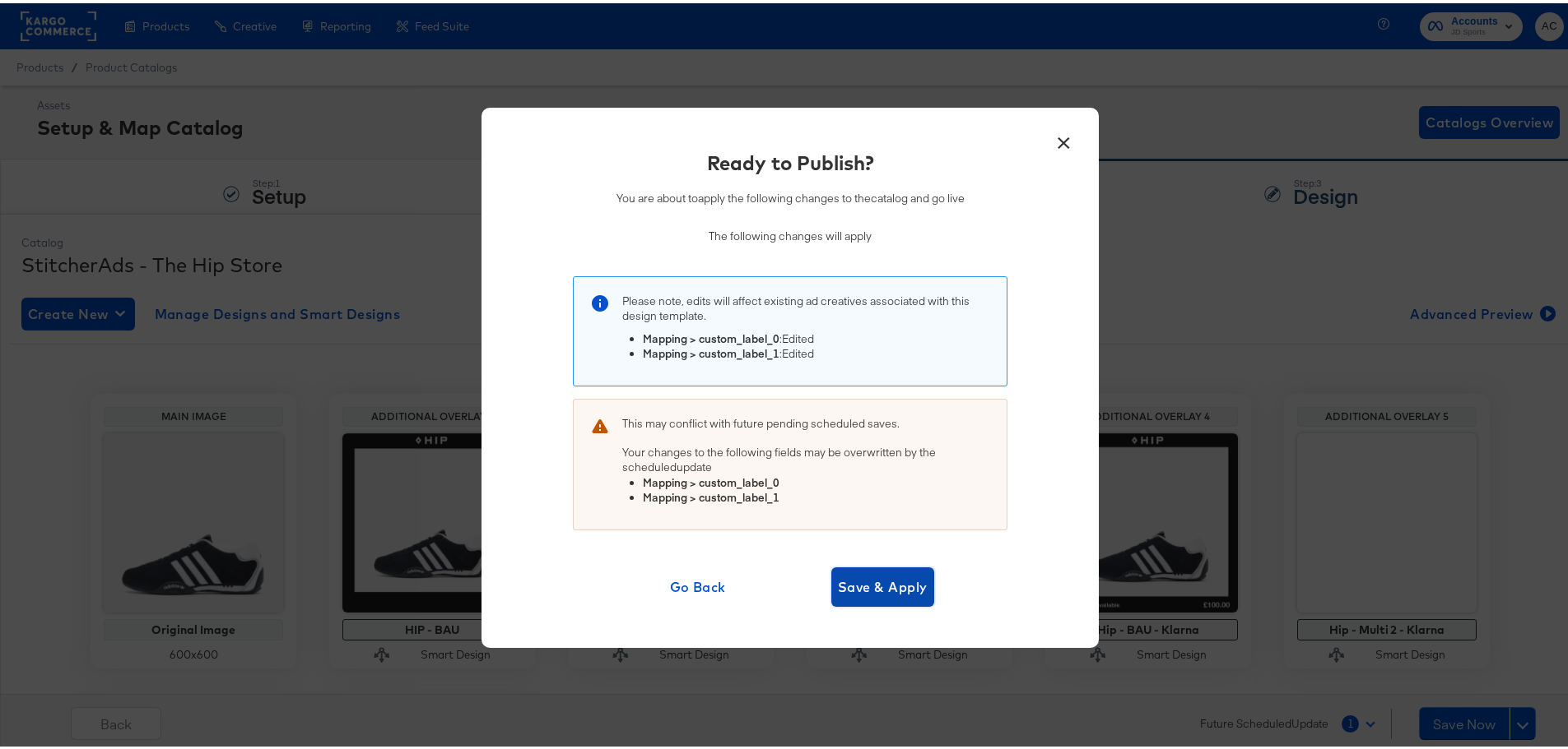
click at [880, 586] on span "Save & Apply" at bounding box center [882, 584] width 90 height 23
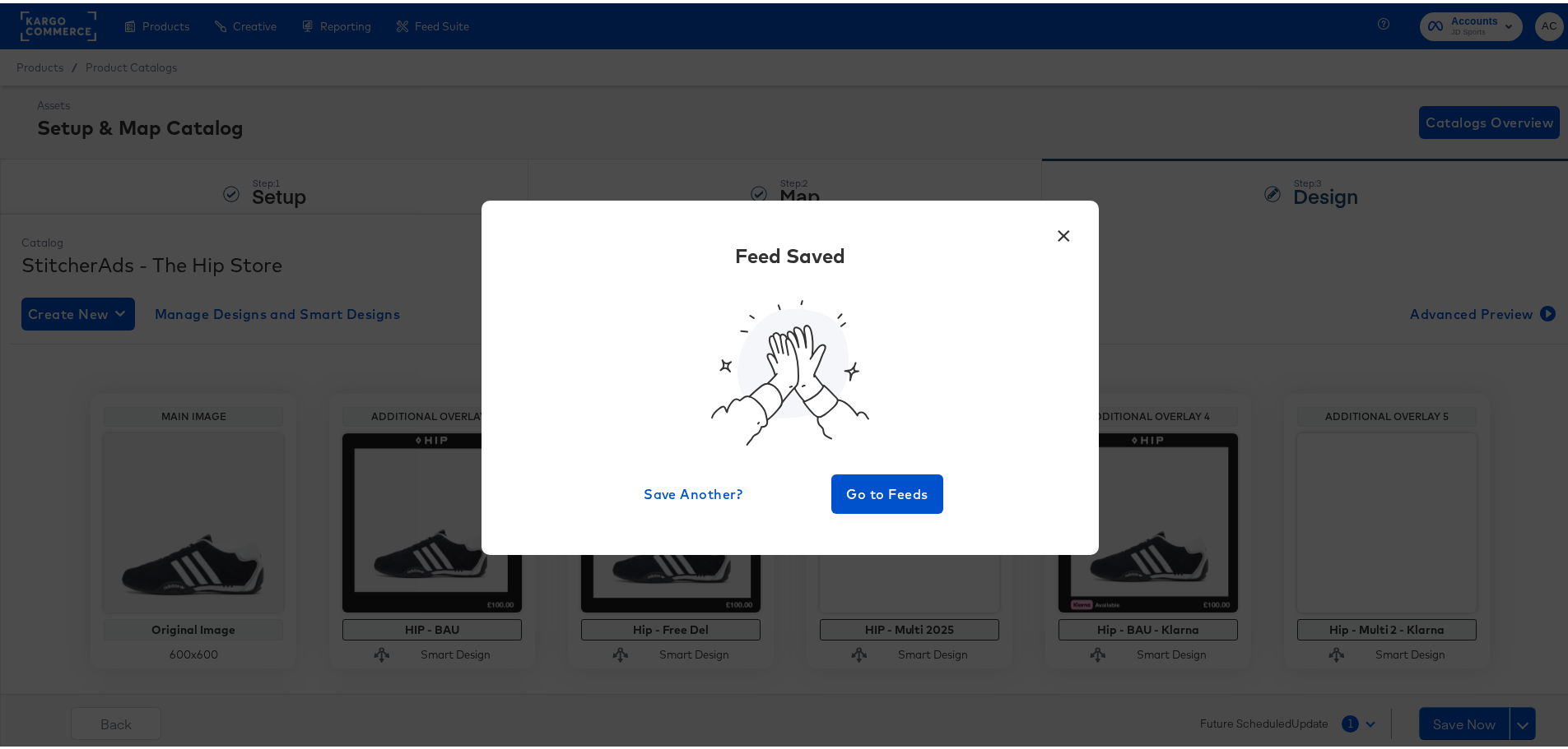
click at [1040, 239] on div "Feed Saved Save Another? Go to Feeds" at bounding box center [790, 374] width 568 height 271
click at [1059, 229] on button "×" at bounding box center [1063, 228] width 30 height 30
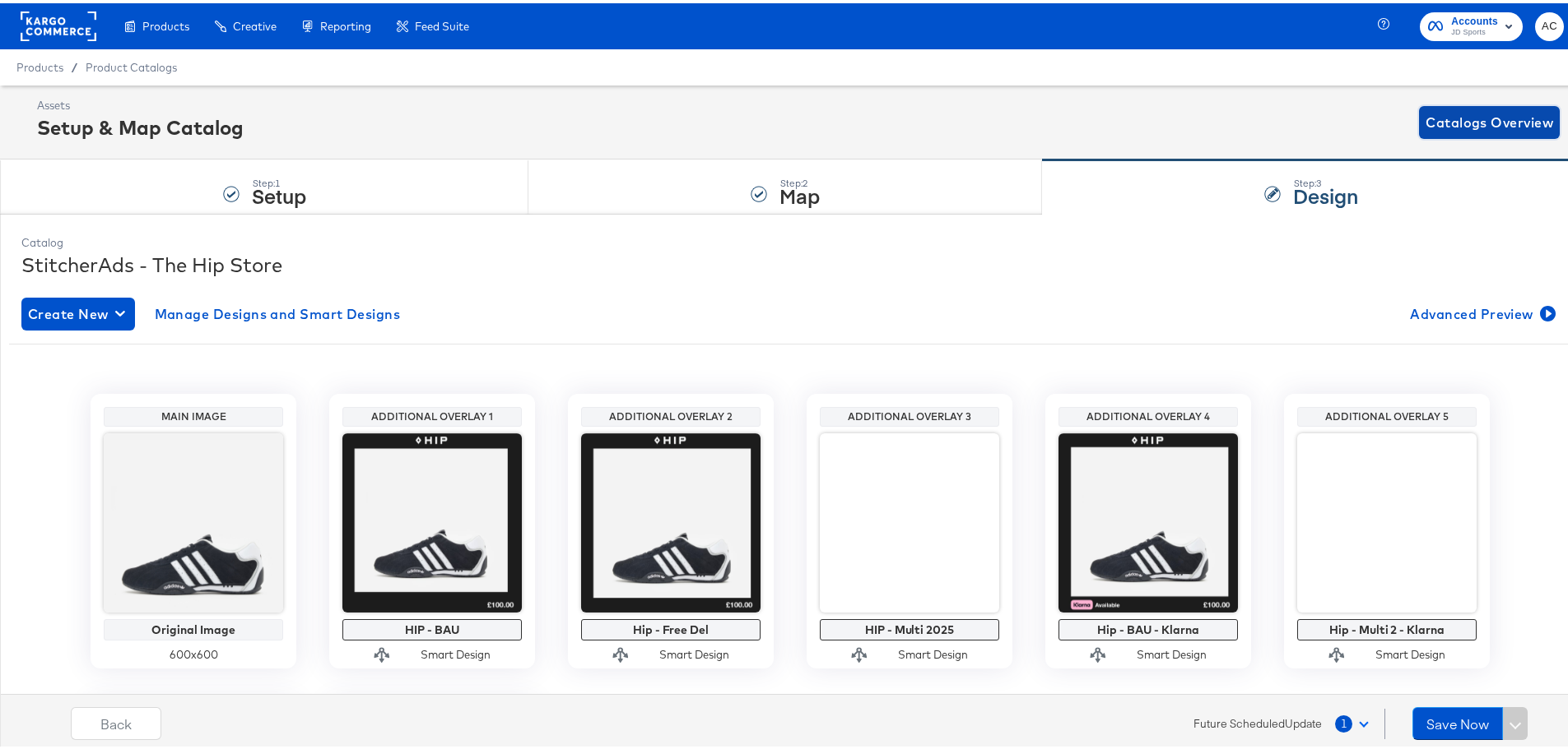
click at [1429, 123] on span "Catalogs Overview" at bounding box center [1489, 119] width 127 height 23
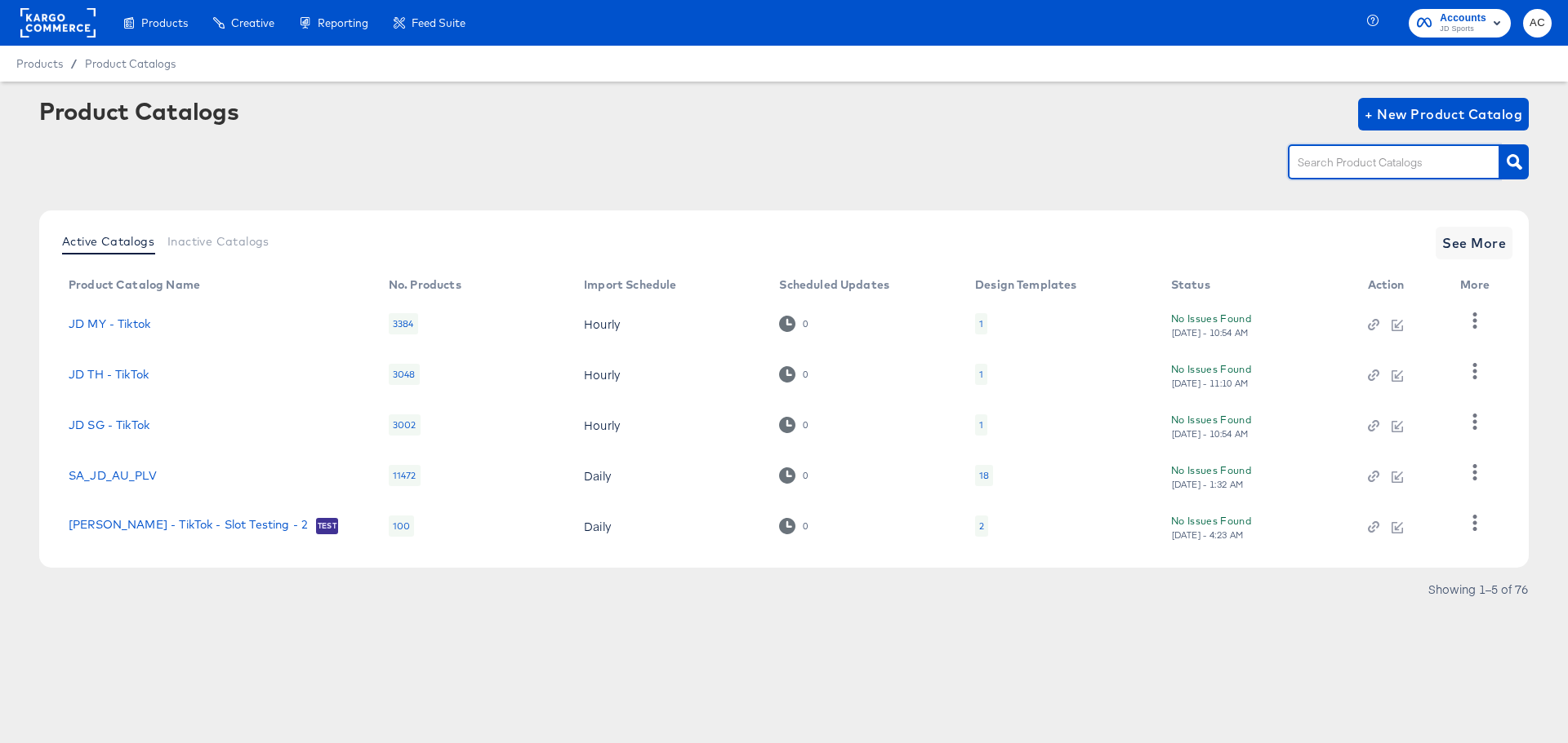
click at [1341, 165] on input "text" at bounding box center [1381, 163] width 174 height 19
type input "size"
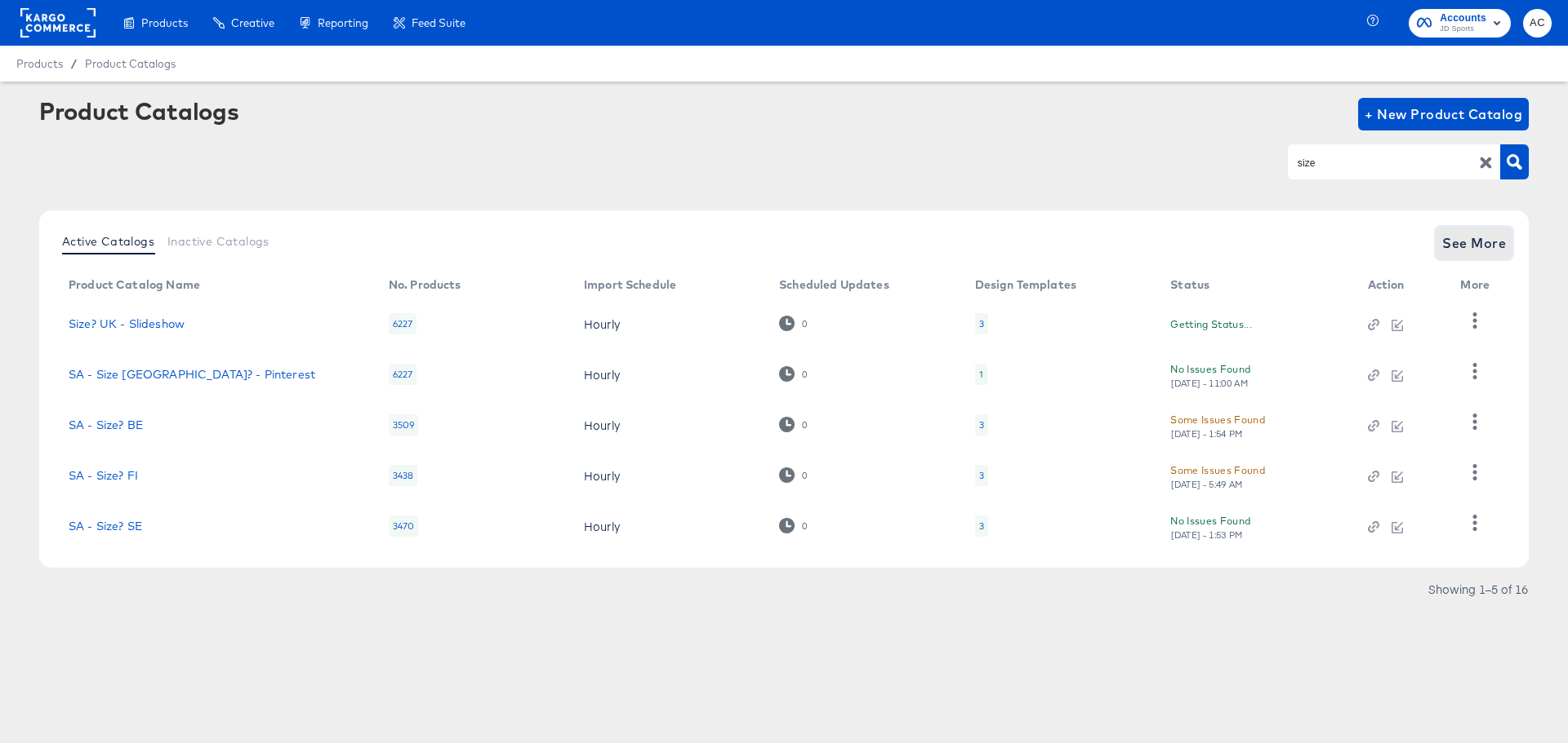
click at [1489, 247] on span "See More" at bounding box center [1473, 244] width 64 height 23
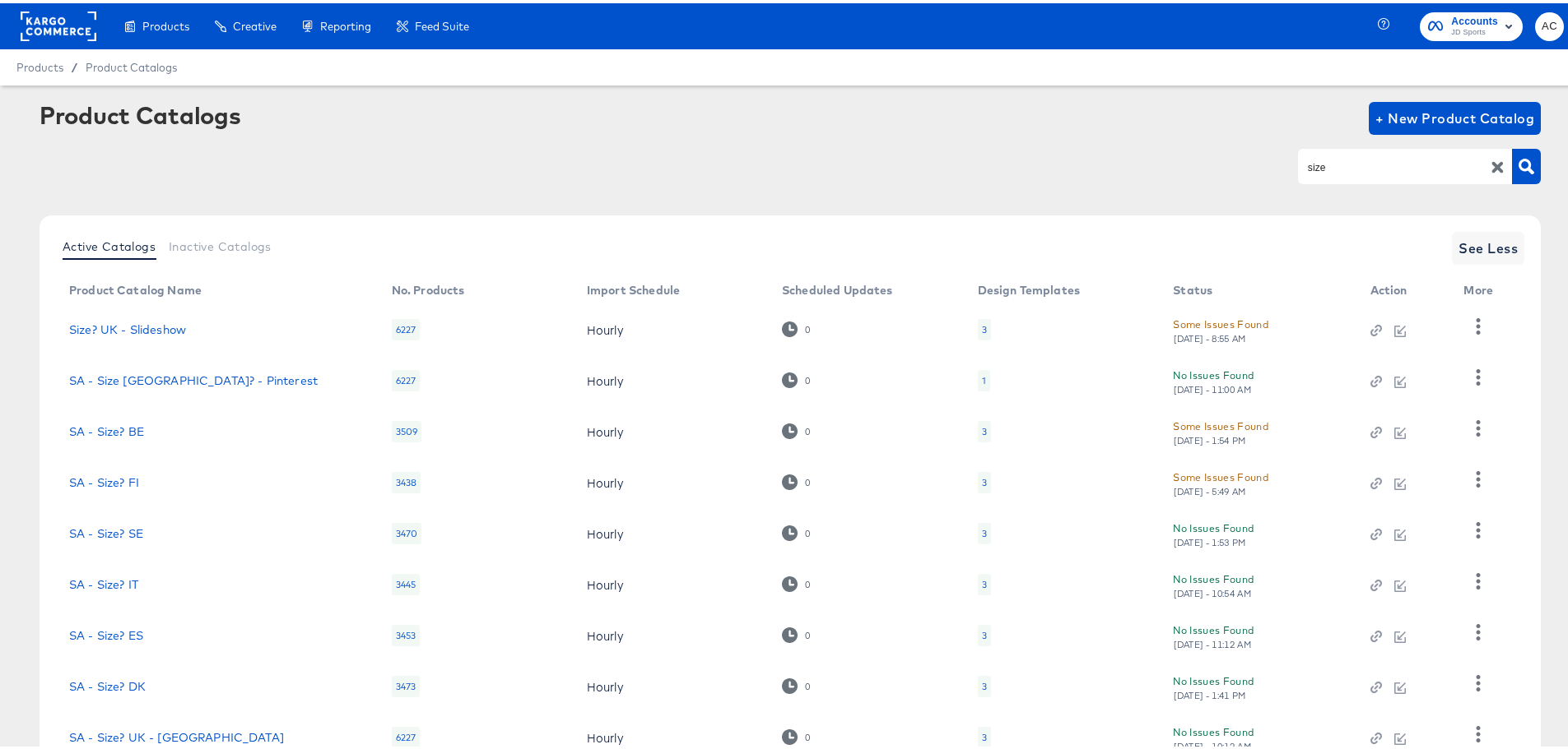
scroll to position [170, 0]
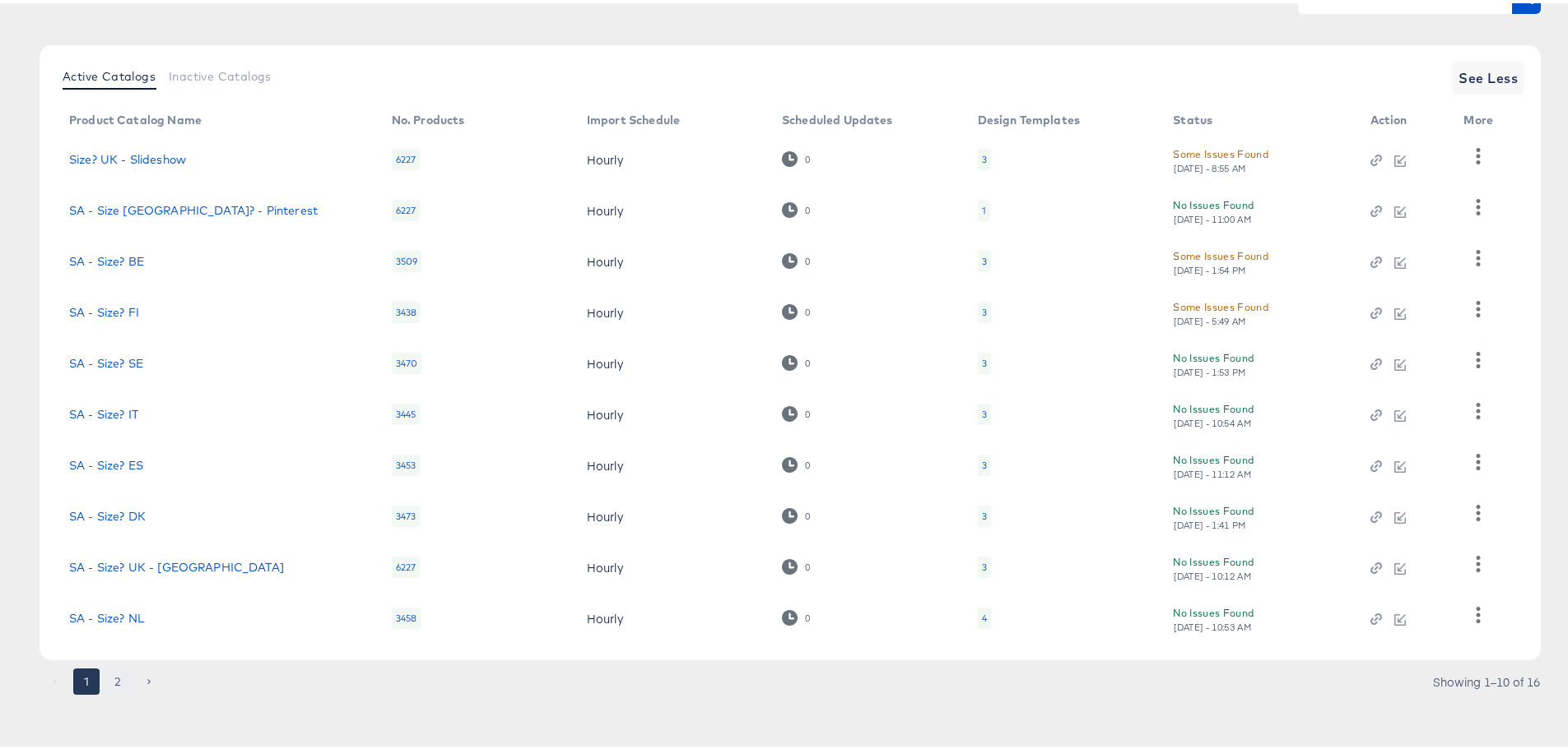
click at [118, 682] on button "2" at bounding box center [118, 678] width 26 height 26
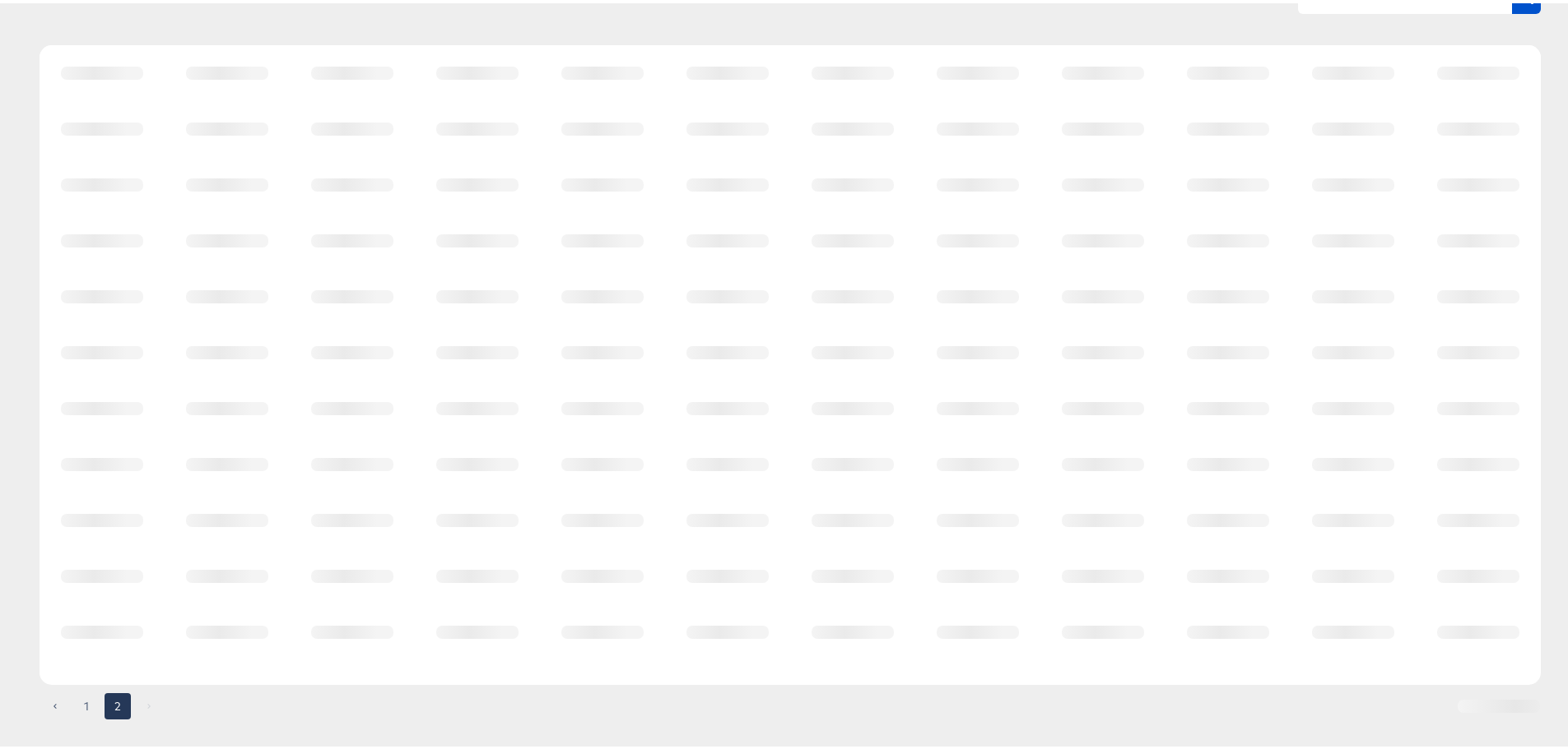
scroll to position [0, 0]
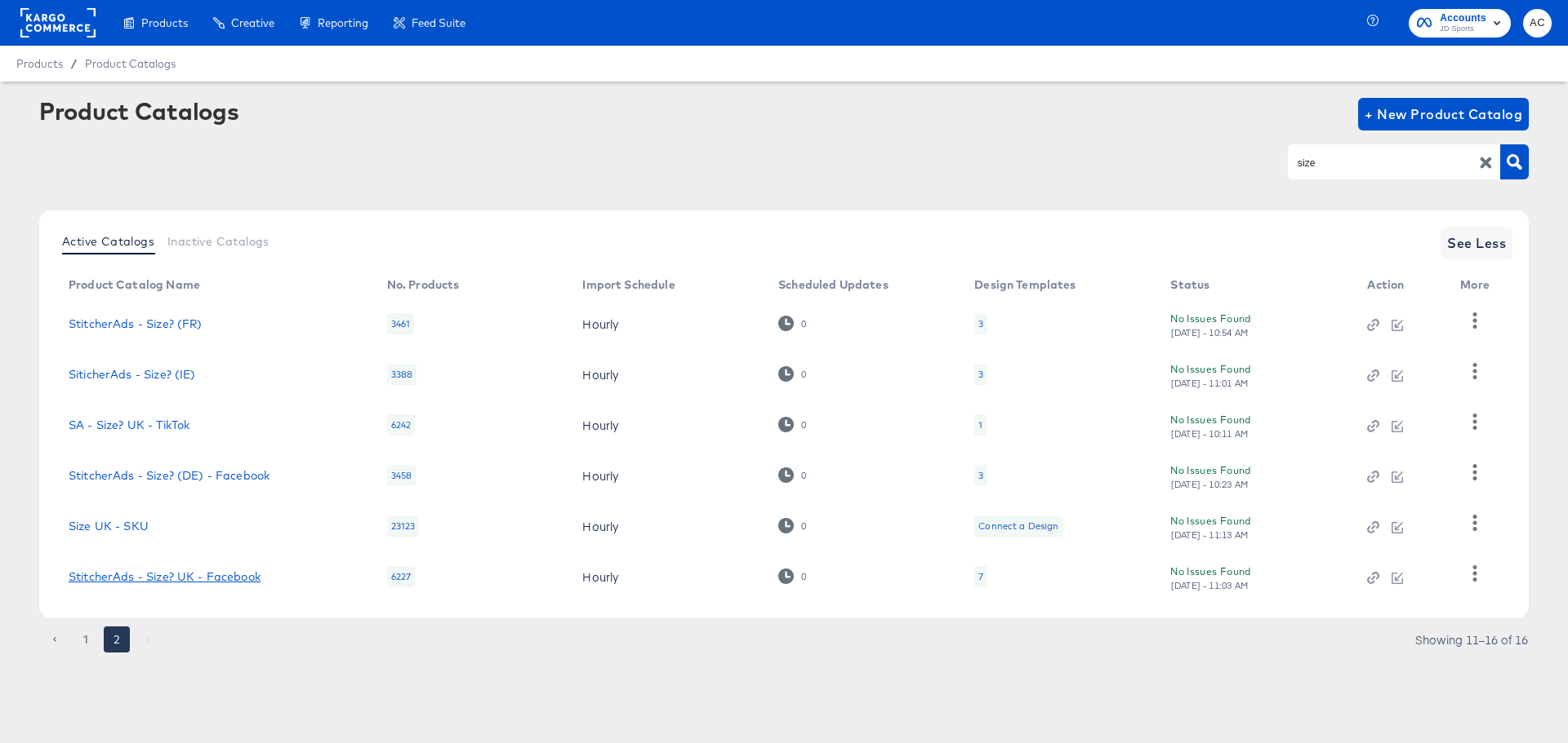
click at [207, 580] on link "StitcherAds - Size? UK - Facebook" at bounding box center [164, 577] width 192 height 13
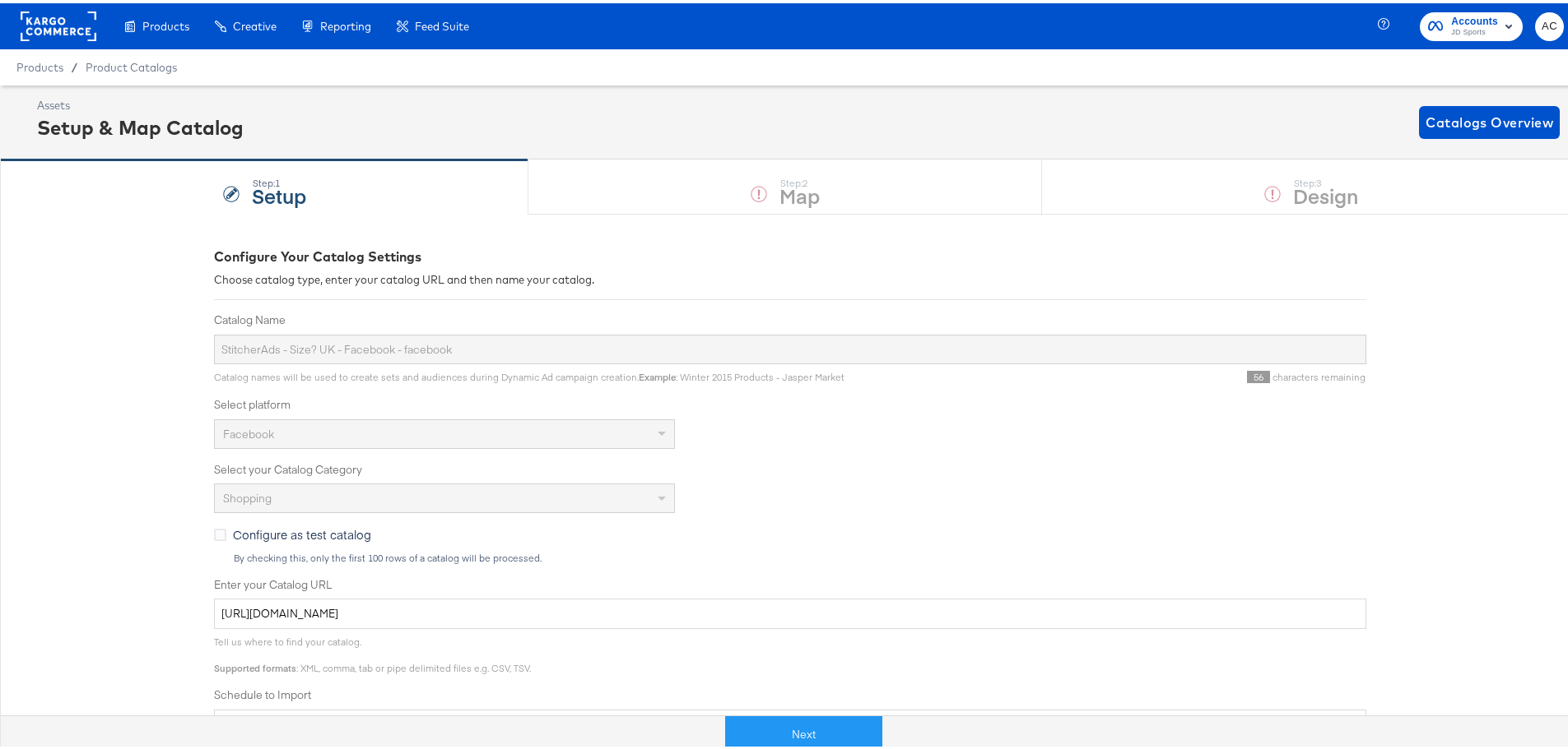
click at [784, 699] on label "Schedule to Import" at bounding box center [790, 692] width 1152 height 15
click at [790, 721] on button "Next" at bounding box center [803, 732] width 157 height 37
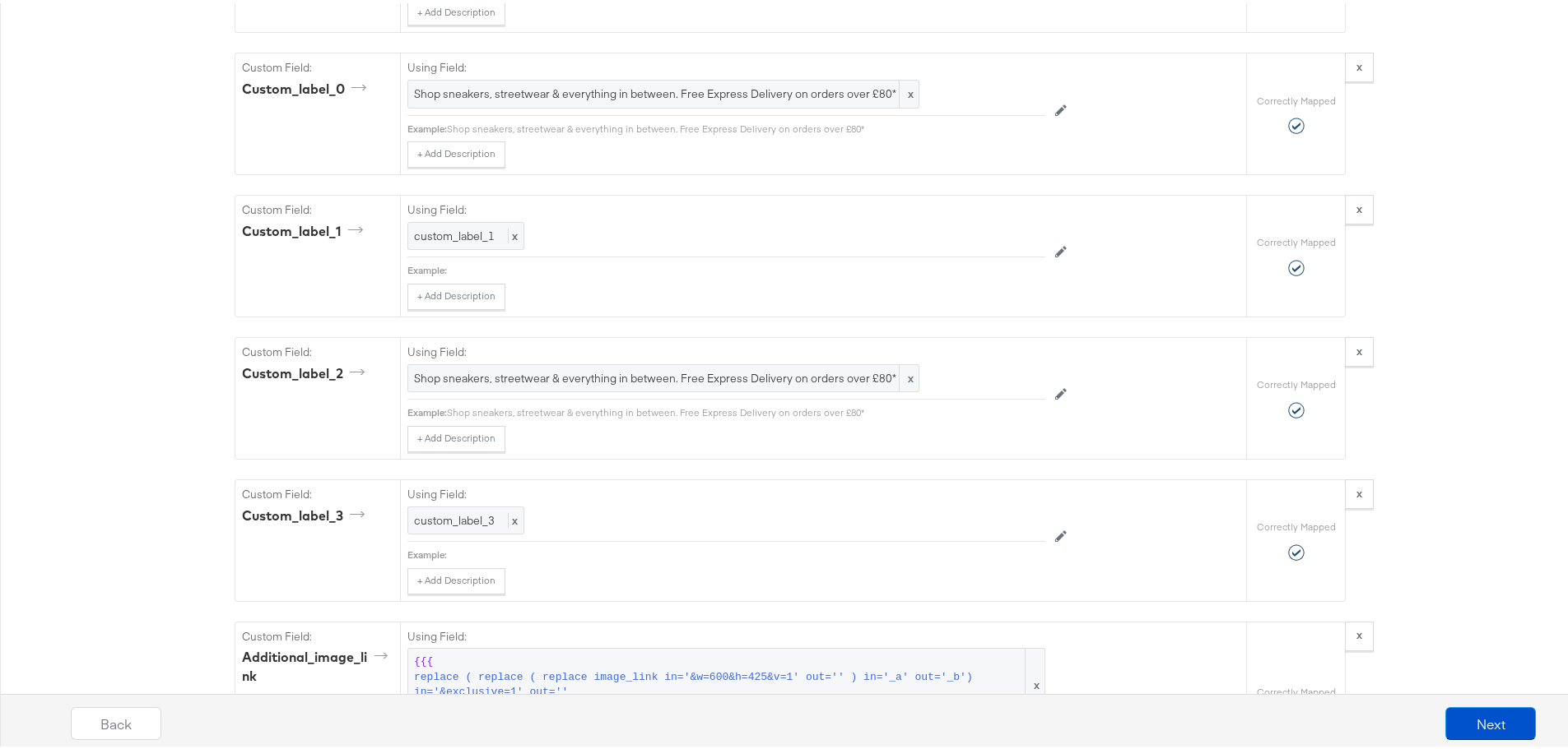
scroll to position [1316, 0]
